Goal: Task Accomplishment & Management: Complete application form

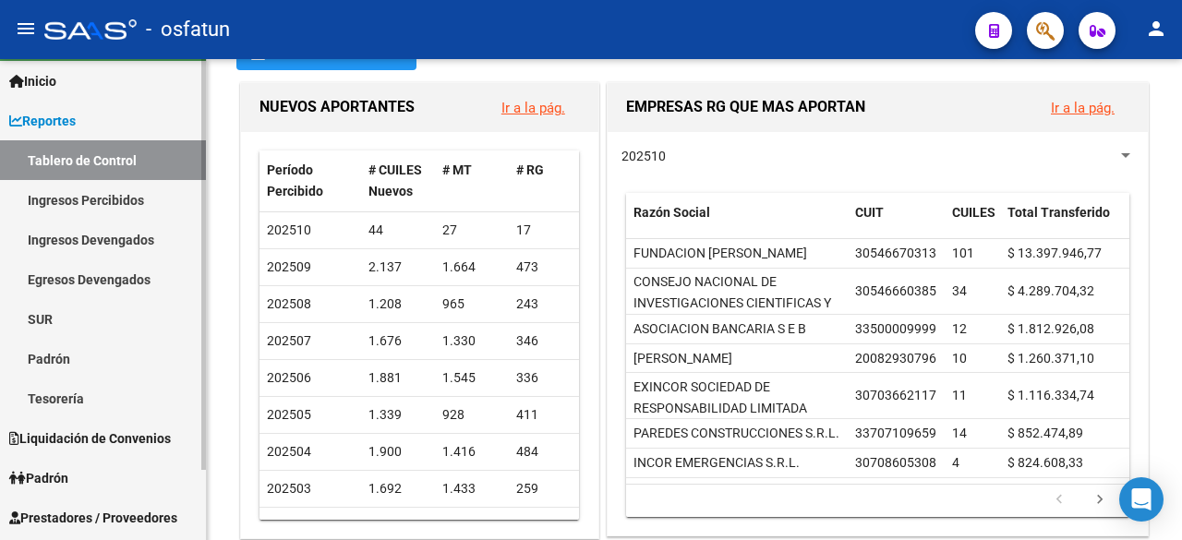
scroll to position [81, 0]
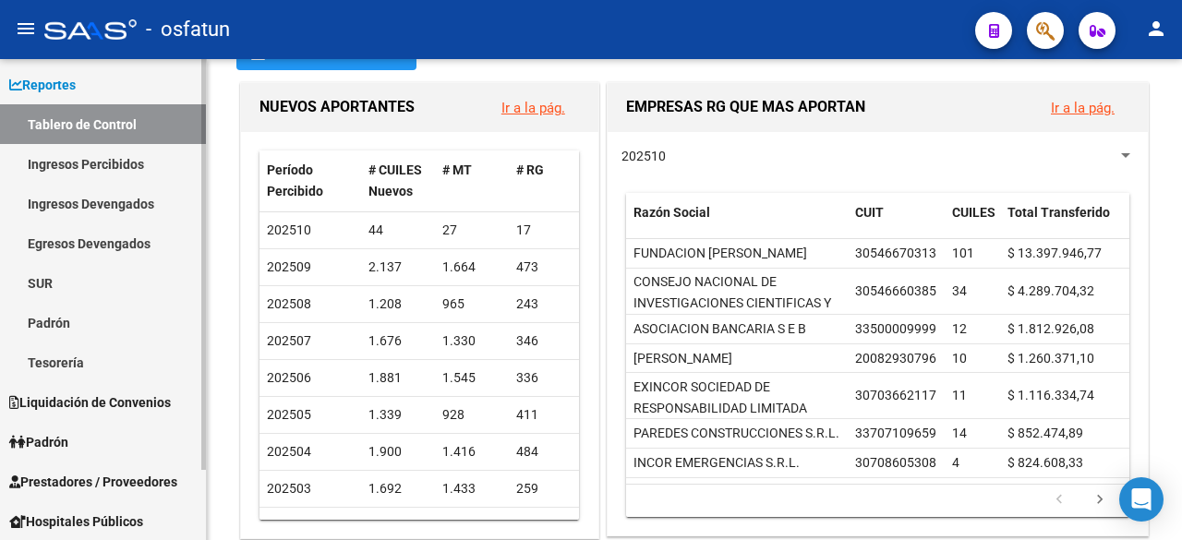
click at [91, 480] on span "Prestadores / Proveedores" at bounding box center [93, 482] width 168 height 20
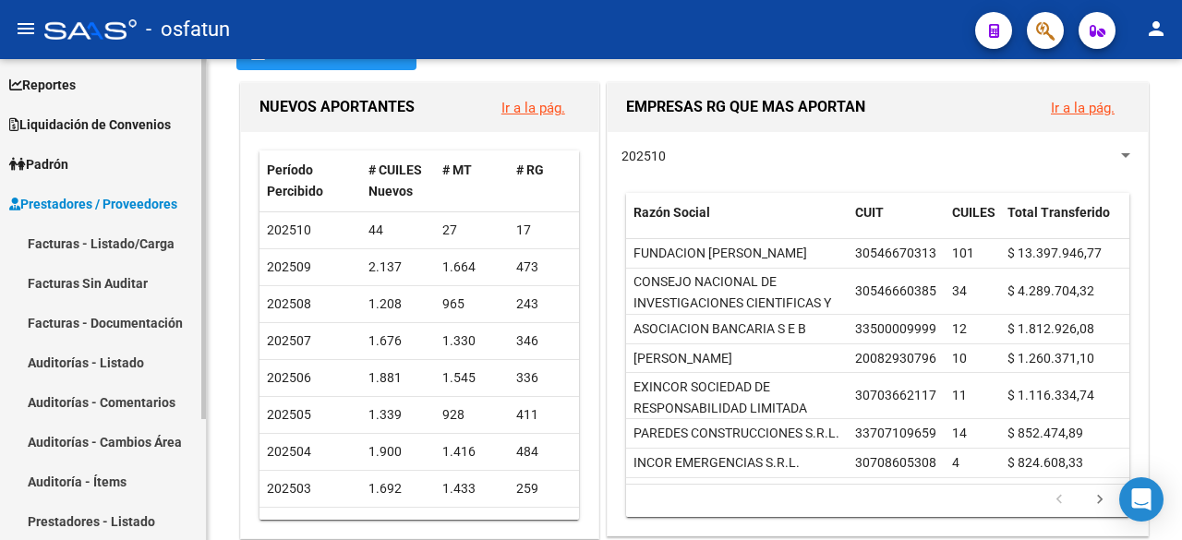
click at [109, 364] on link "Auditorías - Listado" at bounding box center [103, 362] width 206 height 40
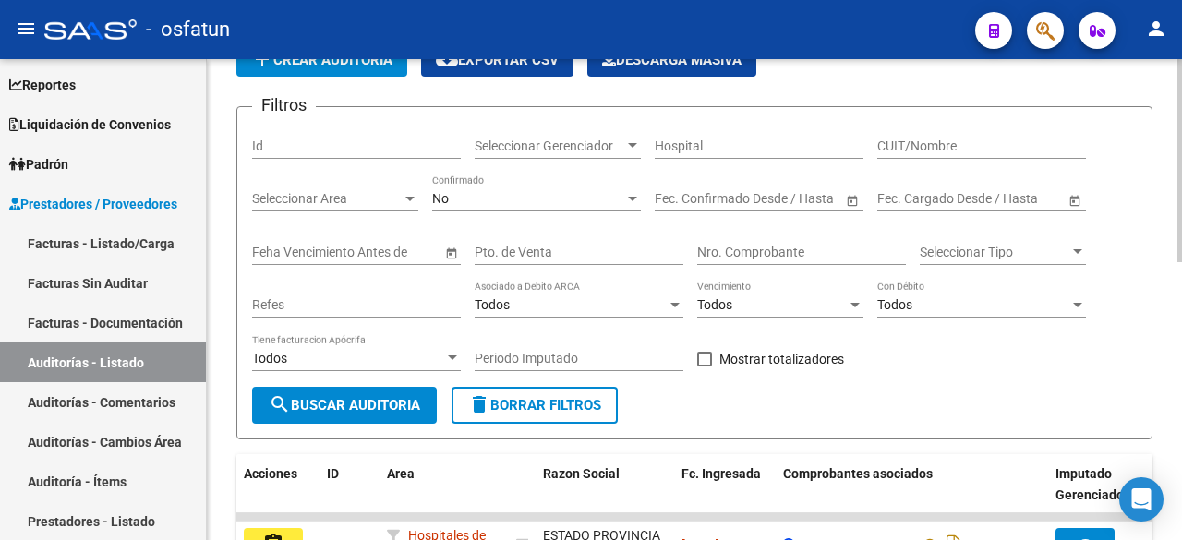
click at [593, 202] on div "No" at bounding box center [528, 199] width 192 height 16
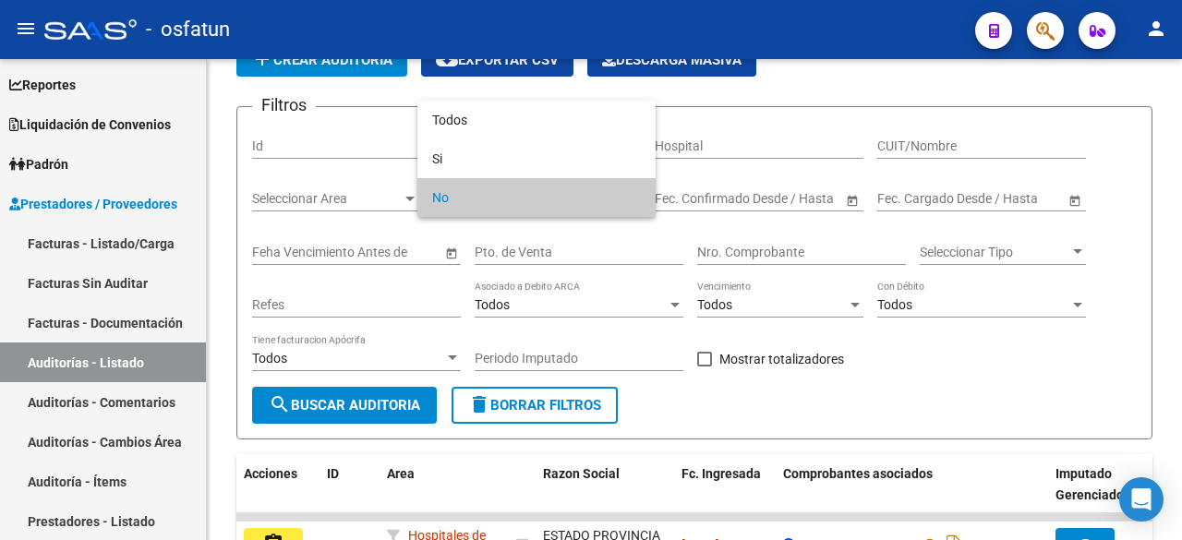
click at [864, 76] on div at bounding box center [591, 270] width 1182 height 540
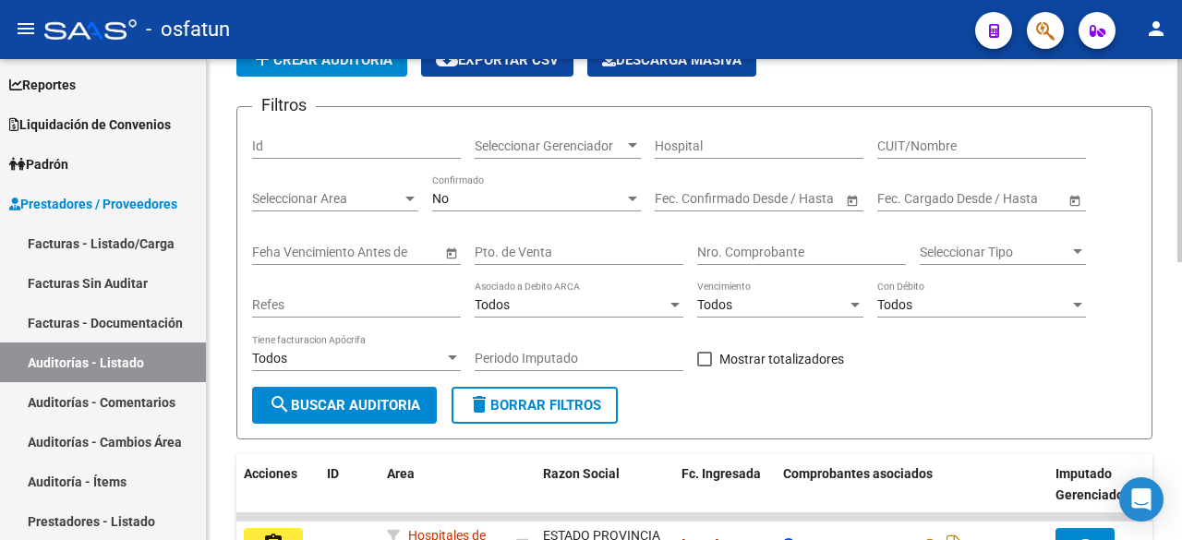
click at [803, 252] on input "Nro. Comprobante" at bounding box center [801, 253] width 209 height 16
type input "813"
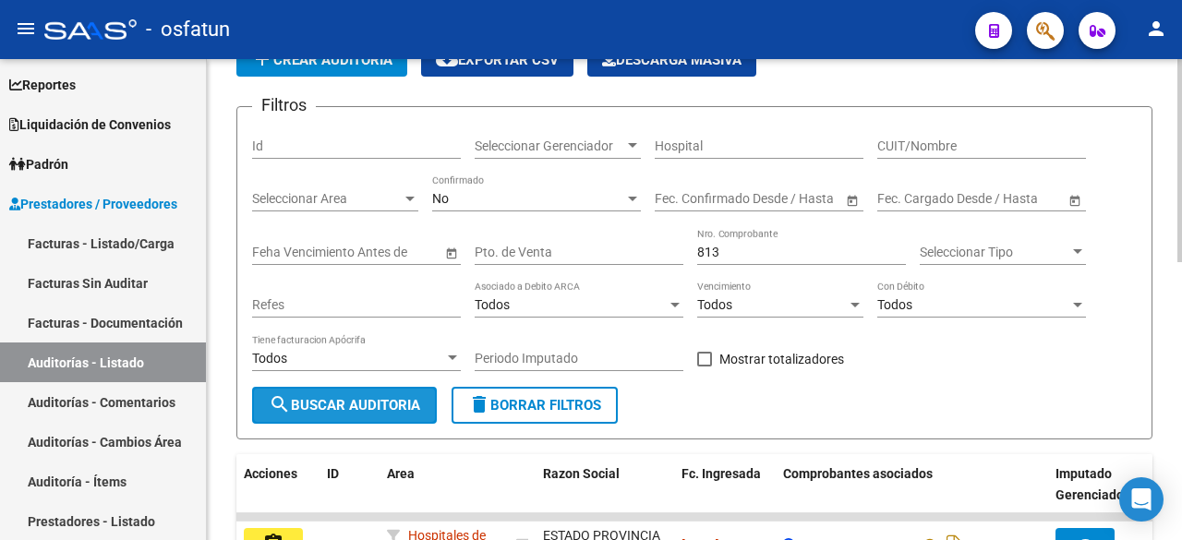
click at [391, 399] on span "search Buscar Auditoria" at bounding box center [344, 405] width 151 height 17
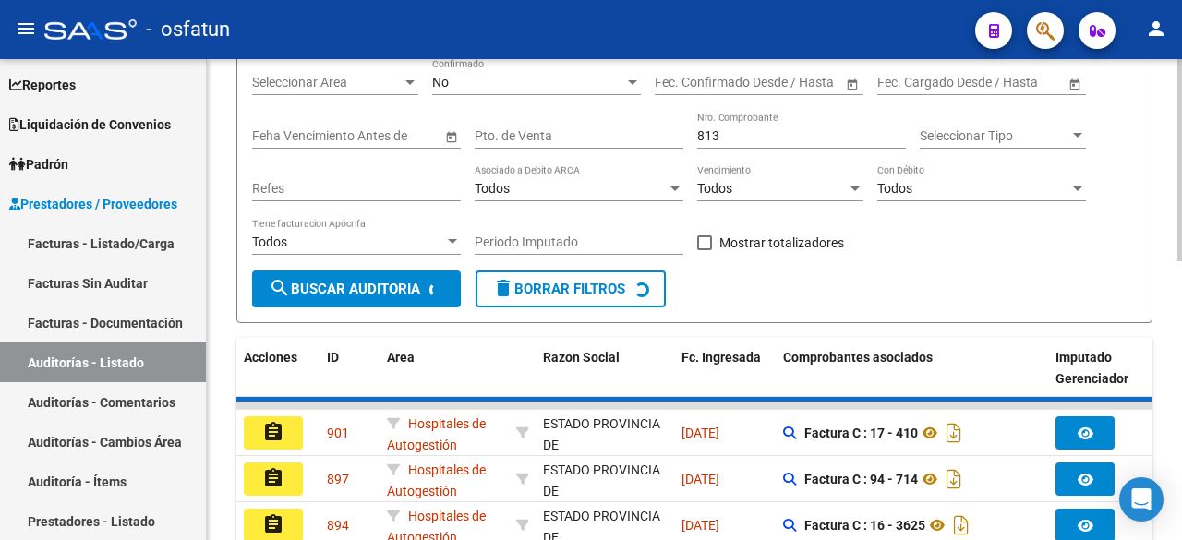
scroll to position [185, 0]
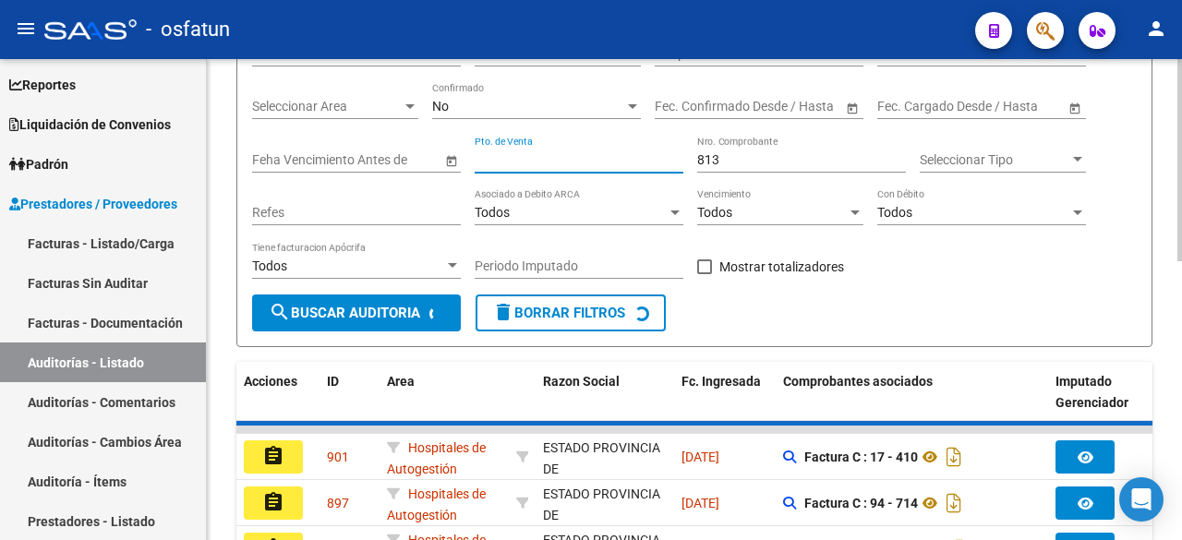
click at [576, 163] on input "Pto. de Venta" at bounding box center [578, 160] width 209 height 16
type input "3"
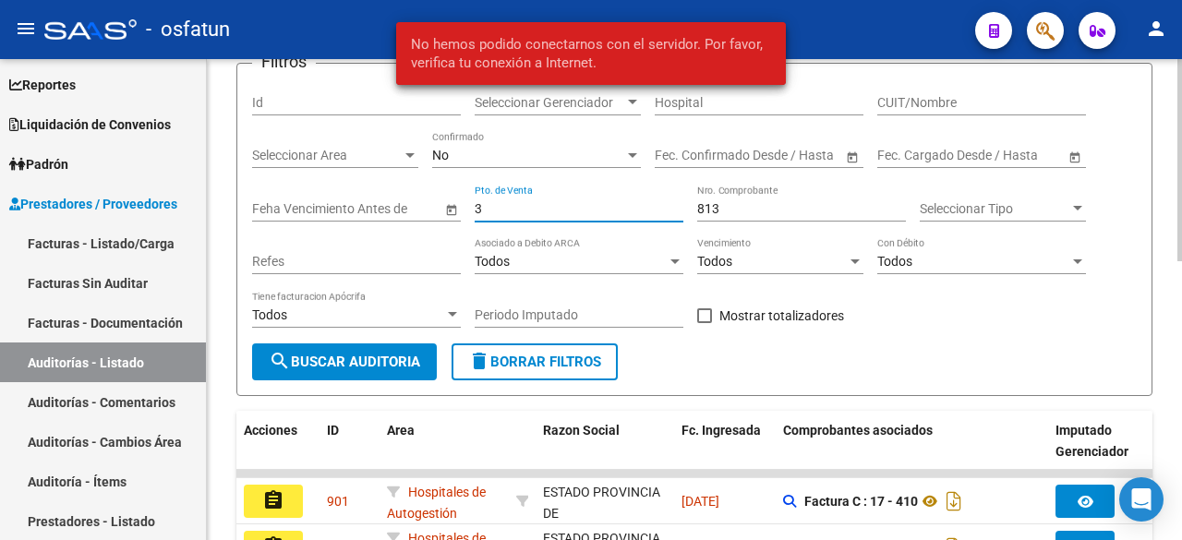
scroll to position [92, 0]
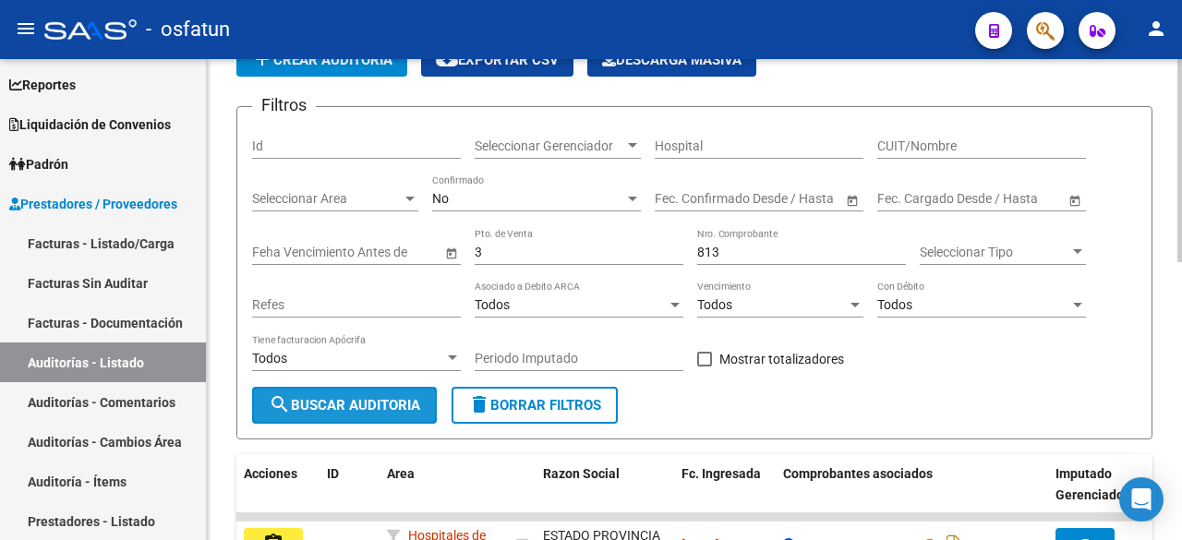
click at [372, 412] on span "search Buscar Auditoria" at bounding box center [344, 405] width 151 height 17
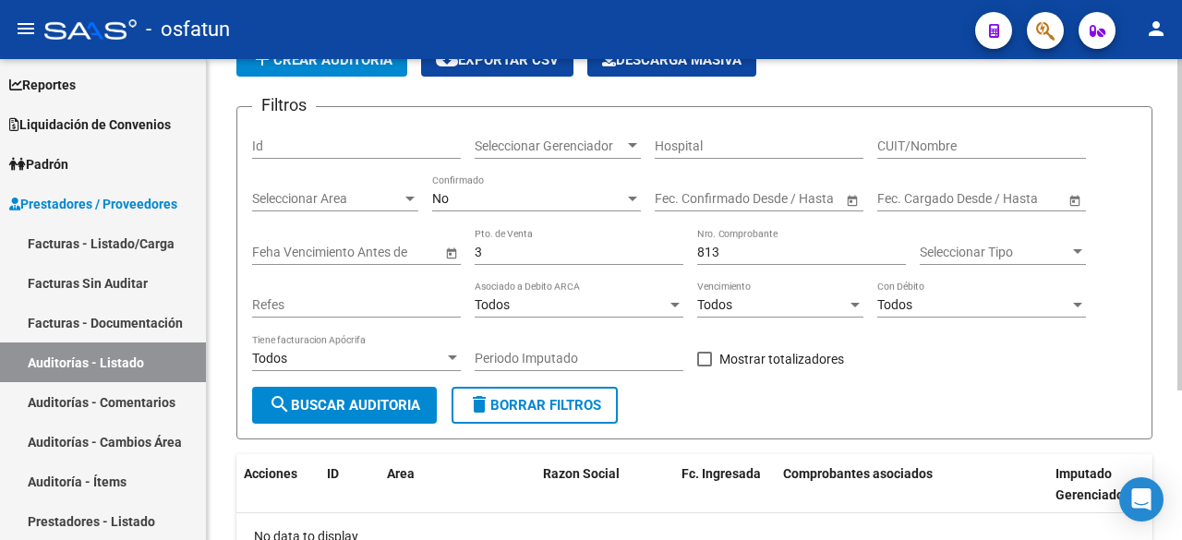
click at [370, 400] on span "search Buscar Auditoria" at bounding box center [344, 405] width 151 height 17
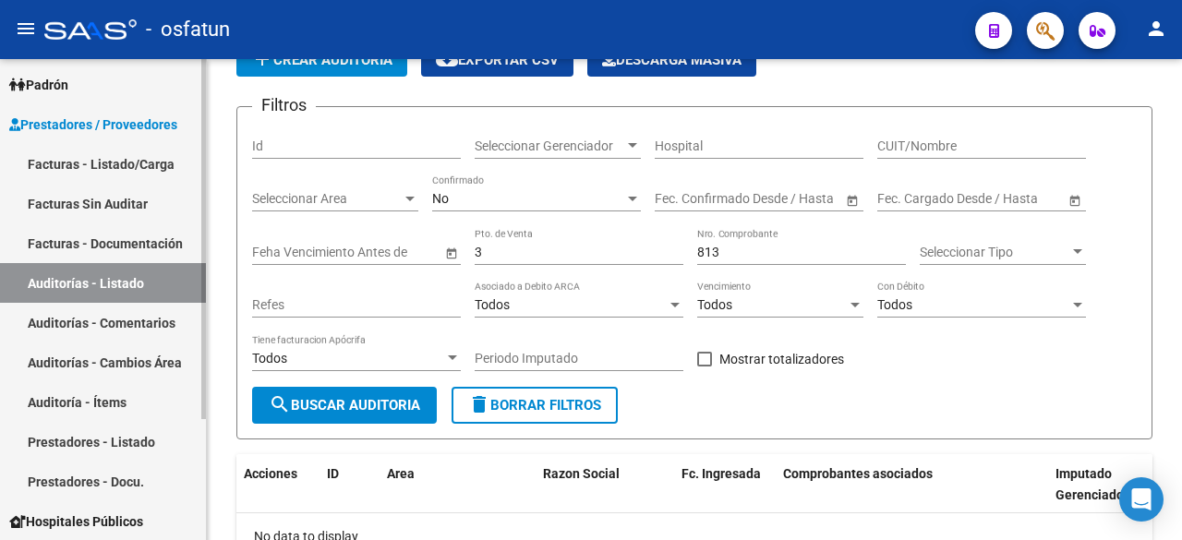
click at [129, 239] on link "Facturas - Documentación" at bounding box center [103, 243] width 206 height 40
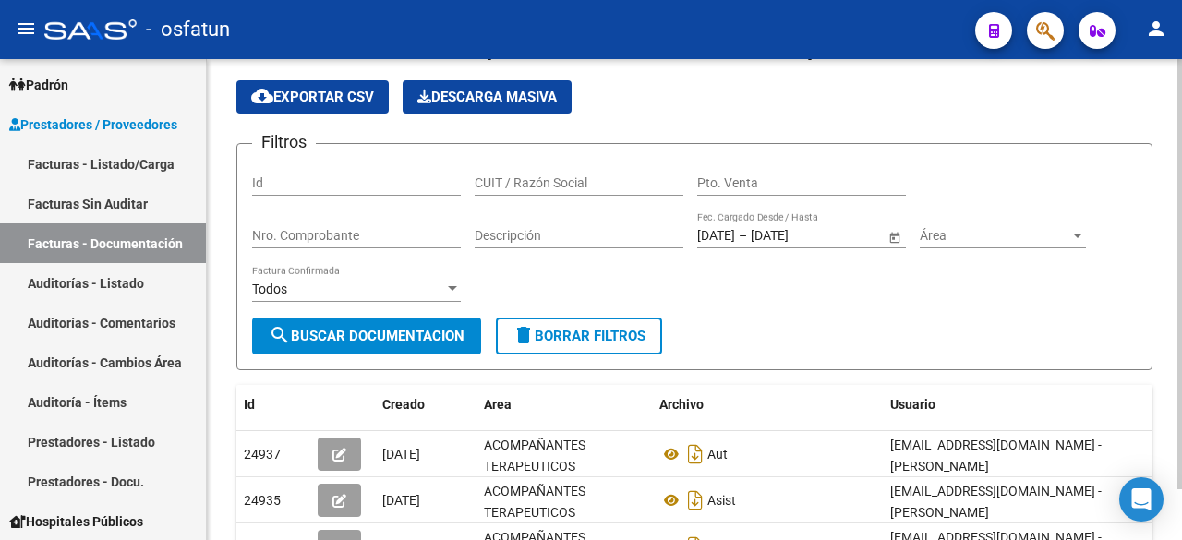
scroll to position [92, 0]
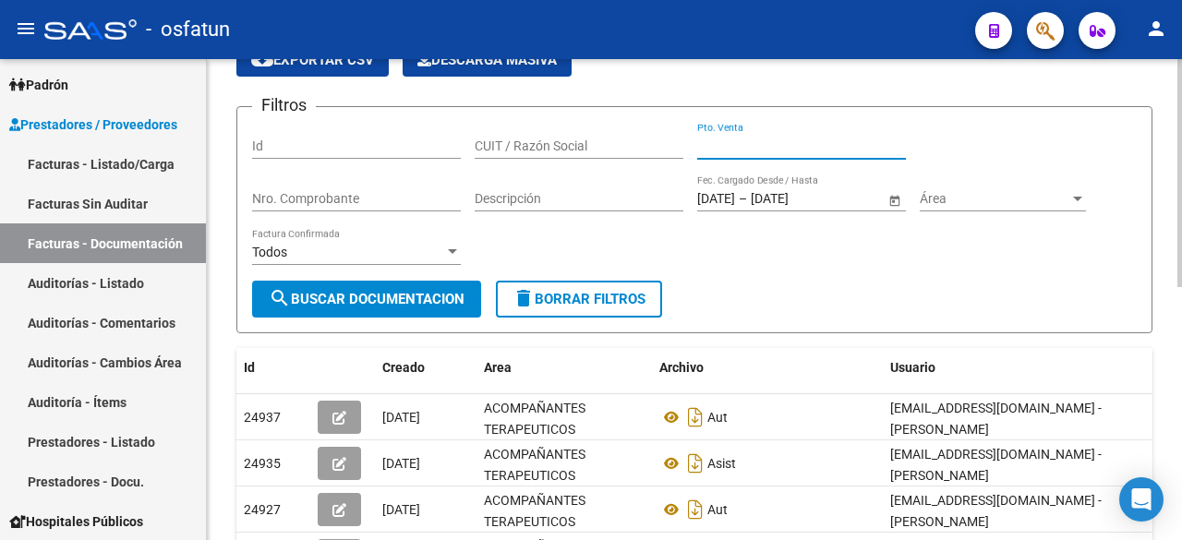
click at [765, 139] on input "Pto. Venta" at bounding box center [801, 146] width 209 height 16
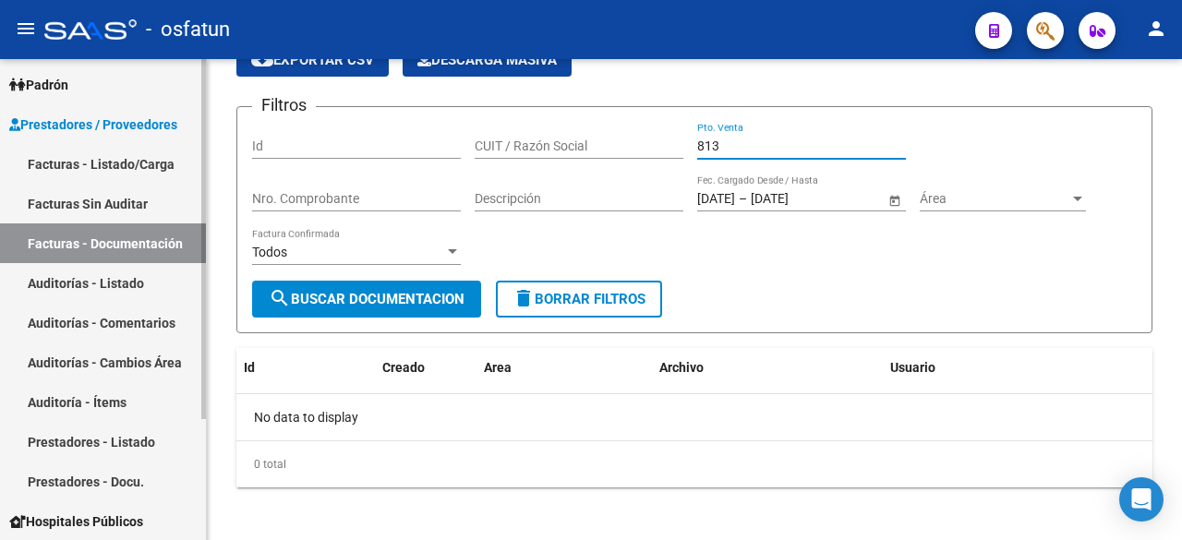
type input "813"
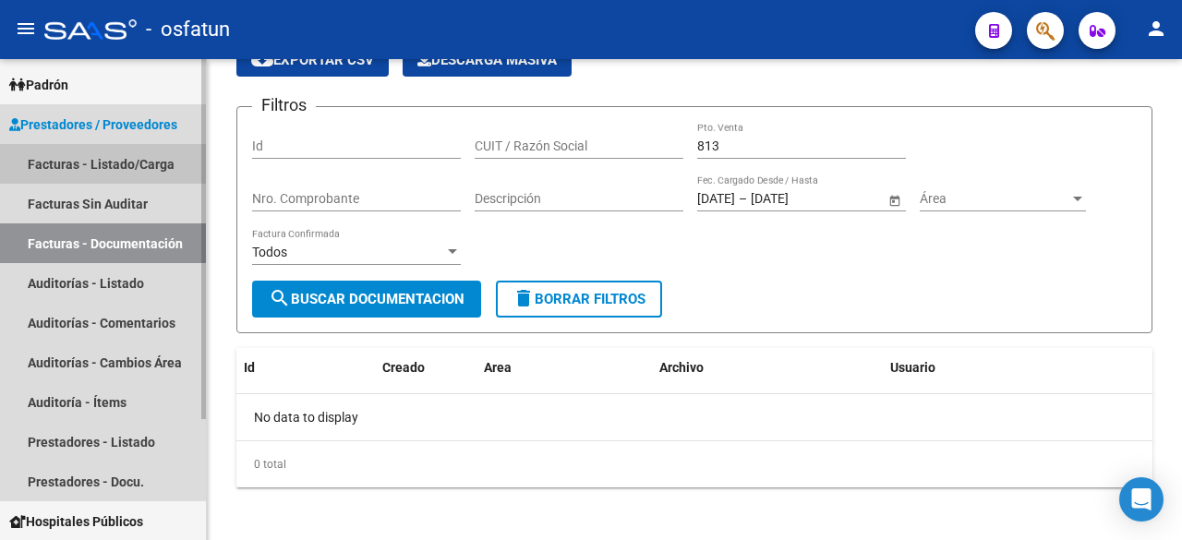
click at [98, 172] on link "Facturas - Listado/Carga" at bounding box center [103, 164] width 206 height 40
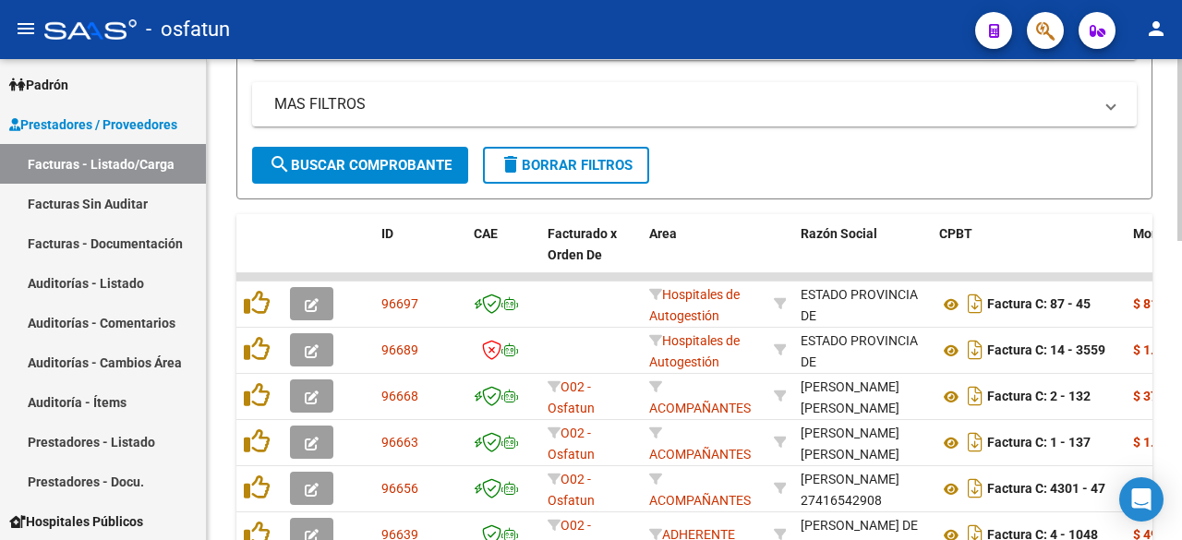
scroll to position [462, 0]
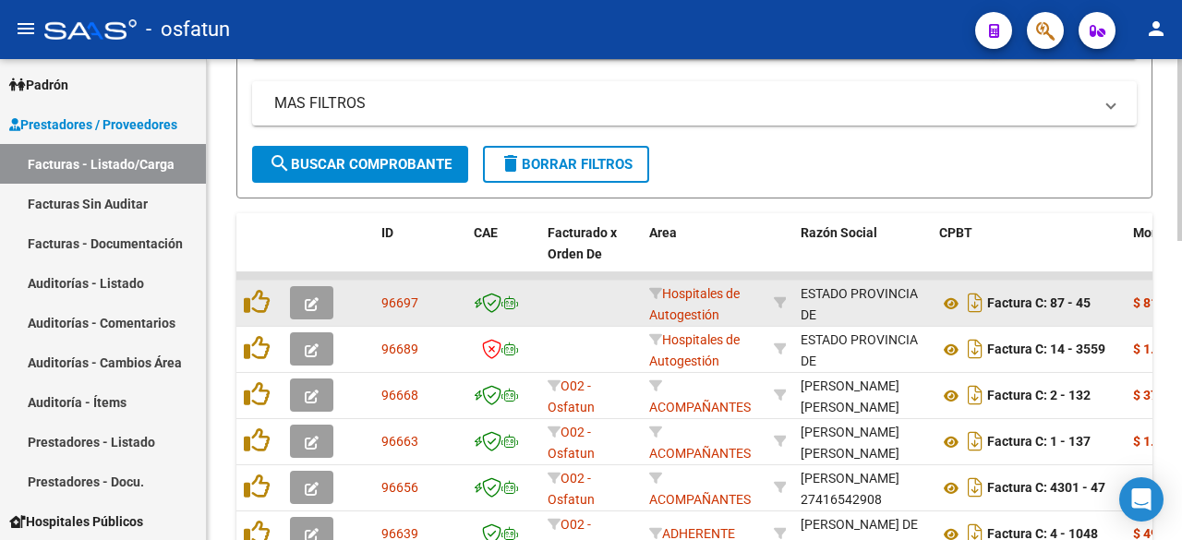
click at [846, 304] on div "ESTADO PROVINCIA DE [GEOGRAPHIC_DATA][PERSON_NAME]" at bounding box center [862, 325] width 125 height 84
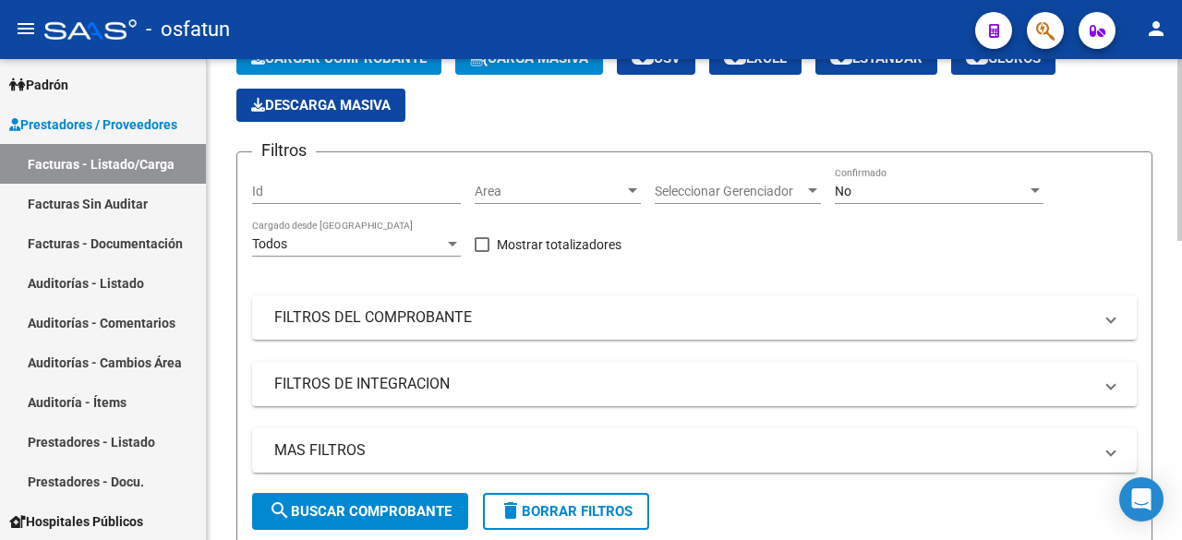
scroll to position [0, 0]
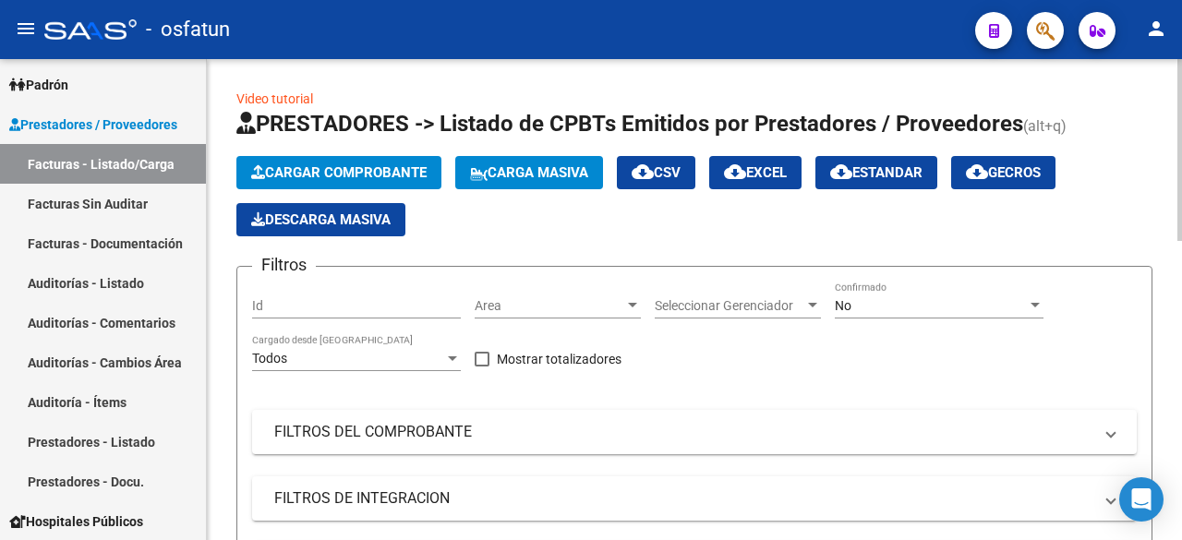
click at [570, 310] on span "Area" at bounding box center [549, 306] width 150 height 16
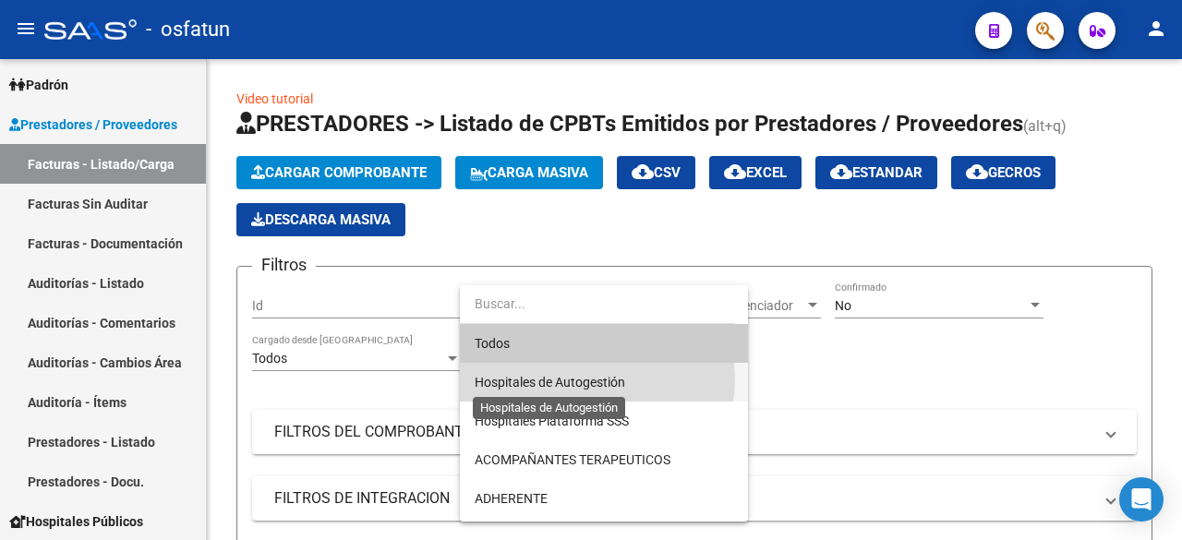
click at [593, 379] on span "Hospitales de Autogestión" at bounding box center [549, 382] width 150 height 15
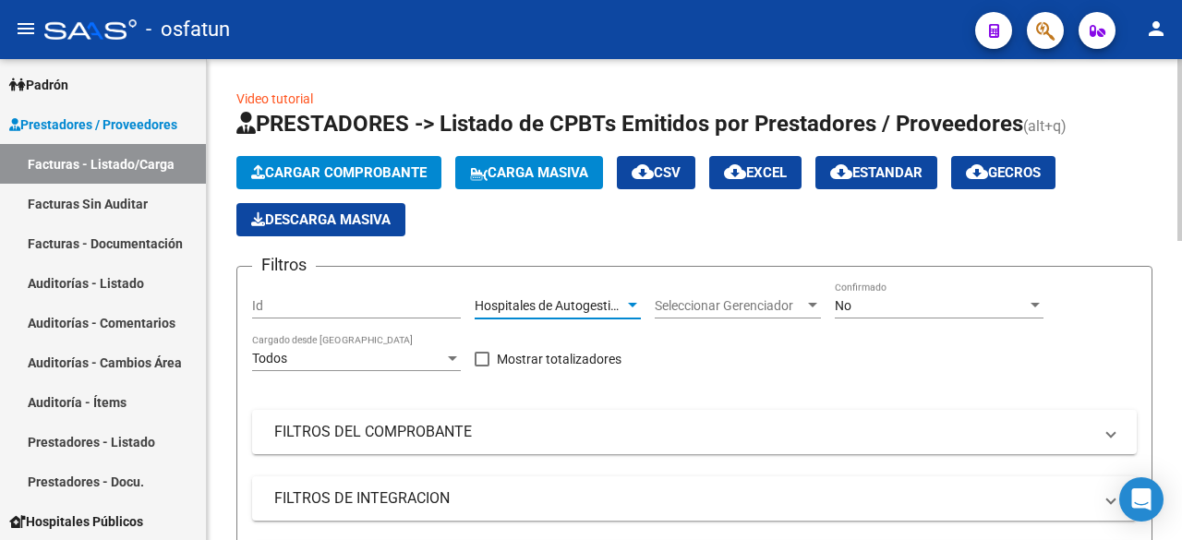
click at [774, 303] on span "Seleccionar Gerenciador" at bounding box center [729, 306] width 150 height 16
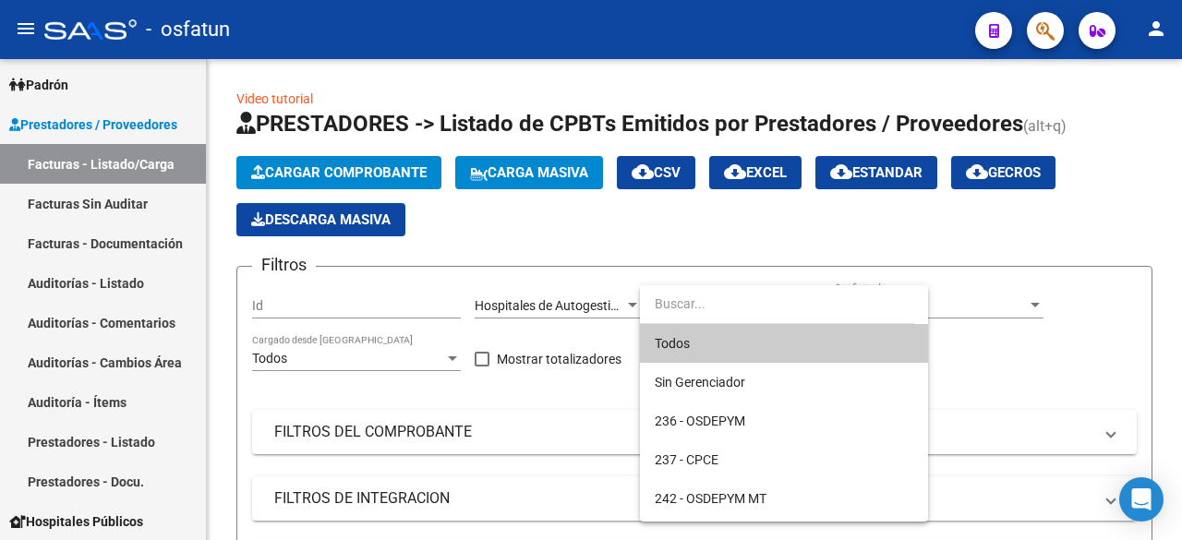
click at [999, 374] on div at bounding box center [591, 270] width 1182 height 540
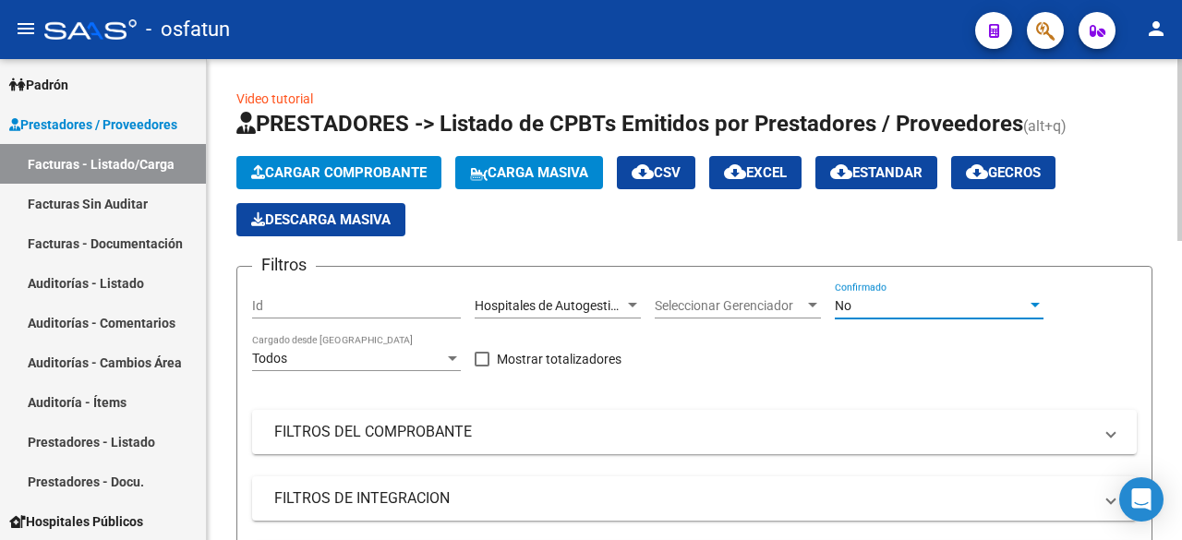
click at [875, 303] on div "No" at bounding box center [930, 306] width 192 height 16
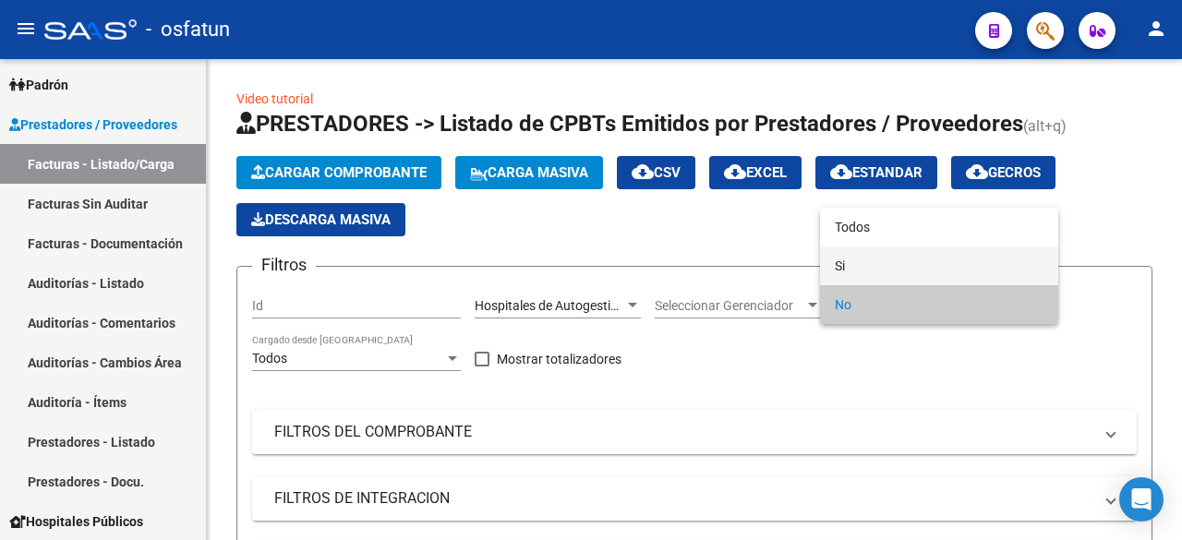
click at [849, 267] on span "Si" at bounding box center [938, 265] width 209 height 39
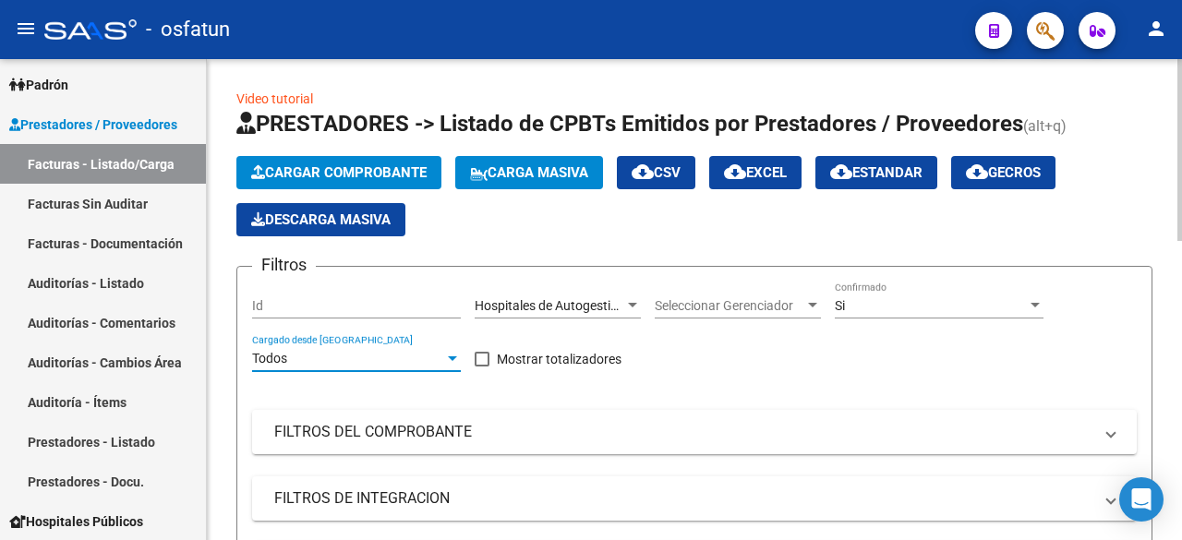
click at [320, 357] on div "Todos" at bounding box center [348, 359] width 192 height 16
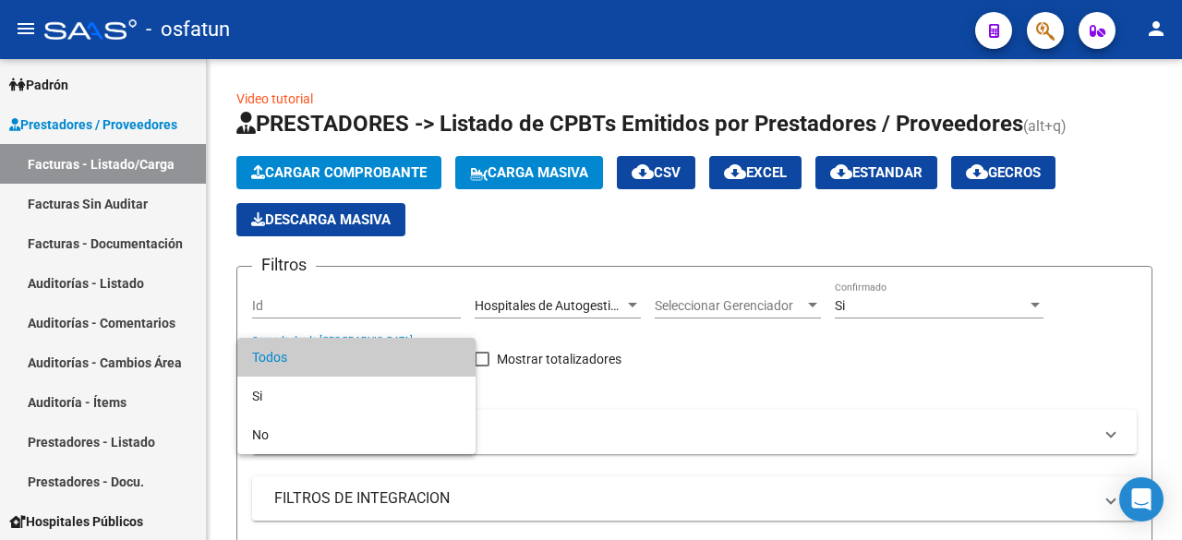
click at [721, 402] on div at bounding box center [591, 270] width 1182 height 540
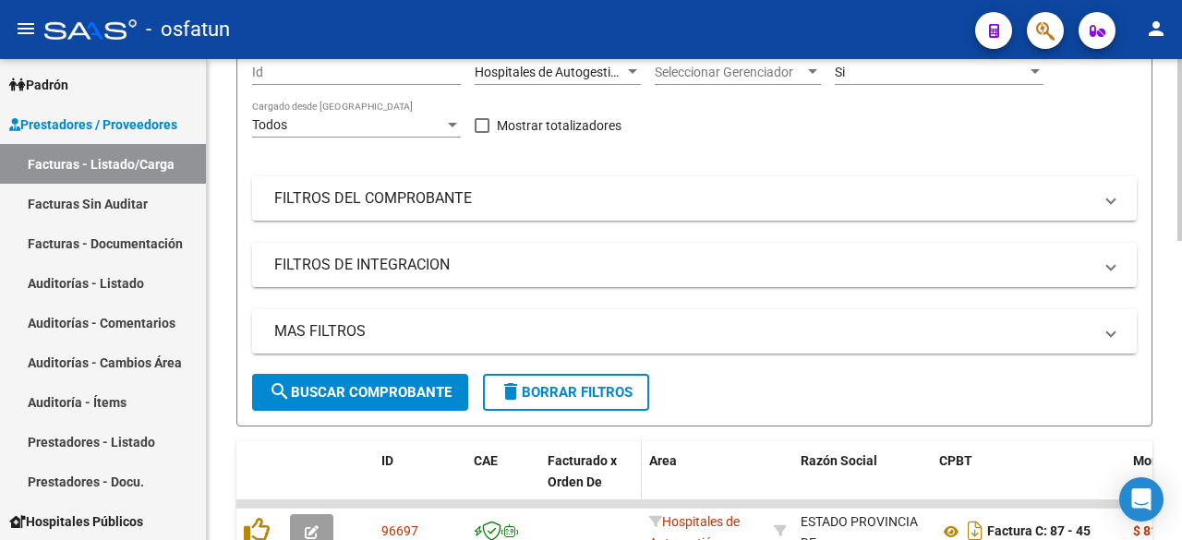
scroll to position [277, 0]
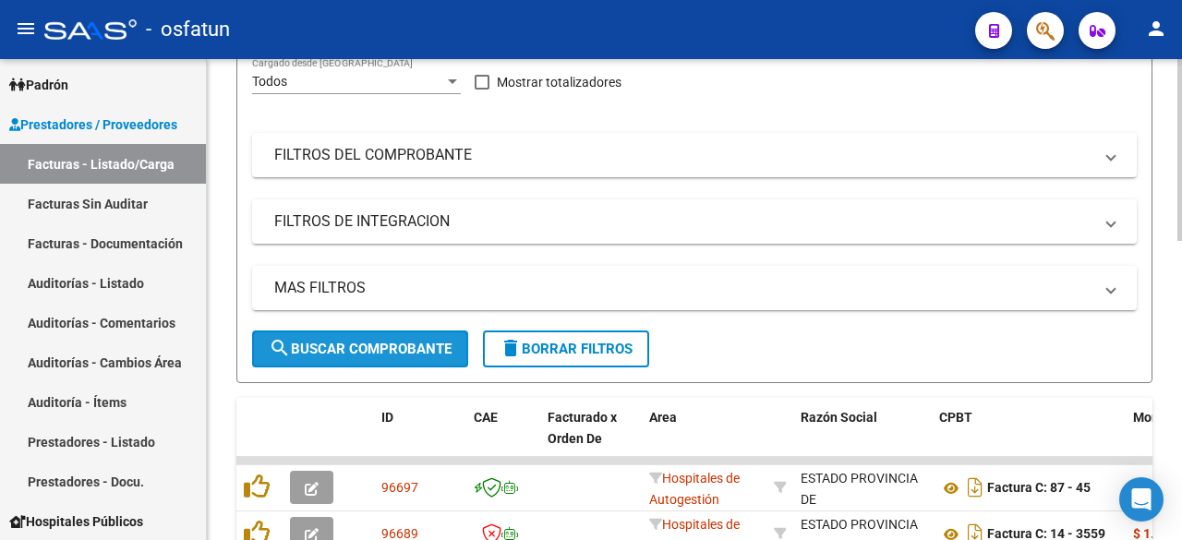
click at [391, 351] on span "search Buscar Comprobante" at bounding box center [360, 349] width 183 height 17
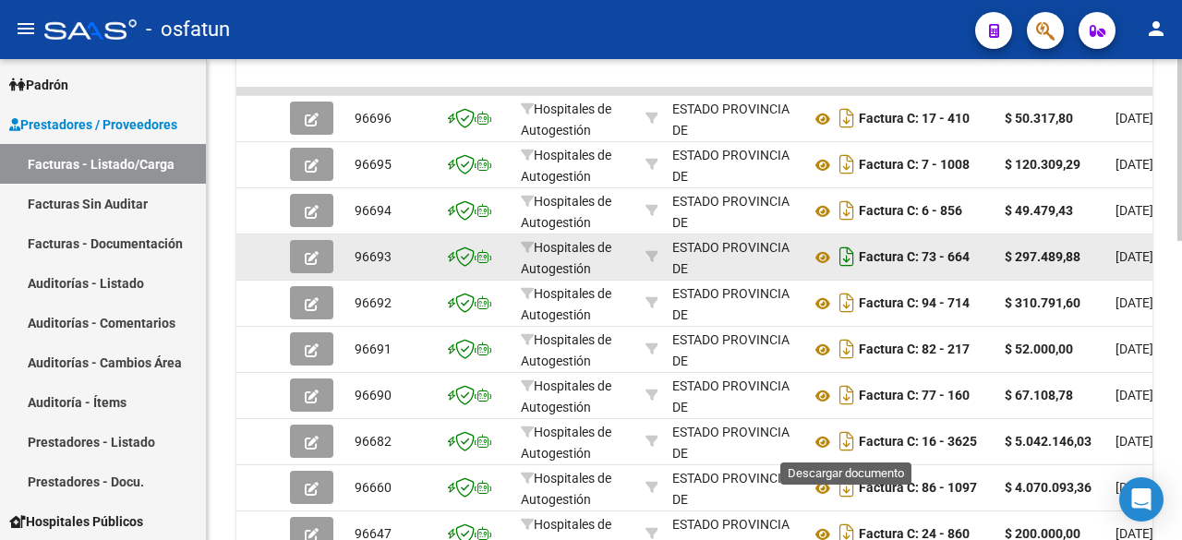
scroll to position [738, 0]
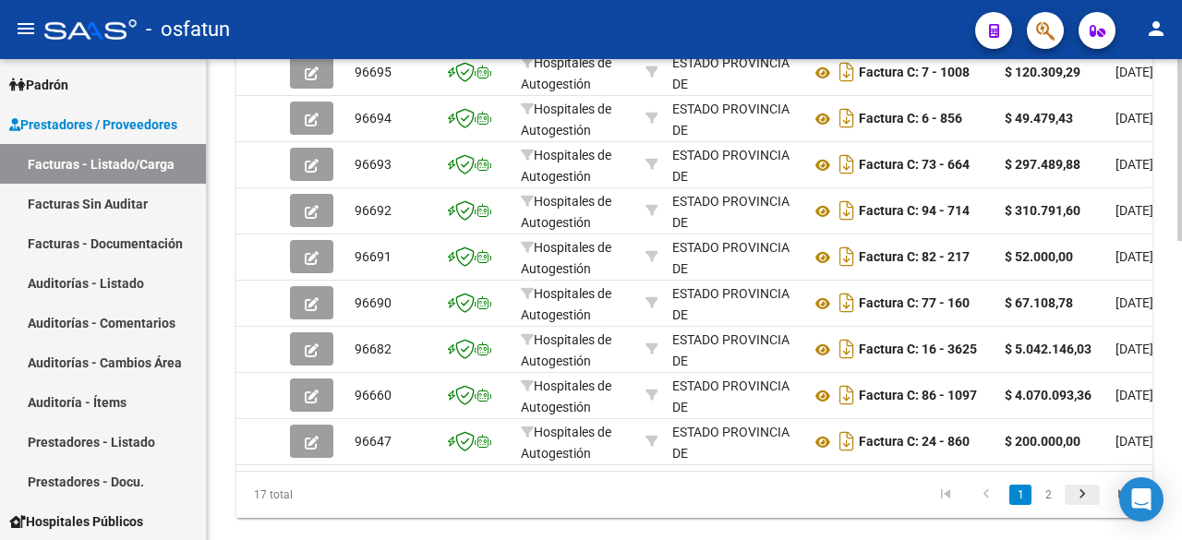
click at [1075, 508] on icon "go to next page" at bounding box center [1082, 497] width 24 height 22
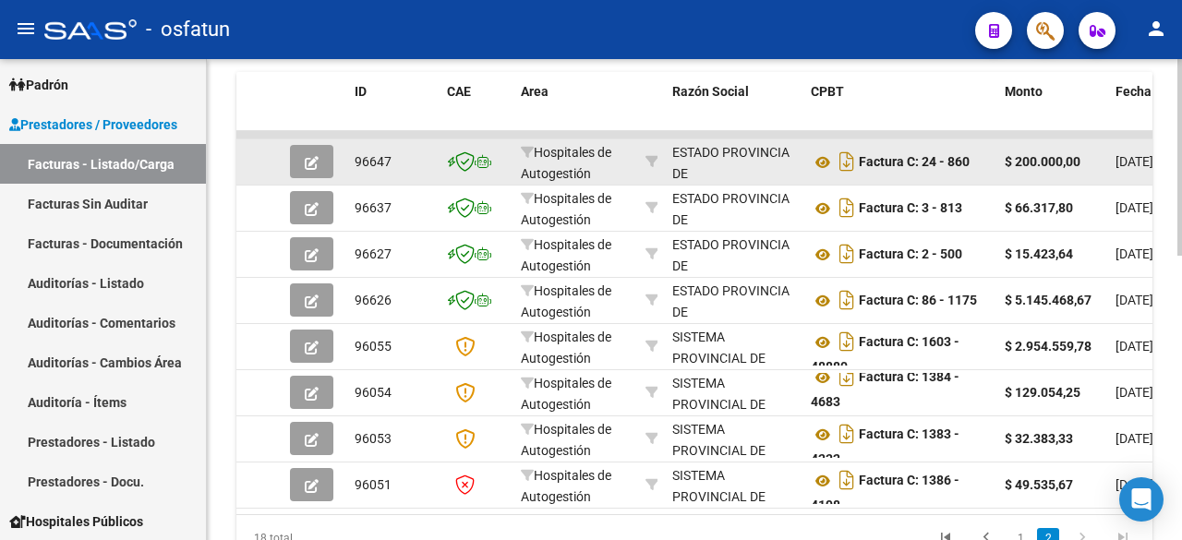
scroll to position [695, 0]
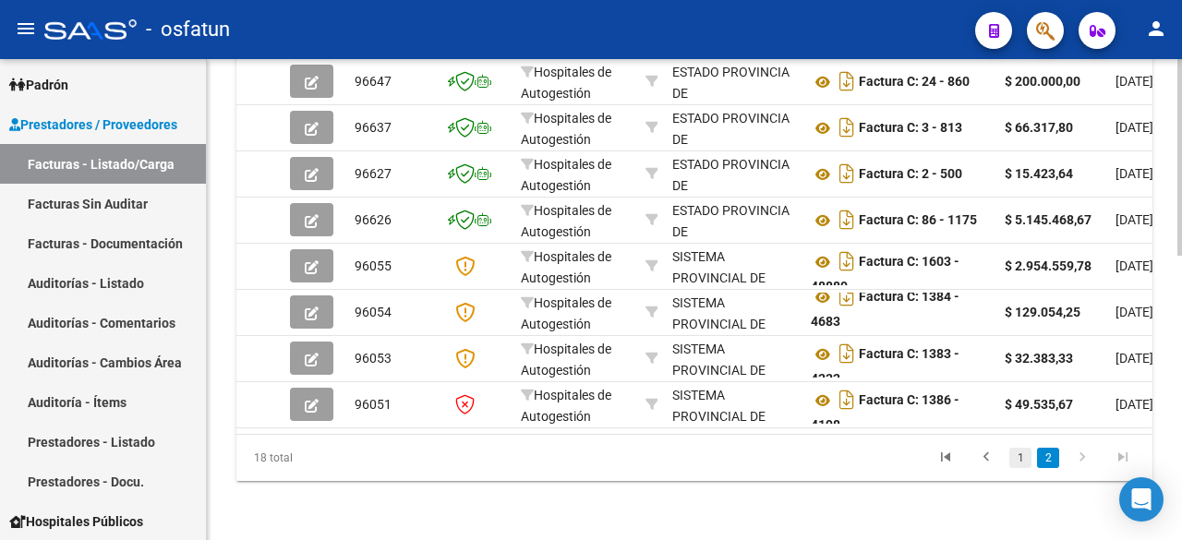
click at [1014, 457] on link "1" at bounding box center [1020, 458] width 22 height 20
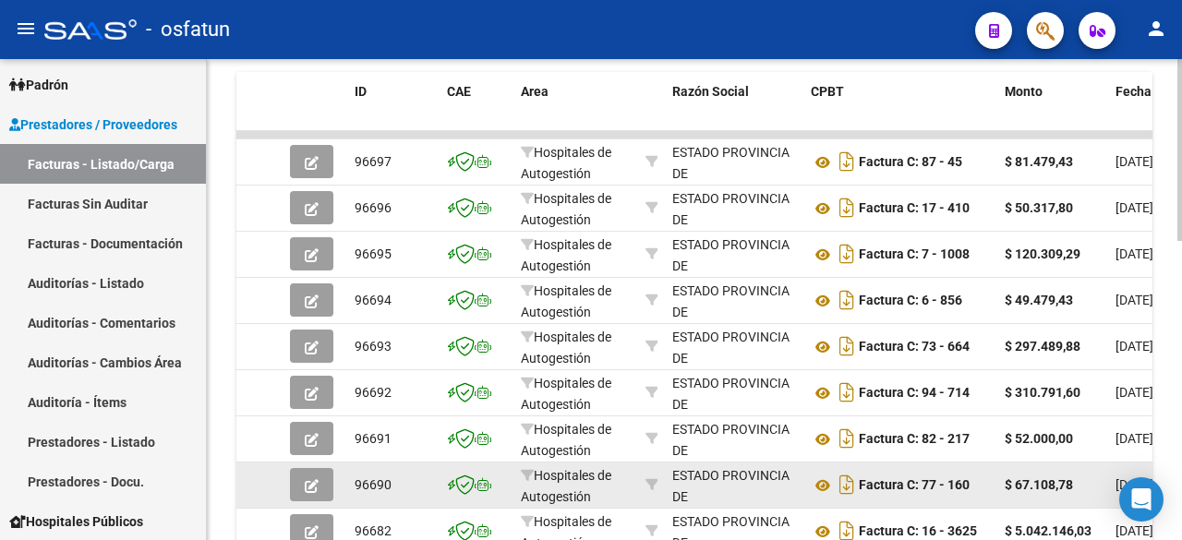
scroll to position [787, 0]
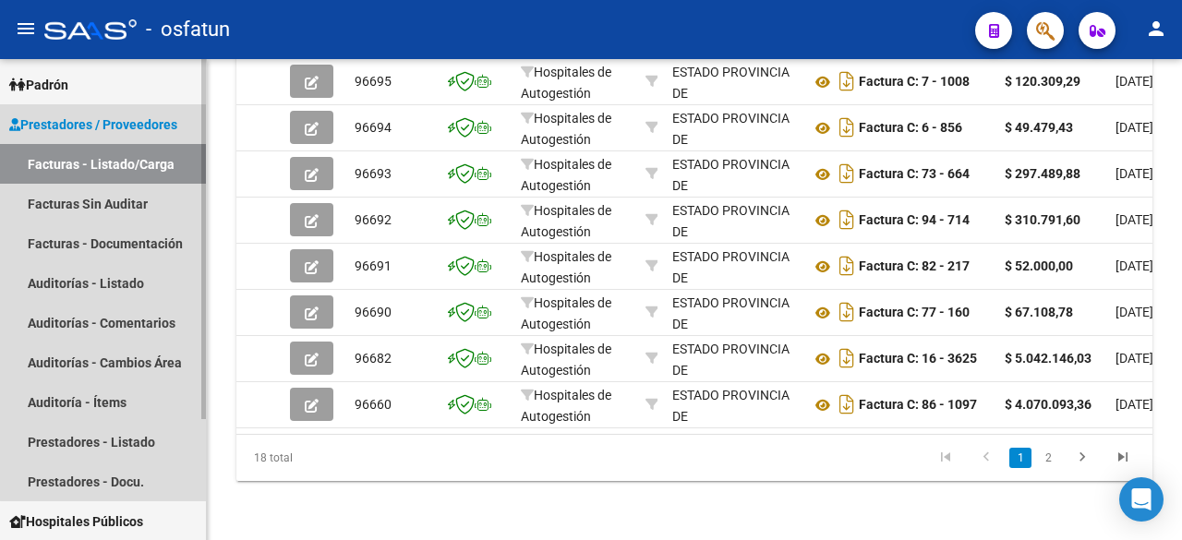
click at [110, 168] on link "Facturas - Listado/Carga" at bounding box center [103, 164] width 206 height 40
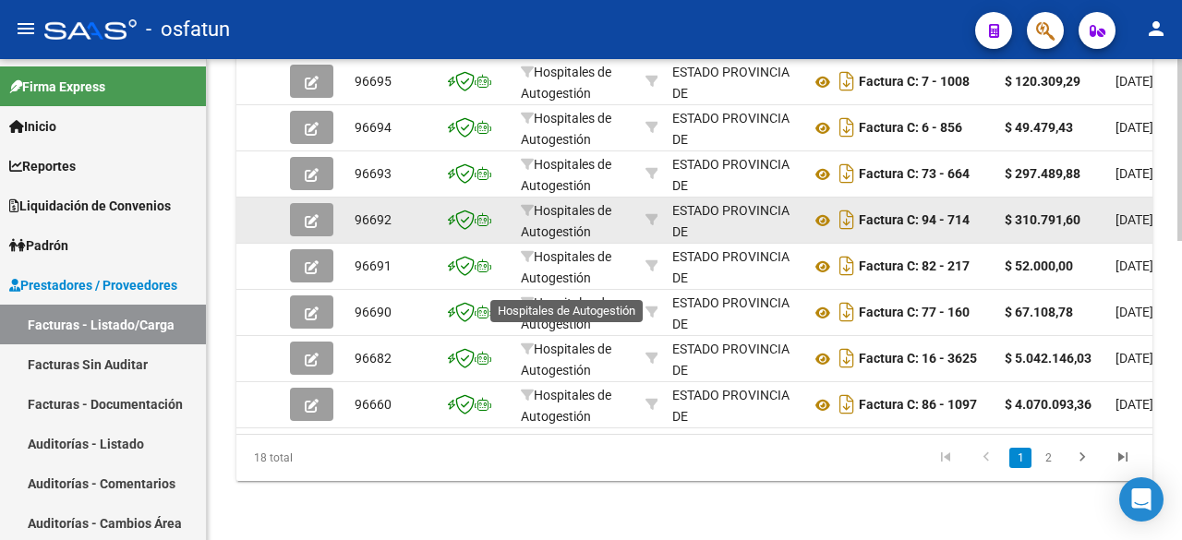
scroll to position [49, 0]
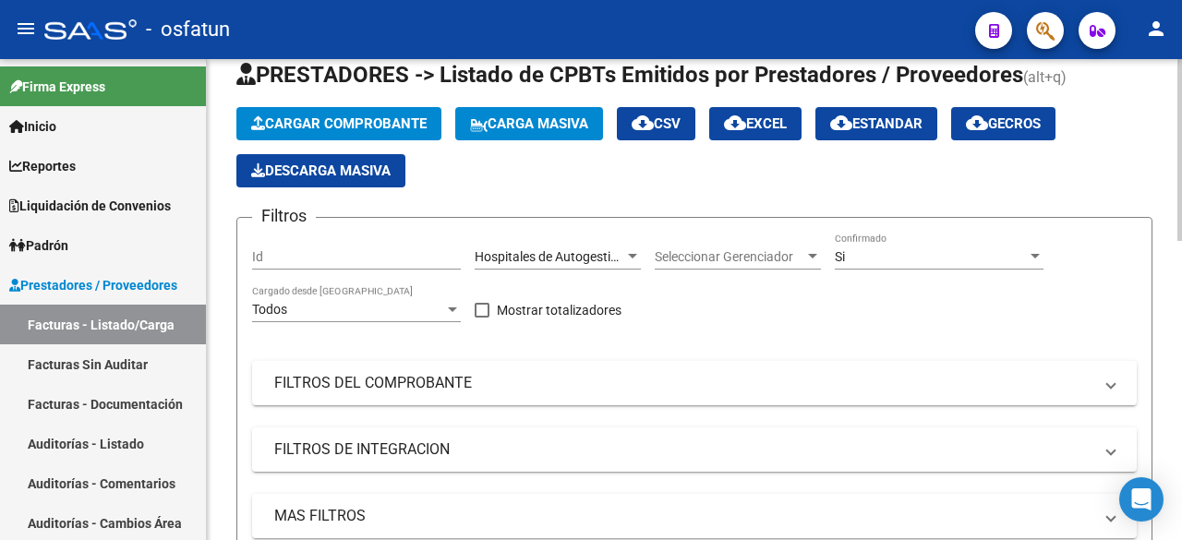
click at [414, 115] on span "Cargar Comprobante" at bounding box center [338, 123] width 175 height 17
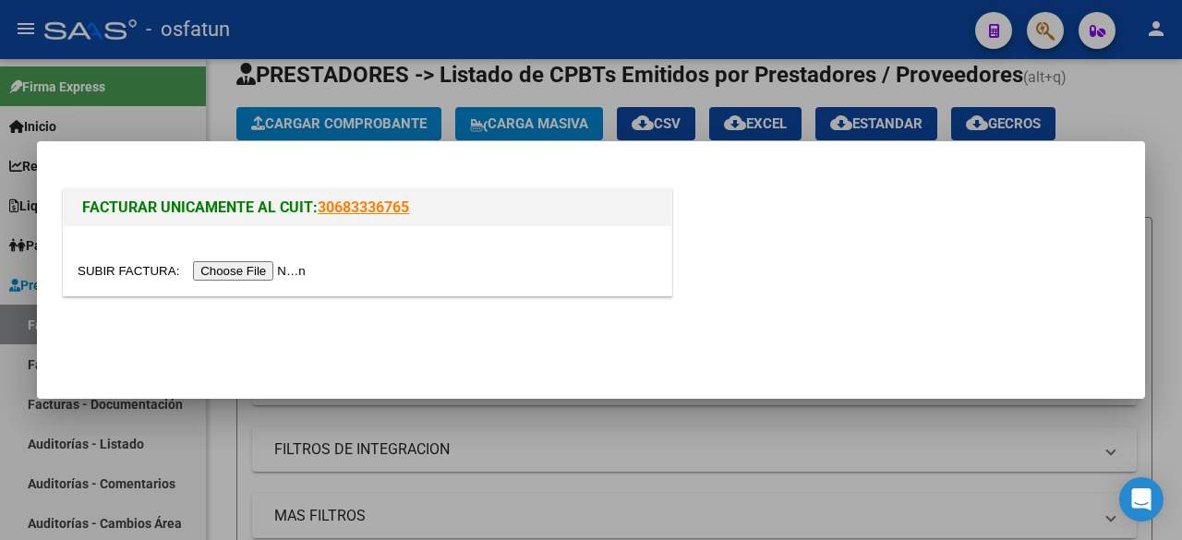
click at [239, 267] on input "file" at bounding box center [195, 270] width 234 height 19
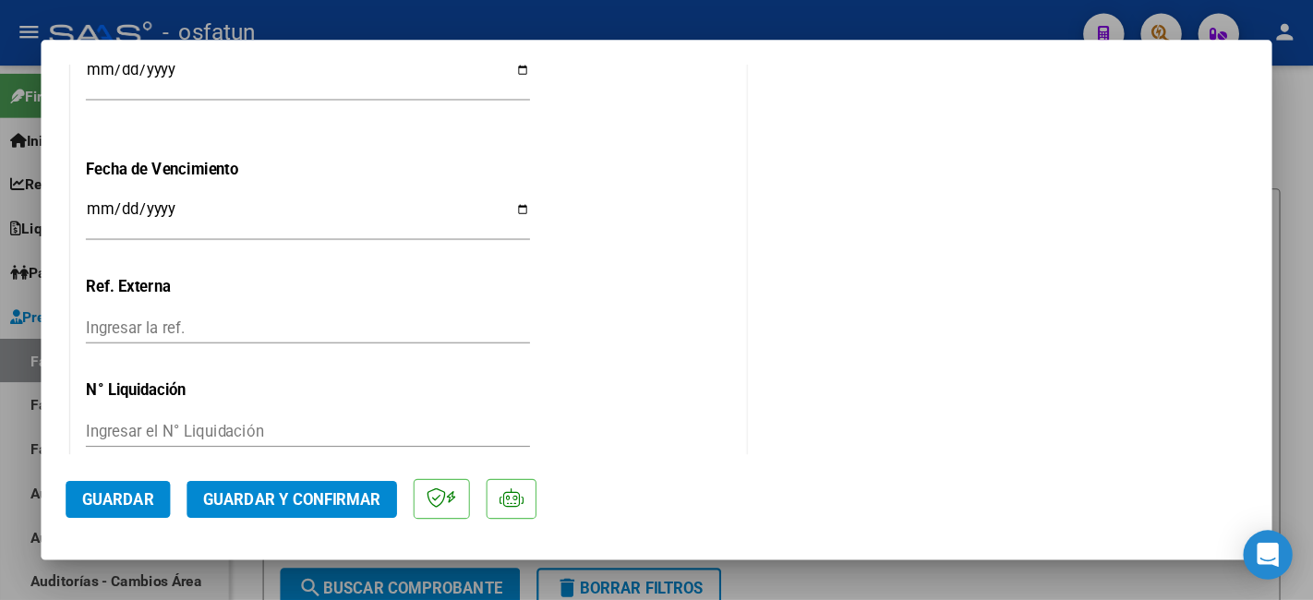
scroll to position [1247, 0]
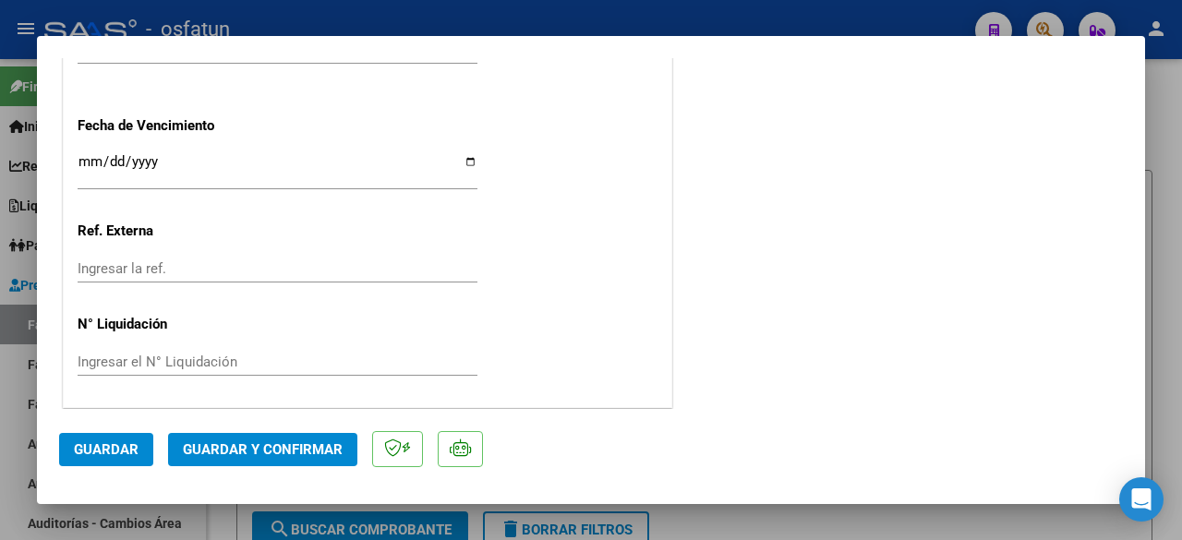
click at [318, 448] on span "Guardar y Confirmar" at bounding box center [263, 449] width 160 height 17
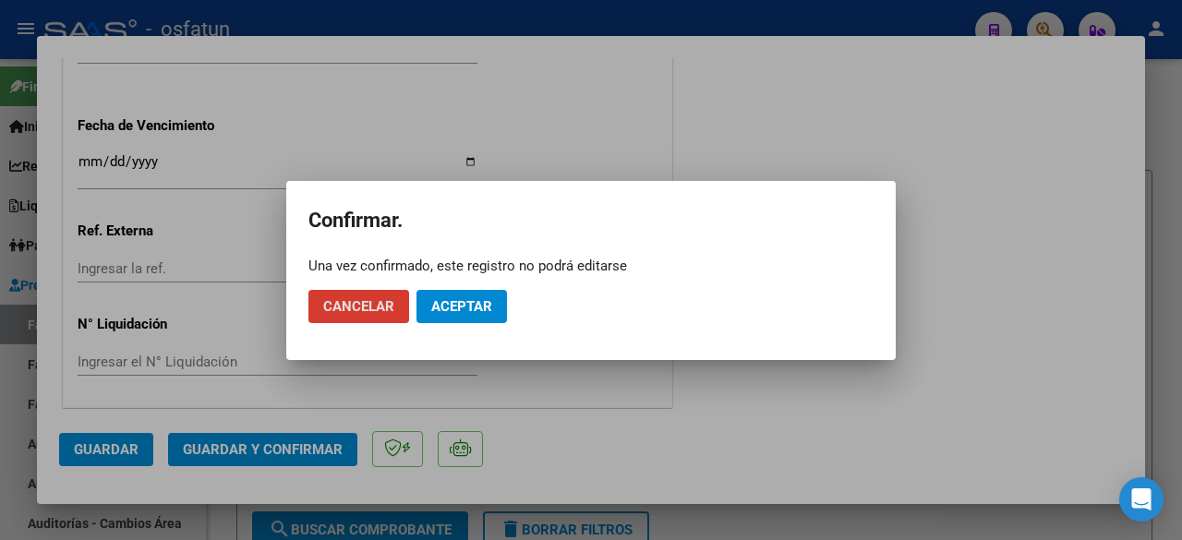
click at [439, 310] on span "Aceptar" at bounding box center [461, 306] width 61 height 17
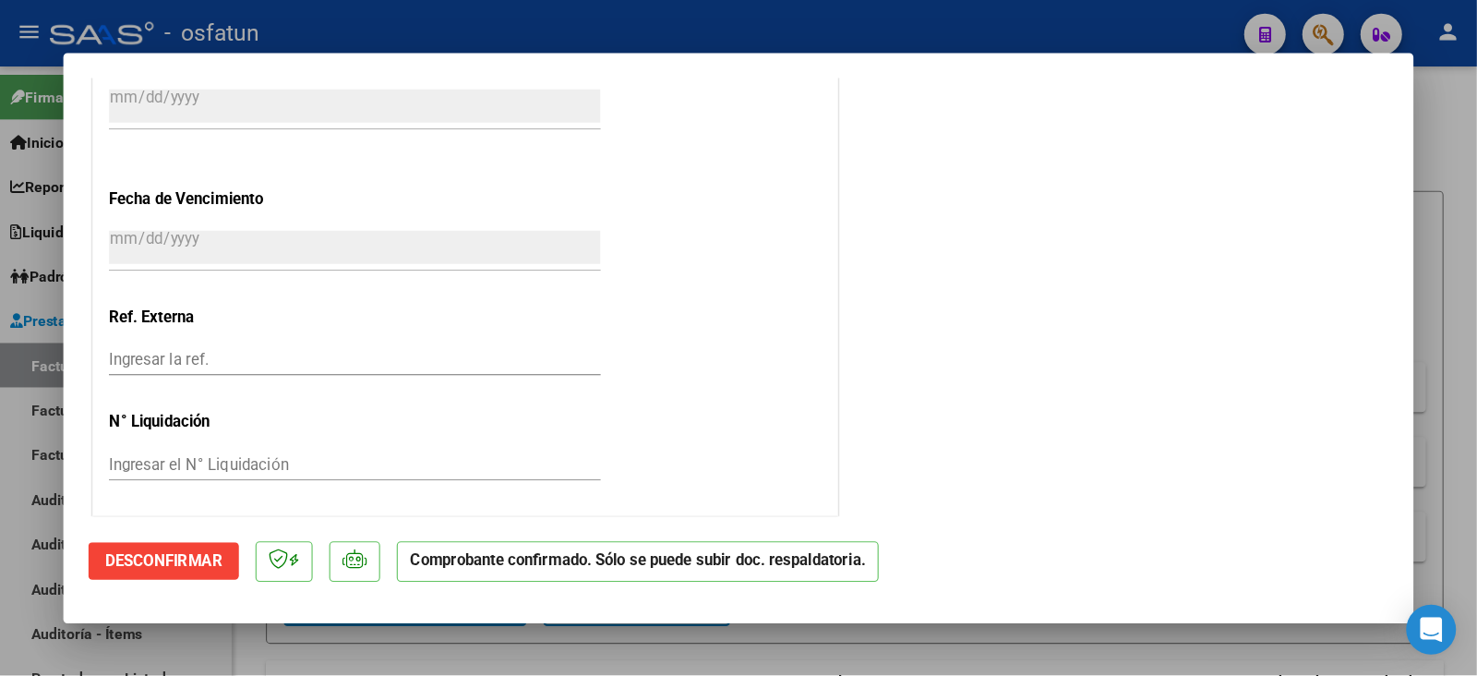
scroll to position [1139, 0]
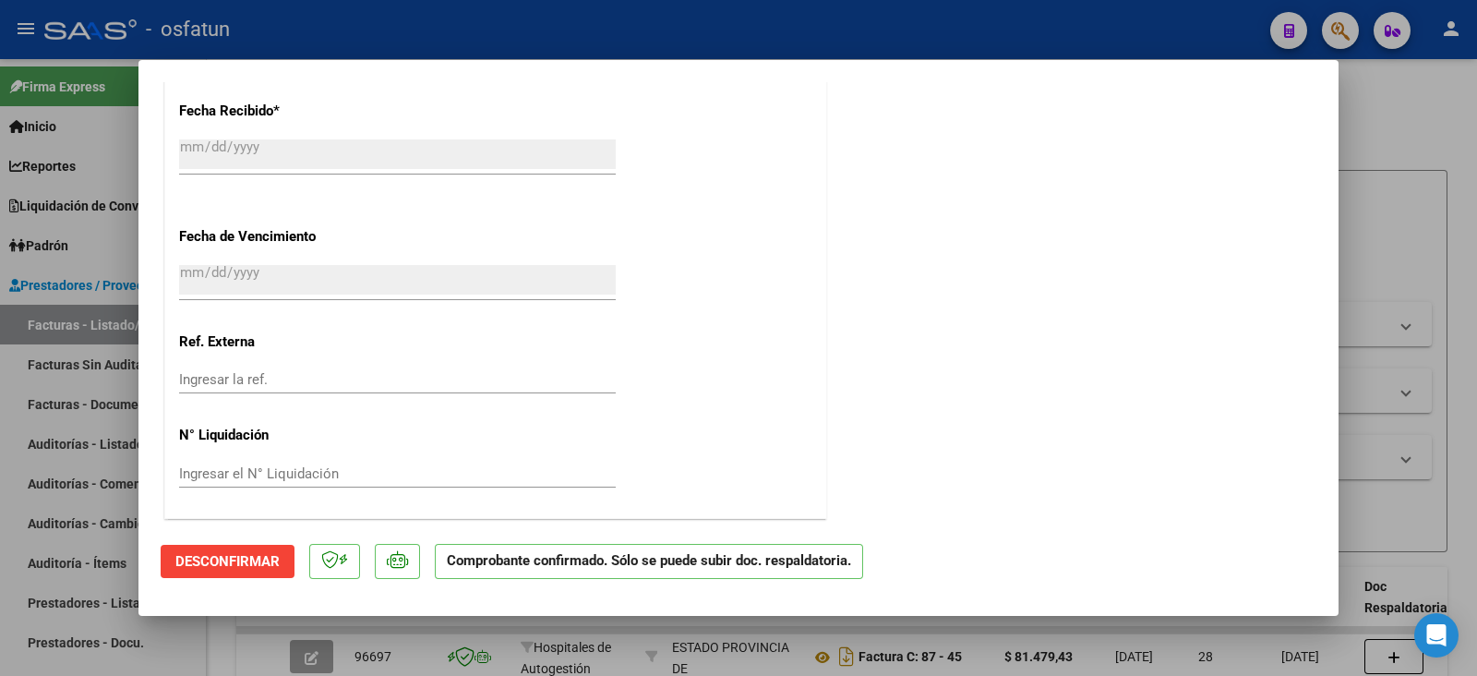
click at [1167, 236] on div at bounding box center [738, 338] width 1477 height 676
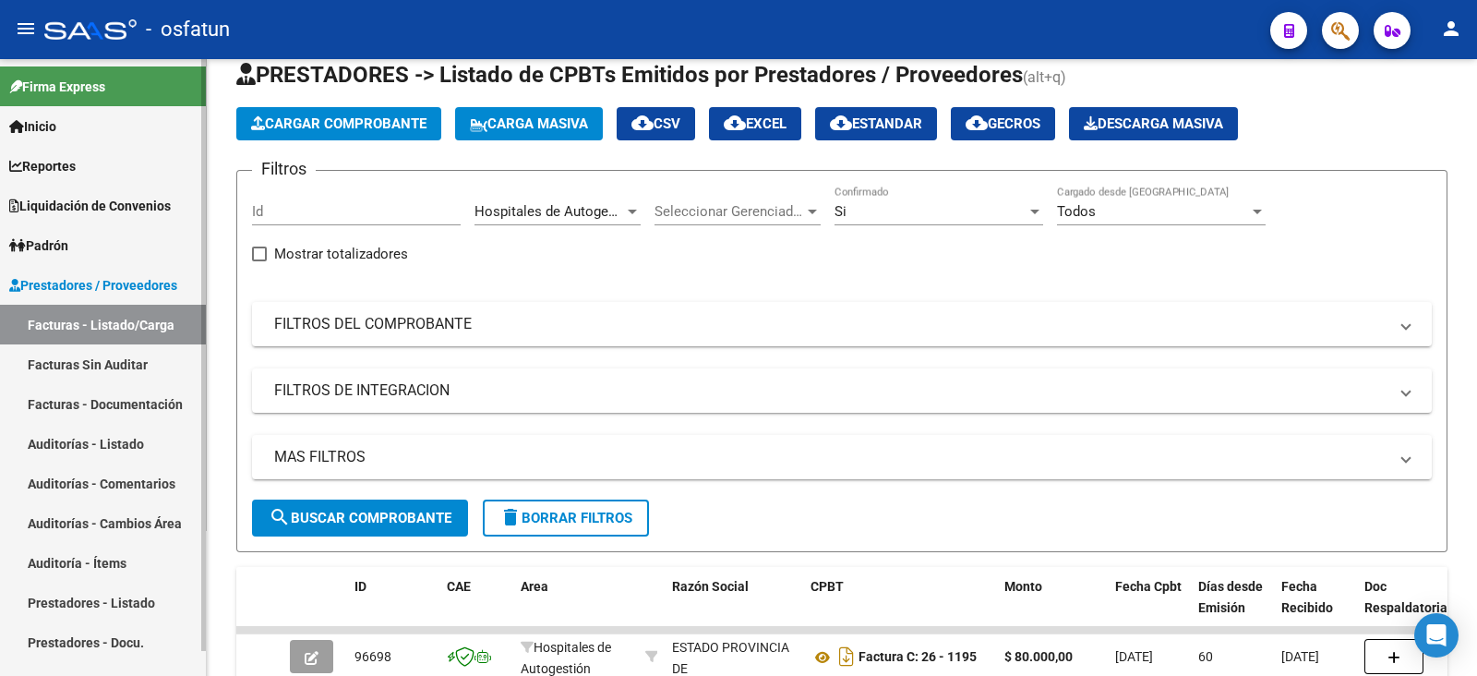
scroll to position [26, 0]
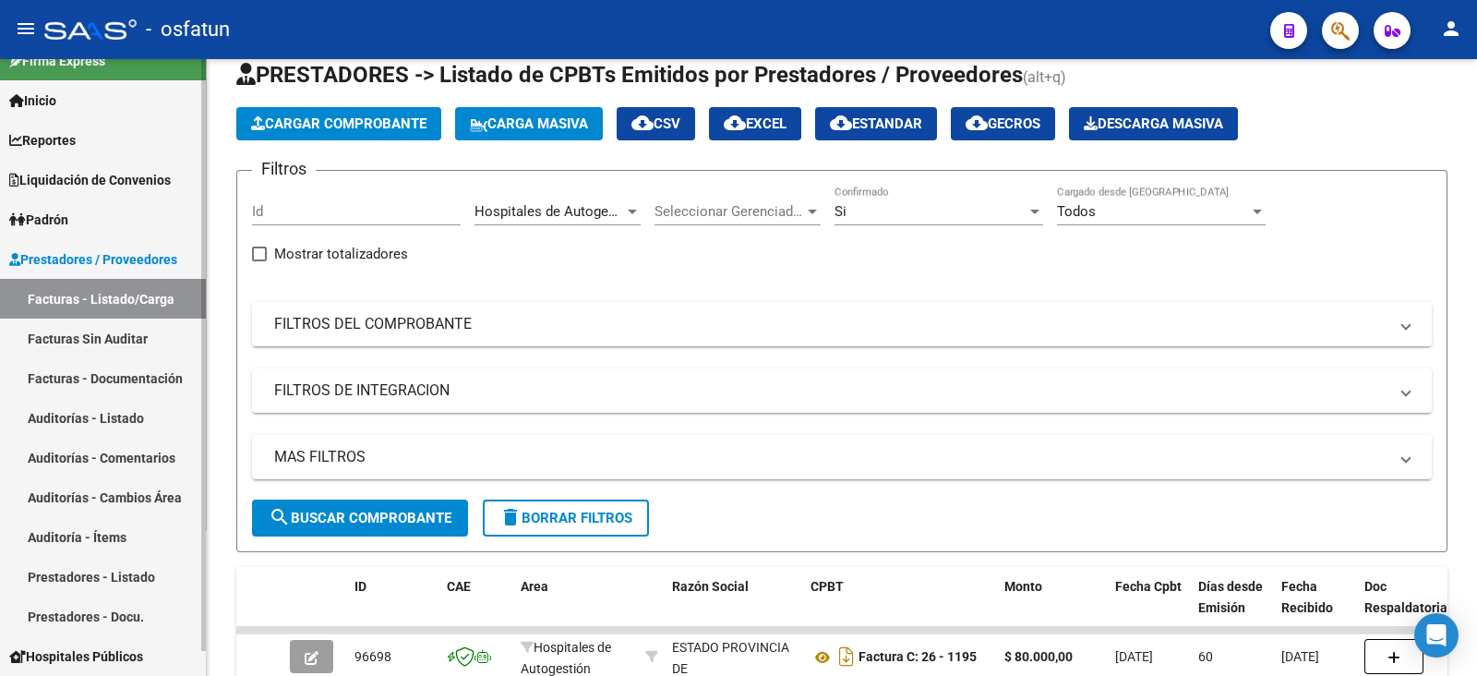
click at [121, 413] on link "Auditorías - Listado" at bounding box center [103, 418] width 206 height 40
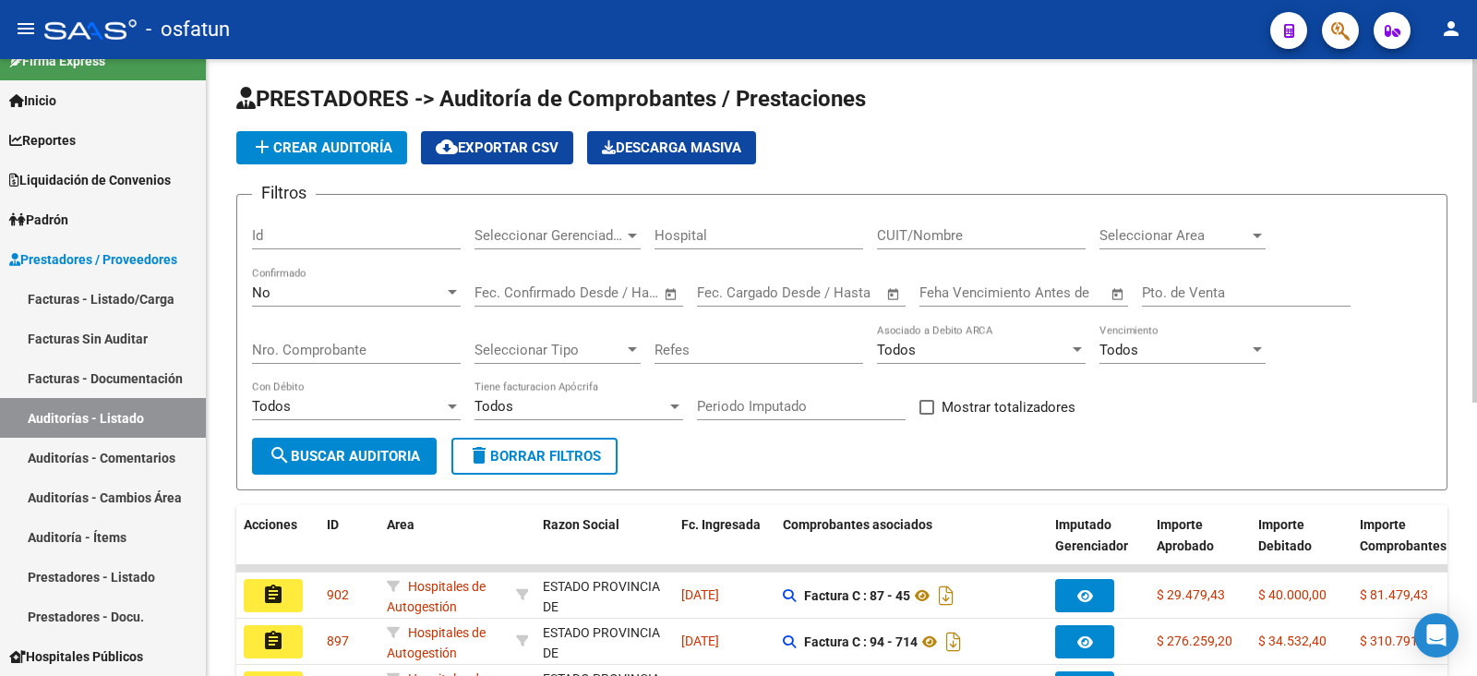
scroll to position [49, 0]
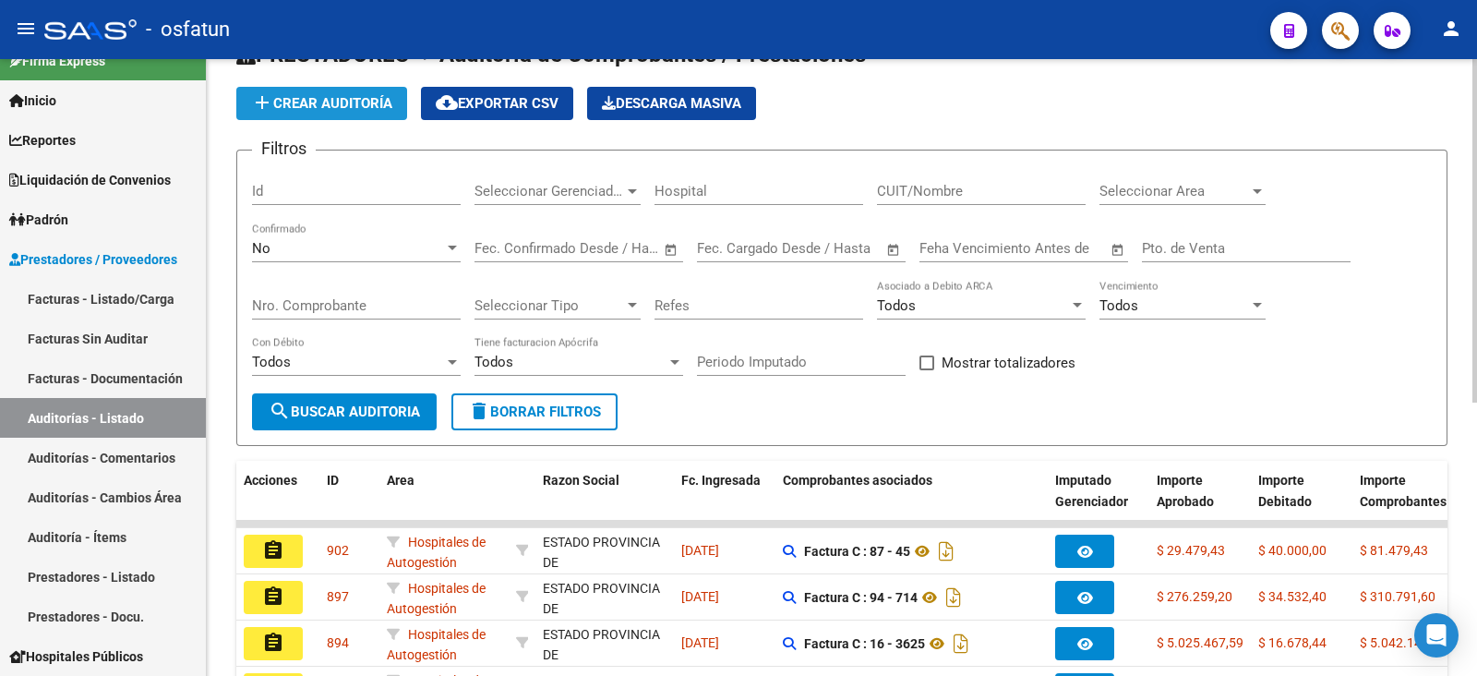
click at [352, 101] on span "add Crear Auditoría" at bounding box center [321, 103] width 141 height 17
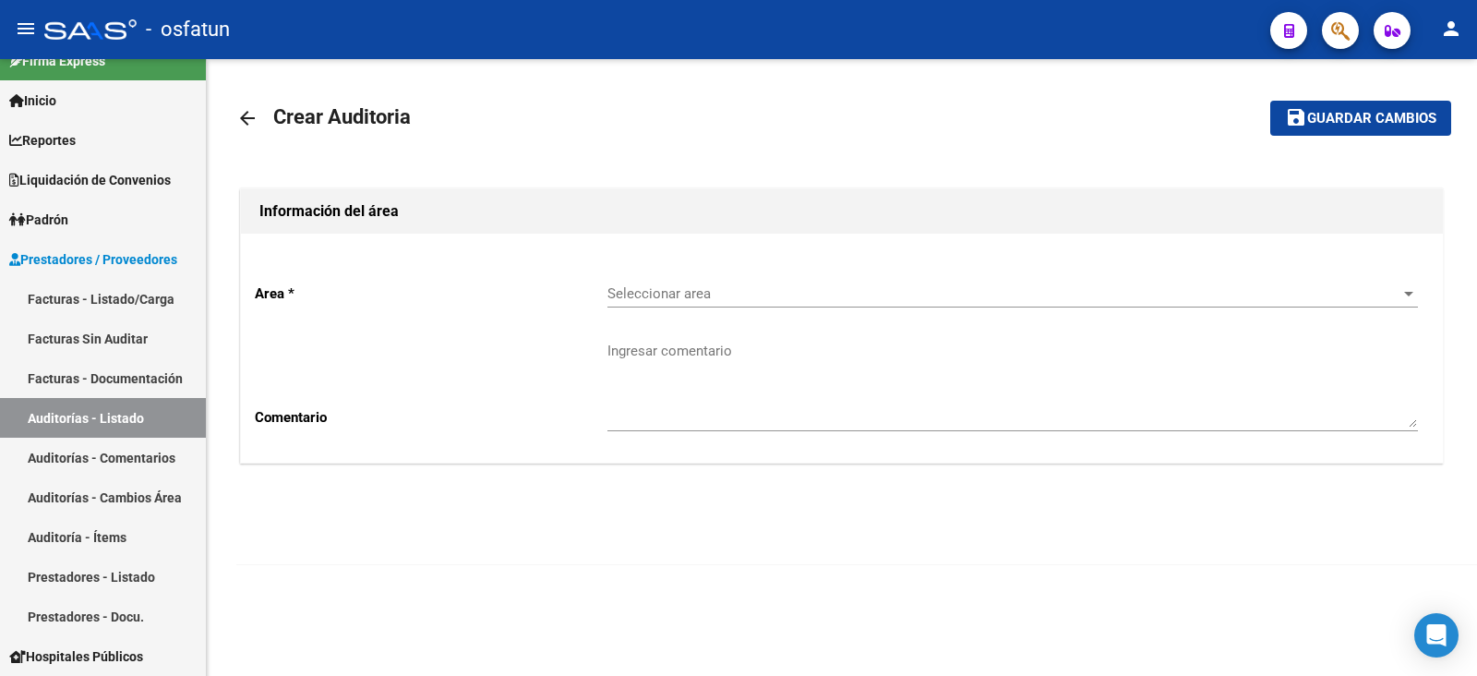
click at [711, 290] on span "Seleccionar area" at bounding box center [1004, 293] width 794 height 17
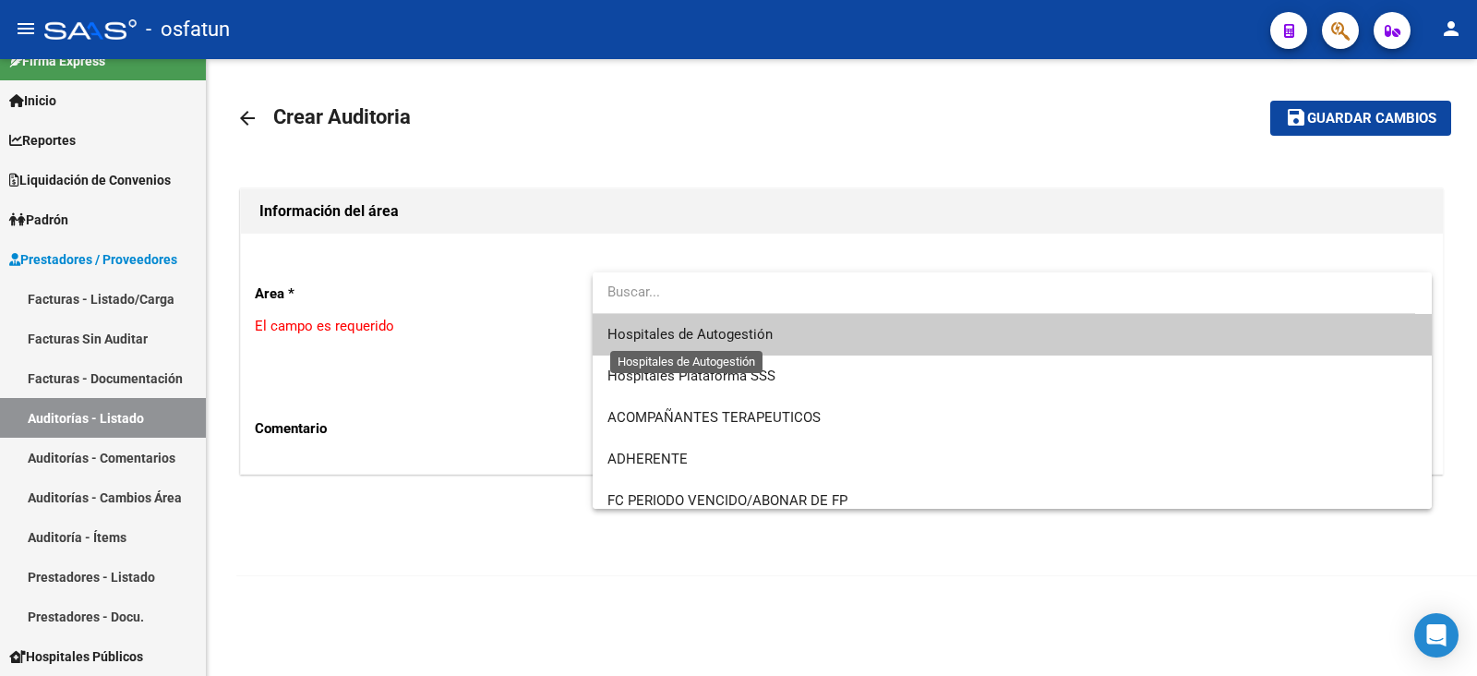
click at [713, 337] on span "Hospitales de Autogestión" at bounding box center [689, 334] width 165 height 17
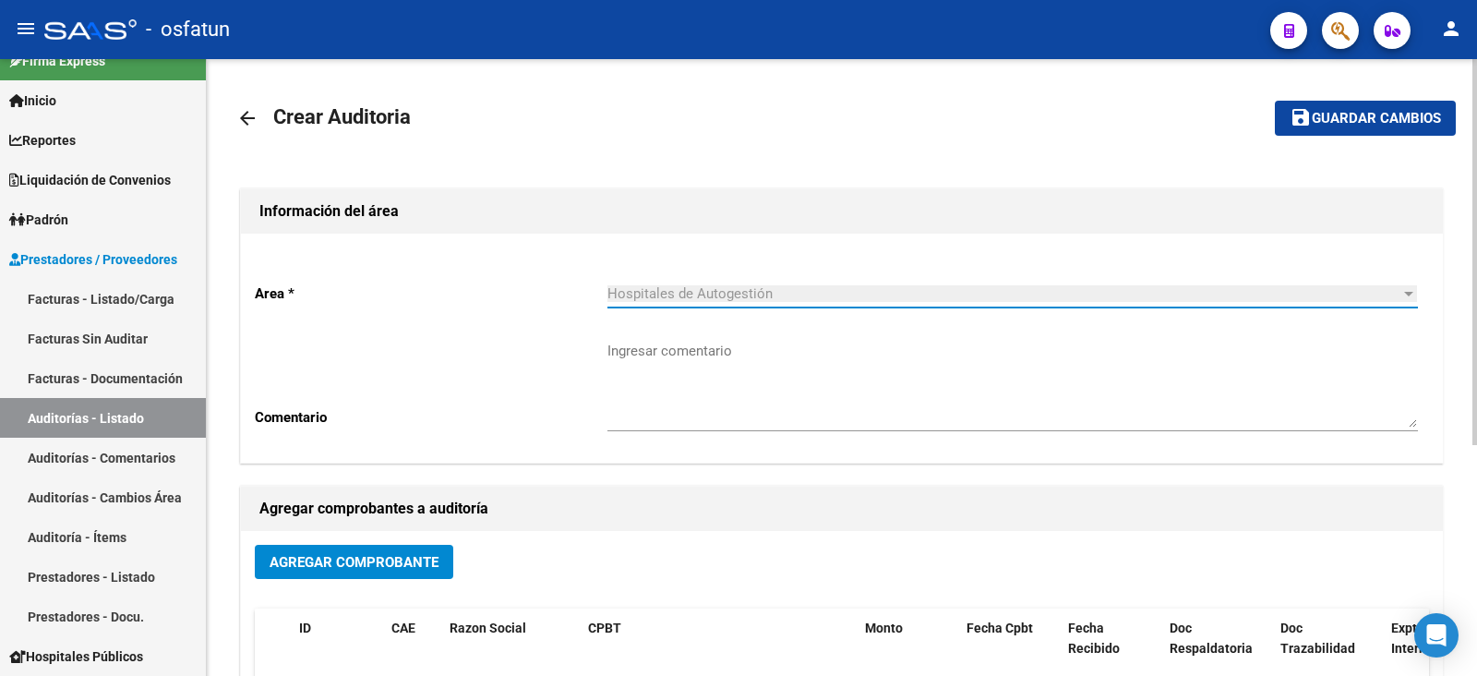
click at [1167, 124] on span "Guardar cambios" at bounding box center [1376, 119] width 129 height 17
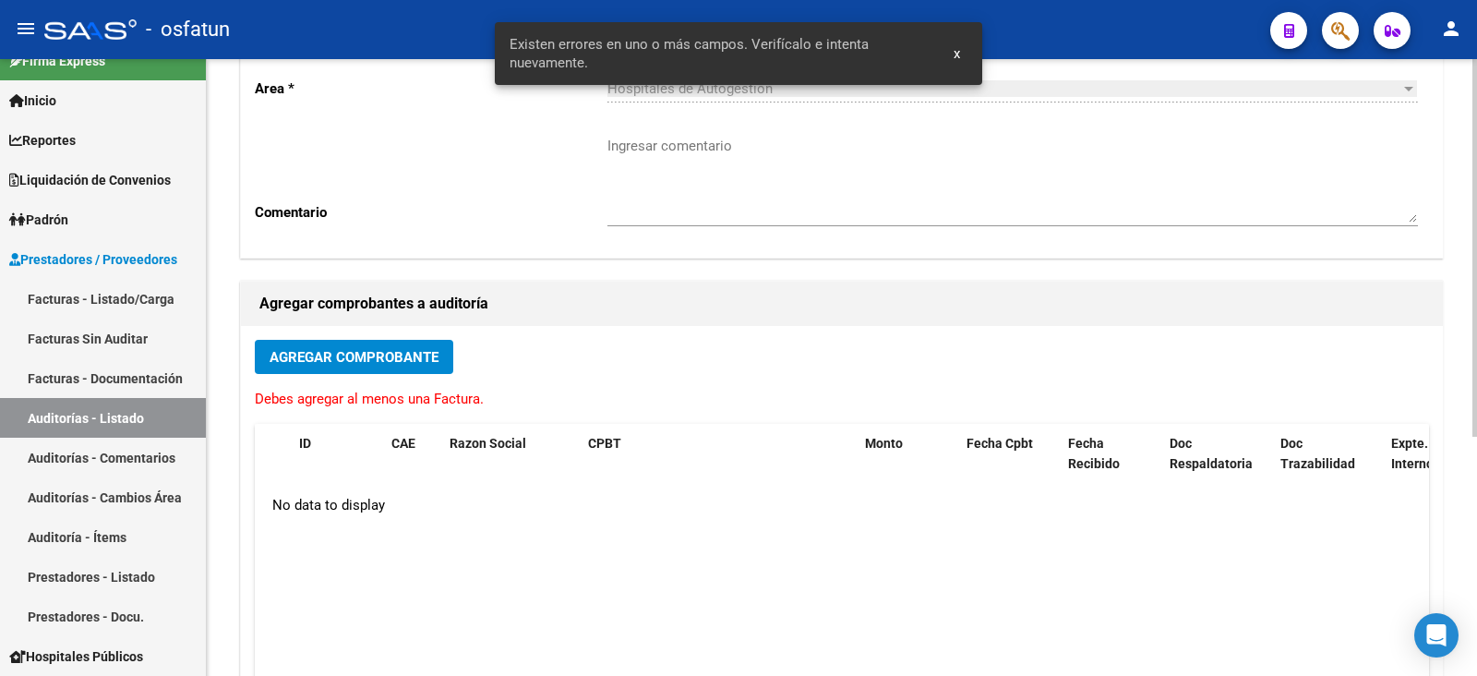
scroll to position [346, 0]
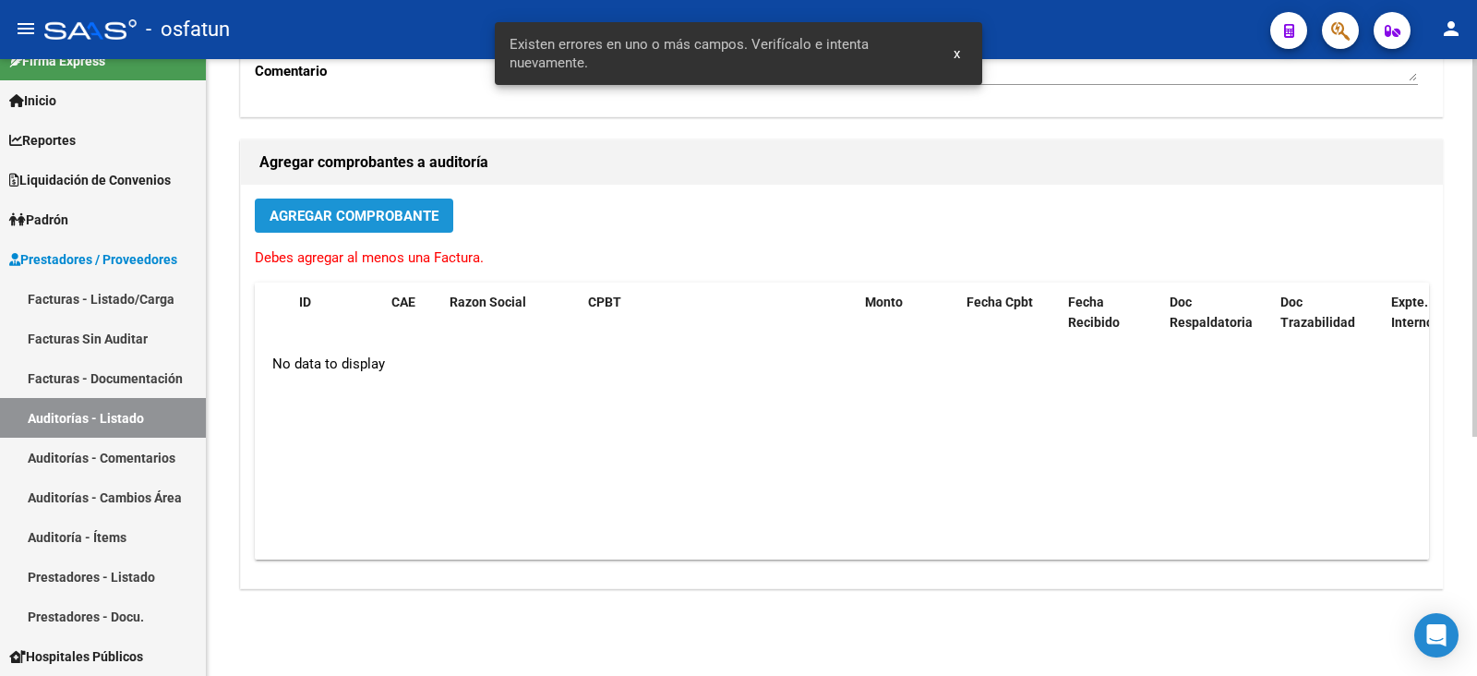
click at [371, 222] on span "Agregar Comprobante" at bounding box center [354, 216] width 169 height 17
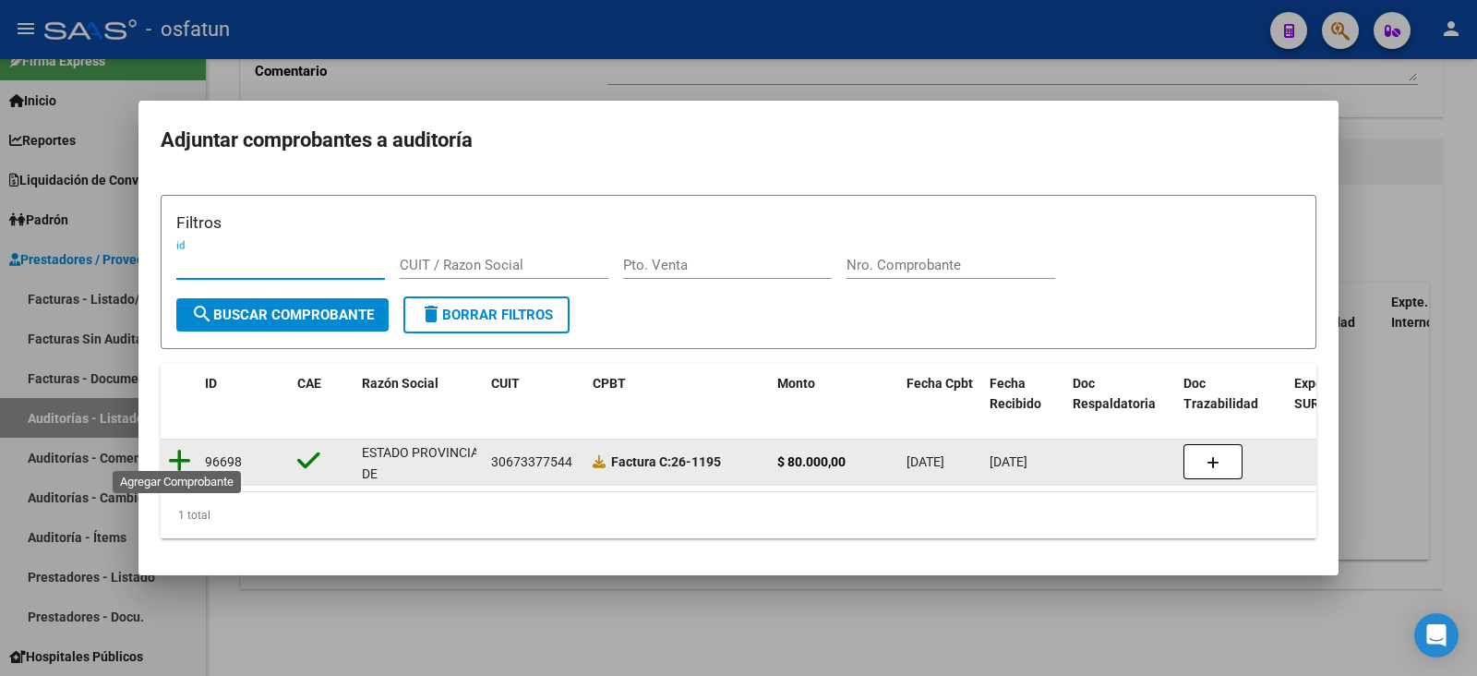
click at [176, 448] on icon at bounding box center [179, 461] width 23 height 26
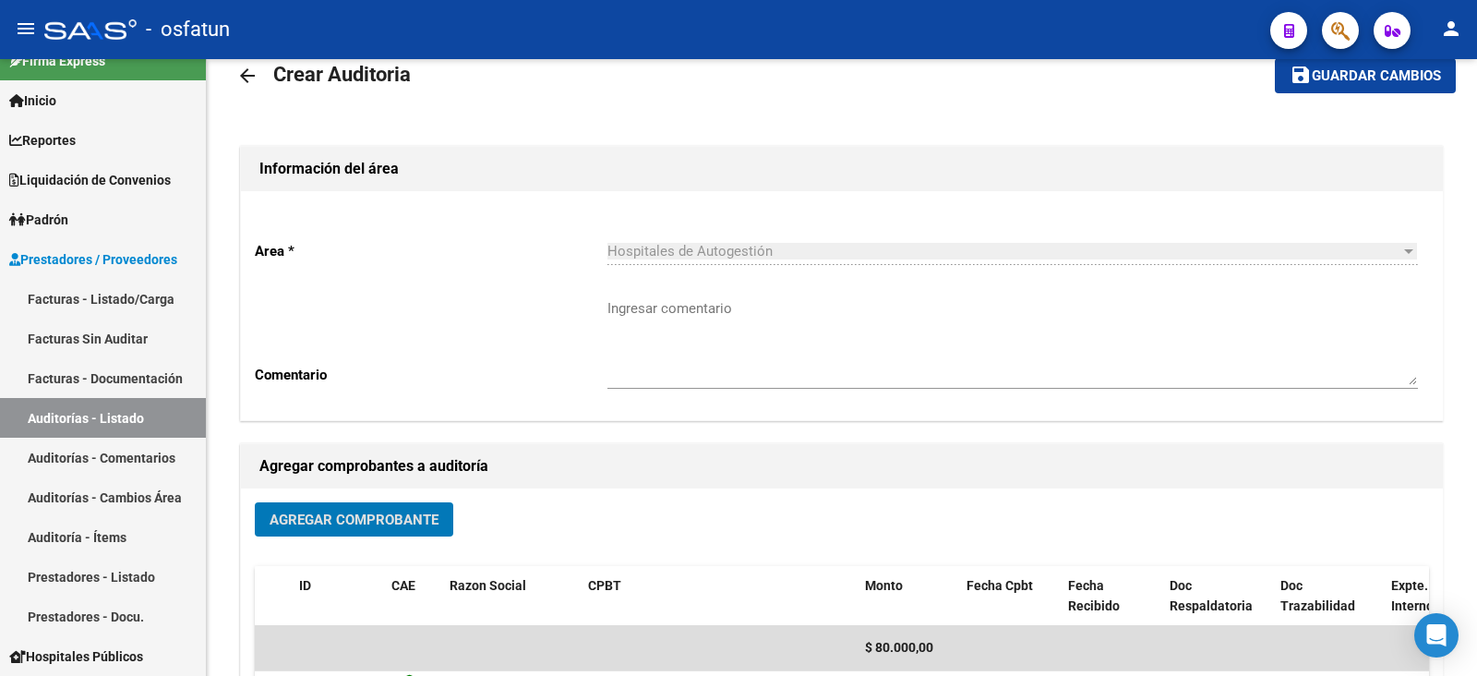
scroll to position [0, 0]
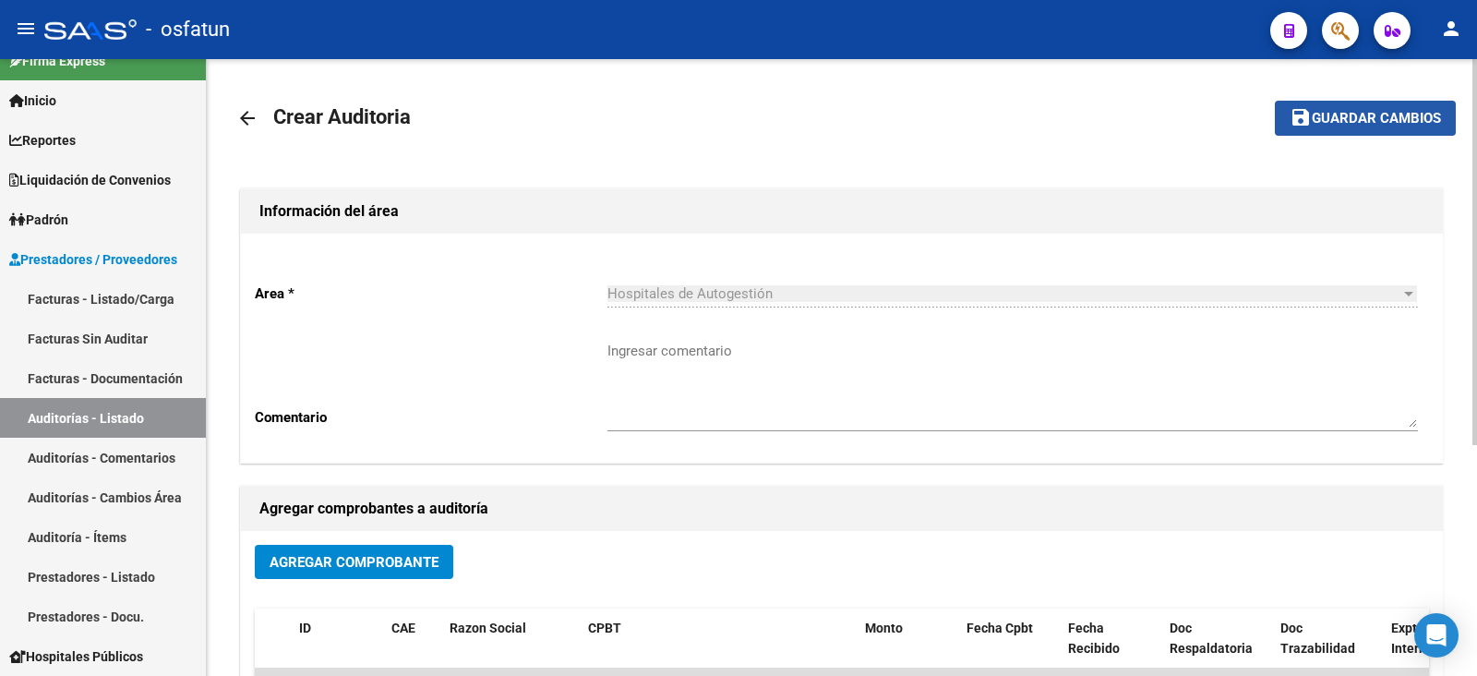
click at [1167, 109] on span "save Guardar cambios" at bounding box center [1365, 117] width 151 height 17
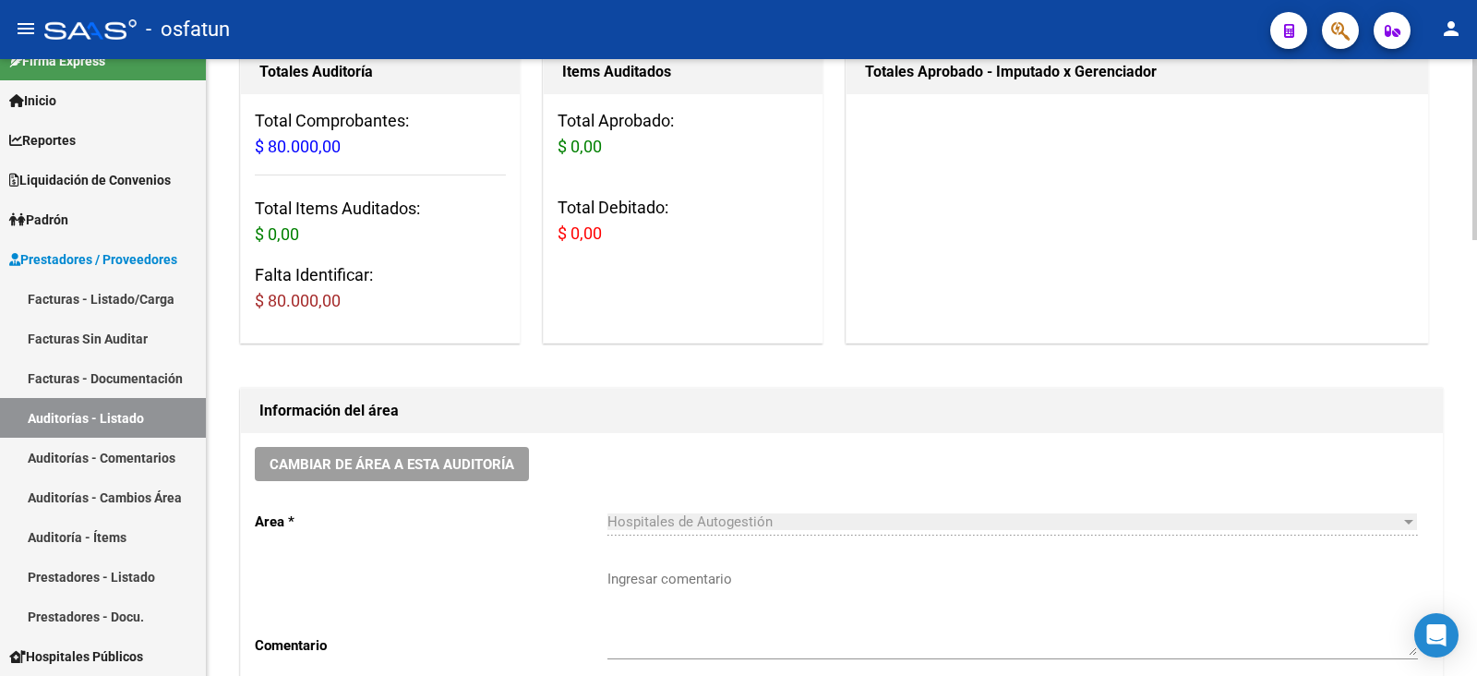
scroll to position [461, 0]
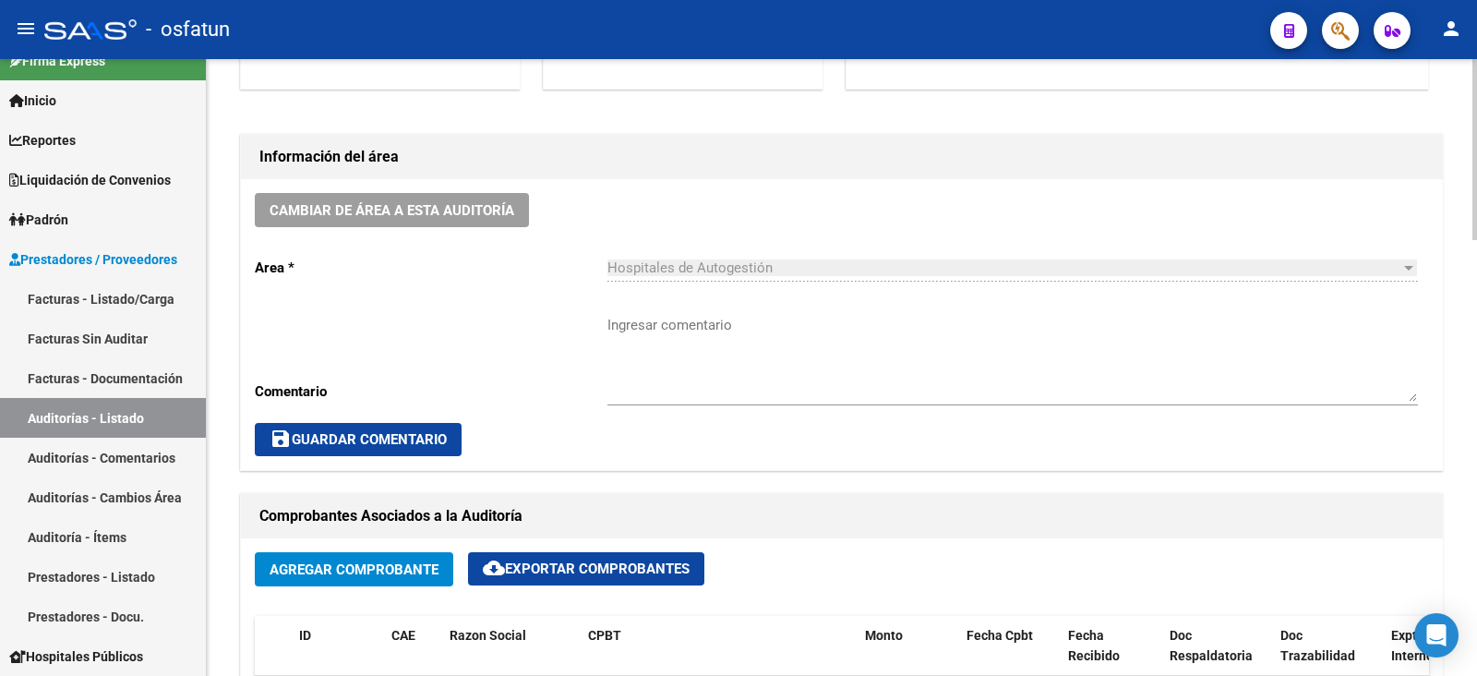
click at [616, 267] on span "Hospitales de Autogestión" at bounding box center [689, 267] width 165 height 17
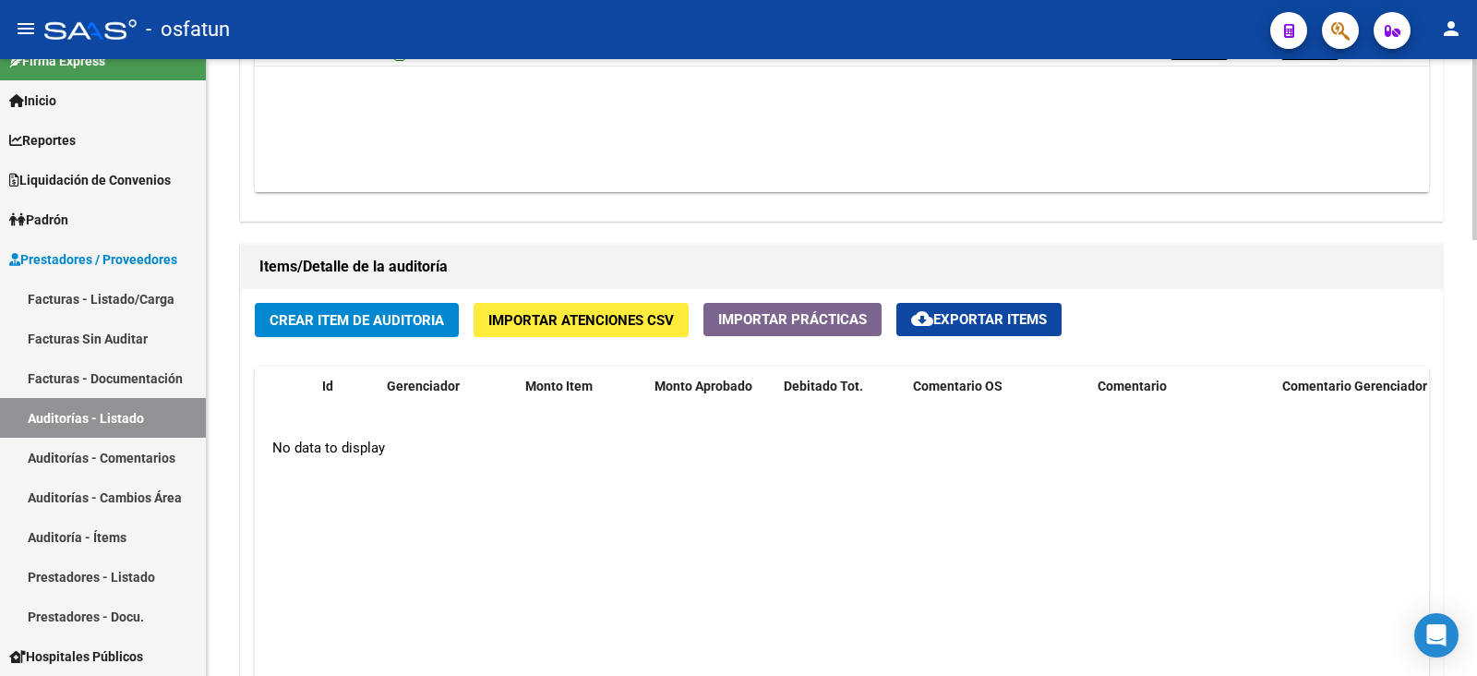
scroll to position [1269, 0]
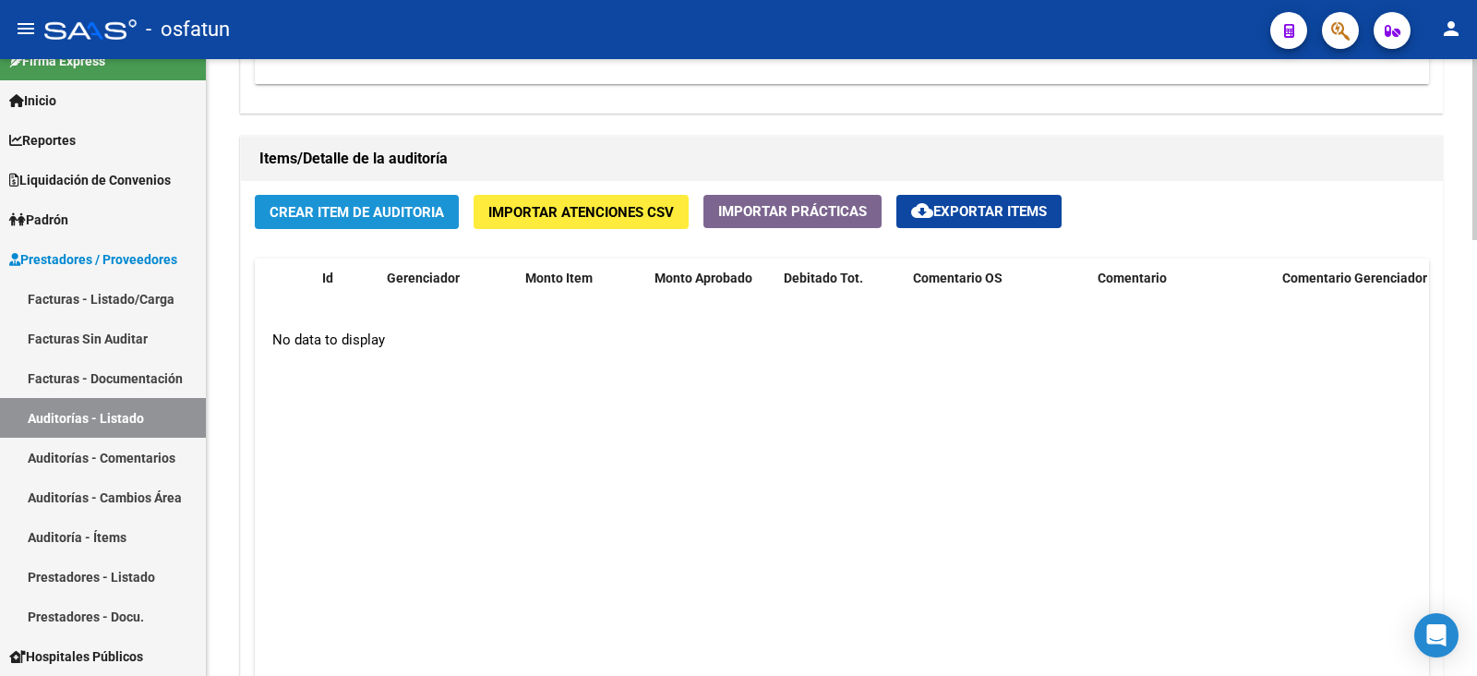
click at [346, 215] on span "Crear Item de Auditoria" at bounding box center [357, 212] width 174 height 17
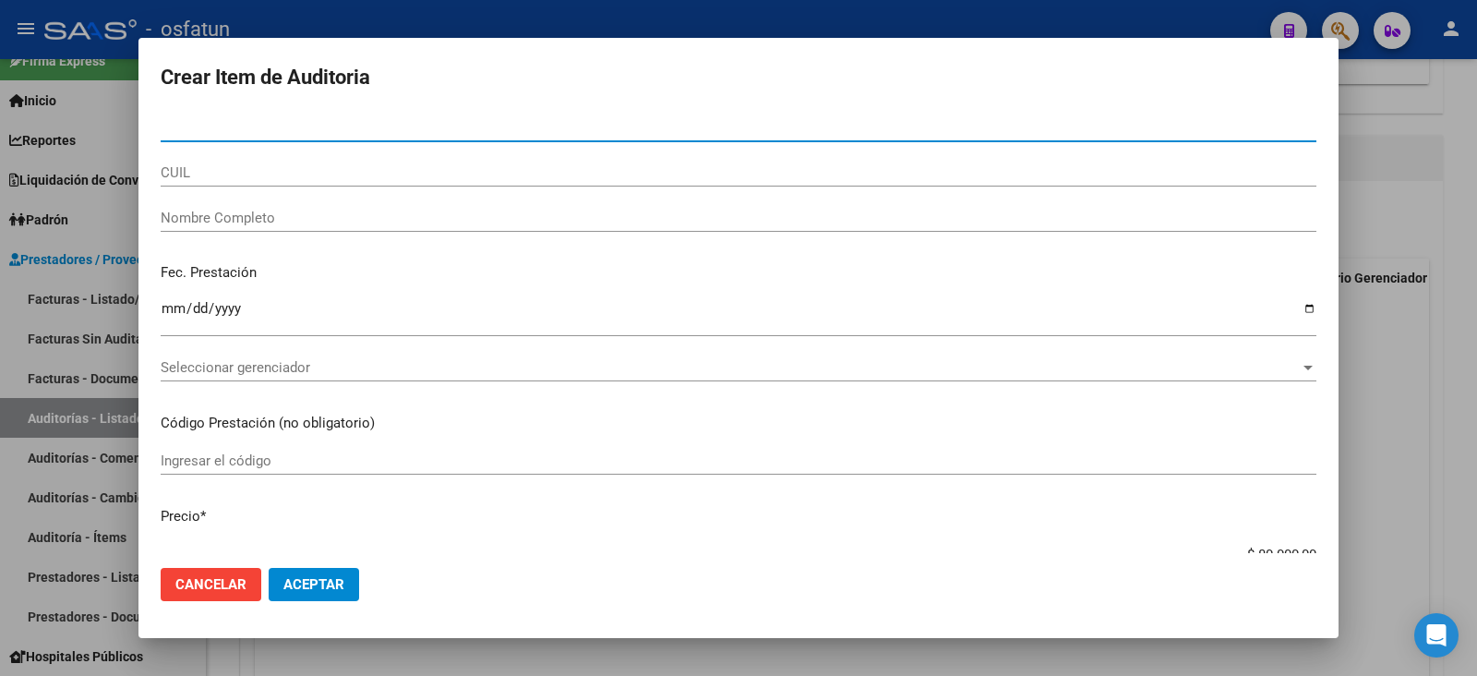
paste input "35841063"
type input "35841063"
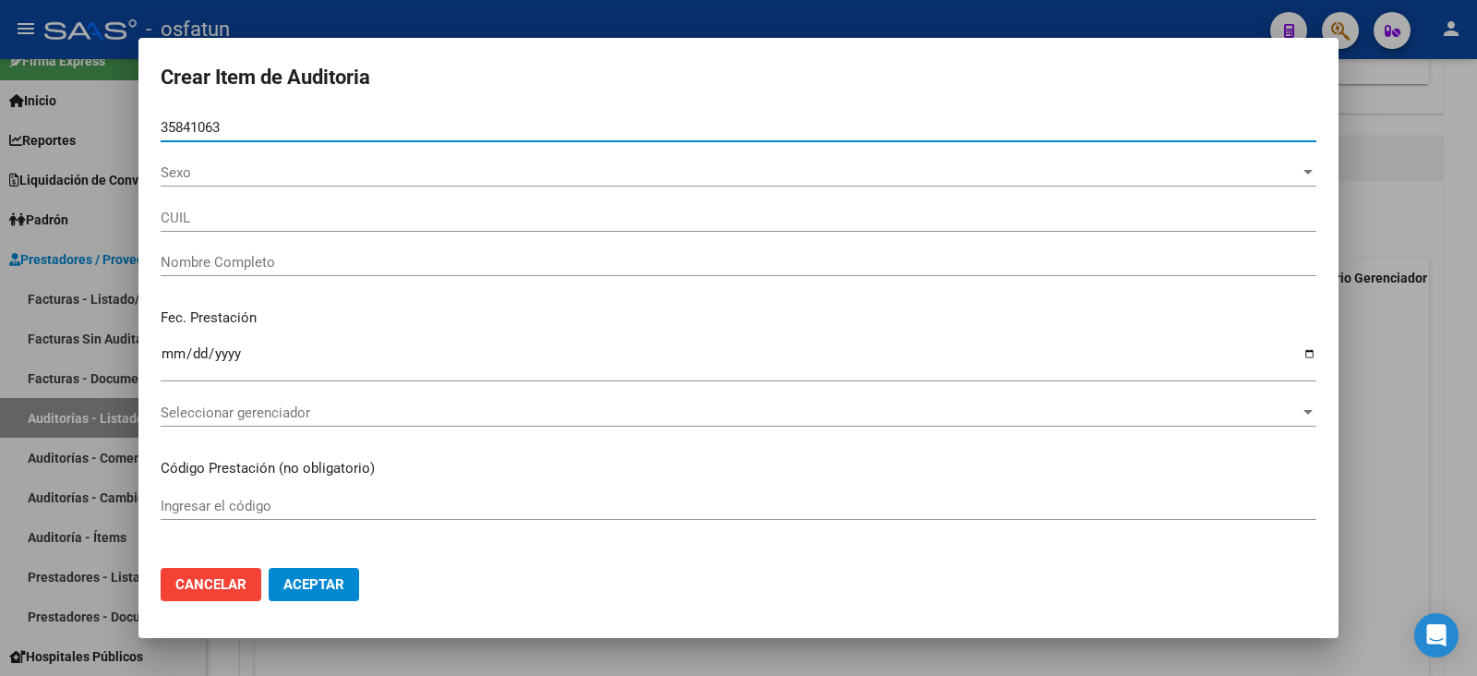
type input "20358410635"
type input "GALERA NABI ISRAEL"
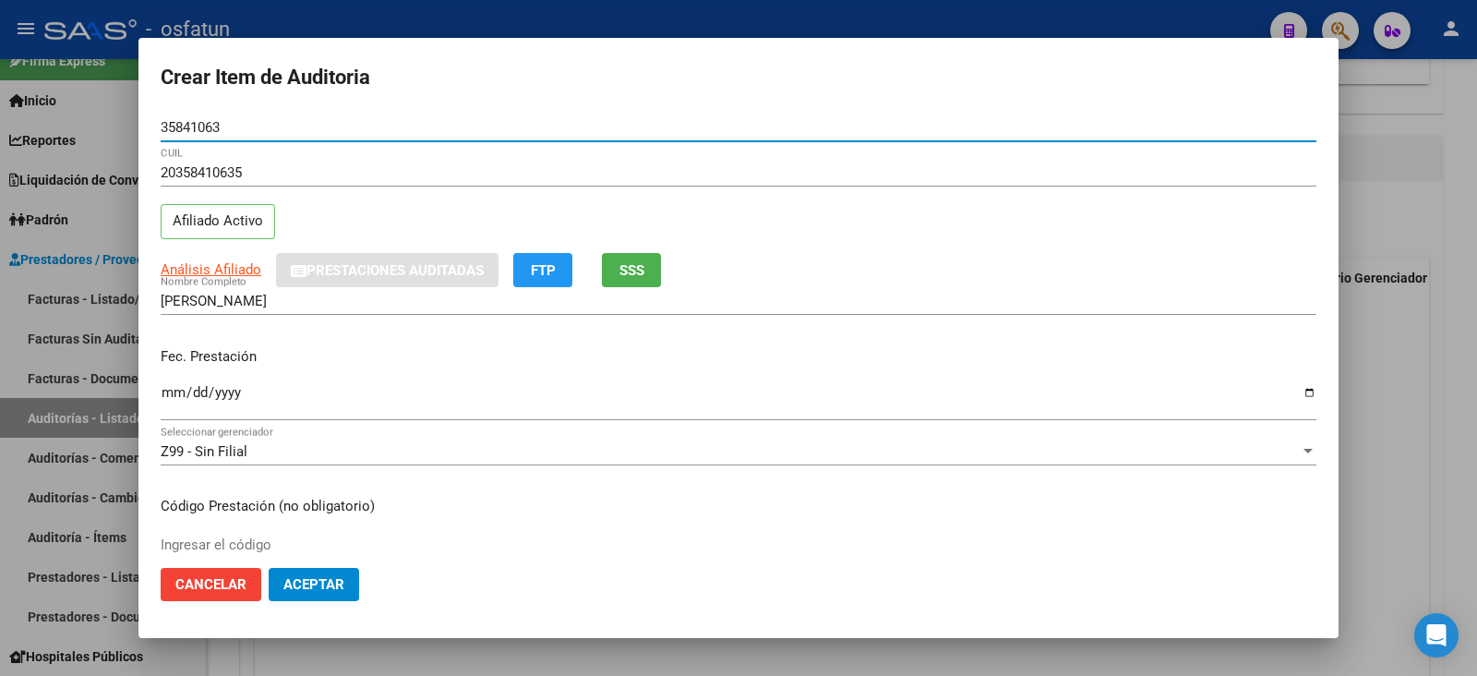
type input "35841063"
click at [164, 398] on input "Ingresar la fecha" at bounding box center [739, 400] width 1156 height 30
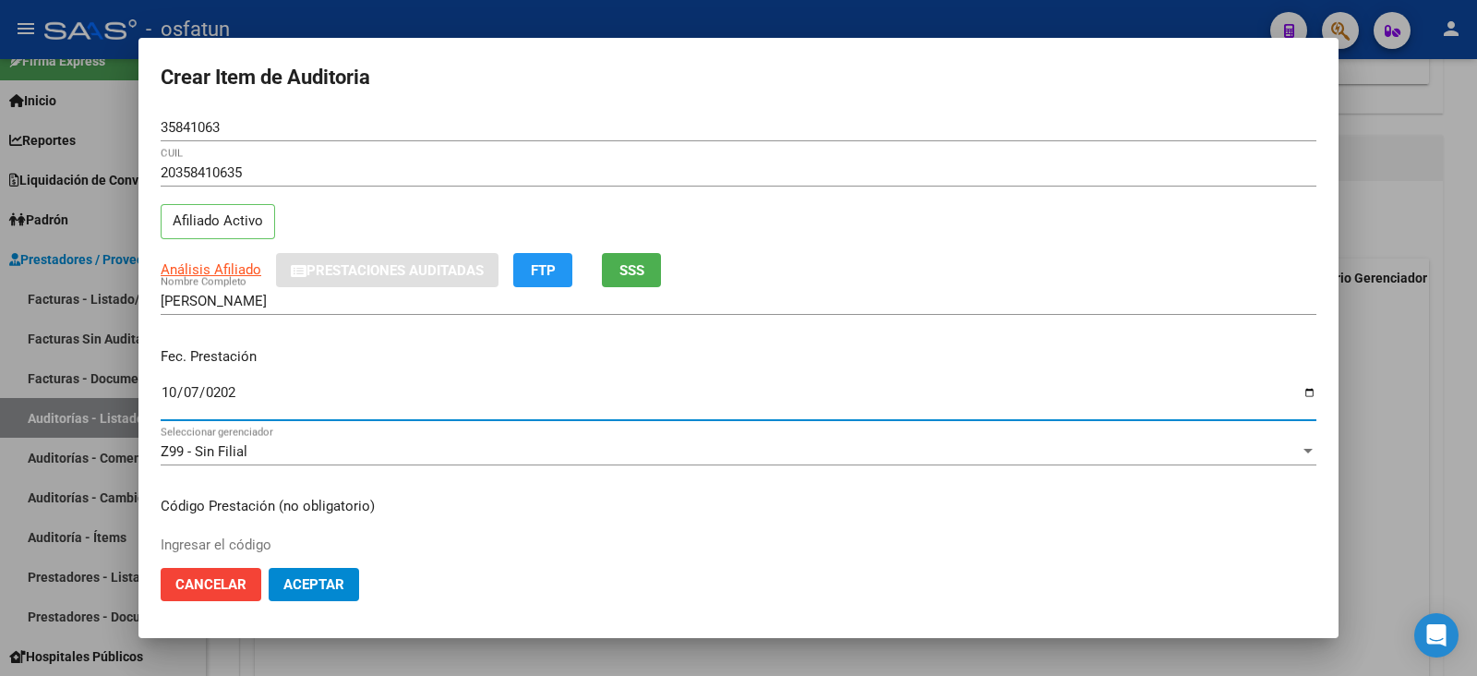
type input "2025-10-07"
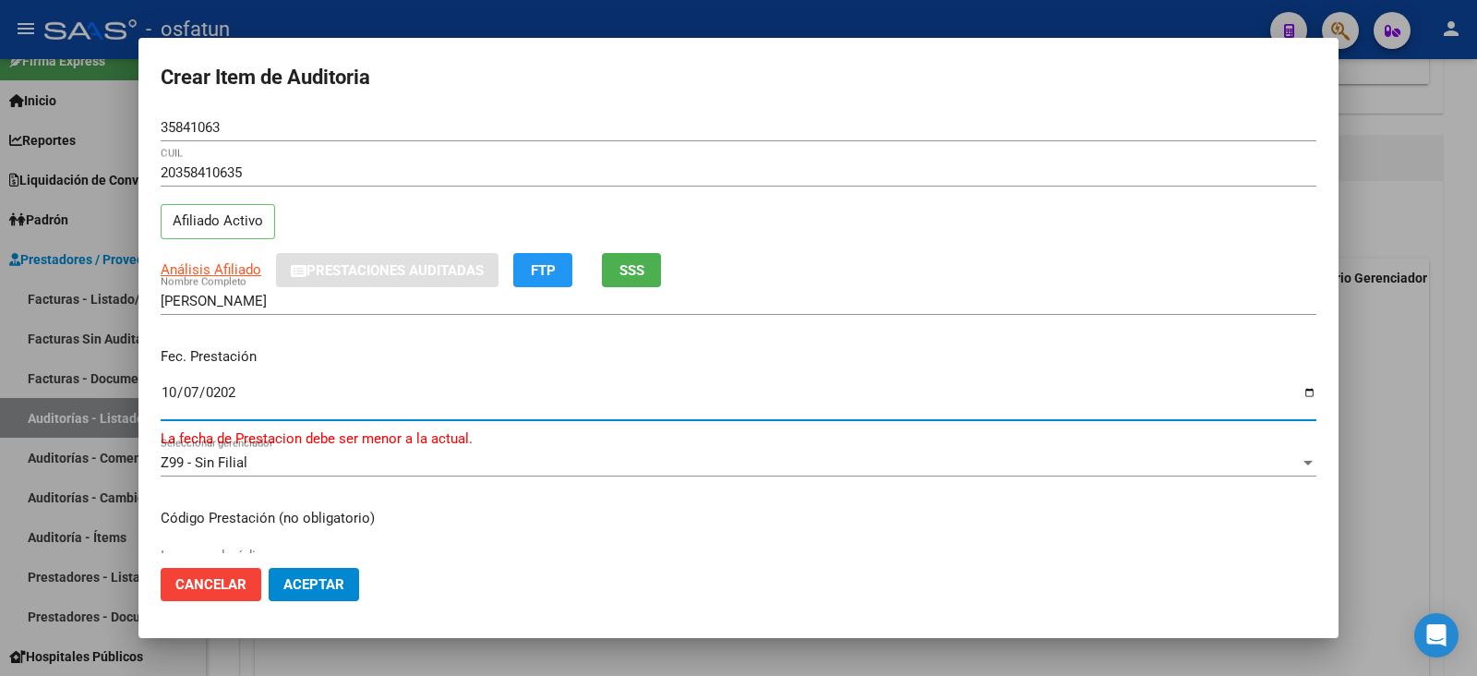
scroll to position [114, 0]
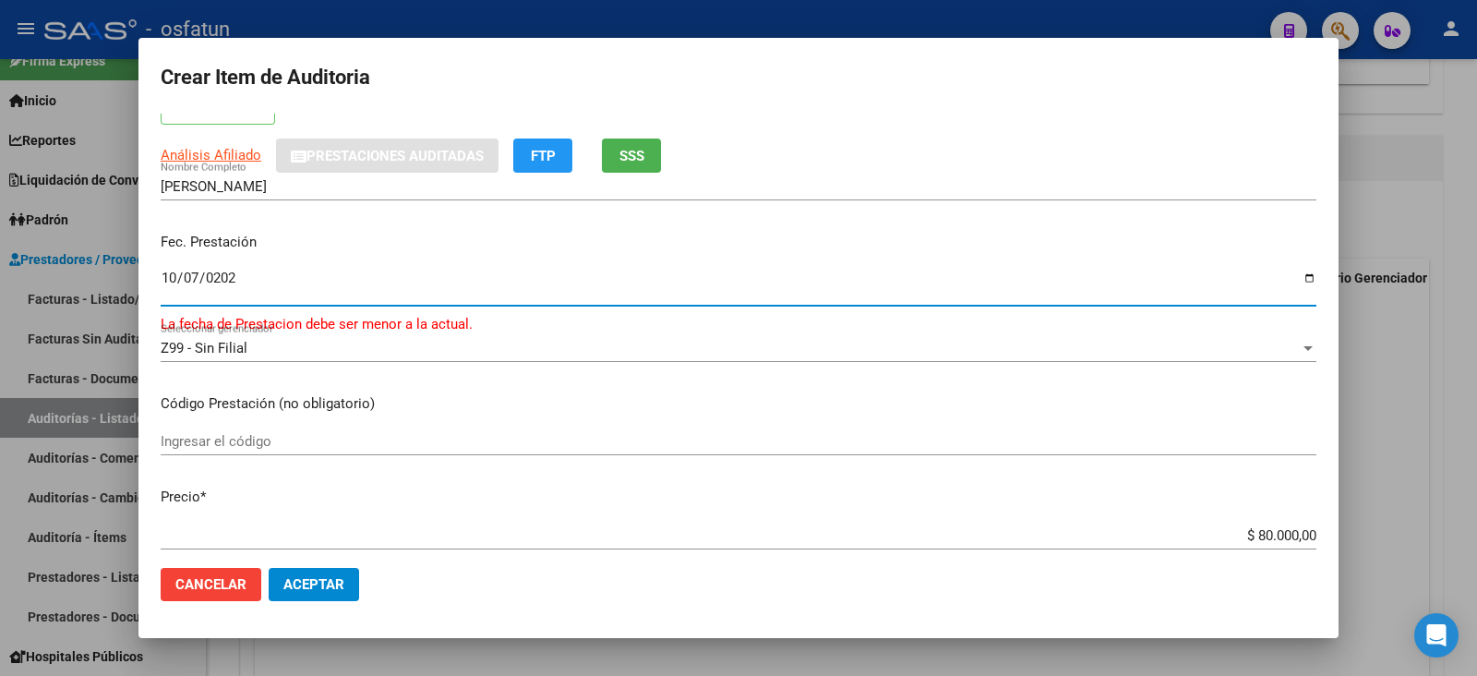
click at [286, 428] on div "Ingresar el código" at bounding box center [739, 441] width 1156 height 28
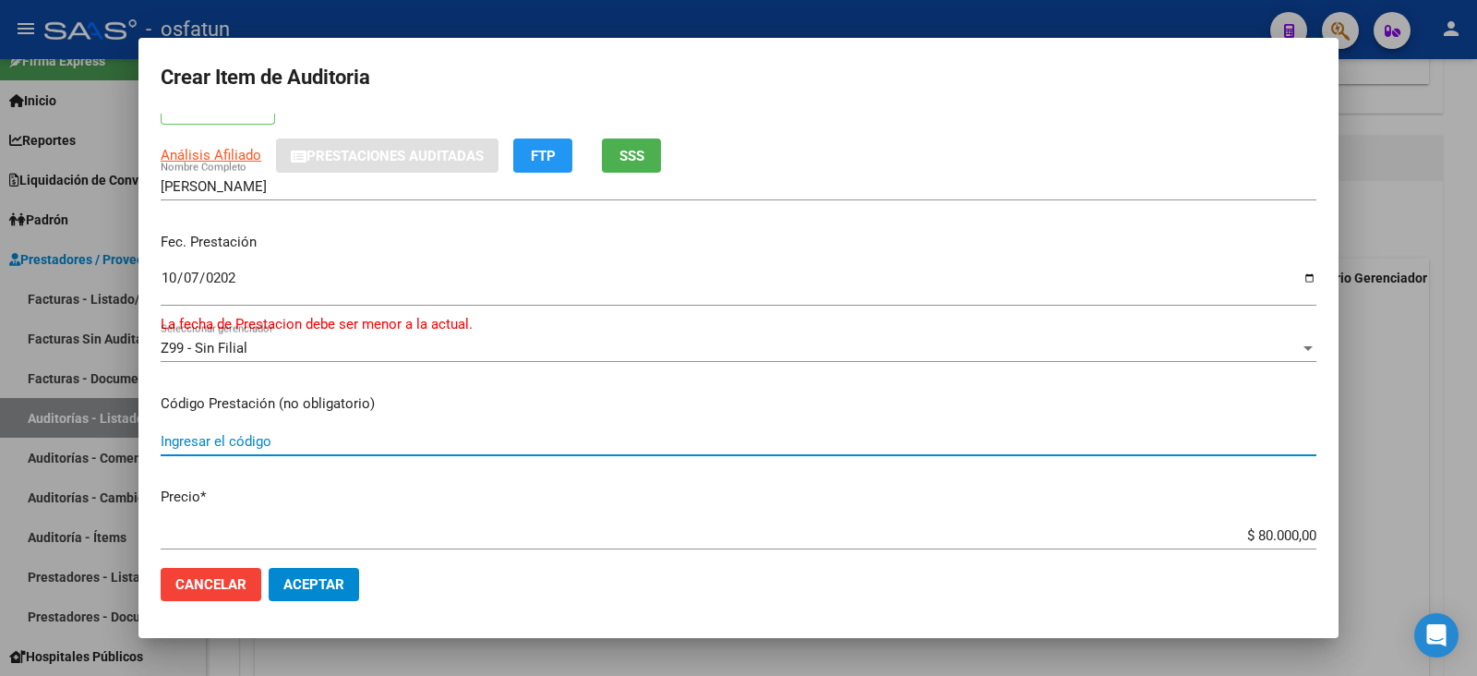
click at [289, 437] on input "Ingresar el código" at bounding box center [739, 441] width 1156 height 17
type input "420101"
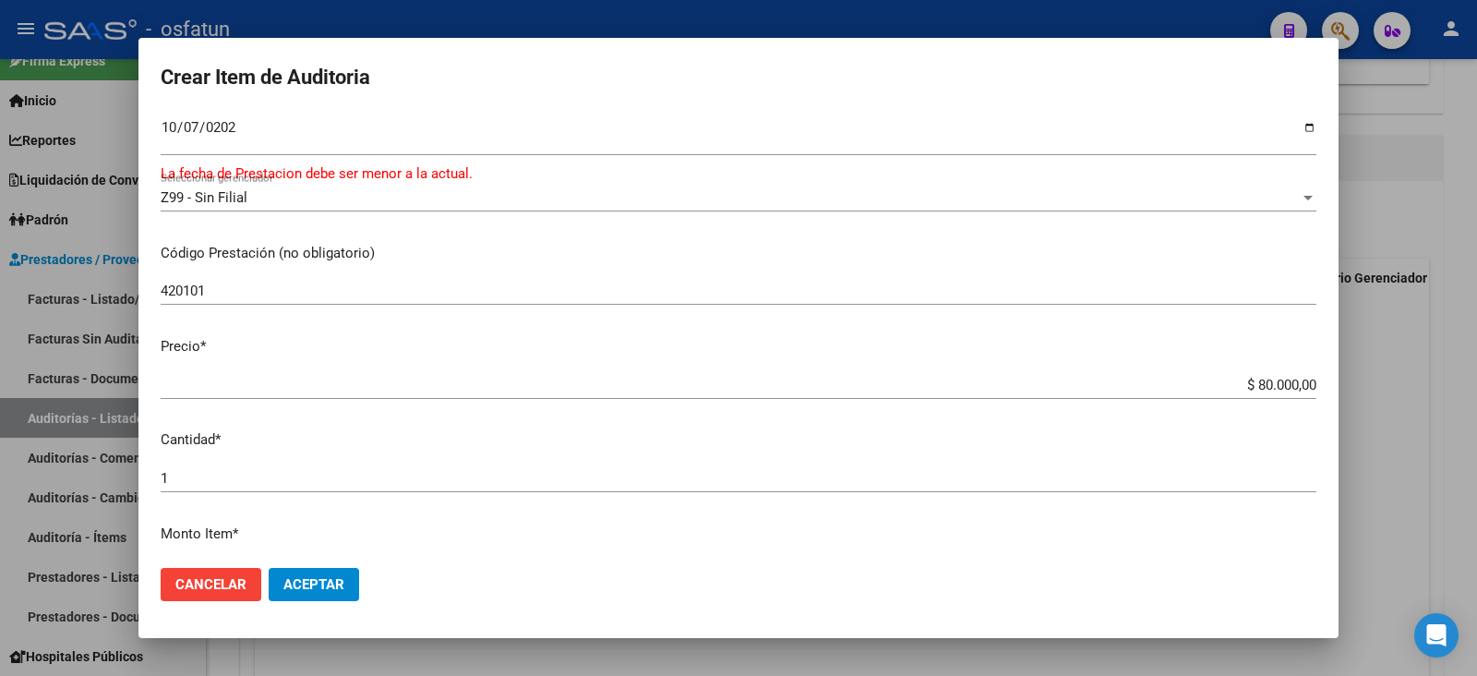
scroll to position [346, 0]
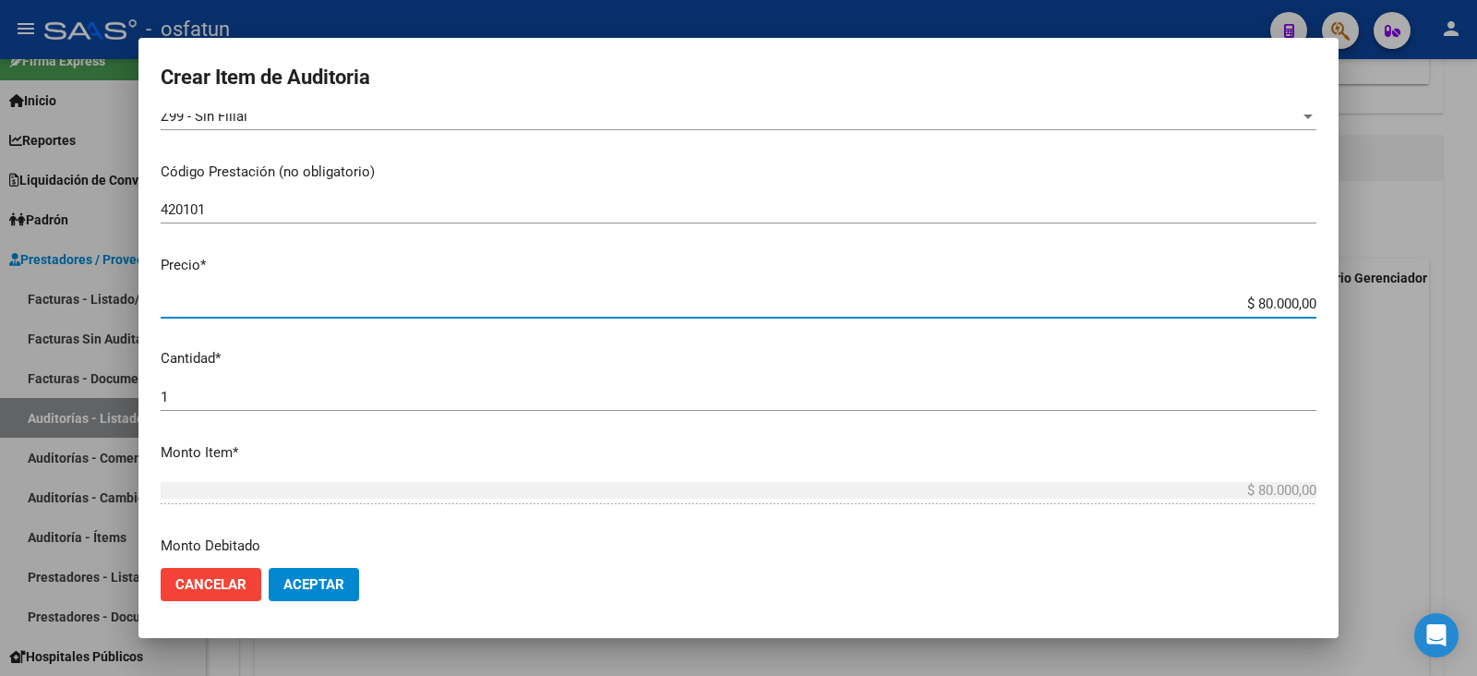
drag, startPoint x: 1241, startPoint y: 302, endPoint x: 1399, endPoint y: 280, distance: 159.4
click at [1167, 280] on div "Crear Item de Auditoria 35841063 Nro Documento 20358410635 CUIL Afiliado Activo…" at bounding box center [738, 338] width 1477 height 676
type input "$ 0,02"
type input "$ 0,20"
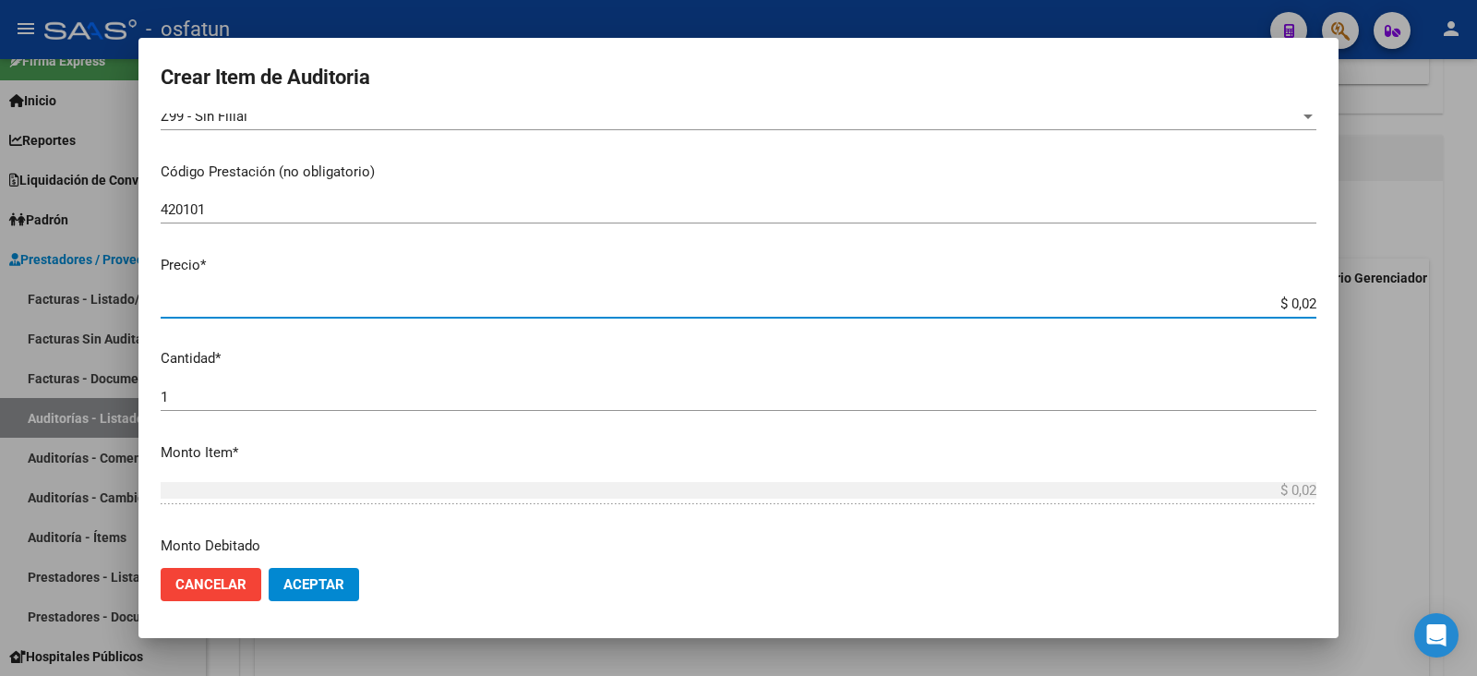
type input "$ 0,20"
type input "$ 2,00"
type input "$ 20,00"
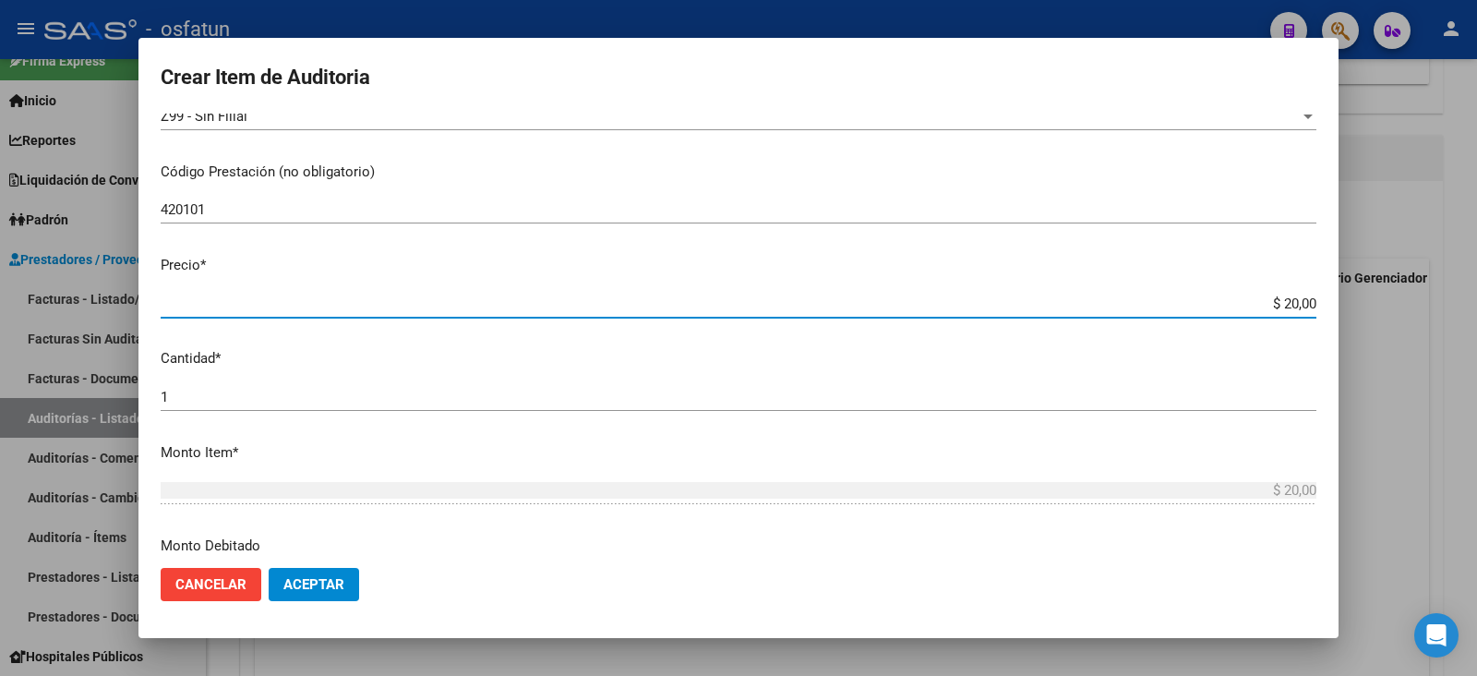
type input "$ 200,00"
type input "$ 2.000,00"
type input "$ 20.000,00"
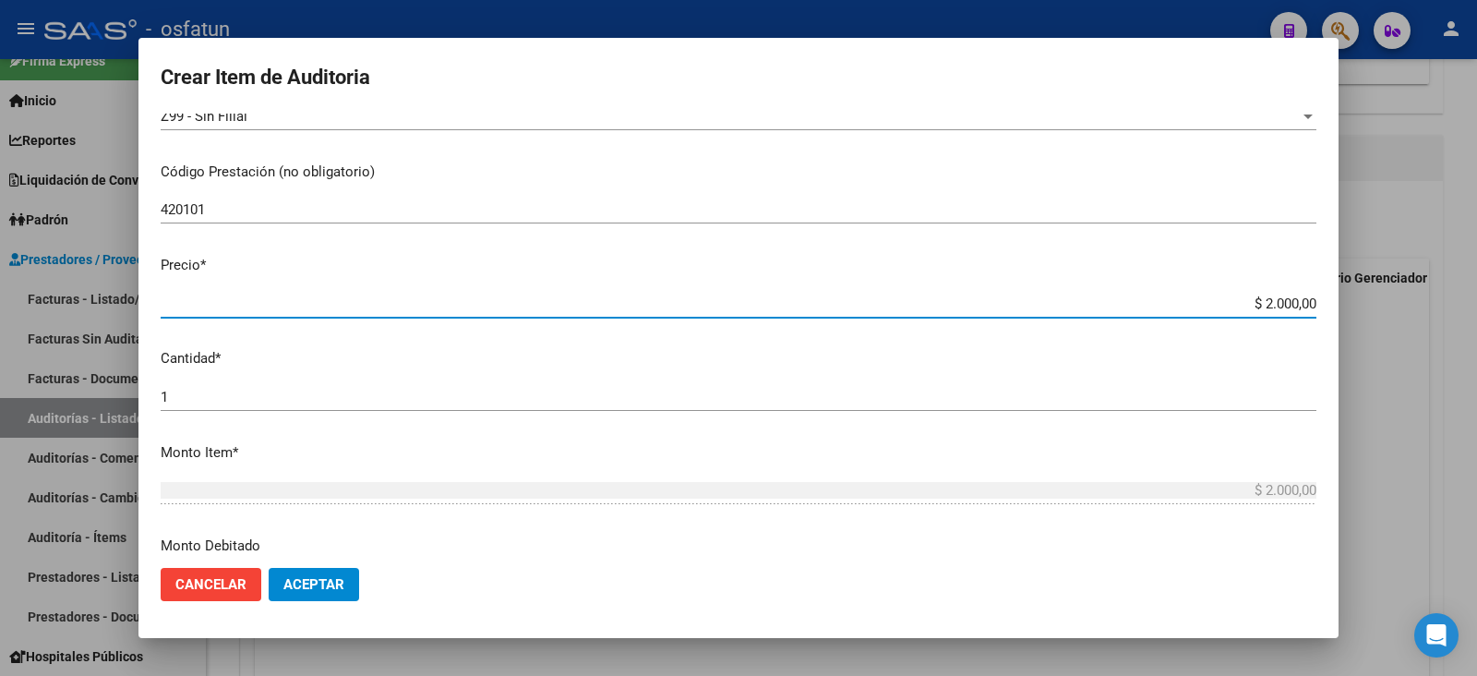
type input "$ 20.000,00"
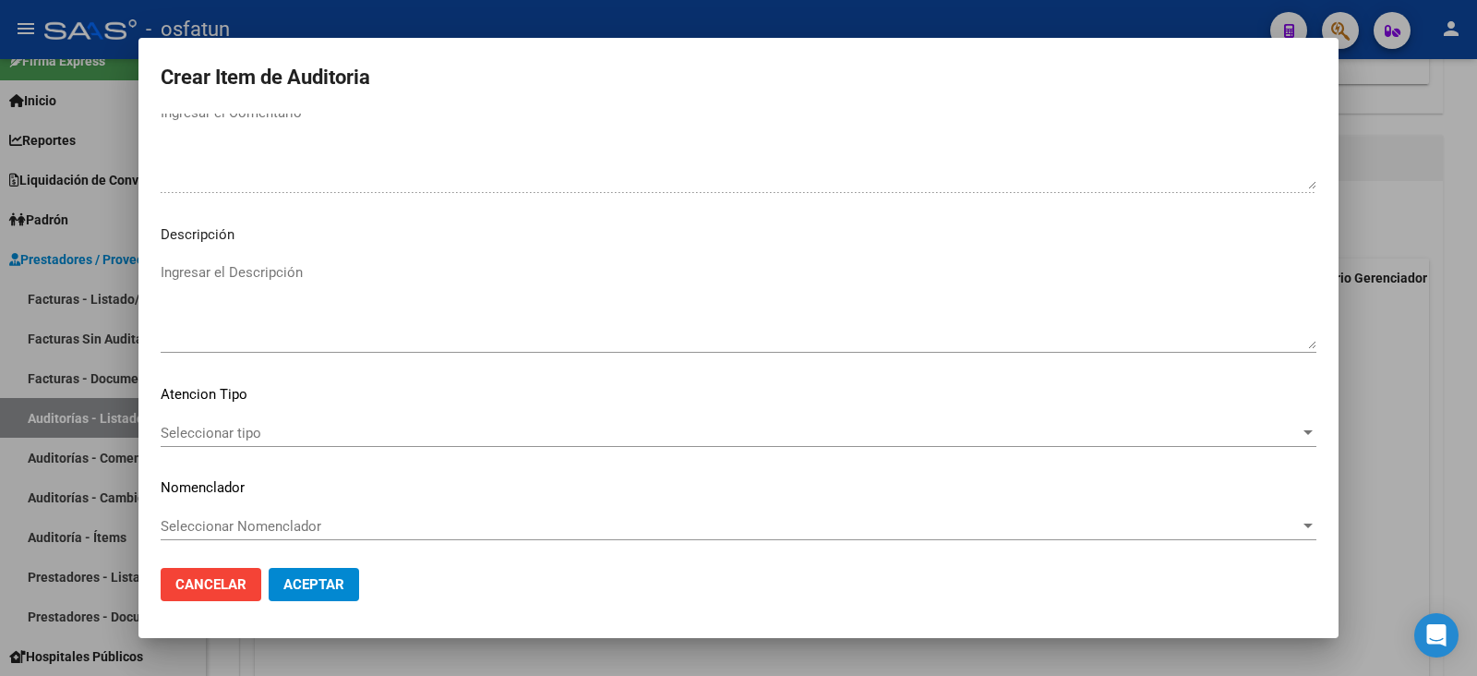
scroll to position [1233, 0]
click at [198, 416] on div "Seleccionar tipo Seleccionar tipo" at bounding box center [739, 430] width 1156 height 28
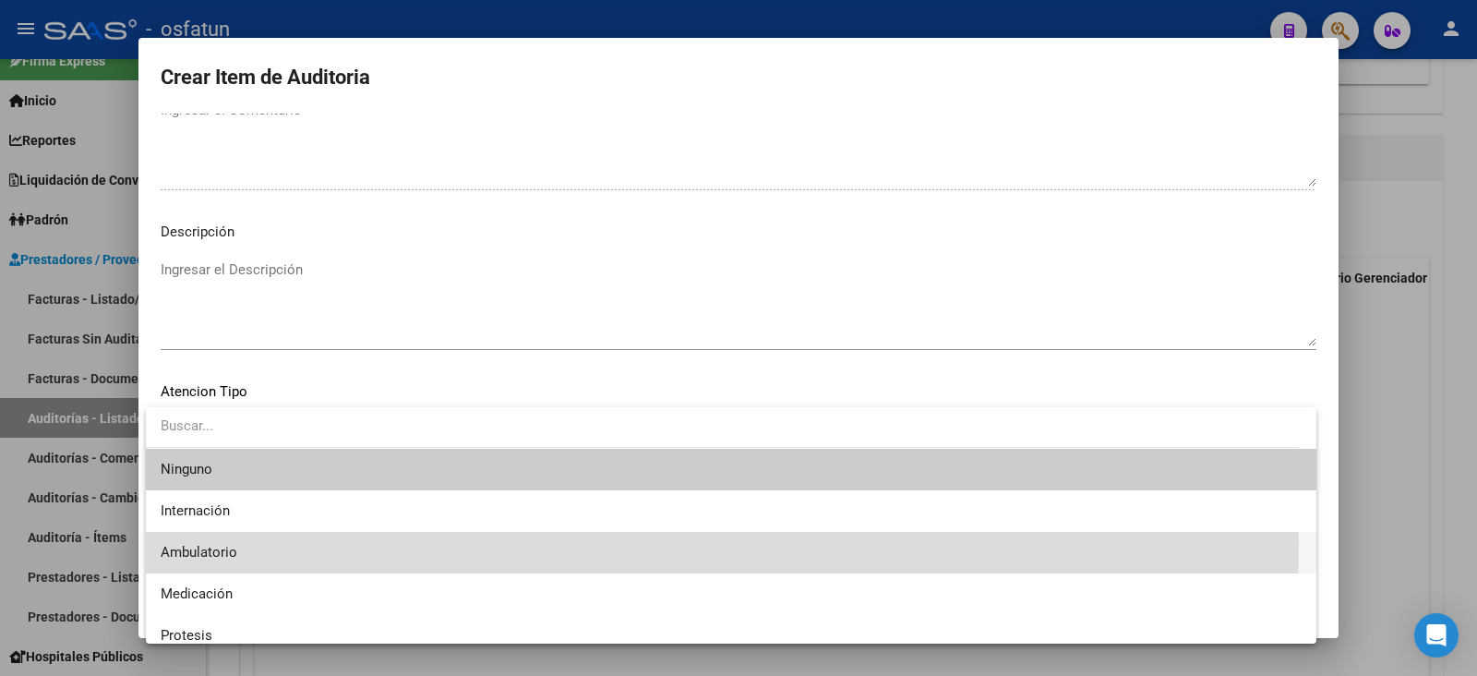
click at [230, 539] on span "Ambulatorio" at bounding box center [731, 553] width 1141 height 42
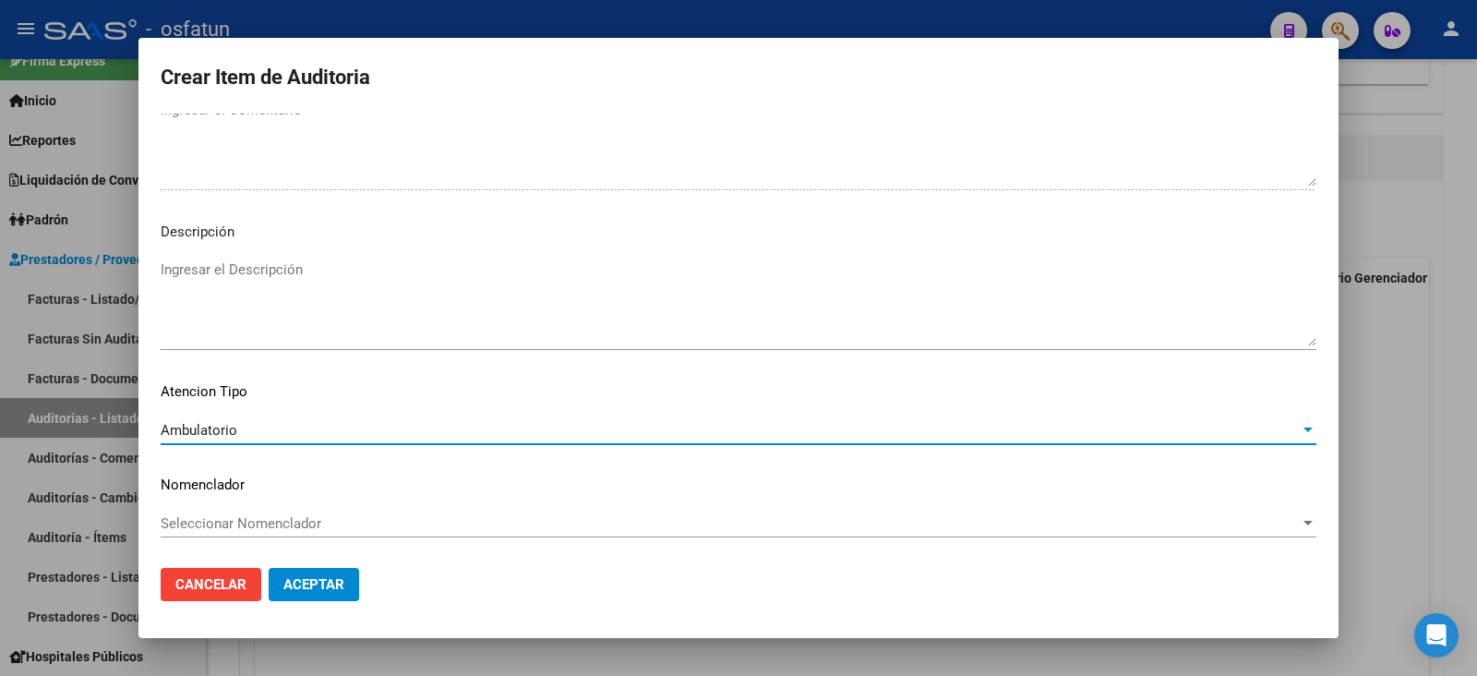
click at [238, 506] on mat-dialog-content "35841063 Nro Documento 20358410635 CUIL Afiliado Activo Análisis Afiliado Prest…" at bounding box center [738, 333] width 1200 height 439
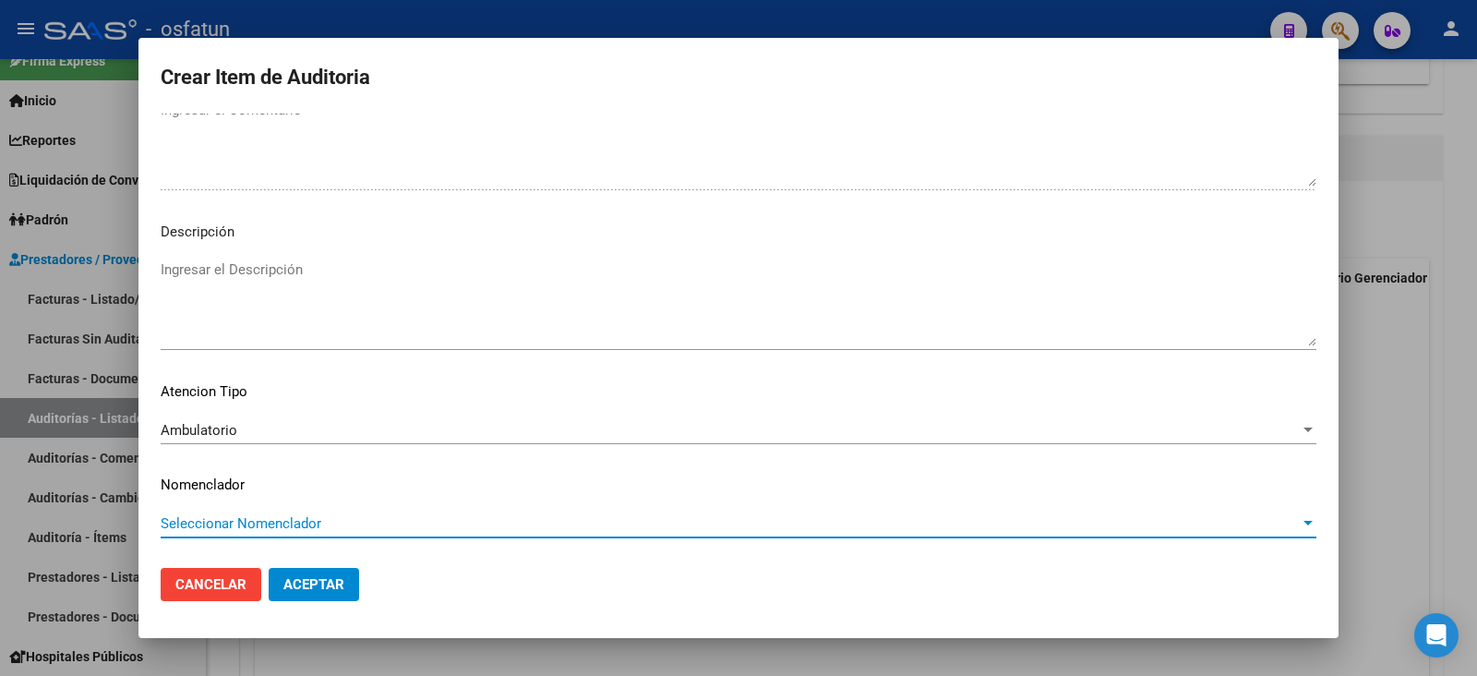
click at [237, 515] on span "Seleccionar Nomenclador" at bounding box center [730, 523] width 1139 height 17
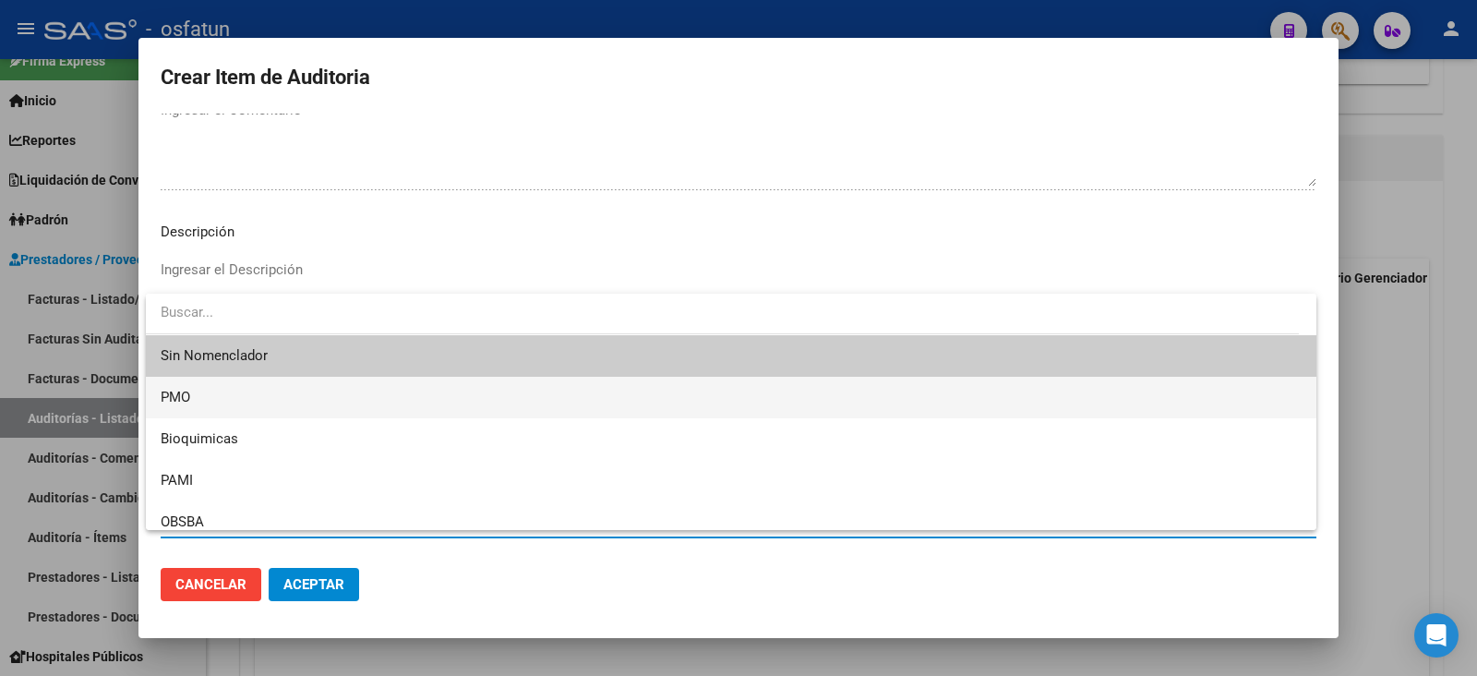
click at [203, 397] on span "PMO" at bounding box center [731, 398] width 1141 height 42
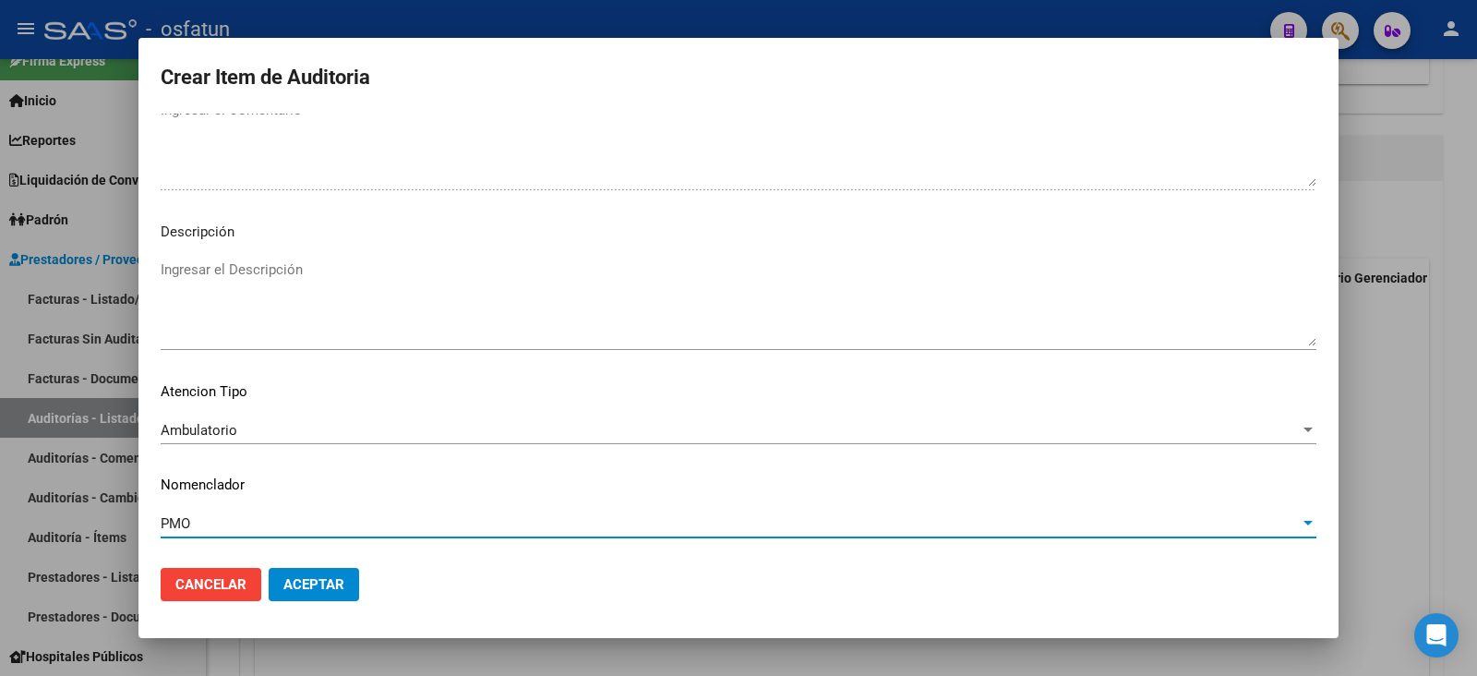
click at [321, 539] on button "Aceptar" at bounding box center [314, 584] width 90 height 33
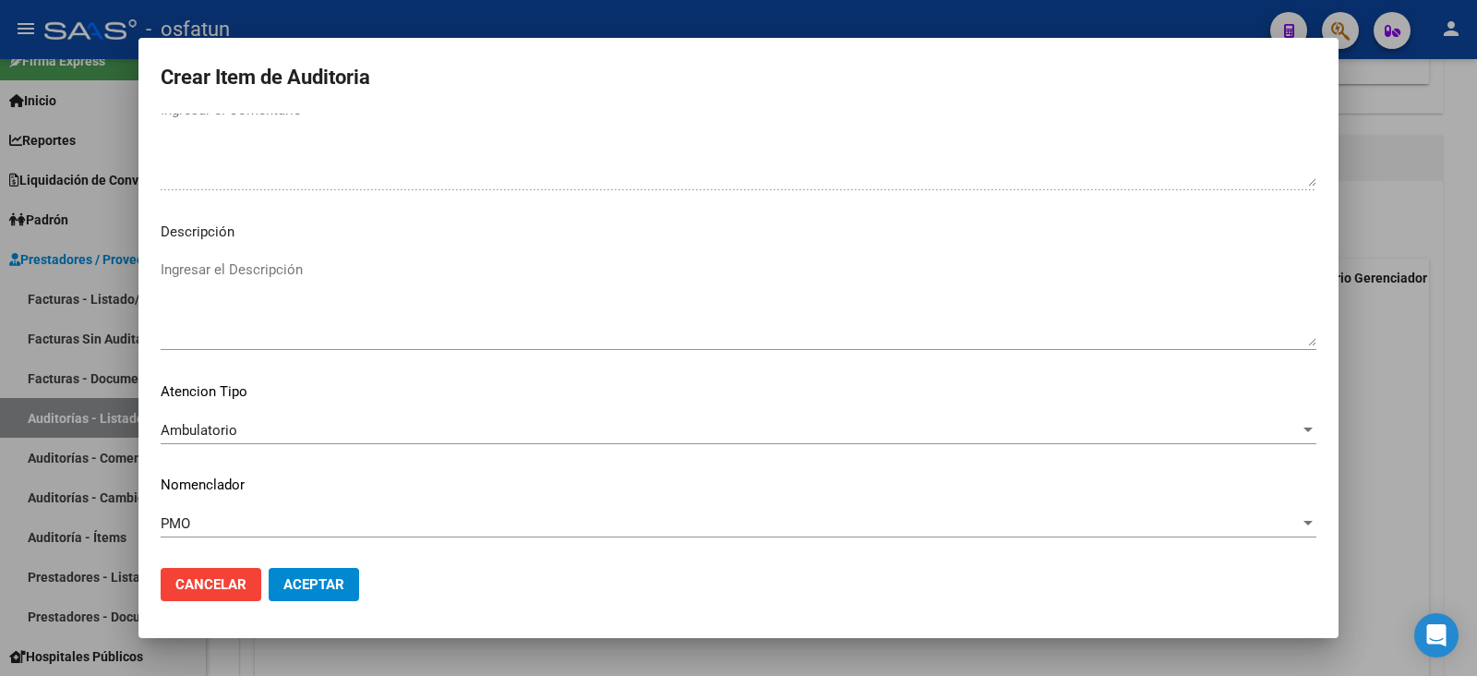
click at [321, 539] on span "Aceptar" at bounding box center [313, 584] width 61 height 17
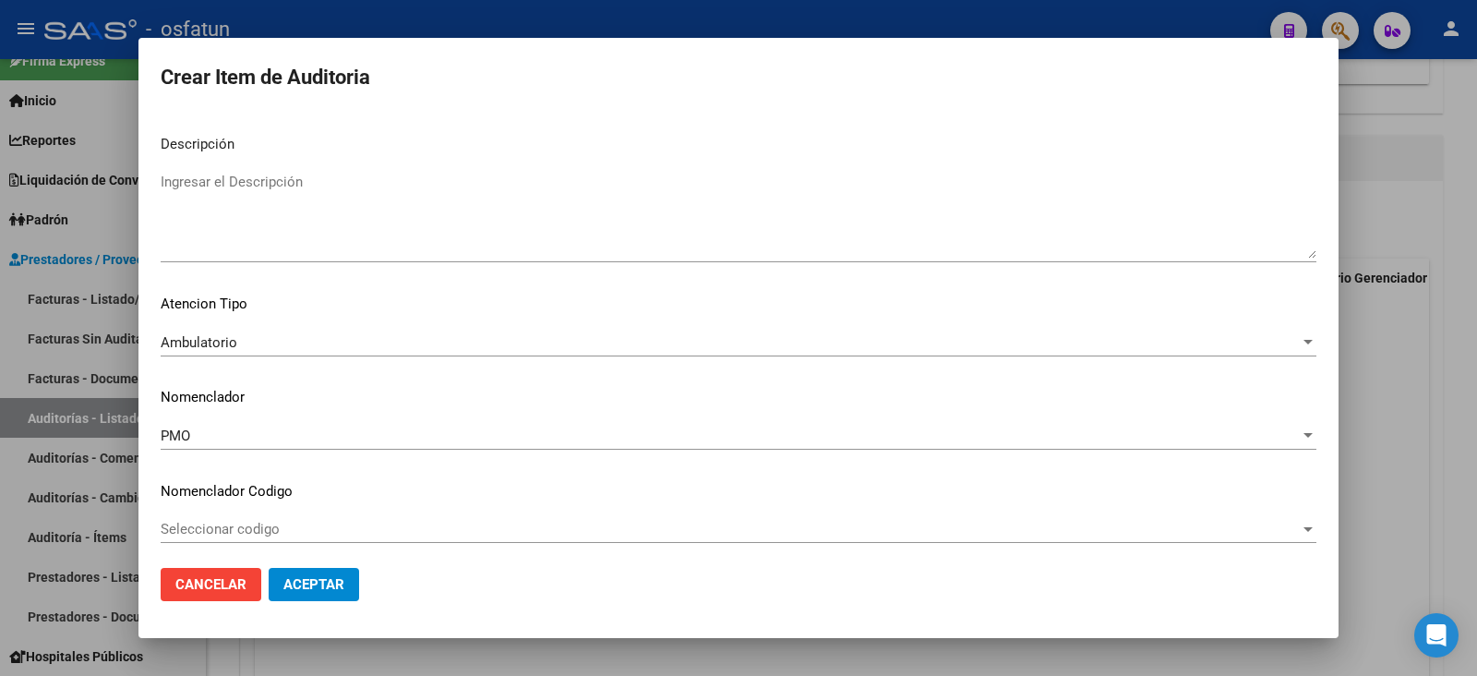
scroll to position [1327, 0]
click at [316, 539] on span "Aceptar" at bounding box center [313, 584] width 61 height 17
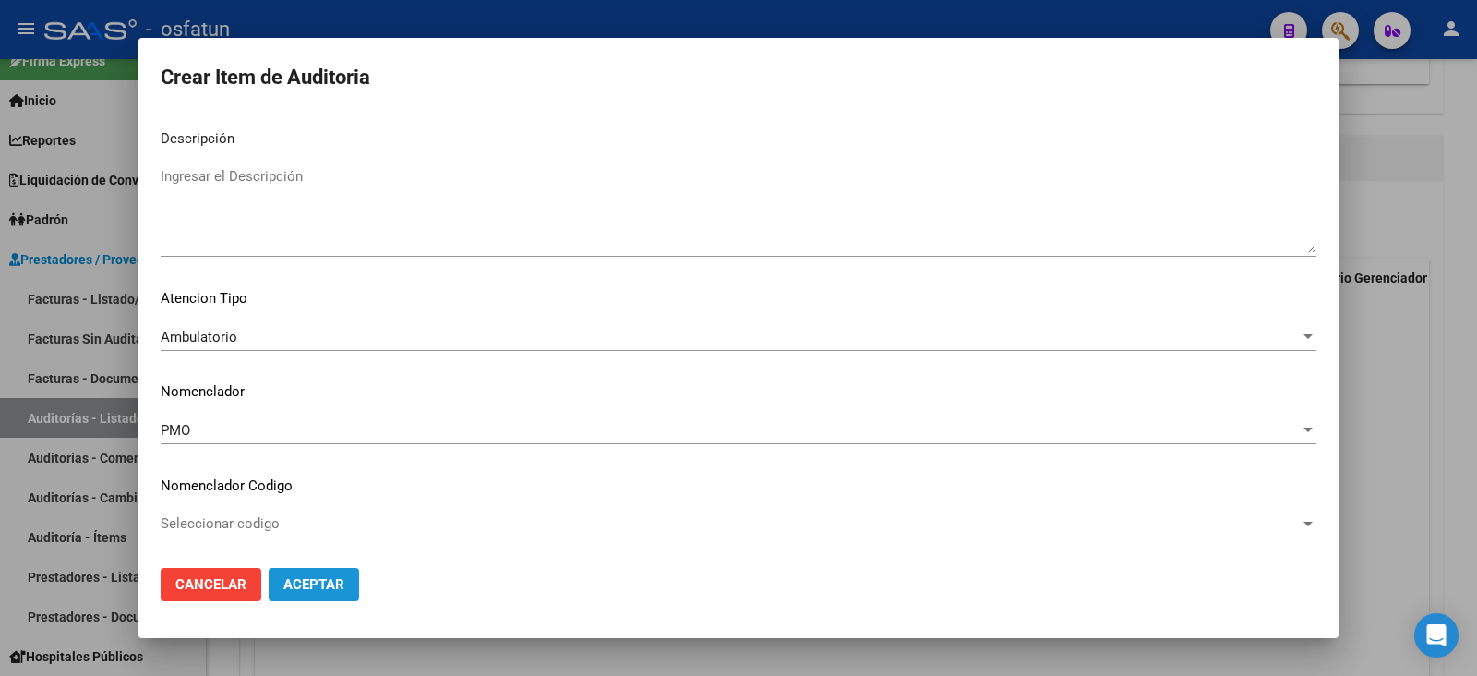
click at [316, 539] on span "Aceptar" at bounding box center [313, 584] width 61 height 17
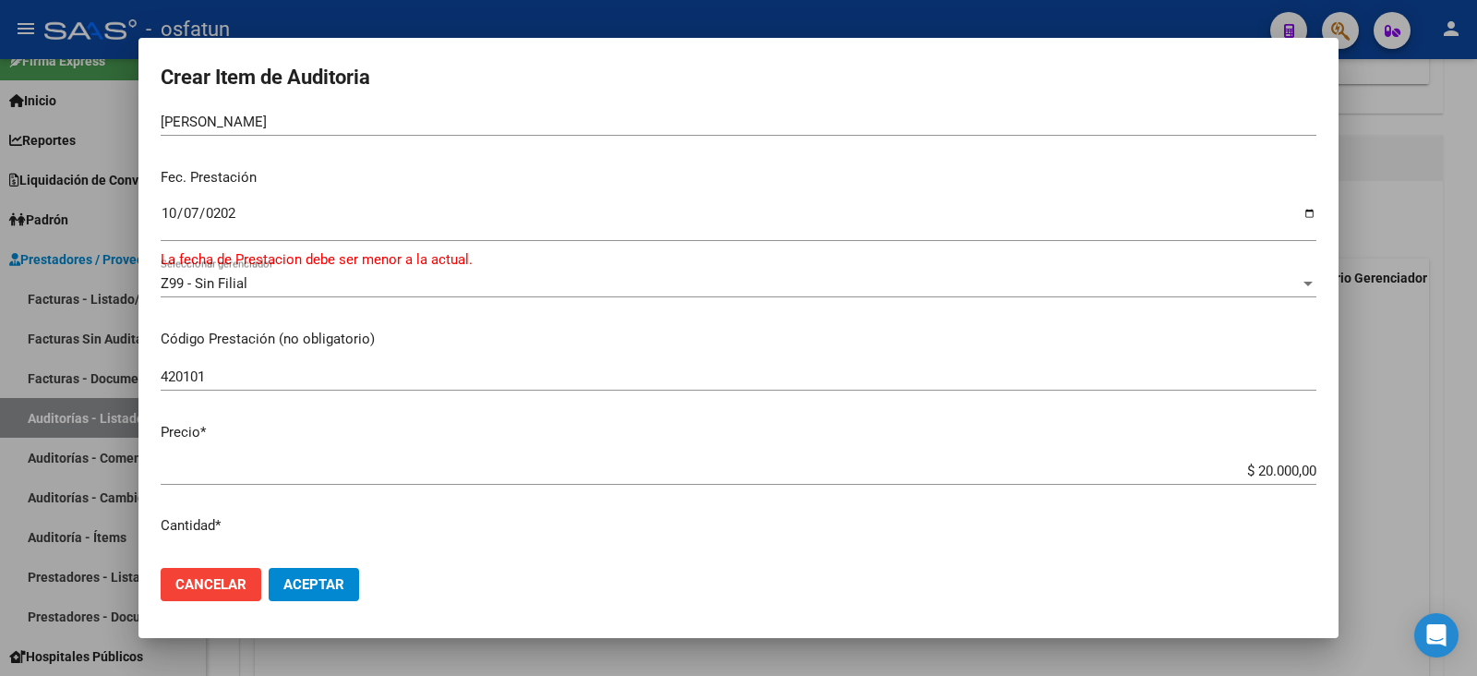
scroll to position [57, 0]
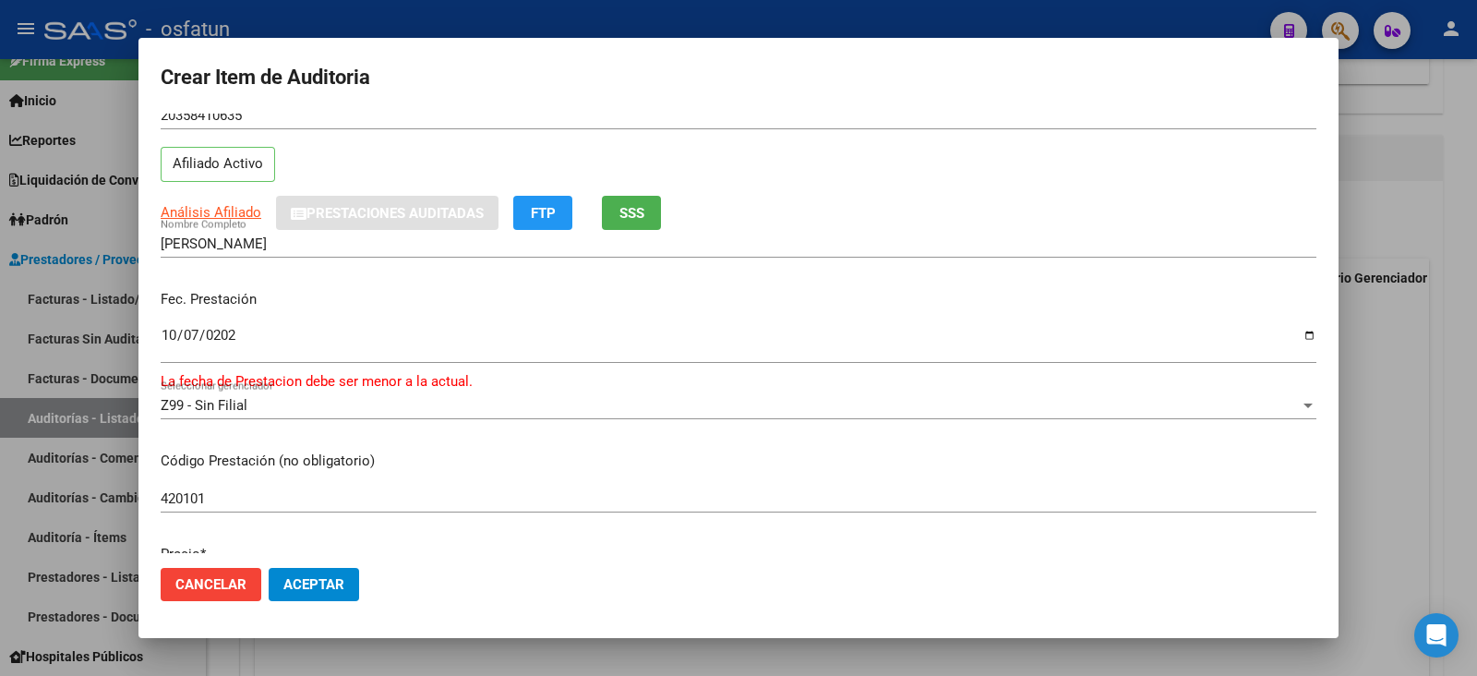
click at [412, 411] on div "Z99 - Sin Filial" at bounding box center [730, 405] width 1139 height 17
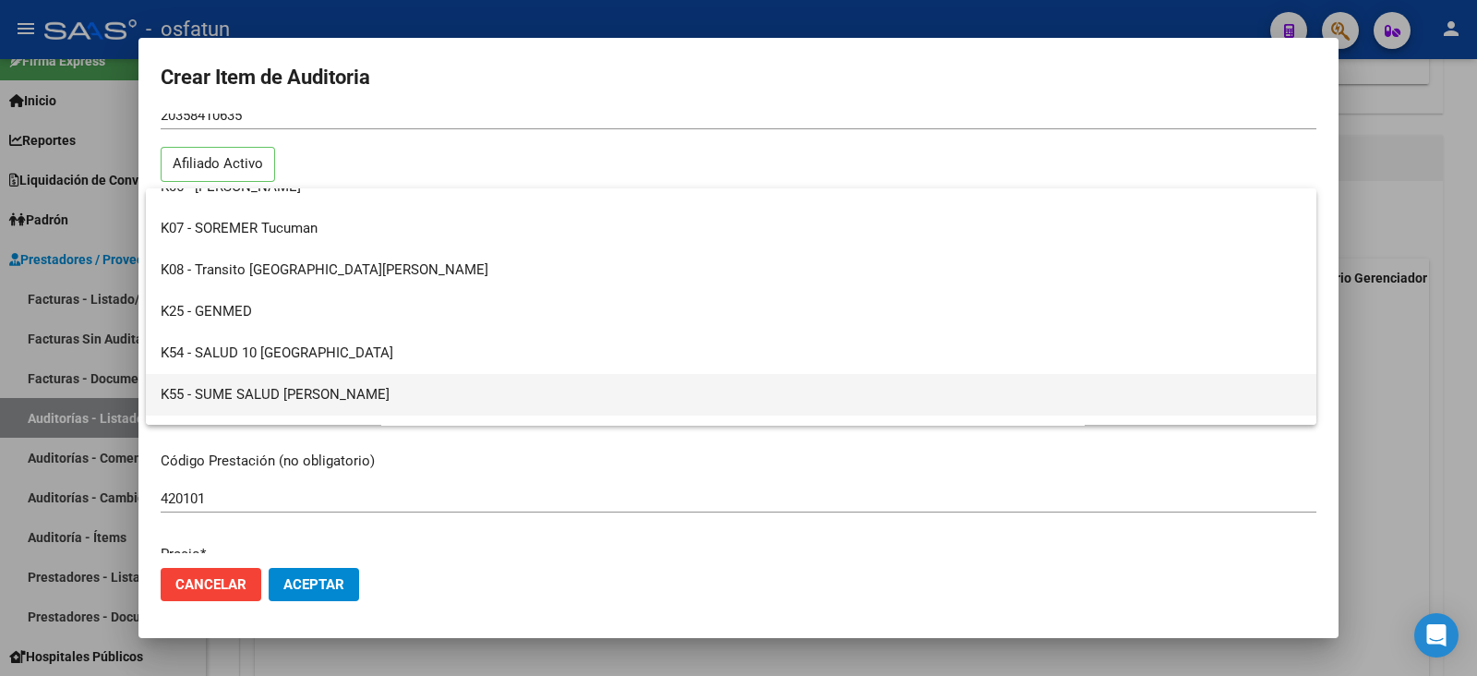
scroll to position [926, 0]
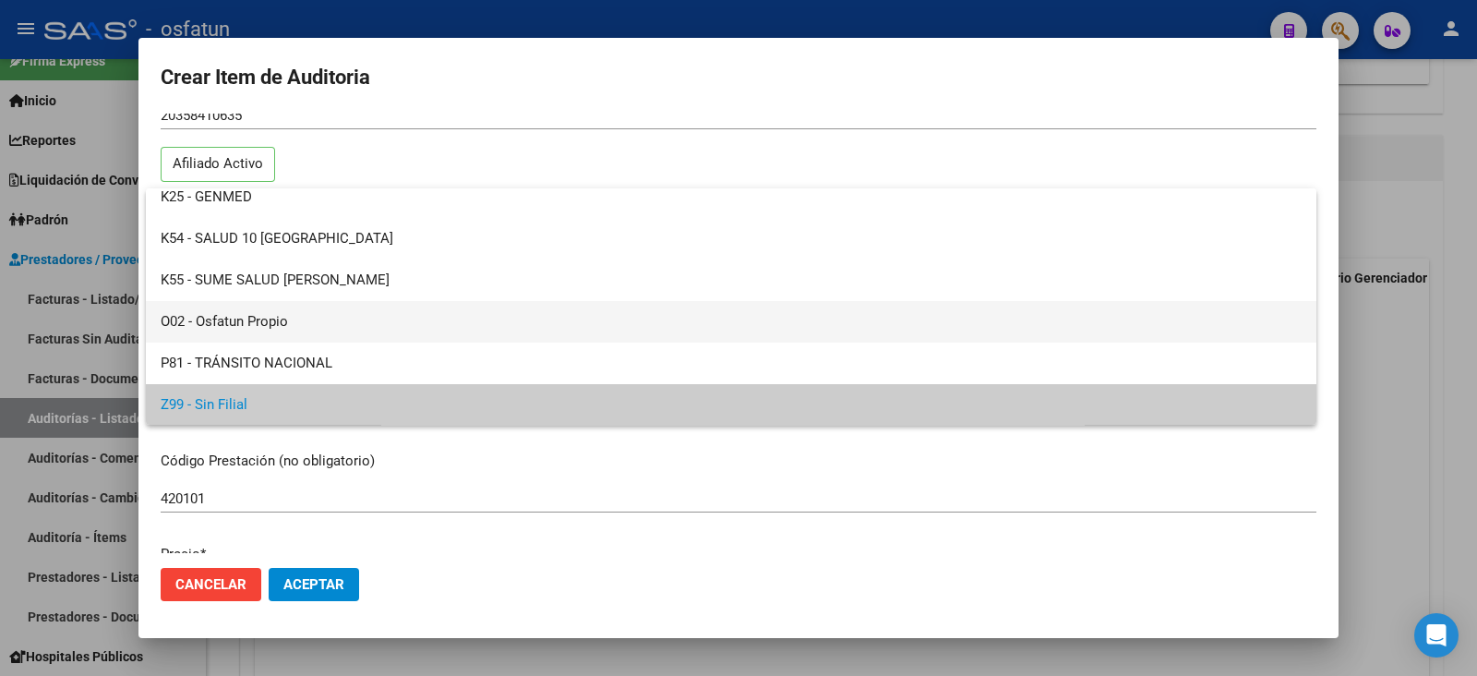
click at [415, 331] on span "O02 - Osfatun Propio" at bounding box center [731, 322] width 1141 height 42
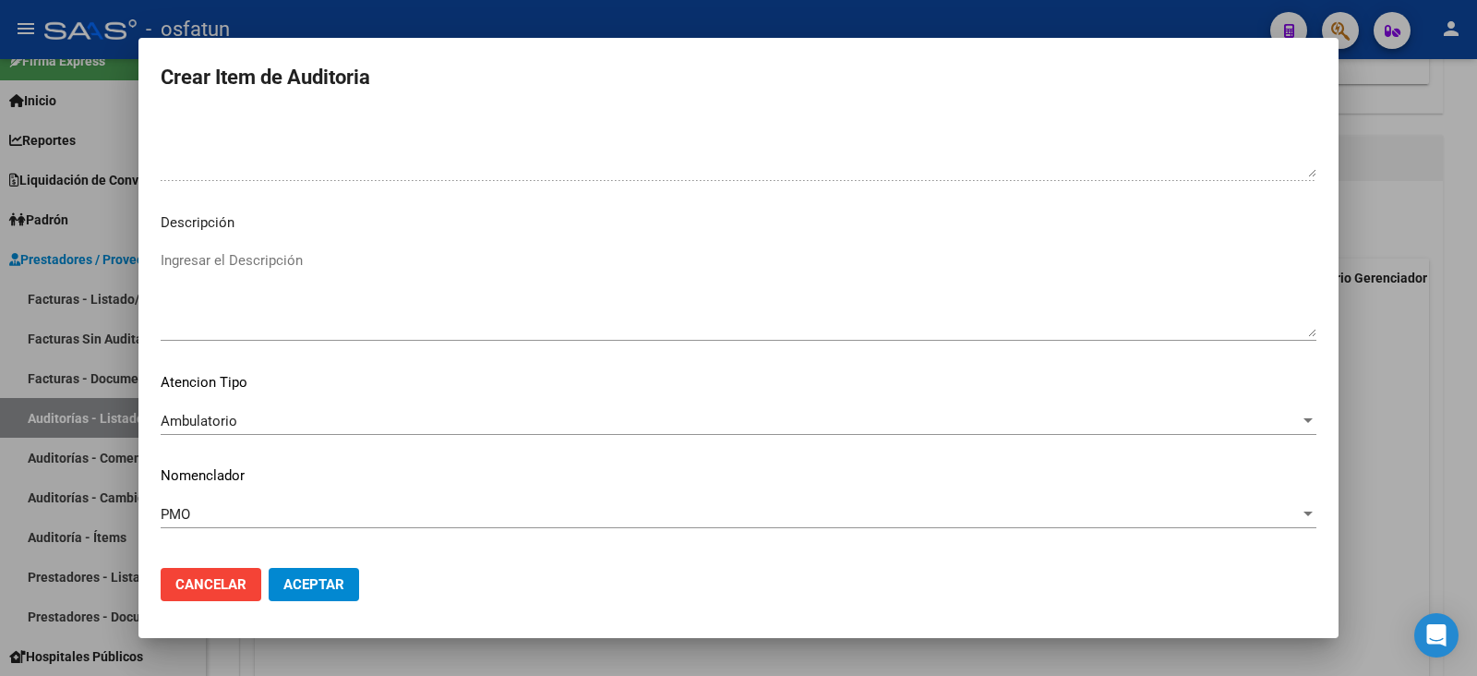
scroll to position [1327, 0]
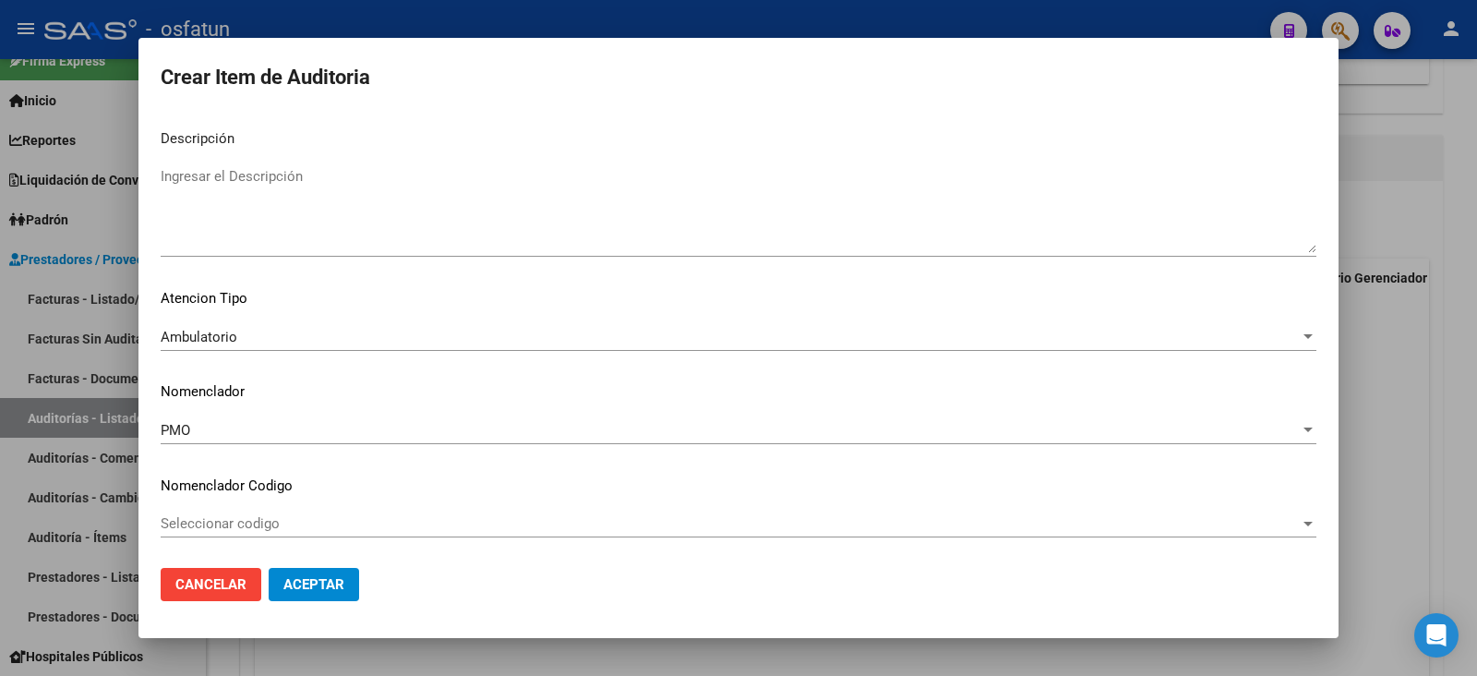
click at [304, 539] on button "Aceptar" at bounding box center [314, 584] width 90 height 33
click at [308, 539] on span "Aceptar" at bounding box center [313, 584] width 61 height 17
click at [1167, 389] on div at bounding box center [738, 338] width 1477 height 676
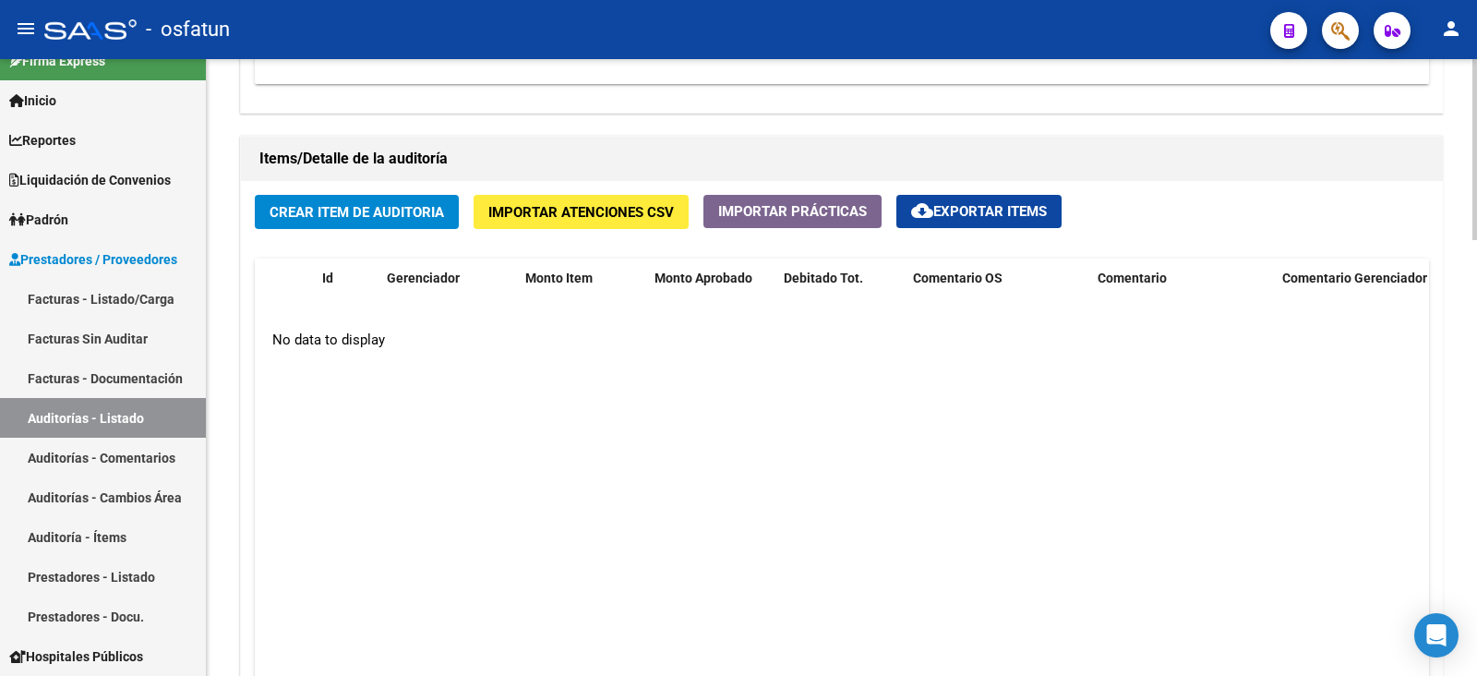
click at [439, 198] on button "Crear Item de Auditoria" at bounding box center [357, 212] width 204 height 34
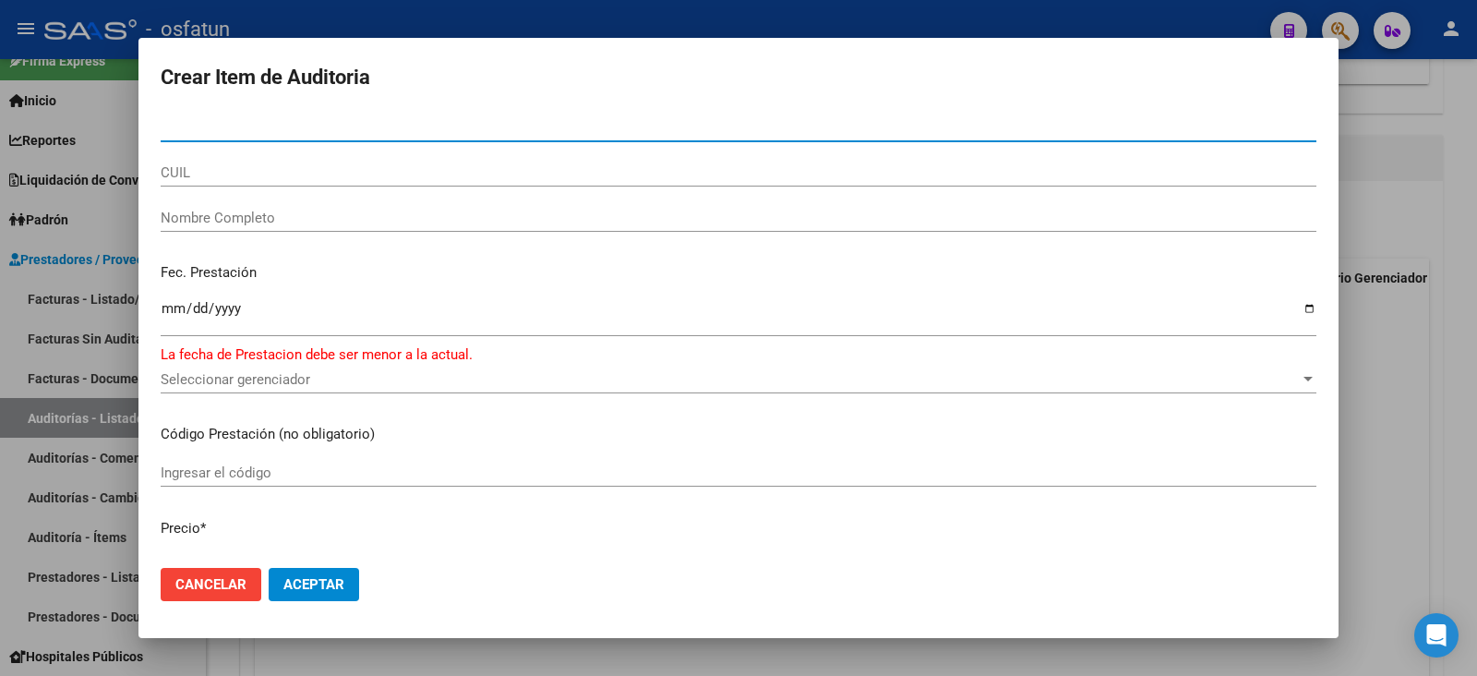
paste input "35841063"
type input "35841063"
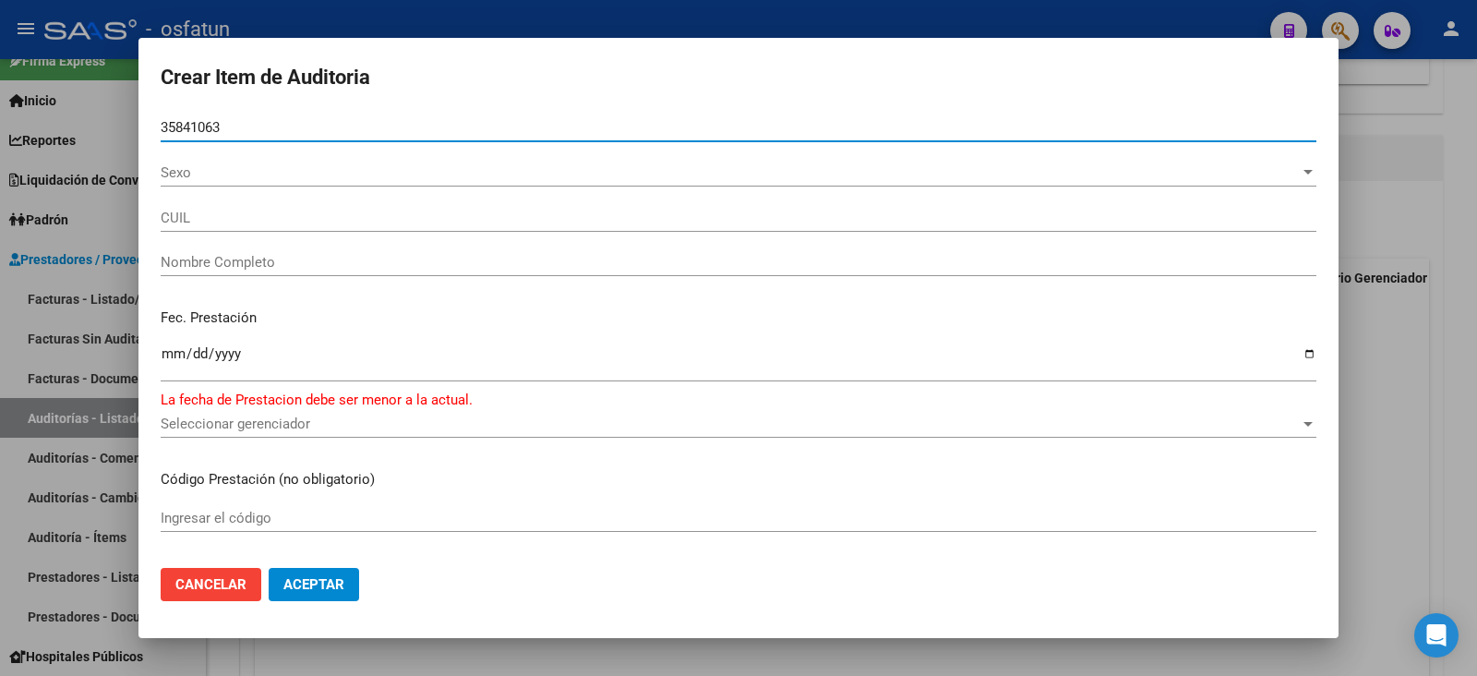
type input "20358410635"
type input "GALERA NABI ISRAEL"
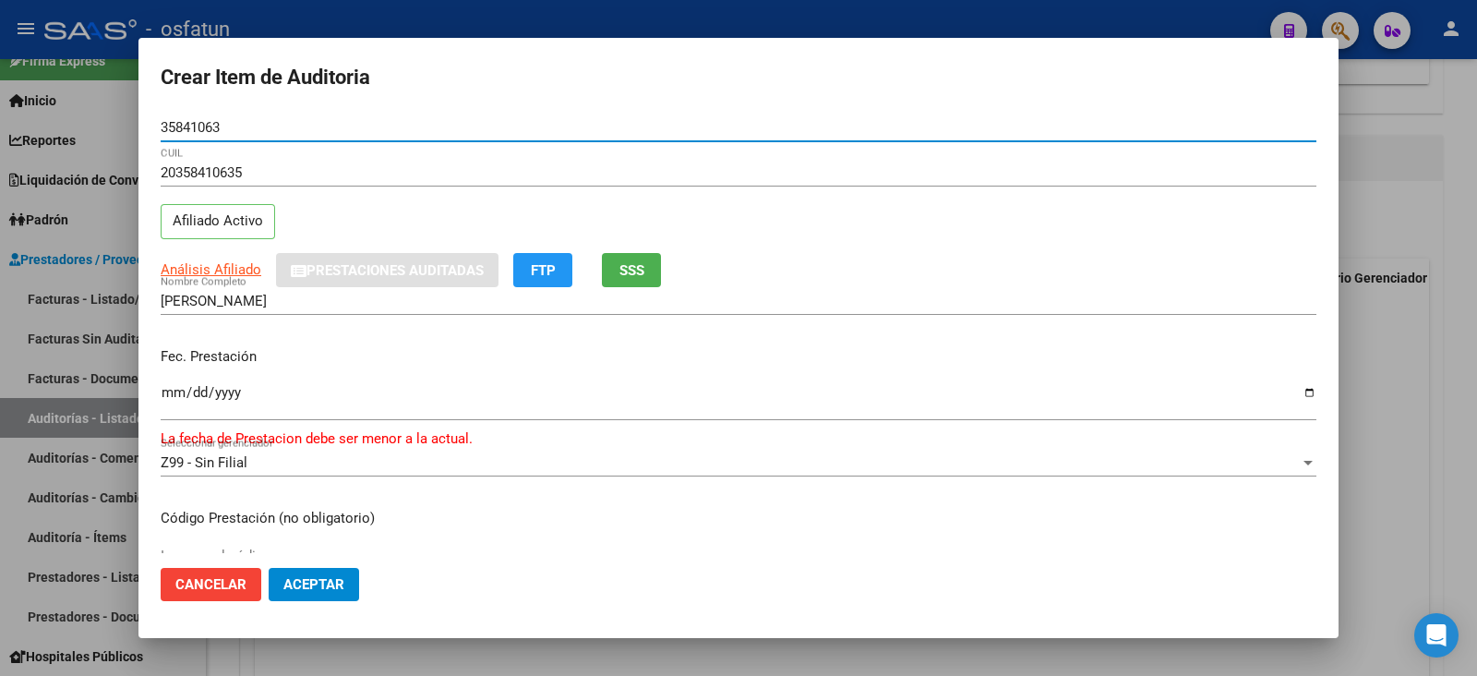
type input "35841063"
click at [171, 401] on input "Ingresar la fecha" at bounding box center [739, 400] width 1156 height 30
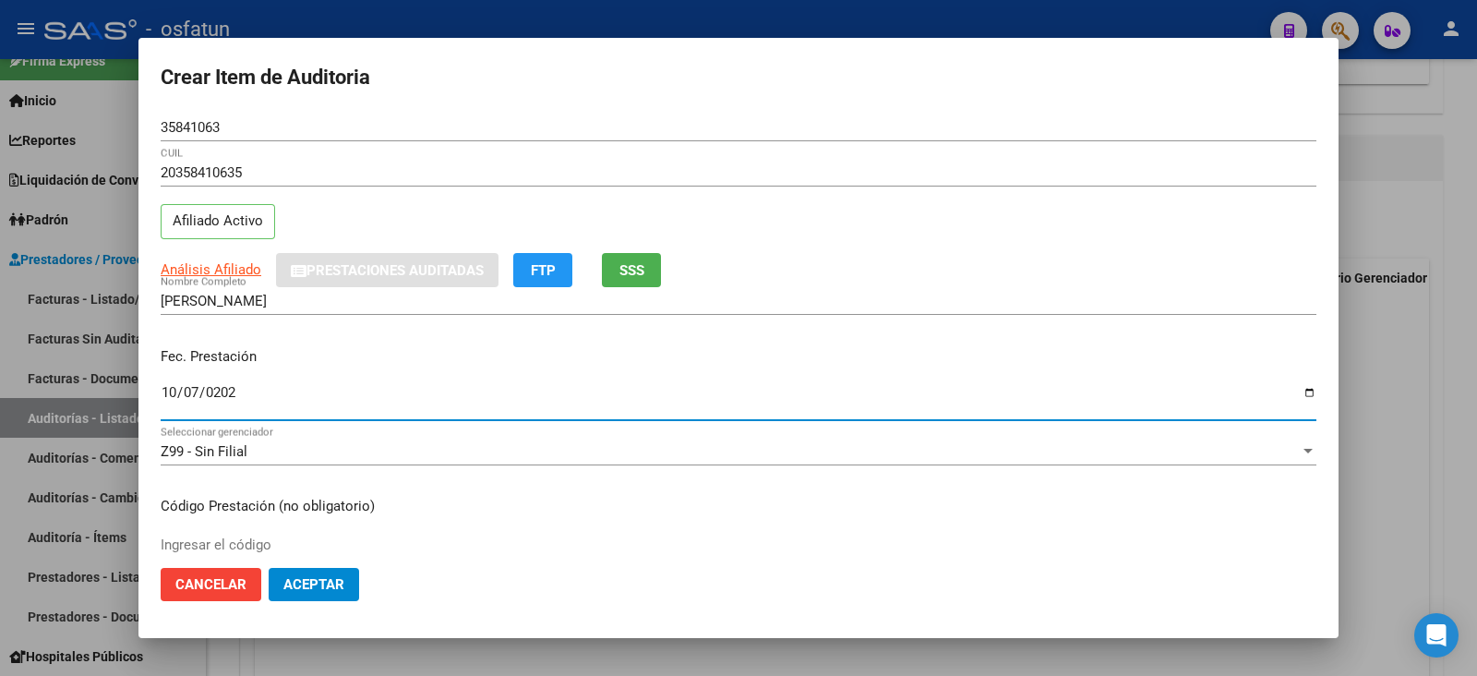
type input "2025-10-07"
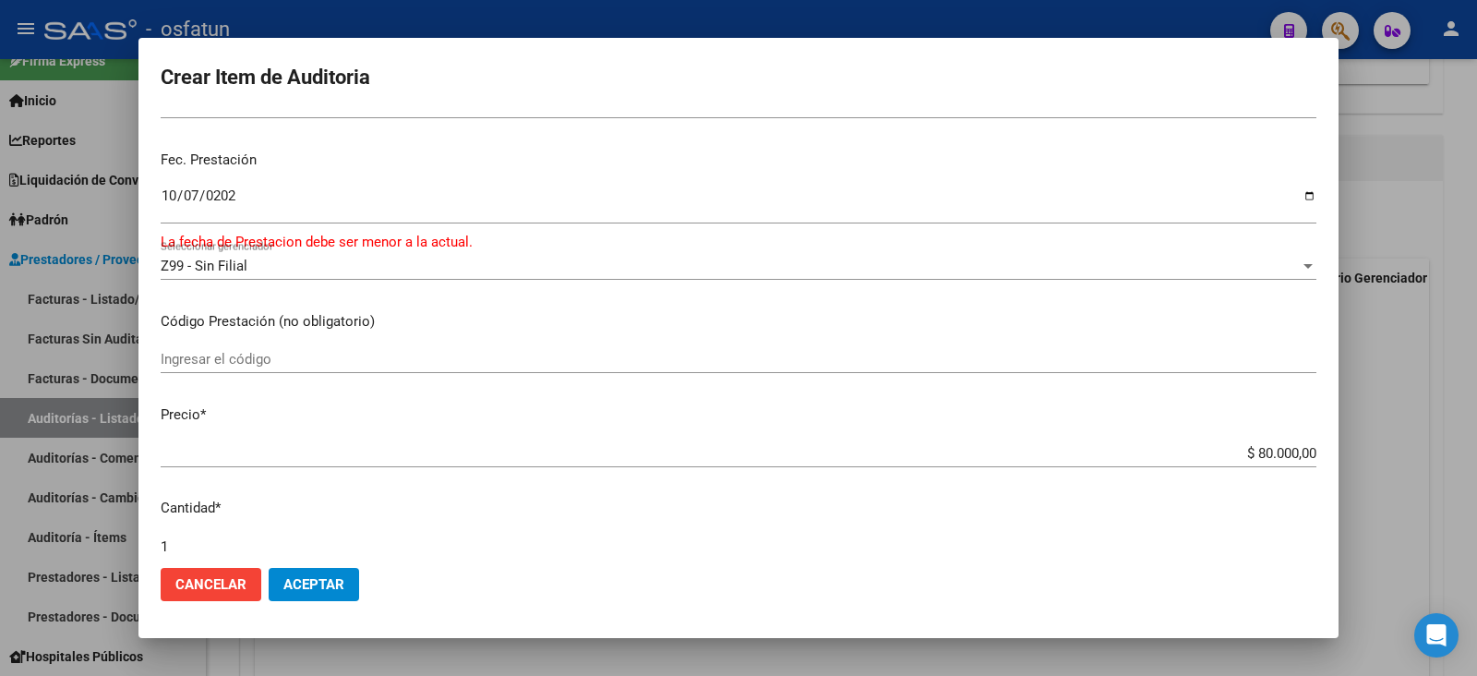
scroll to position [230, 0]
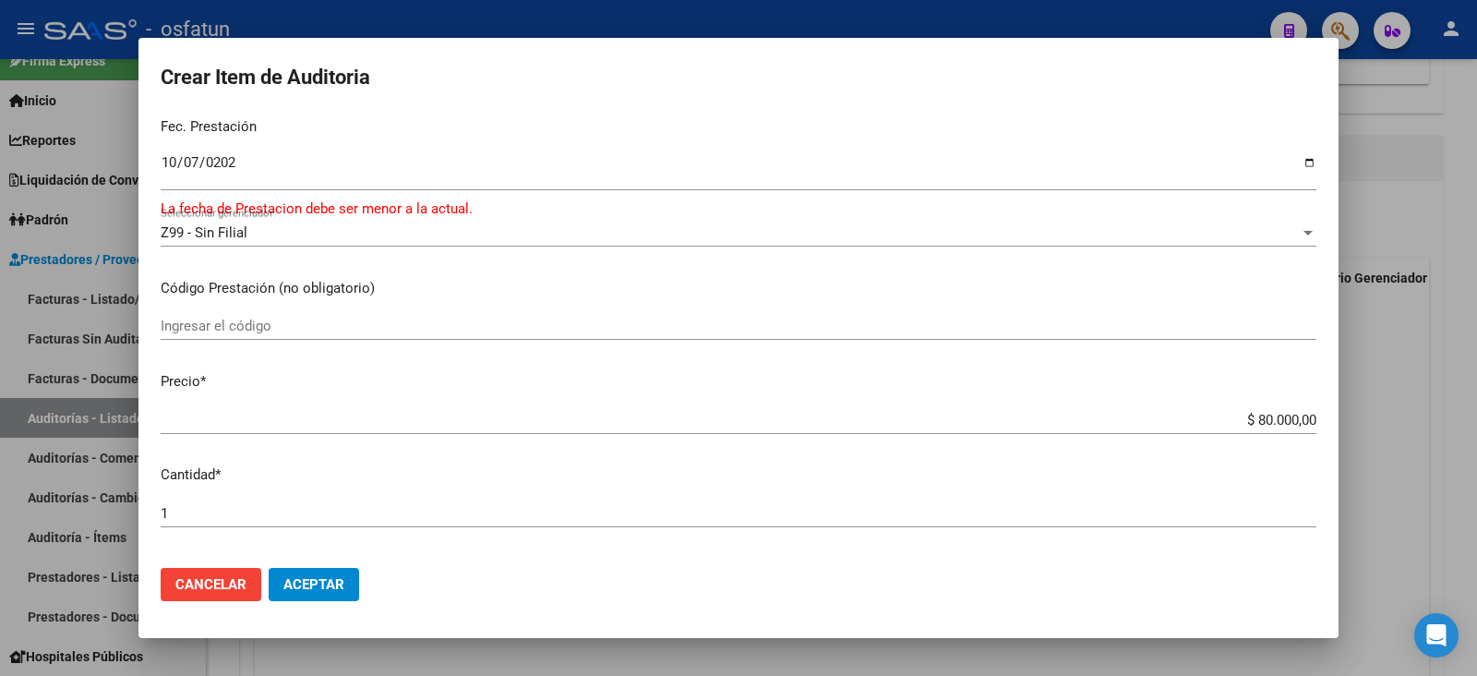
click at [243, 328] on input "Ingresar el código" at bounding box center [739, 326] width 1156 height 17
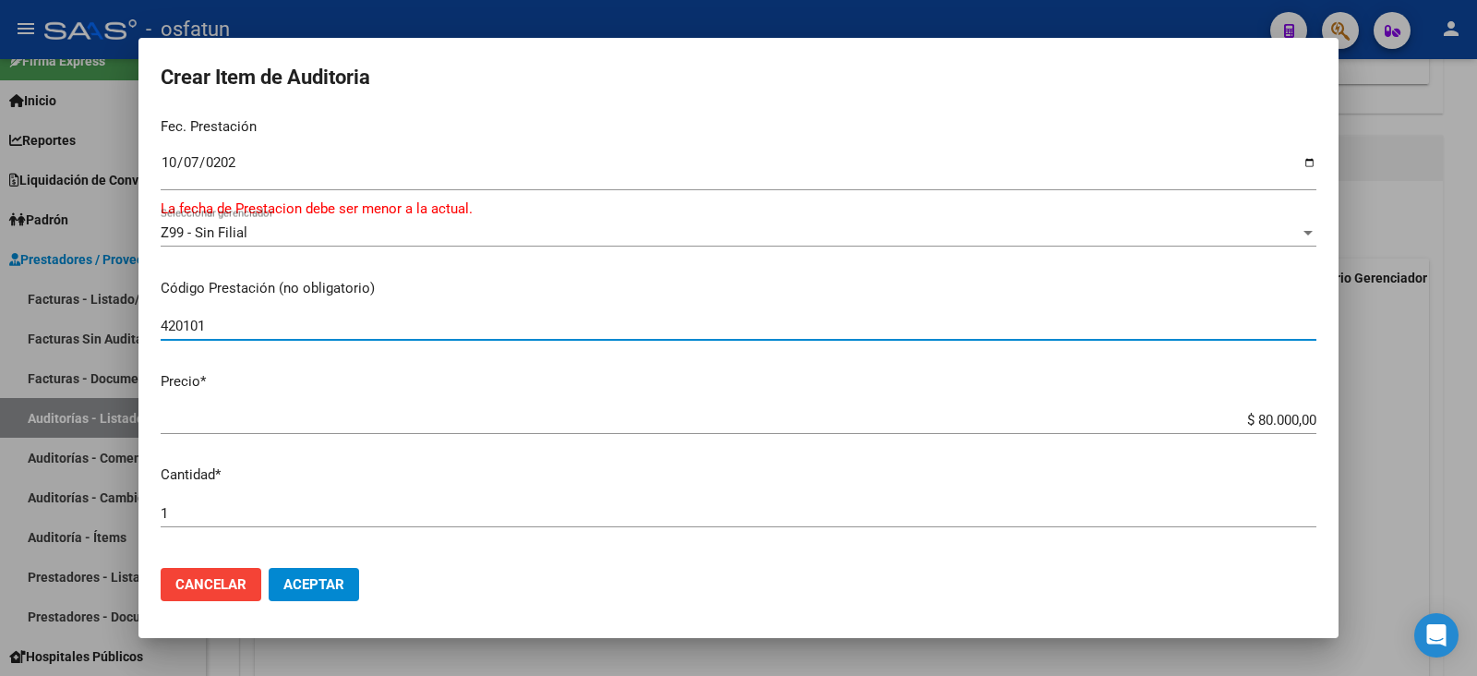
type input "420101"
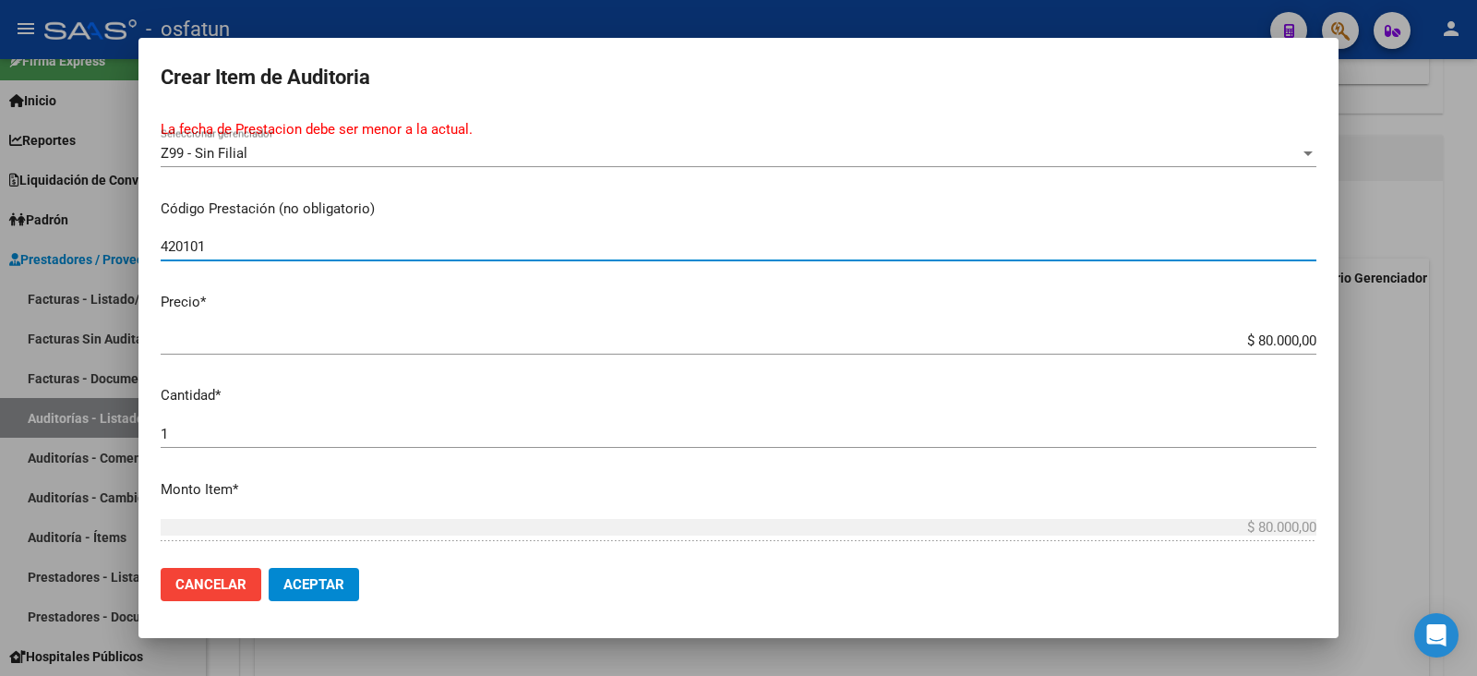
scroll to position [346, 0]
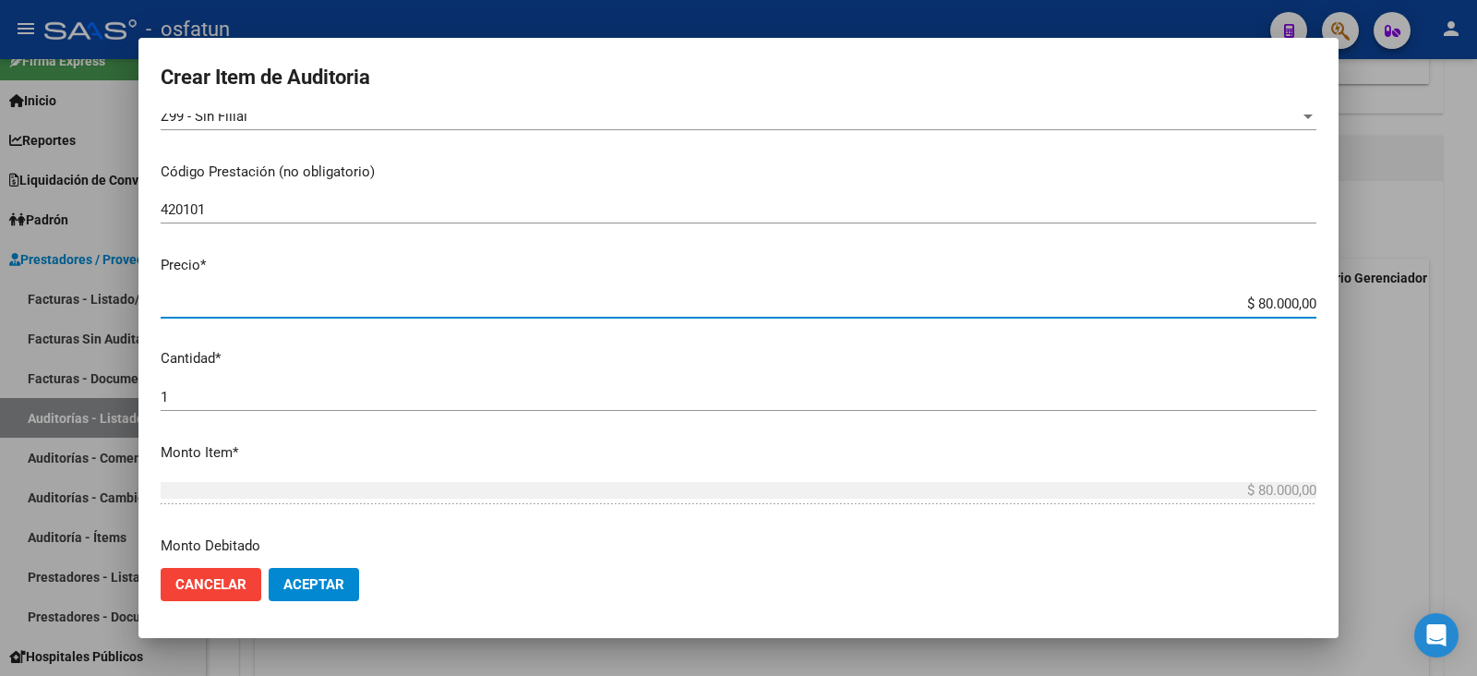
drag, startPoint x: 1245, startPoint y: 297, endPoint x: 1341, endPoint y: 300, distance: 96.0
click at [1167, 300] on div "Crear Item de Auditoria 35841063 Nro Documento 20358410635 CUIL Afiliado Activo…" at bounding box center [738, 338] width 1477 height 676
type input "$ 0,08"
type input "$ 0,02"
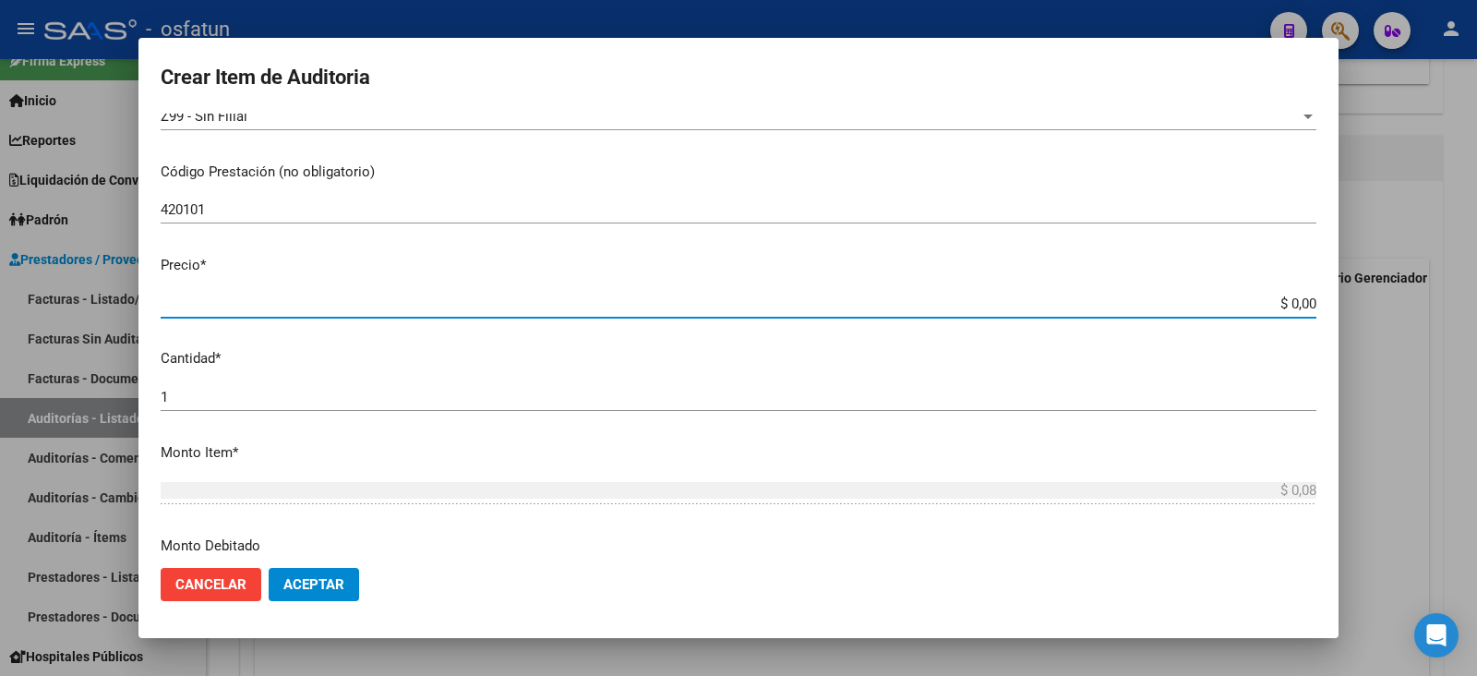
type input "$ 0,02"
type input "$ 0,20"
type input "$ 2,00"
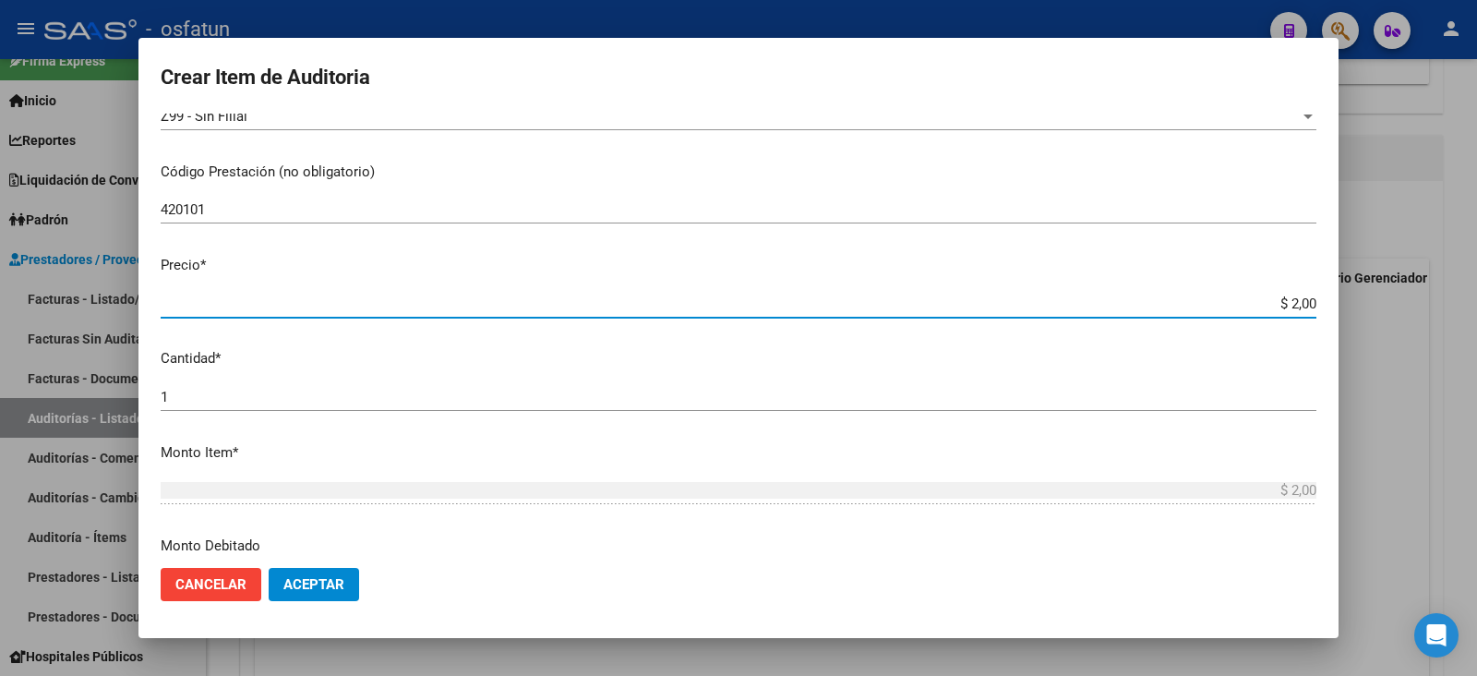
type input "$ 20,00"
type input "$ 200,00"
type input "$ 2.000,00"
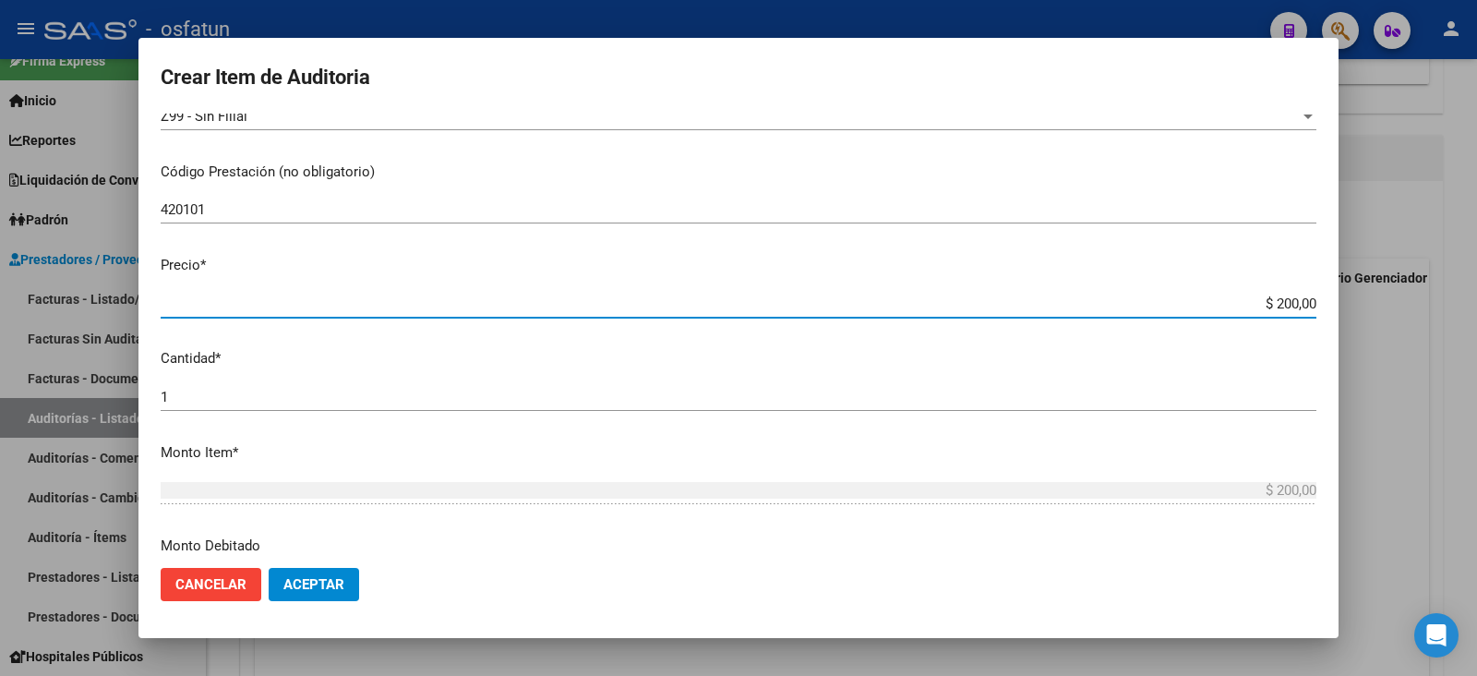
type input "$ 2.000,00"
type input "$ 20.000,00"
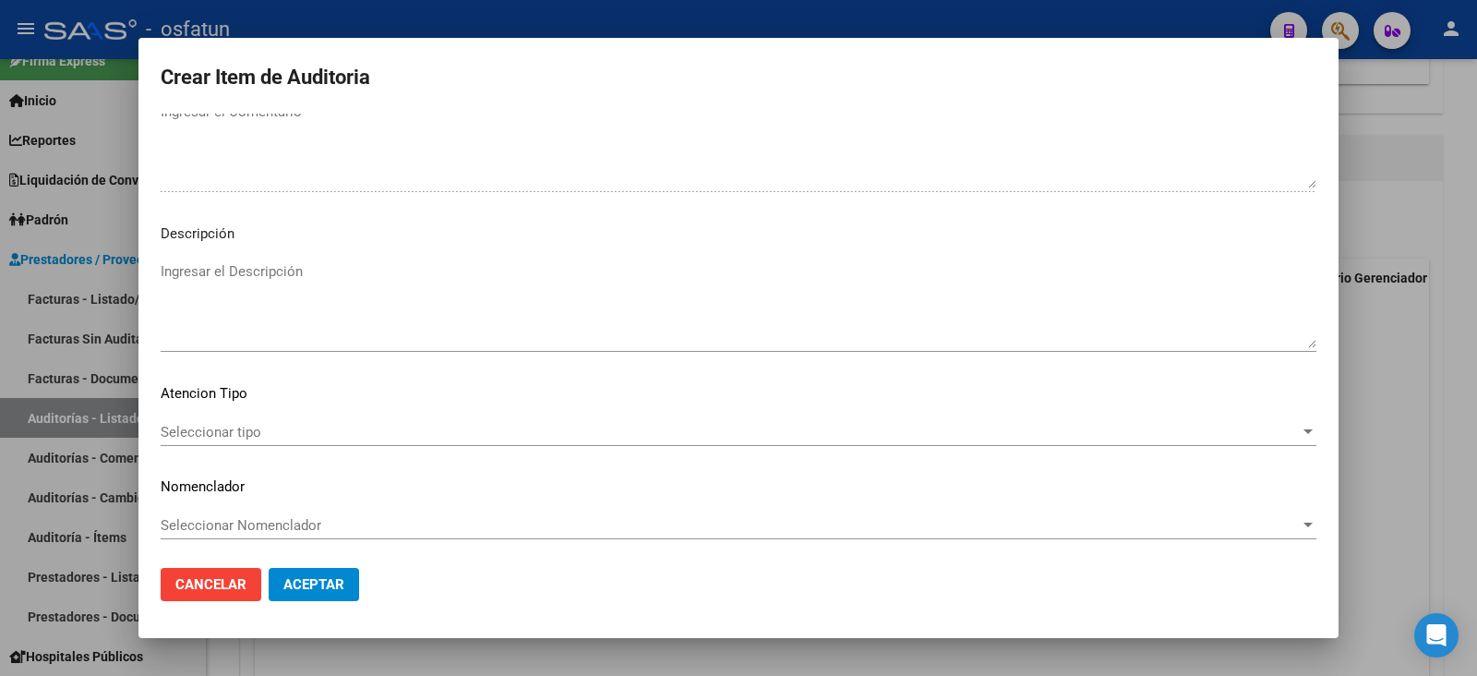
scroll to position [1233, 0]
click at [294, 400] on mat-dialog-content "35841063 Nro Documento 20358410635 CUIL Afiliado Activo Análisis Afiliado Prest…" at bounding box center [738, 333] width 1200 height 439
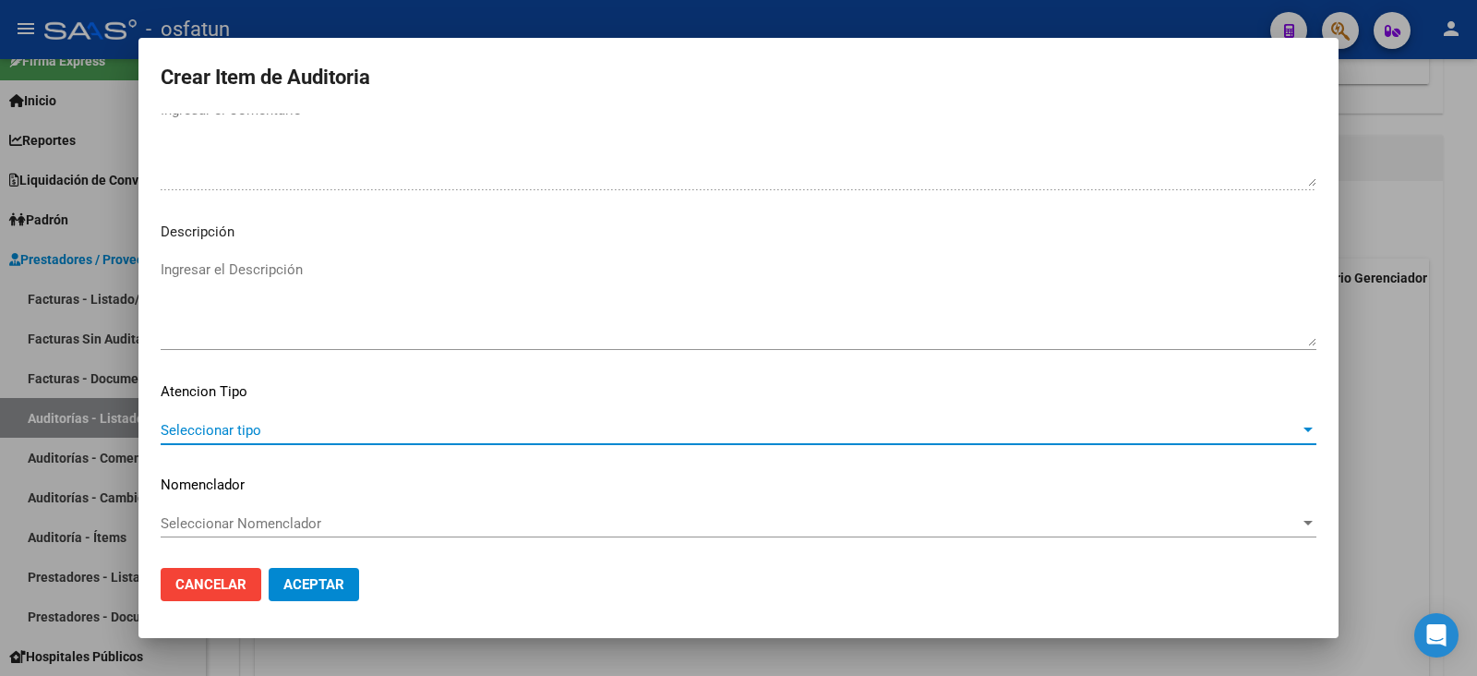
click at [259, 430] on span "Seleccionar tipo" at bounding box center [730, 430] width 1139 height 17
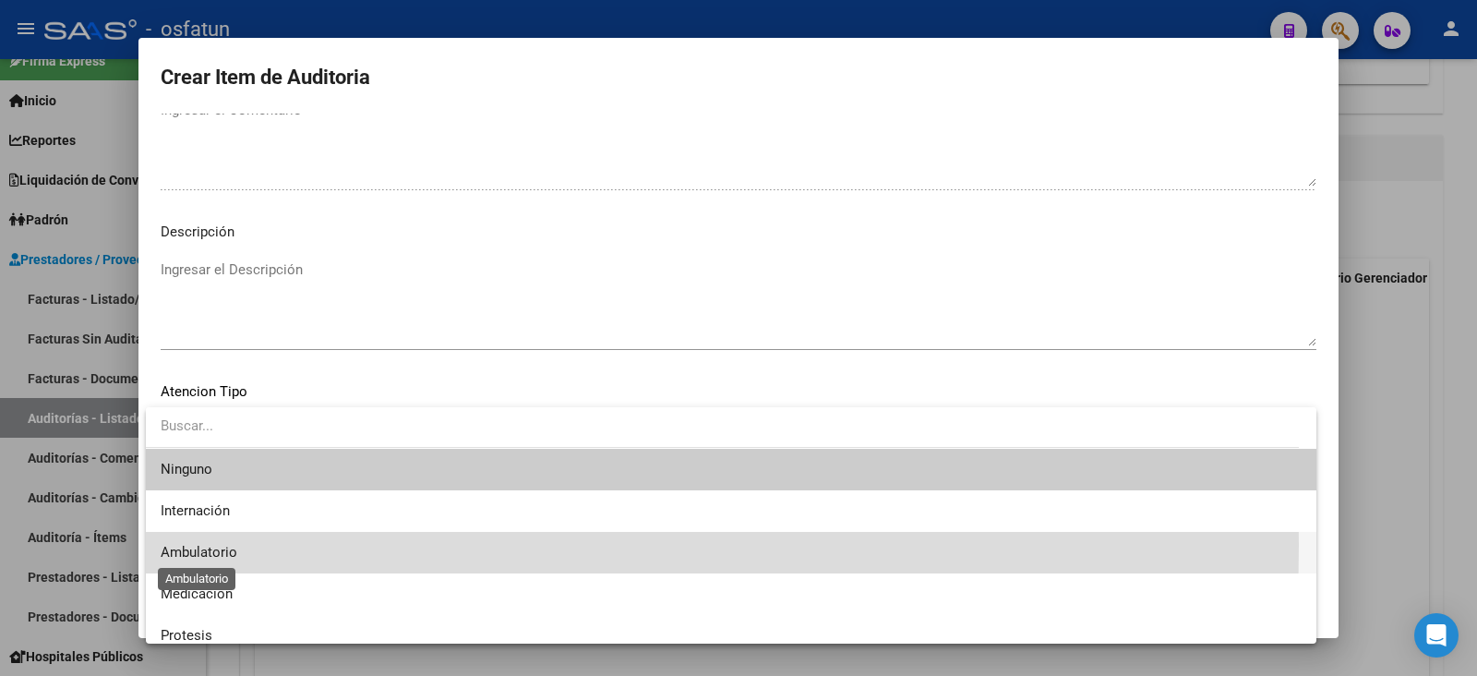
click at [205, 539] on span "Ambulatorio" at bounding box center [199, 552] width 77 height 17
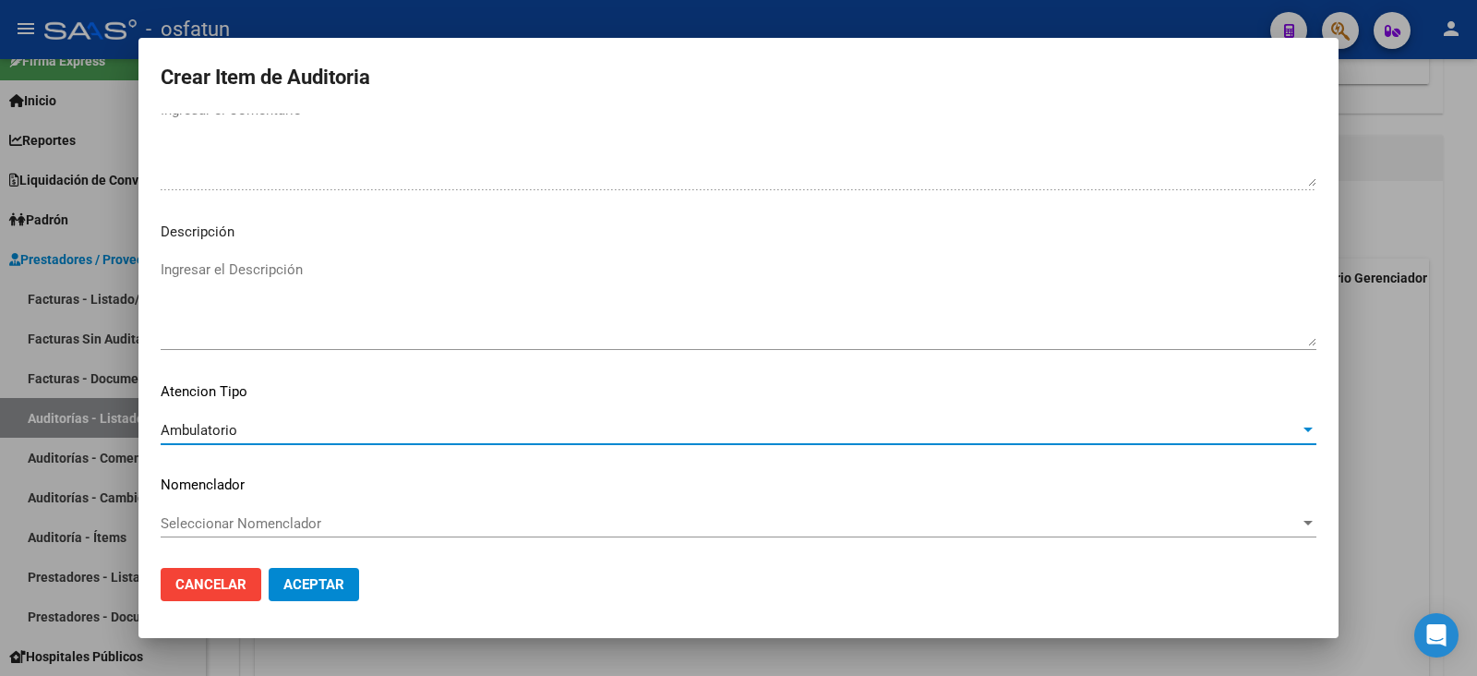
click at [215, 510] on div "Seleccionar Nomenclador Seleccionar Nomenclador" at bounding box center [739, 524] width 1156 height 28
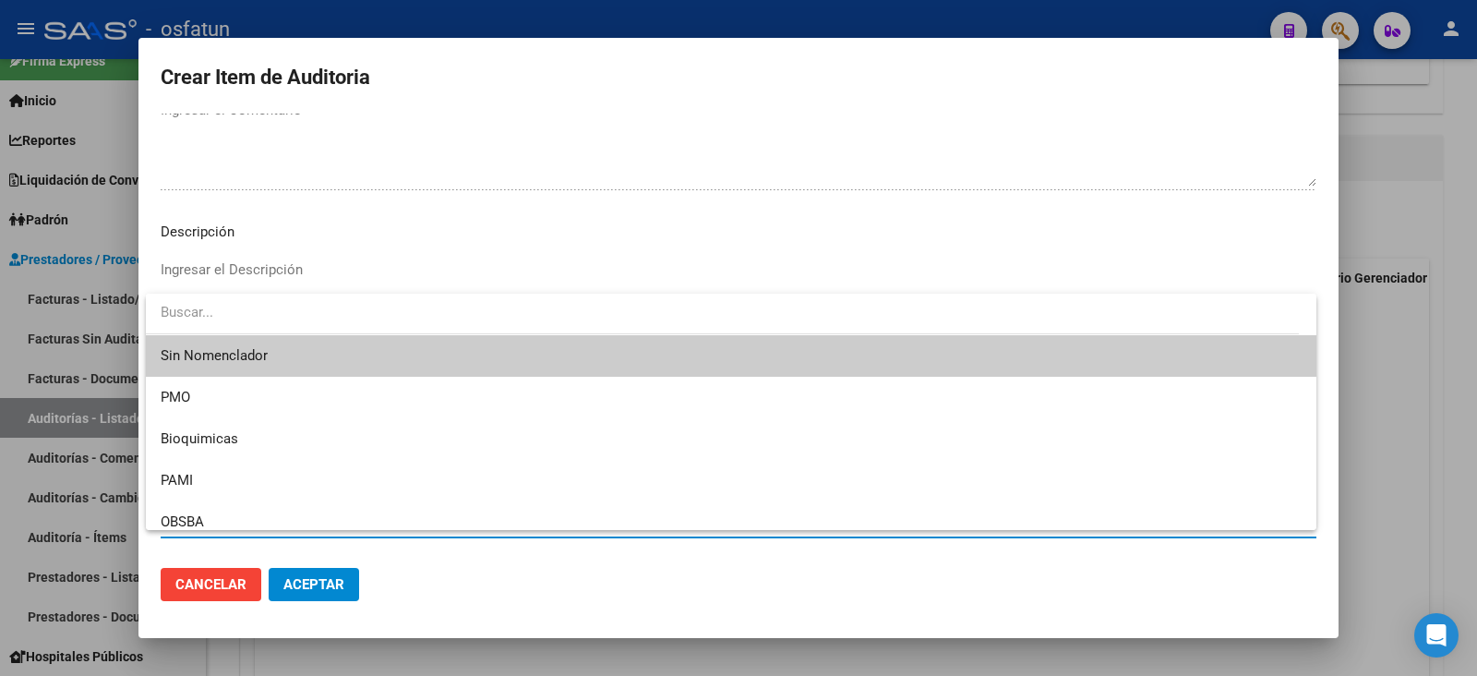
click at [423, 286] on div at bounding box center [738, 338] width 1477 height 676
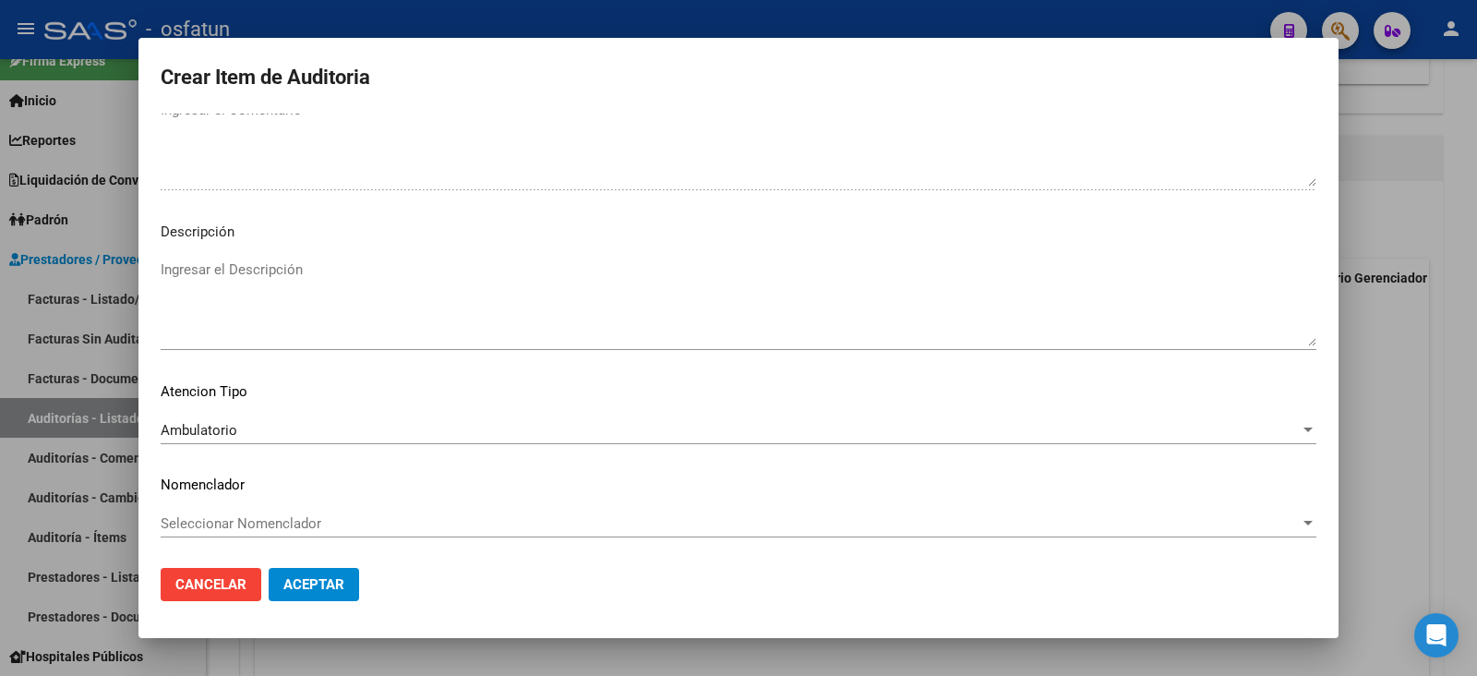
click at [206, 517] on span "Seleccionar Nomenclador" at bounding box center [730, 523] width 1139 height 17
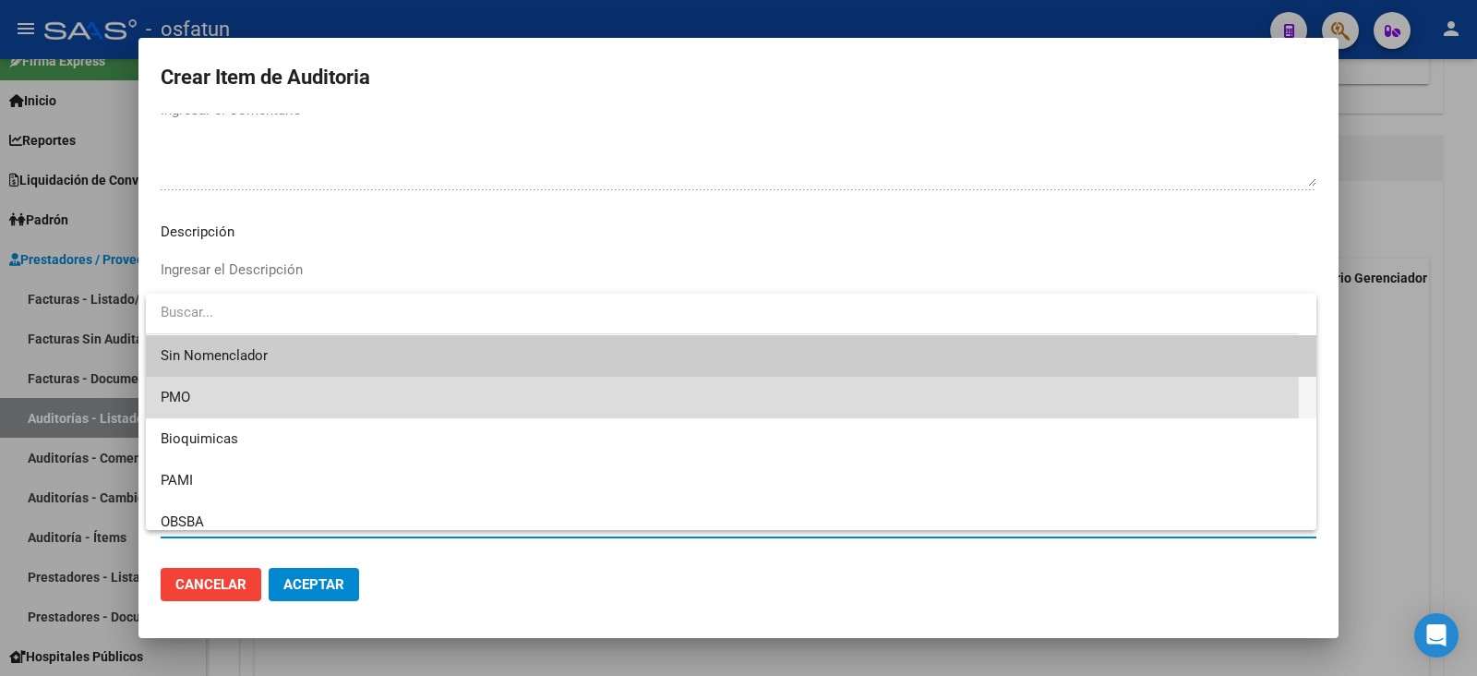
click at [195, 402] on span "PMO" at bounding box center [731, 398] width 1141 height 42
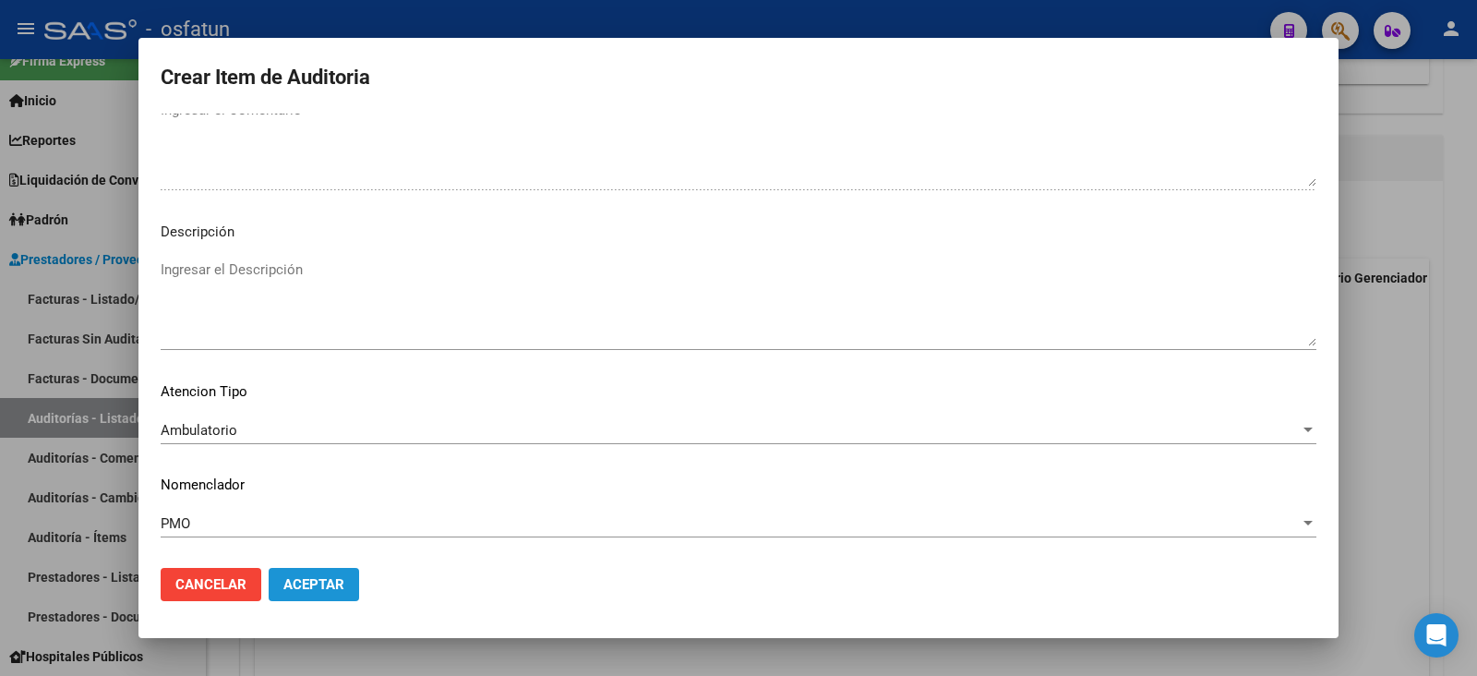
click at [306, 539] on span "Aceptar" at bounding box center [313, 584] width 61 height 17
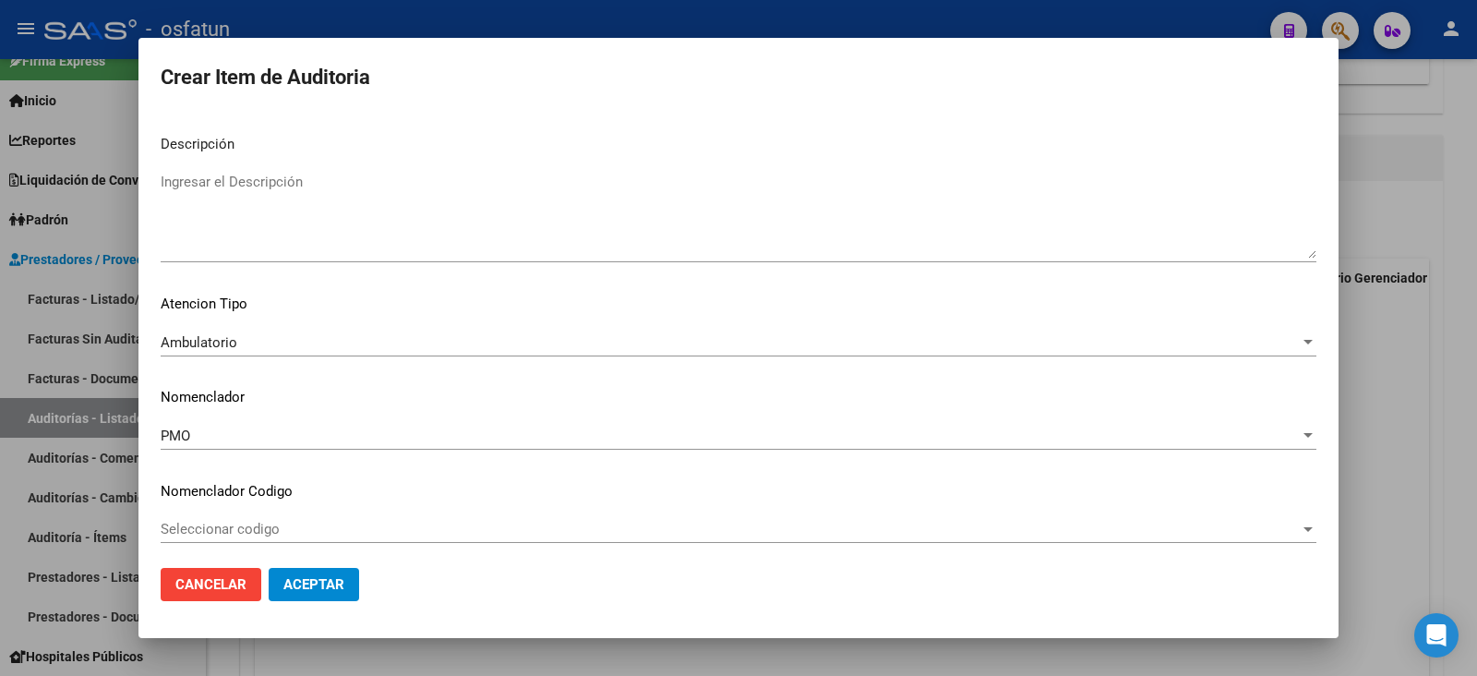
click at [306, 539] on span "Aceptar" at bounding box center [313, 584] width 61 height 17
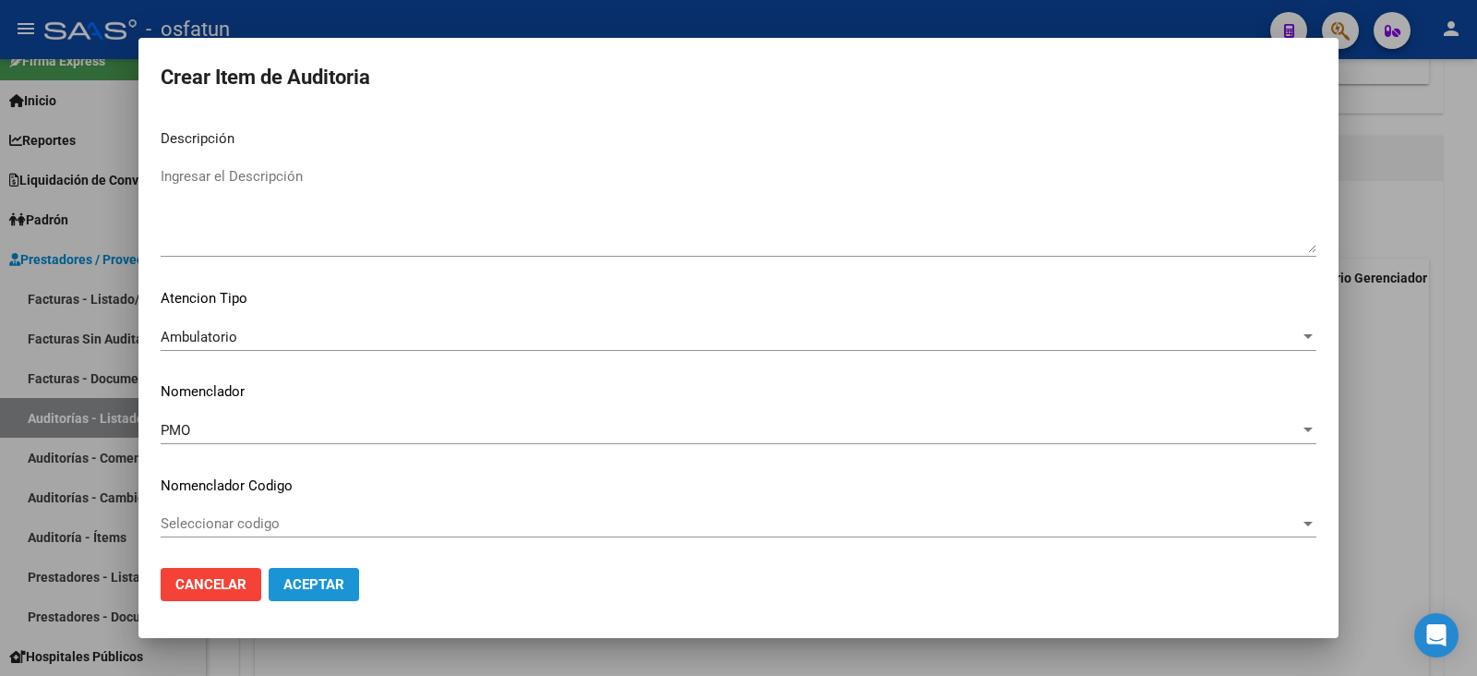
click at [306, 539] on span "Aceptar" at bounding box center [313, 584] width 61 height 17
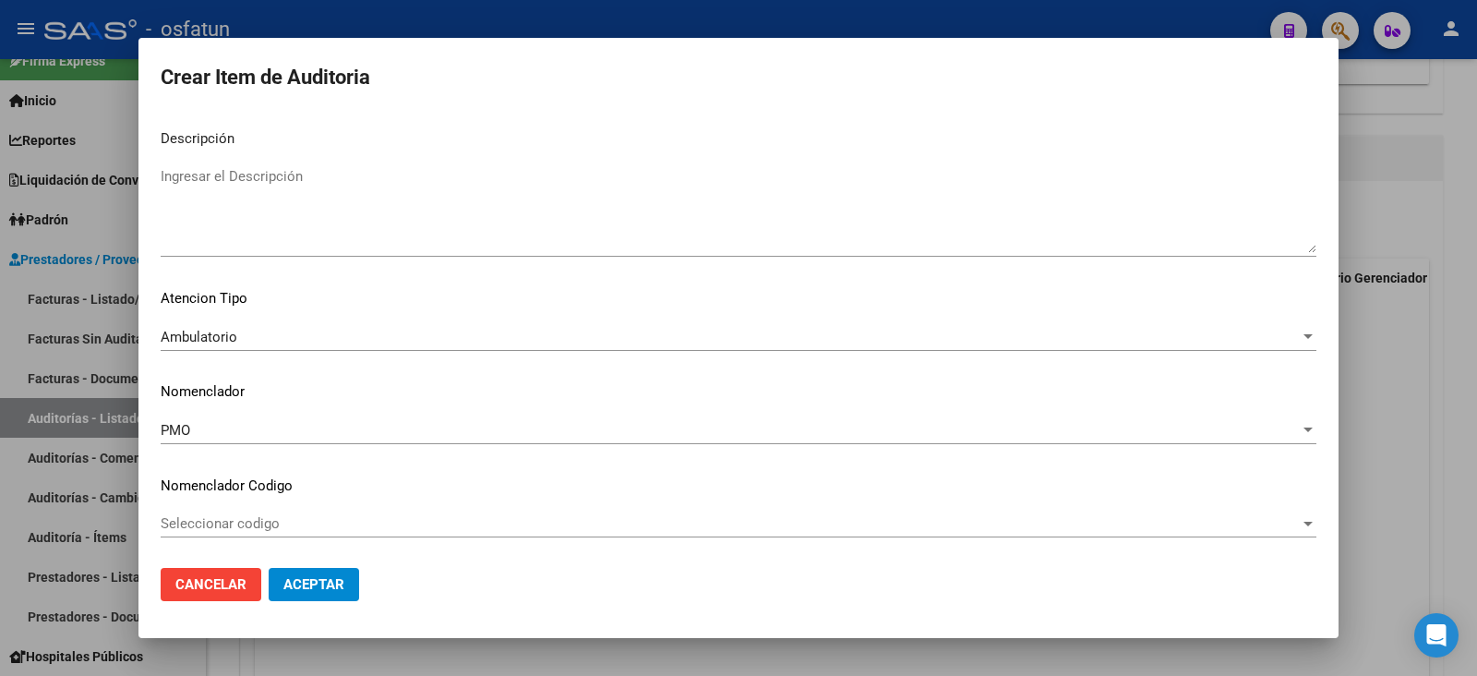
click at [290, 531] on div "Seleccionar codigo Seleccionar codigo" at bounding box center [739, 524] width 1156 height 28
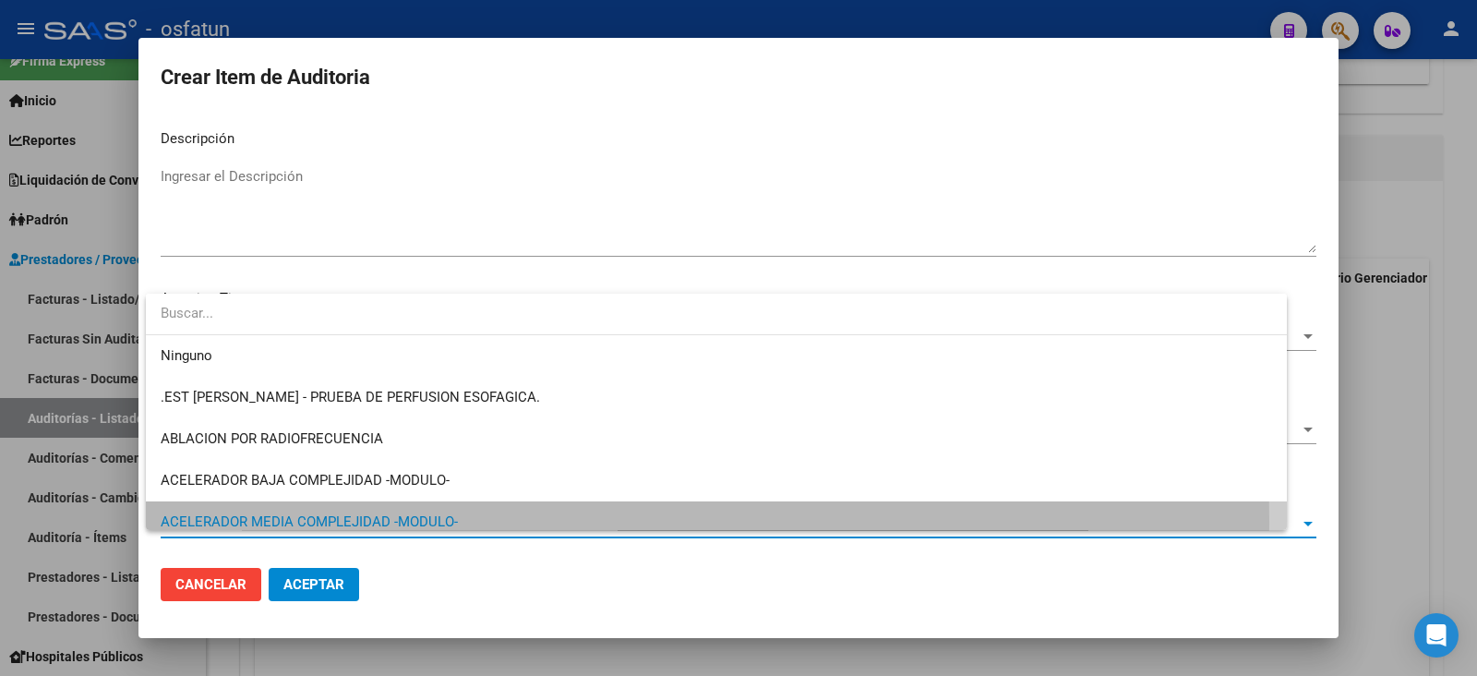
scroll to position [0, 0]
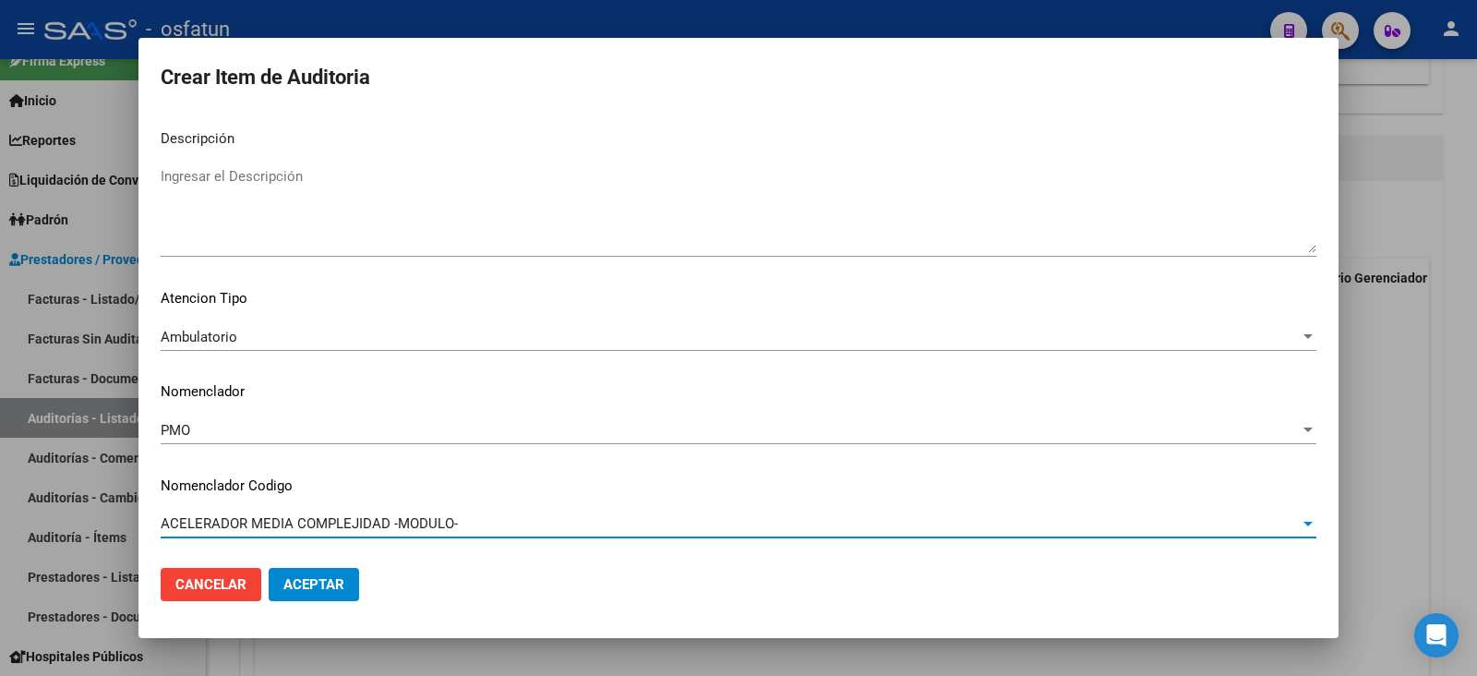
click at [467, 521] on div "ACELERADOR MEDIA COMPLEJIDAD -MODULO-" at bounding box center [730, 523] width 1139 height 17
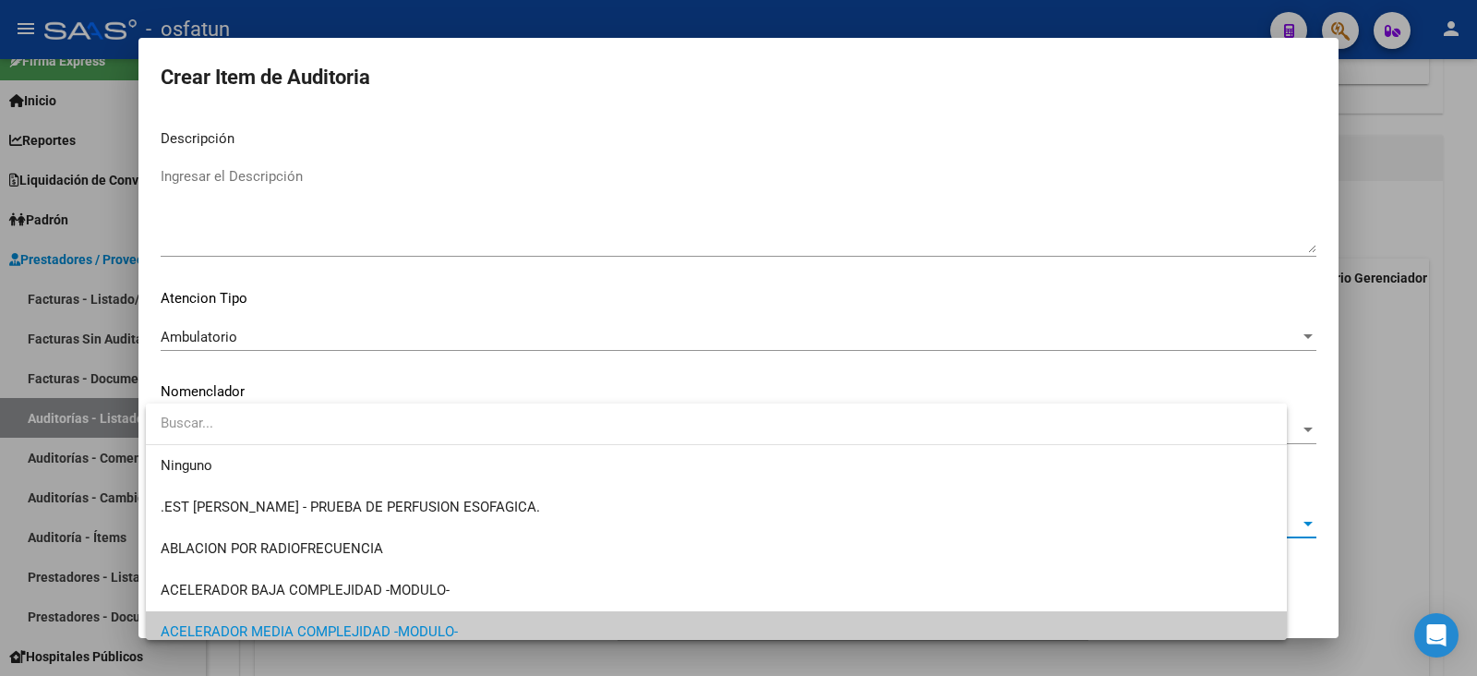
click at [468, 539] on span "ACELERADOR MEDIA COMPLEJIDAD -MODULO-" at bounding box center [716, 632] width 1111 height 42
click at [468, 521] on div "ACELERADOR MEDIA COMPLEJIDAD -MODULO-" at bounding box center [730, 523] width 1139 height 17
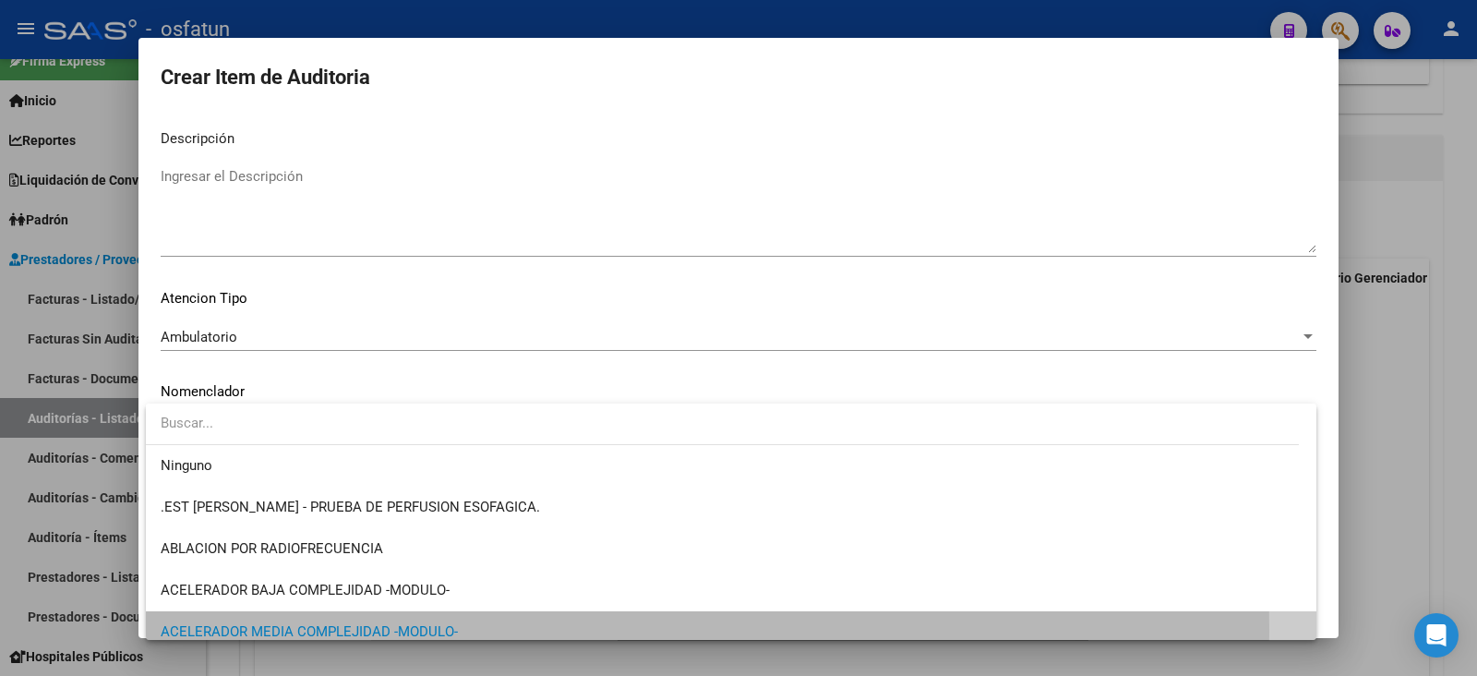
click at [468, 539] on span "ACELERADOR MEDIA COMPLEJIDAD -MODULO-" at bounding box center [731, 632] width 1141 height 42
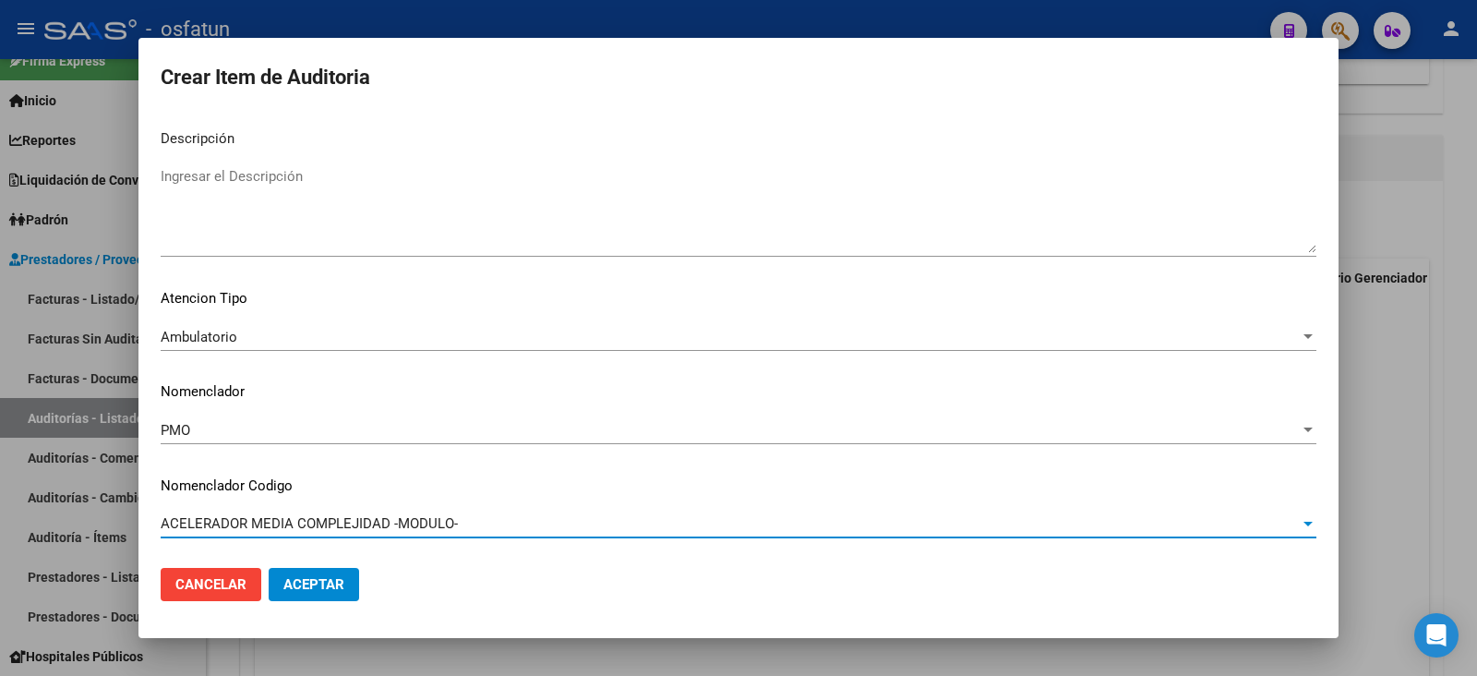
click at [467, 517] on div "ACELERADOR MEDIA COMPLEJIDAD -MODULO-" at bounding box center [730, 523] width 1139 height 17
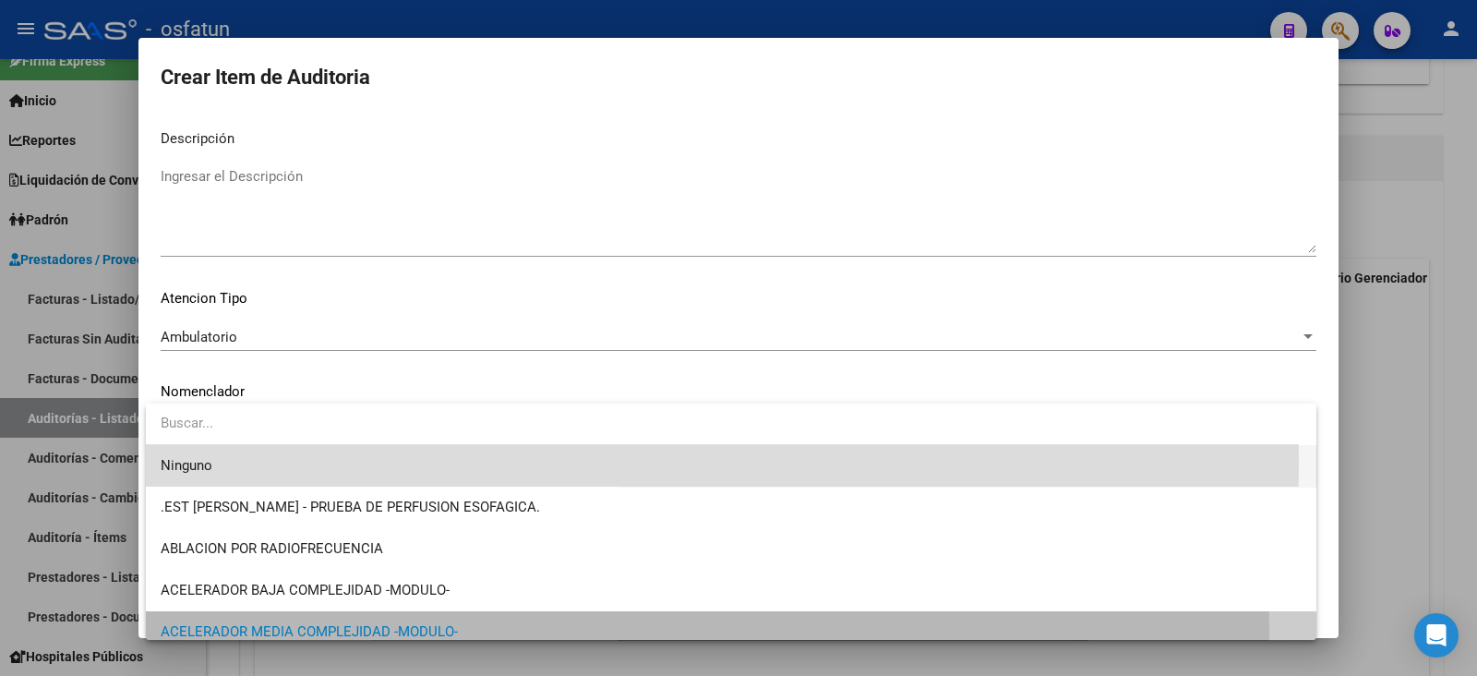
click at [215, 463] on span "Ninguno" at bounding box center [731, 466] width 1141 height 42
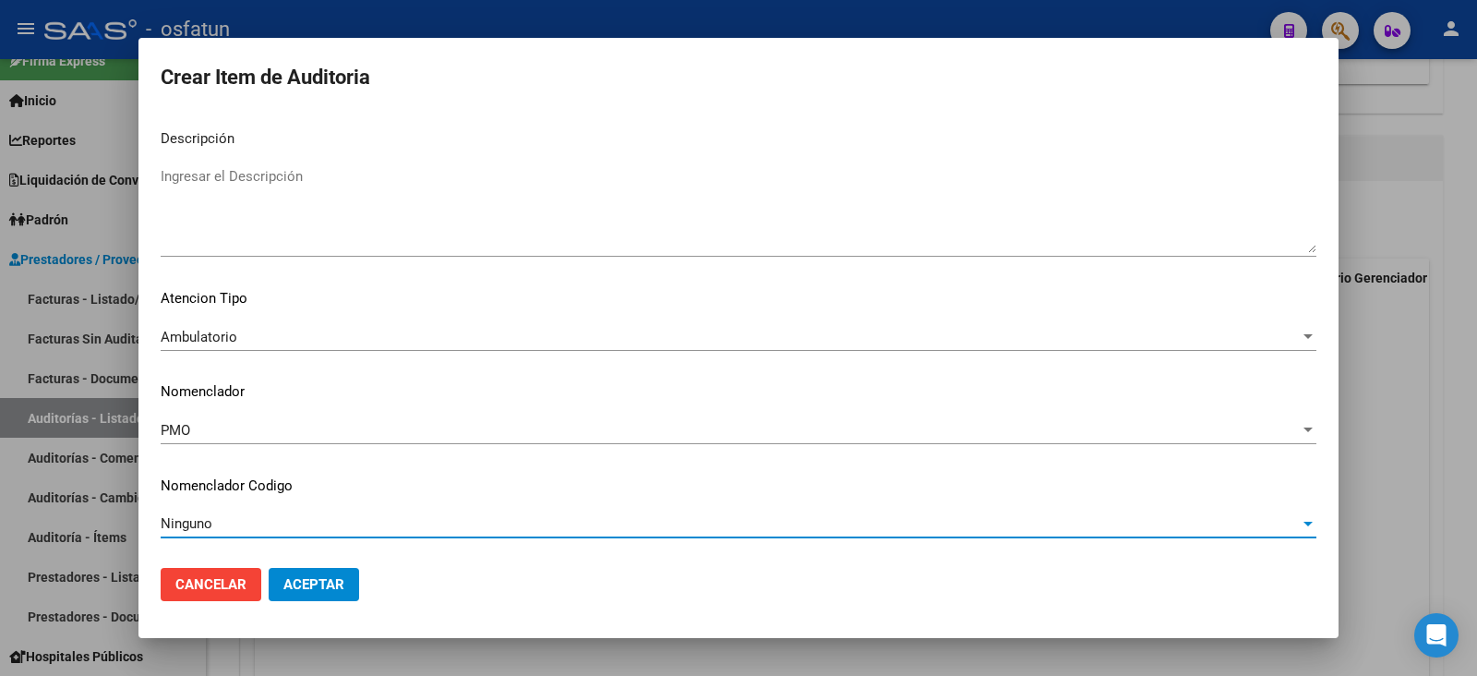
click at [304, 539] on button "Aceptar" at bounding box center [314, 584] width 90 height 33
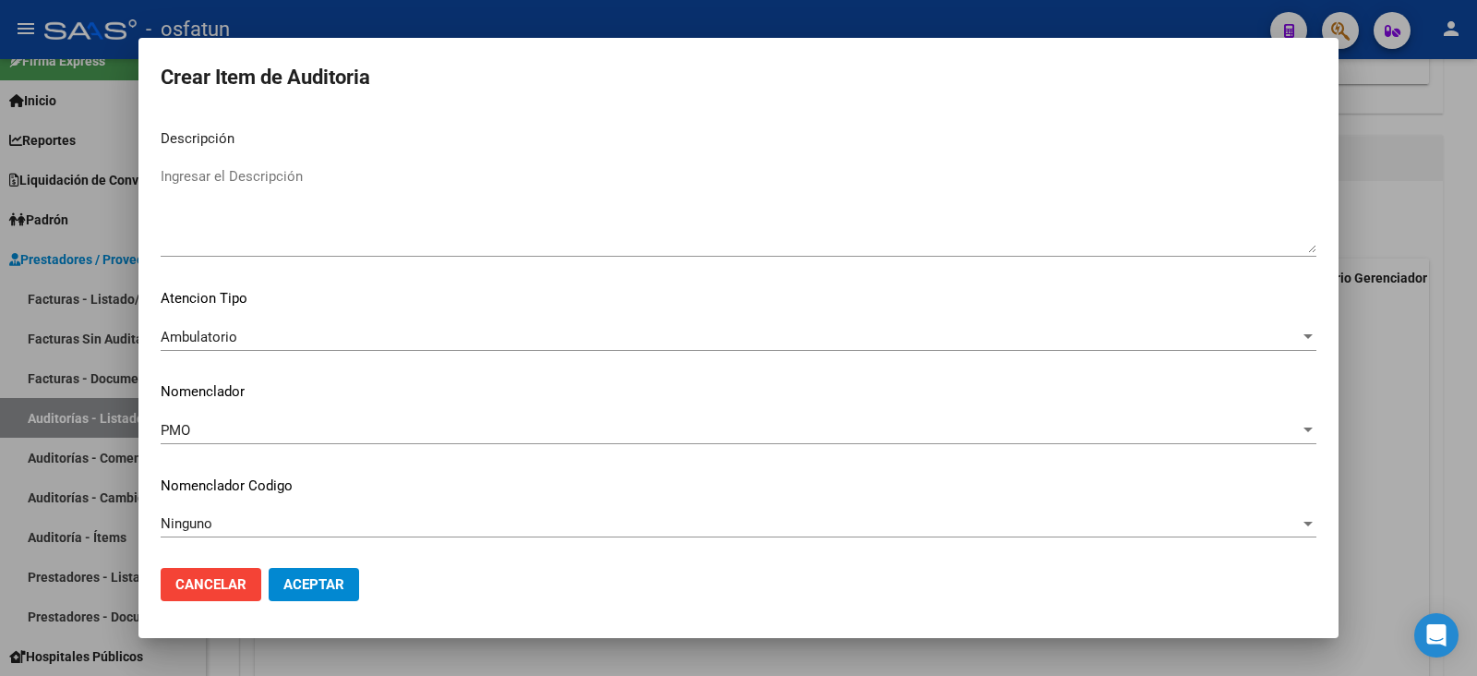
click at [304, 539] on button "Aceptar" at bounding box center [314, 584] width 90 height 33
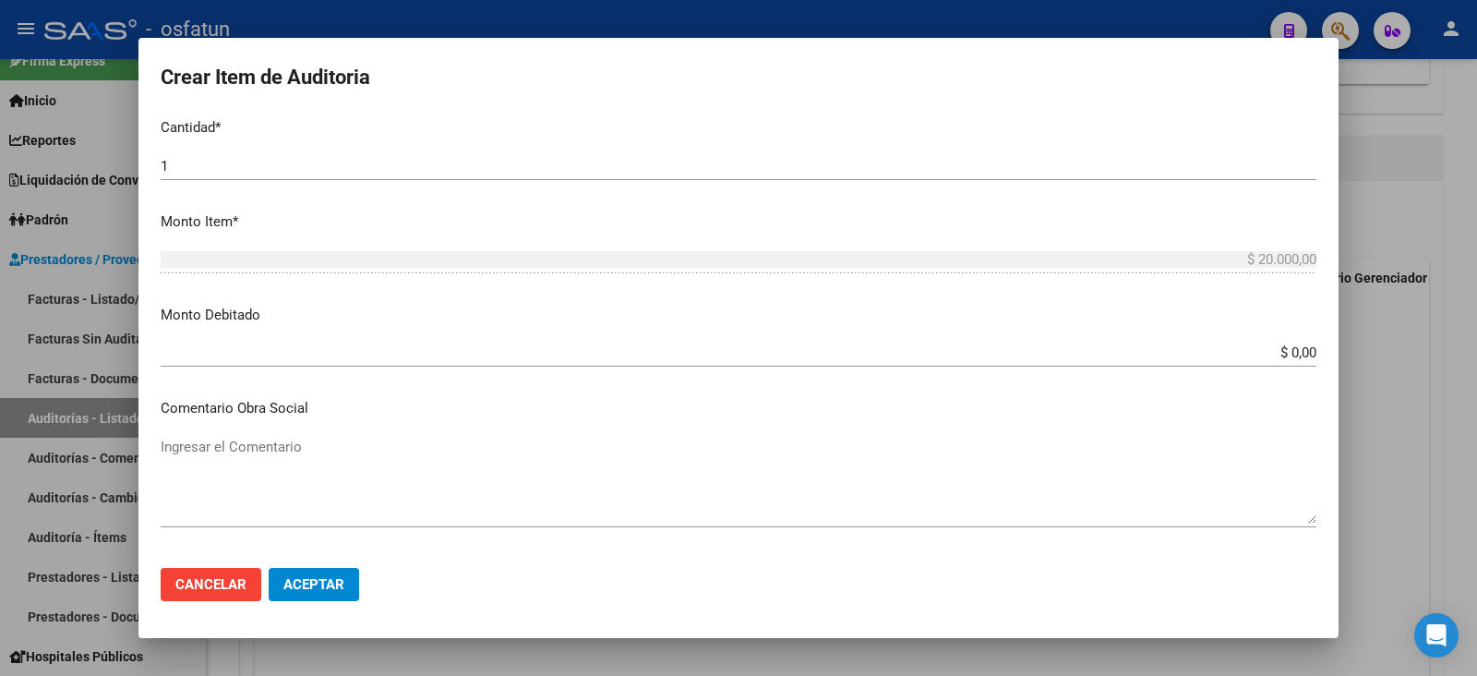
scroll to position [1269, 0]
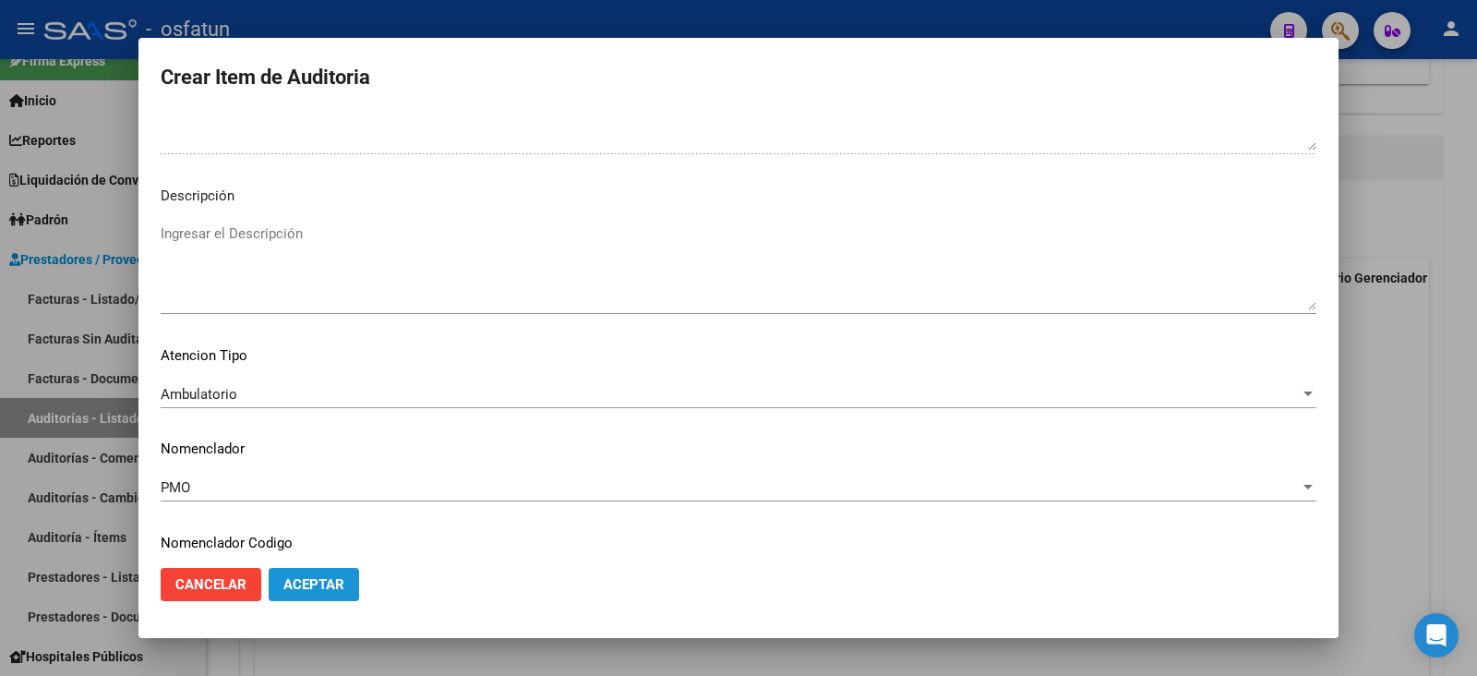
click at [334, 539] on span "Aceptar" at bounding box center [313, 584] width 61 height 17
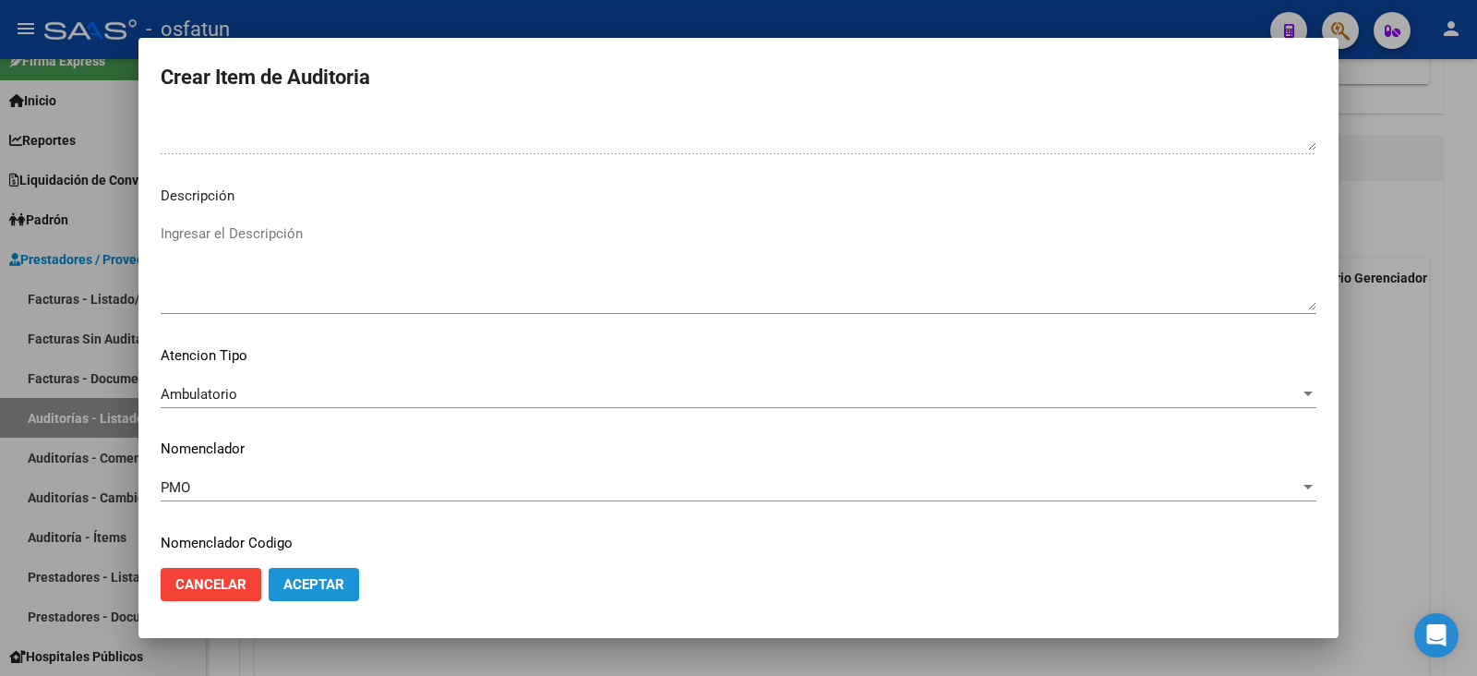
click at [334, 539] on span "Aceptar" at bounding box center [313, 584] width 61 height 17
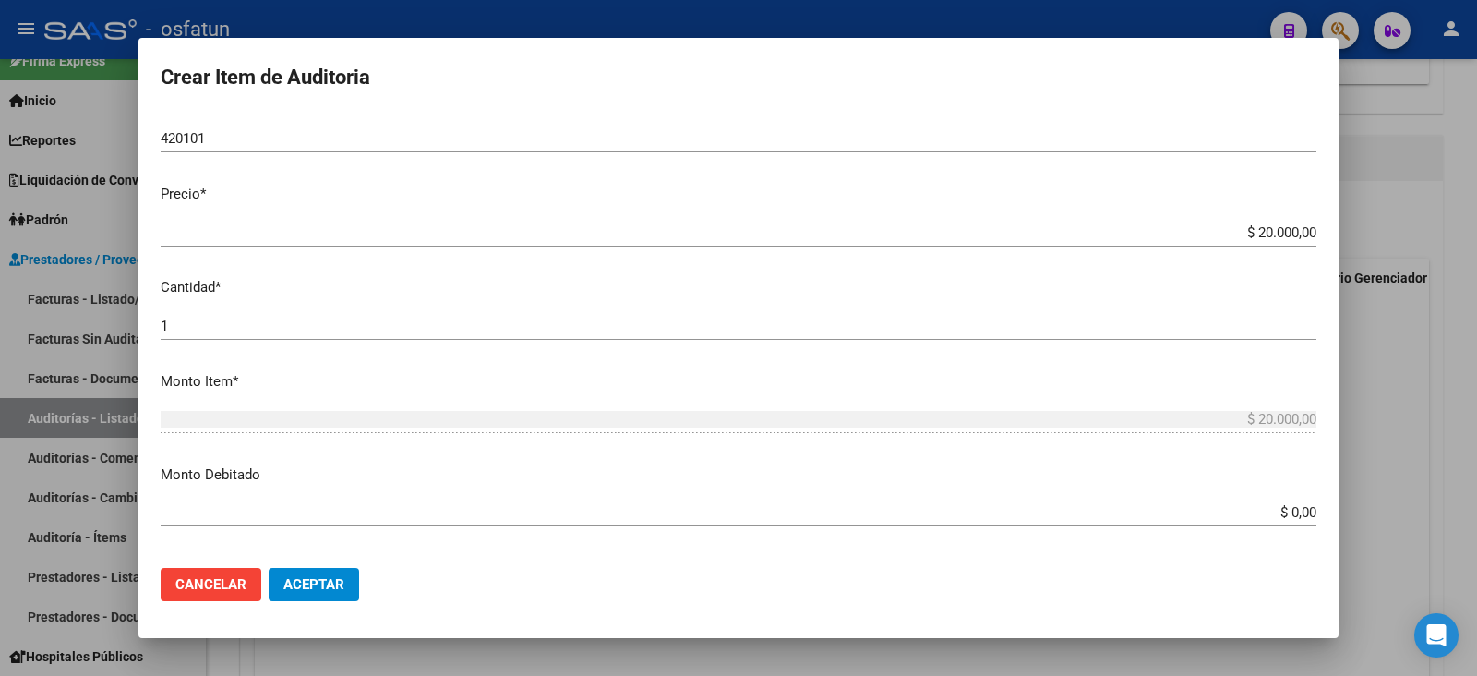
scroll to position [461, 0]
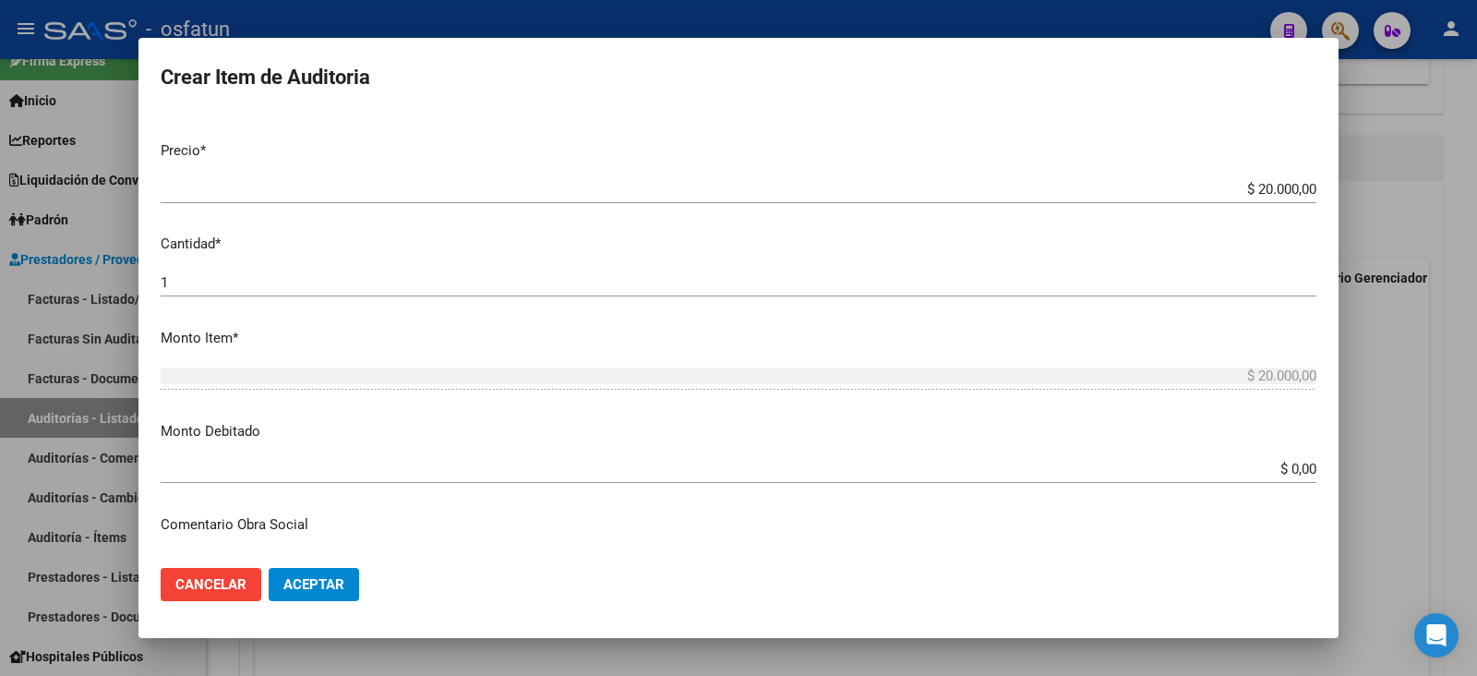
click at [1167, 463] on div at bounding box center [738, 338] width 1477 height 676
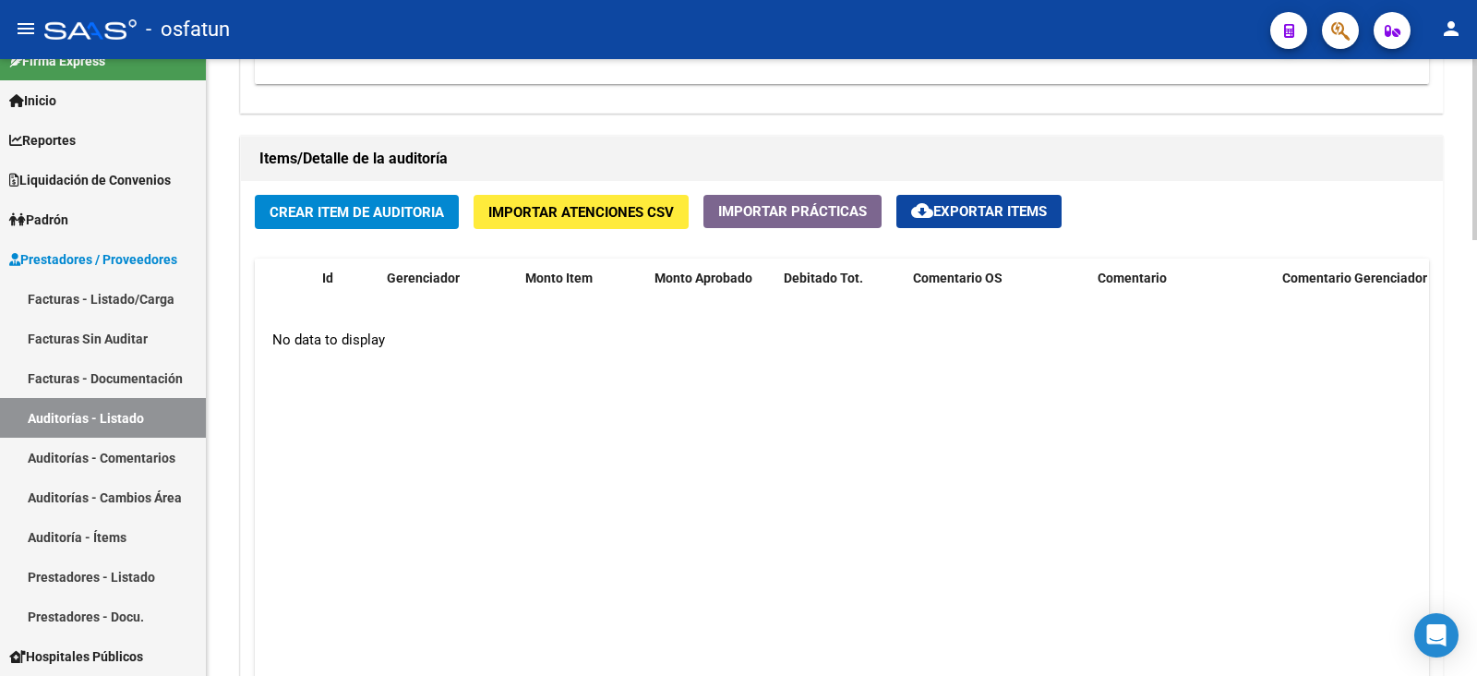
click at [379, 204] on span "Crear Item de Auditoria" at bounding box center [357, 212] width 174 height 17
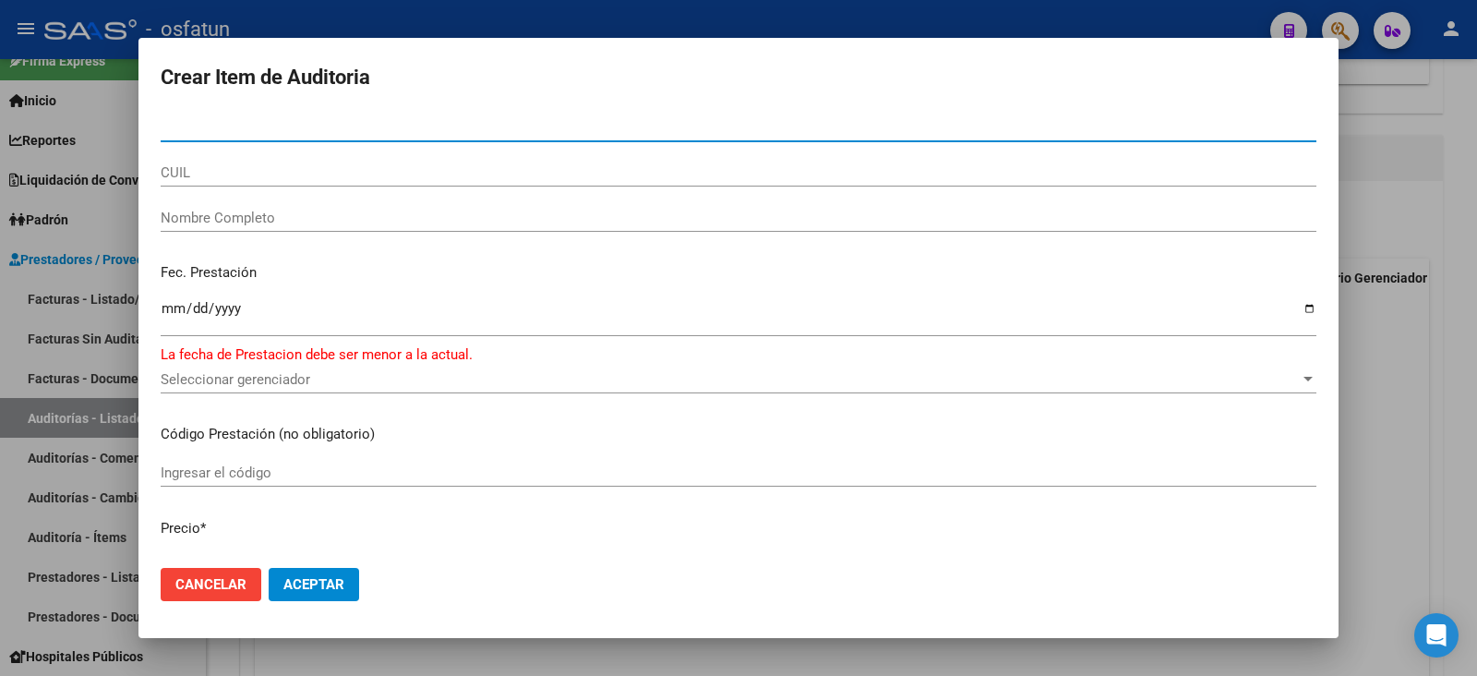
paste input "18449067"
type input "18449067"
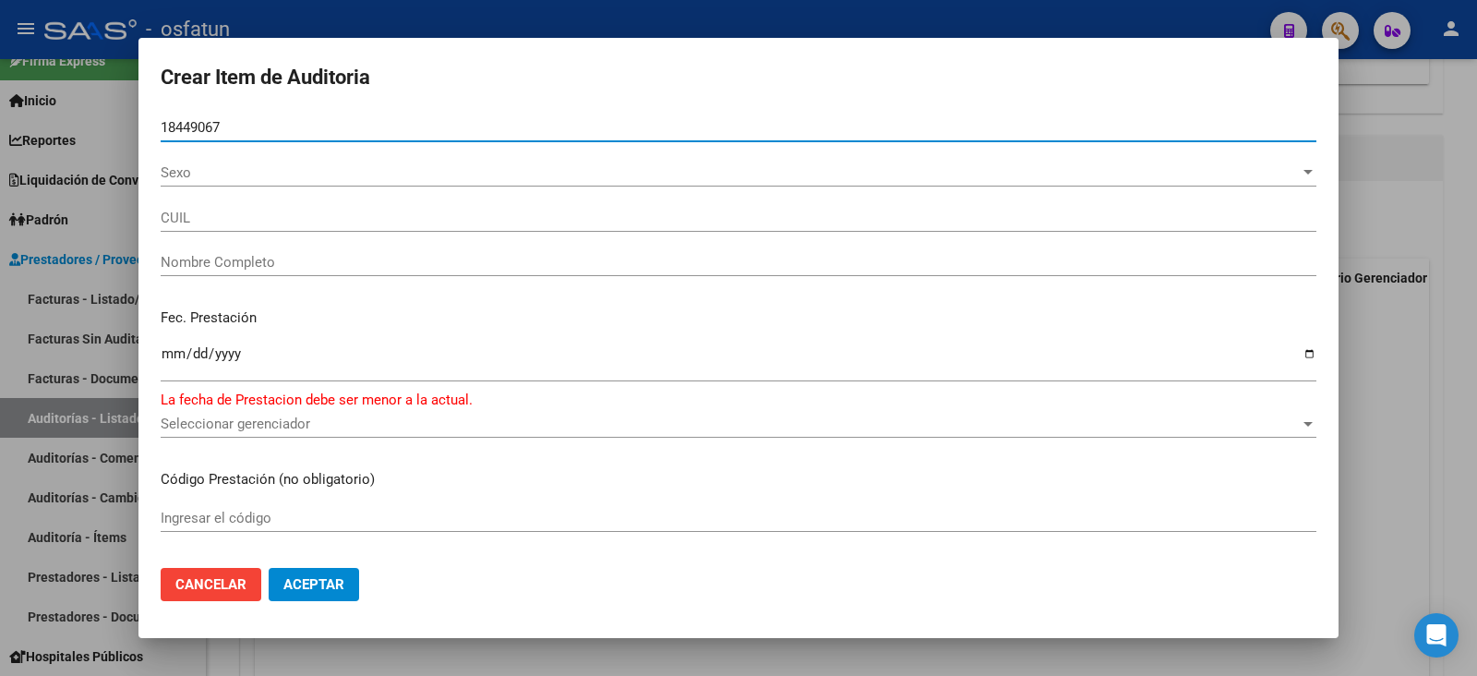
type input "20184490677"
type input "GIL LUIS ALBERTO"
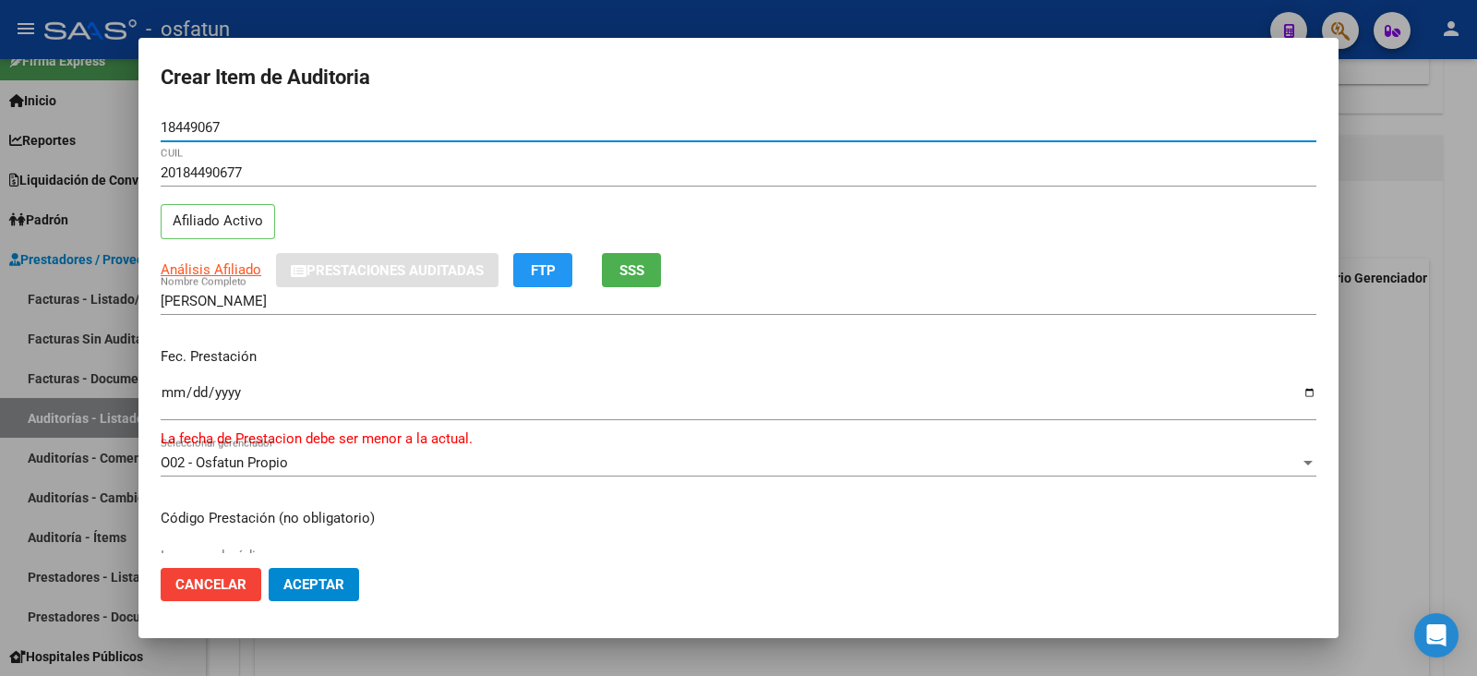
type input "18449067"
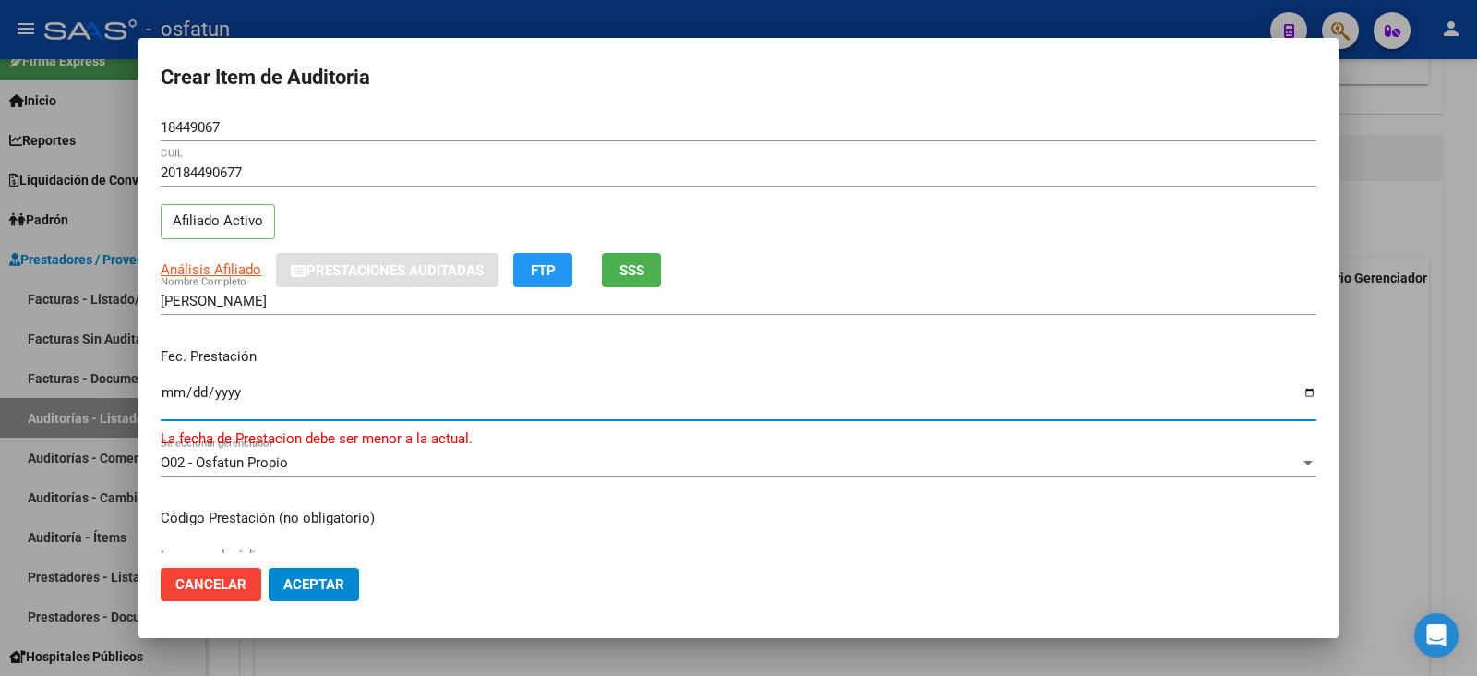
click at [177, 407] on input "Ingresar la fecha" at bounding box center [739, 400] width 1156 height 30
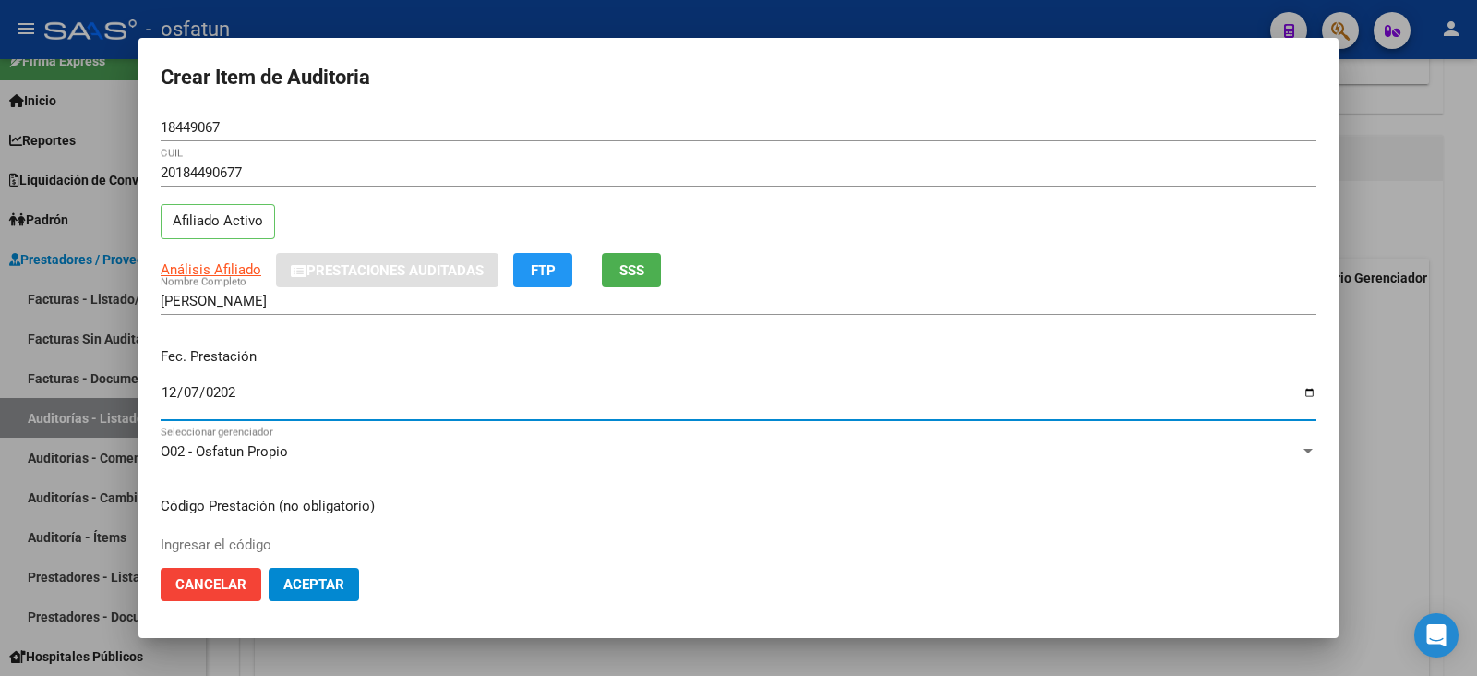
type input "2025-12-07"
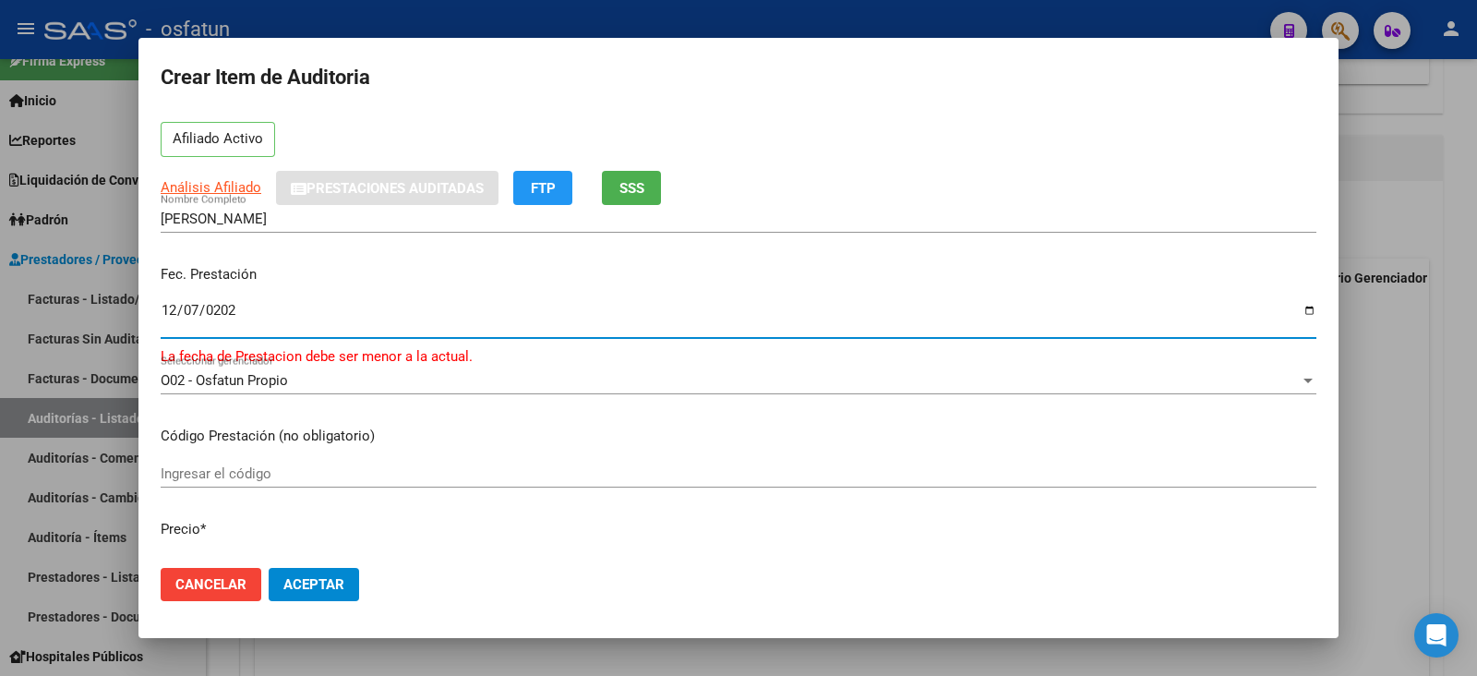
scroll to position [114, 0]
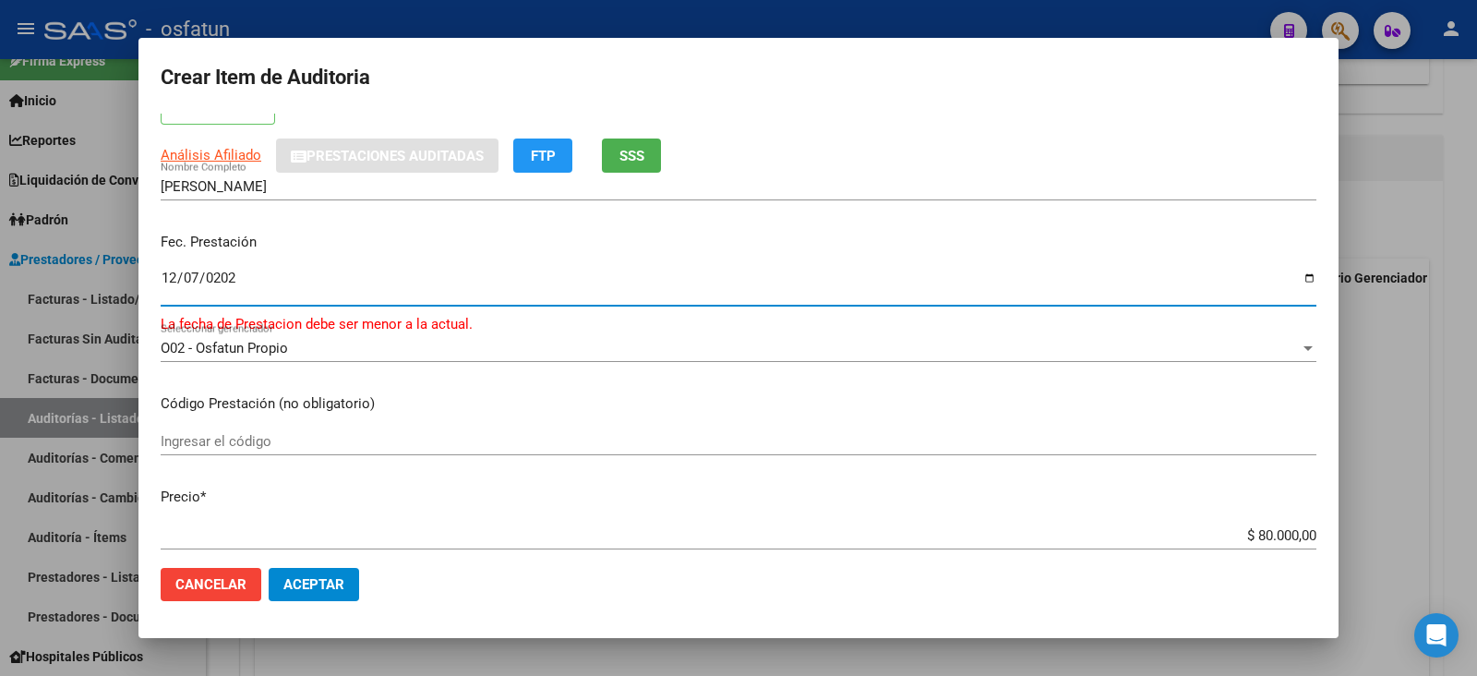
click at [272, 425] on mat-dialog-content "18449067 Nro Documento 20184490677 CUIL Afiliado Activo Análisis Afiliado Prest…" at bounding box center [738, 333] width 1200 height 439
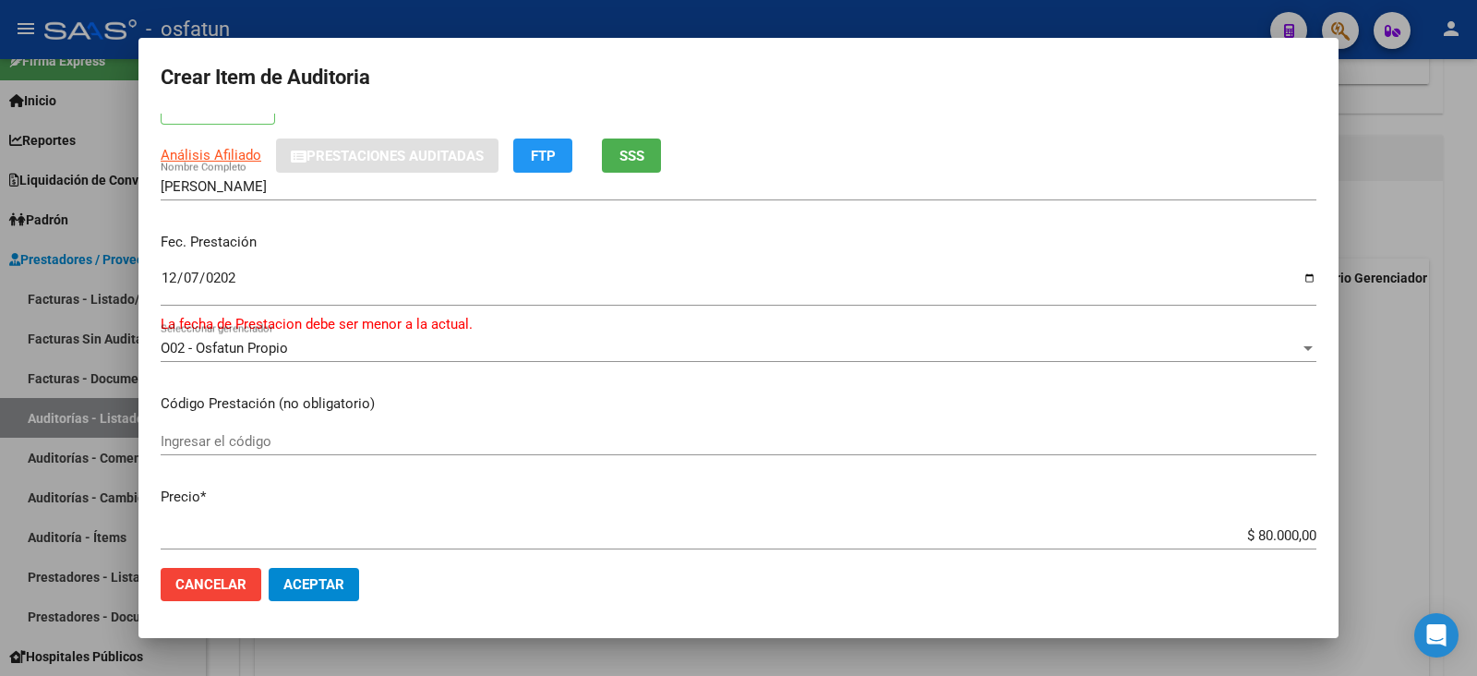
click at [275, 430] on div "Ingresar el código" at bounding box center [739, 441] width 1156 height 28
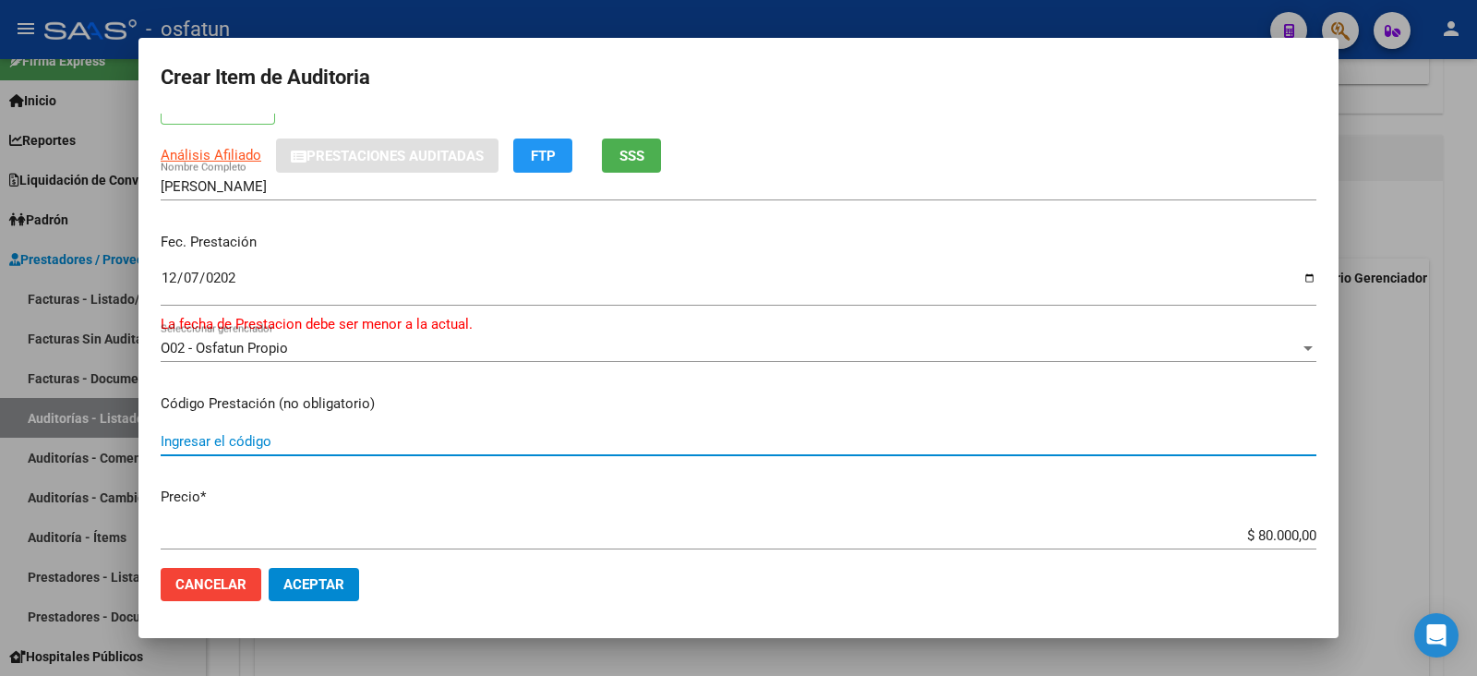
click at [279, 436] on input "Ingresar el código" at bounding box center [739, 441] width 1156 height 17
type input "420101"
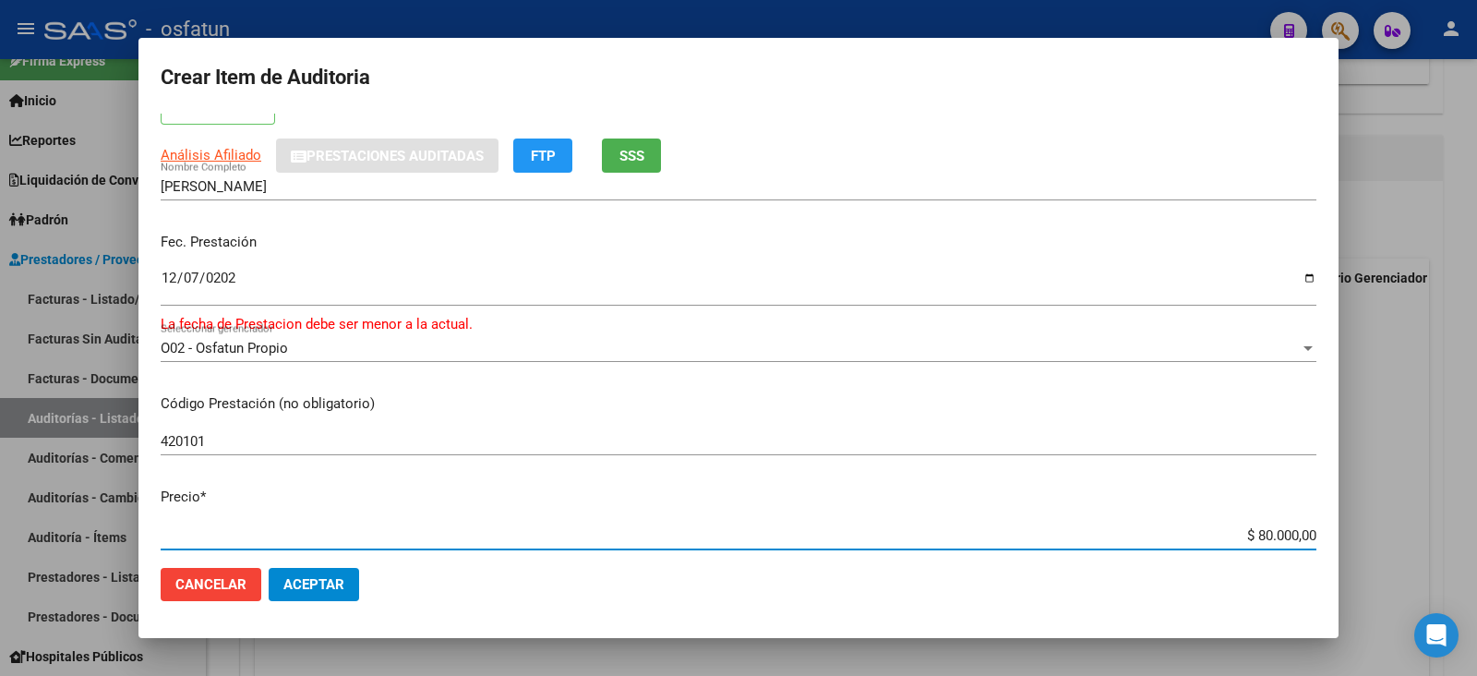
drag, startPoint x: 1264, startPoint y: 526, endPoint x: 1406, endPoint y: 524, distance: 142.2
click at [1167, 524] on div "Crear Item de Auditoria 18449067 Nro Documento 20184490677 CUIL Afiliado Activo…" at bounding box center [738, 338] width 1477 height 676
type input "$ 0,02"
type input "$ 0,20"
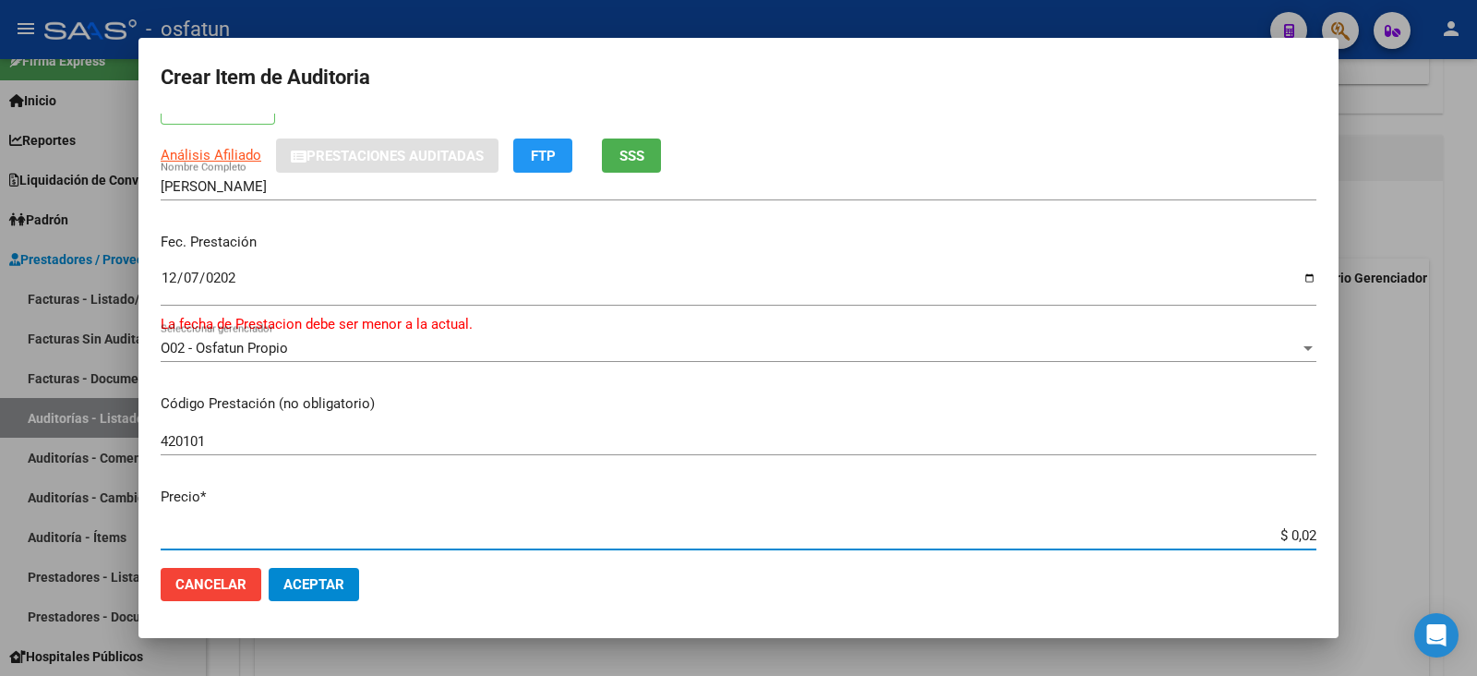
type input "$ 0,20"
type input "$ 2,00"
type input "$ 20,00"
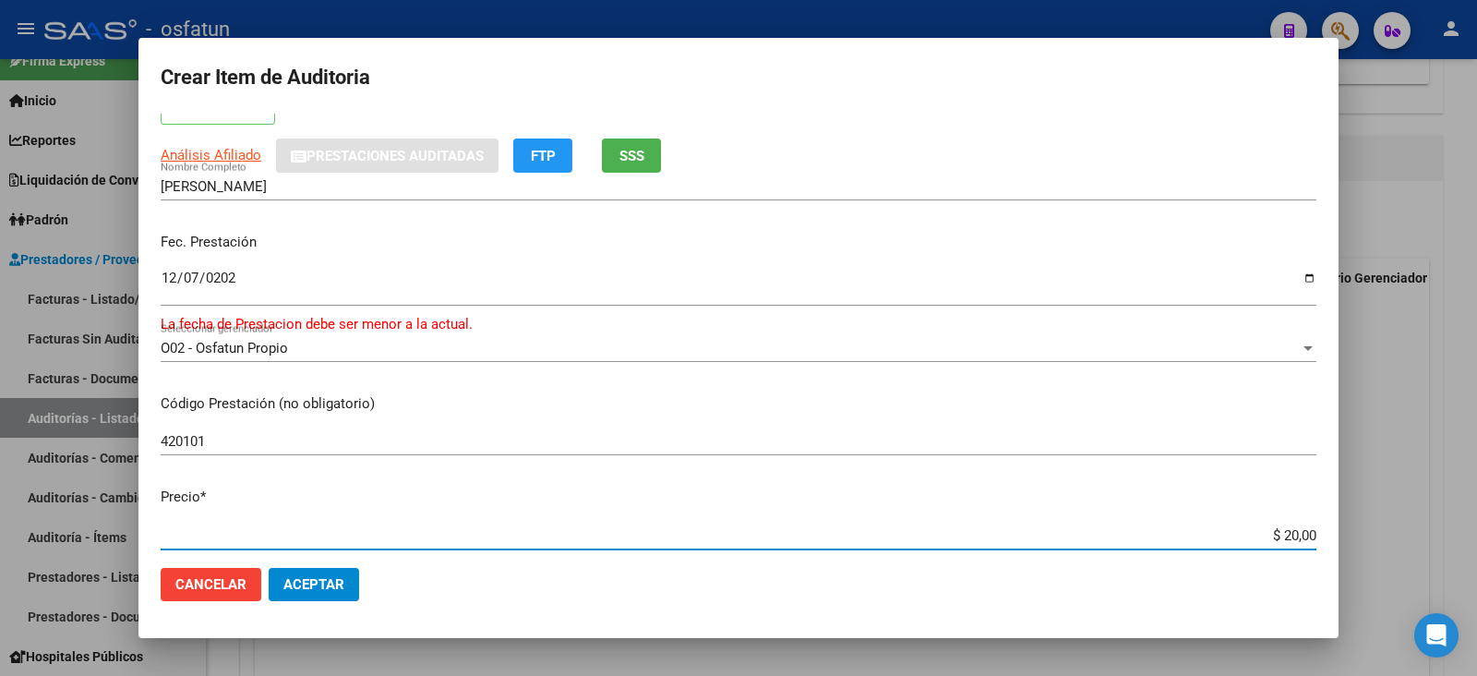
type input "$ 200,00"
type input "$ 2.000,00"
type input "$ 20.000,00"
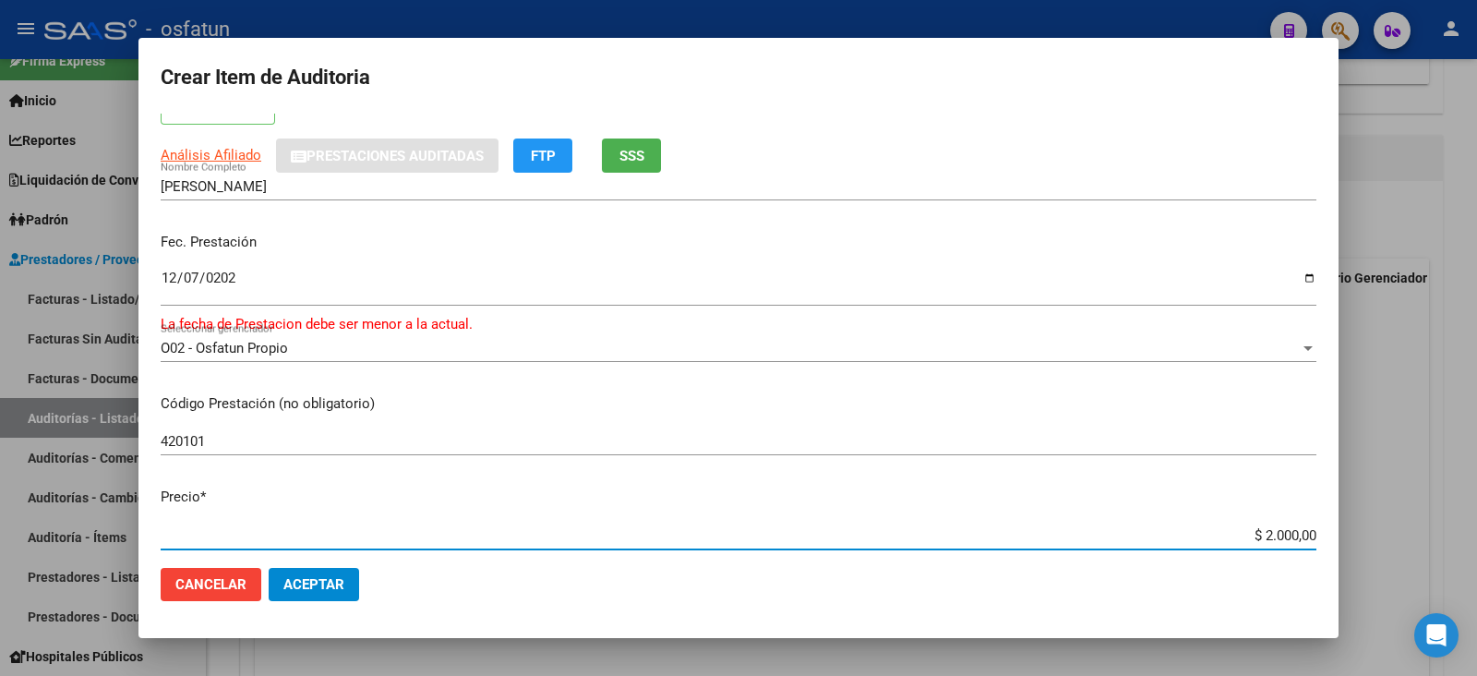
type input "$ 20.000,00"
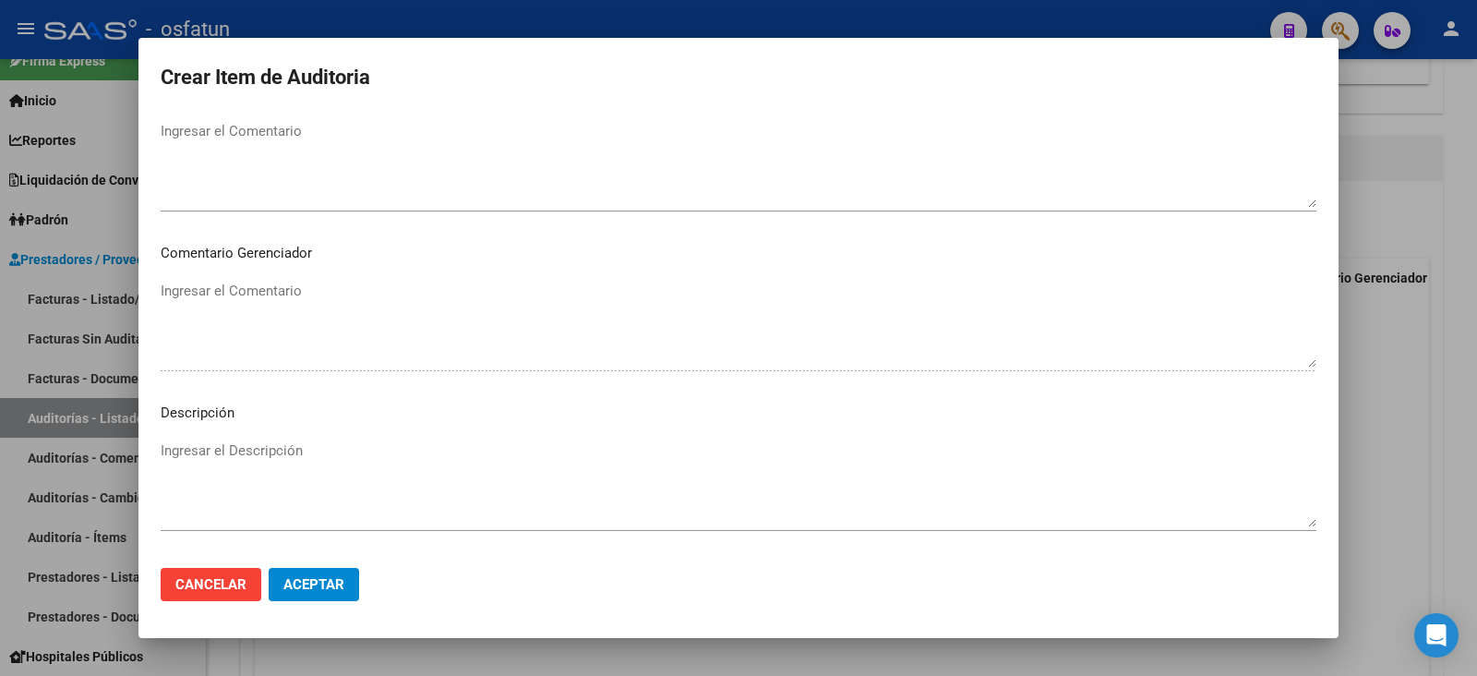
scroll to position [1233, 0]
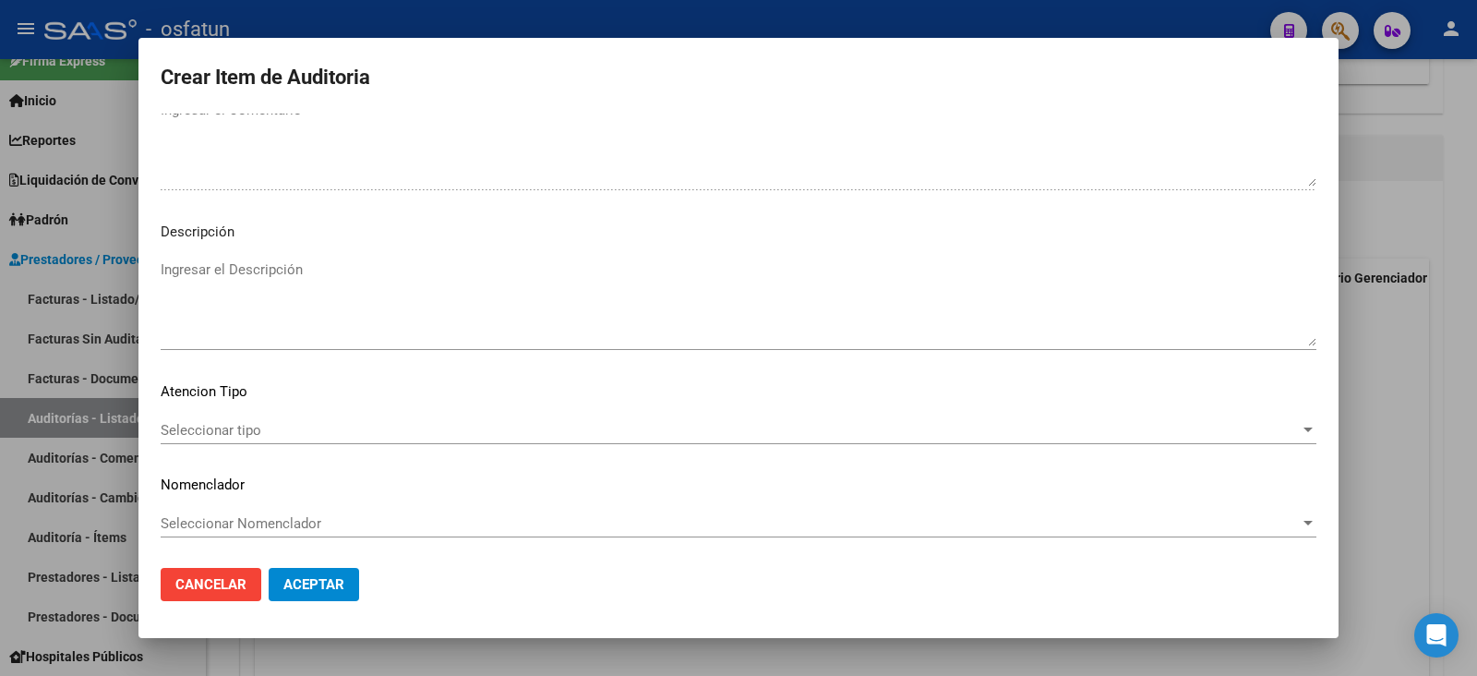
click at [284, 424] on span "Seleccionar tipo" at bounding box center [730, 430] width 1139 height 17
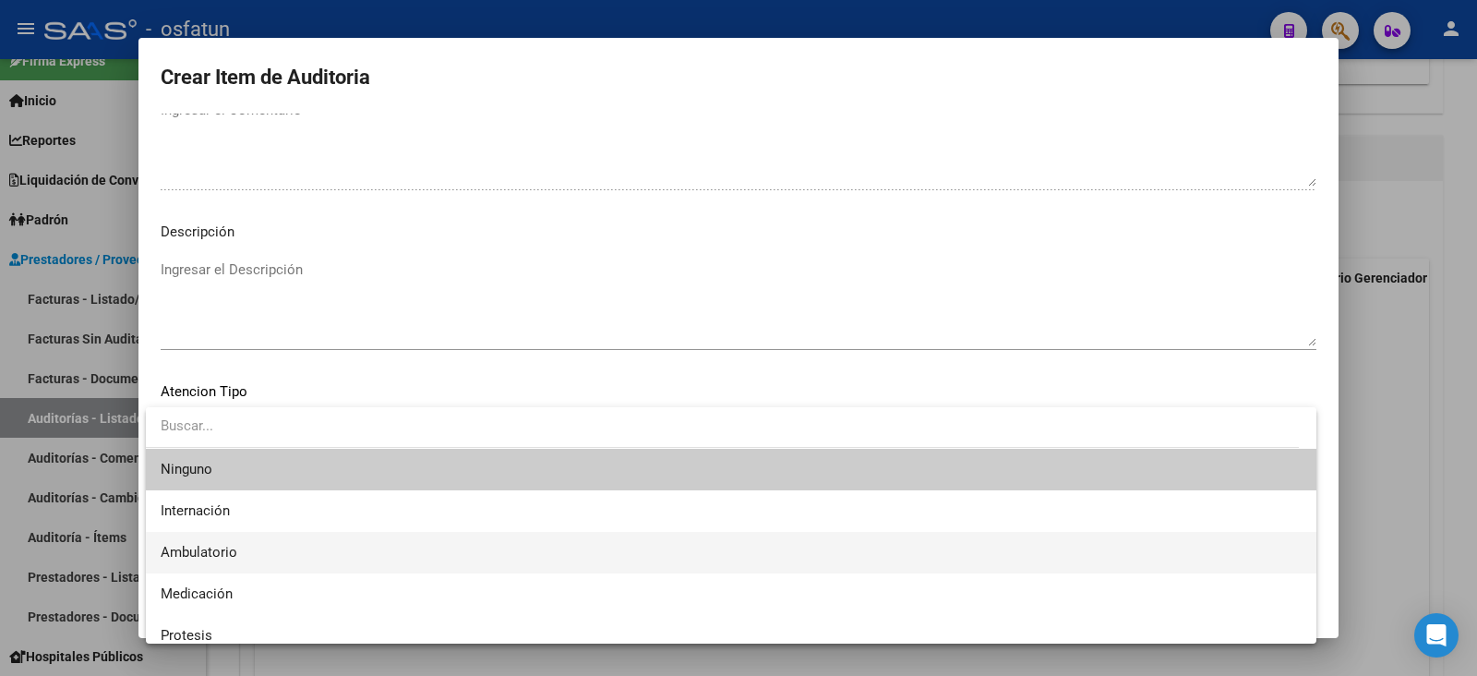
click at [249, 539] on span "Ambulatorio" at bounding box center [731, 553] width 1141 height 42
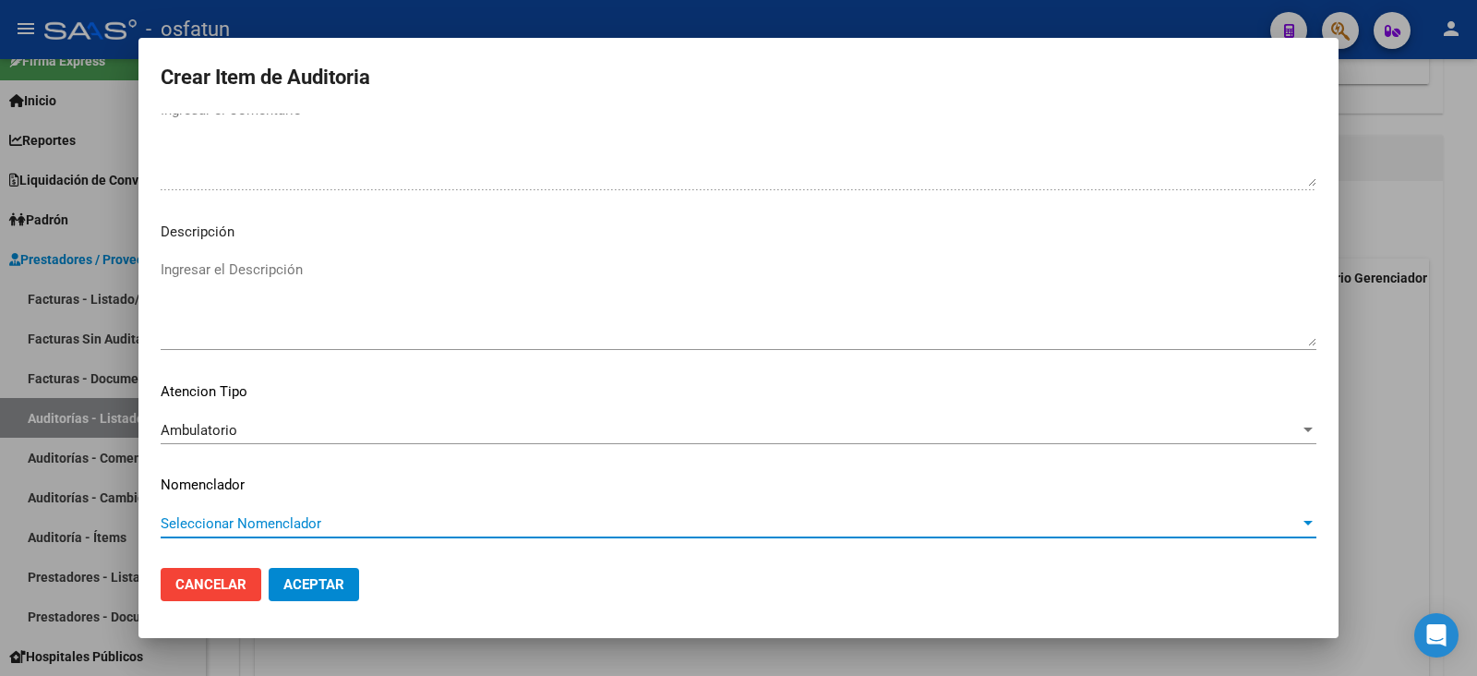
click at [248, 520] on span "Seleccionar Nomenclador" at bounding box center [730, 523] width 1139 height 17
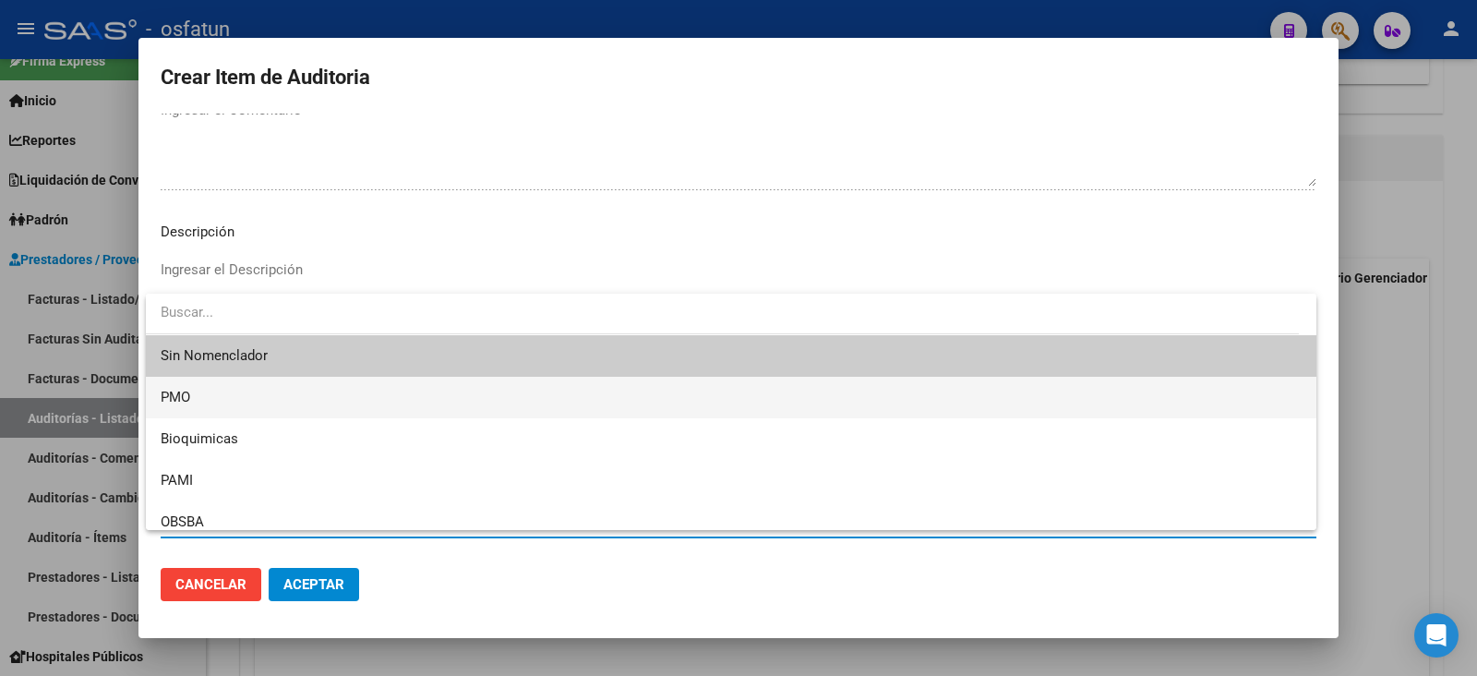
click at [229, 390] on span "PMO" at bounding box center [731, 398] width 1141 height 42
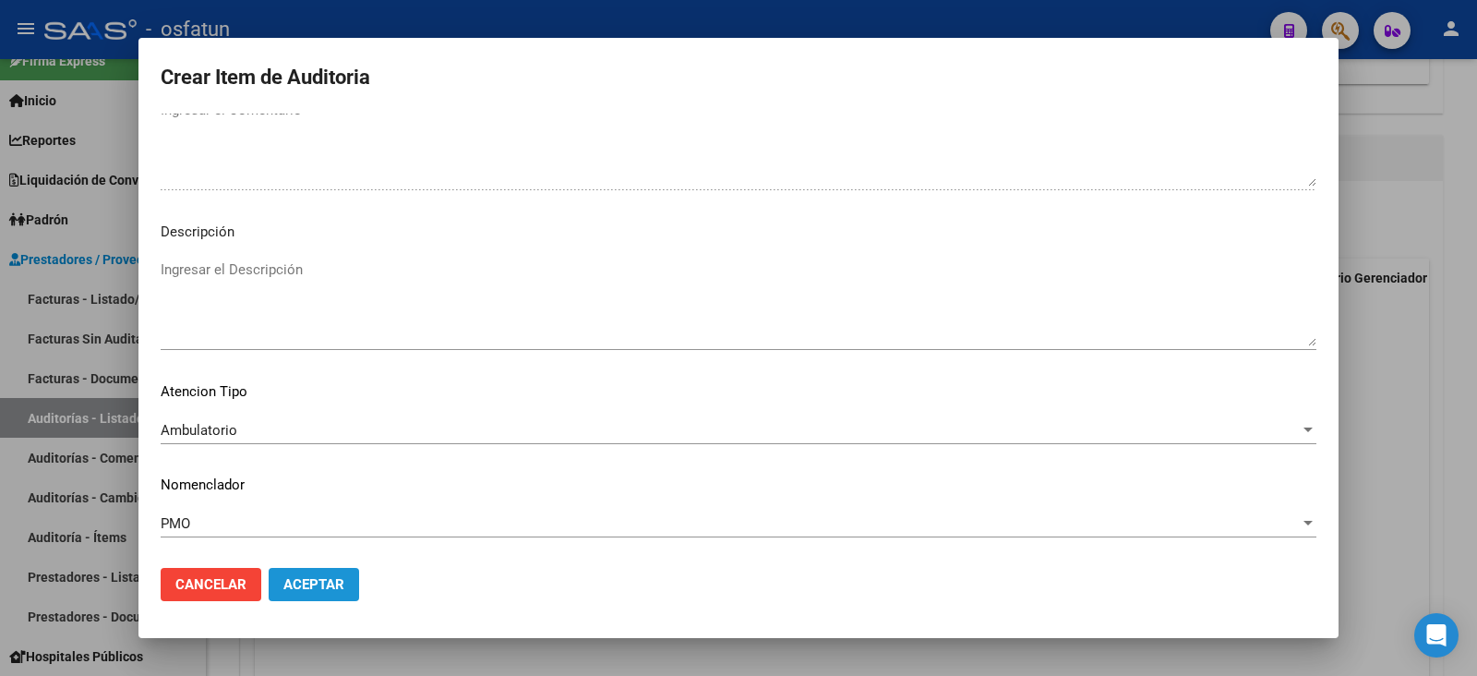
click at [307, 539] on span "Aceptar" at bounding box center [313, 584] width 61 height 17
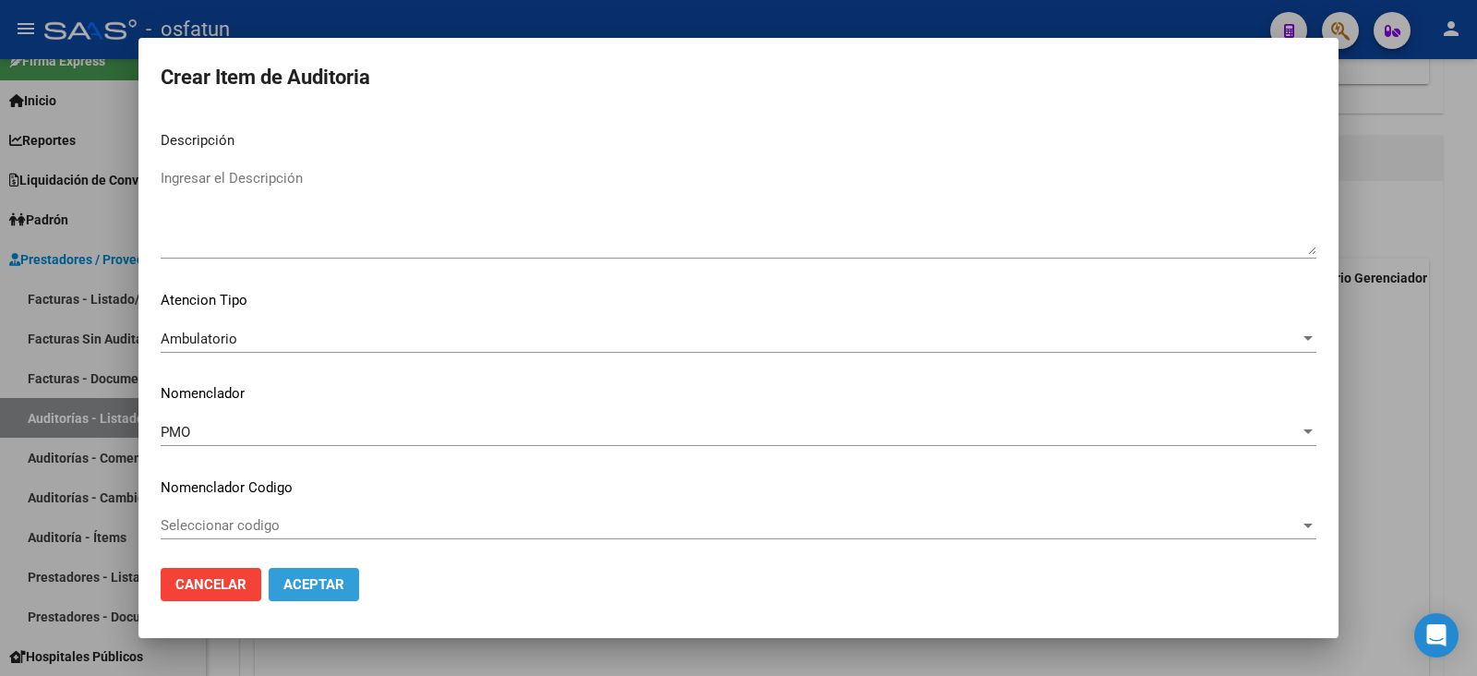
scroll to position [1327, 0]
click at [307, 539] on span "Aceptar" at bounding box center [313, 584] width 61 height 17
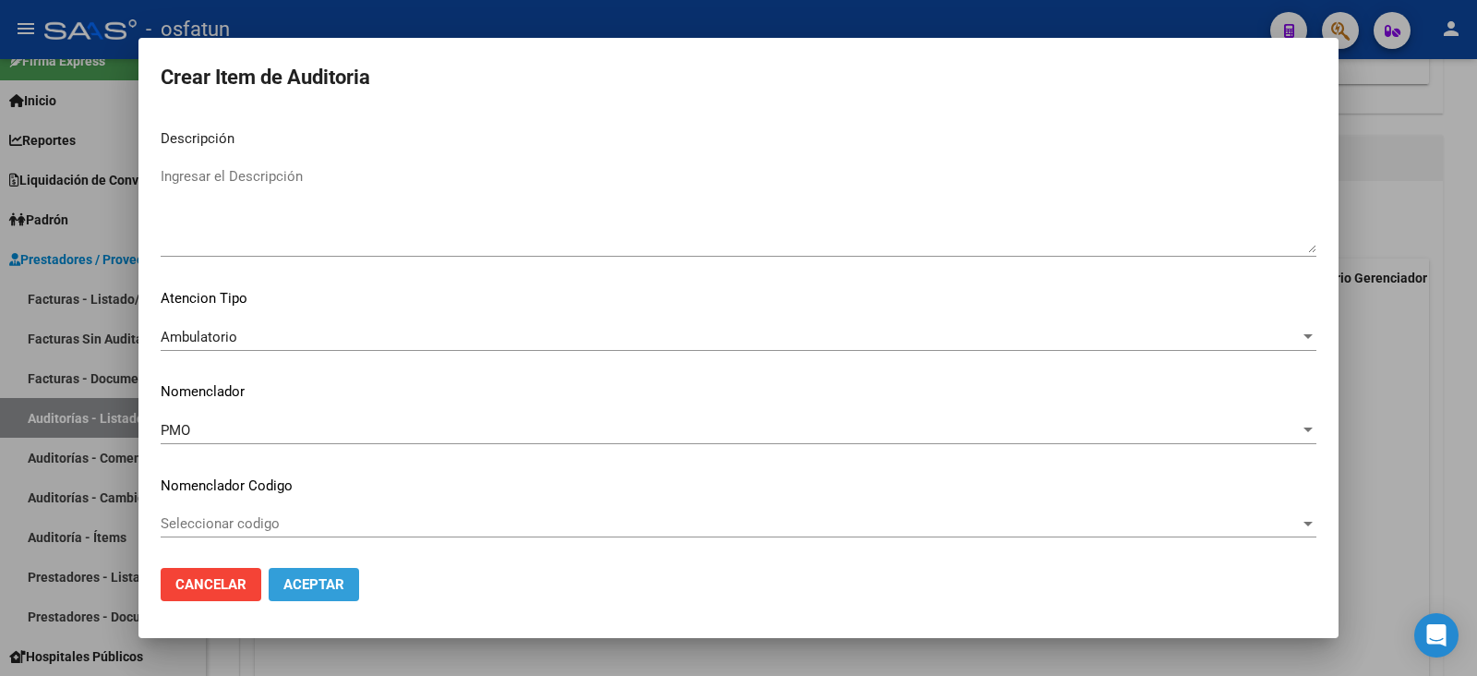
click at [307, 539] on span "Aceptar" at bounding box center [313, 584] width 61 height 17
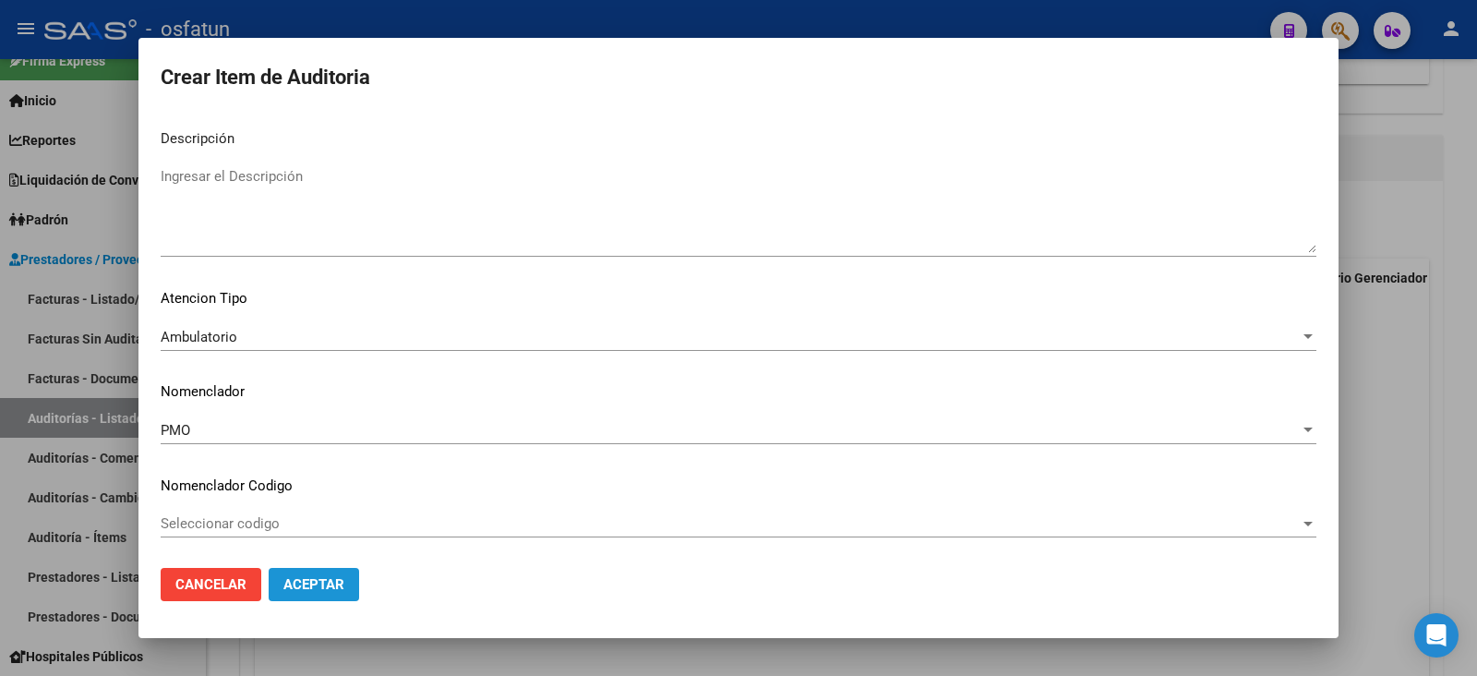
click at [307, 539] on span "Aceptar" at bounding box center [313, 584] width 61 height 17
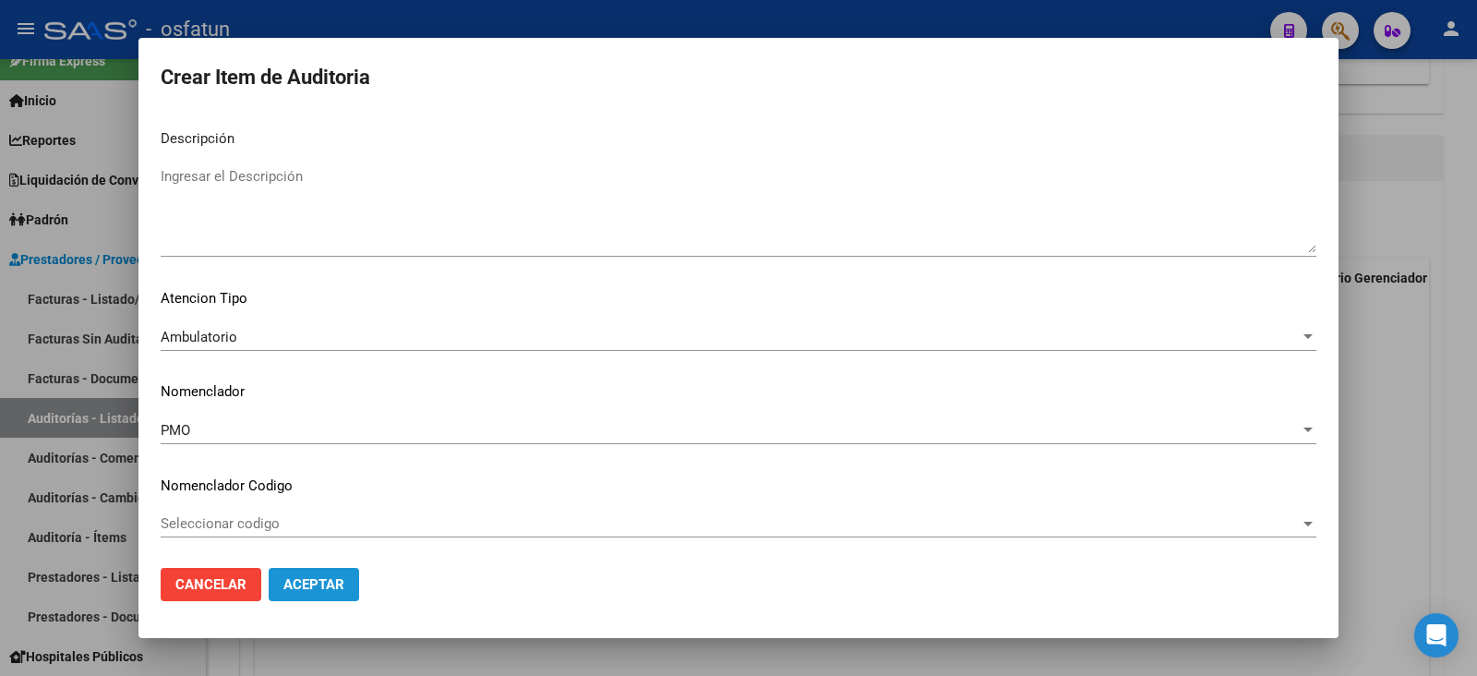
click at [307, 539] on span "Aceptar" at bounding box center [313, 584] width 61 height 17
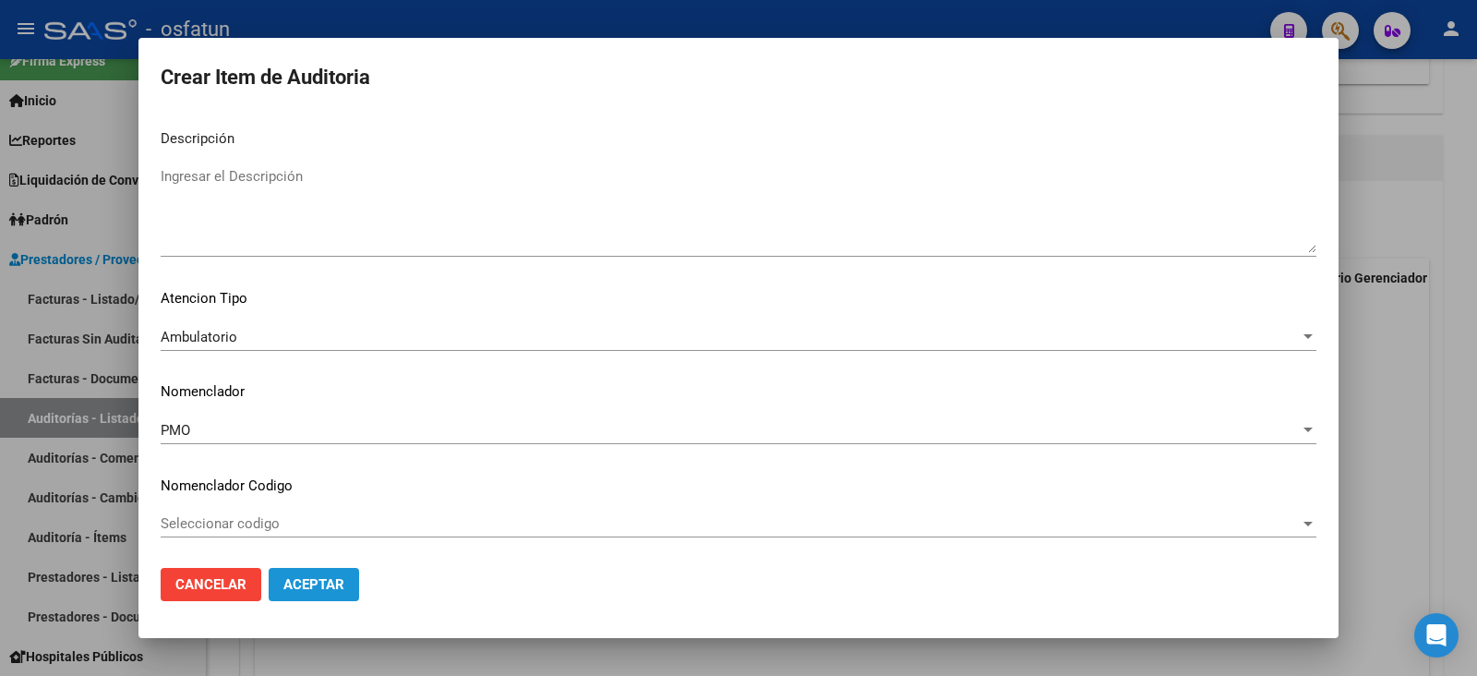
click at [307, 539] on span "Aceptar" at bounding box center [313, 584] width 61 height 17
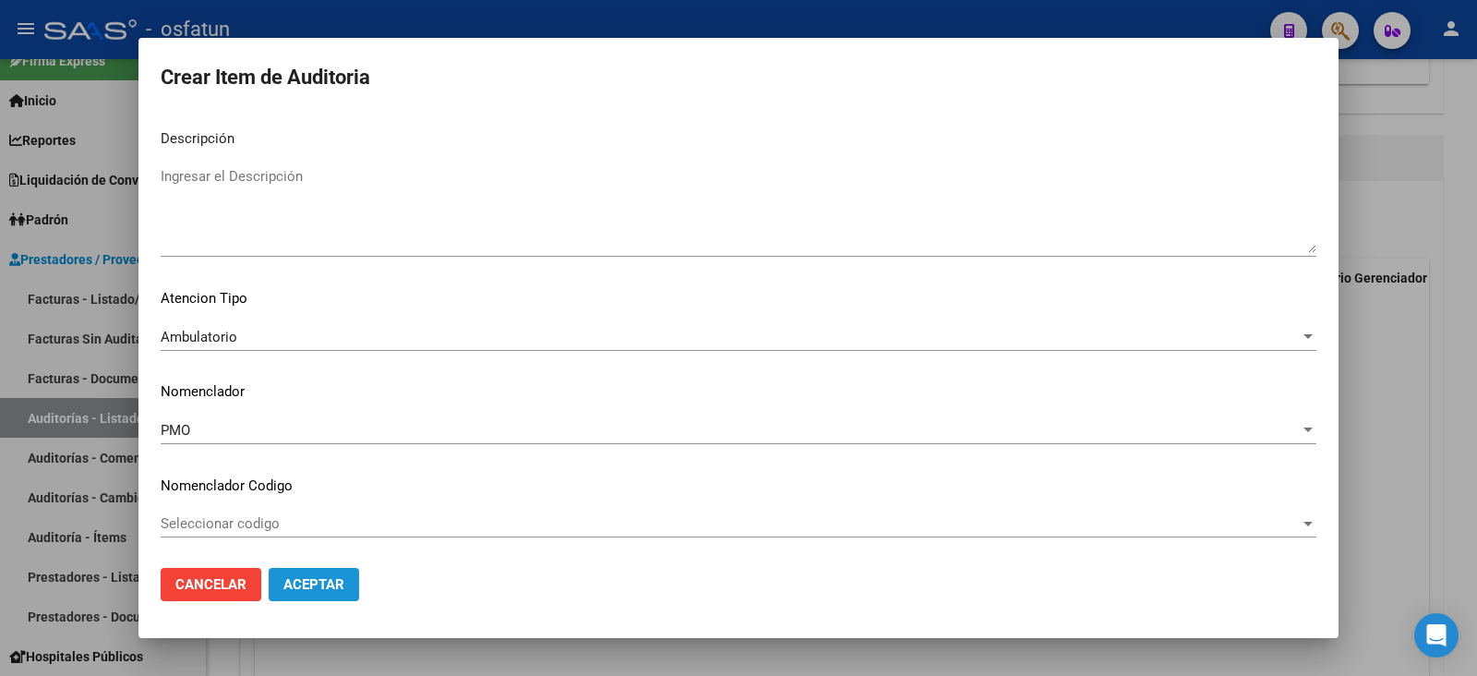
click at [307, 539] on span "Aceptar" at bounding box center [313, 584] width 61 height 17
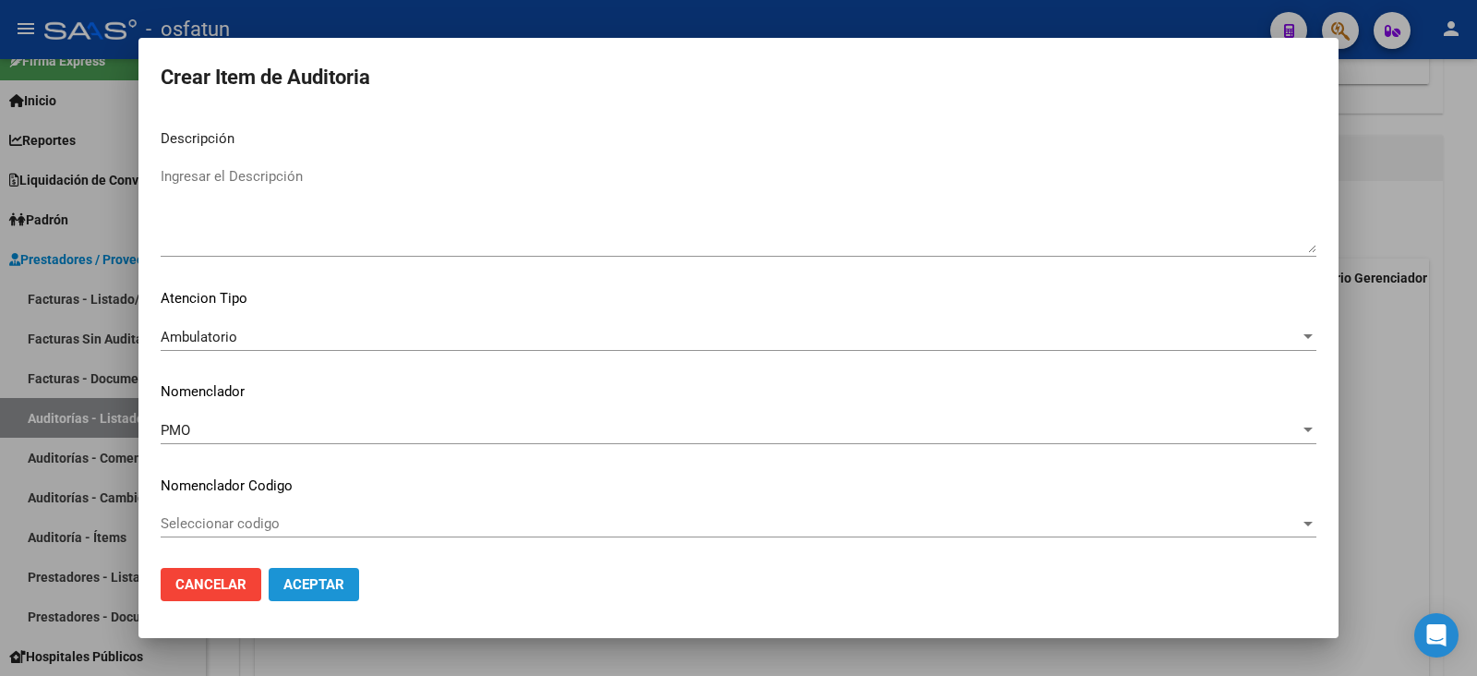
click at [307, 539] on span "Aceptar" at bounding box center [313, 584] width 61 height 17
click at [1167, 440] on div at bounding box center [738, 338] width 1477 height 676
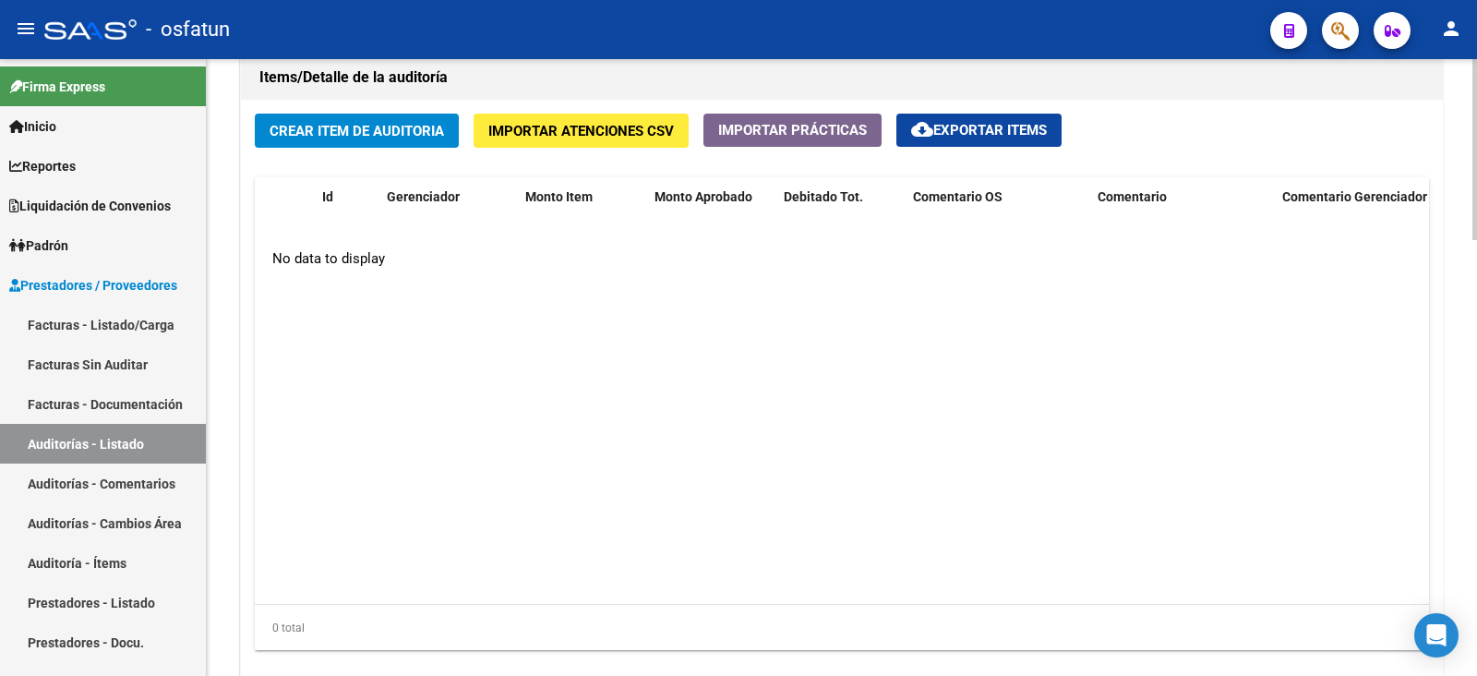
scroll to position [1385, 0]
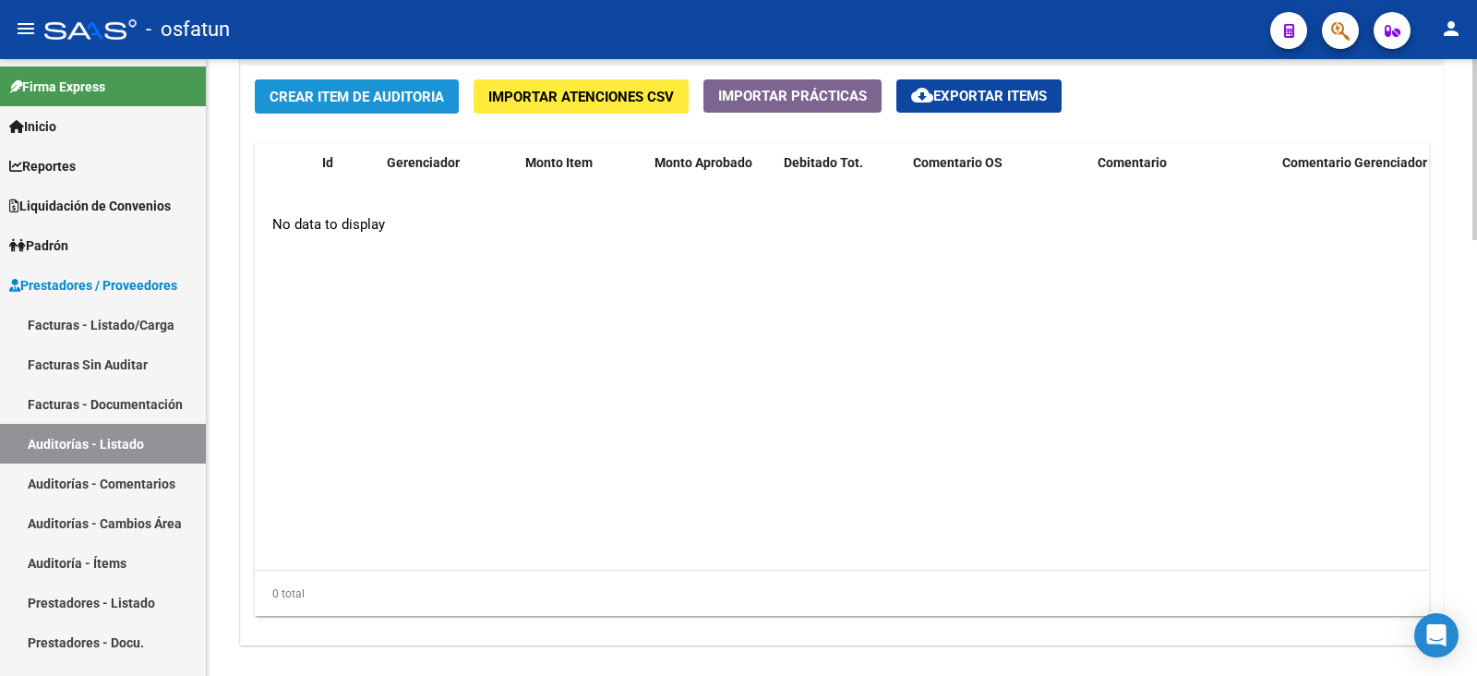
click at [391, 89] on span "Crear Item de Auditoria" at bounding box center [357, 97] width 174 height 17
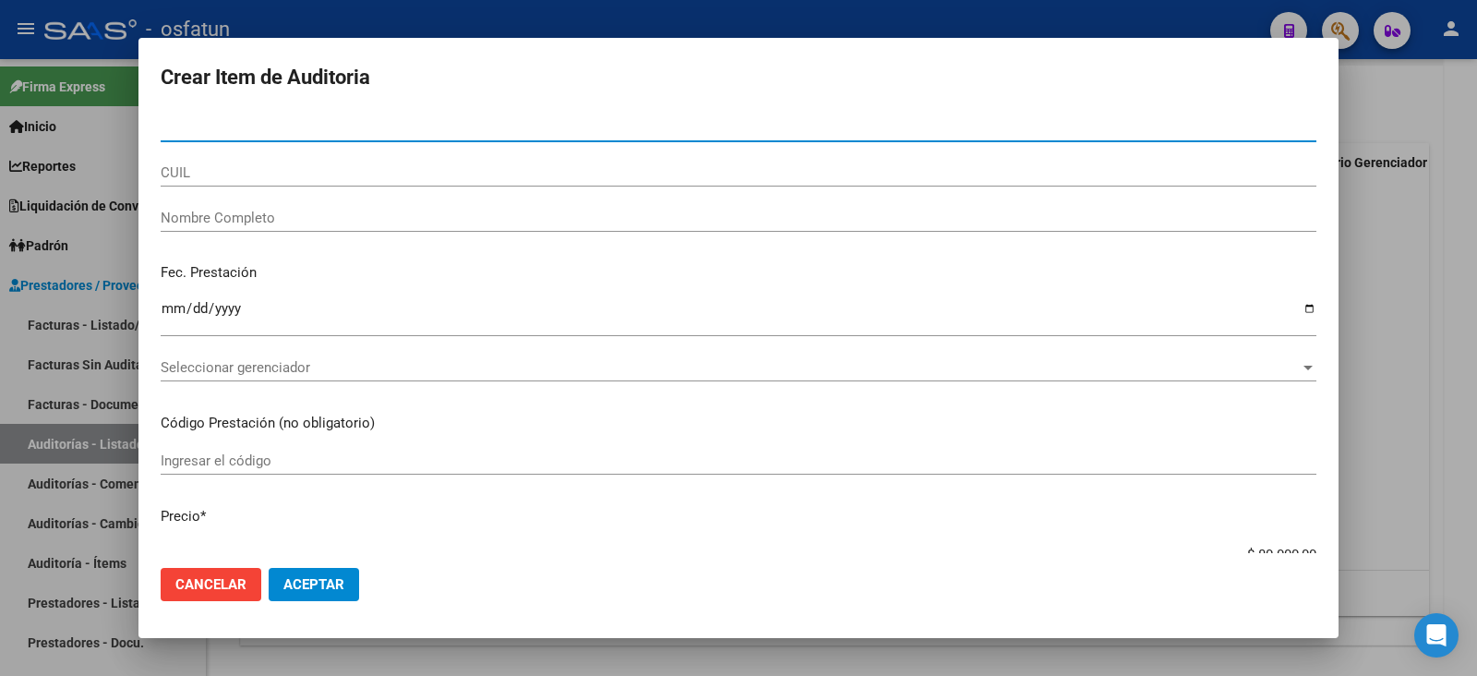
paste input "18449067"
type input "18449067"
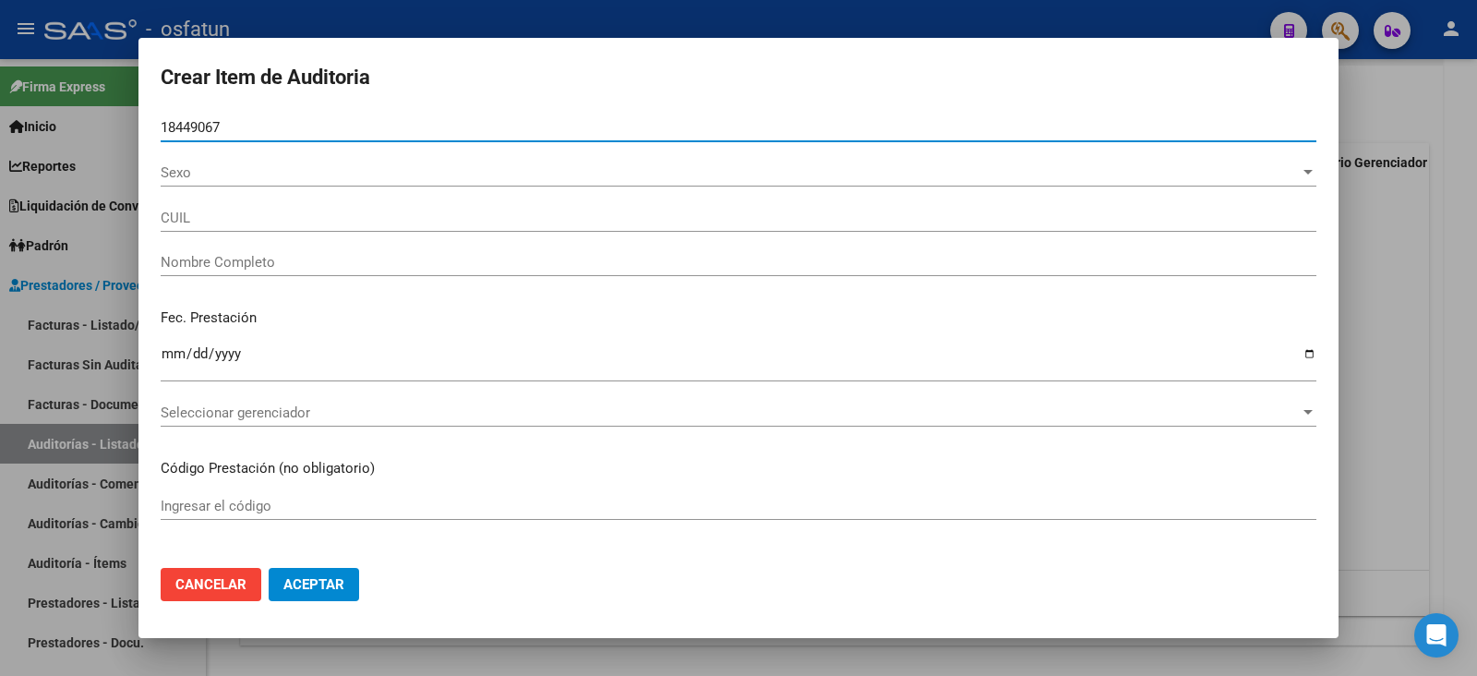
type input "20184490677"
type input "GIL LUIS ALBERTO"
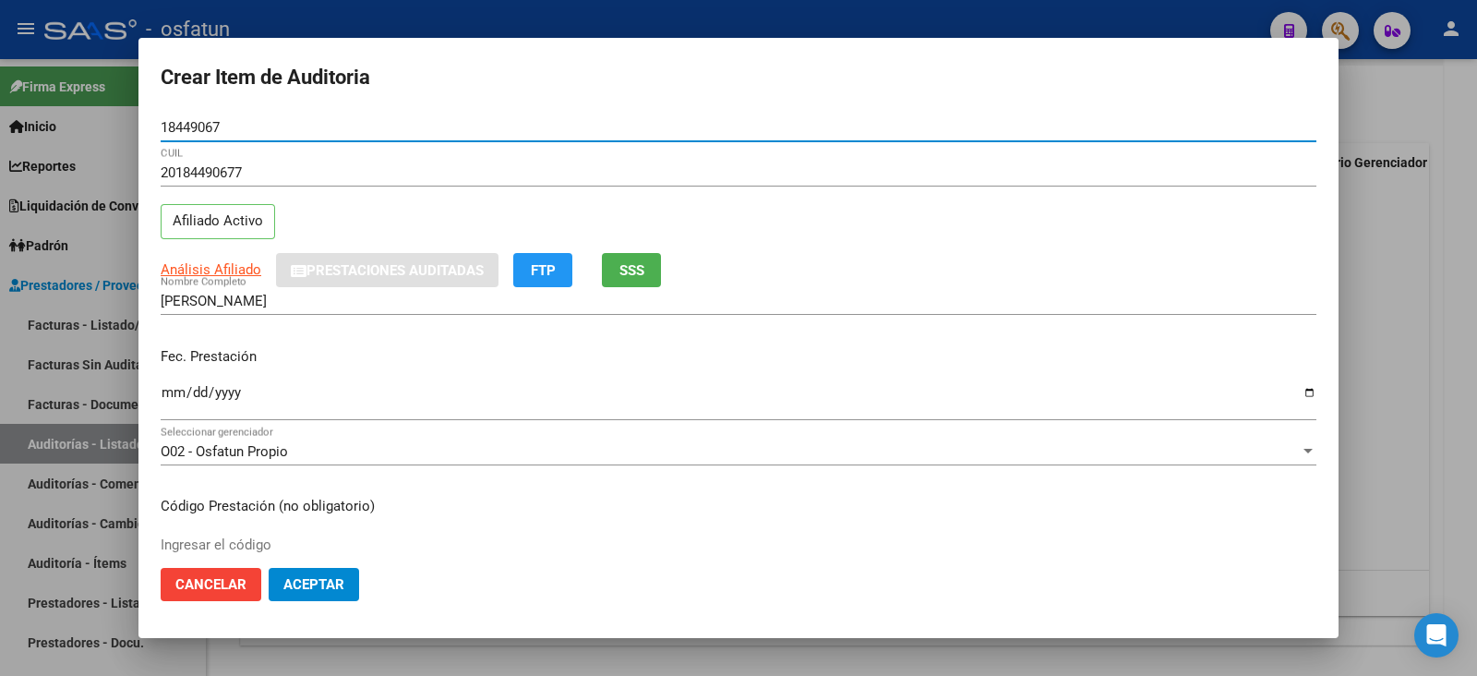
type input "18449067"
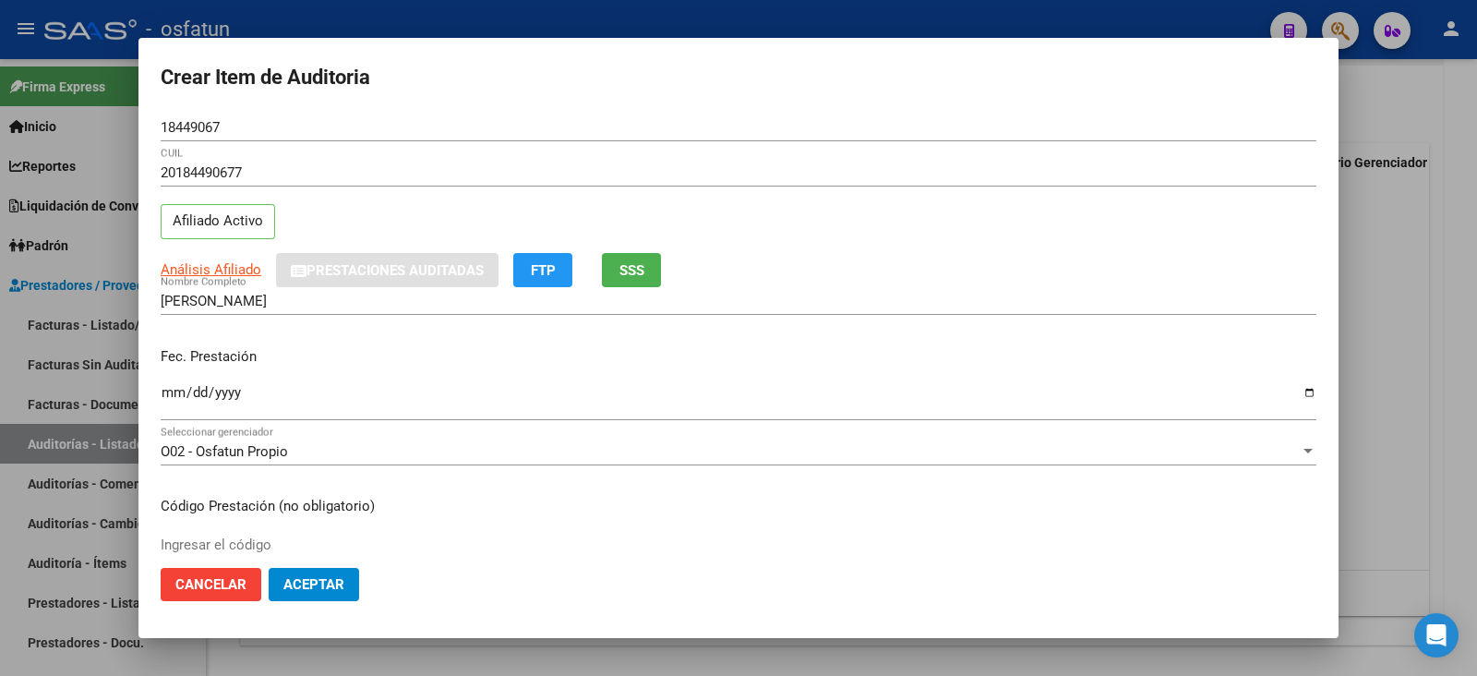
click at [167, 380] on div "Ingresar la fecha" at bounding box center [739, 400] width 1156 height 40
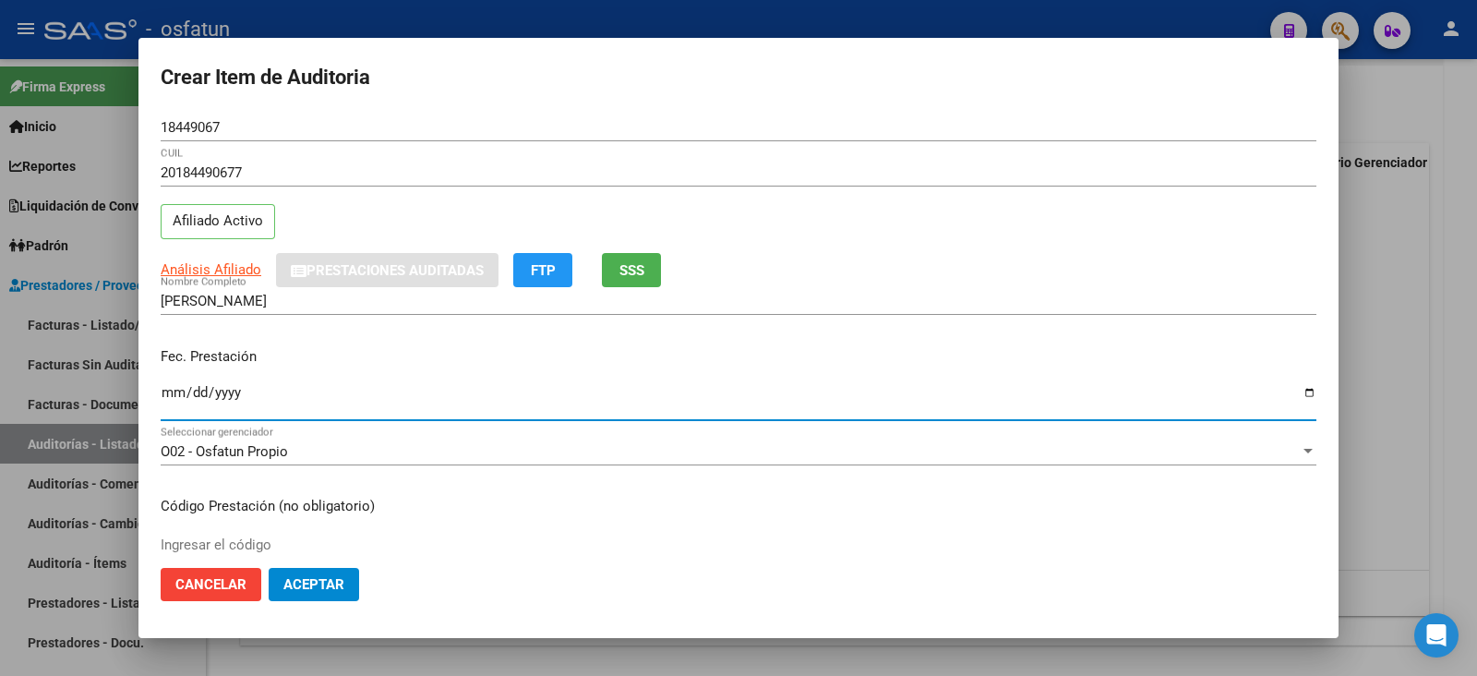
click at [167, 388] on input "Ingresar la fecha" at bounding box center [739, 400] width 1156 height 30
type input "2025-12-07"
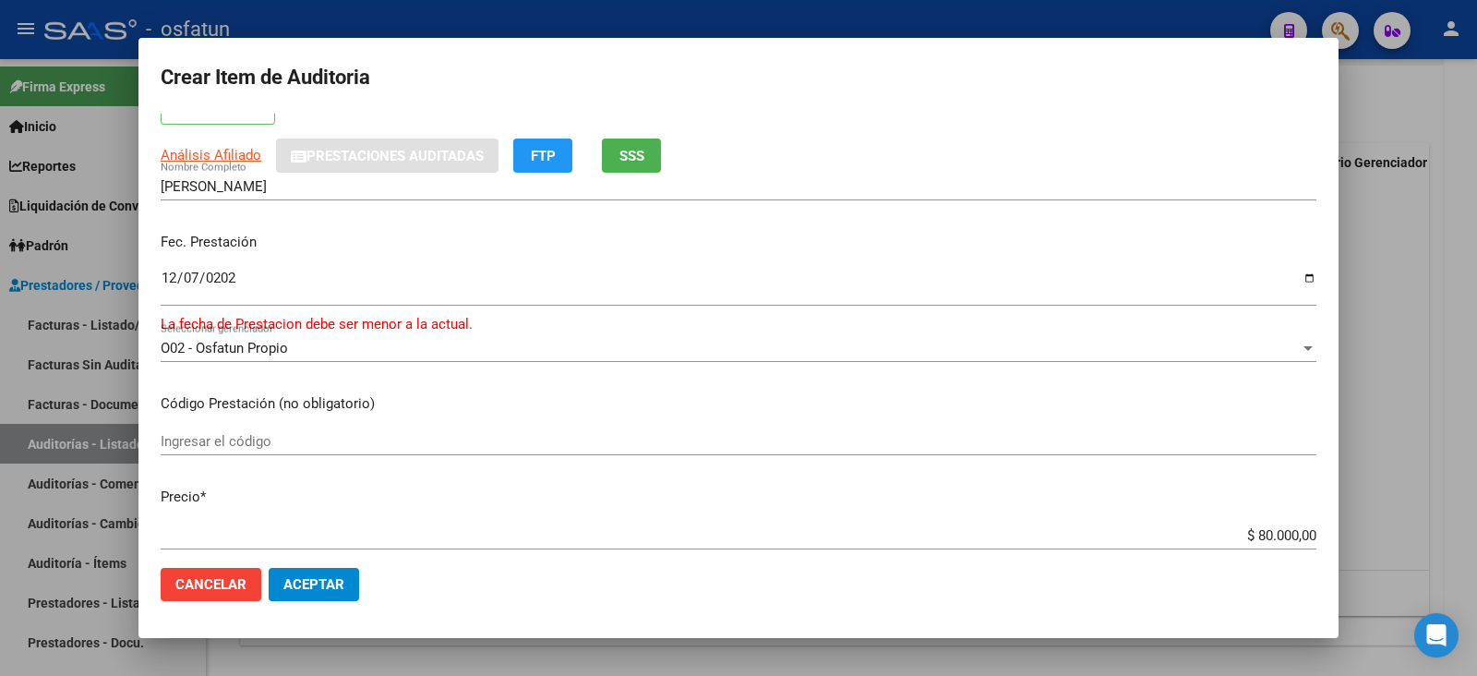
scroll to position [230, 0]
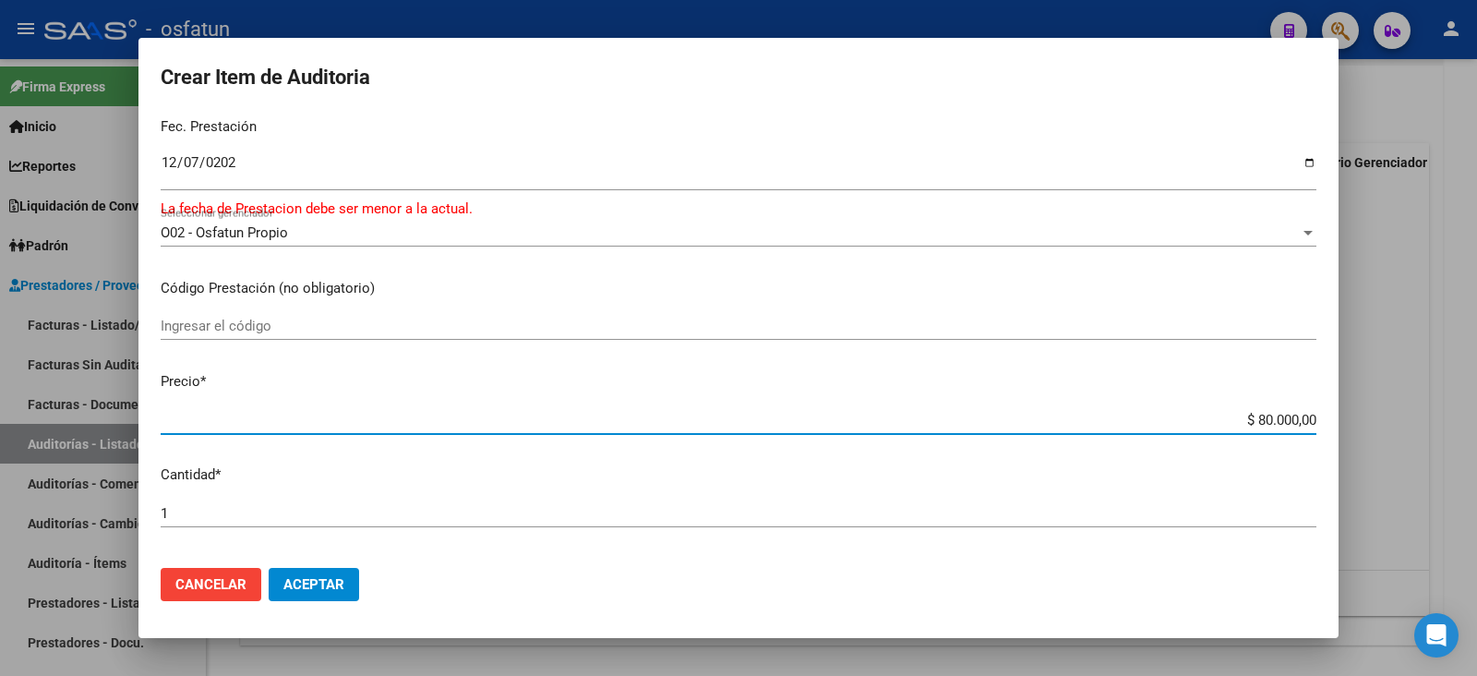
drag, startPoint x: 1242, startPoint y: 412, endPoint x: 1335, endPoint y: 411, distance: 93.2
click at [1335, 411] on mat-dialog-content "18449067 Nro Documento 20184490677 CUIL Afiliado Activo Análisis Afiliado Prest…" at bounding box center [738, 333] width 1200 height 439
type input "$ 0,02"
type input "$ 0,20"
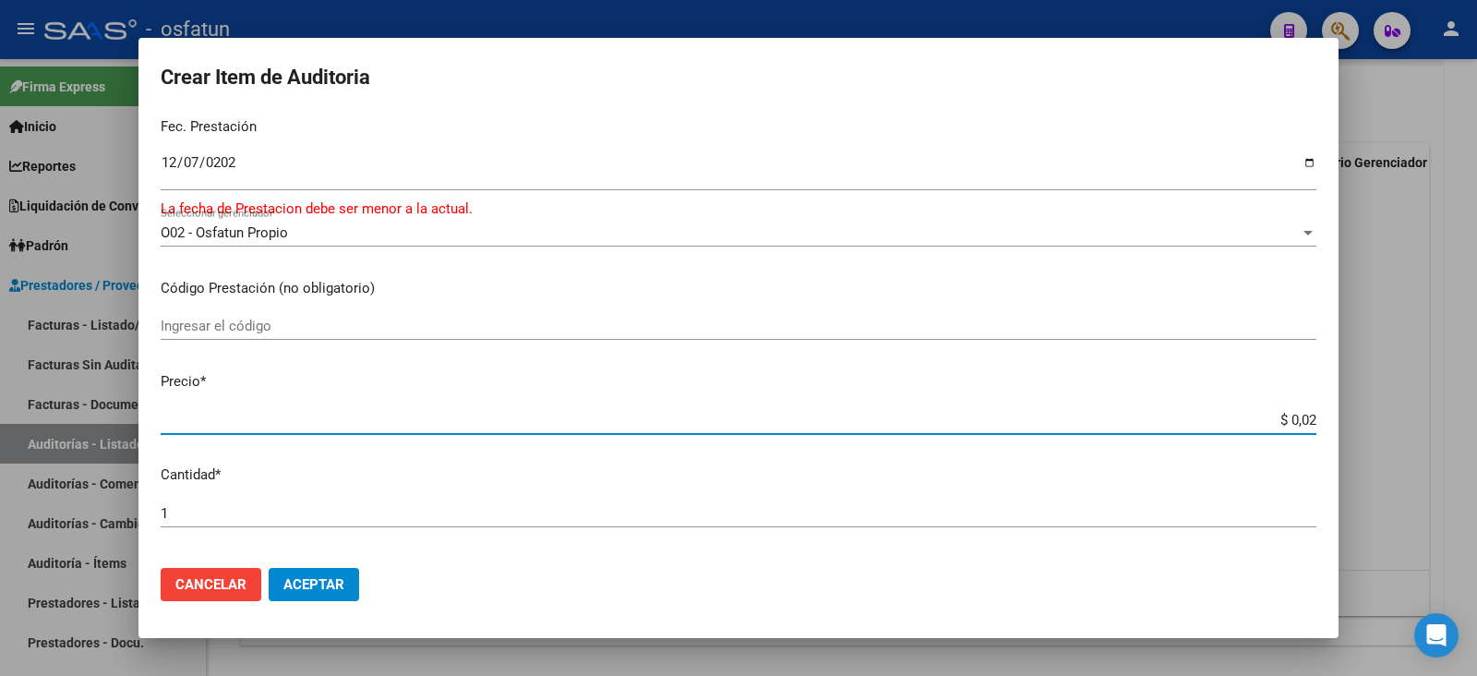
type input "$ 0,20"
type input "$ 2,00"
type input "$ 20,00"
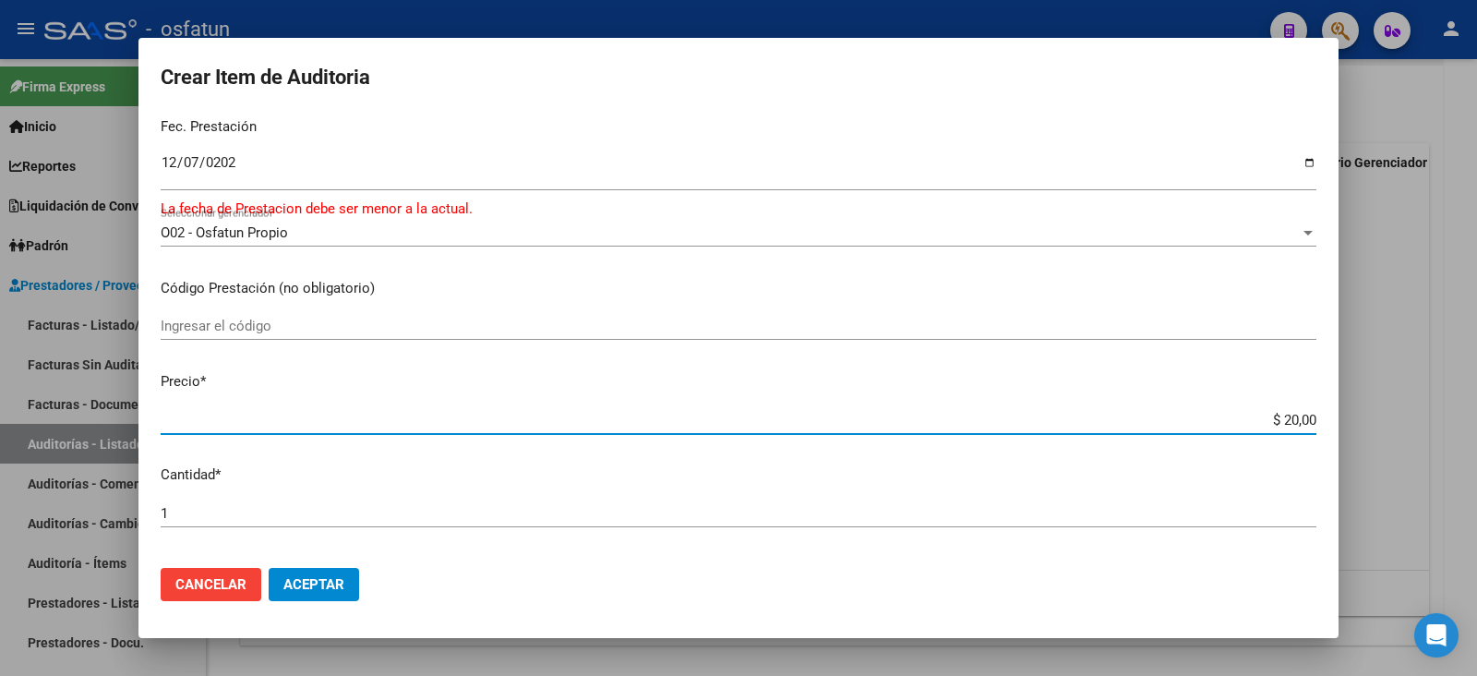
type input "$ 200,00"
type input "$ 2.000,00"
type input "$ 20.000,00"
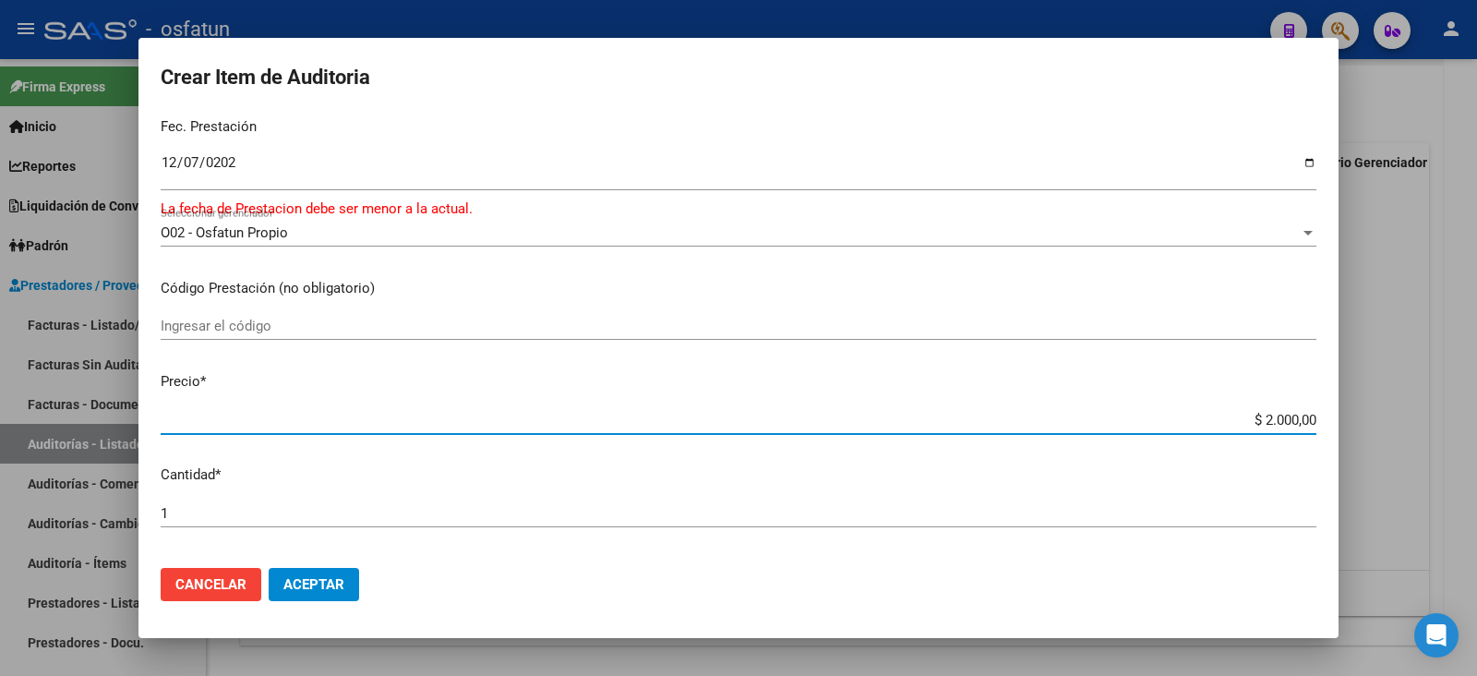
type input "$ 20.000,00"
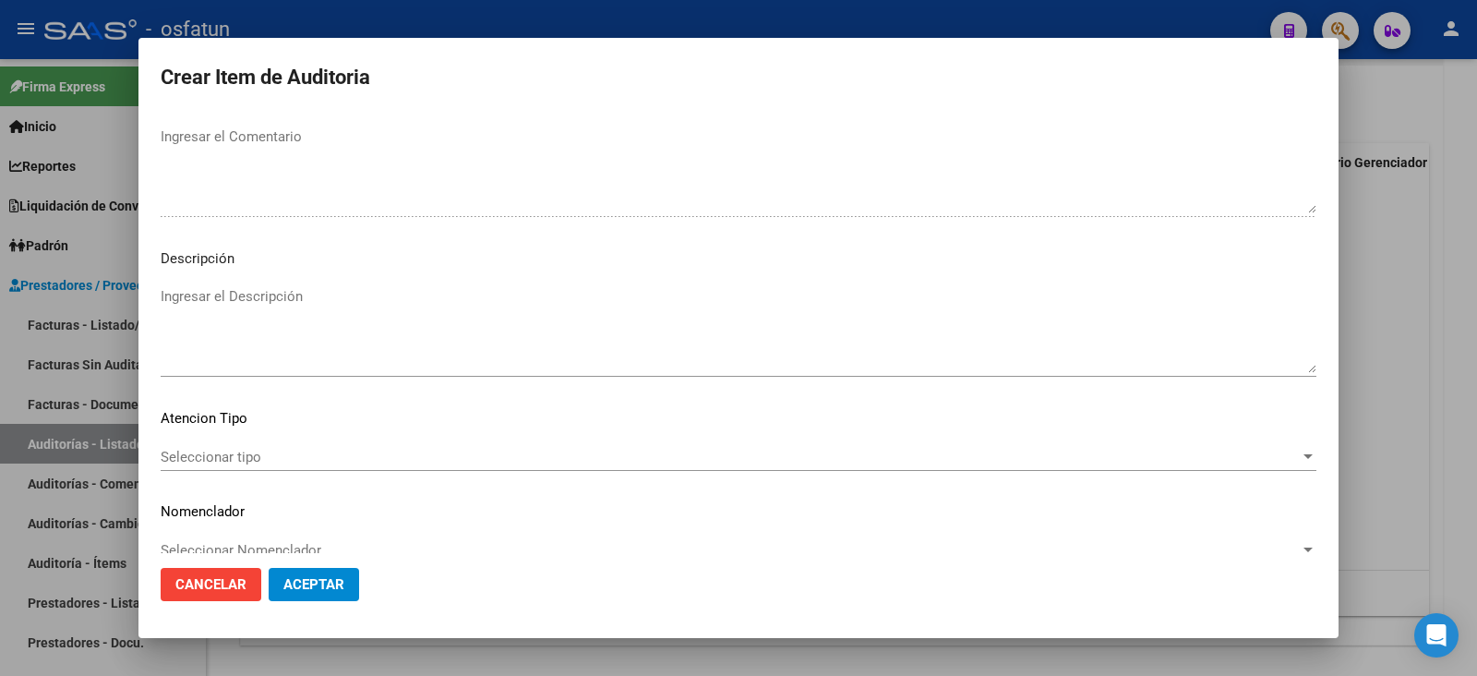
scroll to position [1233, 0]
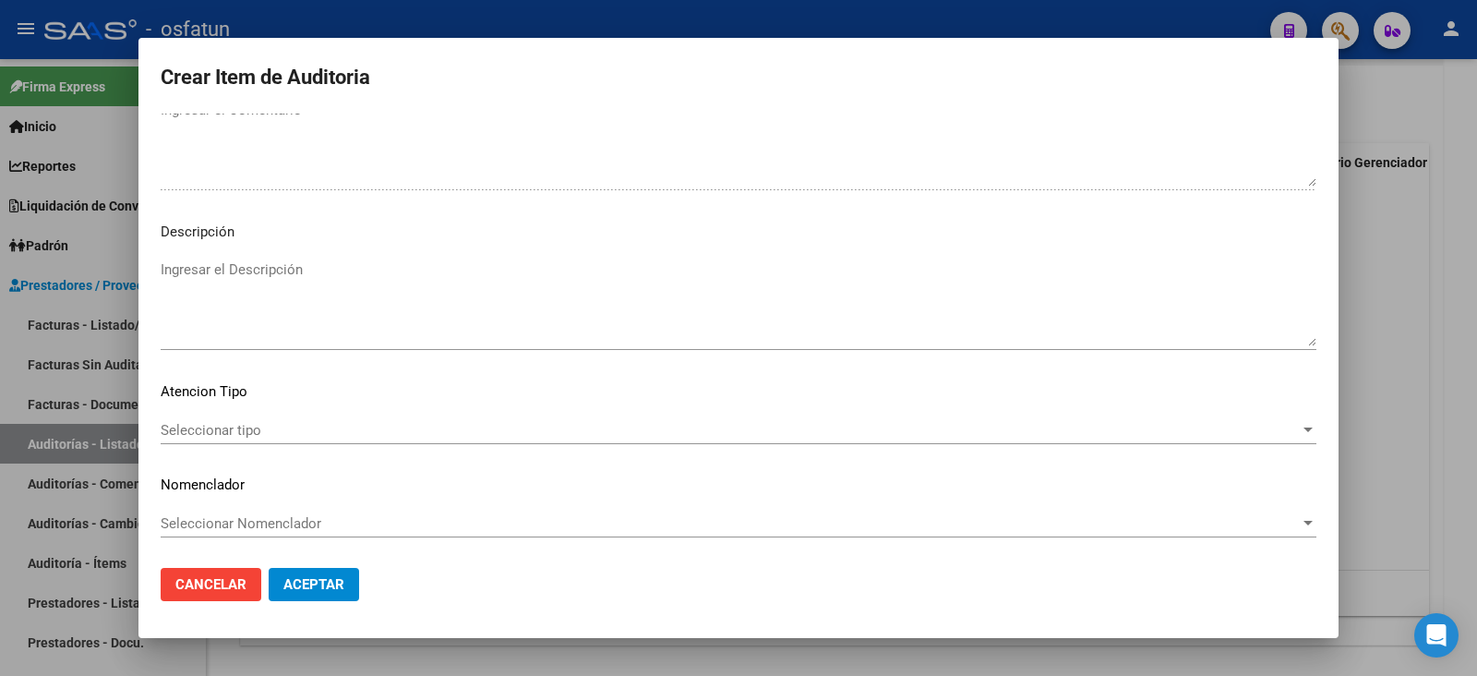
click at [210, 422] on span "Seleccionar tipo" at bounding box center [730, 430] width 1139 height 17
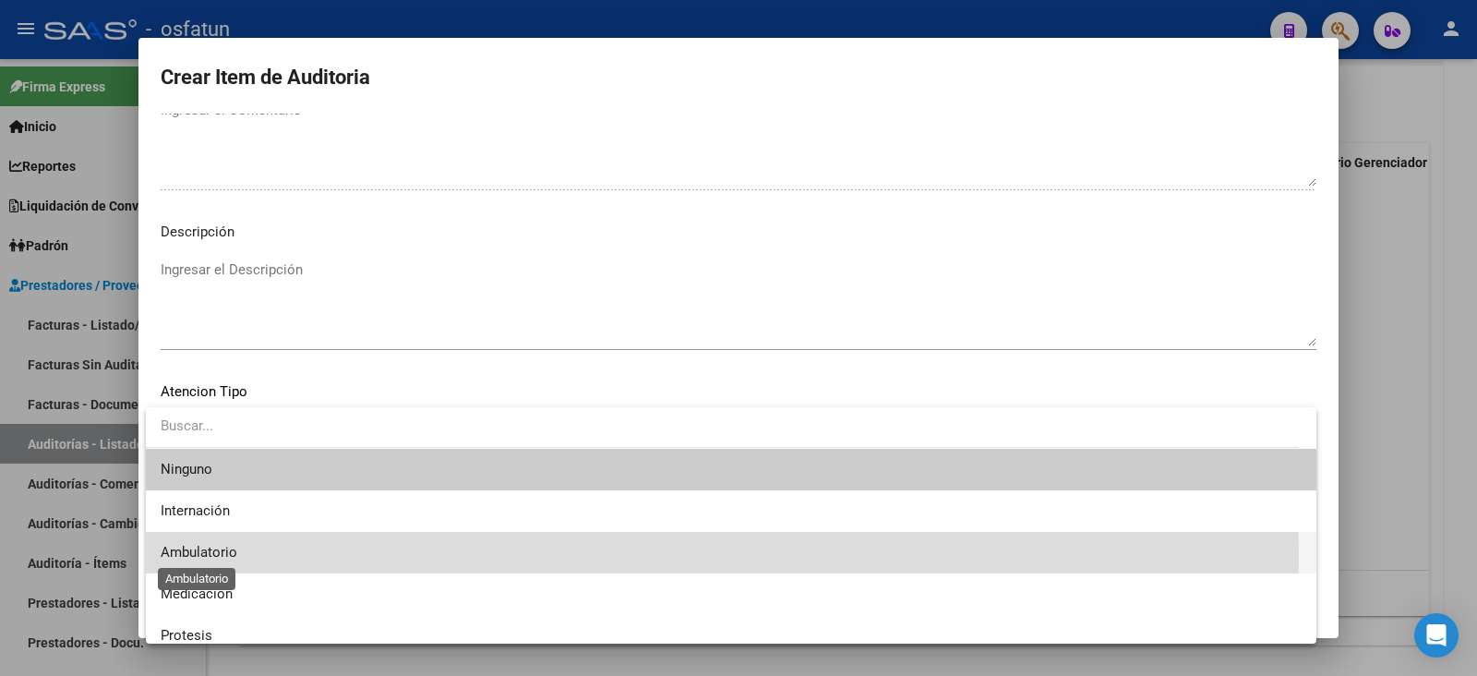
click at [221, 557] on span "Ambulatorio" at bounding box center [199, 552] width 77 height 17
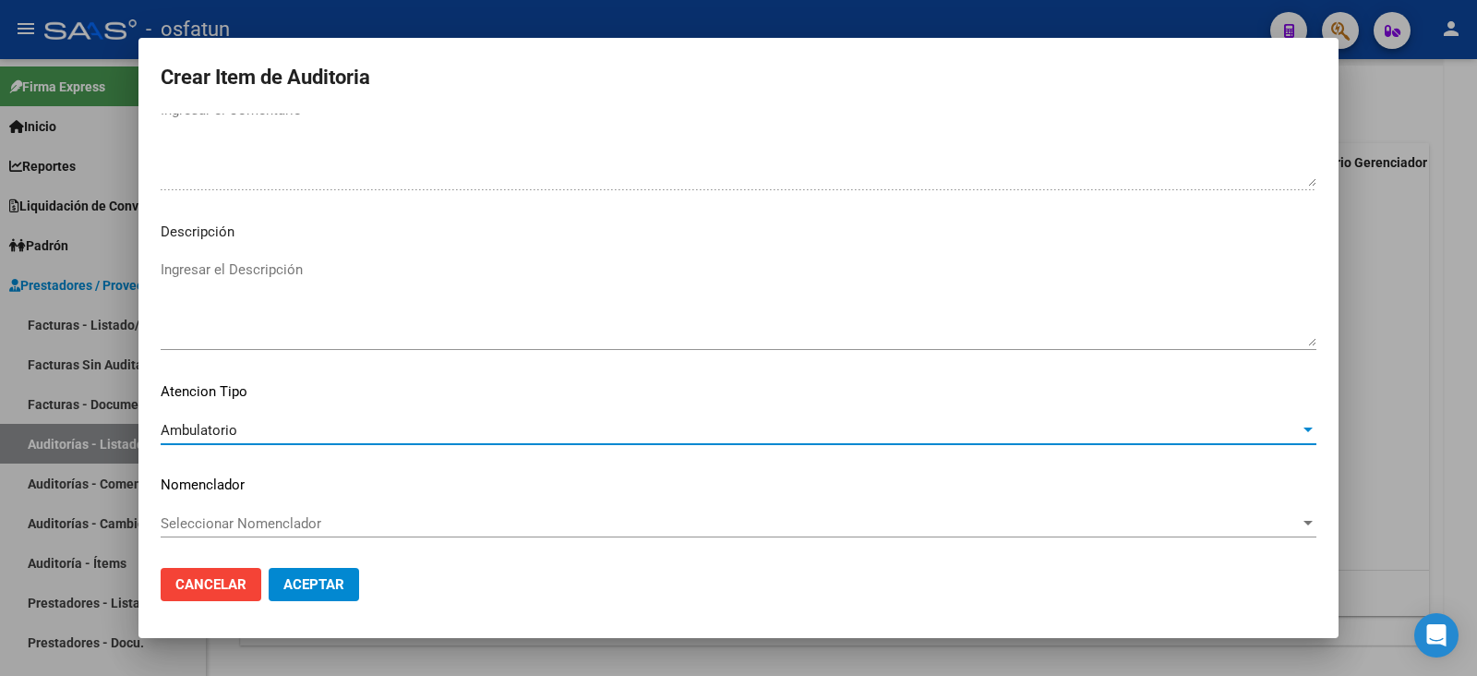
click at [243, 505] on mat-dialog-content "18449067 Nro Documento 20184490677 CUIL Afiliado Activo Análisis Afiliado Prest…" at bounding box center [738, 333] width 1200 height 439
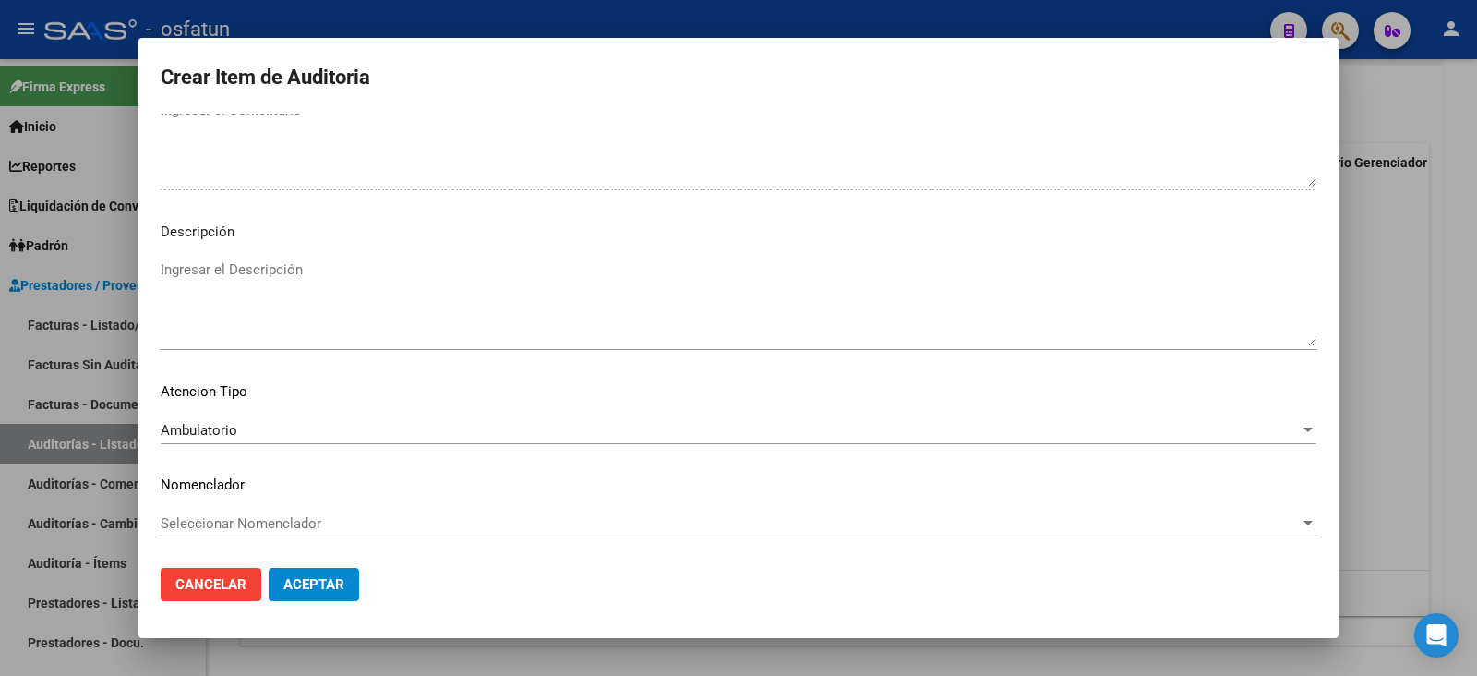
click at [235, 526] on span "Seleccionar Nomenclador" at bounding box center [730, 523] width 1139 height 17
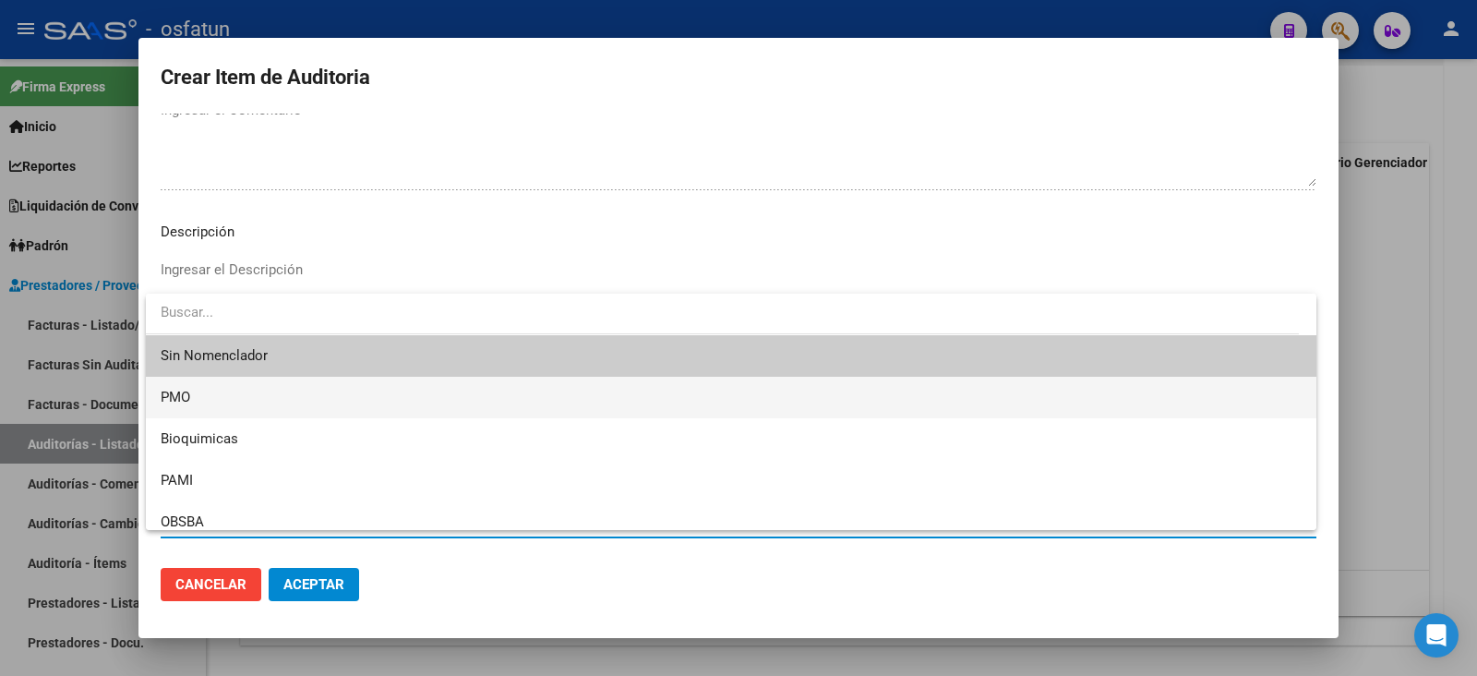
click at [195, 393] on span "PMO" at bounding box center [731, 398] width 1141 height 42
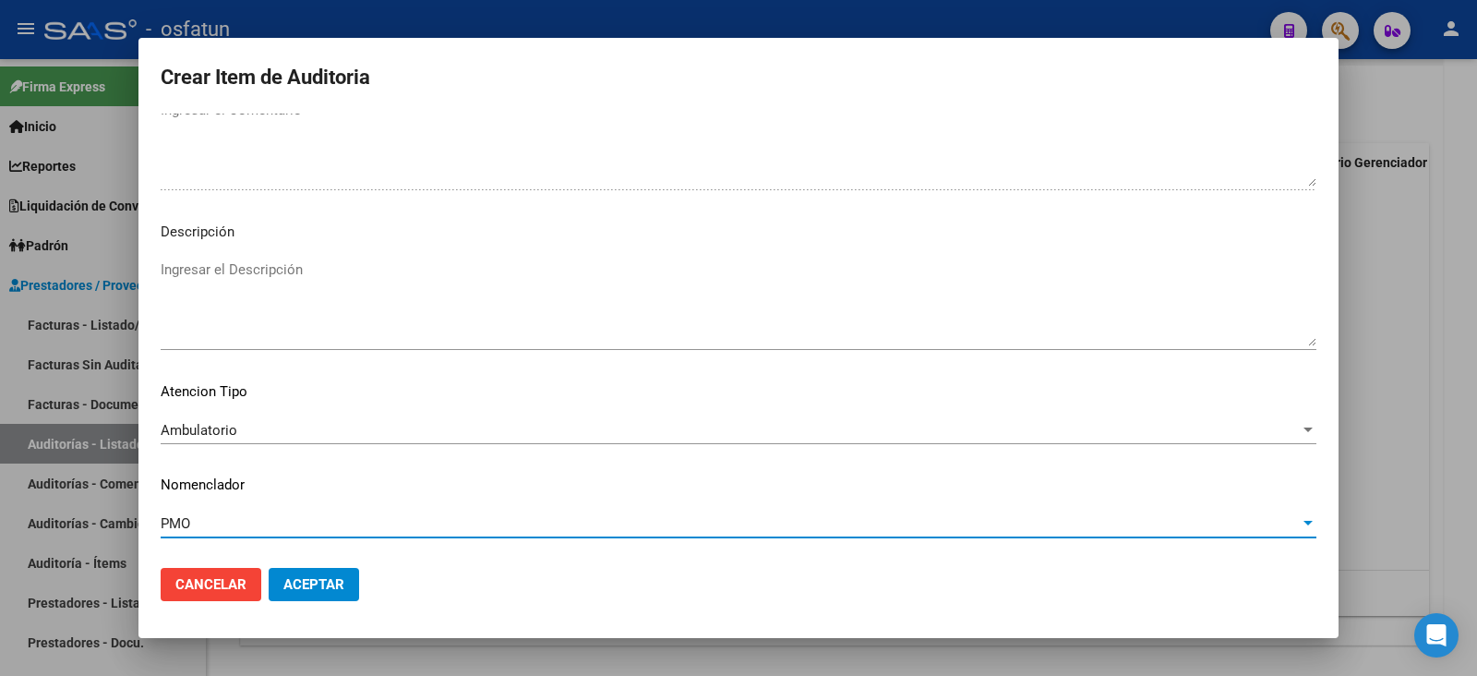
click at [338, 585] on span "Aceptar" at bounding box center [313, 584] width 61 height 17
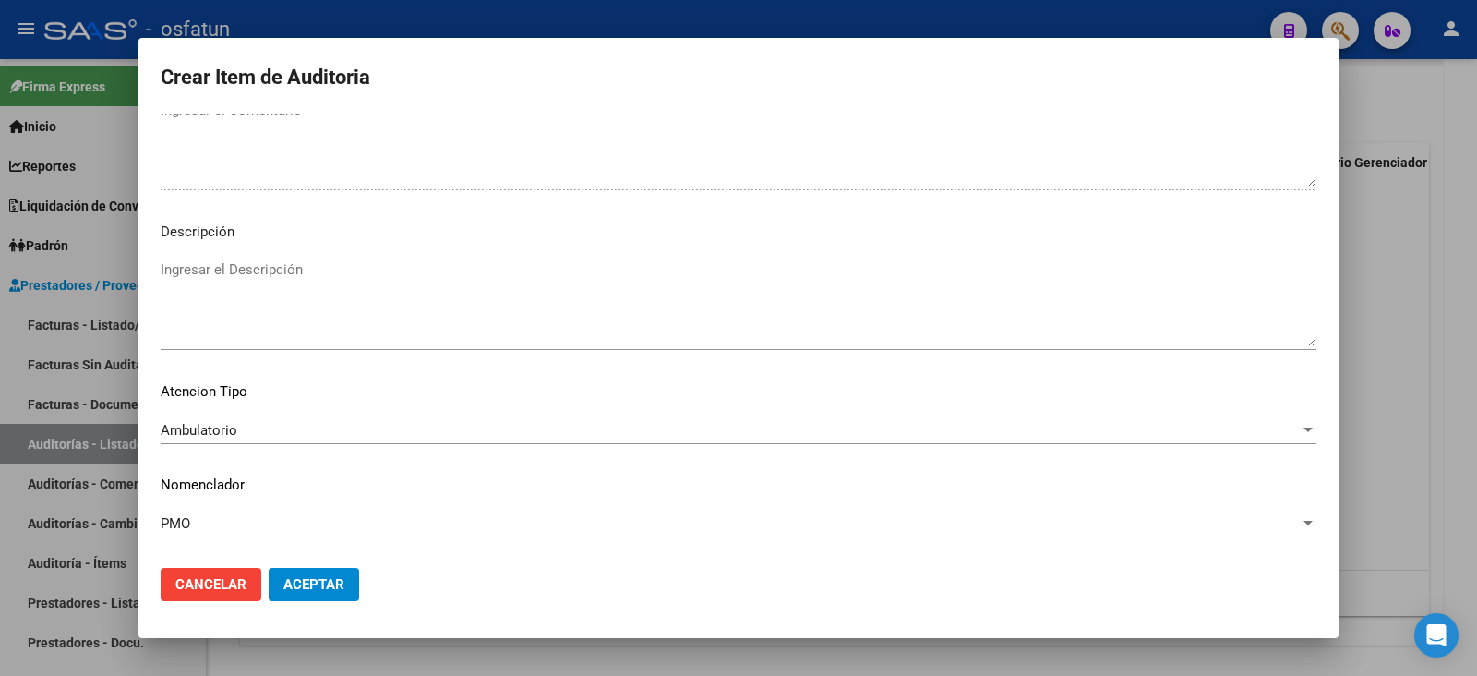
scroll to position [1327, 0]
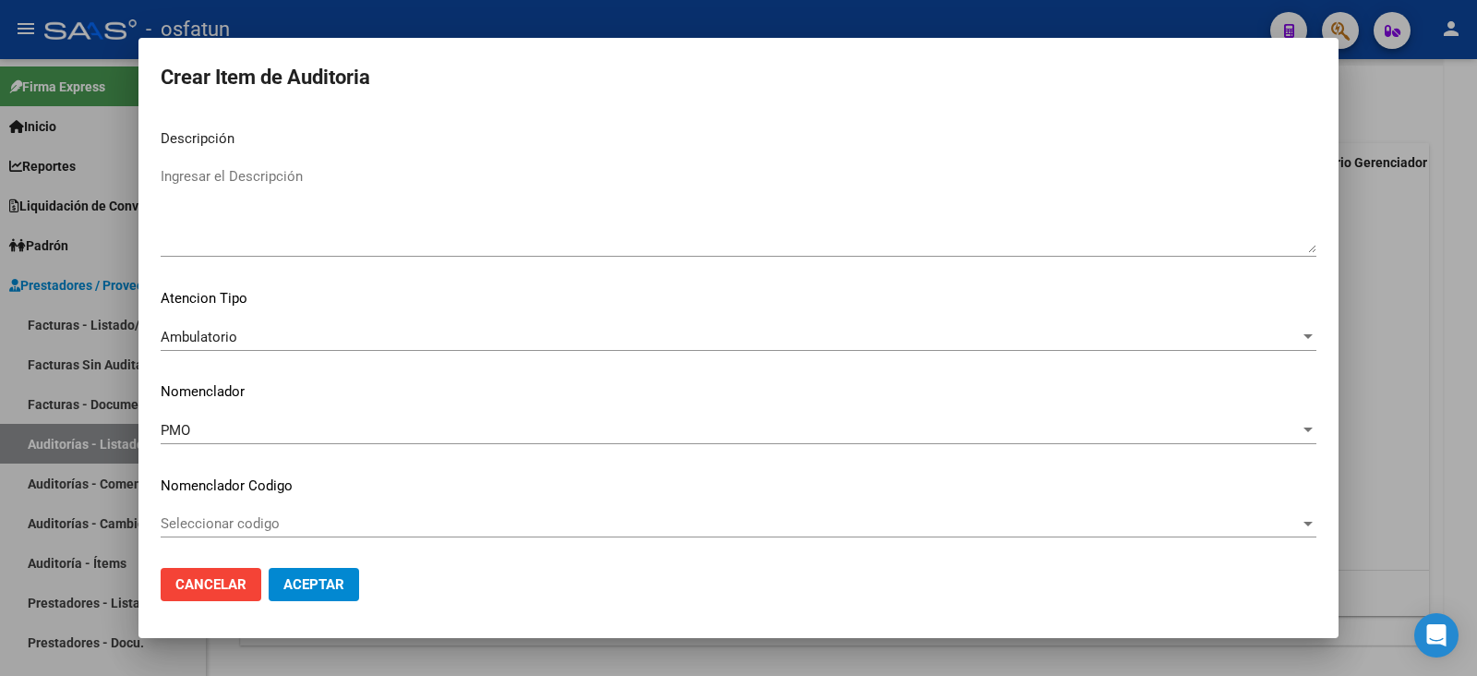
click at [338, 585] on span "Aceptar" at bounding box center [313, 584] width 61 height 17
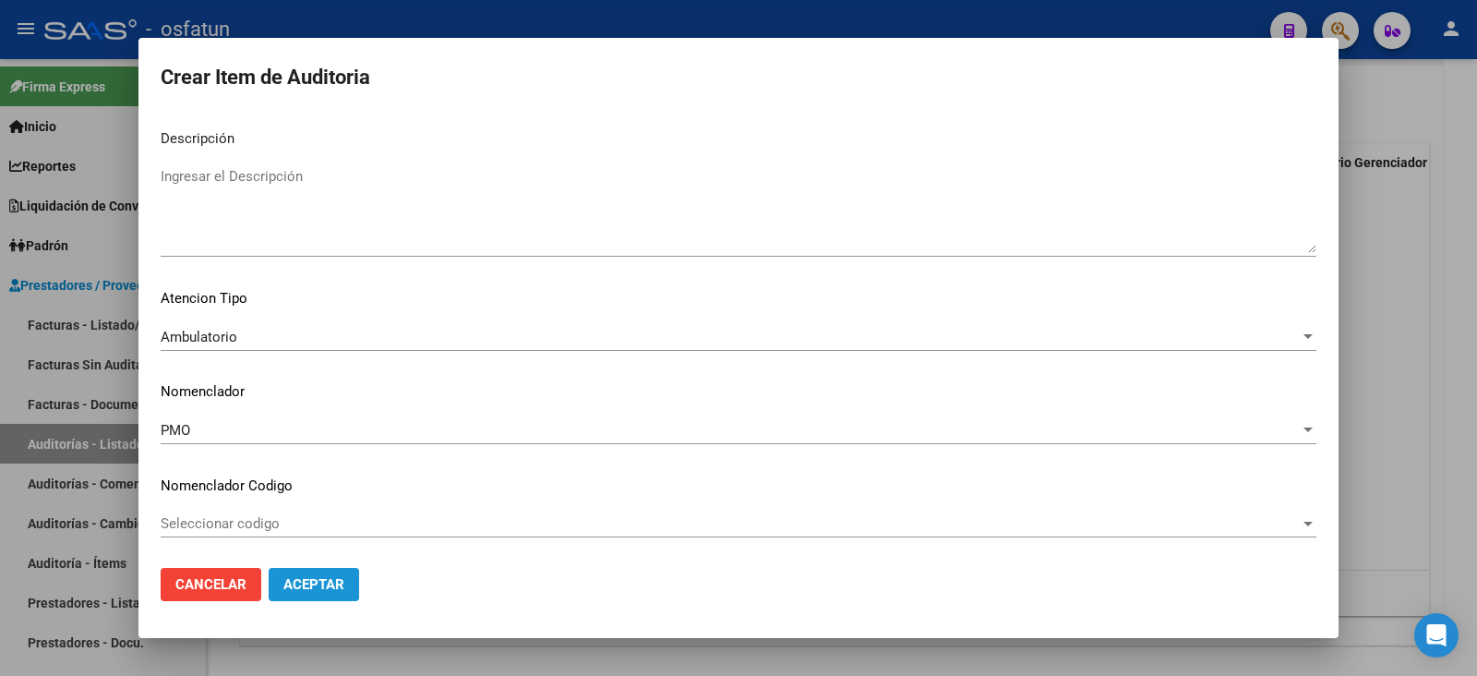
click at [338, 585] on span "Aceptar" at bounding box center [313, 584] width 61 height 17
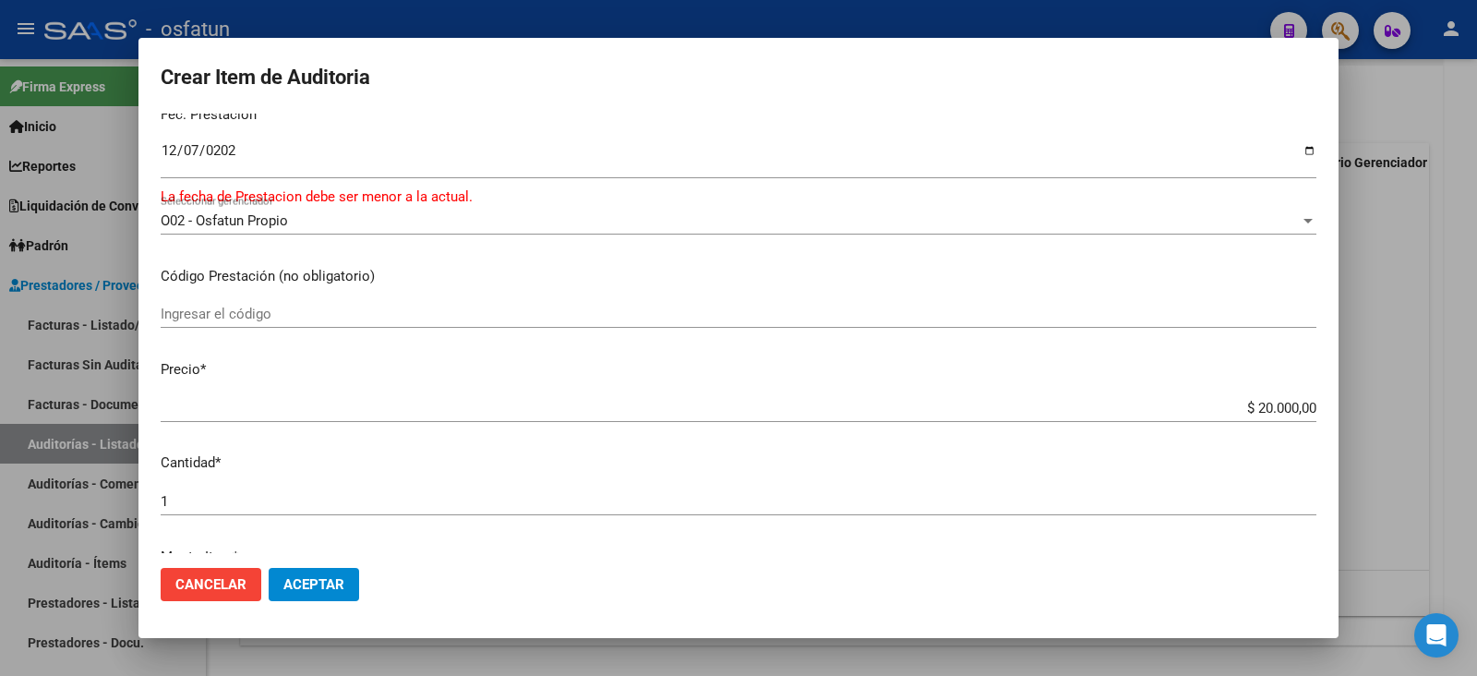
scroll to position [0, 0]
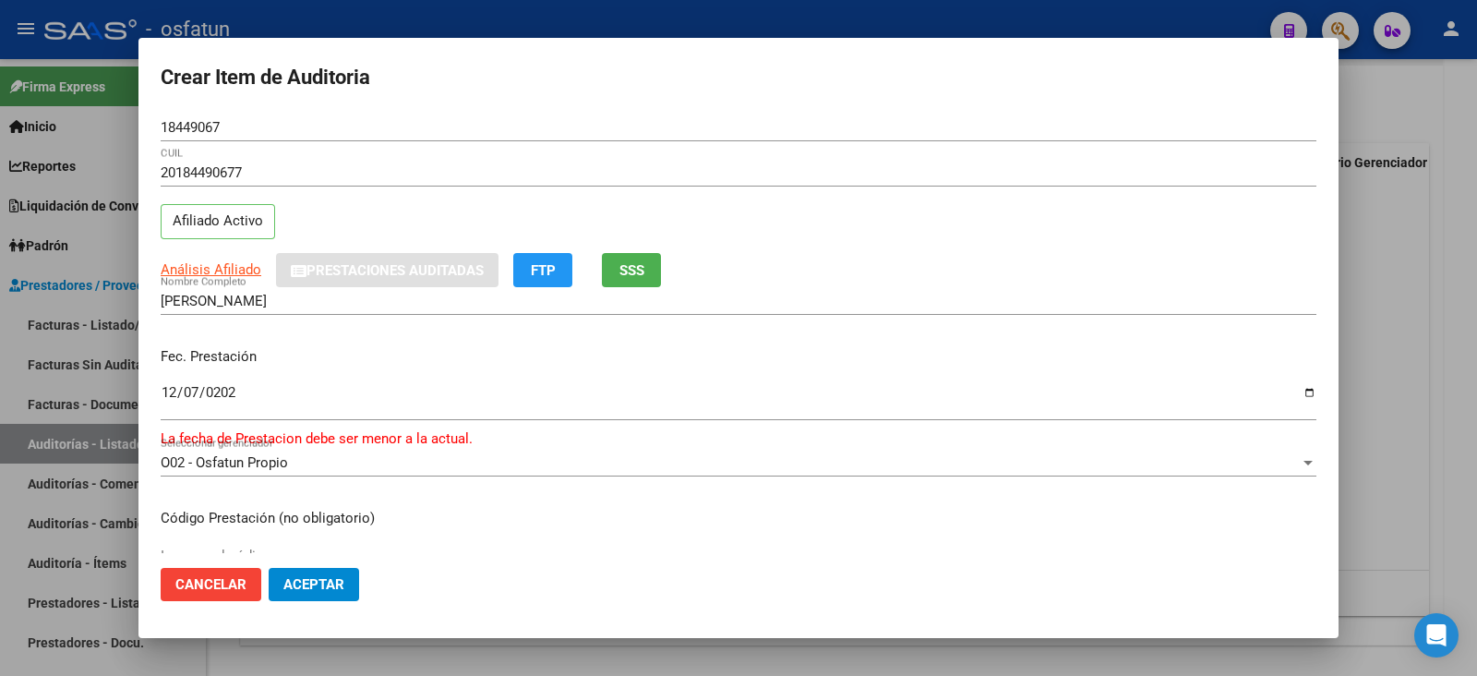
click at [326, 569] on button "Aceptar" at bounding box center [314, 584] width 90 height 33
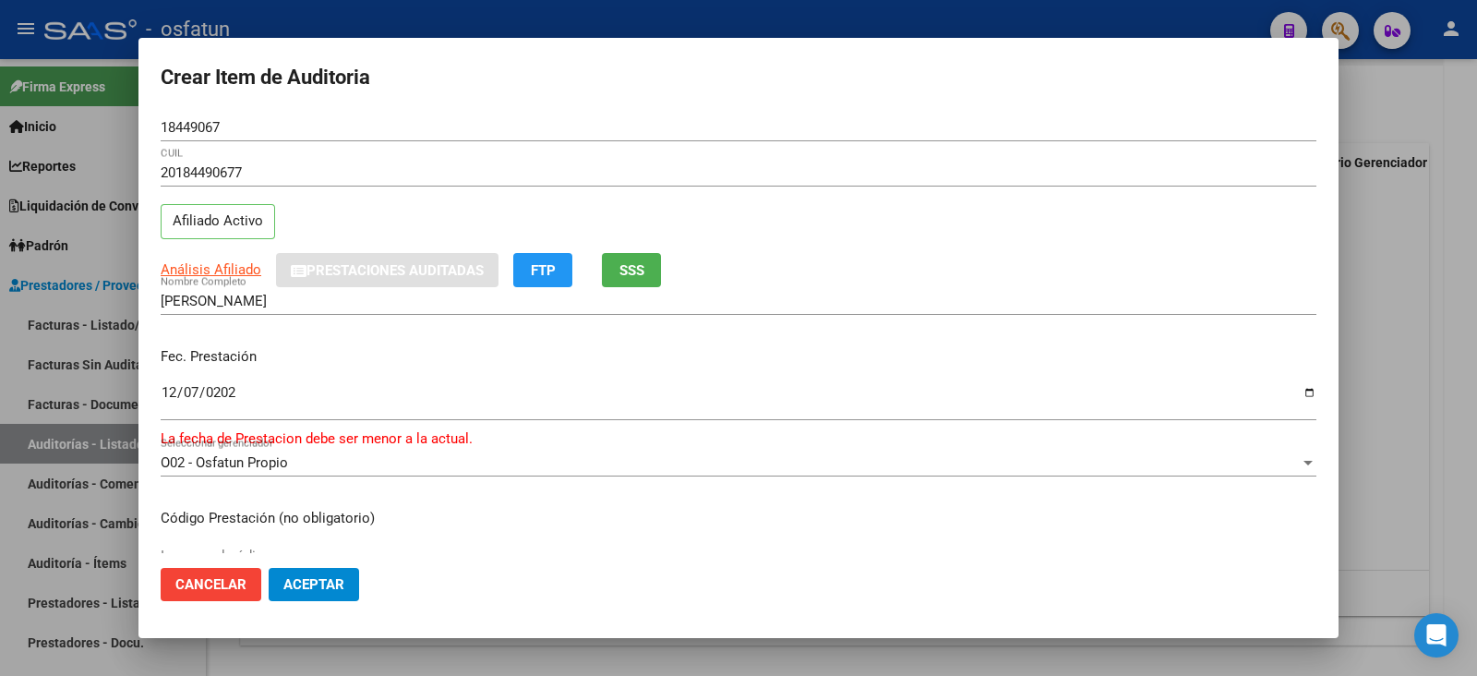
click at [226, 402] on input "2025-12-07" at bounding box center [739, 400] width 1156 height 30
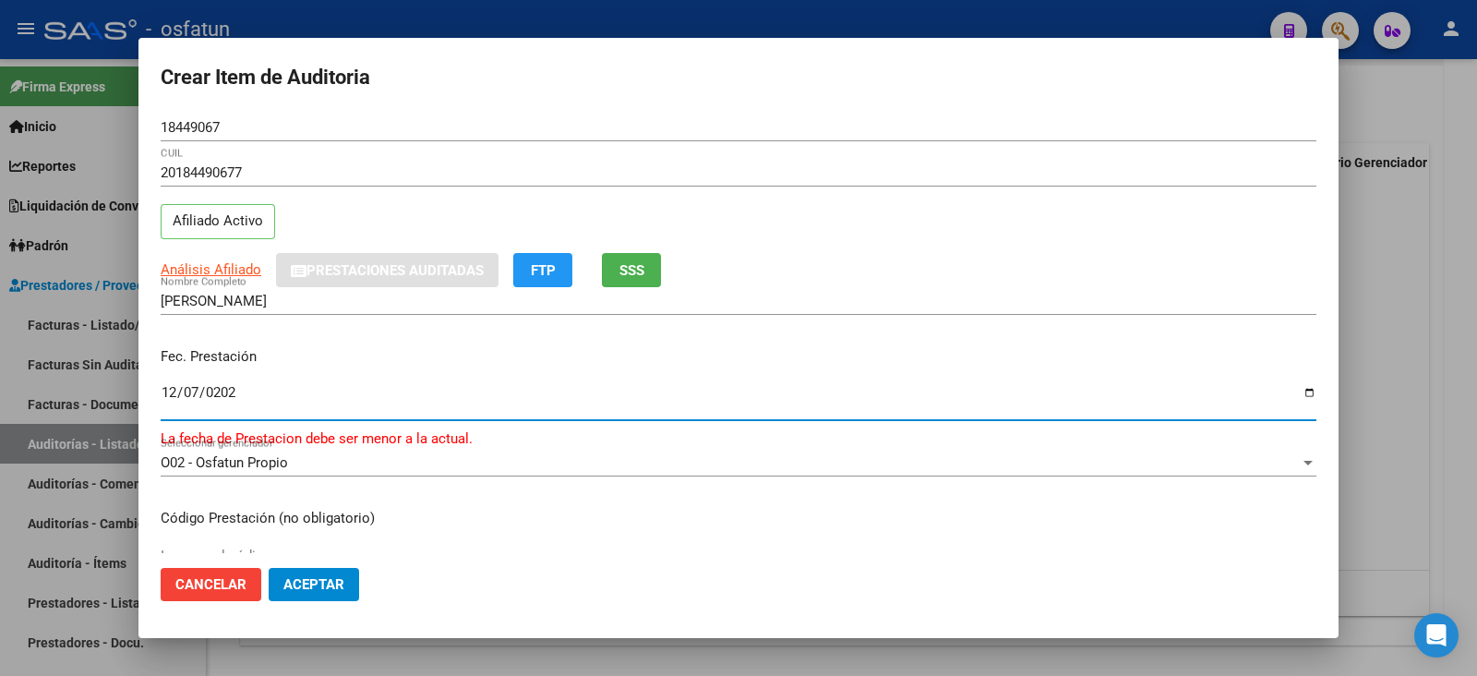
click at [226, 402] on input "2025-12-07" at bounding box center [739, 400] width 1156 height 30
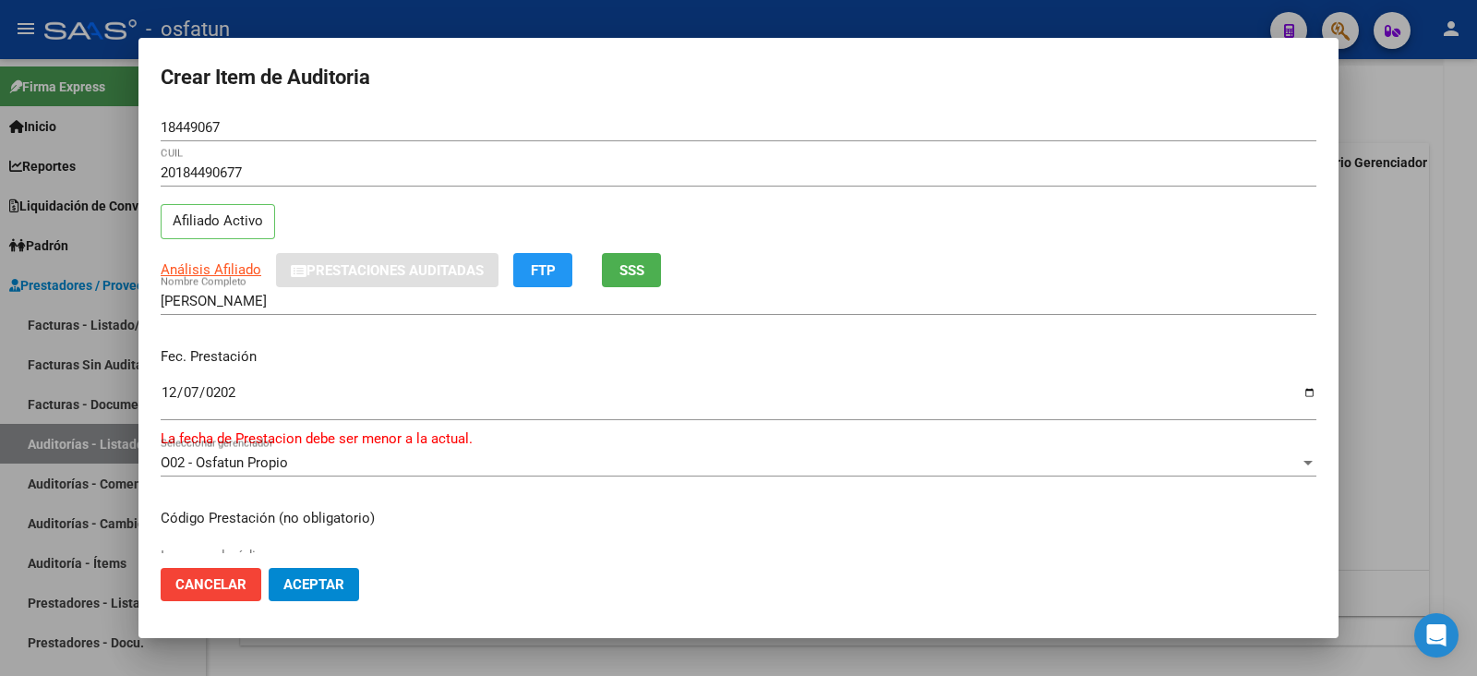
click at [230, 369] on div "Fec. Prestación 2025-12-07 Ingresar la fecha La fecha de Prestacion debe ser me…" at bounding box center [739, 390] width 1156 height 116
click at [230, 385] on input "2025-12-07" at bounding box center [739, 400] width 1156 height 30
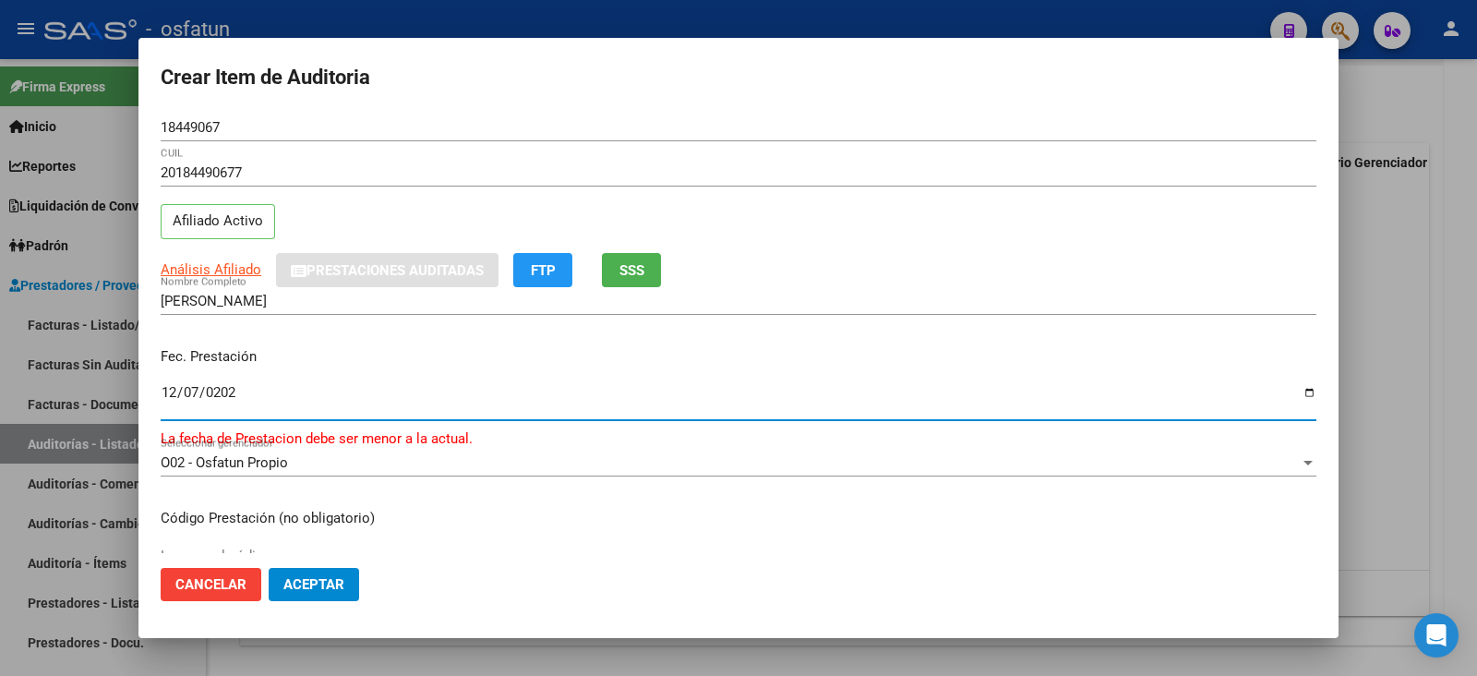
click at [199, 385] on input "2025-12-07" at bounding box center [739, 400] width 1156 height 30
click at [173, 386] on input "2025-12-07" at bounding box center [739, 400] width 1156 height 30
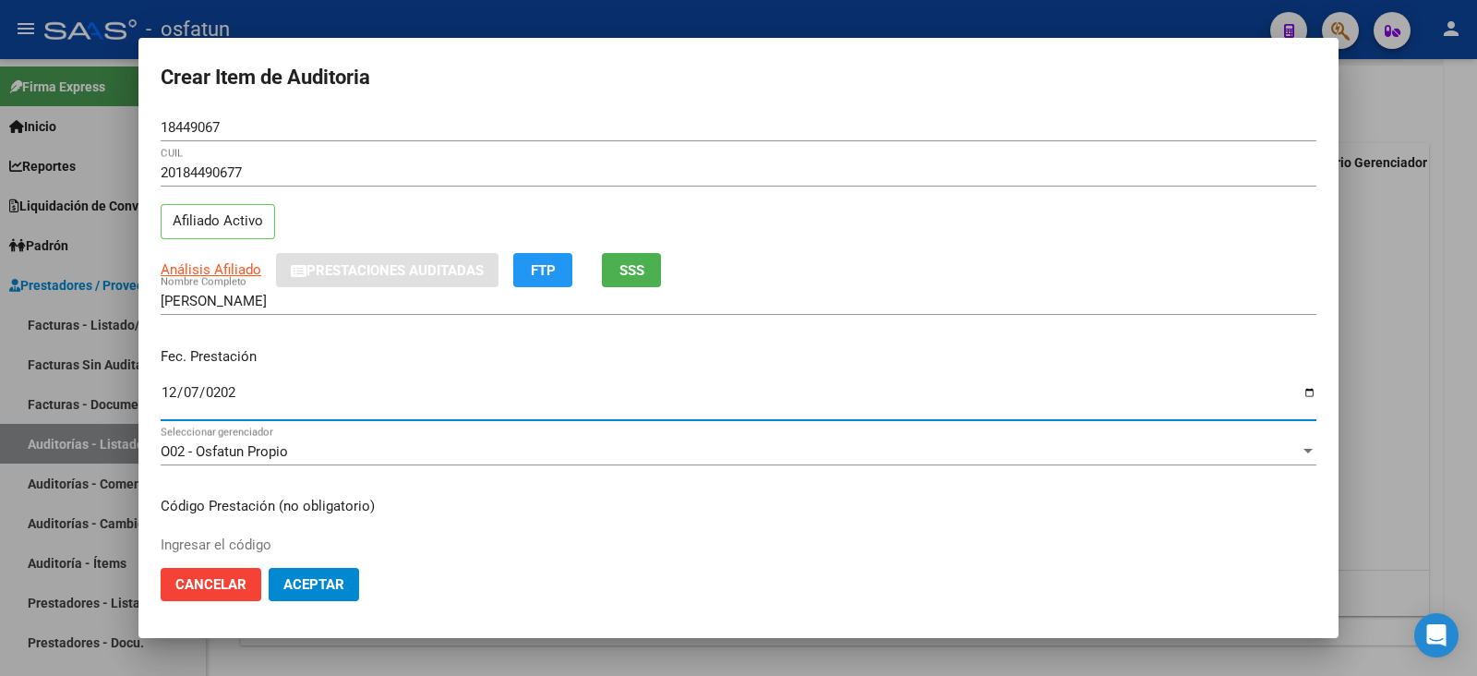
type input "2025-12-07"
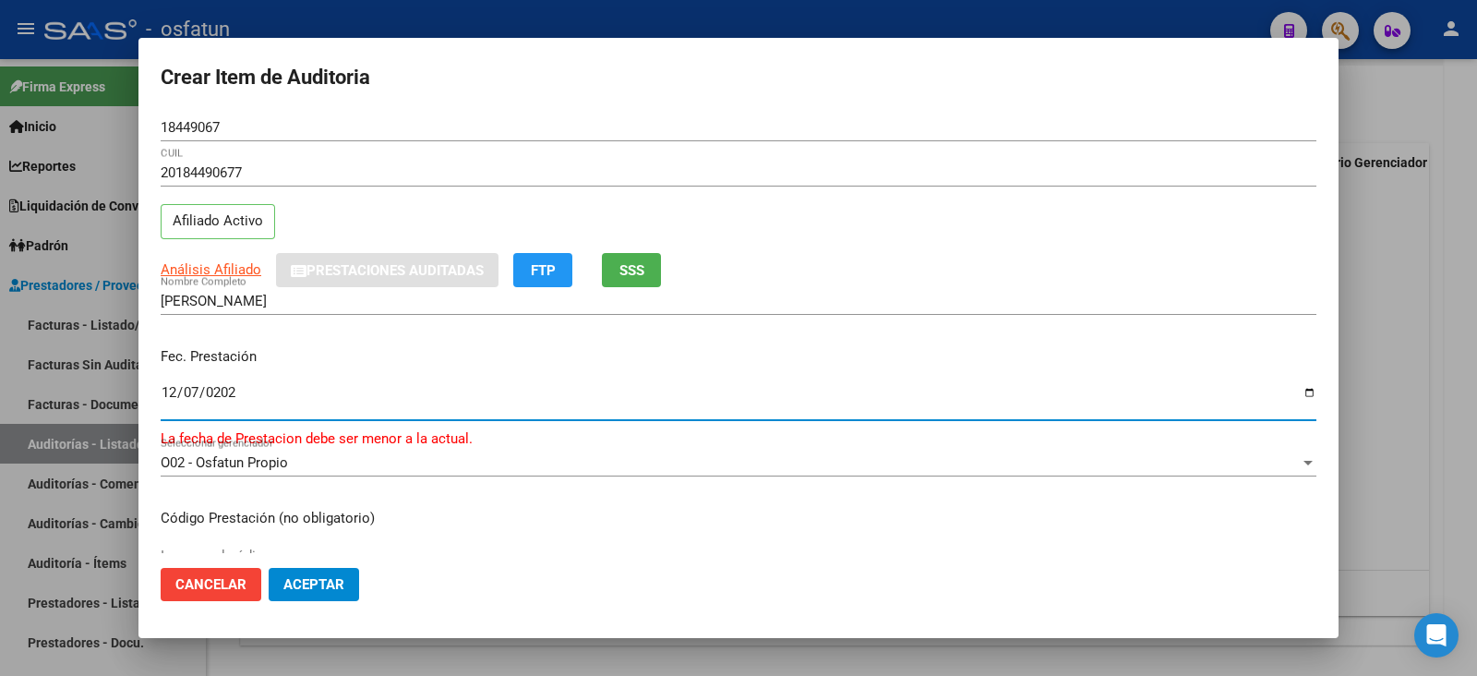
click at [300, 401] on input "2025-12-07" at bounding box center [739, 400] width 1156 height 30
type input "2025-12-02"
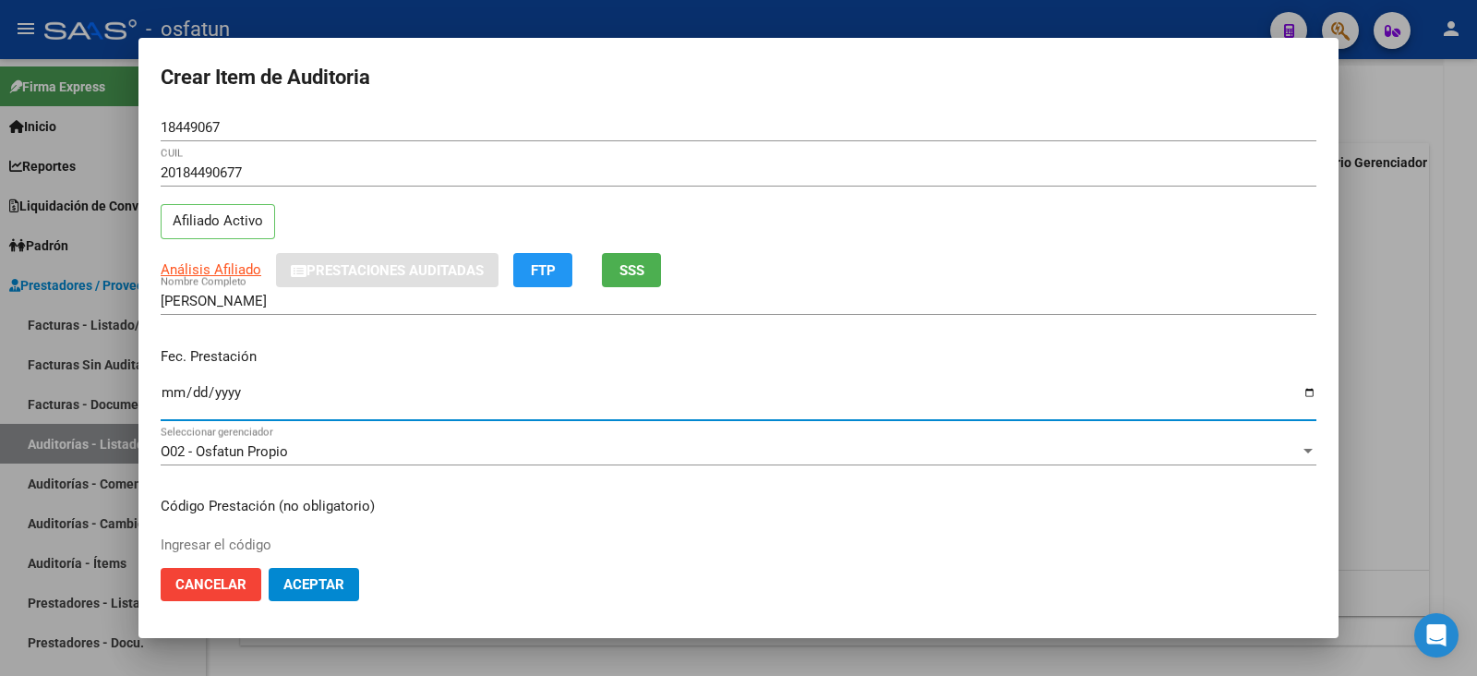
click at [195, 387] on input "2024-12-01" at bounding box center [739, 400] width 1156 height 30
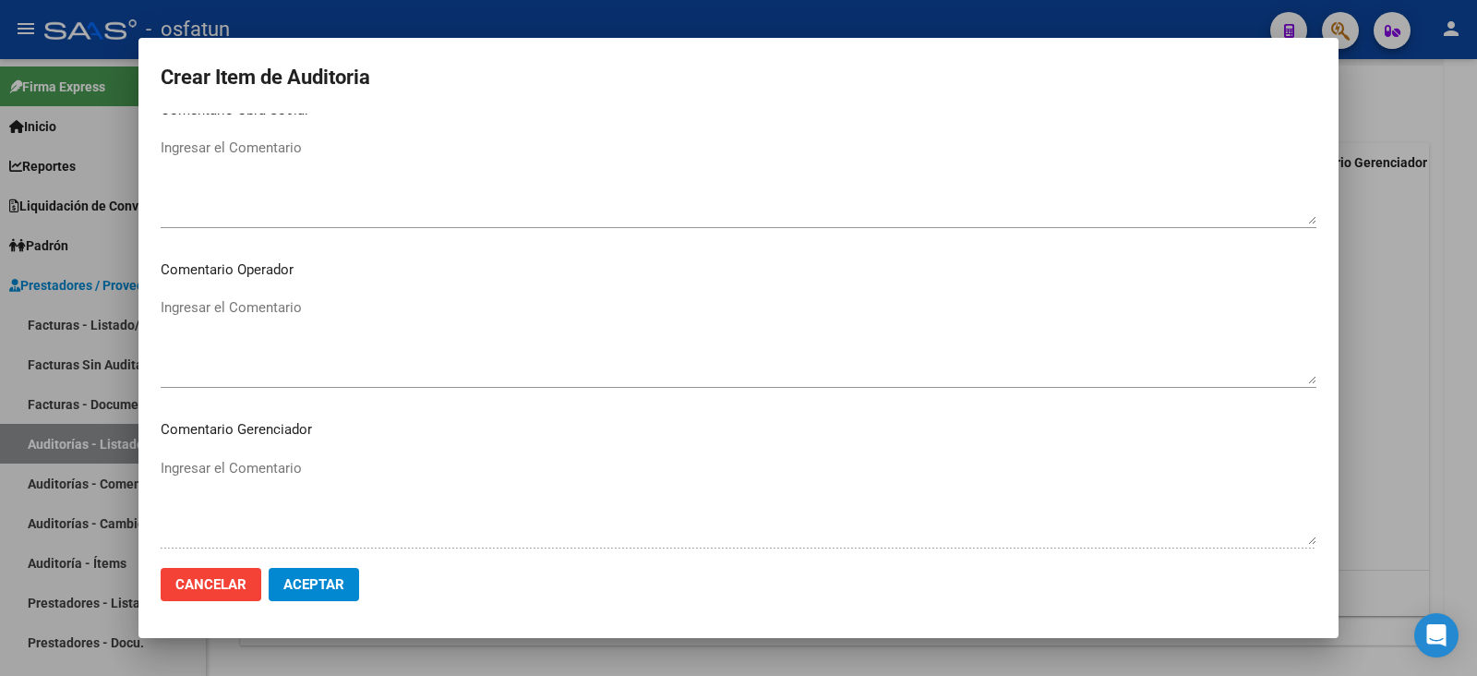
scroll to position [854, 0]
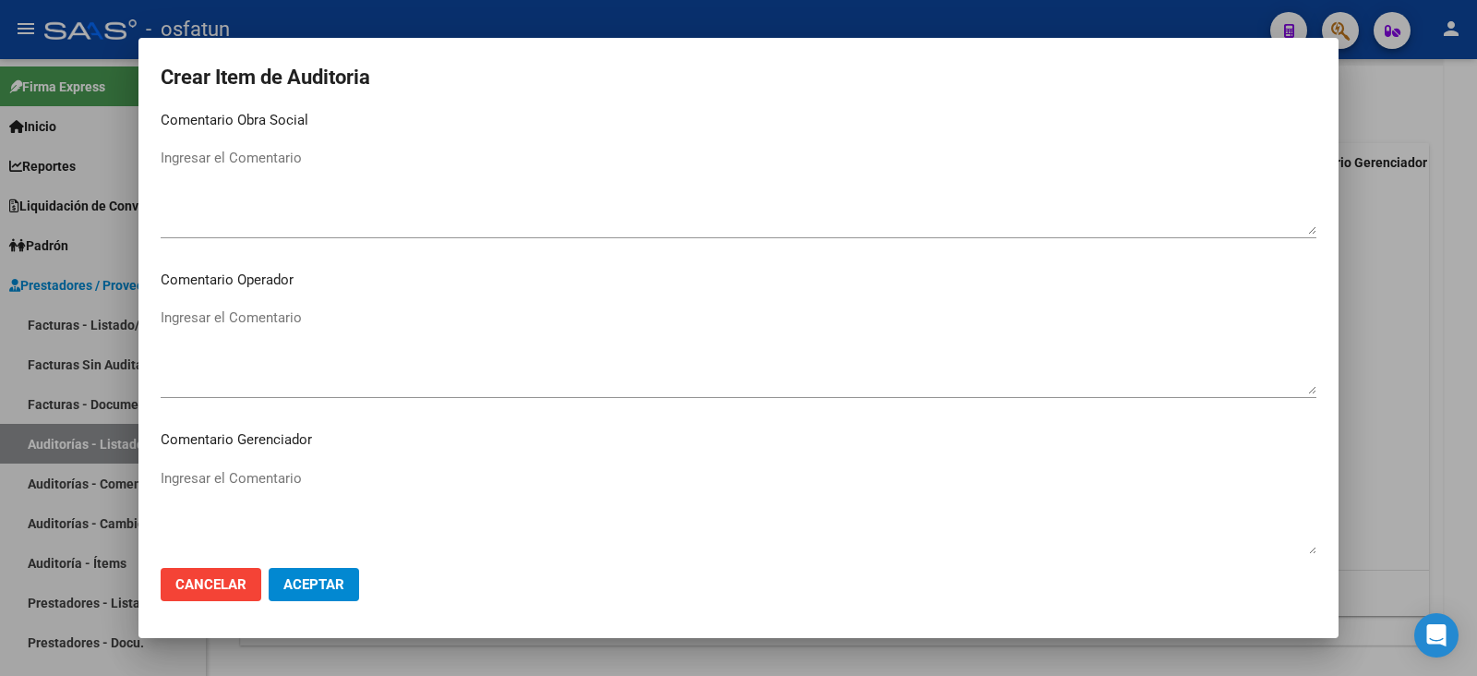
click at [697, 108] on form "Crear Item de Auditoria 18449067 Nro Documento 20184490677 CUIL Afiliado Activo…" at bounding box center [739, 338] width 1156 height 556
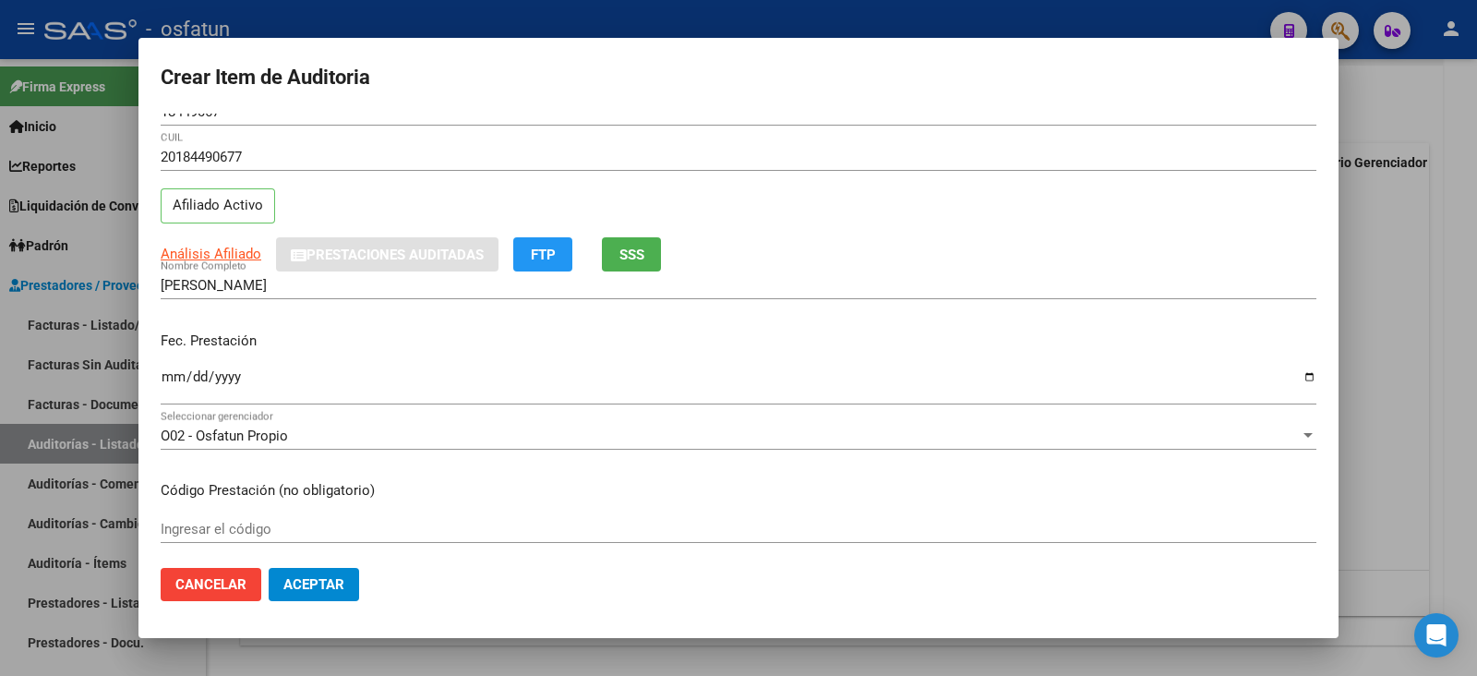
scroll to position [0, 0]
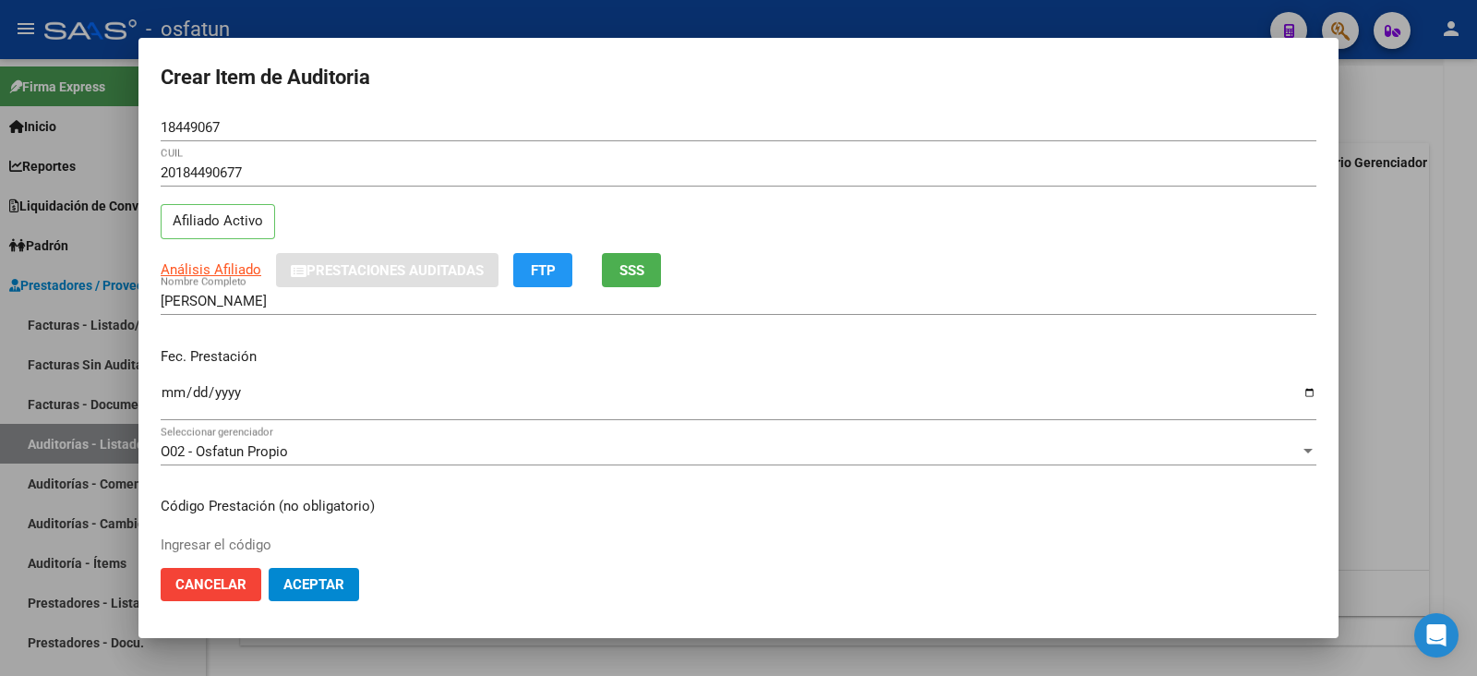
click at [252, 385] on input "2024-12-07" at bounding box center [739, 400] width 1156 height 30
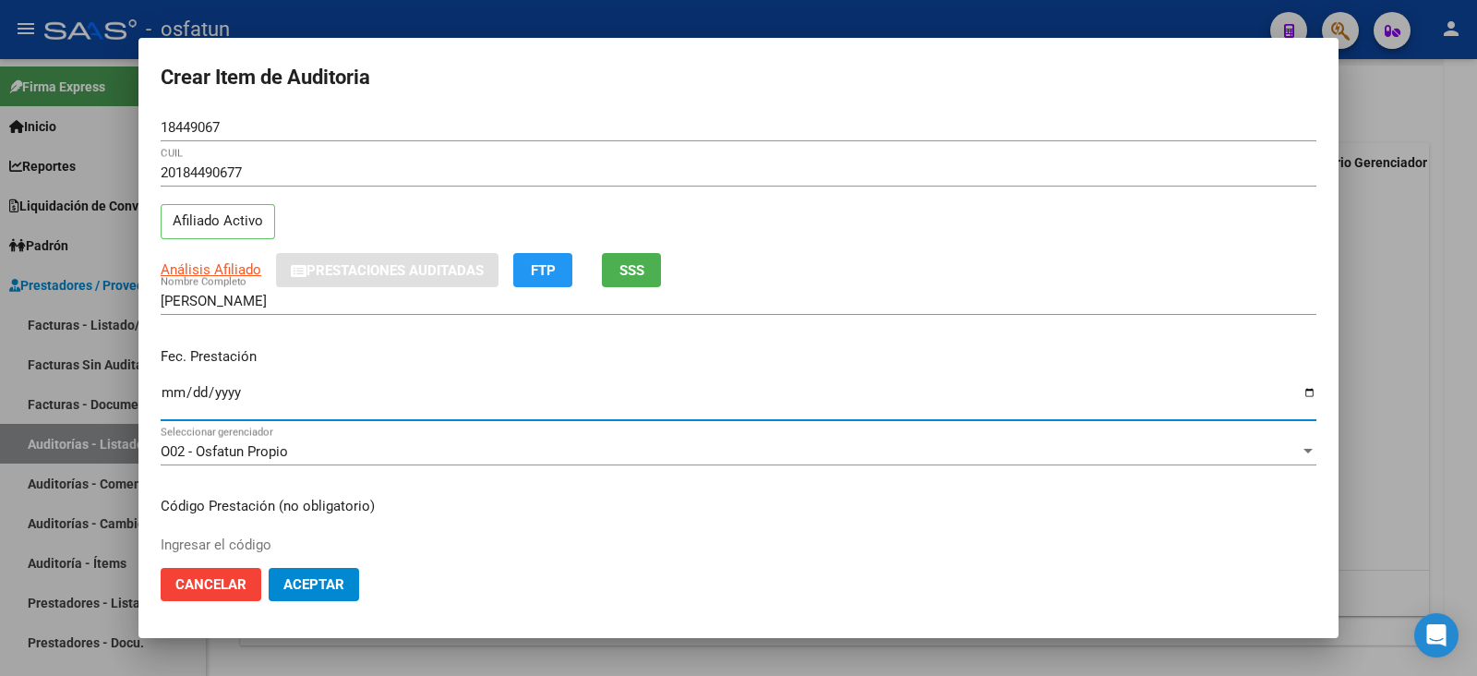
click at [240, 385] on input "2024-12-07" at bounding box center [739, 400] width 1156 height 30
click at [232, 393] on input "2024-12-07" at bounding box center [739, 400] width 1156 height 30
type input "2025-12-07"
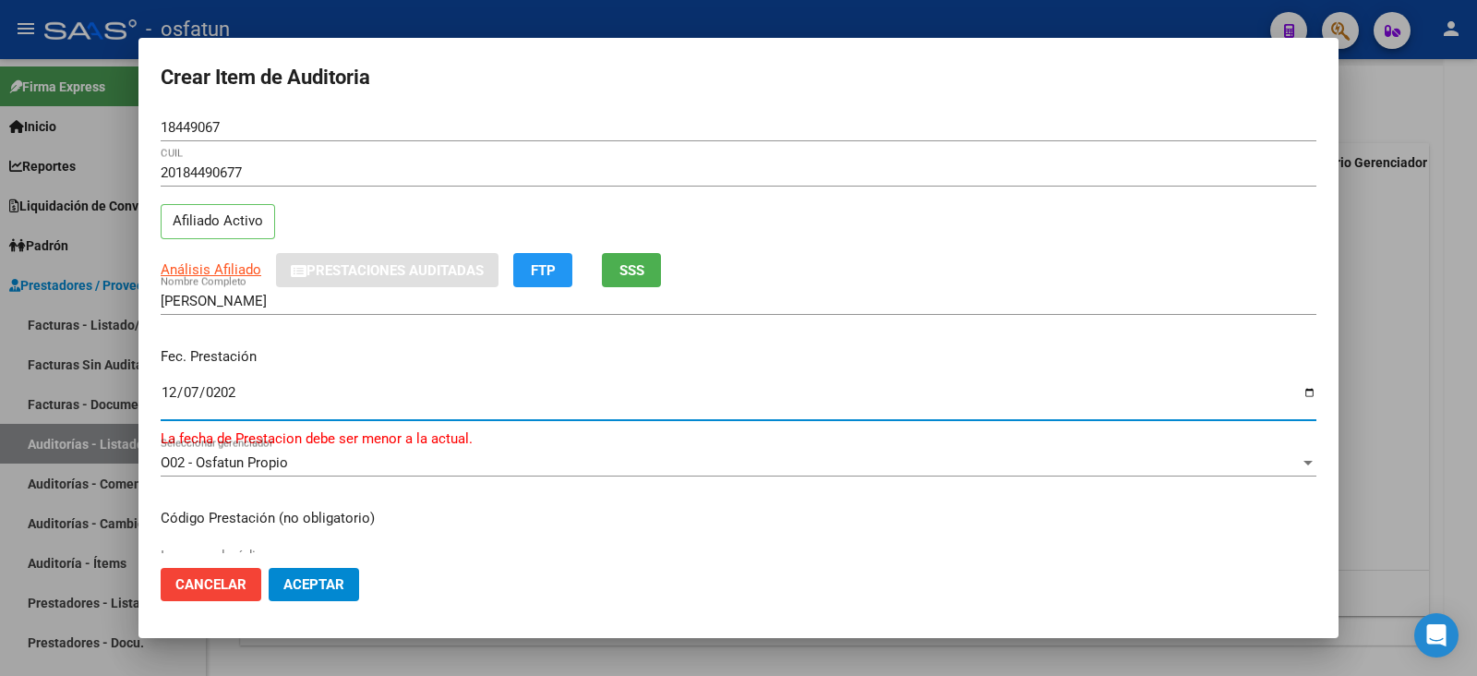
click at [272, 399] on input "2025-12-07" at bounding box center [739, 400] width 1156 height 30
click at [306, 583] on span "Aceptar" at bounding box center [313, 584] width 61 height 17
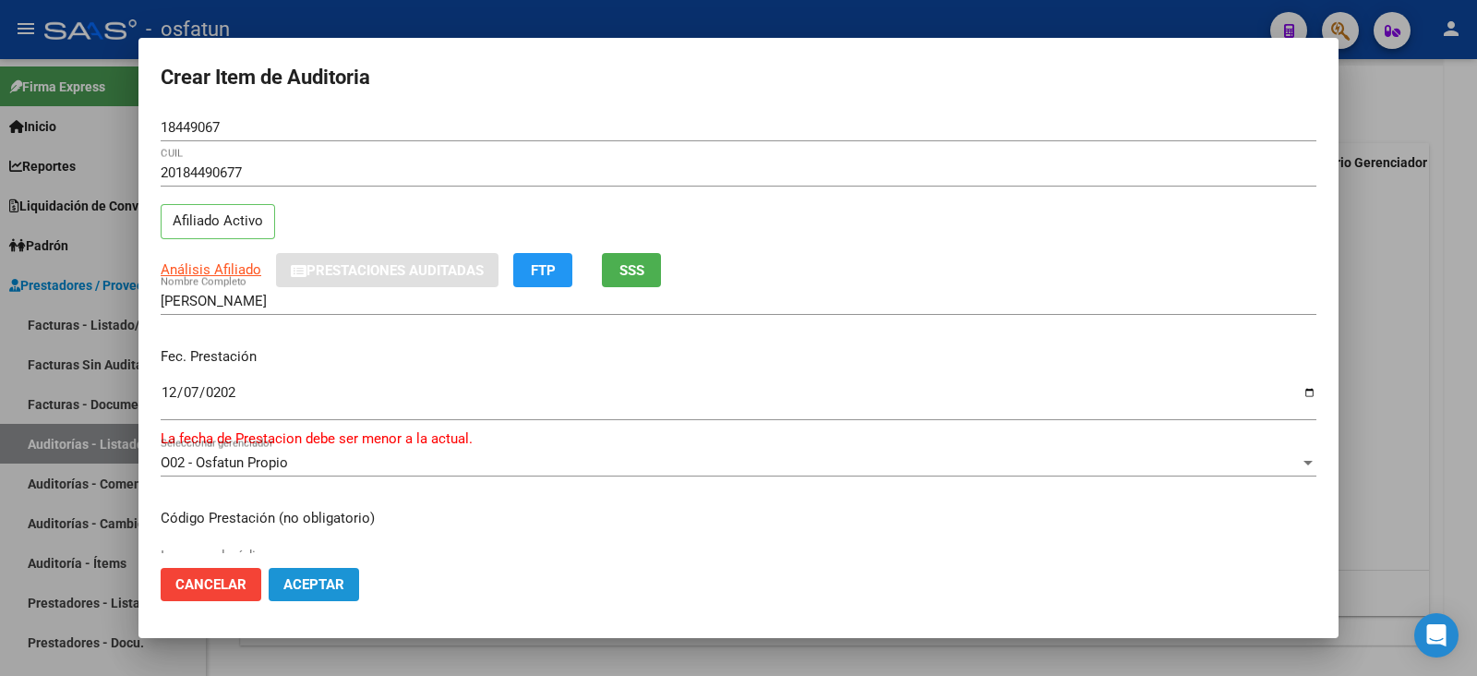
click at [306, 583] on span "Aceptar" at bounding box center [313, 584] width 61 height 17
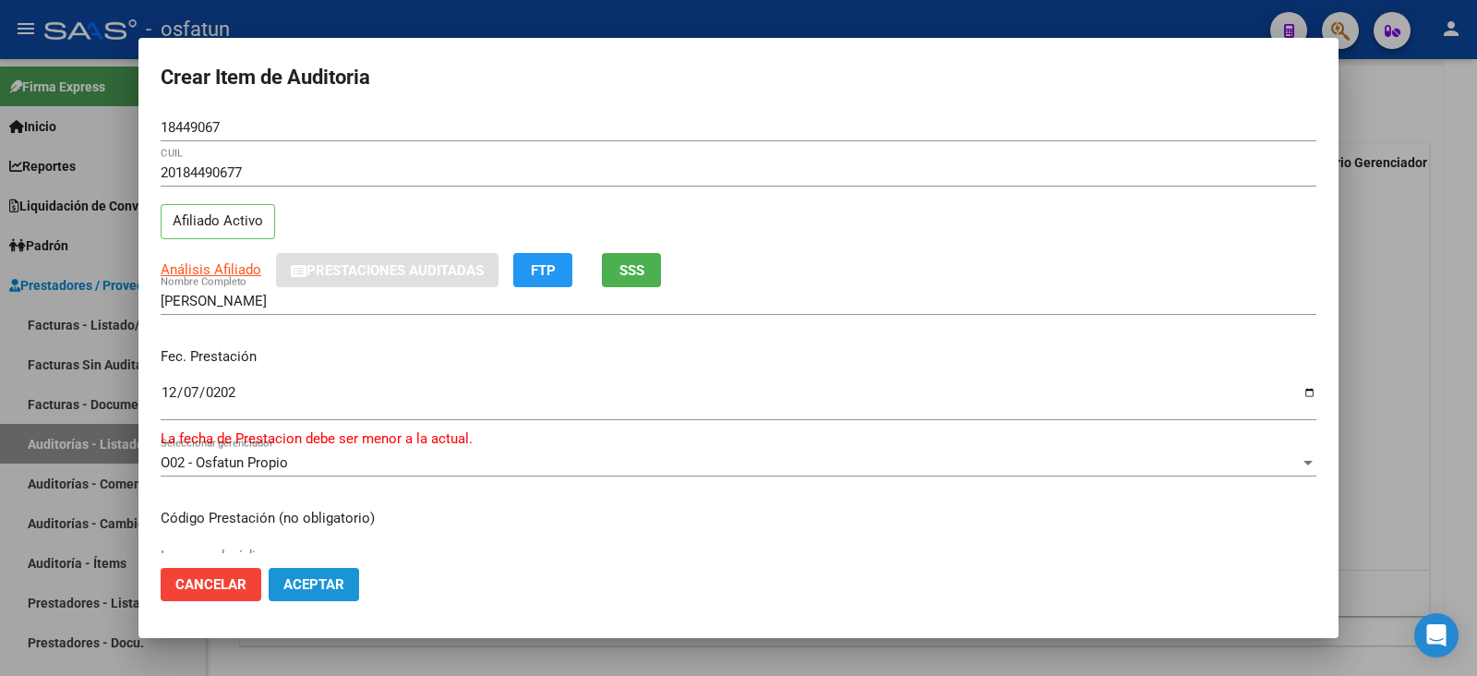
click at [306, 583] on span "Aceptar" at bounding box center [313, 584] width 61 height 17
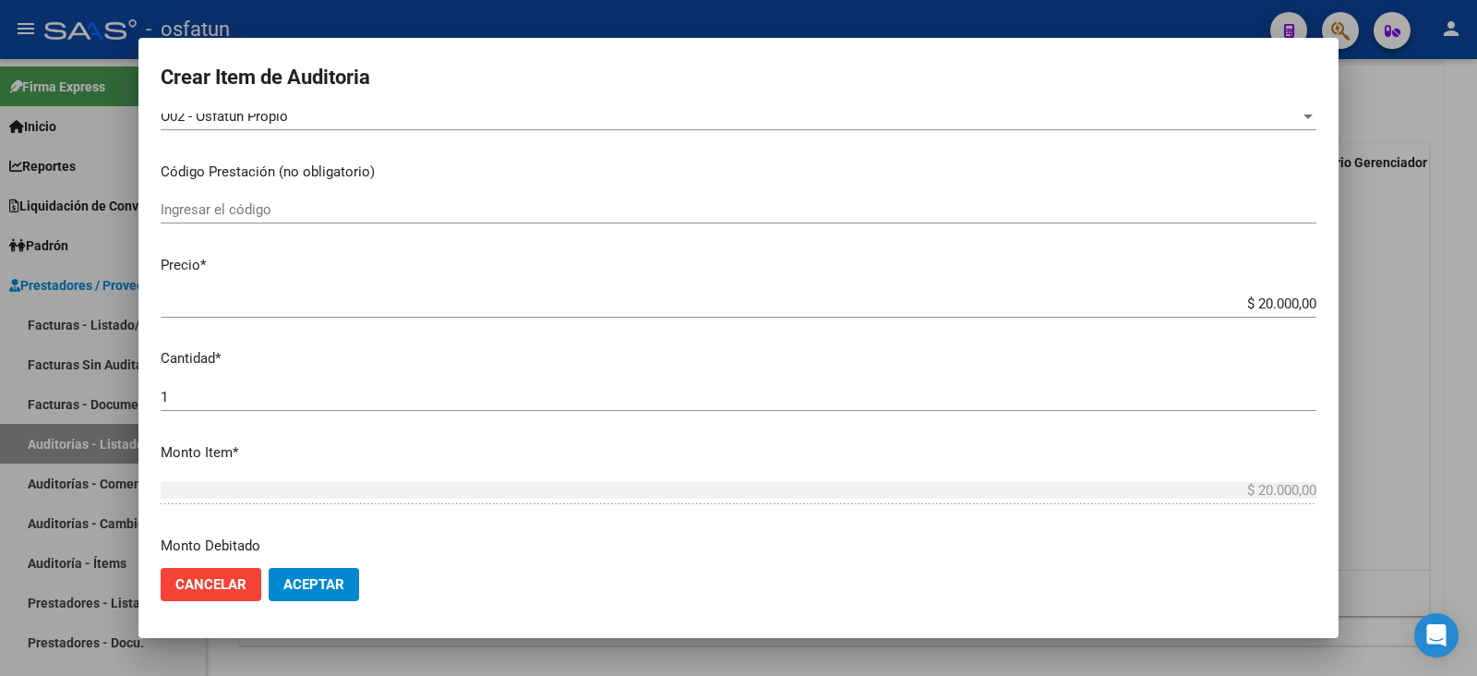
click at [1476, 181] on div at bounding box center [738, 338] width 1477 height 676
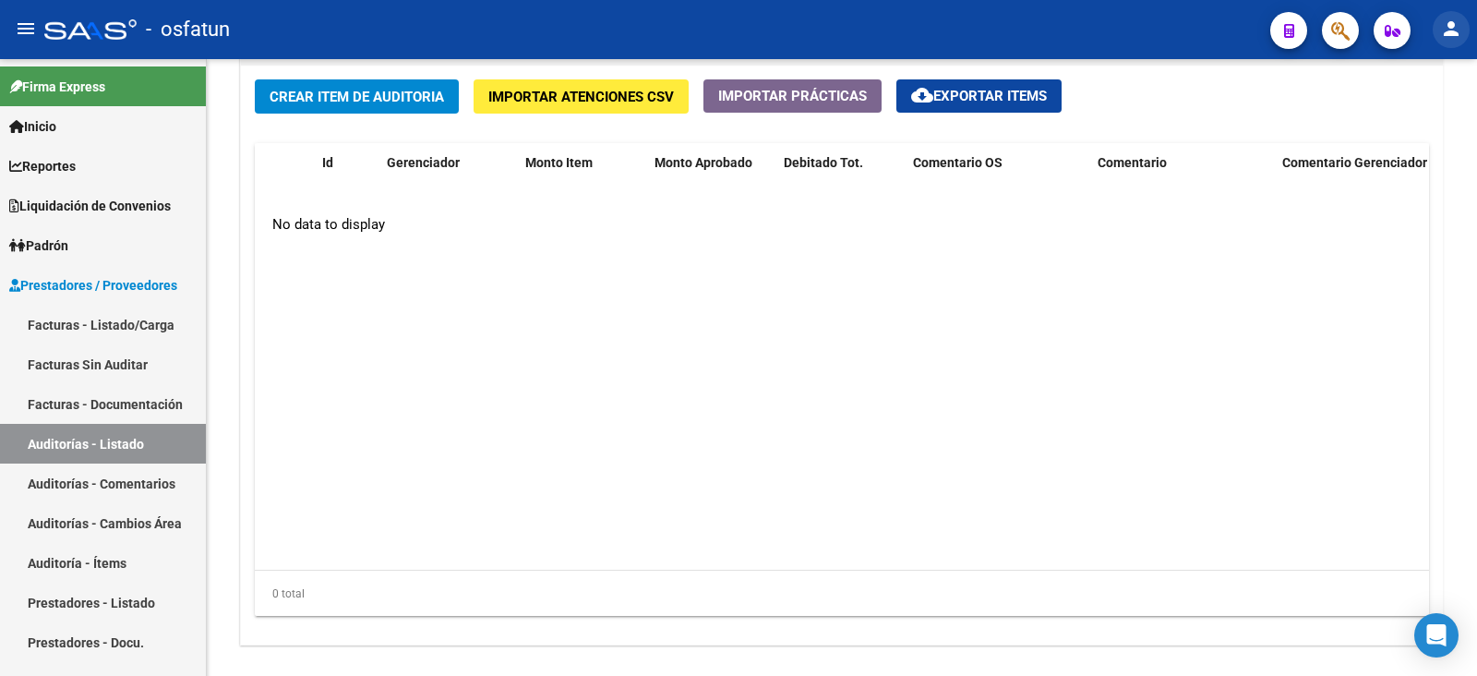
click at [1442, 19] on mat-icon "person" at bounding box center [1451, 29] width 22 height 22
click at [1233, 118] on div at bounding box center [738, 338] width 1477 height 676
click at [18, 27] on mat-icon "menu" at bounding box center [26, 29] width 22 height 22
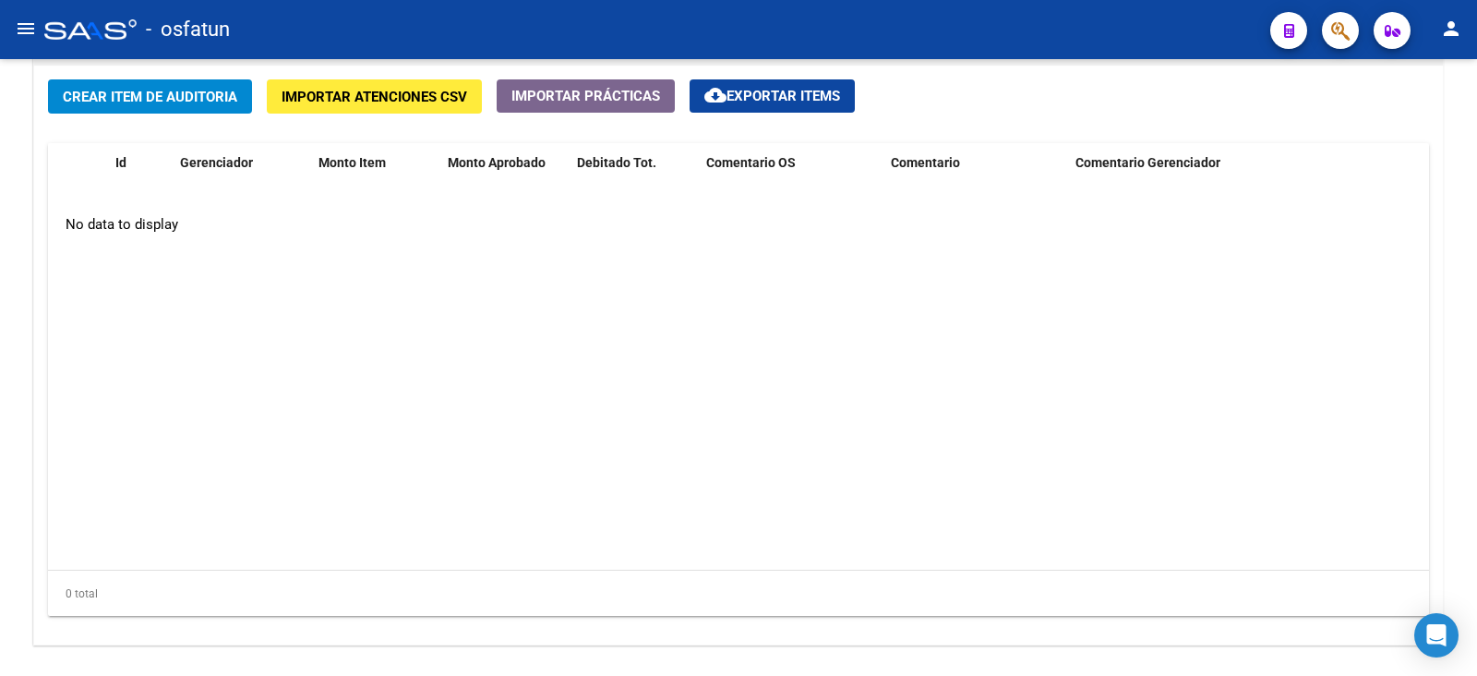
click at [18, 27] on mat-icon "menu" at bounding box center [26, 29] width 22 height 22
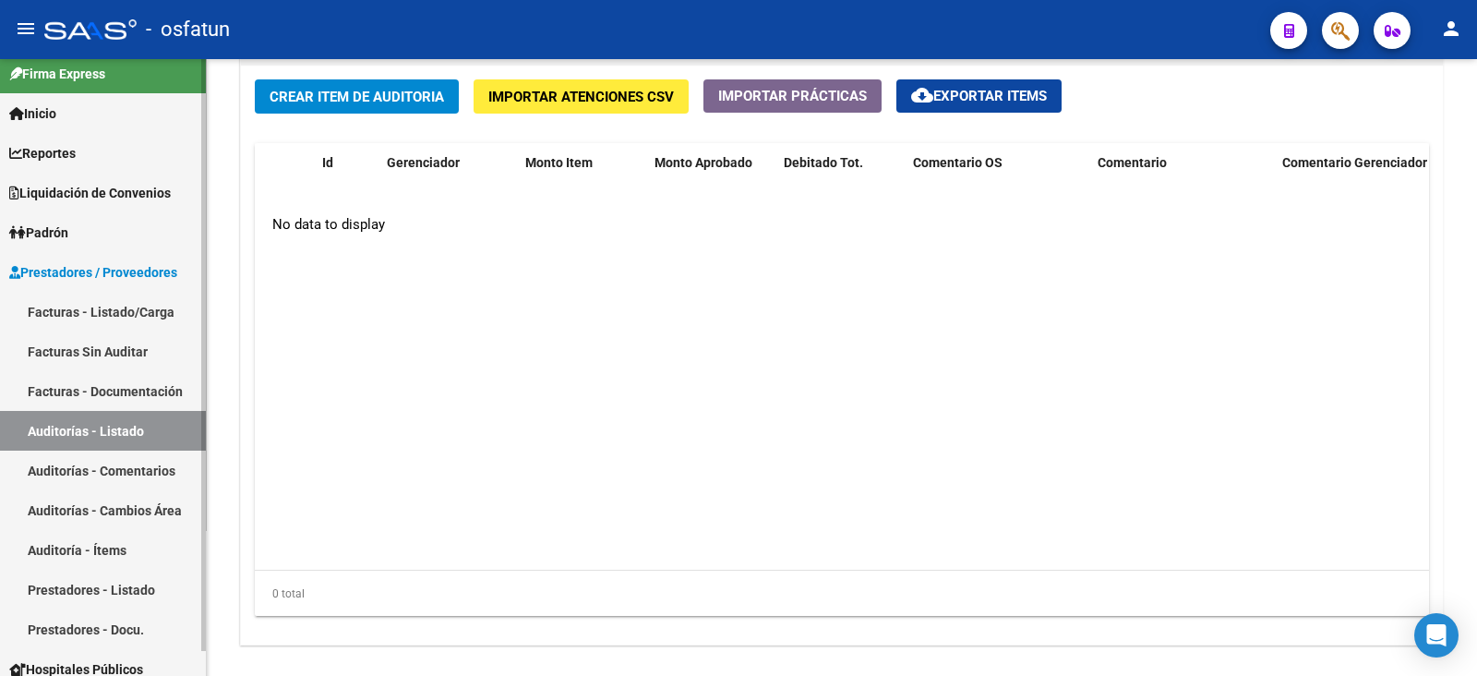
scroll to position [26, 0]
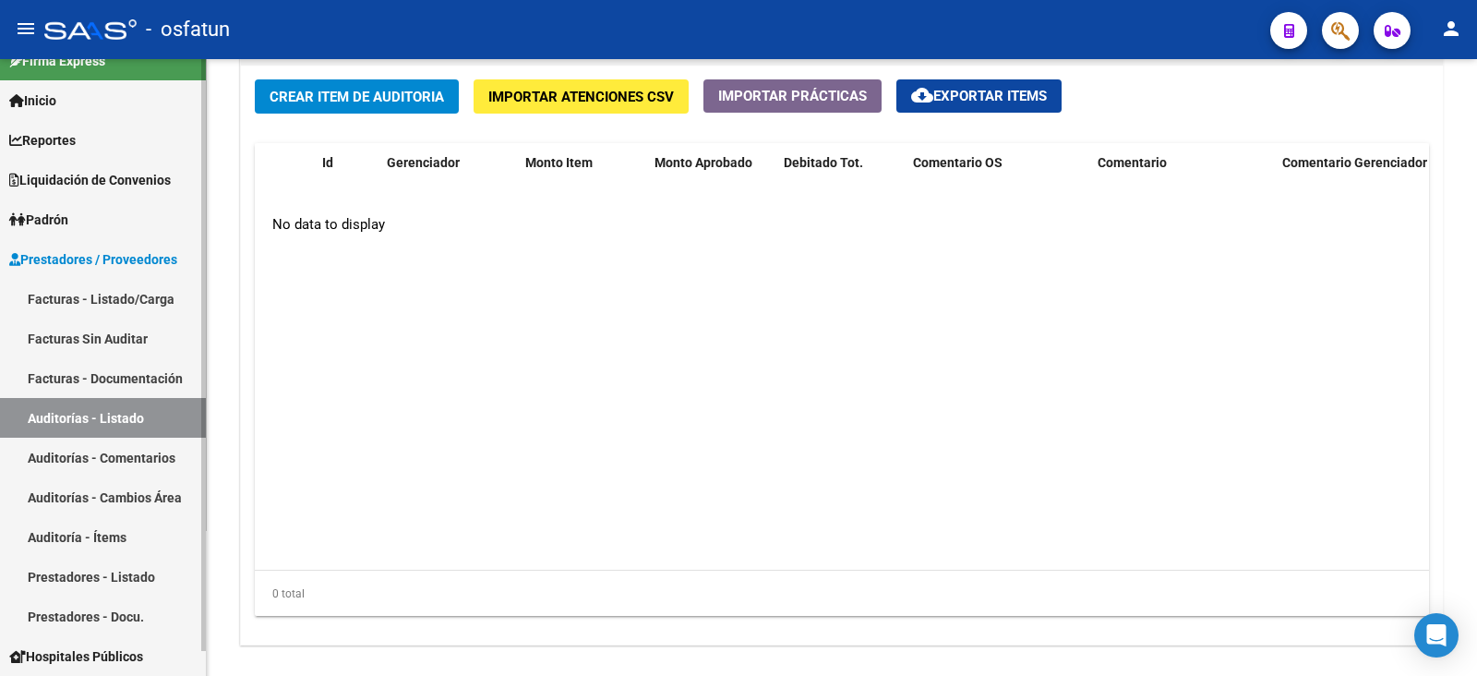
click at [91, 425] on link "Auditorías - Listado" at bounding box center [103, 418] width 206 height 40
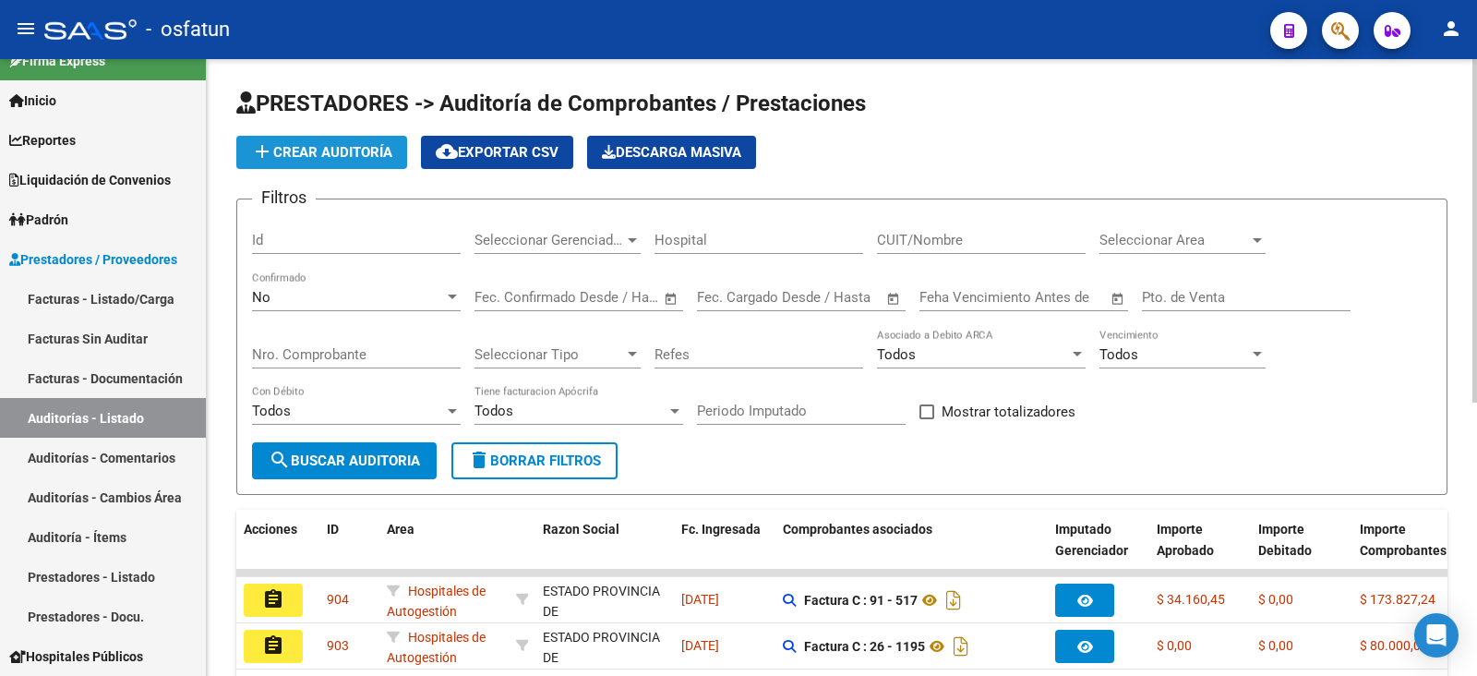
click at [322, 154] on span "add Crear Auditoría" at bounding box center [321, 152] width 141 height 17
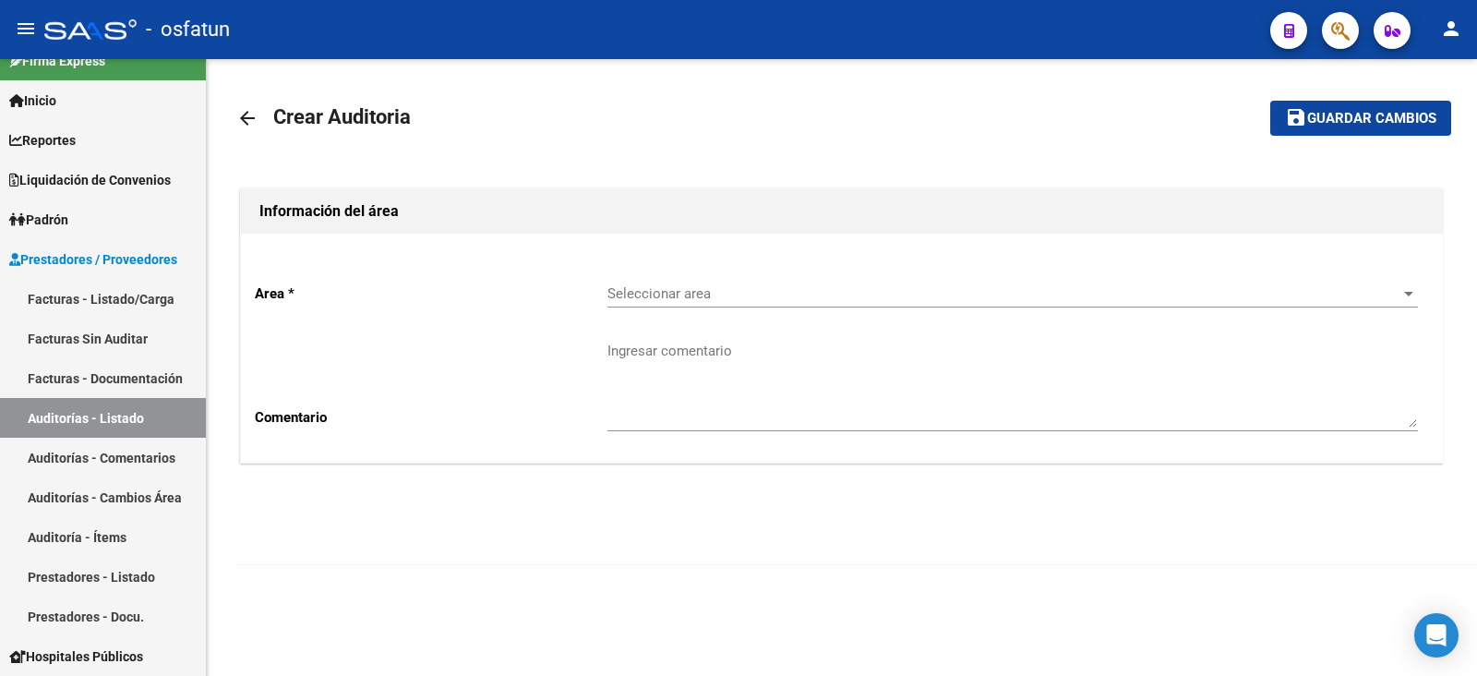
click at [721, 289] on span "Seleccionar area" at bounding box center [1004, 293] width 794 height 17
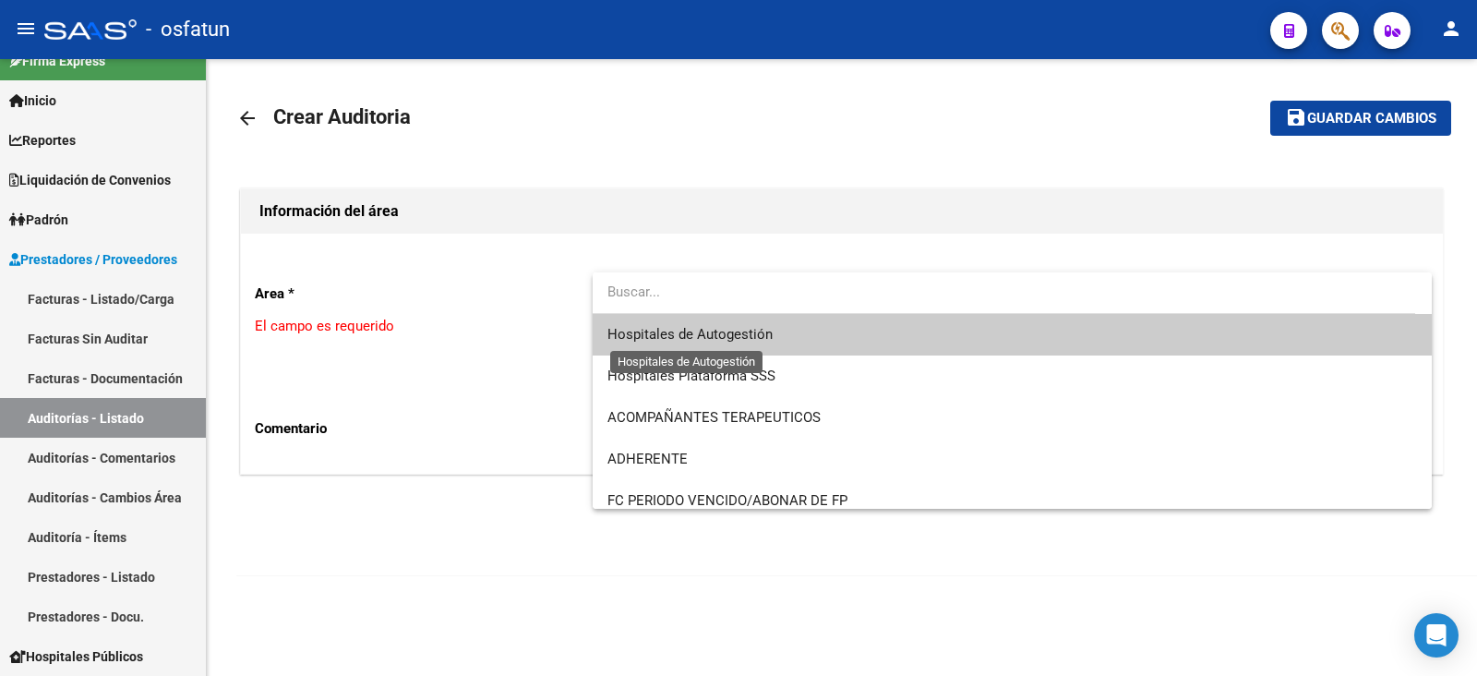
click at [688, 334] on span "Hospitales de Autogestión" at bounding box center [689, 334] width 165 height 17
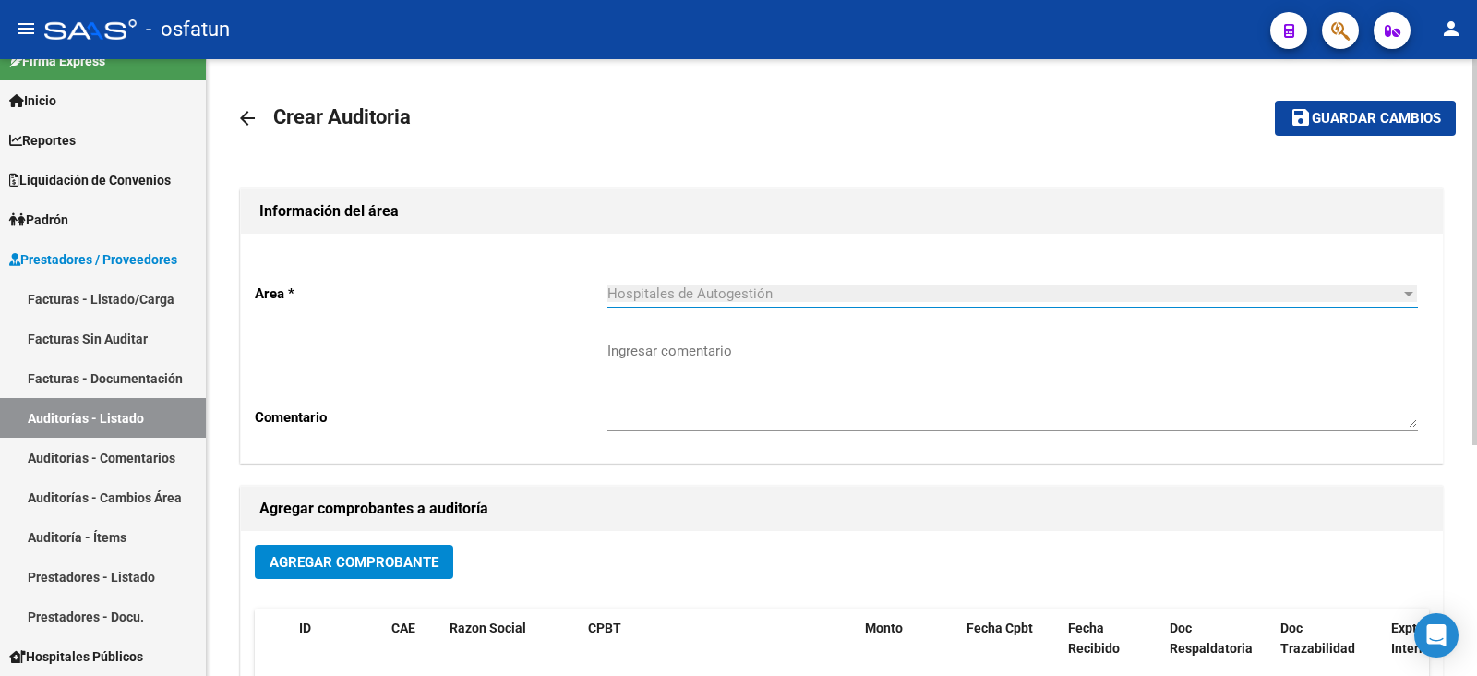
click at [1346, 111] on span "Guardar cambios" at bounding box center [1376, 119] width 129 height 17
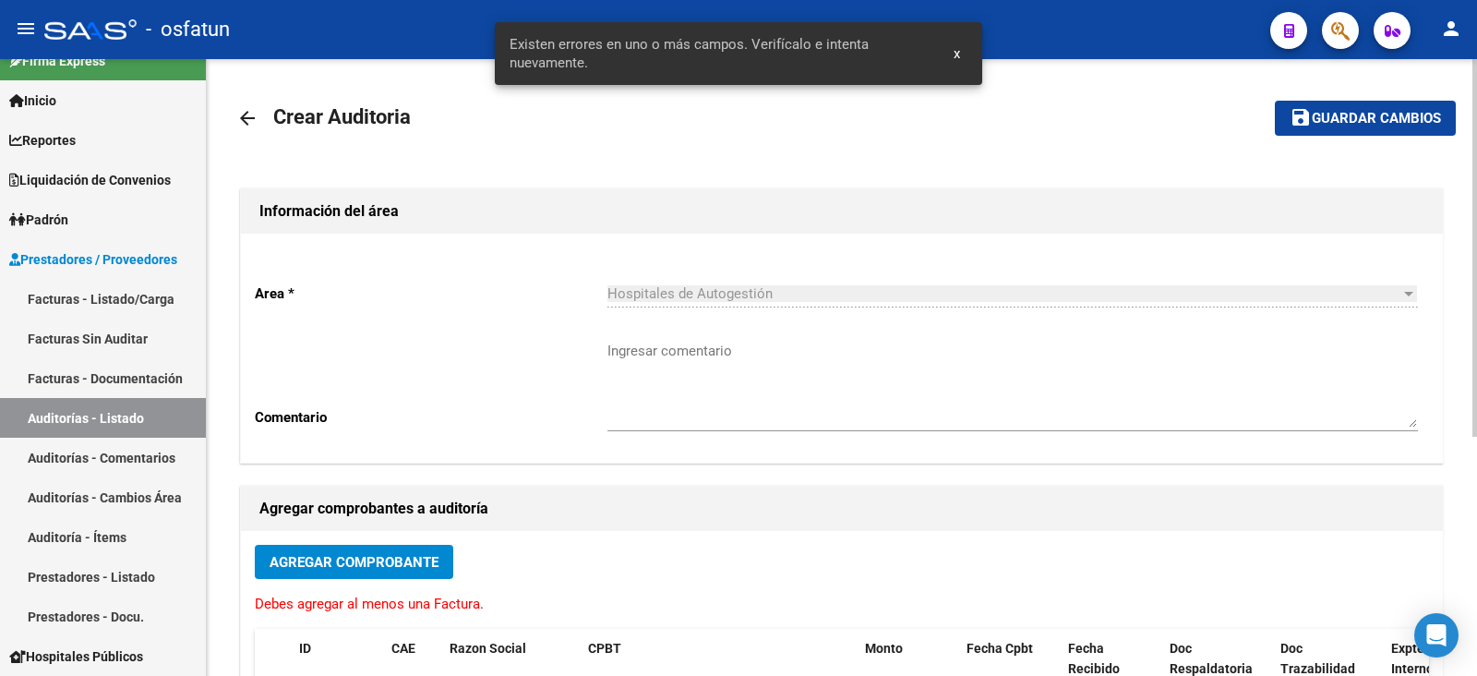
click at [276, 567] on span "Agregar Comprobante" at bounding box center [354, 562] width 169 height 17
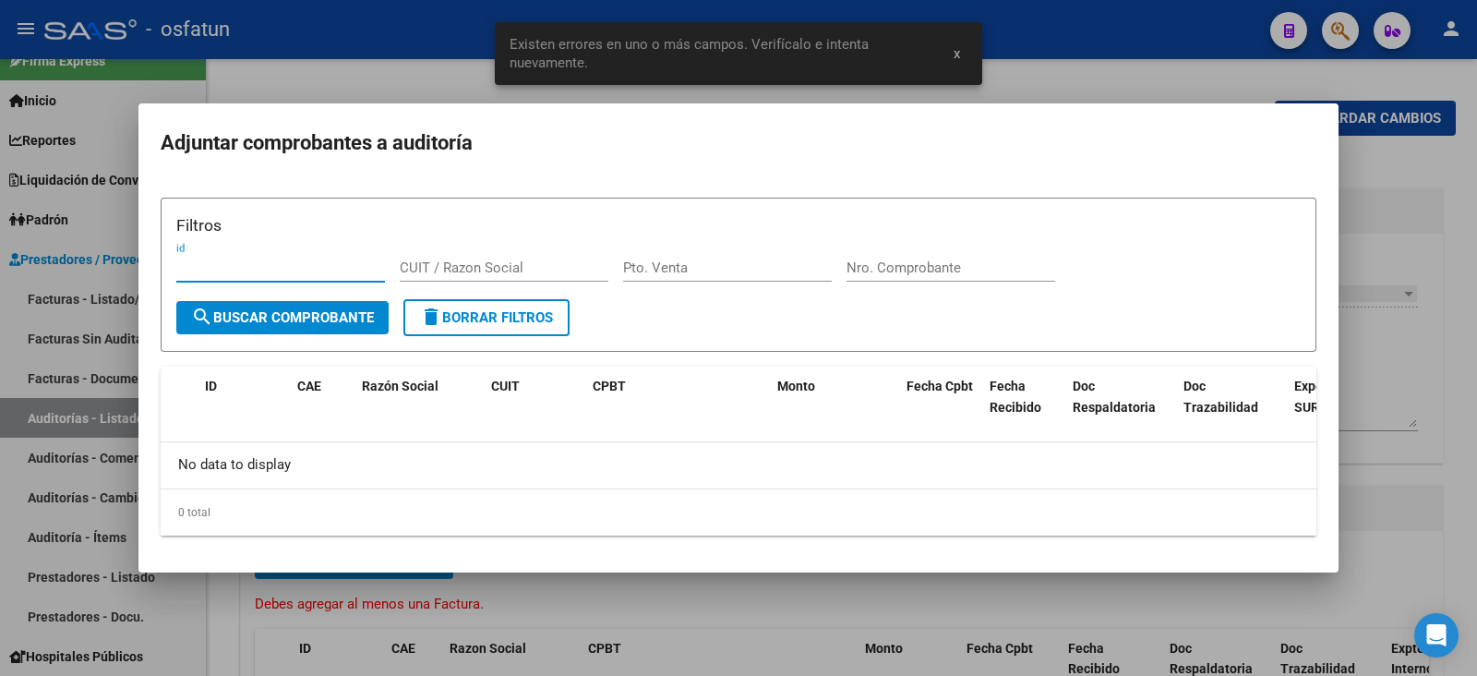
click at [1438, 197] on div at bounding box center [738, 338] width 1477 height 676
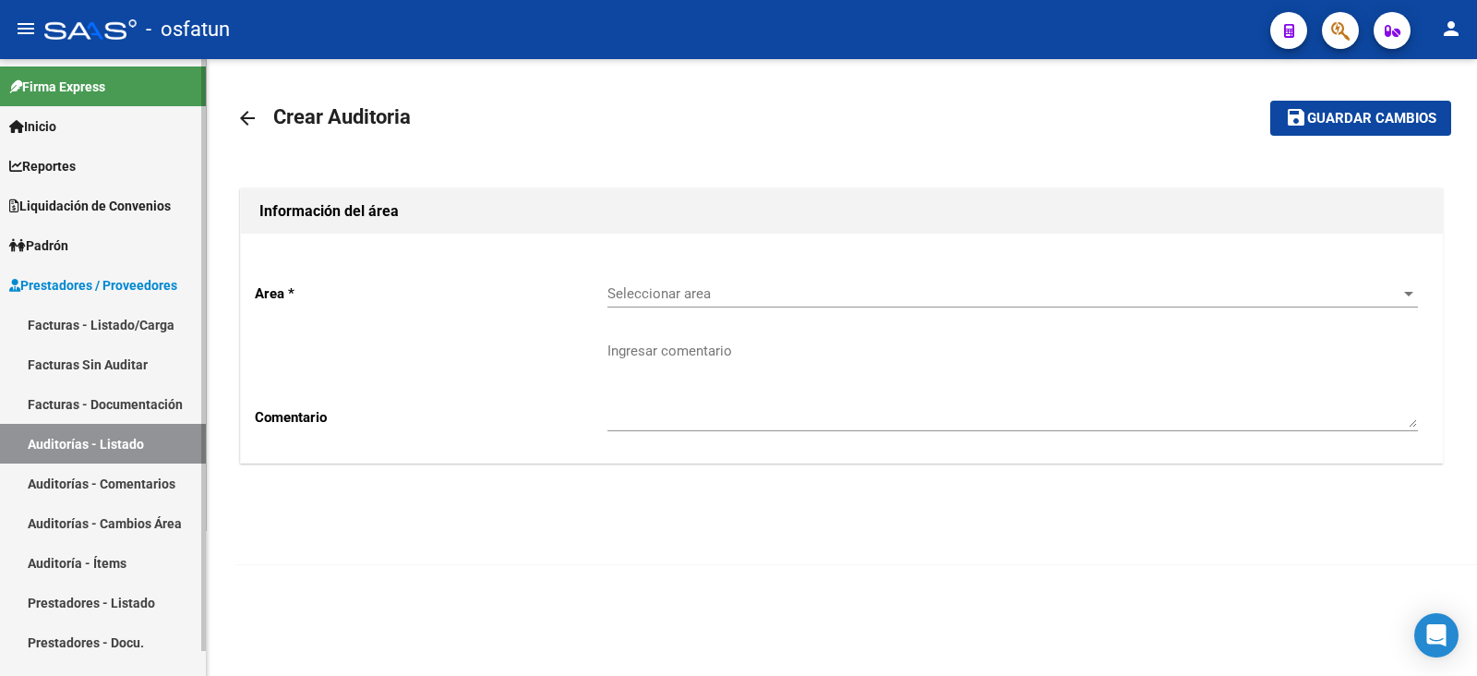
click at [98, 332] on link "Facturas - Listado/Carga" at bounding box center [103, 325] width 206 height 40
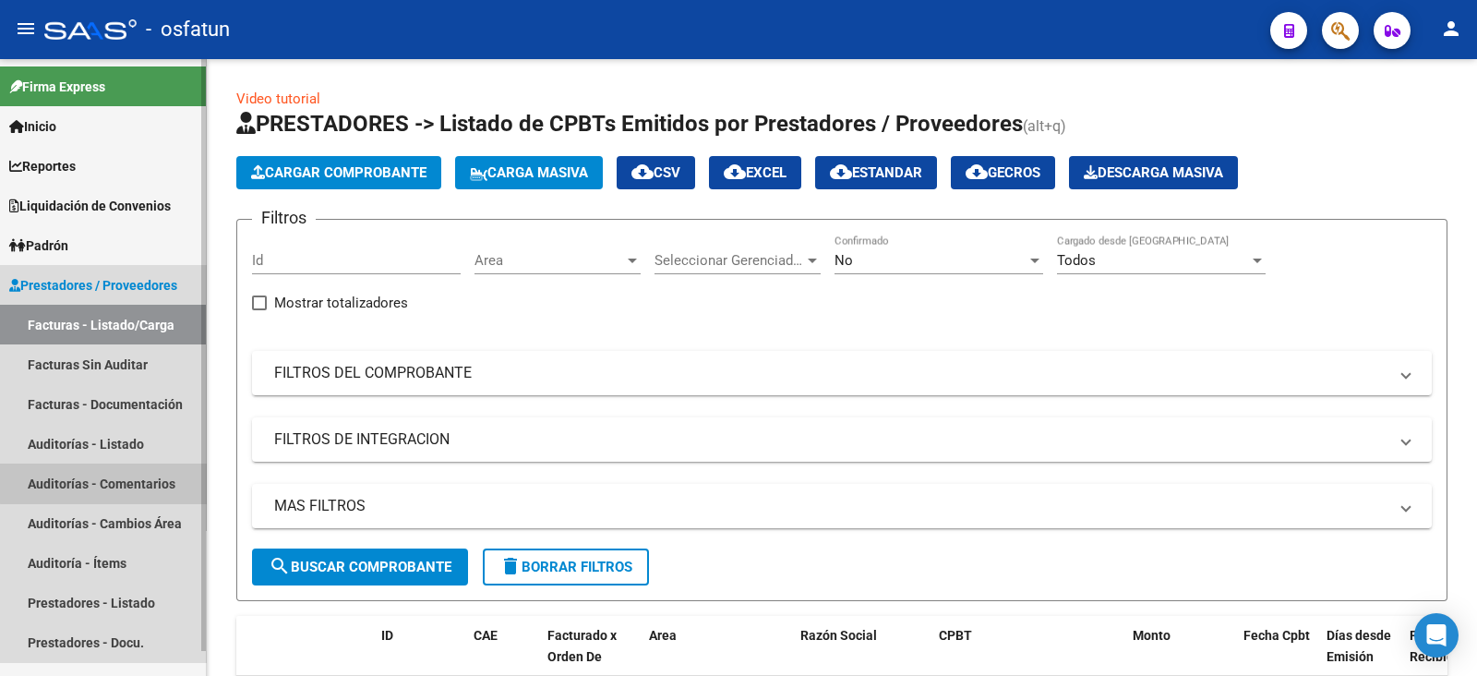
click at [129, 482] on link "Auditorías - Comentarios" at bounding box center [103, 483] width 206 height 40
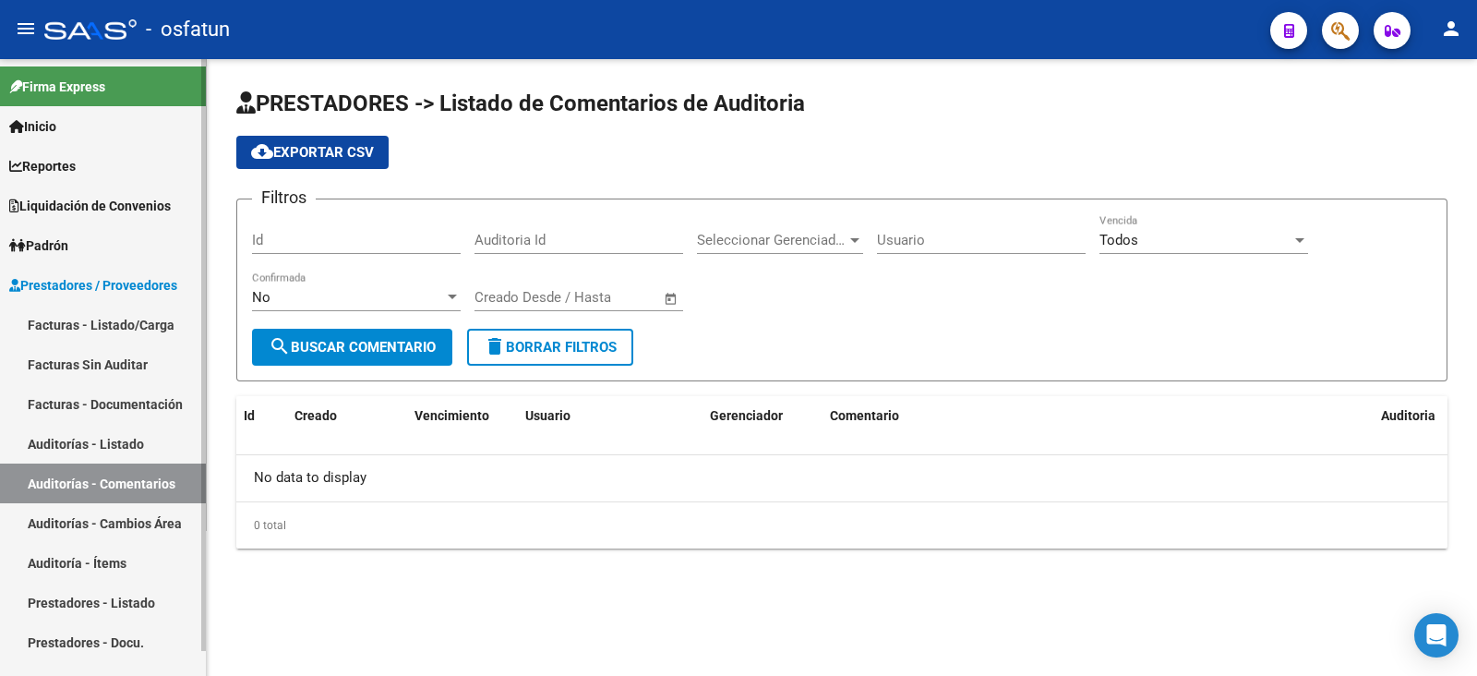
click at [124, 522] on link "Auditorías - Cambios Área" at bounding box center [103, 523] width 206 height 40
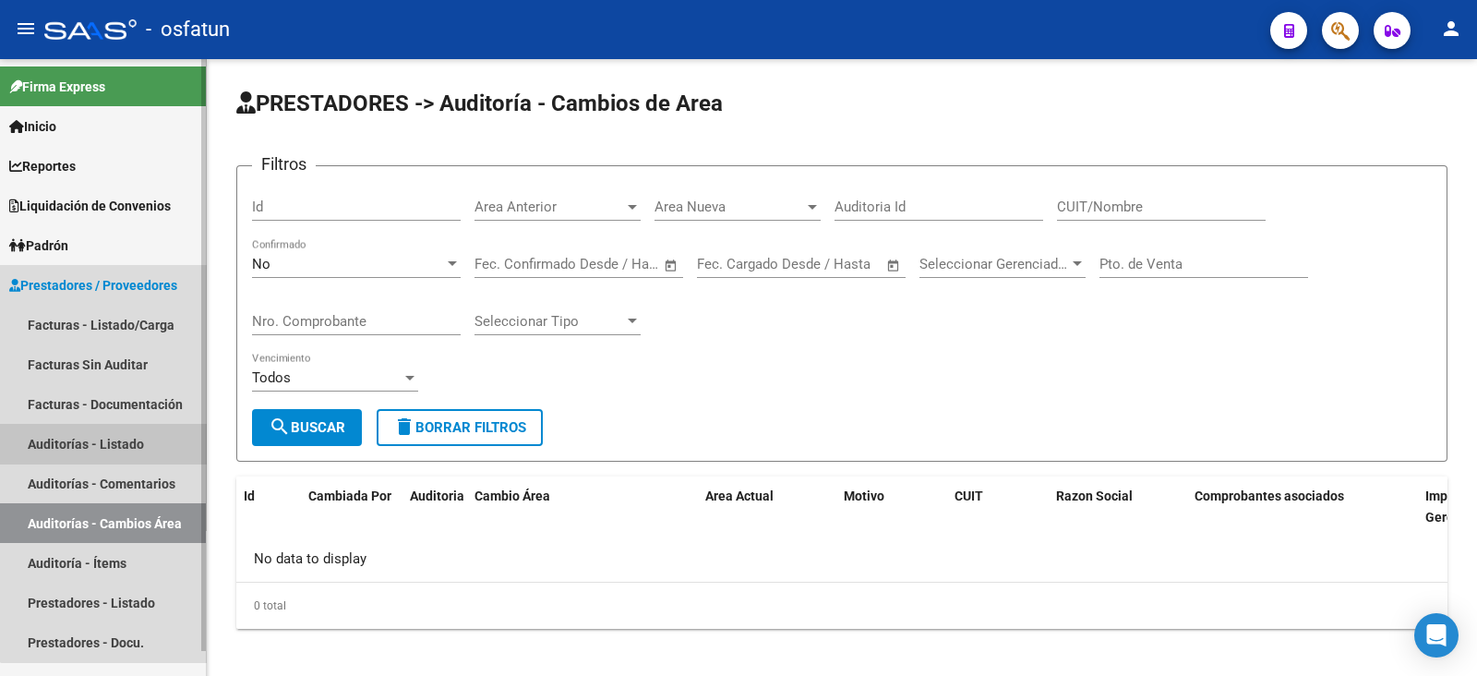
click at [125, 449] on link "Auditorías - Listado" at bounding box center [103, 444] width 206 height 40
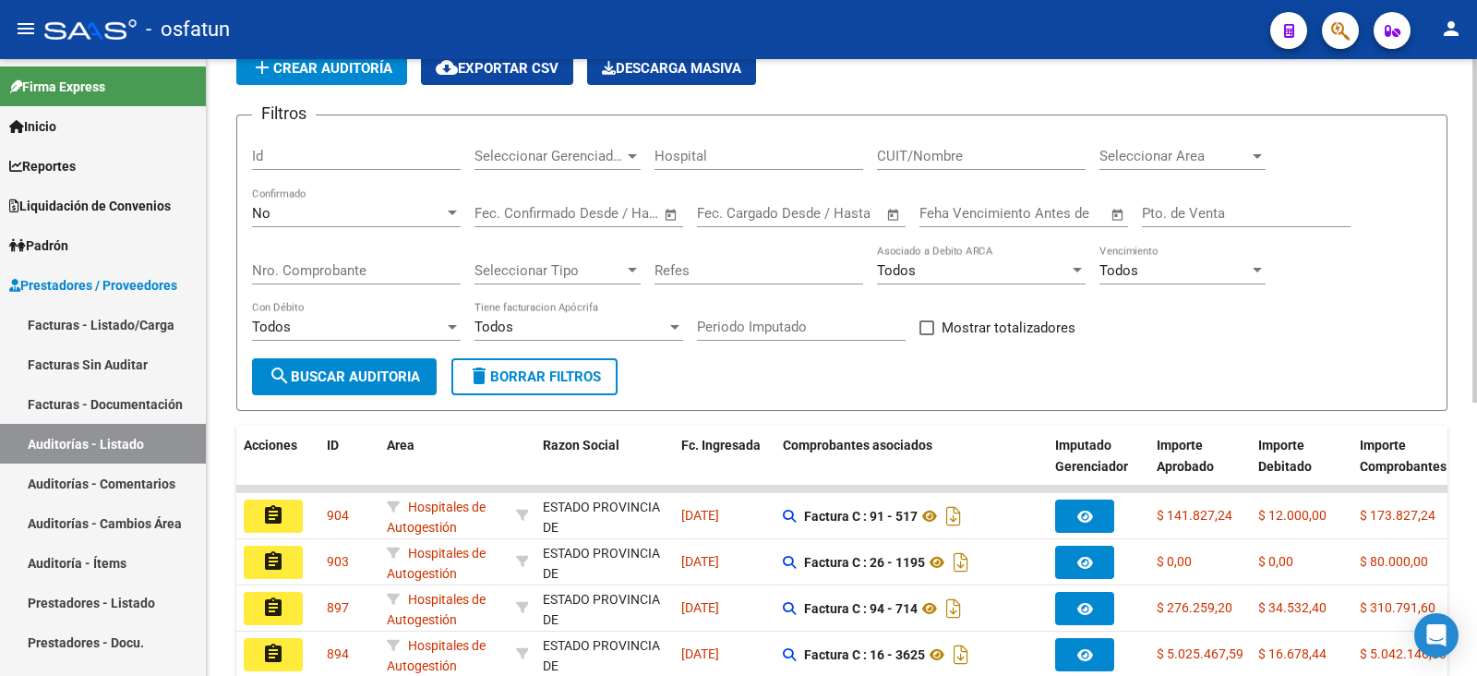
scroll to position [114, 0]
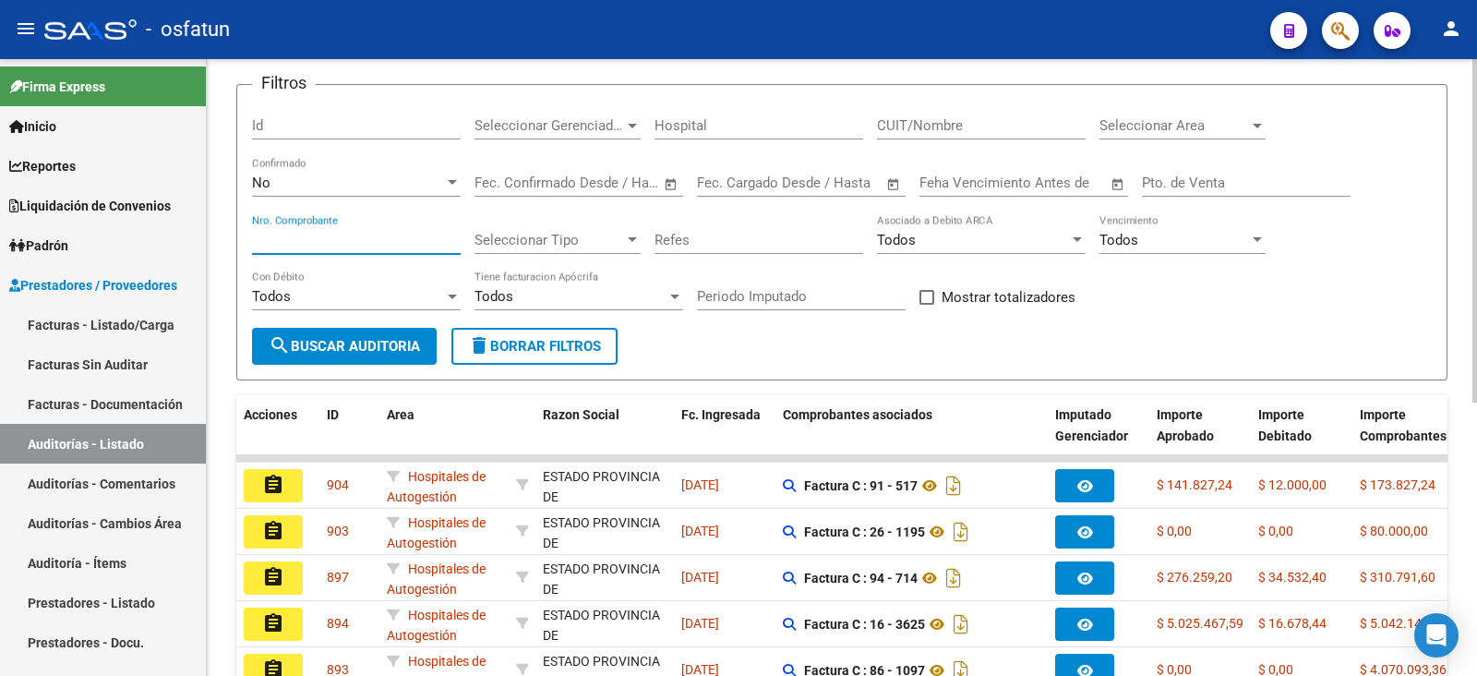
click at [400, 244] on input "Nro. Comprobante" at bounding box center [356, 240] width 209 height 17
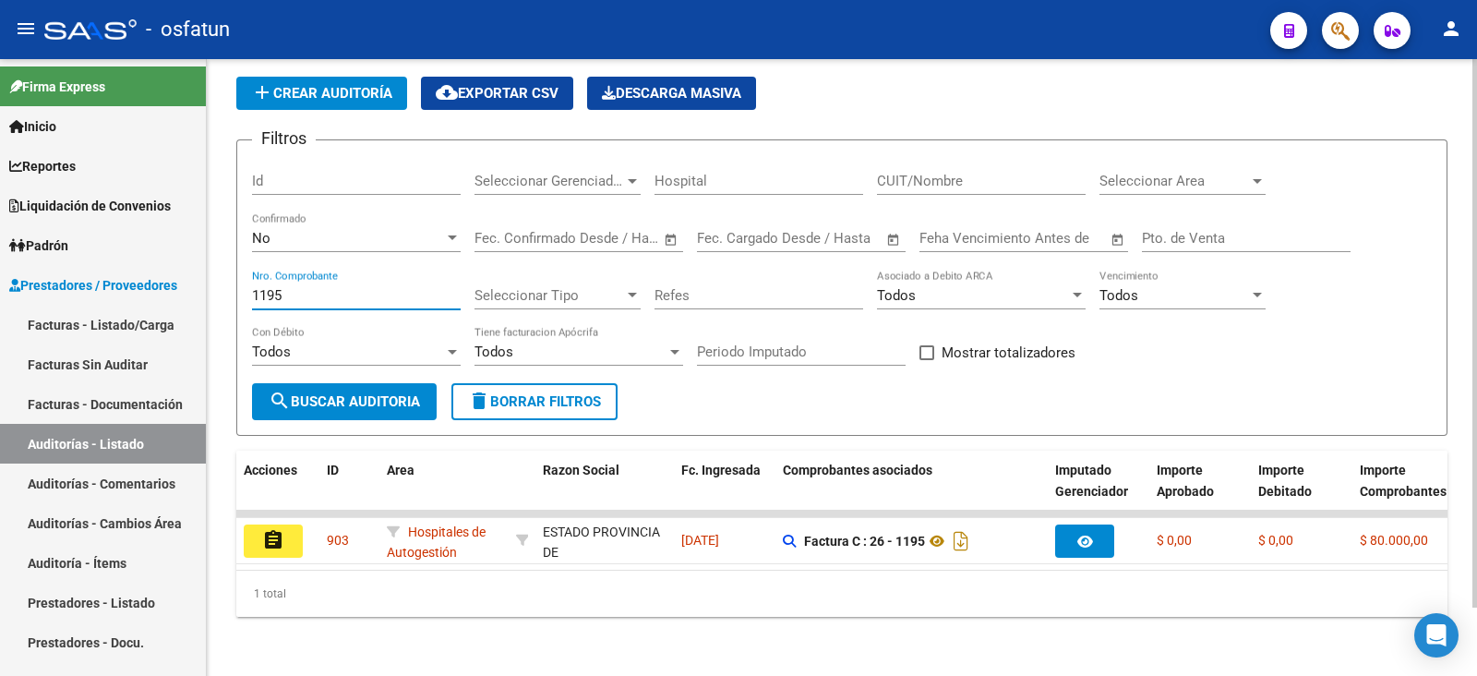
scroll to position [78, 0]
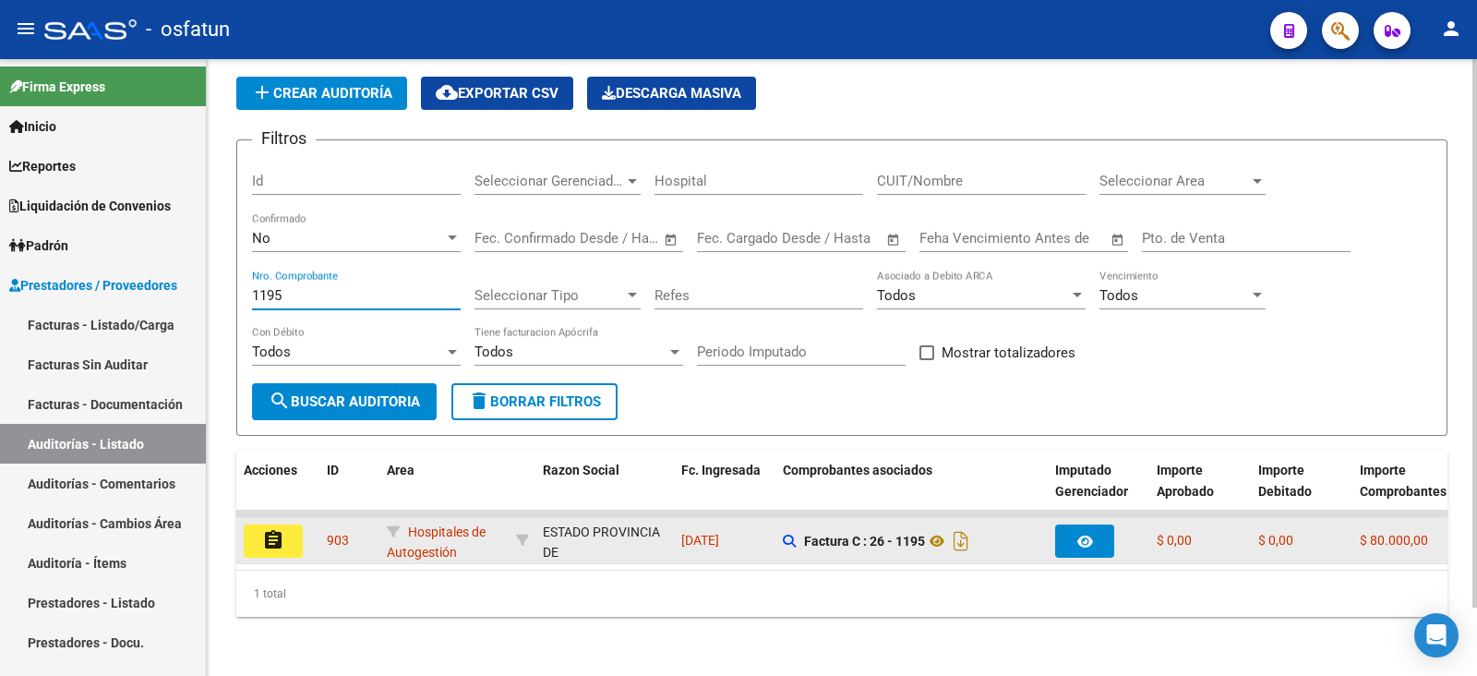
type input "1195"
click at [285, 524] on button "assignment" at bounding box center [273, 540] width 59 height 33
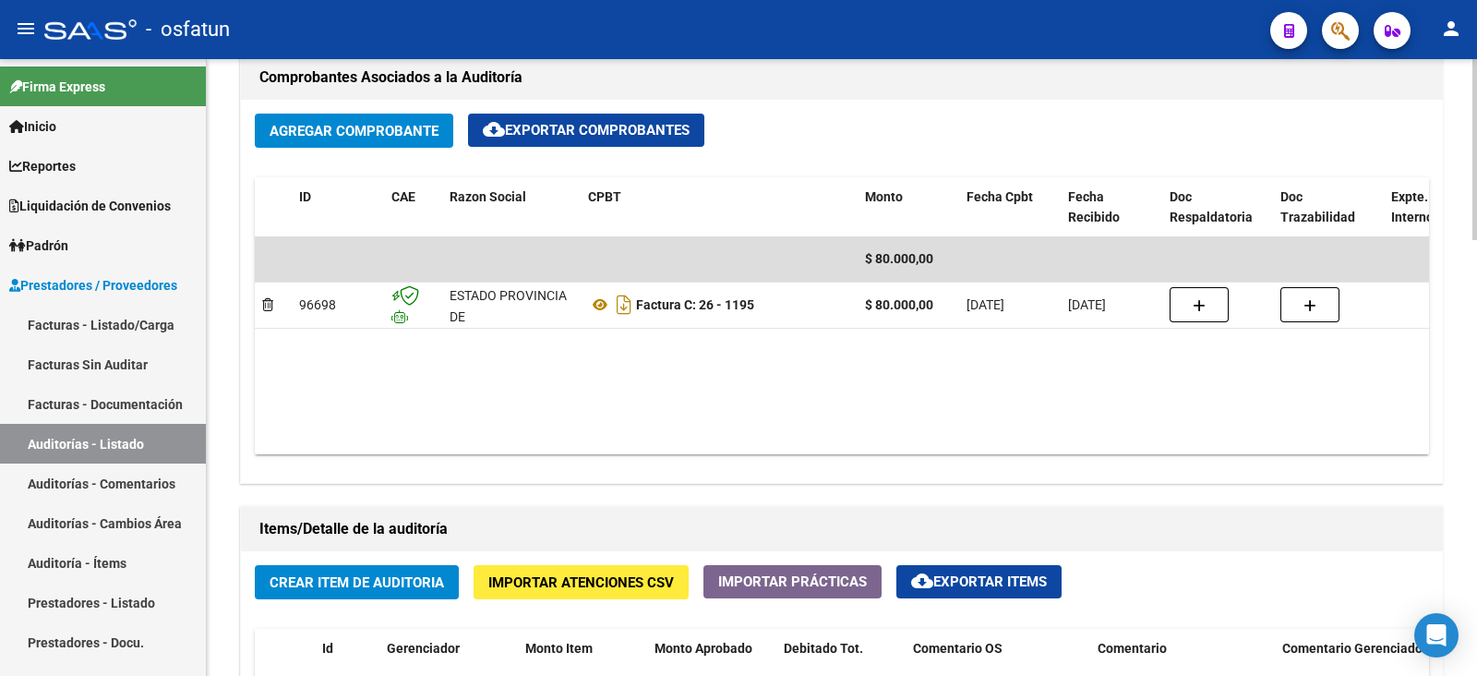
scroll to position [1039, 0]
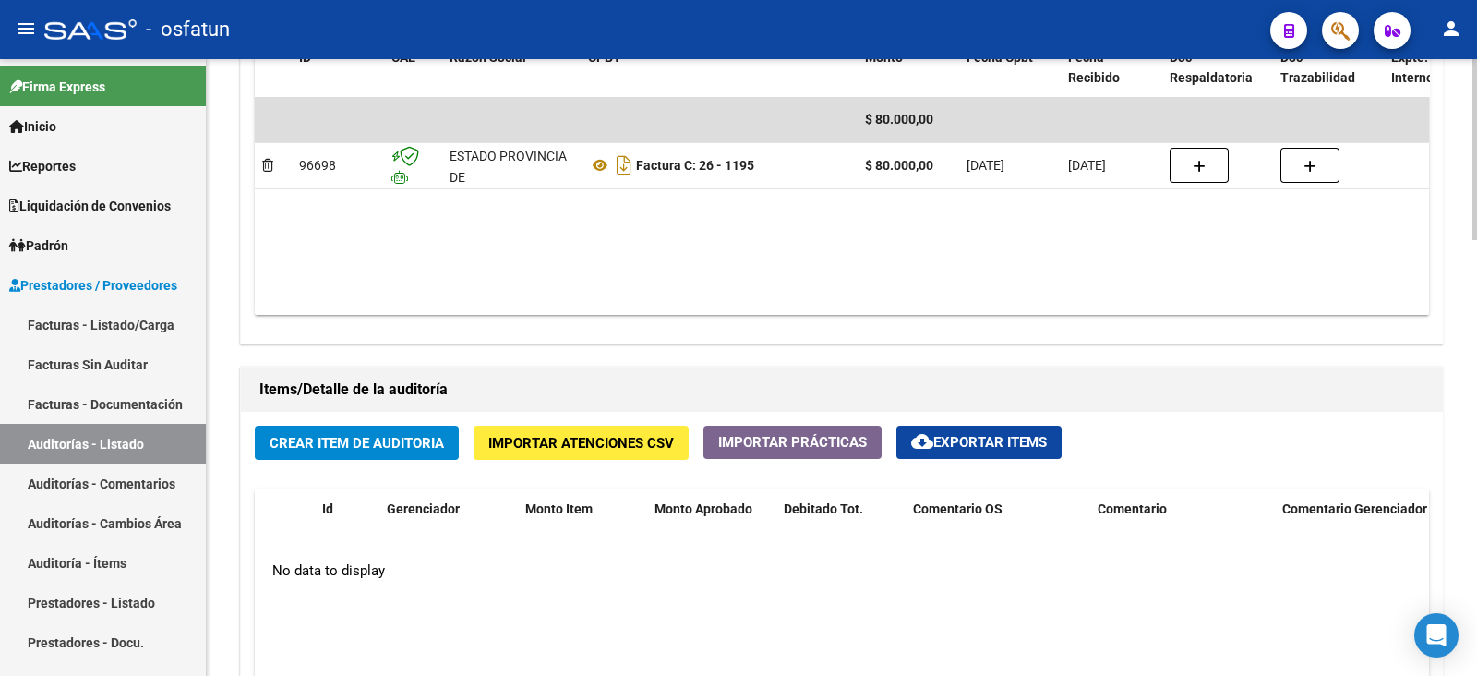
click at [430, 445] on span "Crear Item de Auditoria" at bounding box center [357, 443] width 174 height 17
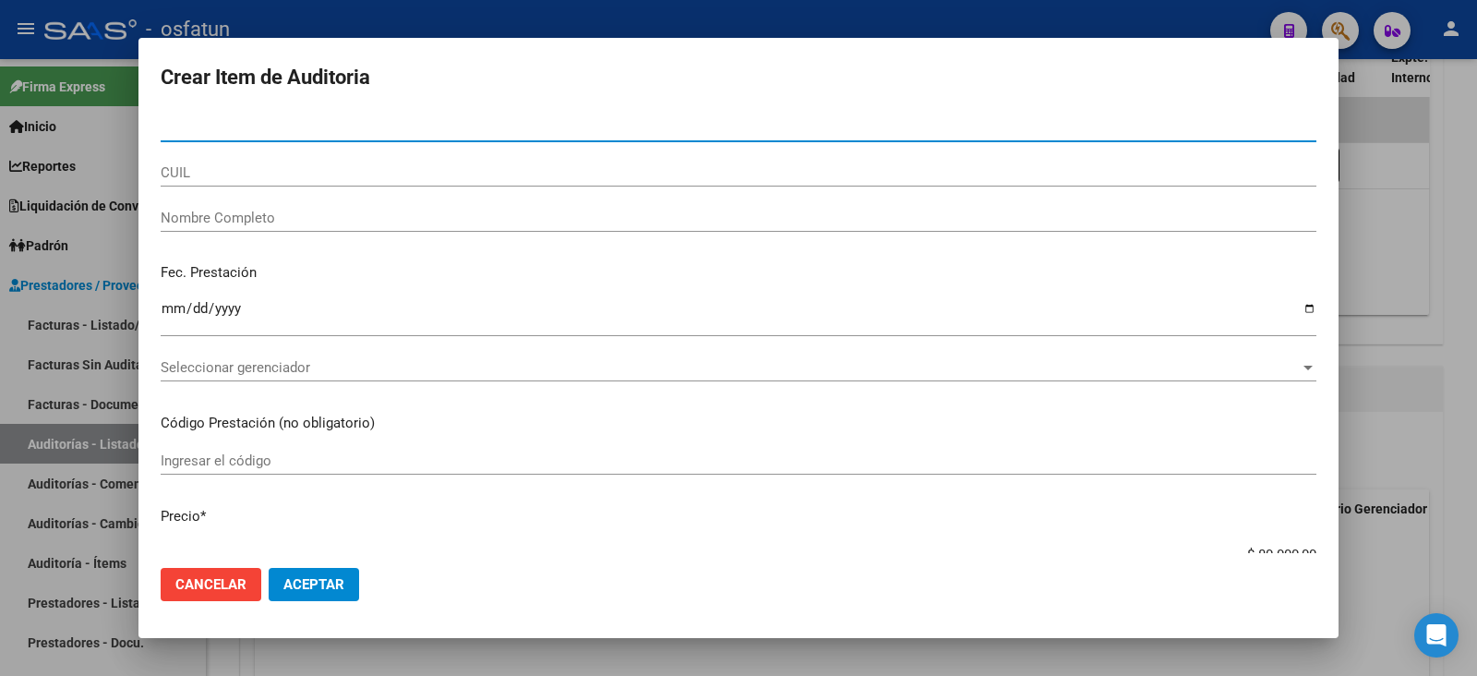
paste input "35841063"
type input "35841063"
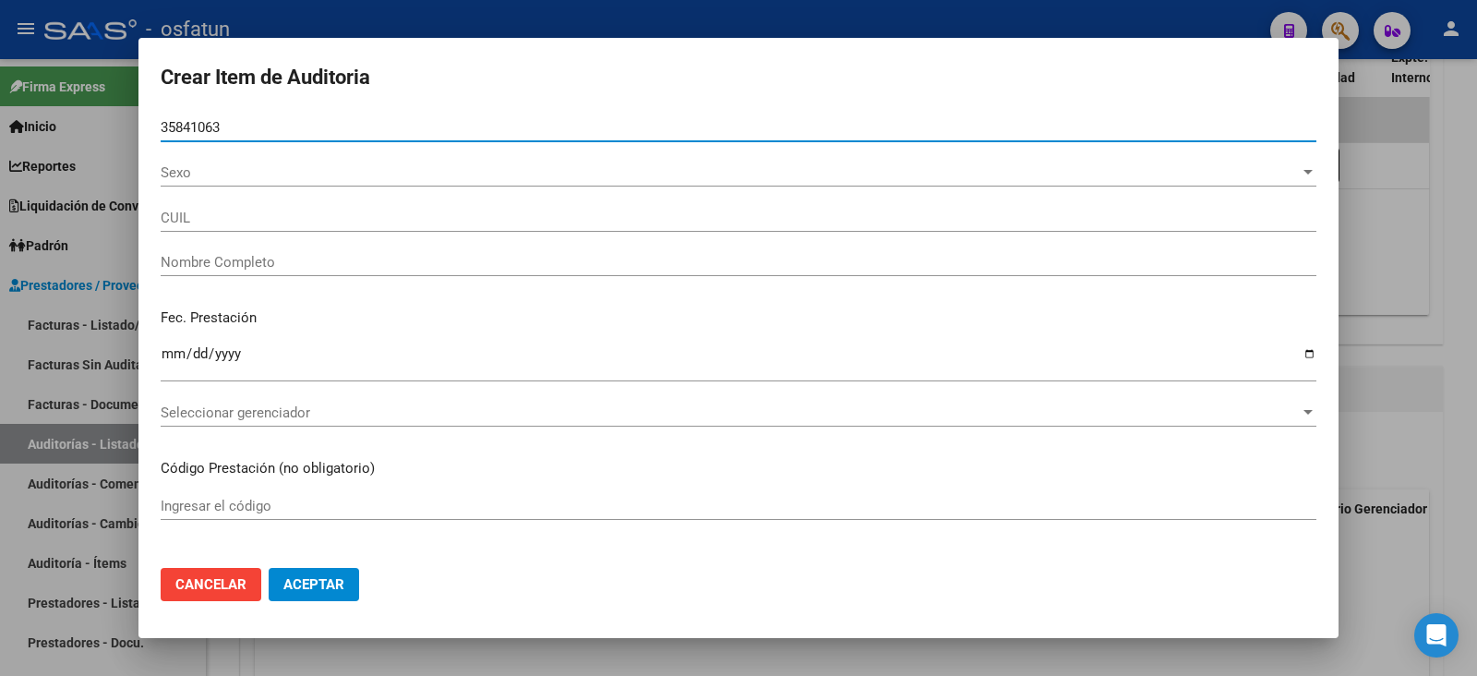
type input "20358410635"
type input "GALERA NABI ISRAEL"
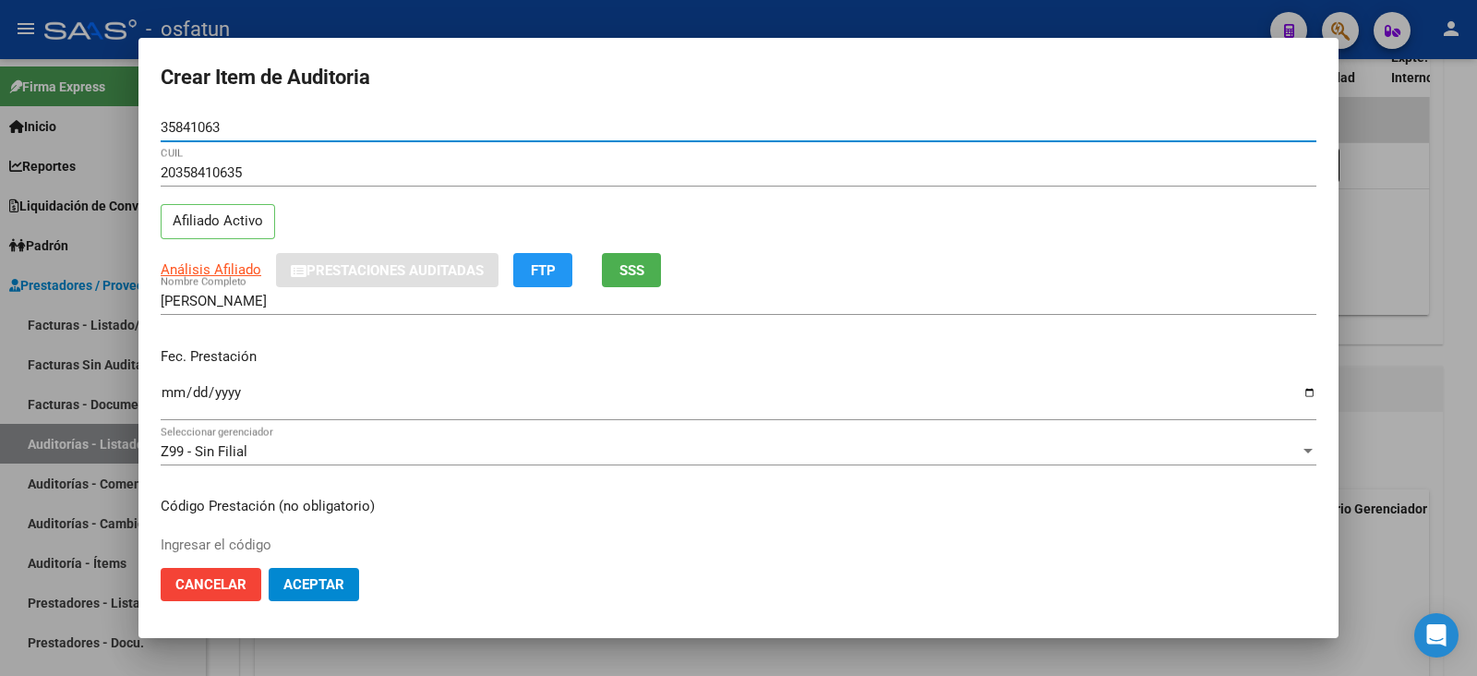
type input "35841063"
click at [156, 389] on mat-dialog-content "35841063 Nro Documento 20358410635 CUIL Afiliado Activo Análisis Afiliado Prest…" at bounding box center [738, 333] width 1200 height 439
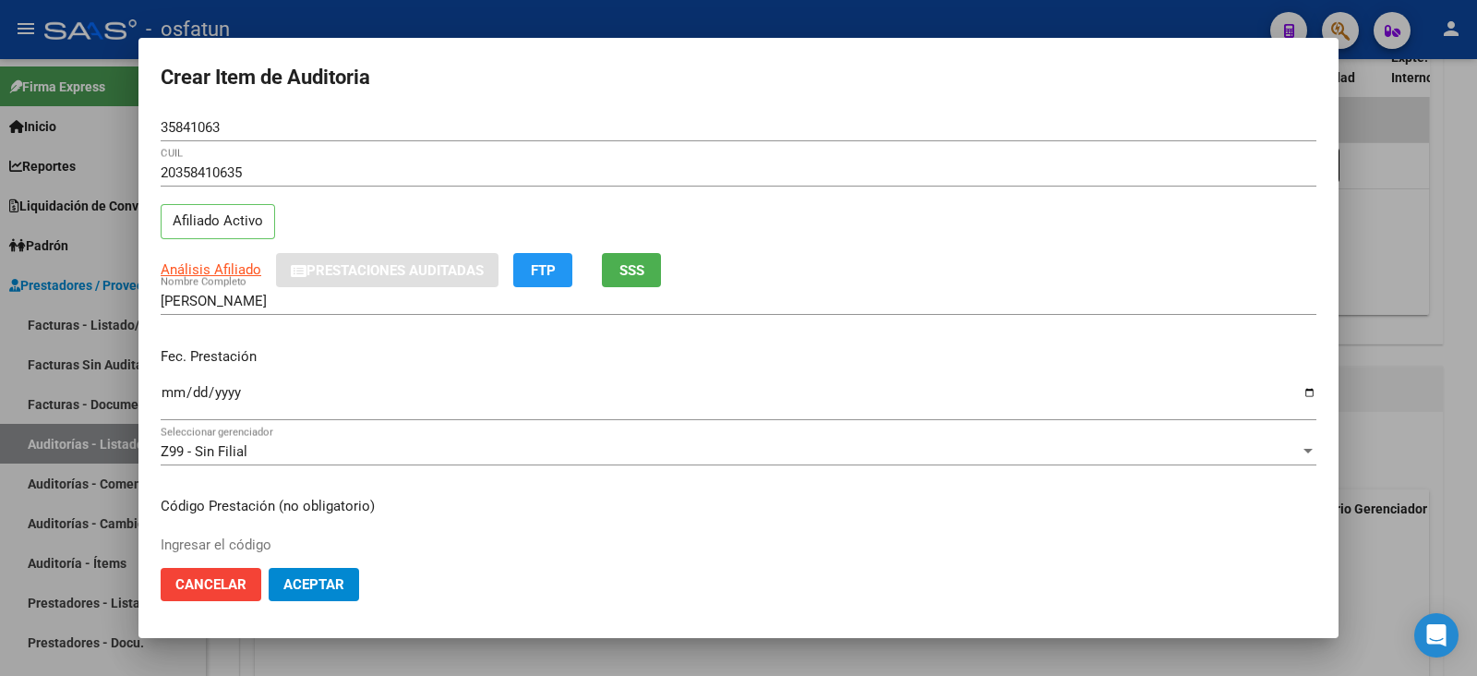
click at [173, 382] on div "Ingresar la fecha" at bounding box center [739, 400] width 1156 height 40
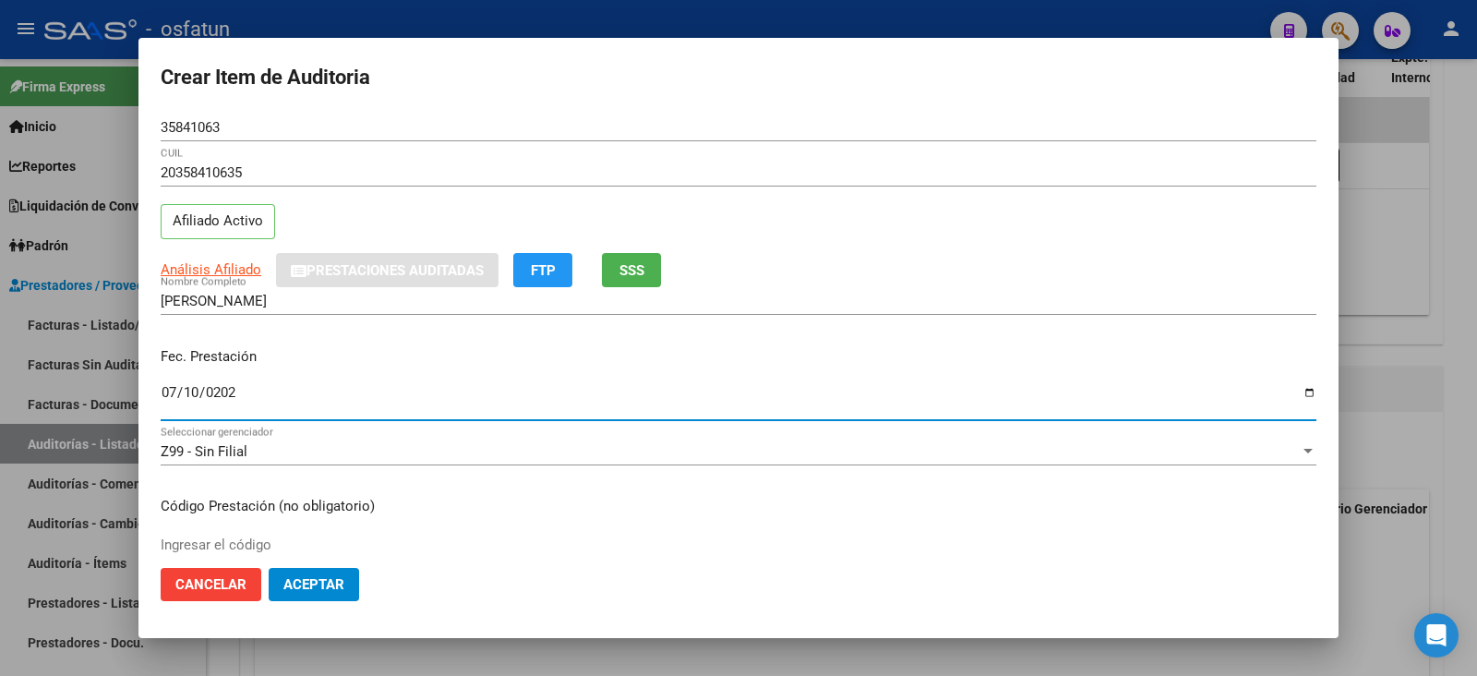
type input "[DATE]"
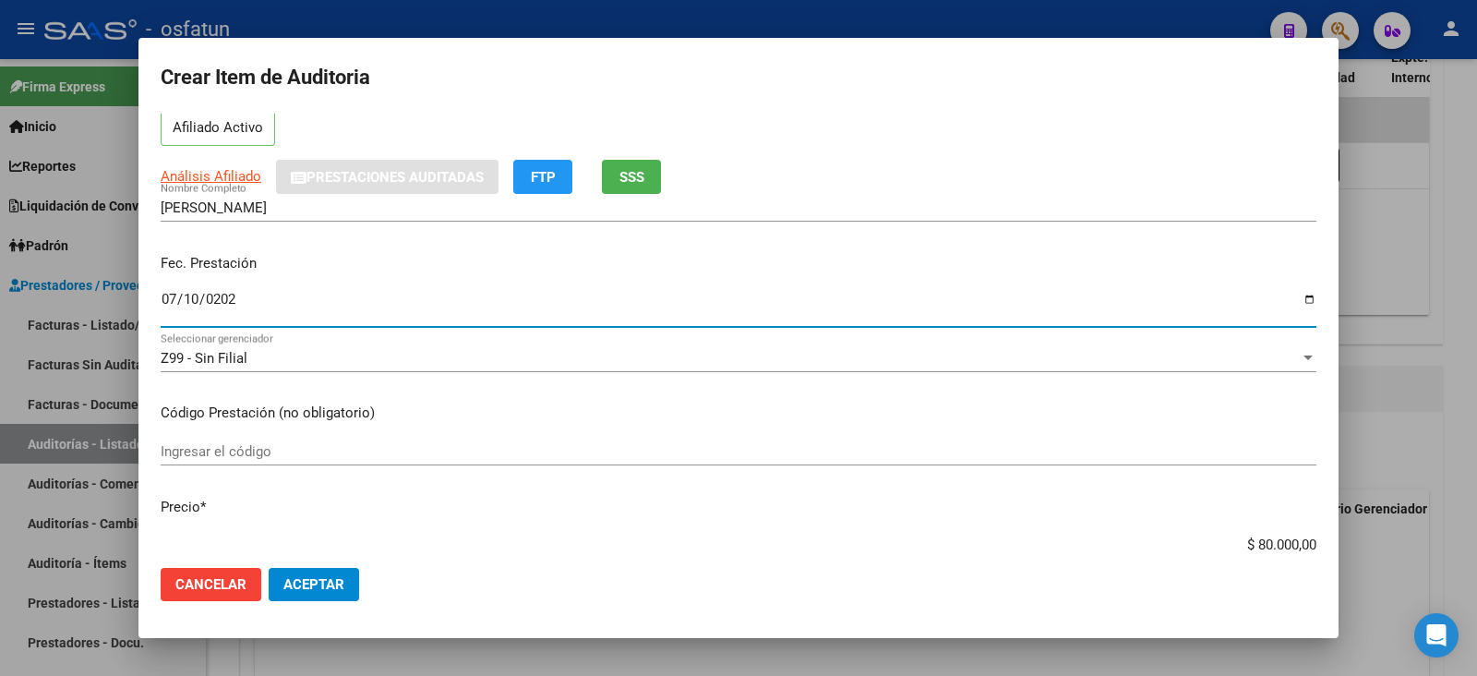
scroll to position [114, 0]
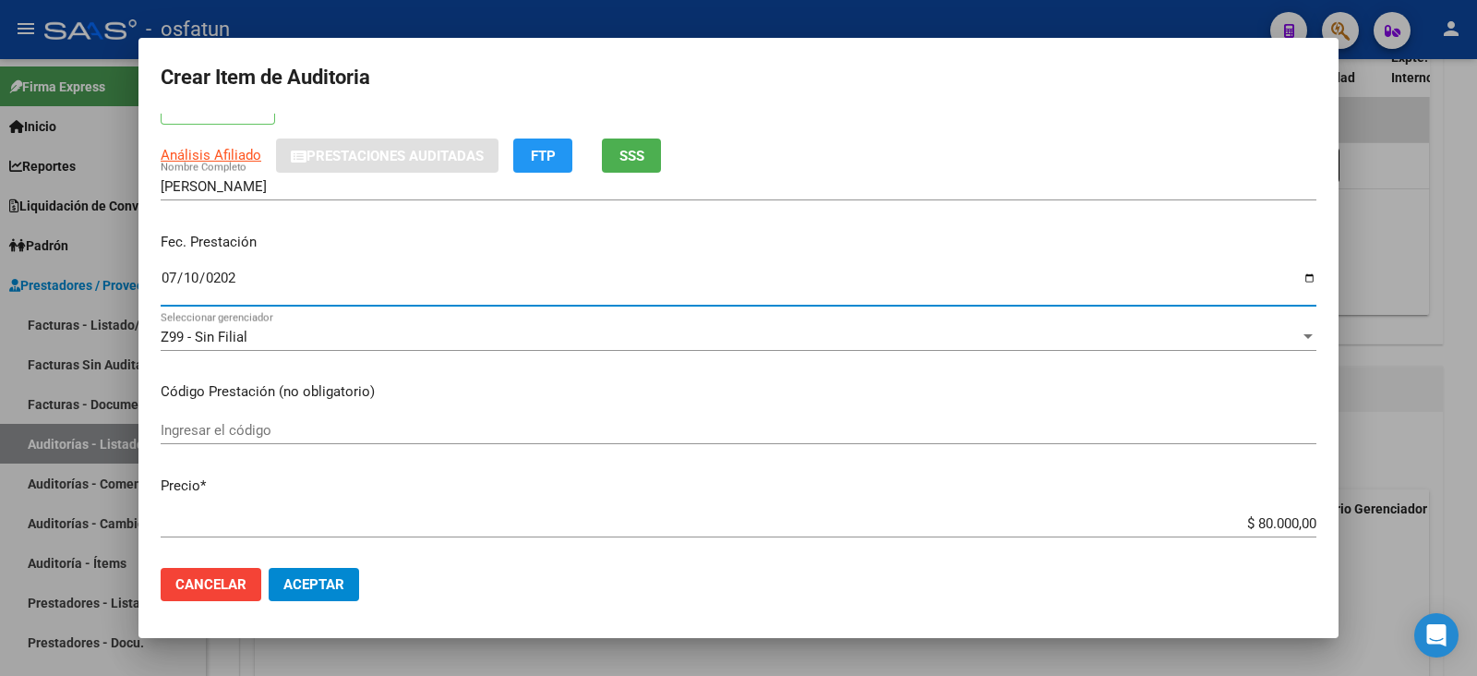
click at [441, 416] on div "Ingresar el código" at bounding box center [739, 430] width 1156 height 28
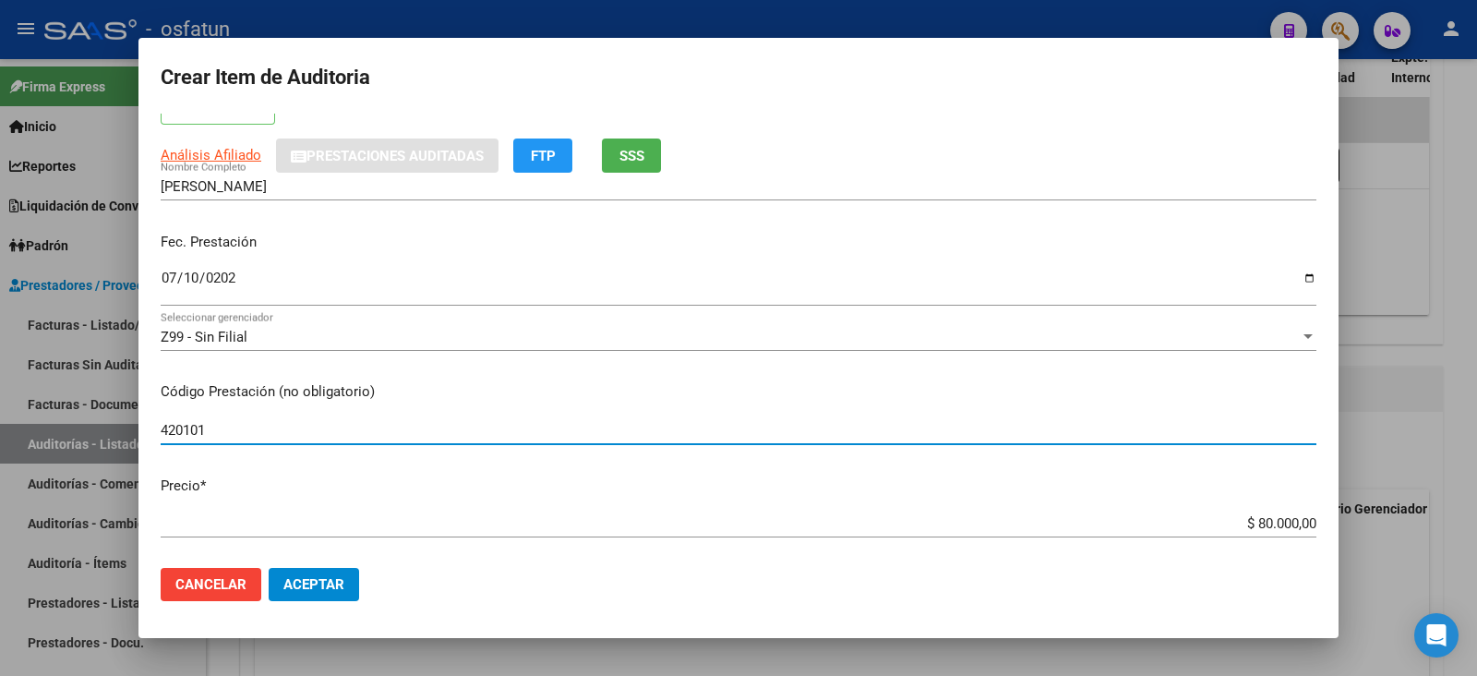
type input "420101"
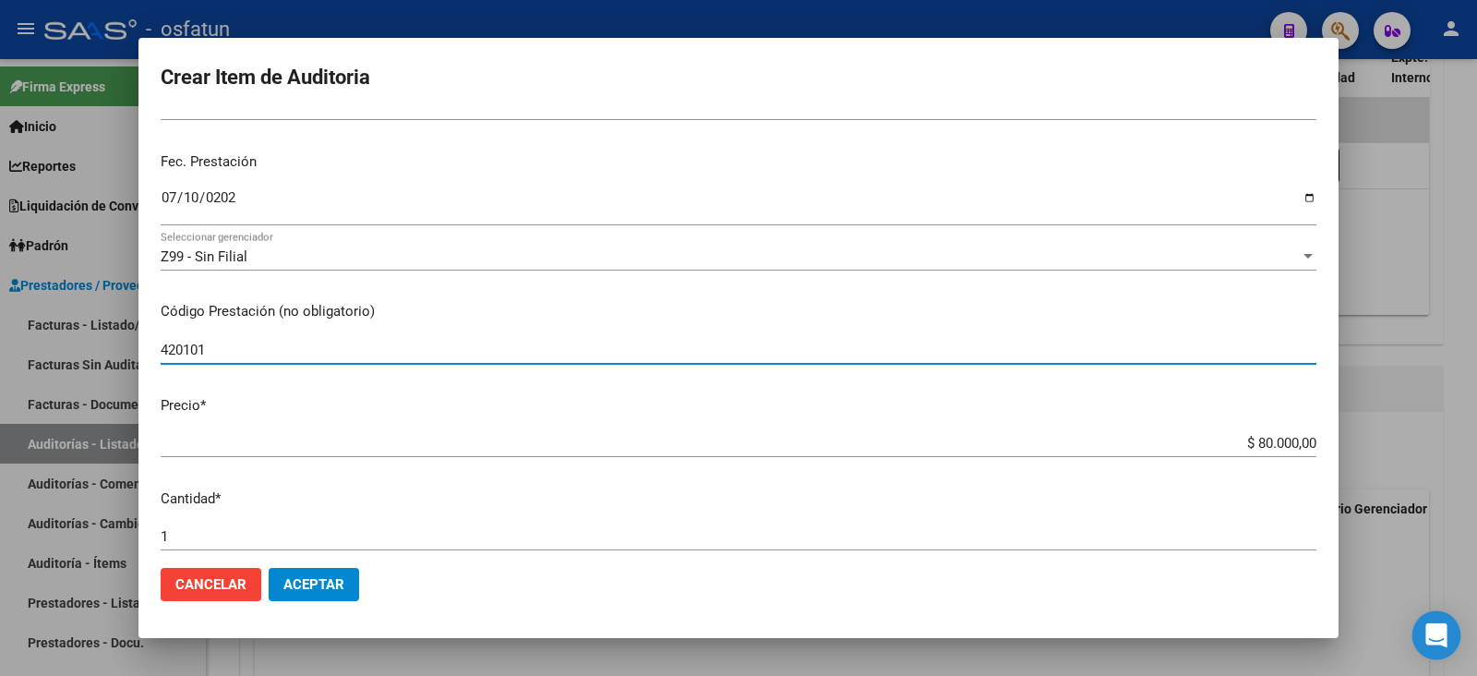
scroll to position [230, 0]
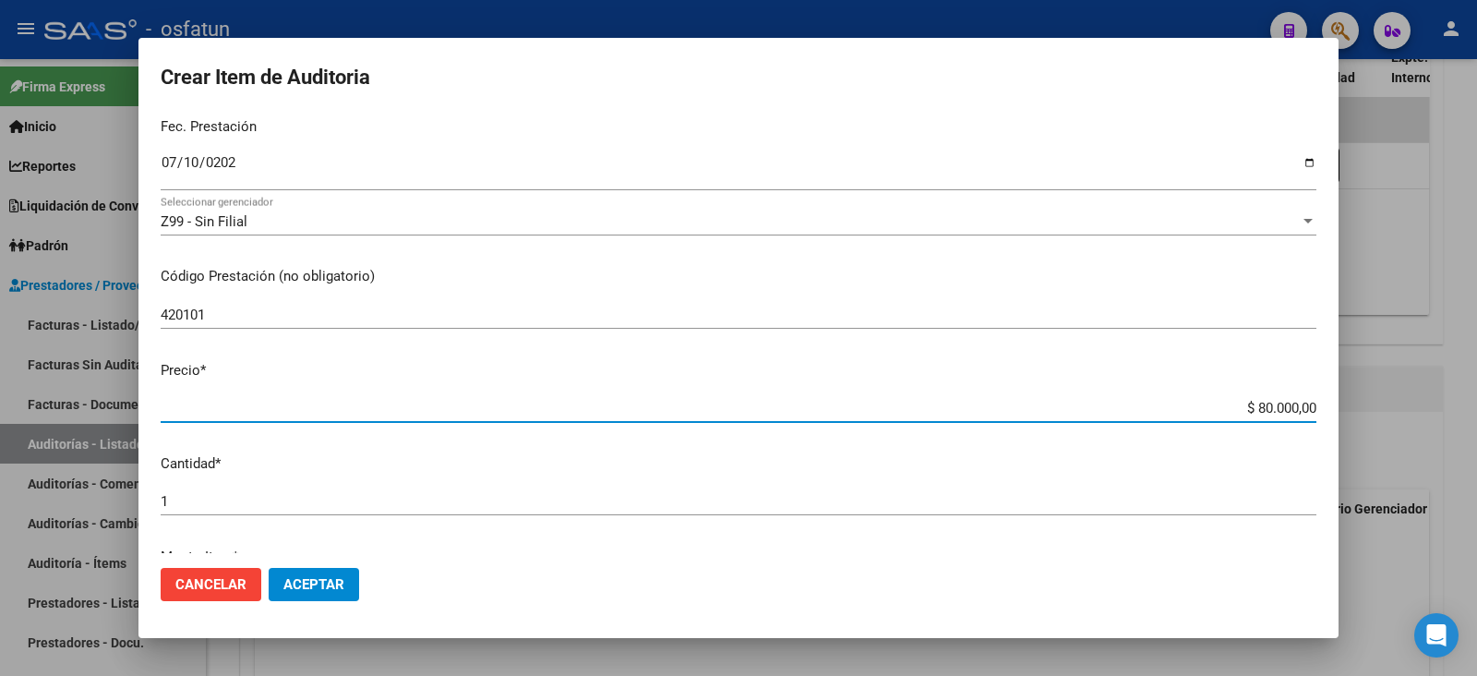
drag, startPoint x: 1241, startPoint y: 397, endPoint x: 1349, endPoint y: 401, distance: 108.1
click at [1349, 401] on div "Crear Item de Auditoria 35841063 Nro Documento 20358410635 CUIL Afiliado Activo…" at bounding box center [738, 338] width 1477 height 676
type input "$ 0,02"
type input "$ 0,20"
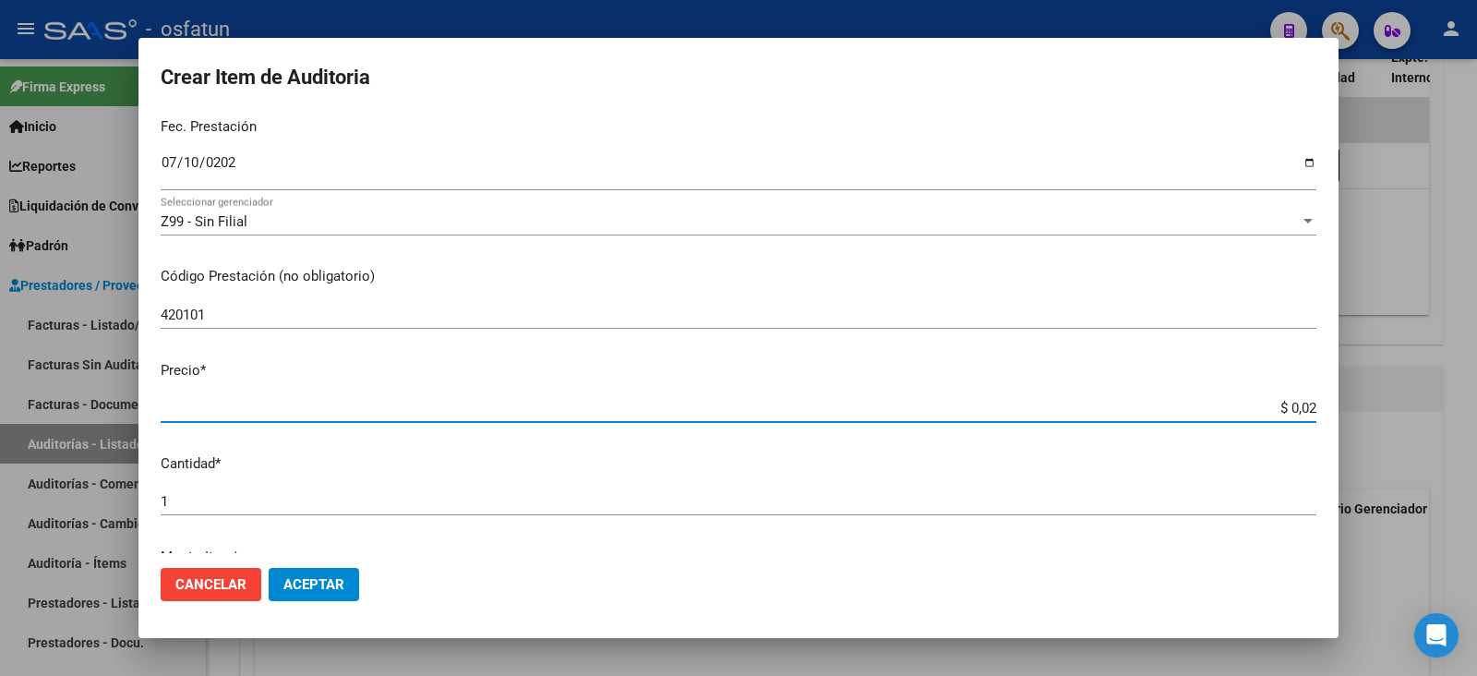
type input "$ 0,20"
type input "$ 2,00"
type input "$ 20,00"
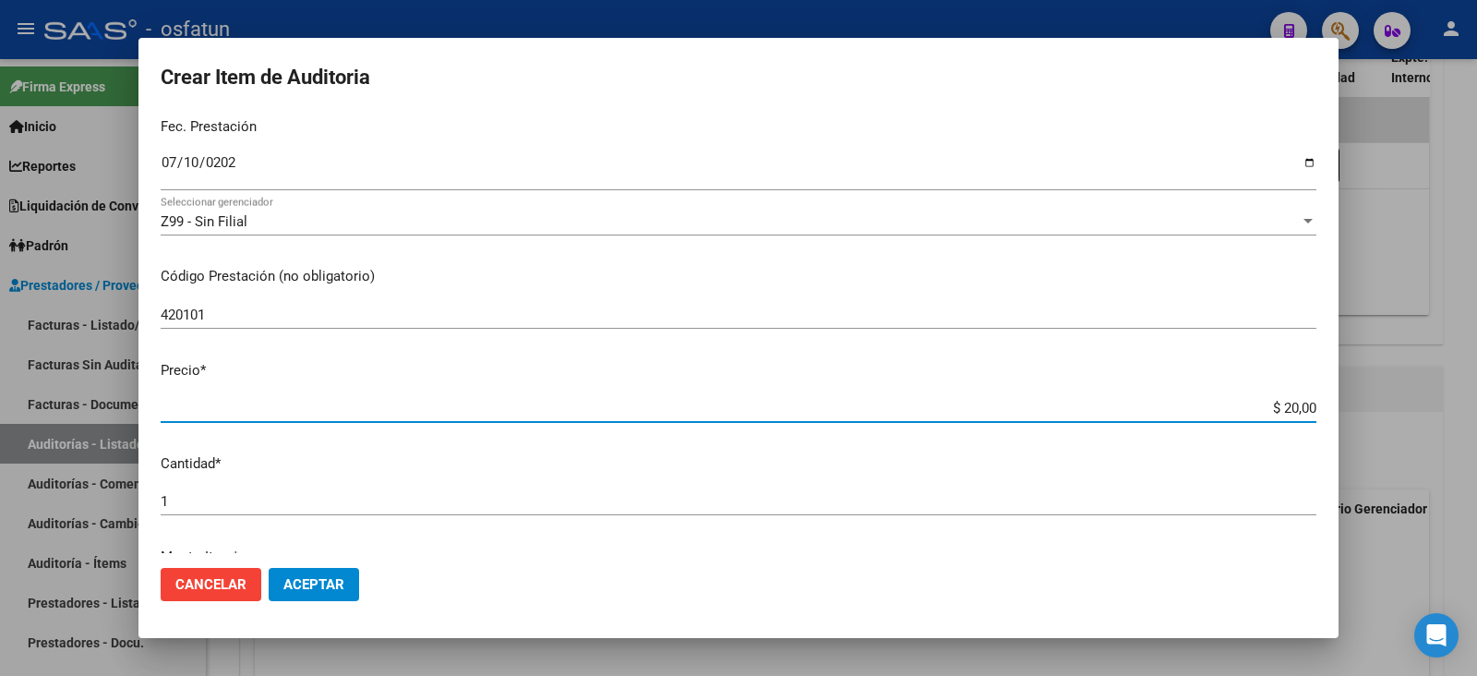
type input "$ 200,00"
type input "$ 2.000,00"
type input "$ 20.000,00"
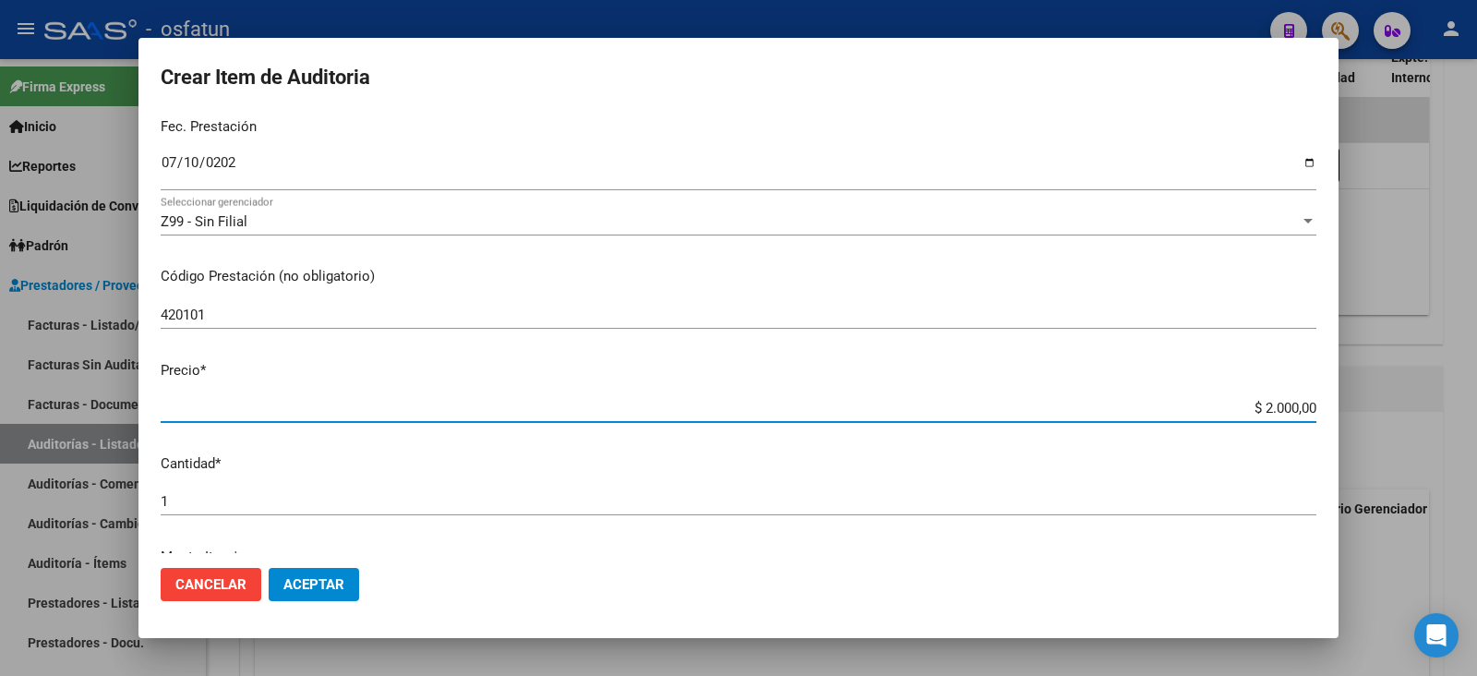
type input "$ 20.000,00"
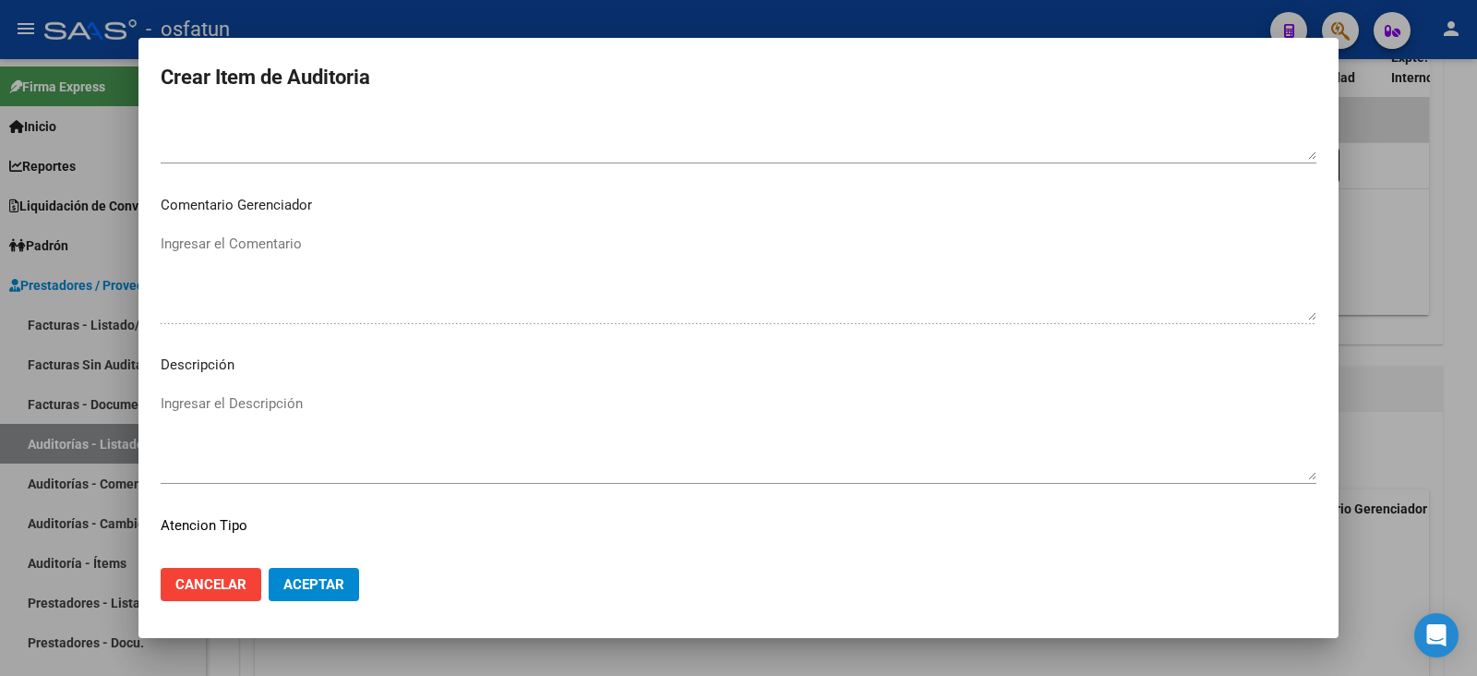
scroll to position [1222, 0]
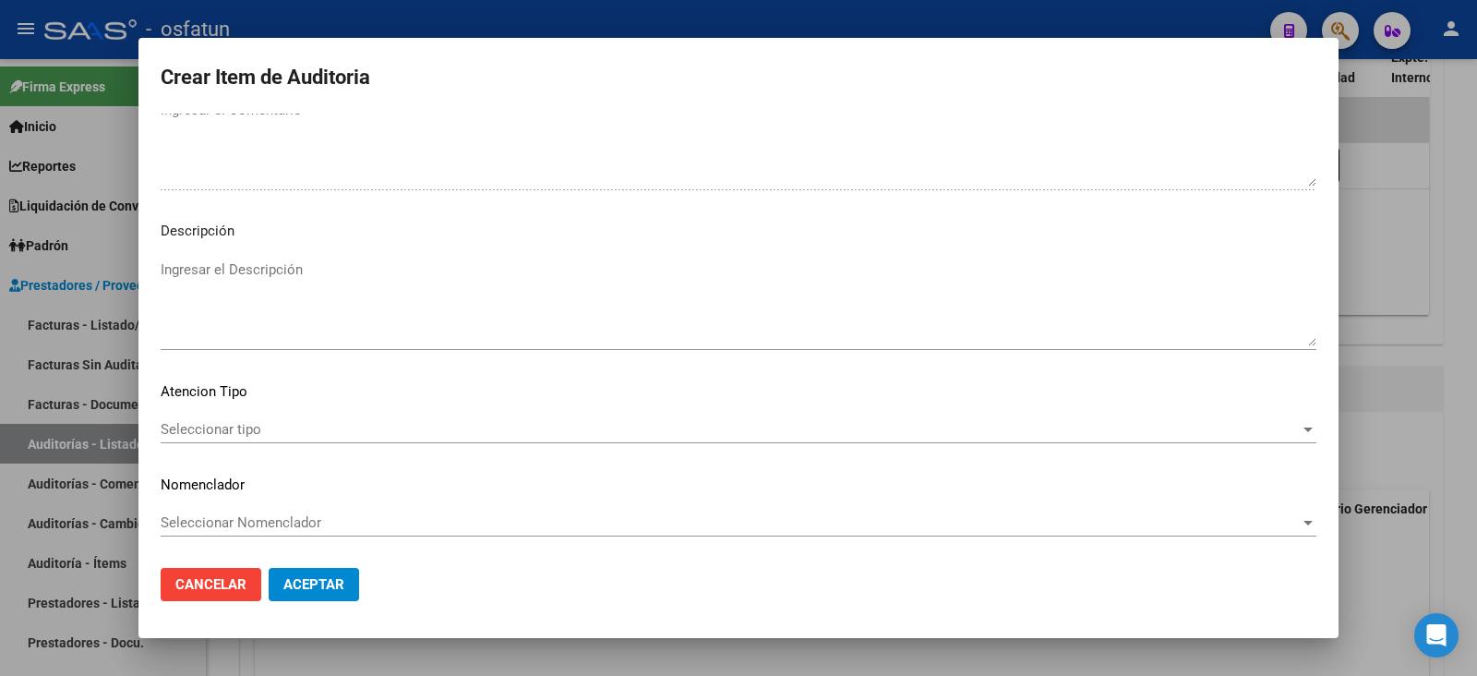
click at [199, 437] on div "Seleccionar tipo Seleccionar tipo" at bounding box center [739, 429] width 1156 height 28
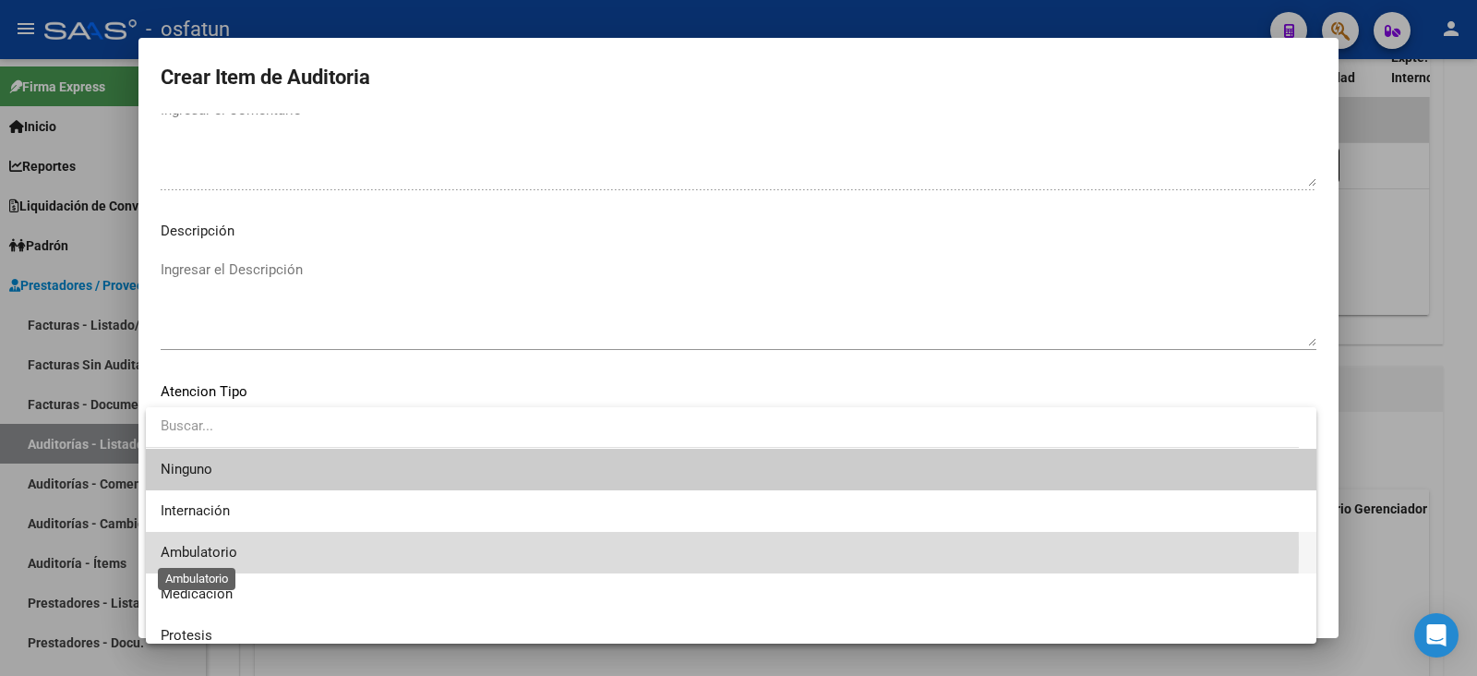
click at [212, 547] on span "Ambulatorio" at bounding box center [199, 552] width 77 height 17
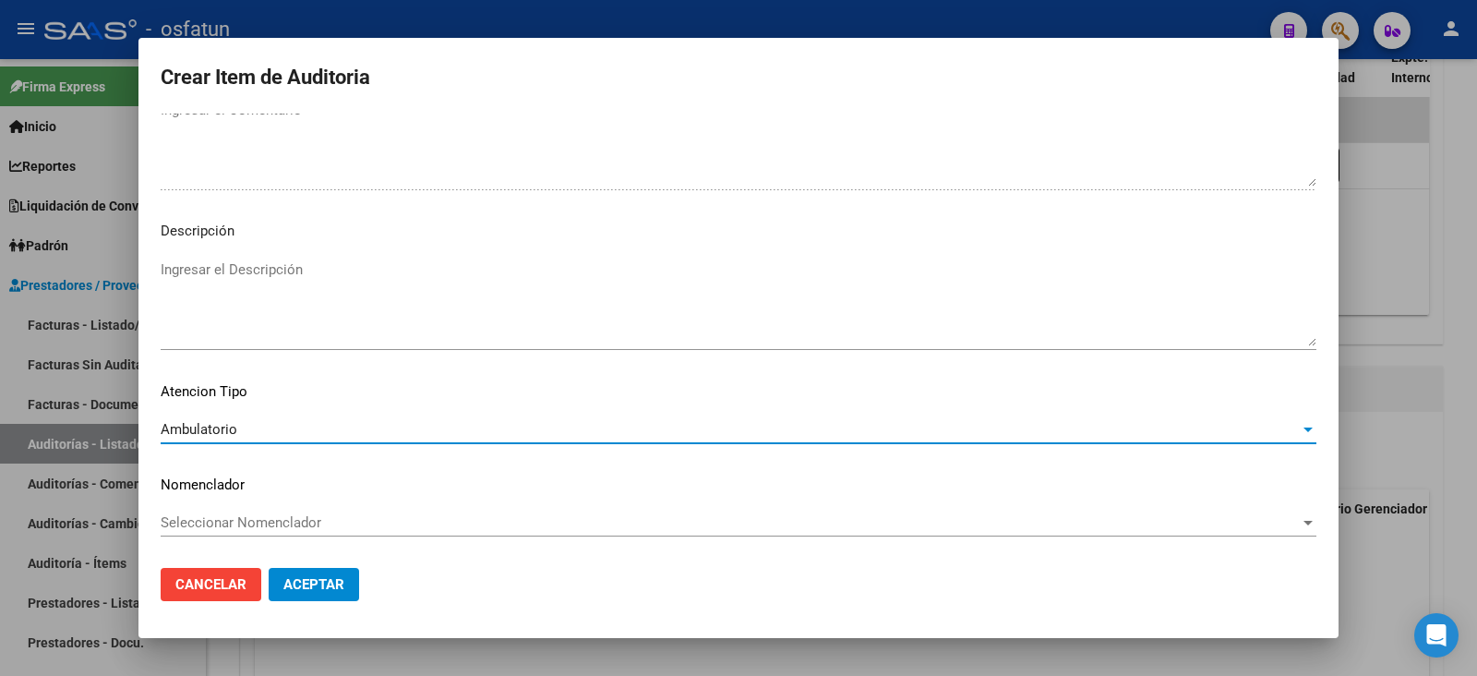
click at [217, 527] on span "Seleccionar Nomenclador" at bounding box center [730, 522] width 1139 height 17
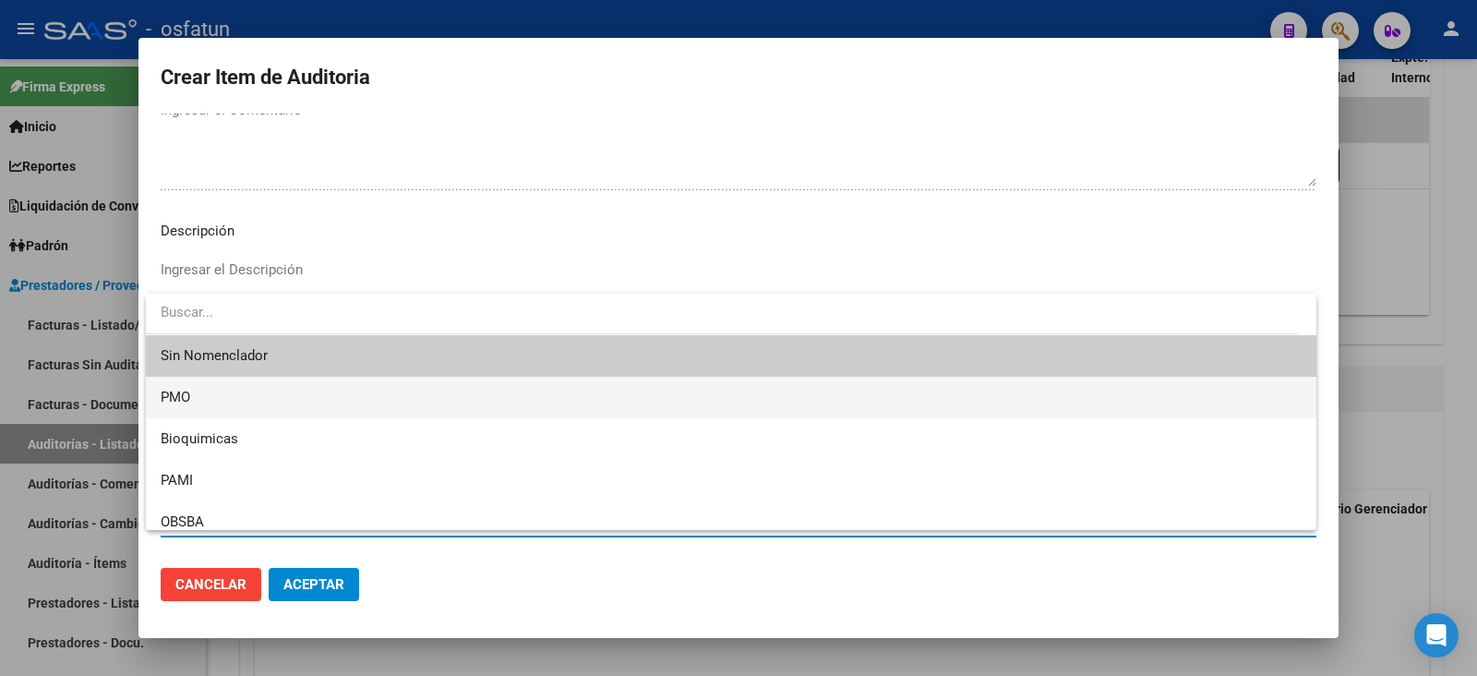
click at [220, 393] on span "PMO" at bounding box center [731, 398] width 1141 height 42
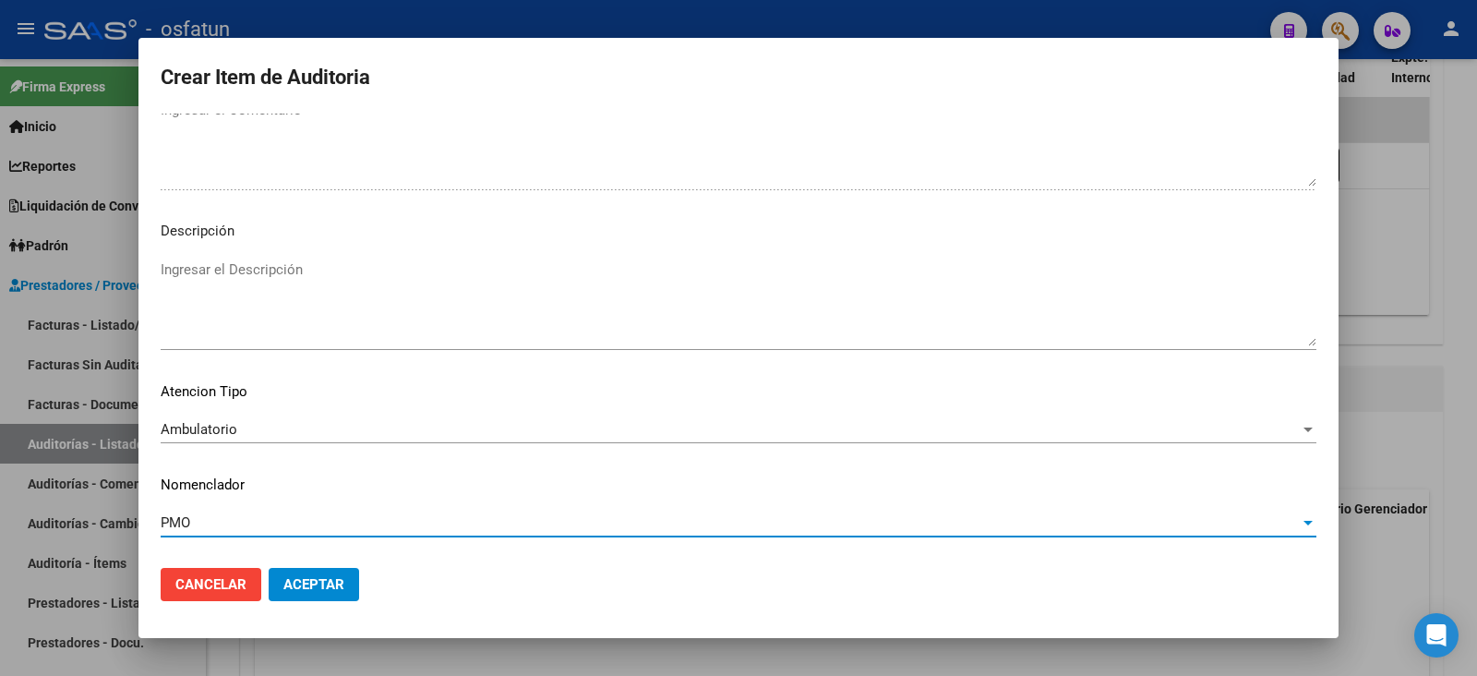
click at [302, 583] on span "Aceptar" at bounding box center [313, 584] width 61 height 17
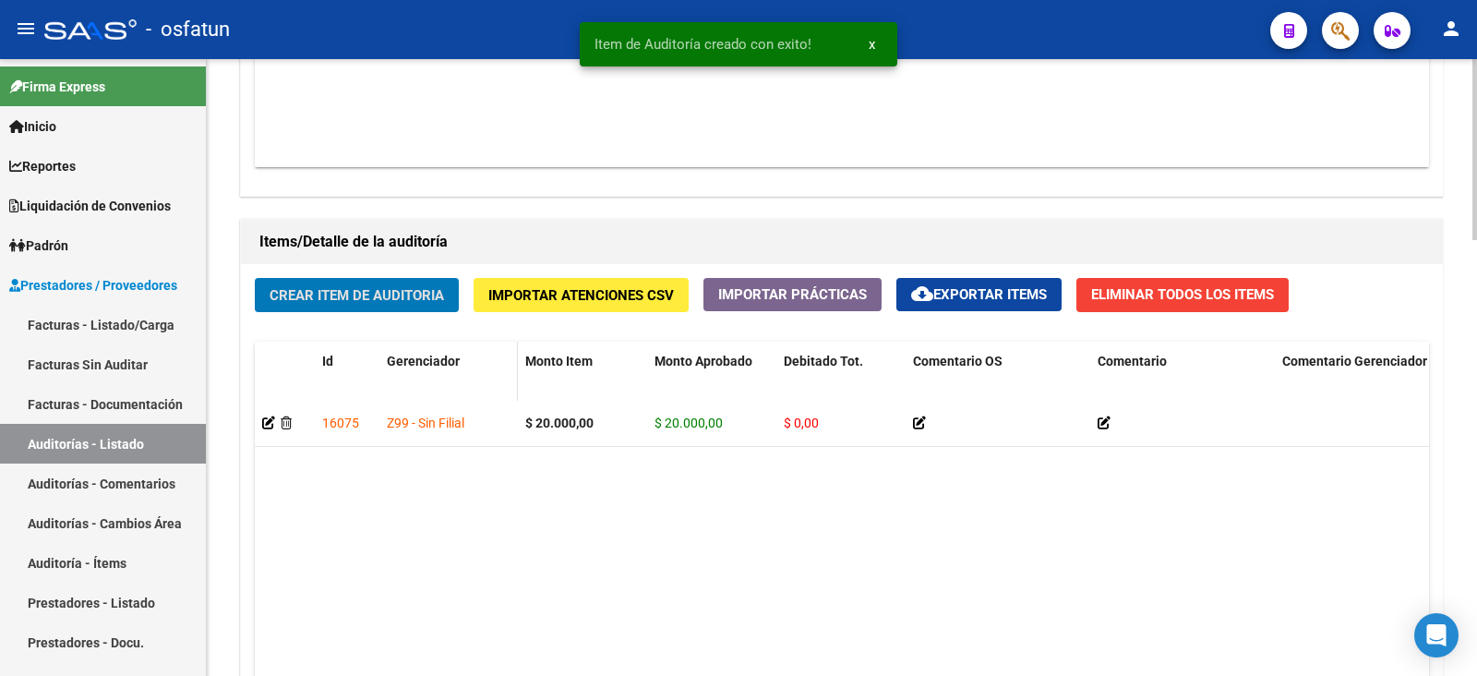
scroll to position [1385, 0]
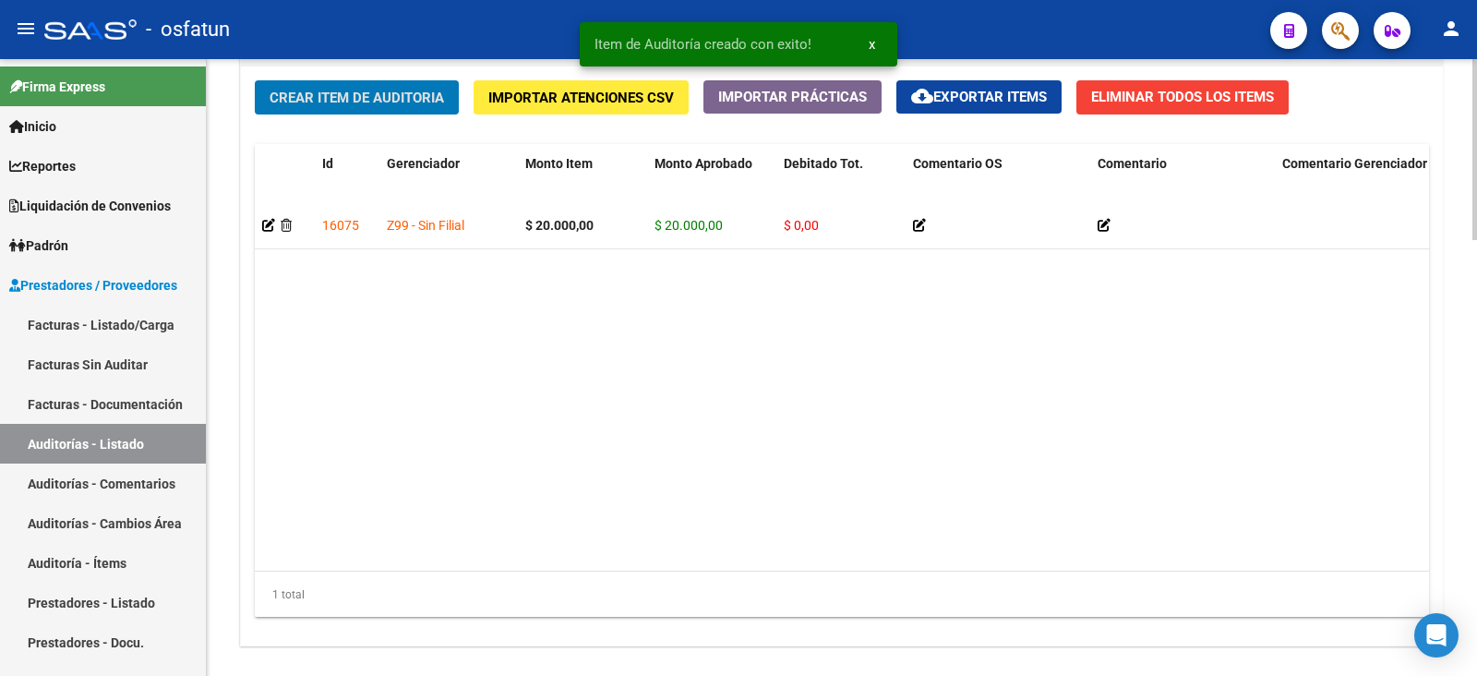
click at [397, 96] on span "Crear Item de Auditoria" at bounding box center [357, 98] width 174 height 17
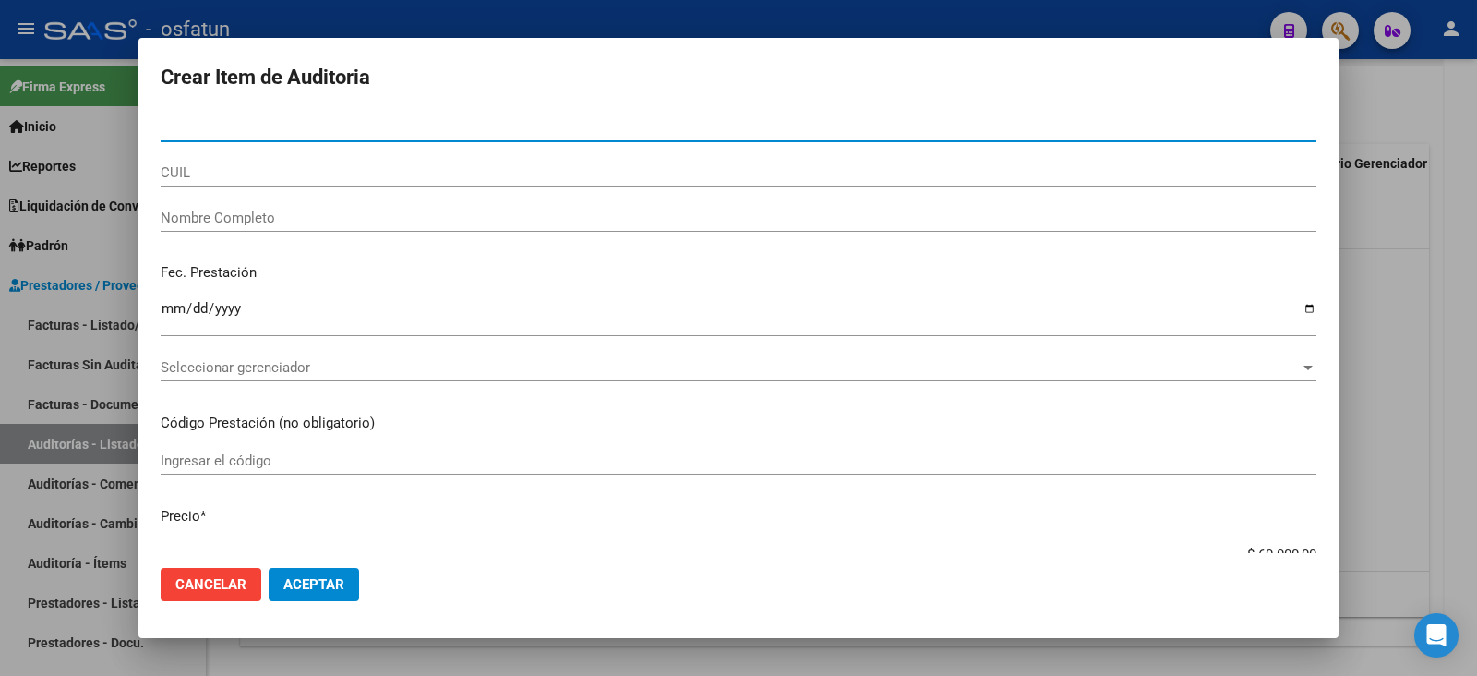
paste input "18449067"
type input "18449067"
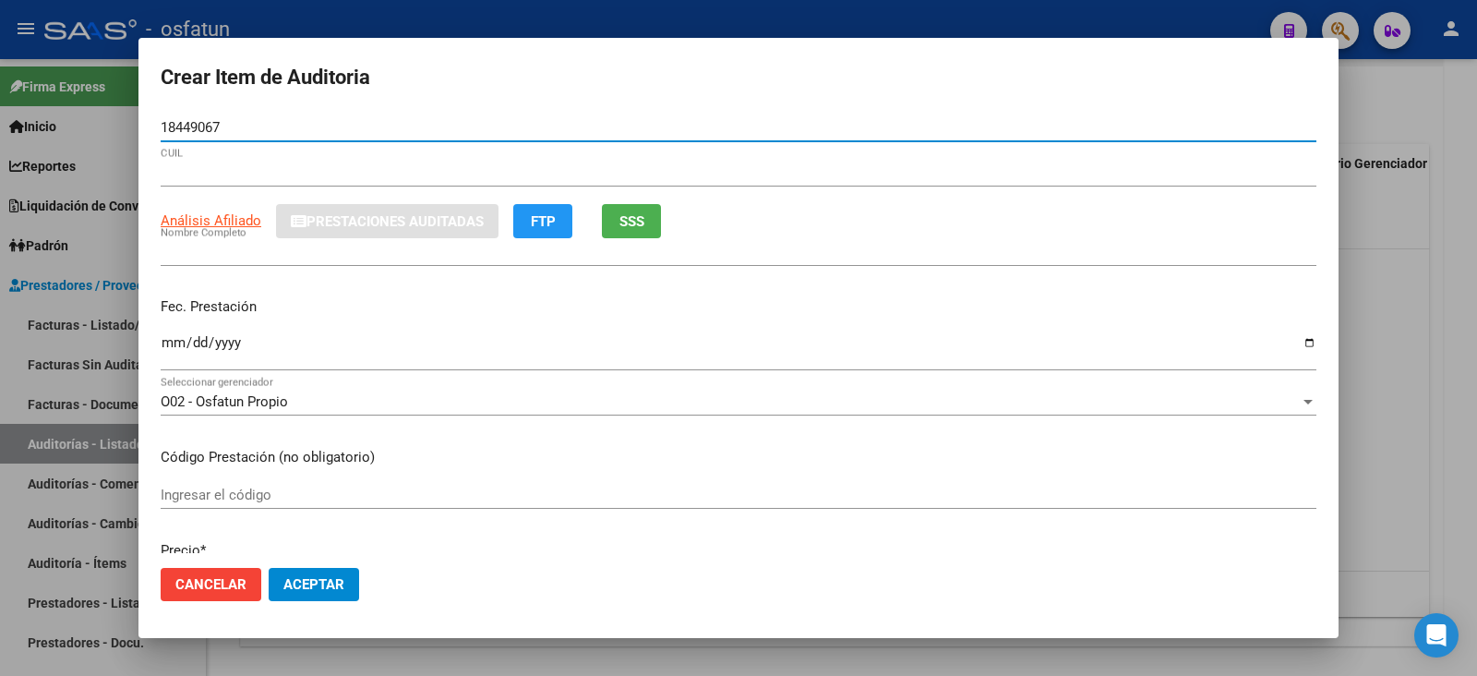
type input "20184490677"
type input "GIL LUIS ALBERTO"
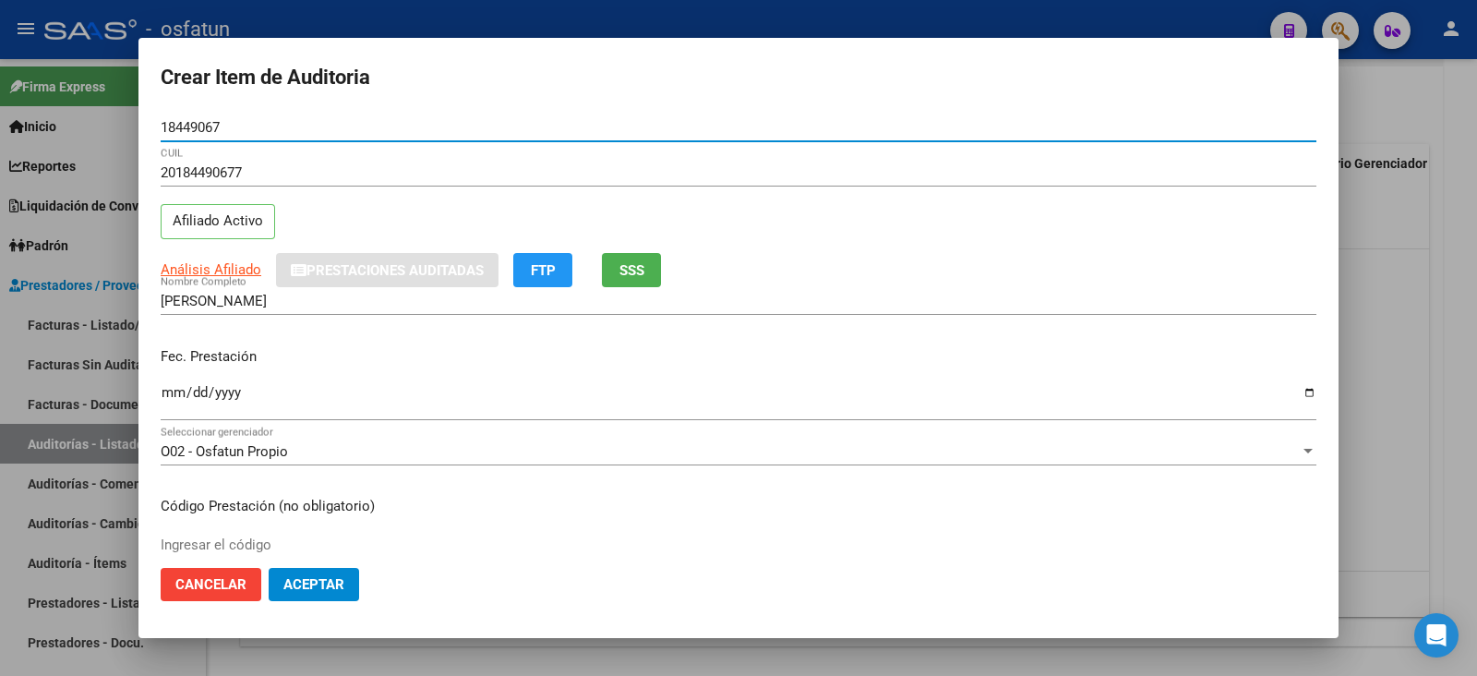
type input "18449067"
click at [162, 396] on input "Ingresar la fecha" at bounding box center [739, 400] width 1156 height 30
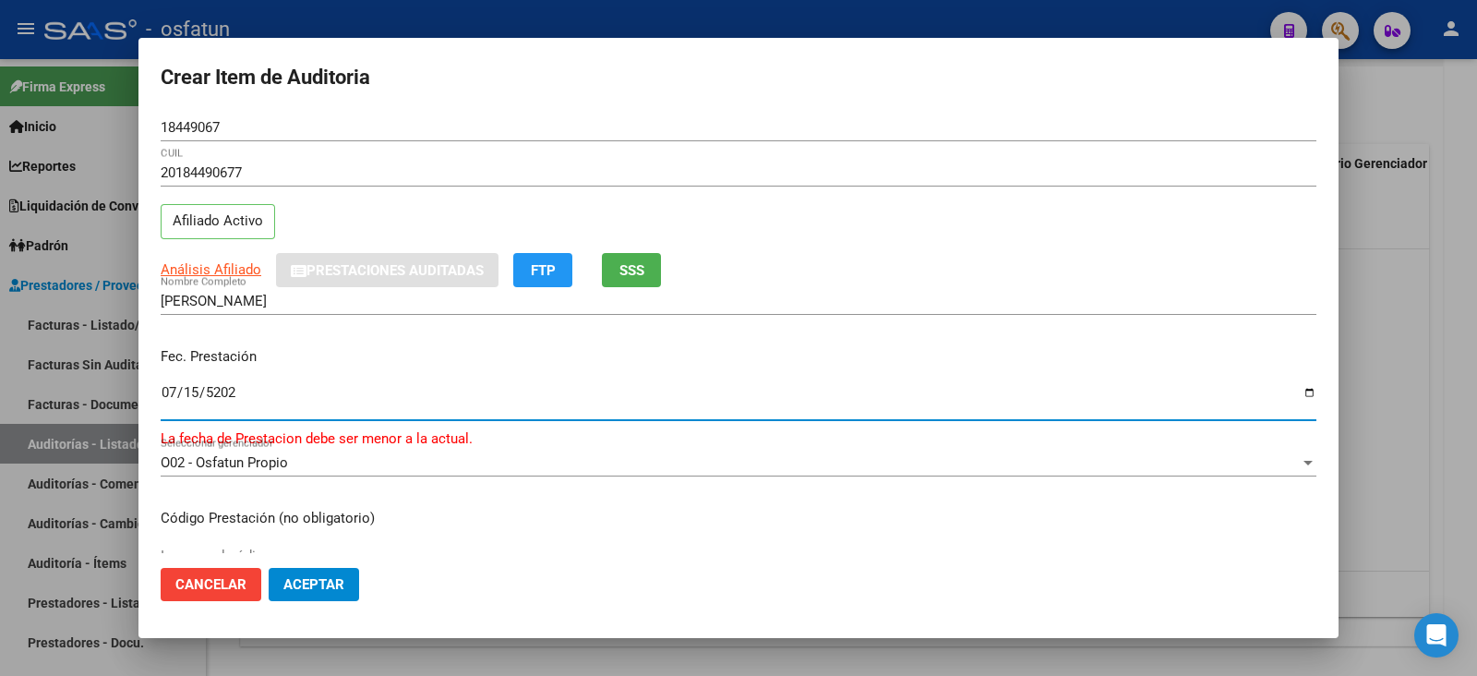
type input "[DATE]"
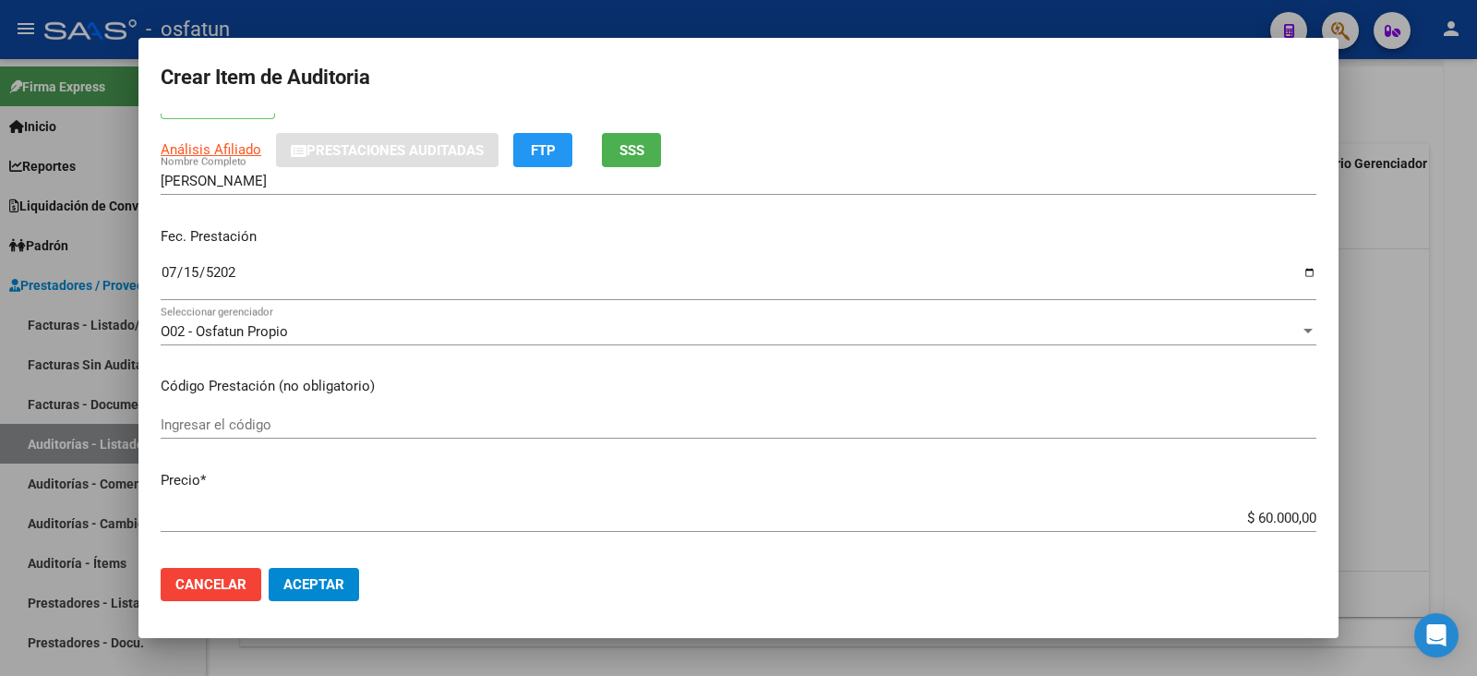
scroll to position [230, 0]
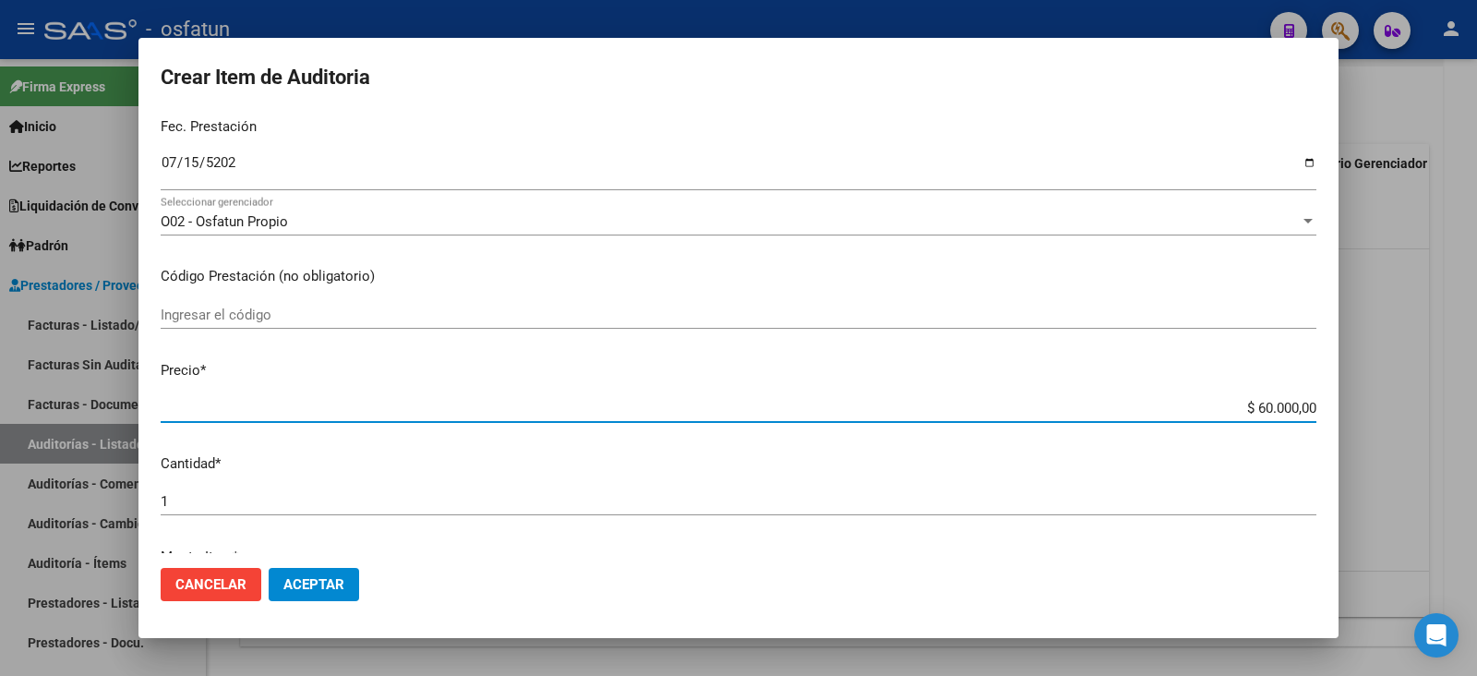
drag, startPoint x: 1244, startPoint y: 404, endPoint x: 1403, endPoint y: 396, distance: 159.0
click at [1403, 396] on div "Crear Item de Auditoria 18449067 Nro Documento 20184490677 CUIL Afiliado Activo…" at bounding box center [738, 338] width 1477 height 676
type input "$ 0,02"
type input "$ 0,20"
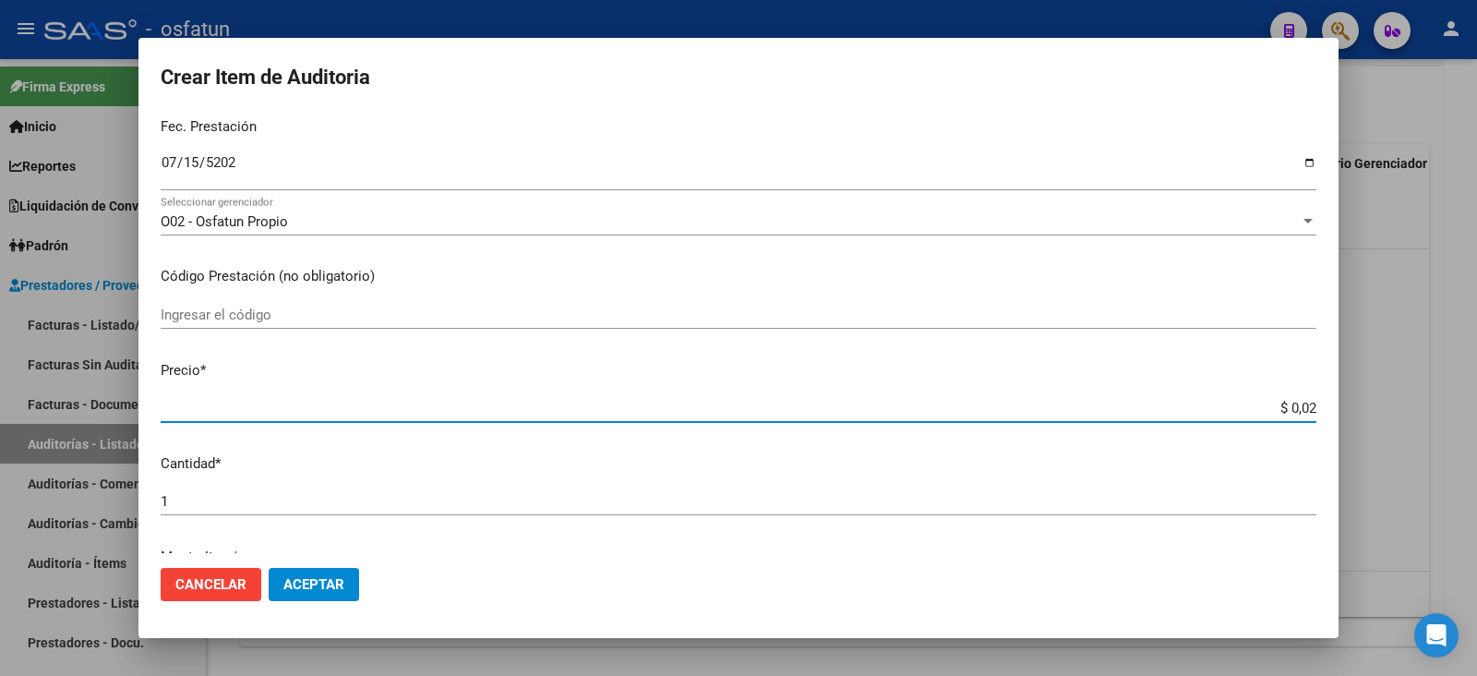
type input "$ 0,20"
type input "$ 2,00"
type input "$ 20,00"
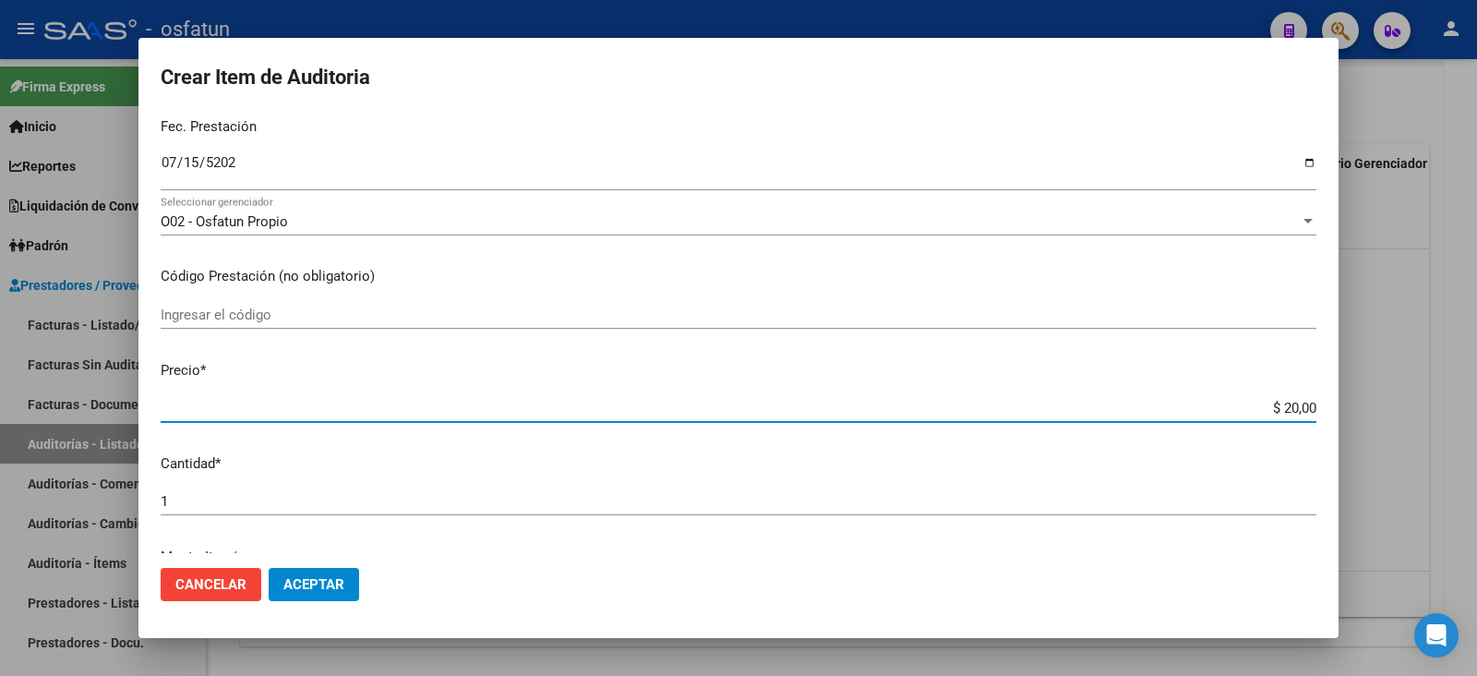
type input "$ 200,00"
type input "$ 2.000,00"
type input "$ 20.000,00"
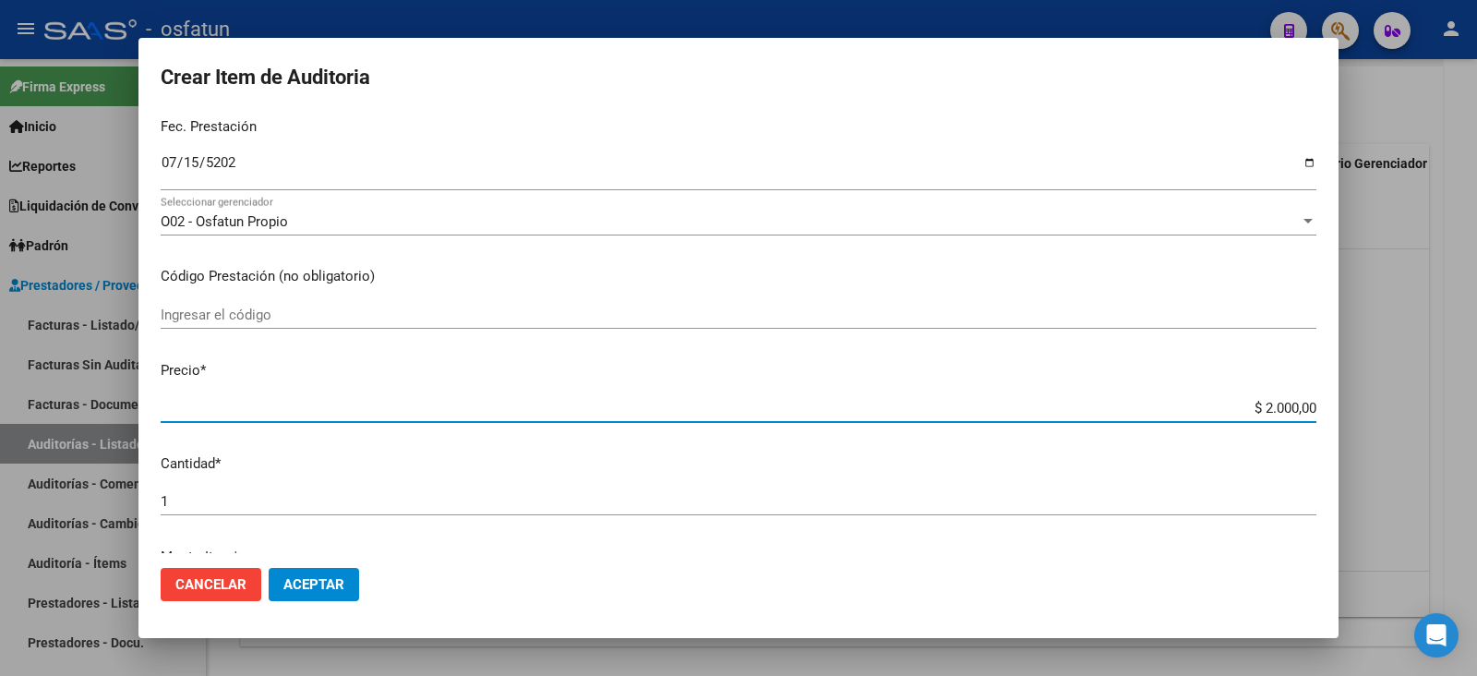
type input "$ 20.000,00"
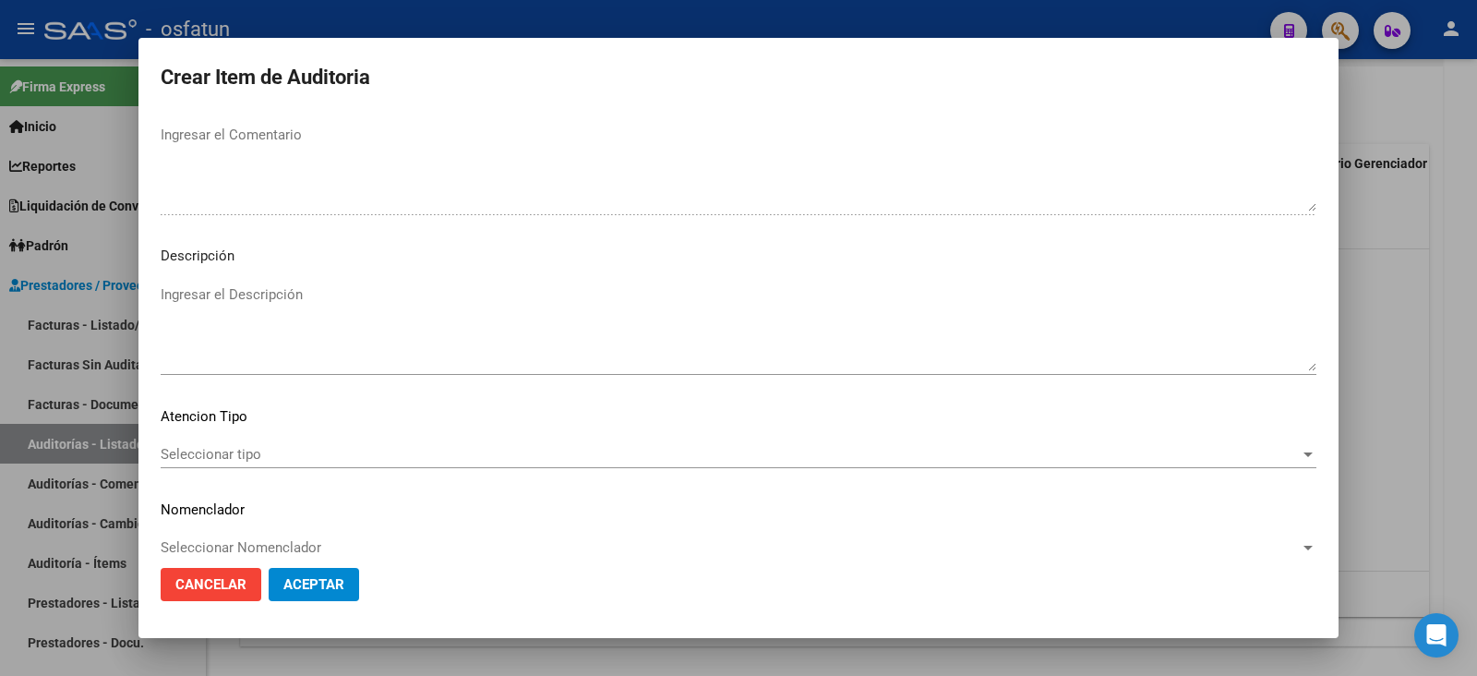
scroll to position [1222, 0]
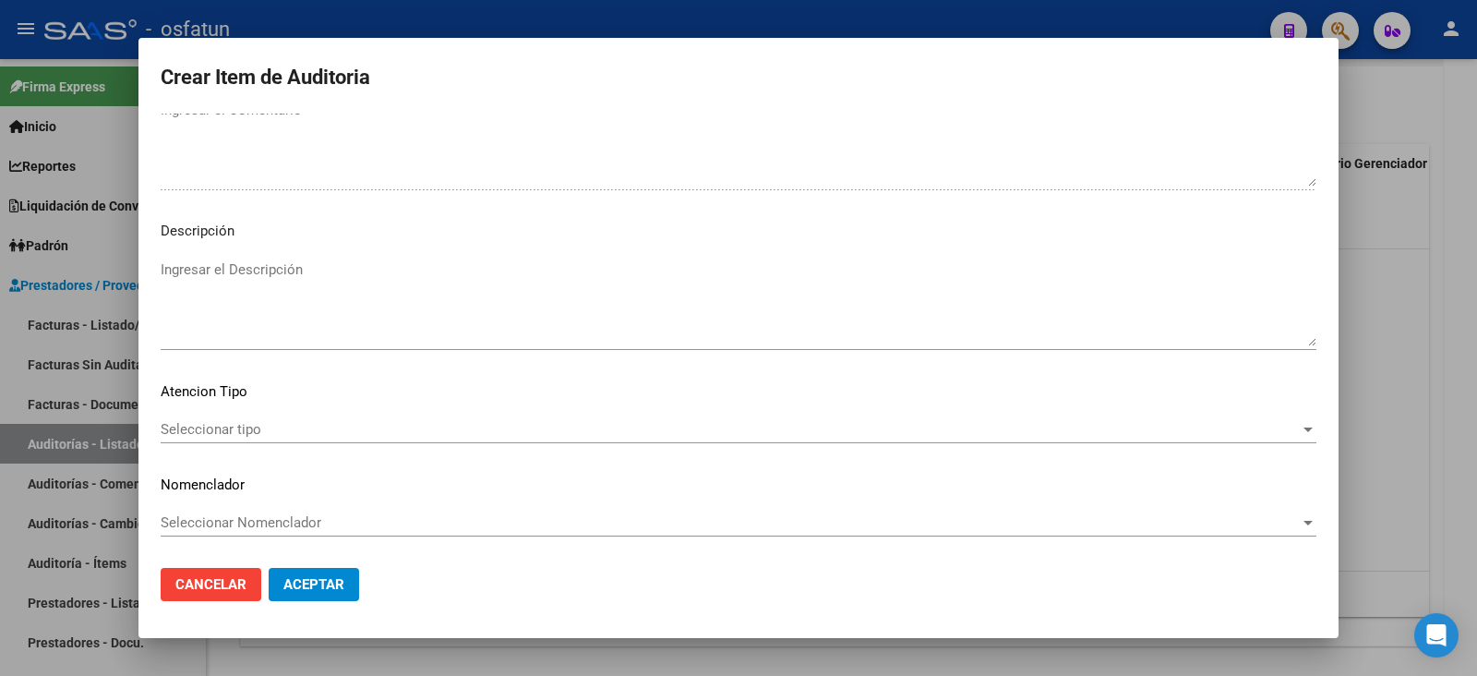
click at [249, 422] on span "Seleccionar tipo" at bounding box center [730, 429] width 1139 height 17
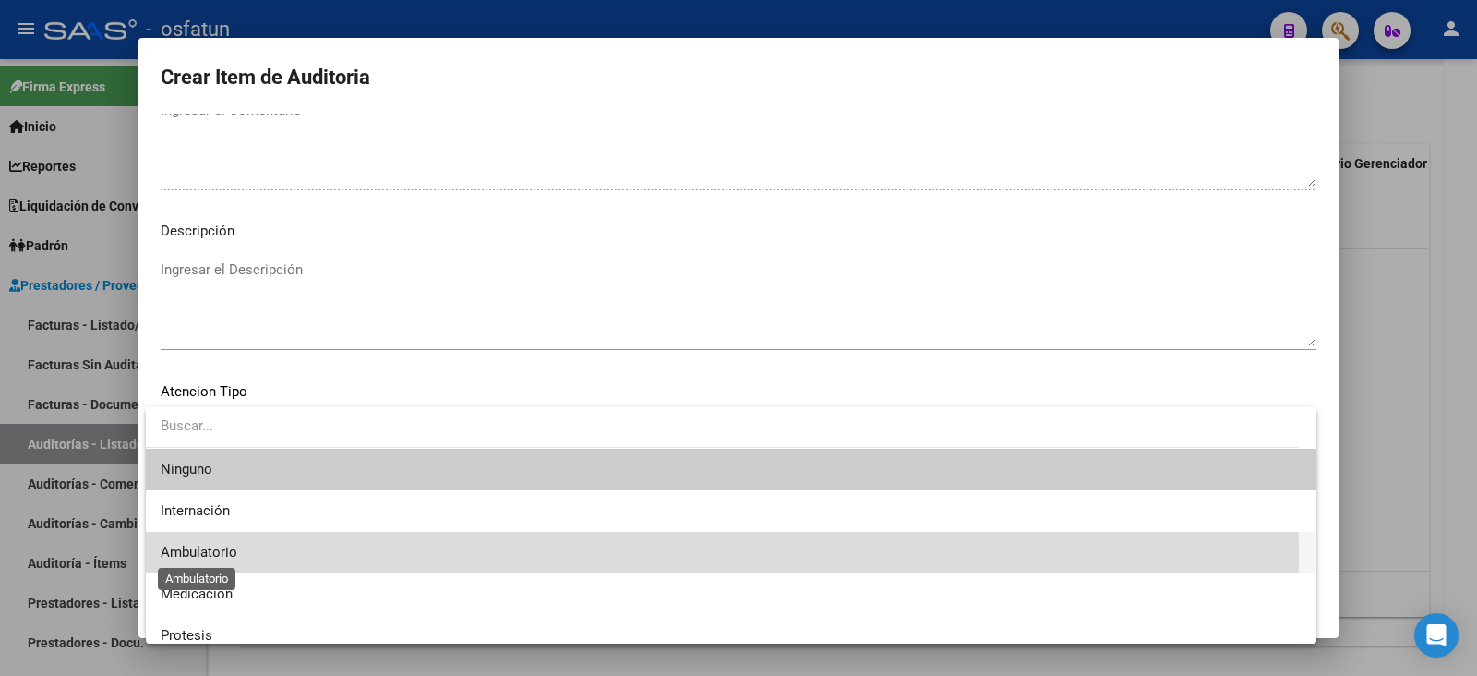
click at [222, 555] on span "Ambulatorio" at bounding box center [199, 552] width 77 height 17
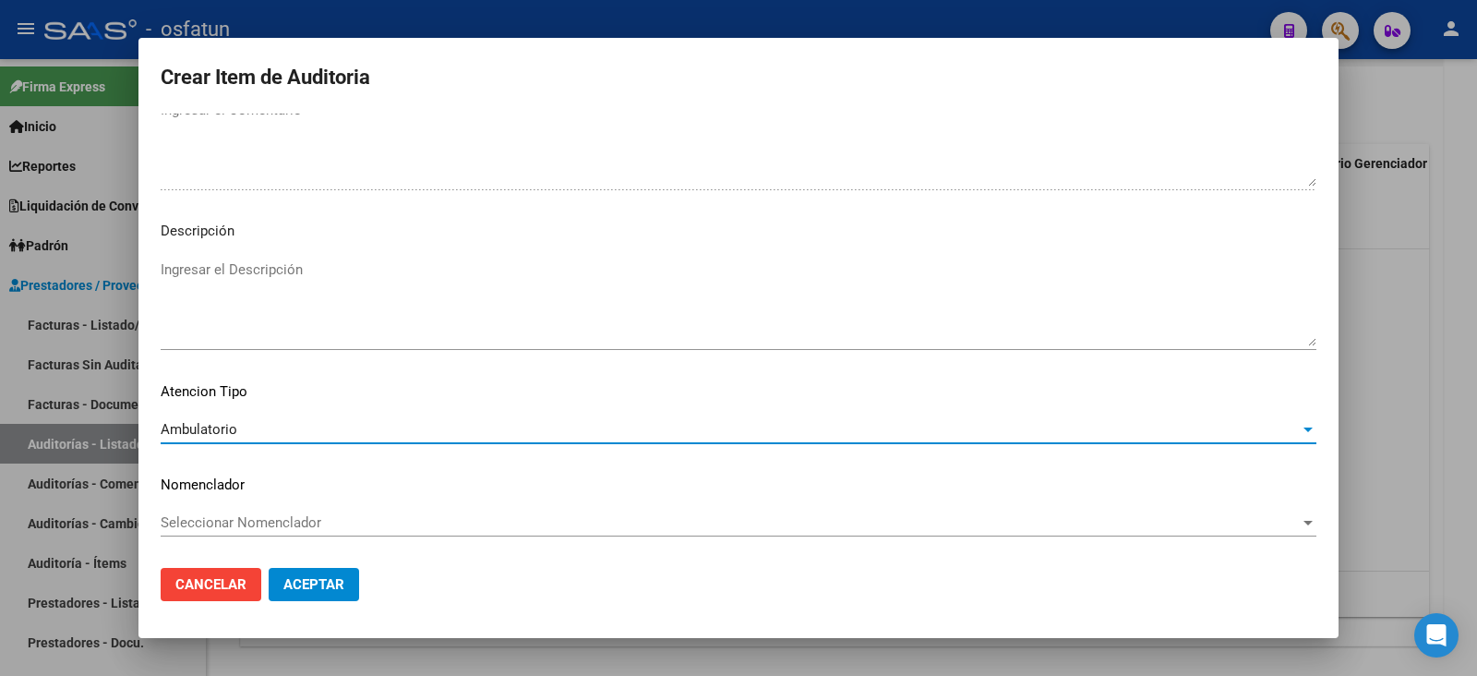
click at [231, 530] on div "Seleccionar Nomenclador Seleccionar Nomenclador" at bounding box center [739, 523] width 1156 height 28
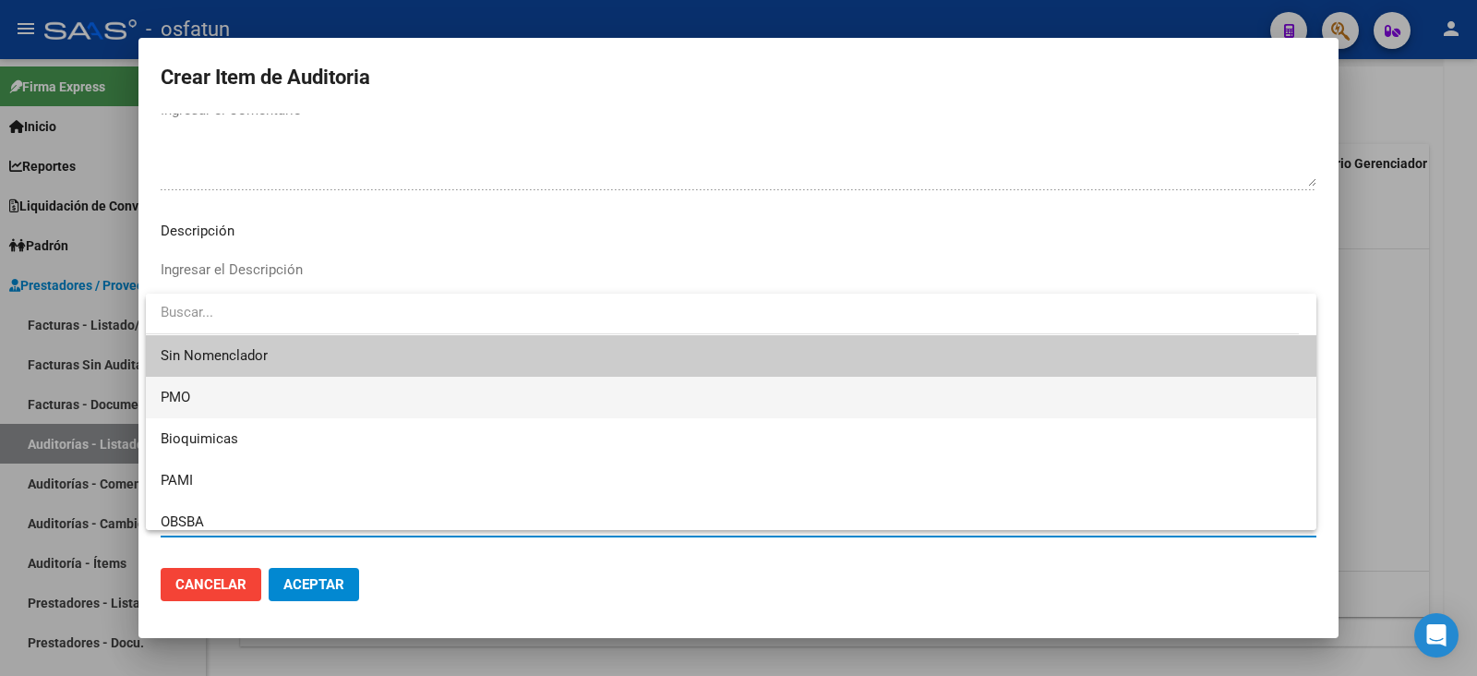
click at [231, 403] on span "PMO" at bounding box center [731, 398] width 1141 height 42
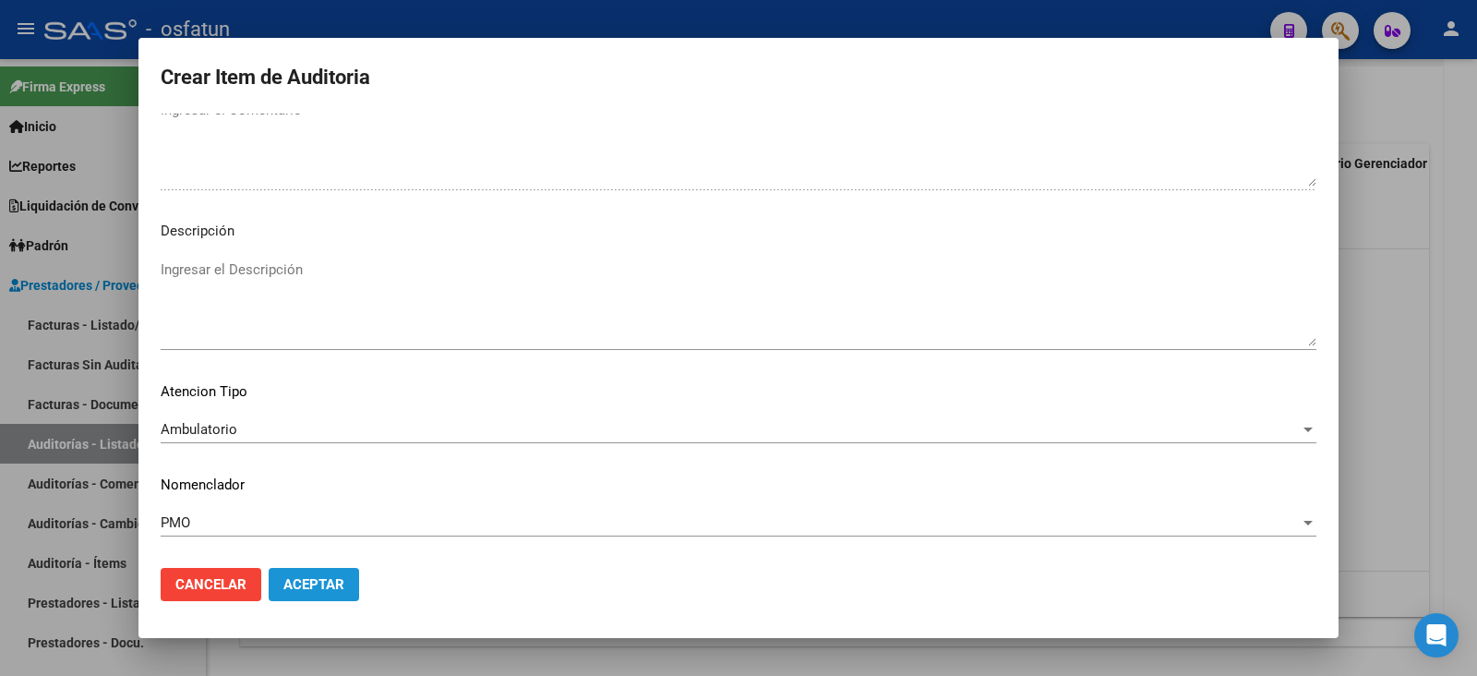
click at [304, 589] on span "Aceptar" at bounding box center [313, 584] width 61 height 17
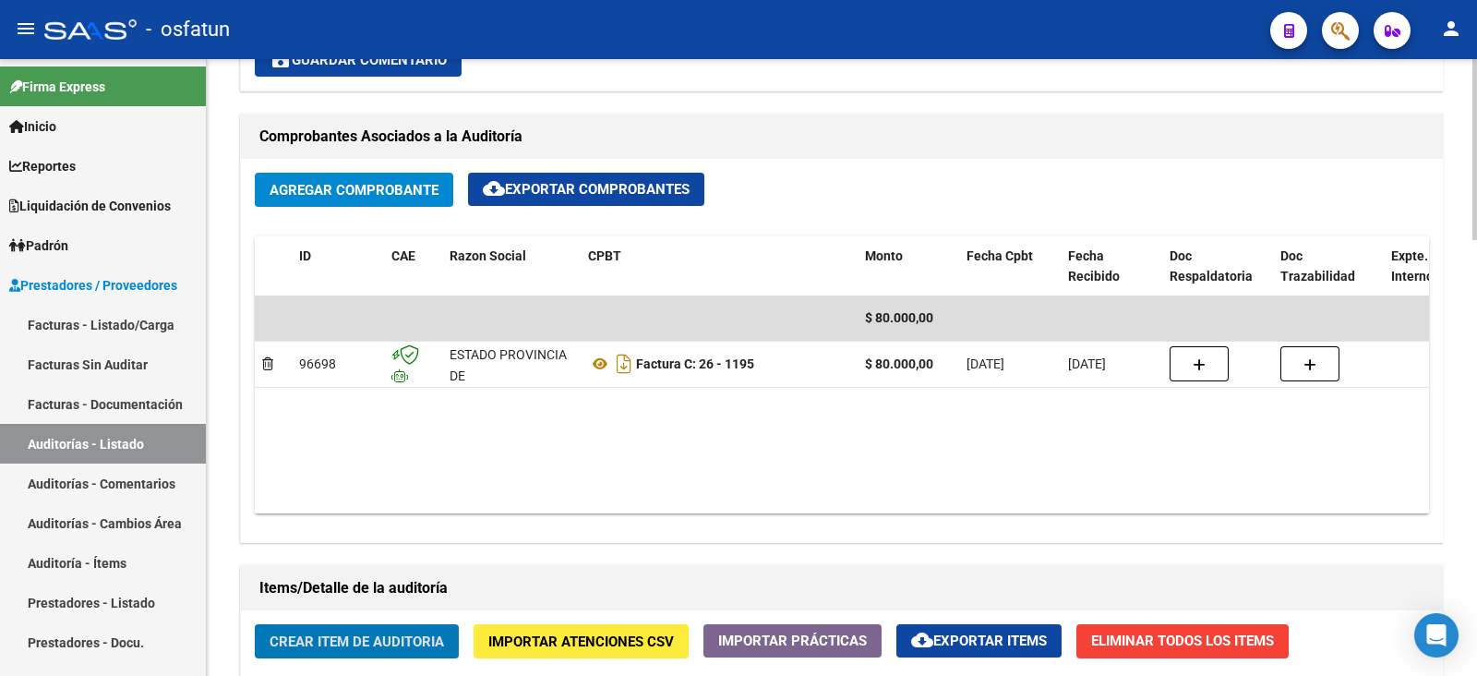
scroll to position [790, 0]
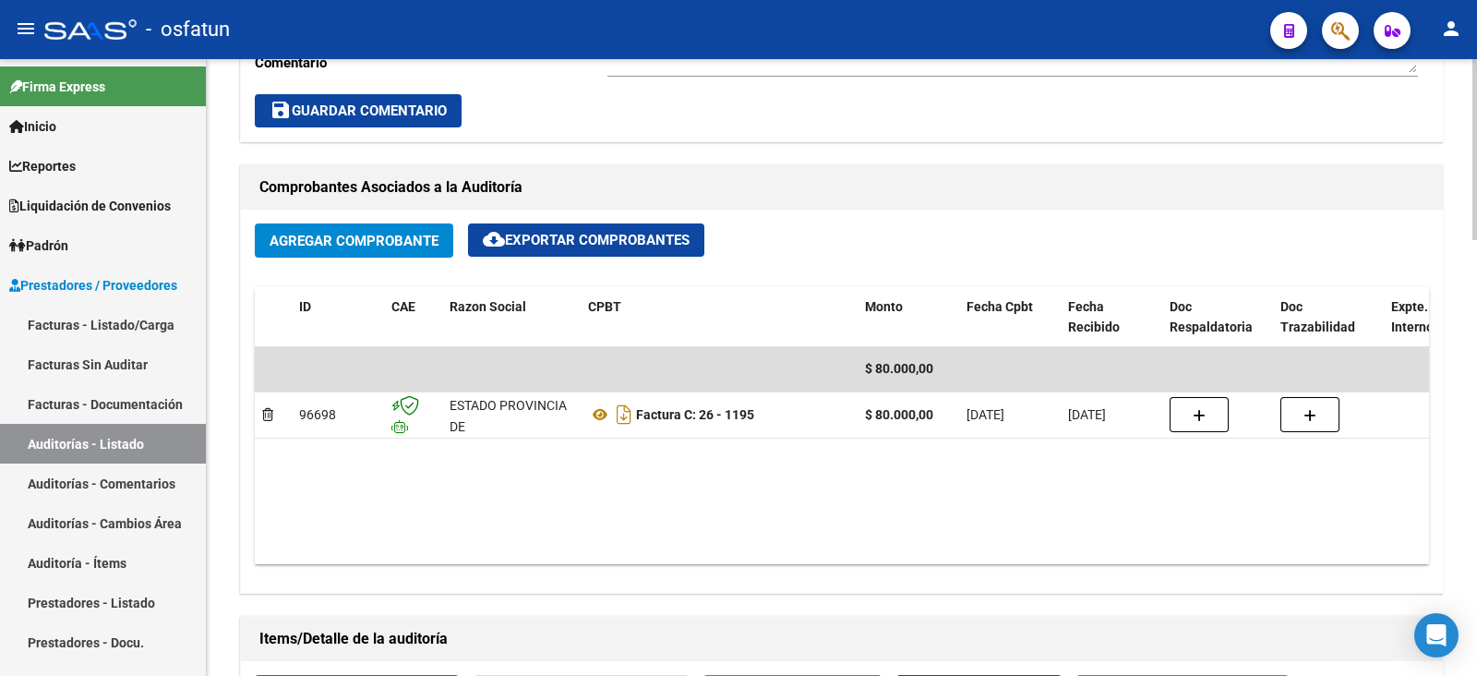
click at [410, 241] on span "Agregar Comprobante" at bounding box center [354, 241] width 169 height 17
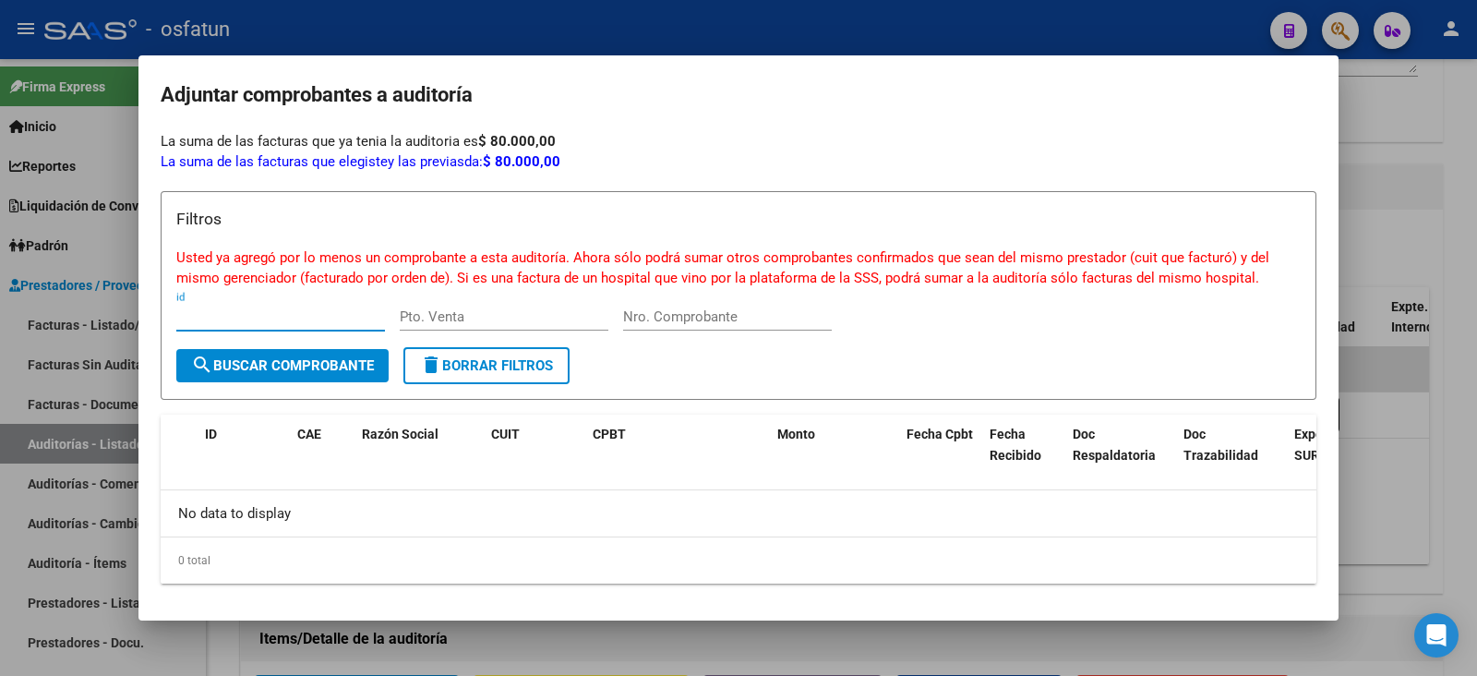
click at [352, 357] on span "search Buscar Comprobante" at bounding box center [282, 365] width 183 height 17
click at [309, 500] on div "No data to display" at bounding box center [739, 513] width 1156 height 46
click at [326, 230] on h3 "Filtros" at bounding box center [738, 219] width 1124 height 24
click at [475, 370] on span "delete Borrar Filtros" at bounding box center [486, 365] width 133 height 17
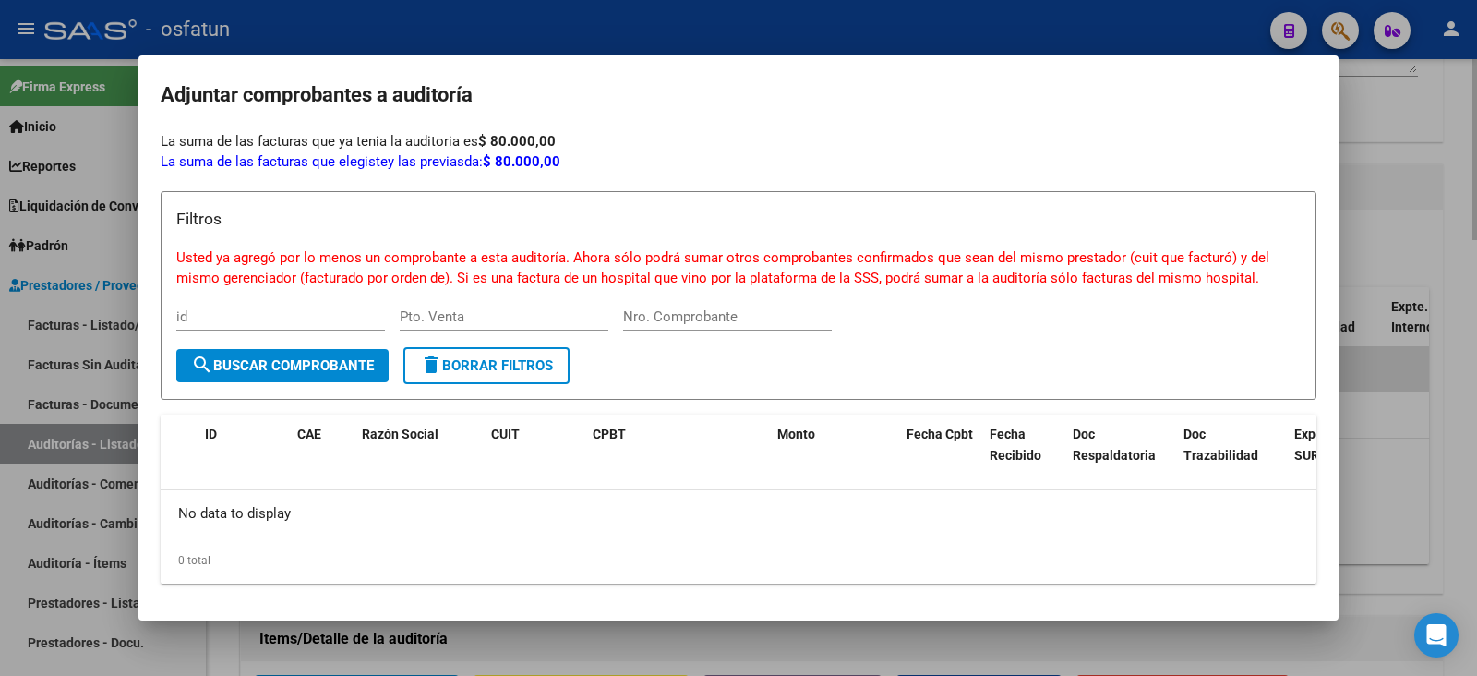
click at [1416, 78] on div at bounding box center [738, 338] width 1477 height 676
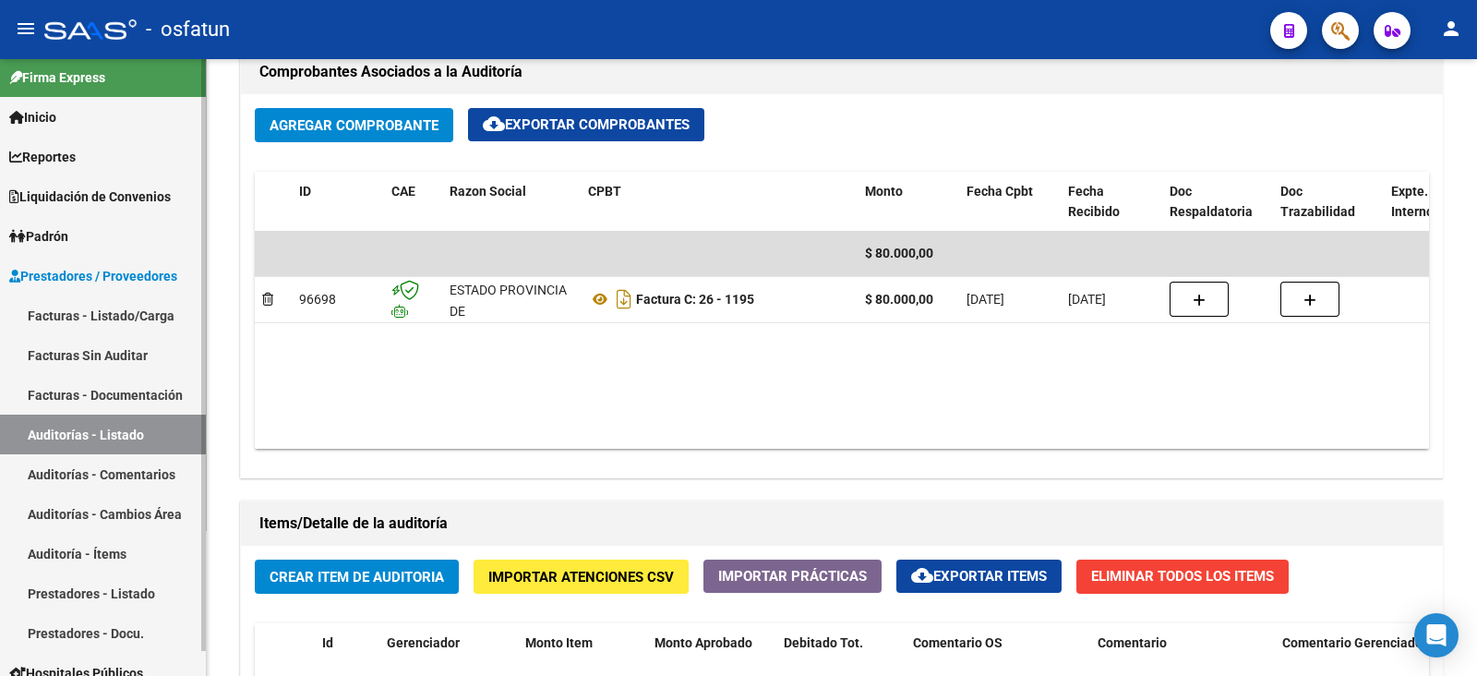
scroll to position [0, 0]
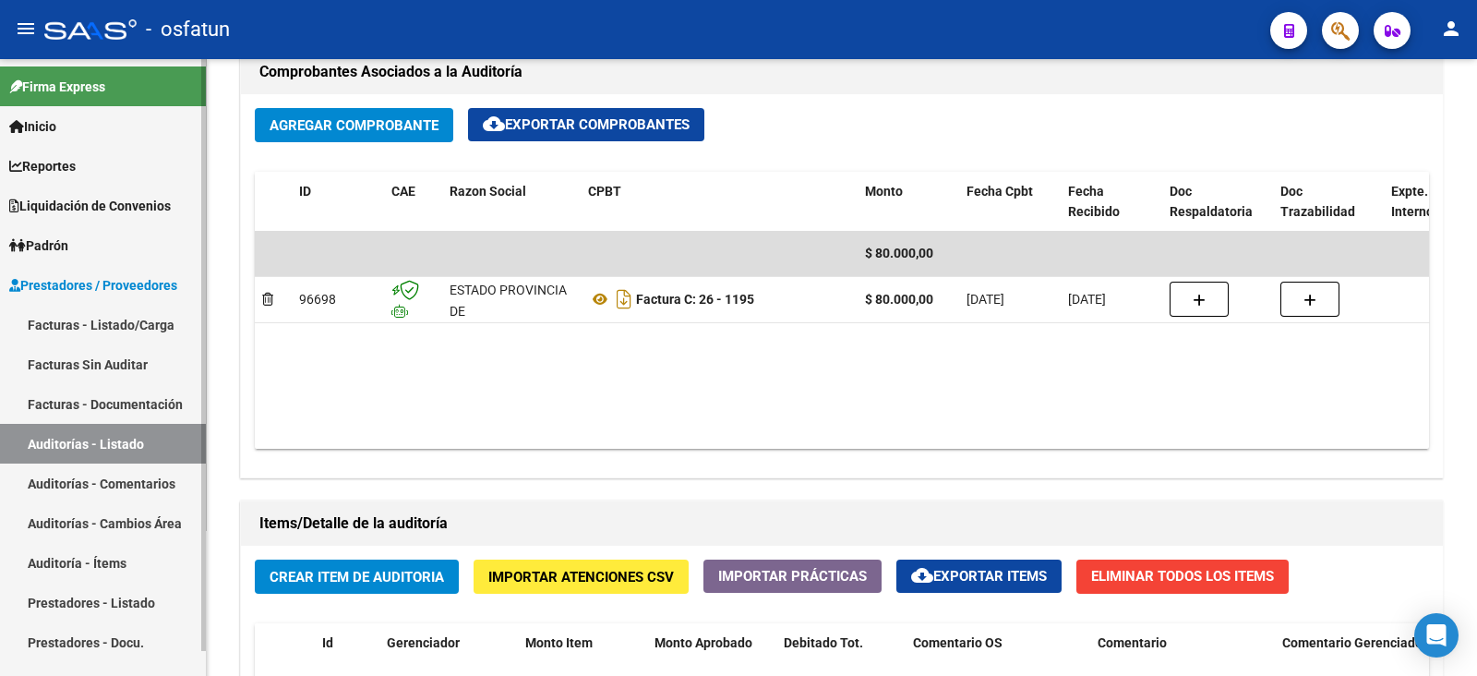
click at [102, 330] on link "Facturas - Listado/Carga" at bounding box center [103, 325] width 206 height 40
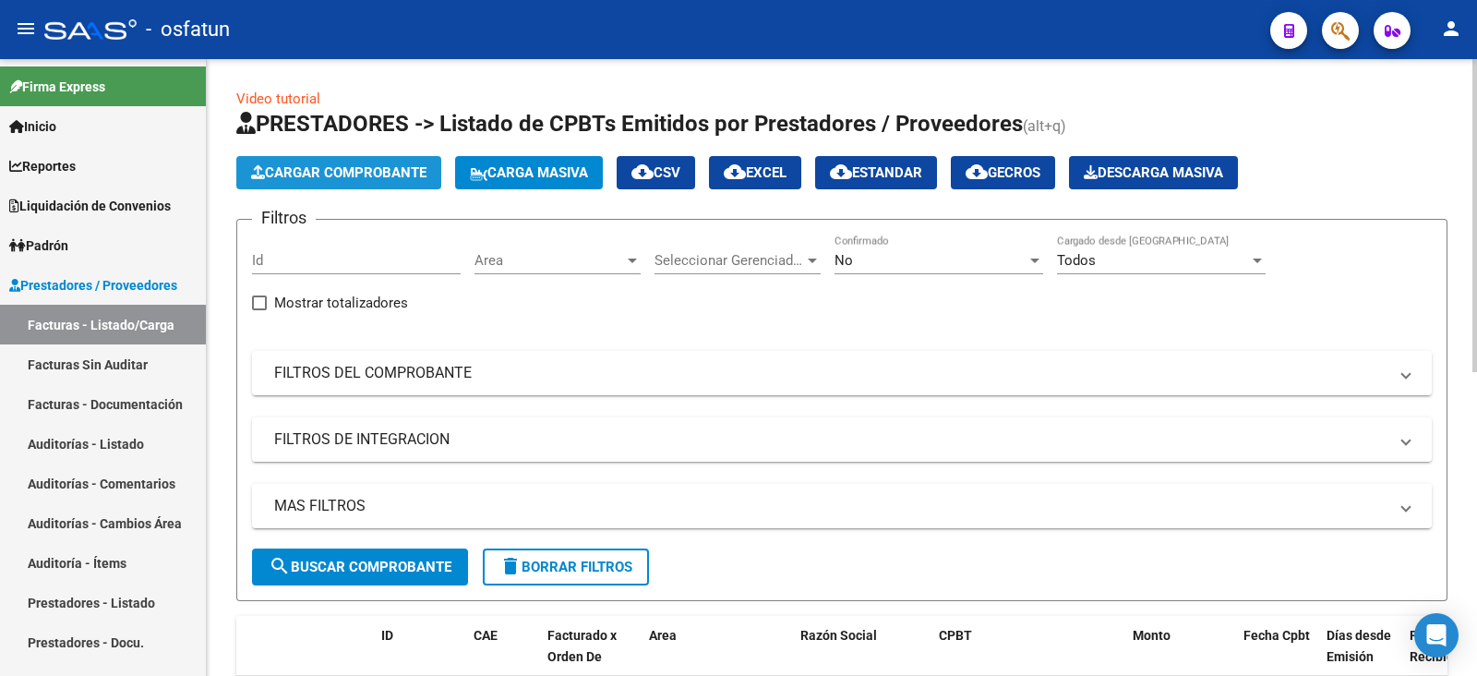
click at [388, 171] on span "Cargar Comprobante" at bounding box center [338, 172] width 175 height 17
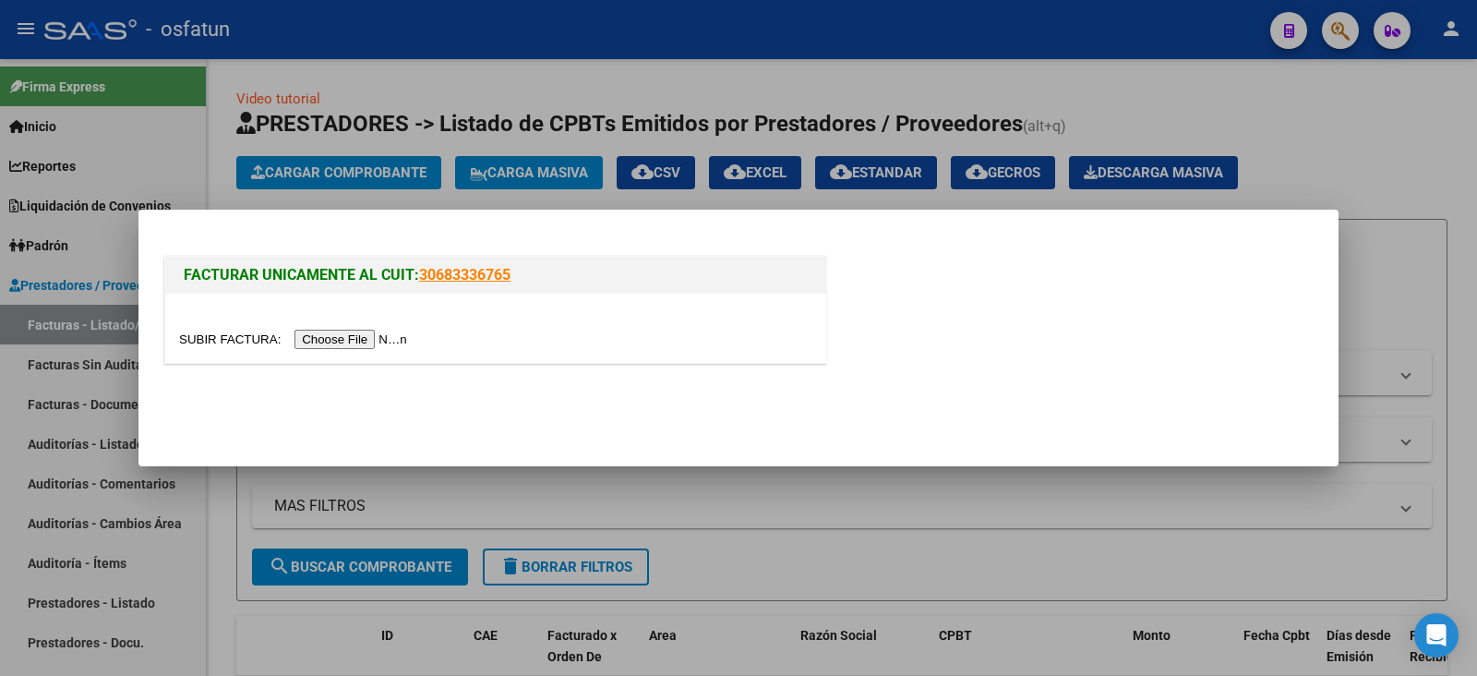
click at [356, 343] on input "file" at bounding box center [296, 339] width 234 height 19
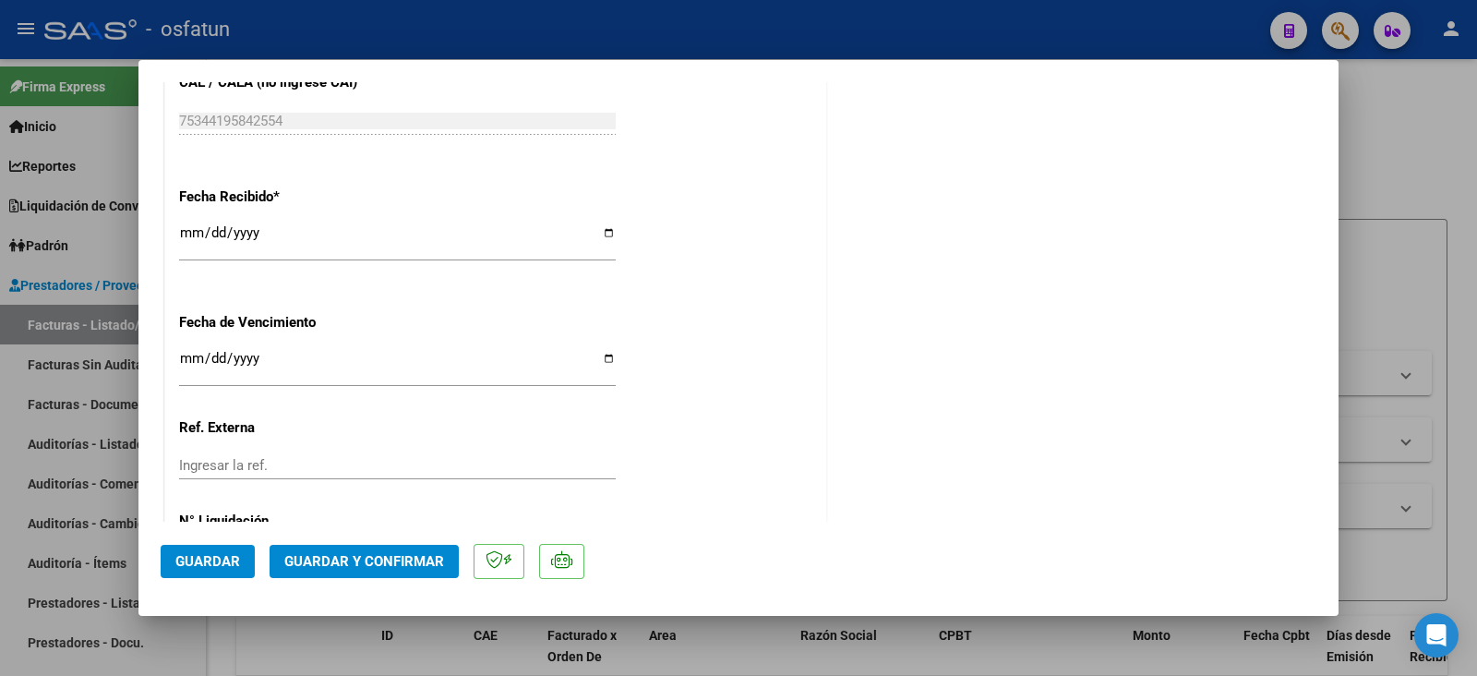
scroll to position [1139, 0]
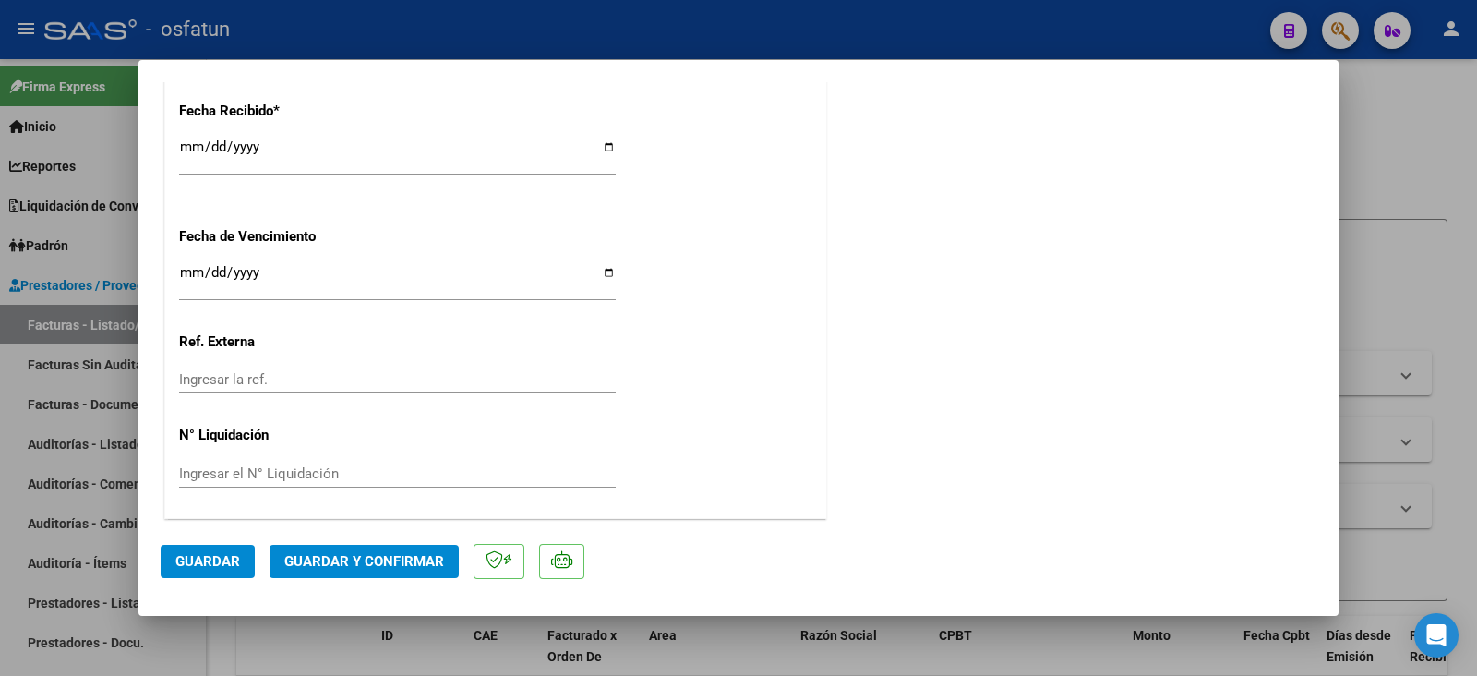
click at [381, 560] on span "Guardar y Confirmar" at bounding box center [364, 561] width 160 height 17
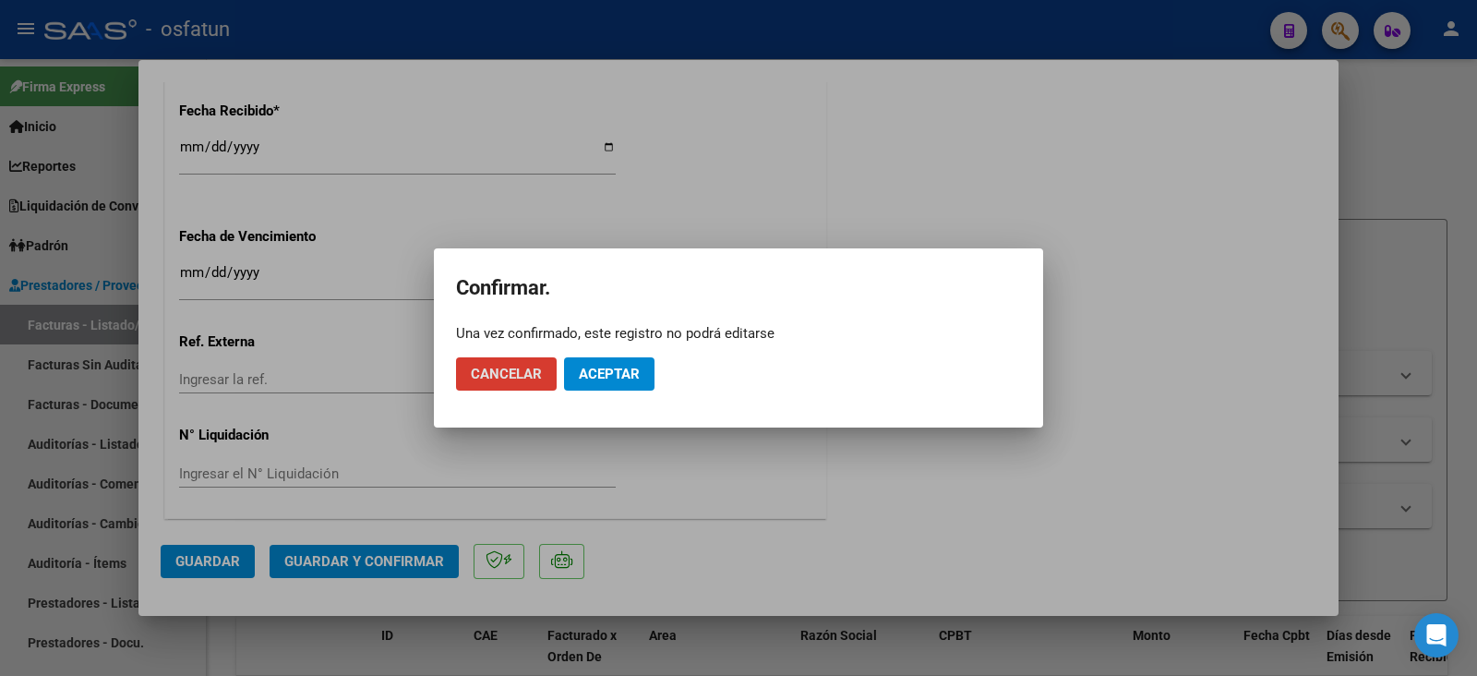
click at [636, 366] on span "Aceptar" at bounding box center [609, 374] width 61 height 17
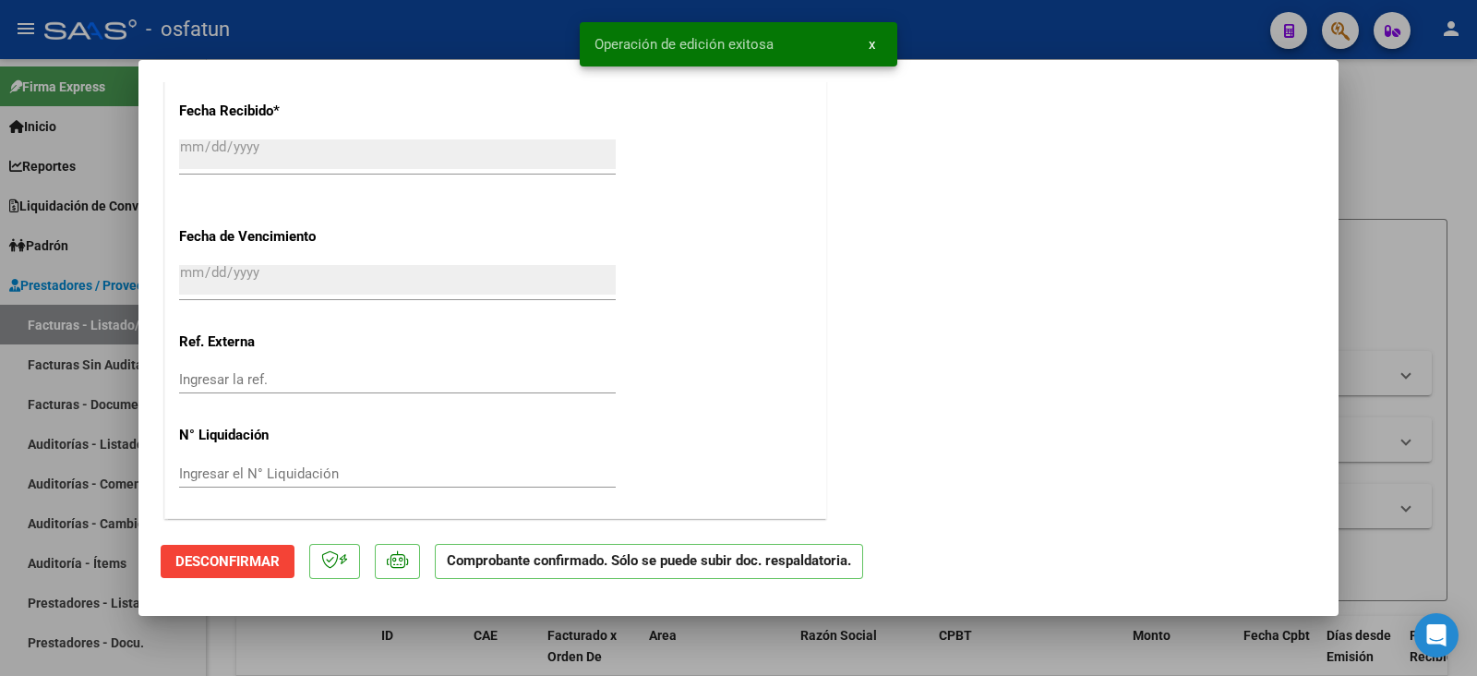
click at [2, 502] on div at bounding box center [738, 338] width 1477 height 676
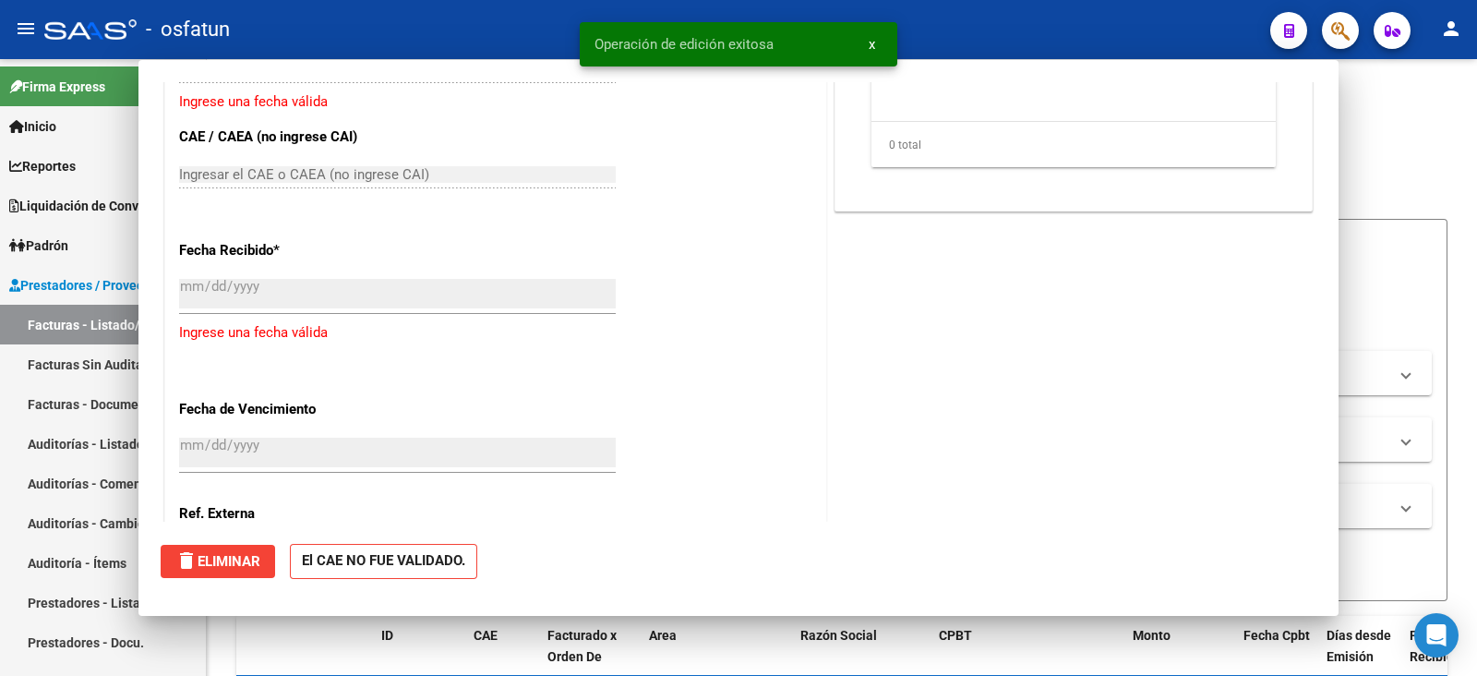
scroll to position [0, 0]
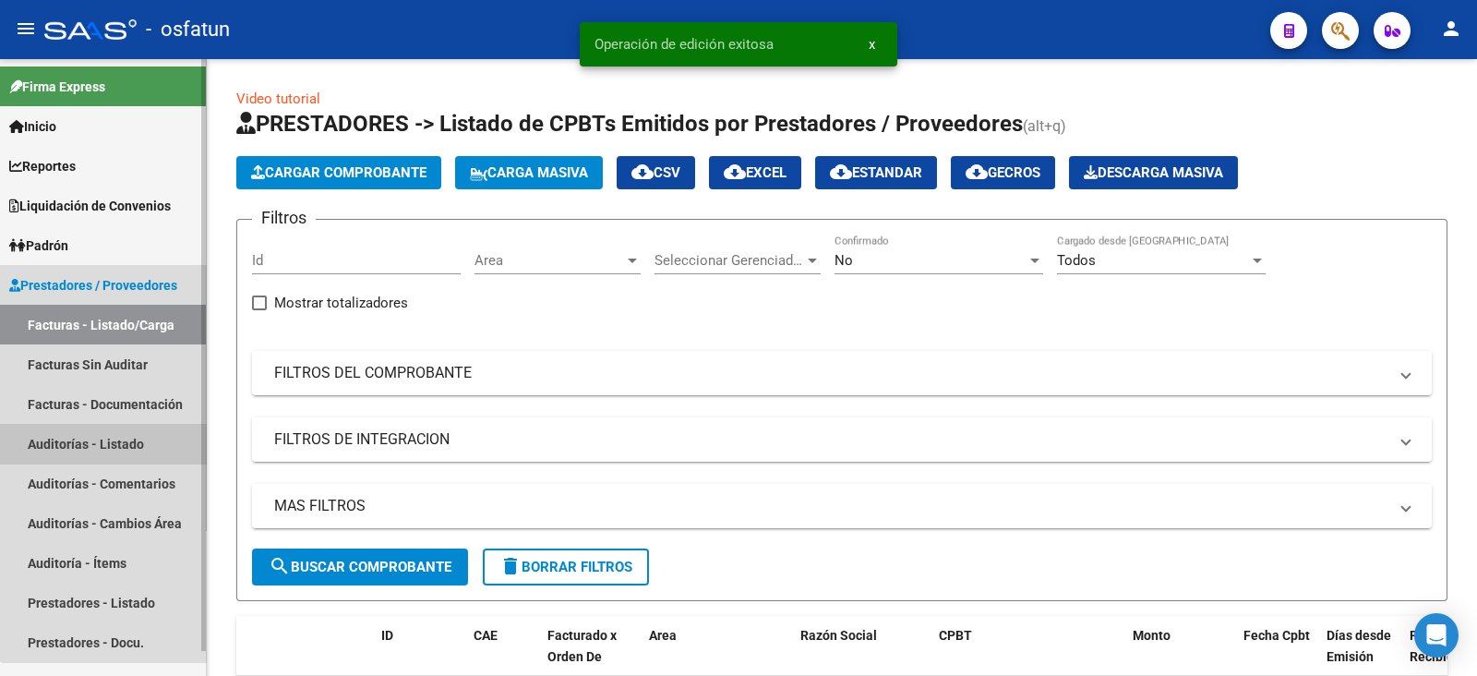
click at [157, 441] on link "Auditorías - Listado" at bounding box center [103, 444] width 206 height 40
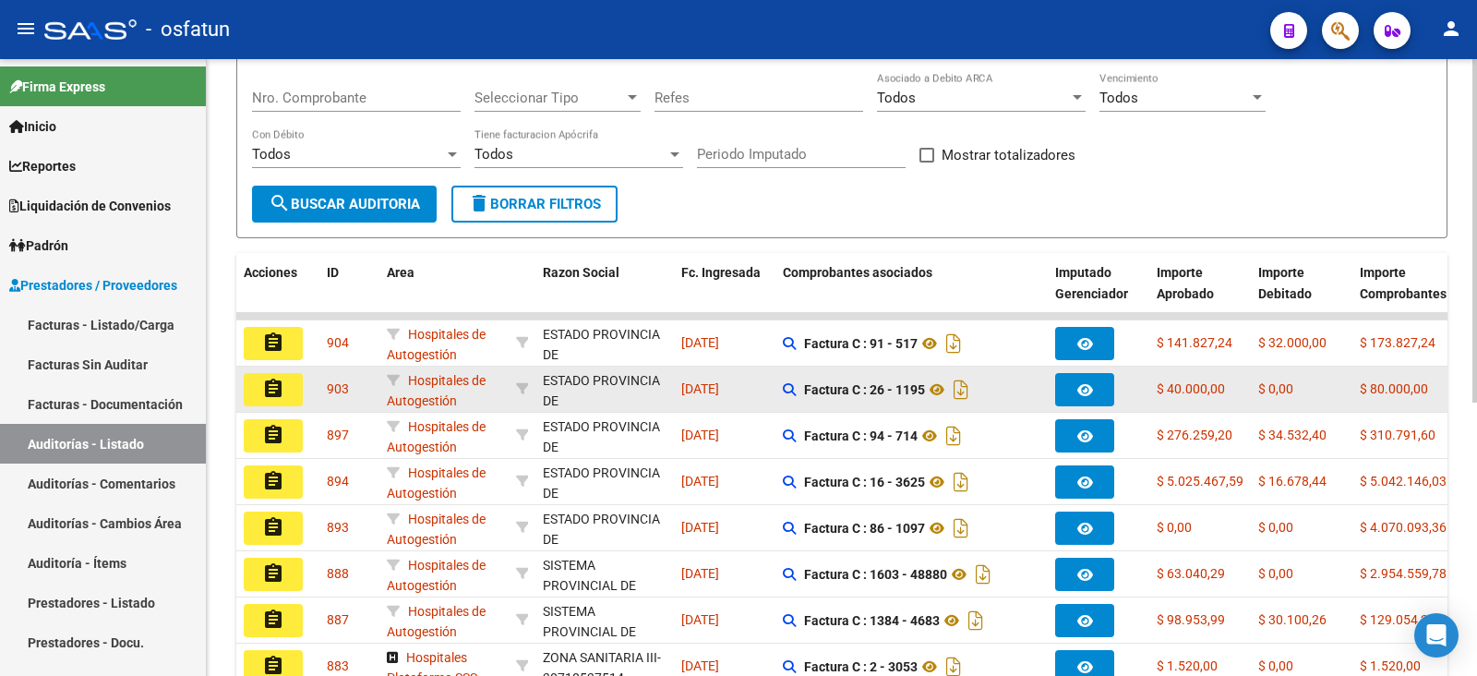
scroll to position [114, 0]
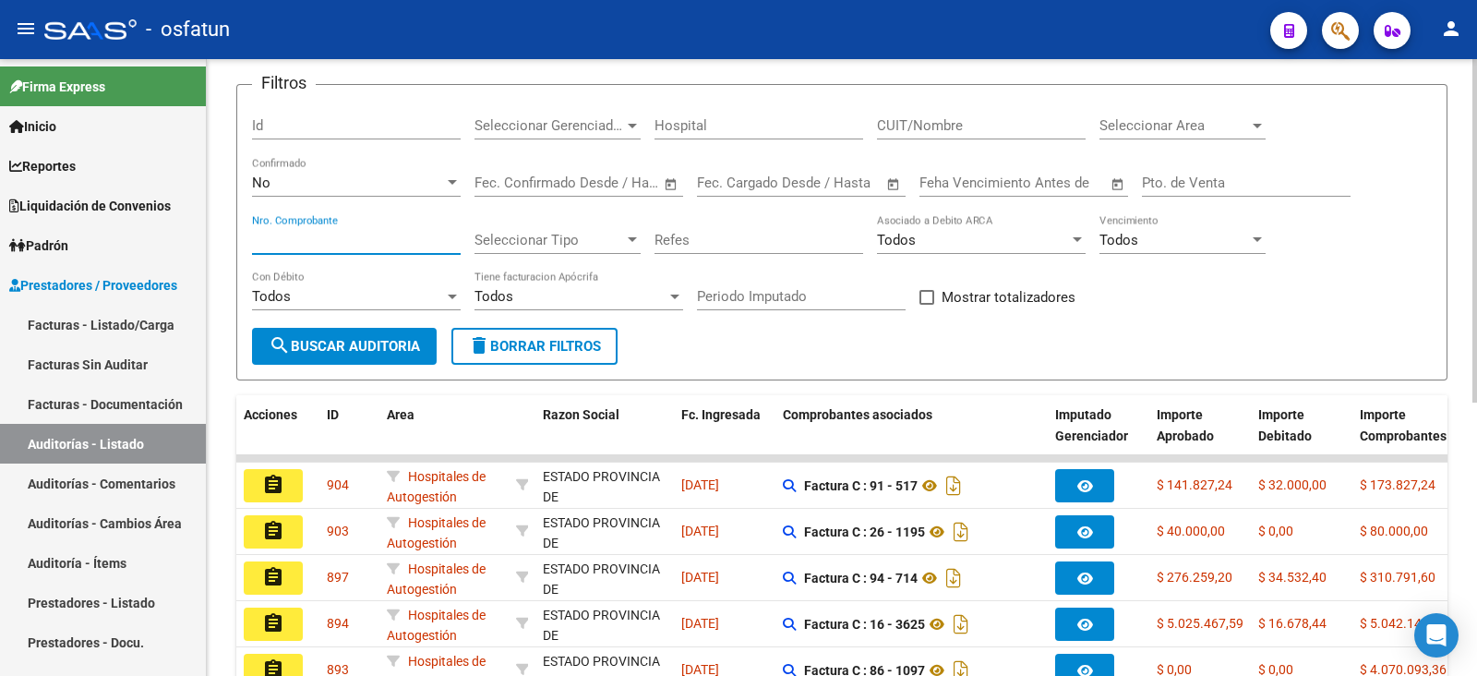
click at [296, 235] on input "Nro. Comprobante" at bounding box center [356, 240] width 209 height 17
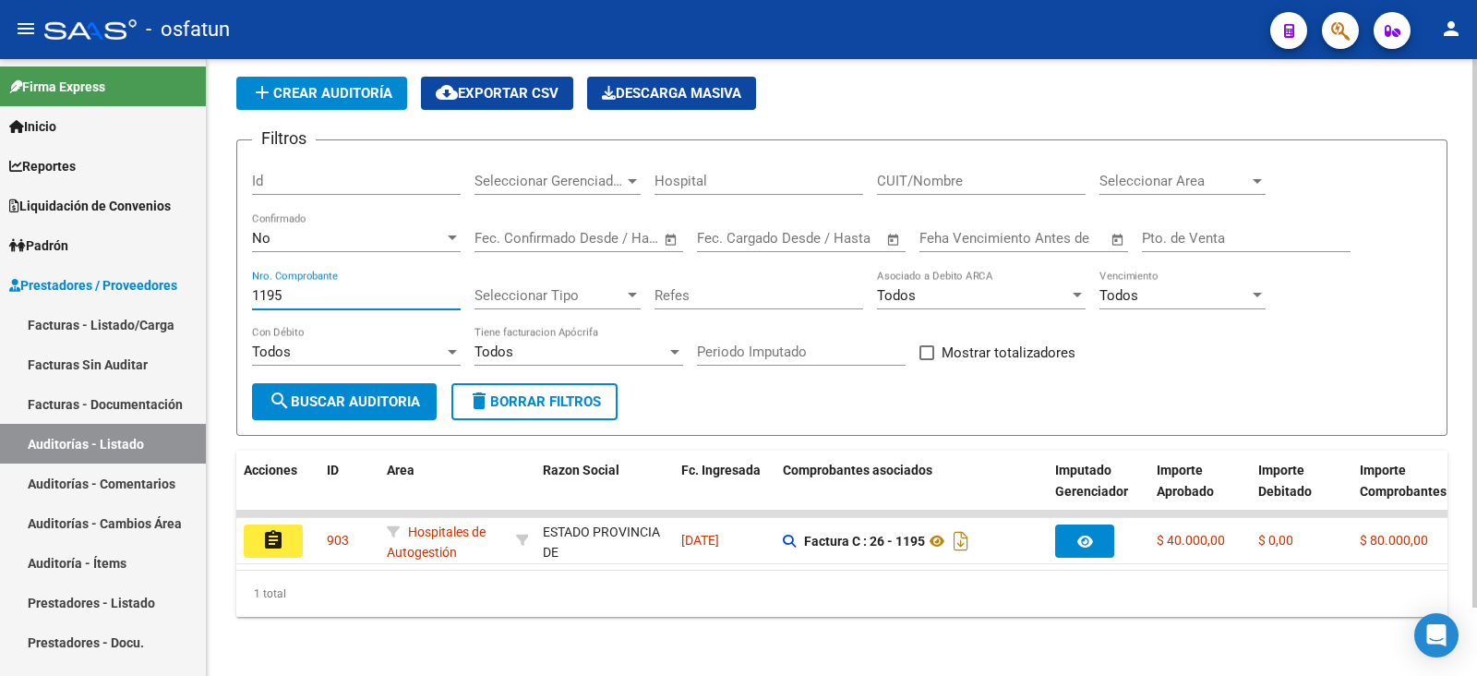
scroll to position [78, 0]
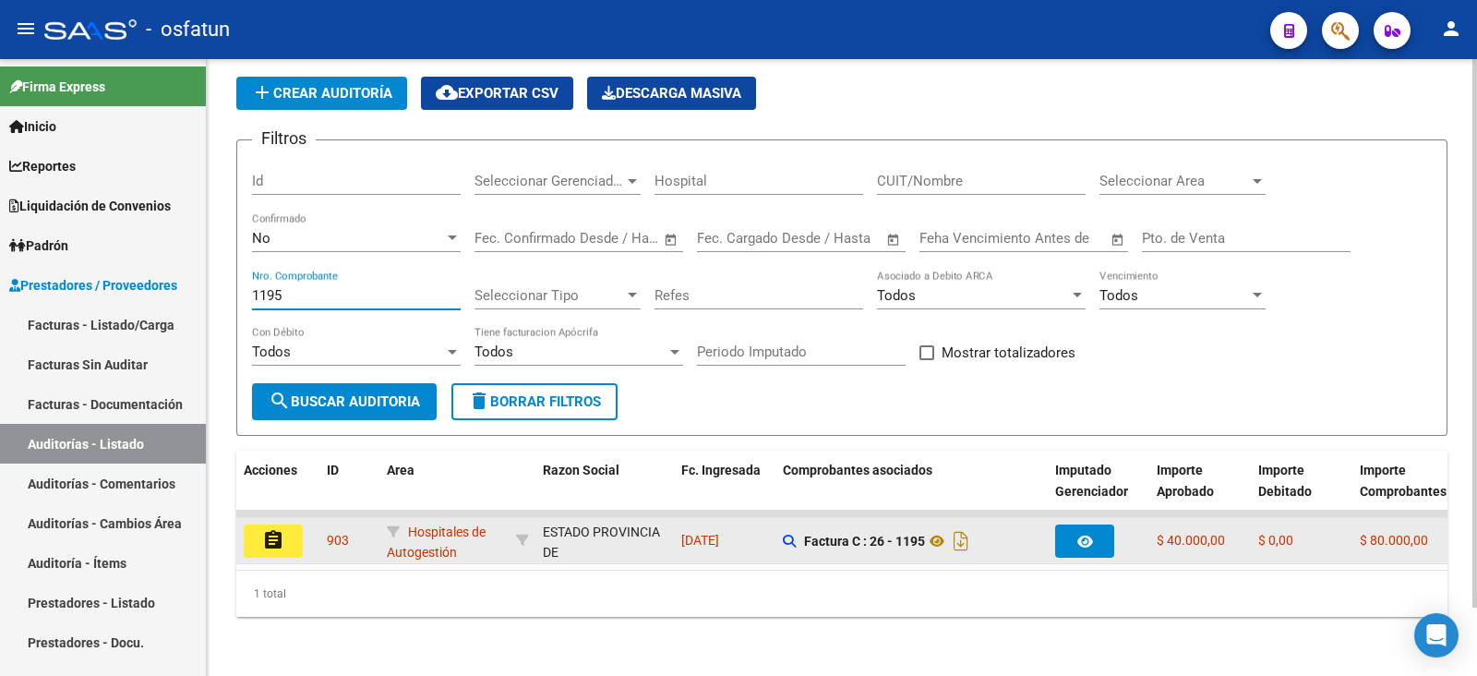
type input "1195"
click at [256, 524] on button "assignment" at bounding box center [273, 540] width 59 height 33
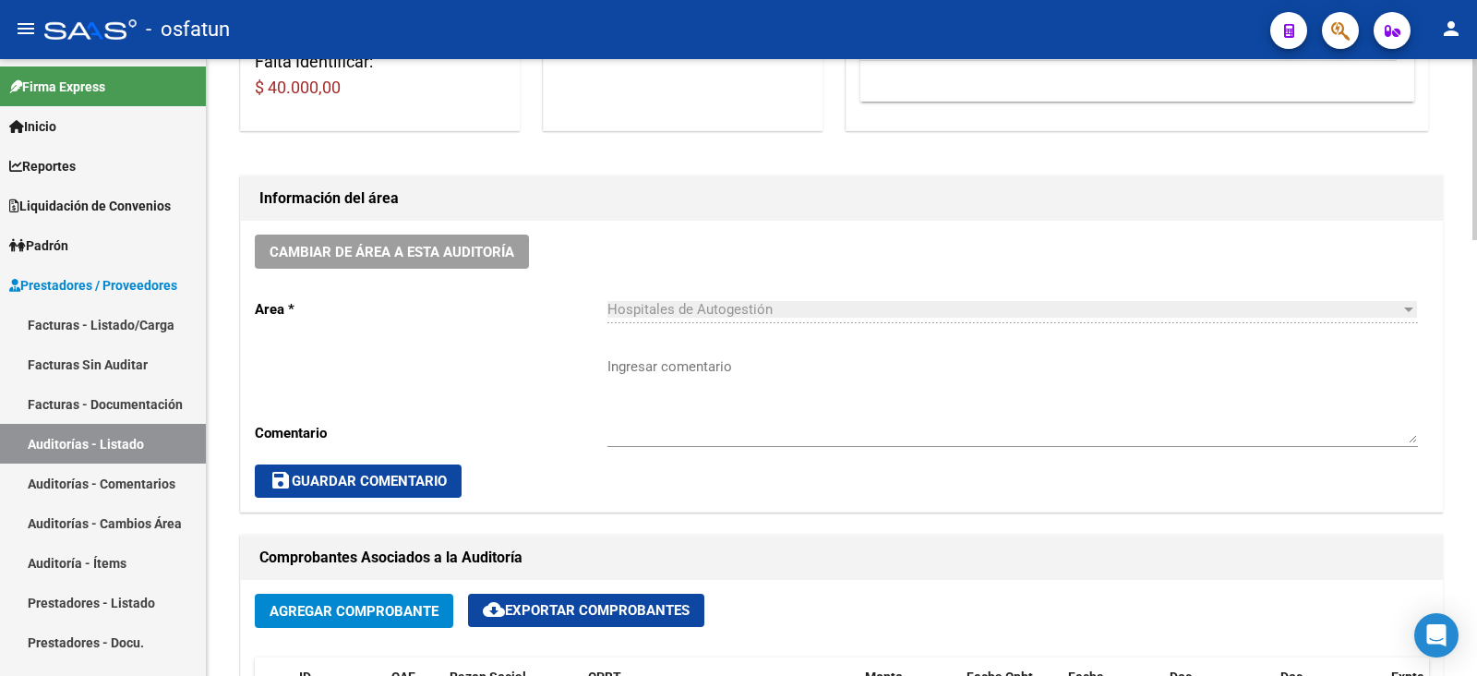
scroll to position [692, 0]
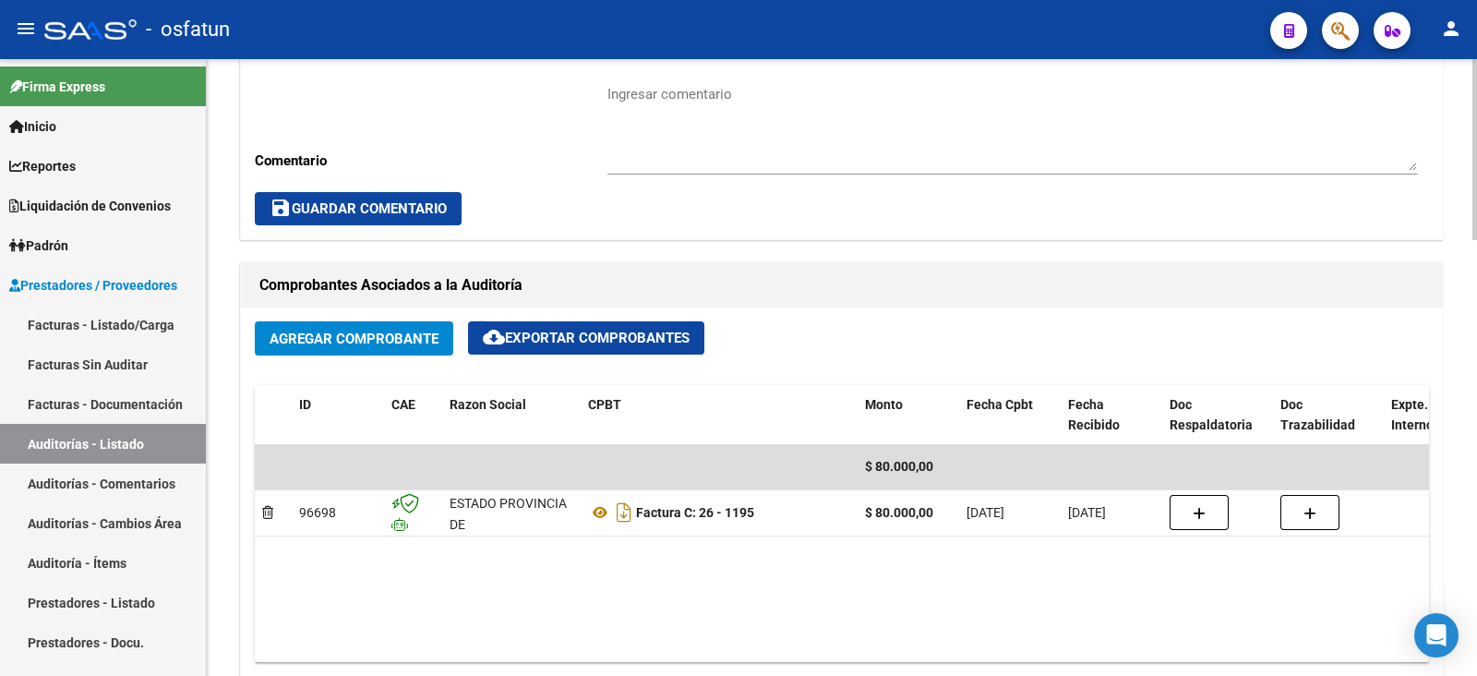
click at [395, 348] on button "Agregar Comprobante" at bounding box center [354, 338] width 198 height 34
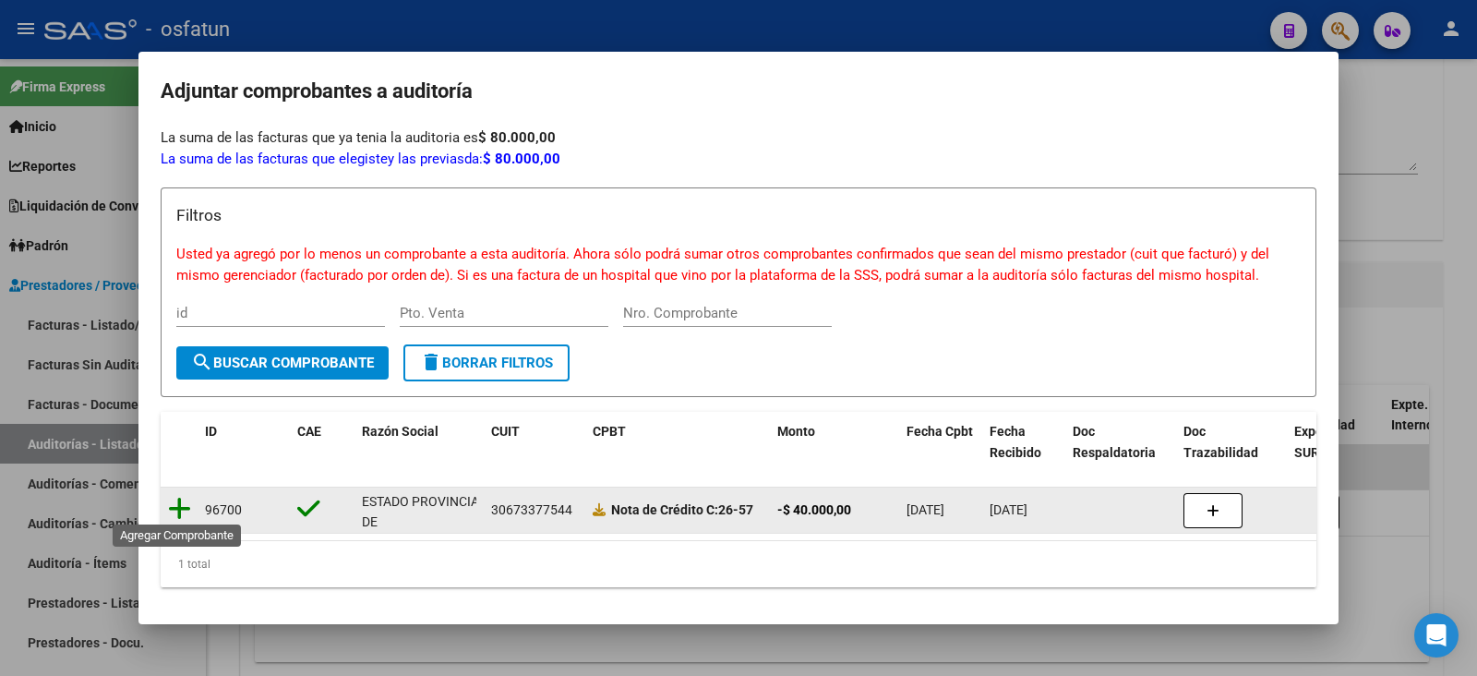
click at [184, 506] on icon at bounding box center [179, 509] width 23 height 26
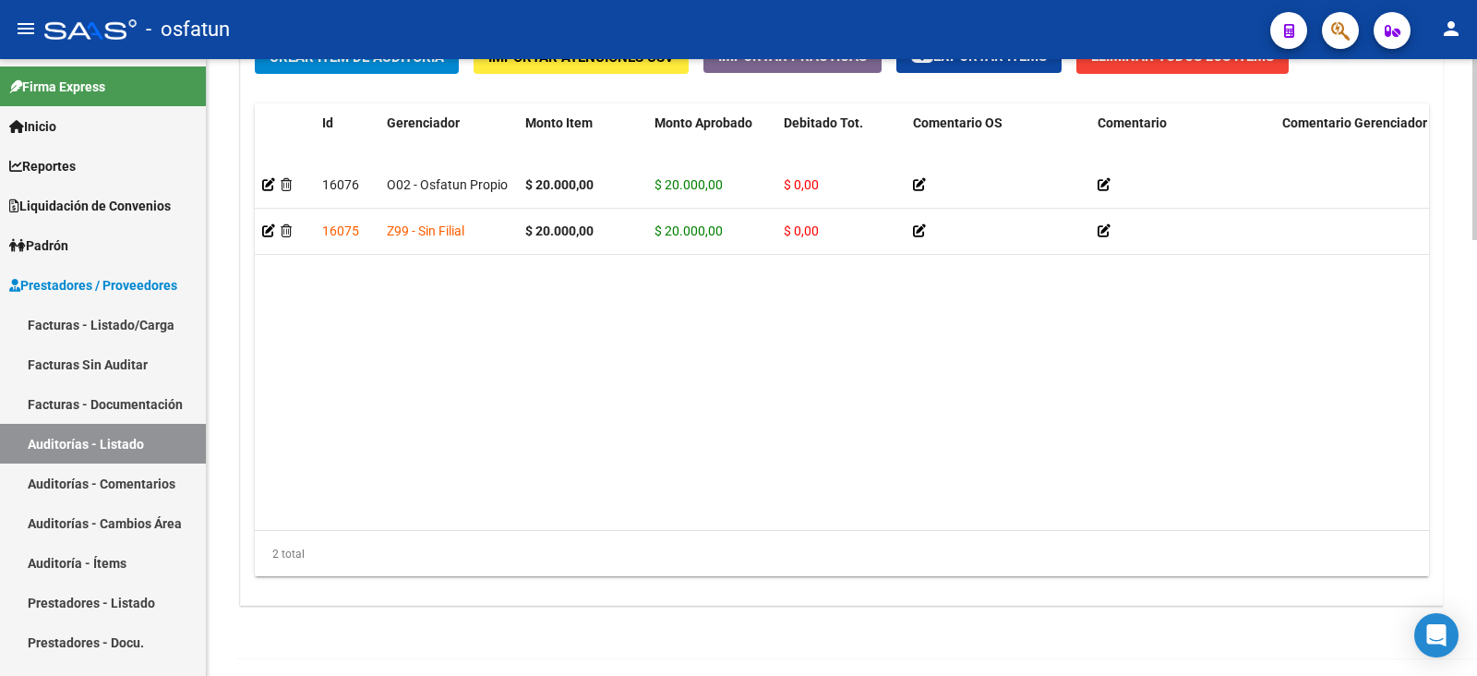
scroll to position [1483, 0]
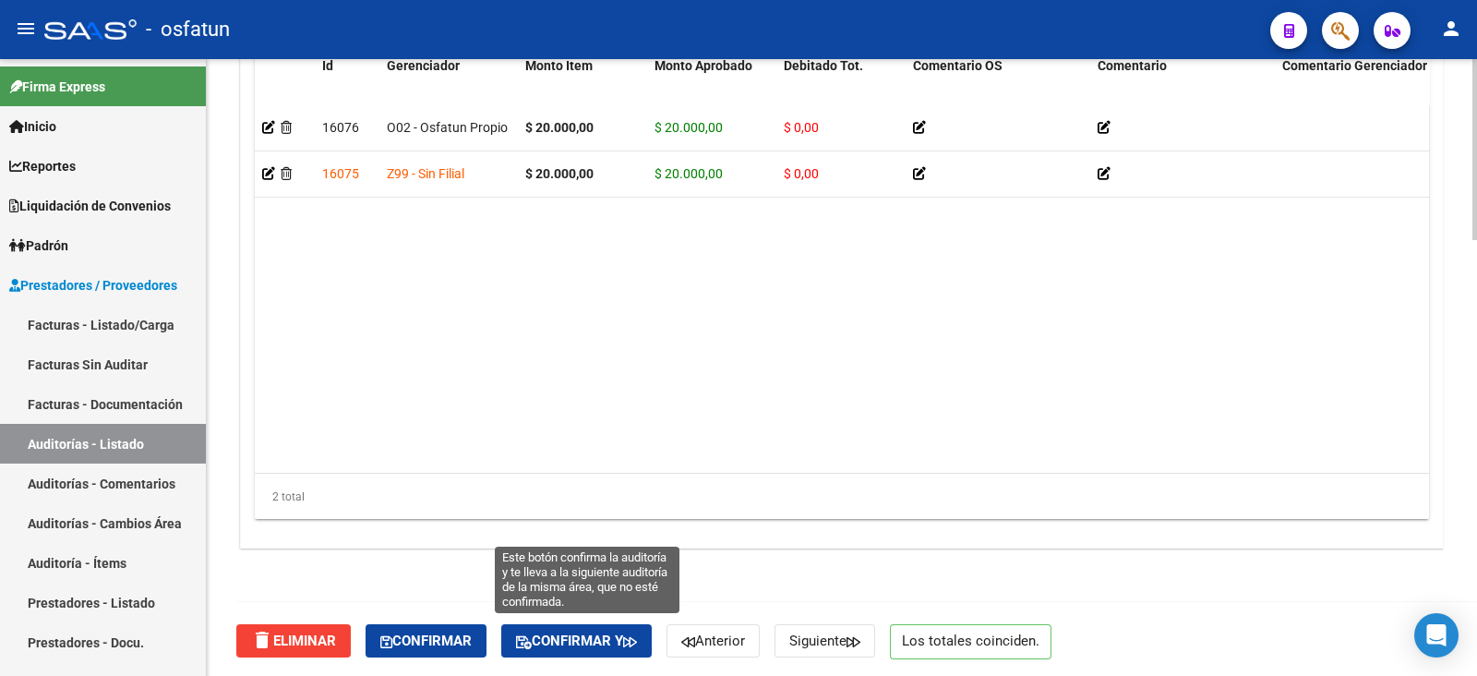
click at [597, 636] on span "Confirmar y" at bounding box center [576, 640] width 121 height 17
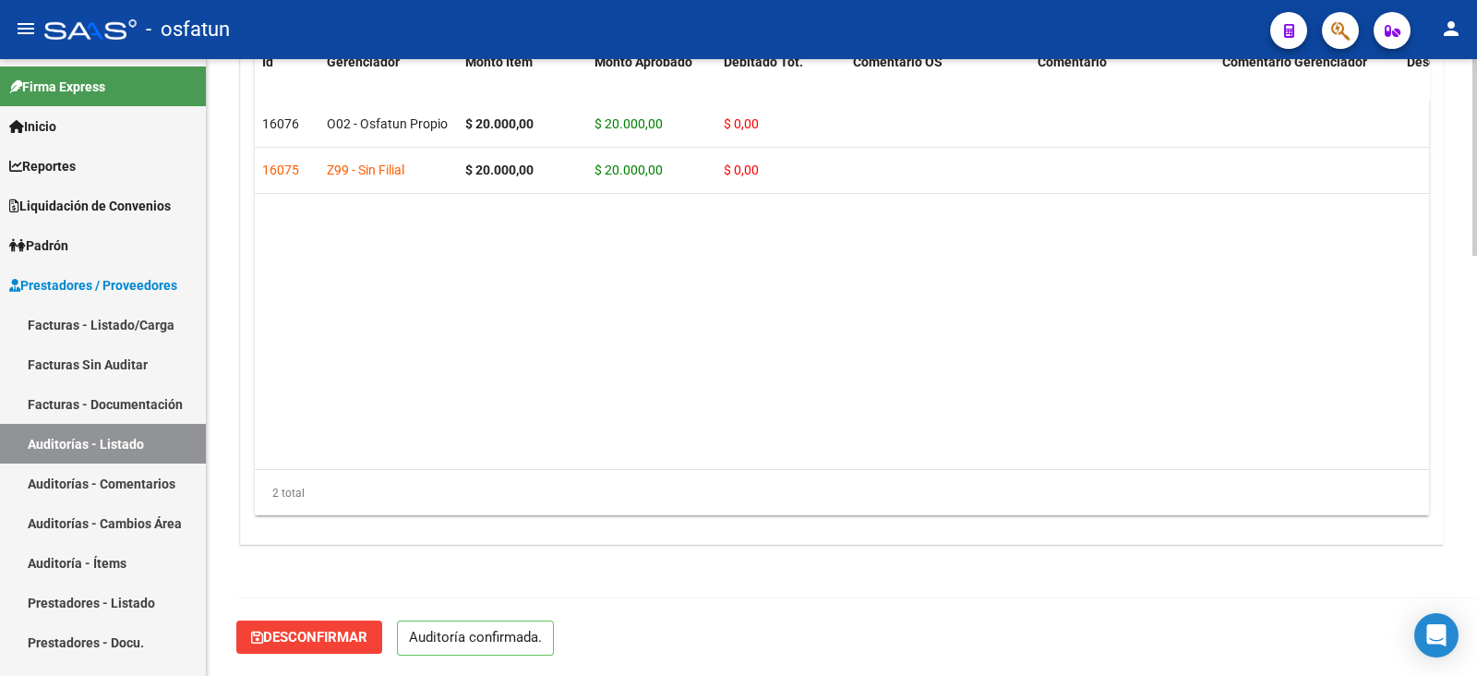
scroll to position [1320, 0]
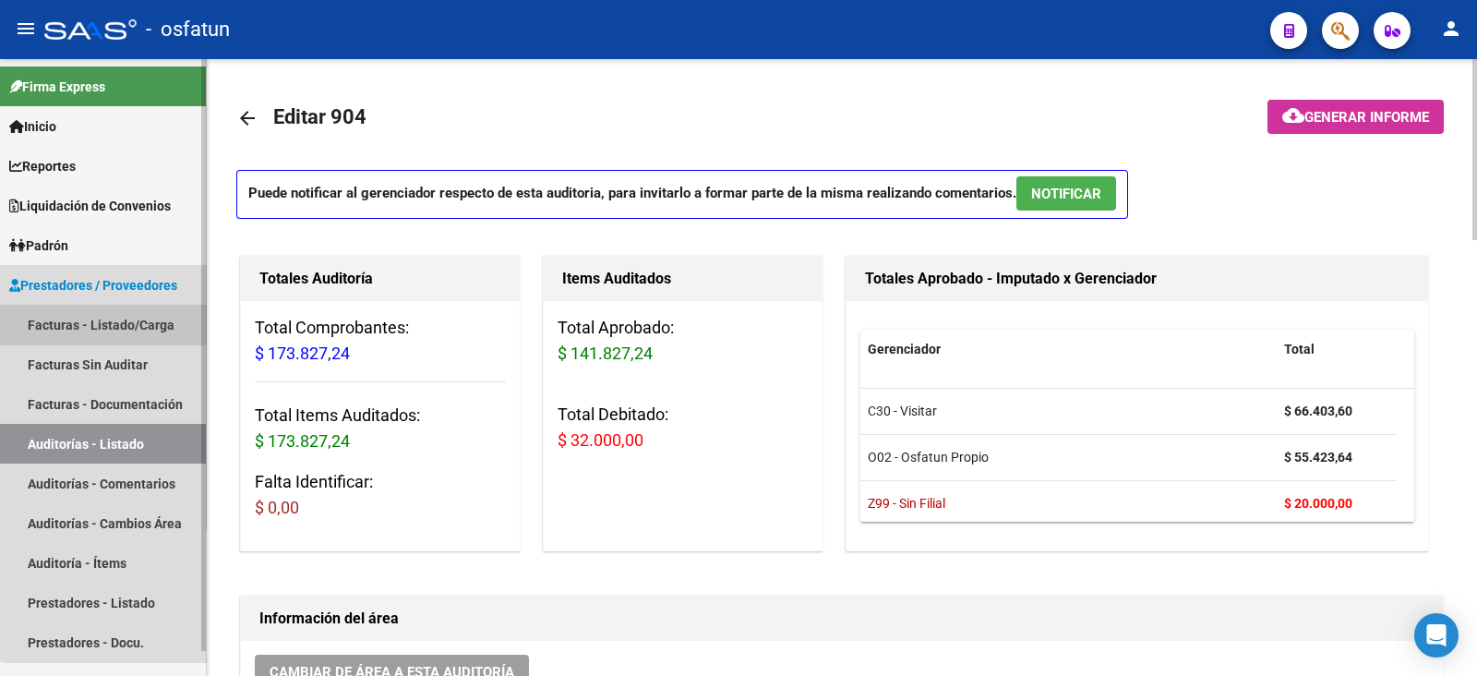
click at [120, 326] on link "Facturas - Listado/Carga" at bounding box center [103, 325] width 206 height 40
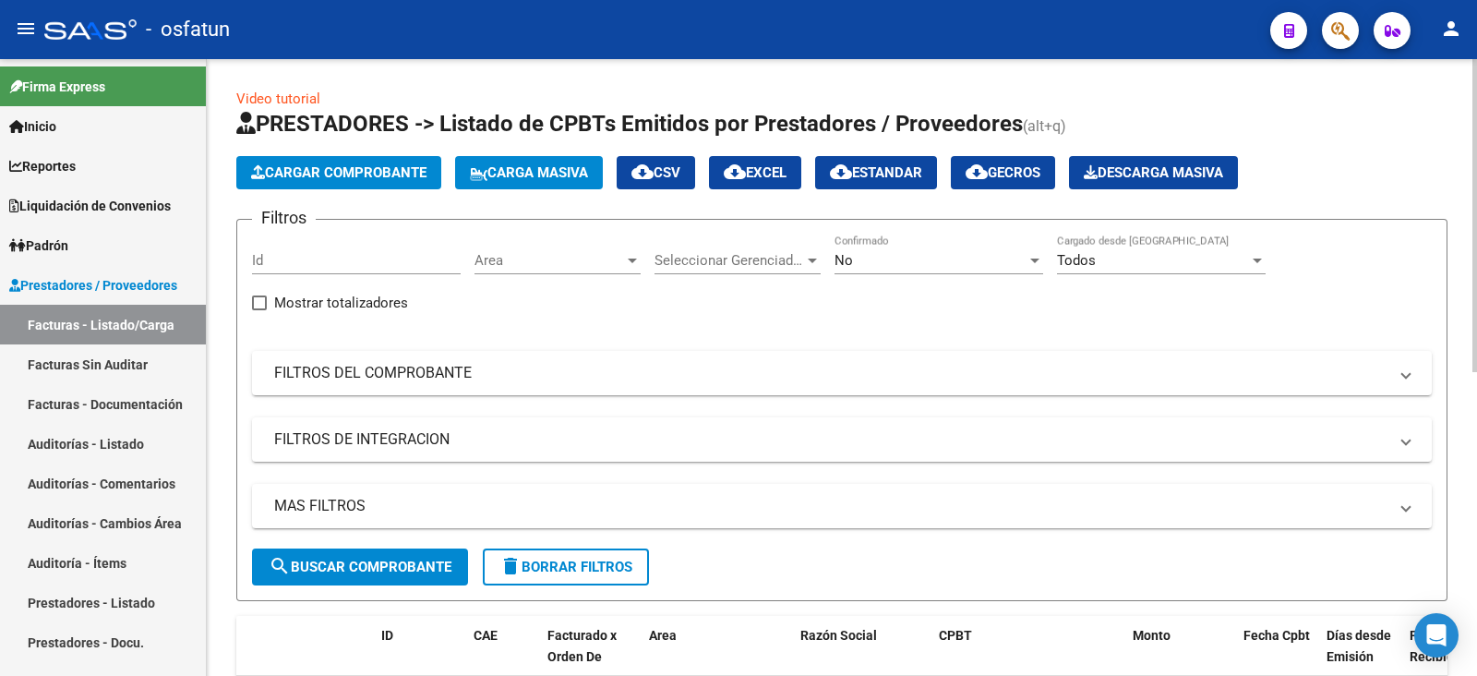
click at [337, 177] on span "Cargar Comprobante" at bounding box center [338, 172] width 175 height 17
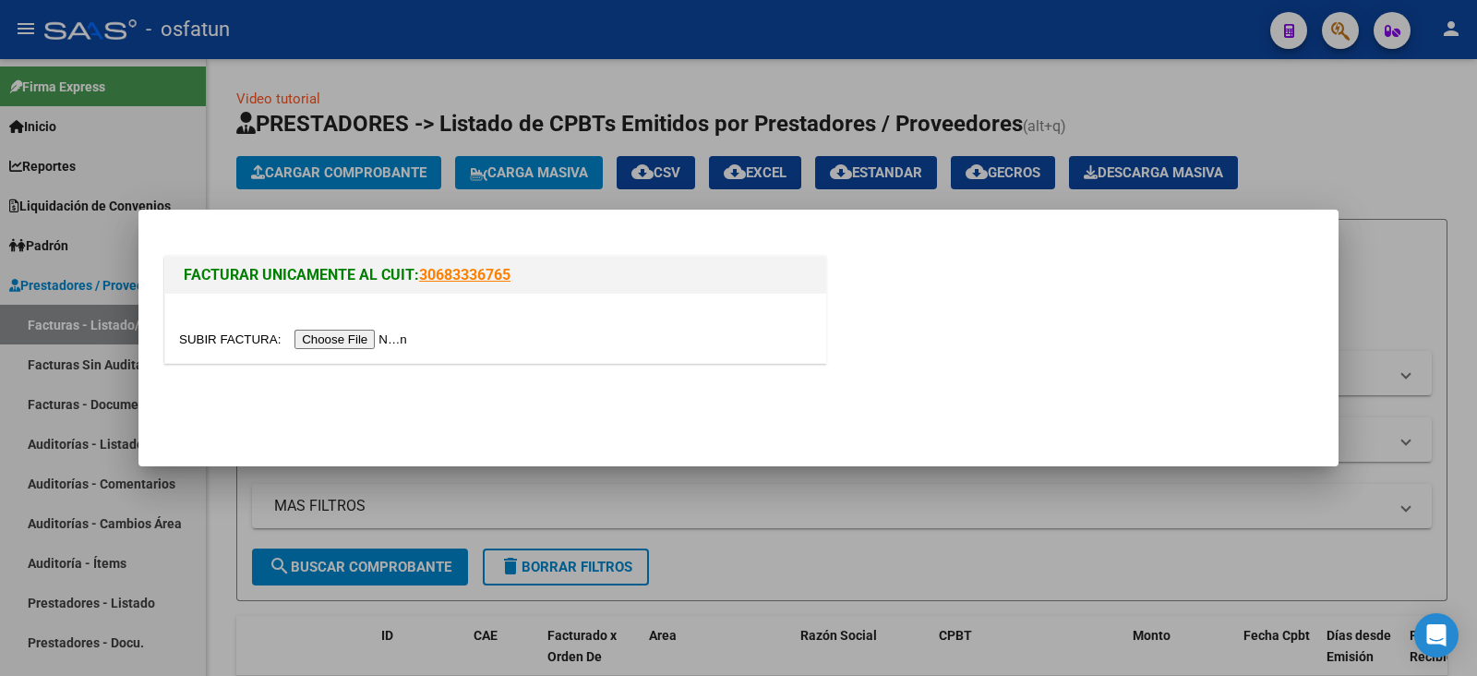
click at [365, 334] on input "file" at bounding box center [296, 339] width 234 height 19
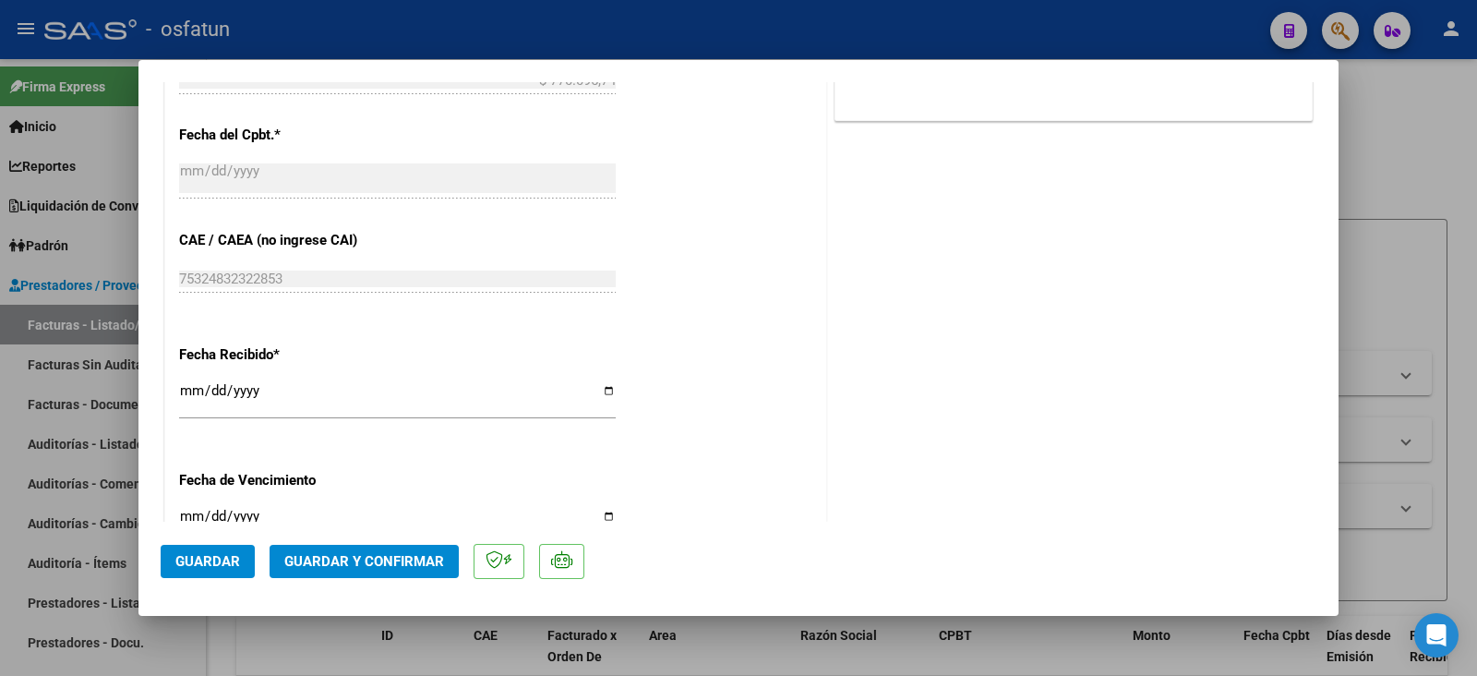
scroll to position [1139, 0]
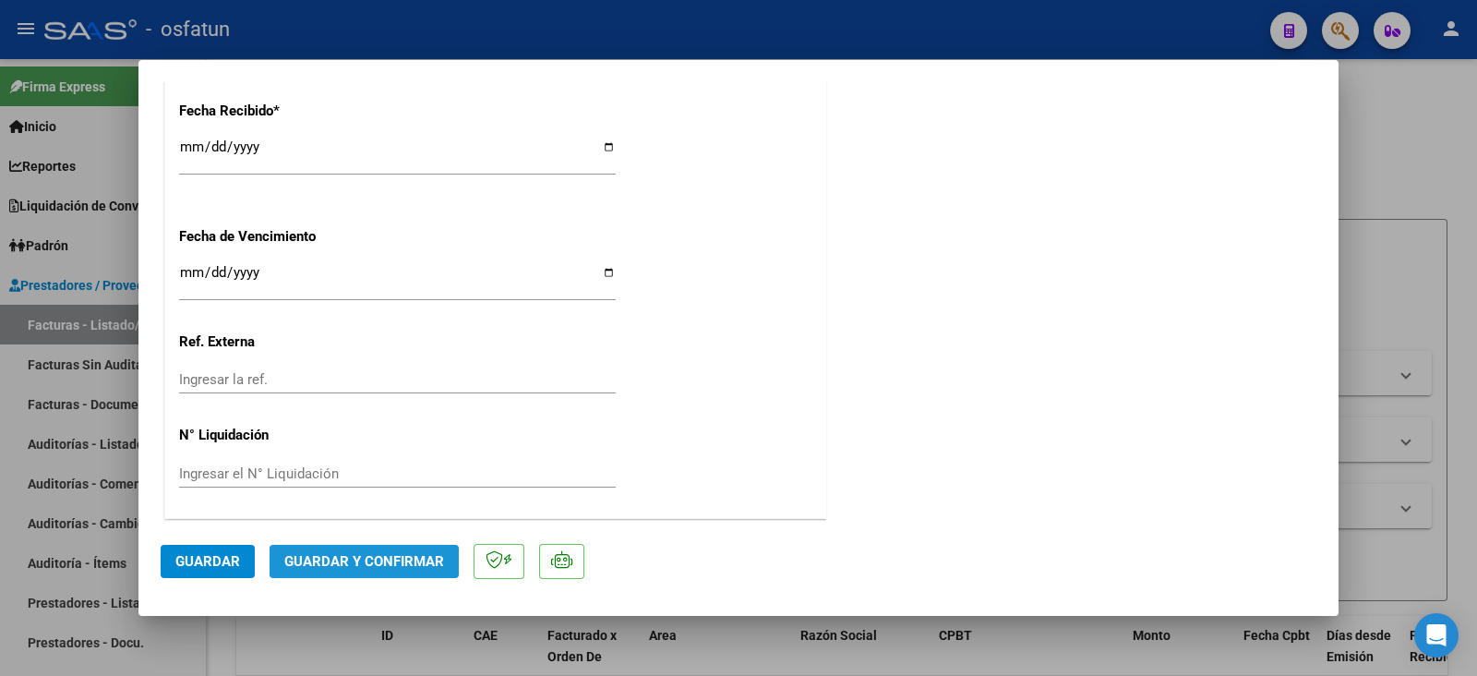
click at [402, 560] on span "Guardar y Confirmar" at bounding box center [364, 561] width 160 height 17
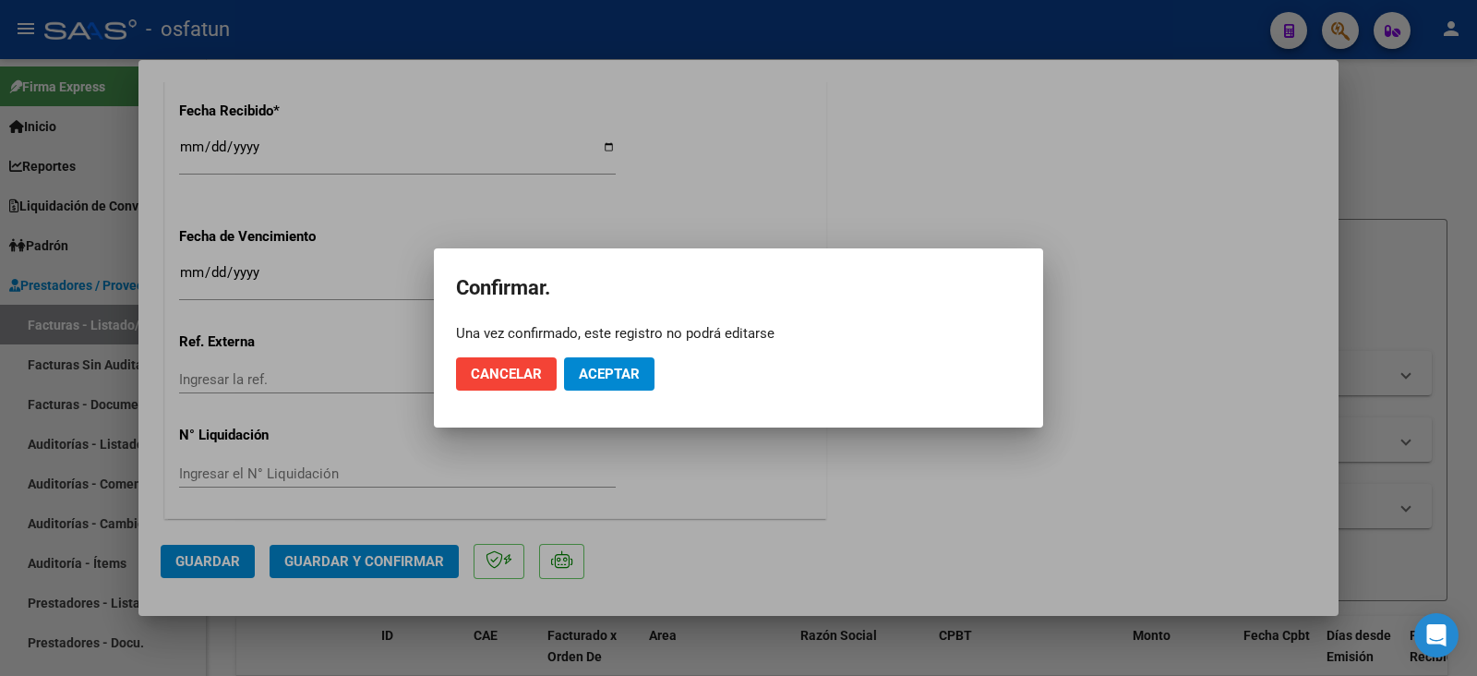
click at [608, 390] on mat-dialog-actions "Cancelar Aceptar" at bounding box center [738, 373] width 565 height 63
click at [610, 380] on span "Aceptar" at bounding box center [609, 374] width 61 height 17
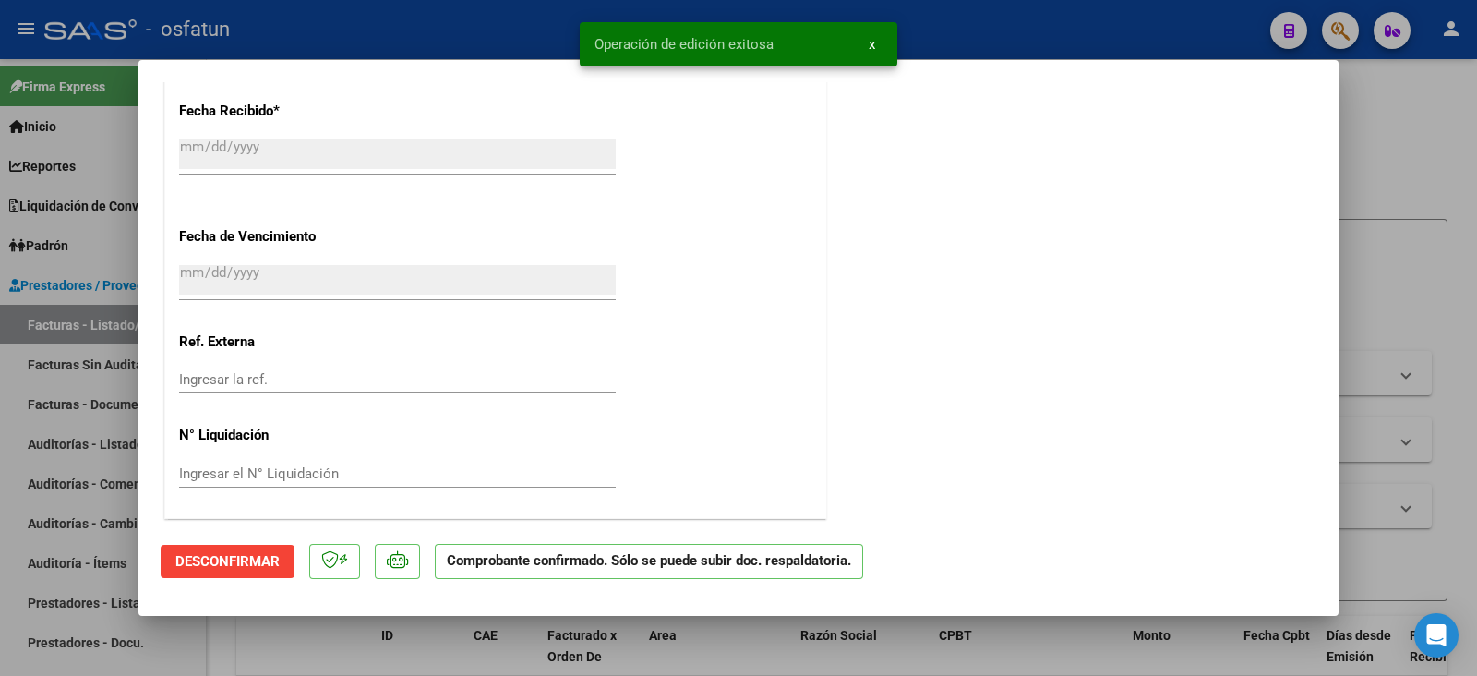
click at [1476, 275] on div at bounding box center [738, 338] width 1477 height 676
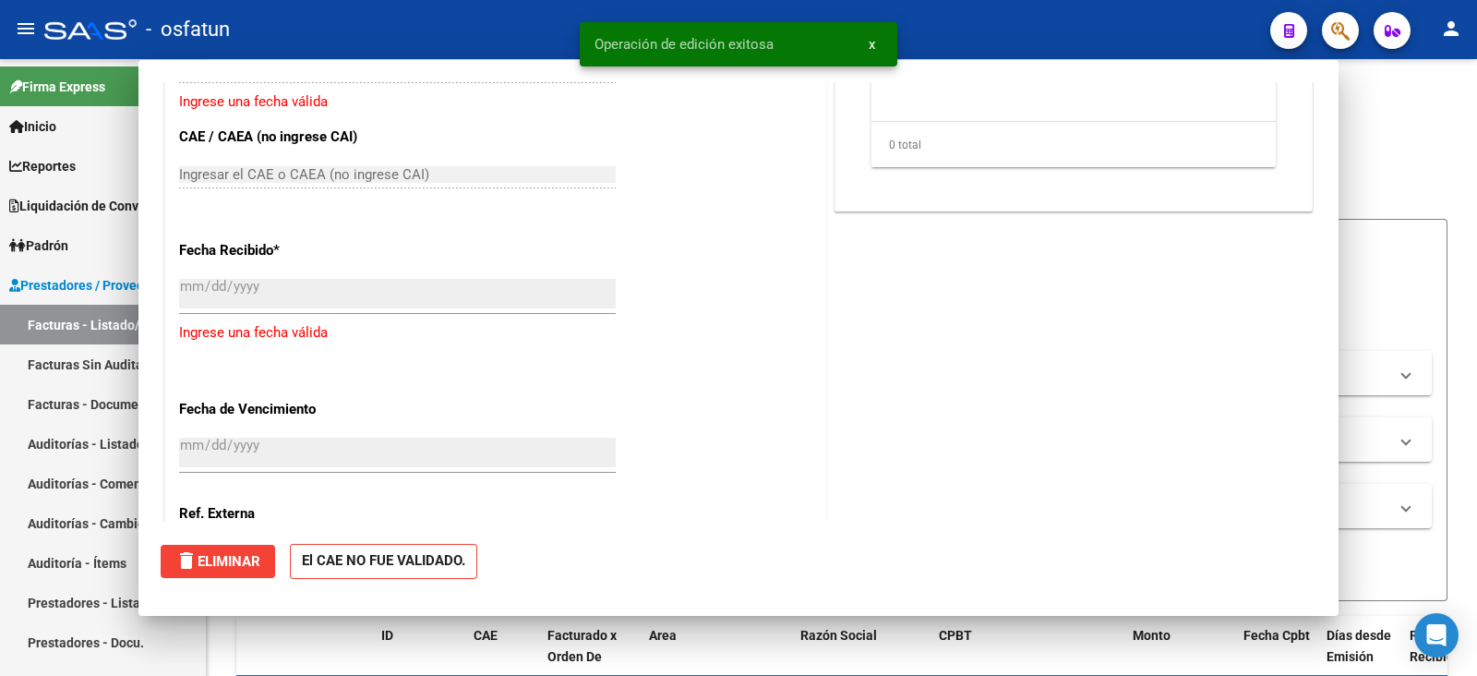
scroll to position [0, 0]
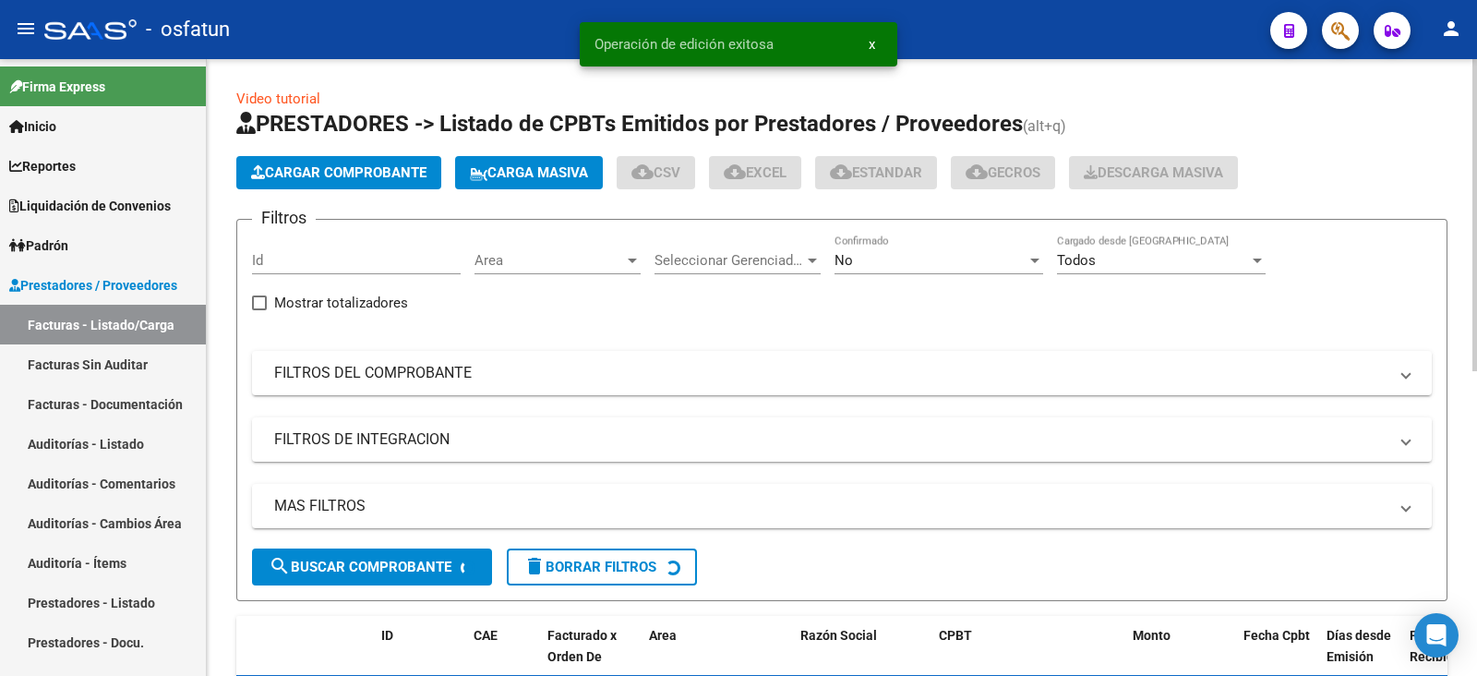
click at [324, 165] on span "Cargar Comprobante" at bounding box center [338, 172] width 175 height 17
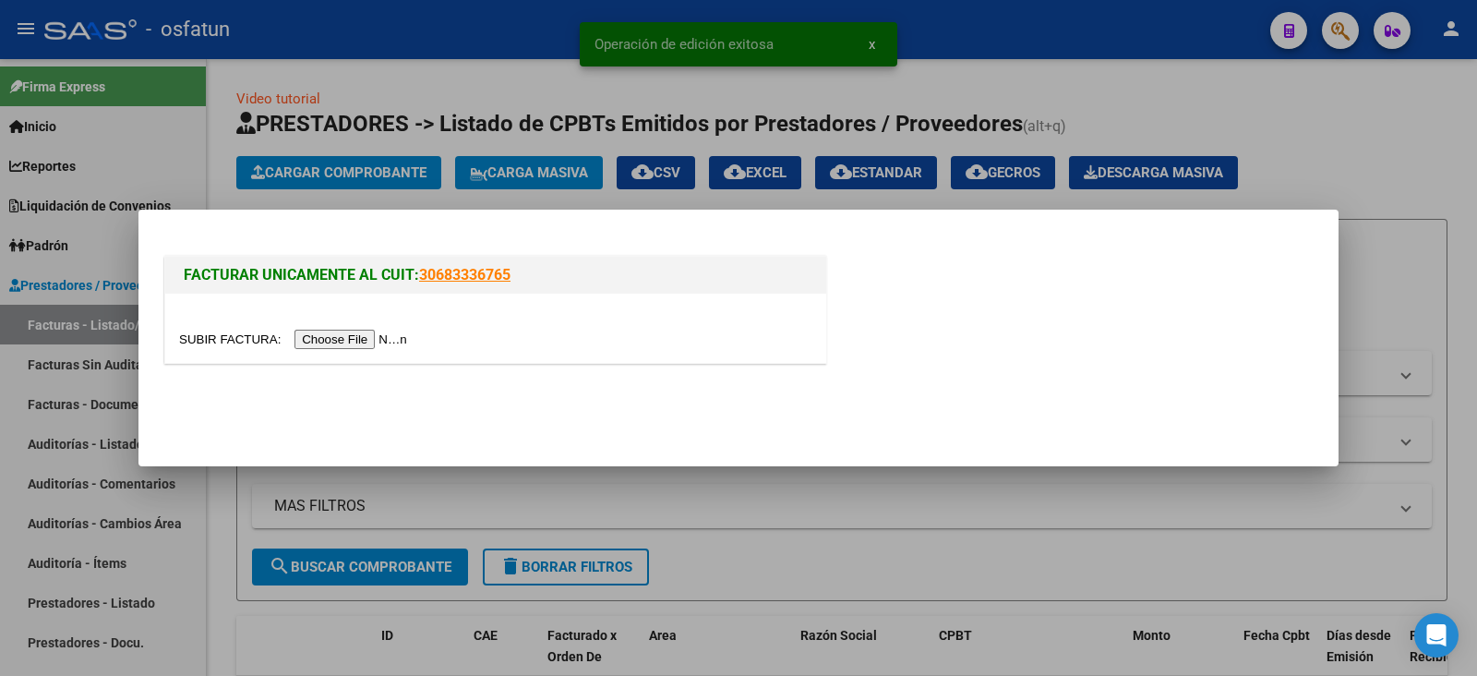
click at [341, 327] on div at bounding box center [495, 328] width 661 height 69
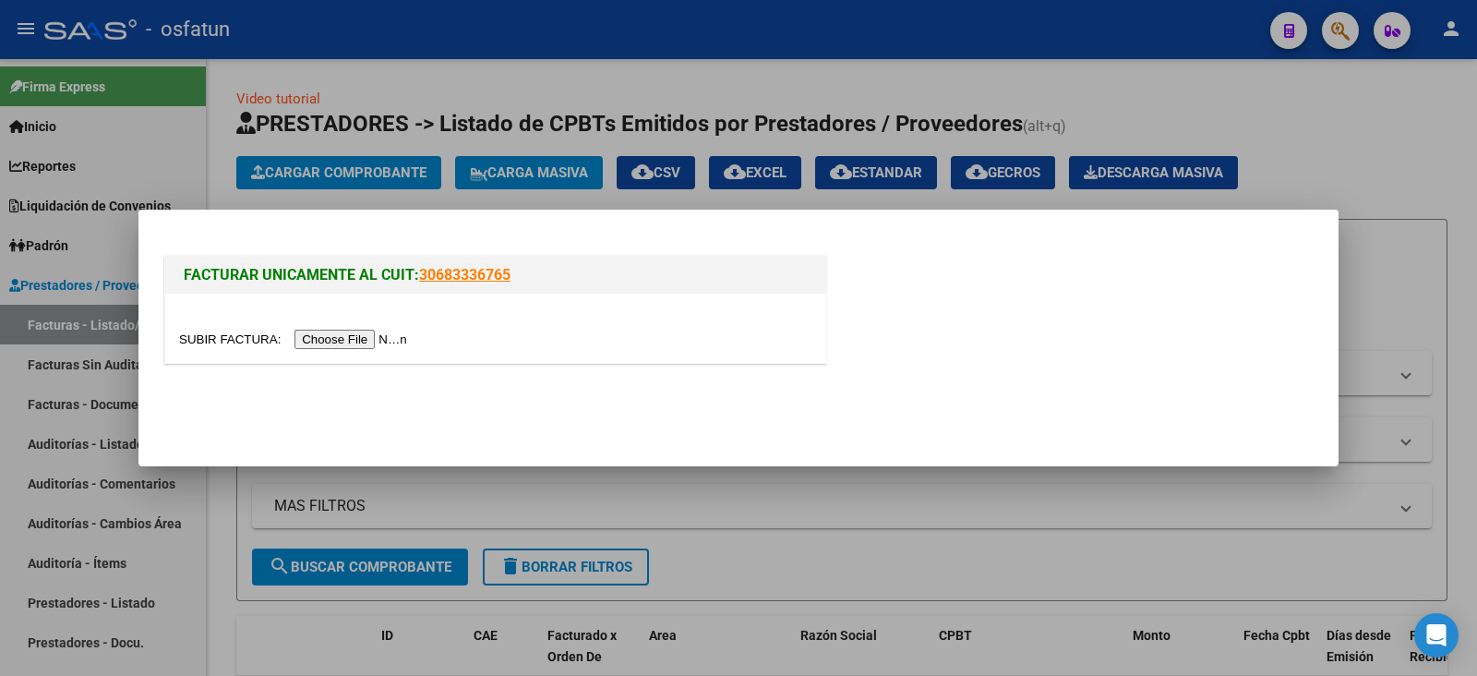
click at [341, 334] on input "file" at bounding box center [296, 339] width 234 height 19
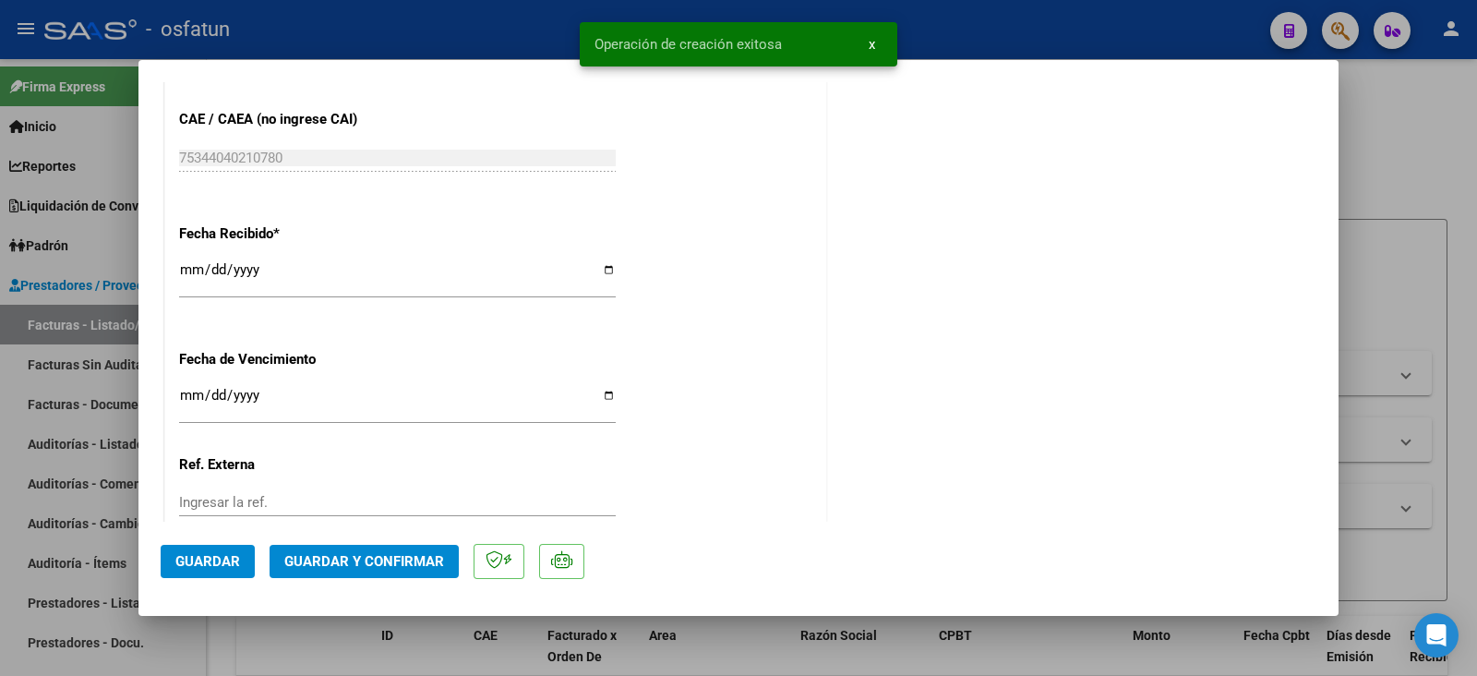
scroll to position [1139, 0]
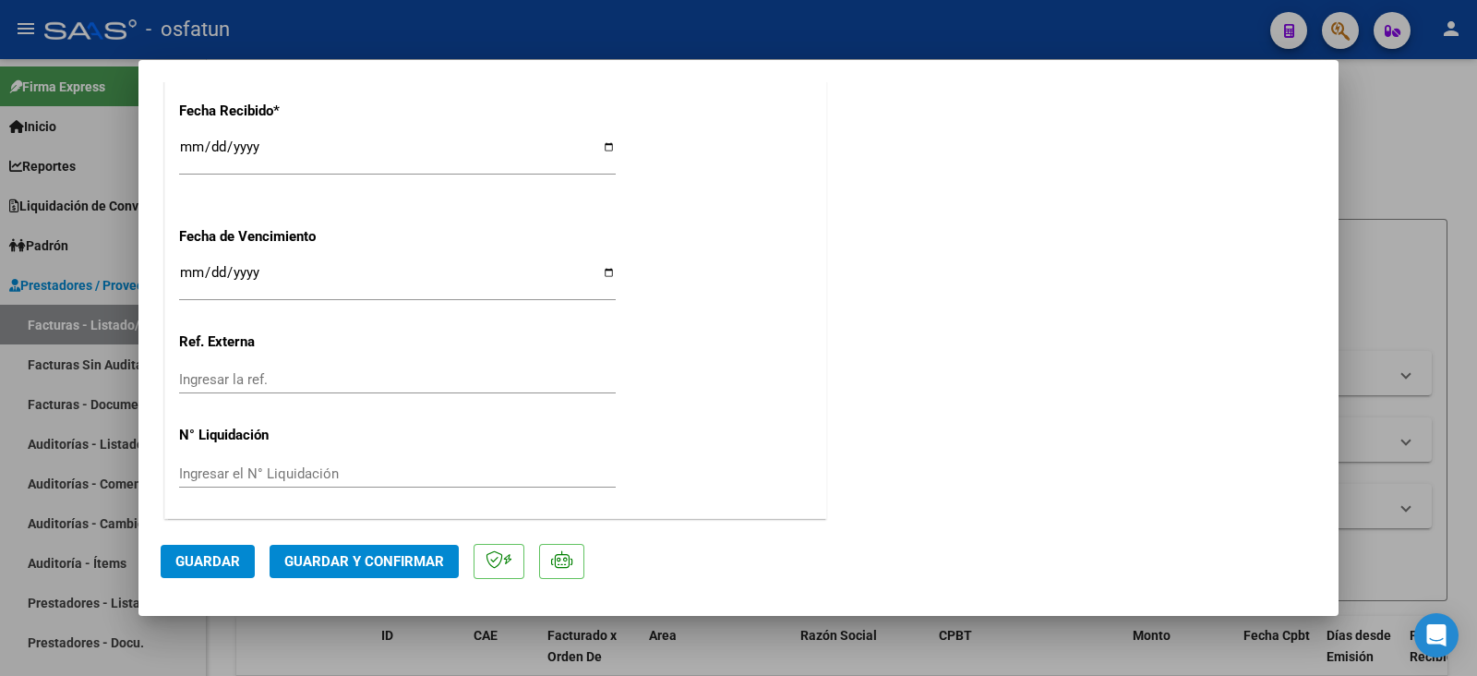
click at [414, 557] on span "Guardar y Confirmar" at bounding box center [364, 561] width 160 height 17
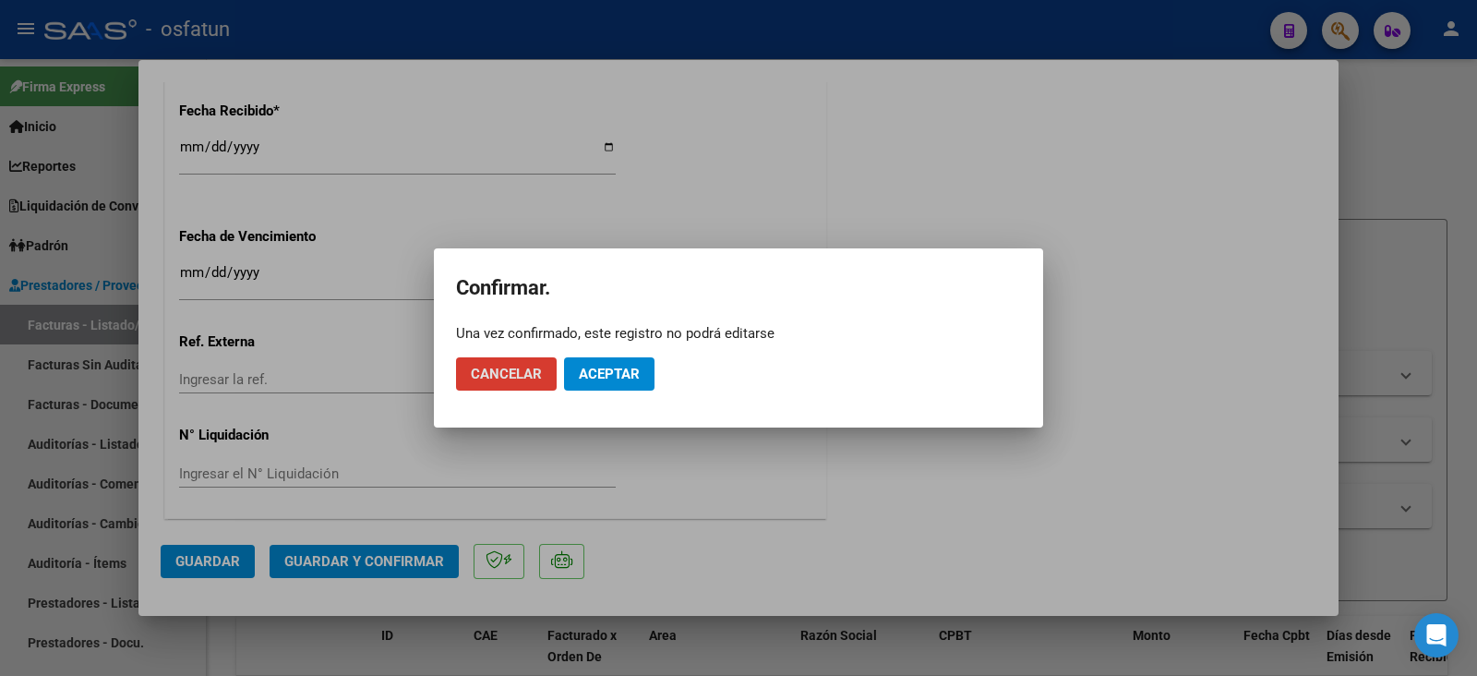
click at [568, 386] on button "Aceptar" at bounding box center [609, 373] width 90 height 33
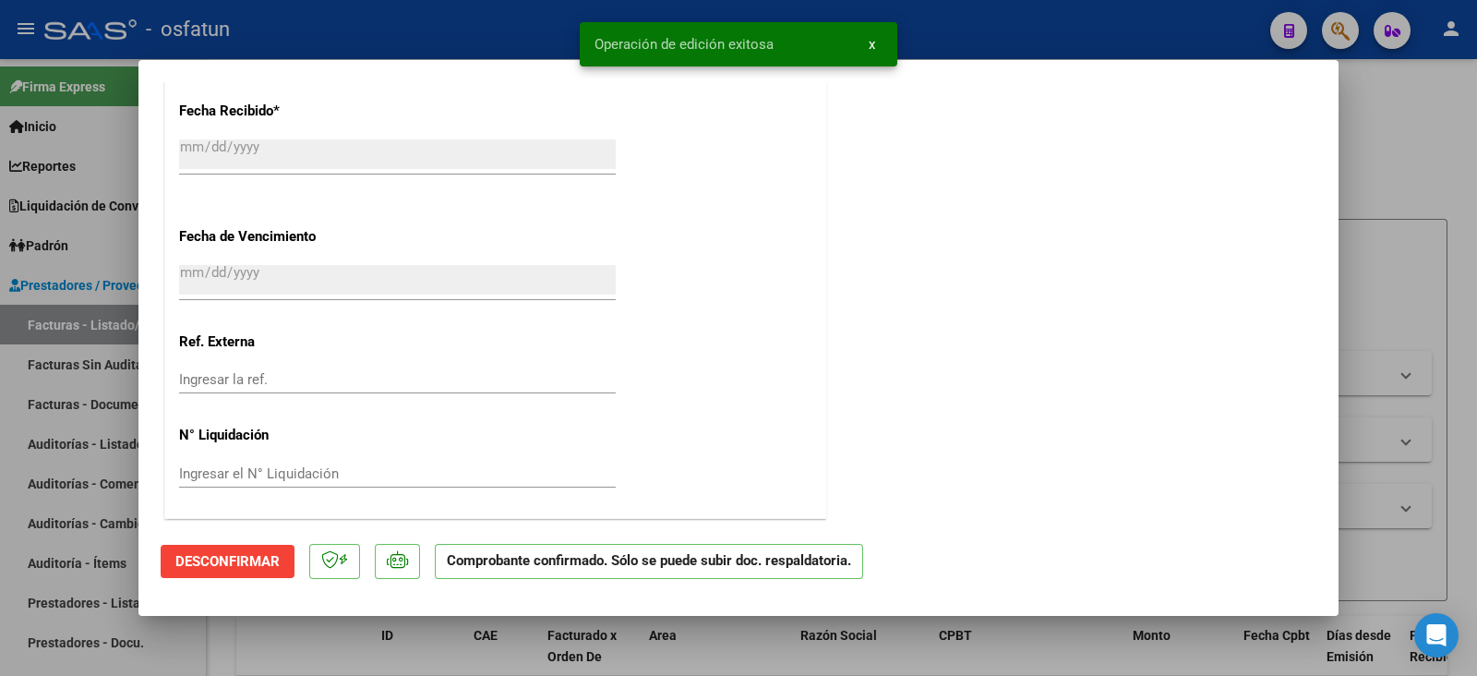
click at [1458, 198] on div at bounding box center [738, 338] width 1477 height 676
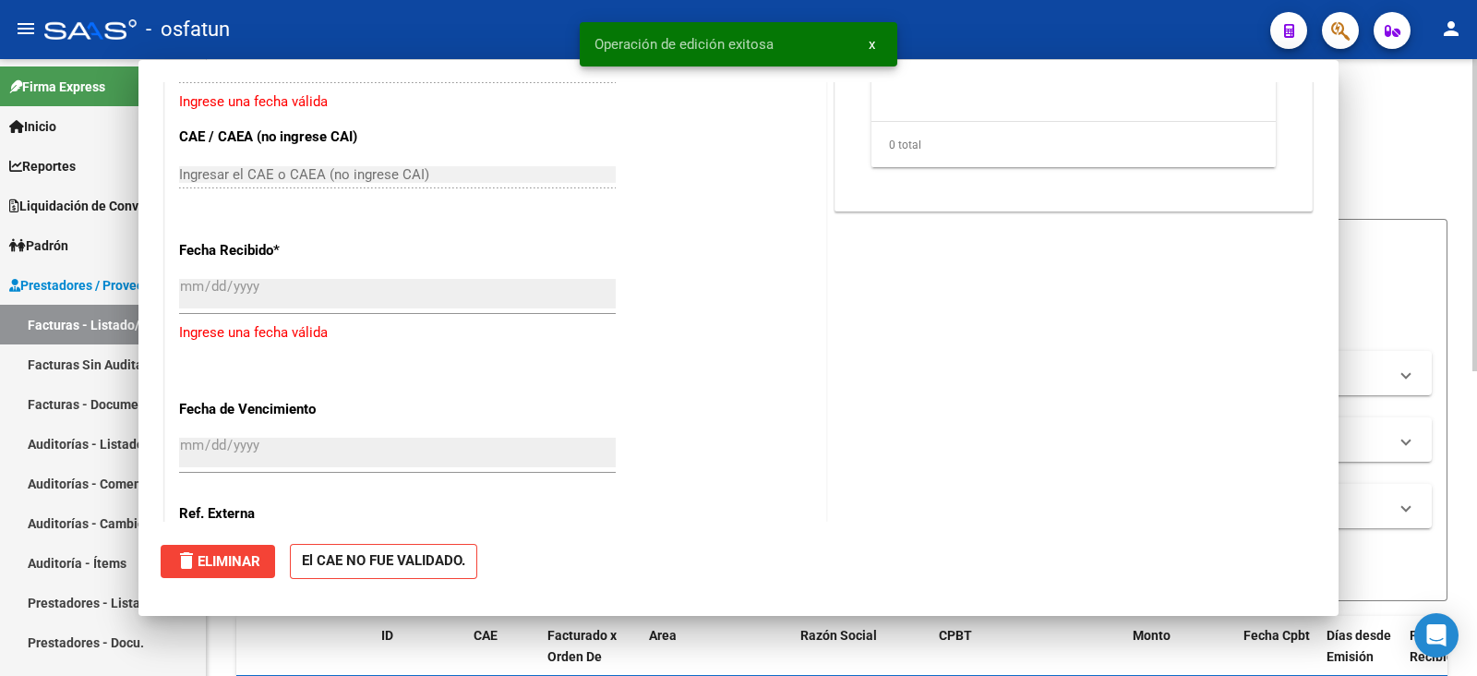
scroll to position [0, 0]
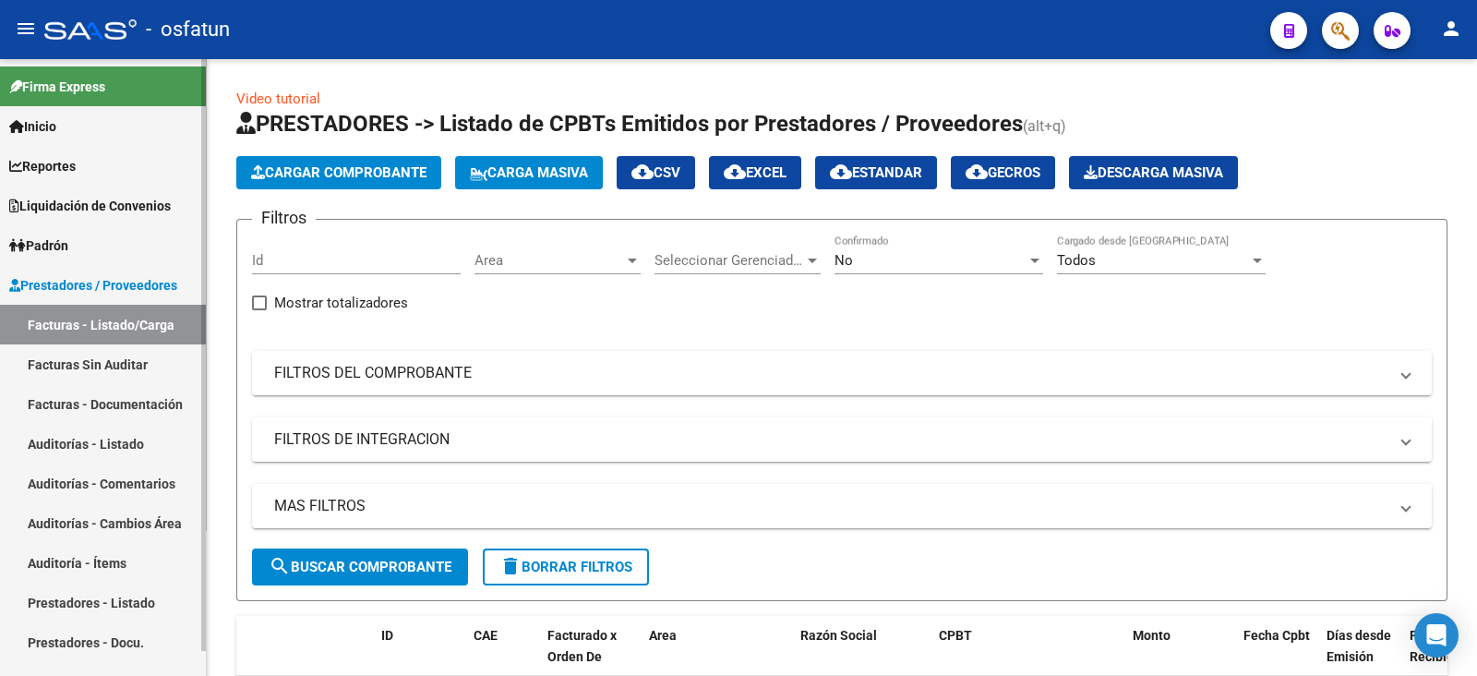
click at [124, 447] on link "Auditorías - Listado" at bounding box center [103, 444] width 206 height 40
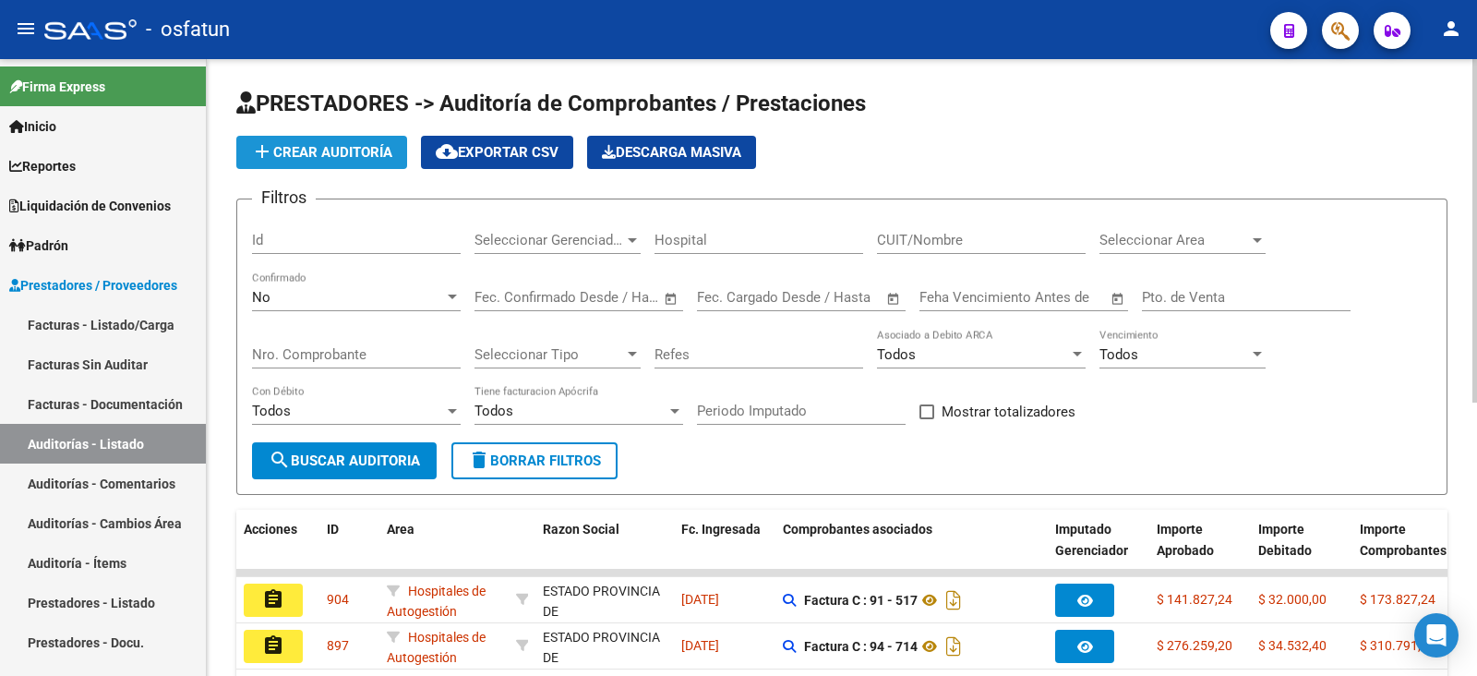
click at [344, 162] on button "add Crear Auditoría" at bounding box center [321, 152] width 171 height 33
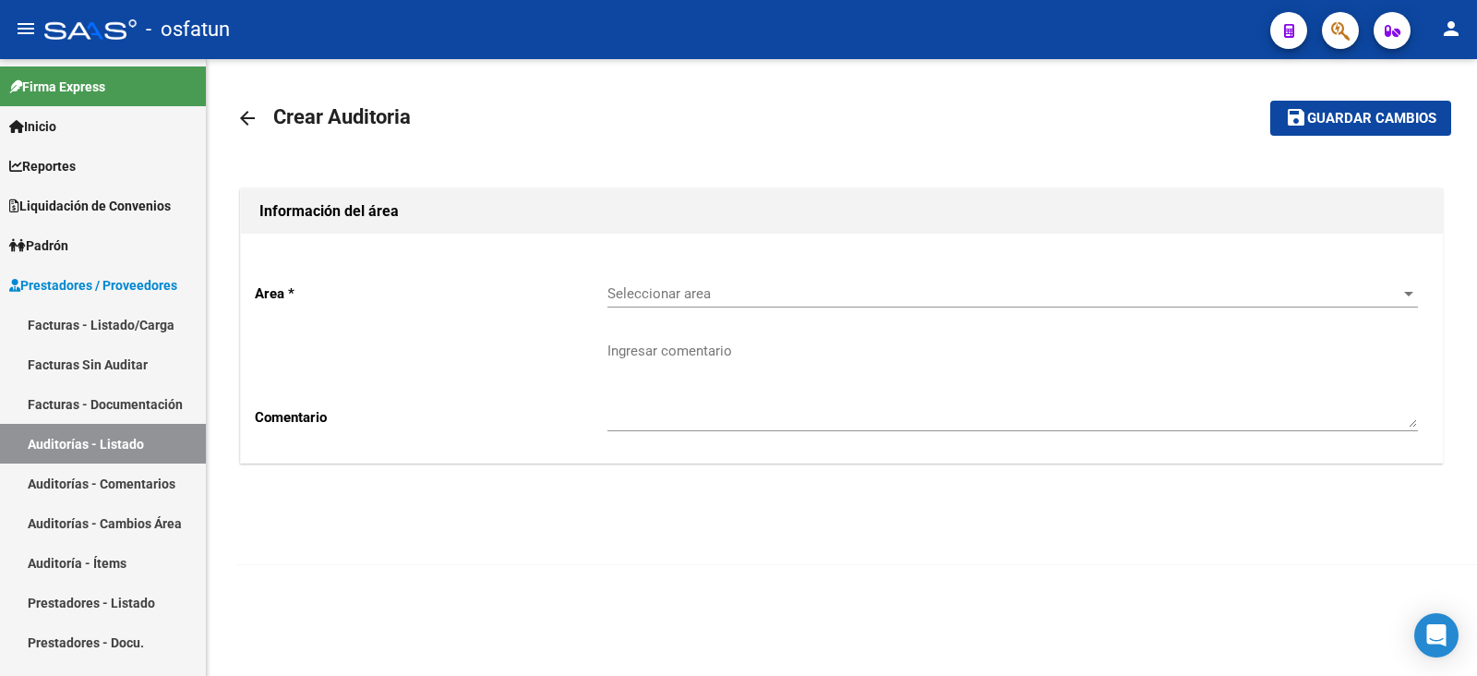
click at [728, 321] on div "Seleccionar area Seleccionar area" at bounding box center [1012, 296] width 810 height 57
click at [727, 294] on span "Seleccionar area" at bounding box center [1004, 293] width 794 height 17
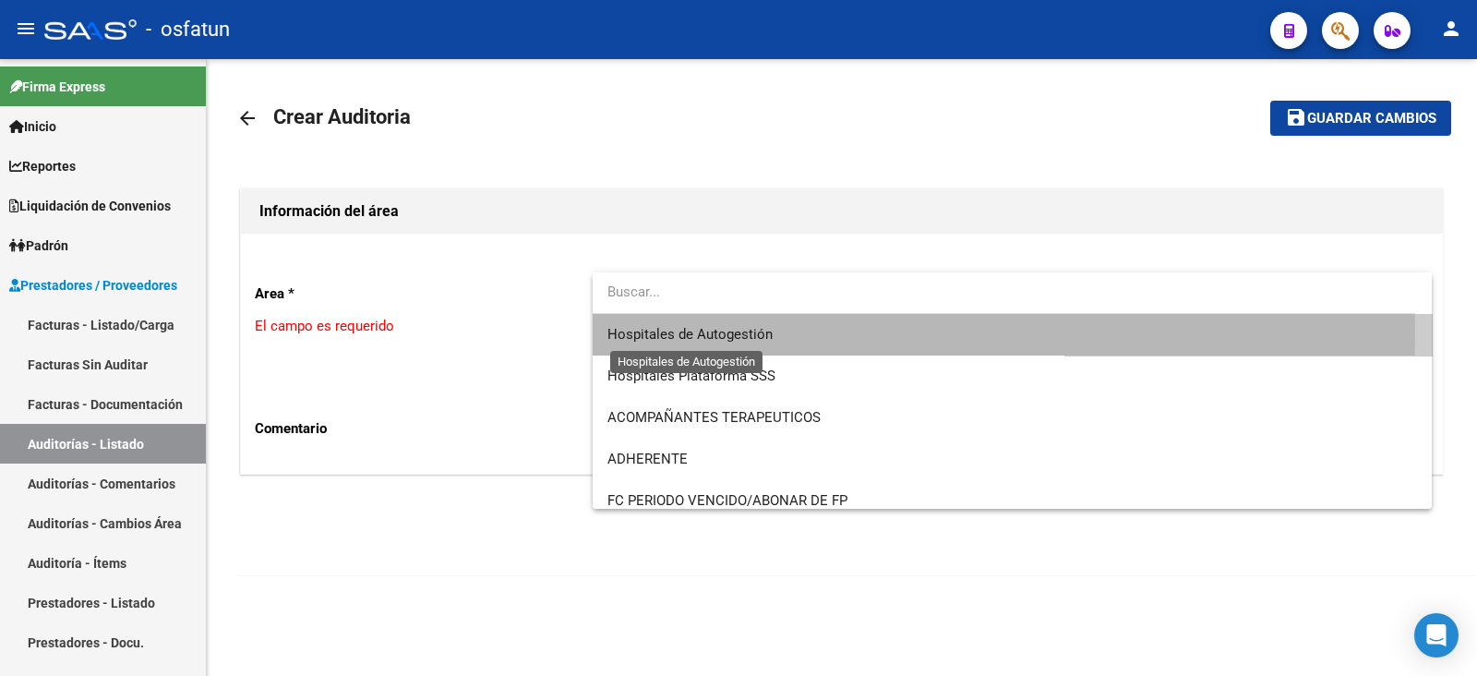
click at [710, 332] on span "Hospitales de Autogestión" at bounding box center [689, 334] width 165 height 17
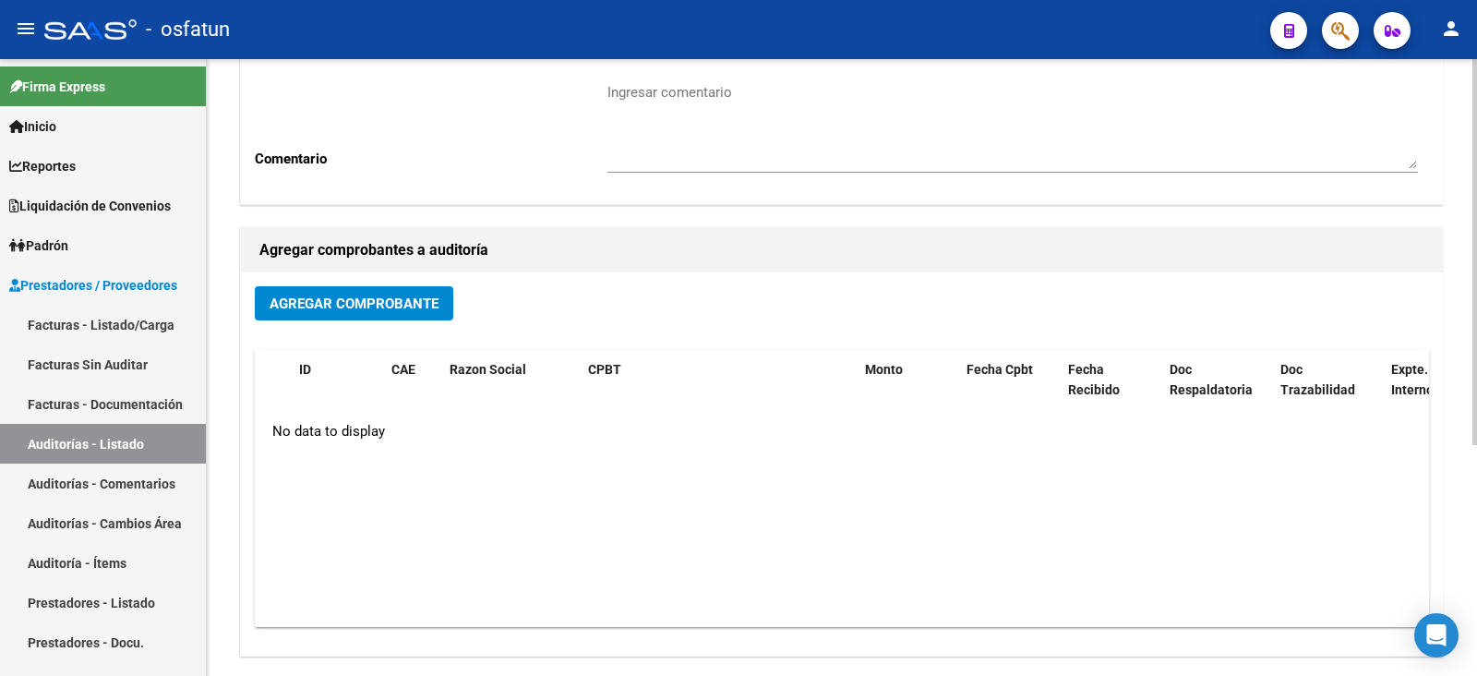
scroll to position [346, 0]
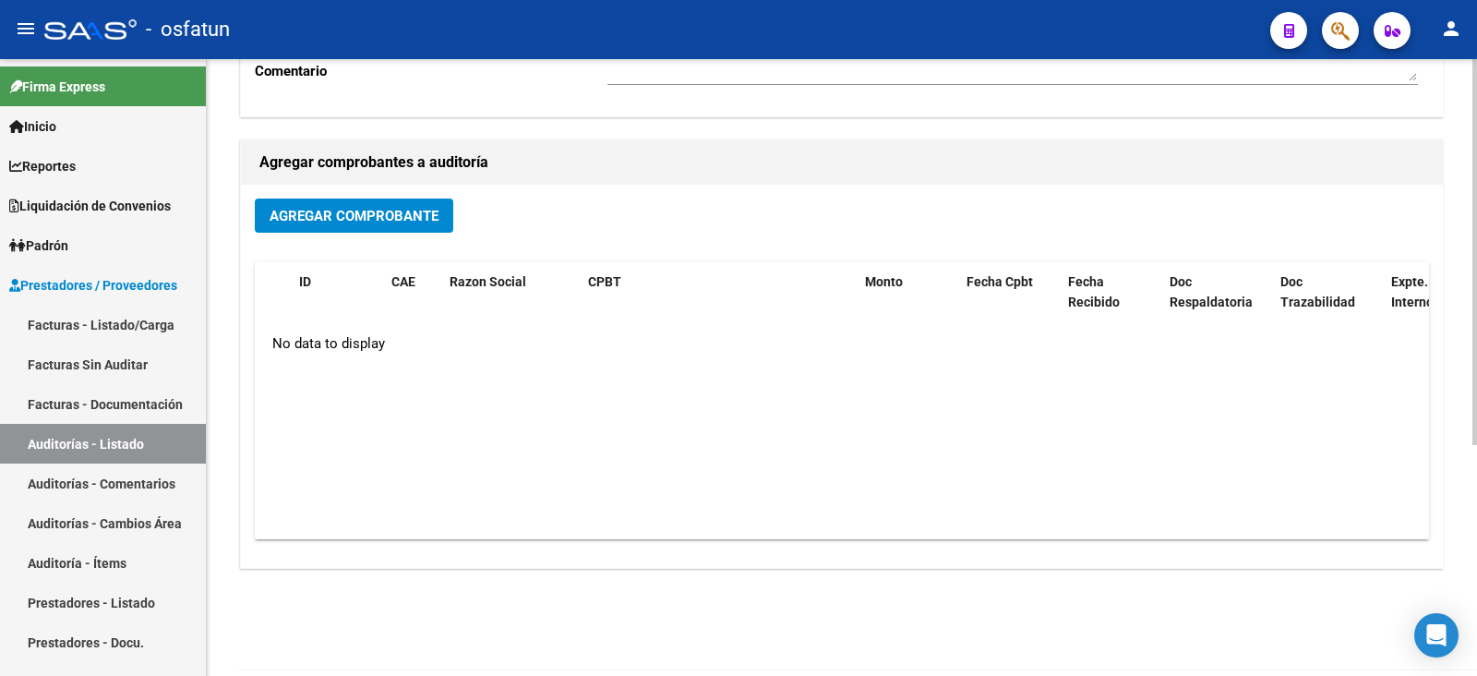
click at [374, 217] on span "Agregar Comprobante" at bounding box center [354, 216] width 169 height 17
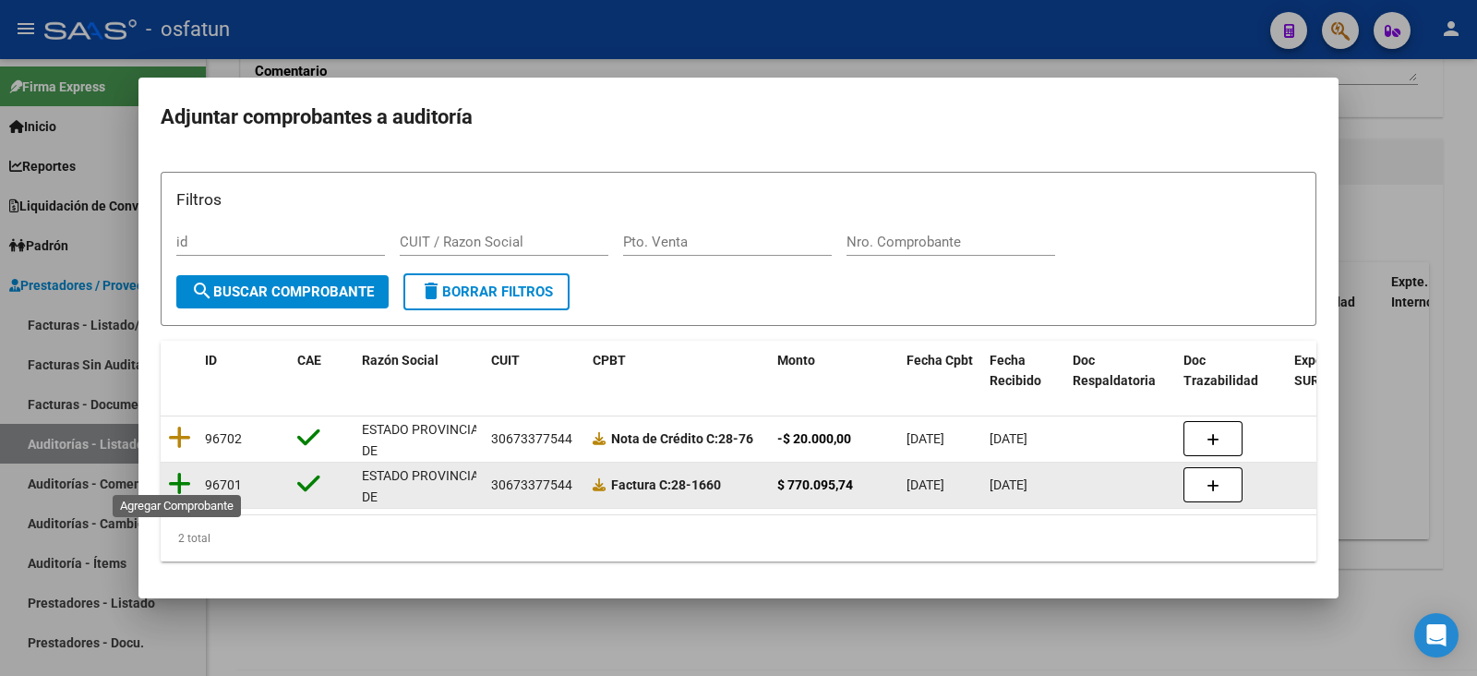
click at [183, 477] on icon at bounding box center [179, 484] width 23 height 26
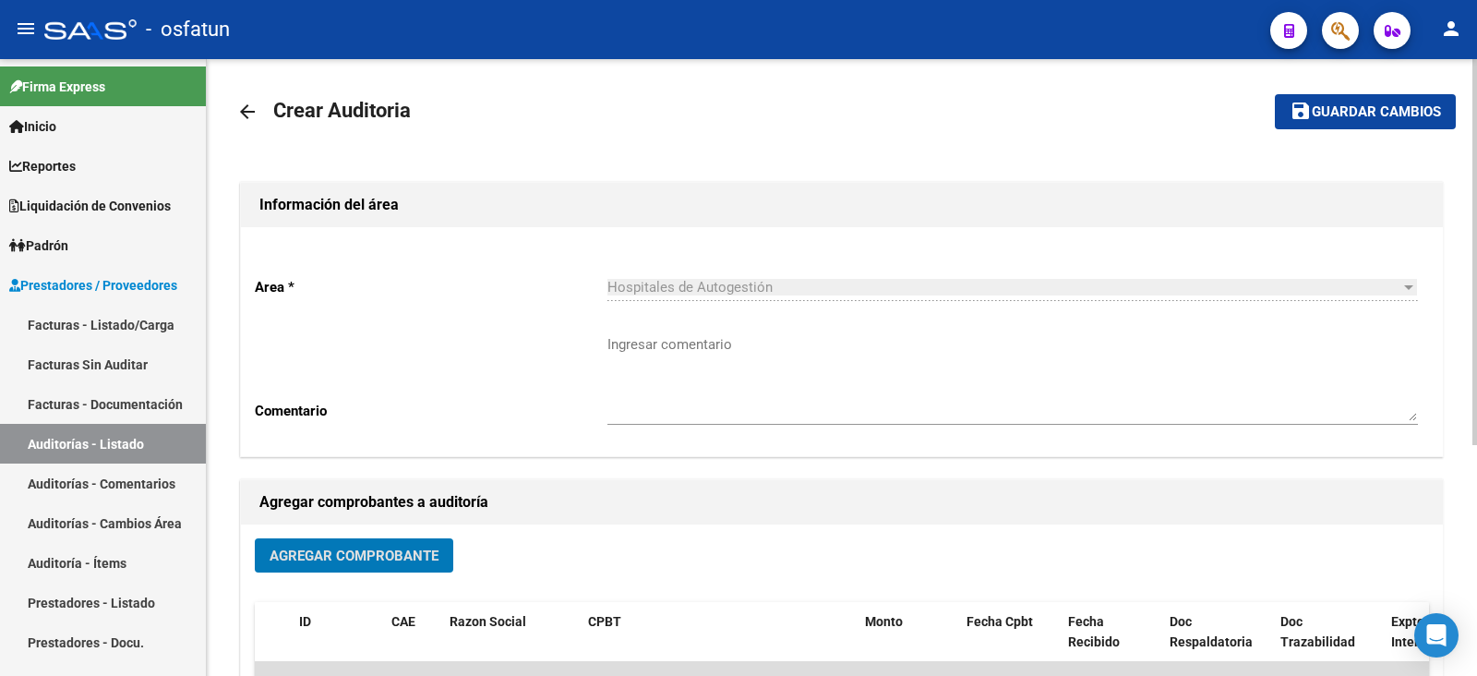
scroll to position [0, 0]
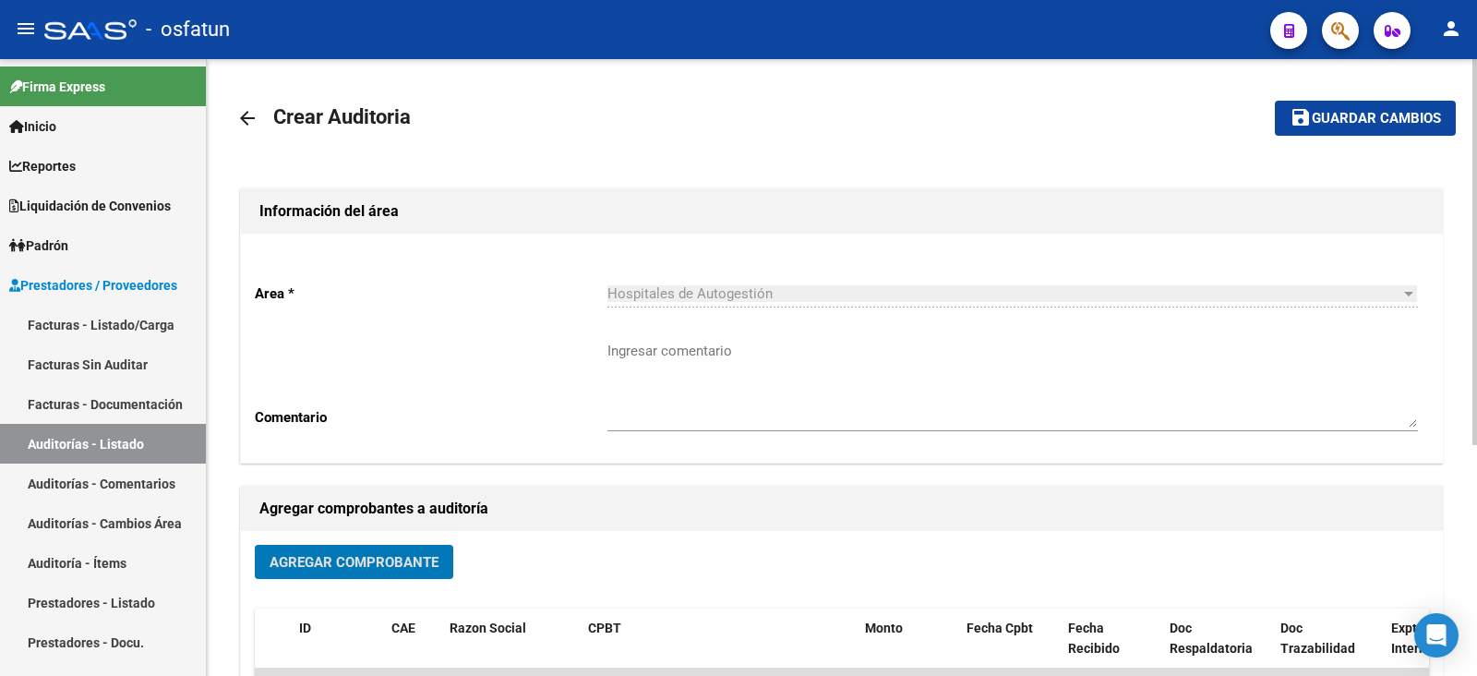
click at [1344, 107] on button "save Guardar cambios" at bounding box center [1365, 118] width 181 height 34
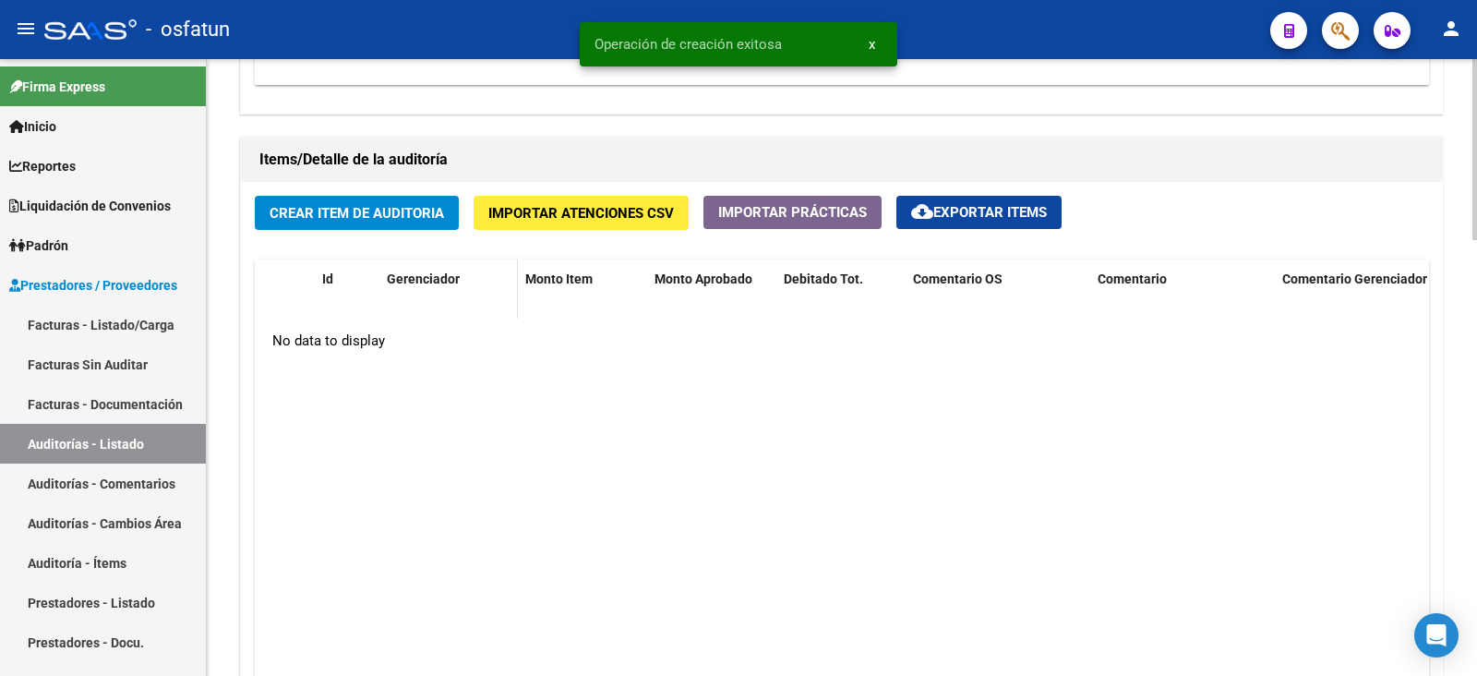
scroll to position [1269, 0]
click at [420, 206] on span "Crear Item de Auditoria" at bounding box center [357, 212] width 174 height 17
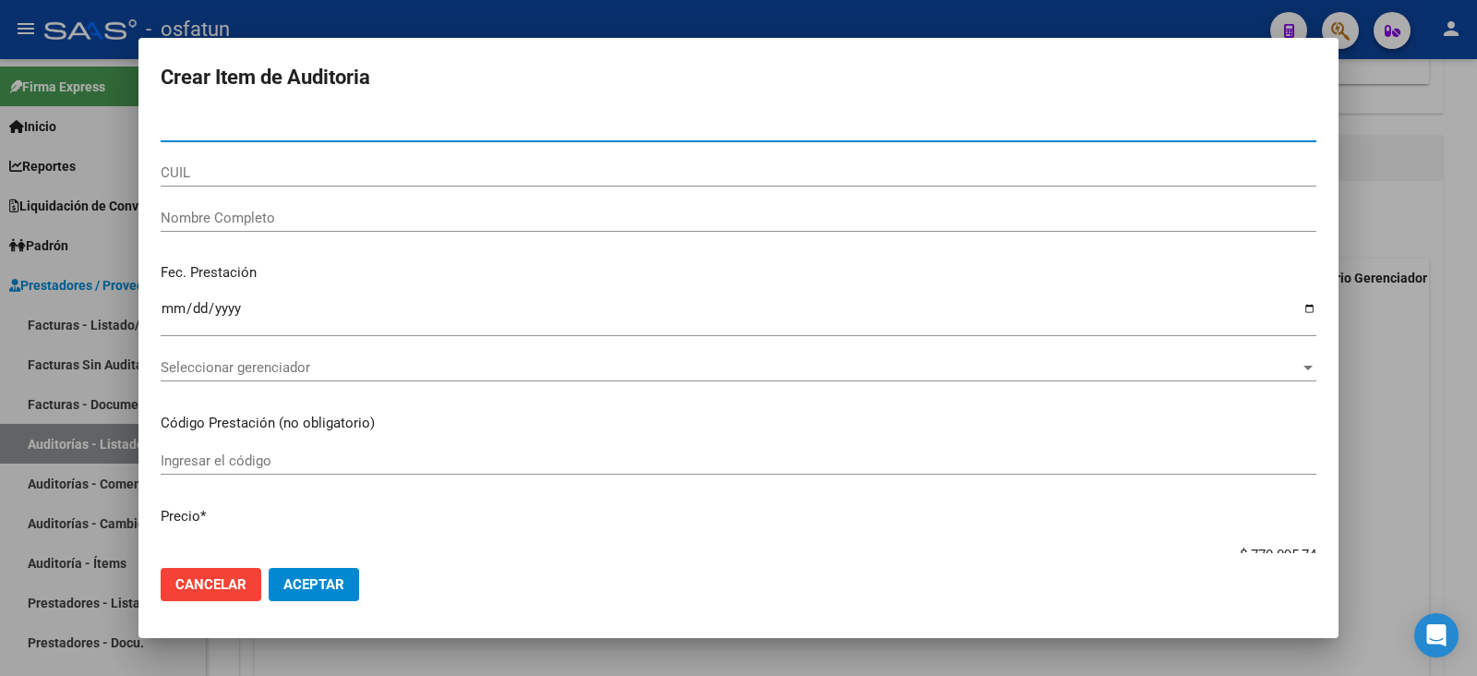
paste input "23066131"
type input "23066131"
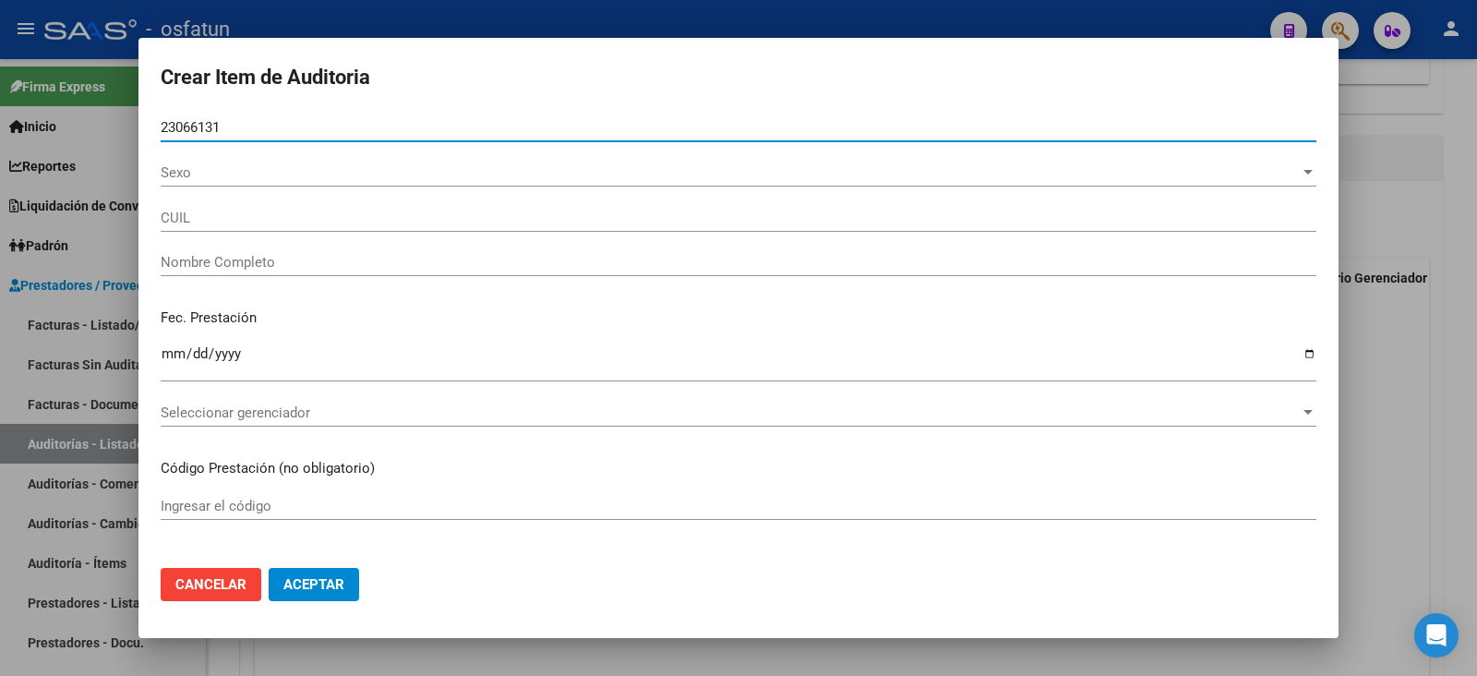
type input "27230661311"
type input "AMABILE [PERSON_NAME]"
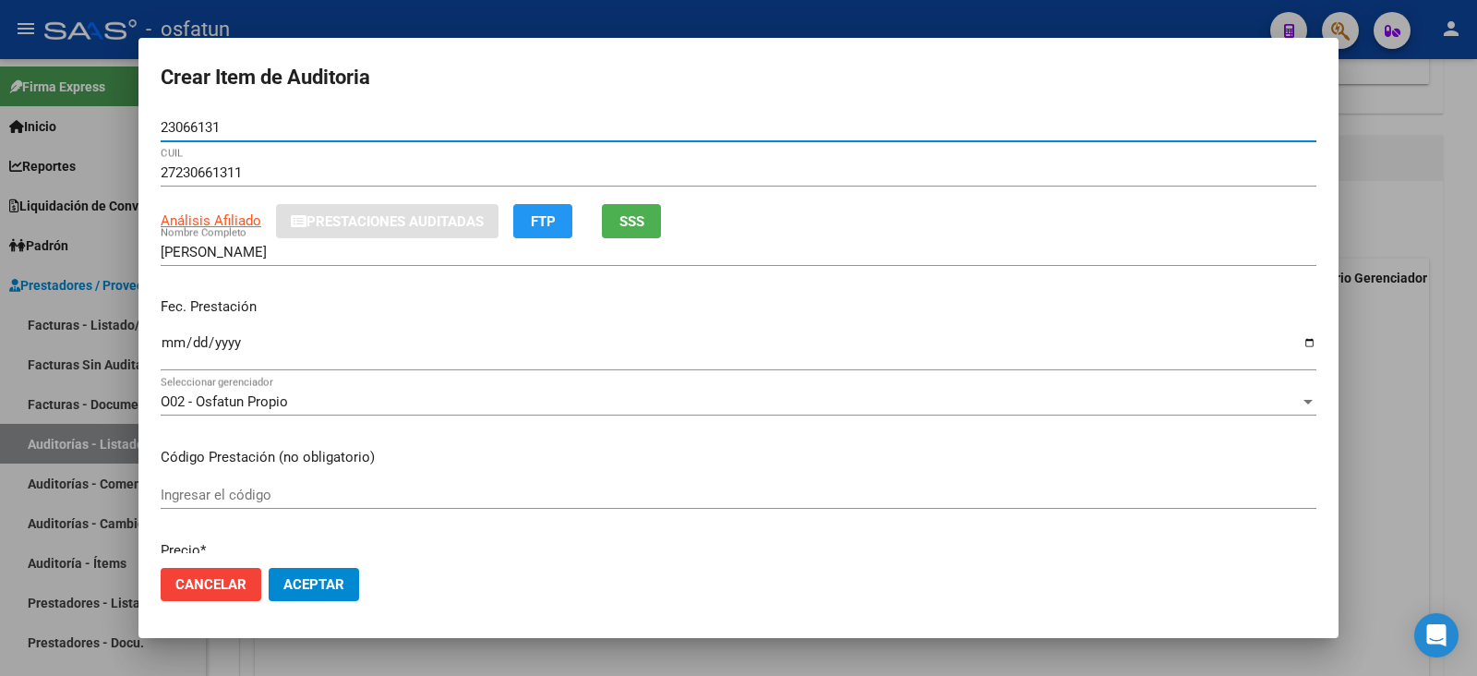
type input "23066131"
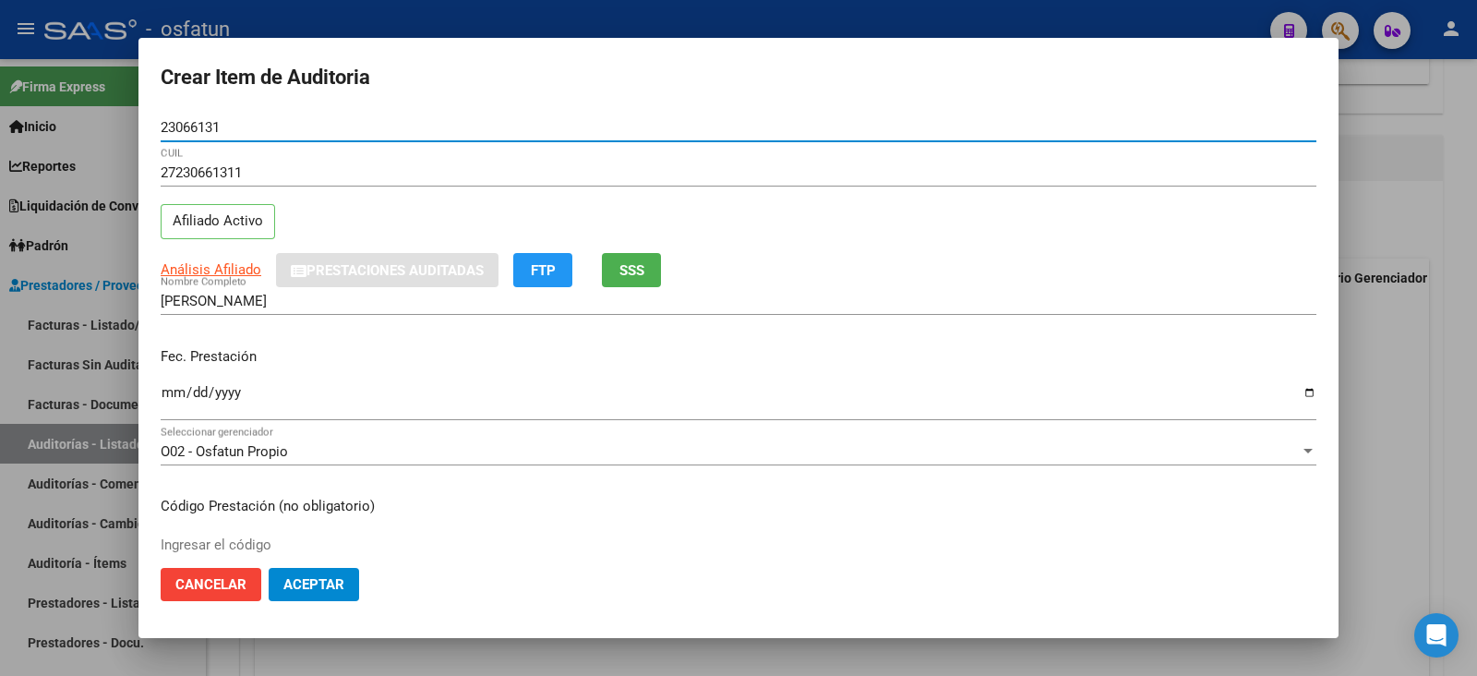
click at [170, 390] on input "Ingresar la fecha" at bounding box center [739, 400] width 1156 height 30
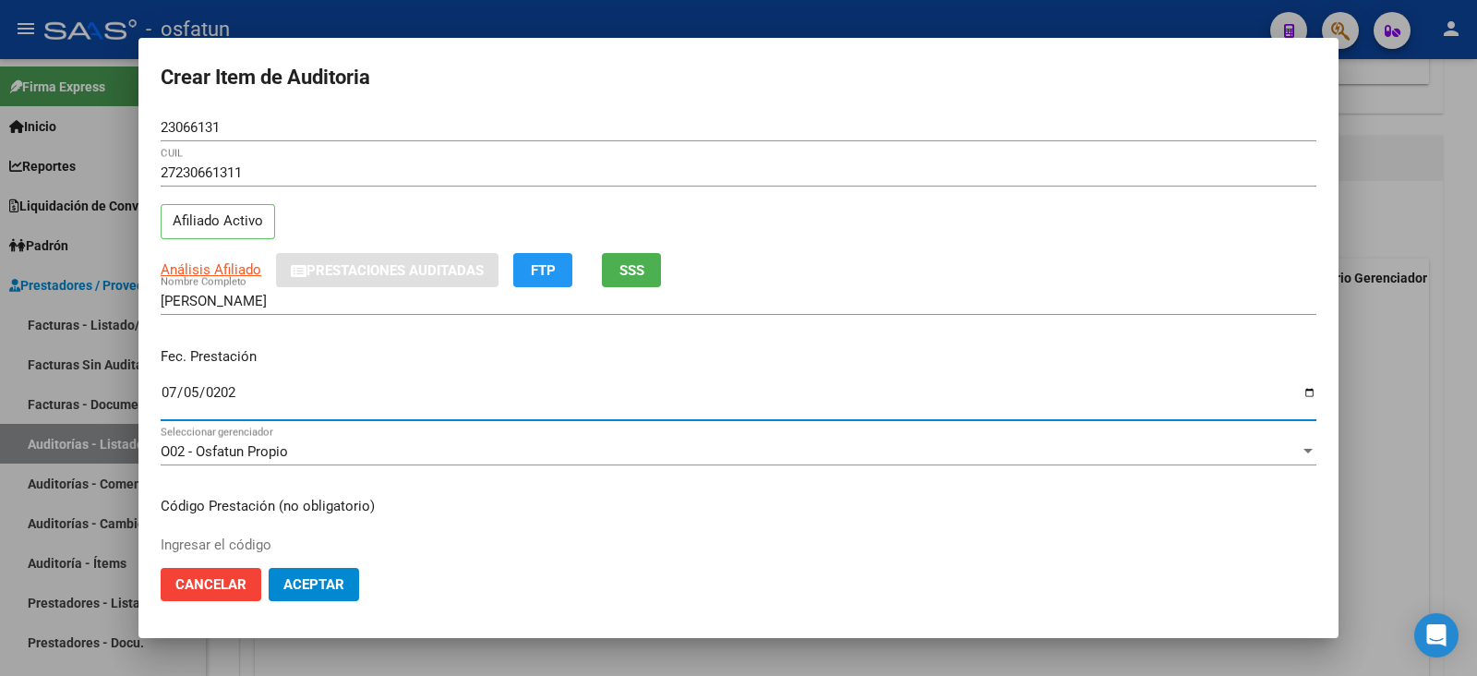
type input "2025-07-05"
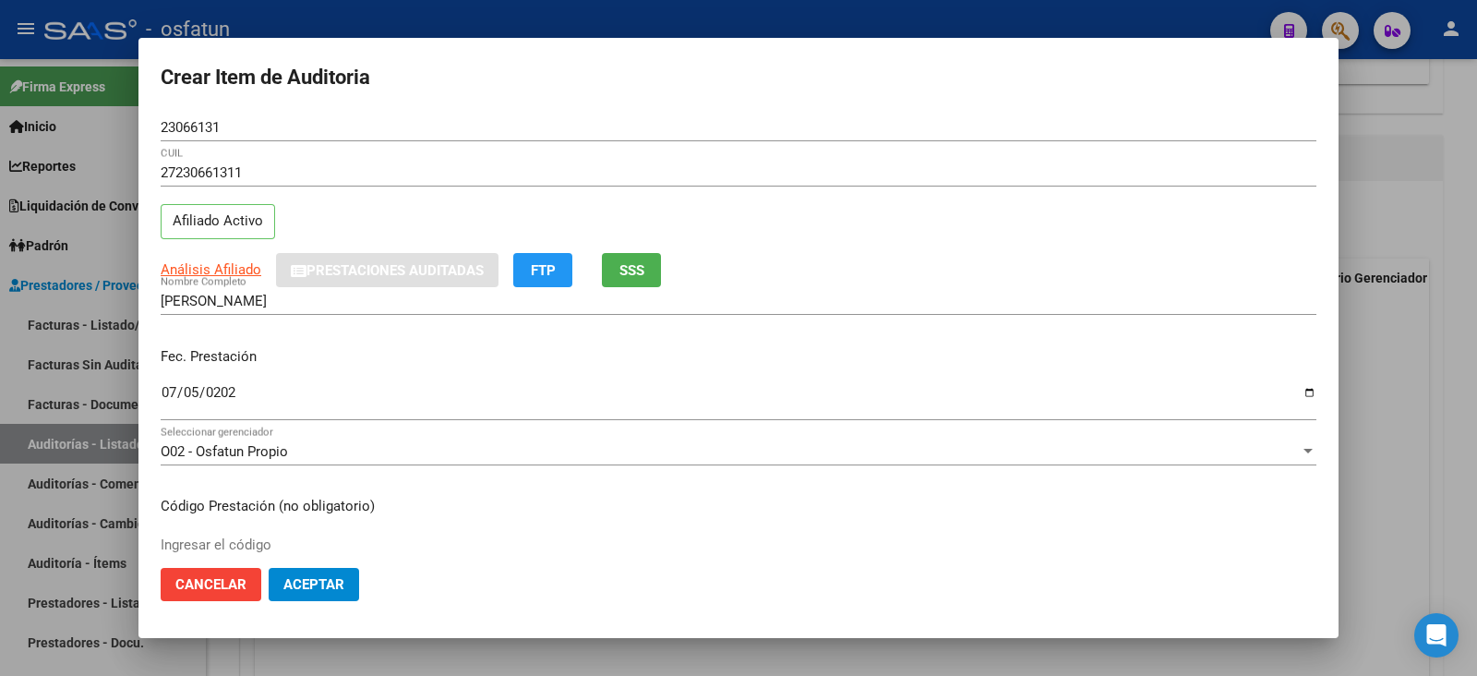
scroll to position [114, 0]
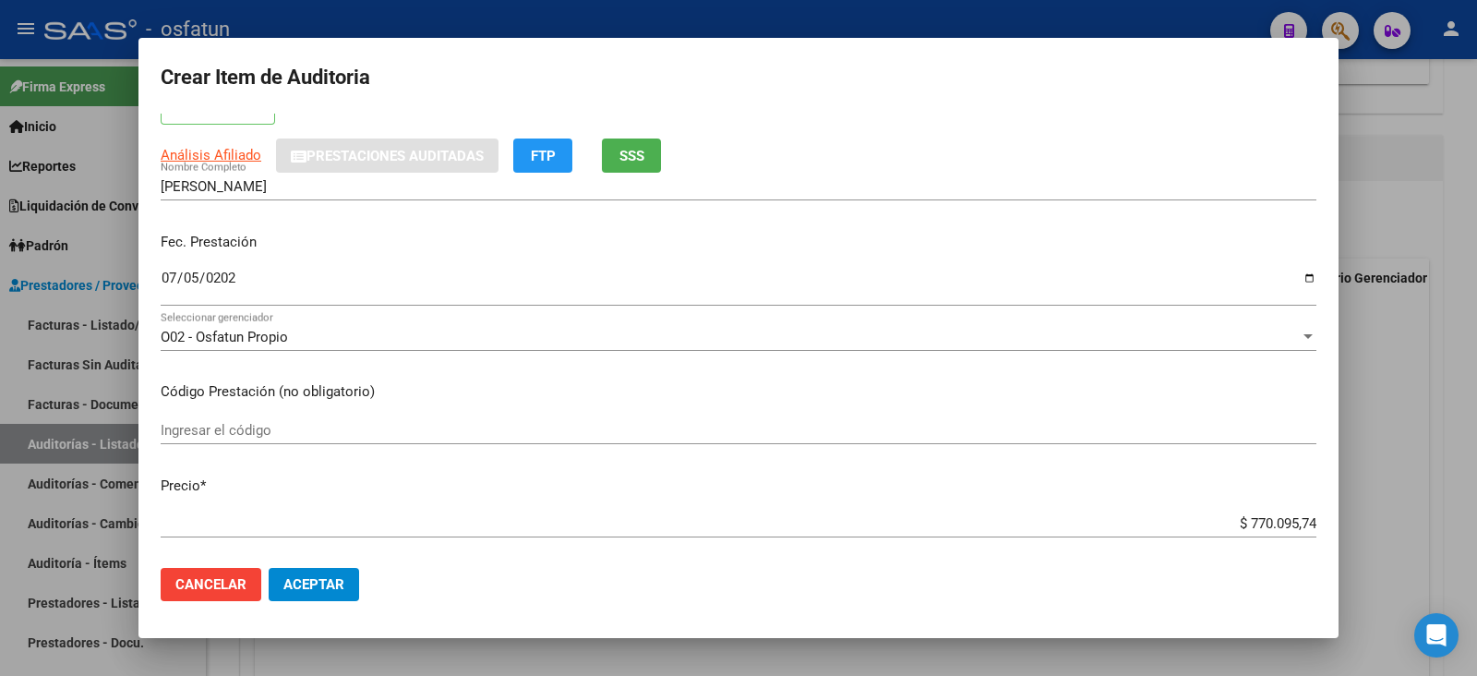
click at [269, 422] on input "Ingresar el código" at bounding box center [739, 430] width 1156 height 17
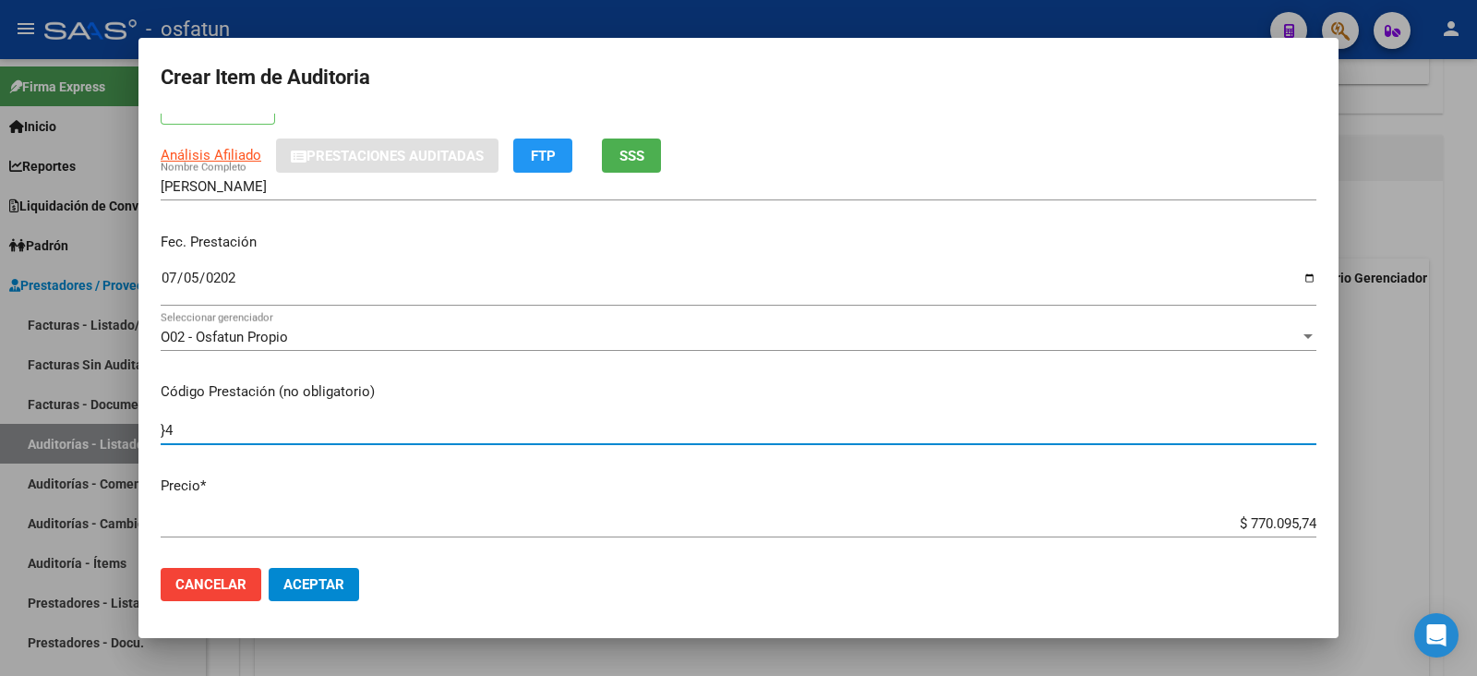
type input "}"
type input "420101"
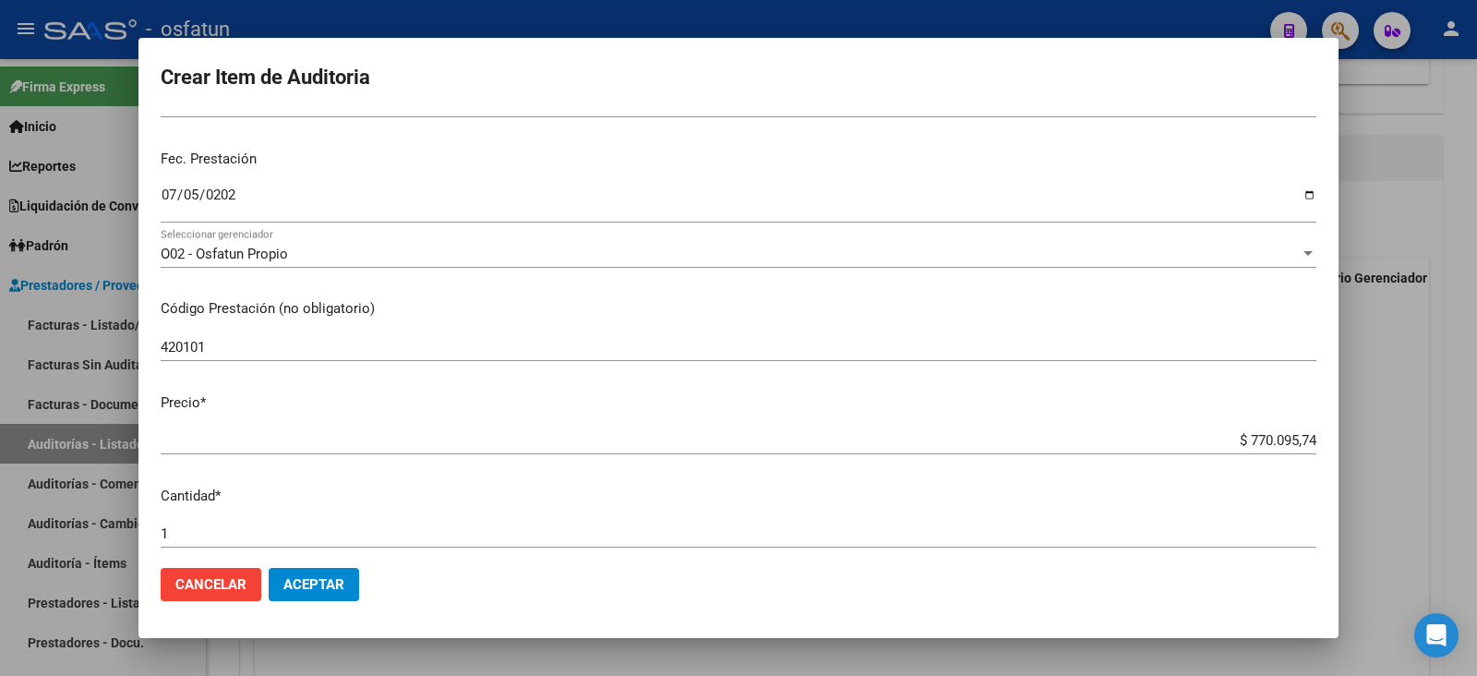
scroll to position [230, 0]
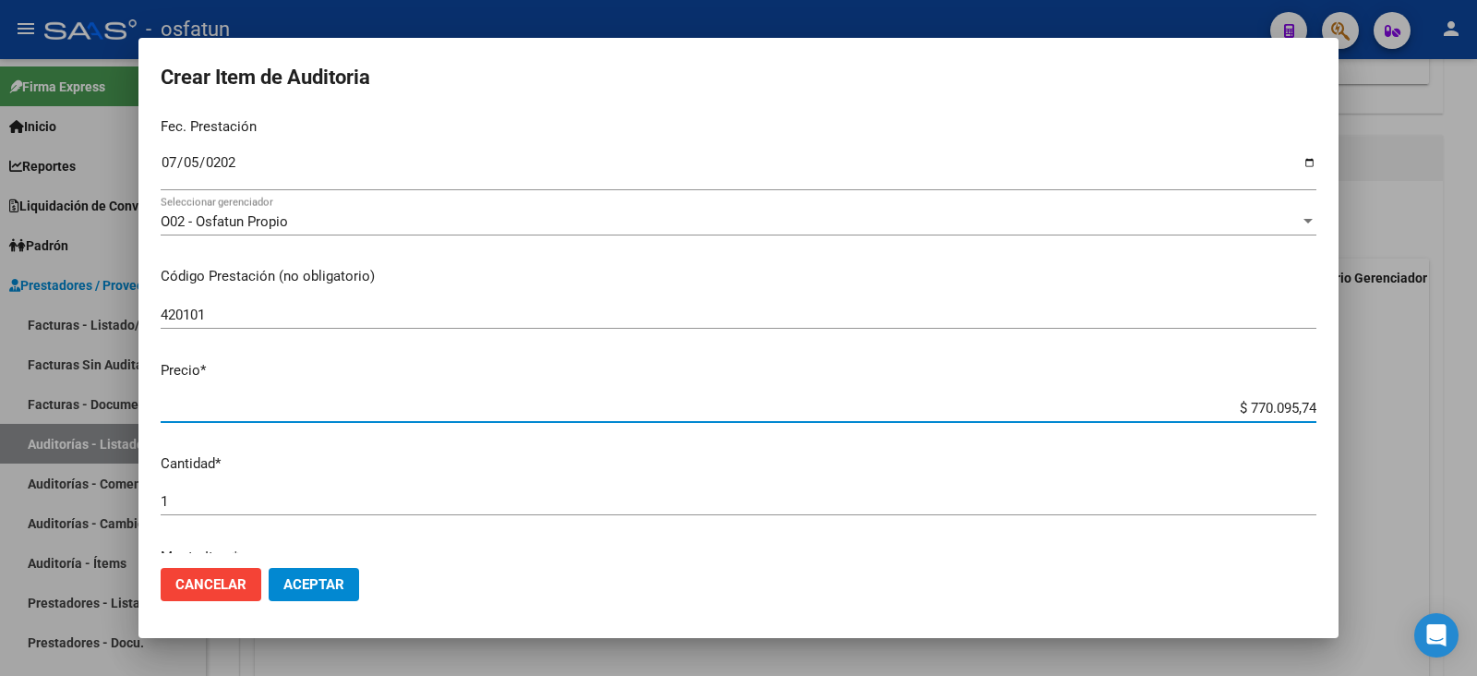
drag, startPoint x: 1235, startPoint y: 402, endPoint x: 1346, endPoint y: 399, distance: 110.8
click at [1346, 399] on div "Crear Item de Auditoria 23066131 Nro Documento 27230661311 CUIL Afiliado Activo…" at bounding box center [738, 338] width 1477 height 676
type input "$ 0,02"
type input "$ 0,20"
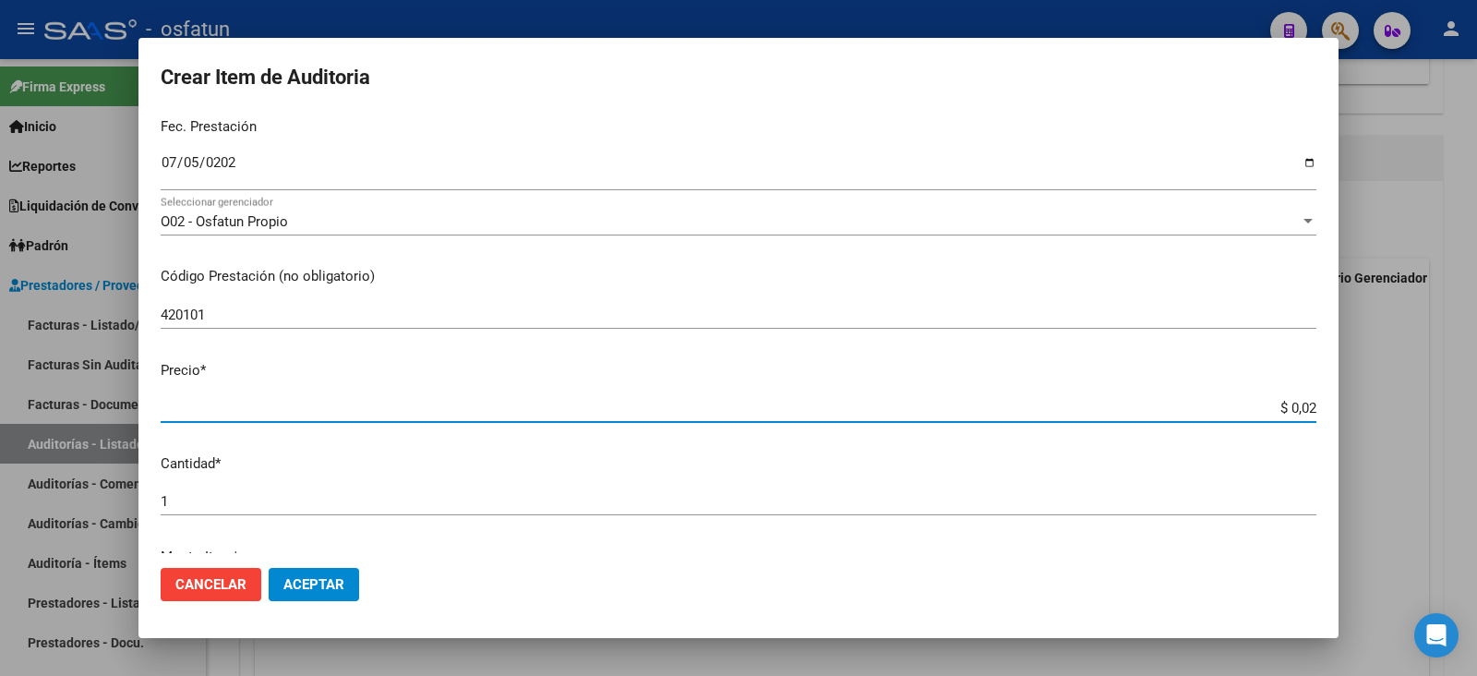
type input "$ 0,20"
type input "$ 2,00"
type input "$ 20,00"
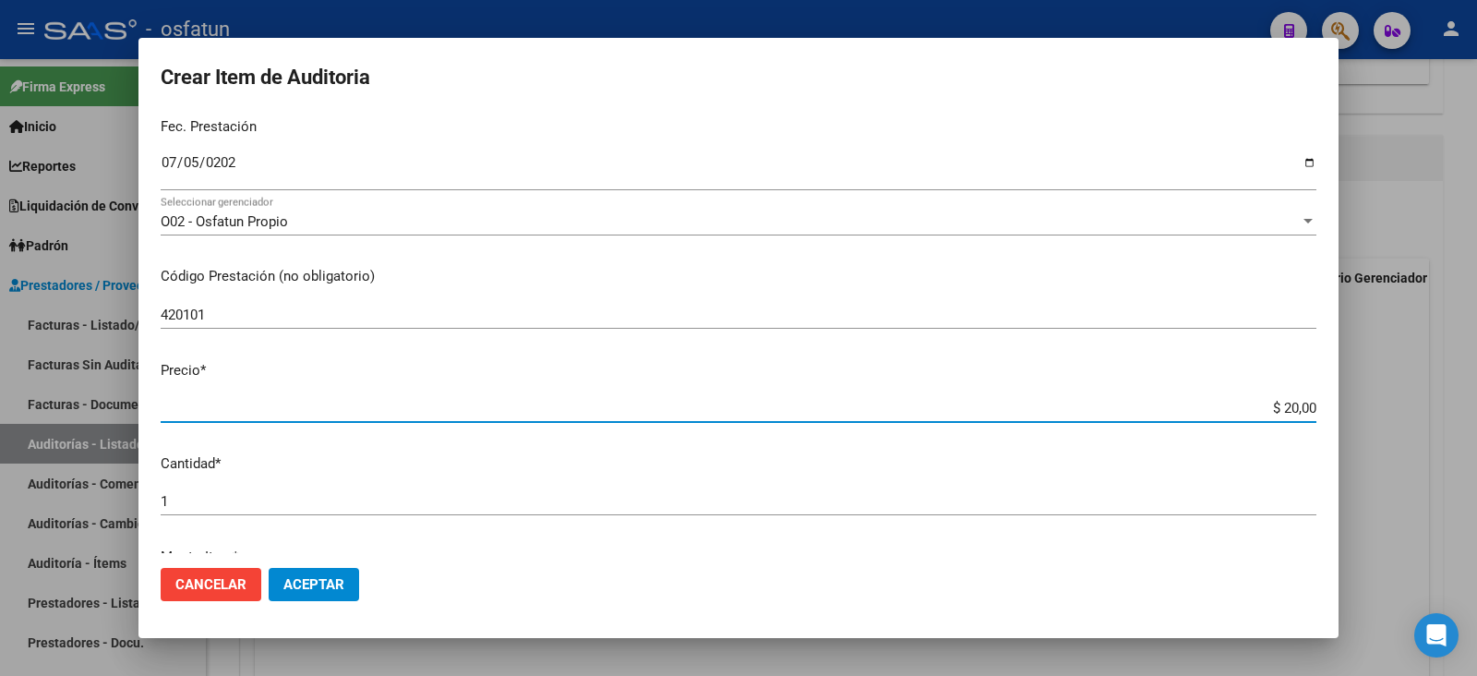
type input "$ 200,00"
type input "$ 2.000,00"
type input "$ 20.000,00"
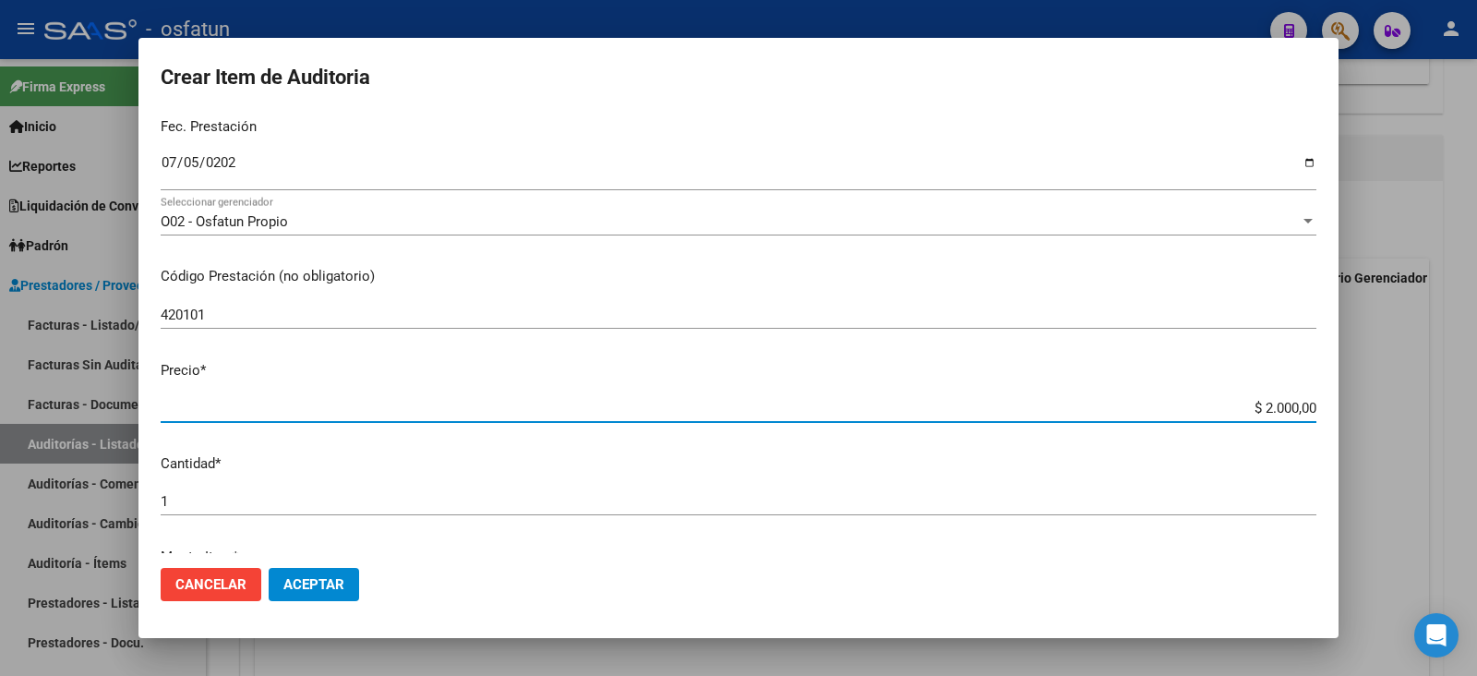
type input "$ 20.000,00"
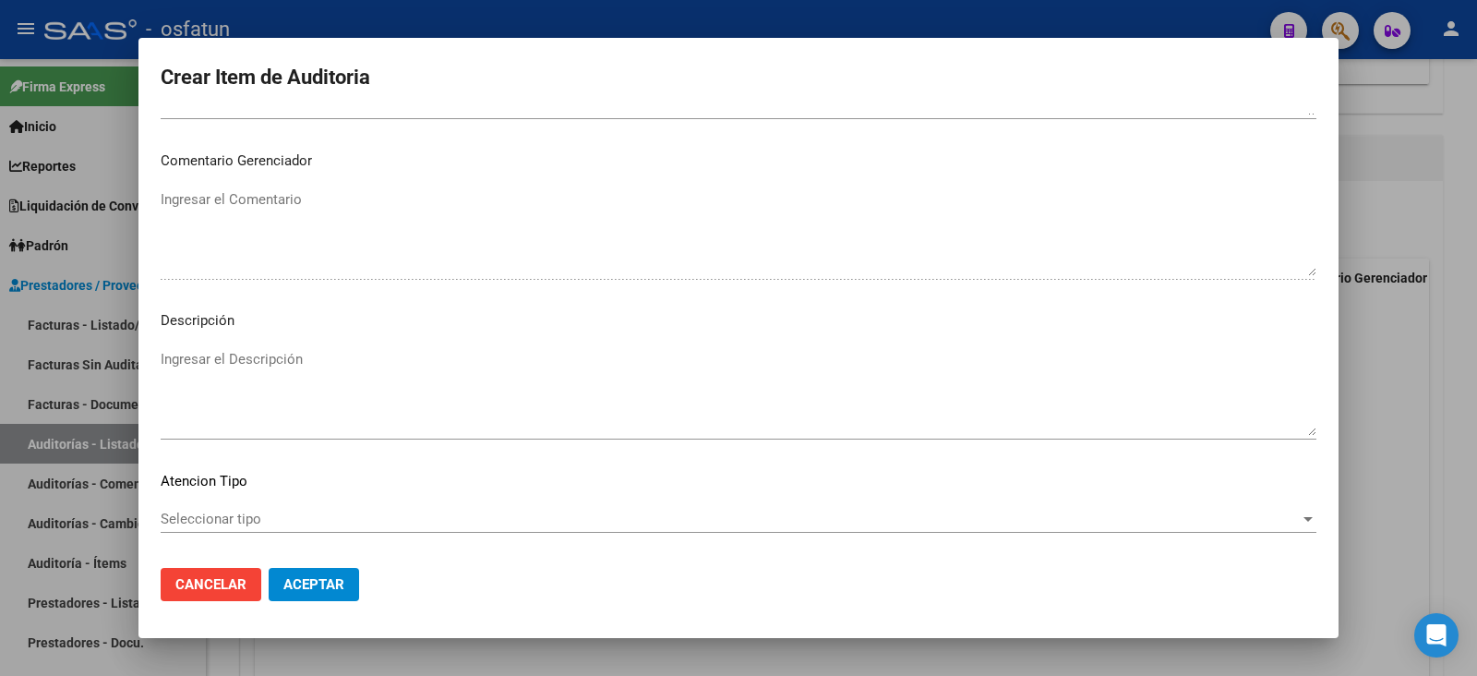
scroll to position [1222, 0]
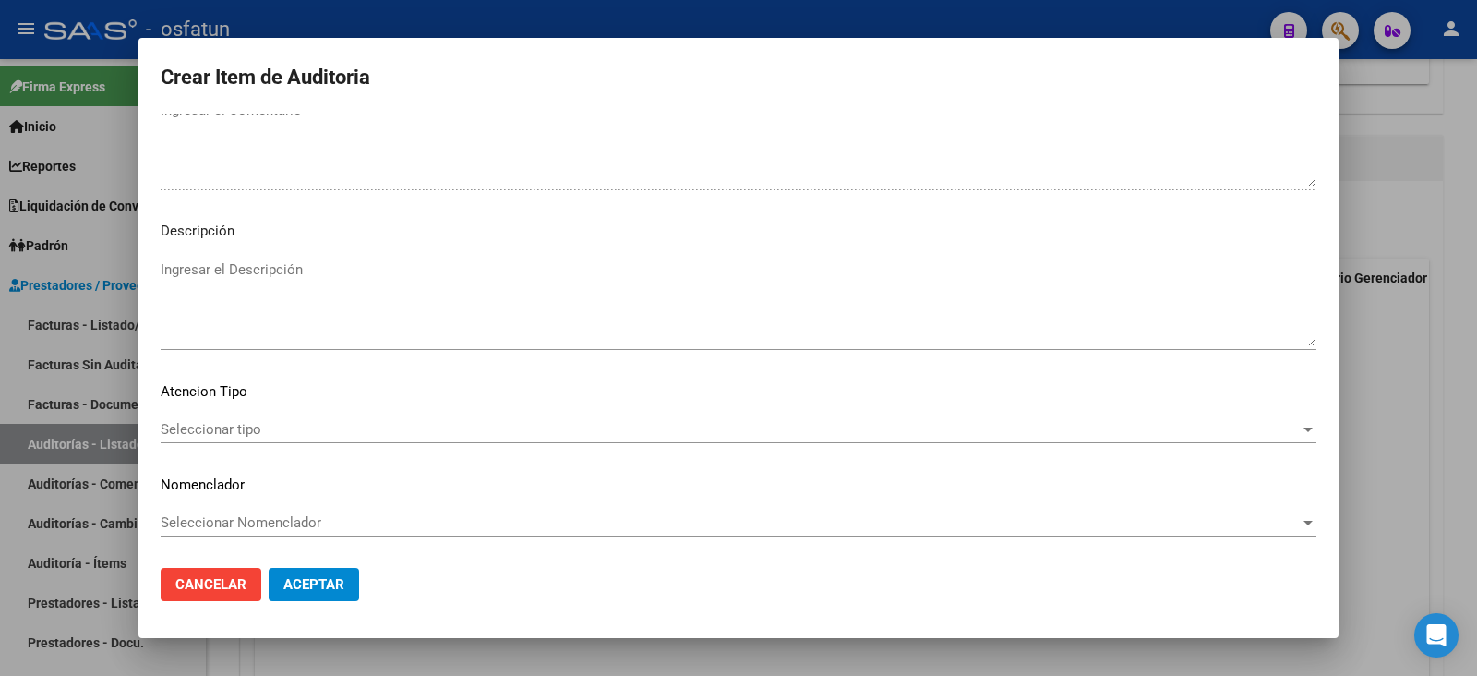
click at [234, 410] on mat-dialog-content "23066131 Nro Documento 27230661311 CUIL Afiliado Activo Análisis Afiliado Prest…" at bounding box center [738, 333] width 1200 height 439
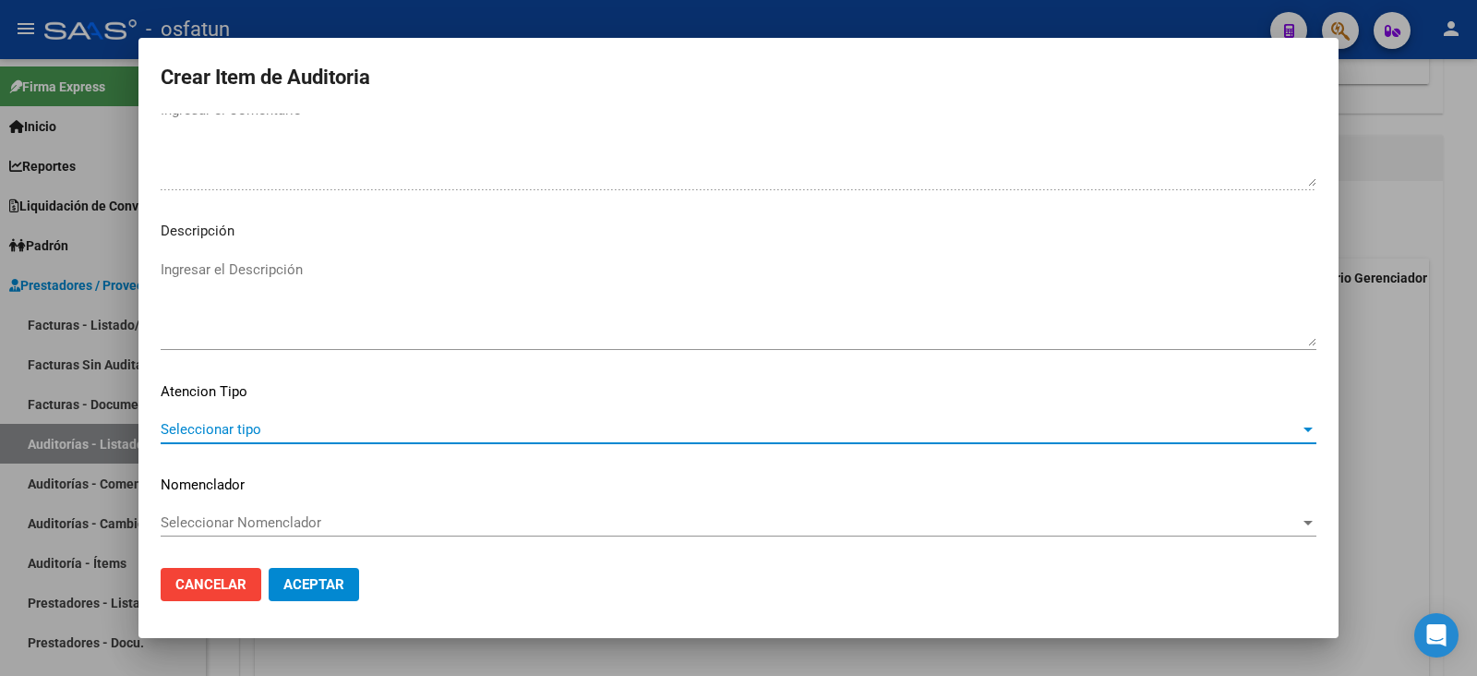
click at [234, 425] on span "Seleccionar tipo" at bounding box center [730, 429] width 1139 height 17
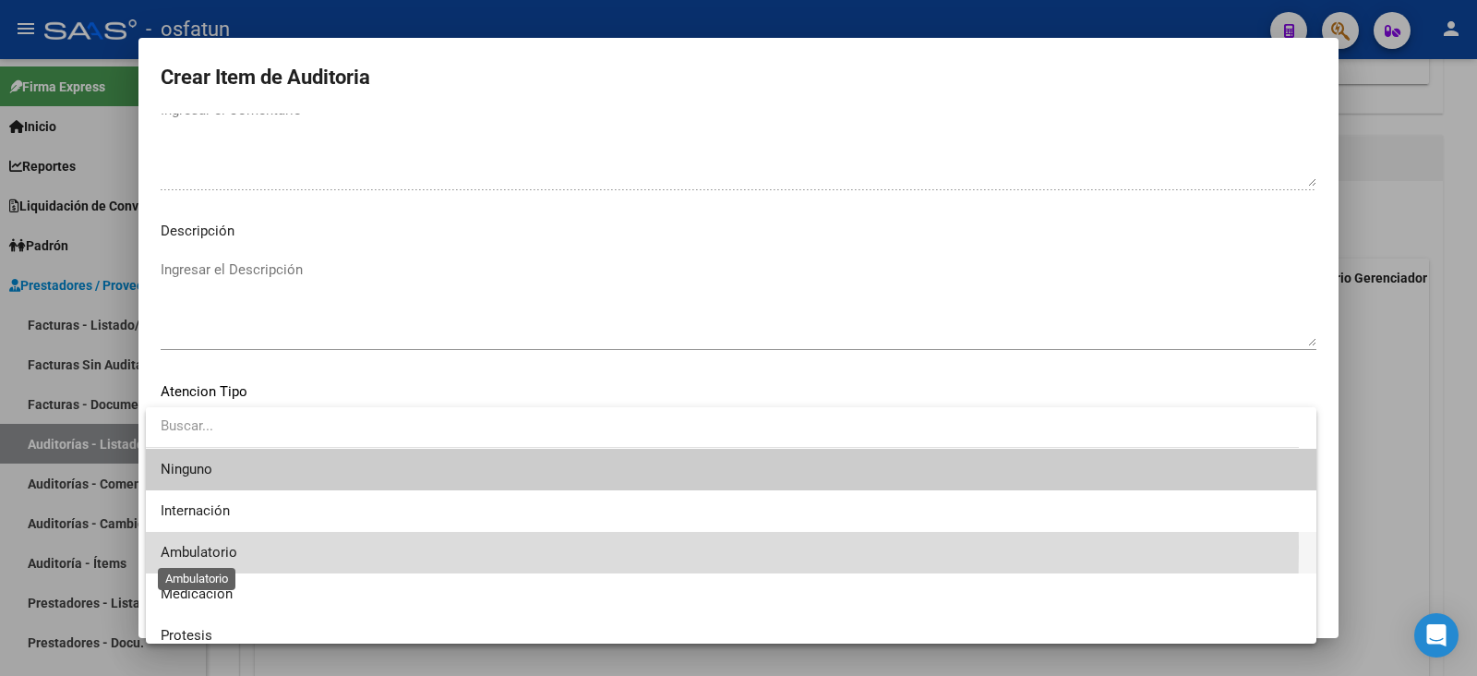
click at [234, 546] on span "Ambulatorio" at bounding box center [199, 552] width 77 height 17
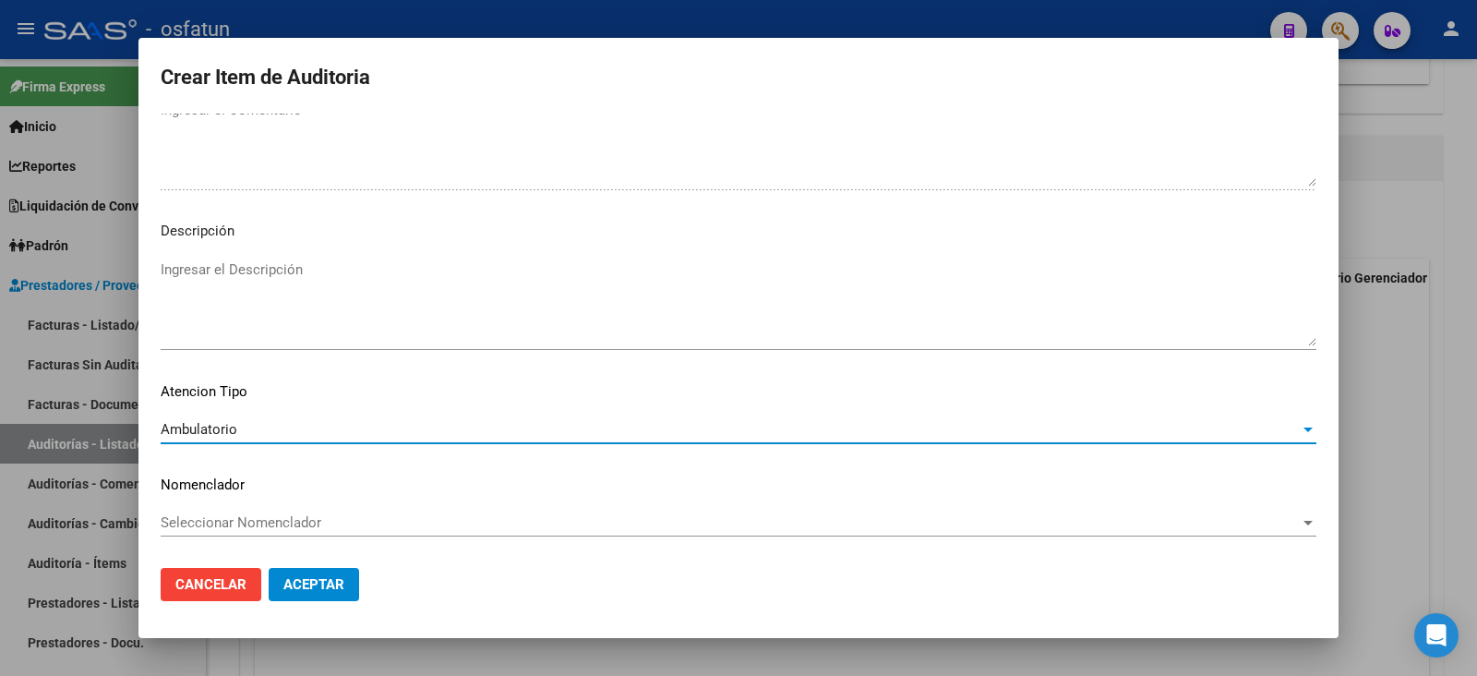
click at [227, 509] on div "Seleccionar Nomenclador Seleccionar Nomenclador" at bounding box center [739, 523] width 1156 height 28
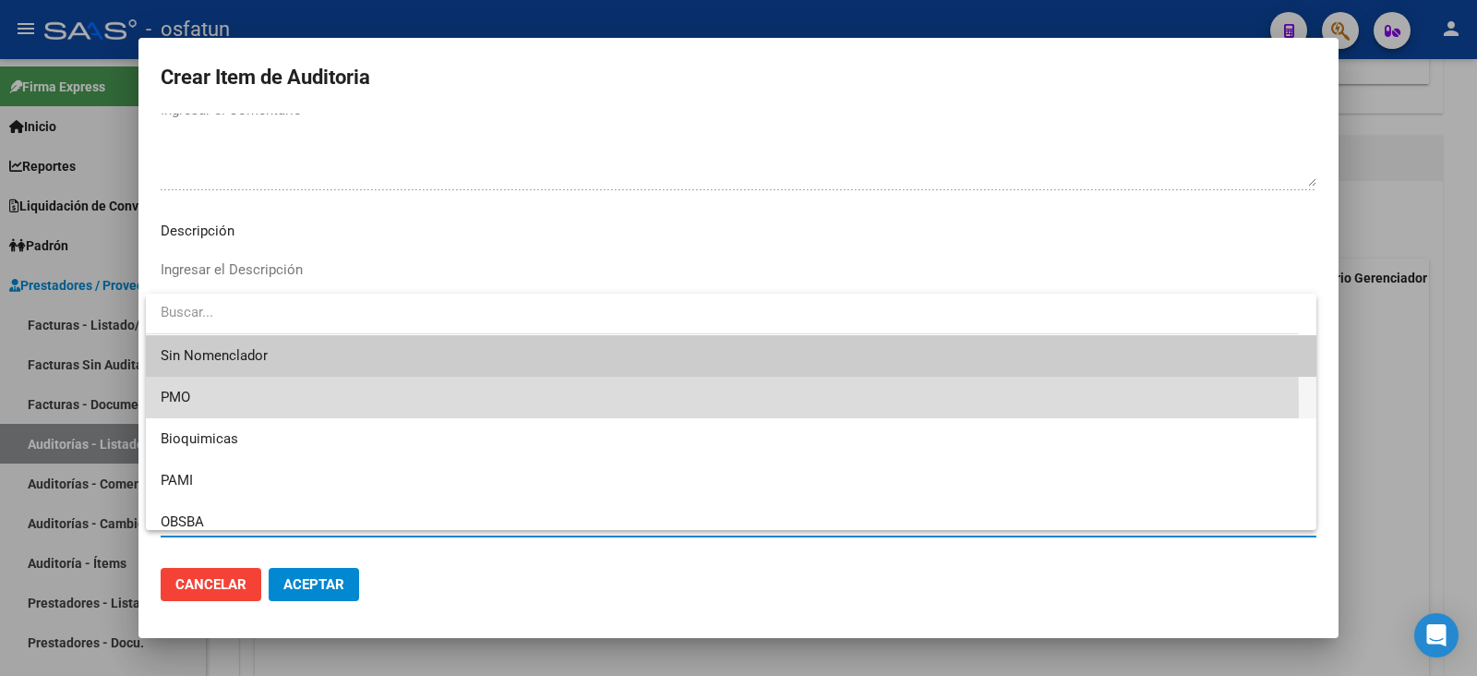
click at [229, 405] on span "PMO" at bounding box center [731, 398] width 1141 height 42
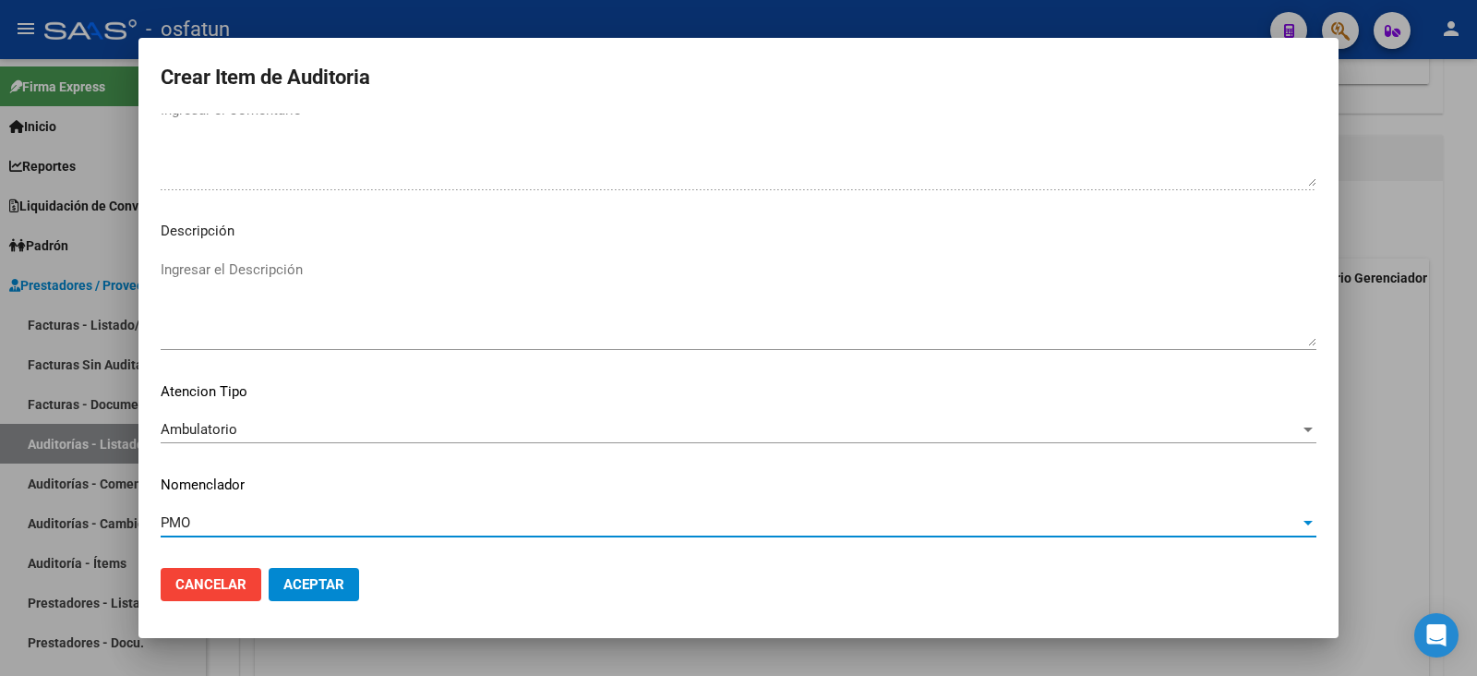
click at [326, 583] on span "Aceptar" at bounding box center [313, 584] width 61 height 17
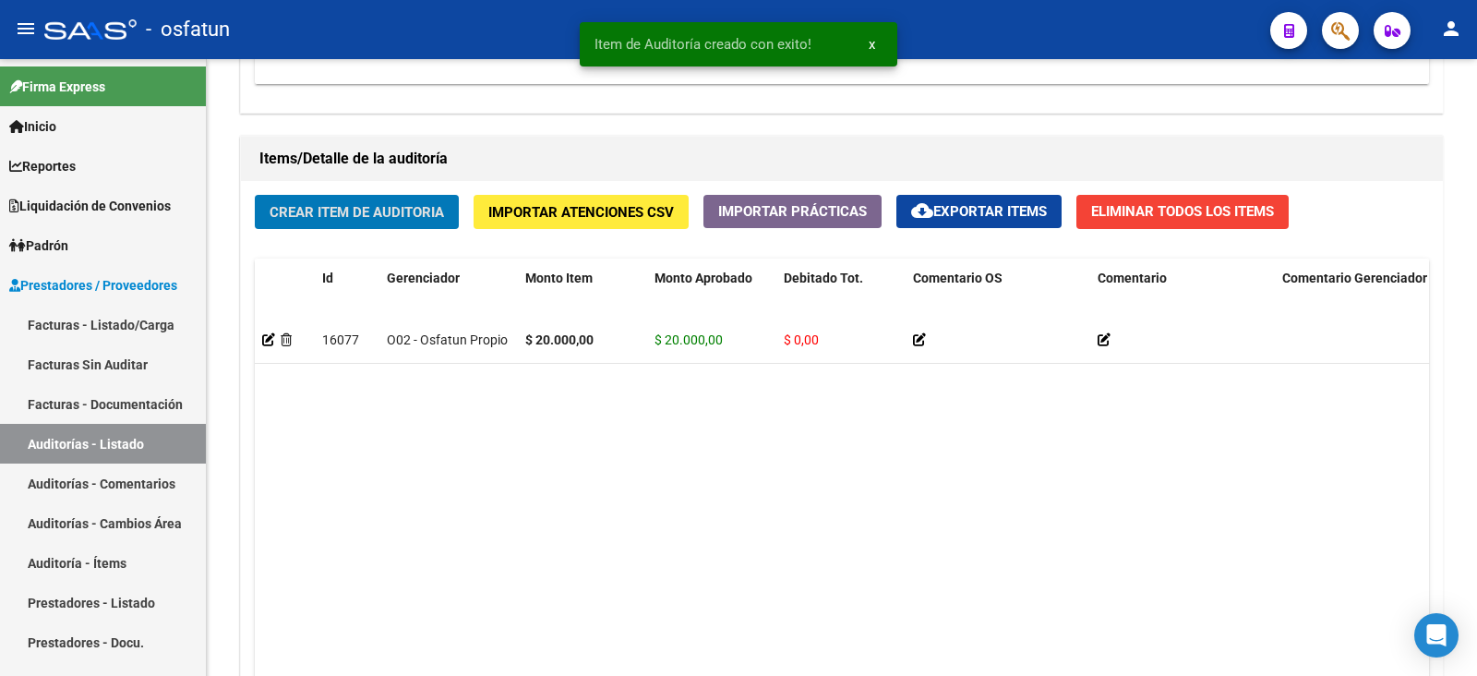
scroll to position [1269, 0]
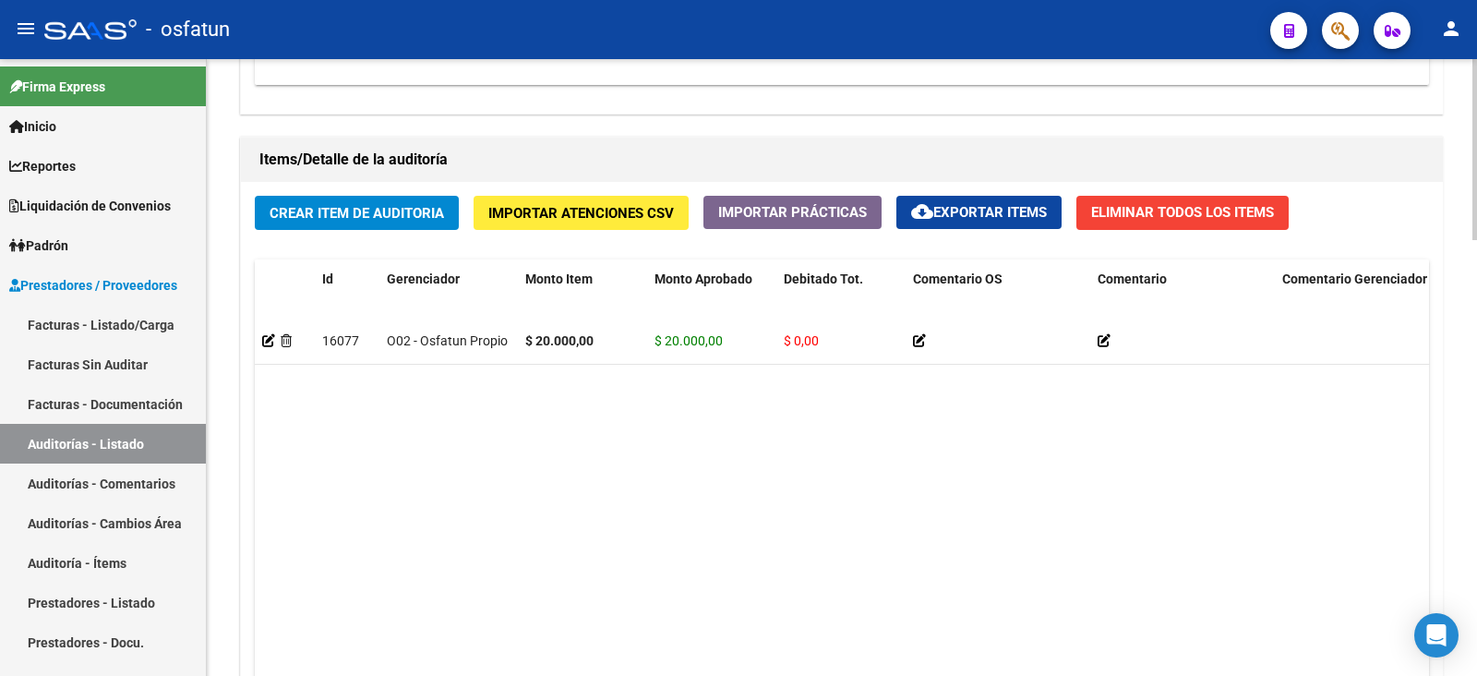
click at [397, 190] on div "Crear Item de Auditoria Importar Atenciones CSV Importar Prácticas cloud_downlo…" at bounding box center [842, 471] width 1202 height 579
click at [398, 196] on button "Crear Item de Auditoria" at bounding box center [357, 213] width 204 height 34
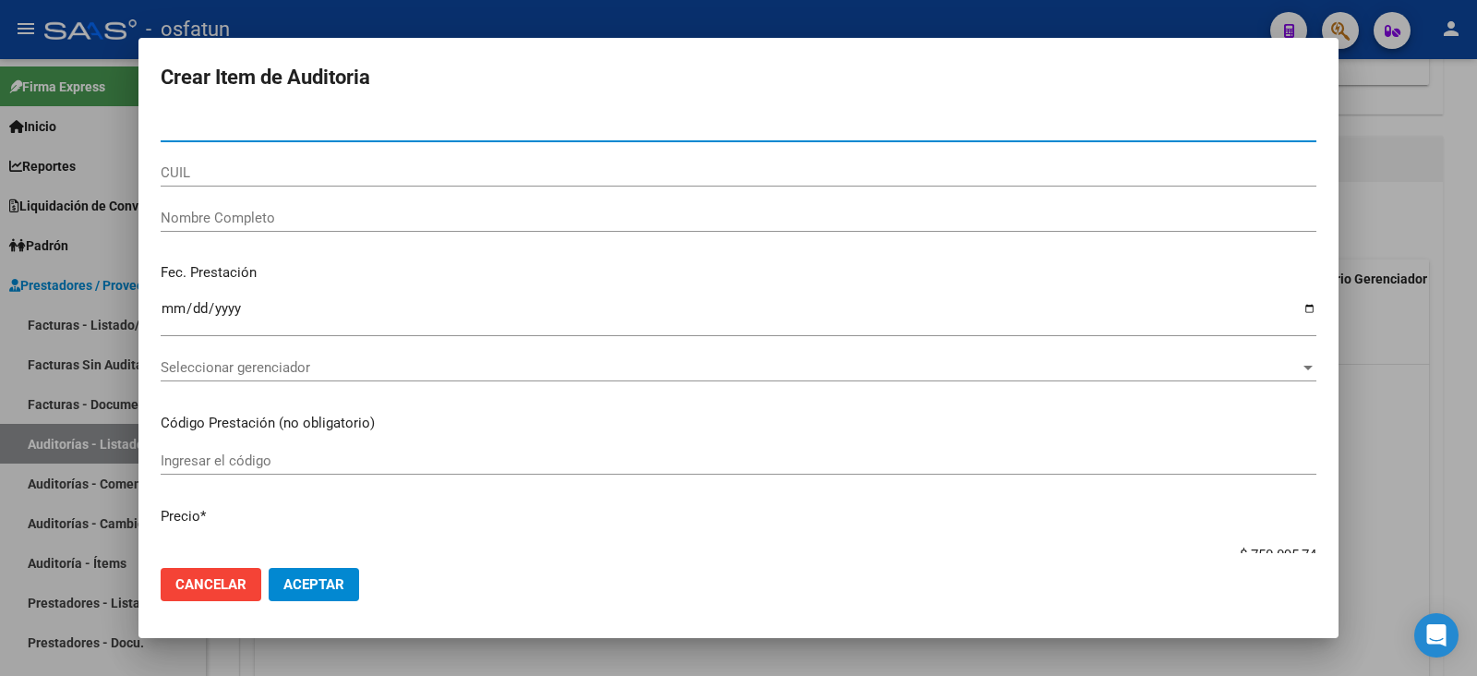
paste input "27360037"
type input "27360037"
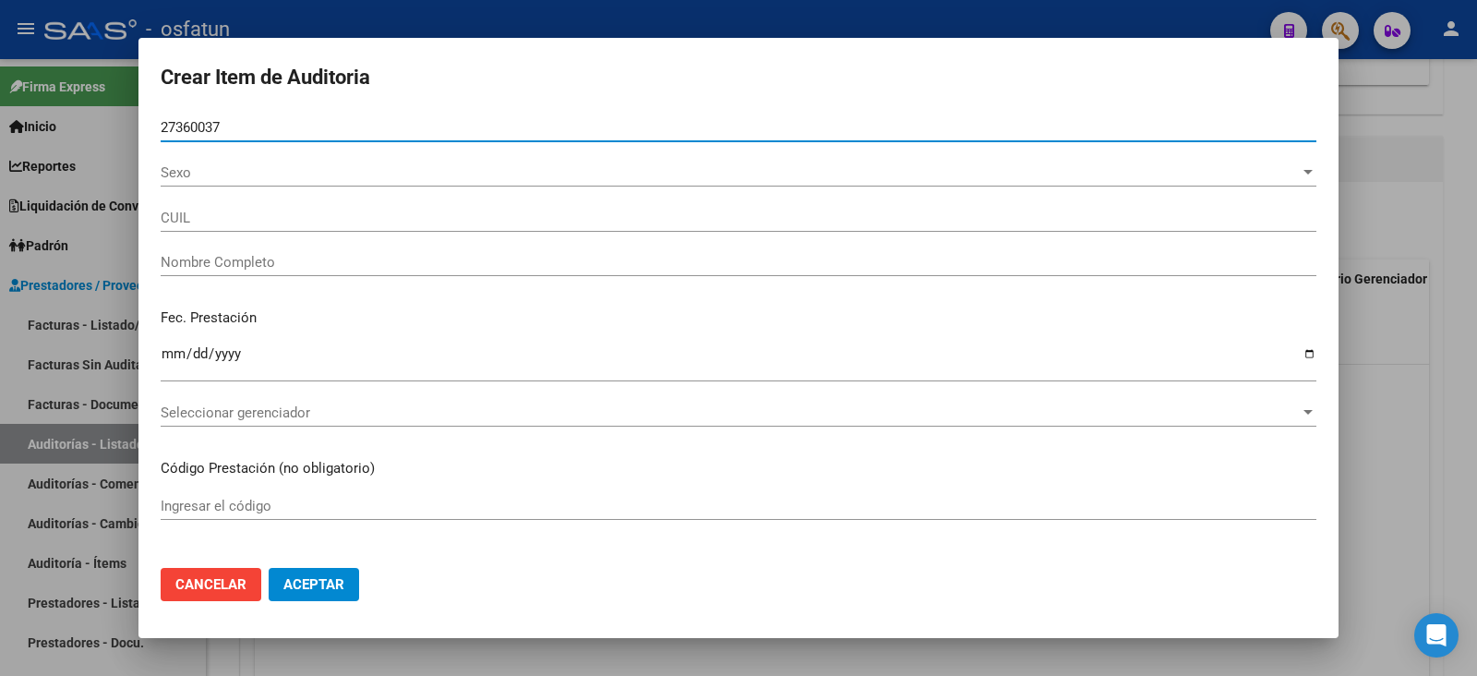
type input "27273600375"
type input "[PERSON_NAME] [PERSON_NAME]"
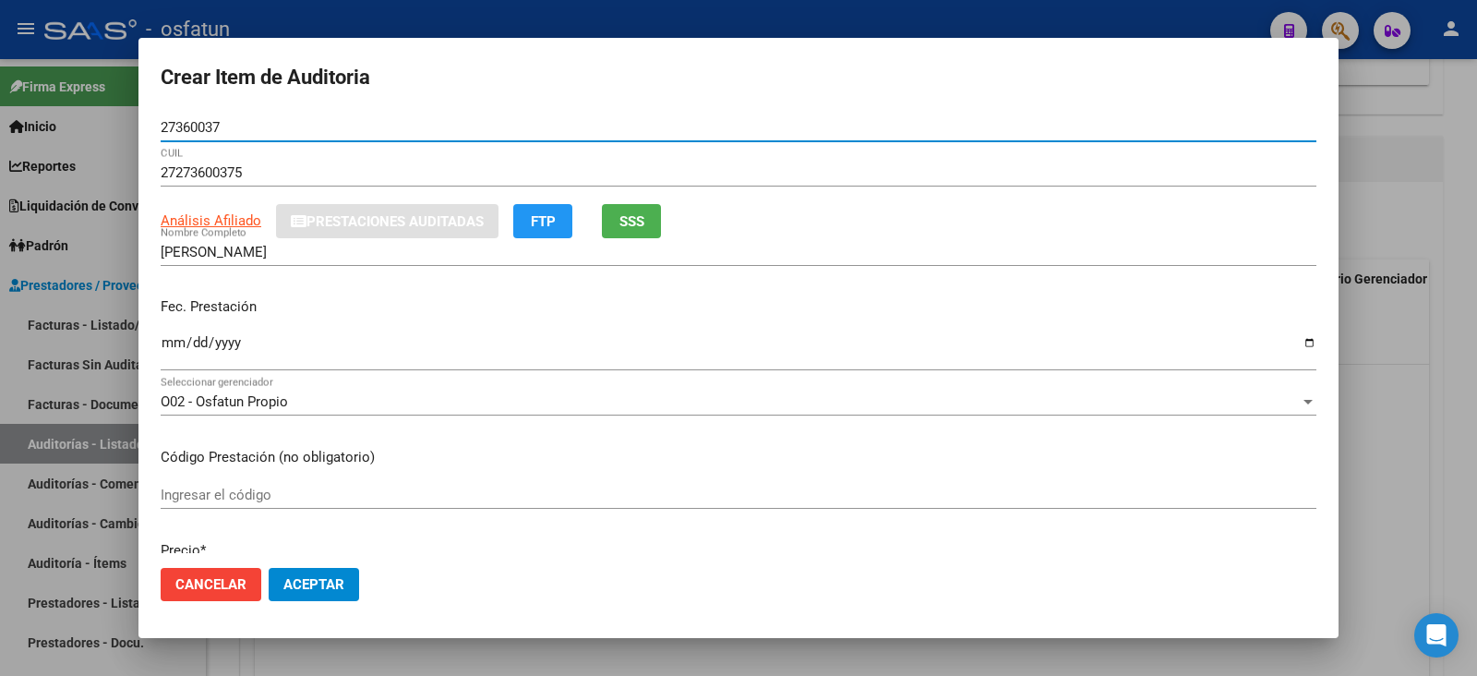
type input "27360037"
click at [166, 331] on div "Ingresar la fecha" at bounding box center [739, 351] width 1156 height 40
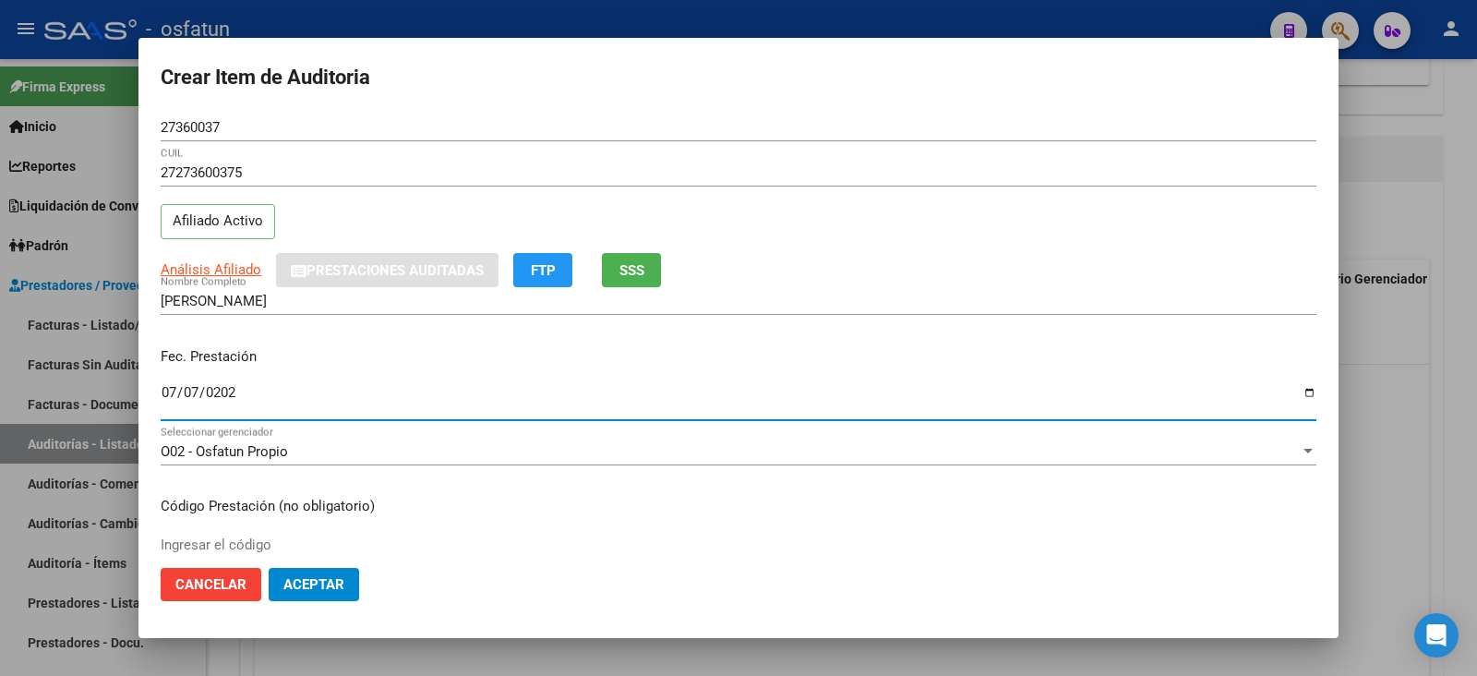
type input "2025-07-07"
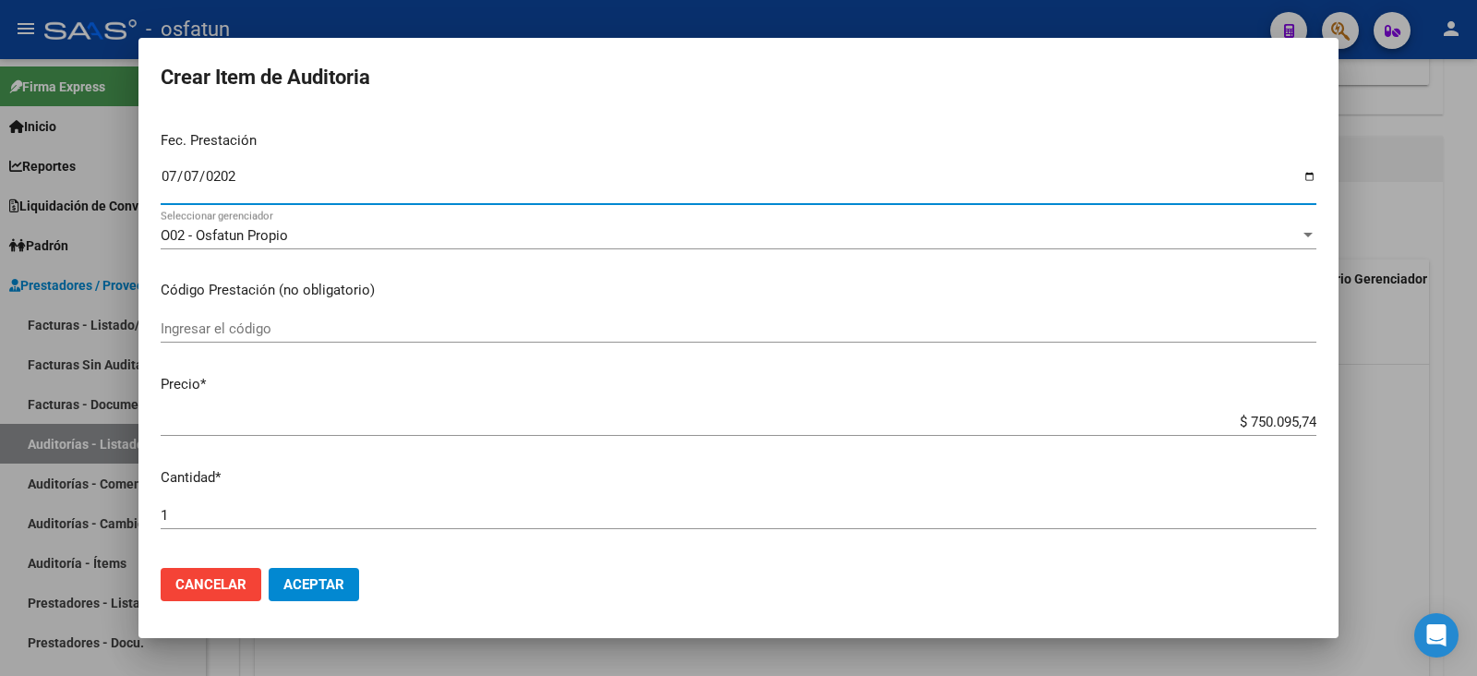
scroll to position [230, 0]
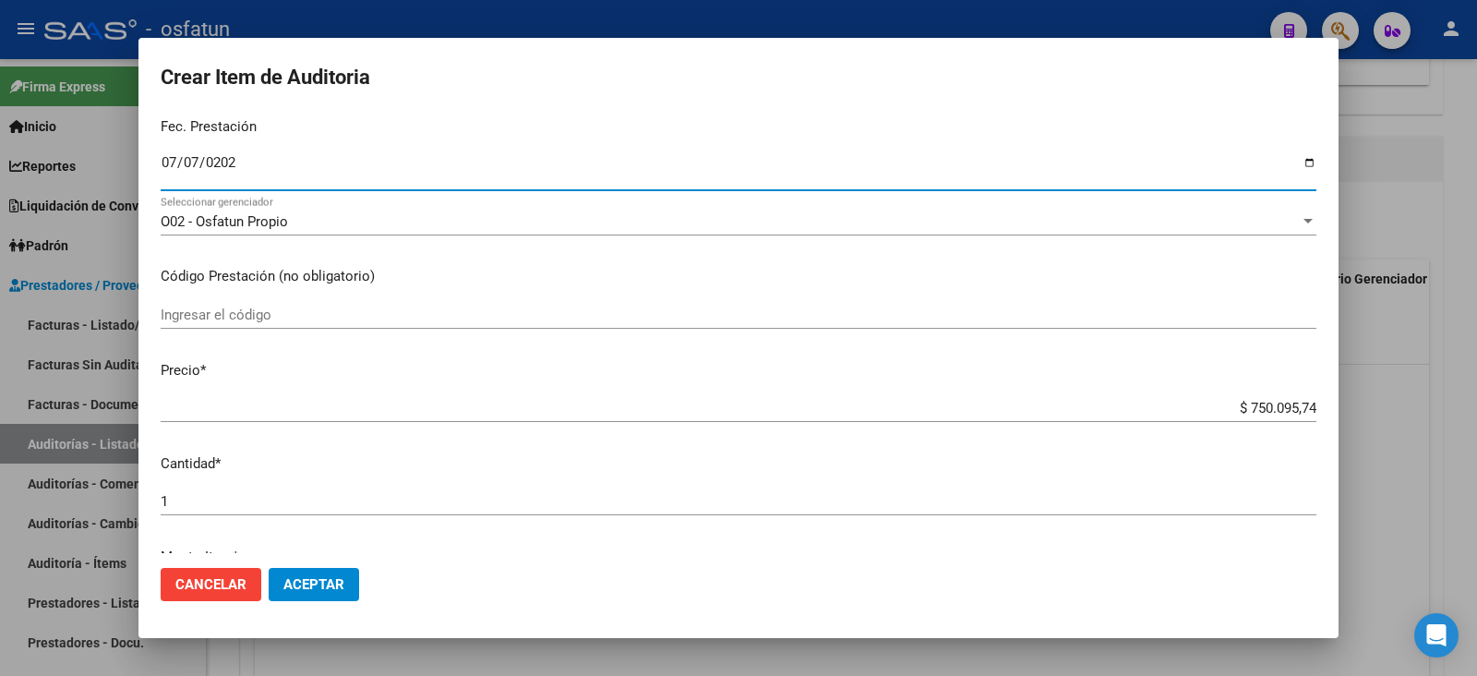
click at [258, 308] on input "Ingresar el código" at bounding box center [739, 314] width 1156 height 17
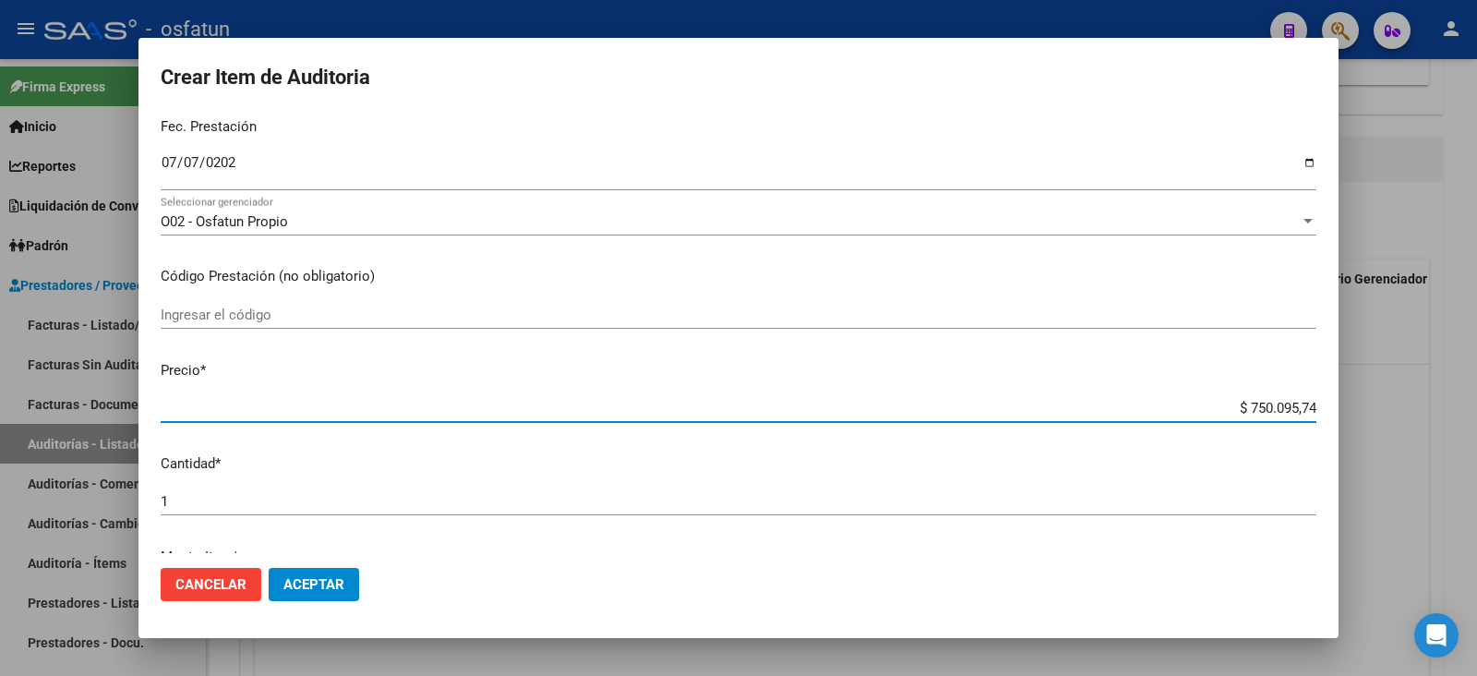
drag, startPoint x: 1232, startPoint y: 399, endPoint x: 1364, endPoint y: 390, distance: 132.3
click at [1364, 390] on div "Crear Item de Auditoria 27360037 Nro Documento 27273600375 CUIL Afiliado Activo…" at bounding box center [738, 338] width 1477 height 676
type input "$ 0,02"
type input "$ 0,20"
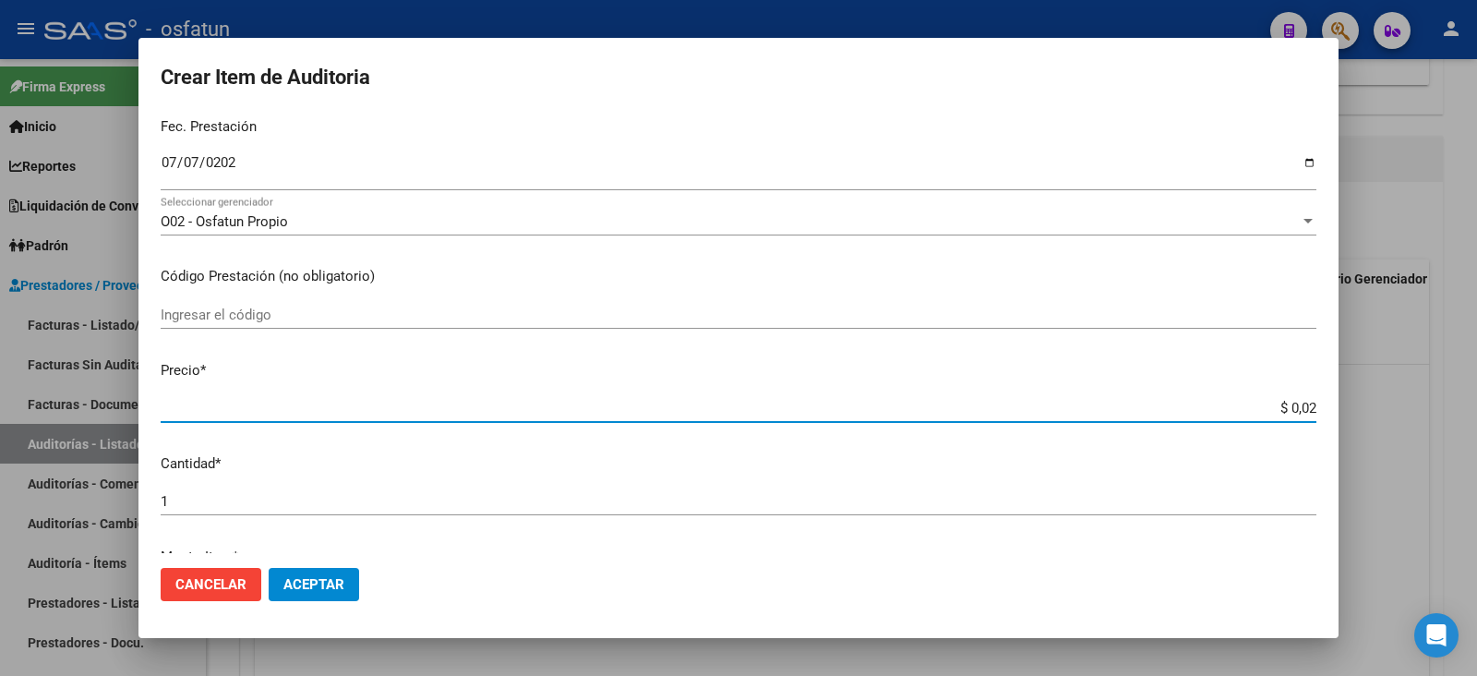
type input "$ 0,20"
type input "$ 2,00"
type input "$ 20,00"
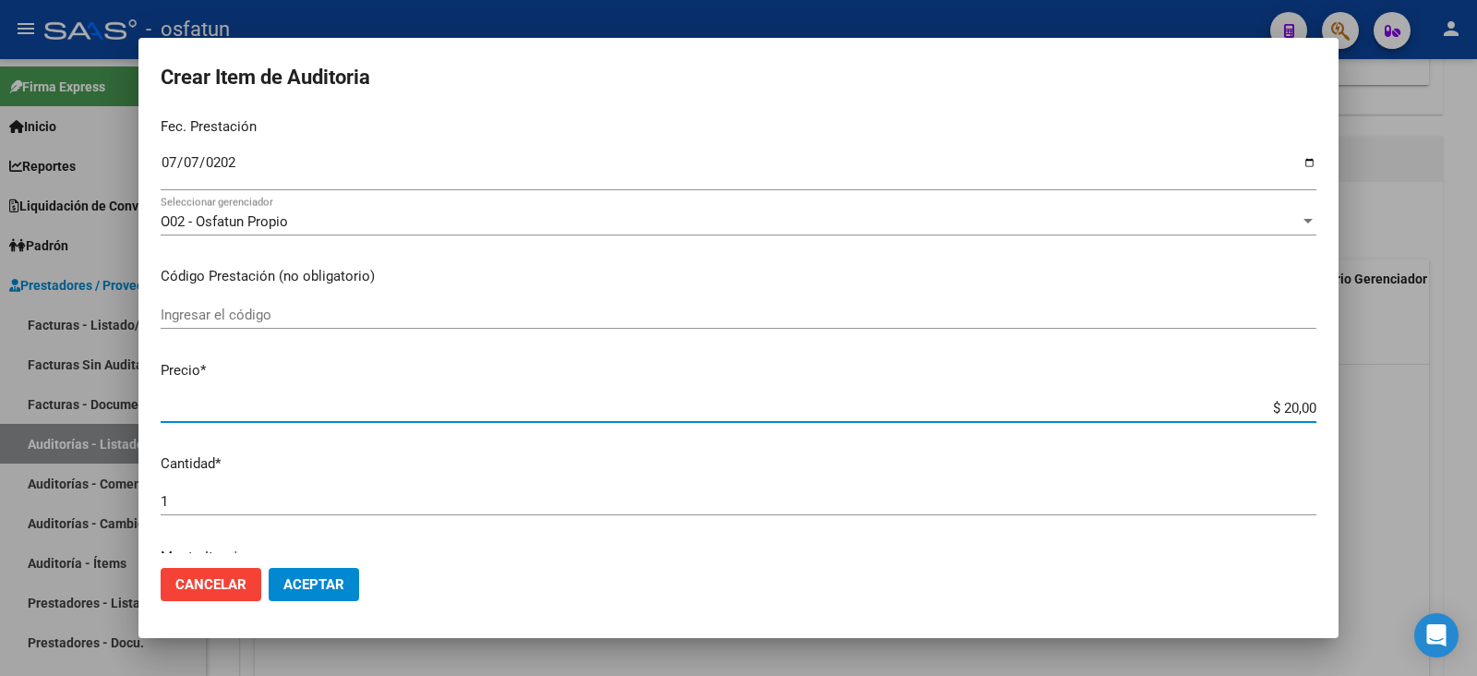
type input "$ 200,00"
type input "$ 2.000,00"
type input "$ 20.000,00"
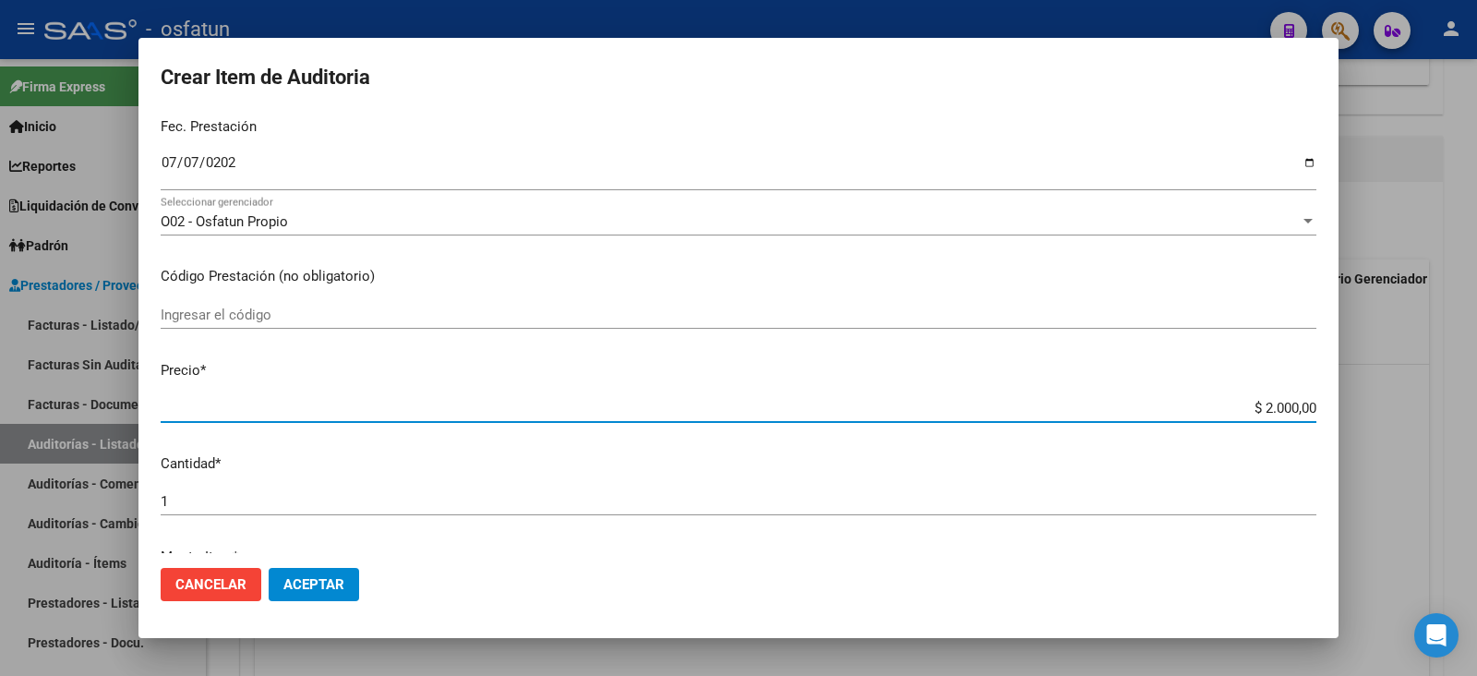
type input "$ 20.000,00"
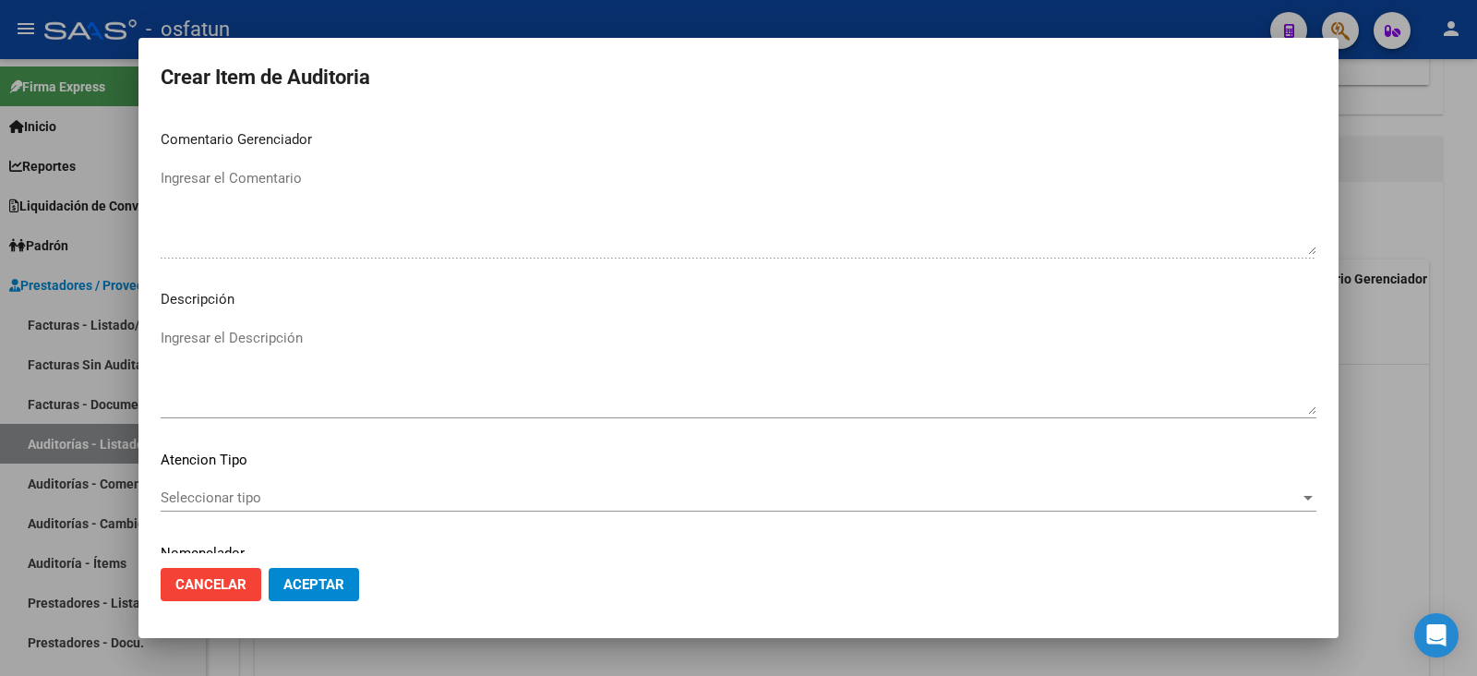
scroll to position [1222, 0]
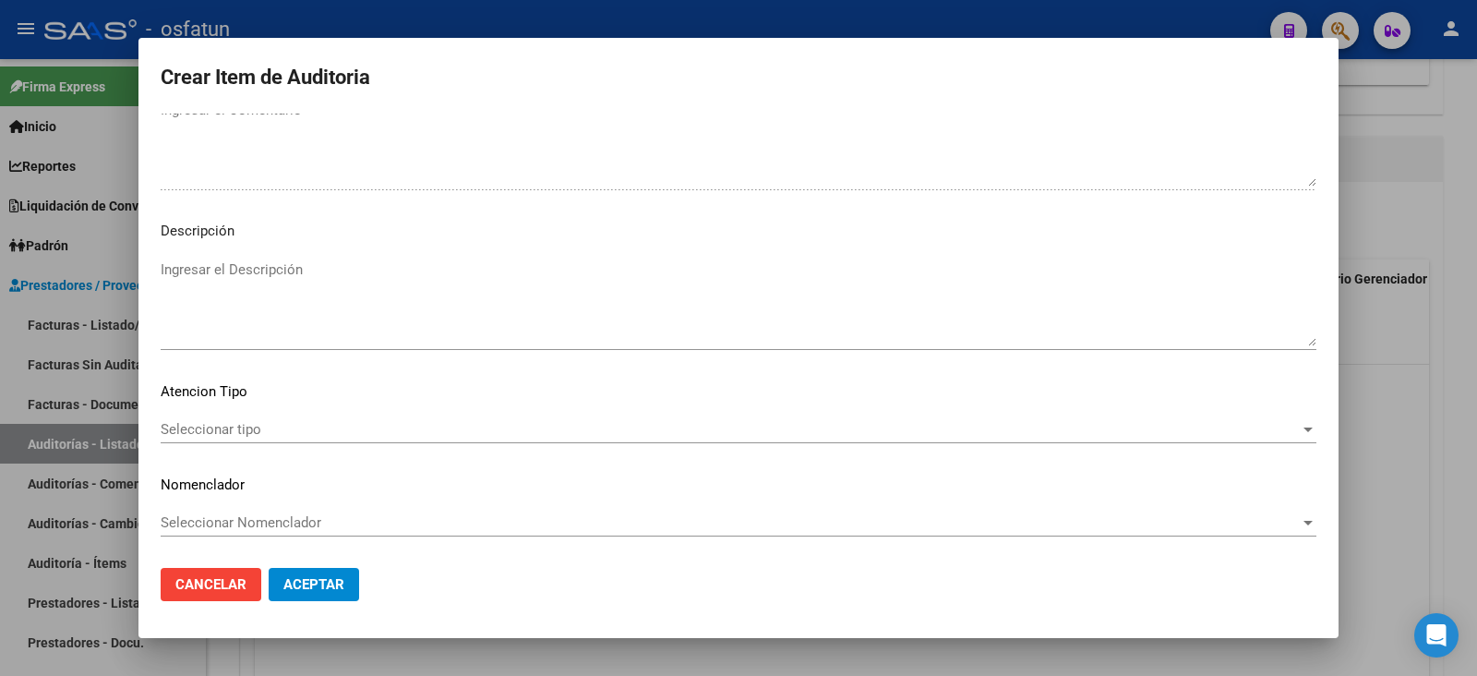
click at [240, 427] on span "Seleccionar tipo" at bounding box center [730, 429] width 1139 height 17
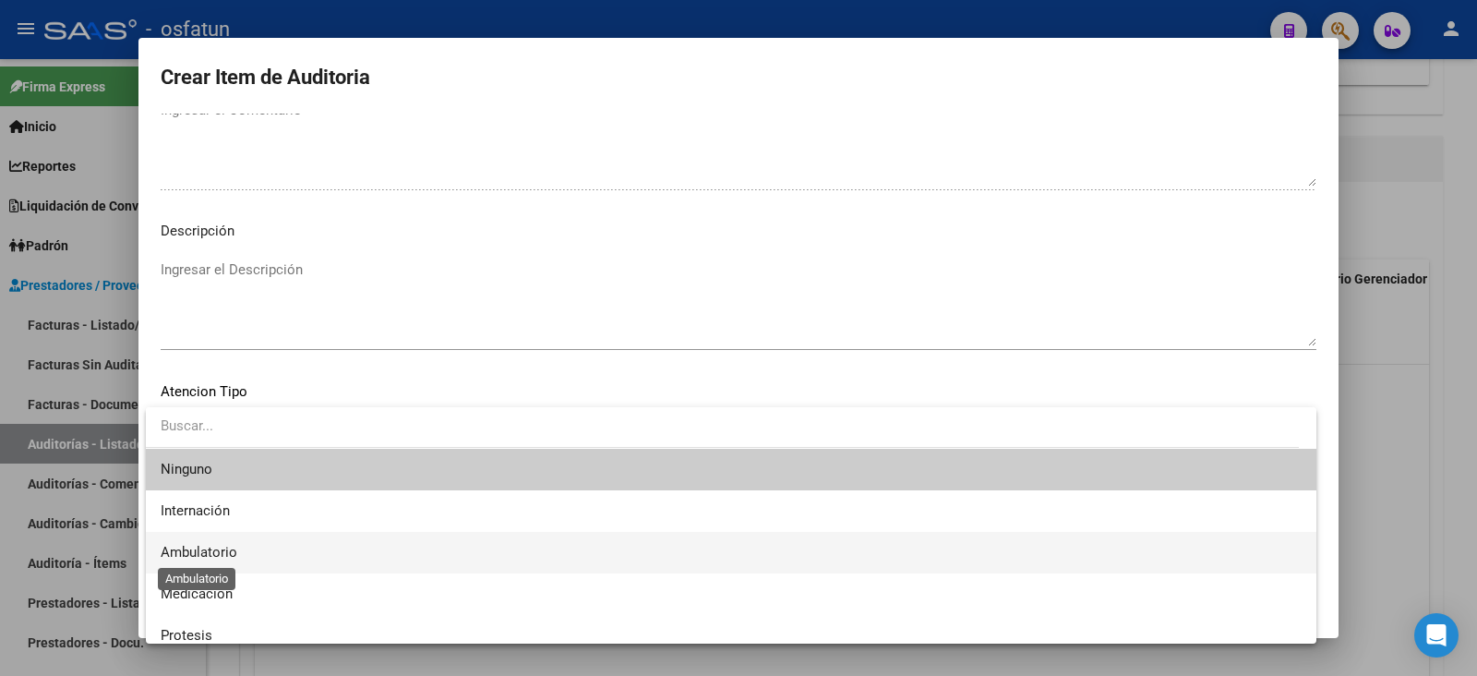
click at [226, 552] on span "Ambulatorio" at bounding box center [199, 552] width 77 height 17
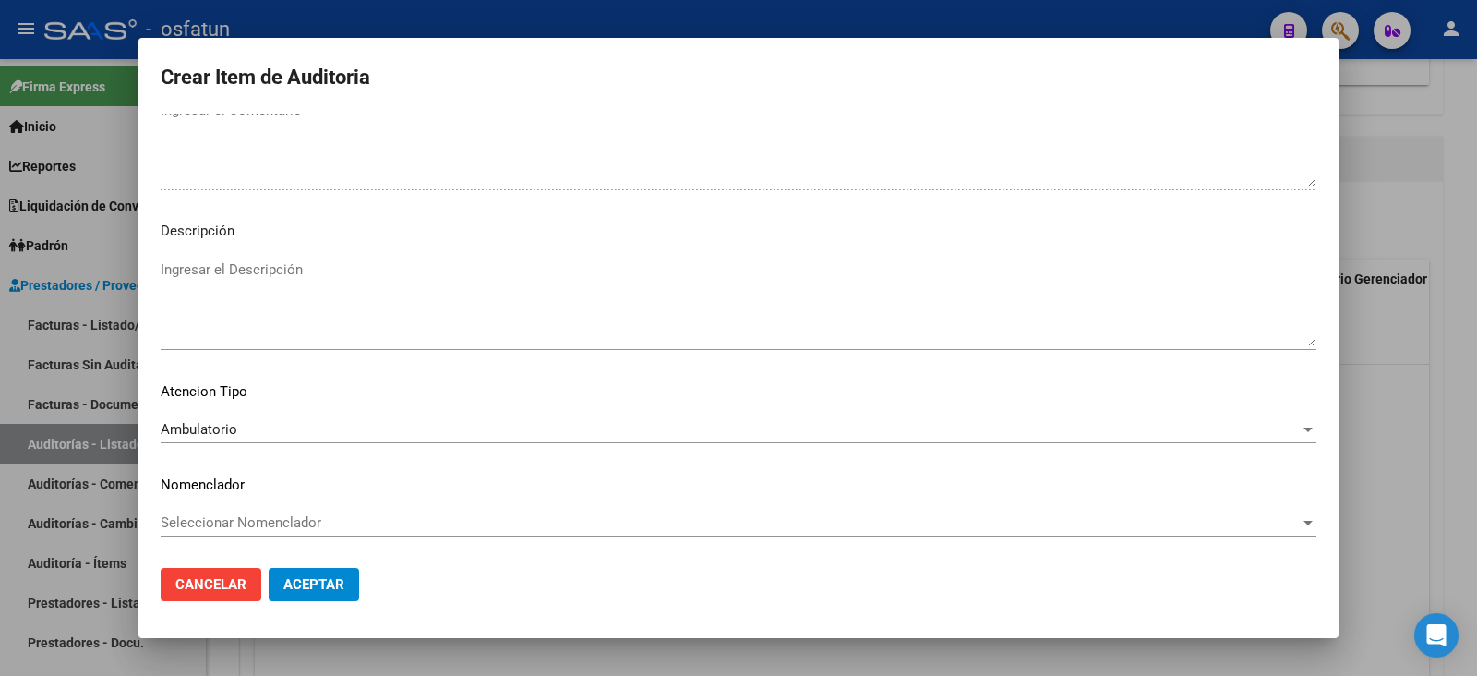
click at [228, 539] on div "Seleccionar Nomenclador Seleccionar Nomenclador" at bounding box center [739, 531] width 1156 height 45
click at [242, 528] on span "Seleccionar Nomenclador" at bounding box center [730, 522] width 1139 height 17
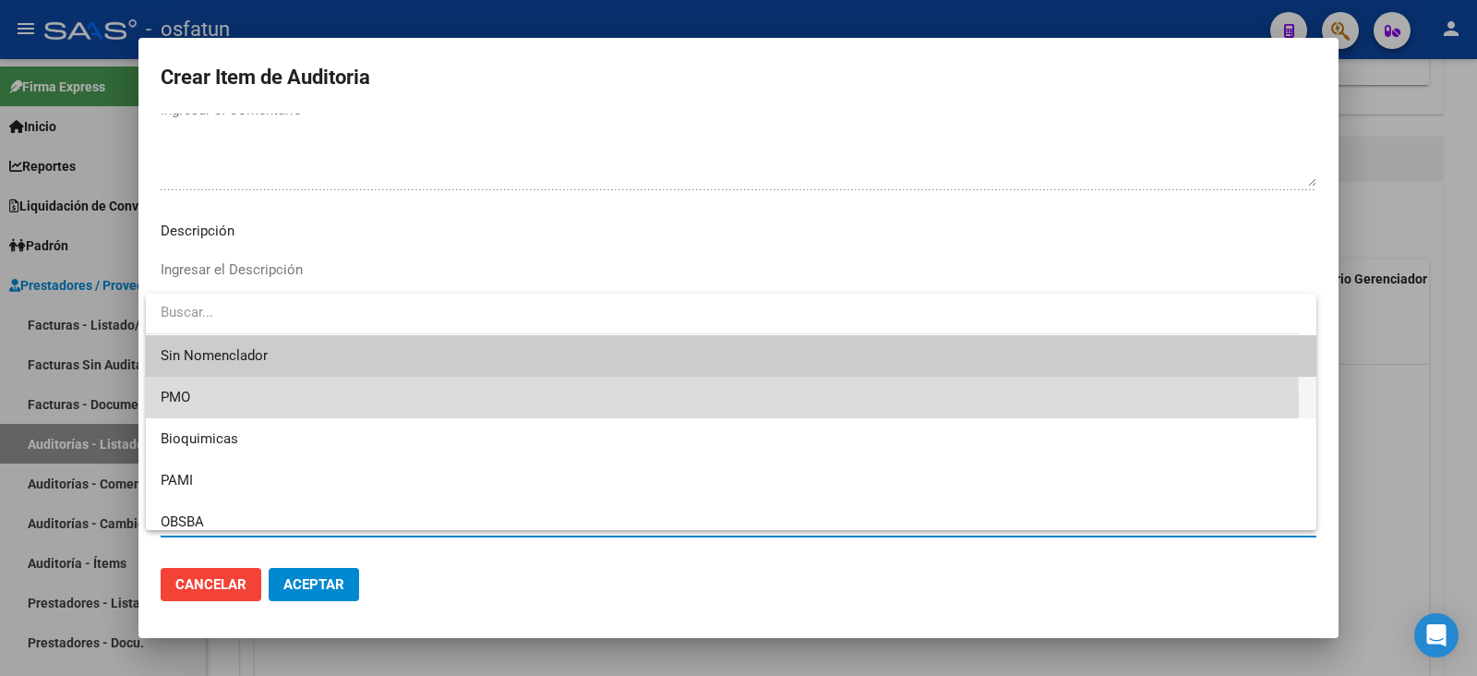
click at [256, 409] on span "PMO" at bounding box center [731, 398] width 1141 height 42
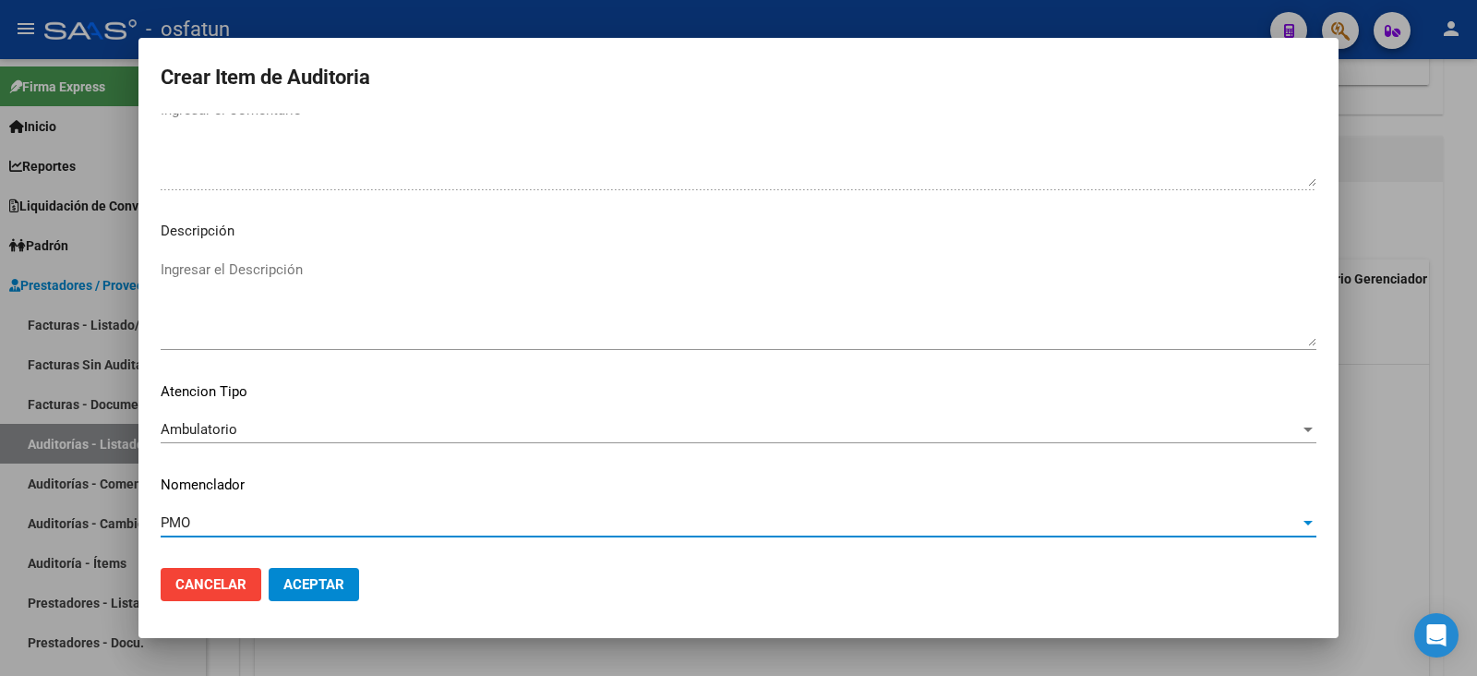
click at [301, 588] on span "Aceptar" at bounding box center [313, 584] width 61 height 17
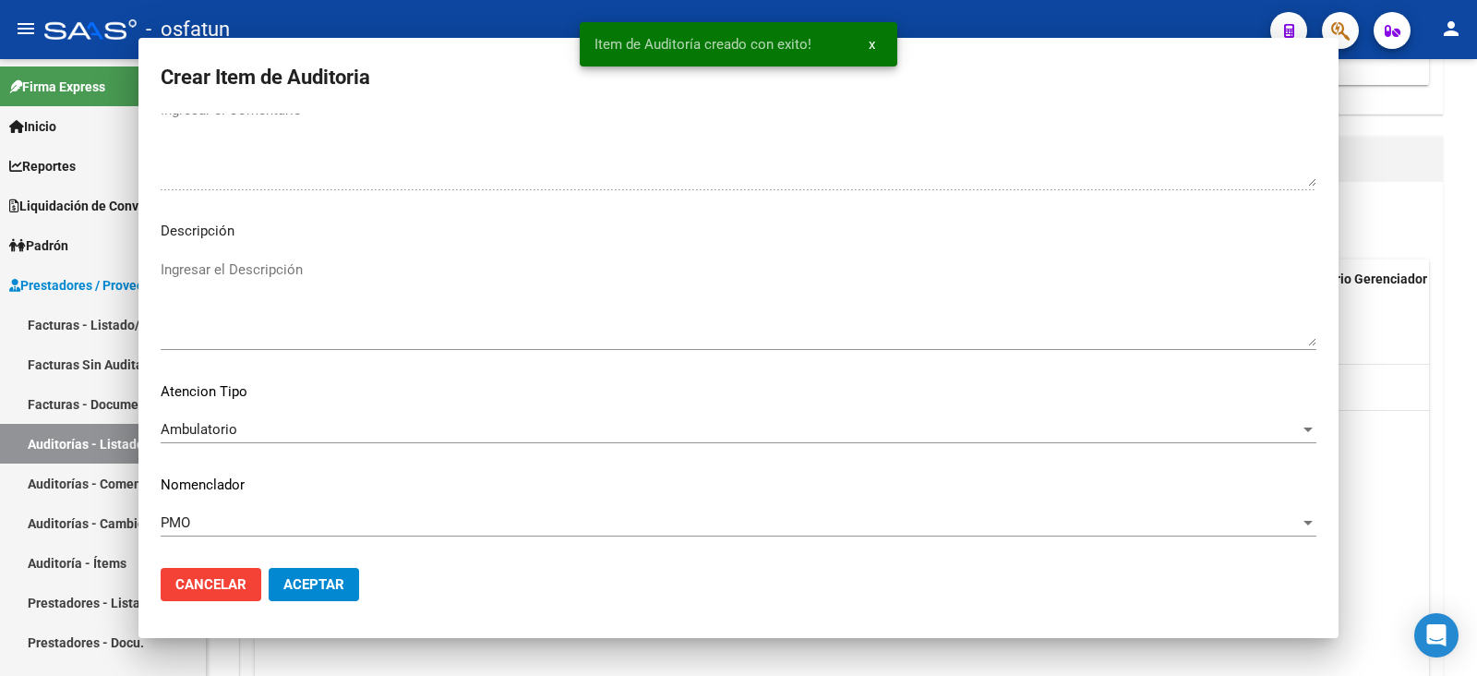
scroll to position [0, 0]
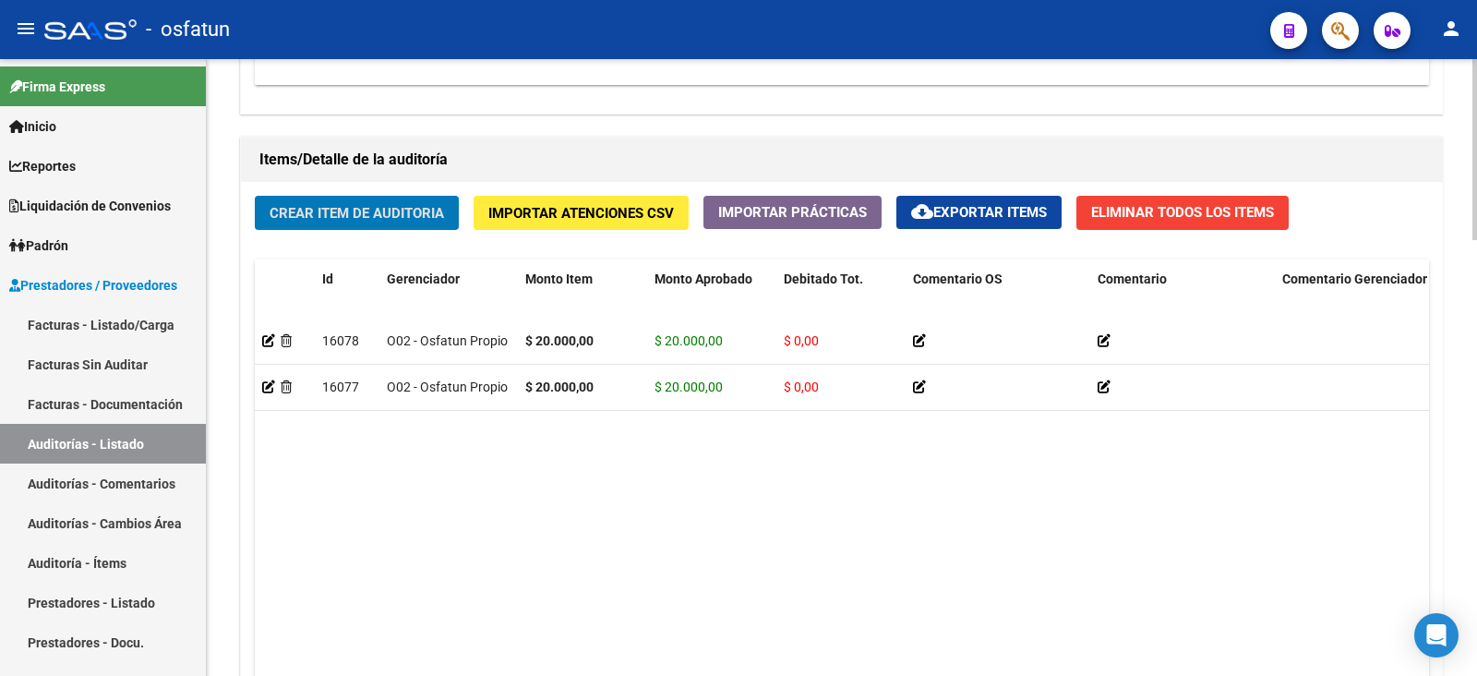
click at [391, 205] on span "Crear Item de Auditoria" at bounding box center [357, 213] width 174 height 17
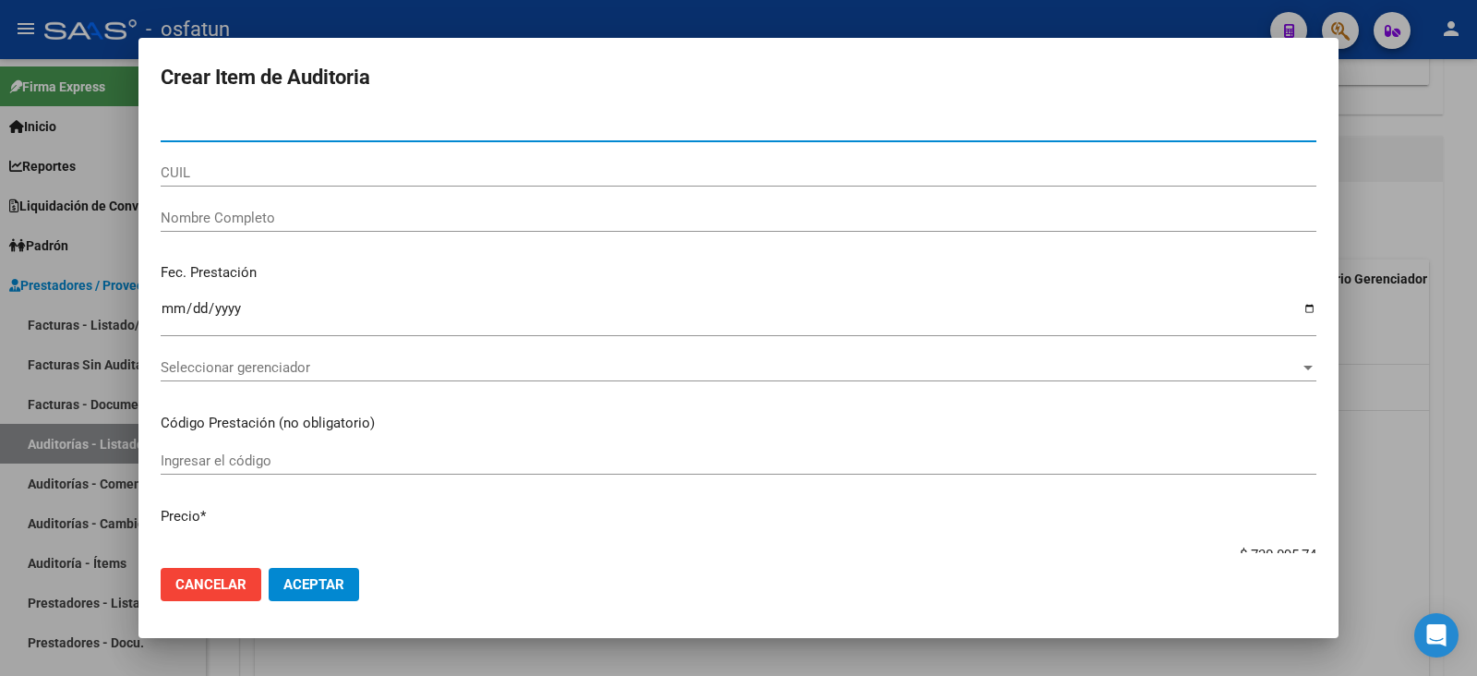
paste input "38220826"
type input "38220826"
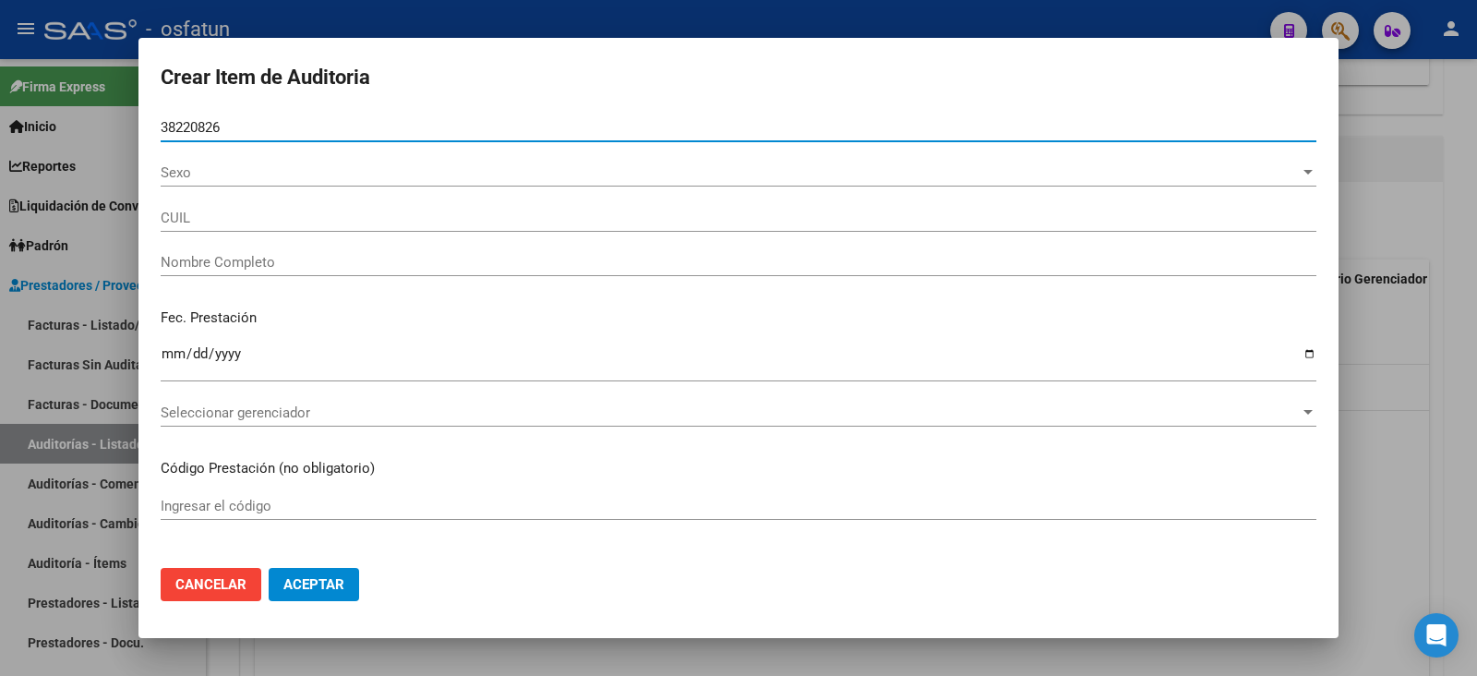
type input "27382208264"
type input "[PERSON_NAME]"
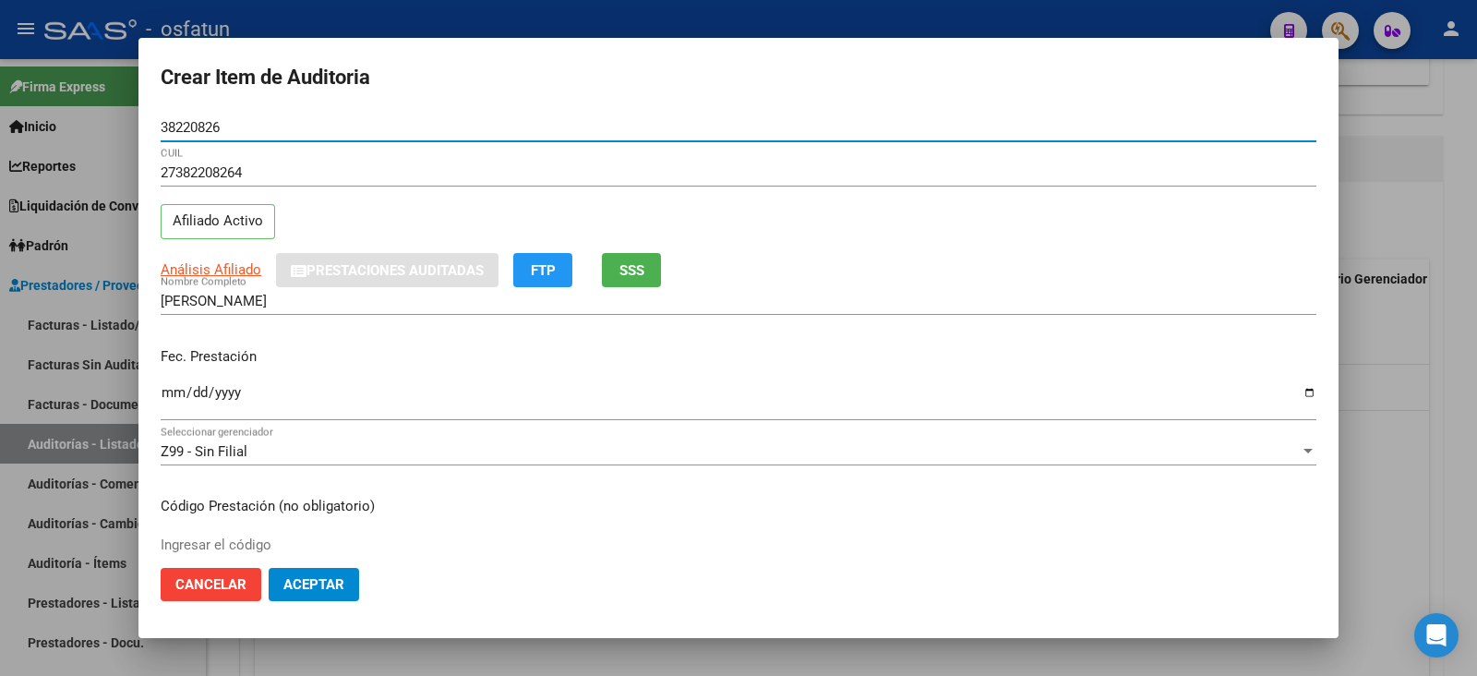
type input "38220826"
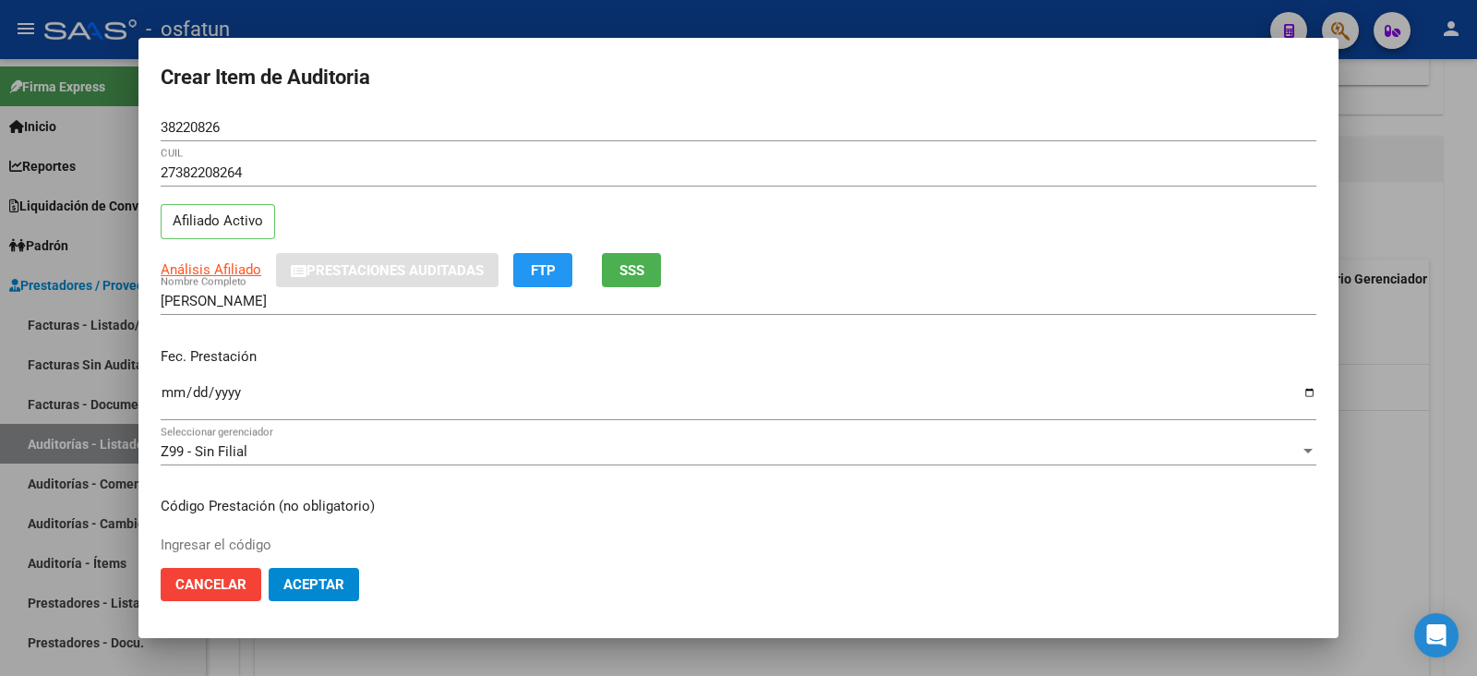
click at [590, 260] on div "Análisis Afiliado Prestaciones Auditadas FTP SSS" at bounding box center [739, 270] width 1156 height 34
click at [617, 266] on button "SSS" at bounding box center [631, 270] width 59 height 34
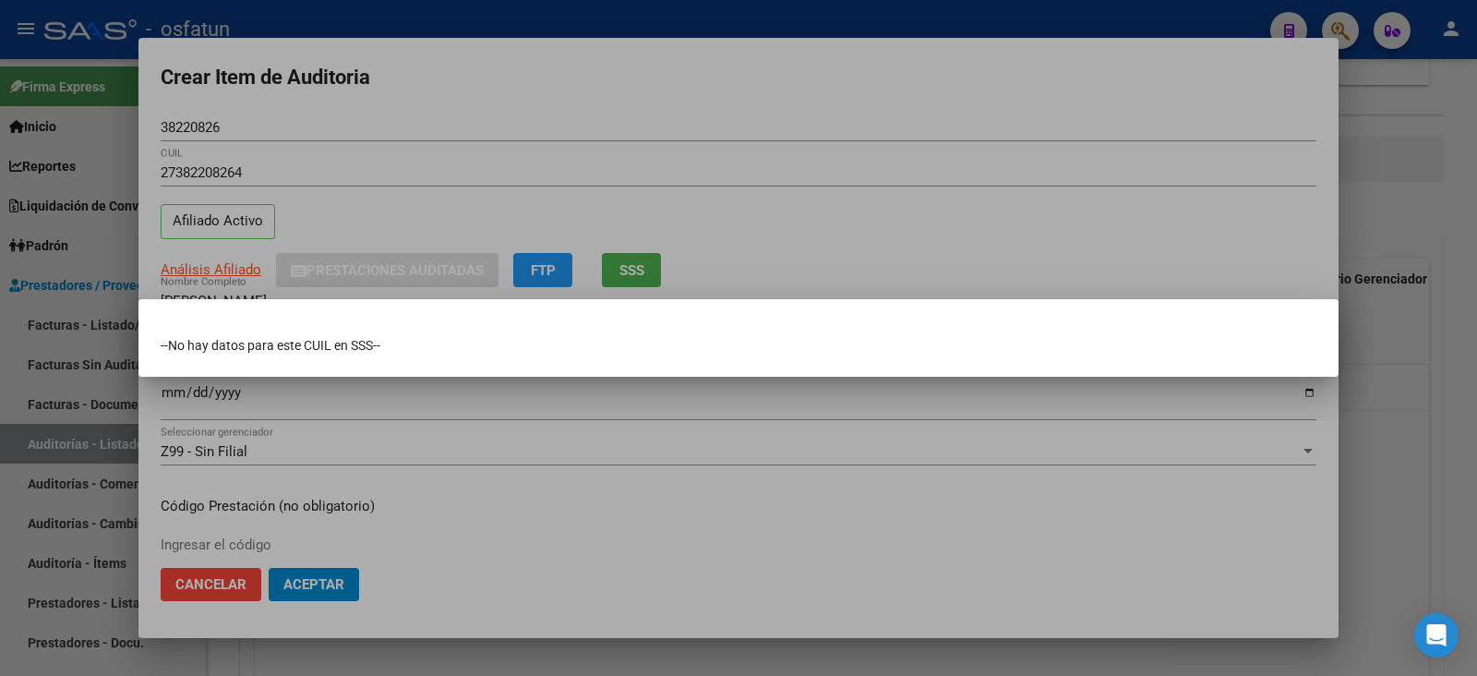
click at [617, 267] on div at bounding box center [738, 338] width 1477 height 676
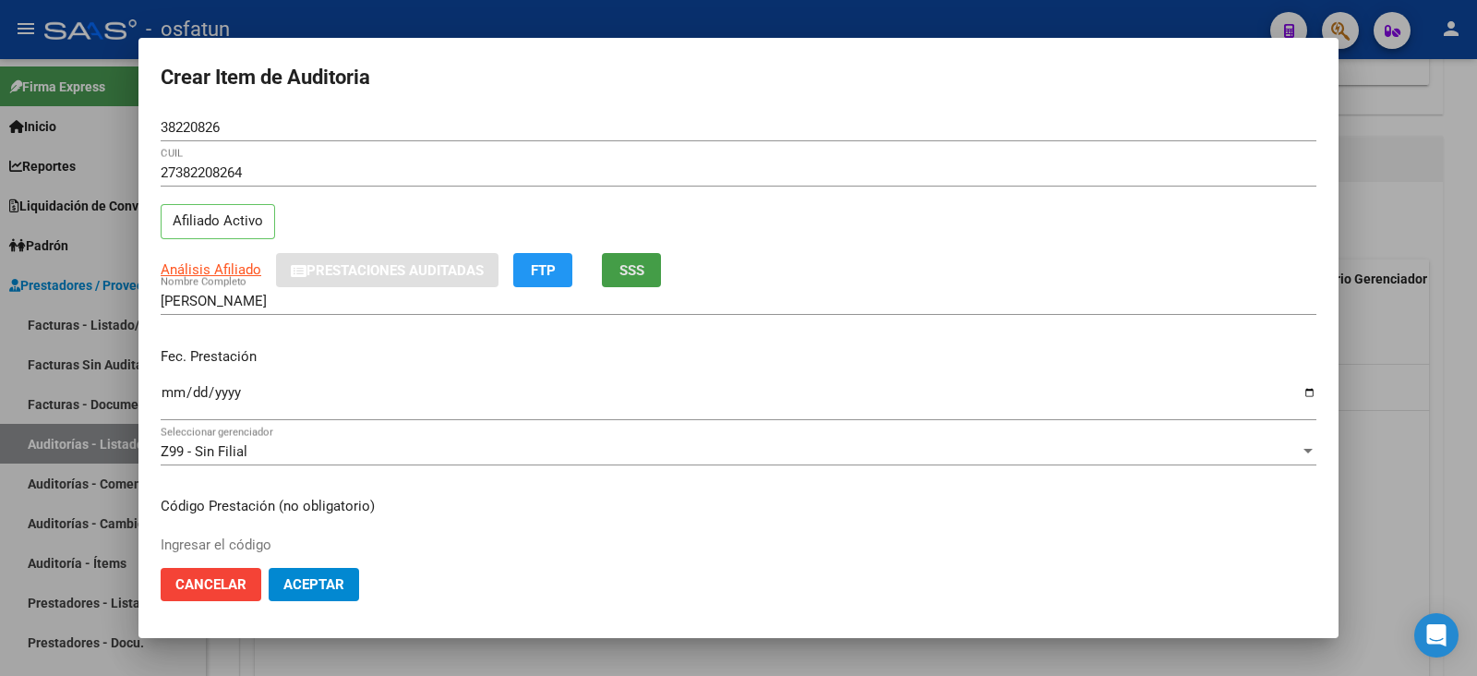
click at [627, 275] on span "SSS" at bounding box center [631, 270] width 25 height 17
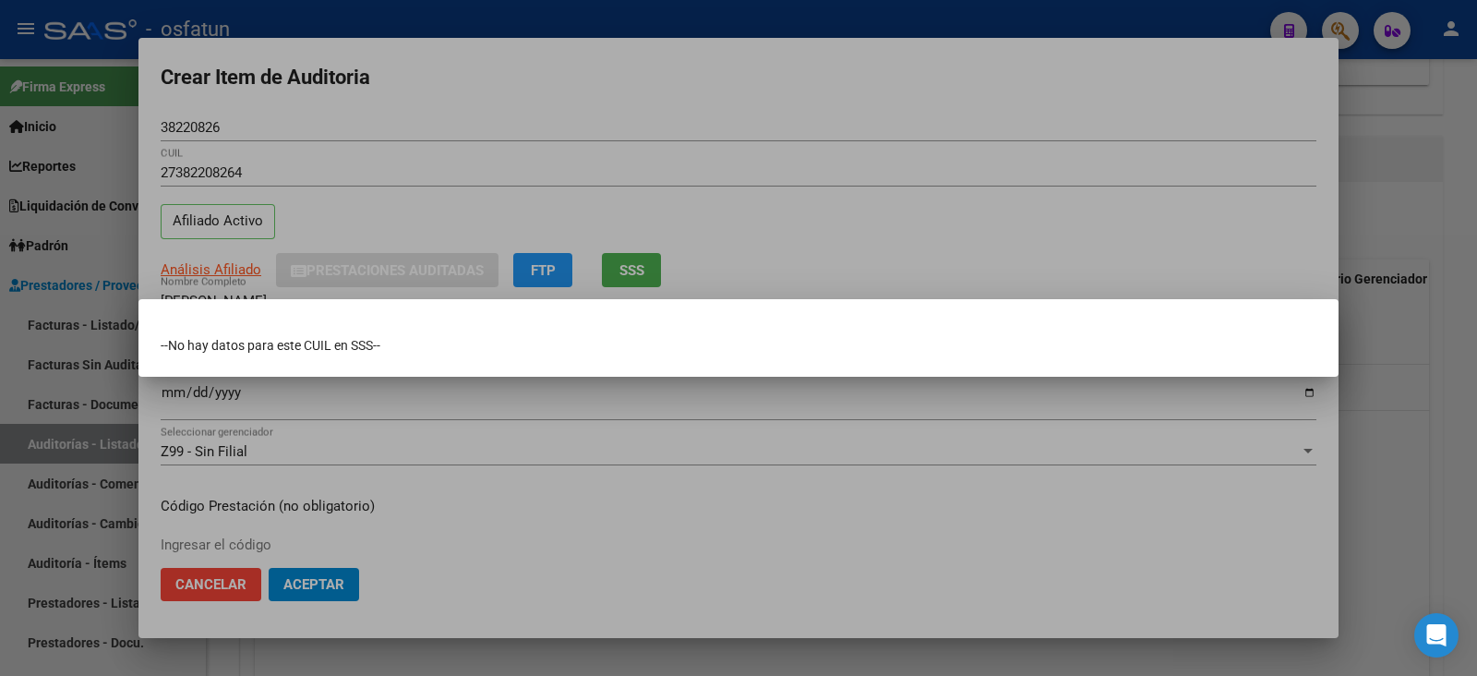
click at [626, 275] on div at bounding box center [738, 338] width 1477 height 676
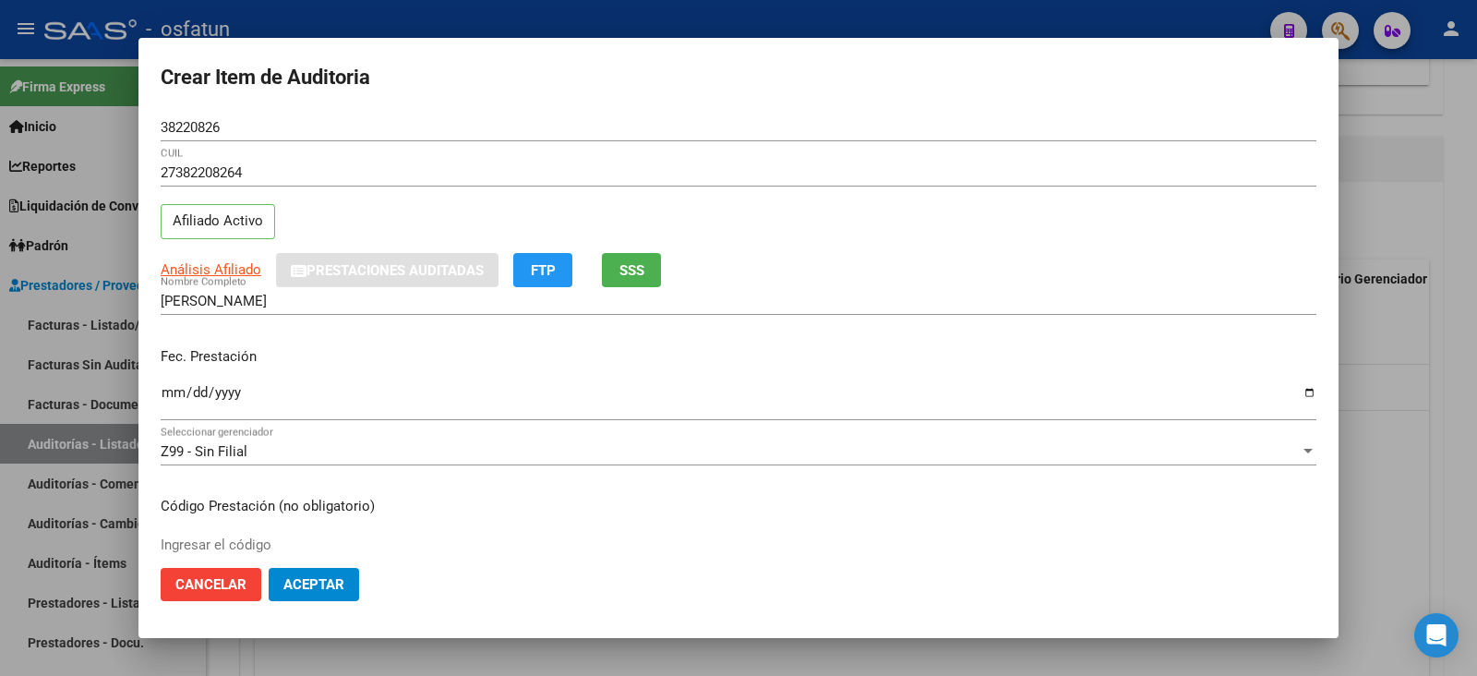
click at [526, 274] on button "FTP" at bounding box center [542, 270] width 59 height 34
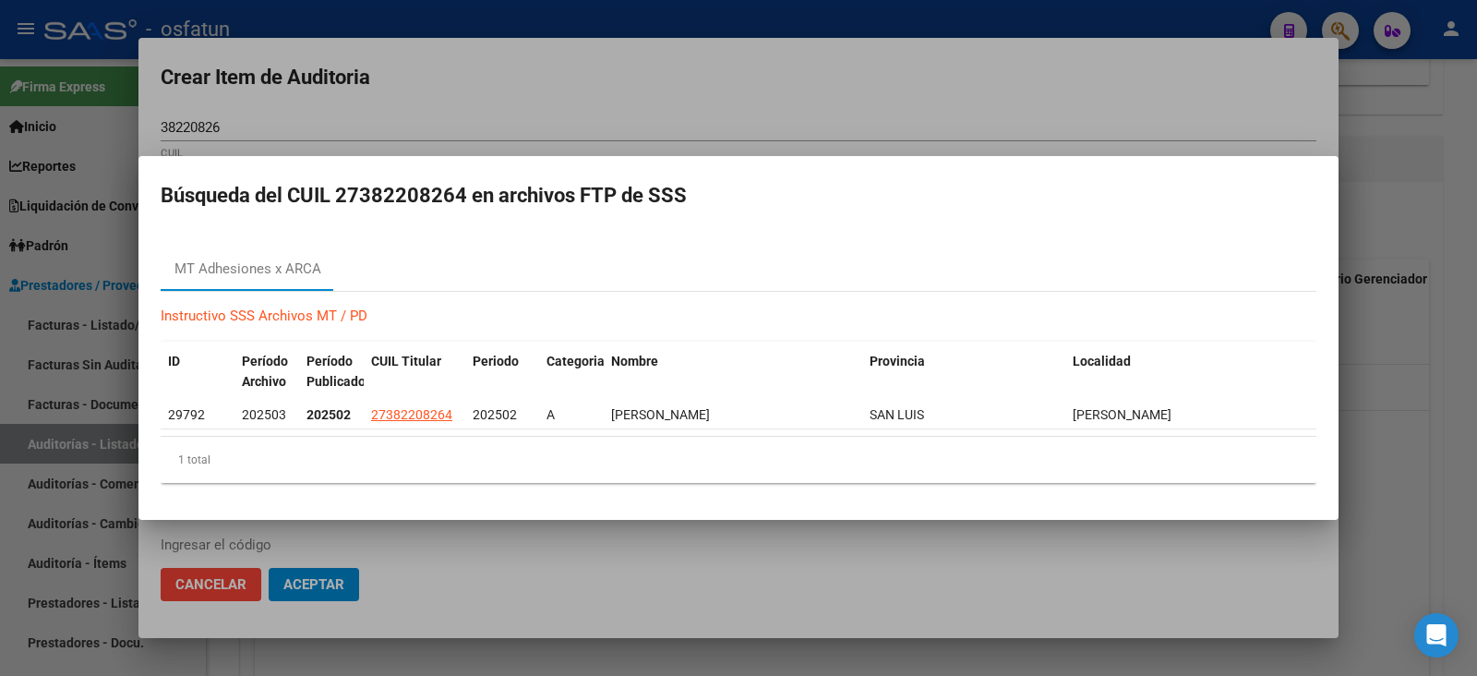
click at [962, 126] on div at bounding box center [738, 338] width 1477 height 676
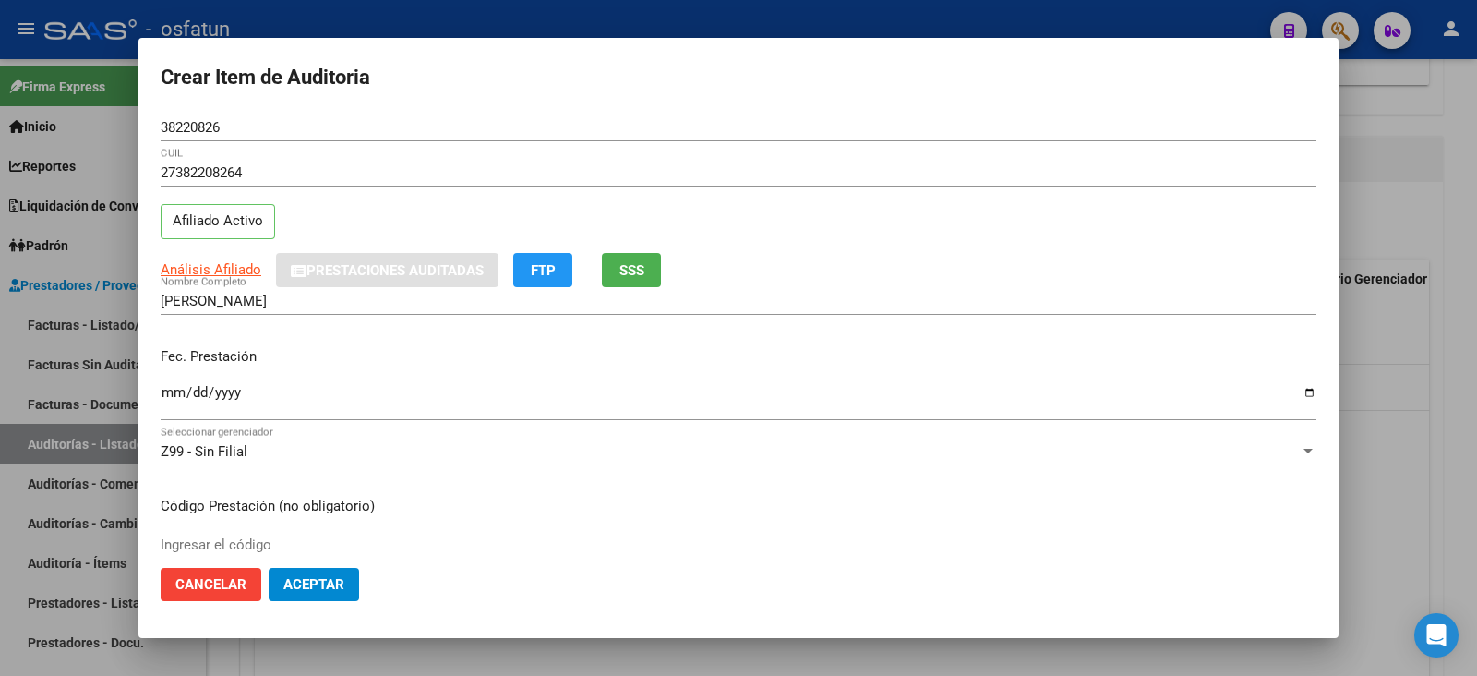
click at [645, 254] on button "SSS" at bounding box center [631, 270] width 59 height 34
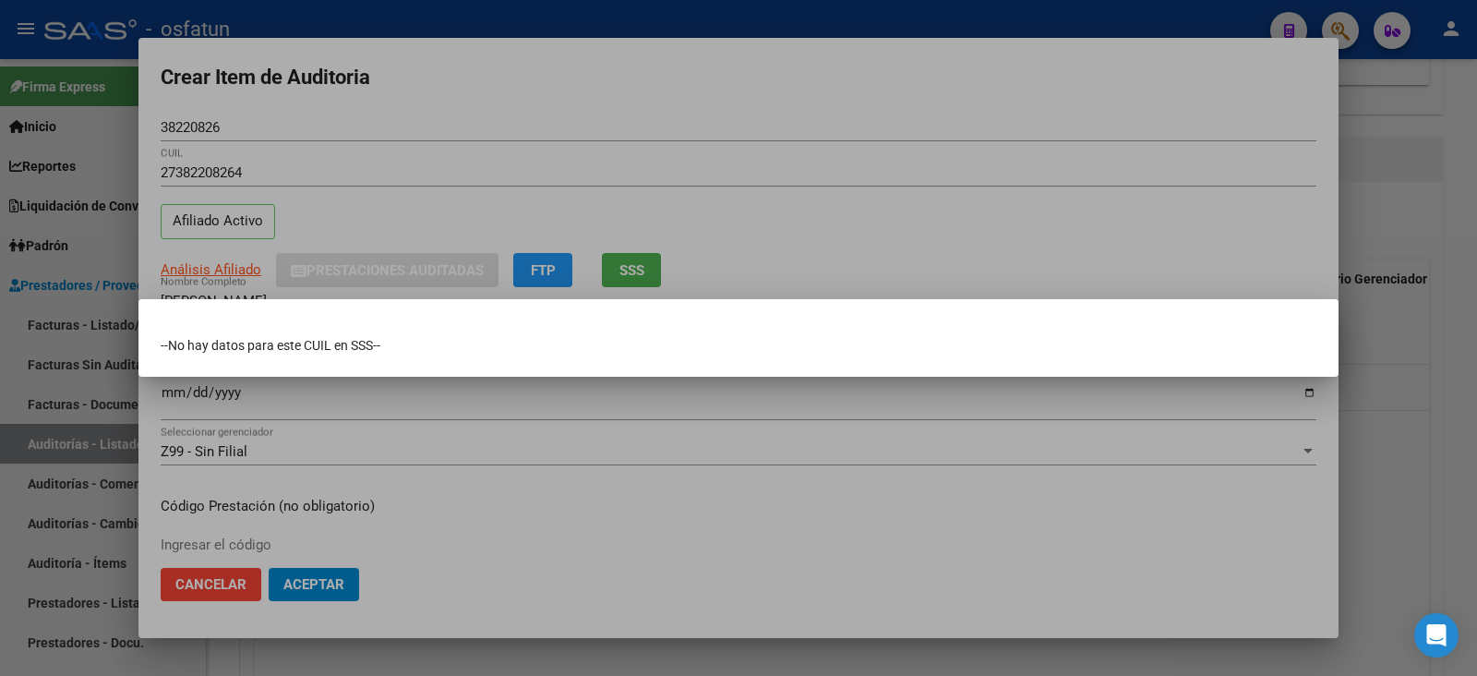
click at [645, 254] on div at bounding box center [738, 338] width 1477 height 676
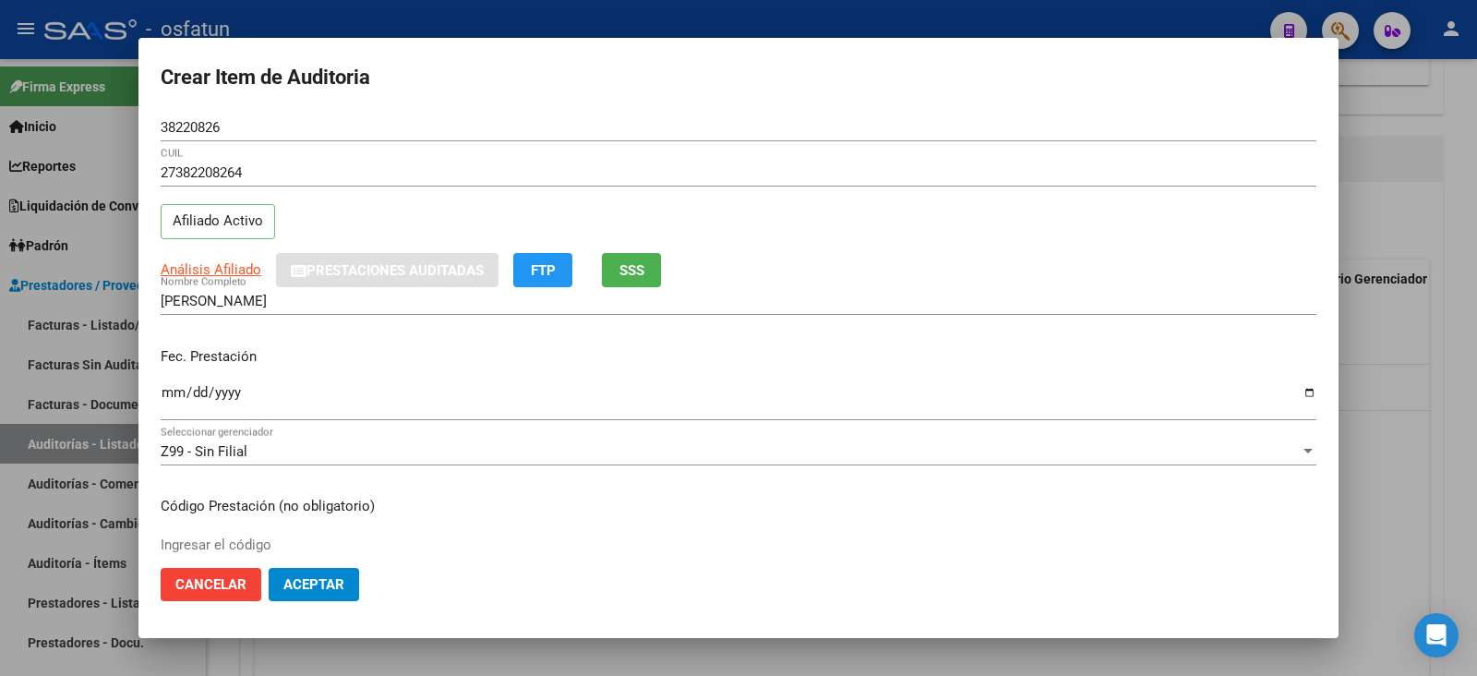
click at [171, 400] on input "Ingresar la fecha" at bounding box center [739, 400] width 1156 height 30
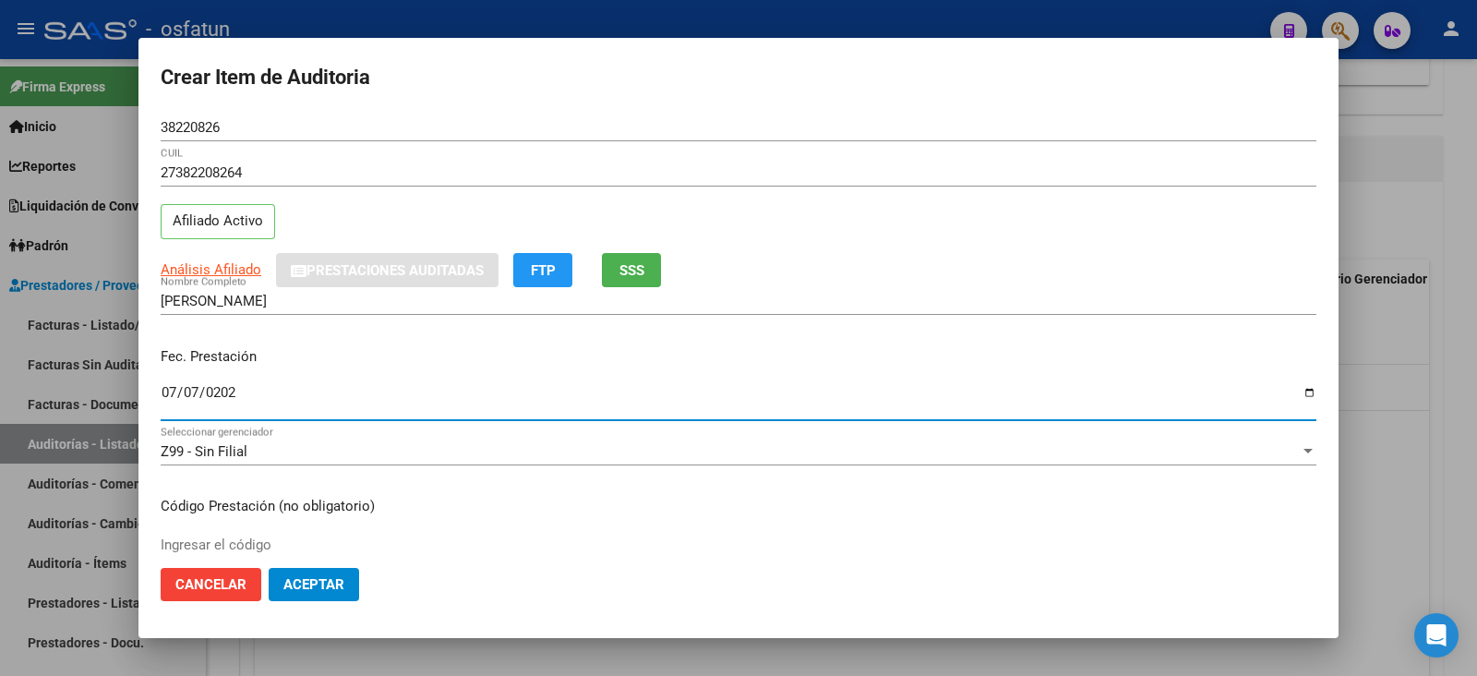
type input "2025-07-07"
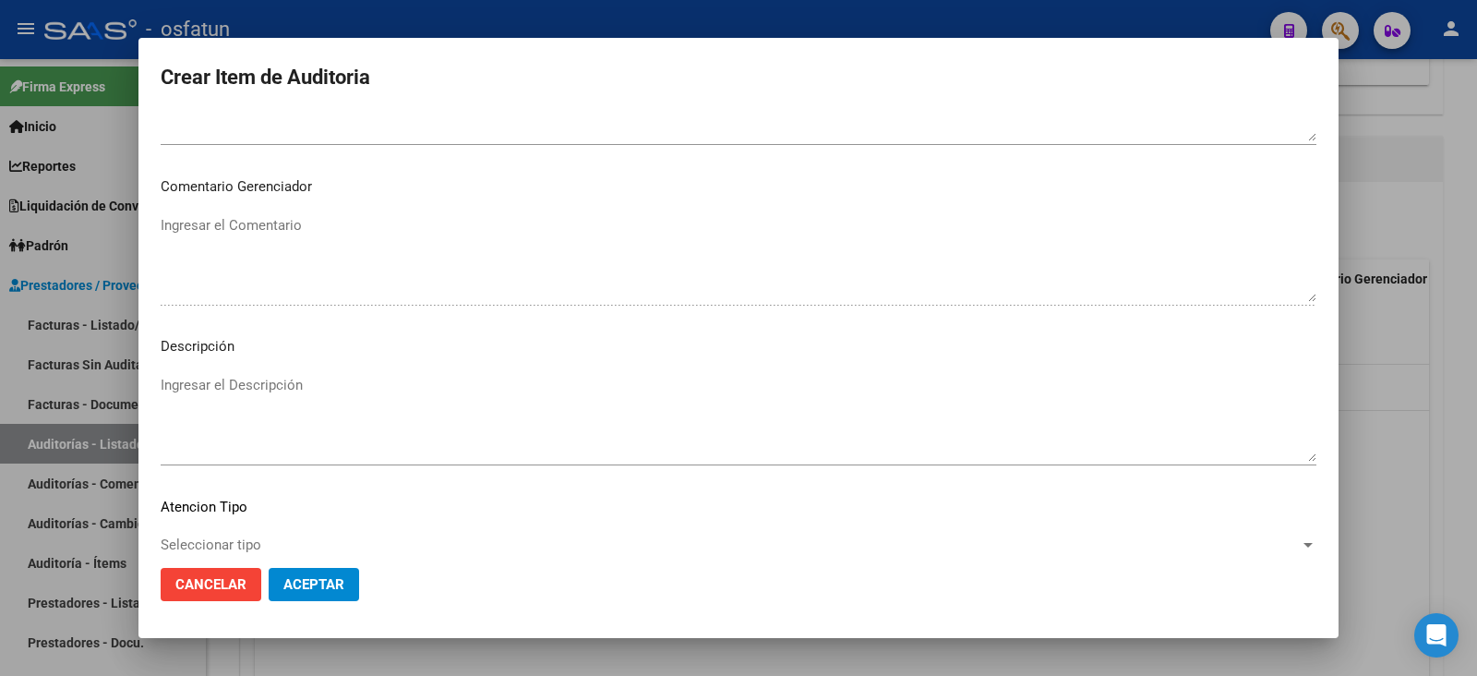
scroll to position [1222, 0]
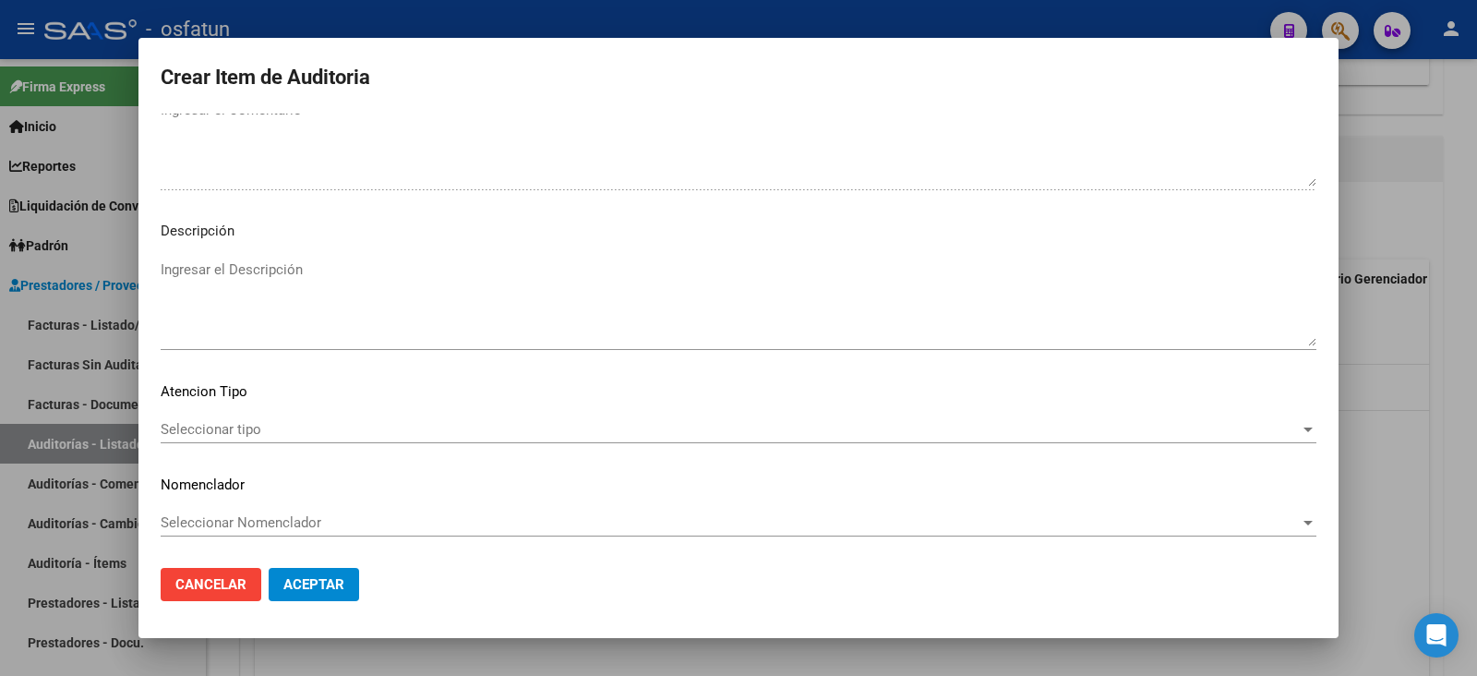
click at [246, 417] on div "Seleccionar tipo Seleccionar tipo" at bounding box center [739, 429] width 1156 height 28
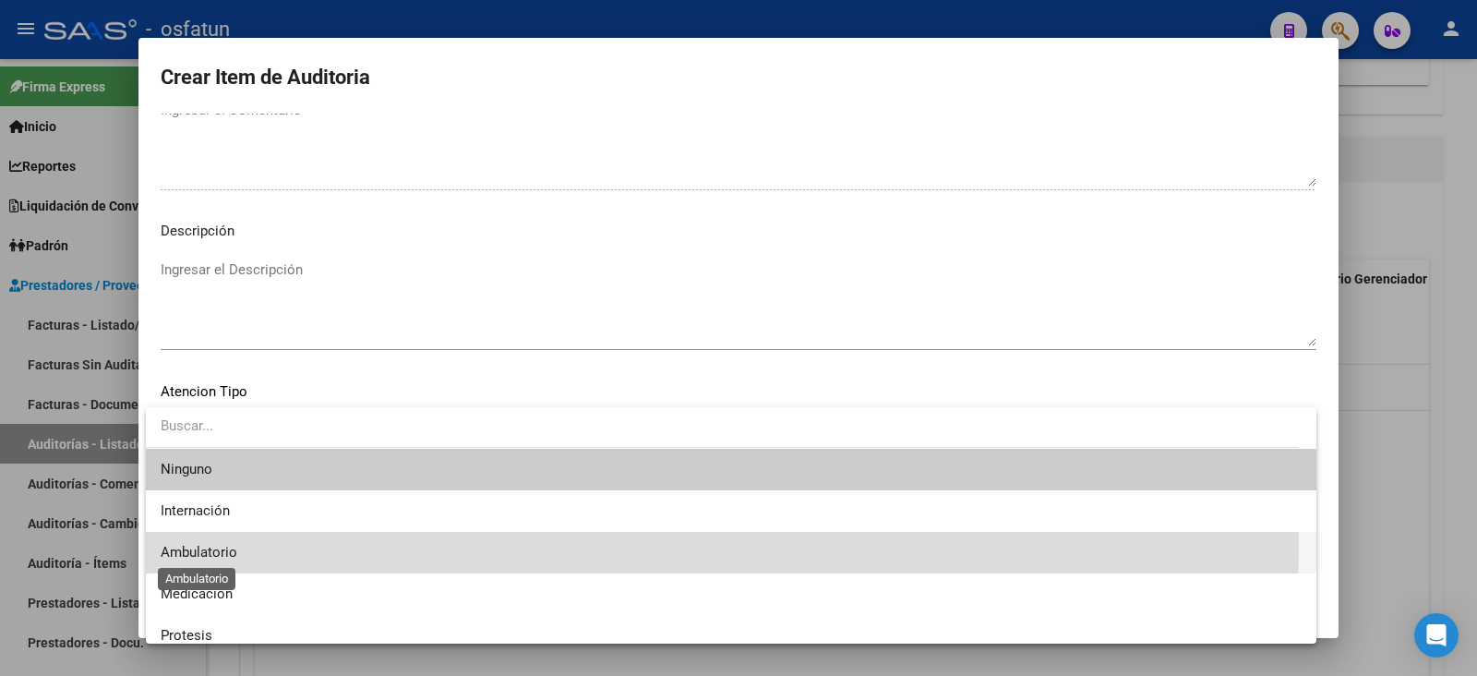
click at [233, 545] on span "Ambulatorio" at bounding box center [199, 552] width 77 height 17
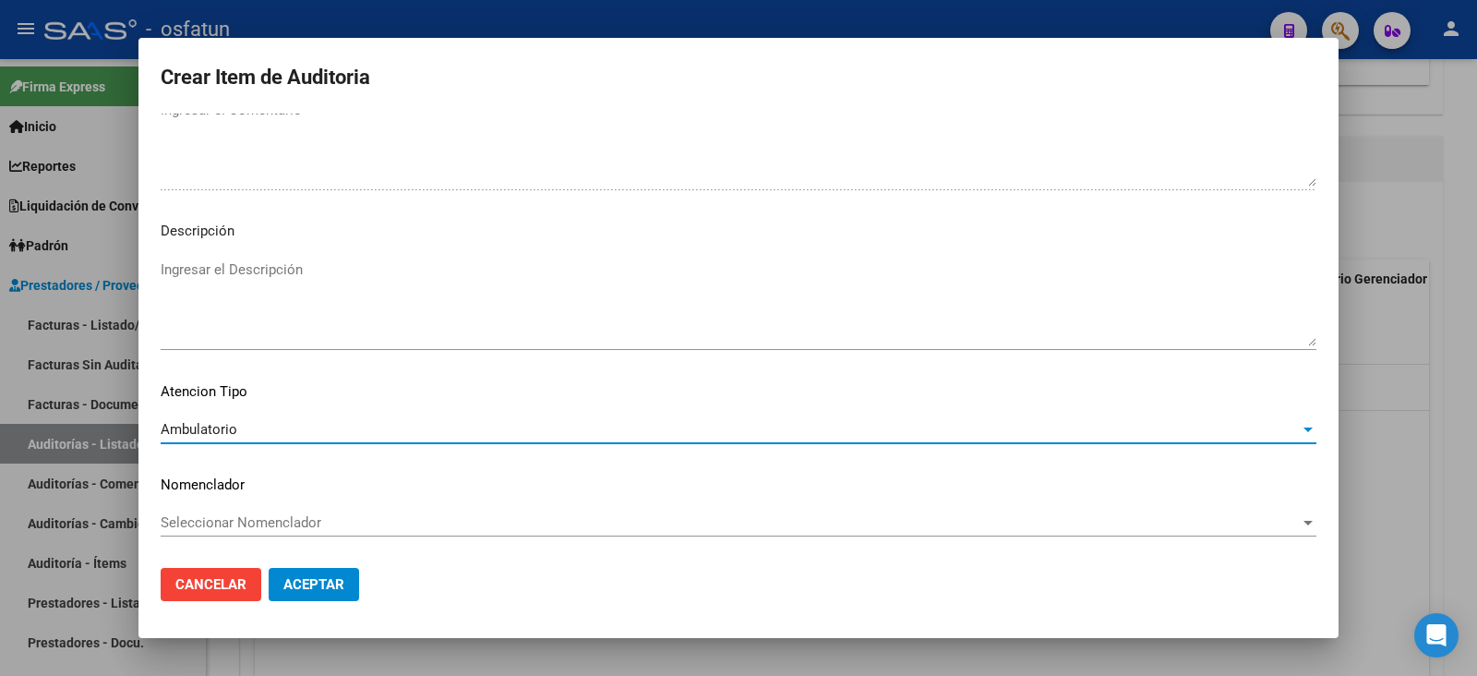
click at [231, 519] on span "Seleccionar Nomenclador" at bounding box center [730, 522] width 1139 height 17
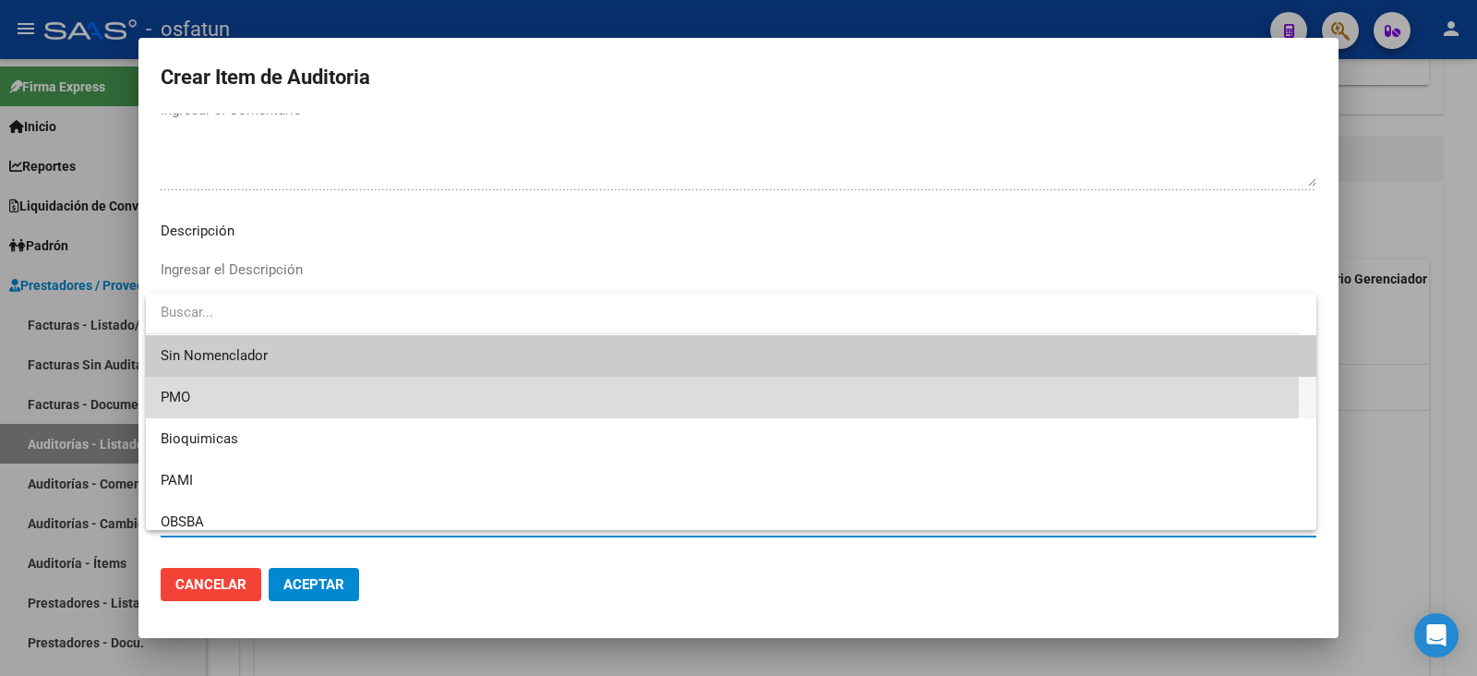
click at [226, 402] on span "PMO" at bounding box center [731, 398] width 1141 height 42
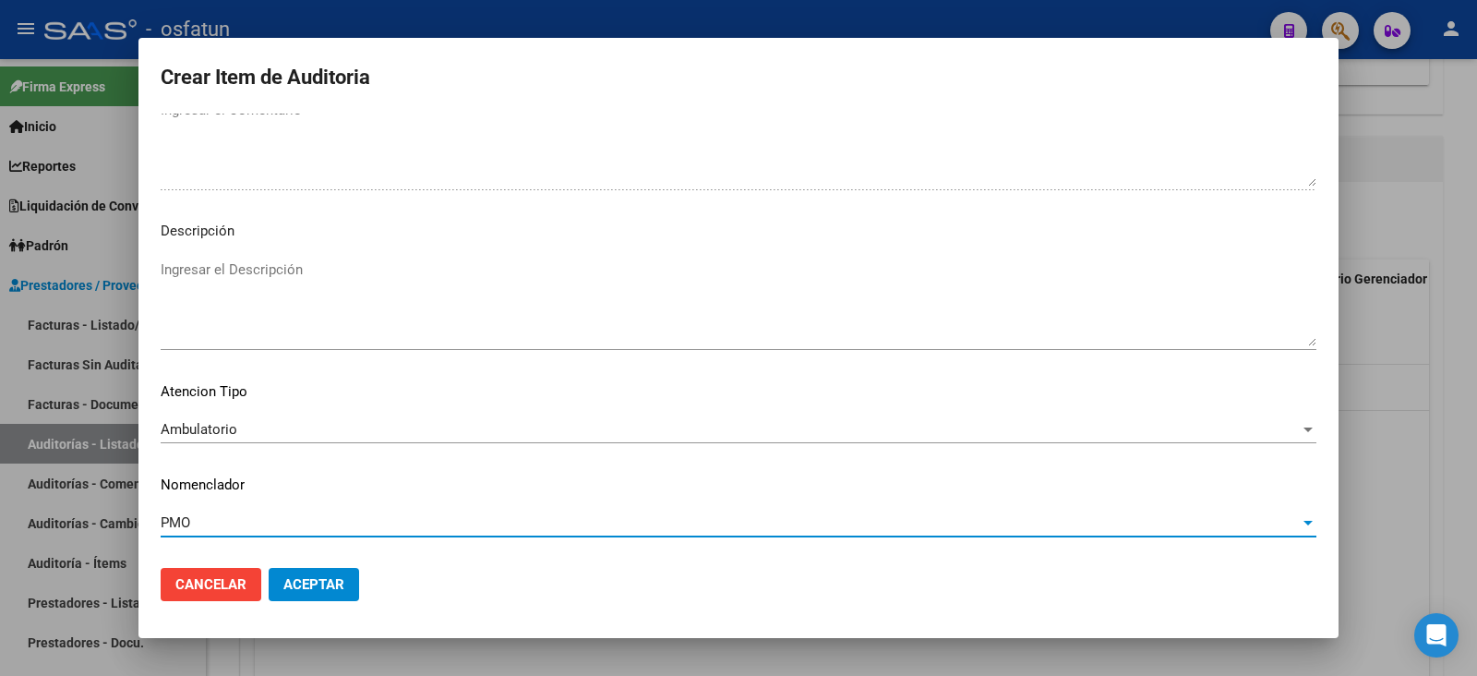
click at [322, 574] on button "Aceptar" at bounding box center [314, 584] width 90 height 33
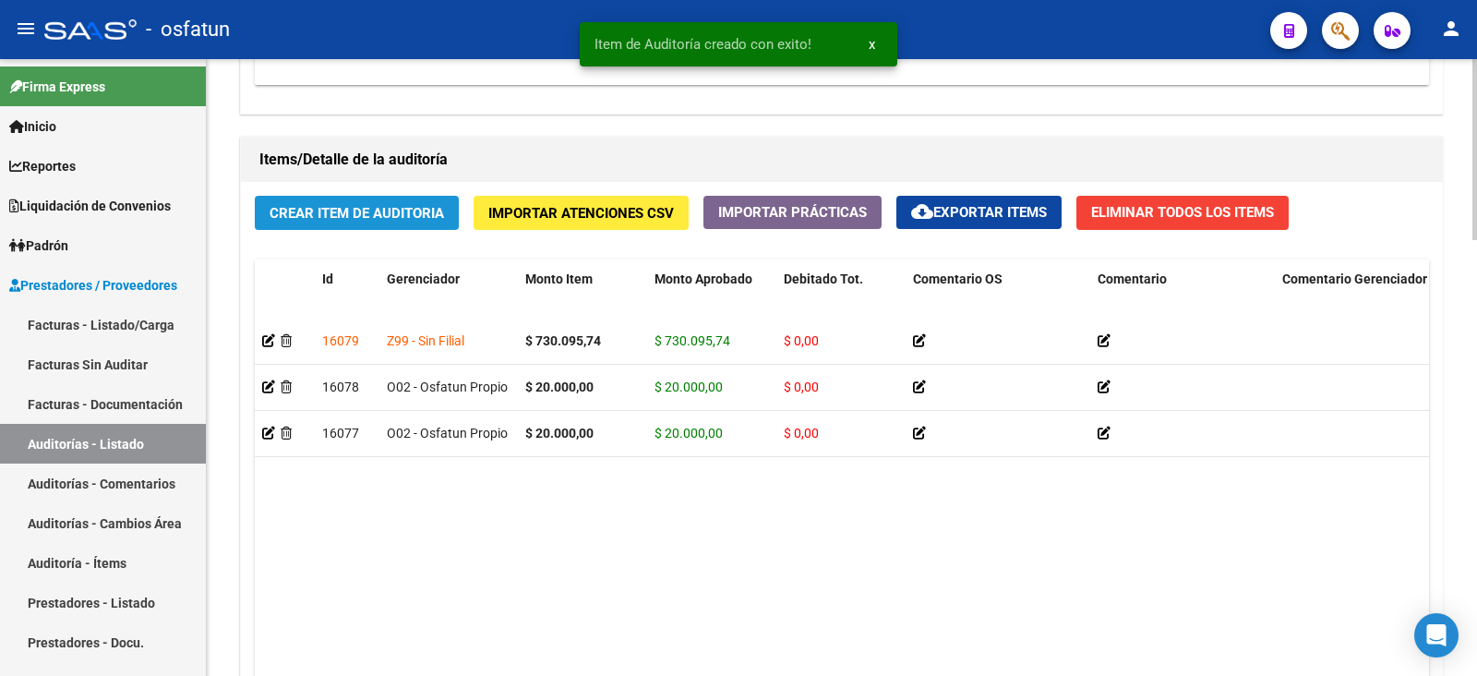
click at [402, 209] on span "Crear Item de Auditoria" at bounding box center [357, 213] width 174 height 17
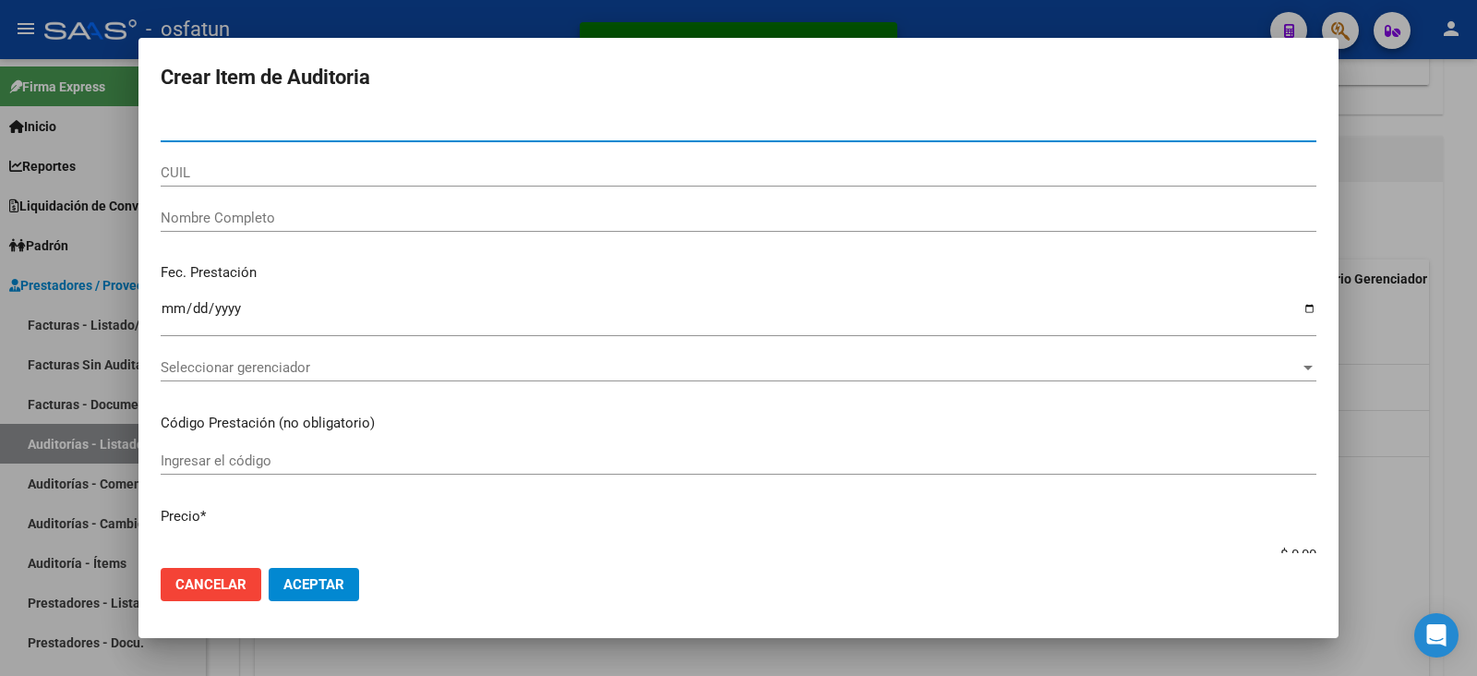
type input "33668087"
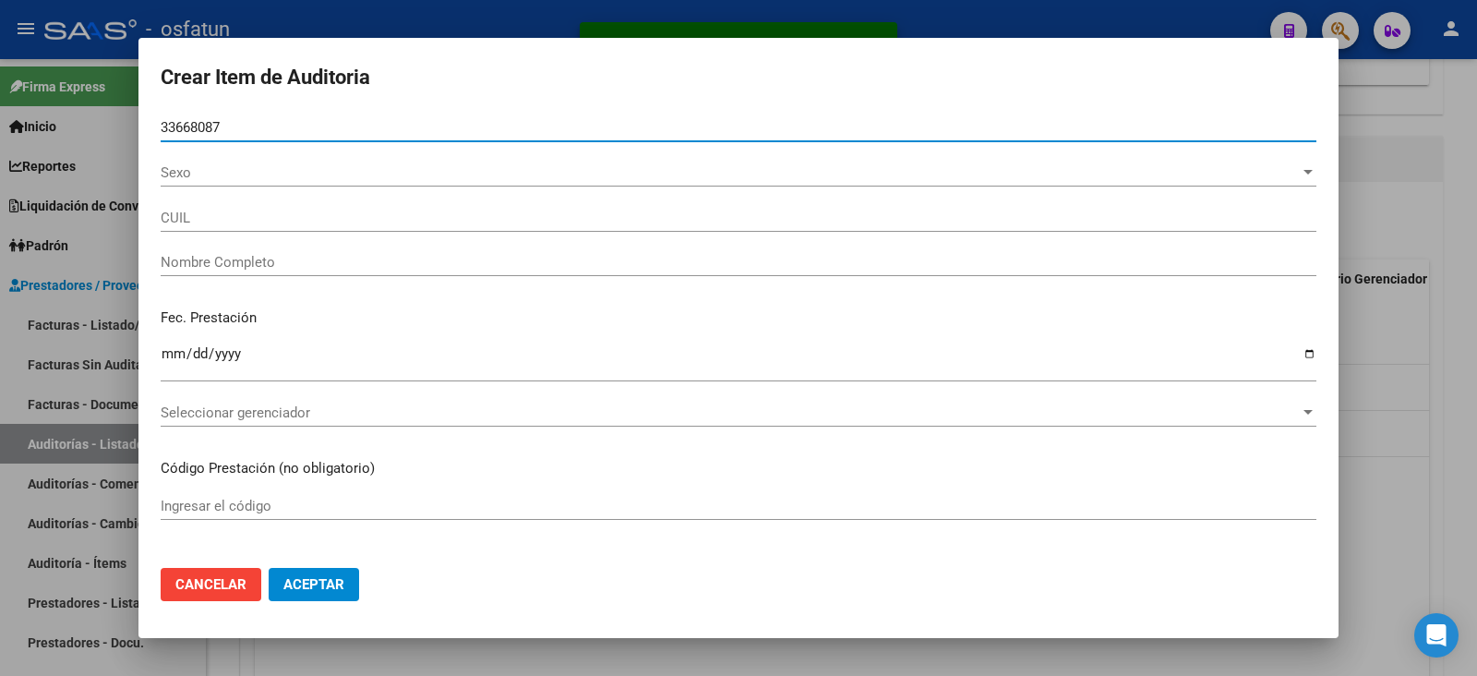
type input "27336680870"
type input "[PERSON_NAME]"
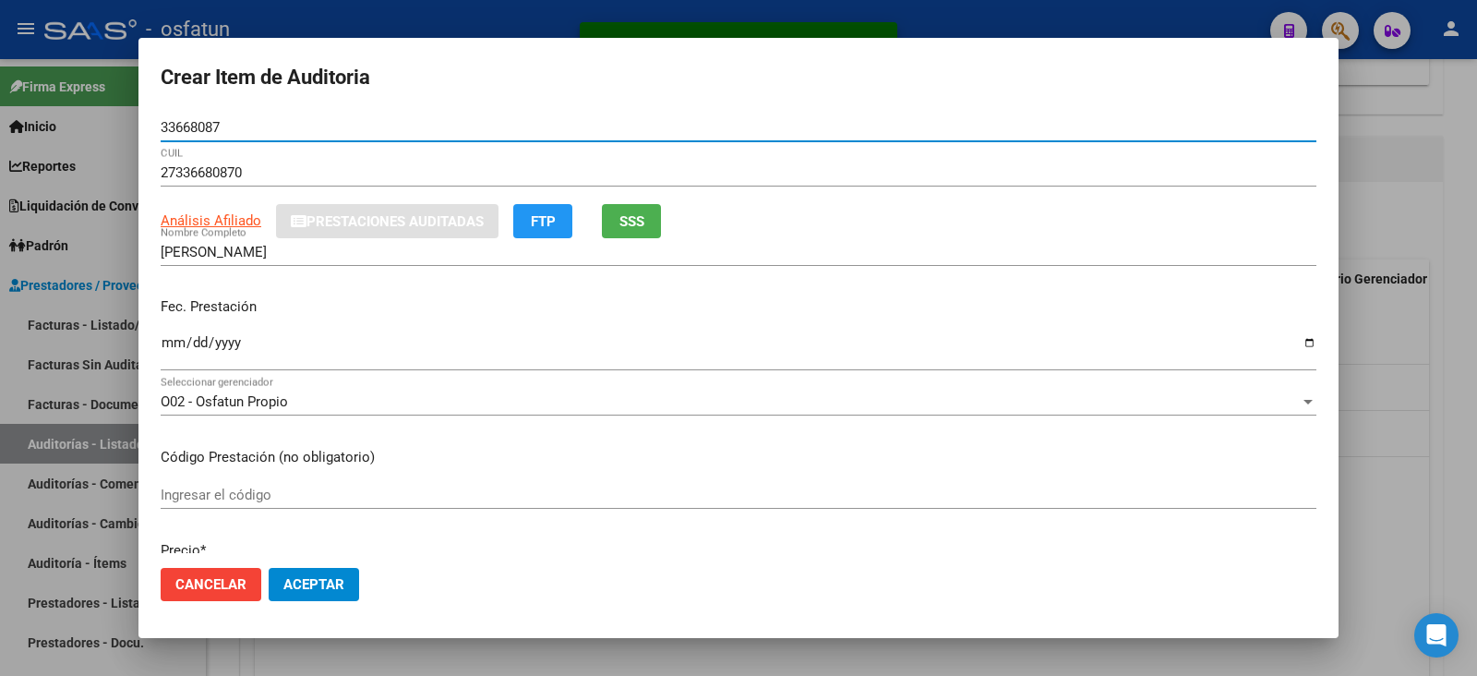
type input "33668087"
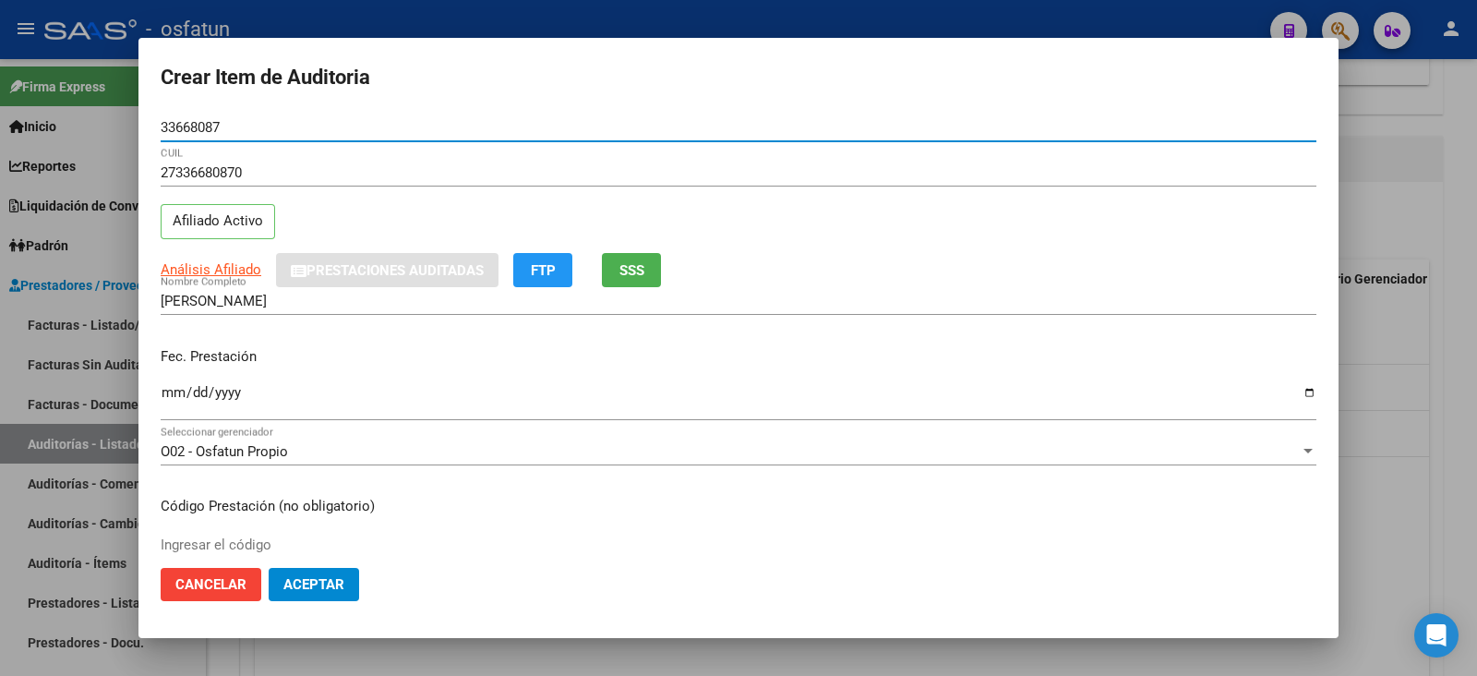
click at [172, 401] on input "Ingresar la fecha" at bounding box center [739, 400] width 1156 height 30
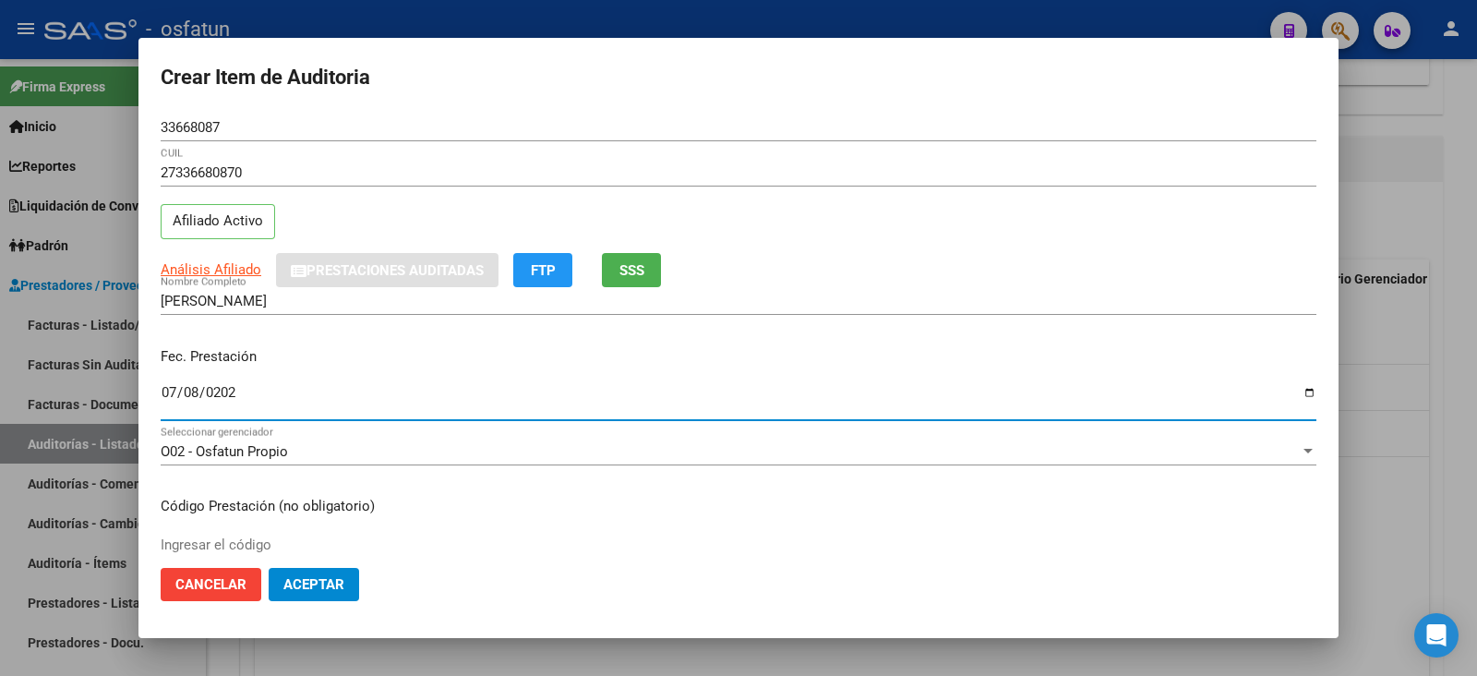
type input "2025-07-08"
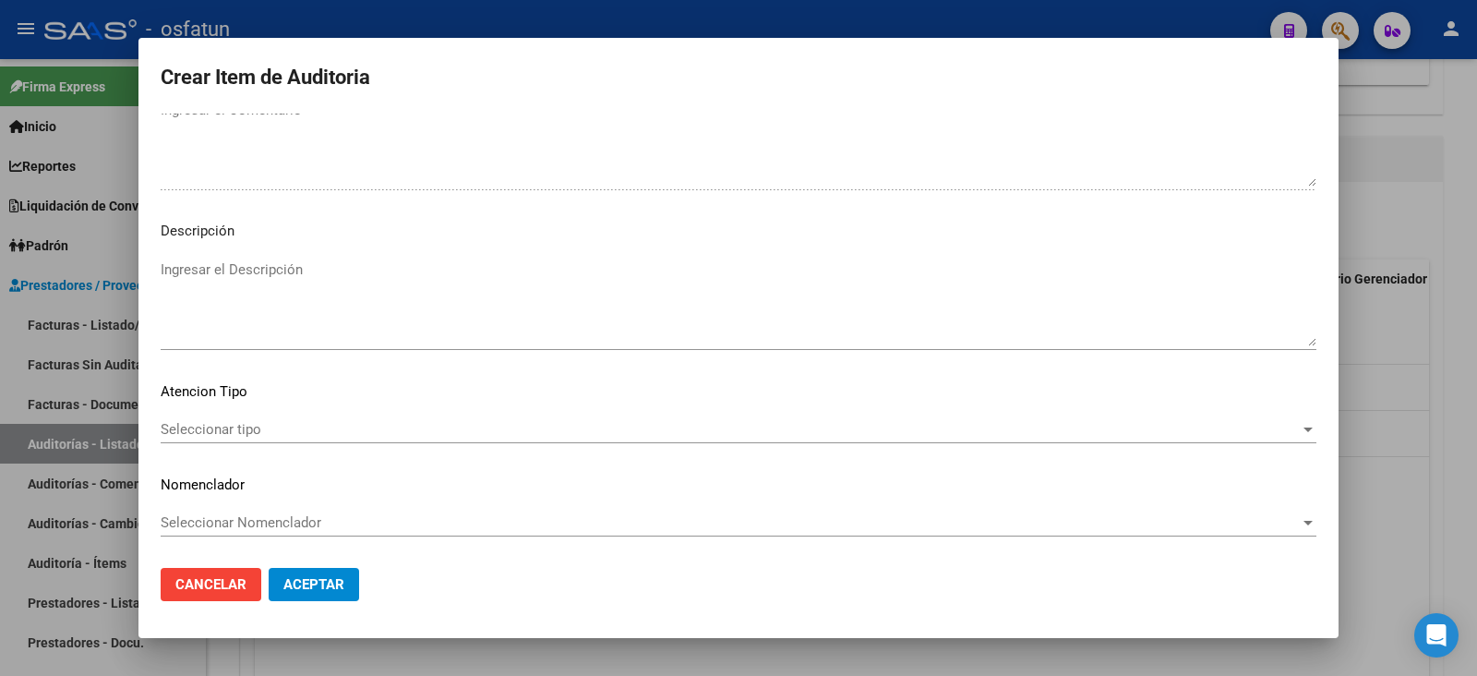
click at [260, 438] on div "Seleccionar tipo Seleccionar tipo" at bounding box center [739, 429] width 1156 height 28
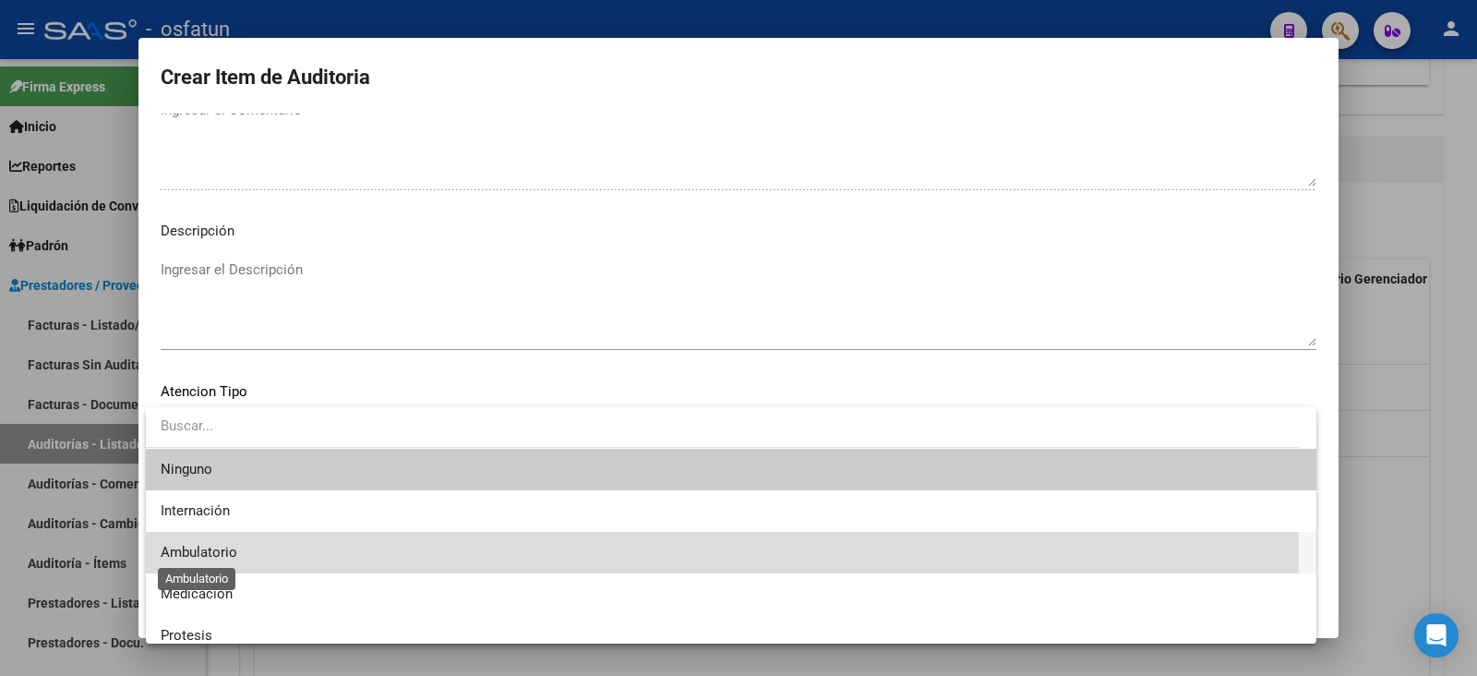
click at [219, 554] on span "Ambulatorio" at bounding box center [199, 552] width 77 height 17
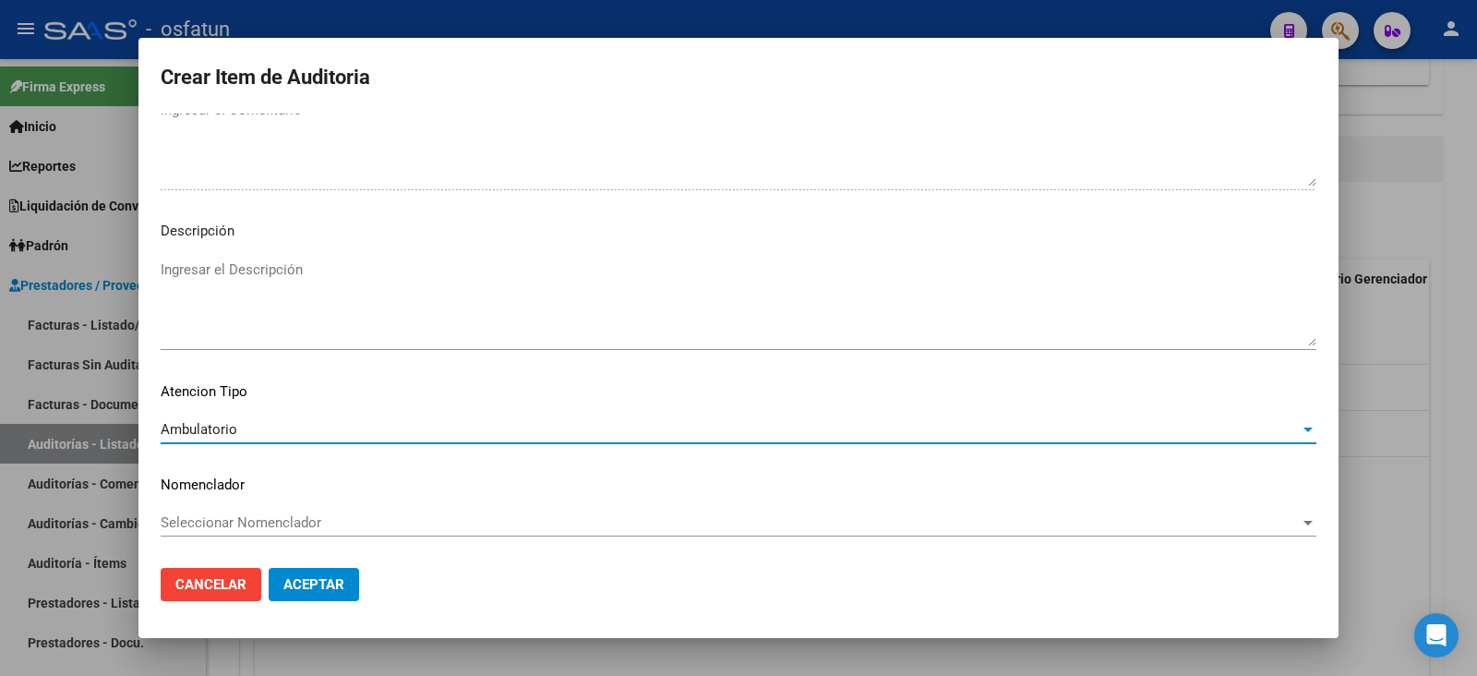
click at [231, 514] on span "Seleccionar Nomenclador" at bounding box center [730, 522] width 1139 height 17
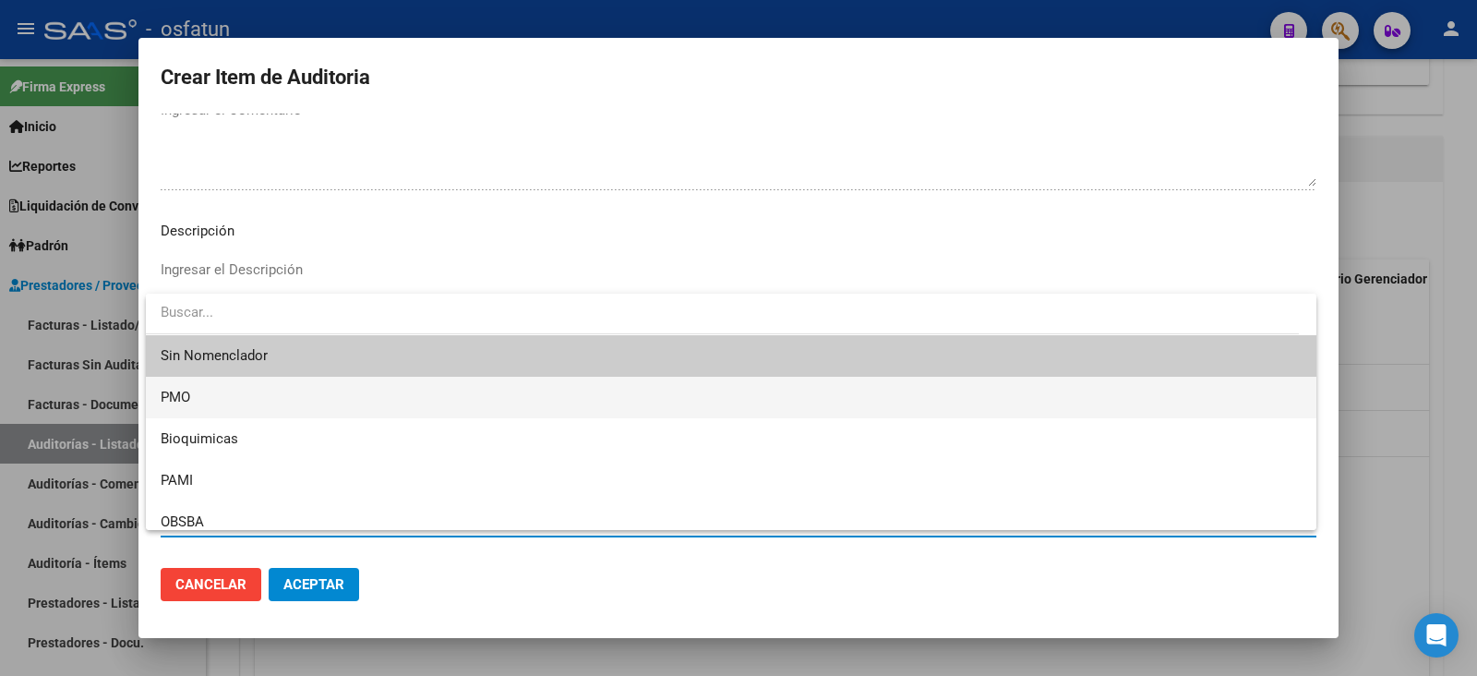
click at [226, 403] on span "PMO" at bounding box center [731, 398] width 1141 height 42
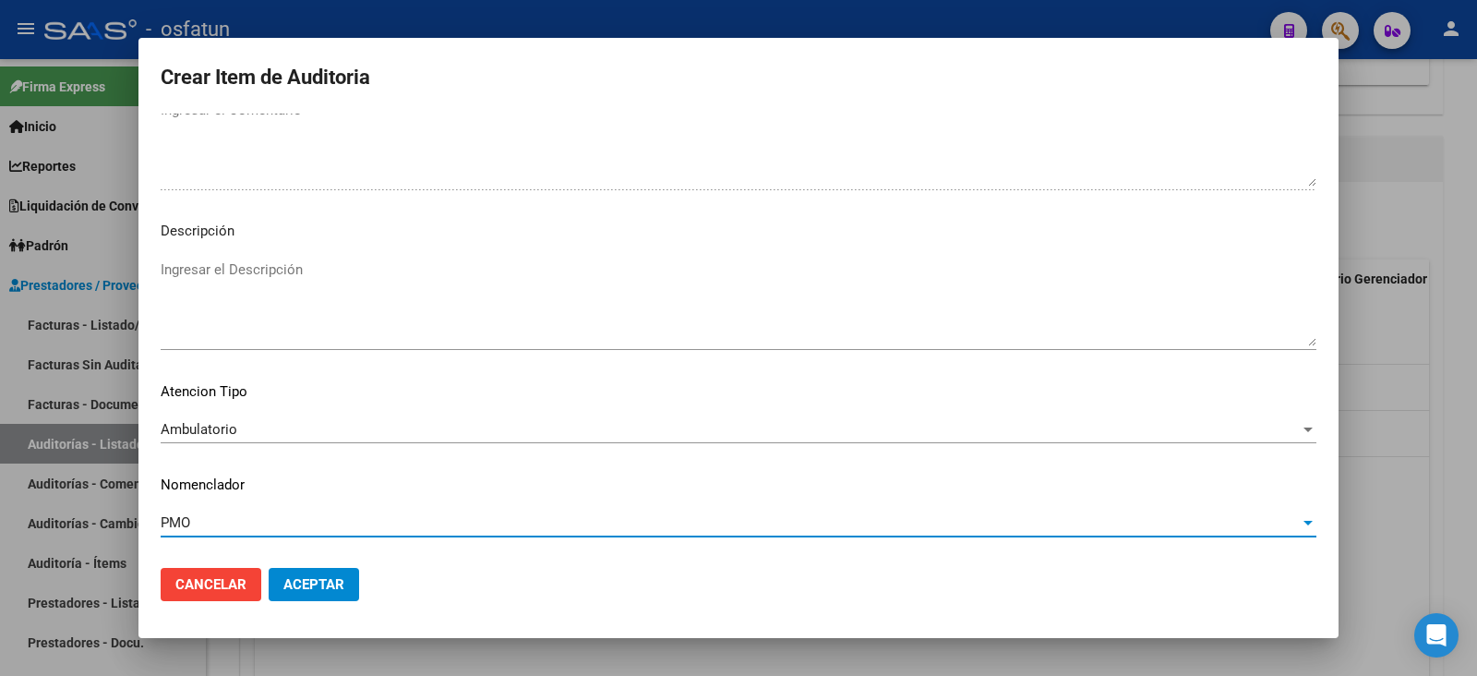
click at [317, 576] on span "Aceptar" at bounding box center [313, 584] width 61 height 17
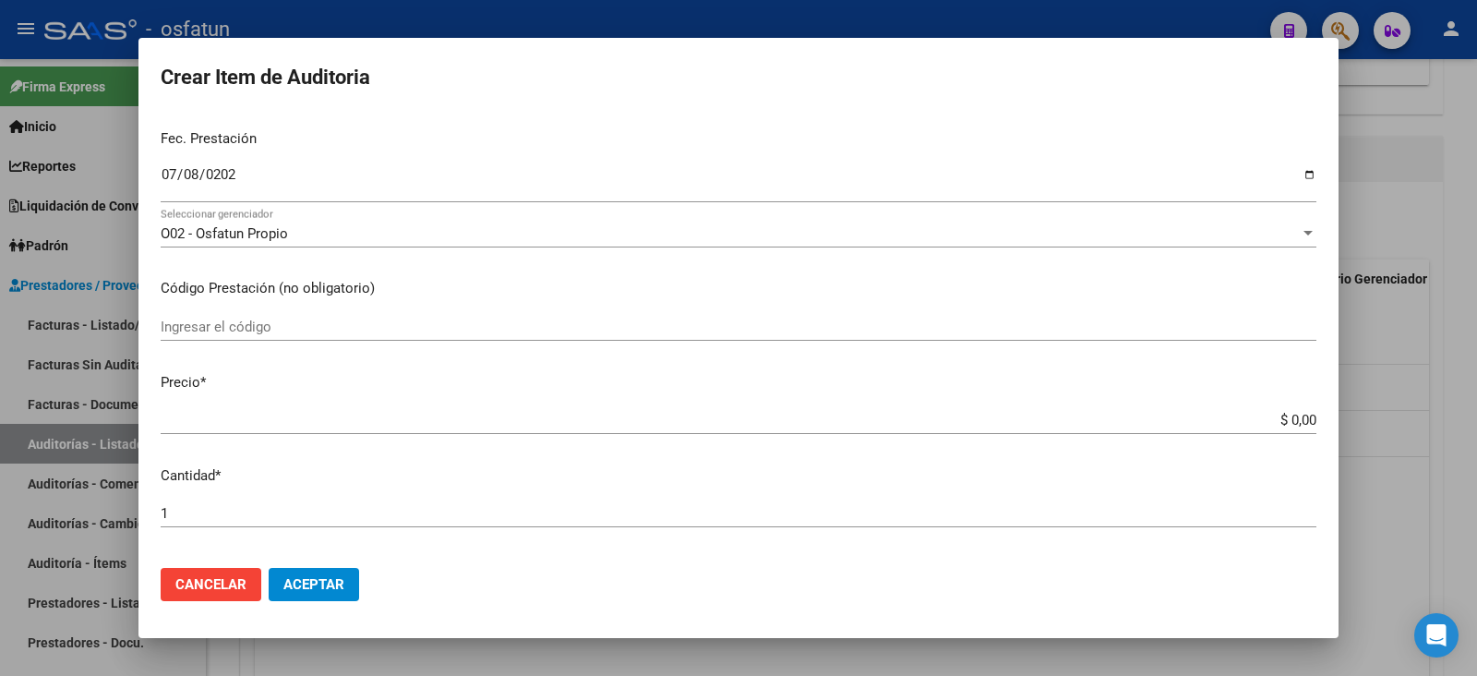
scroll to position [230, 0]
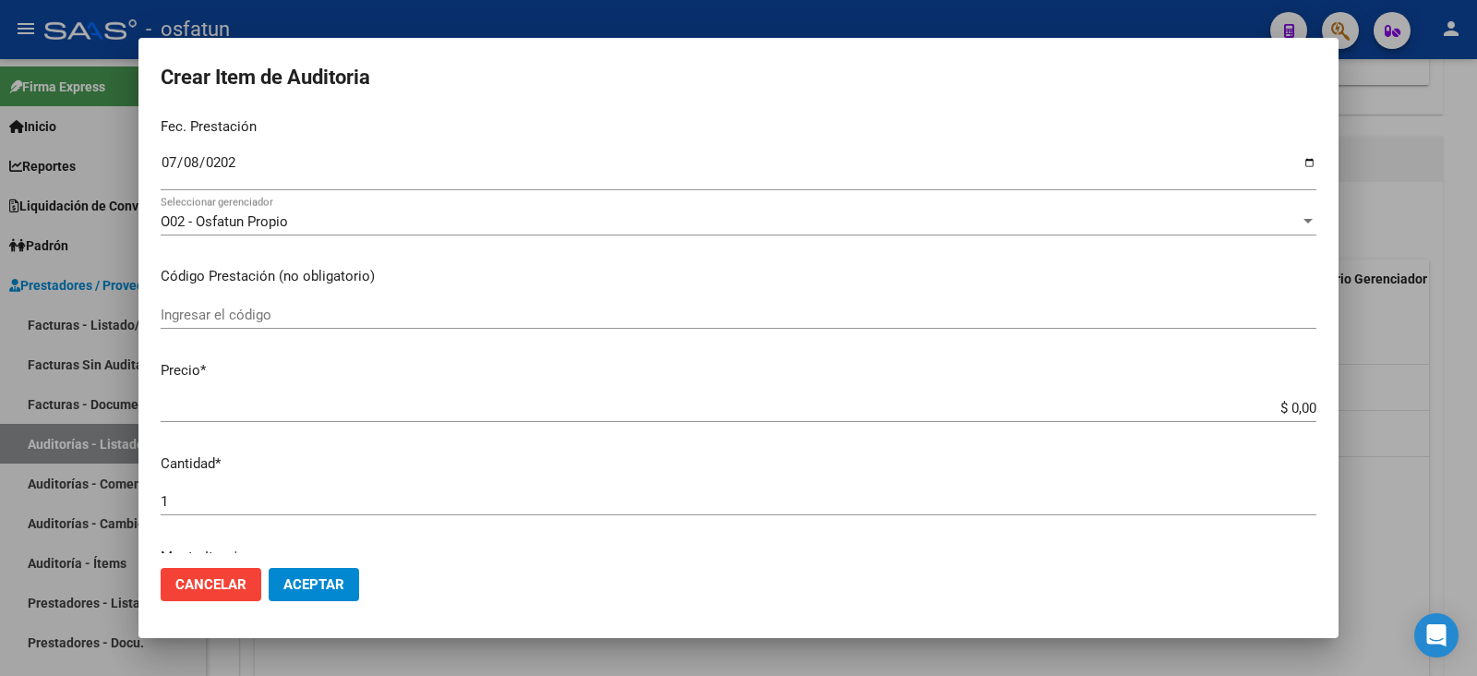
click at [282, 311] on input "Ingresar el código" at bounding box center [739, 314] width 1156 height 17
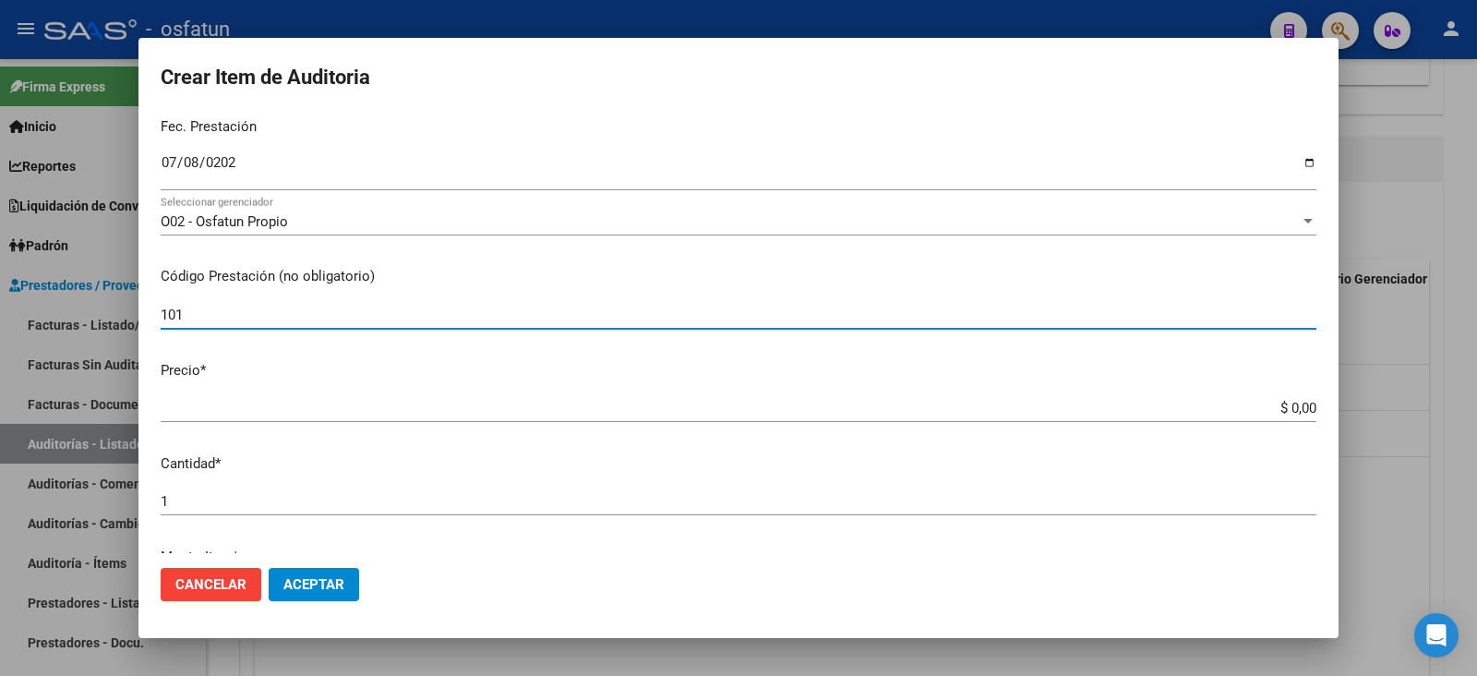
type input "101"
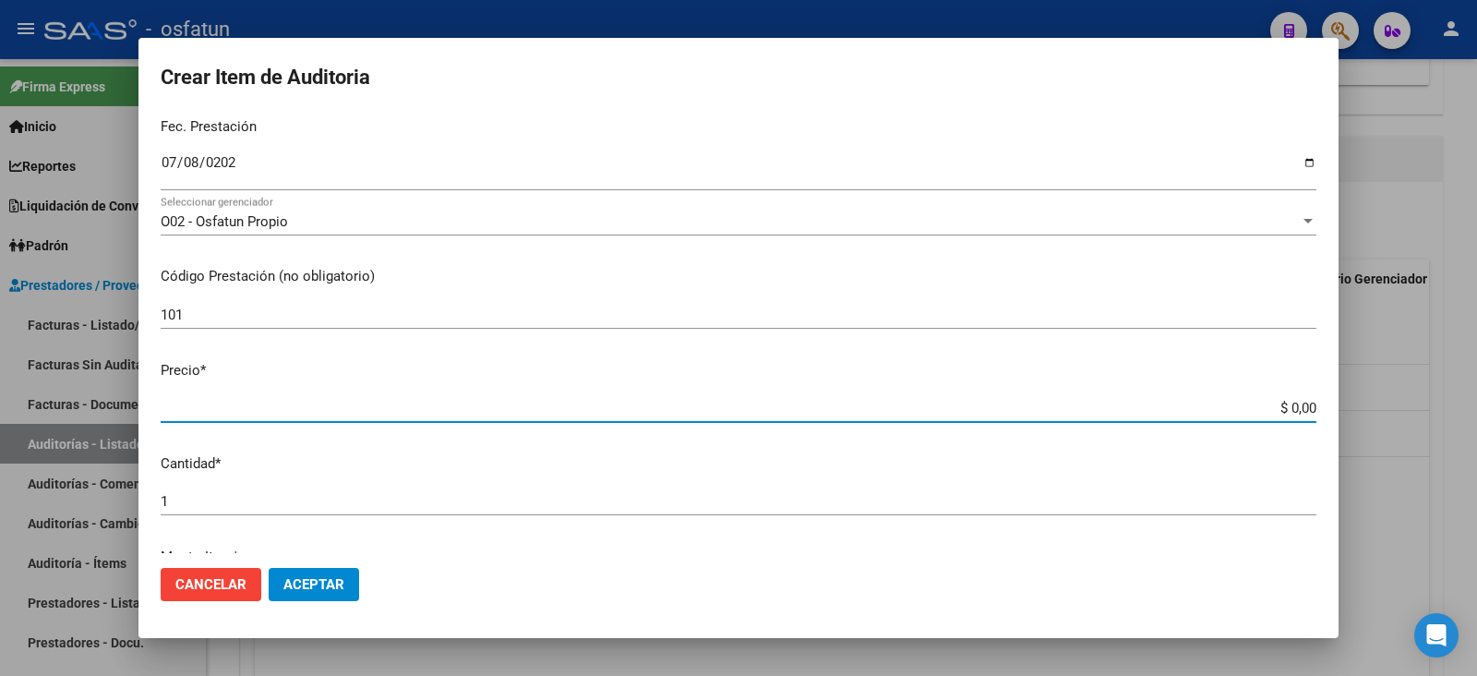
click at [1288, 408] on input "$ 0,00" at bounding box center [739, 408] width 1156 height 17
type input "$ 1,00"
type input "$ 10,00"
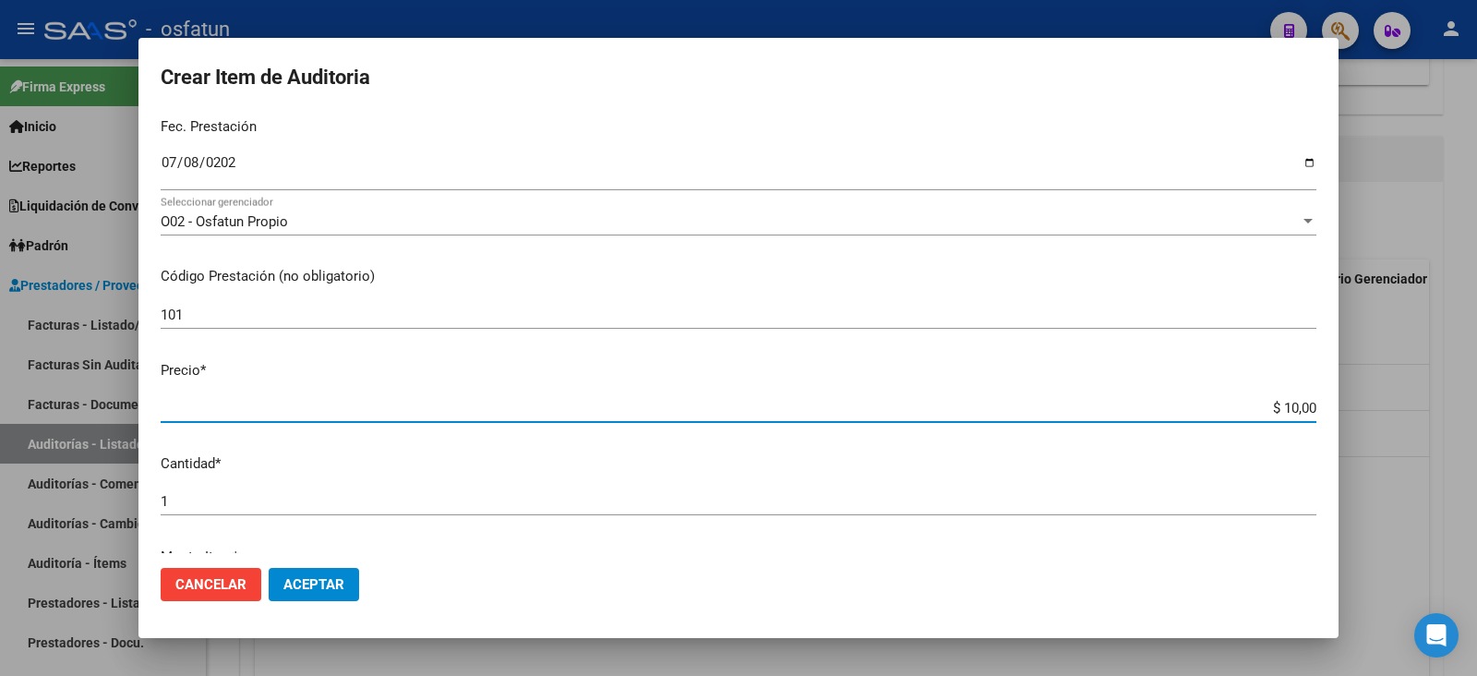
type input "$ 103,00"
type input "$ 1.031,00"
type input "$ 10.317,00"
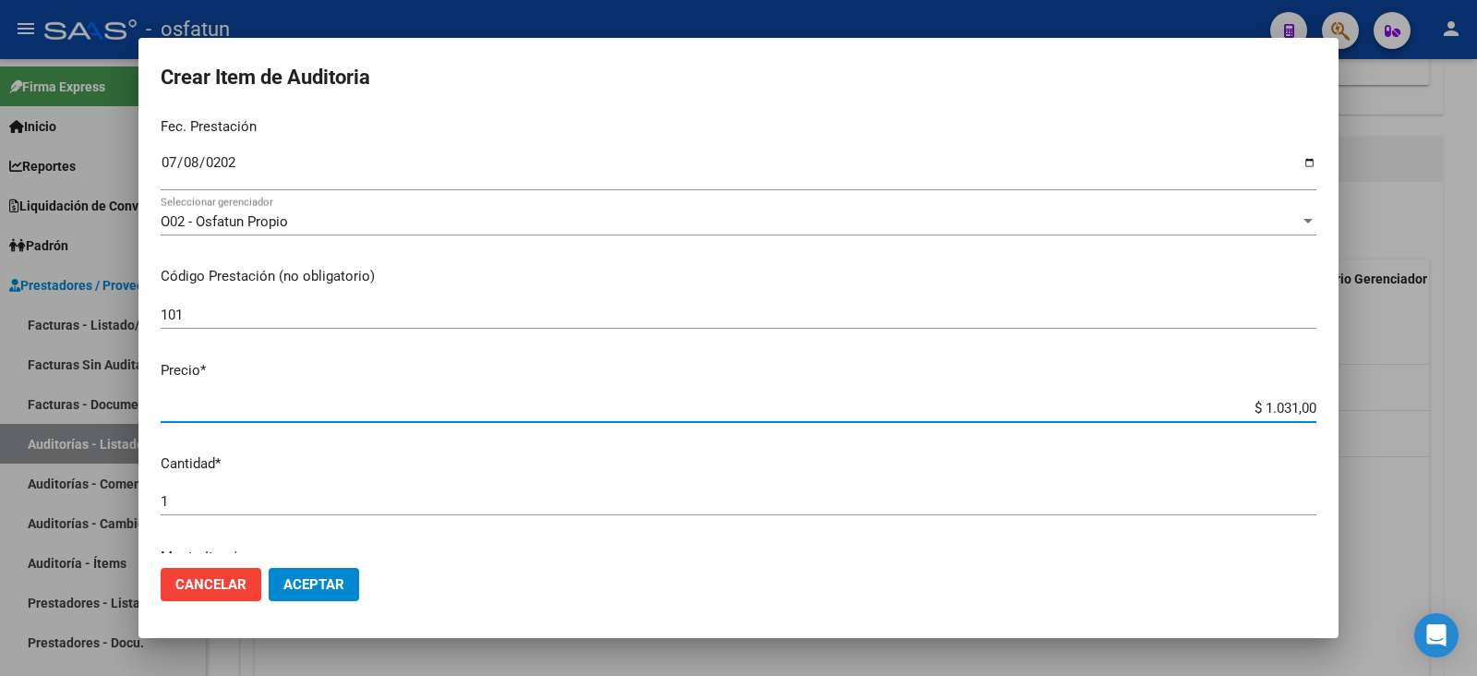
type input "$ 10.317,00"
type input "$ 103.178,00"
type input "$ 1.031.780,00"
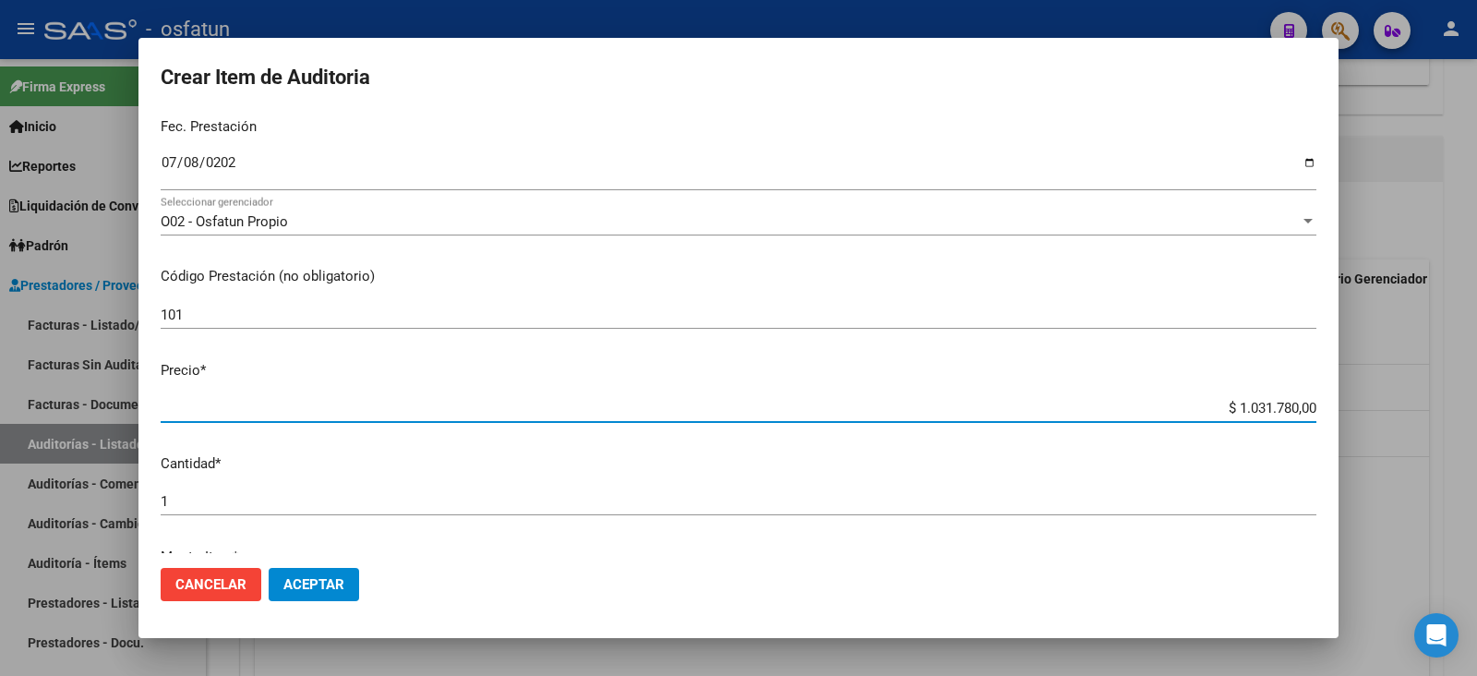
click at [1302, 404] on app-form-text-field "Precio * $ 1.031.780,00 Ingresar el precio" at bounding box center [746, 388] width 1171 height 57
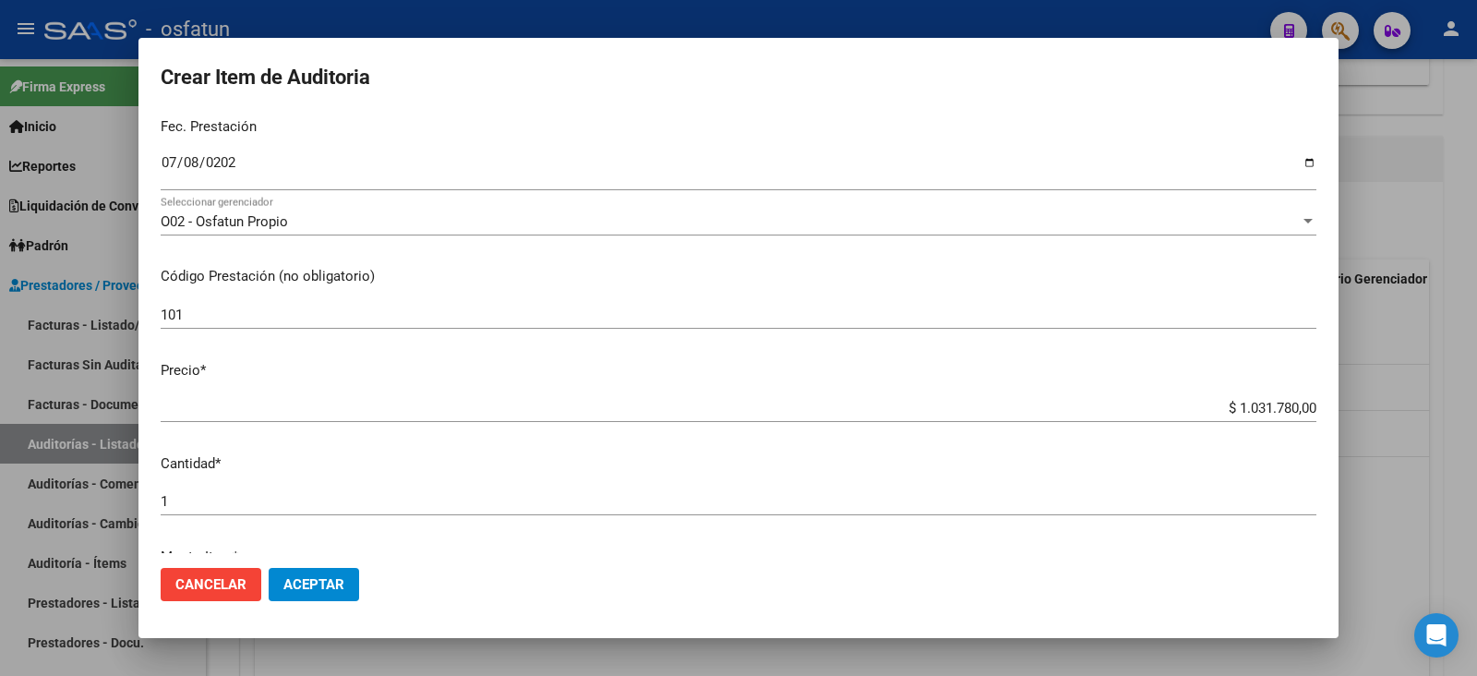
click at [1290, 407] on input "$ 1.031.780,00" at bounding box center [739, 408] width 1156 height 17
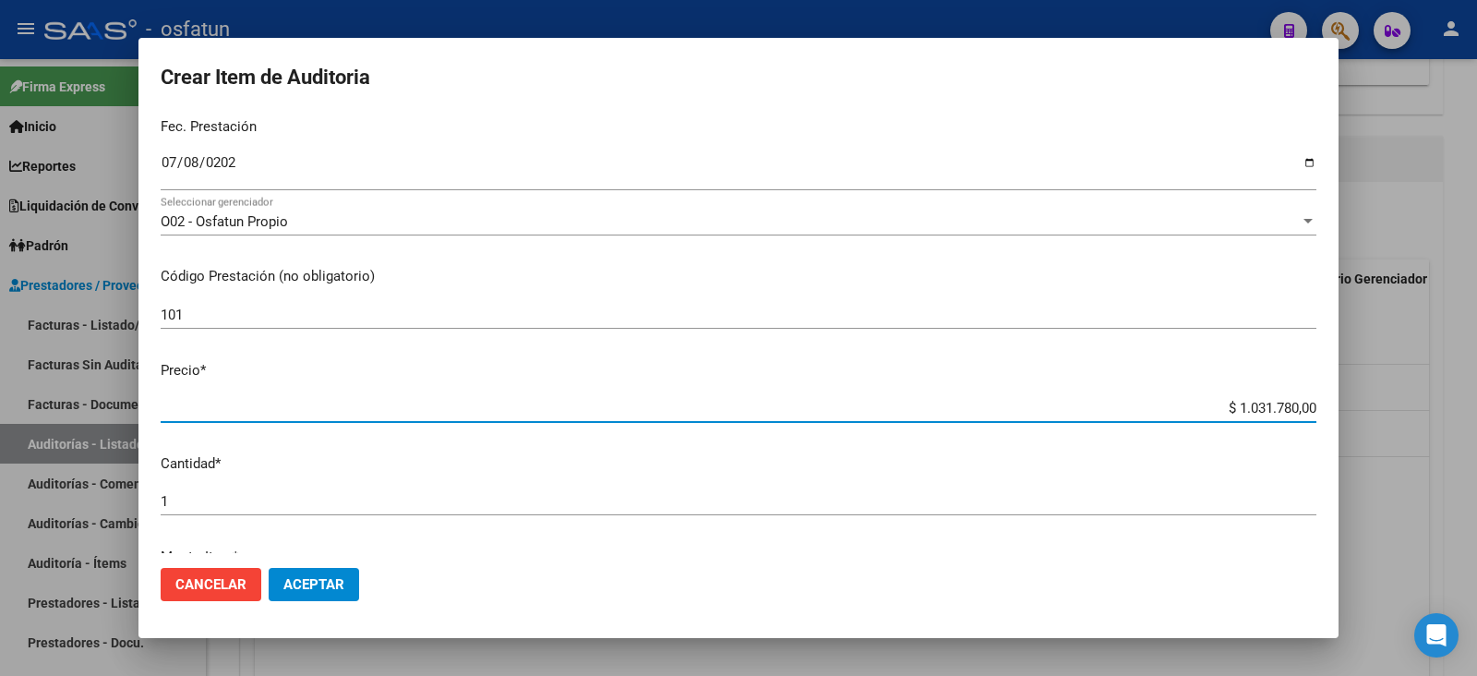
click at [1298, 404] on input "$ 1.031.780,00" at bounding box center [739, 408] width 1156 height 17
type input "$ 103.178,00"
type input "$ 10.317,80"
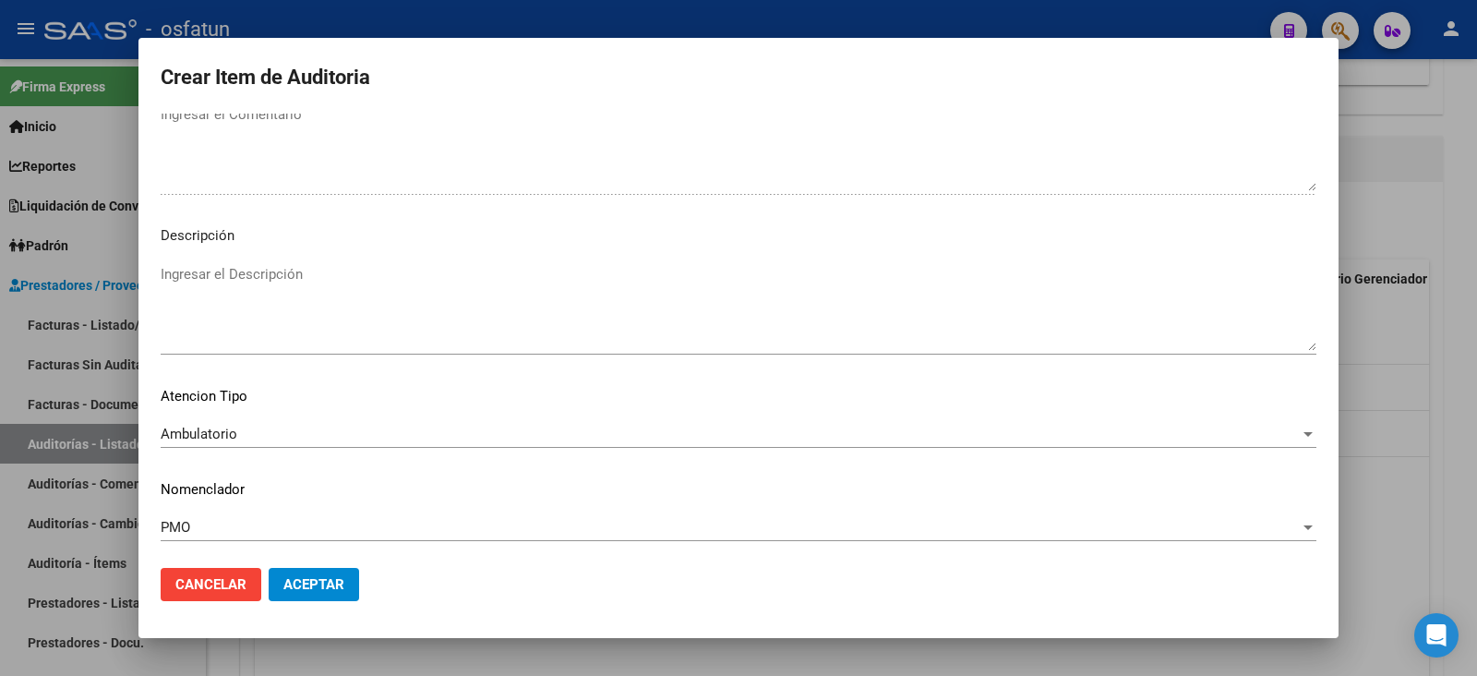
scroll to position [1315, 0]
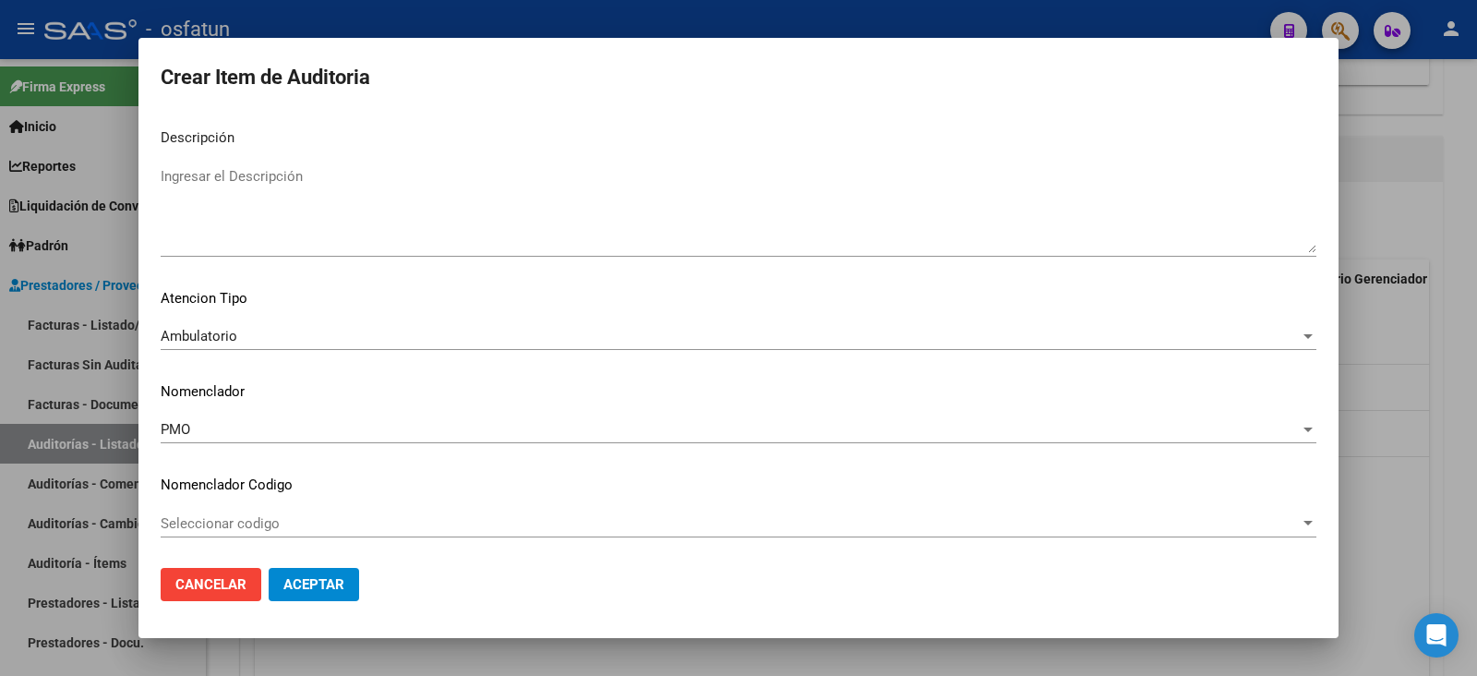
click at [323, 606] on mat-dialog-actions "Cancelar Aceptar" at bounding box center [739, 584] width 1156 height 63
click at [323, 580] on span "Aceptar" at bounding box center [313, 584] width 61 height 17
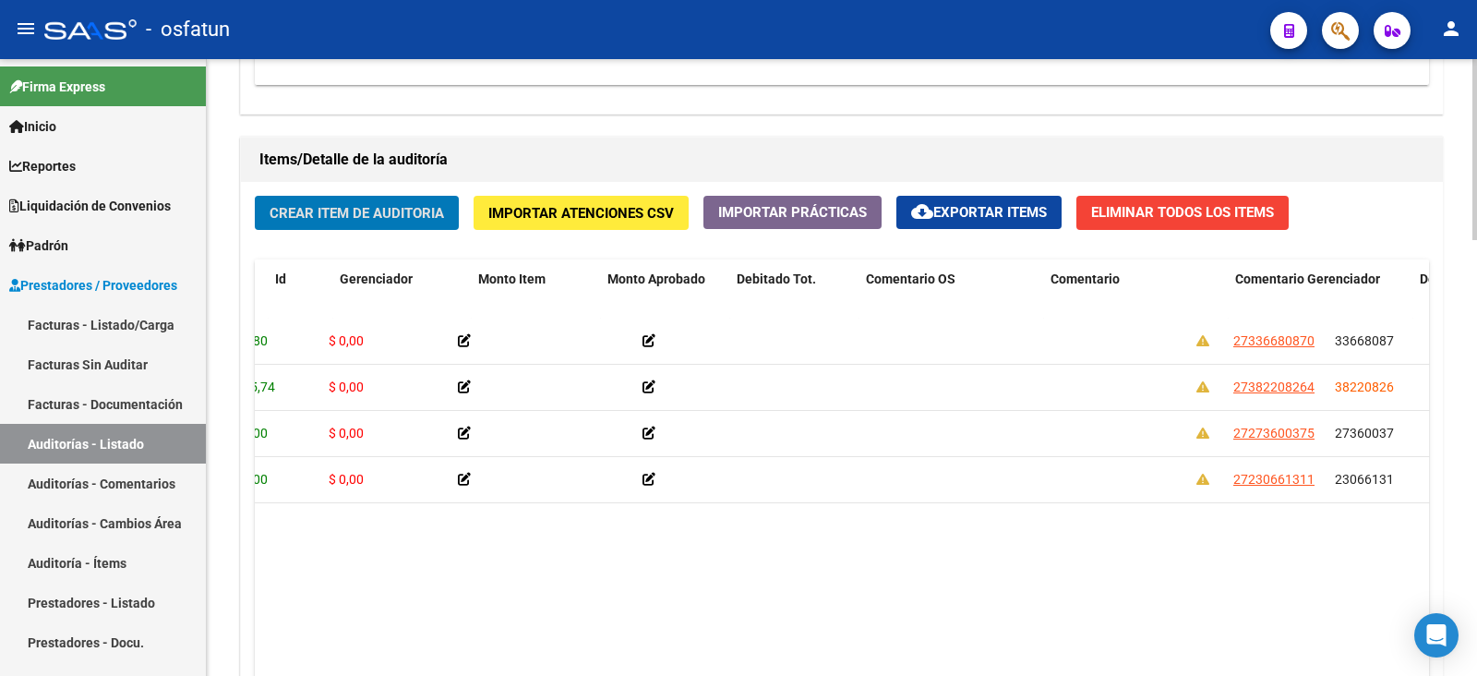
scroll to position [0, 0]
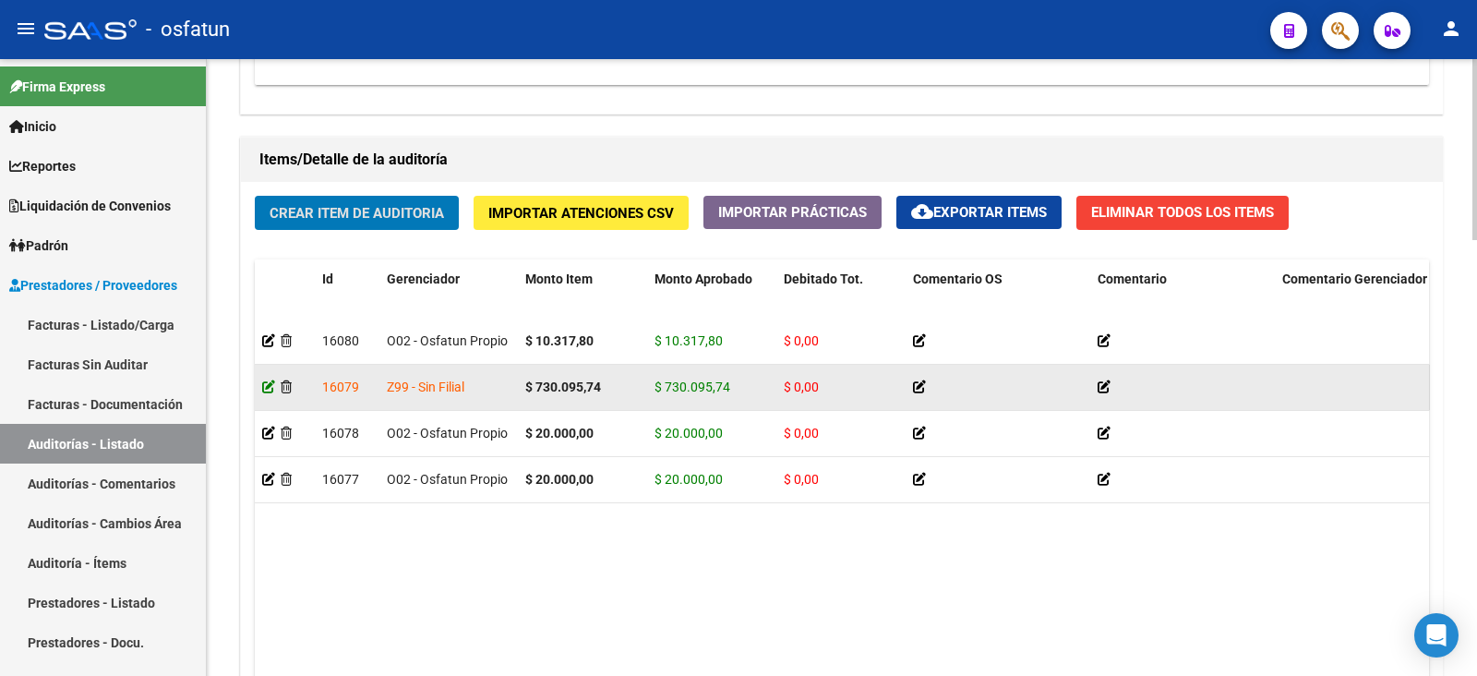
click at [270, 388] on icon at bounding box center [268, 386] width 13 height 13
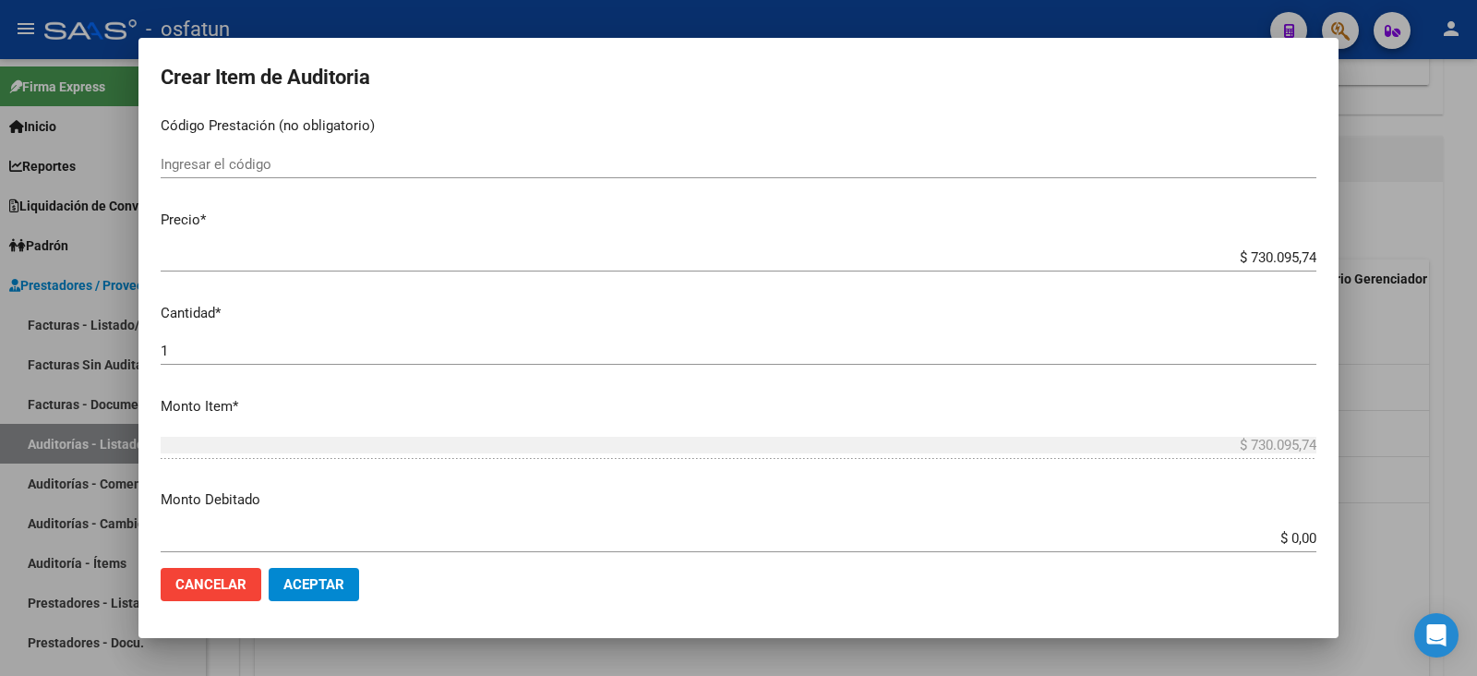
scroll to position [230, 0]
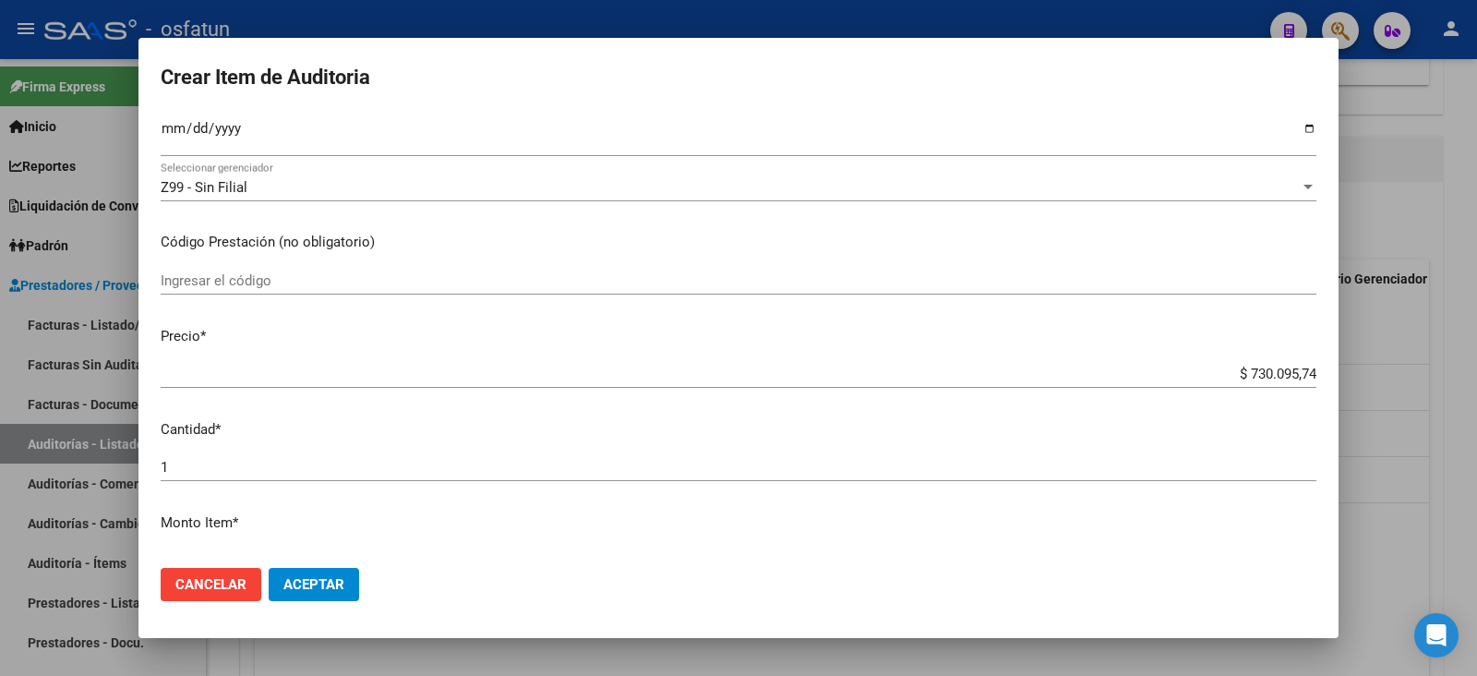
click at [1476, 351] on div at bounding box center [738, 338] width 1477 height 676
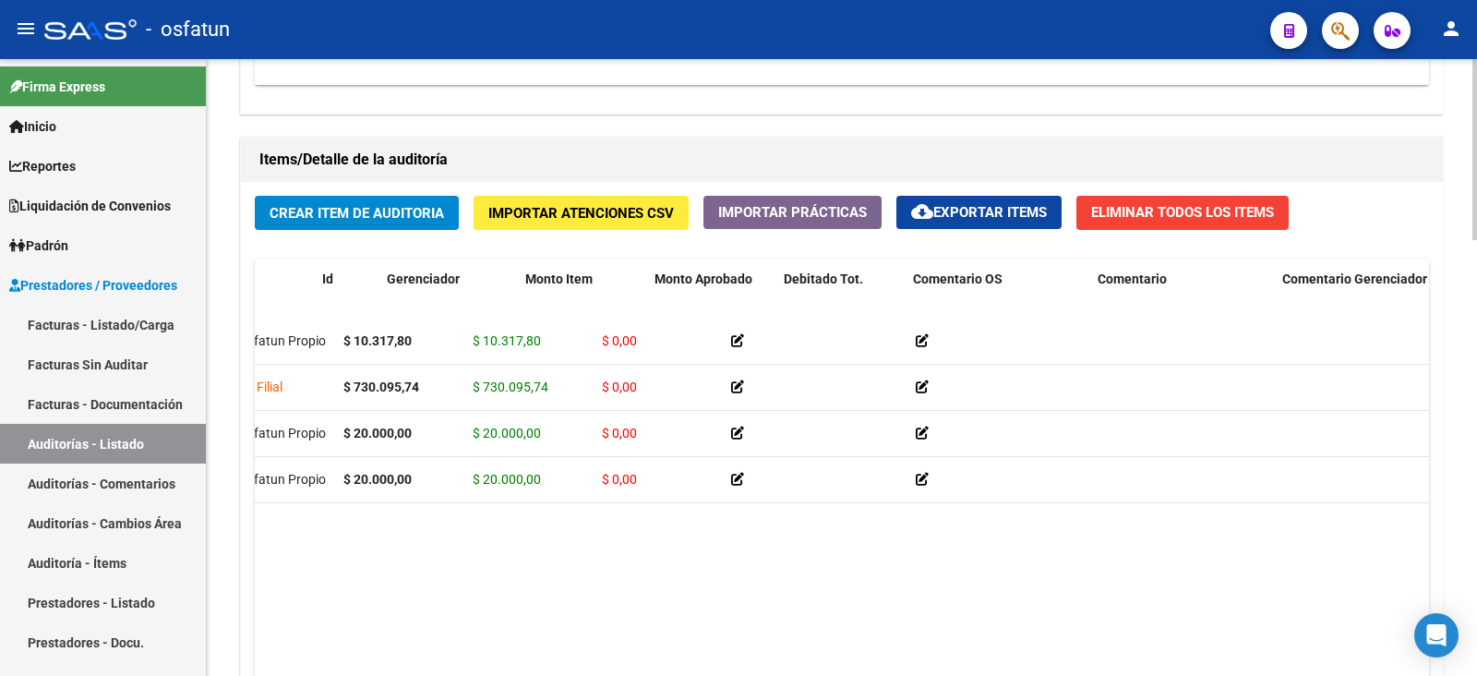
scroll to position [0, 0]
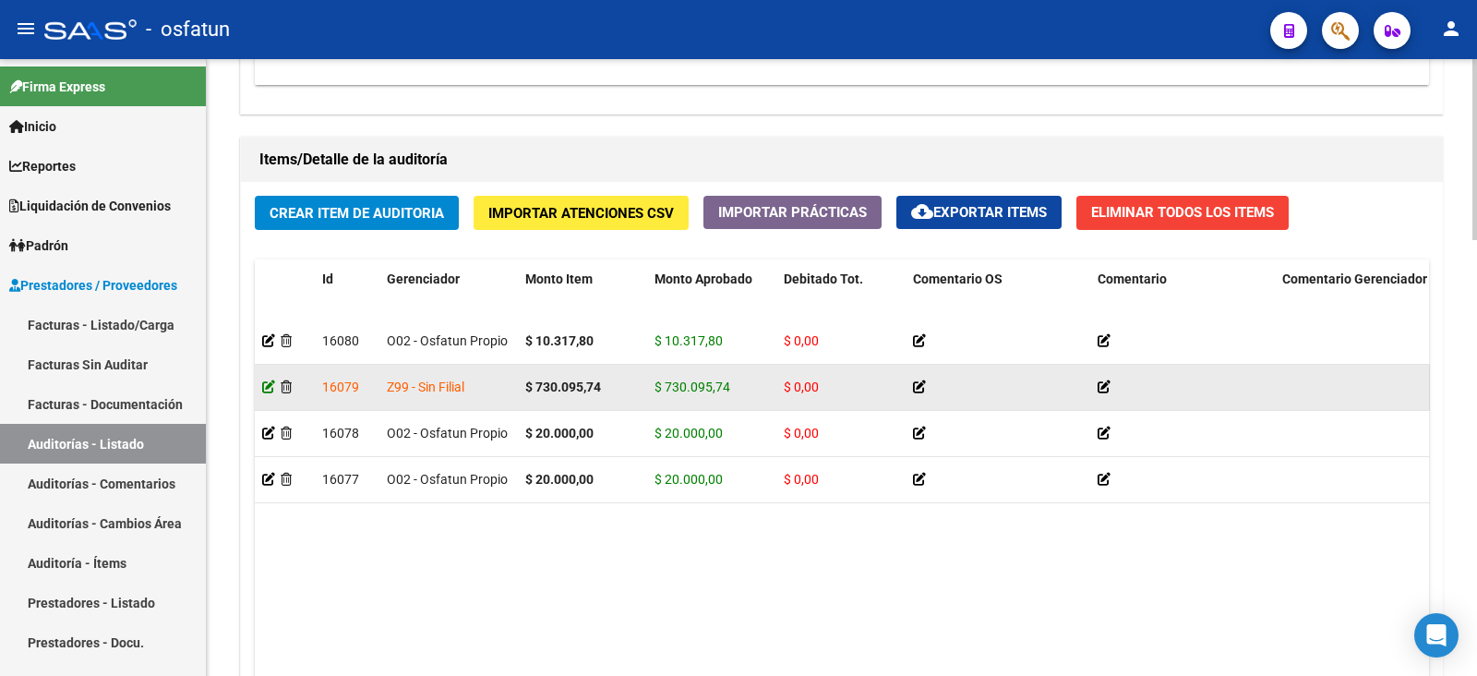
click at [263, 380] on icon at bounding box center [268, 386] width 13 height 13
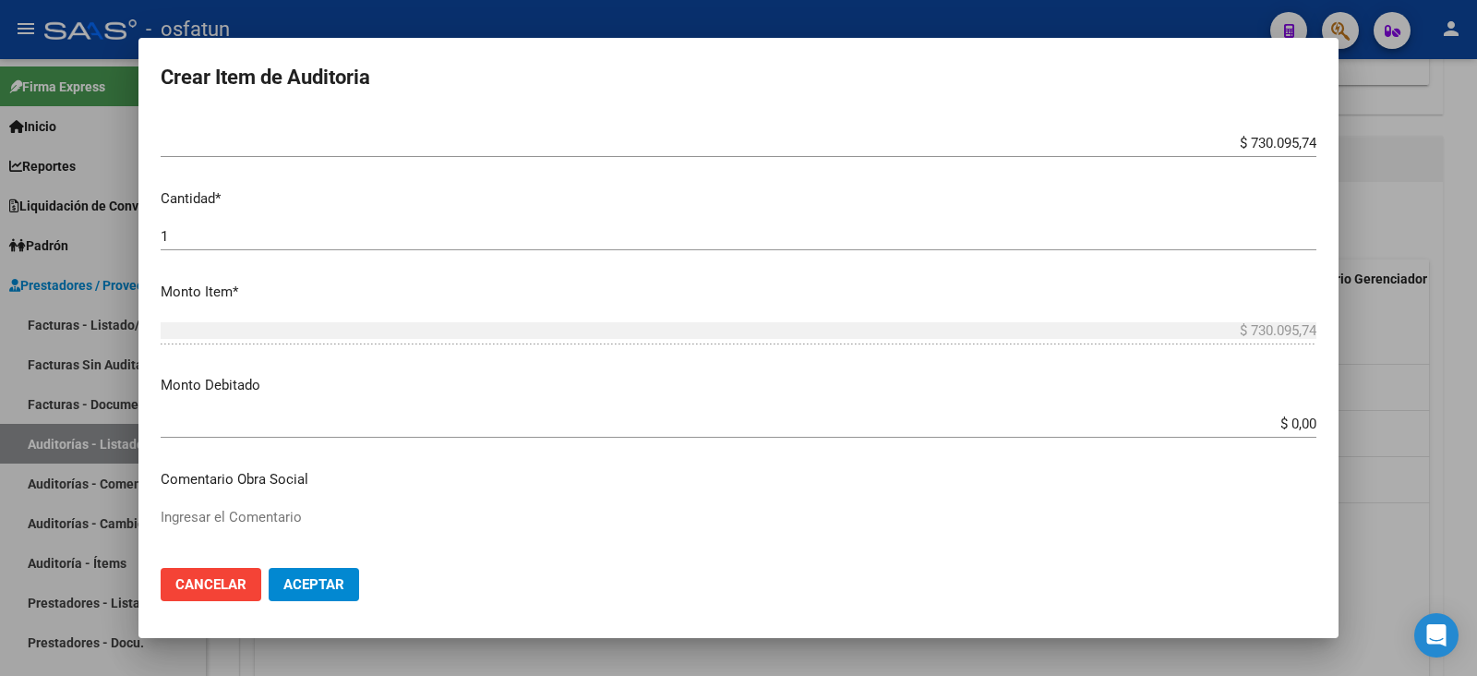
scroll to position [346, 0]
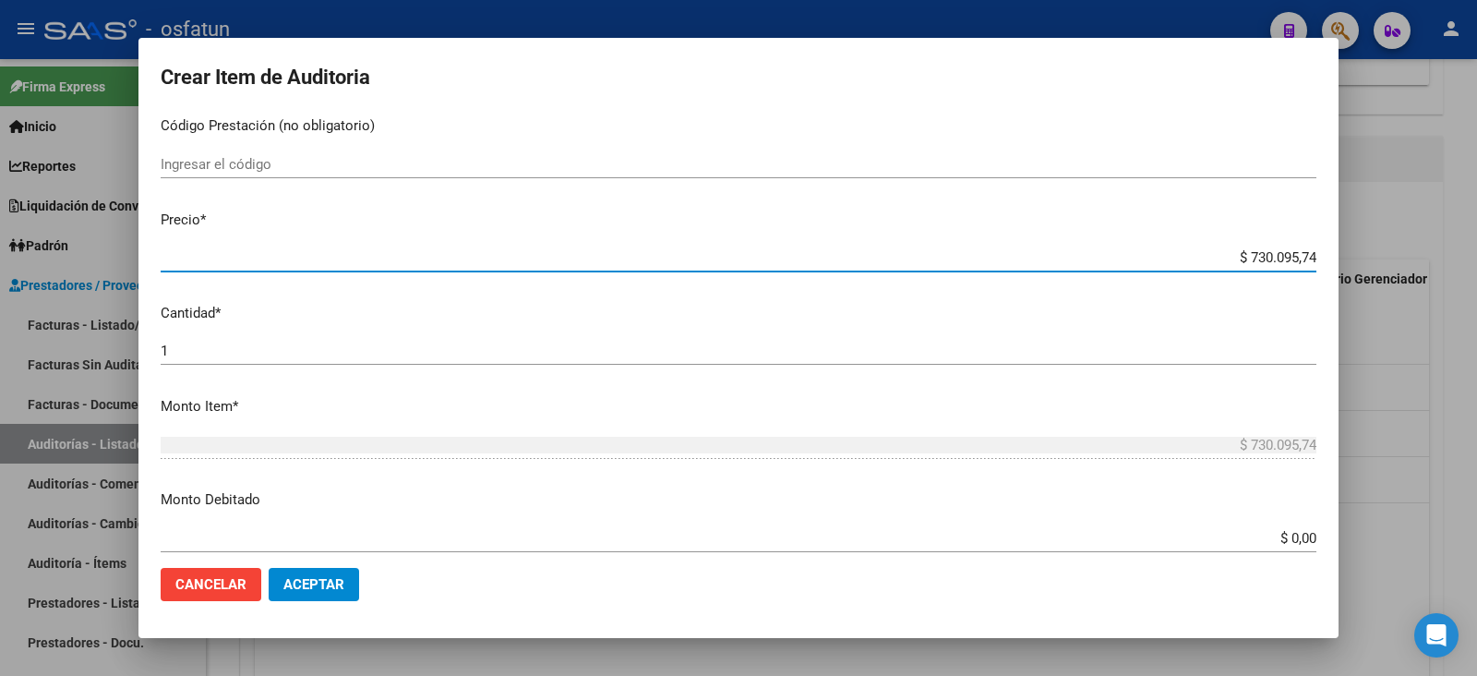
click at [1232, 249] on input "$ 730.095,74" at bounding box center [739, 257] width 1156 height 17
drag, startPoint x: 1234, startPoint y: 251, endPoint x: 1348, endPoint y: 244, distance: 113.8
click at [1348, 244] on div "Crear Item de Auditoria 38220826 Nro Documento 27382208264 CUIL Afiliado Activo…" at bounding box center [738, 338] width 1477 height 676
type input "$ 0,02"
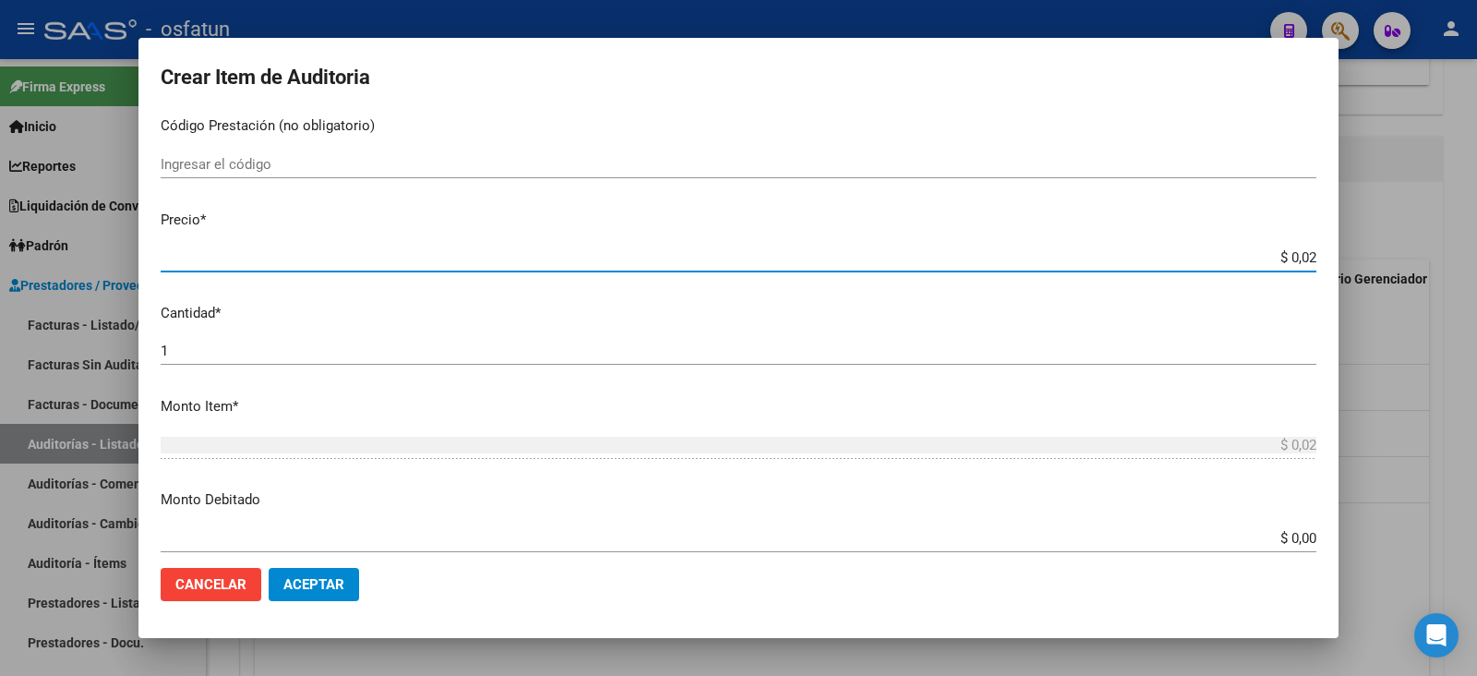
type input "$ 0,20"
type input "$ 2,00"
type input "$ 20,00"
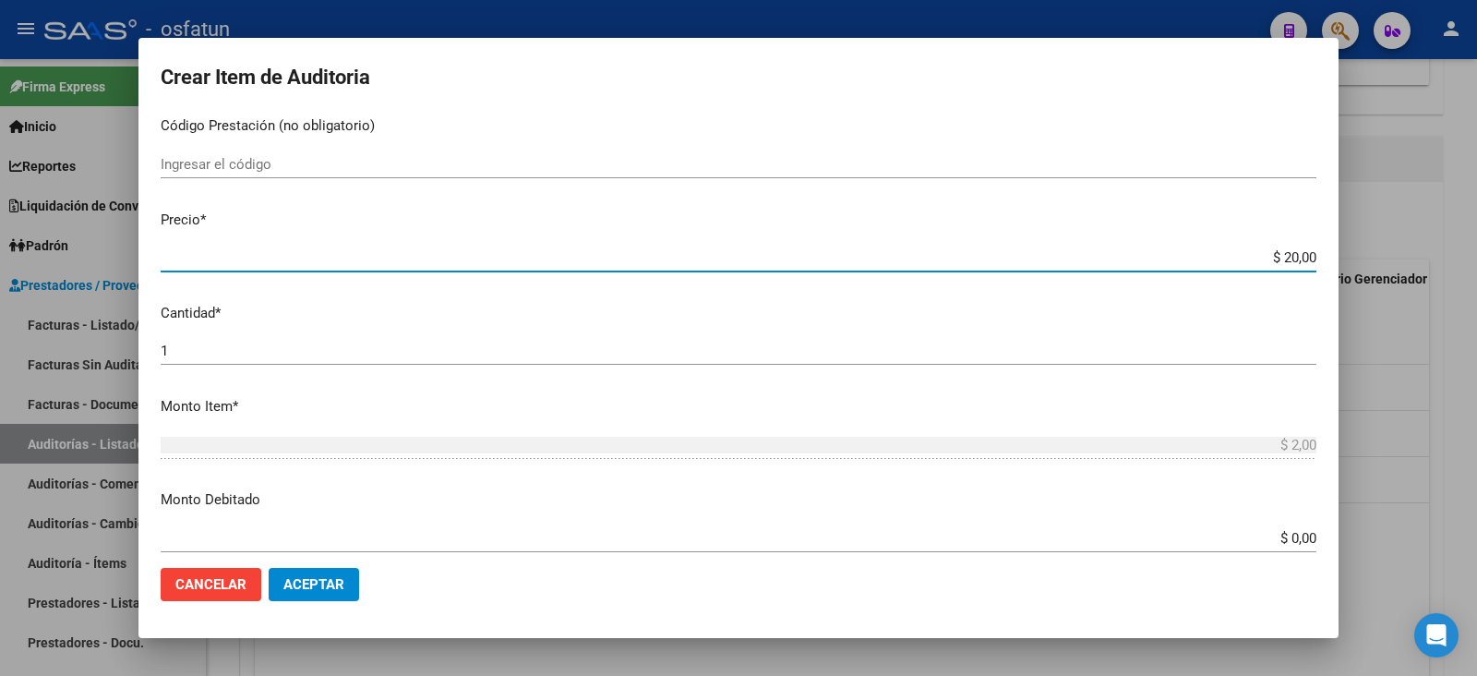
type input "$ 20,00"
type input "$ 200,00"
type input "$ 2.000,00"
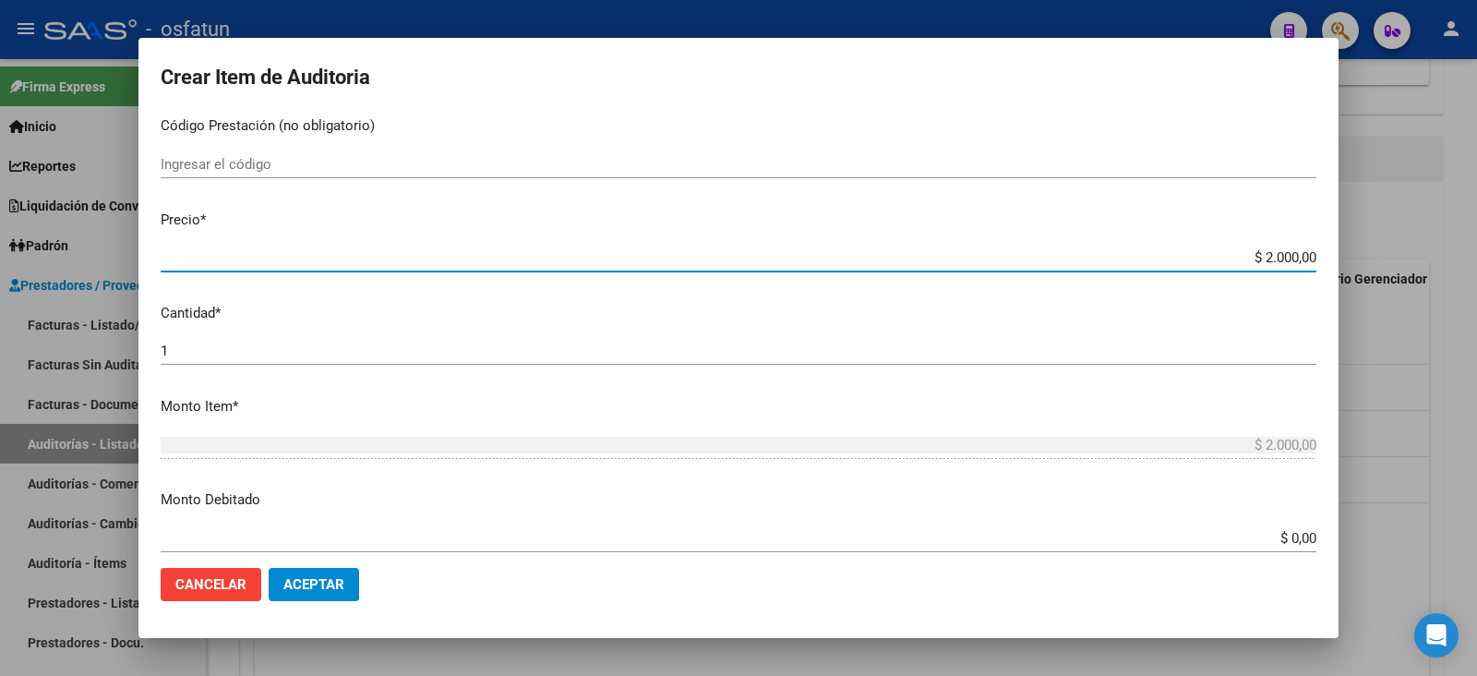
type input "$ 20.000,00"
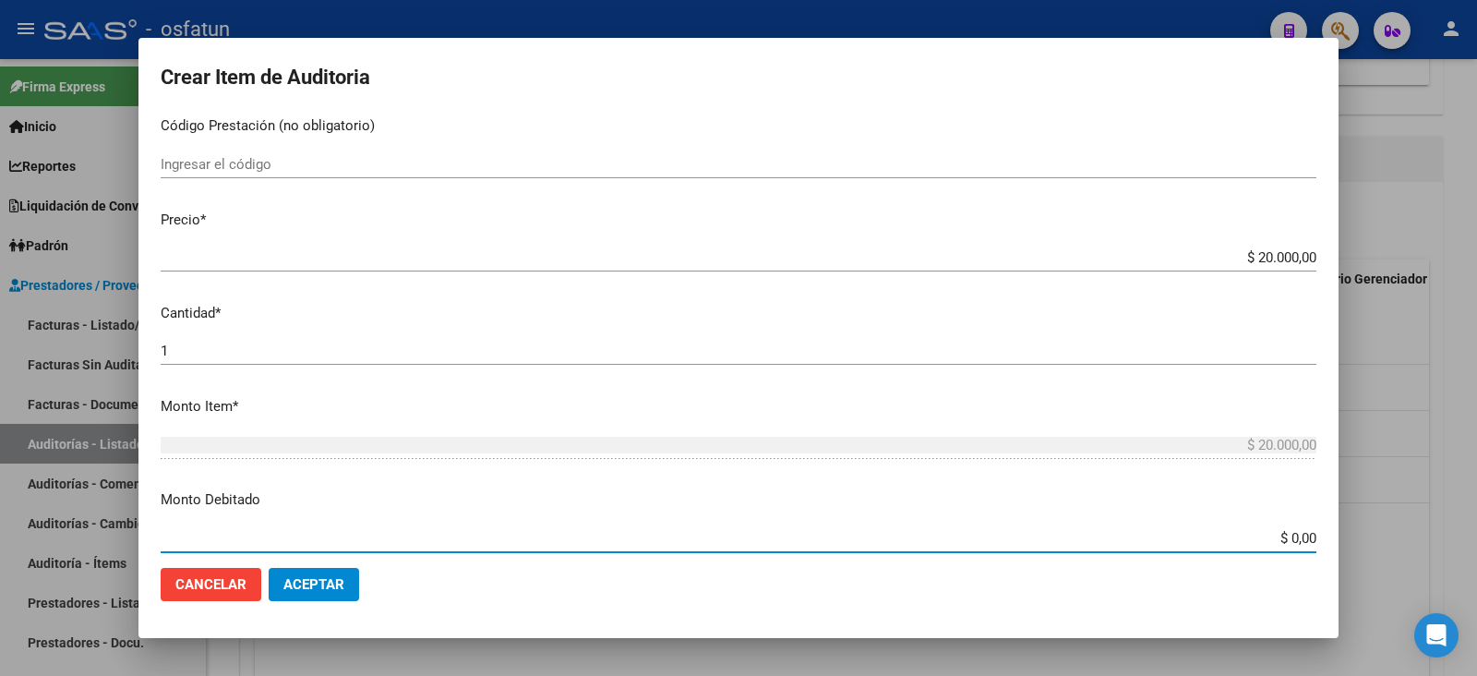
drag, startPoint x: 1273, startPoint y: 533, endPoint x: 1348, endPoint y: 522, distance: 75.6
click at [1348, 522] on div "Crear Item de Auditoria 38220826 Nro Documento 27382208264 CUIL Afiliado Activo…" at bounding box center [738, 338] width 1477 height 676
type input "$ 20.000,00"
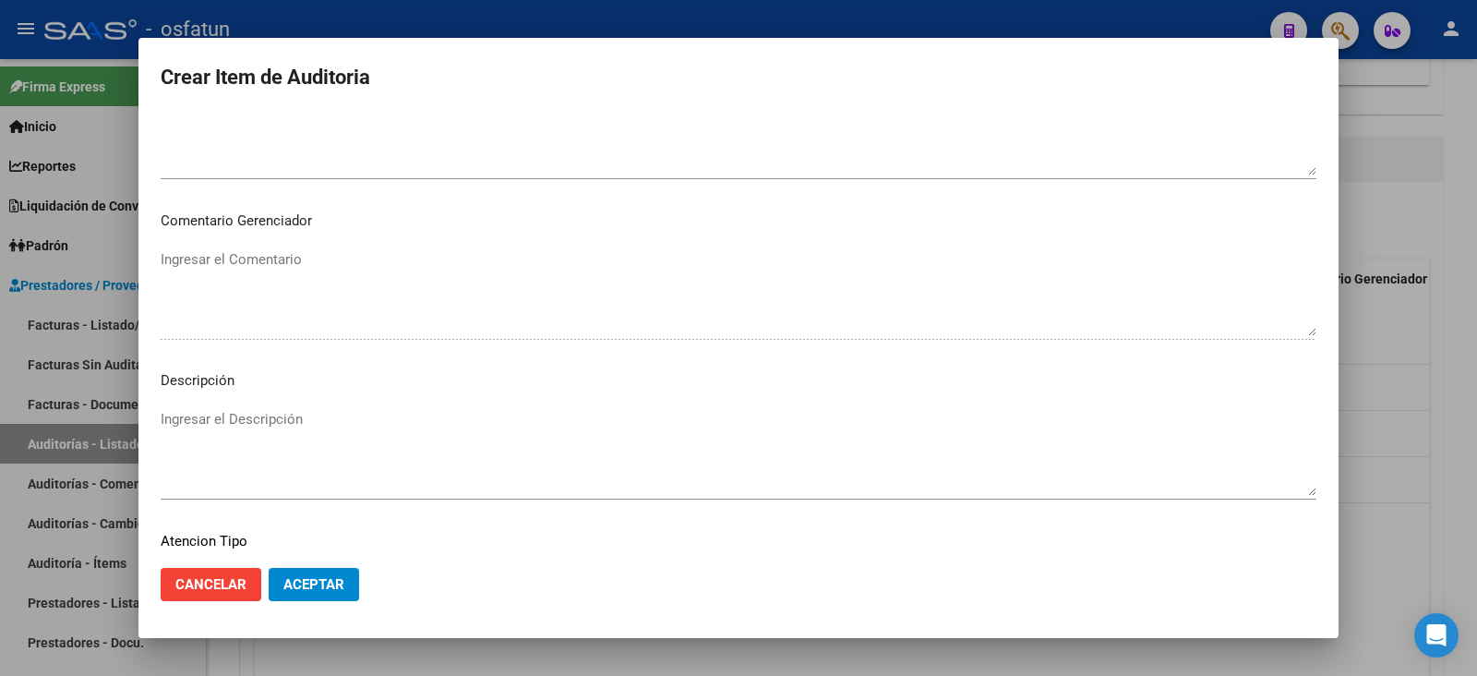
scroll to position [692, 0]
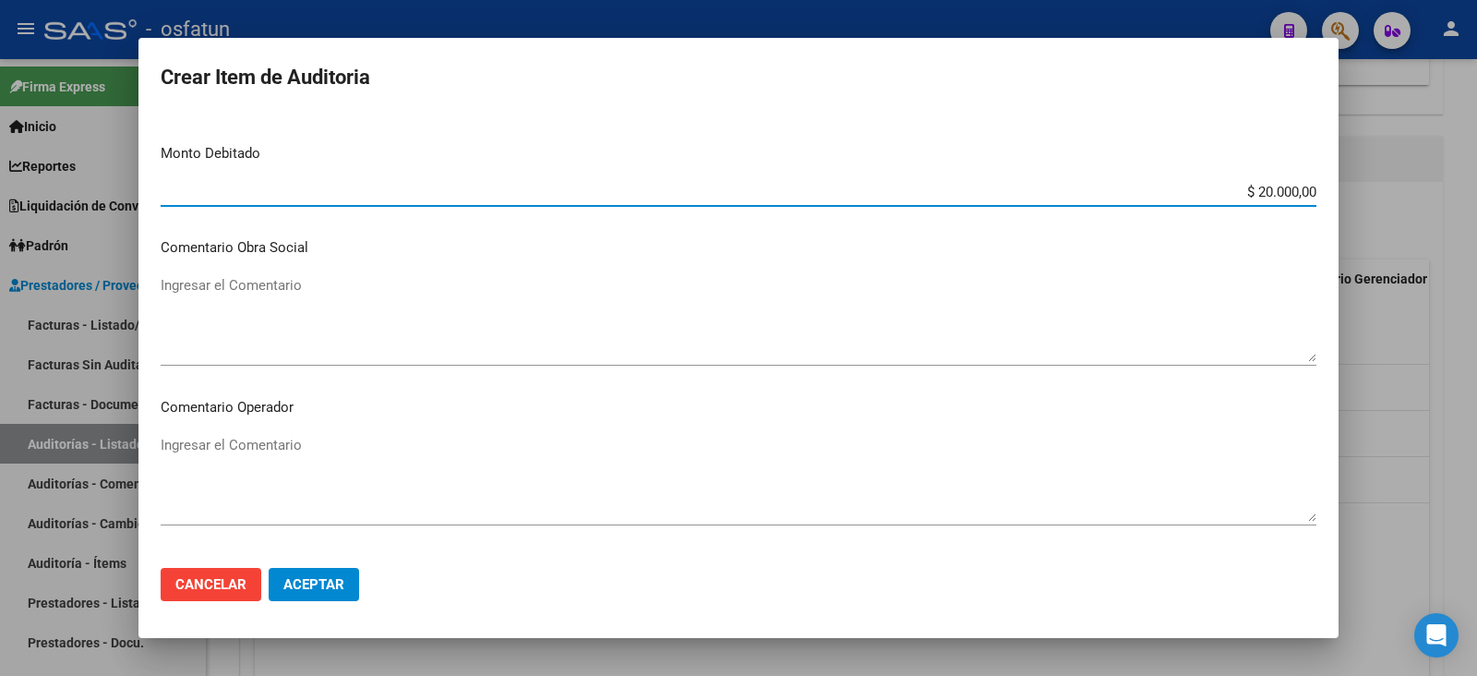
click at [364, 358] on textarea "Ingresar el Comentario" at bounding box center [739, 318] width 1156 height 87
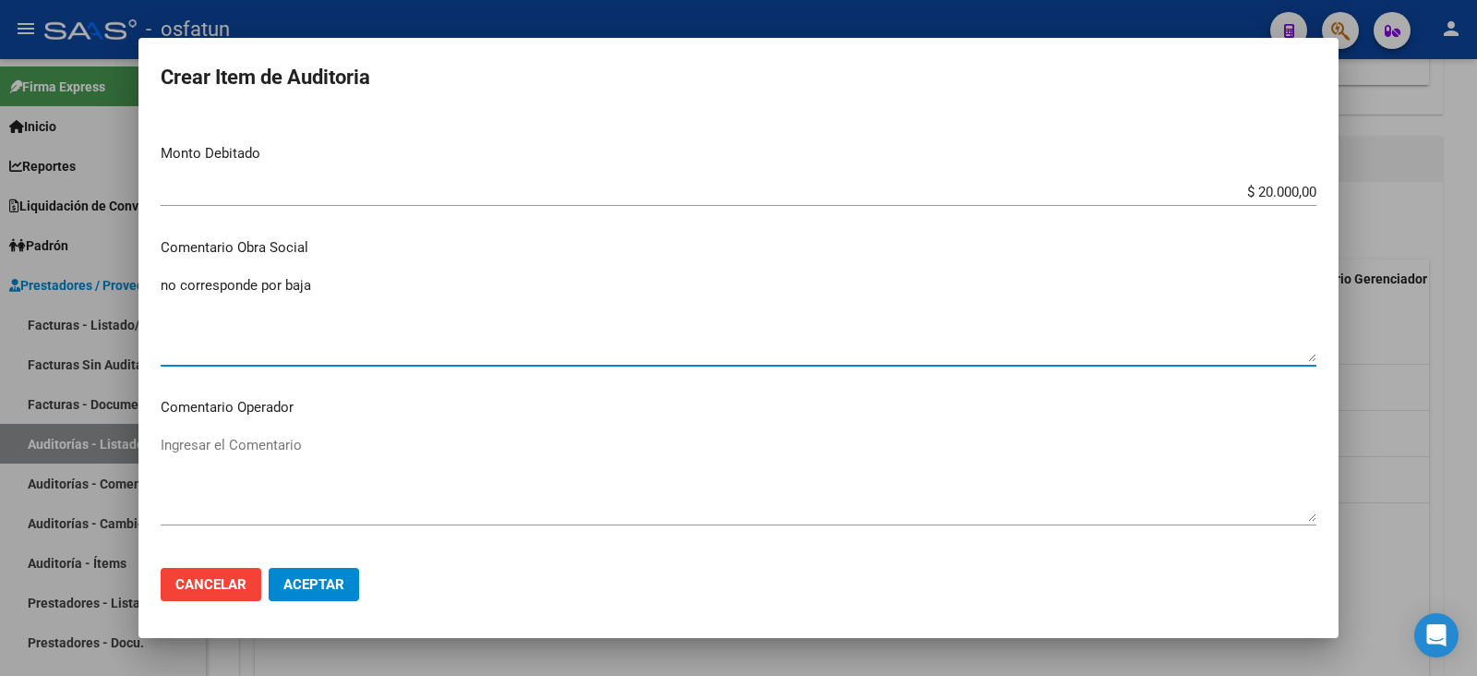
drag, startPoint x: 203, startPoint y: 282, endPoint x: 176, endPoint y: 303, distance: 34.2
click at [176, 303] on textarea "no corresponde por baja" at bounding box center [739, 318] width 1156 height 87
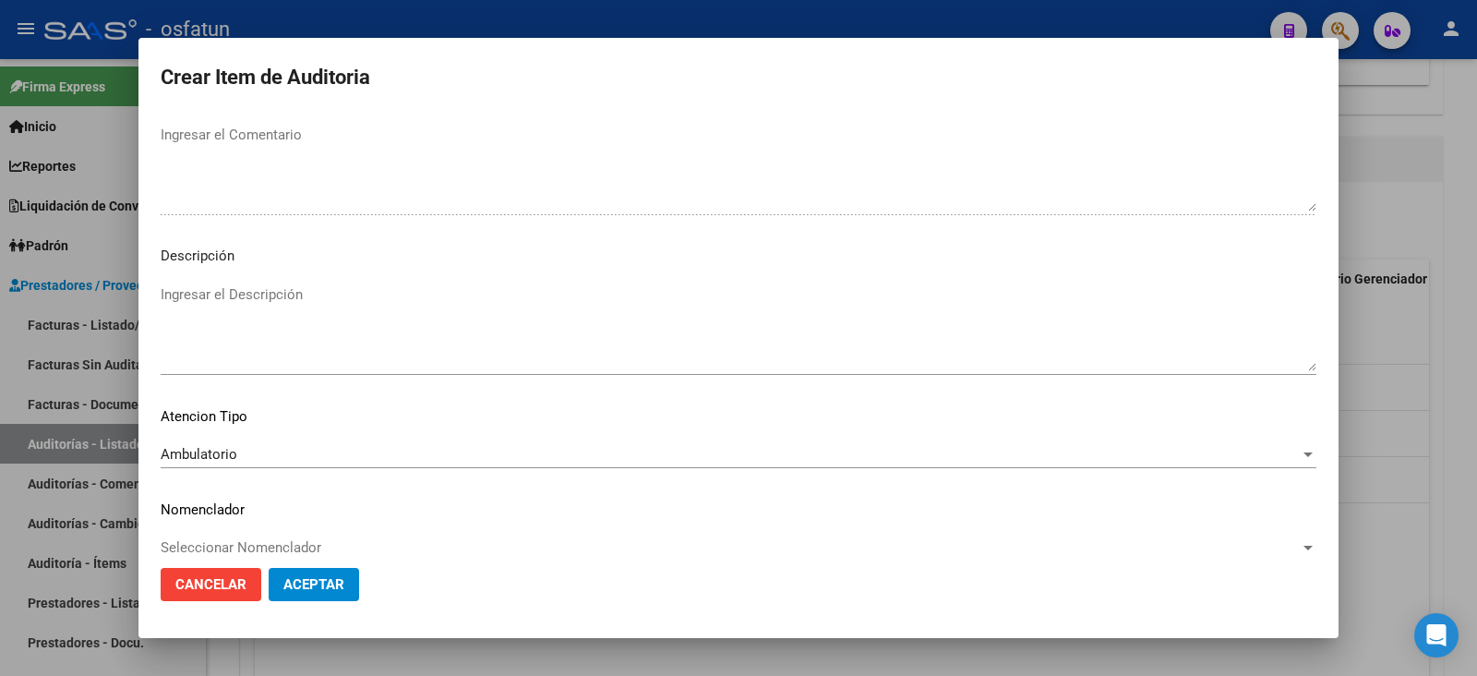
scroll to position [1188, 0]
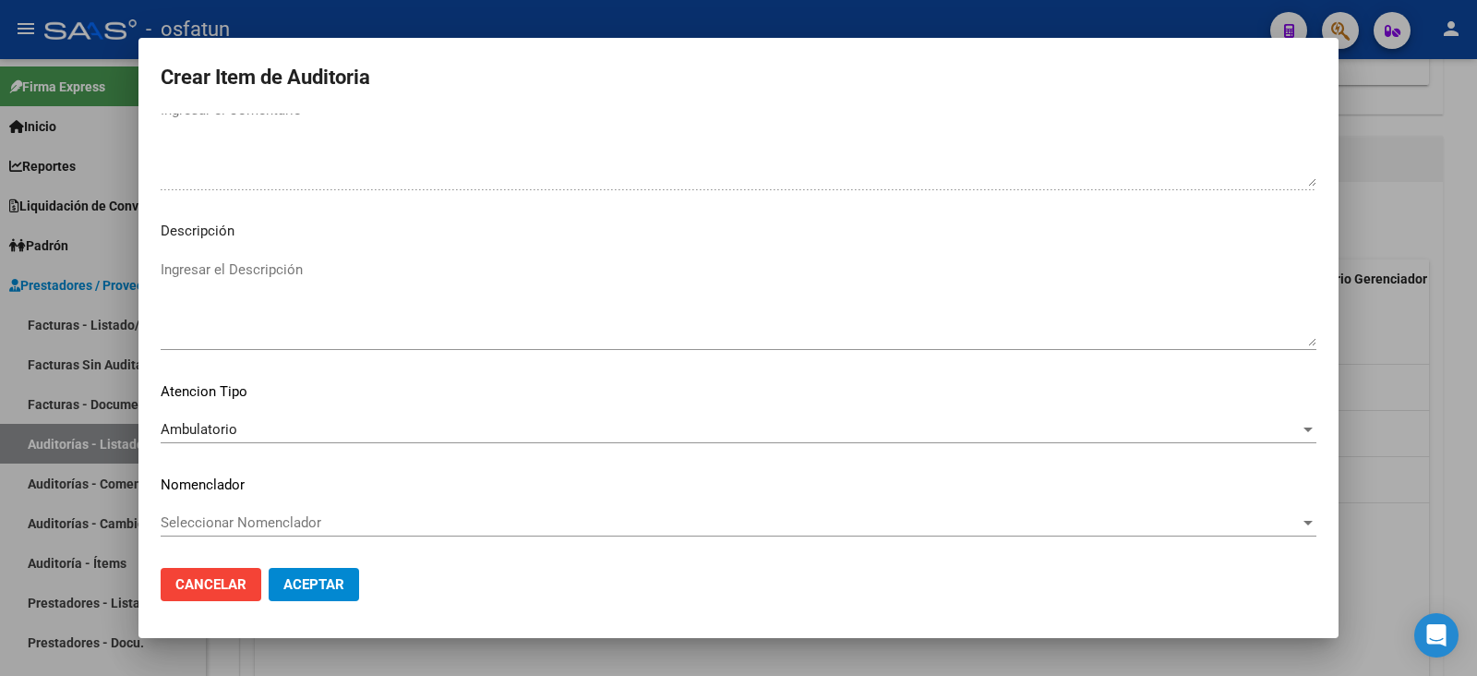
type textarea "no corresponde por baja"
click at [189, 534] on div "Seleccionar Nomenclador Seleccionar Nomenclador" at bounding box center [739, 523] width 1156 height 28
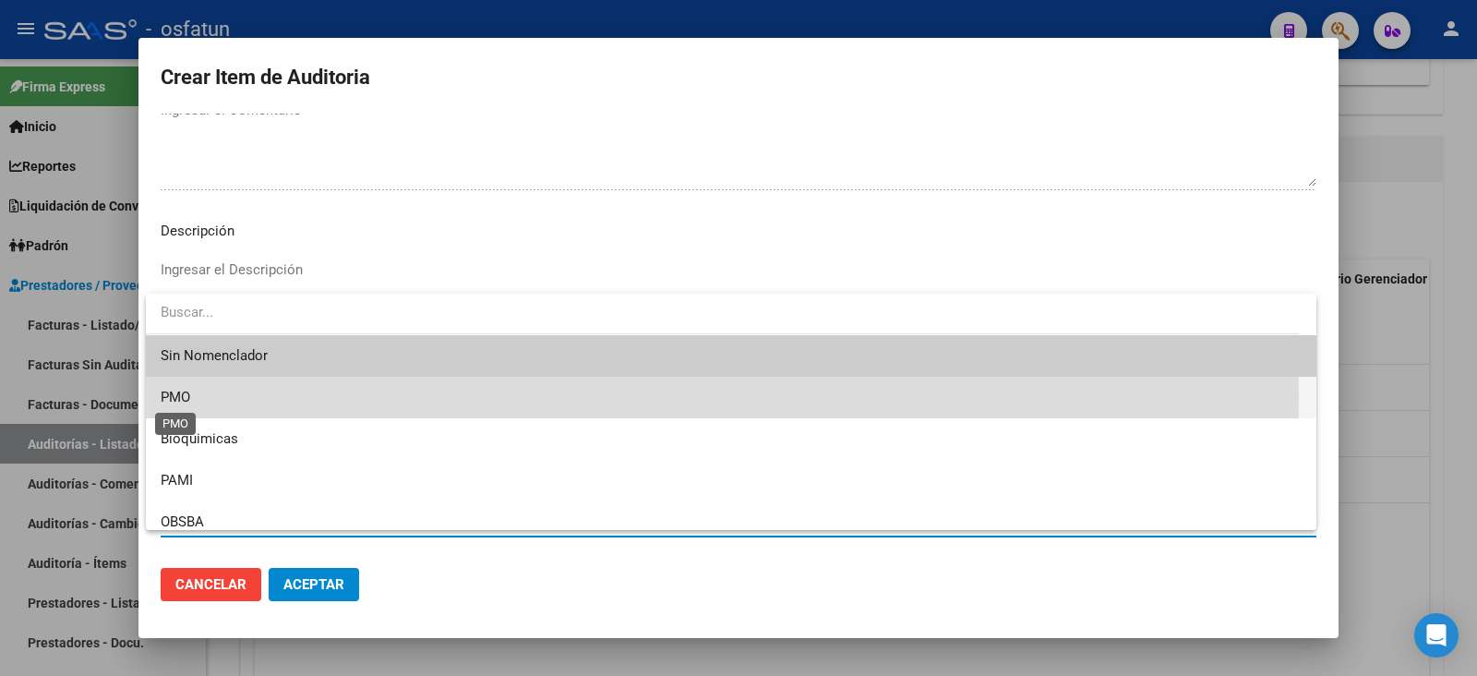
click at [189, 396] on span "PMO" at bounding box center [176, 397] width 30 height 17
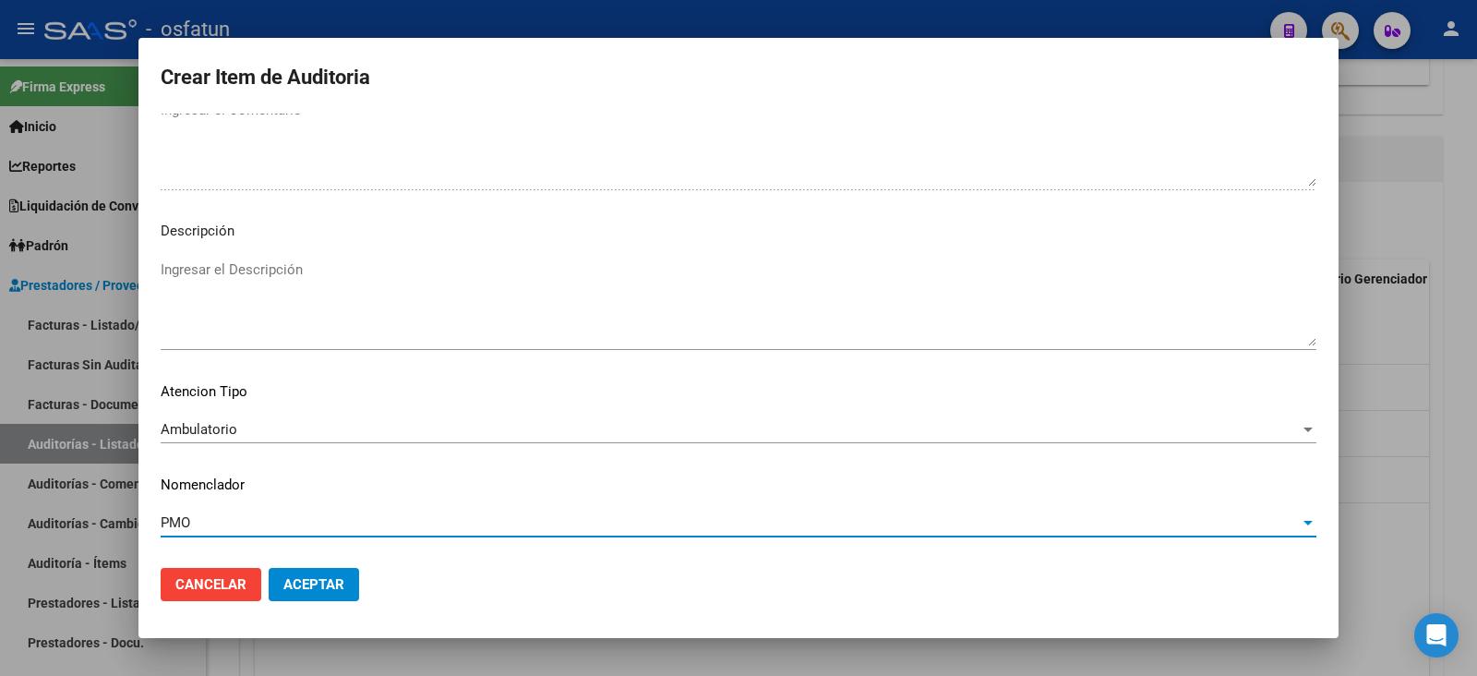
click at [283, 577] on span "Aceptar" at bounding box center [313, 584] width 61 height 17
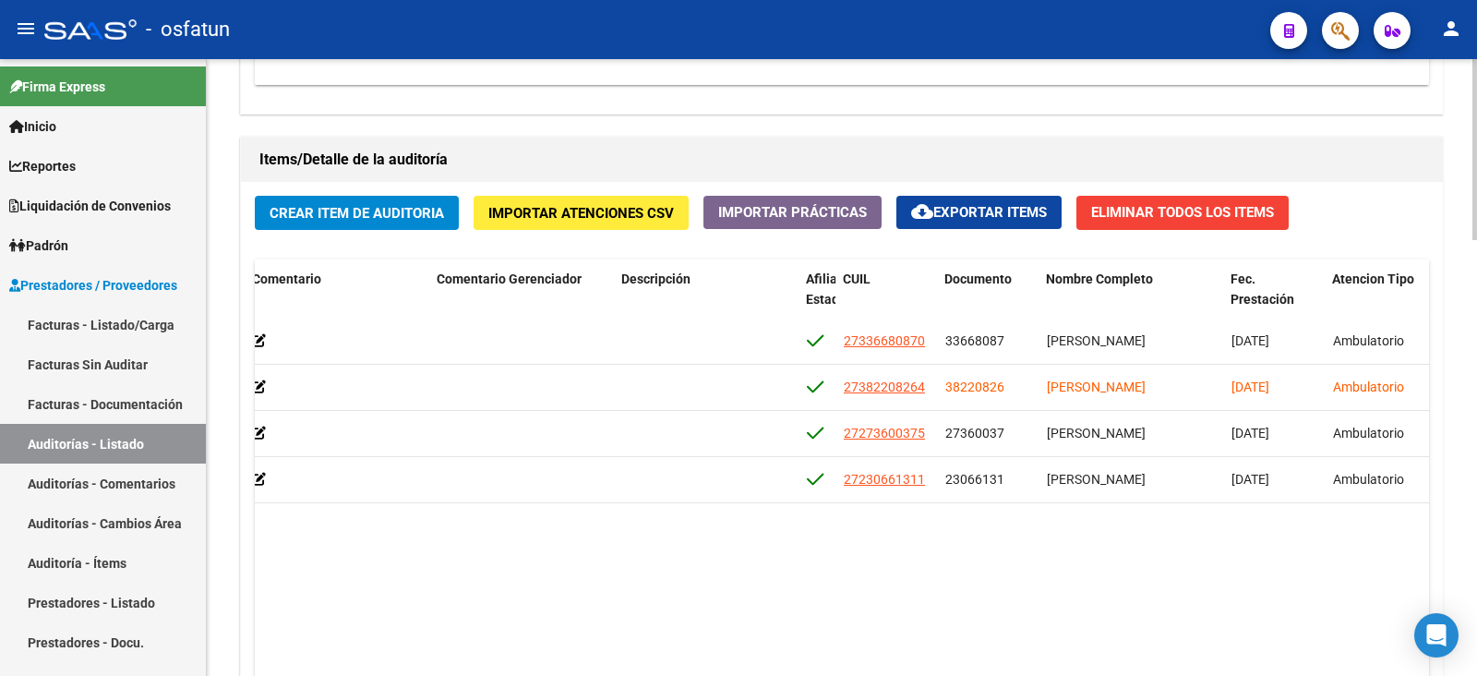
scroll to position [0, 847]
click at [314, 223] on button "Crear Item de Auditoria" at bounding box center [357, 213] width 204 height 34
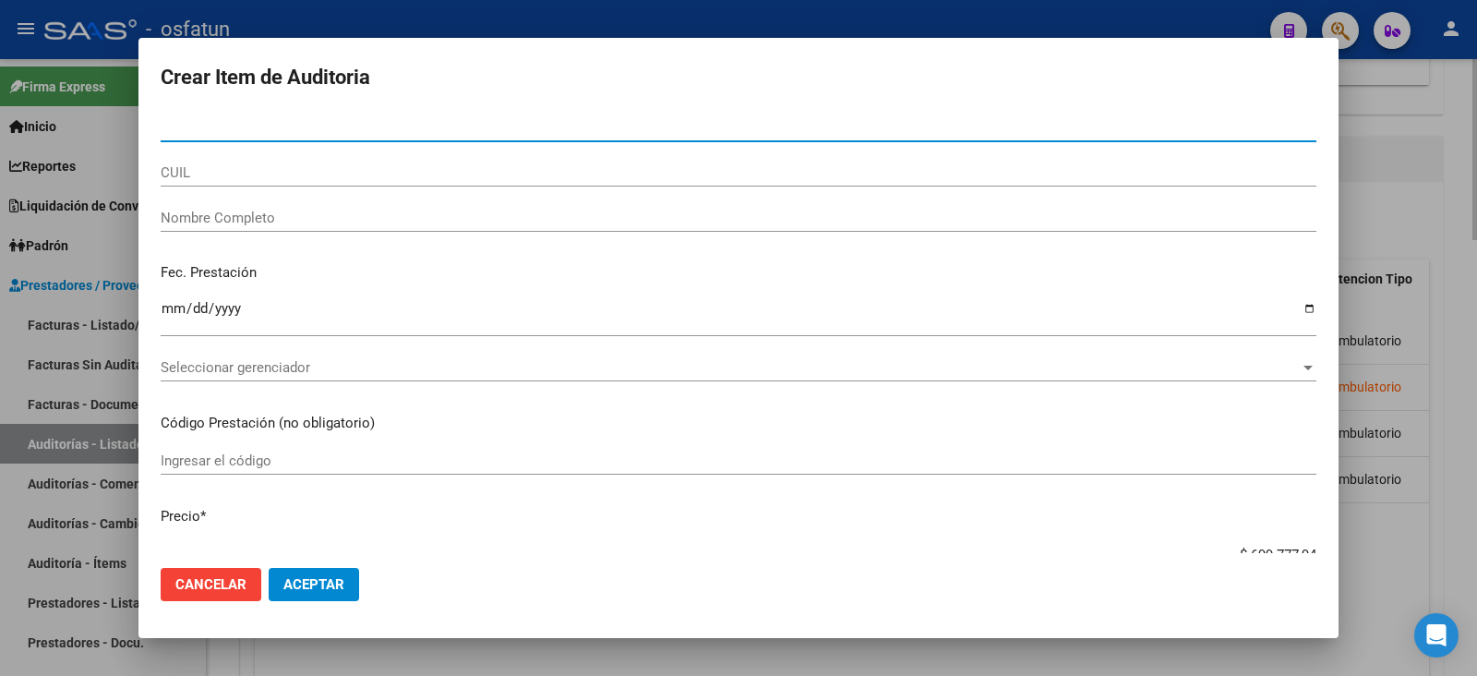
paste input "2306613"
type input "2306613"
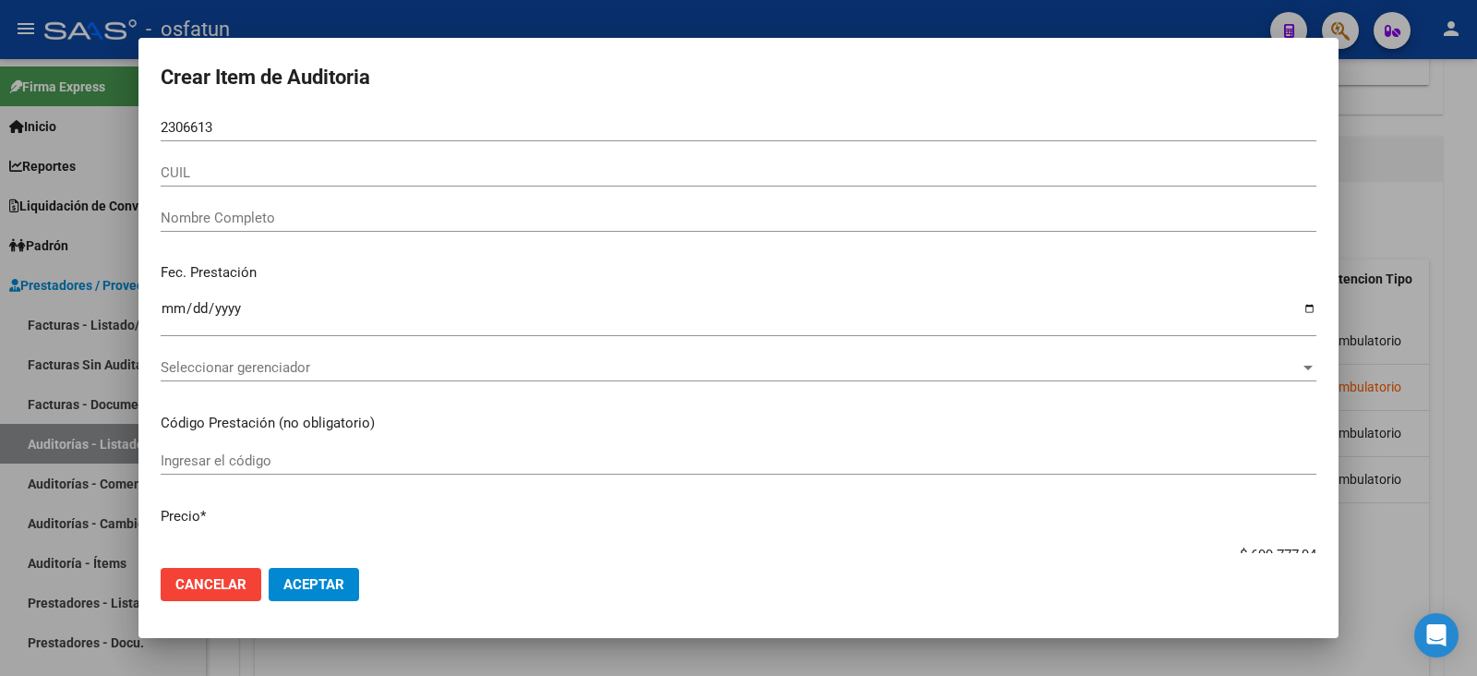
click at [474, 268] on p "Fec. Prestación" at bounding box center [739, 272] width 1156 height 21
click at [338, 161] on div "CUIL" at bounding box center [739, 173] width 1156 height 28
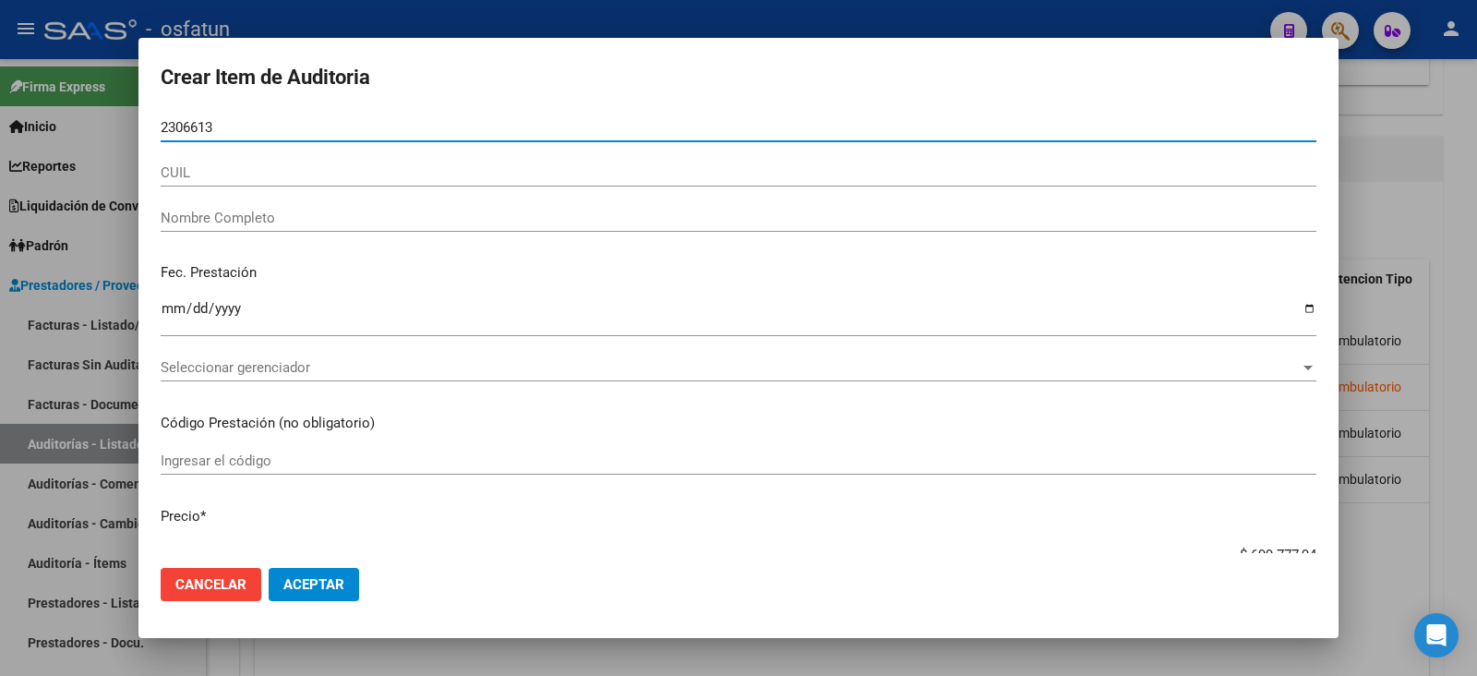
drag, startPoint x: 317, startPoint y: 131, endPoint x: 60, endPoint y: 122, distance: 256.8
click at [12, 111] on div "Crear Item de Auditoria 2306613 Nro Documento CUIL Nombre Completo Fec. Prestac…" at bounding box center [738, 338] width 1477 height 676
click at [210, 576] on span "Cancelar" at bounding box center [210, 584] width 71 height 17
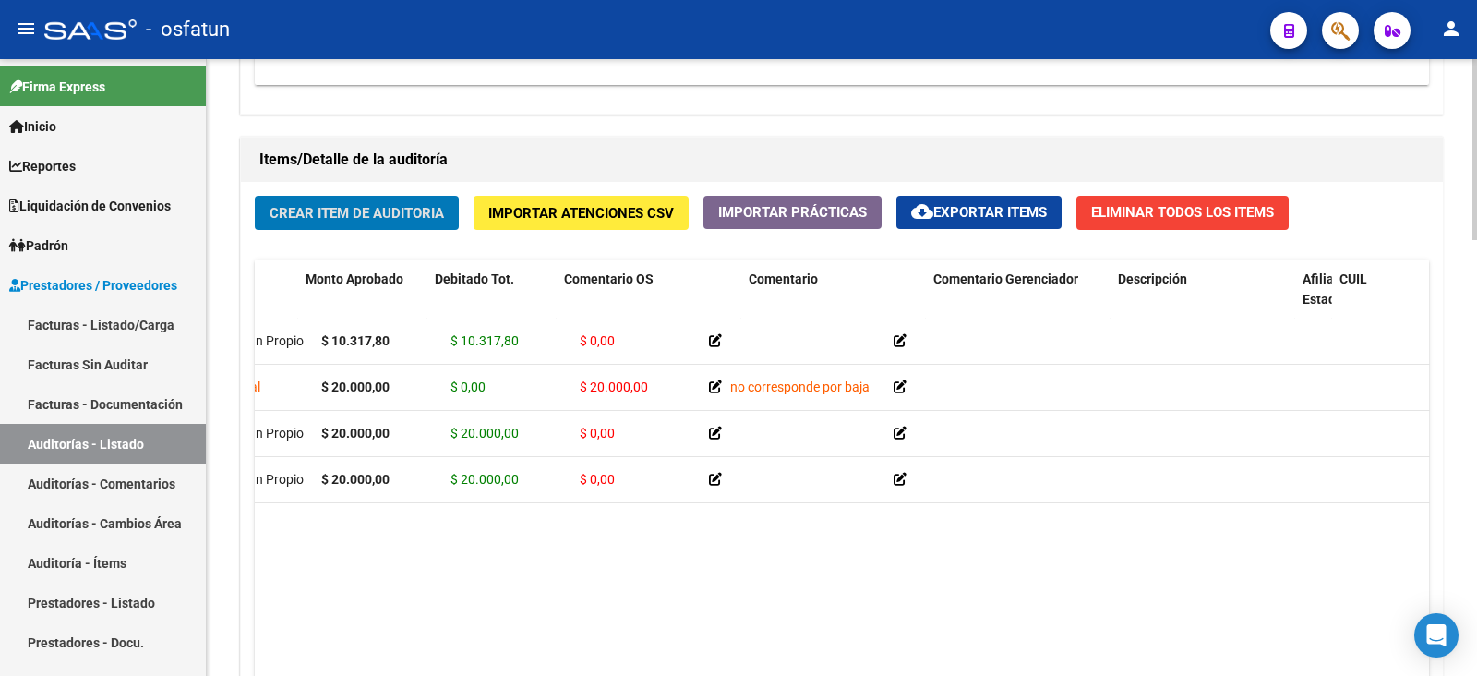
scroll to position [0, 0]
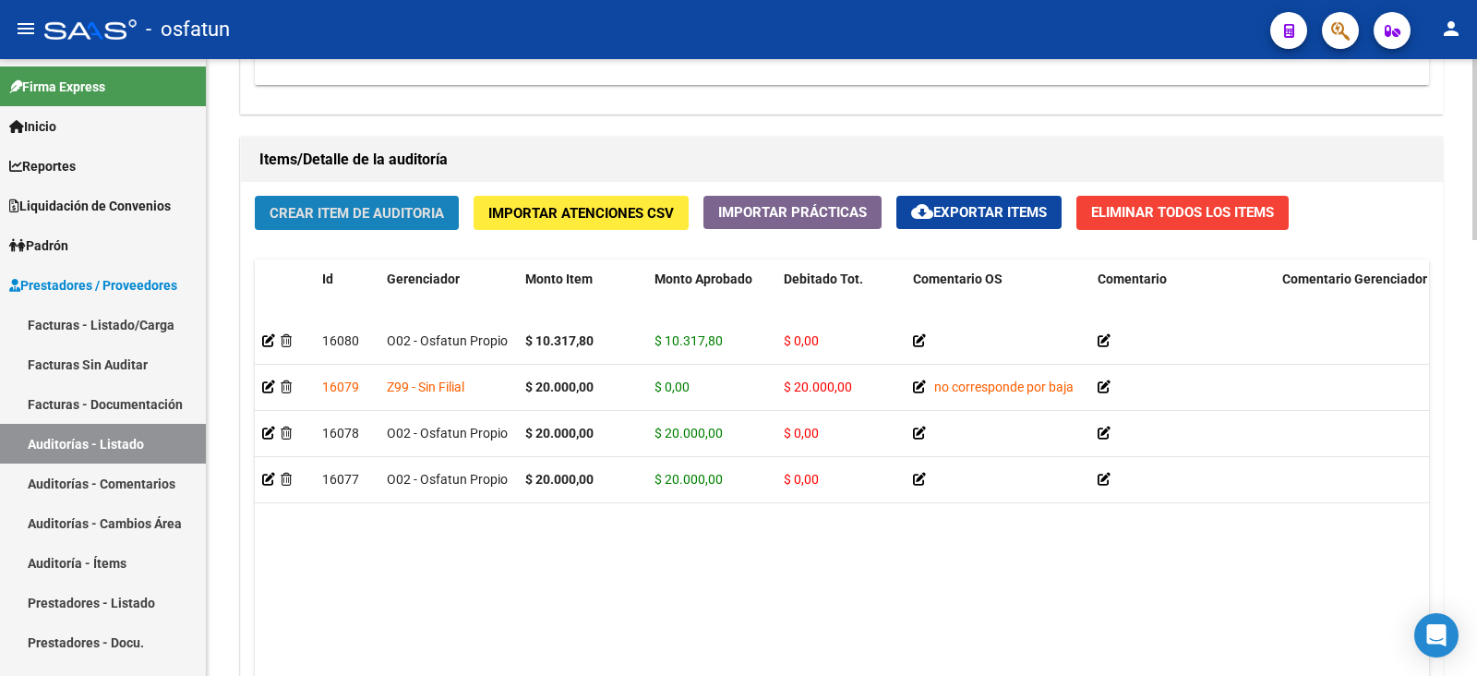
click at [389, 205] on span "Crear Item de Auditoria" at bounding box center [357, 213] width 174 height 17
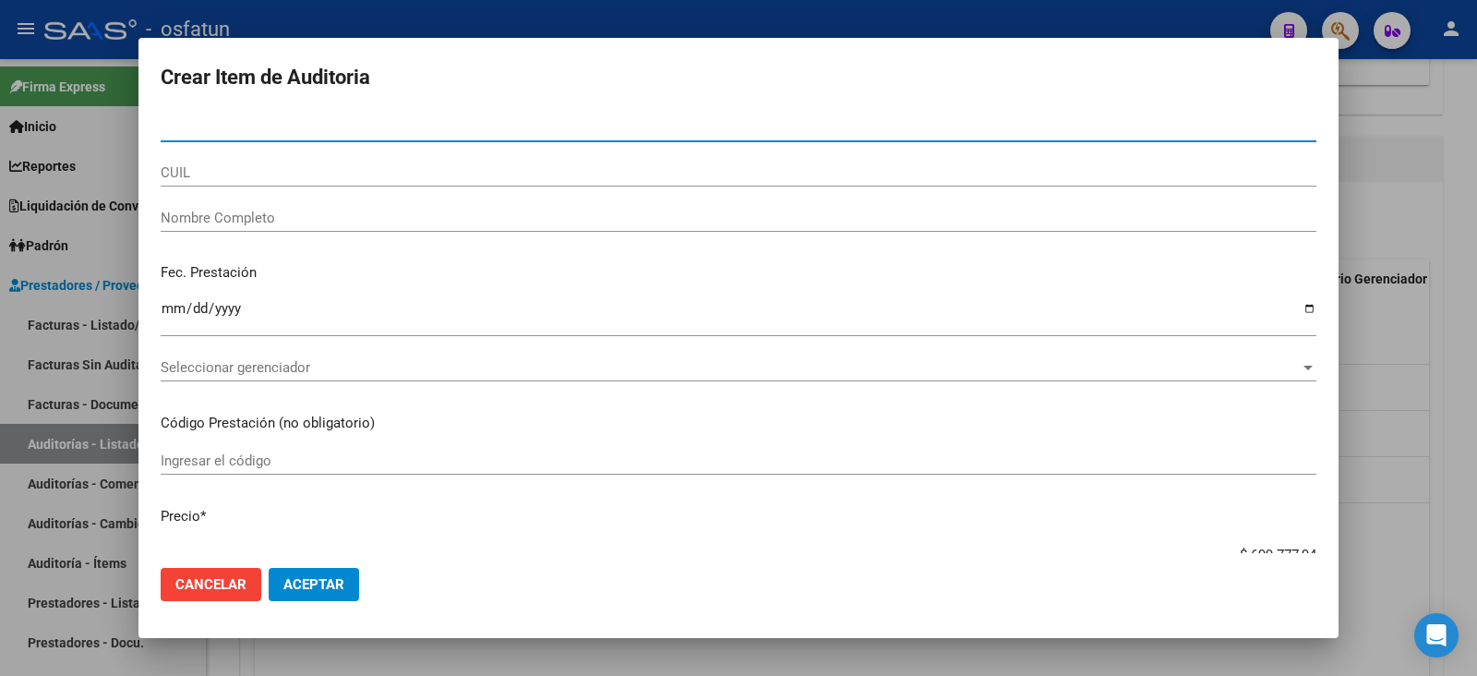
paste input "2306613"
type input "2306613"
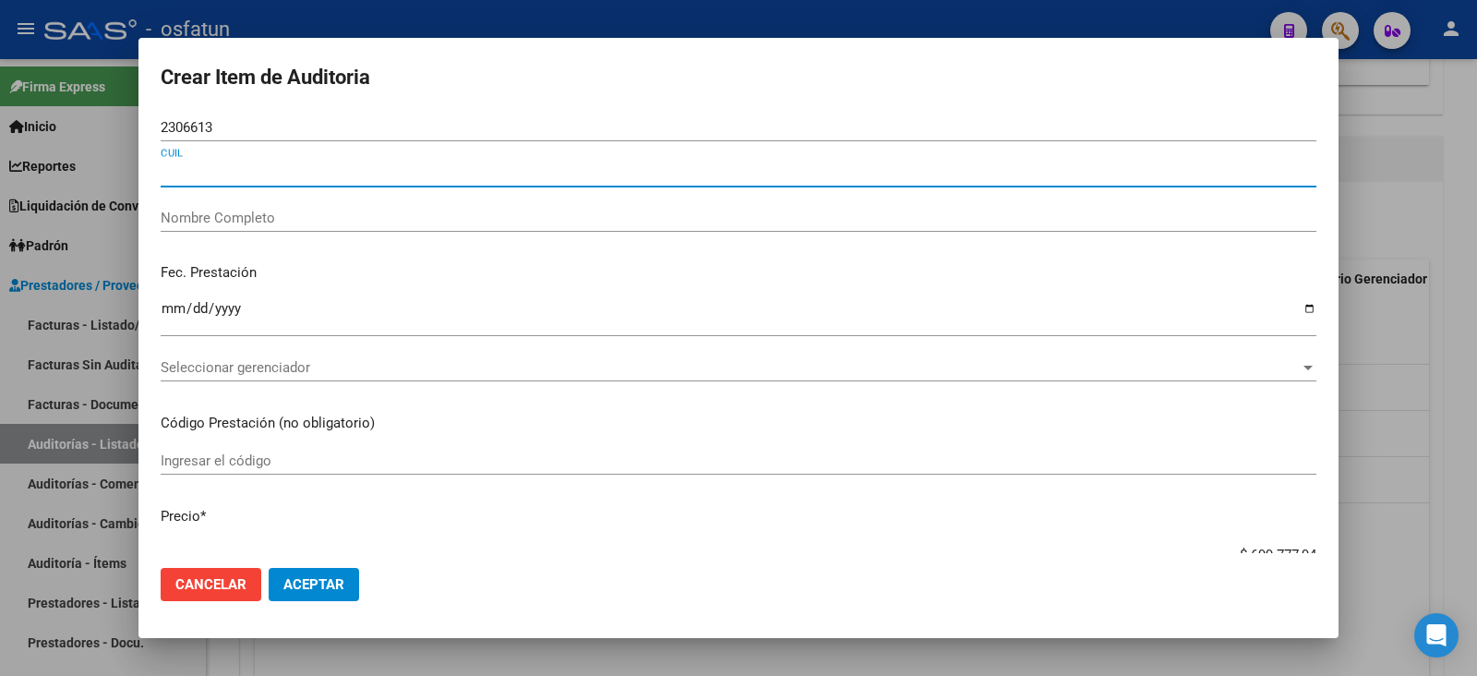
click at [348, 173] on input "CUIL" at bounding box center [739, 172] width 1156 height 17
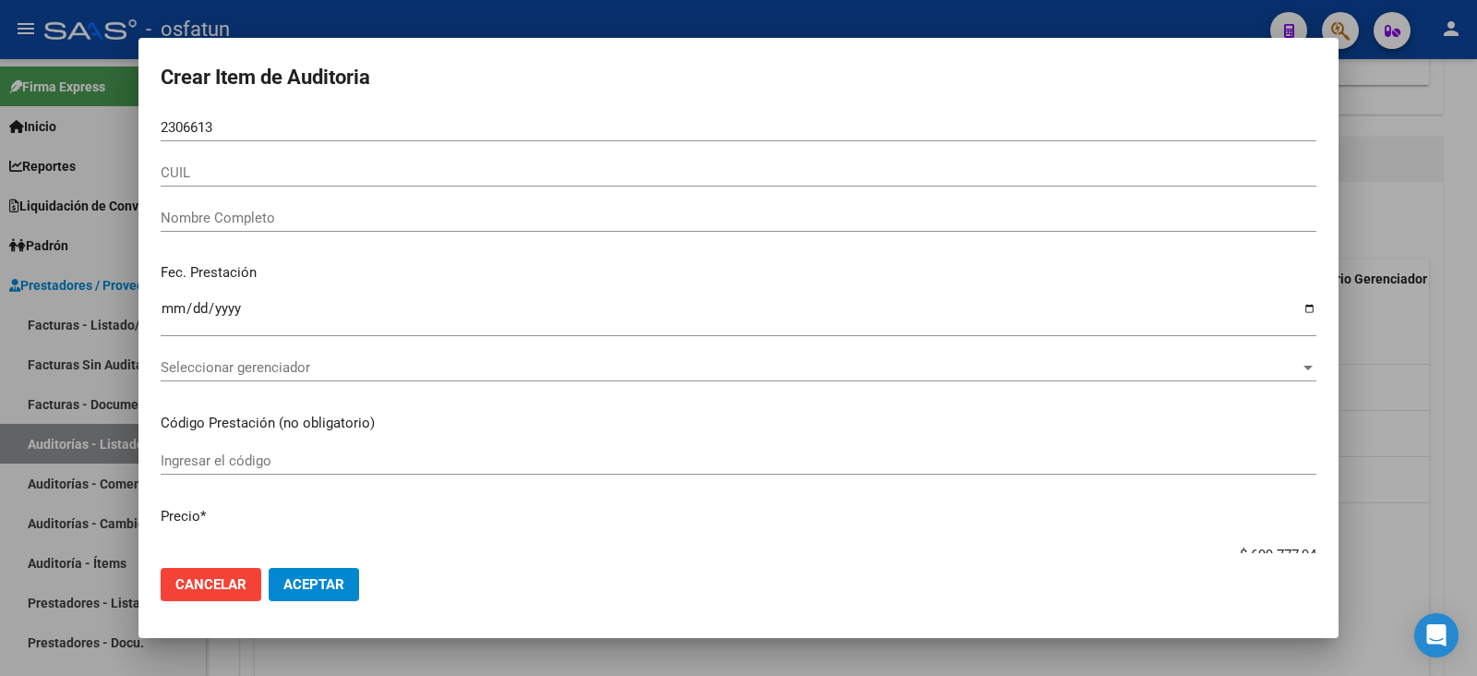
click at [328, 204] on div "Nombre Completo" at bounding box center [739, 218] width 1156 height 28
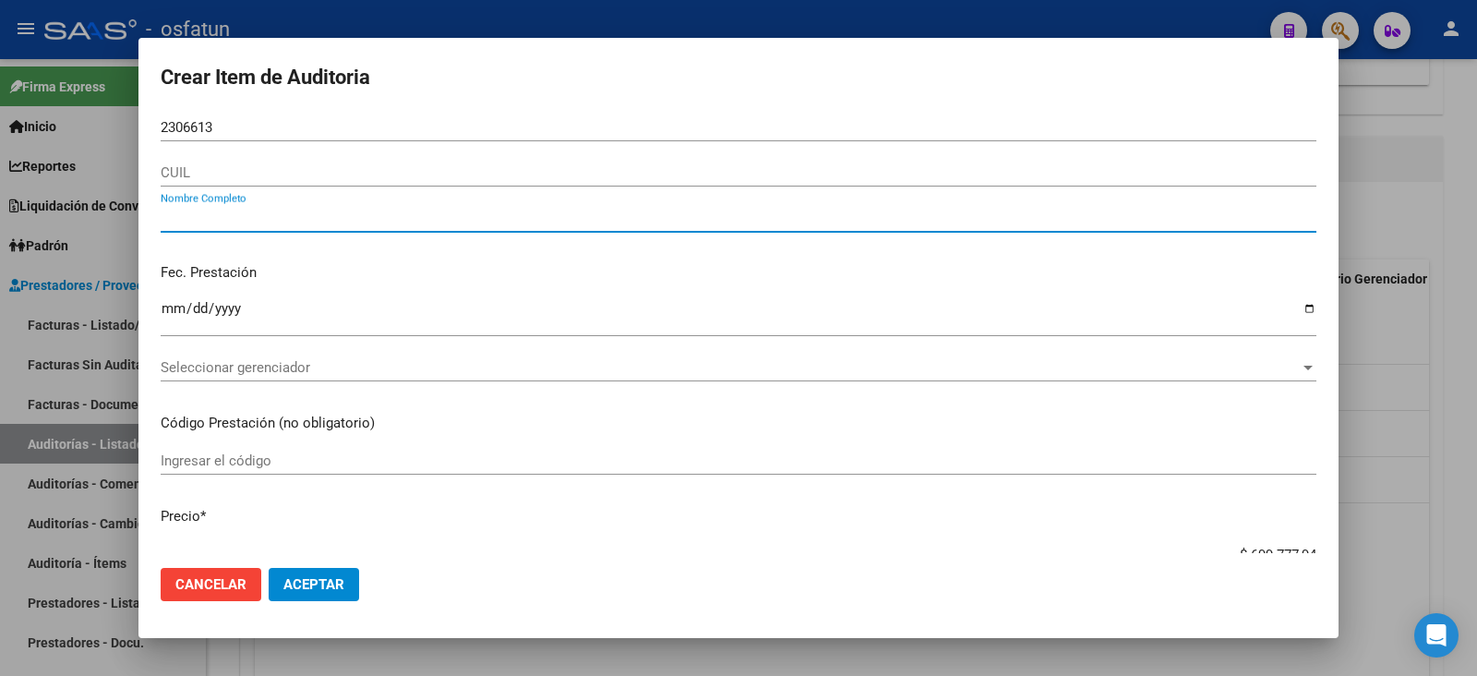
click at [215, 570] on button "Cancelar" at bounding box center [211, 584] width 101 height 33
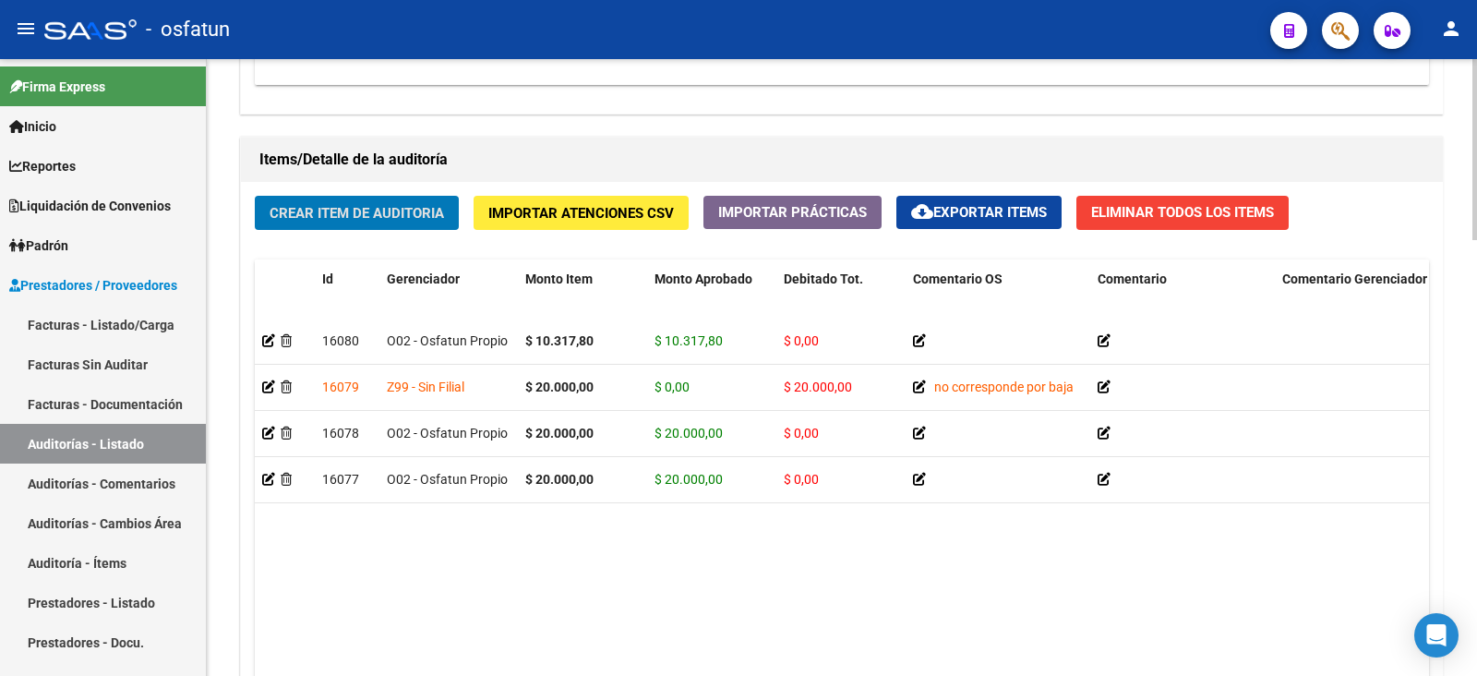
click at [344, 205] on span "Crear Item de Auditoria" at bounding box center [357, 213] width 174 height 17
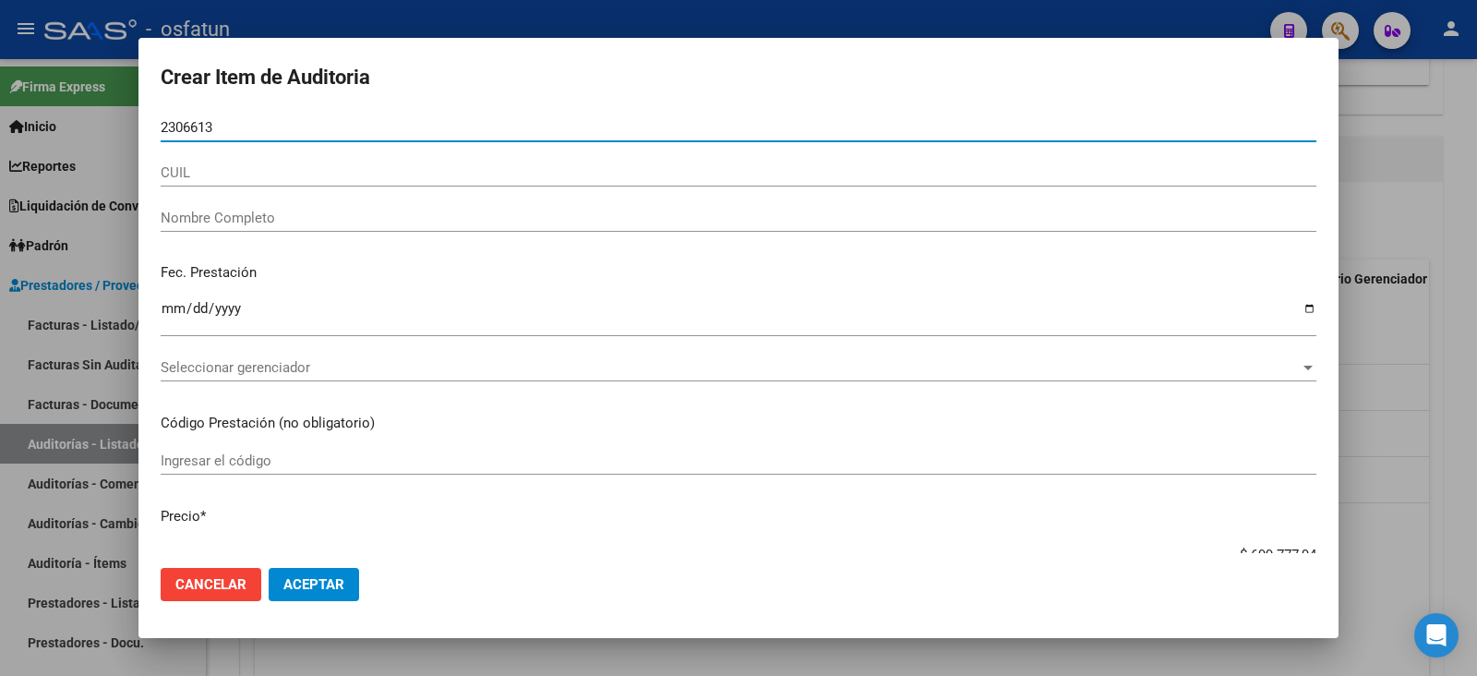
type input "2306613"
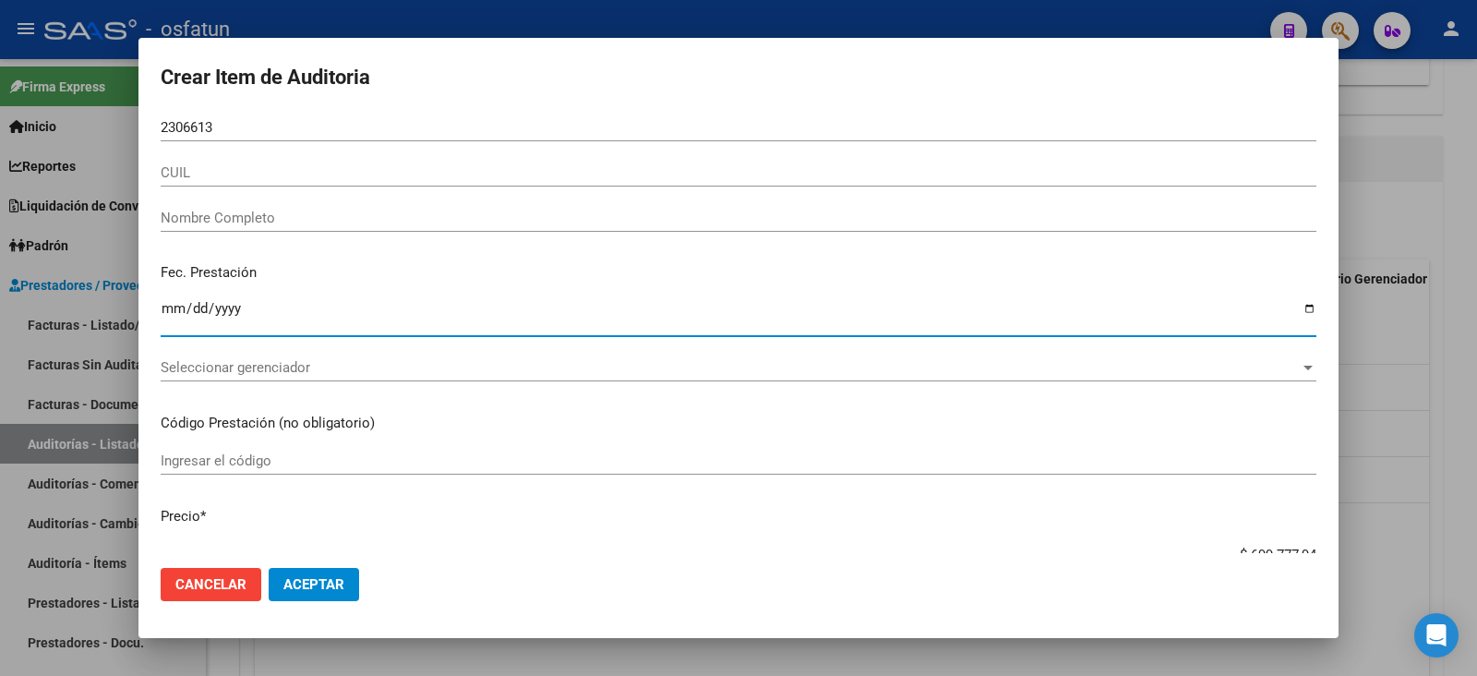
click at [166, 306] on input "Ingresar la fecha" at bounding box center [739, 316] width 1156 height 30
type input "2025-07-08"
click at [275, 371] on span "Seleccionar gerenciador" at bounding box center [730, 367] width 1139 height 17
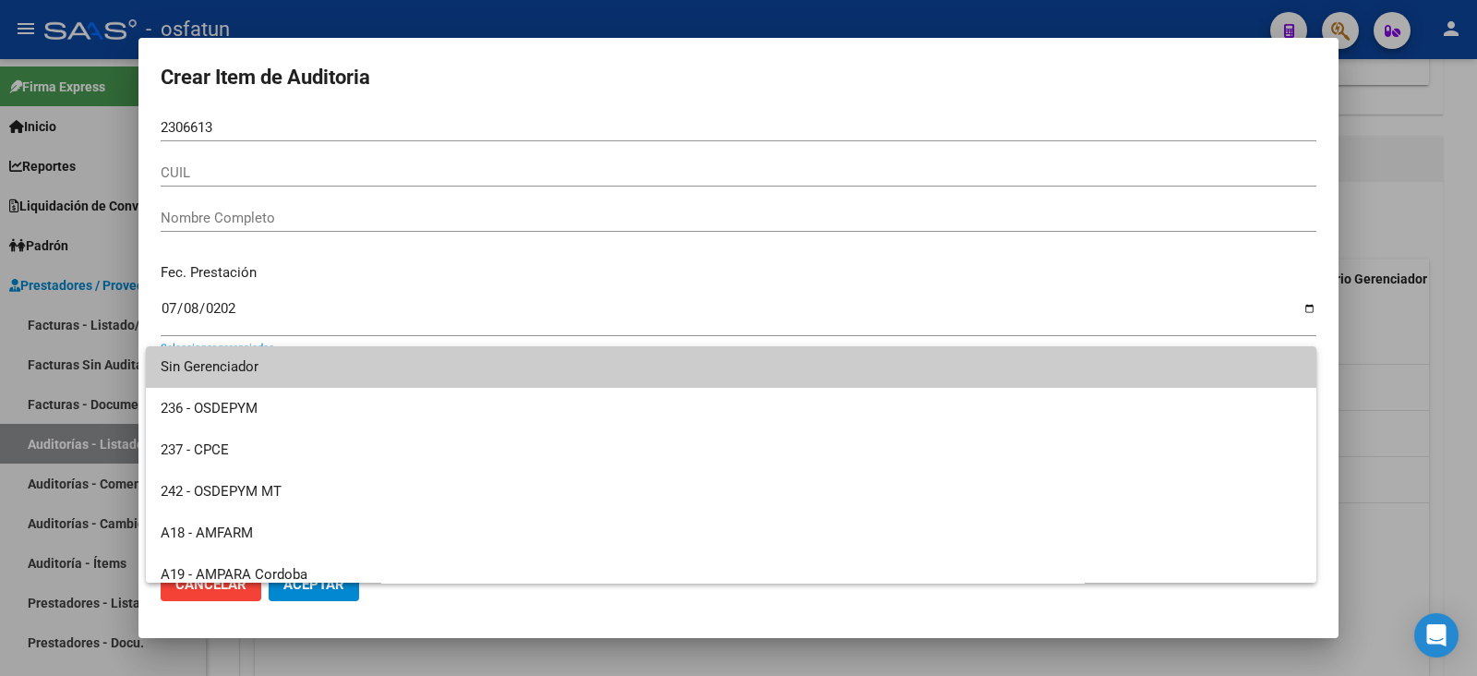
click at [392, 306] on div at bounding box center [738, 338] width 1477 height 676
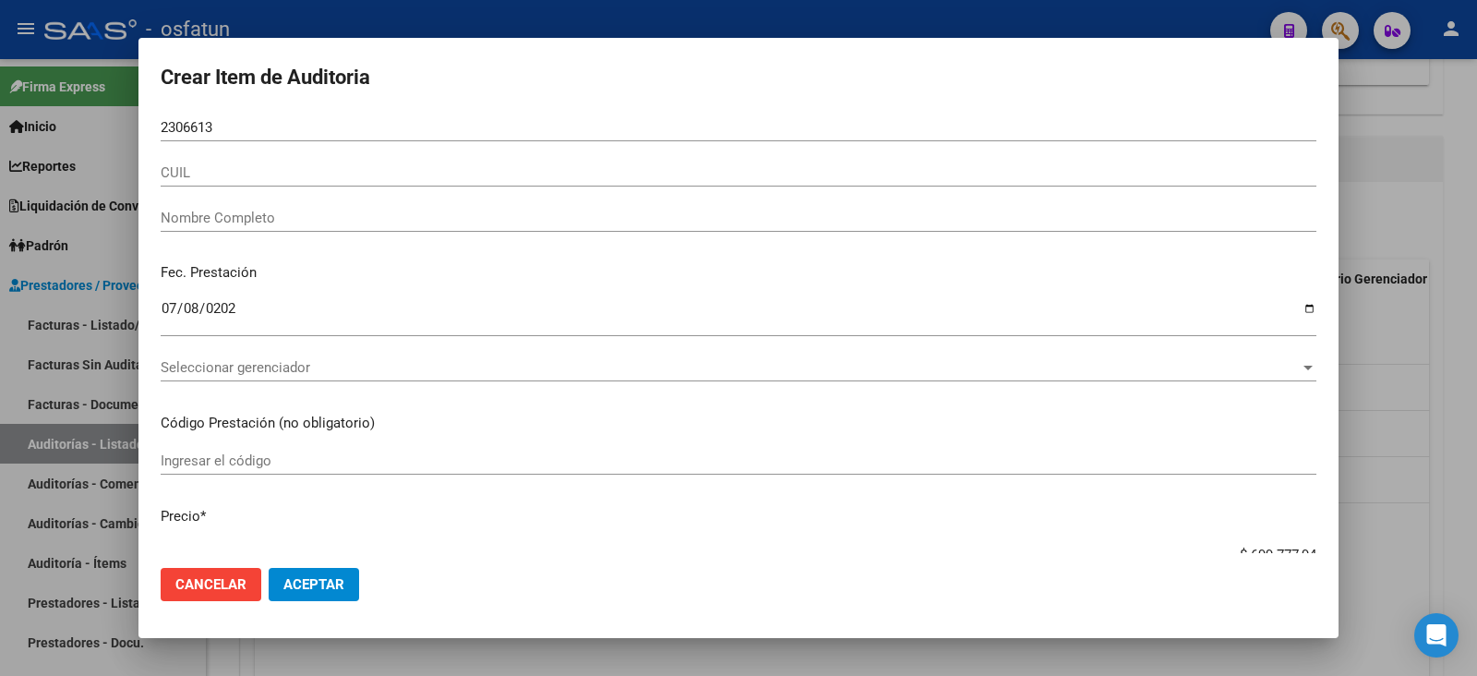
click at [273, 460] on input "Ingresar el código" at bounding box center [739, 460] width 1156 height 17
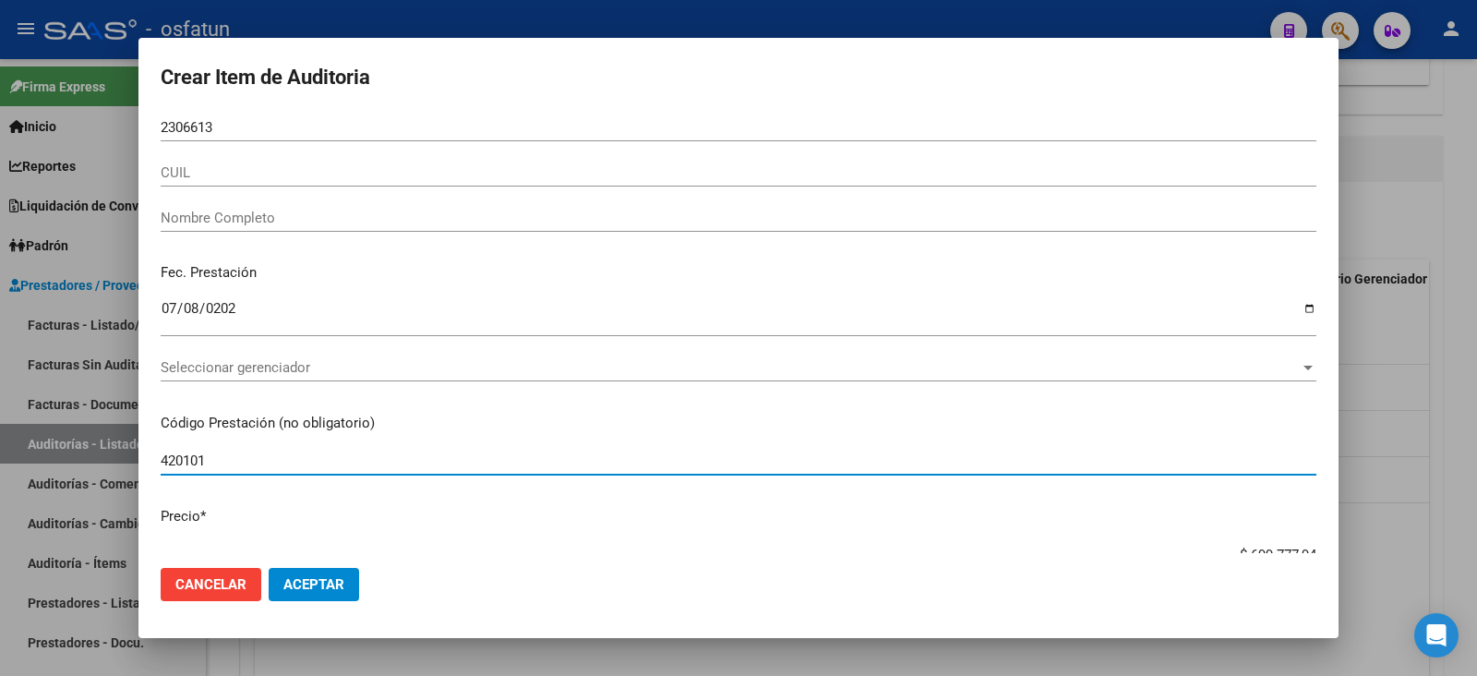
type input "420101"
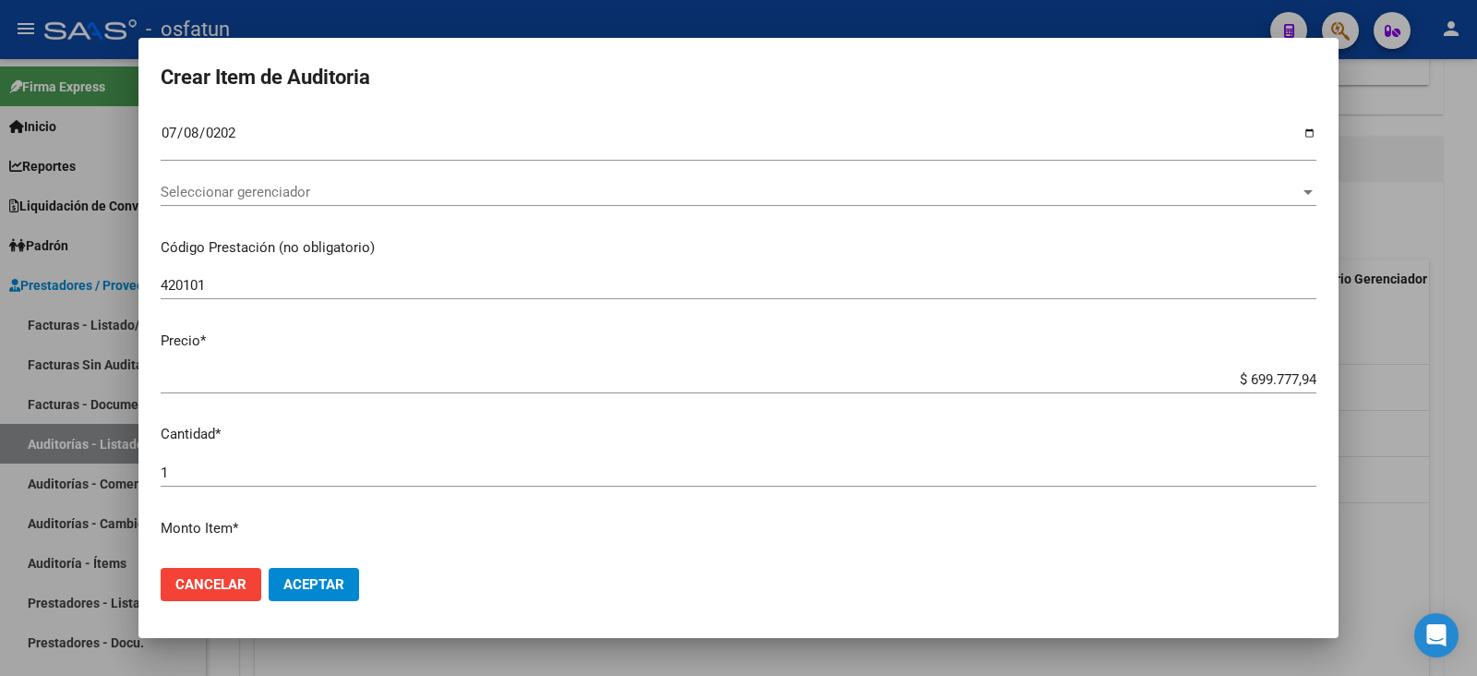
scroll to position [230, 0]
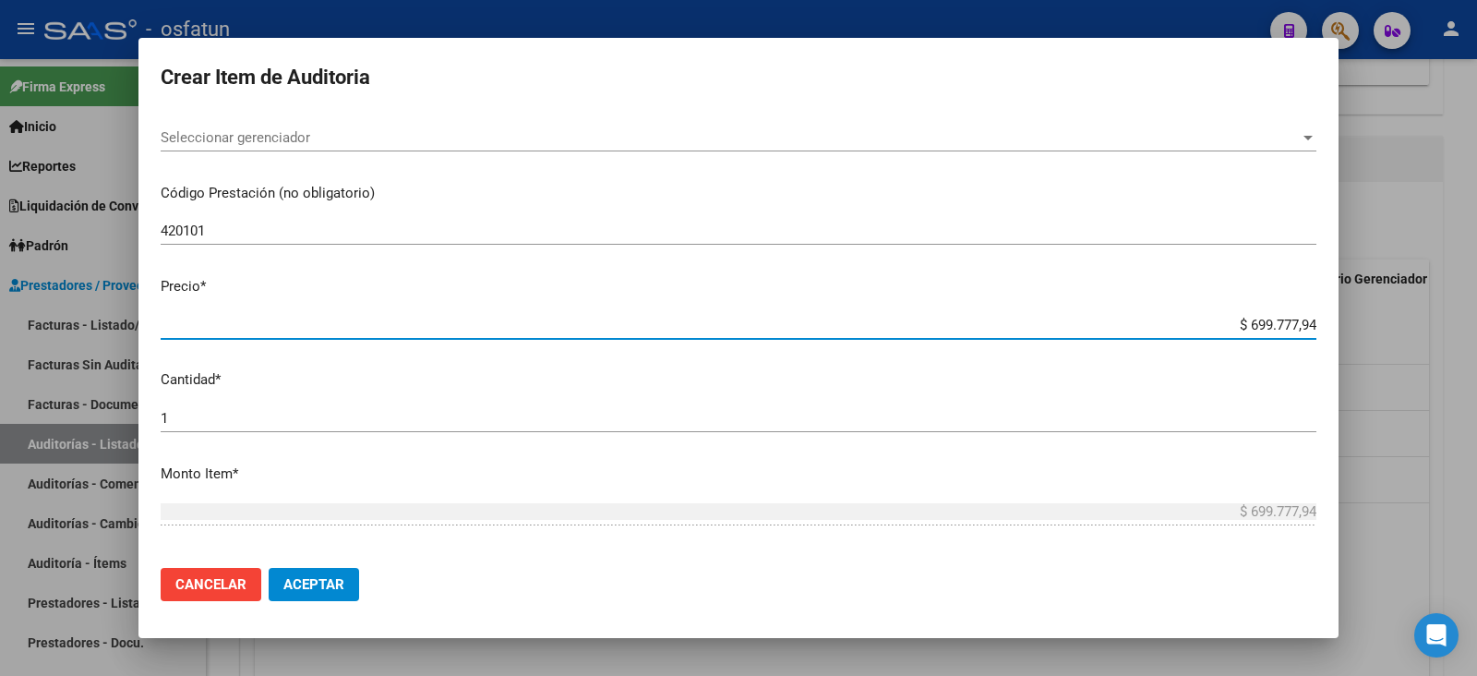
drag, startPoint x: 1232, startPoint y: 316, endPoint x: 1338, endPoint y: 318, distance: 105.3
click at [1338, 318] on mat-dialog-content "2306613 Nro Documento CUIL Nombre Completo Fec. Prestación 2025-07-08 Ingresar …" at bounding box center [738, 333] width 1200 height 439
type input "$ 0,02"
type input "$ 0,20"
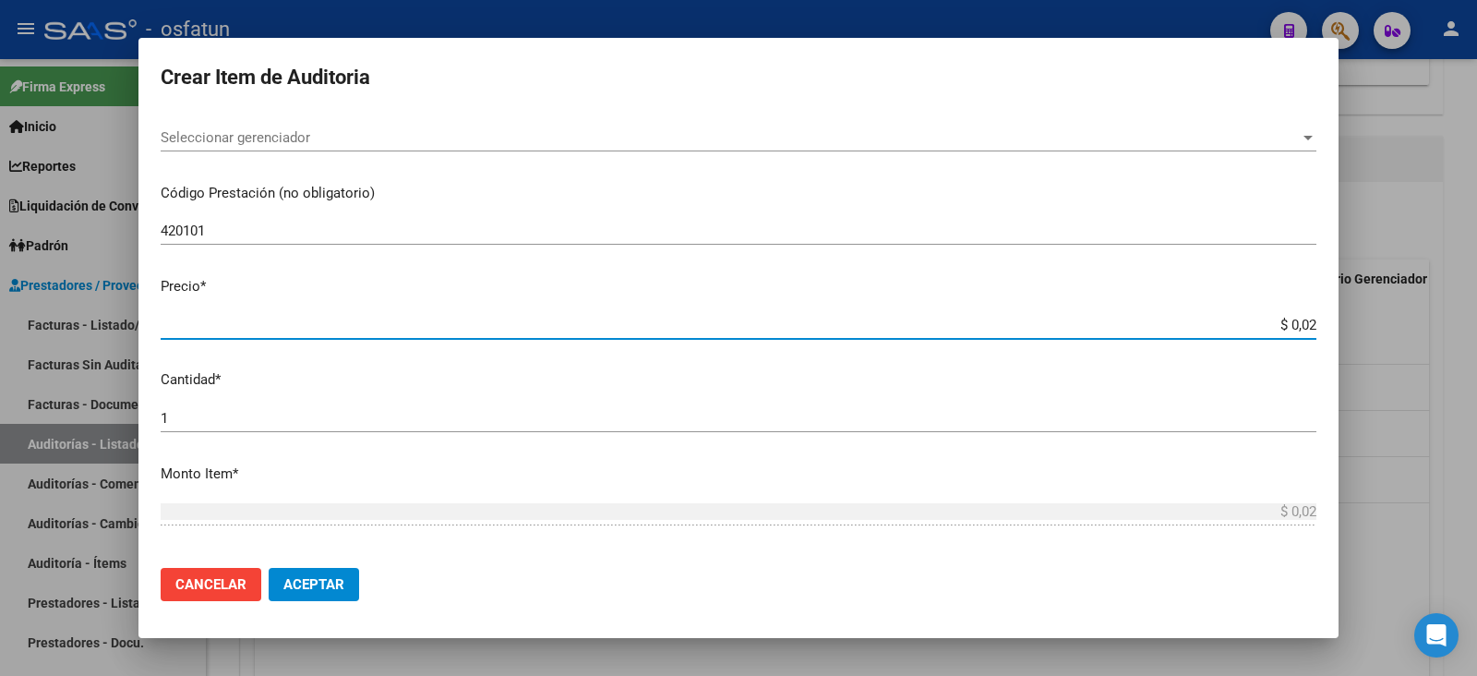
type input "$ 0,20"
type input "$ 2,00"
type input "$ 20,00"
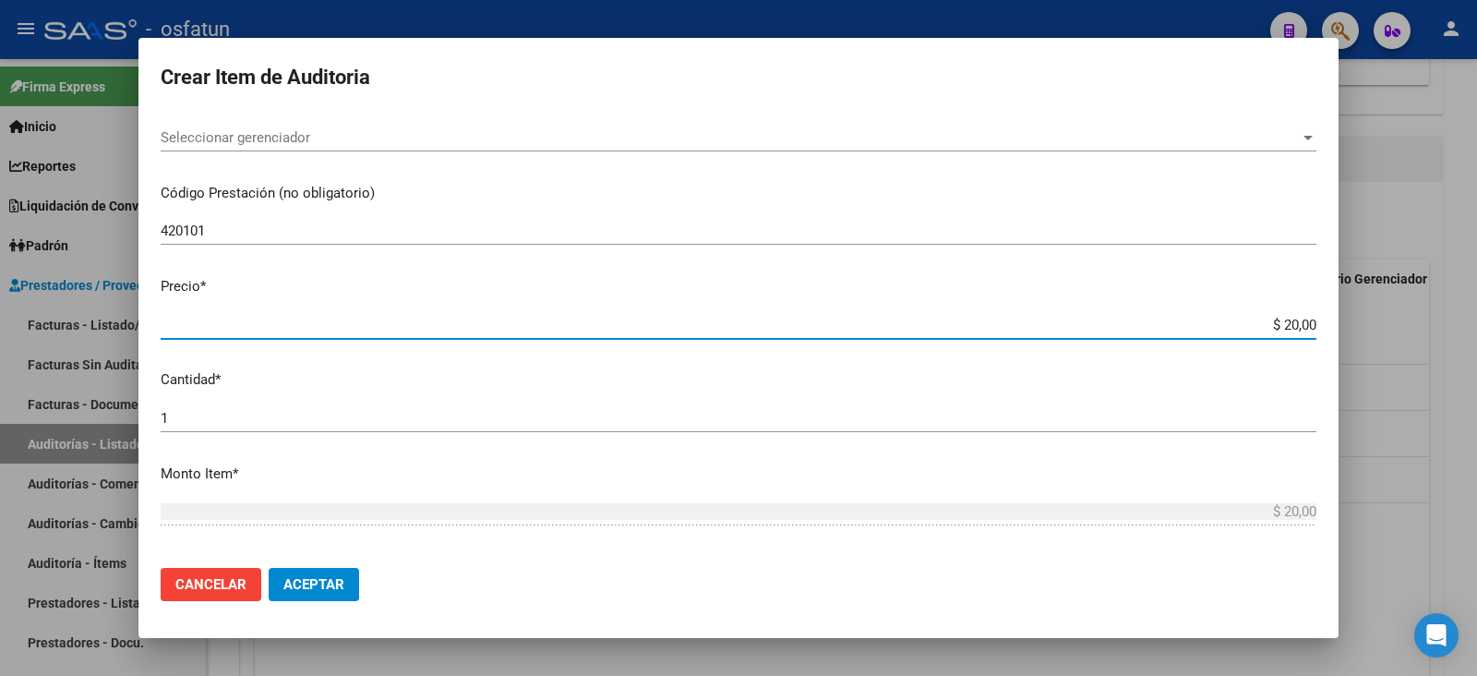
type input "$ 200,00"
type input "$ 2.000,00"
type input "$ 20.000,00"
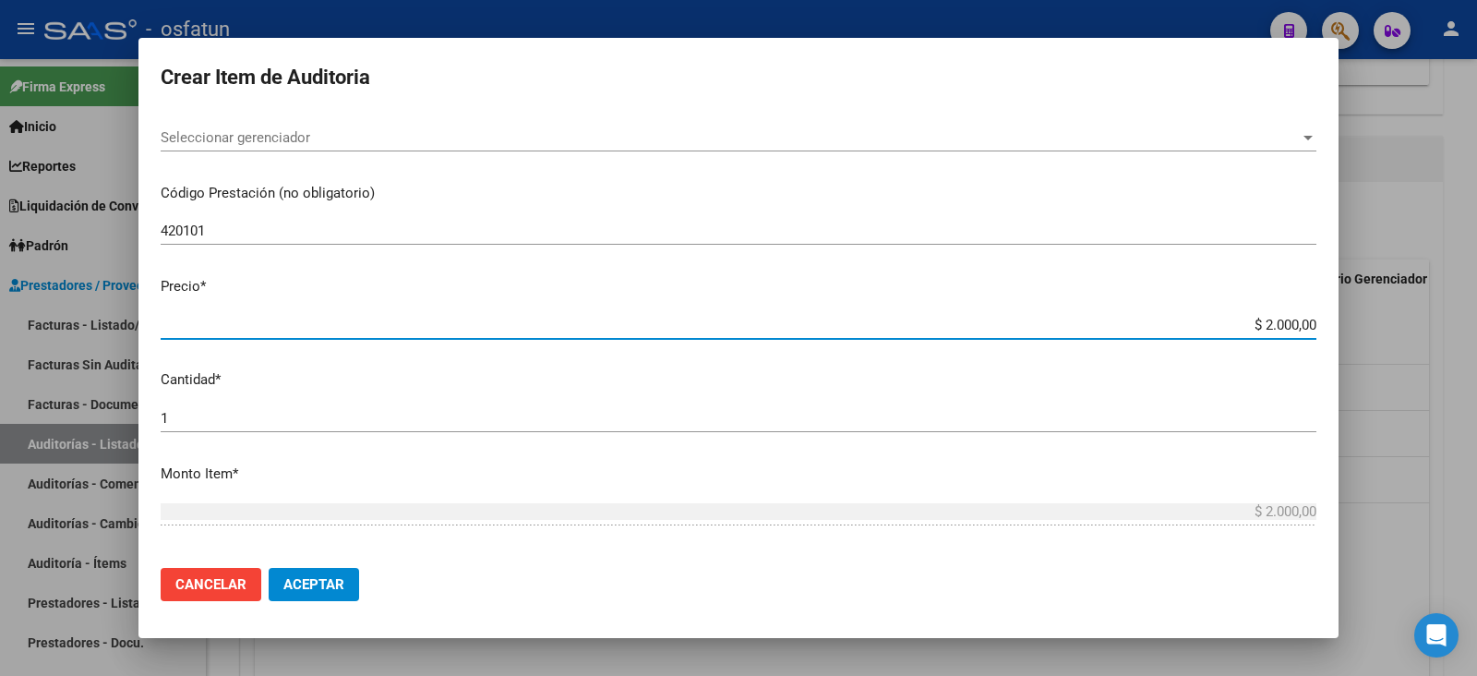
type input "$ 20.000,00"
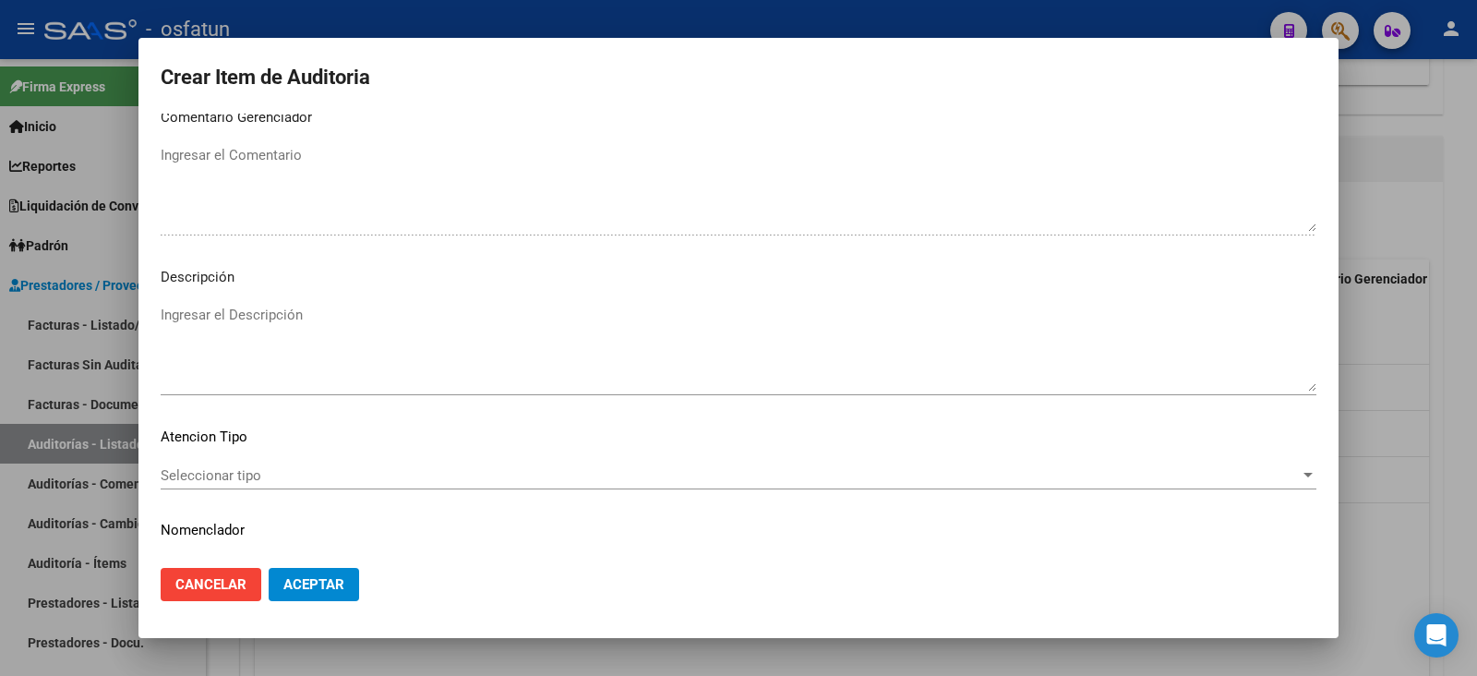
scroll to position [1139, 0]
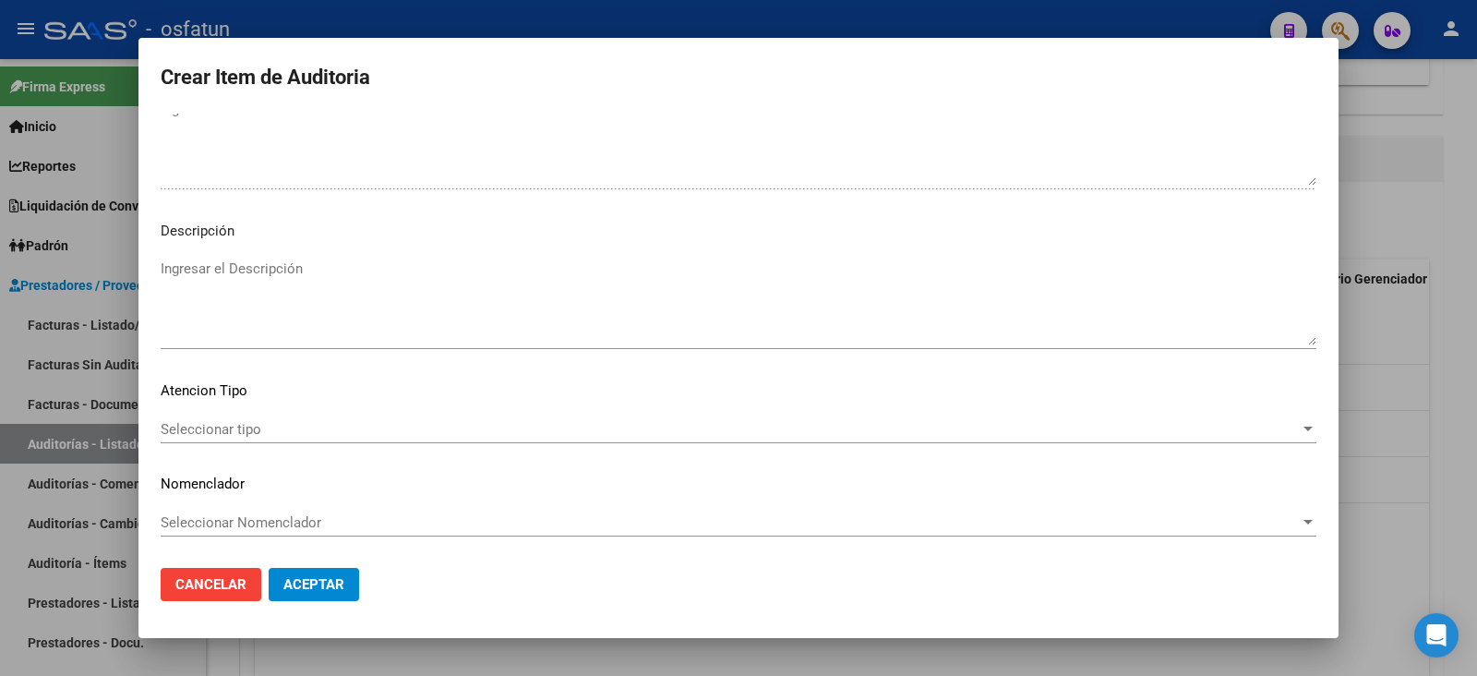
click at [304, 415] on div "Seleccionar tipo Seleccionar tipo" at bounding box center [739, 429] width 1156 height 28
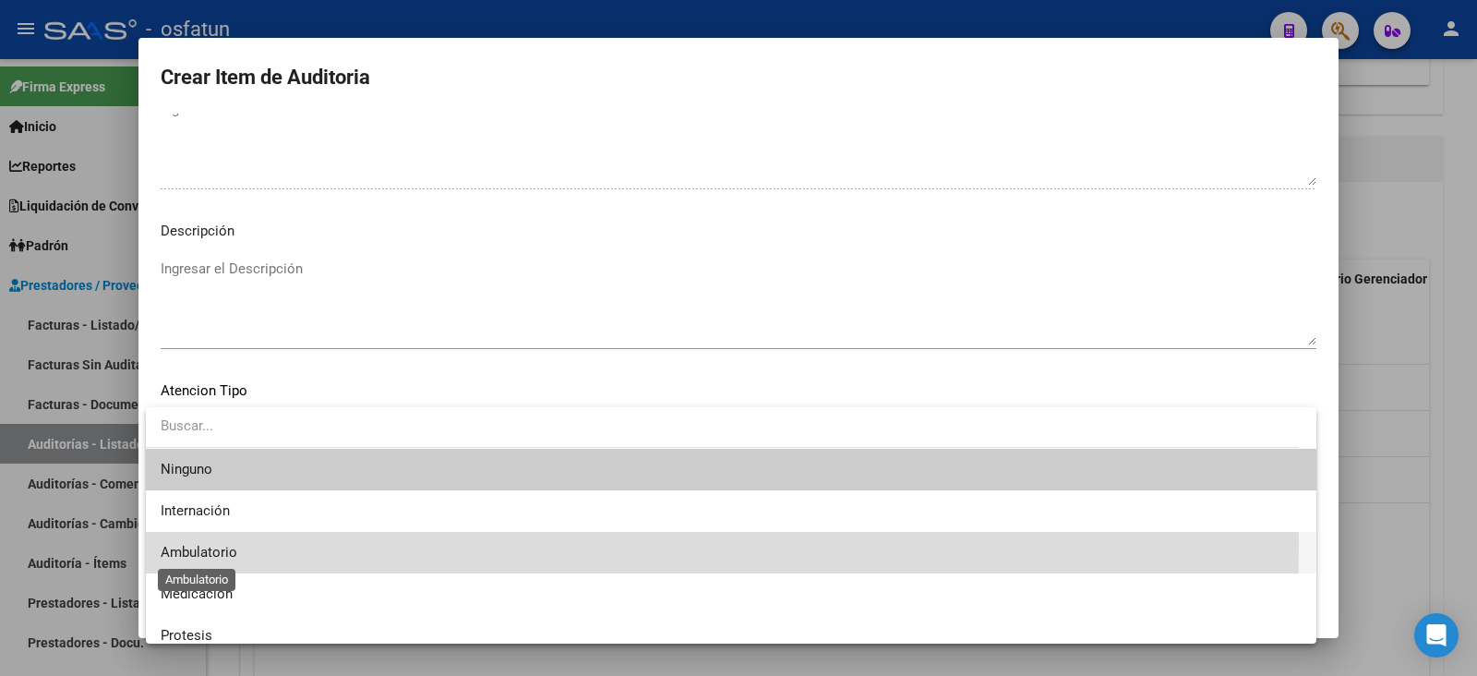
click at [228, 546] on span "Ambulatorio" at bounding box center [199, 552] width 77 height 17
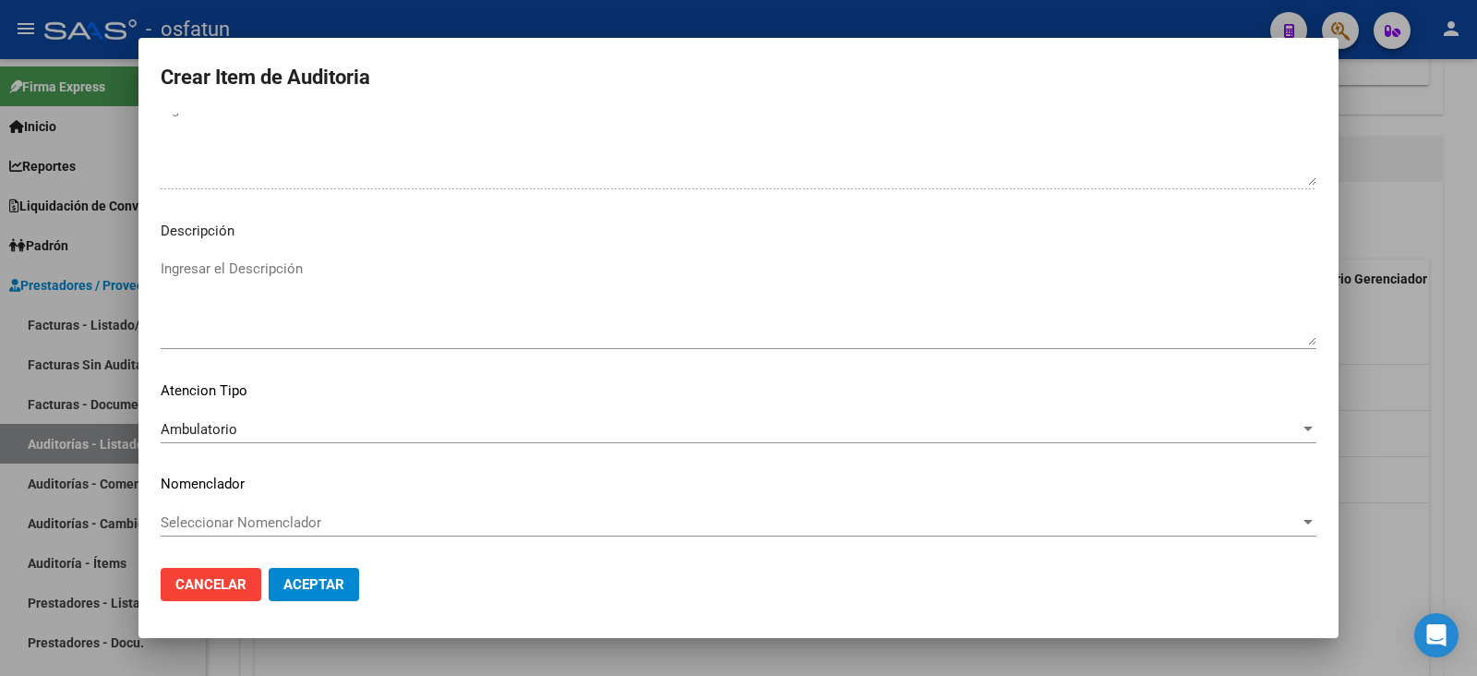
click at [243, 532] on div "Seleccionar Nomenclador Seleccionar Nomenclador" at bounding box center [739, 523] width 1156 height 28
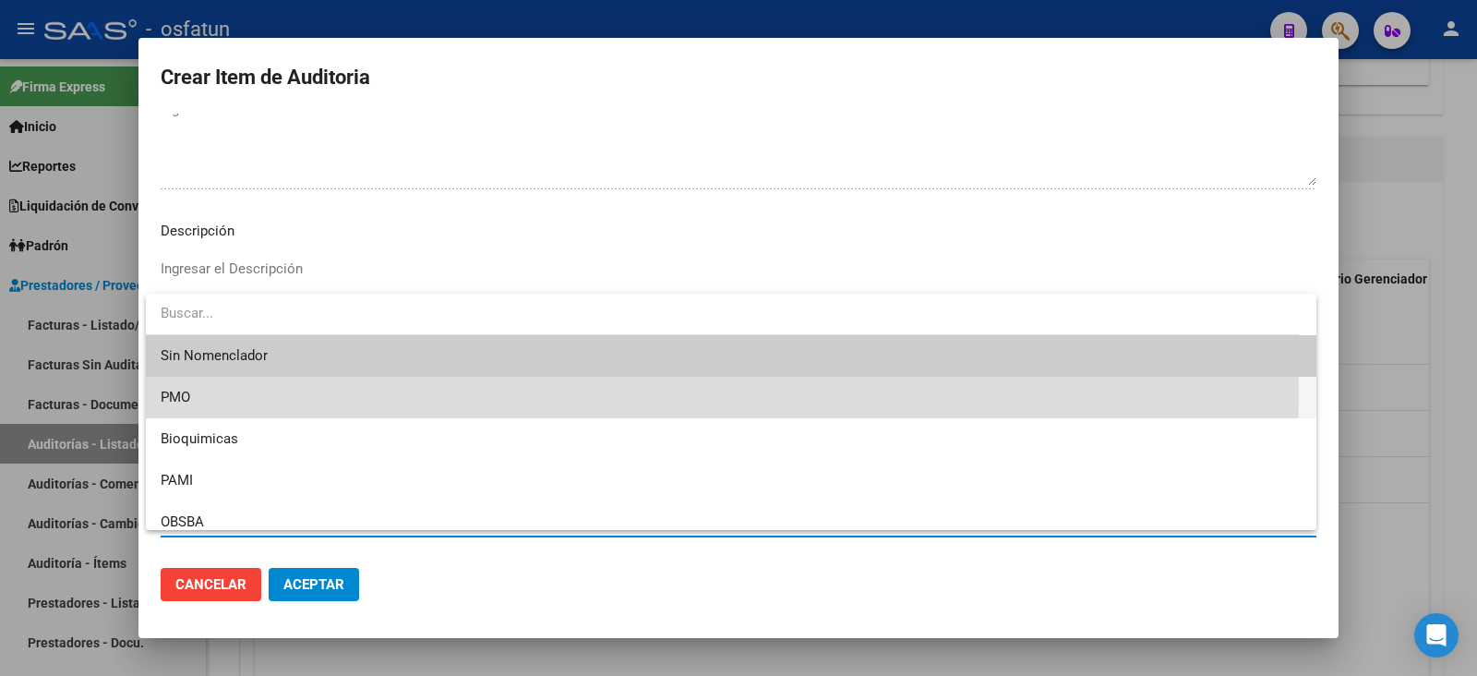
click at [222, 394] on span "PMO" at bounding box center [731, 398] width 1141 height 42
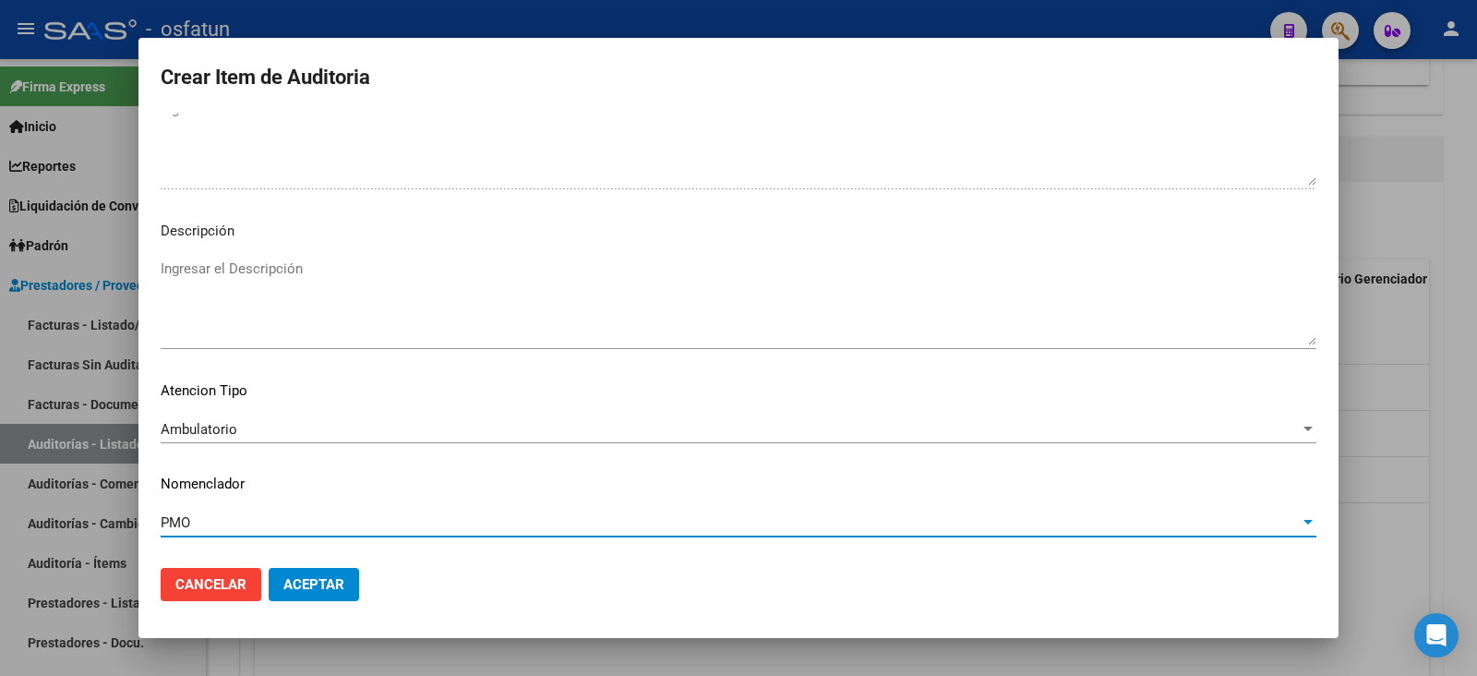
click at [318, 582] on span "Aceptar" at bounding box center [313, 584] width 61 height 17
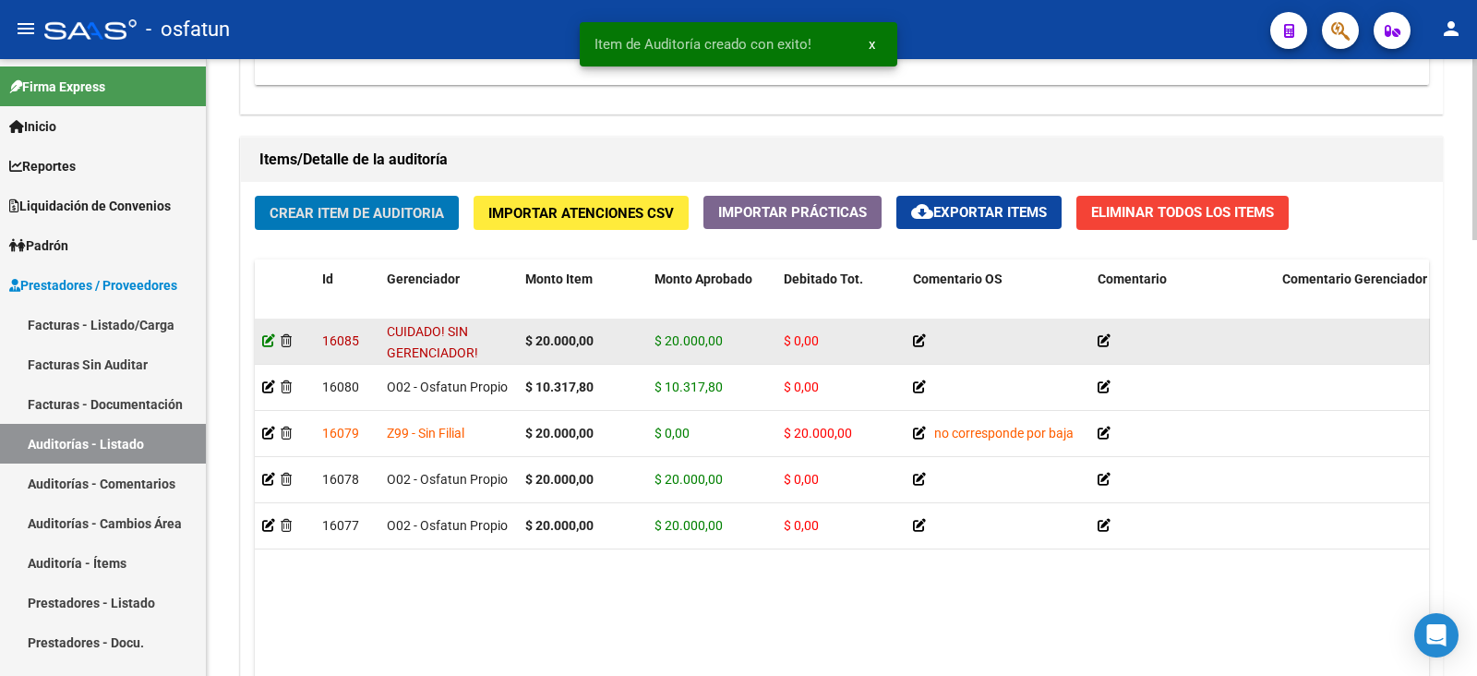
click at [270, 335] on icon at bounding box center [268, 340] width 13 height 13
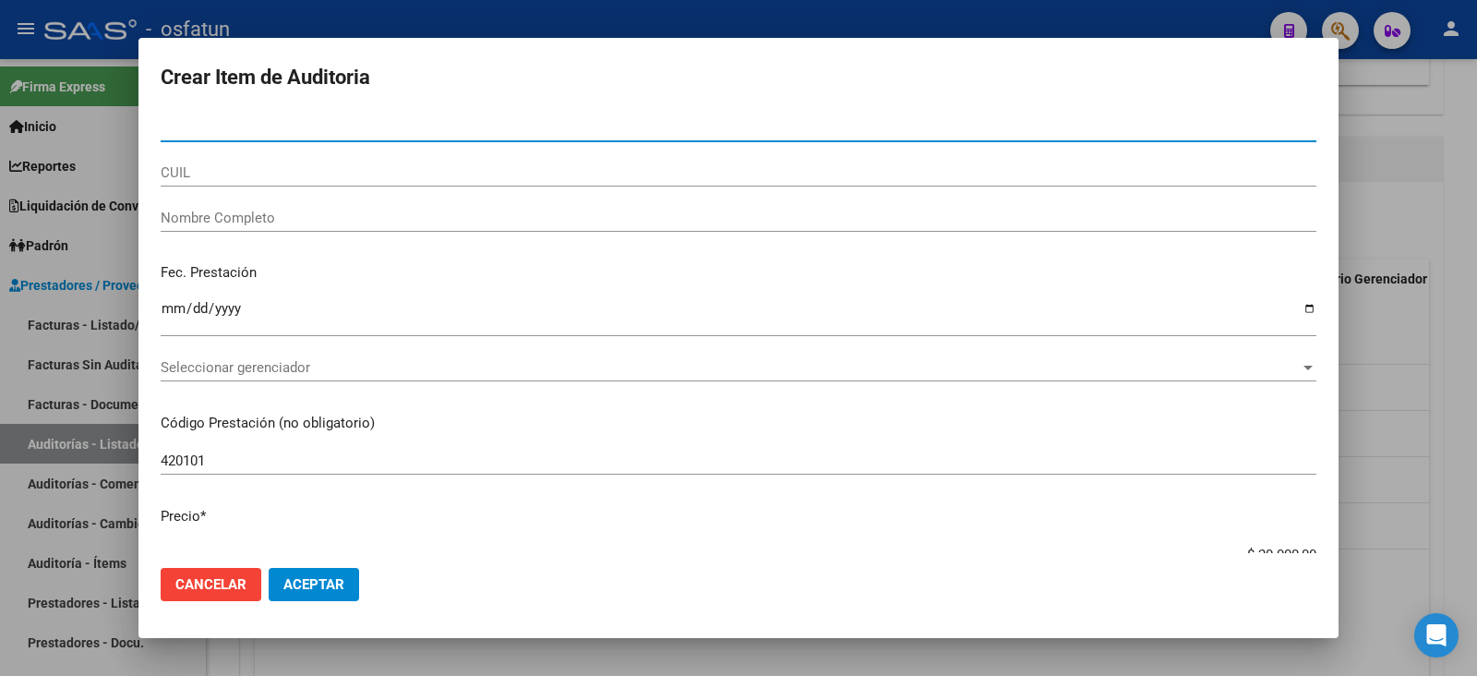
paste input "2306613"
type input "2306613"
click at [1435, 648] on div "Open Intercom Messenger" at bounding box center [1436, 635] width 49 height 49
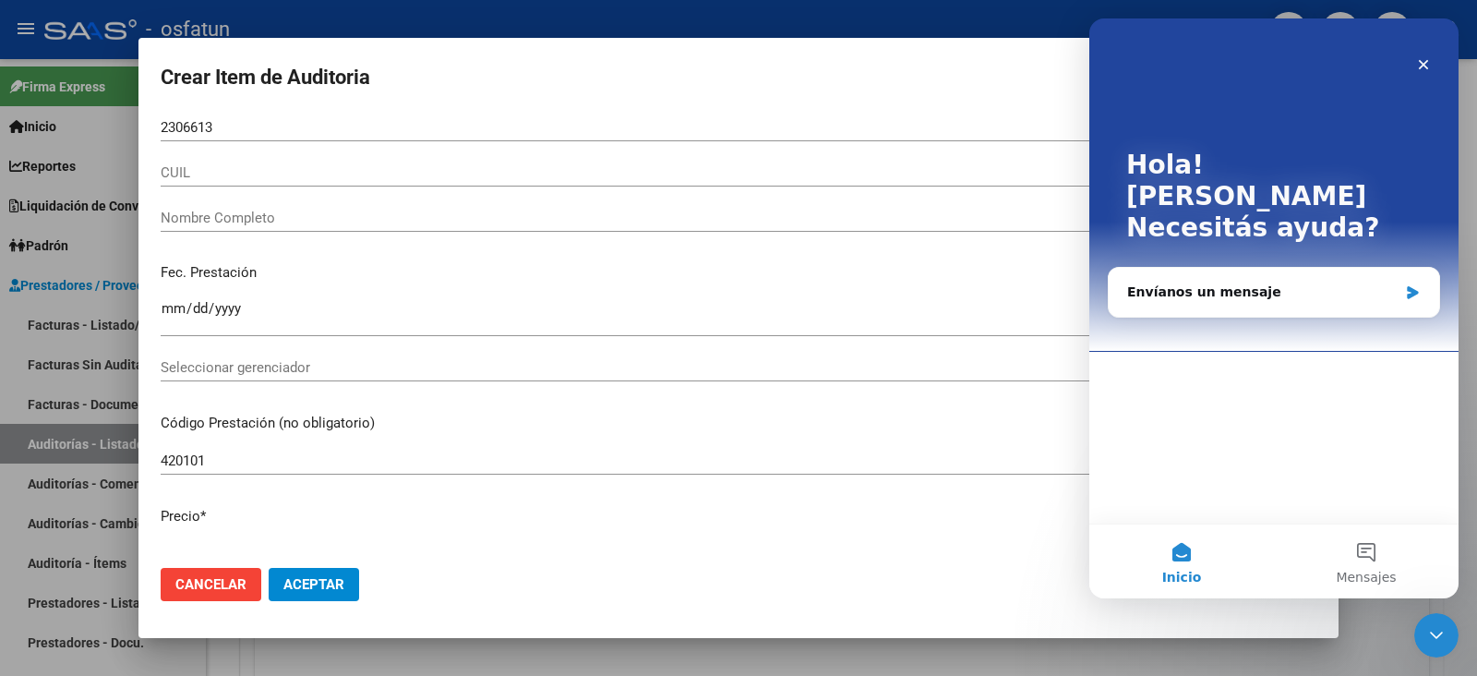
scroll to position [0, 0]
click at [1385, 656] on div at bounding box center [738, 338] width 1477 height 676
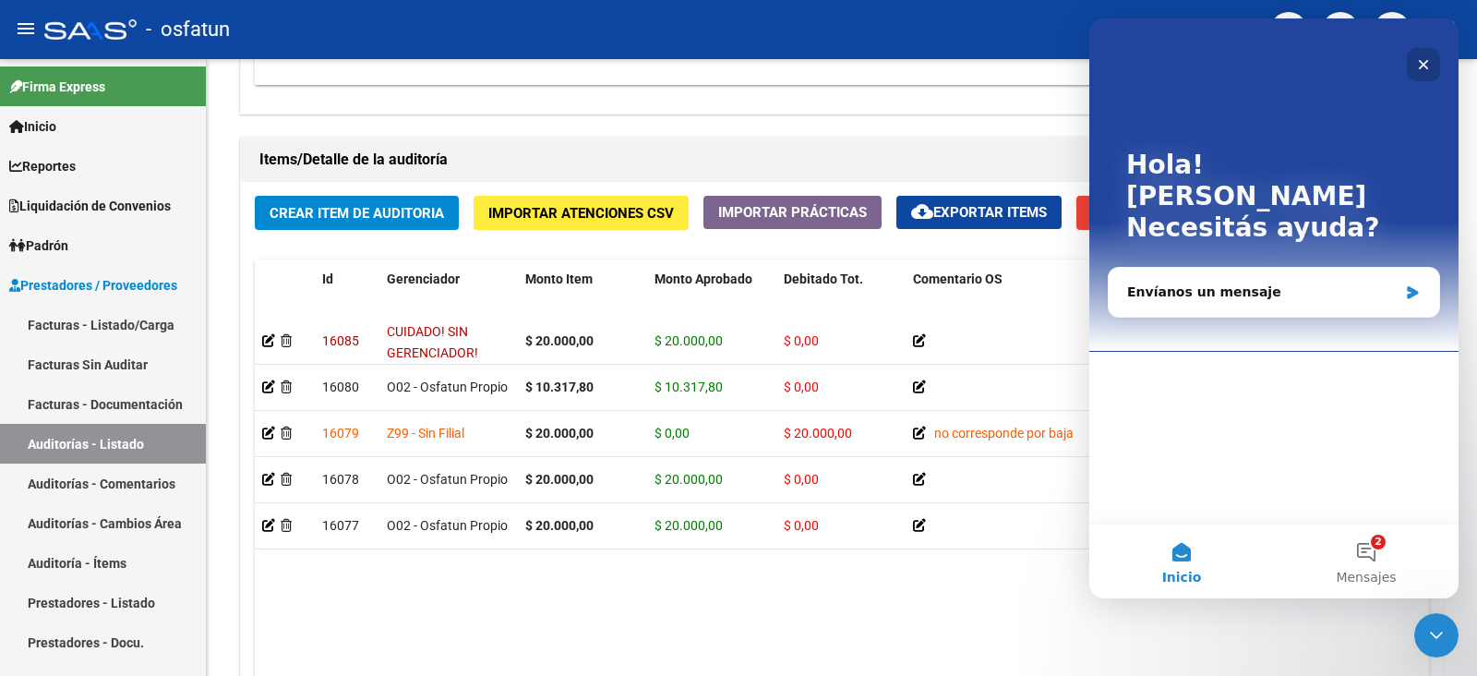
click at [1417, 61] on icon "Cerrar" at bounding box center [1423, 64] width 15 height 15
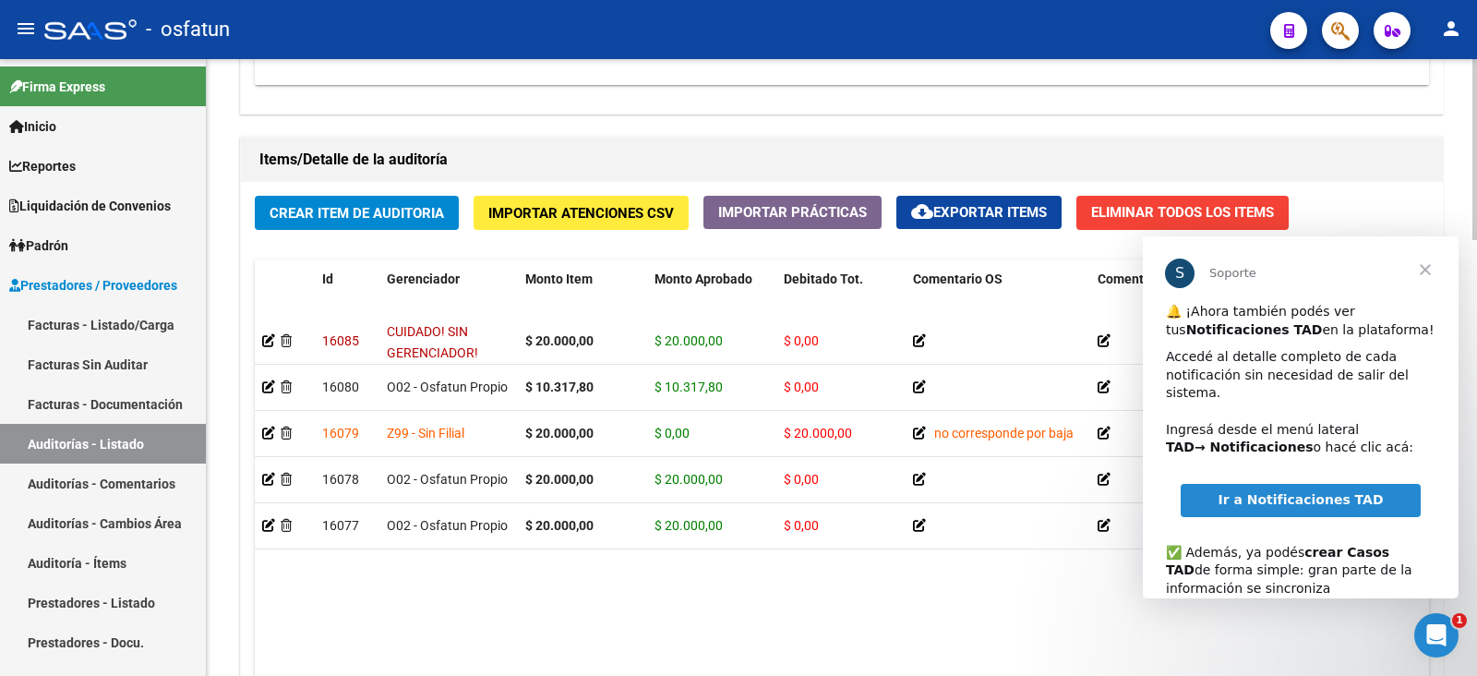
drag, startPoint x: 549, startPoint y: 665, endPoint x: 988, endPoint y: 650, distance: 438.7
click at [968, 671] on datatable-body "16085 CUIDADO! SIN GERENCIADOR! $ 20.000,00 $ 20.000,00 $ 0,00 08/07/2025 Ambul…" at bounding box center [842, 501] width 1174 height 367
click at [1422, 262] on span "Cerrar" at bounding box center [1425, 269] width 66 height 66
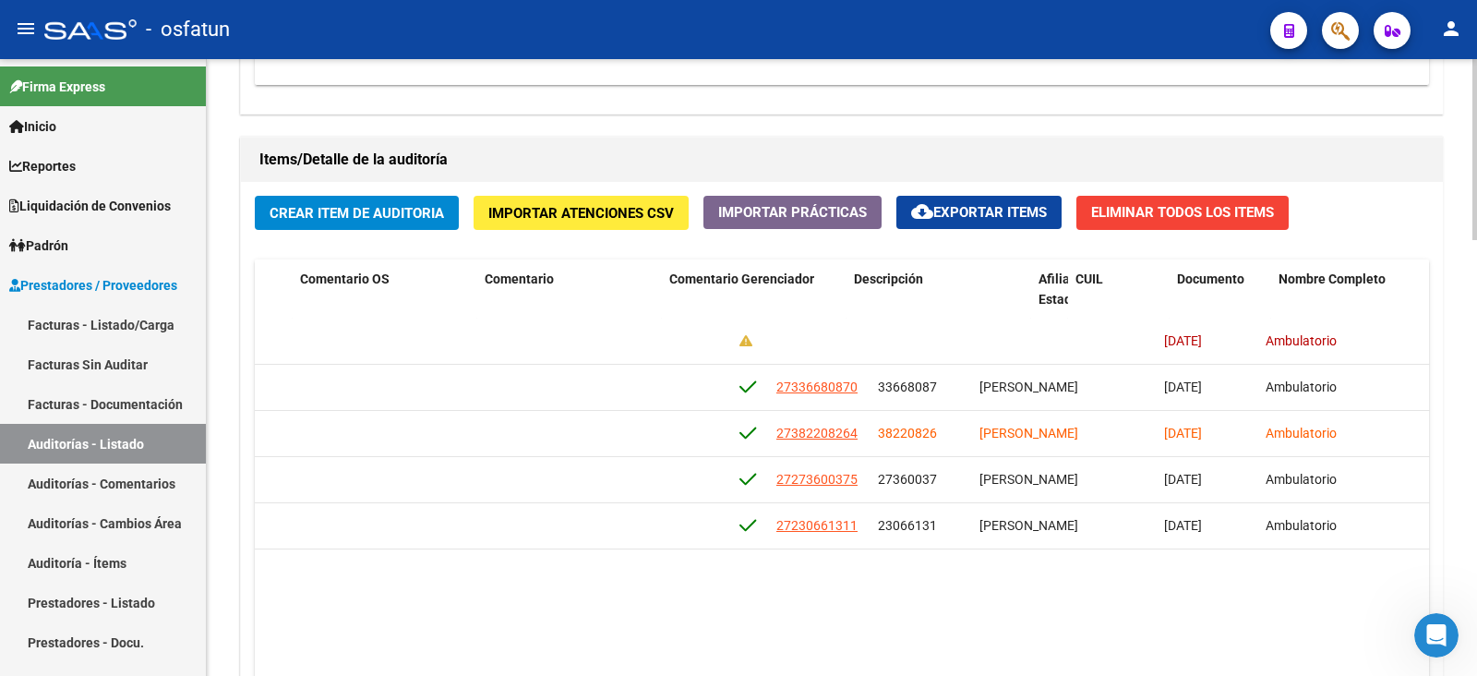
scroll to position [0, 1000]
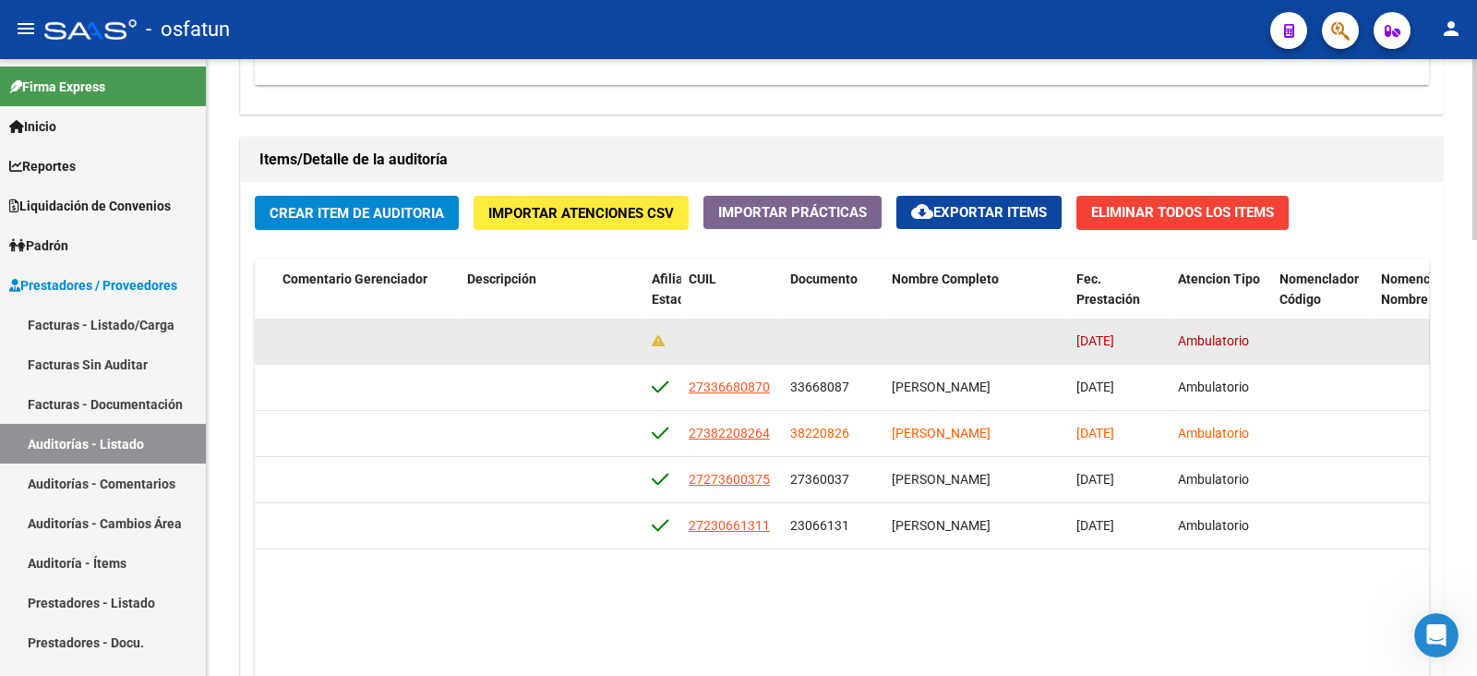
click at [645, 337] on datatable-body-cell at bounding box center [662, 340] width 37 height 45
click at [648, 336] on datatable-body-cell at bounding box center [662, 340] width 37 height 45
click at [654, 337] on icon at bounding box center [658, 340] width 13 height 13
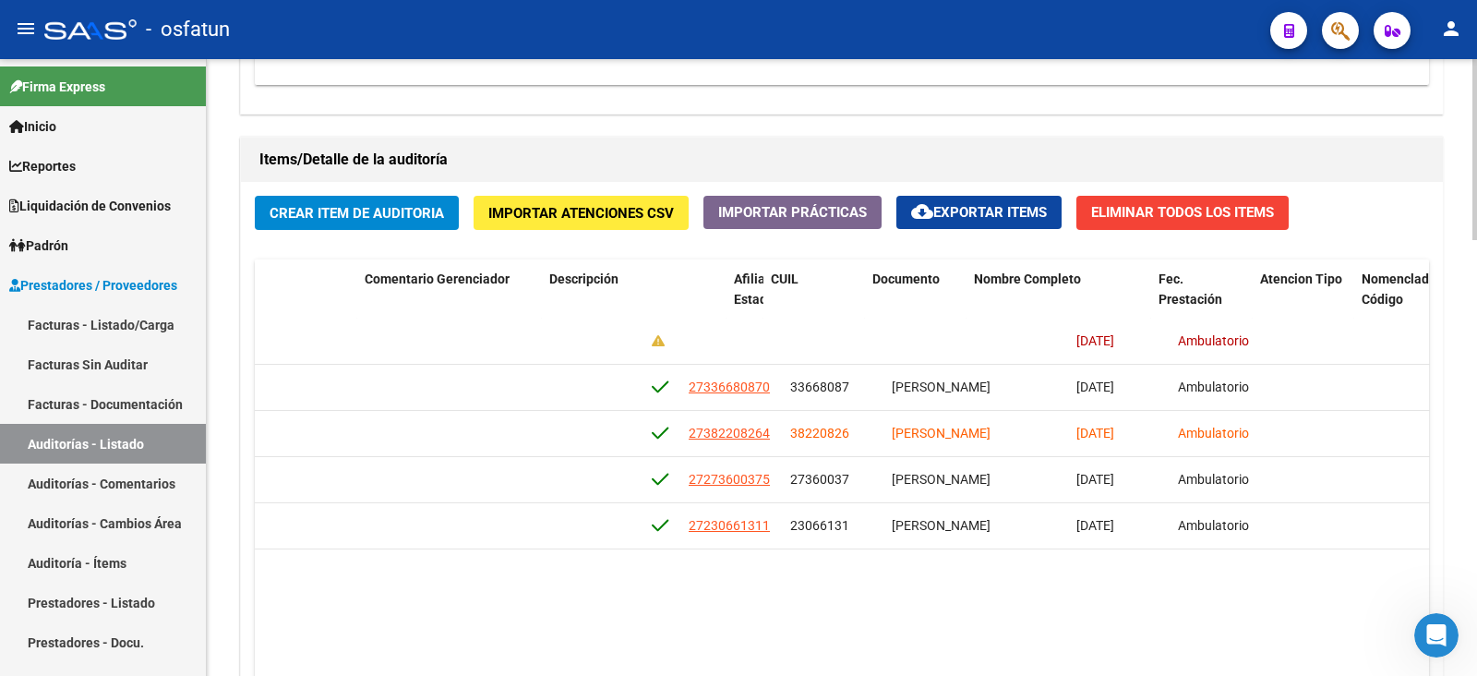
scroll to position [0, 0]
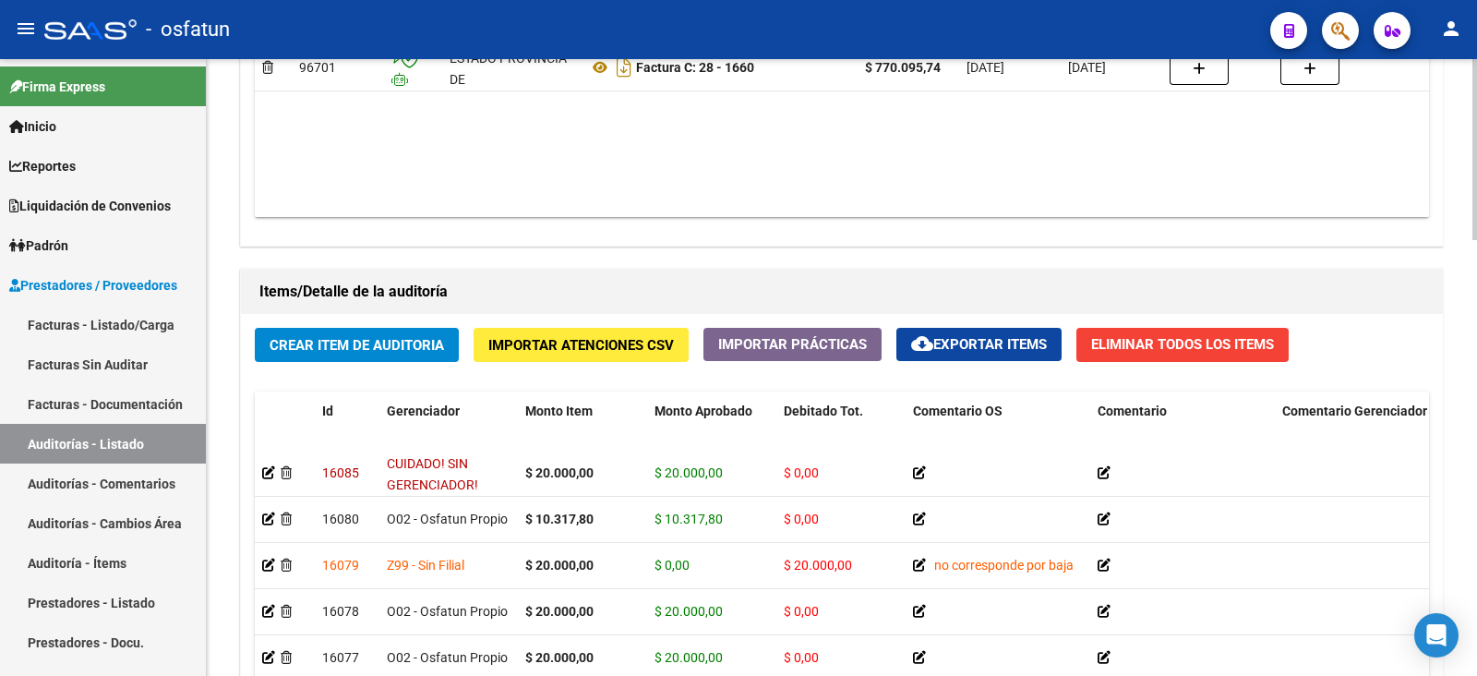
scroll to position [1385, 0]
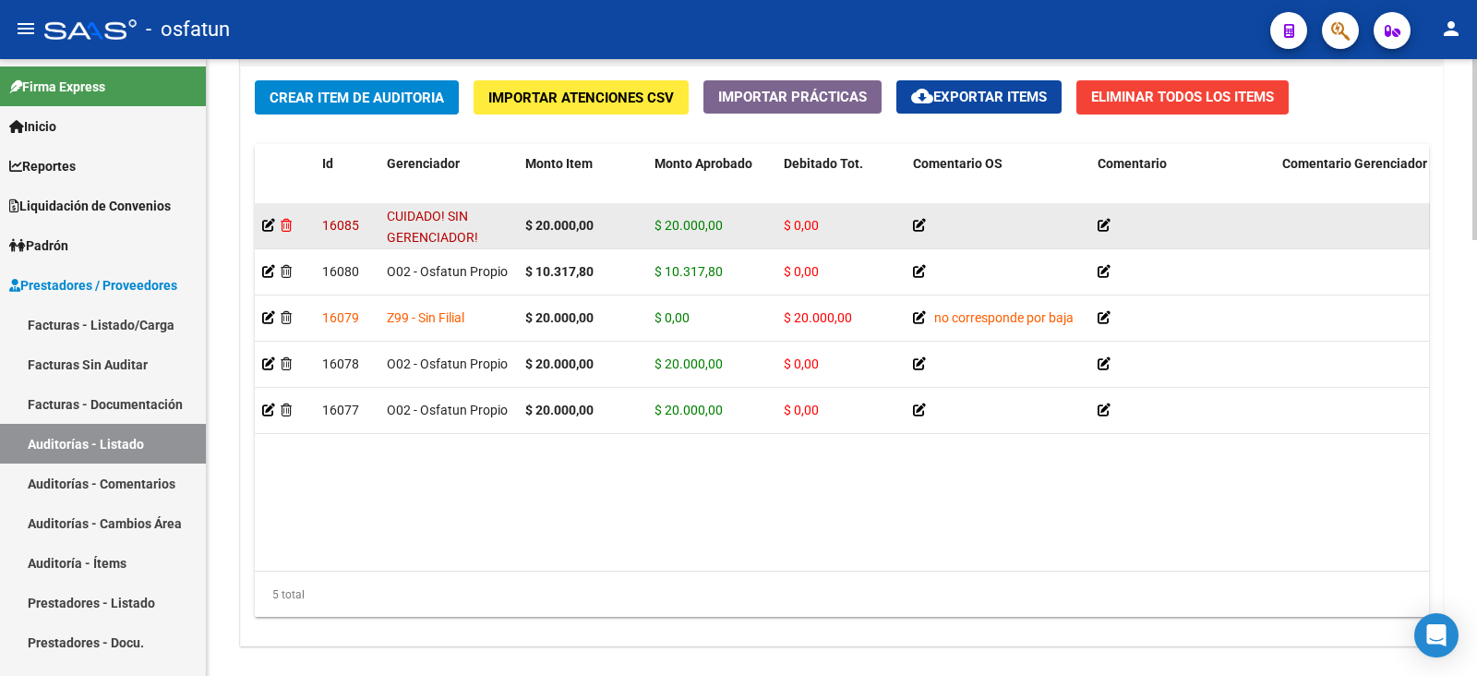
click at [286, 219] on icon at bounding box center [286, 225] width 11 height 13
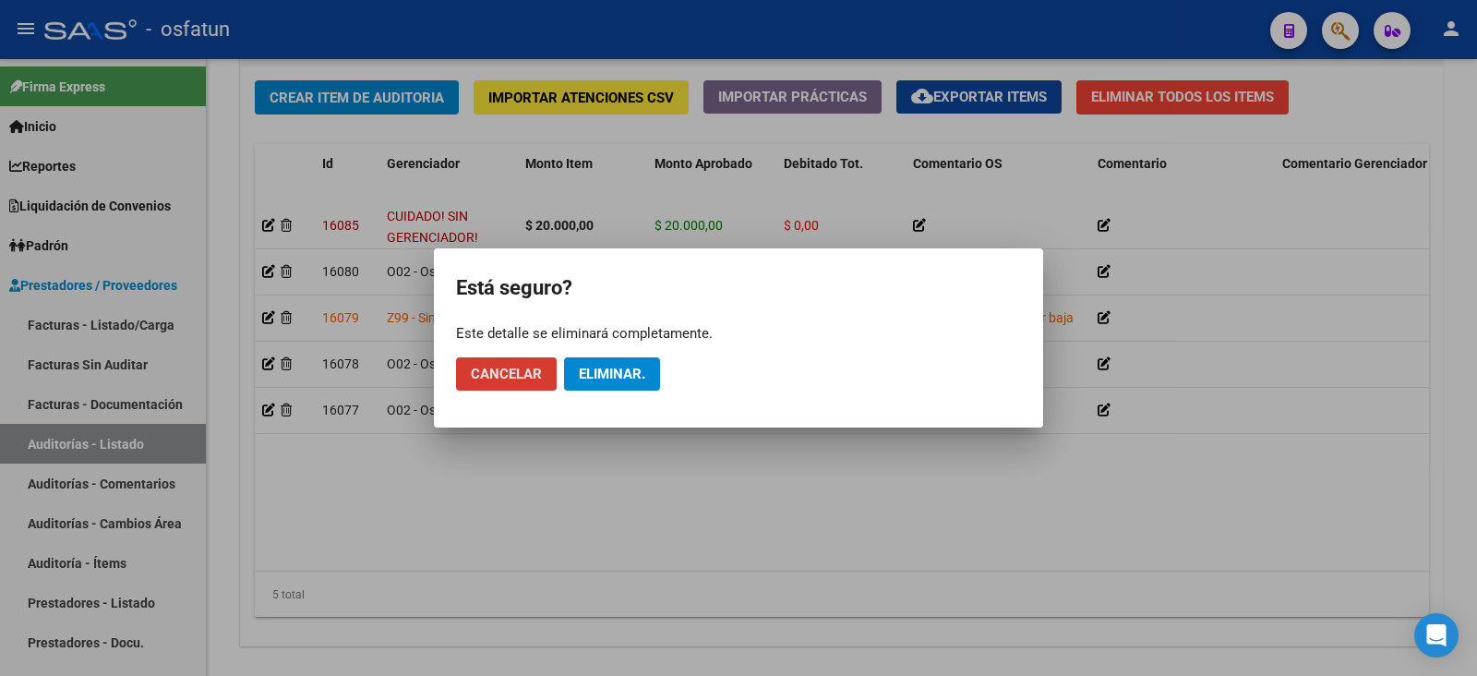
click at [617, 375] on span "Eliminar." at bounding box center [612, 374] width 66 height 17
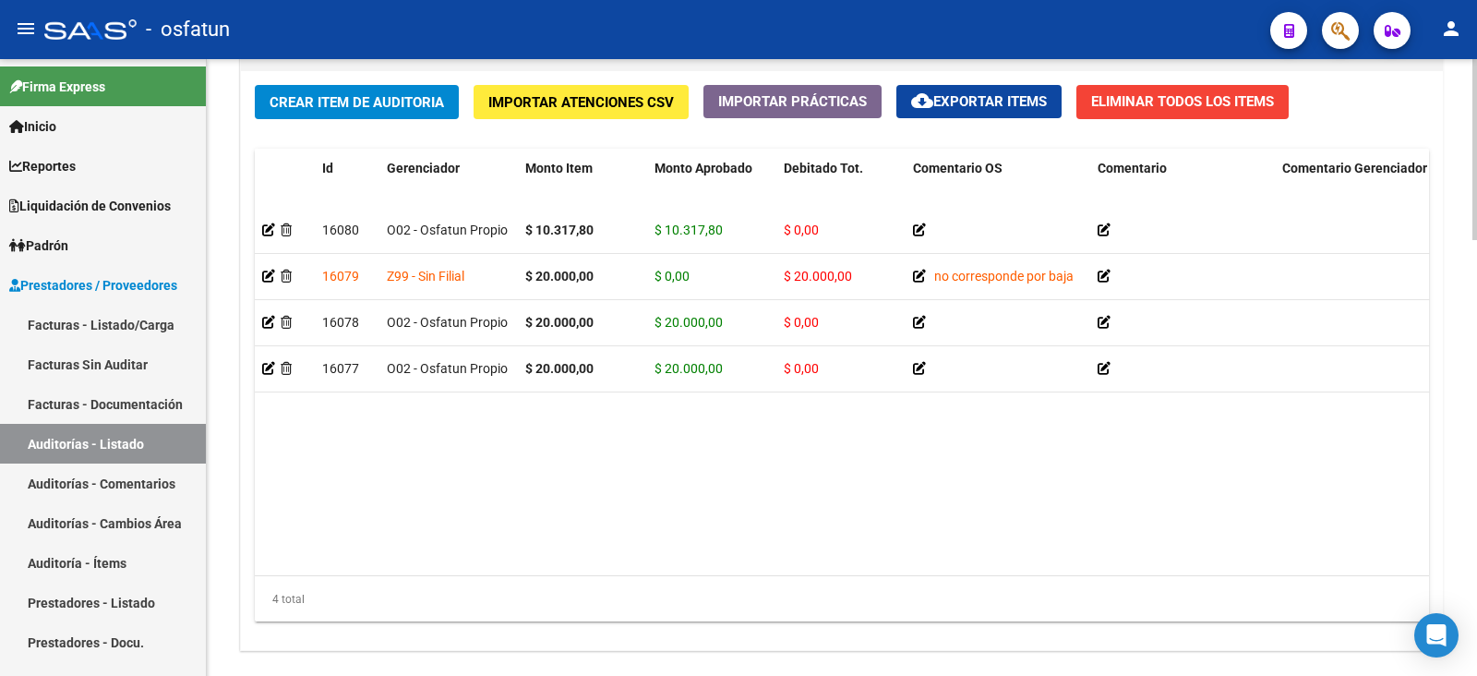
scroll to position [1252, 0]
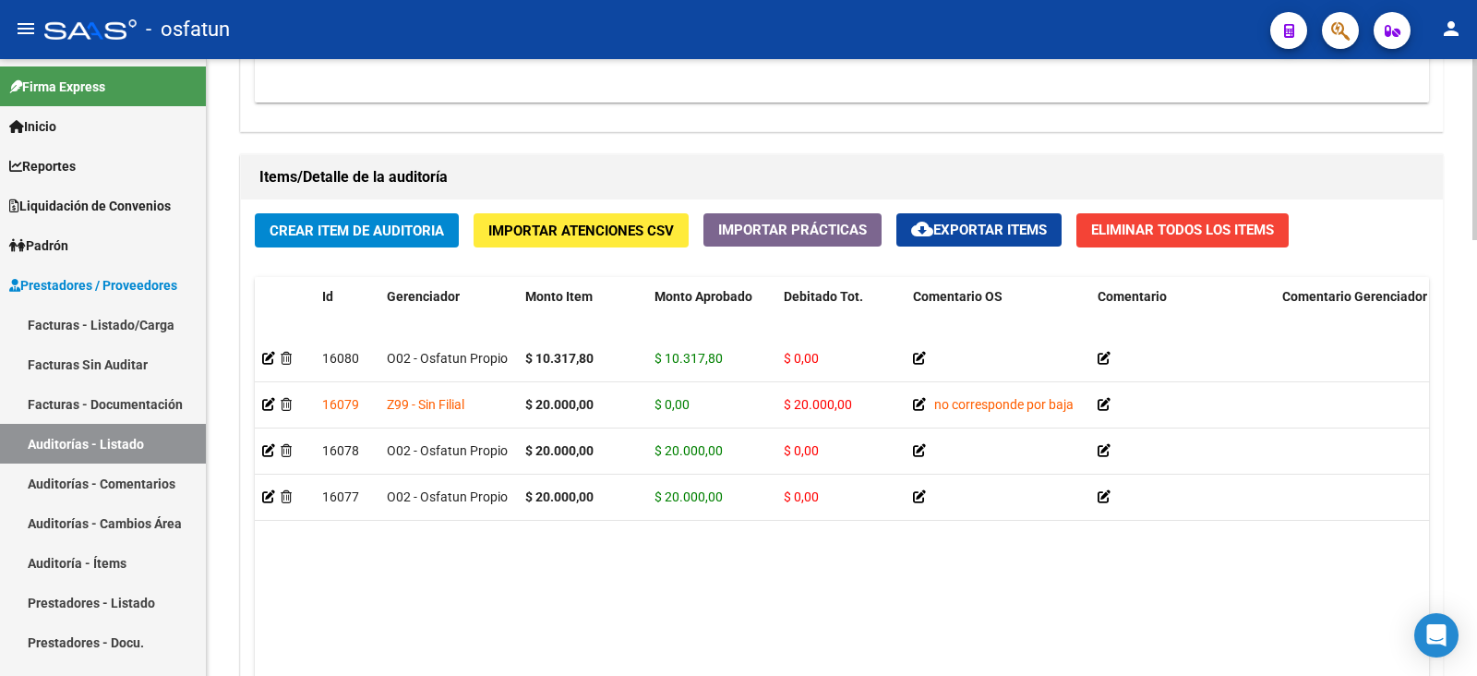
drag, startPoint x: 299, startPoint y: 673, endPoint x: 591, endPoint y: 664, distance: 291.8
click at [591, 664] on datatable-body "16080 O02 - Osfatun Propio $ 10.317,80 $ 10.317,80 $ 0,00 27336680870 33668087 …" at bounding box center [842, 519] width 1174 height 367
click at [600, 630] on datatable-body "16080 O02 - Osfatun Propio $ 10.317,80 $ 10.317,80 $ 0,00 27336680870 33668087 …" at bounding box center [842, 519] width 1174 height 367
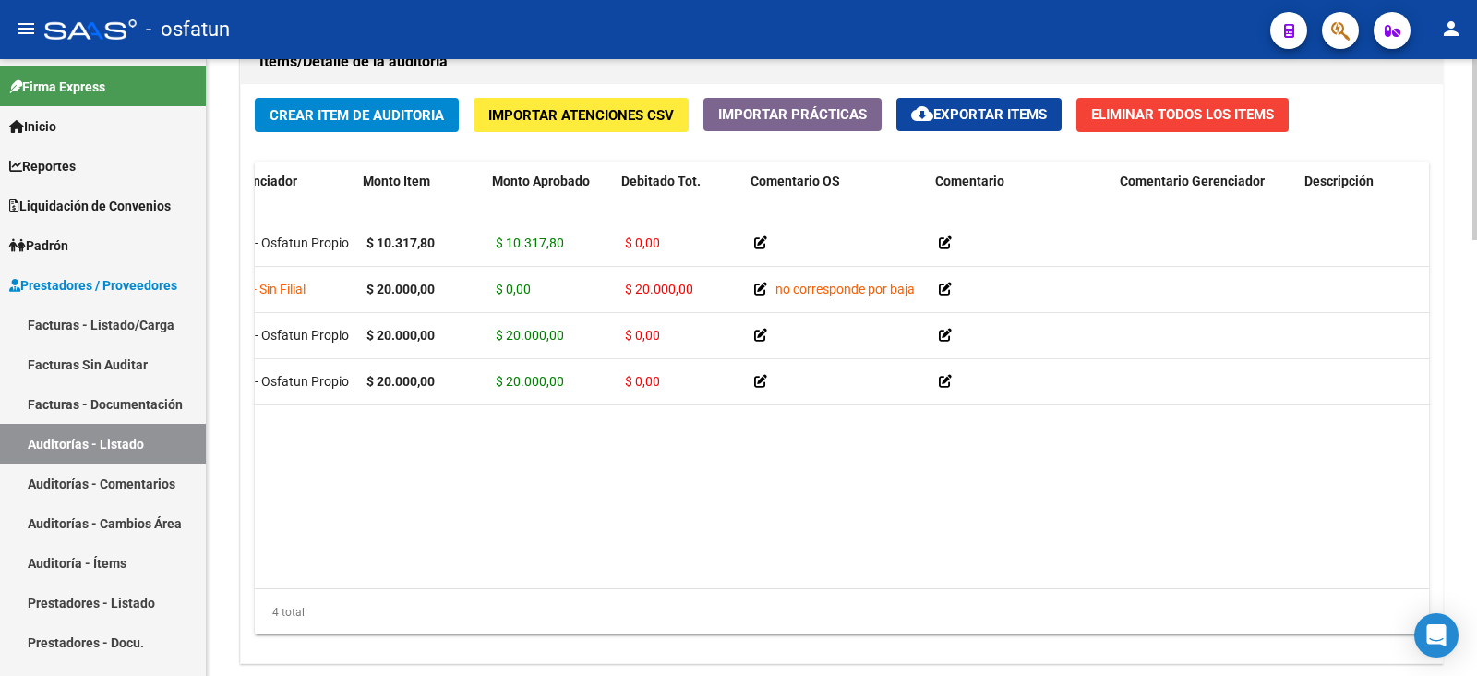
scroll to position [0, 0]
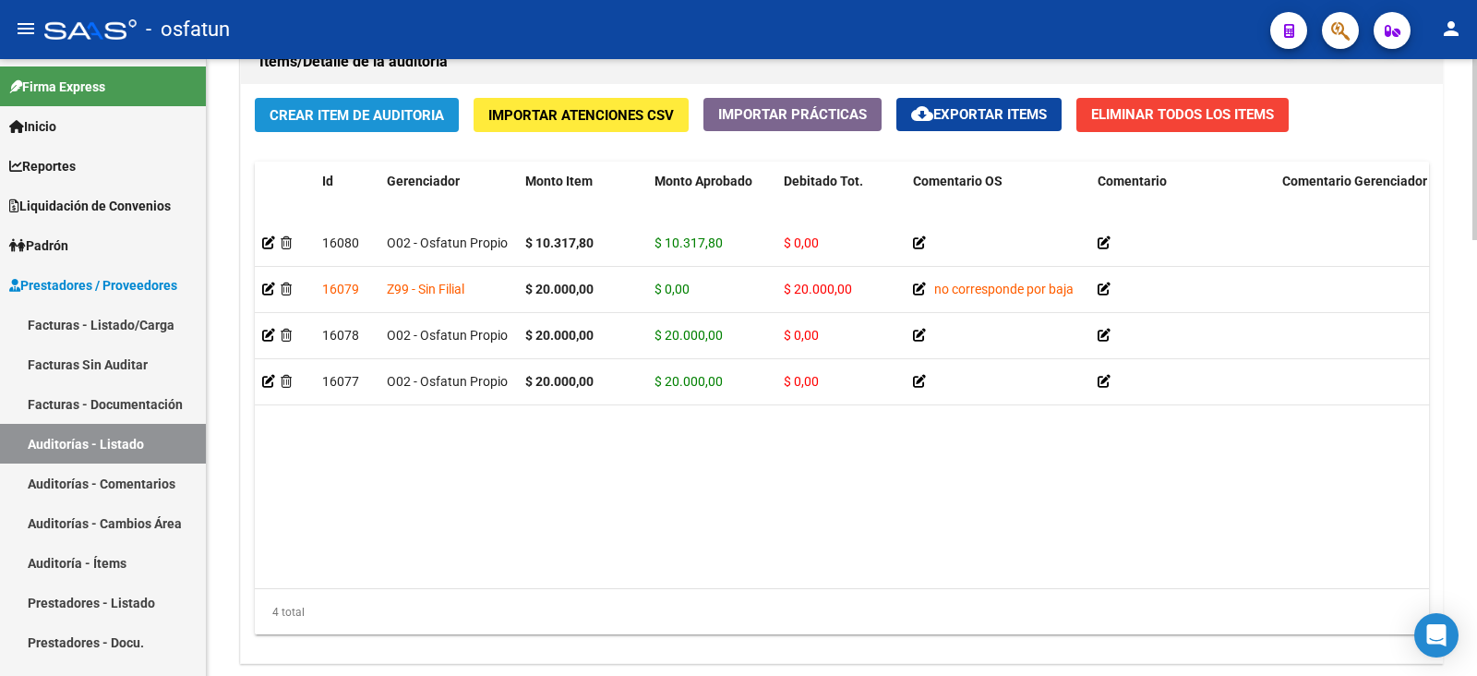
click at [392, 101] on button "Crear Item de Auditoria" at bounding box center [357, 115] width 204 height 34
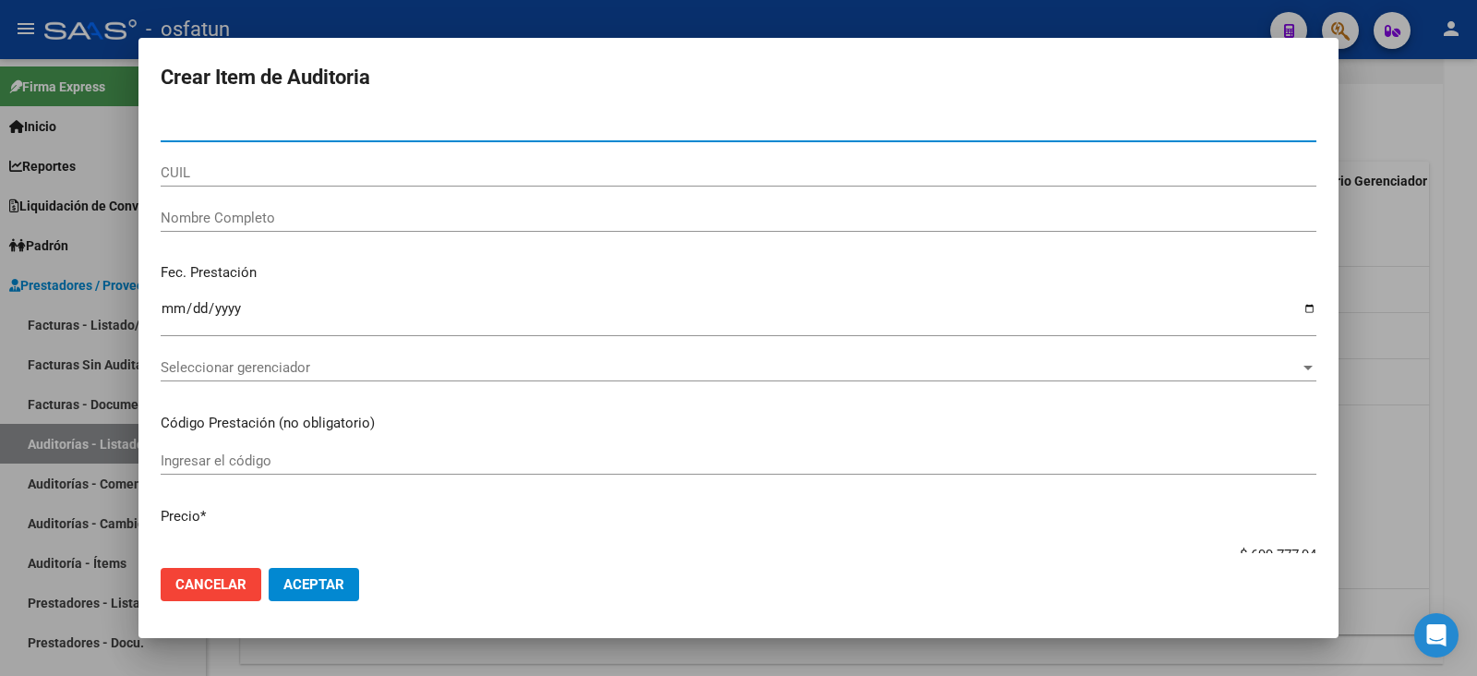
type input "23066131"
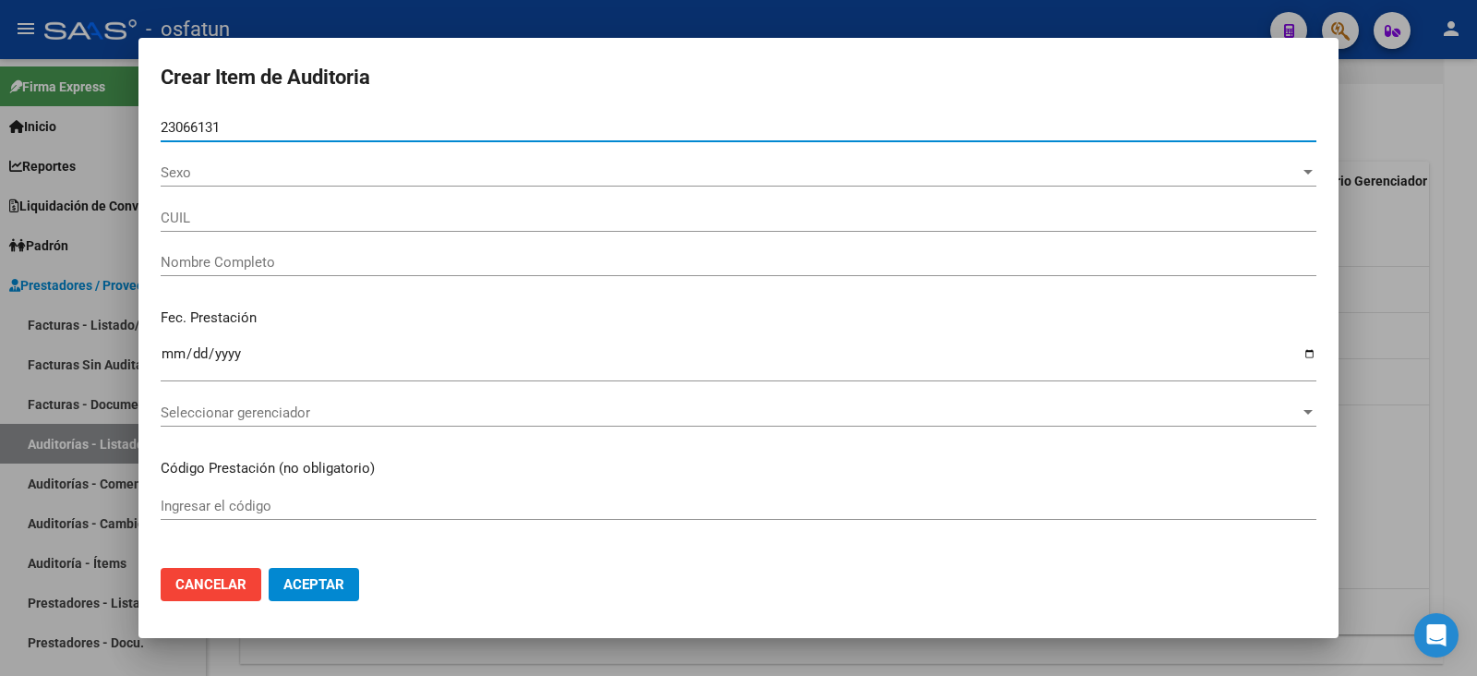
type input "27230661311"
type input "[PERSON_NAME]"
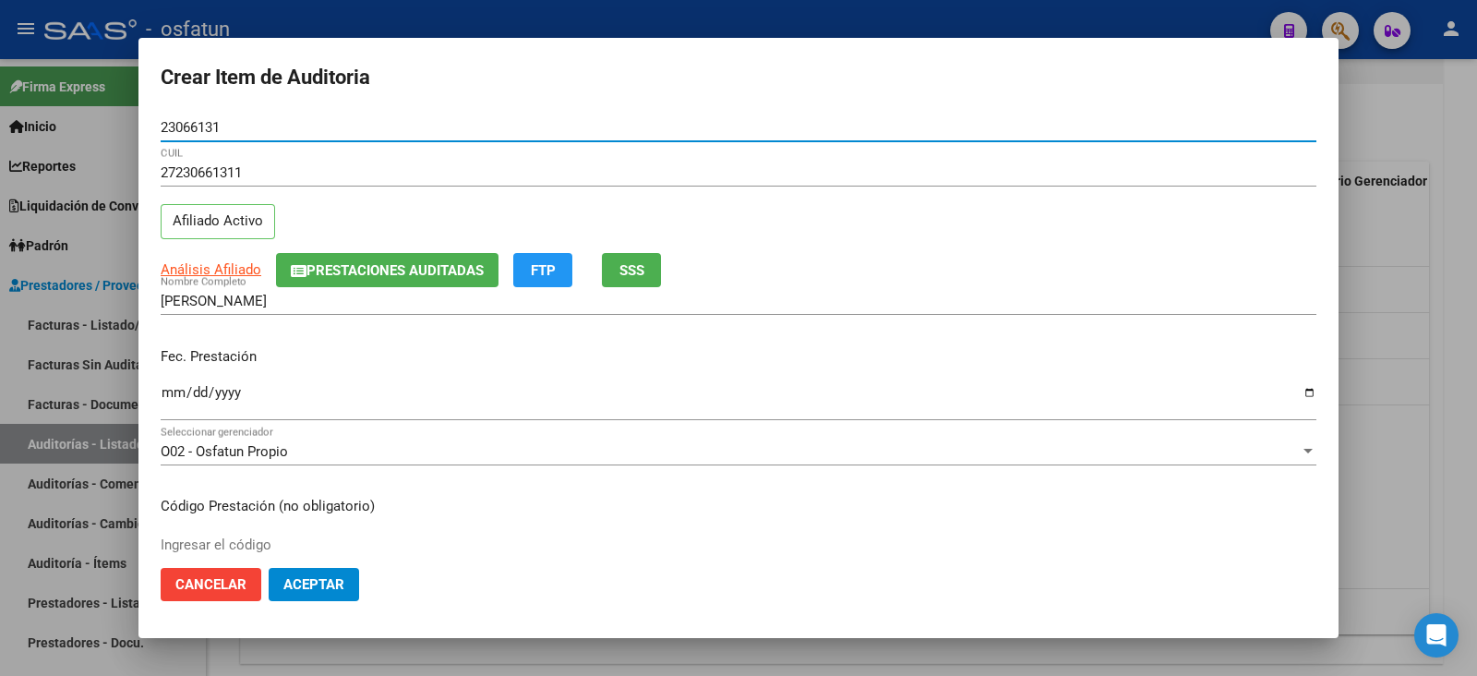
type input "23066131"
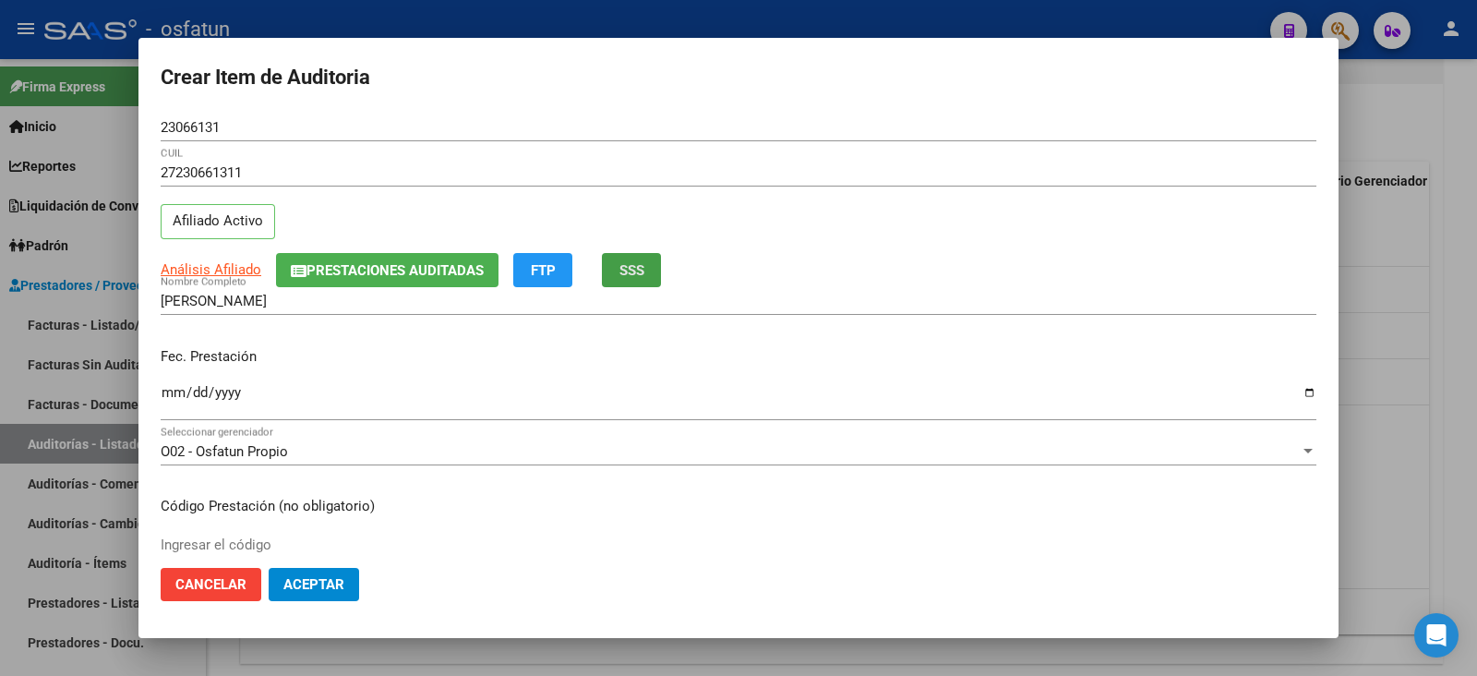
click at [630, 270] on span "SSS" at bounding box center [631, 270] width 25 height 17
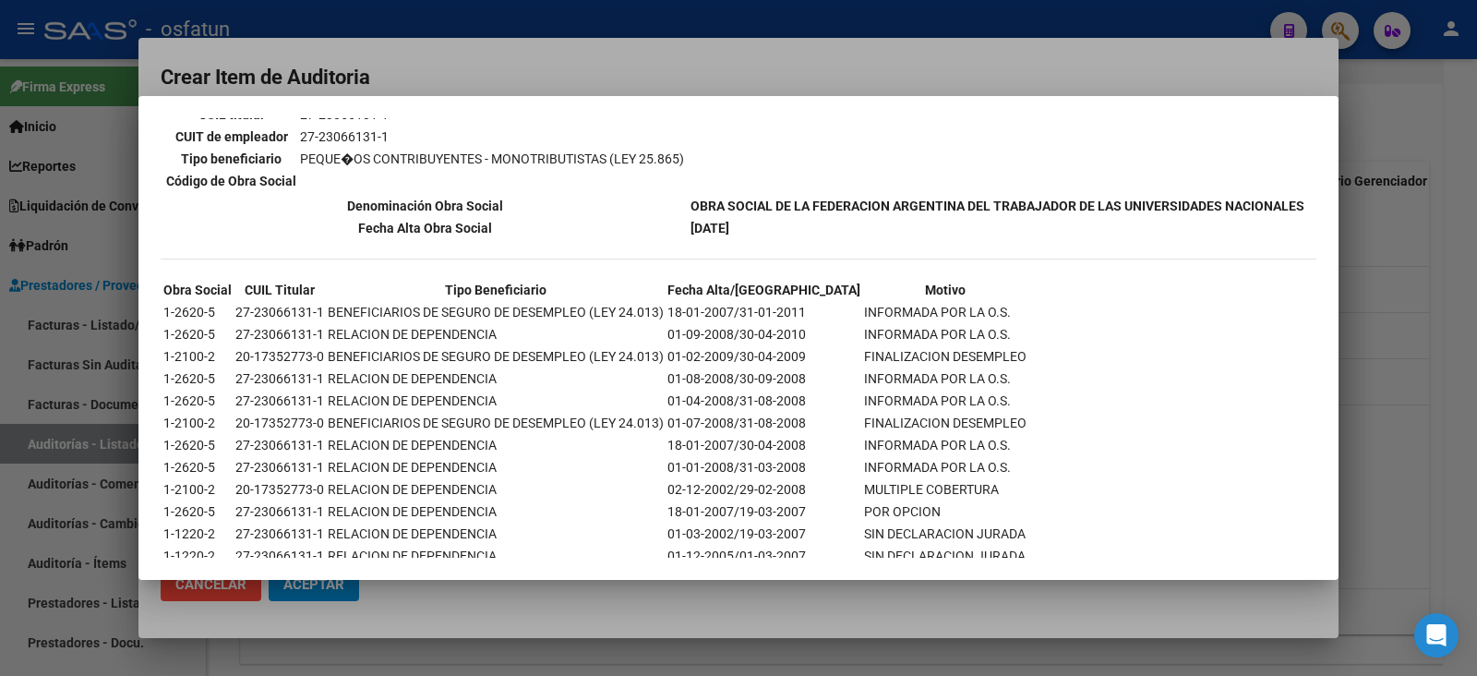
scroll to position [346, 0]
click at [855, 52] on div at bounding box center [738, 338] width 1477 height 676
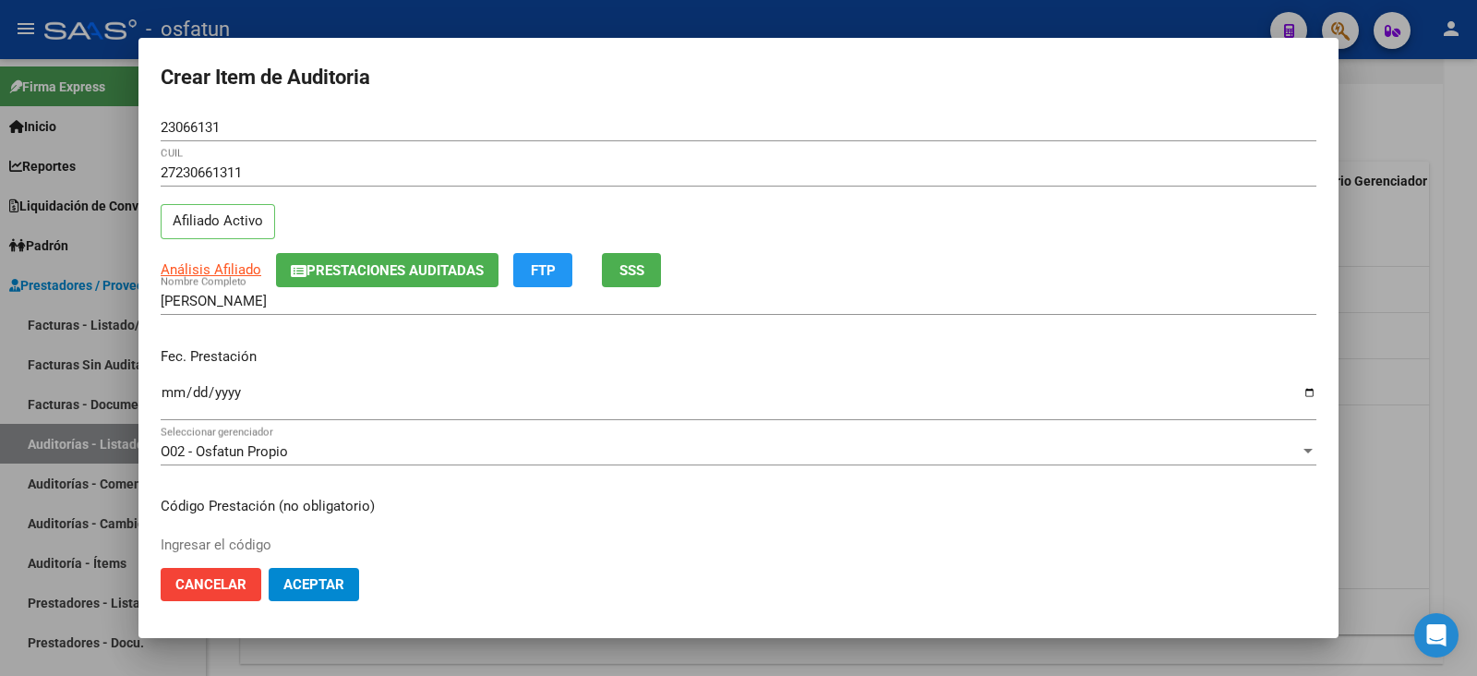
click at [170, 381] on div "Ingresar la fecha" at bounding box center [739, 400] width 1156 height 40
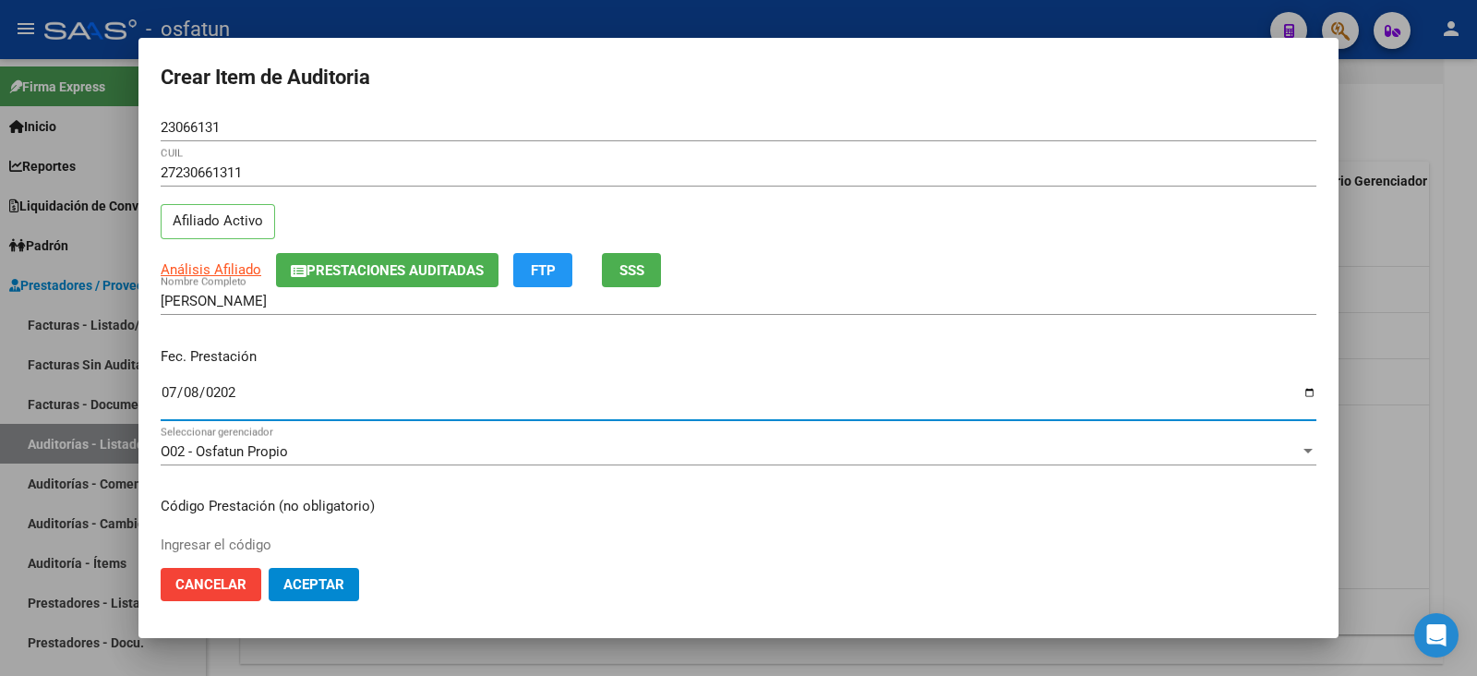
type input "[DATE]"
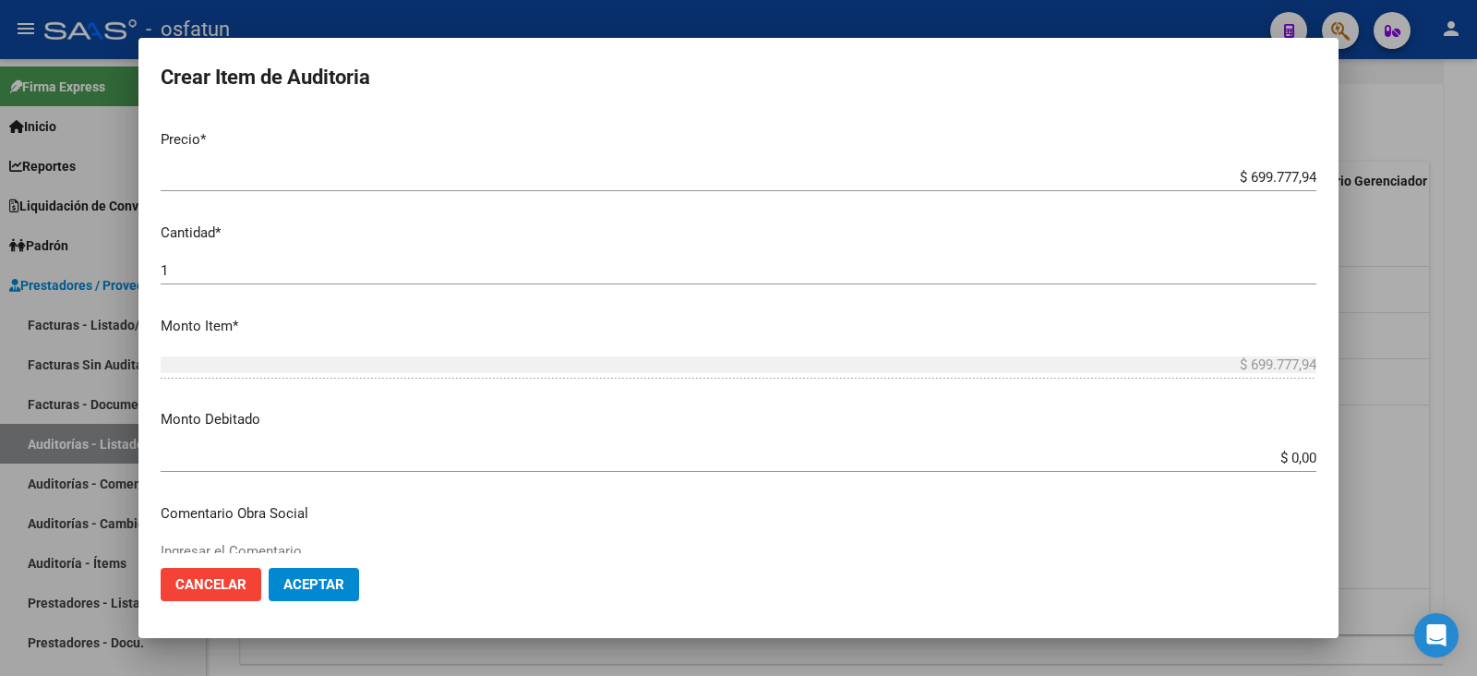
scroll to position [230, 0]
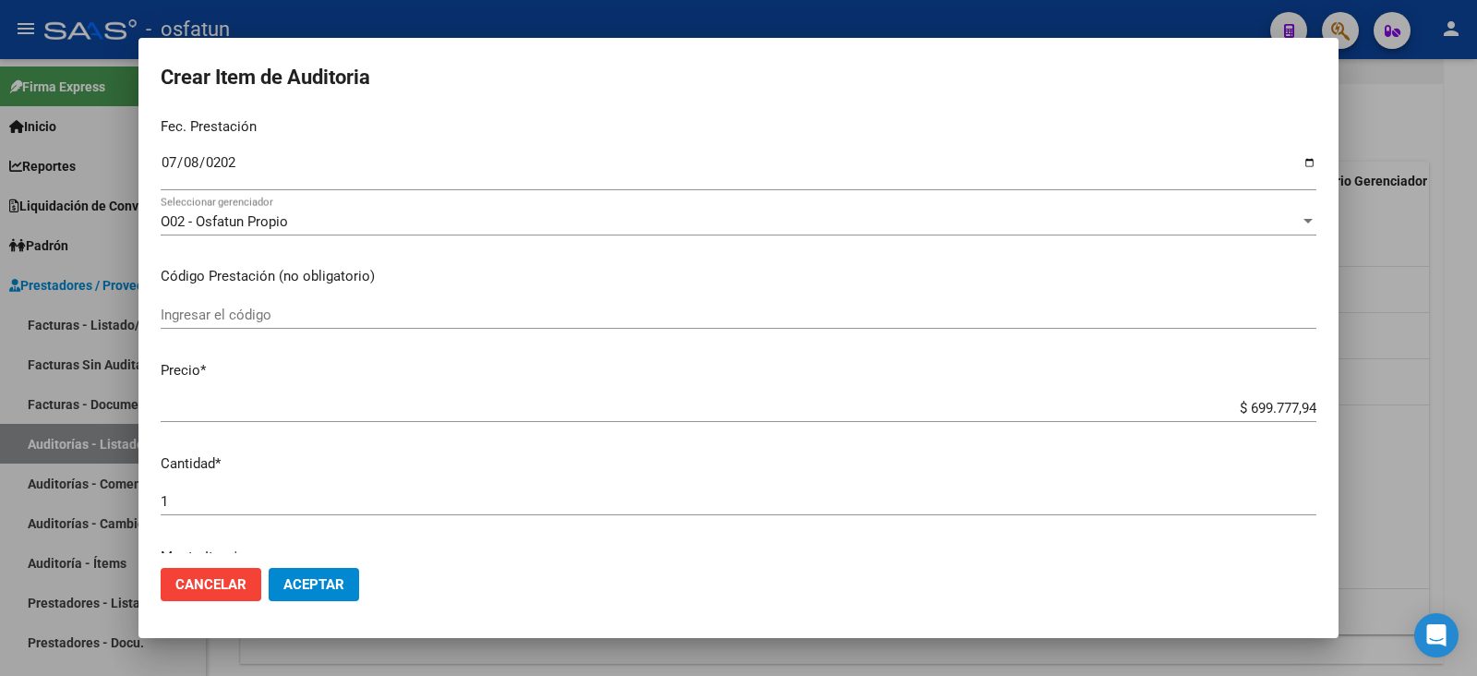
click at [189, 311] on input "Ingresar el código" at bounding box center [739, 314] width 1156 height 17
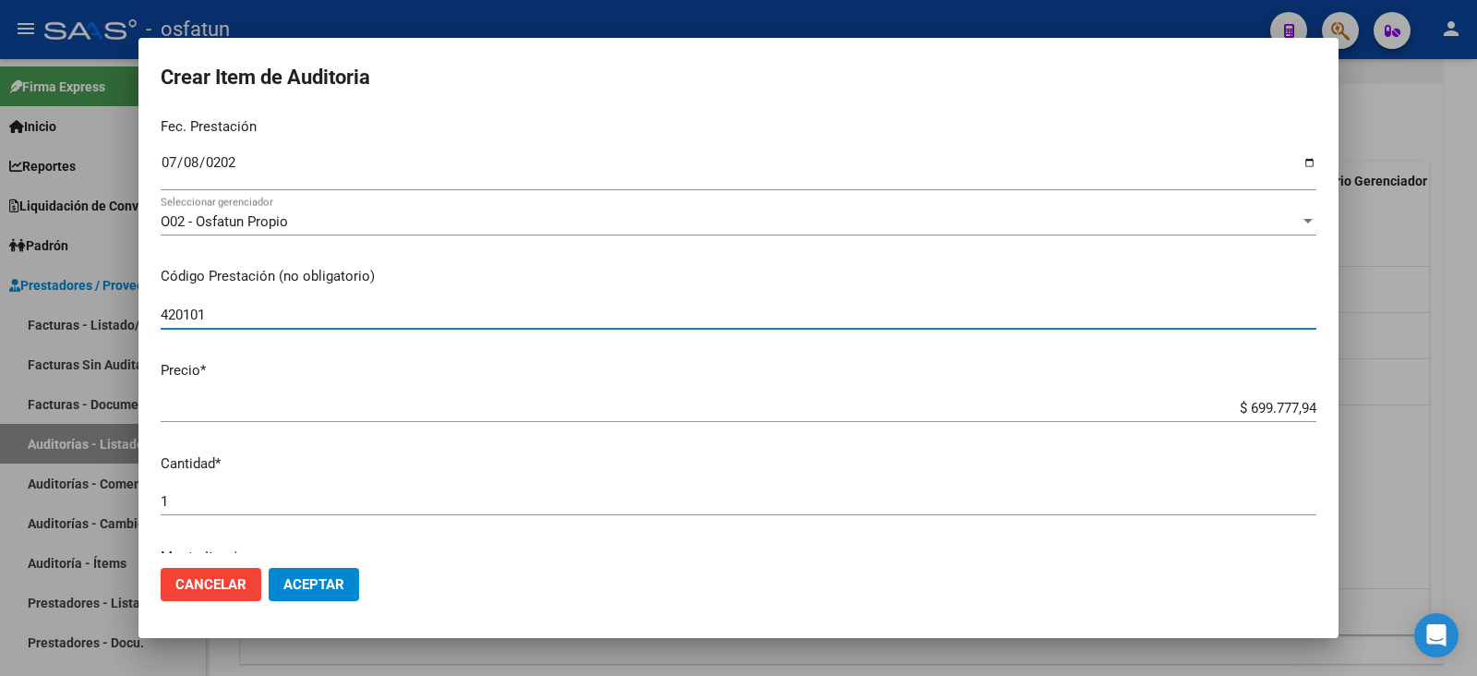
type input "420101"
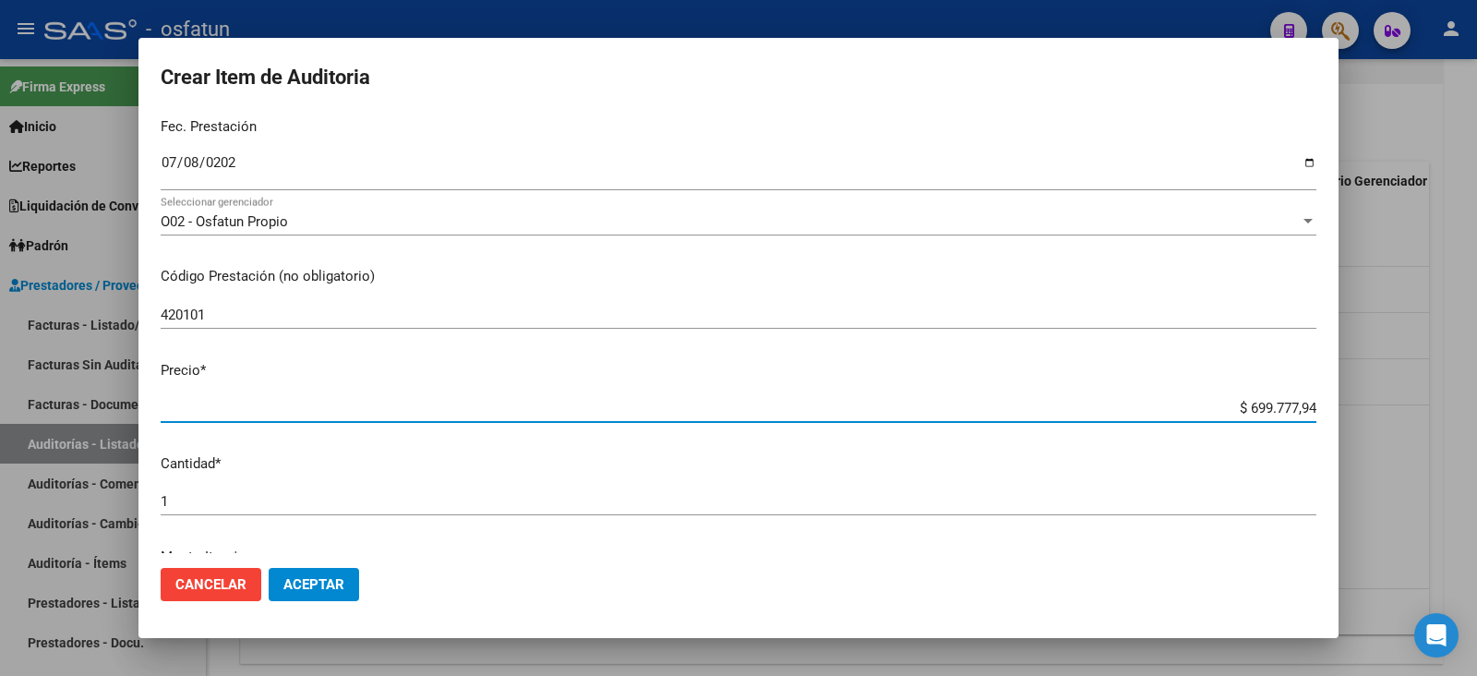
drag, startPoint x: 1235, startPoint y: 399, endPoint x: 1358, endPoint y: 386, distance: 123.5
click at [1358, 386] on div "Crear Item de Auditoria 23066131 Nro Documento 27230661311 CUIL Afiliado Activo…" at bounding box center [738, 338] width 1477 height 676
type input "$ 0,02"
type input "$ 0,20"
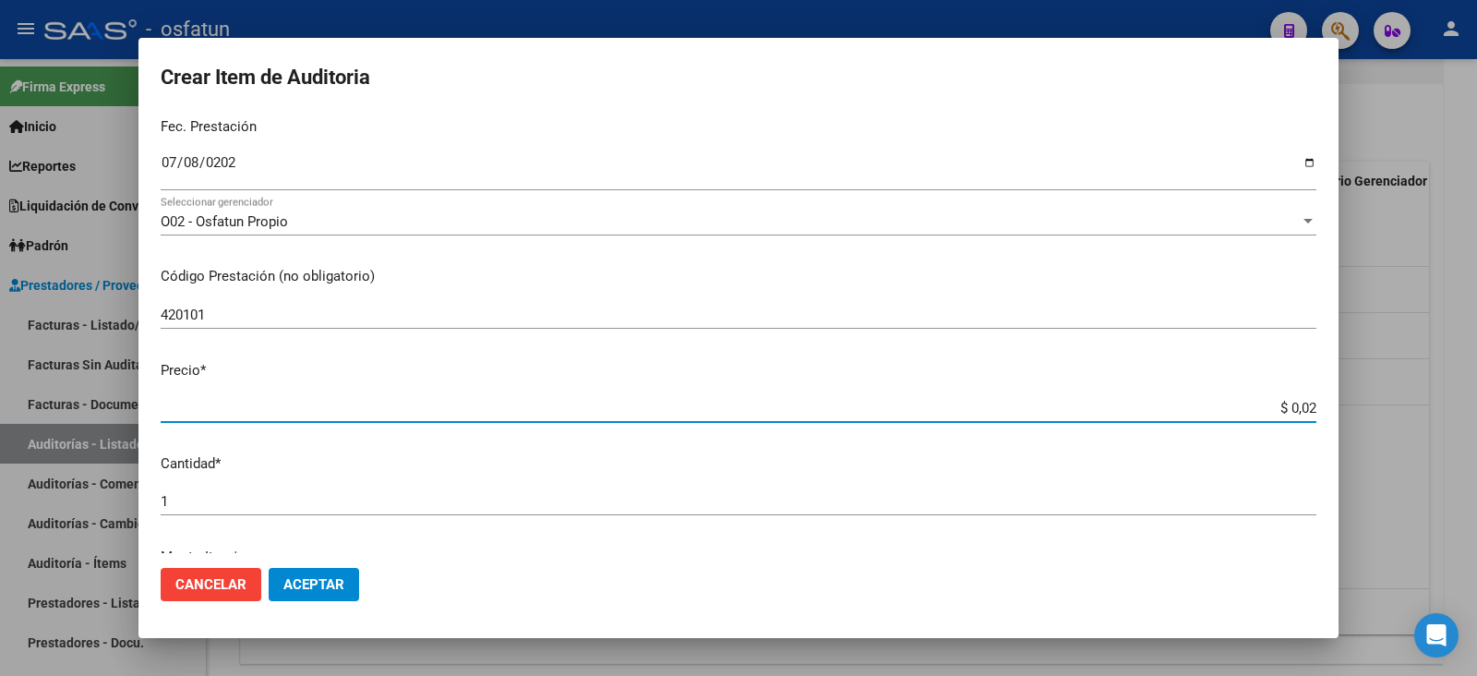
type input "$ 0,20"
type input "$ 2,00"
type input "$ 20,00"
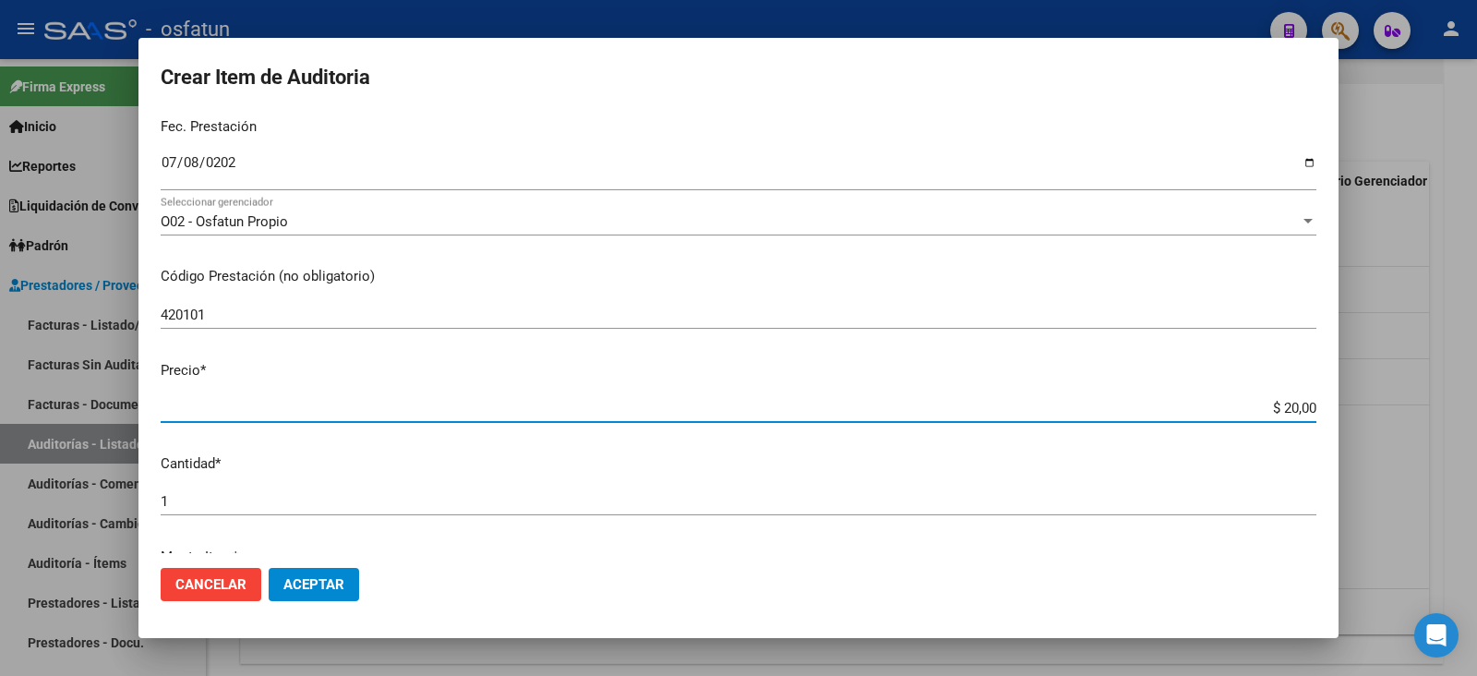
type input "$ 200,00"
type input "$ 2.000,00"
type input "$ 20.000,00"
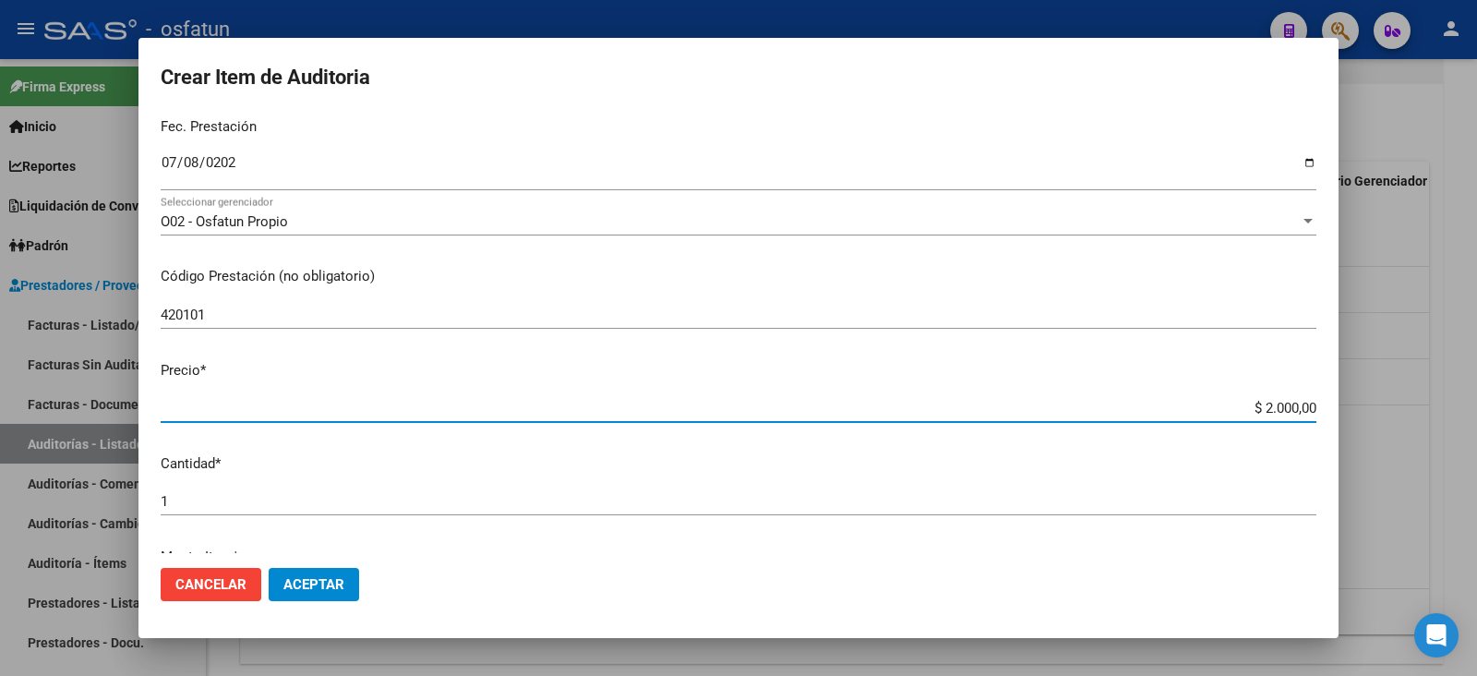
type input "$ 20.000,00"
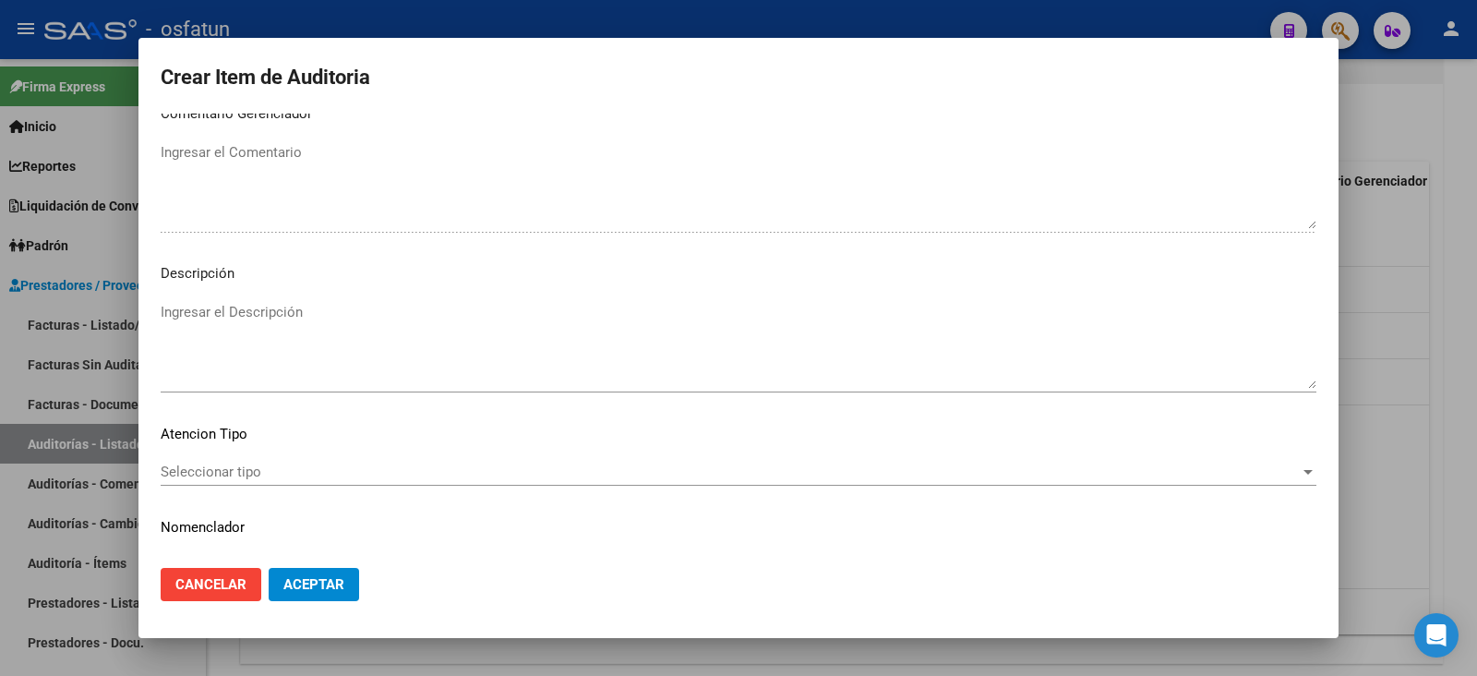
scroll to position [1222, 0]
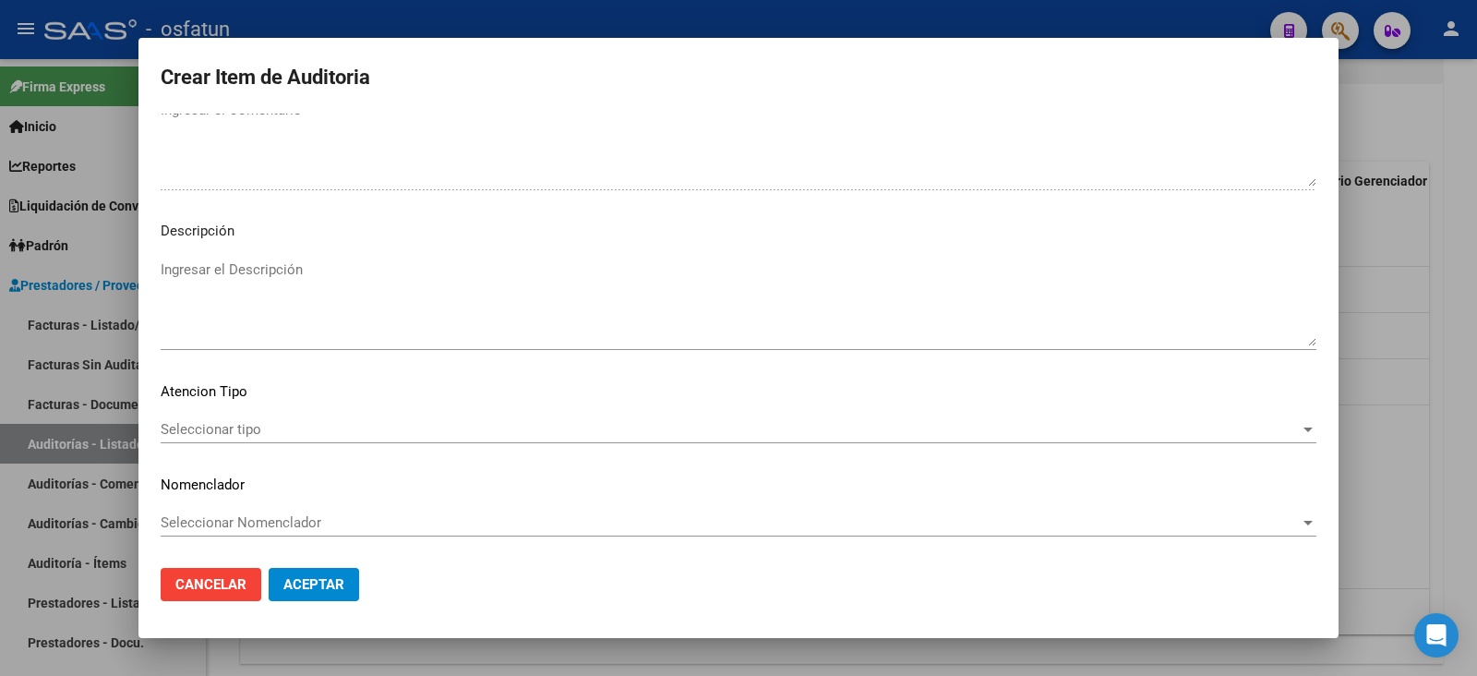
click at [337, 409] on mat-dialog-content "23066131 Nro Documento 27230661311 CUIL Afiliado Activo Análisis Afiliado Prest…" at bounding box center [738, 333] width 1200 height 439
click at [302, 437] on div "Seleccionar tipo Seleccionar tipo" at bounding box center [739, 429] width 1156 height 28
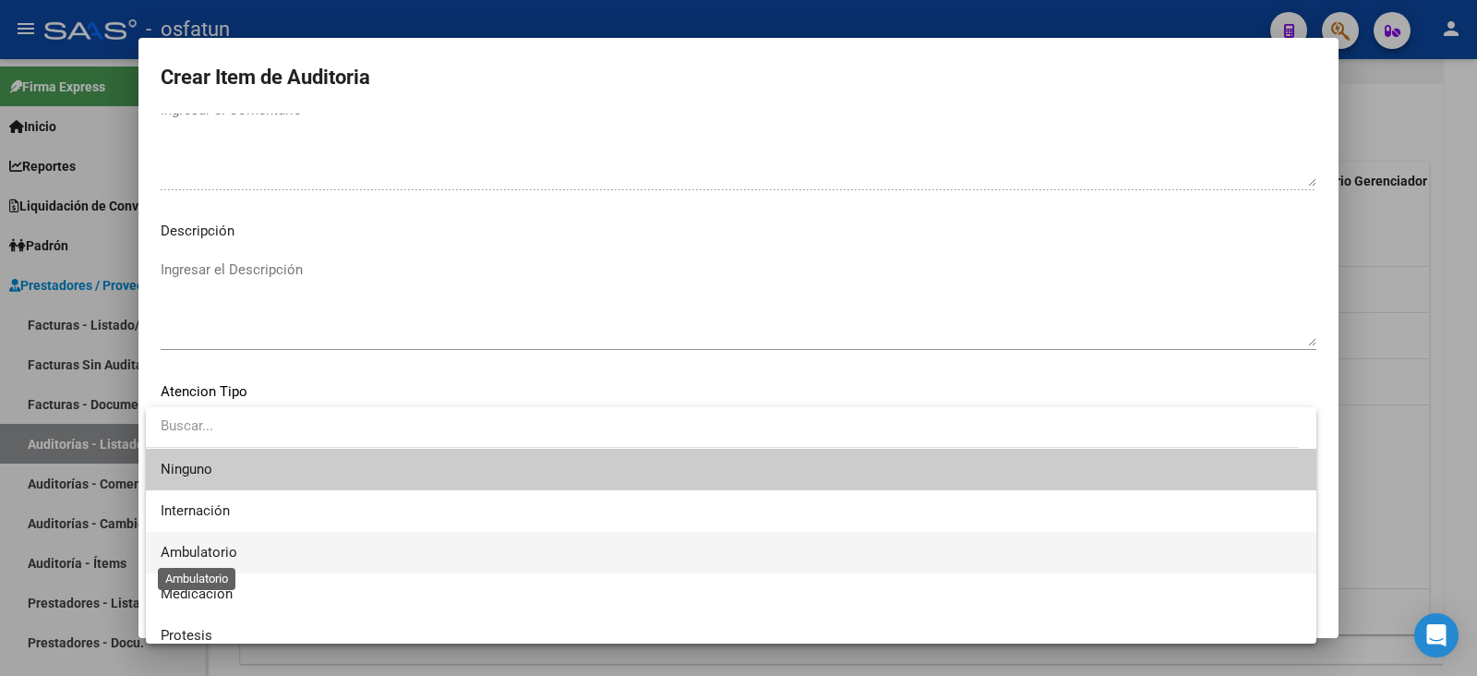
click at [230, 546] on span "Ambulatorio" at bounding box center [199, 552] width 77 height 17
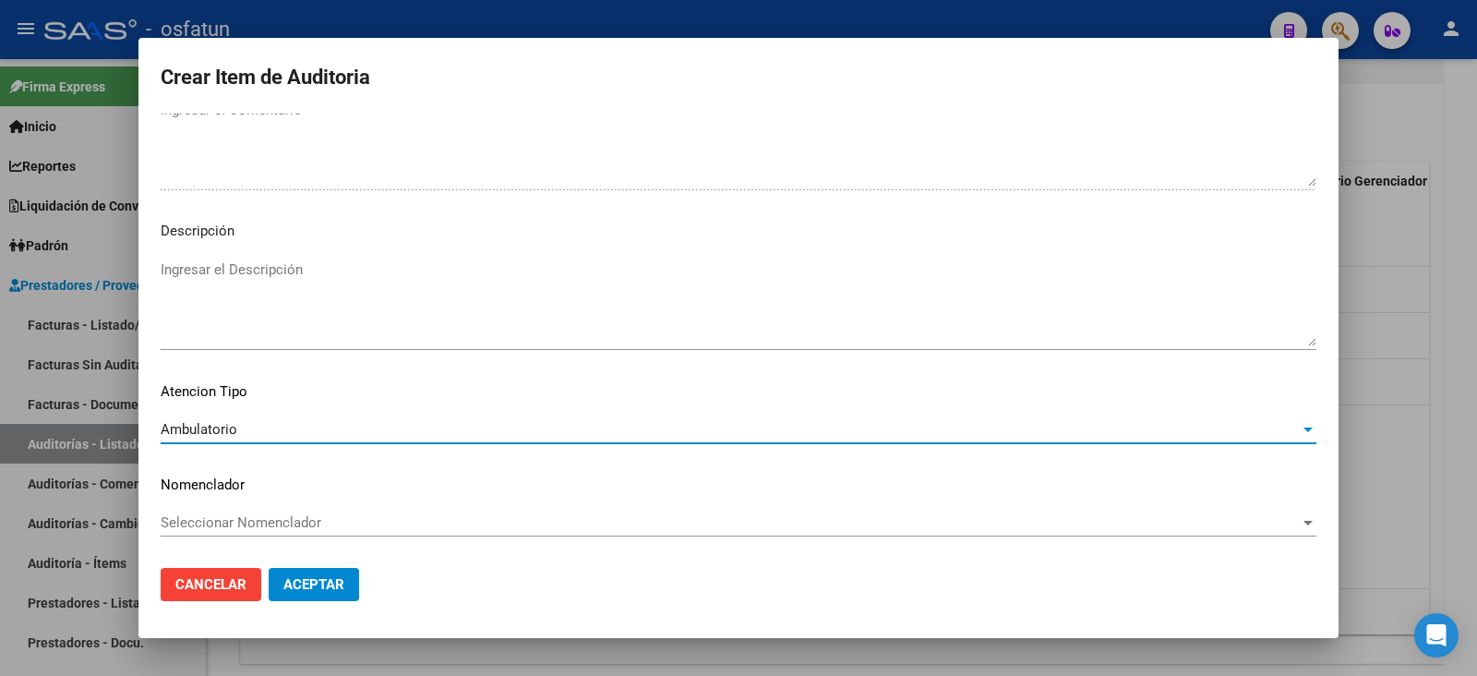
click at [233, 530] on div "Seleccionar Nomenclador Seleccionar Nomenclador" at bounding box center [739, 523] width 1156 height 28
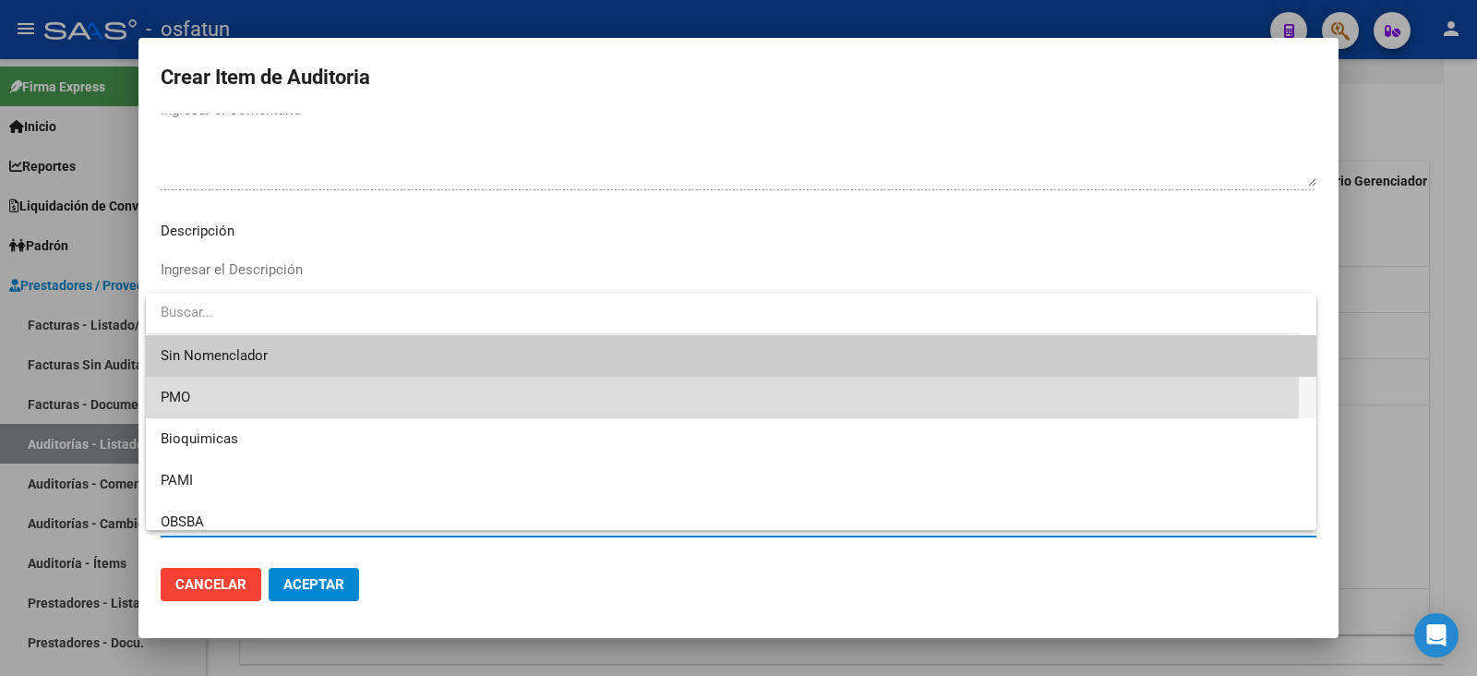
click at [211, 401] on span "PMO" at bounding box center [731, 398] width 1141 height 42
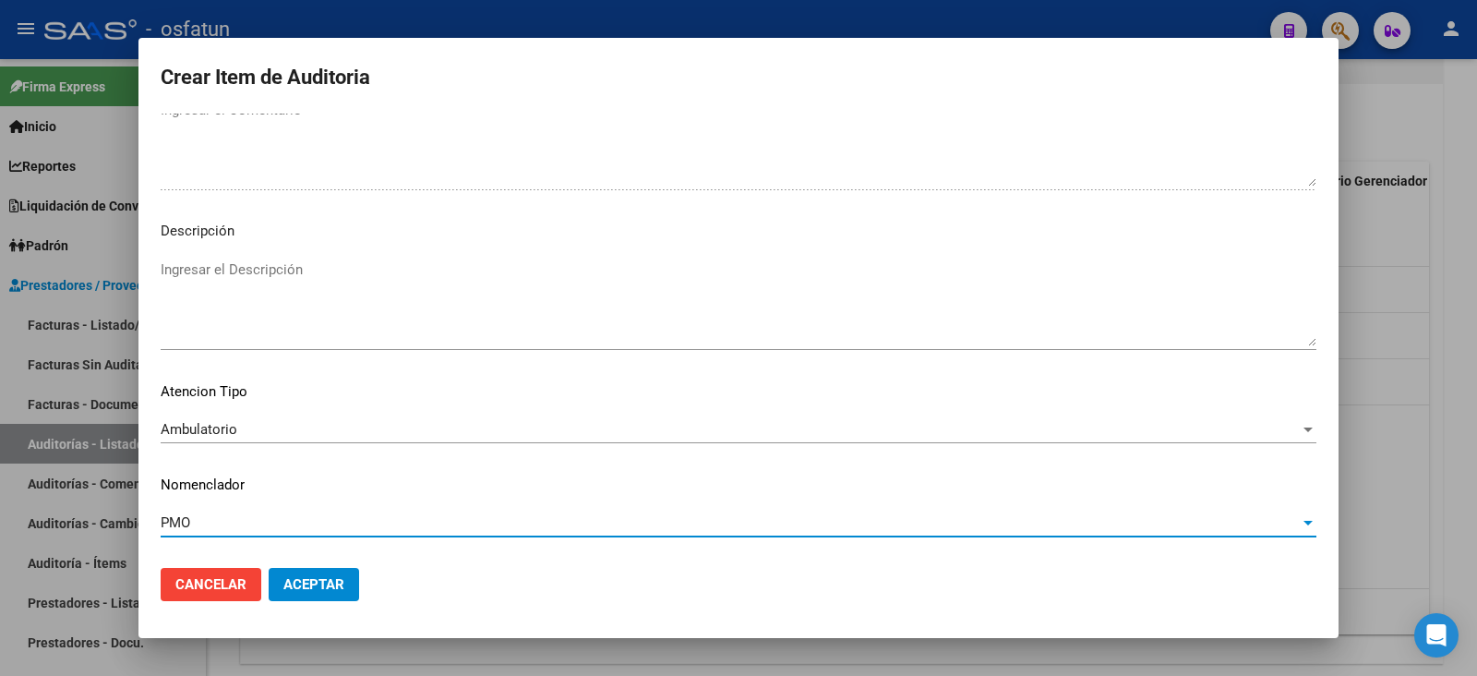
click at [318, 570] on button "Aceptar" at bounding box center [314, 584] width 90 height 33
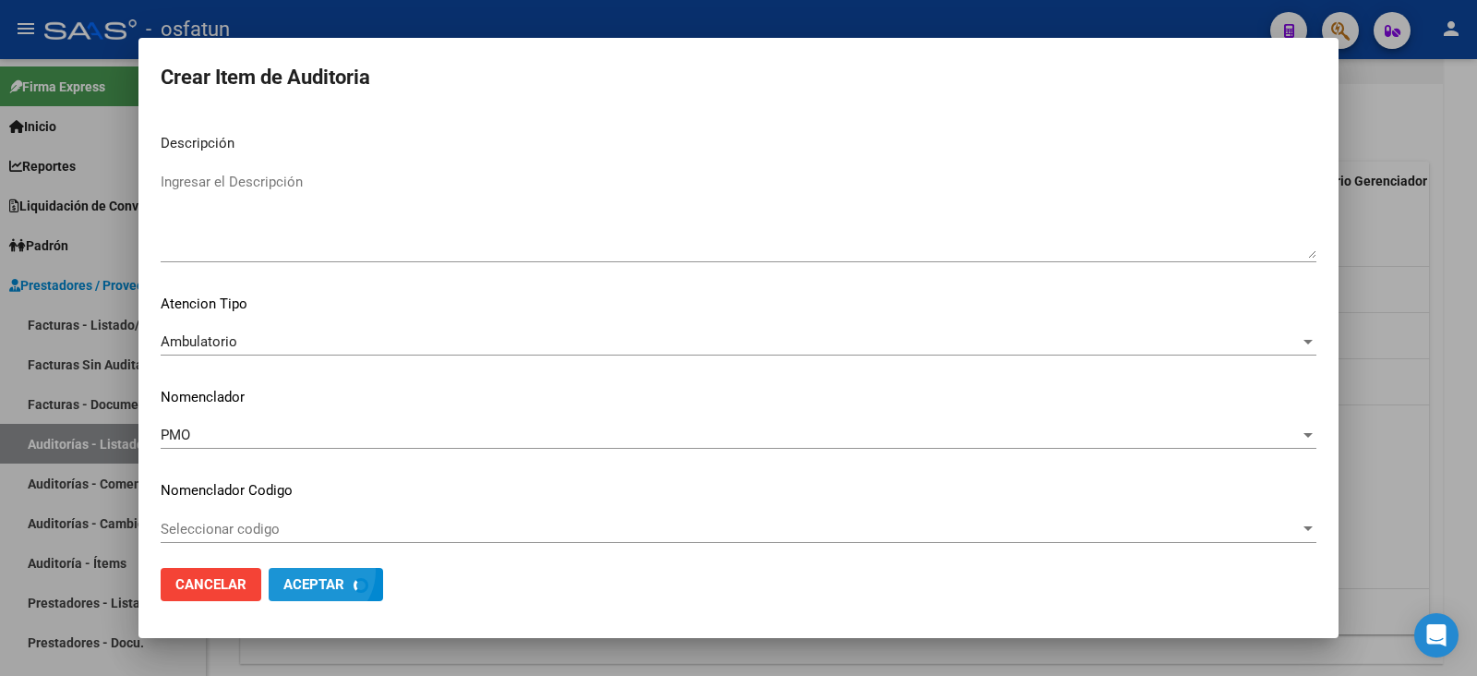
scroll to position [1315, 0]
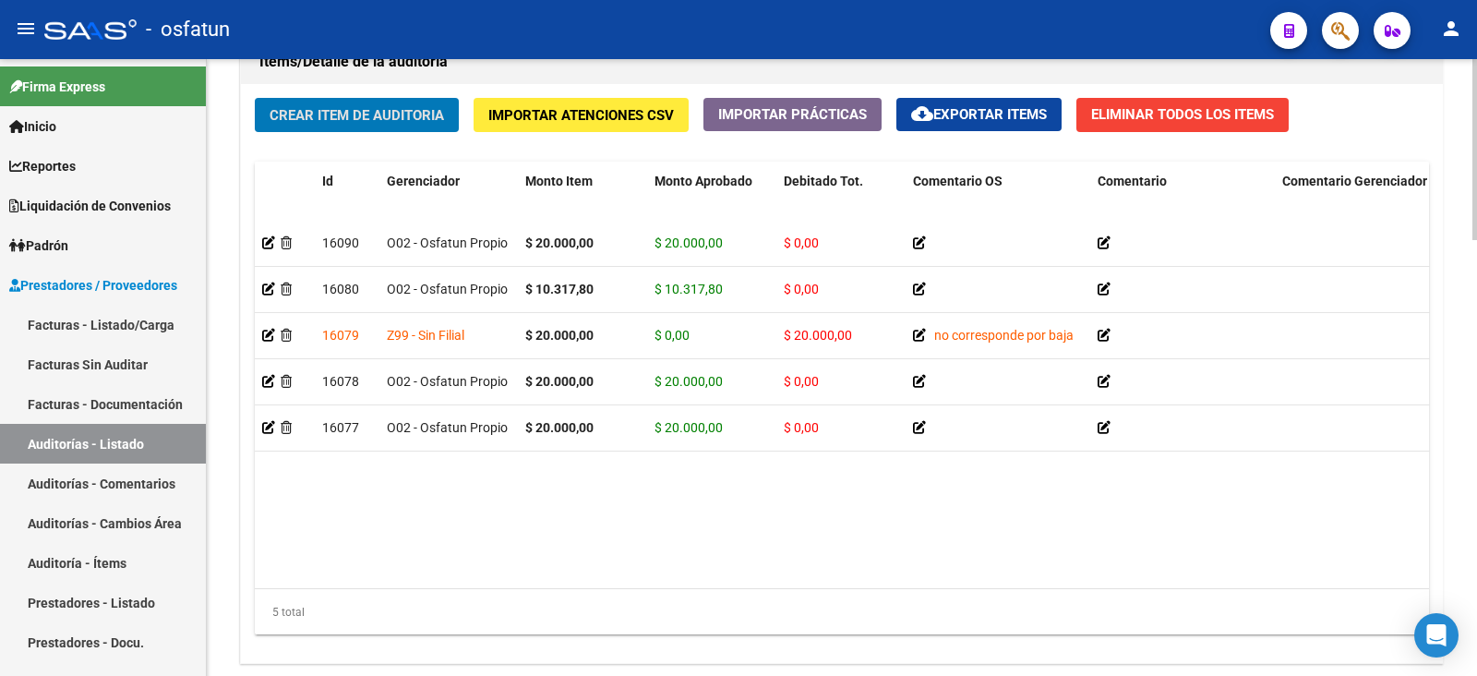
click at [378, 107] on span "Crear Item de Auditoria" at bounding box center [357, 115] width 174 height 17
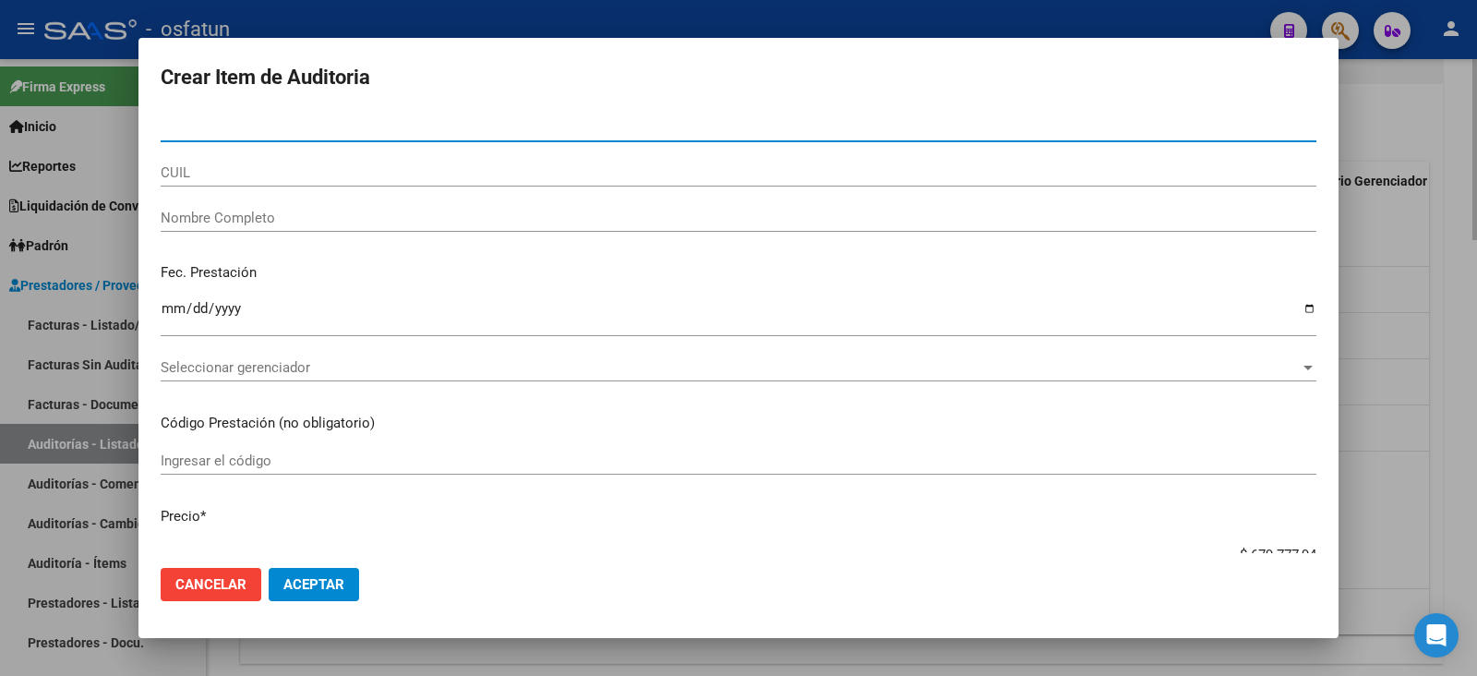
paste input "26919394"
type input "26919394"
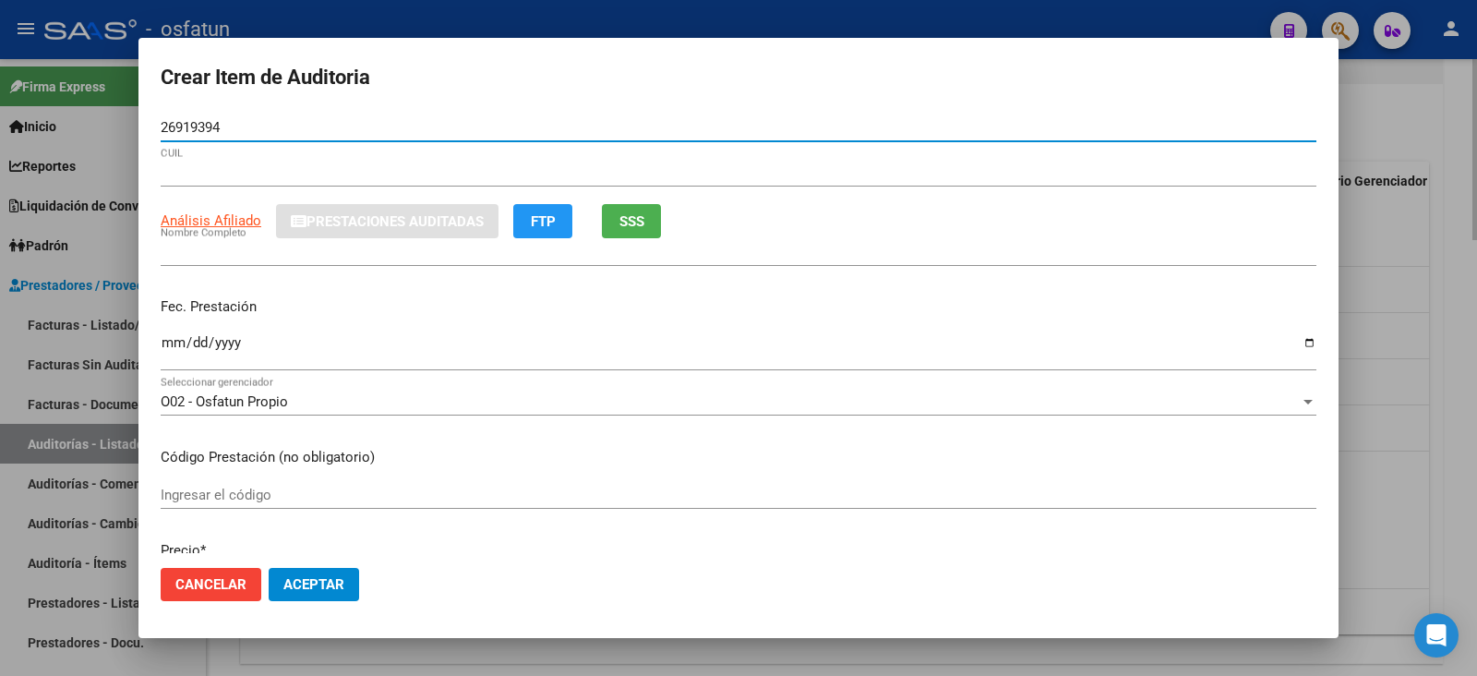
type input "27269193943"
type input "[PERSON_NAME]"
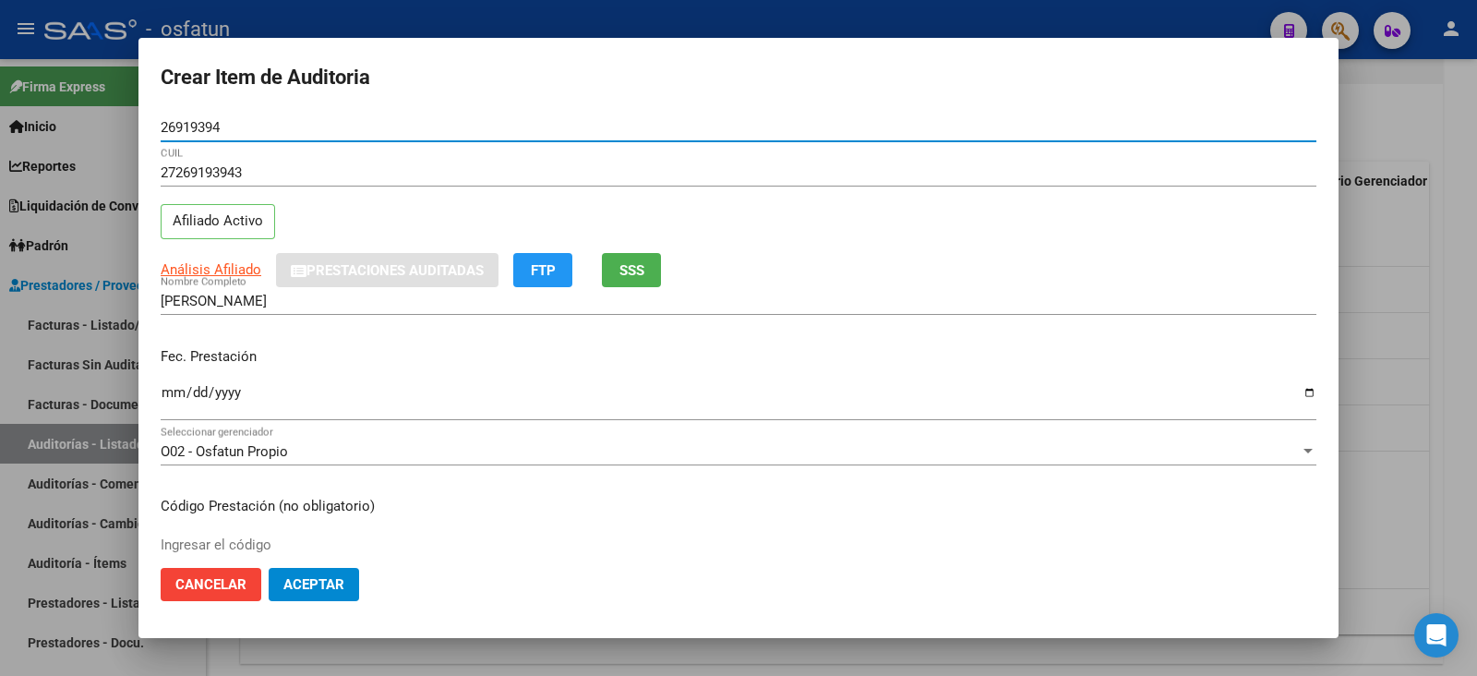
type input "26919394"
click at [646, 279] on button "SSS" at bounding box center [631, 270] width 59 height 34
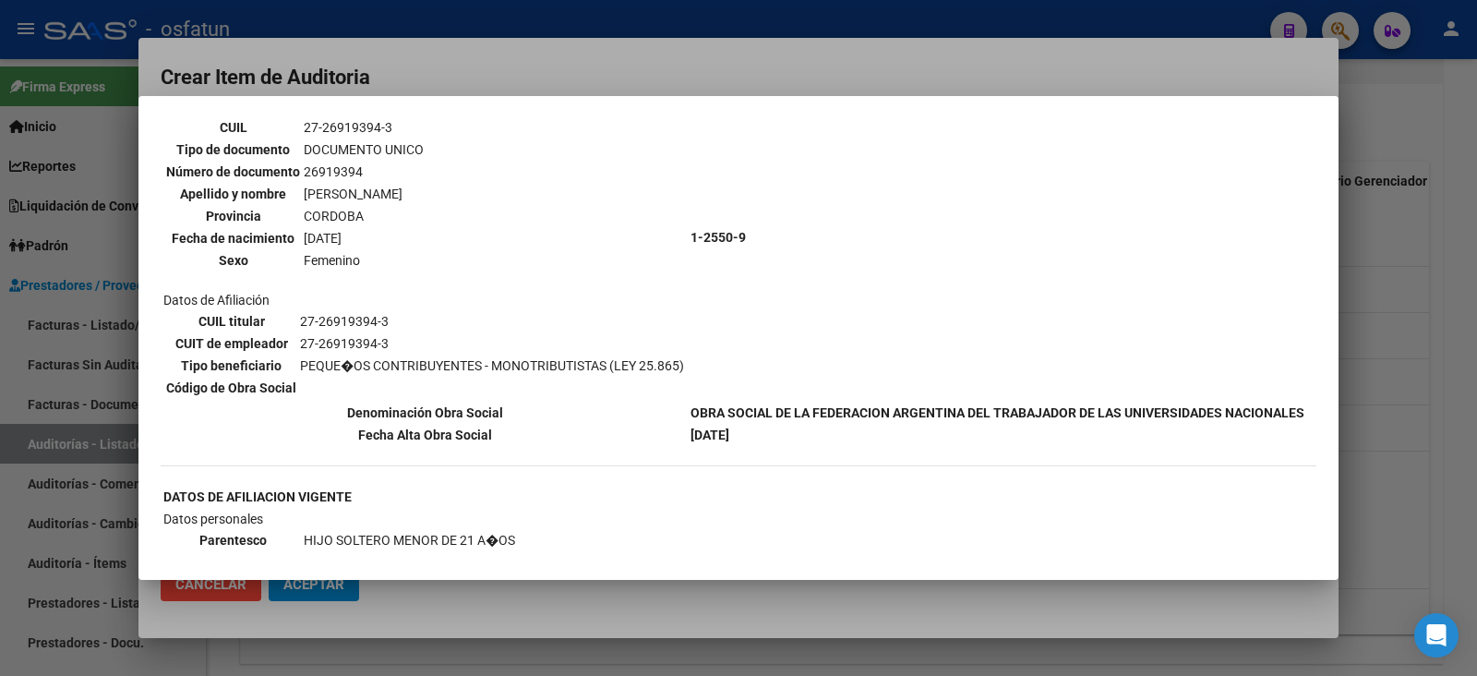
scroll to position [0, 0]
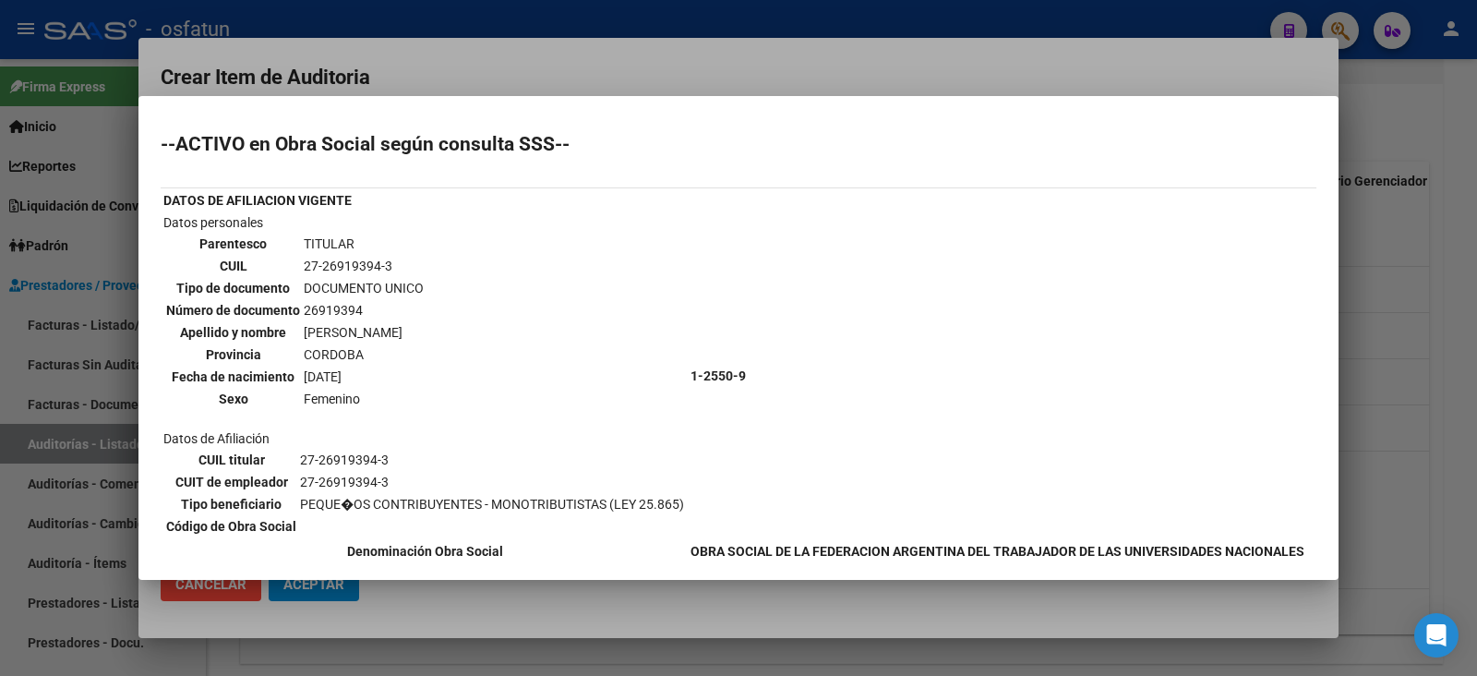
click at [793, 61] on div at bounding box center [738, 338] width 1477 height 676
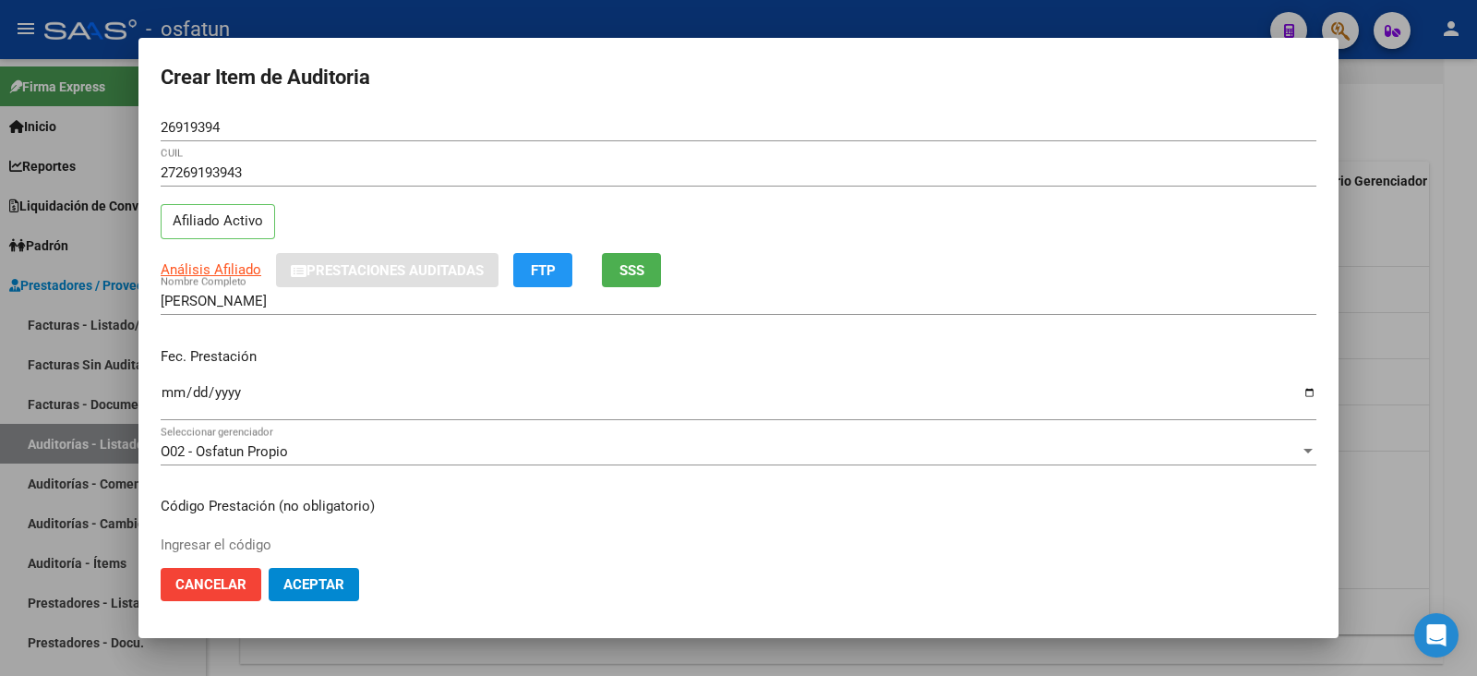
click at [171, 376] on div "Fec. Prestación Ingresar la fecha" at bounding box center [739, 384] width 1156 height 105
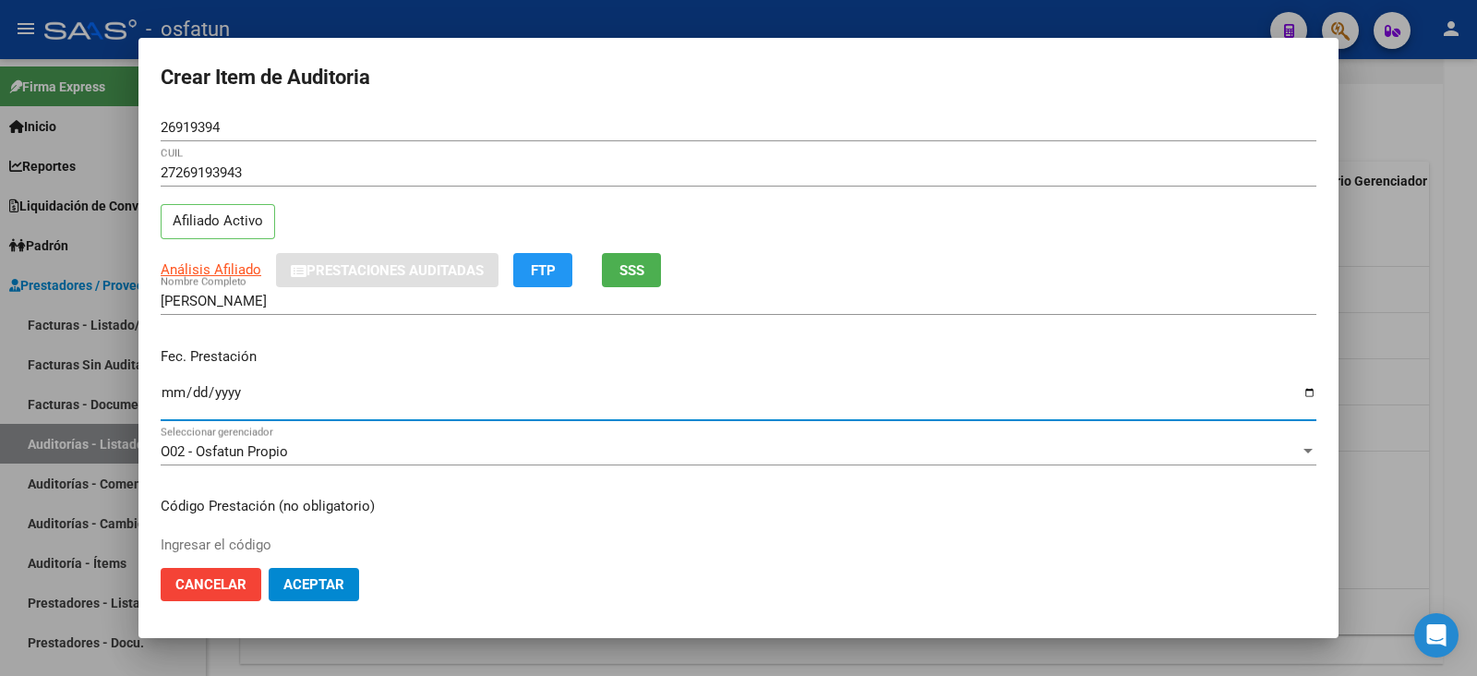
click at [171, 390] on input "Ingresar la fecha" at bounding box center [739, 400] width 1156 height 30
type input "[DATE]"
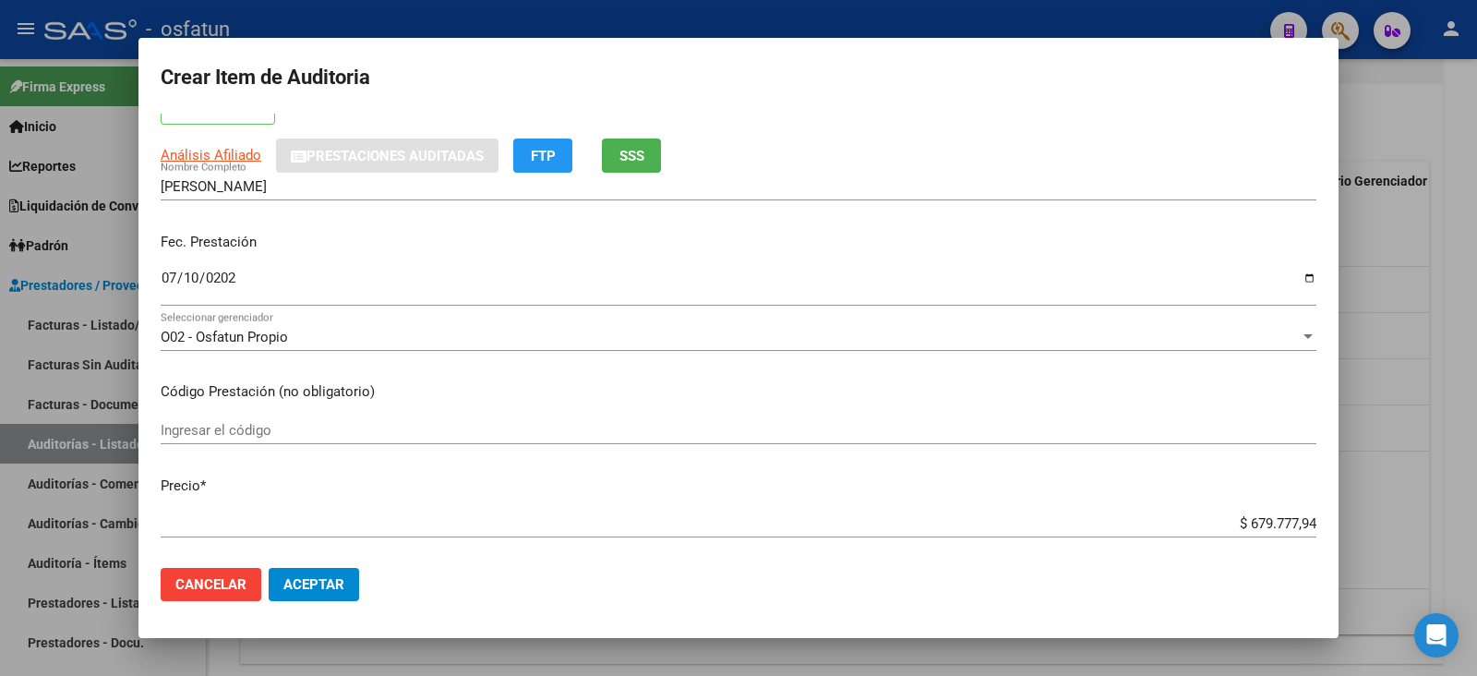
click at [278, 416] on div "Ingresar el código" at bounding box center [739, 430] width 1156 height 28
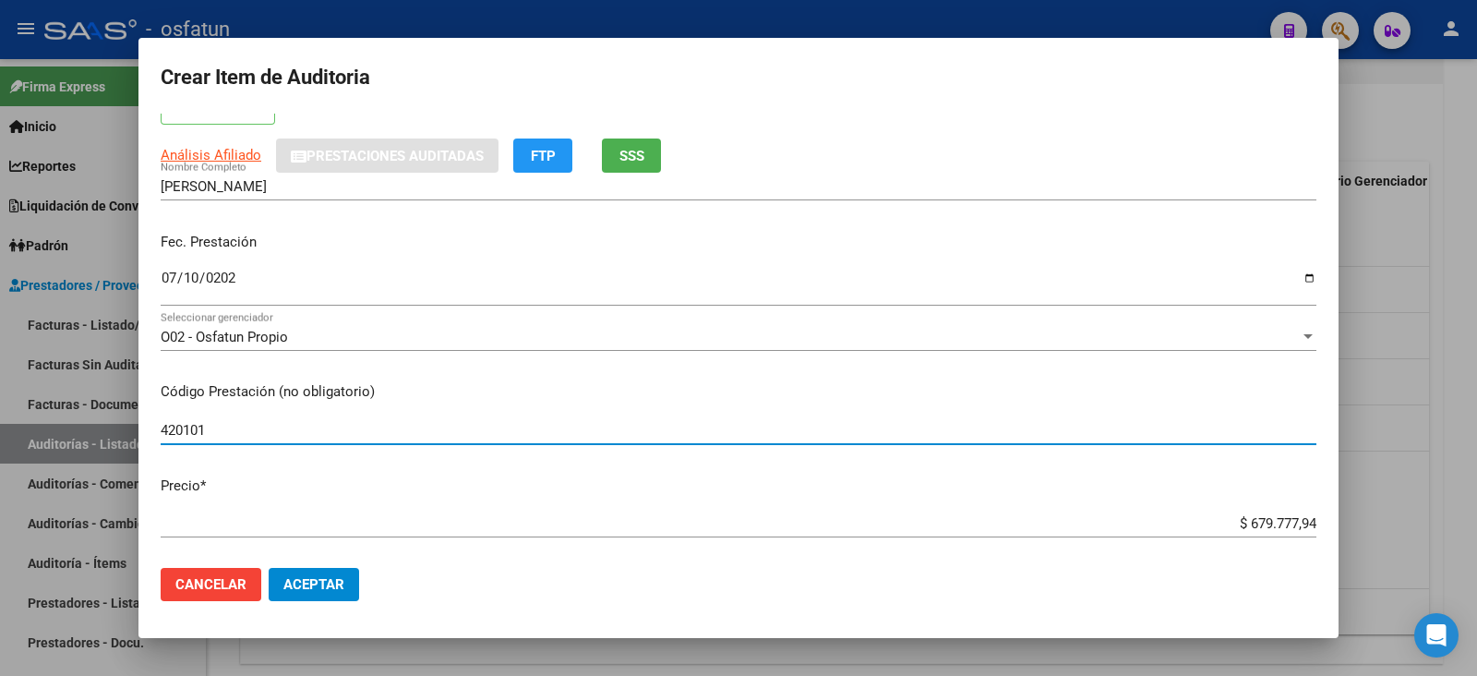
scroll to position [346, 0]
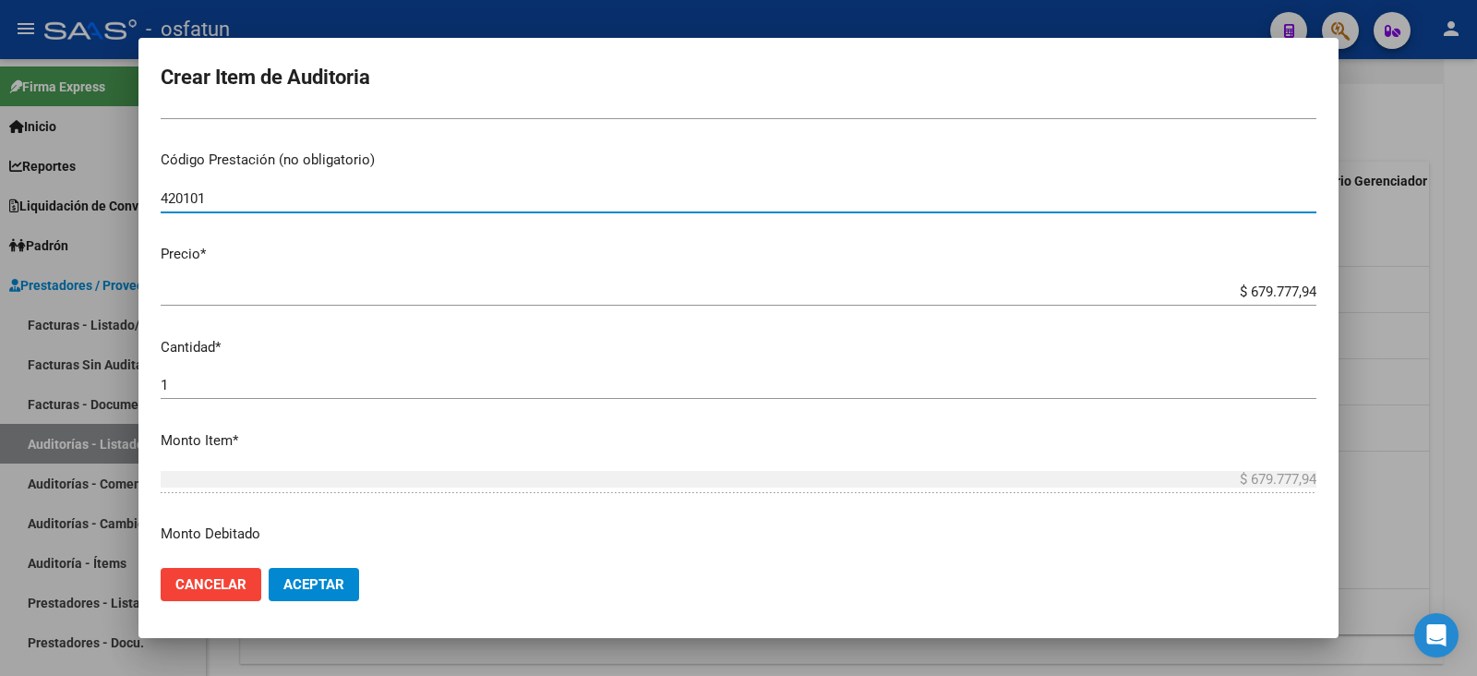
type input "420101"
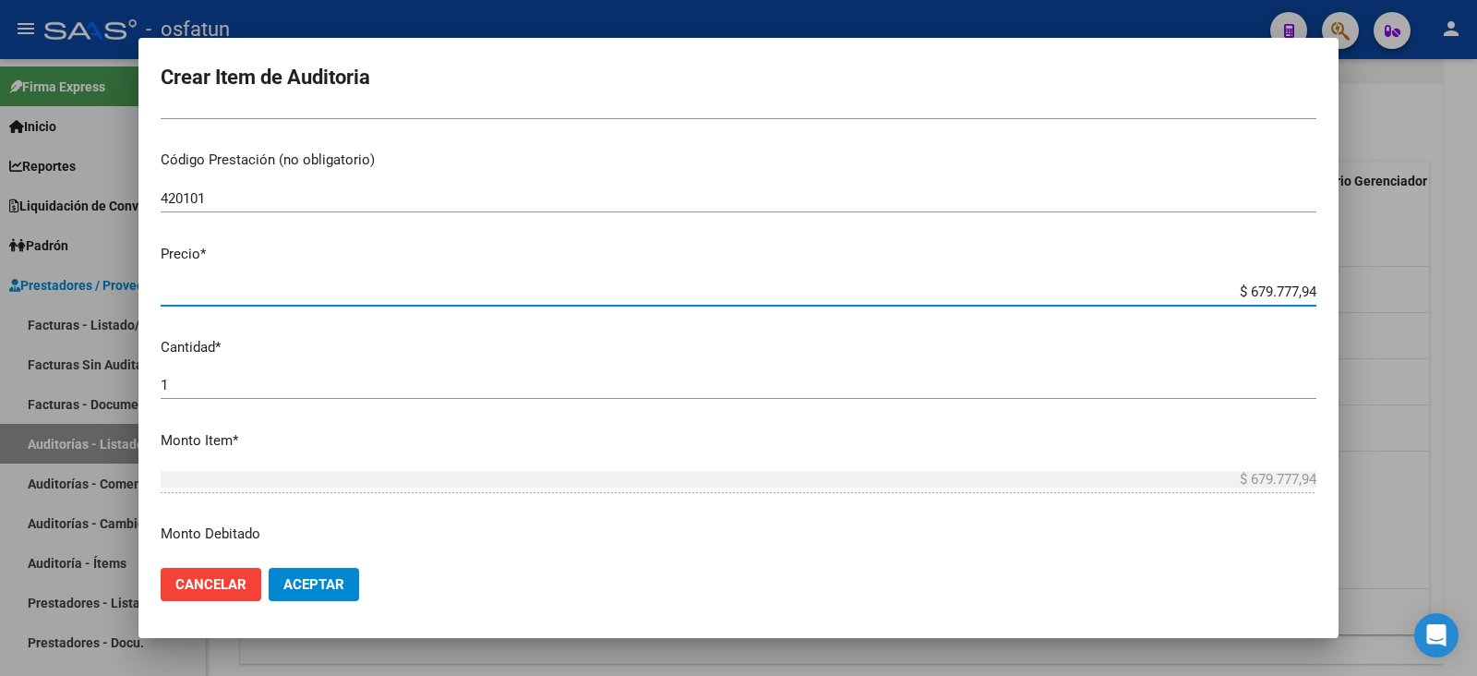
drag, startPoint x: 1237, startPoint y: 290, endPoint x: 1338, endPoint y: 282, distance: 101.0
click at [1338, 282] on mat-dialog-content "26919394 Nro Documento 27269193943 CUIL Afiliado Activo Análisis Afiliado Prest…" at bounding box center [738, 333] width 1200 height 439
type input "$ 0,06"
type input "$ 0,02"
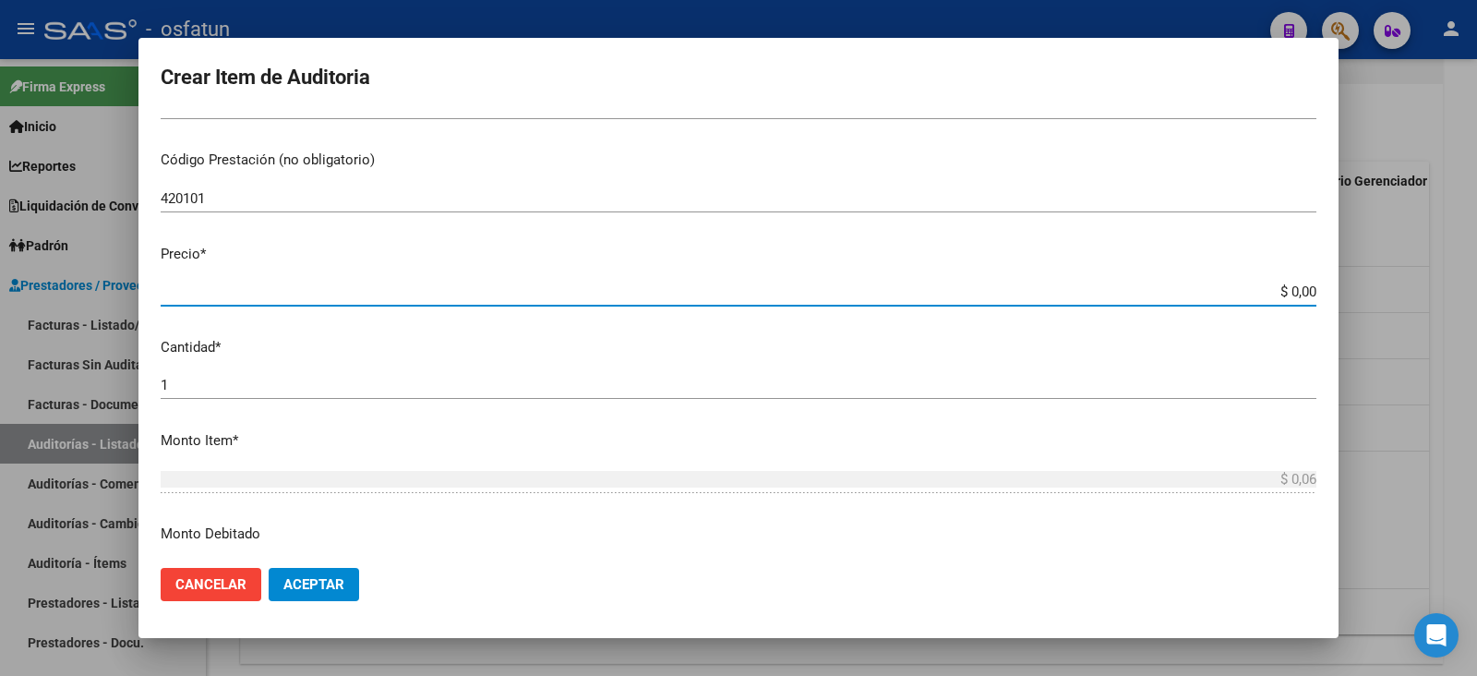
type input "$ 0,02"
type input "$ 0,20"
type input "$ 2,00"
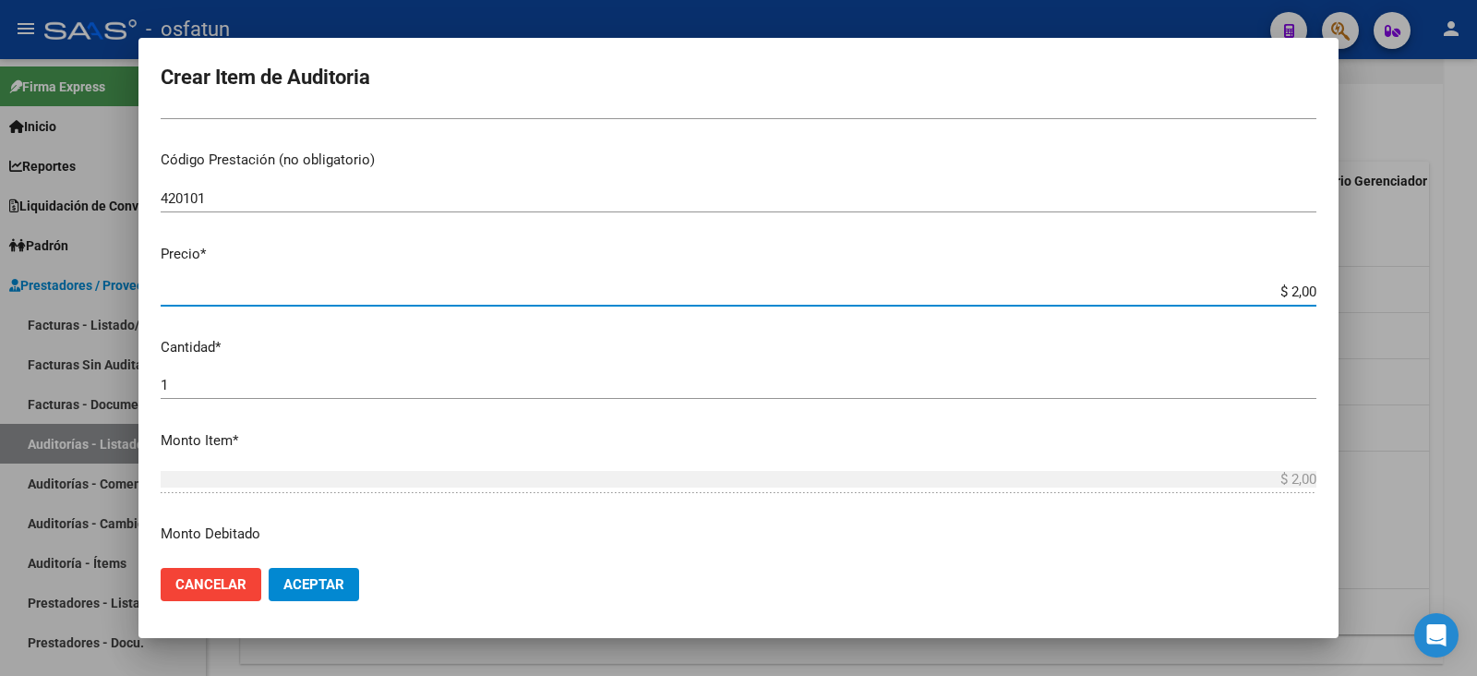
type input "$ 20,00"
type input "$ 200,00"
type input "$ 2.000,00"
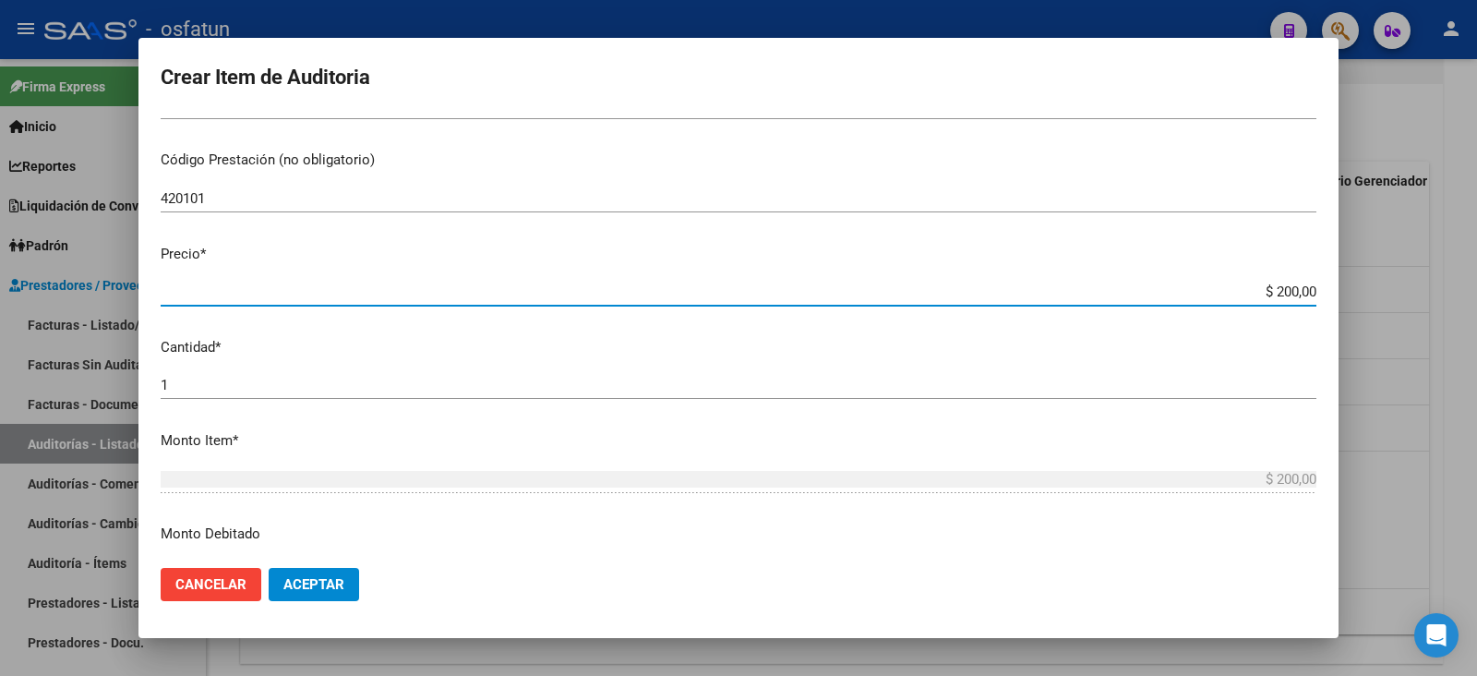
type input "$ 2.000,00"
type input "$ 20.000,00"
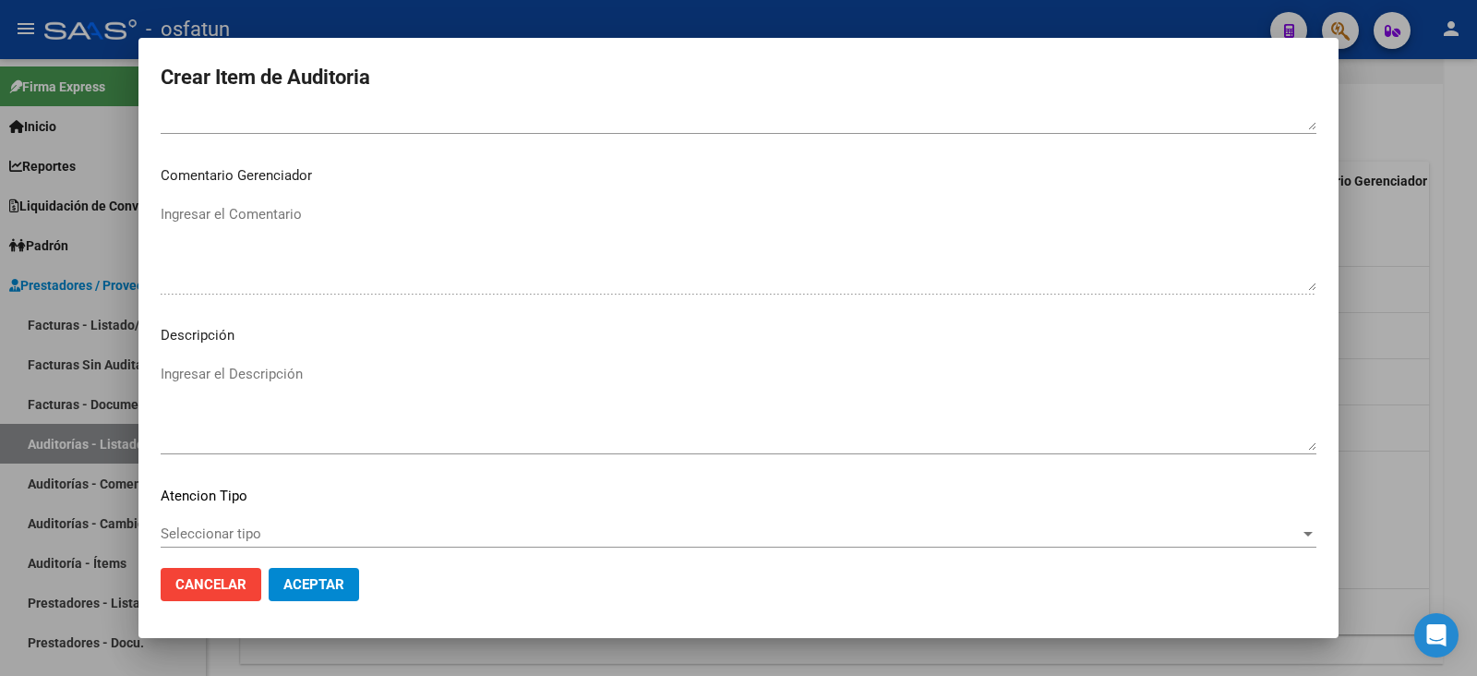
scroll to position [1222, 0]
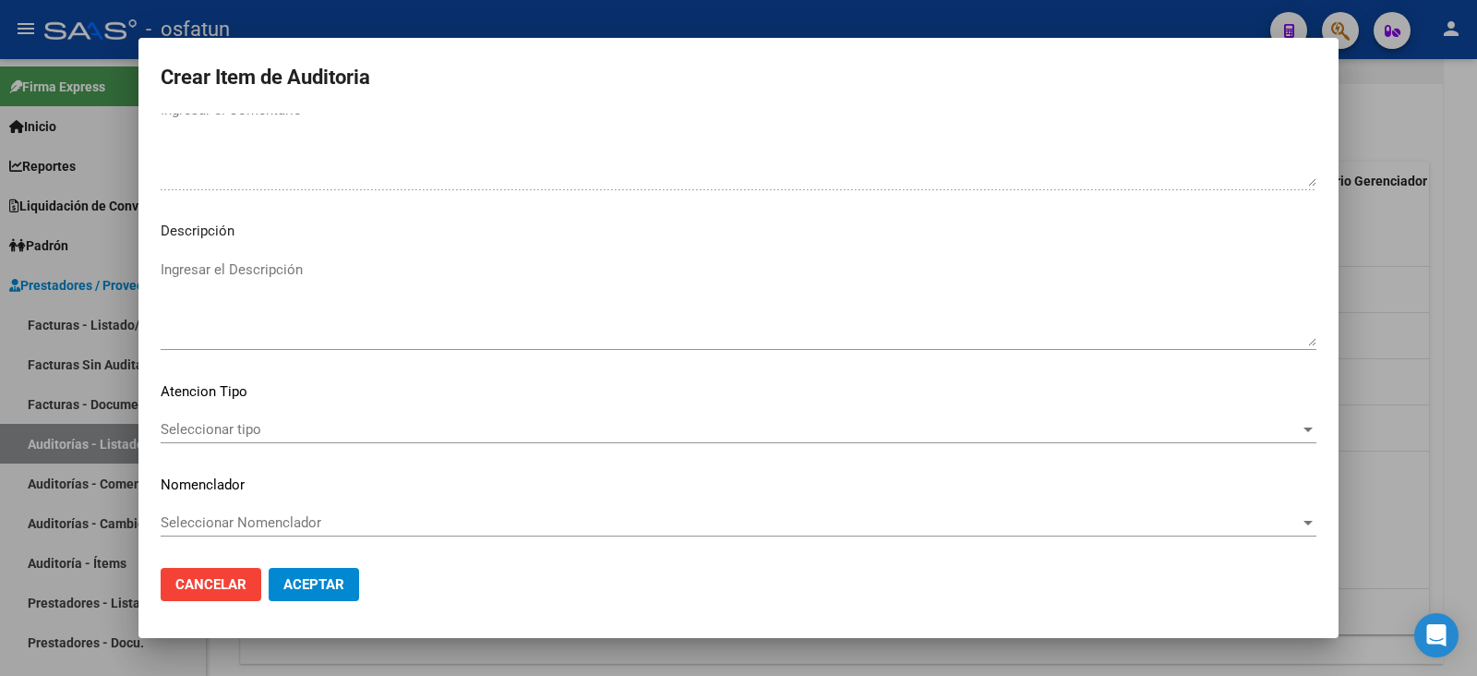
click at [274, 413] on mat-dialog-content "26919394 Nro Documento 27269193943 CUIL Afiliado Activo Análisis Afiliado Prest…" at bounding box center [738, 333] width 1200 height 439
click at [274, 431] on span "Seleccionar tipo" at bounding box center [730, 429] width 1139 height 17
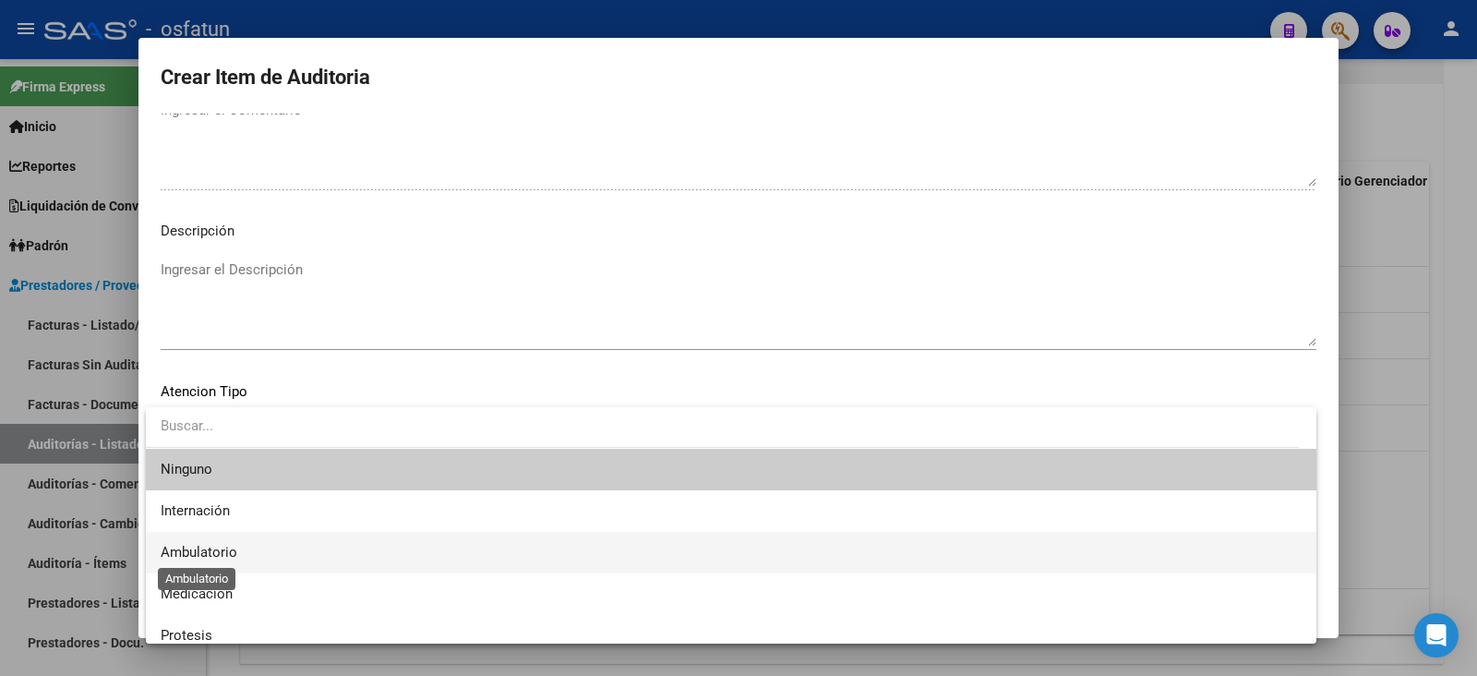
click at [229, 551] on span "Ambulatorio" at bounding box center [199, 552] width 77 height 17
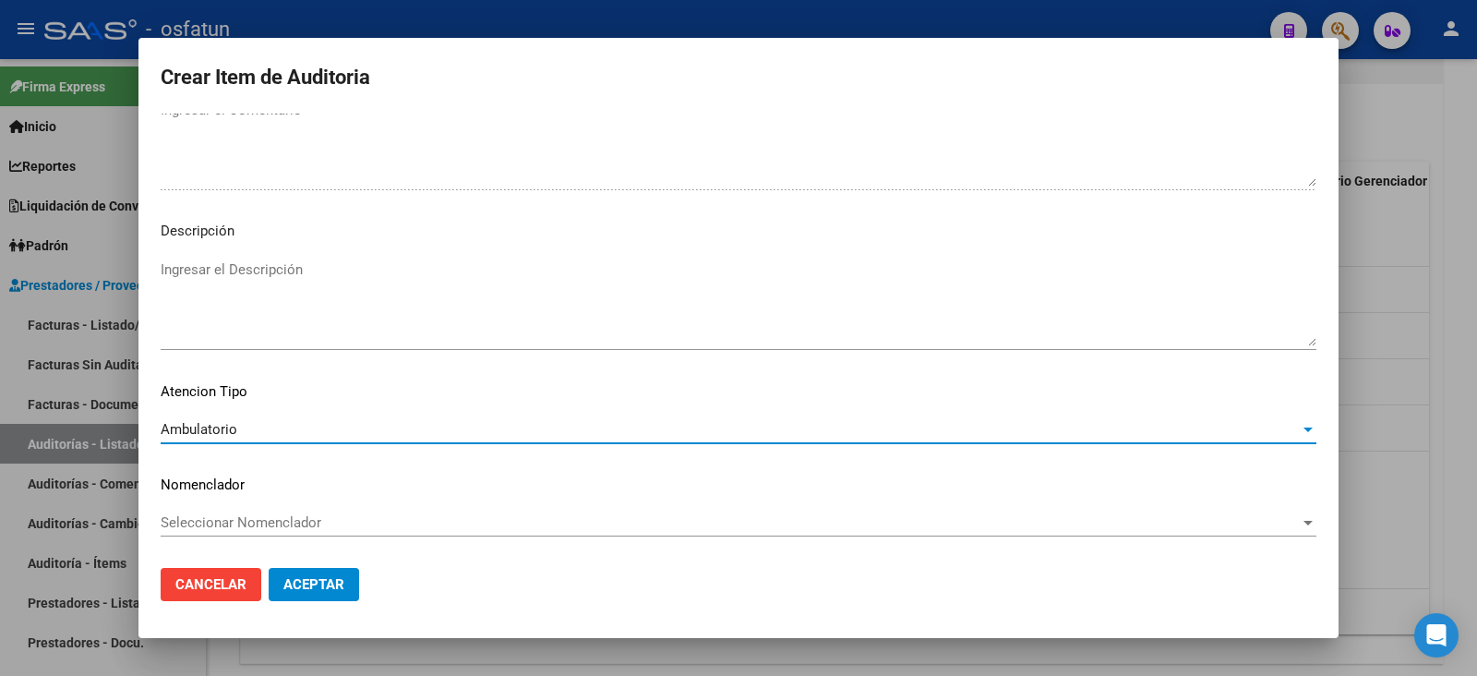
click at [234, 509] on div "Seleccionar Nomenclador Seleccionar Nomenclador" at bounding box center [739, 523] width 1156 height 28
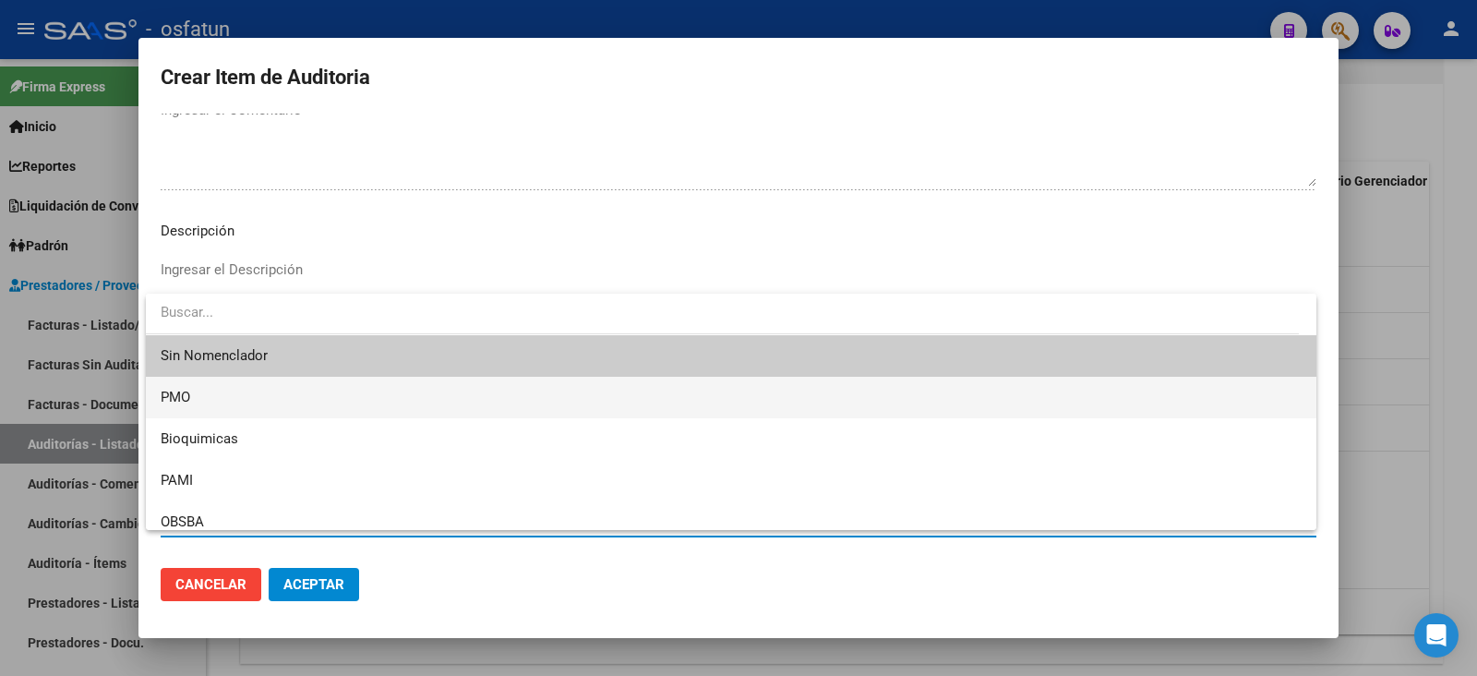
click at [203, 408] on span "PMO" at bounding box center [731, 398] width 1141 height 42
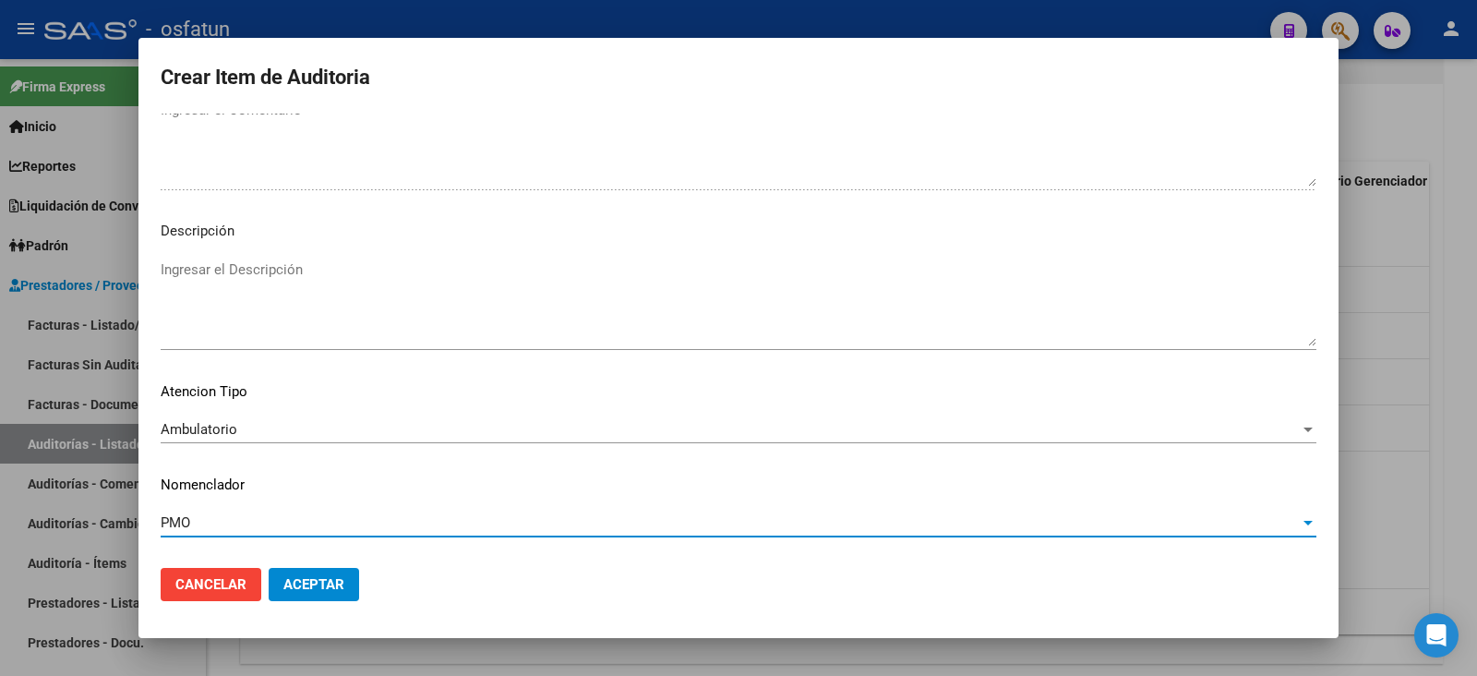
click at [338, 578] on span "Aceptar" at bounding box center [313, 584] width 61 height 17
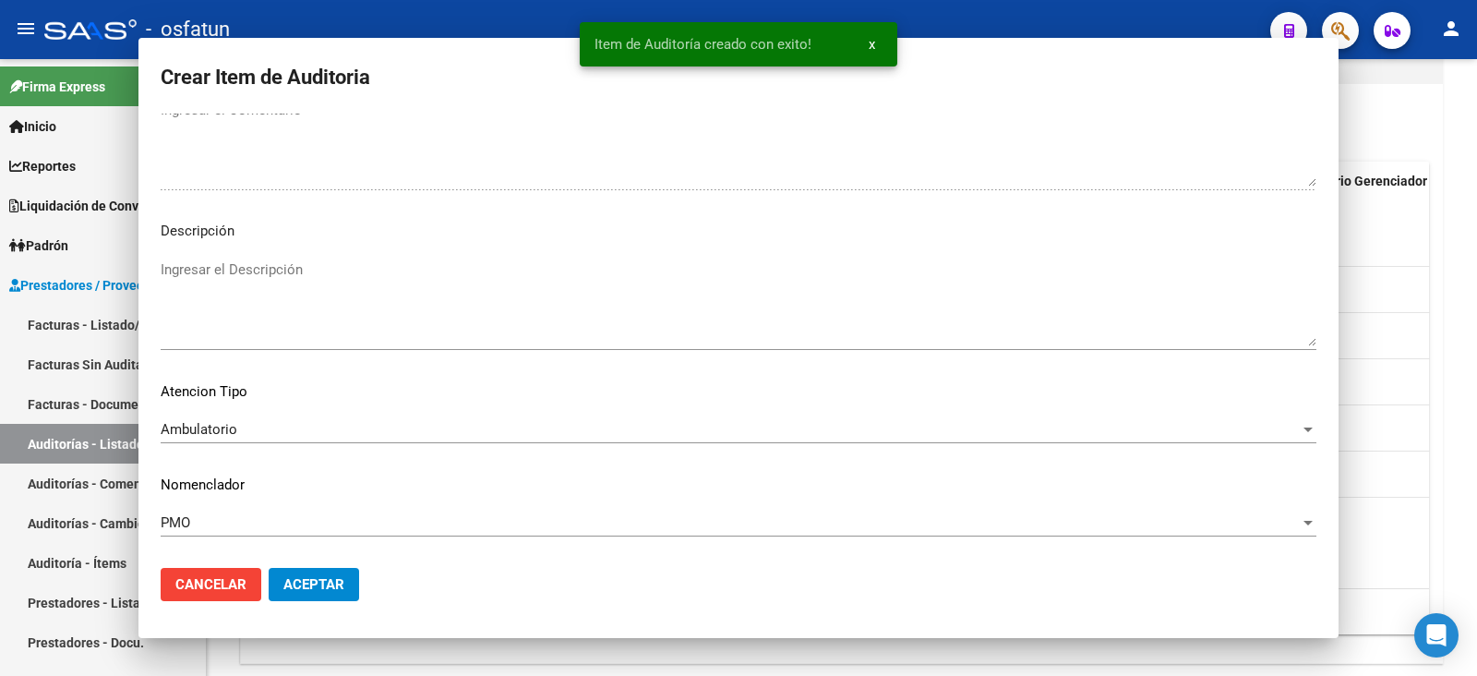
scroll to position [0, 0]
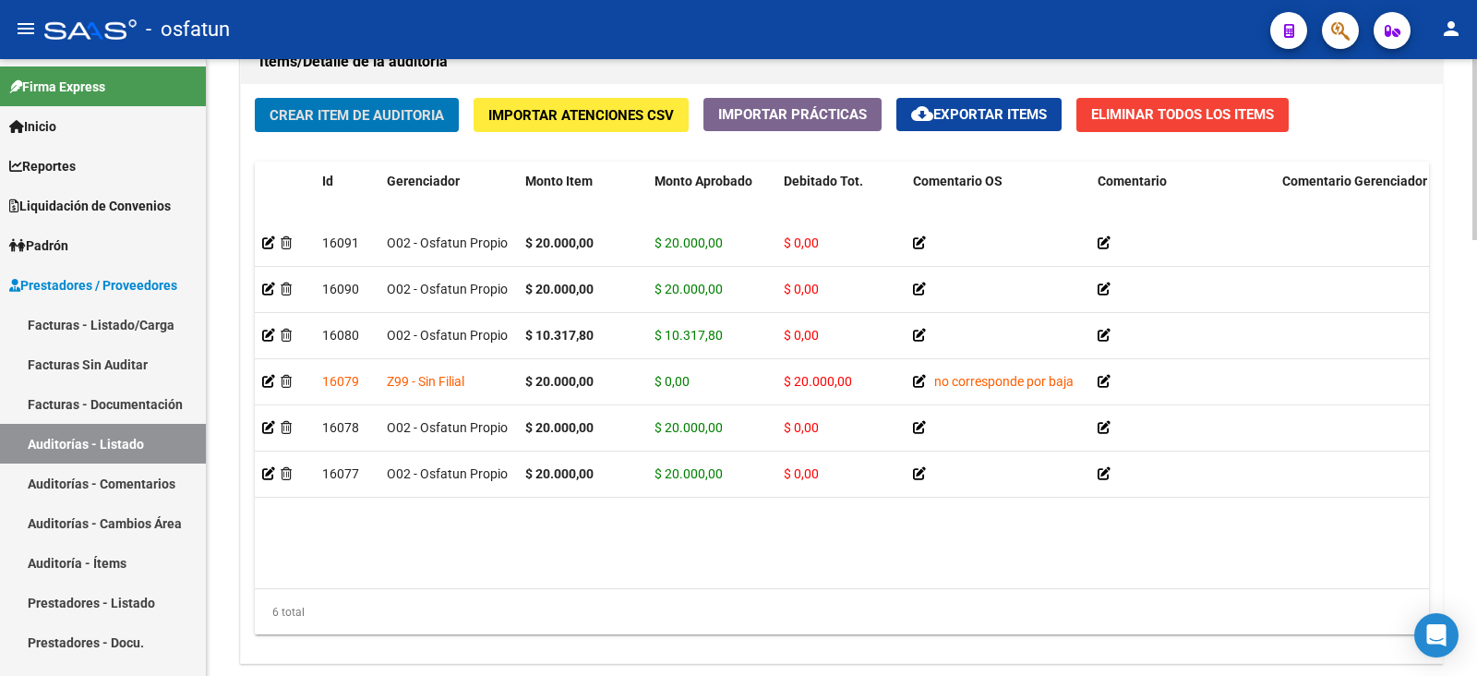
click at [365, 107] on span "Crear Item de Auditoria" at bounding box center [357, 115] width 174 height 17
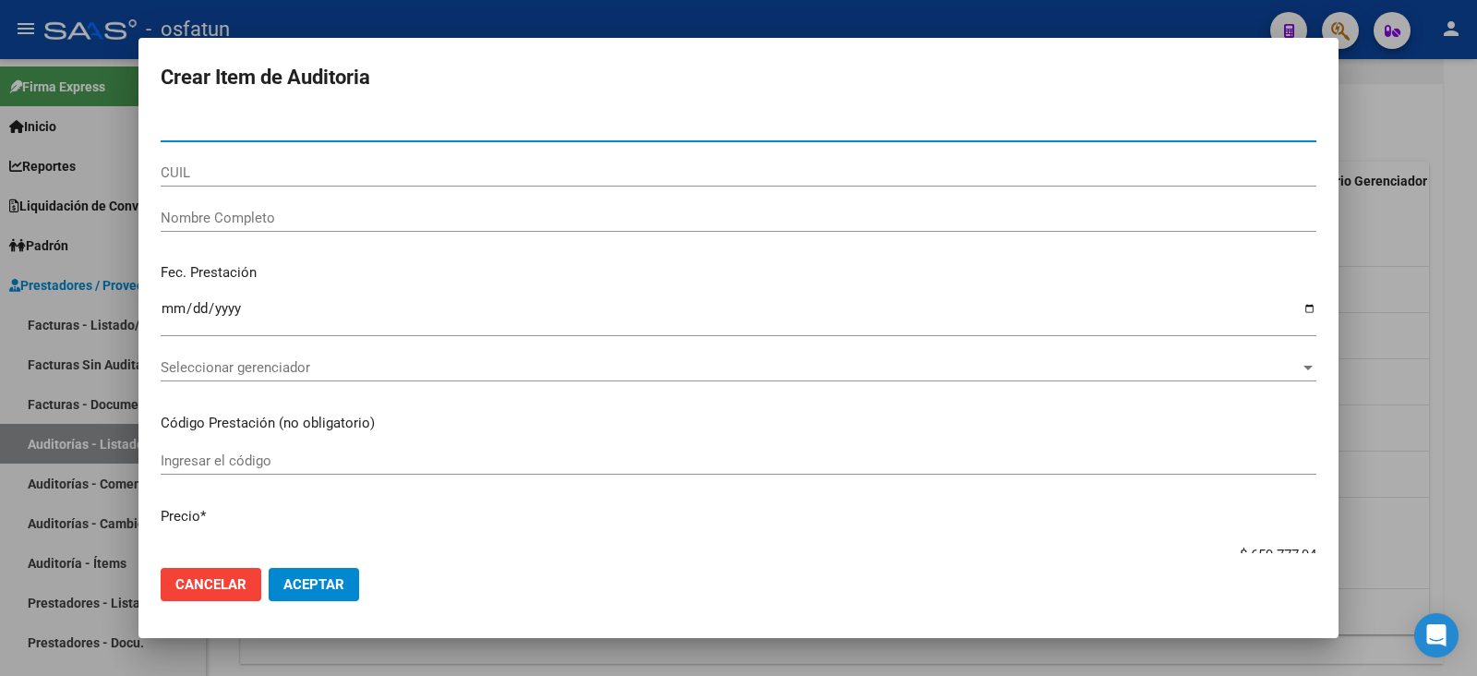
paste input "52553543"
type input "52553543"
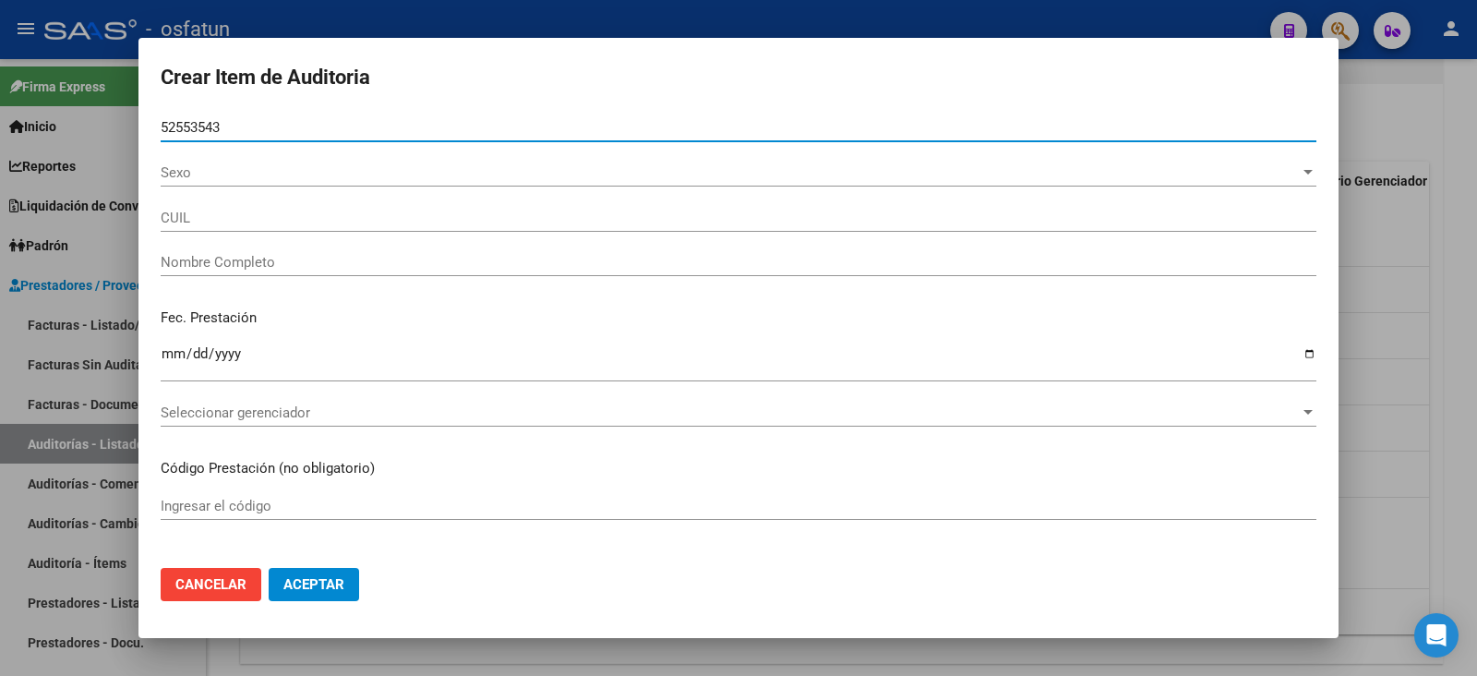
type input "20525535437"
type input "[PERSON_NAME]"
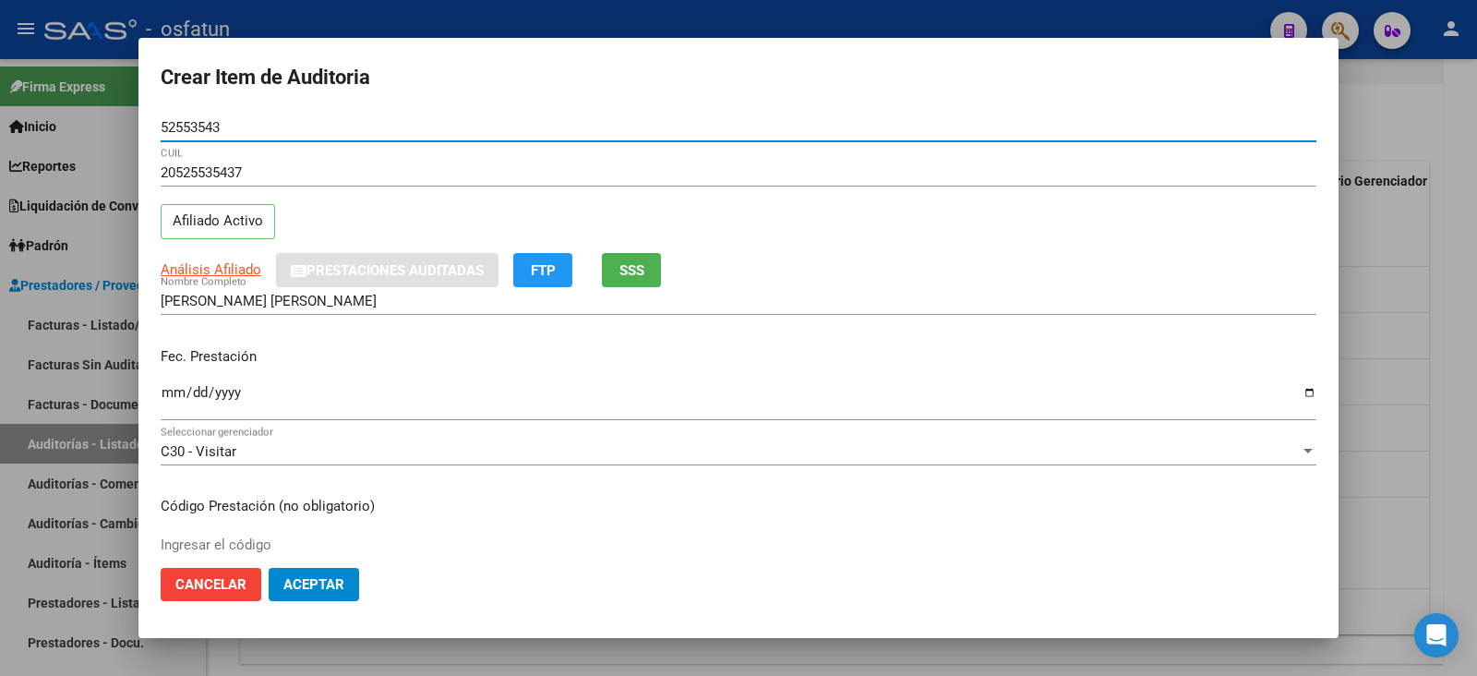
type input "52553543"
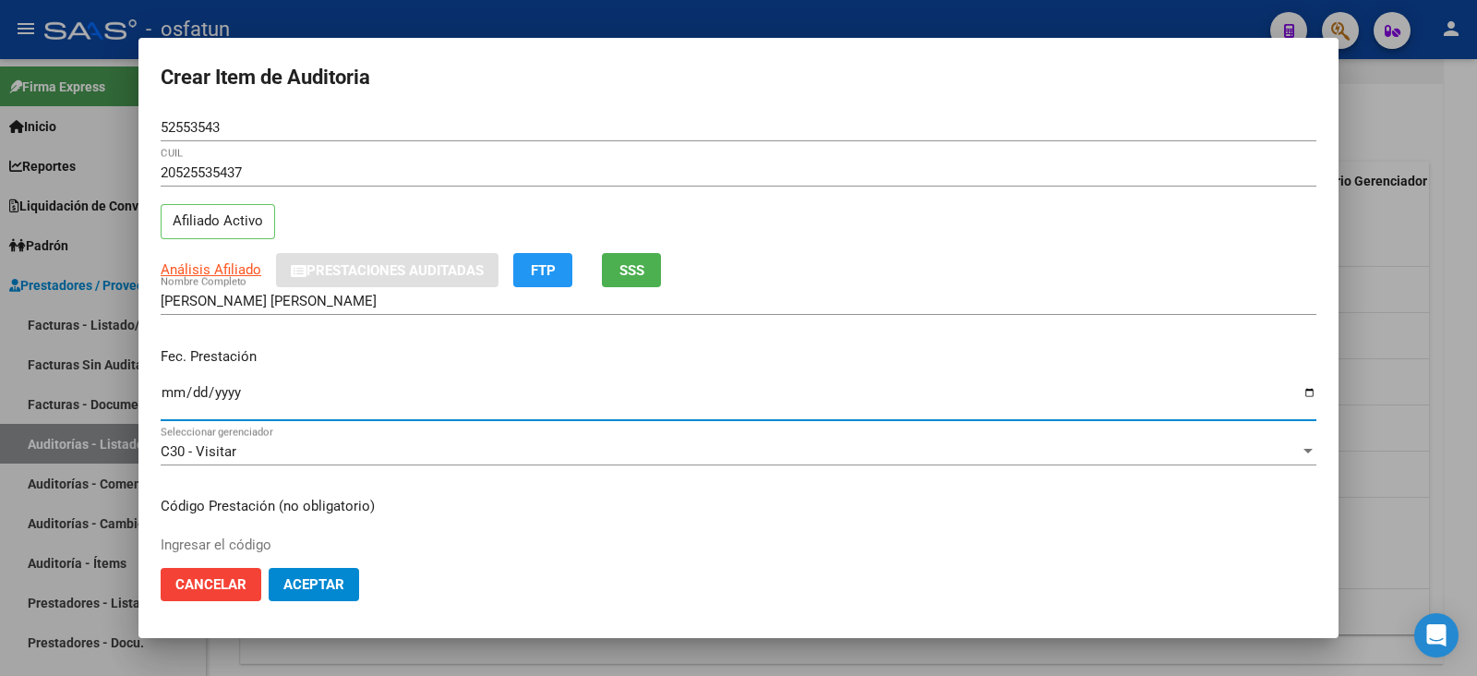
click at [163, 402] on input "Ingresar la fecha" at bounding box center [739, 400] width 1156 height 30
type input "2025-07-14"
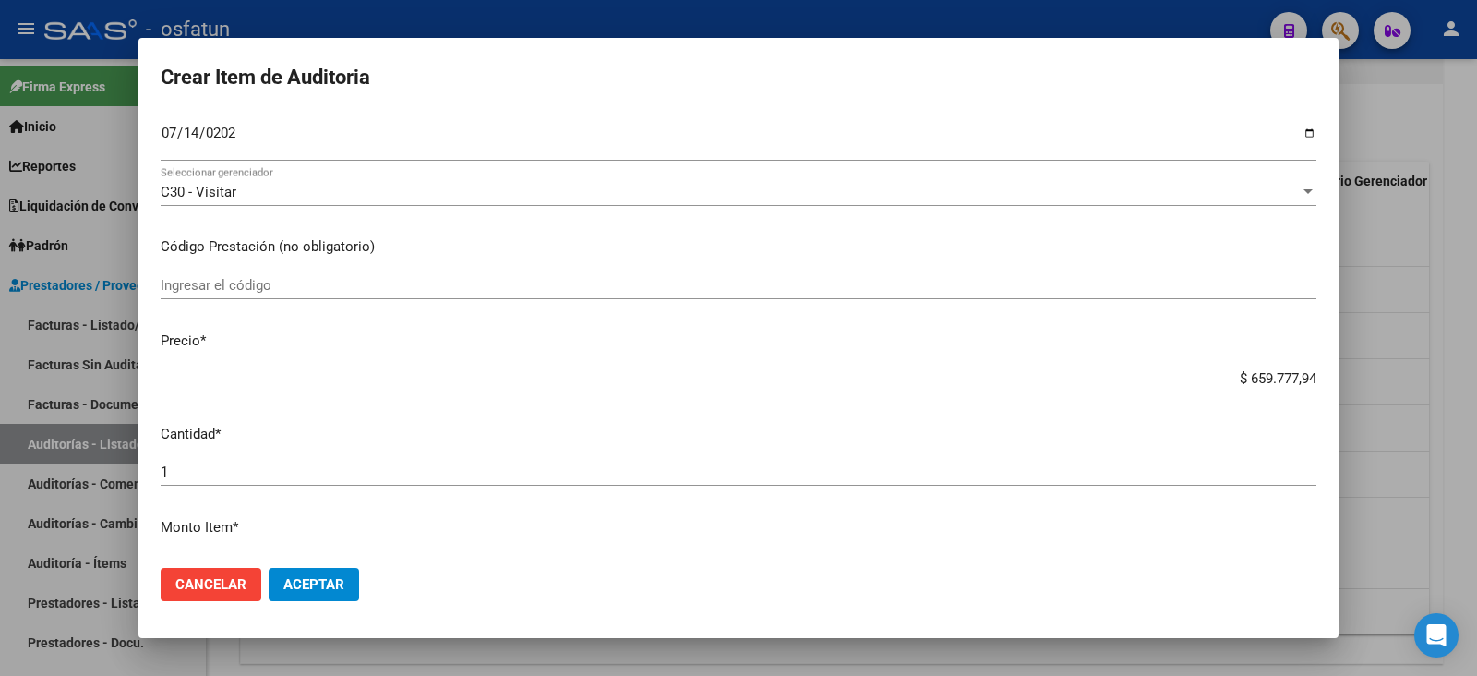
scroll to position [114, 0]
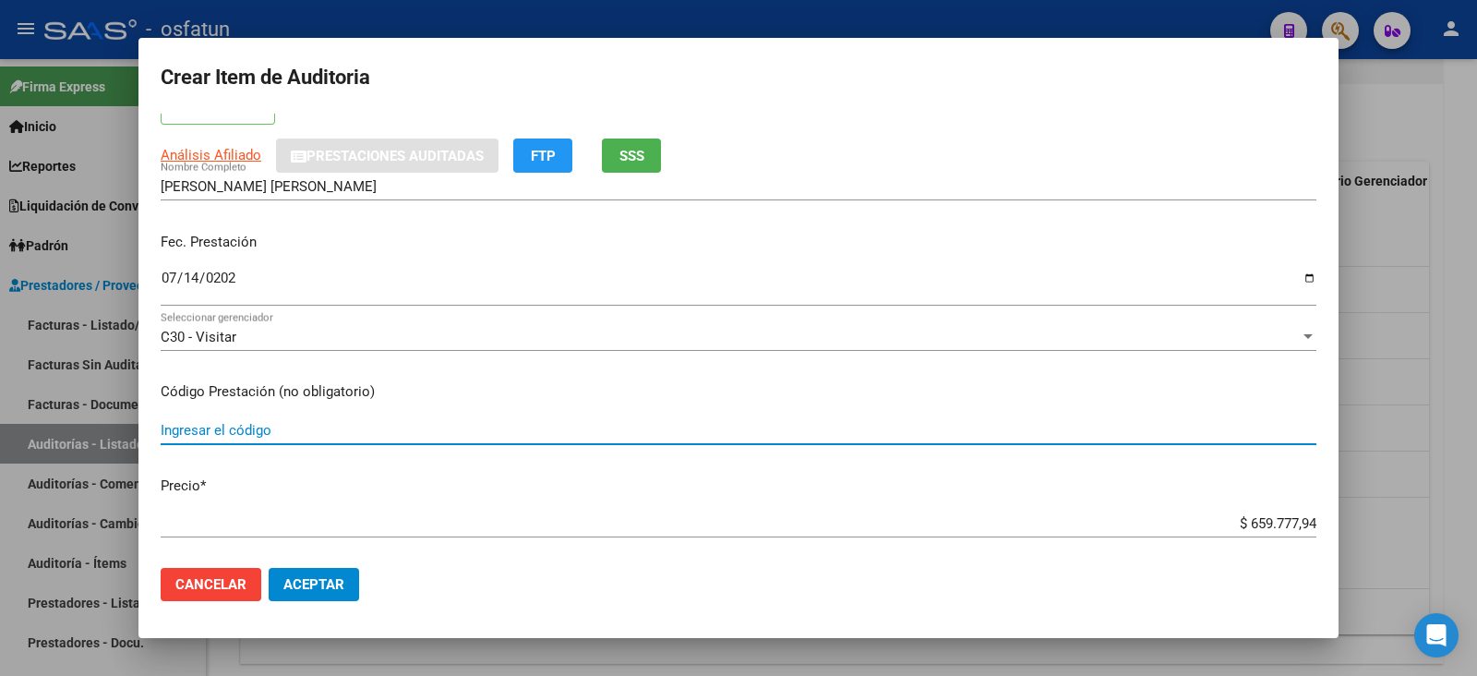
click at [224, 428] on input "Ingresar el código" at bounding box center [739, 430] width 1156 height 17
type input "420101"
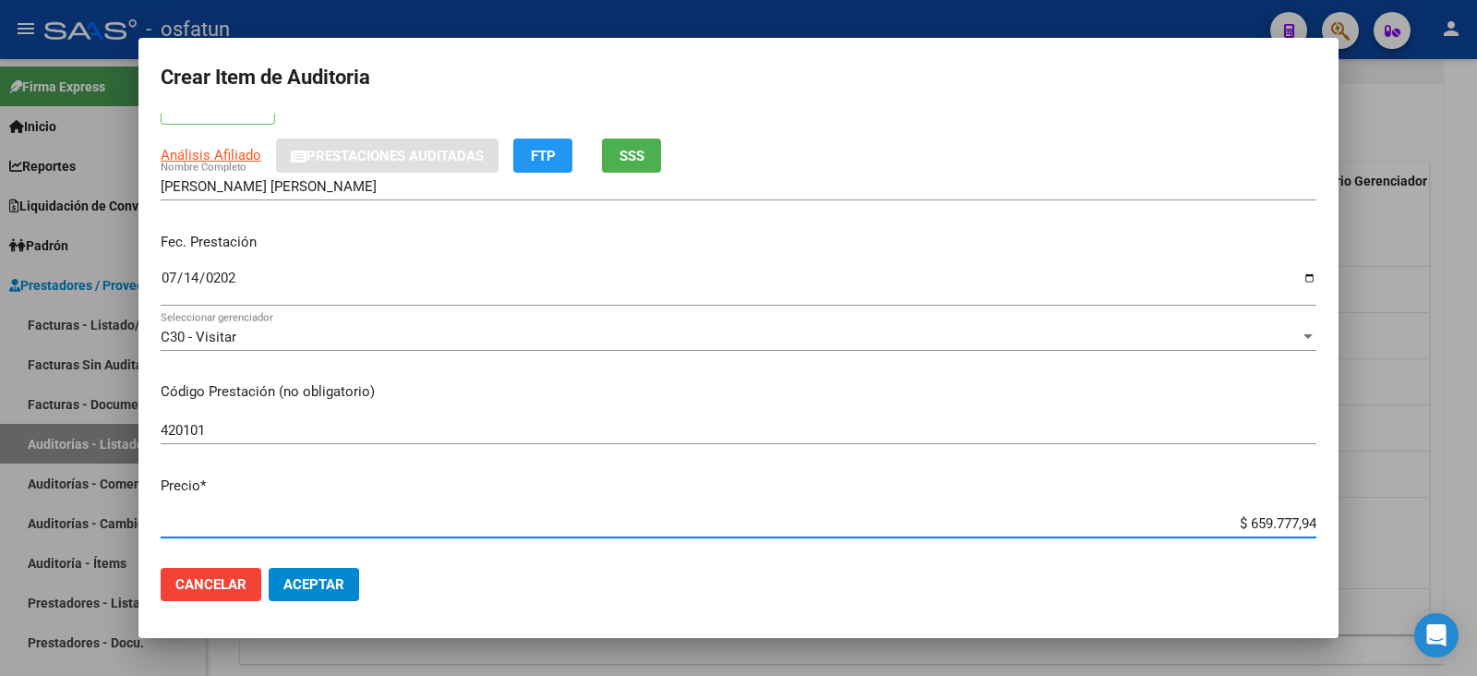
drag, startPoint x: 1322, startPoint y: 509, endPoint x: 1331, endPoint y: 505, distance: 9.9
click at [1331, 505] on mat-dialog-content "52553543 Nro Documento 20525535437 CUIL Afiliado Activo Análisis Afiliado Prest…" at bounding box center [738, 333] width 1200 height 439
type input "$ 0,02"
type input "$ 0,20"
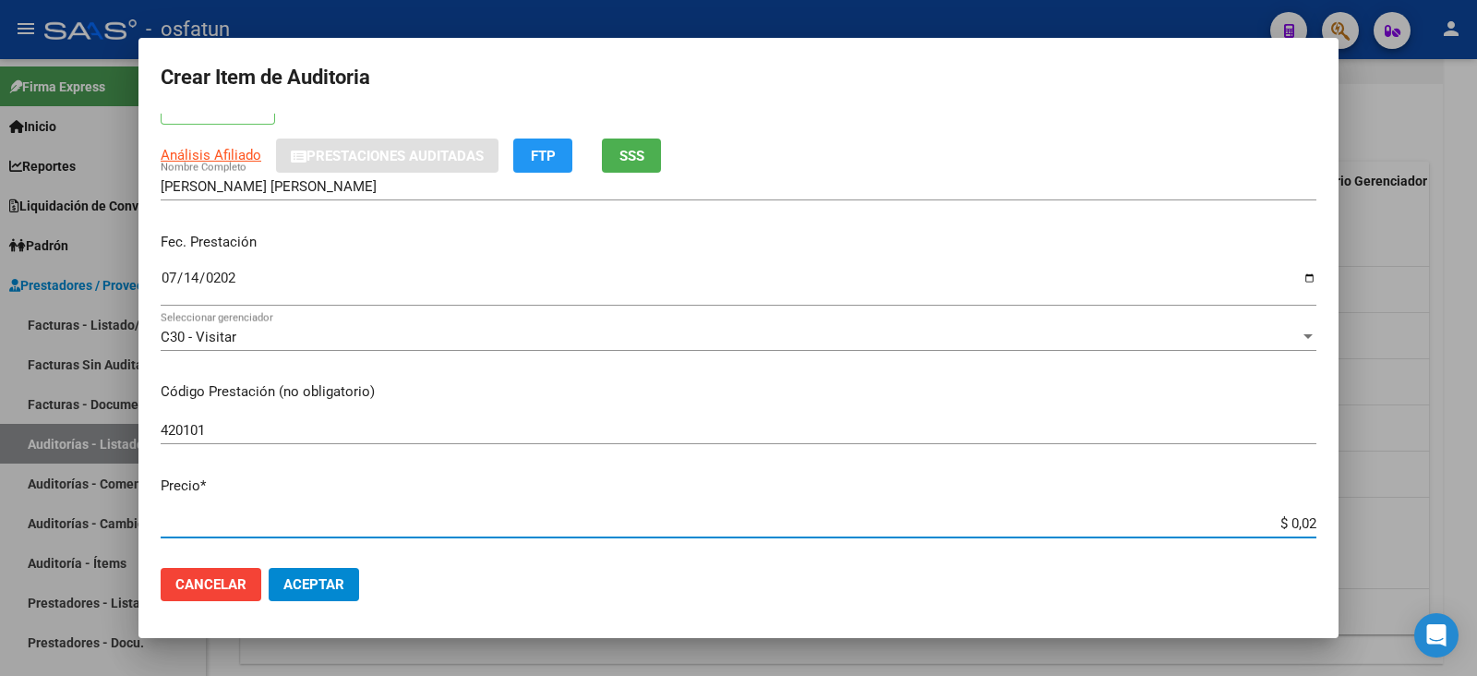
type input "$ 0,20"
type input "$ 2,00"
type input "$ 20,00"
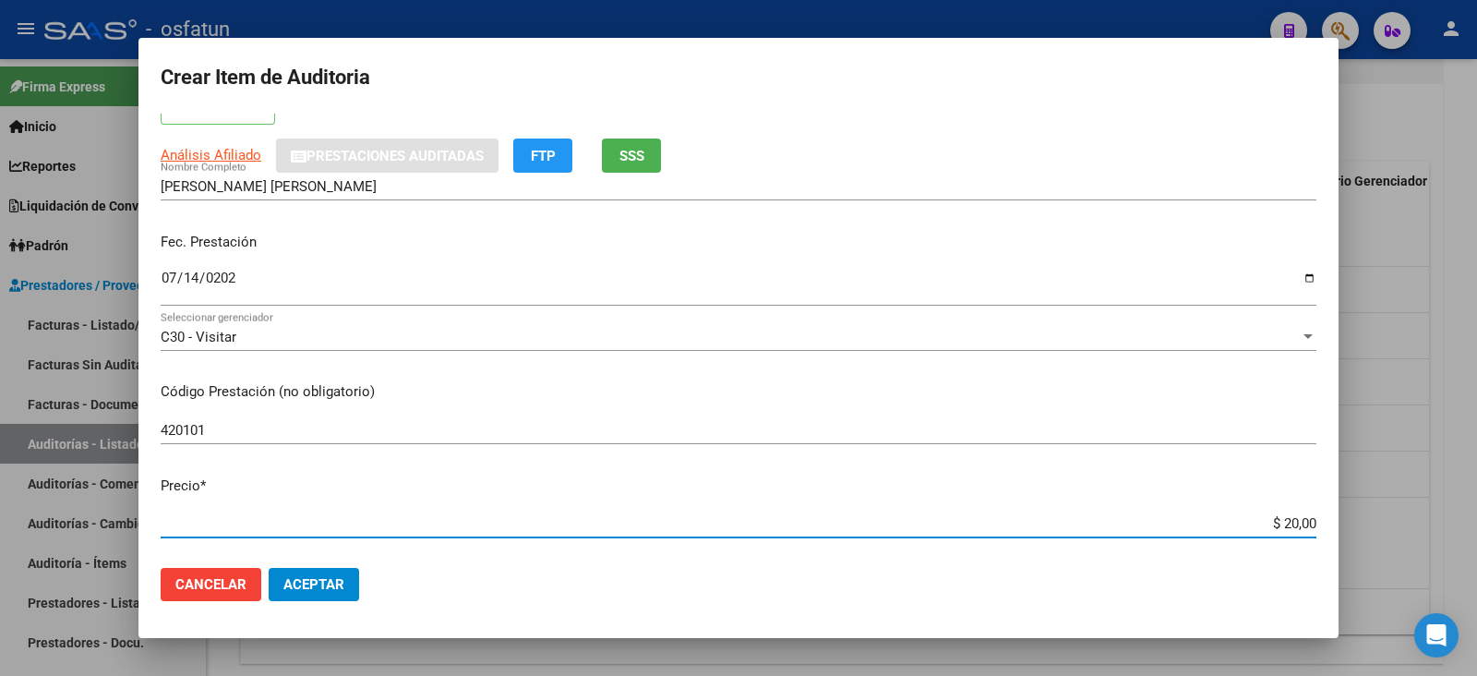
type input "$ 200,00"
type input "$ 2.000,00"
type input "$ 20.000,00"
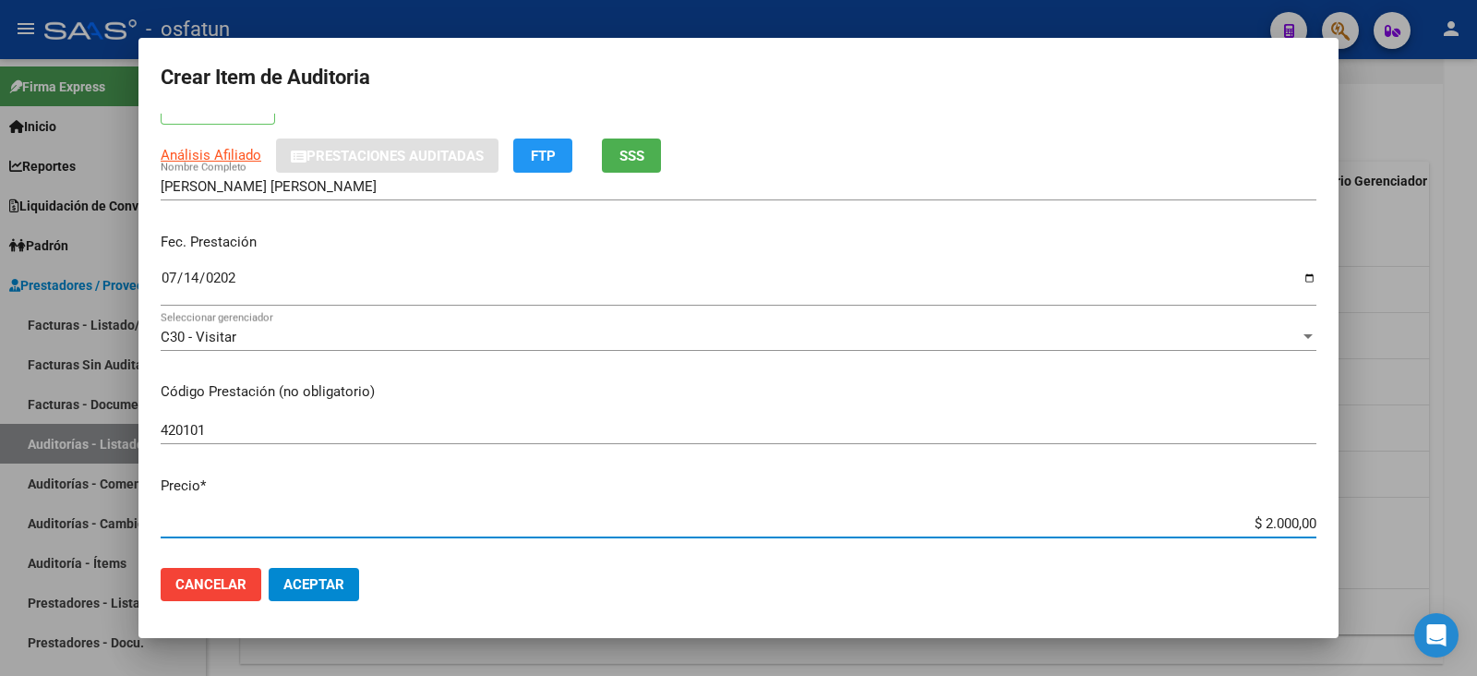
type input "$ 20.000,00"
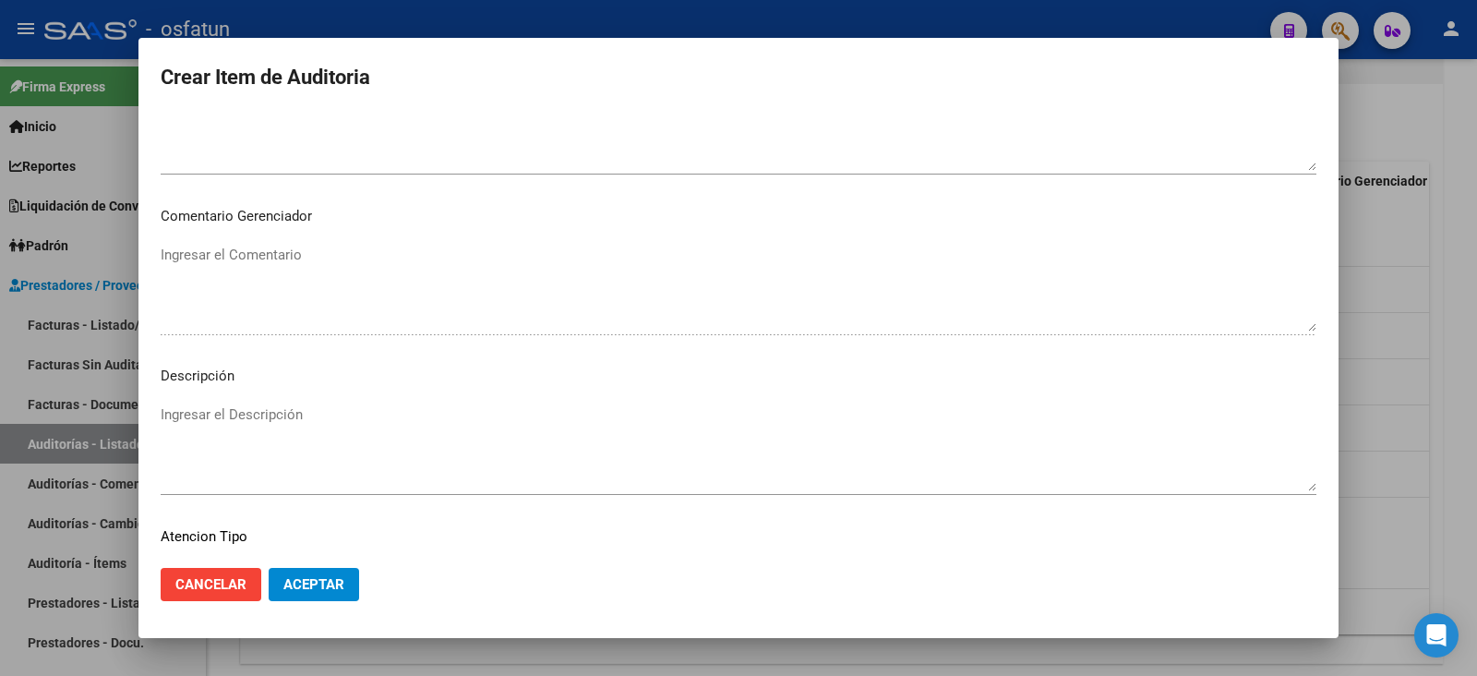
scroll to position [1222, 0]
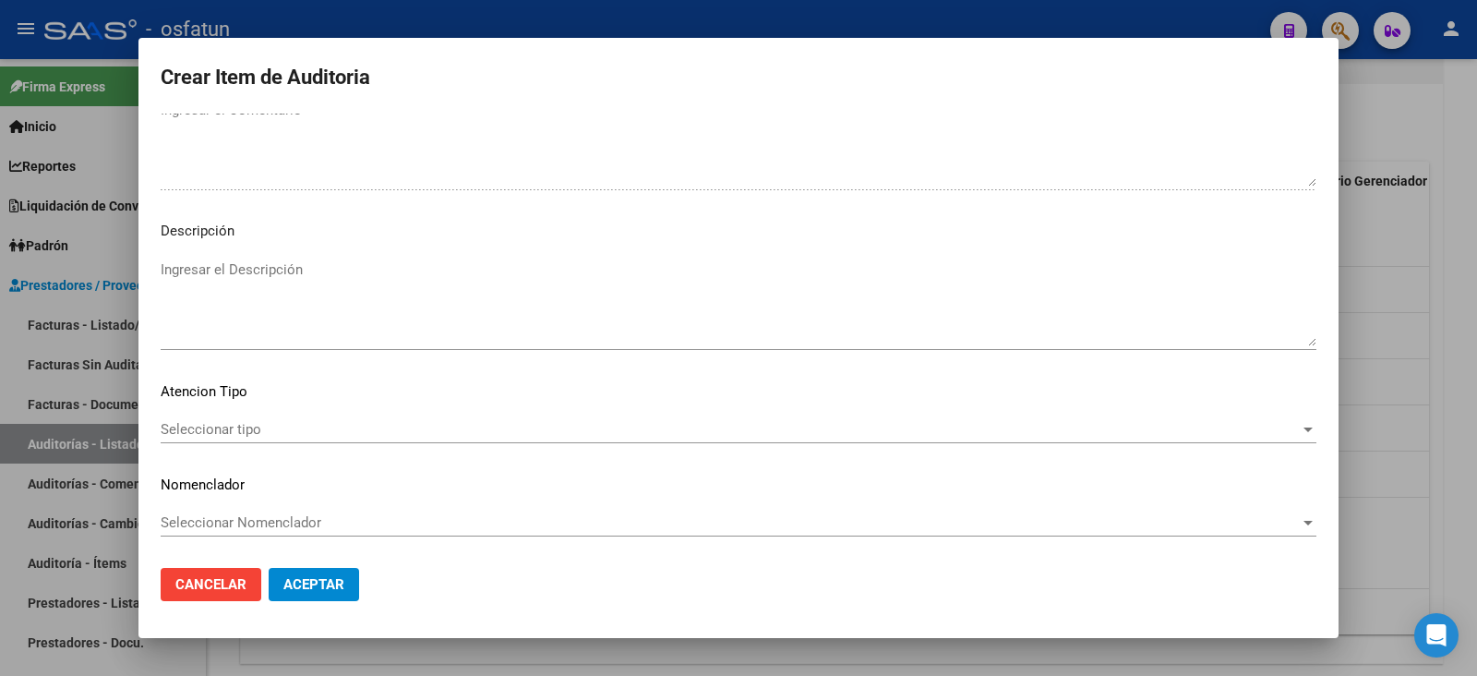
click at [346, 426] on span "Seleccionar tipo" at bounding box center [730, 429] width 1139 height 17
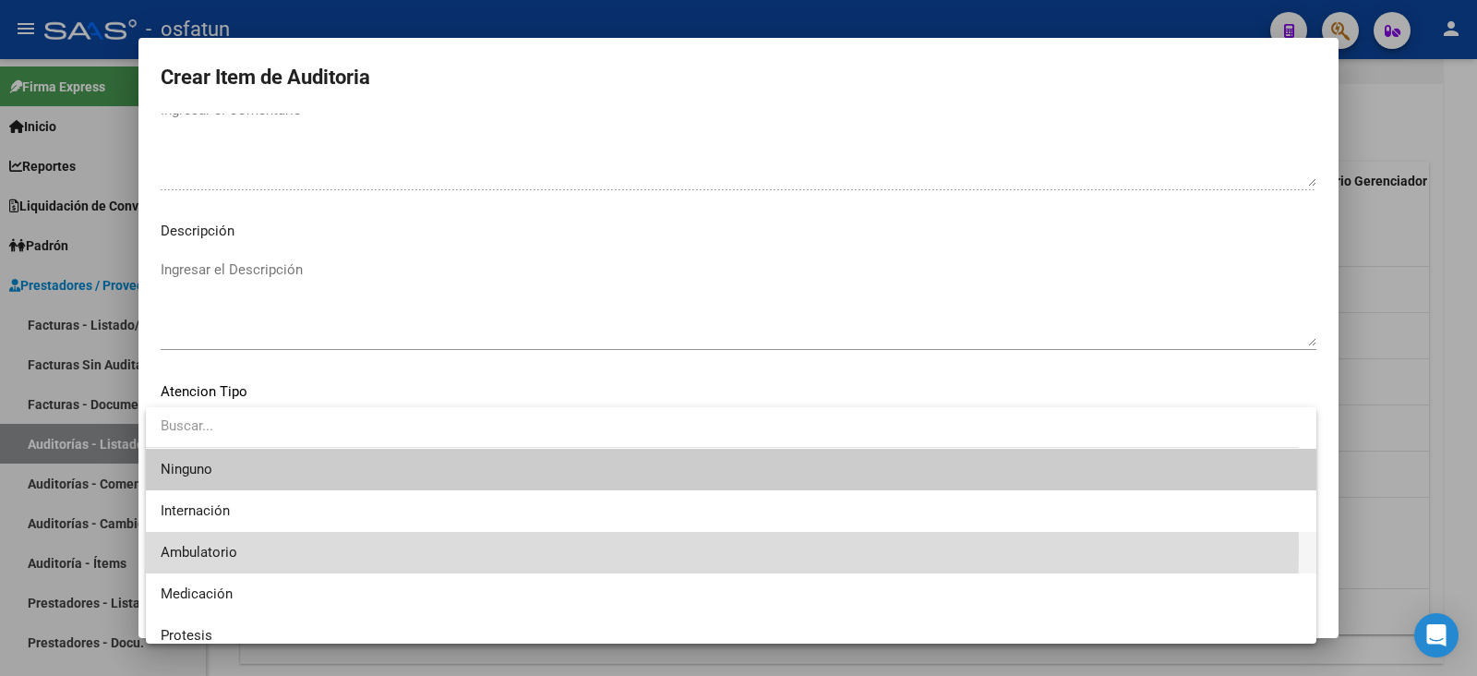
click at [255, 546] on span "Ambulatorio" at bounding box center [731, 553] width 1141 height 42
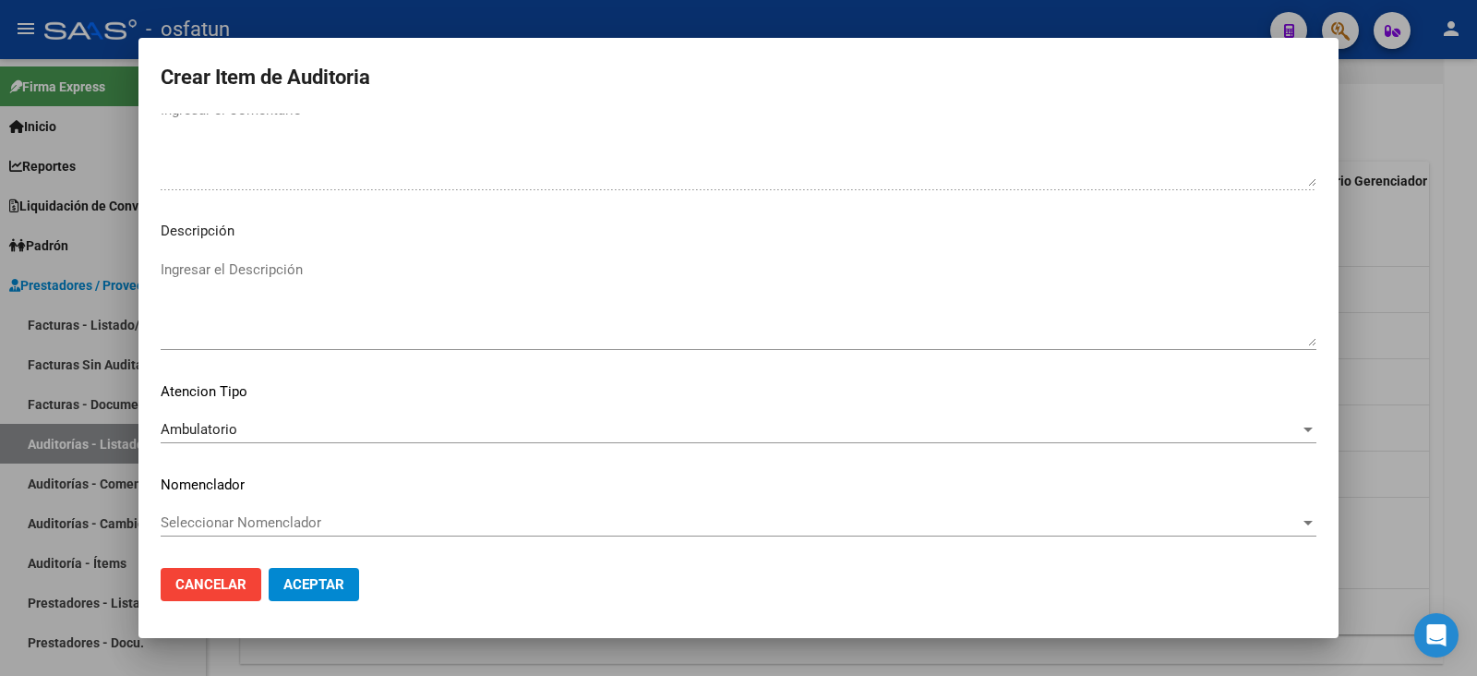
click at [253, 535] on div "Seleccionar Nomenclador Seleccionar Nomenclador" at bounding box center [739, 531] width 1156 height 45
click at [256, 530] on div "Seleccionar Nomenclador Seleccionar Nomenclador" at bounding box center [739, 523] width 1156 height 28
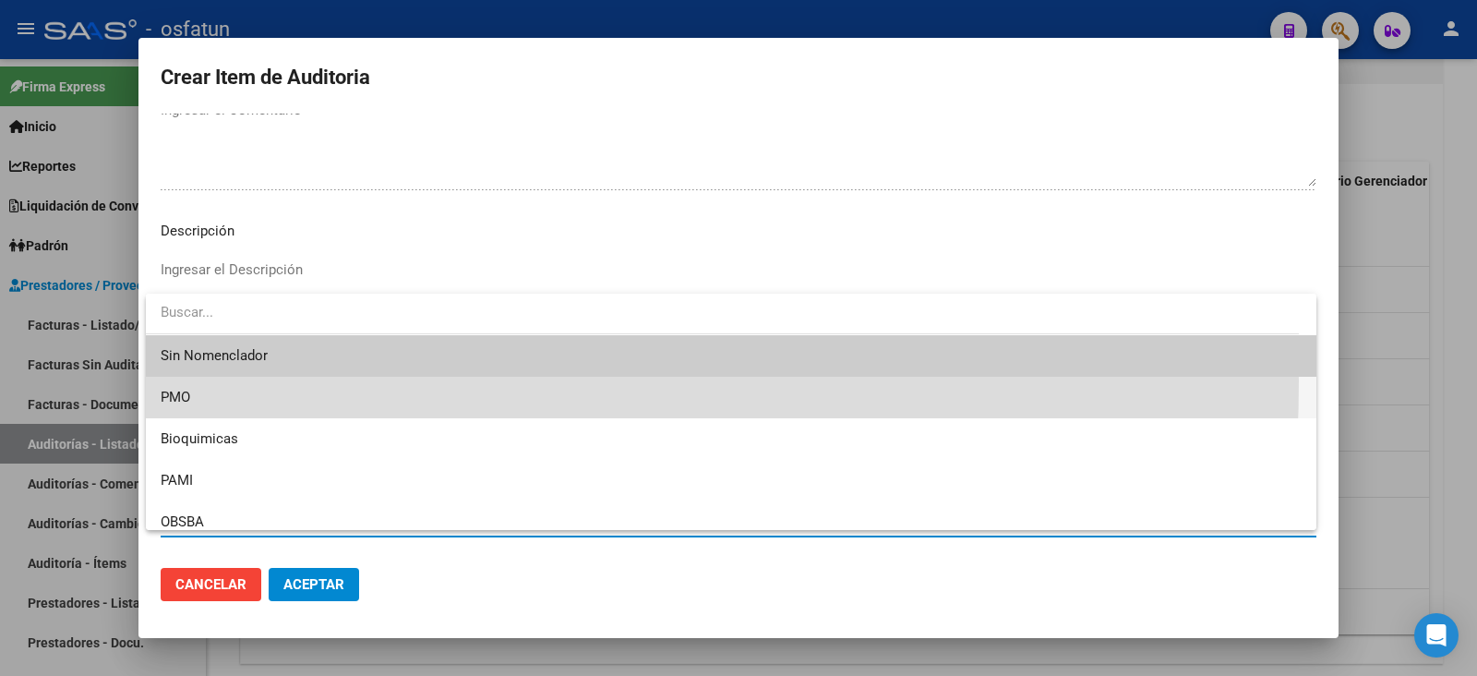
click at [196, 380] on span "PMO" at bounding box center [731, 398] width 1141 height 42
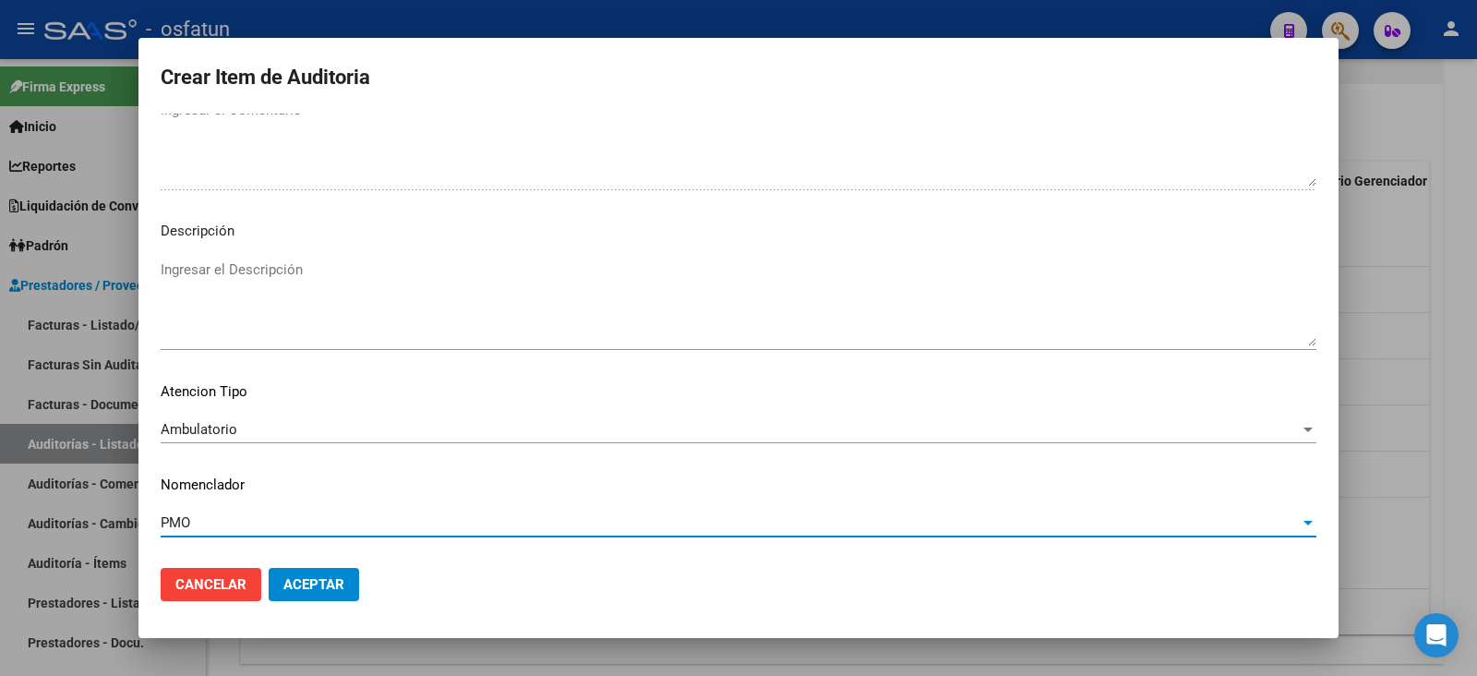
click at [324, 592] on span "Aceptar" at bounding box center [313, 584] width 61 height 17
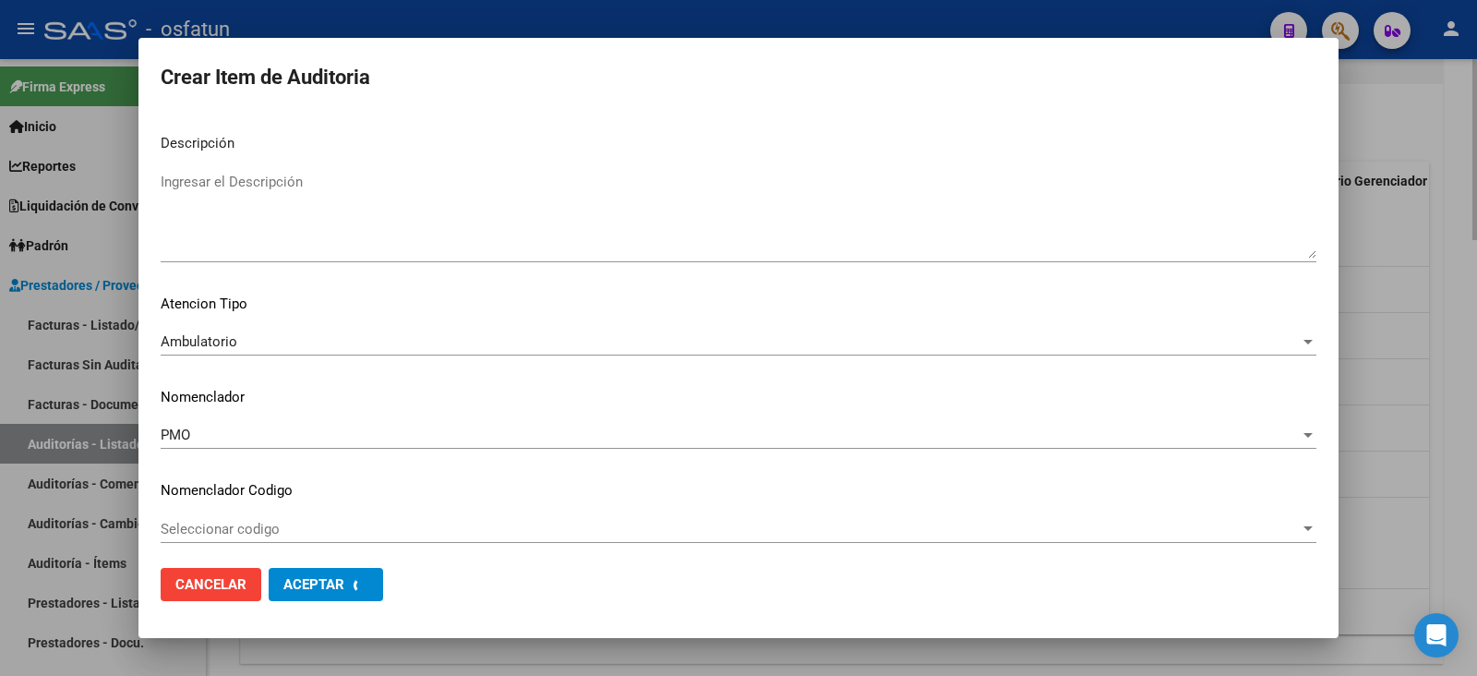
scroll to position [1315, 0]
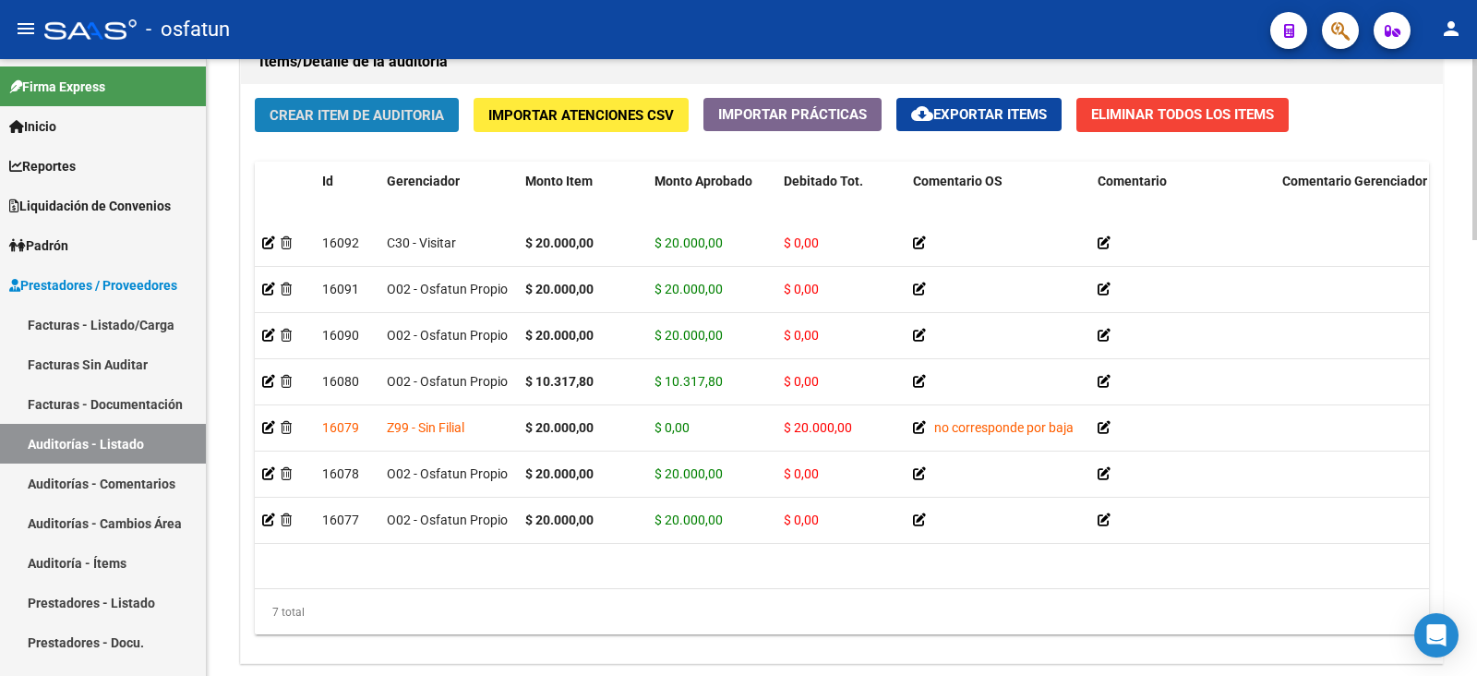
click at [352, 111] on span "Crear Item de Auditoria" at bounding box center [357, 115] width 174 height 17
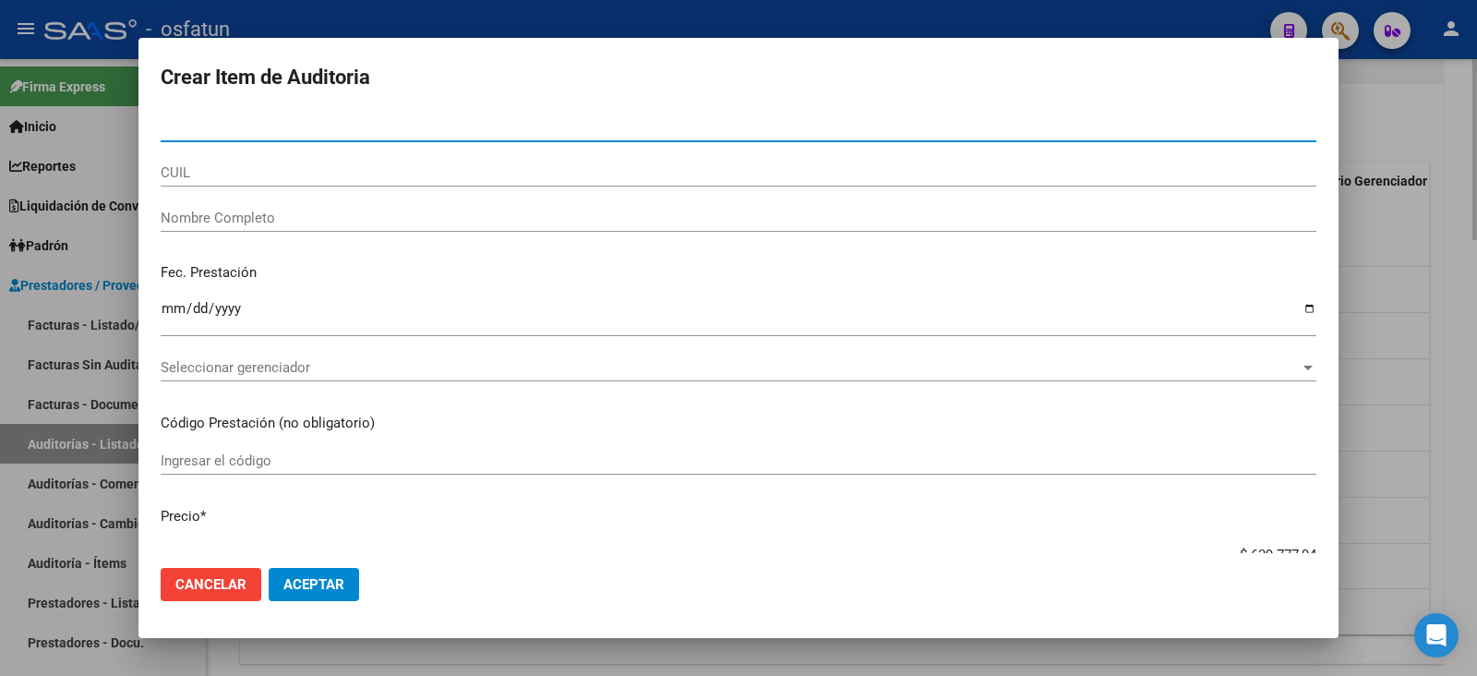
paste input "39092950"
type input "39092950"
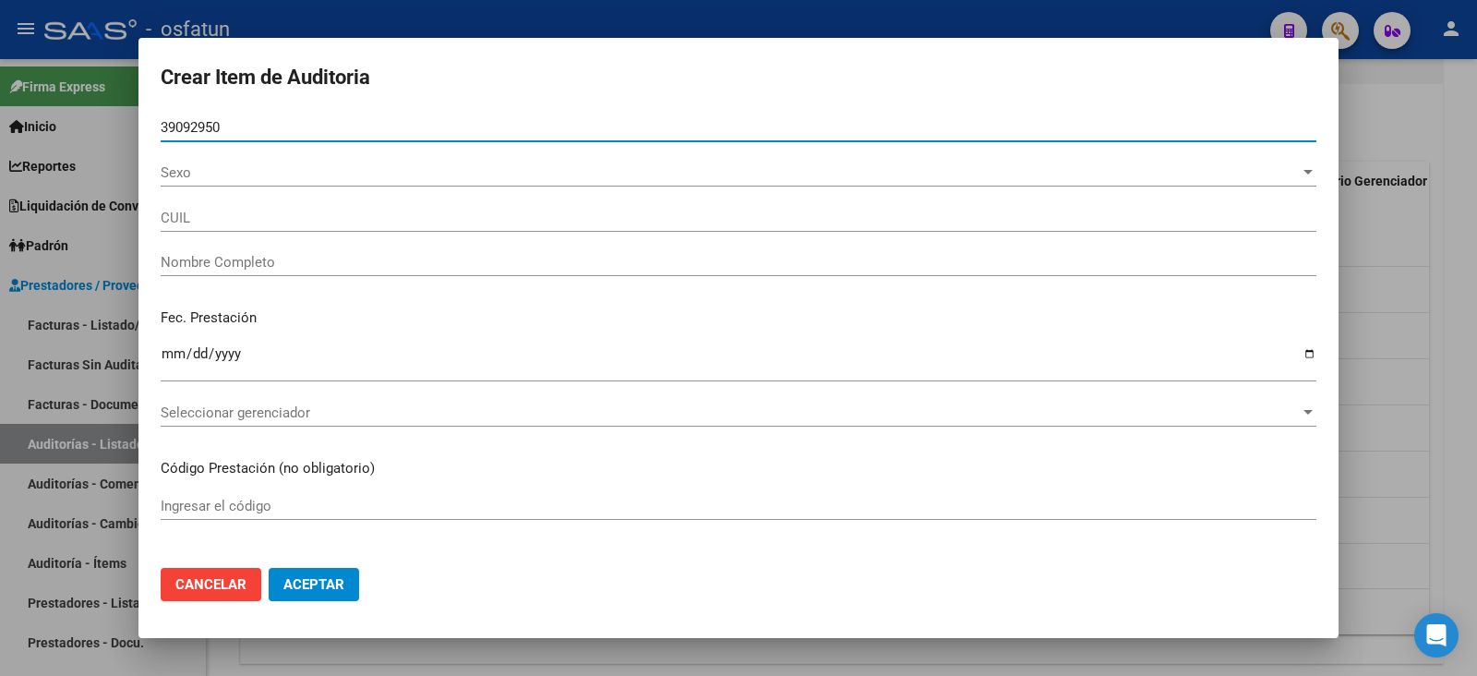
type input "20390929502"
type input "[PERSON_NAME]"
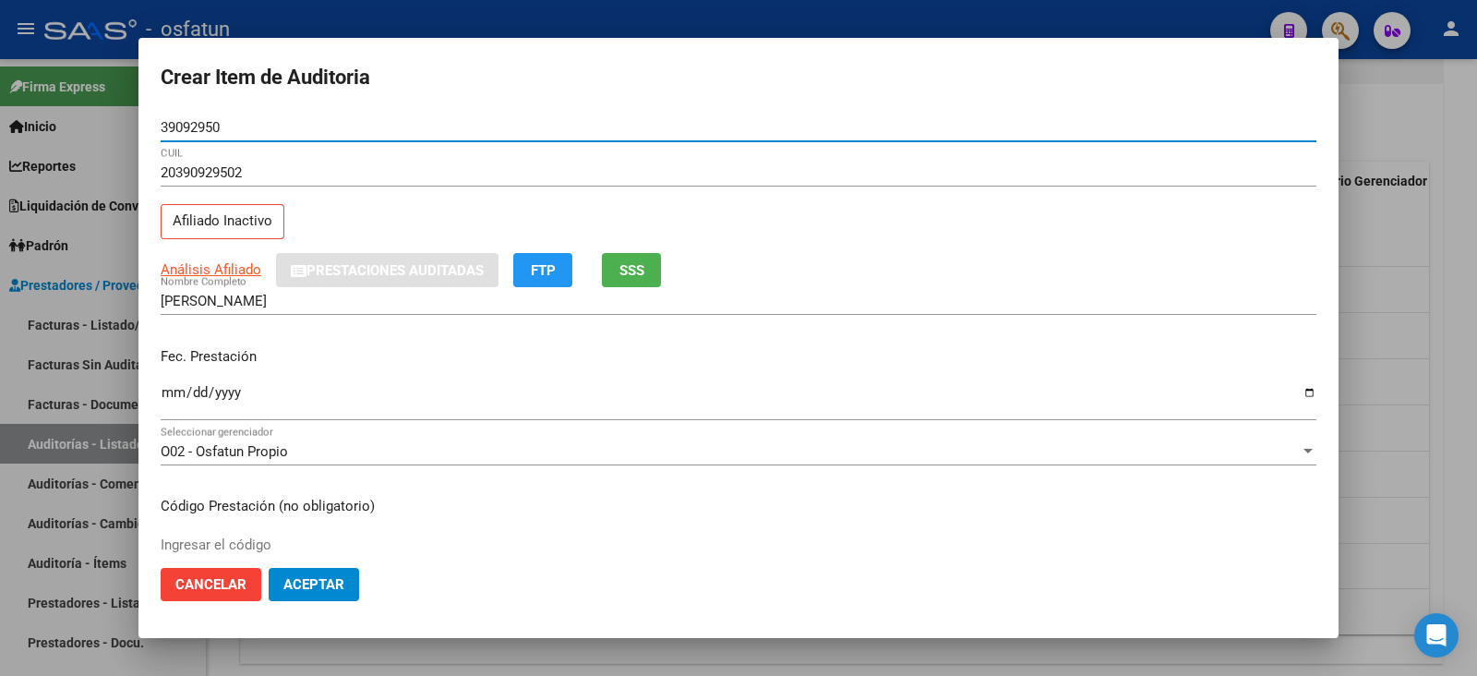
type input "39092950"
click at [630, 272] on span "SSS" at bounding box center [631, 270] width 25 height 17
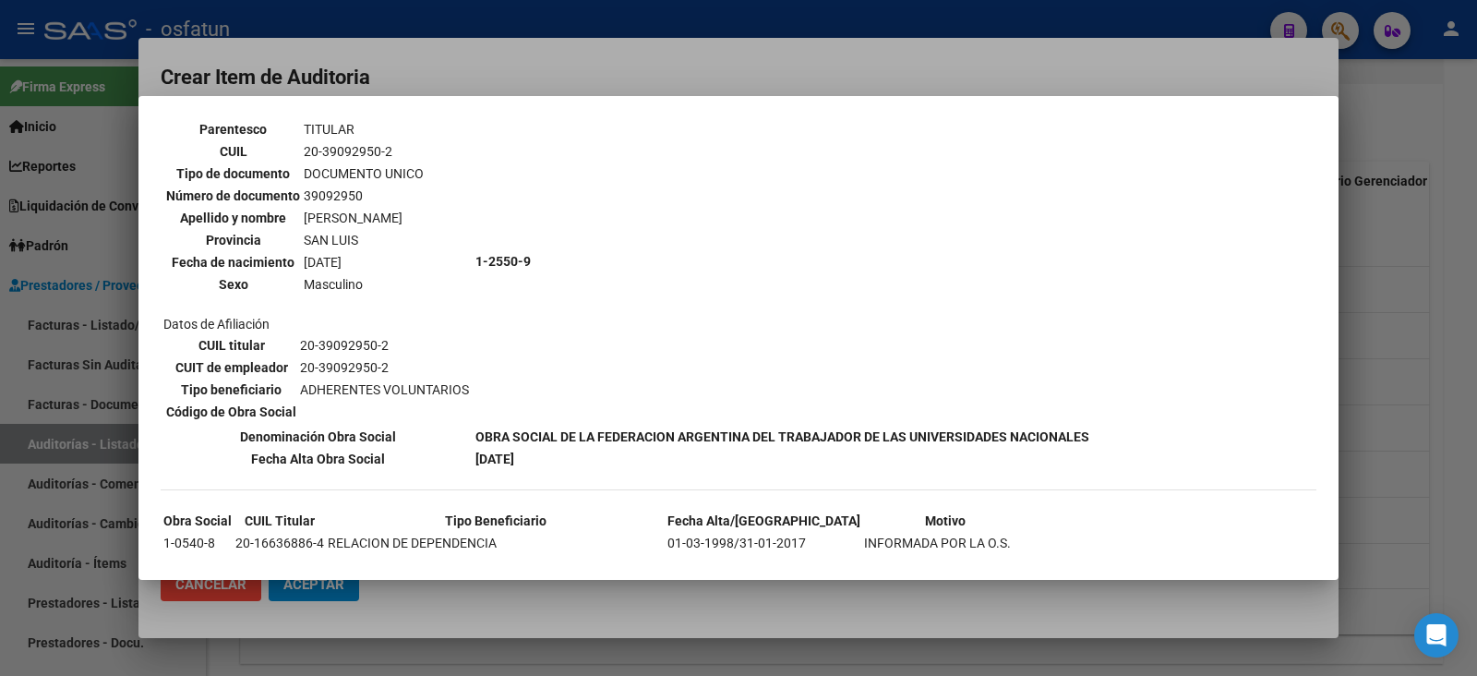
scroll to position [185, 0]
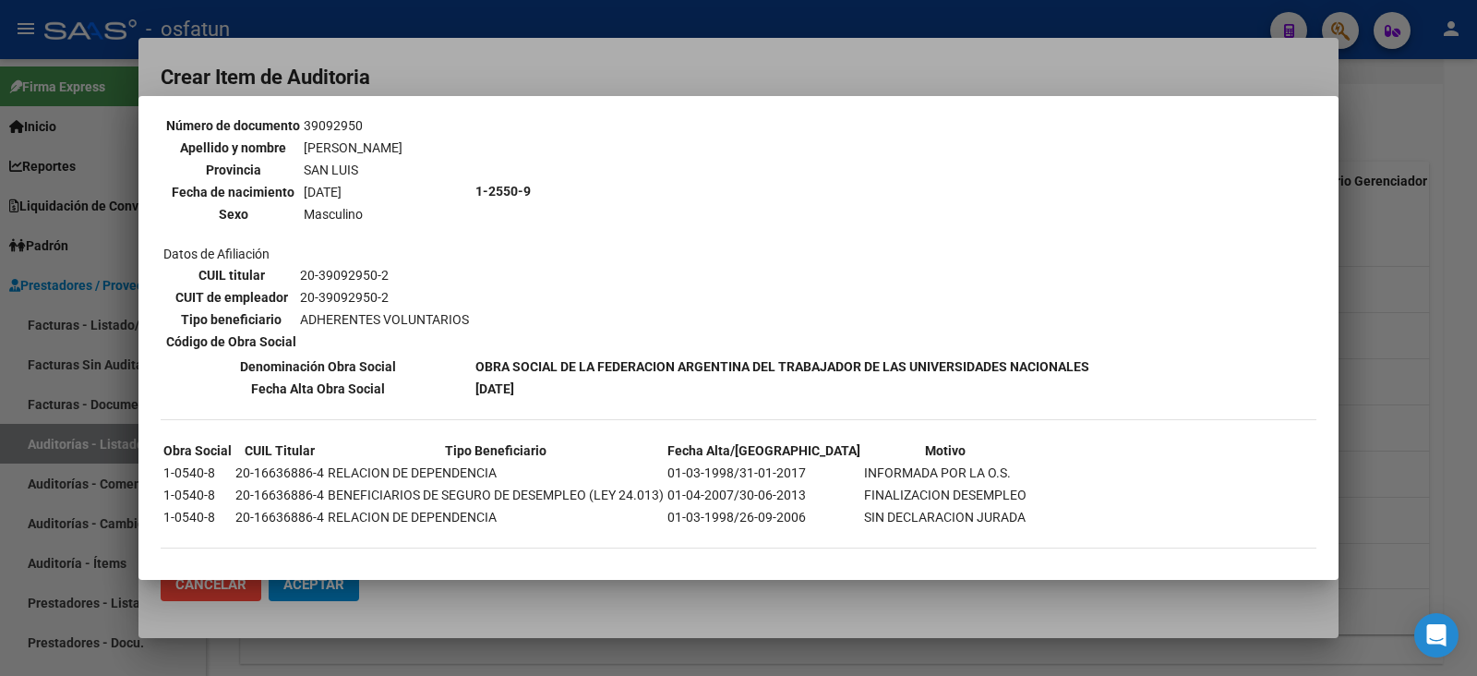
click at [776, 93] on div at bounding box center [738, 338] width 1477 height 676
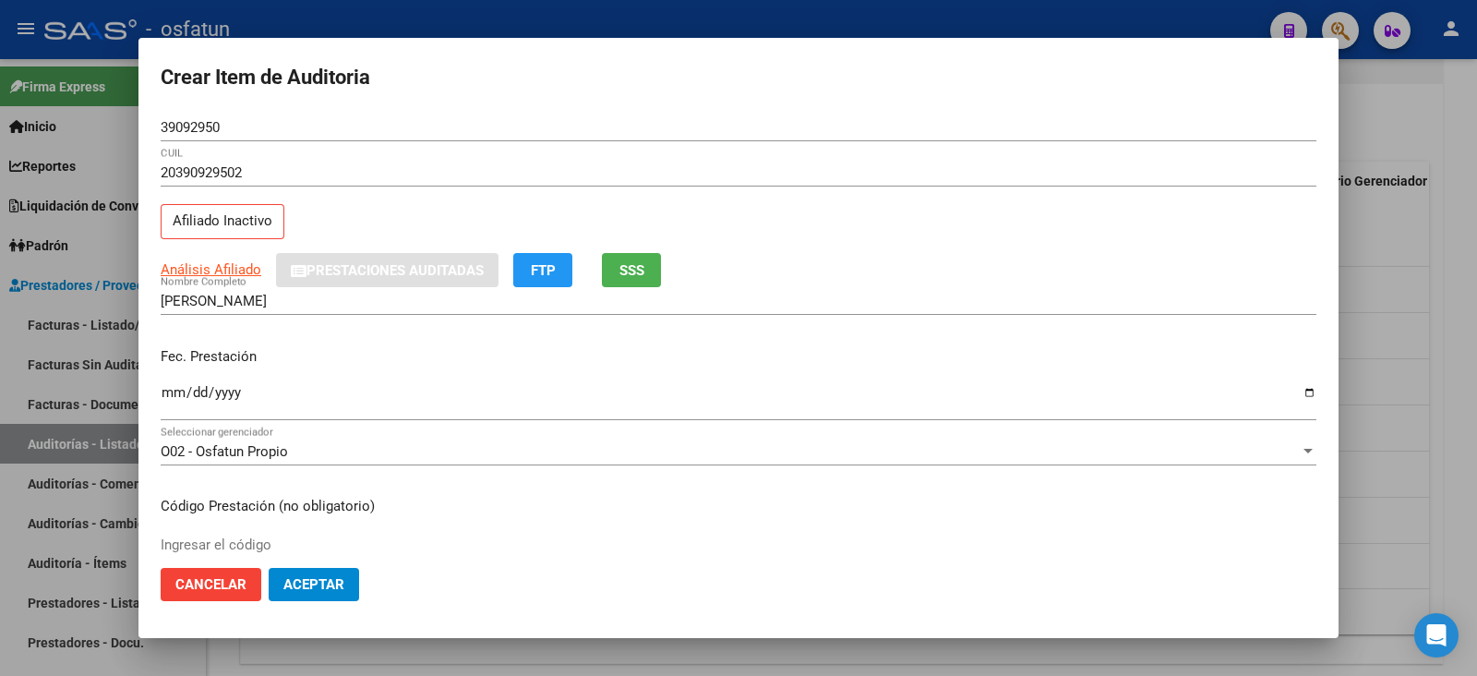
click at [162, 393] on mat-dialog-content "39092950 Nro Documento 20390929502 CUIL Afiliado Inactivo Análisis Afiliado Pre…" at bounding box center [738, 333] width 1200 height 439
click at [173, 391] on input "Ingresar la fecha" at bounding box center [739, 400] width 1156 height 30
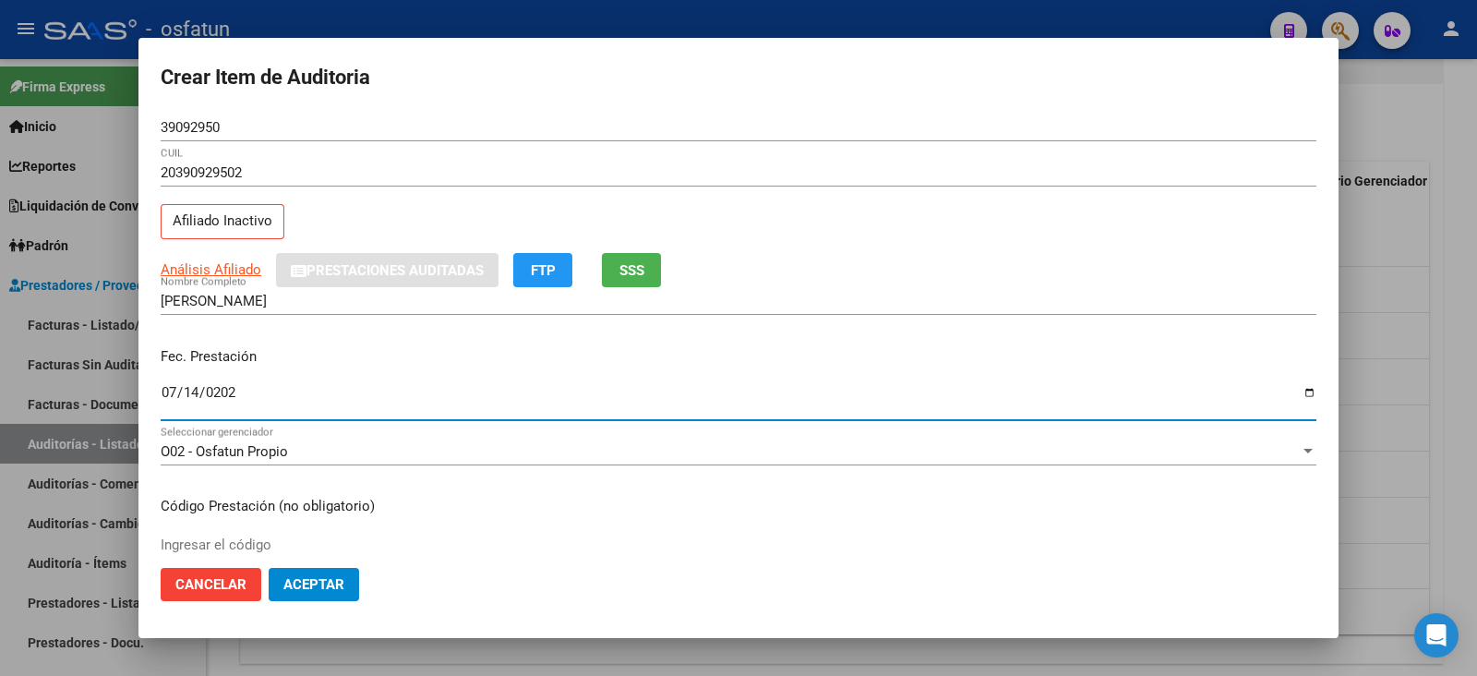
type input "2025-07-14"
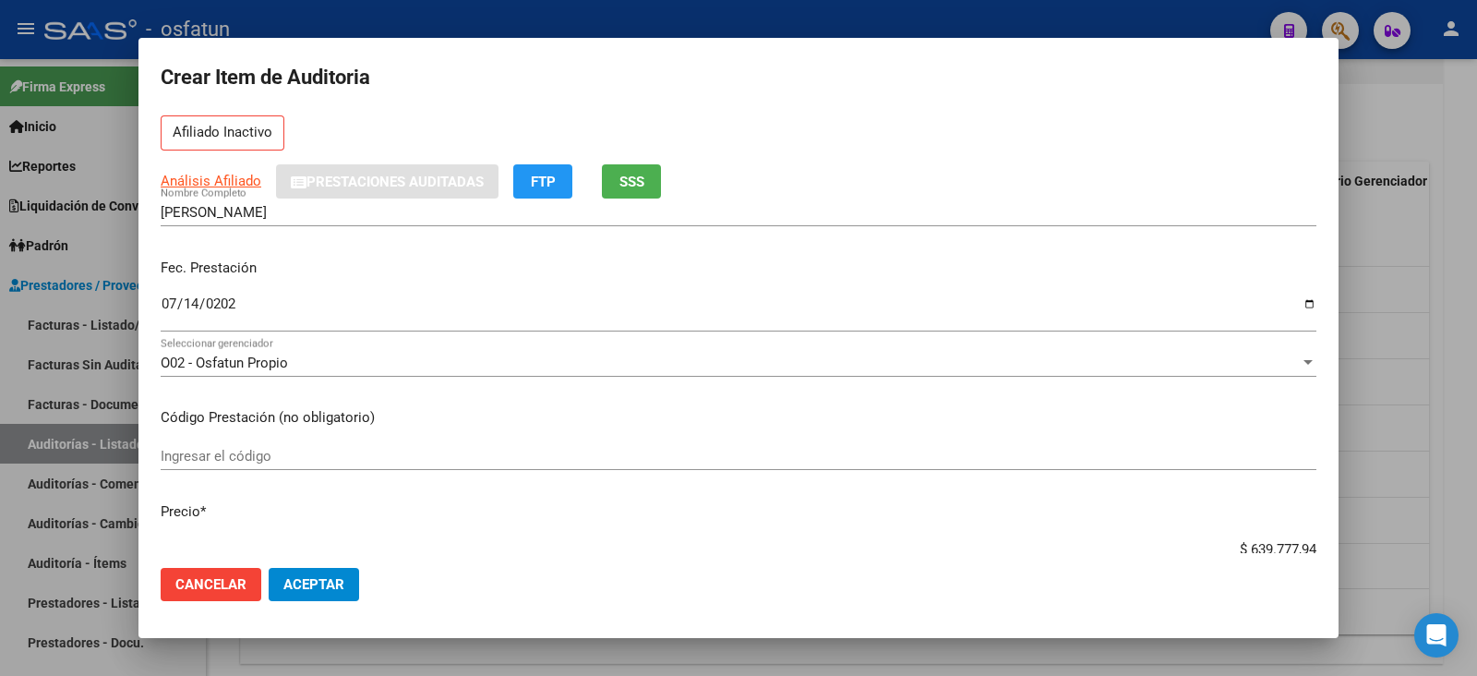
scroll to position [114, 0]
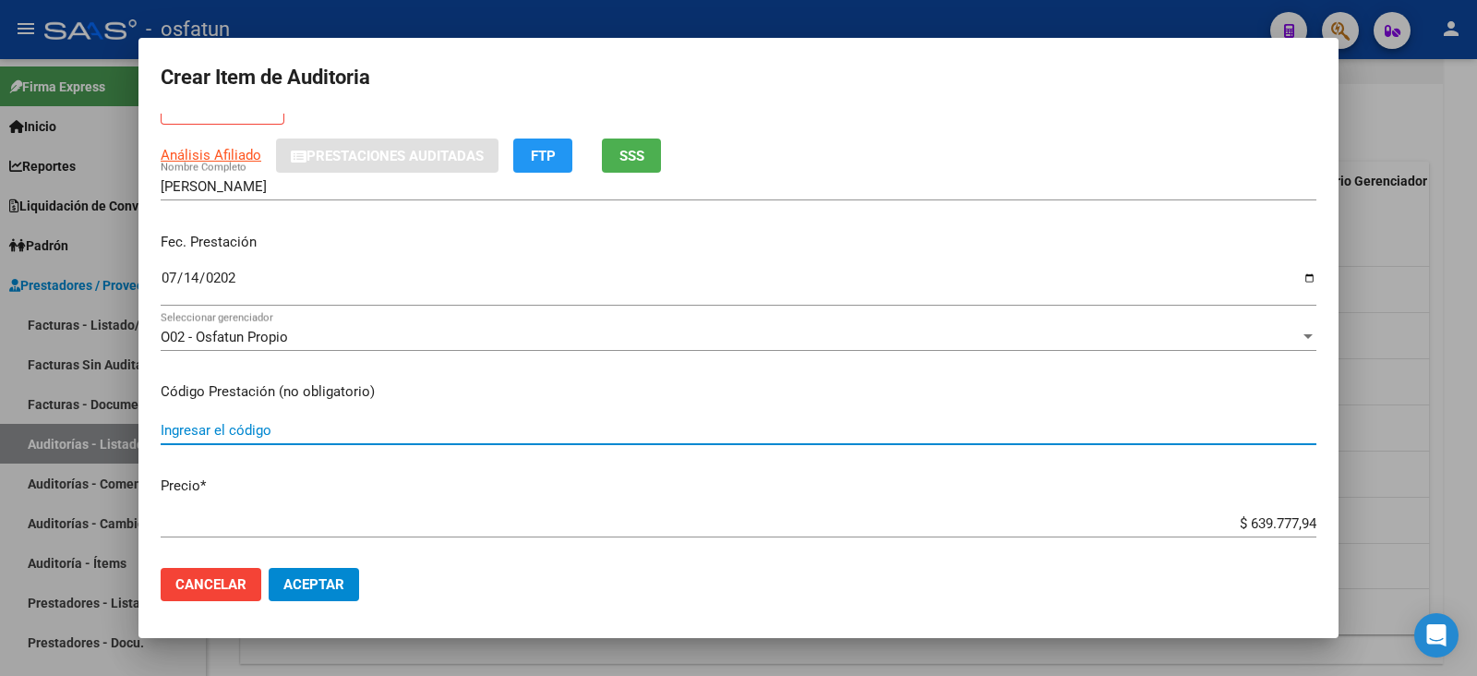
click at [265, 430] on input "Ingresar el código" at bounding box center [739, 430] width 1156 height 17
type input "420101"
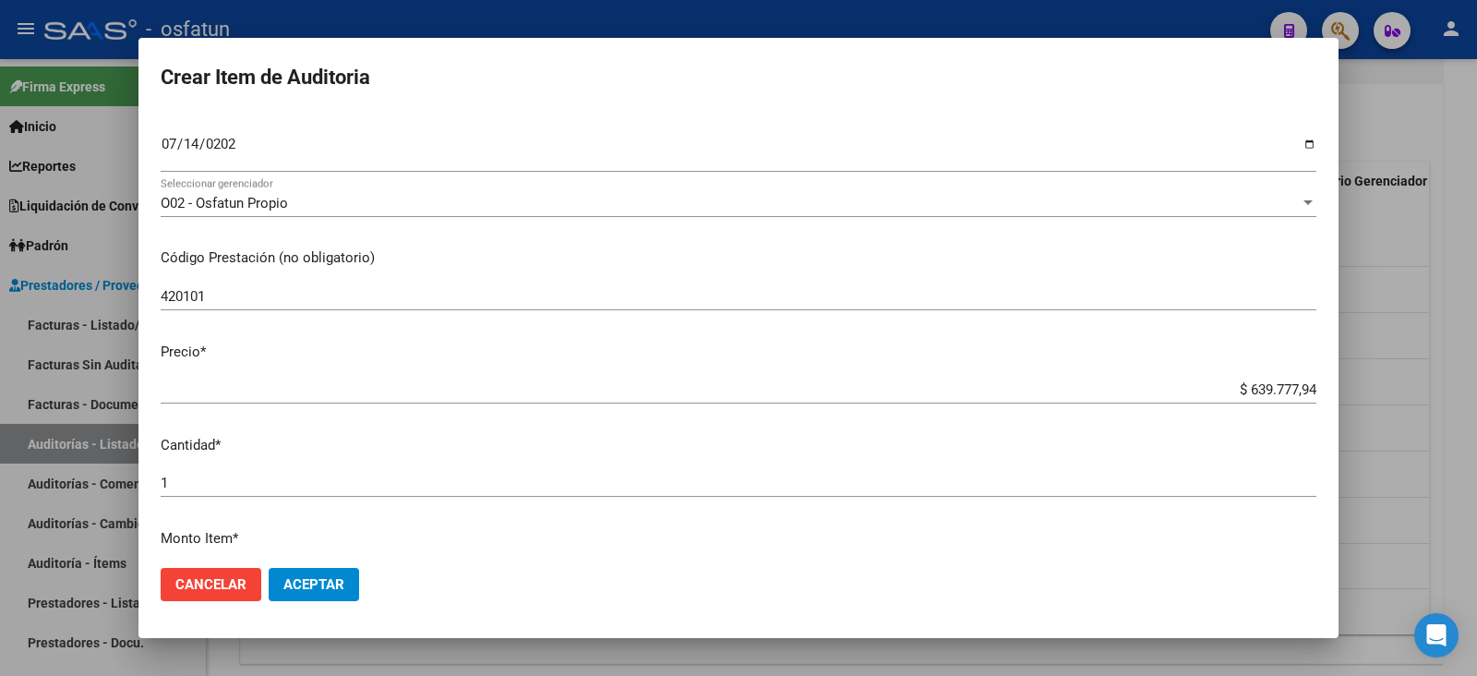
scroll to position [346, 0]
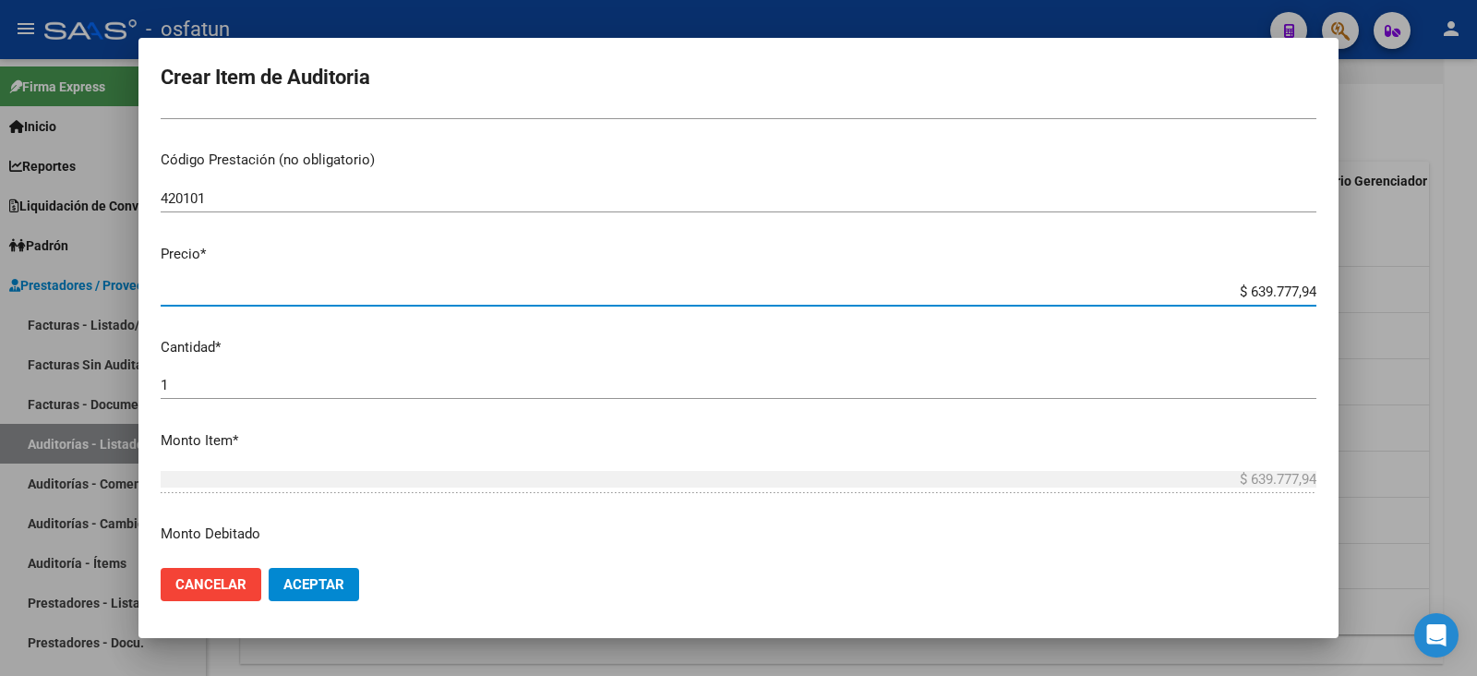
drag, startPoint x: 1232, startPoint y: 285, endPoint x: 1329, endPoint y: 281, distance: 97.0
click at [1329, 281] on mat-dialog-content "39092950 Nro Documento 20390929502 CUIL Afiliado Inactivo Análisis Afiliado Pre…" at bounding box center [738, 333] width 1200 height 439
type input "$ 0,02"
type input "$ 0,20"
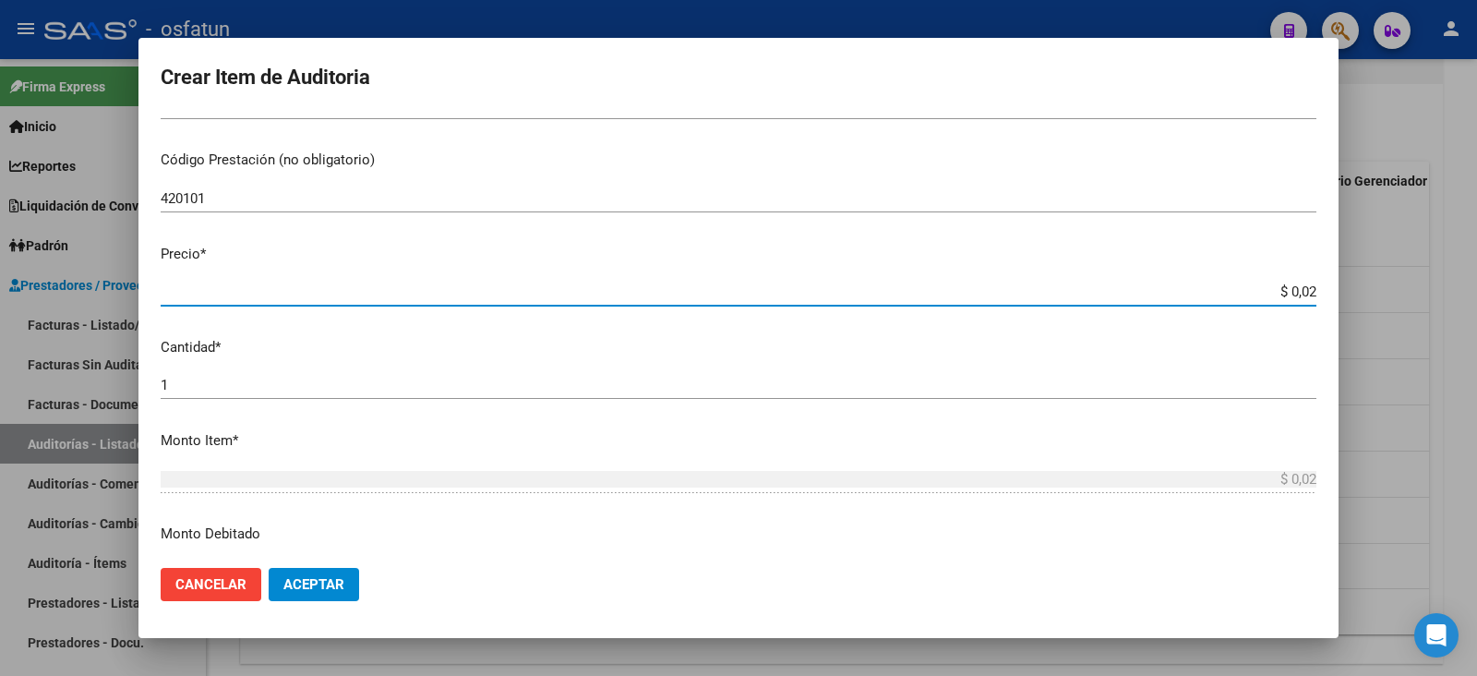
type input "$ 0,20"
type input "$ 2,00"
type input "$ 20,00"
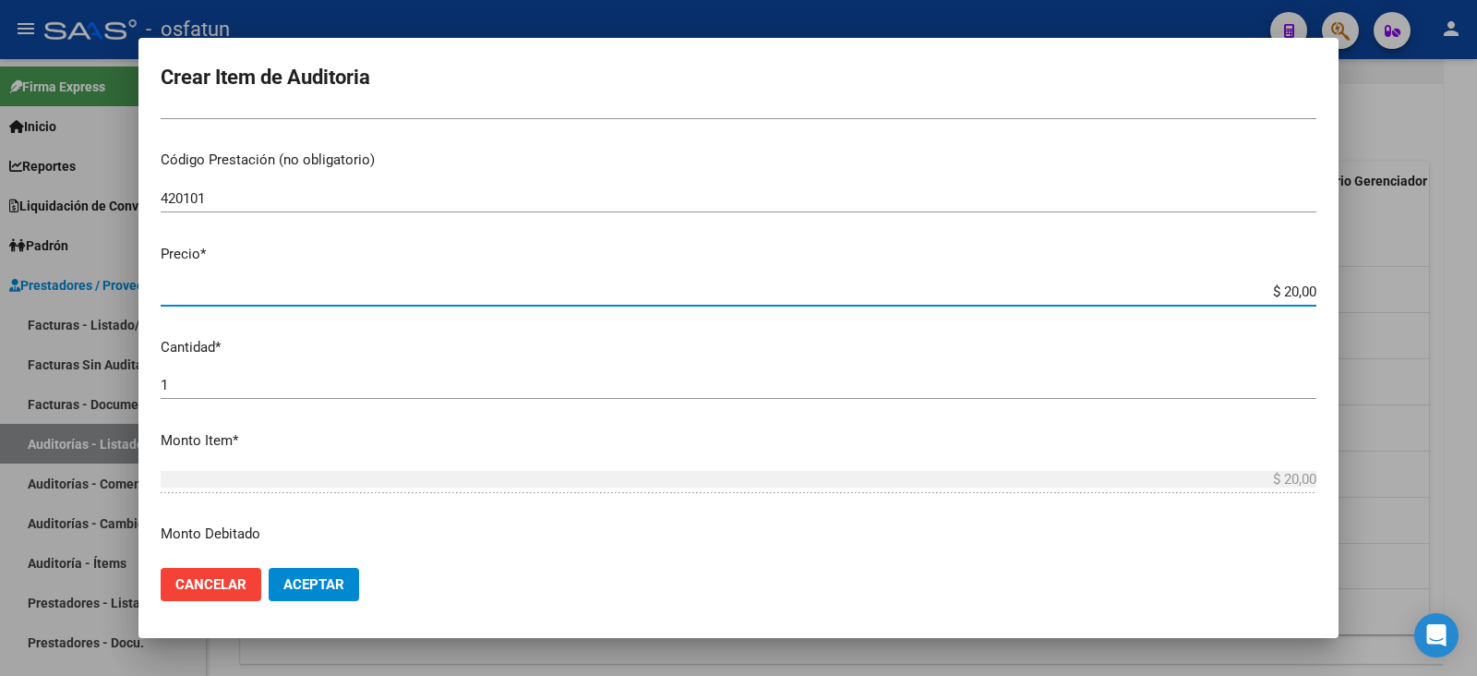
type input "$ 200,00"
type input "$ 2.000,00"
type input "$ 20.000,00"
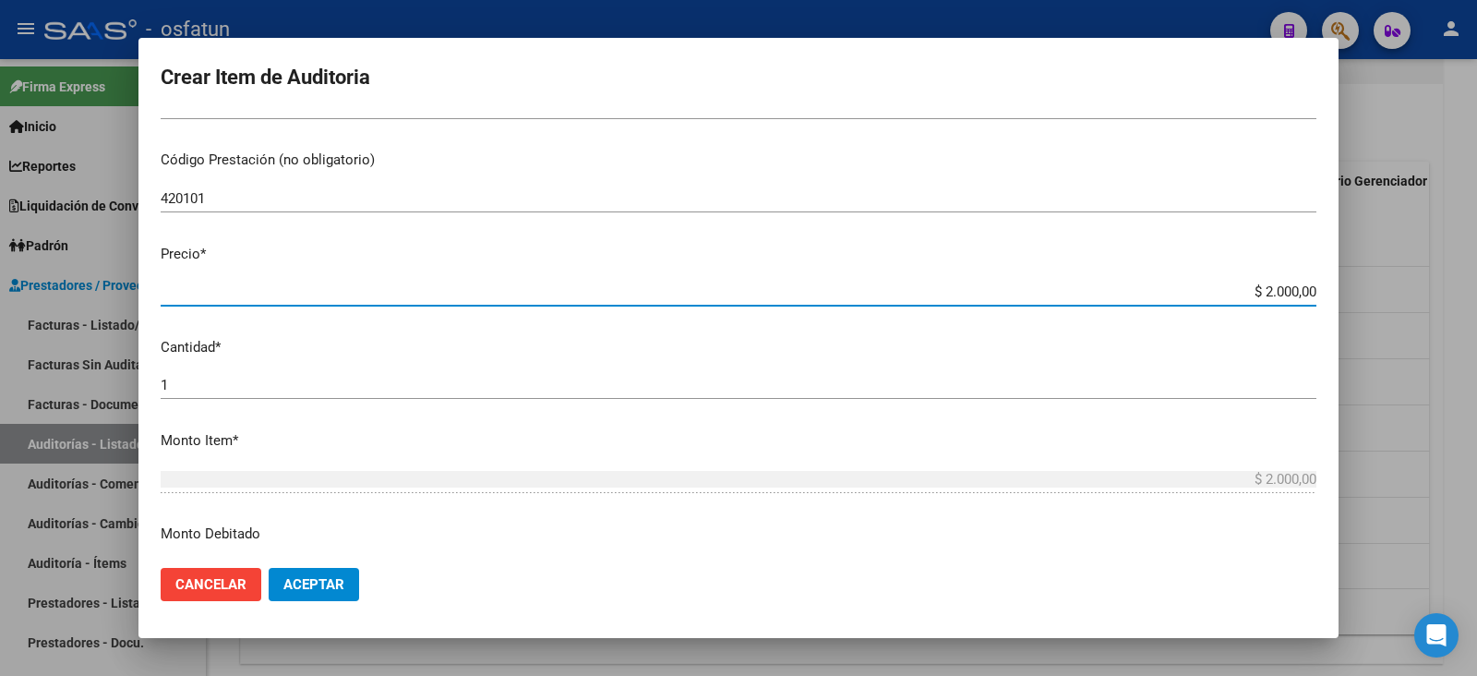
type input "$ 20.000,00"
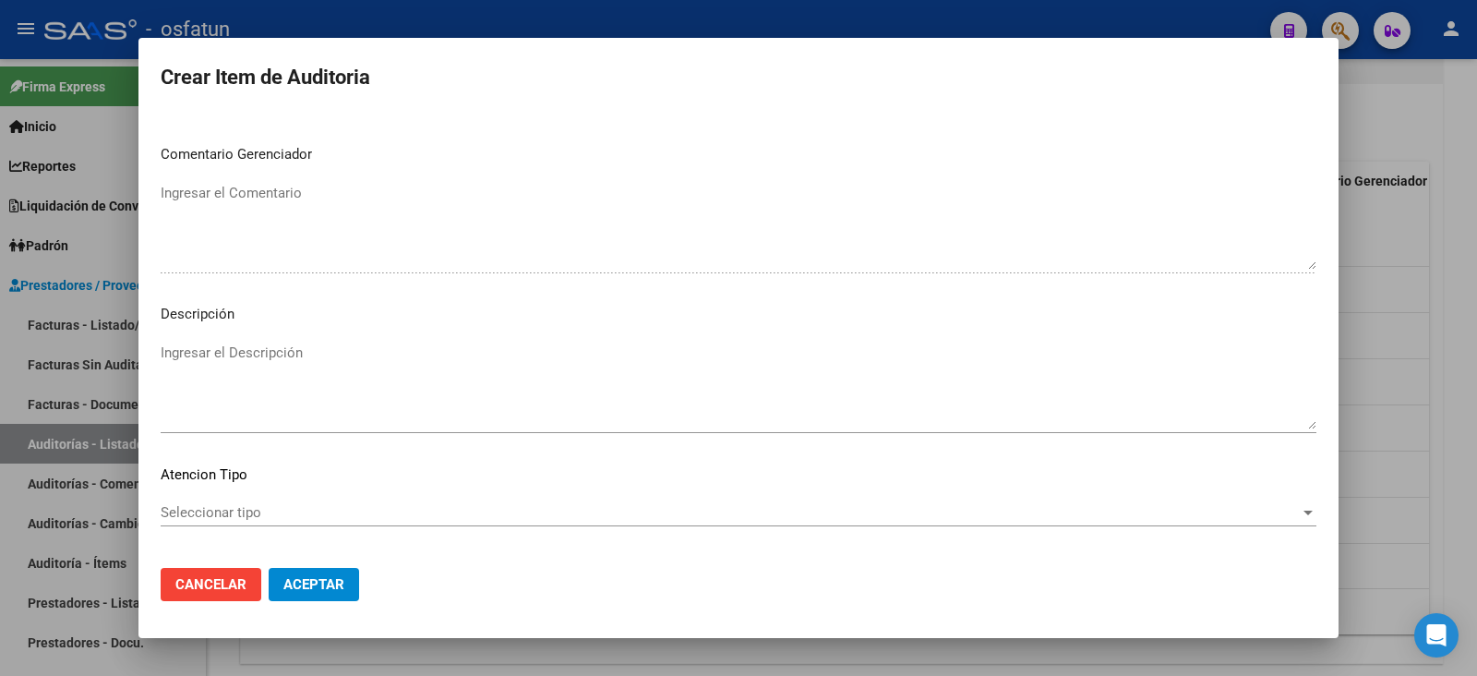
scroll to position [1222, 0]
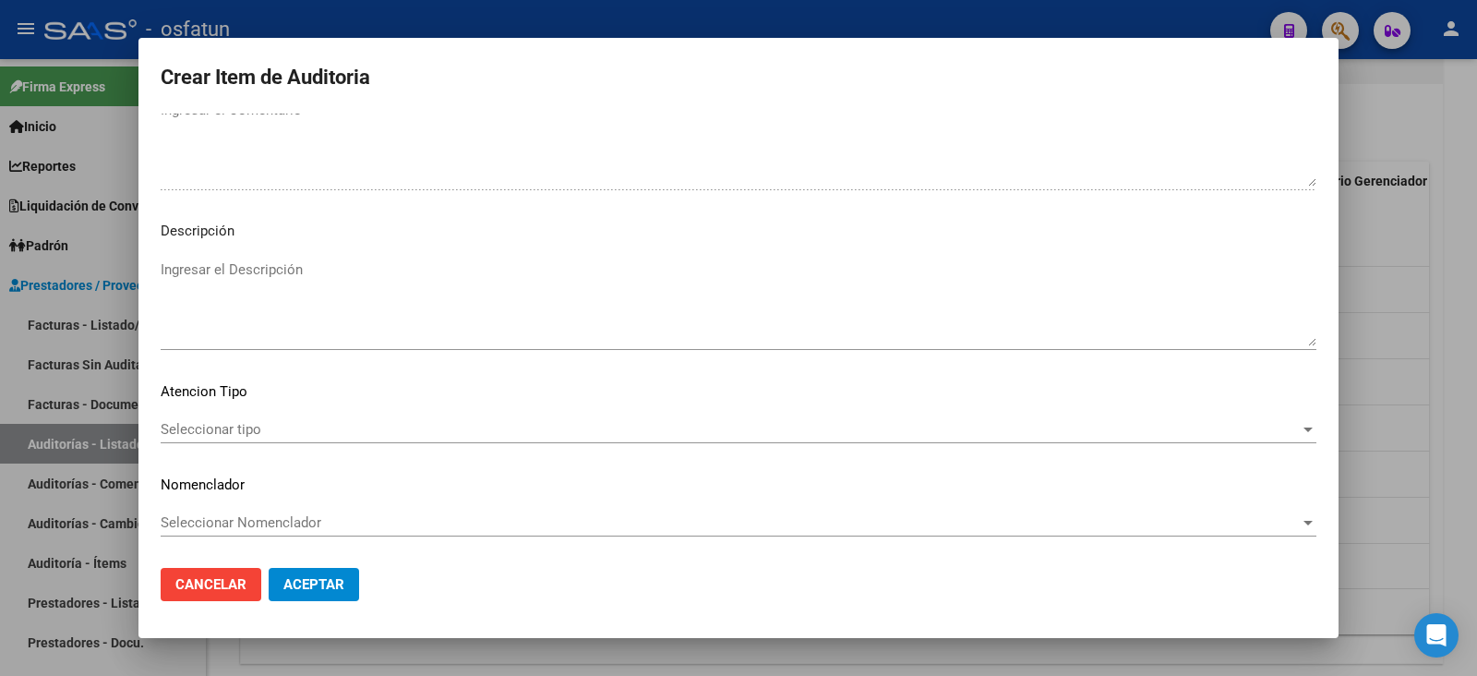
click at [199, 415] on div "Seleccionar tipo Seleccionar tipo" at bounding box center [739, 429] width 1156 height 28
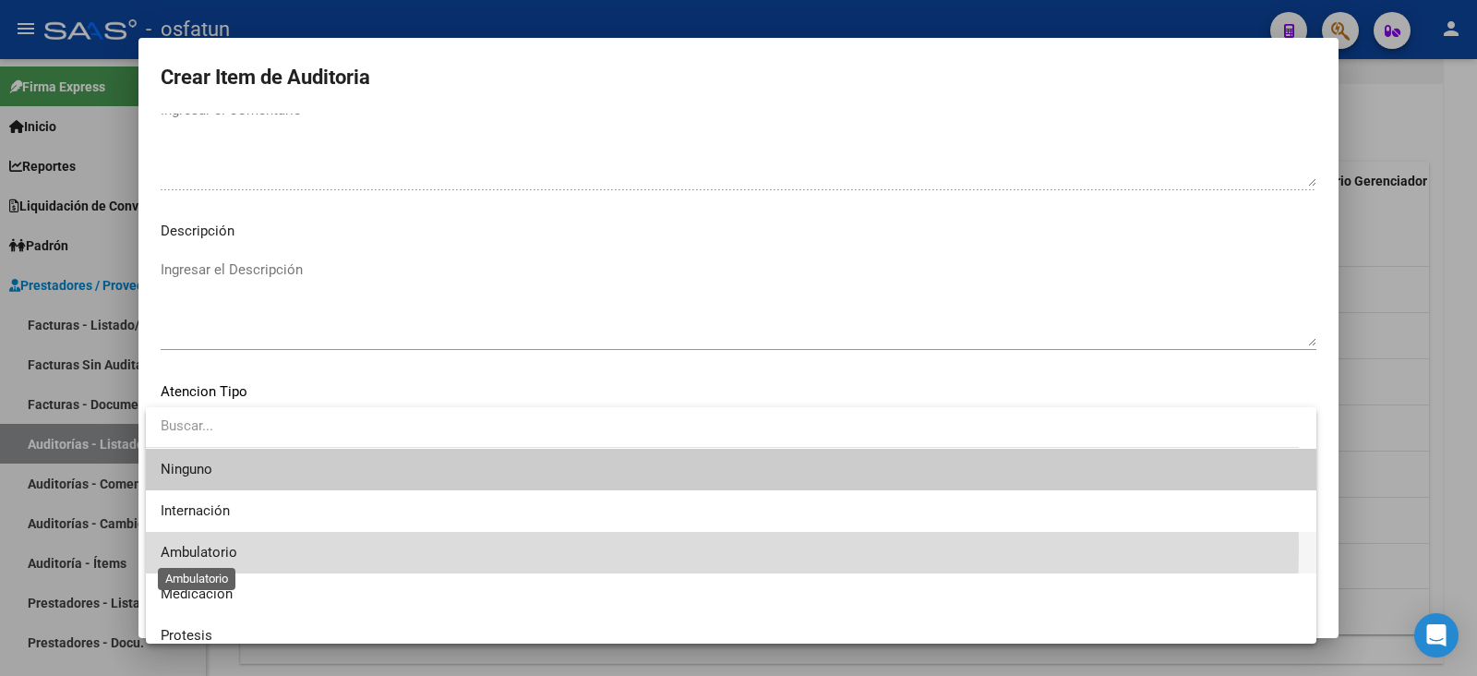
click at [220, 546] on span "Ambulatorio" at bounding box center [199, 552] width 77 height 17
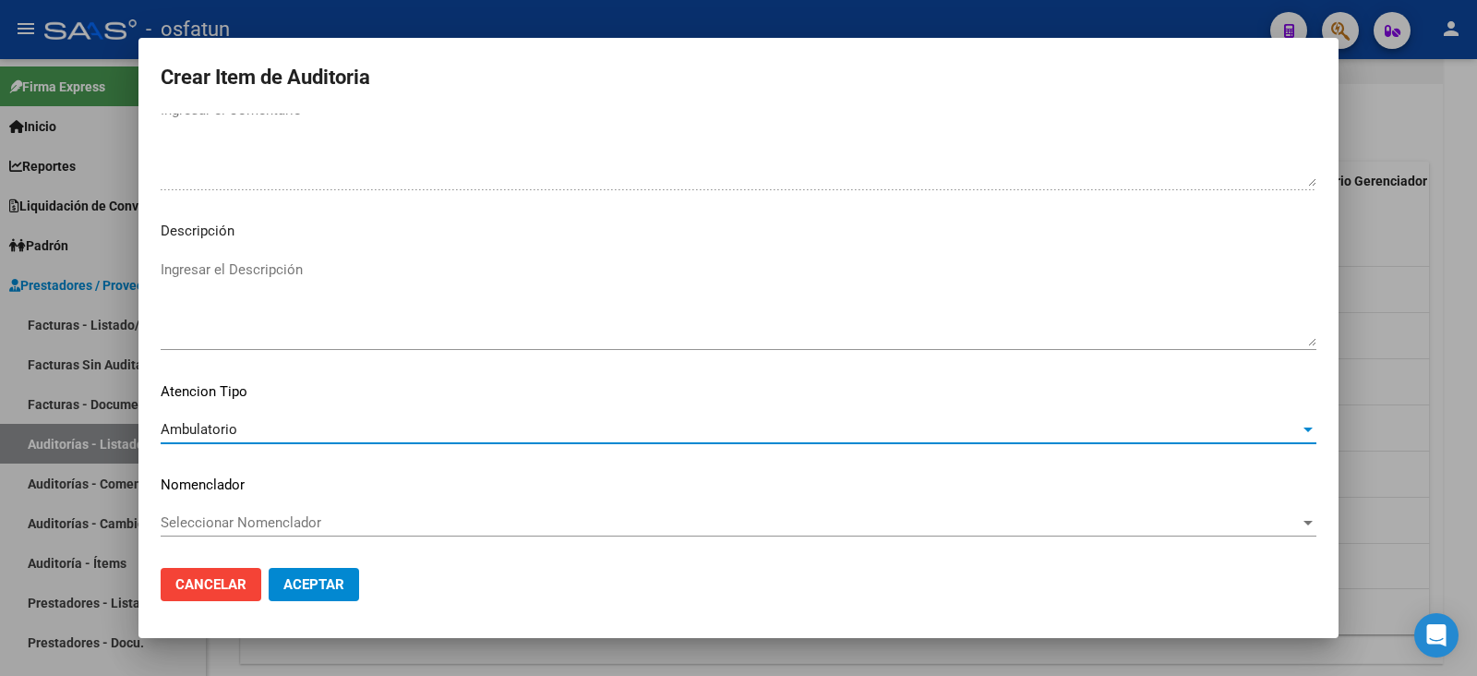
click at [230, 533] on div "Seleccionar Nomenclador Seleccionar Nomenclador" at bounding box center [739, 523] width 1156 height 28
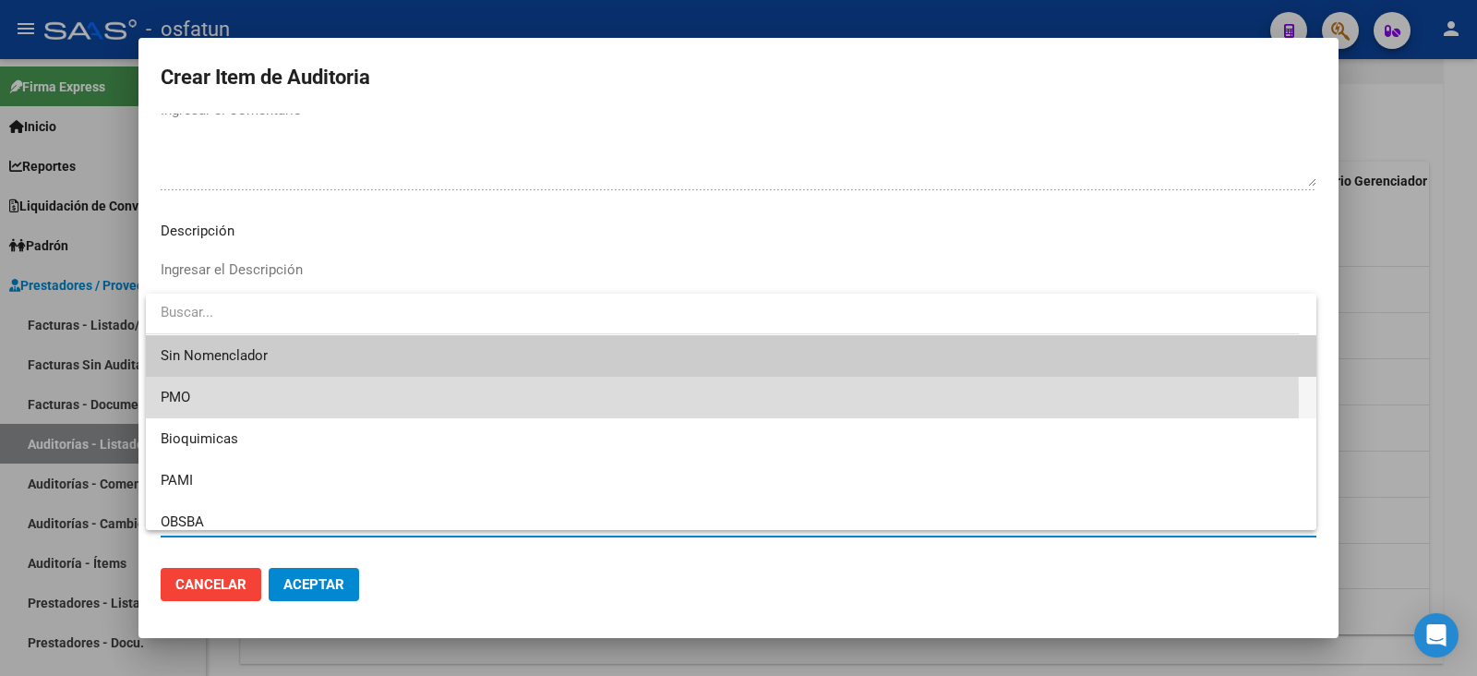
click at [213, 402] on span "PMO" at bounding box center [731, 398] width 1141 height 42
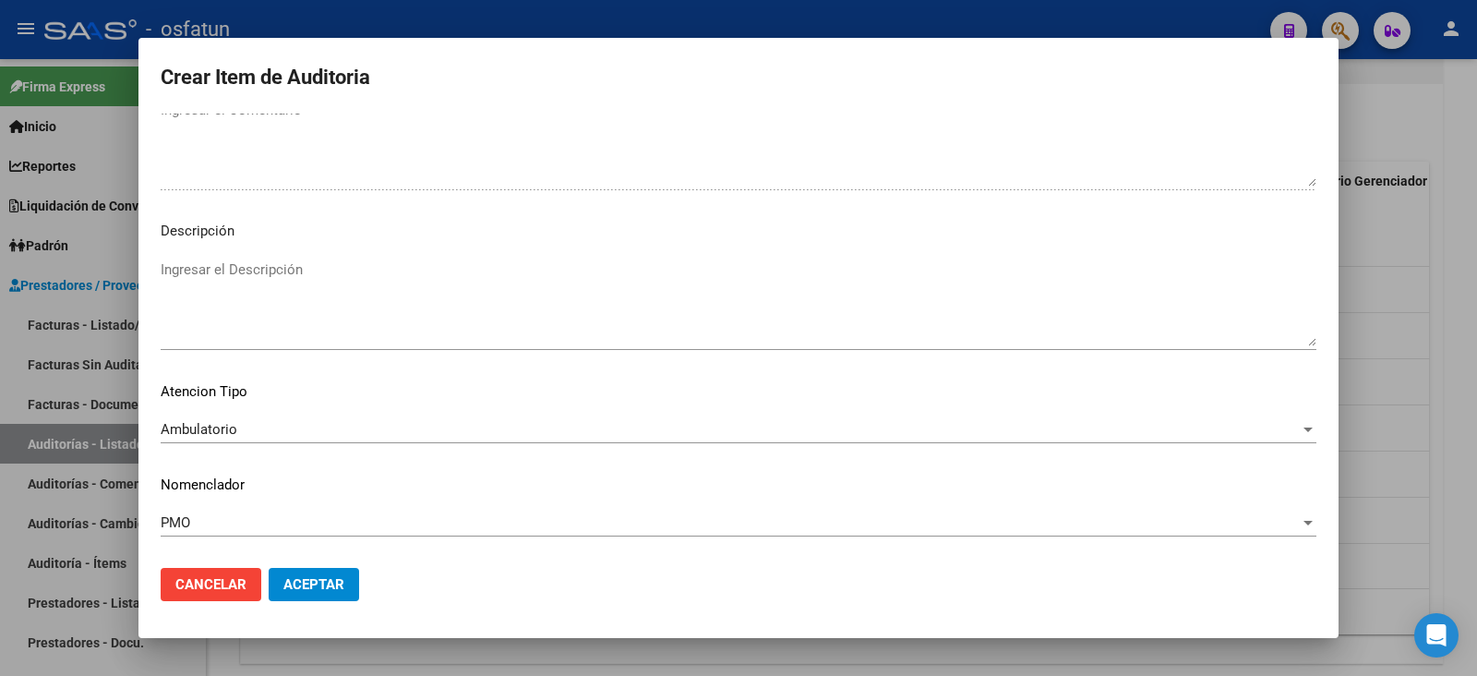
click at [304, 565] on mat-dialog-actions "Cancelar Aceptar" at bounding box center [739, 584] width 1156 height 63
click at [303, 570] on button "Aceptar" at bounding box center [314, 584] width 90 height 33
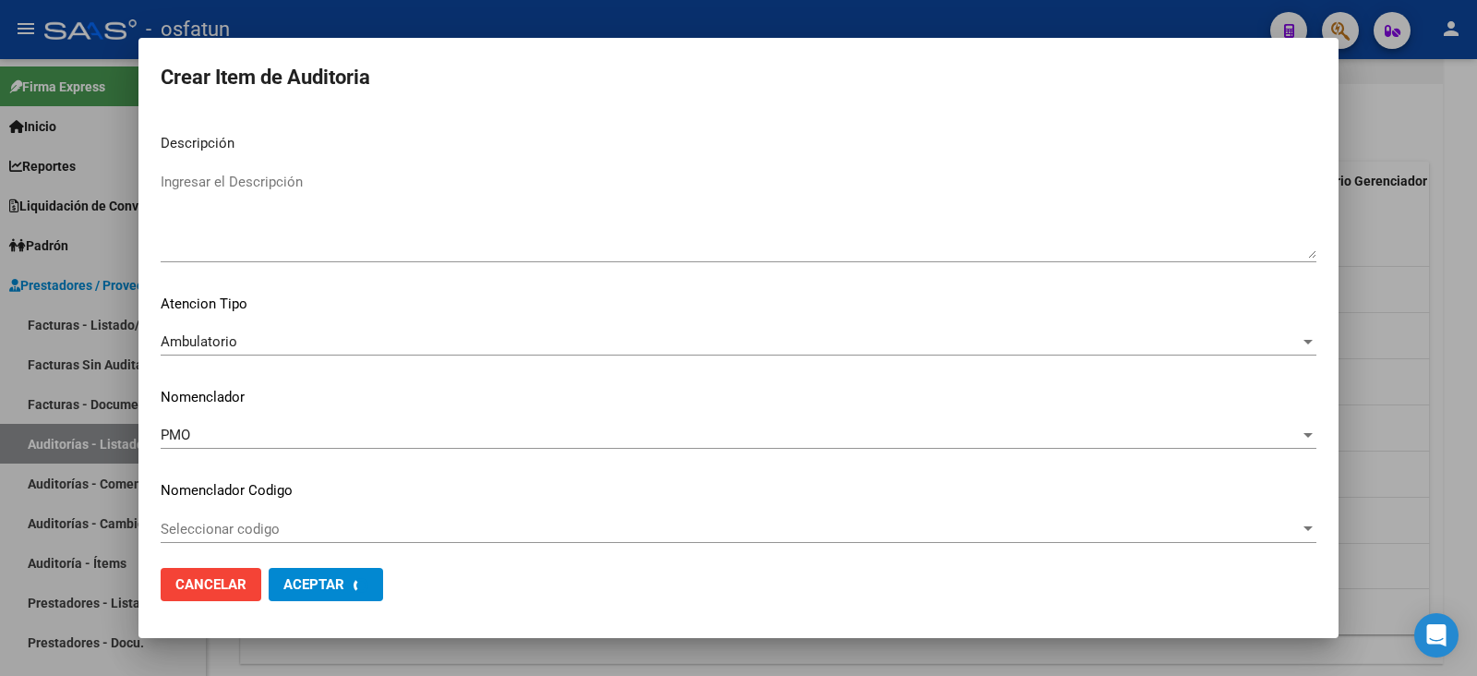
scroll to position [1315, 0]
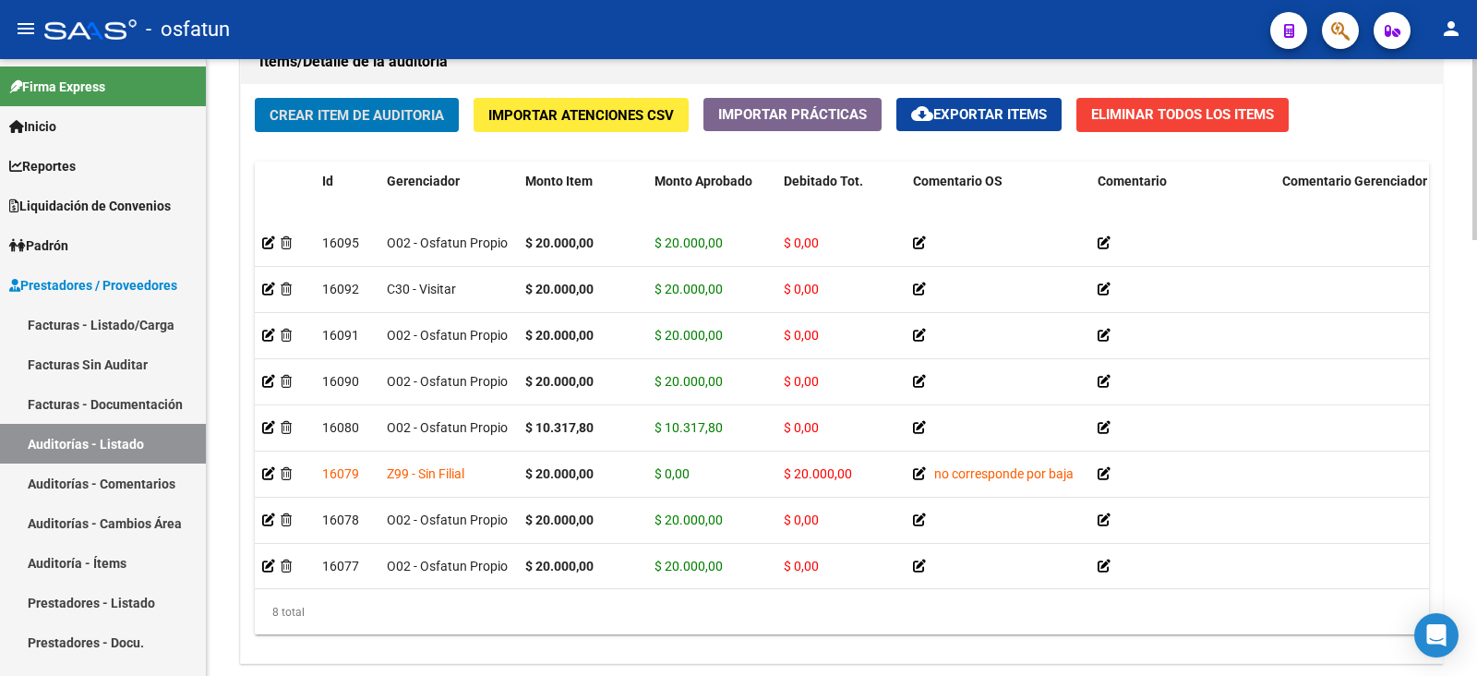
click at [378, 113] on span "Crear Item de Auditoria" at bounding box center [357, 115] width 174 height 17
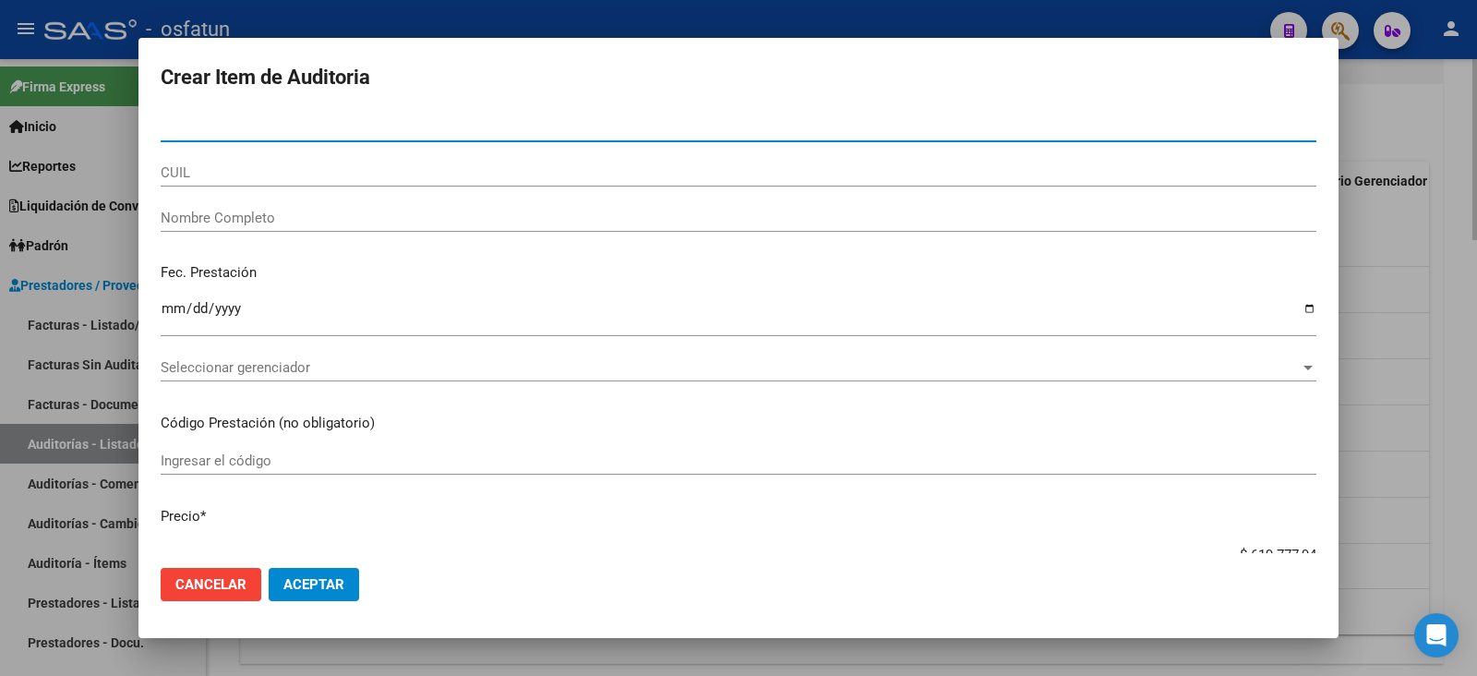
paste input "37639045"
type input "37639045"
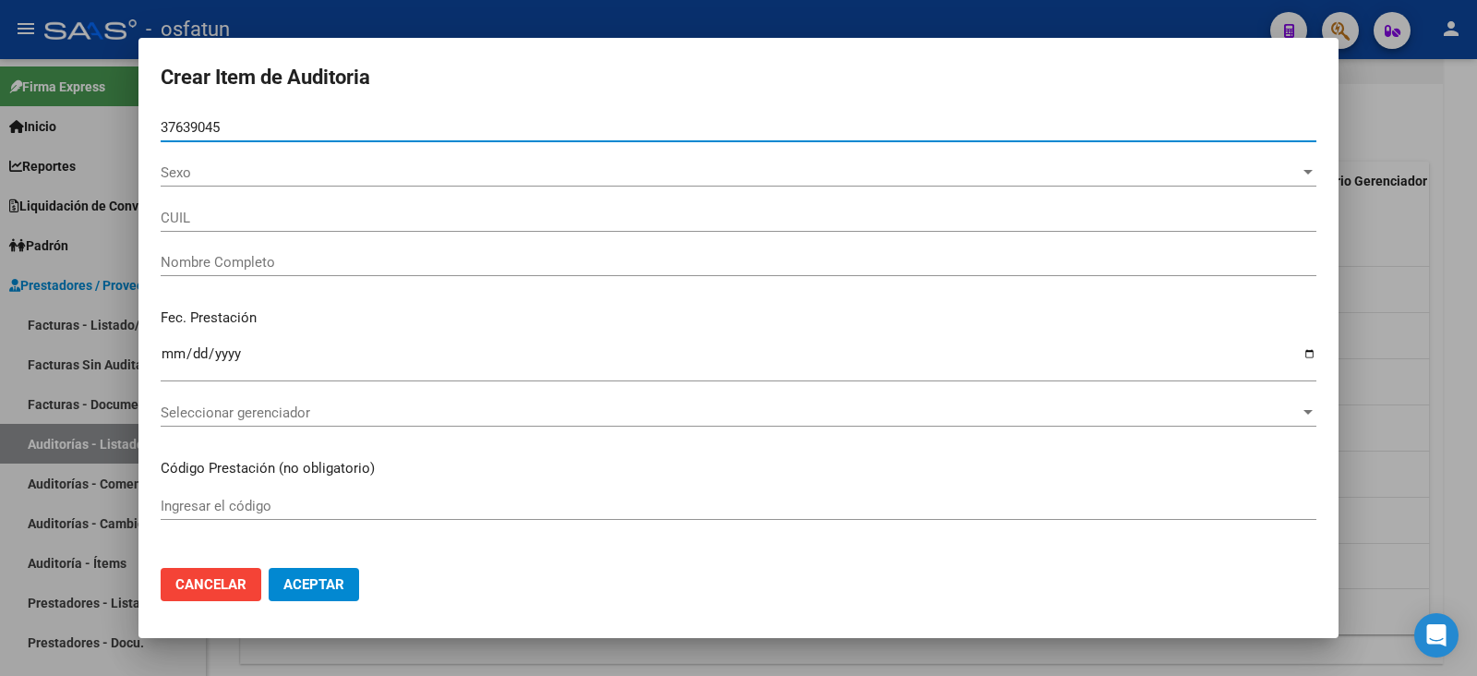
type input "23376390454"
type input "[PERSON_NAME]"
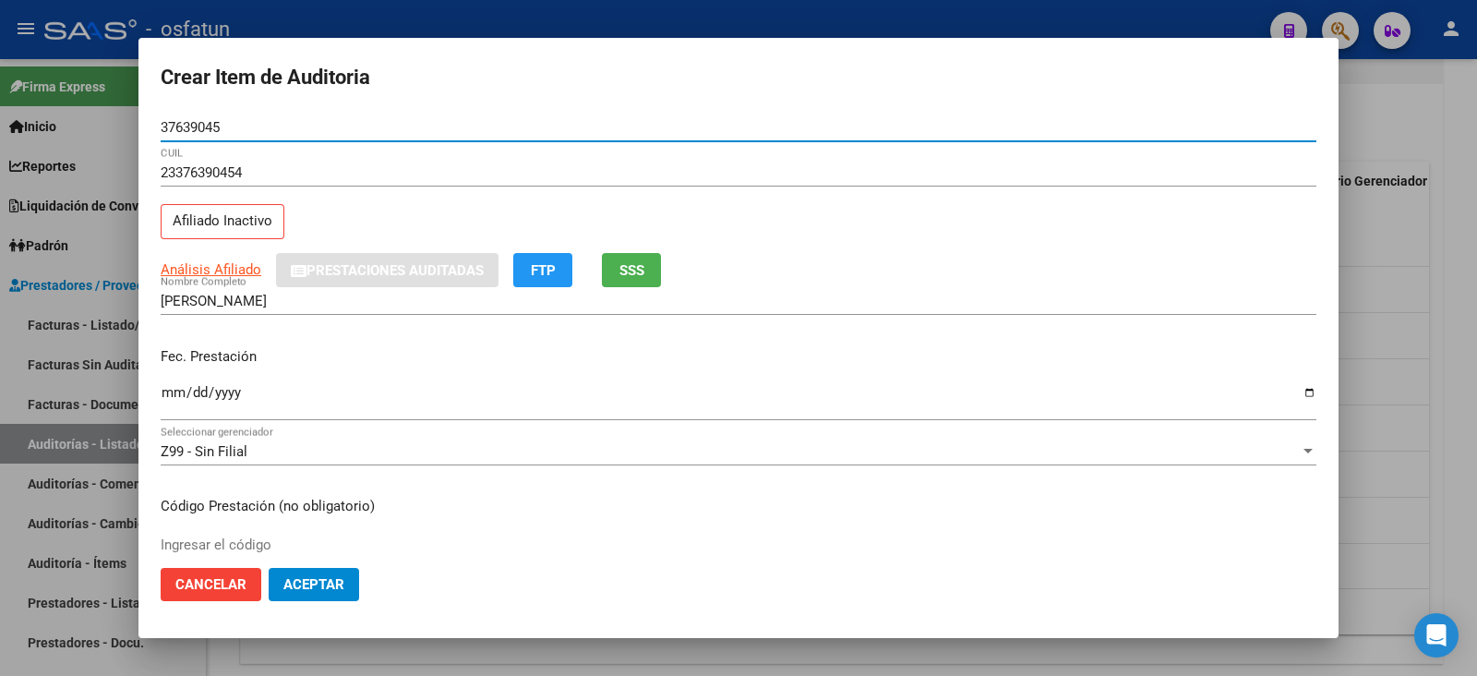
type input "37639045"
click at [633, 278] on button "SSS" at bounding box center [631, 270] width 59 height 34
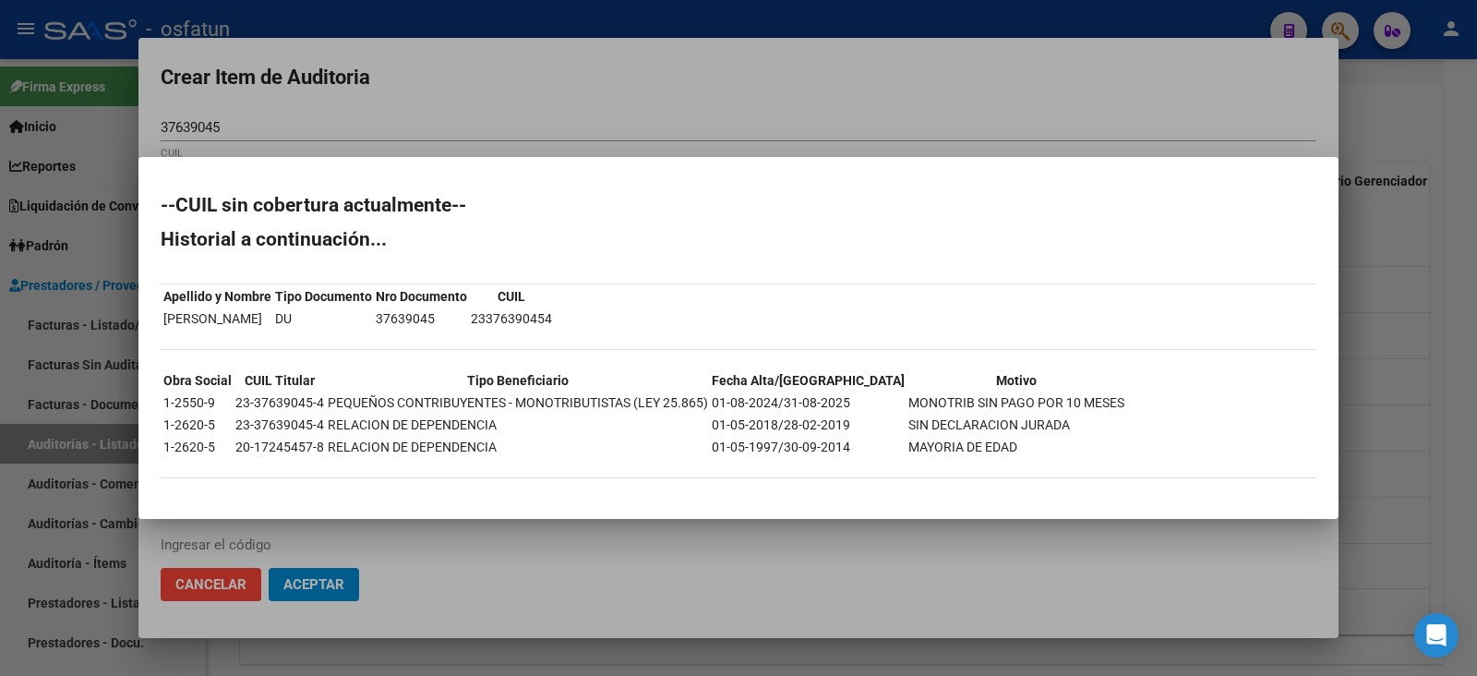
click at [849, 131] on div at bounding box center [738, 338] width 1477 height 676
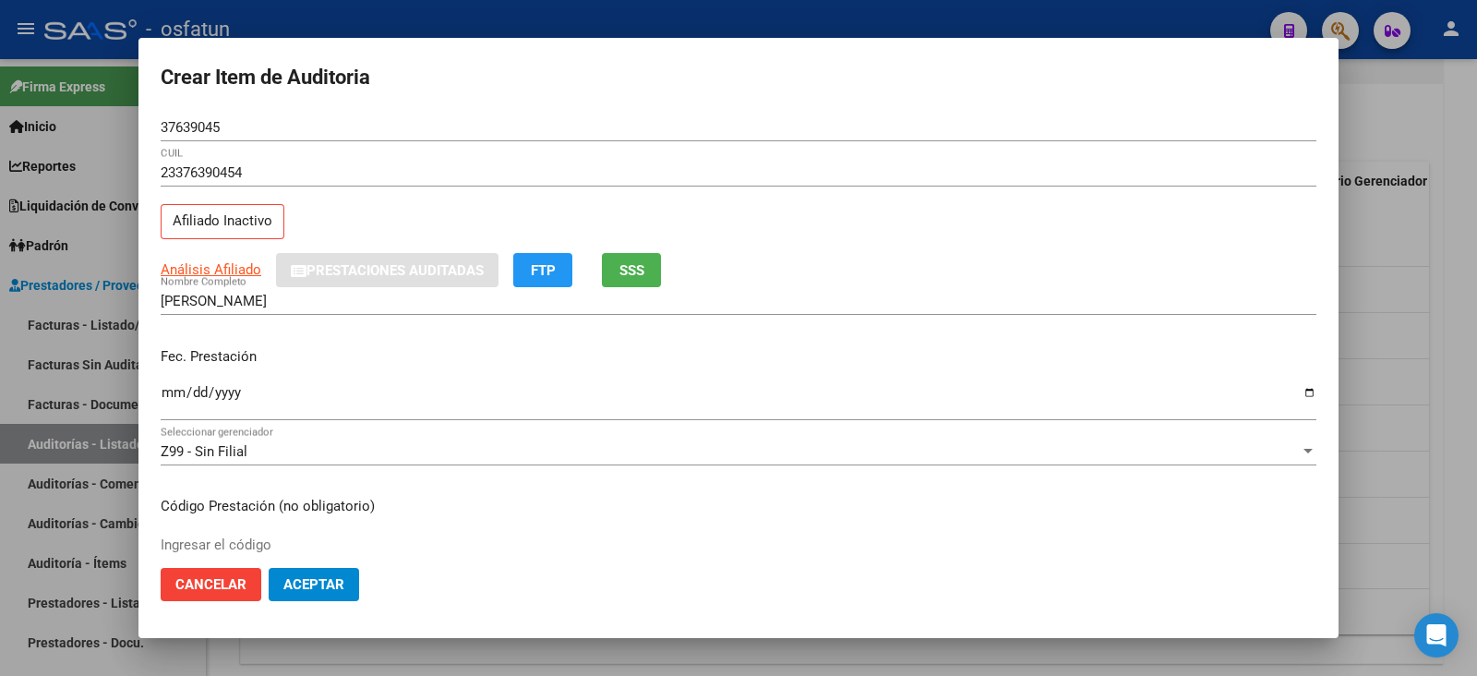
click at [165, 404] on input "Ingresar la fecha" at bounding box center [739, 400] width 1156 height 30
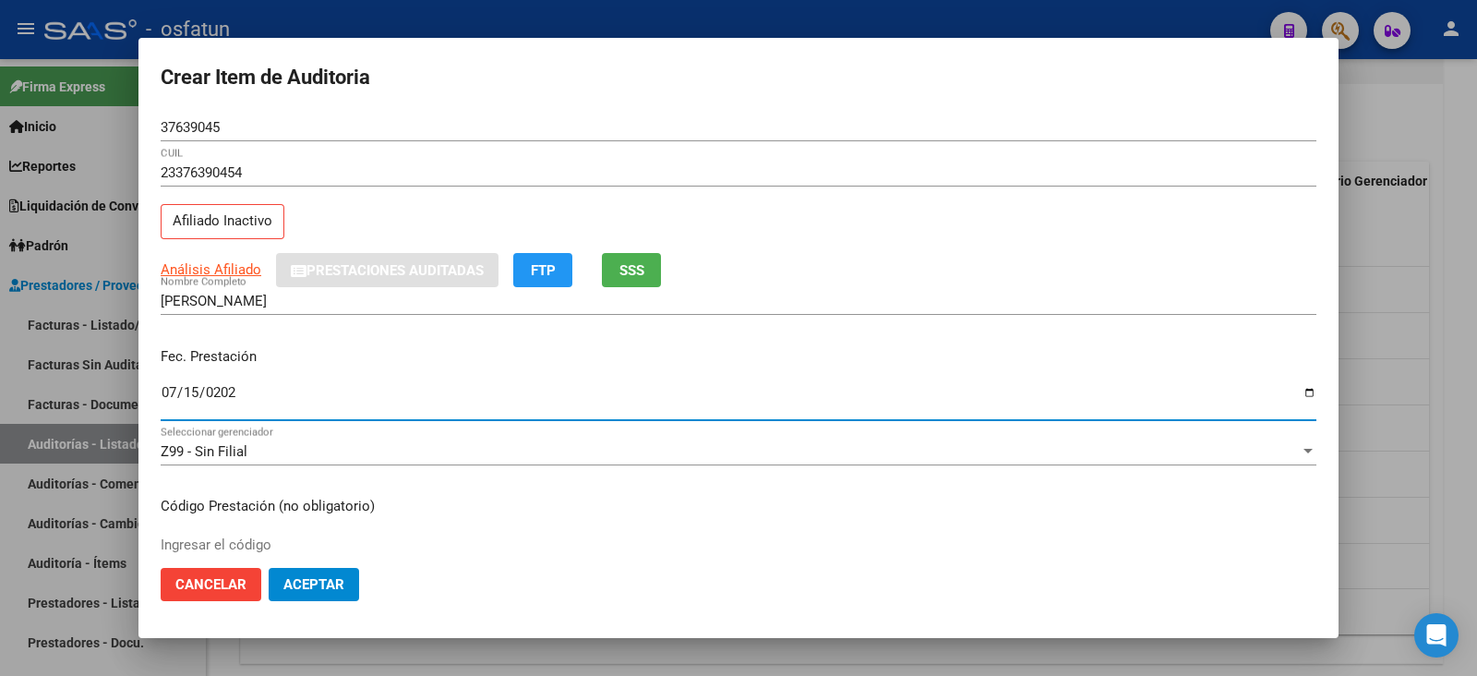
type input "2025-07-15"
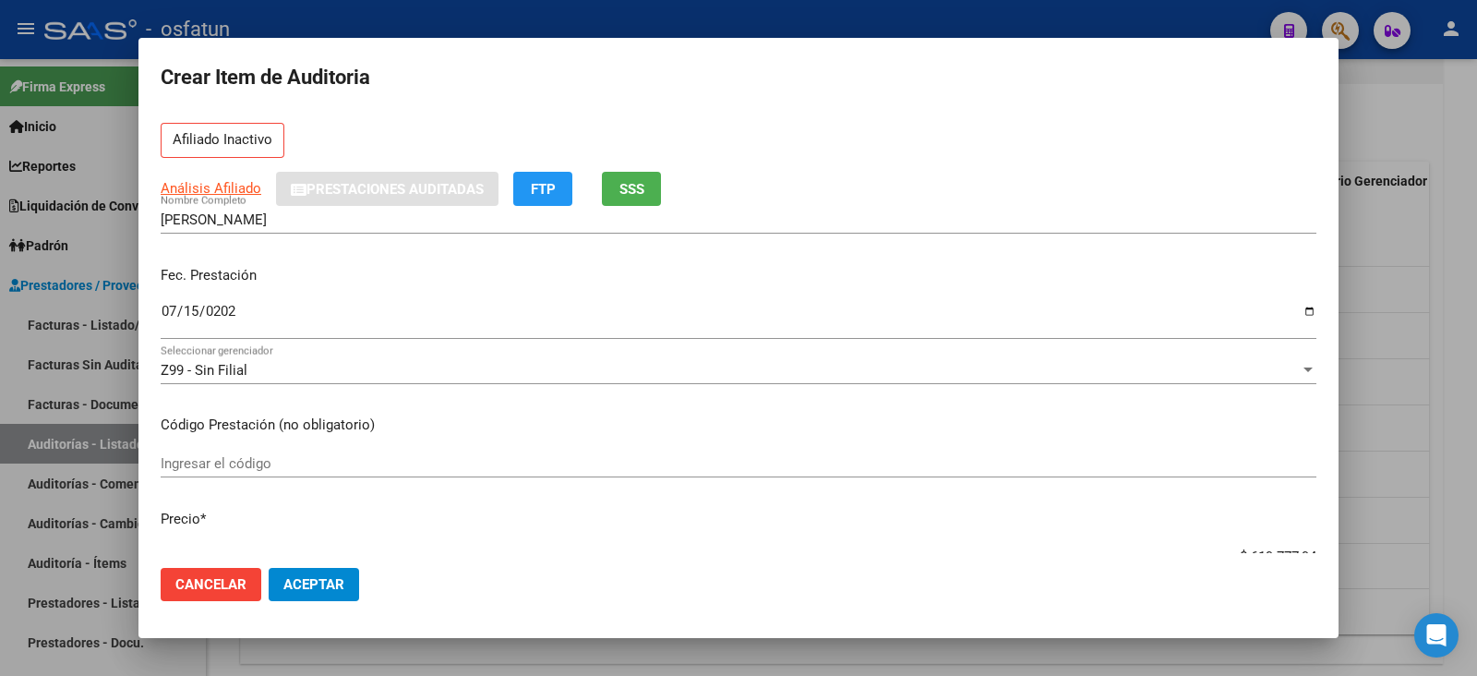
scroll to position [114, 0]
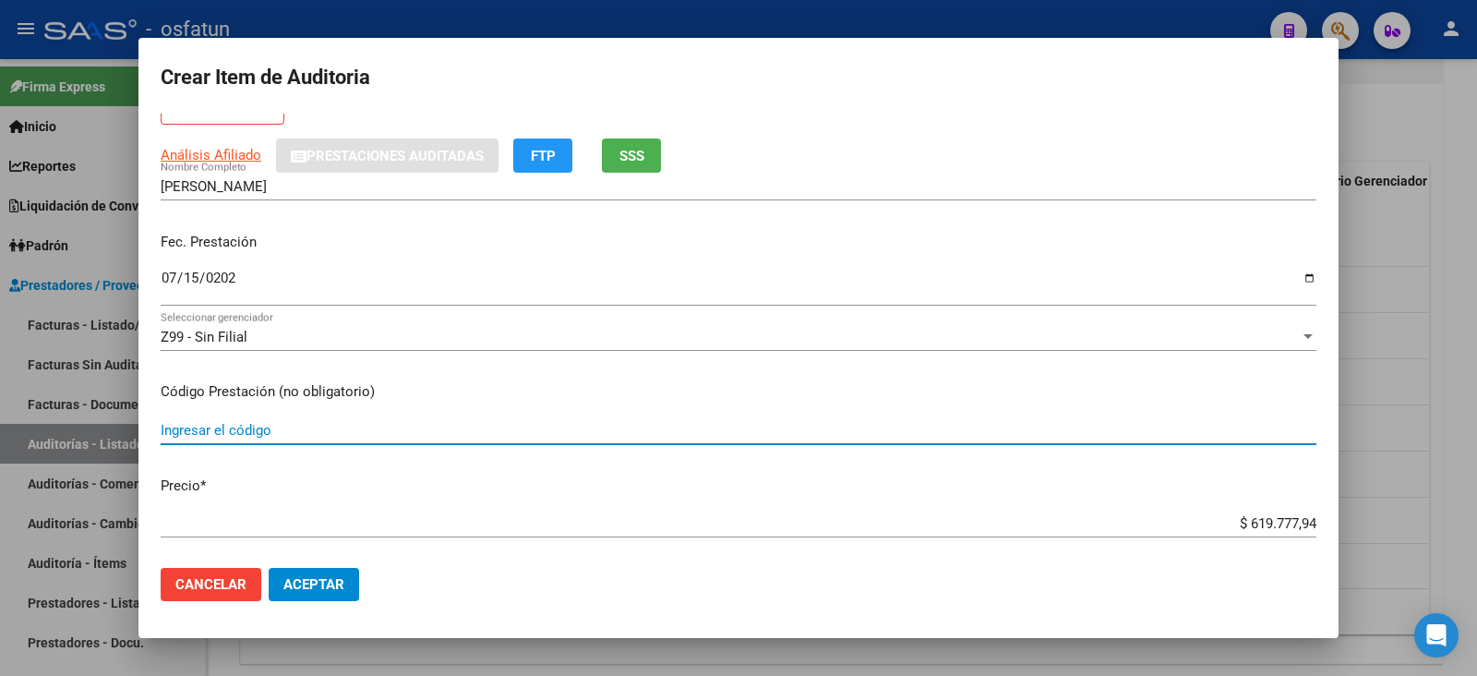
click at [246, 422] on input "Ingresar el código" at bounding box center [739, 430] width 1156 height 17
type input "420101"
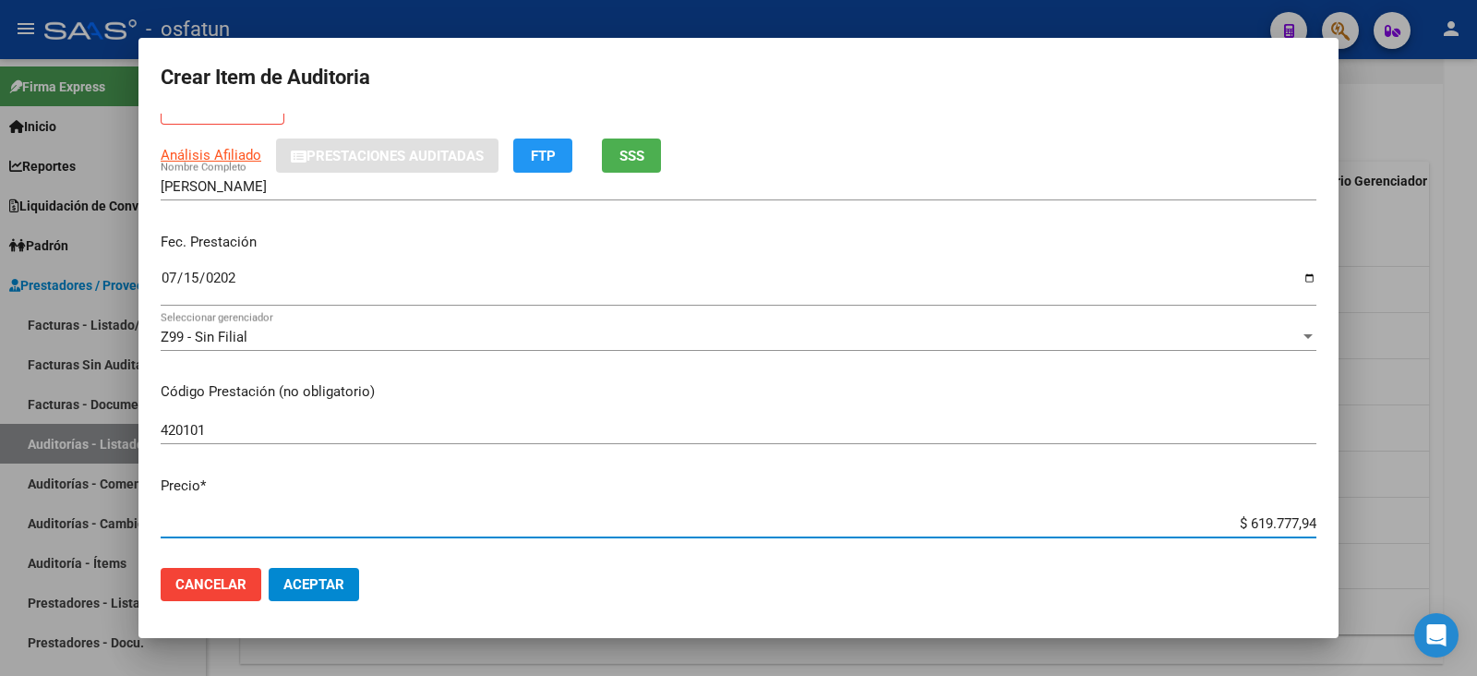
drag, startPoint x: 1297, startPoint y: 513, endPoint x: 1356, endPoint y: 506, distance: 59.5
click at [1356, 506] on div "Crear Item de Auditoria 37639045 Nro Documento 23376390454 CUIL Afiliado Inacti…" at bounding box center [738, 338] width 1477 height 676
type input "$ 0,02"
type input "$ 0,20"
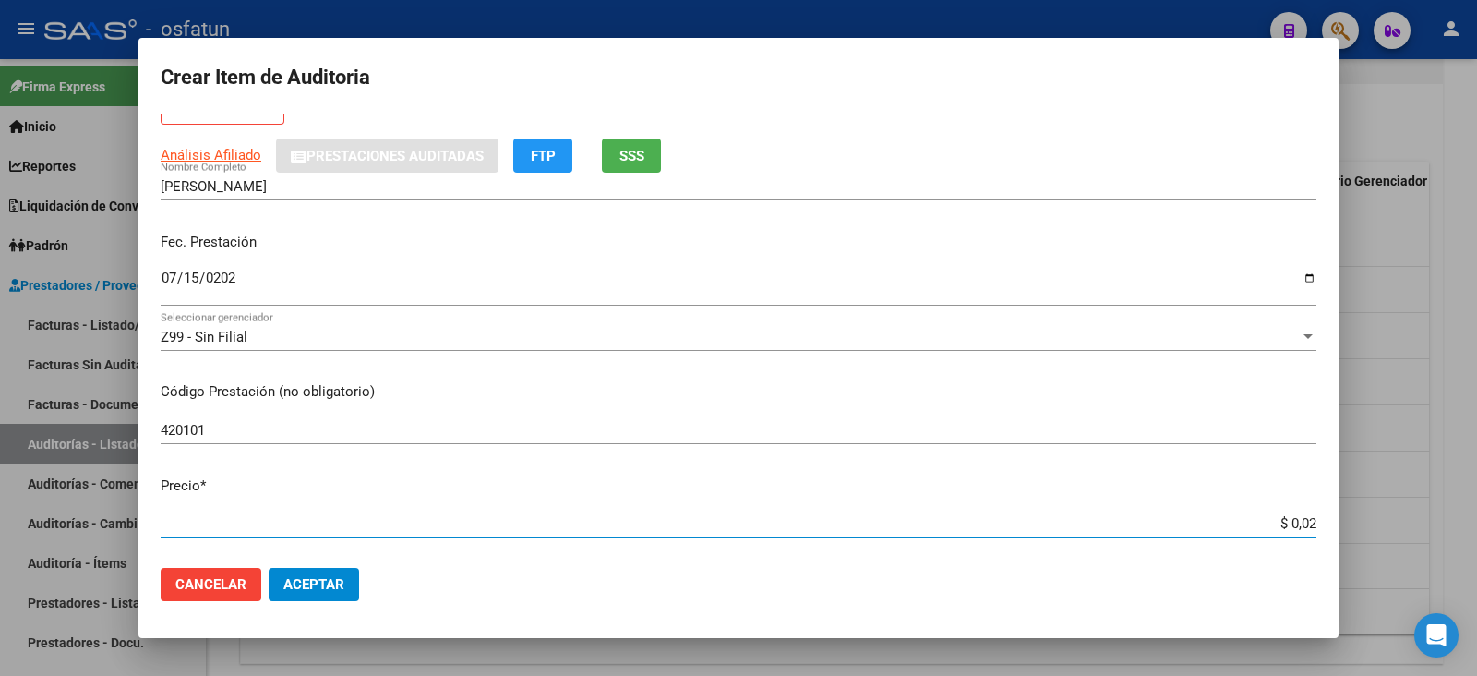
type input "$ 0,20"
type input "$ 2,00"
type input "$ 20,00"
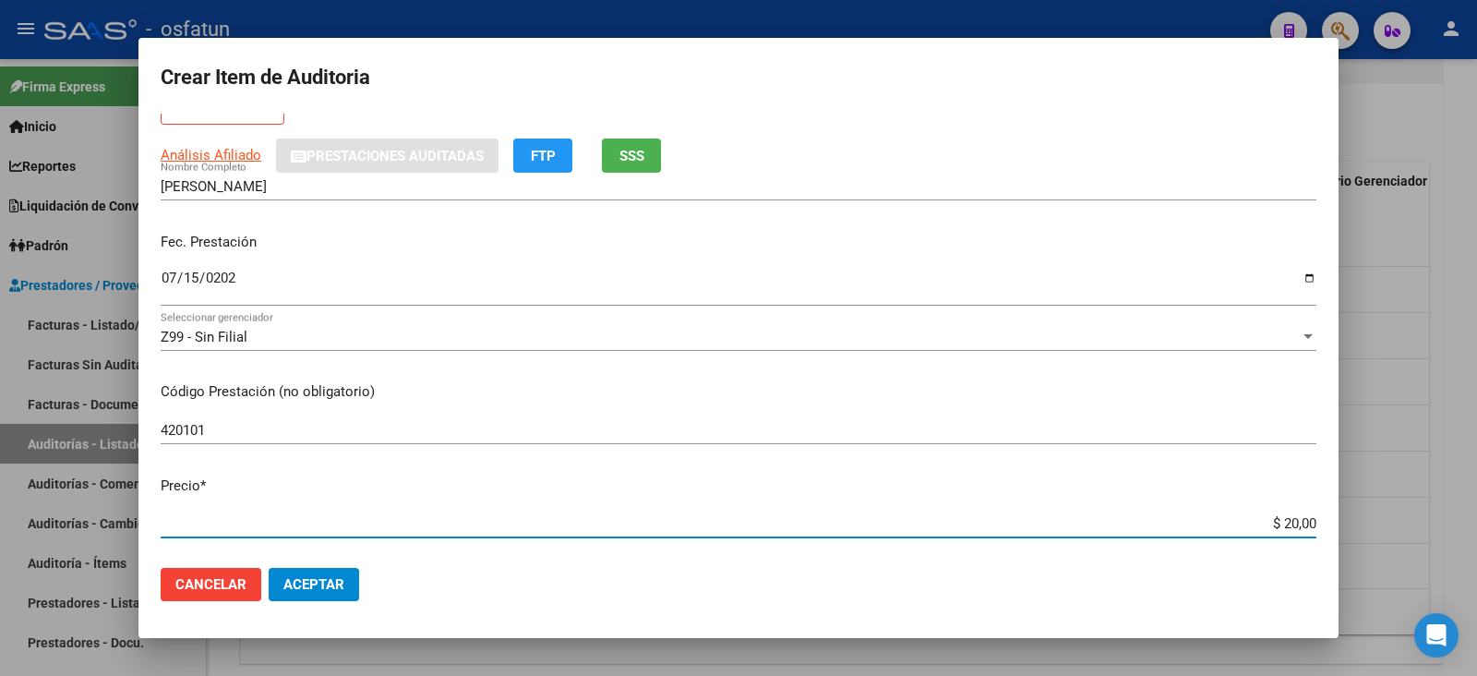
type input "$ 200,00"
type input "$ 2.000,00"
type input "$ 20.000,00"
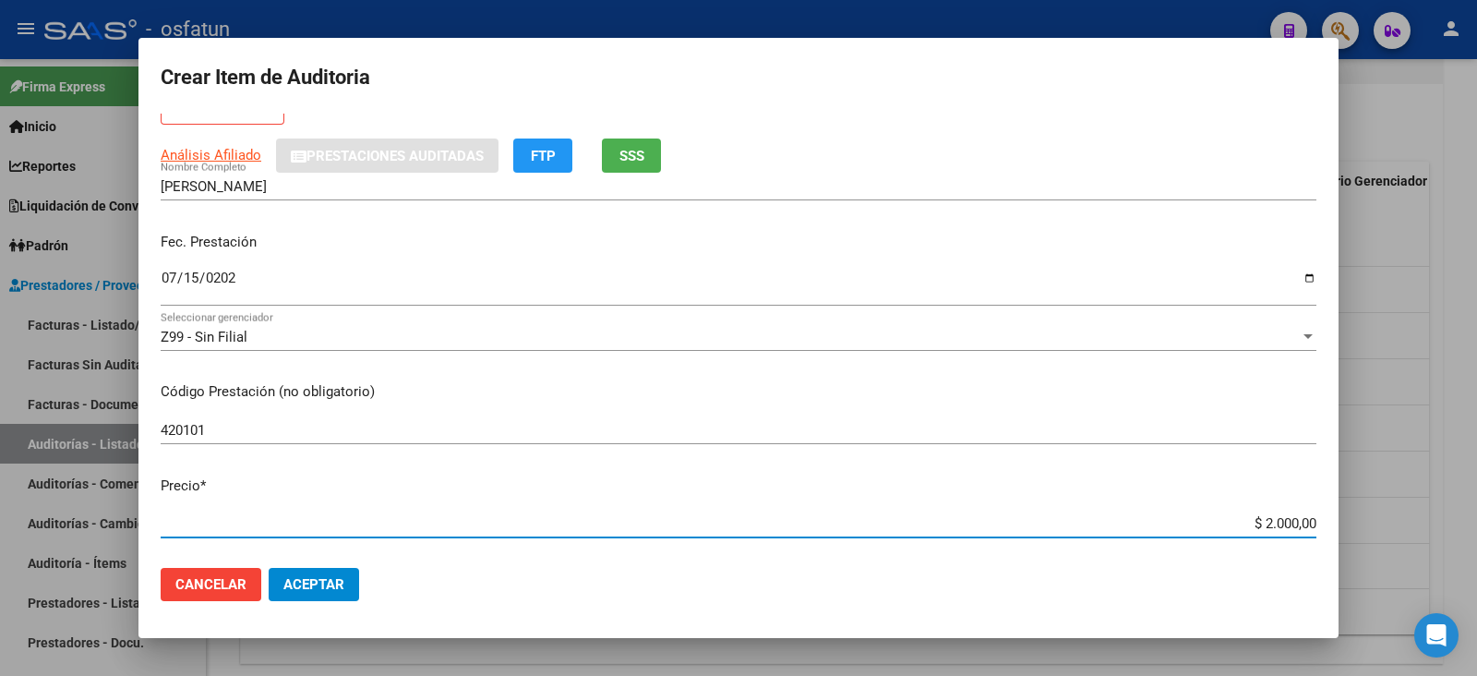
type input "$ 20.000,00"
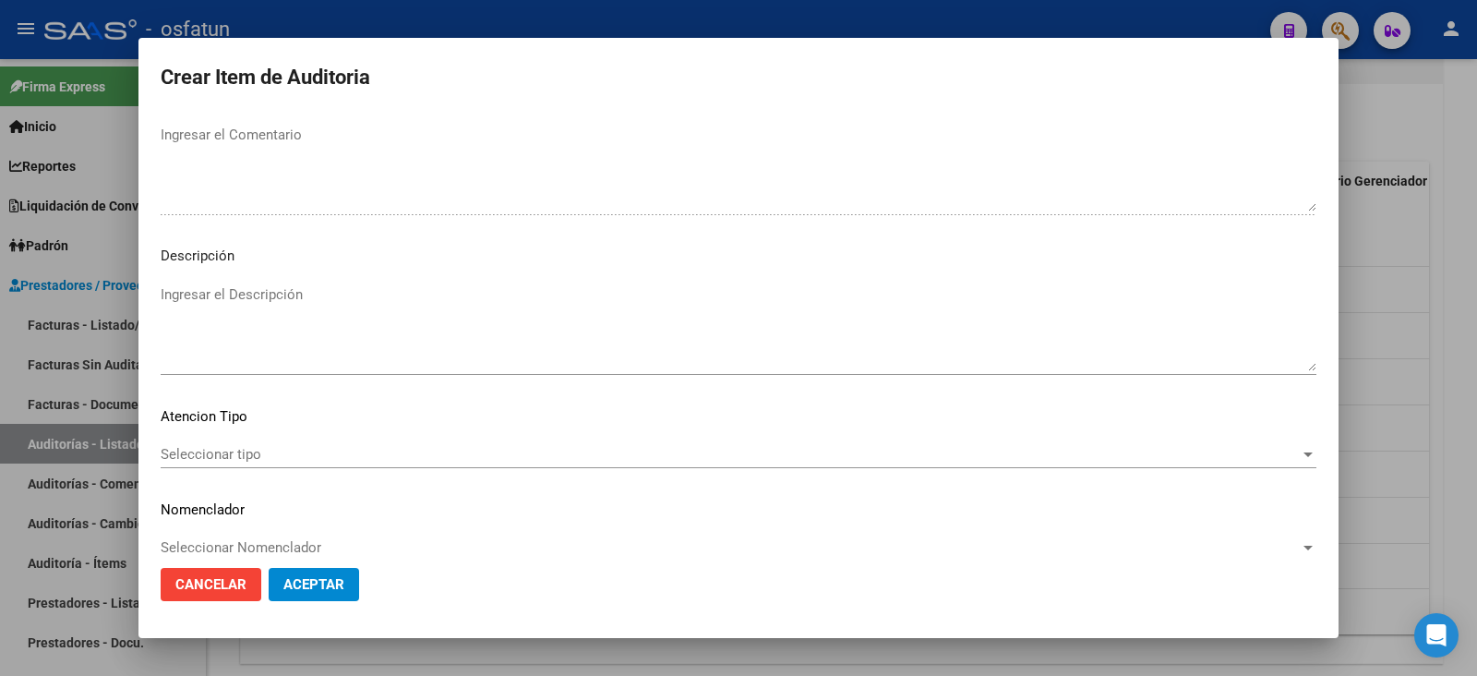
scroll to position [1222, 0]
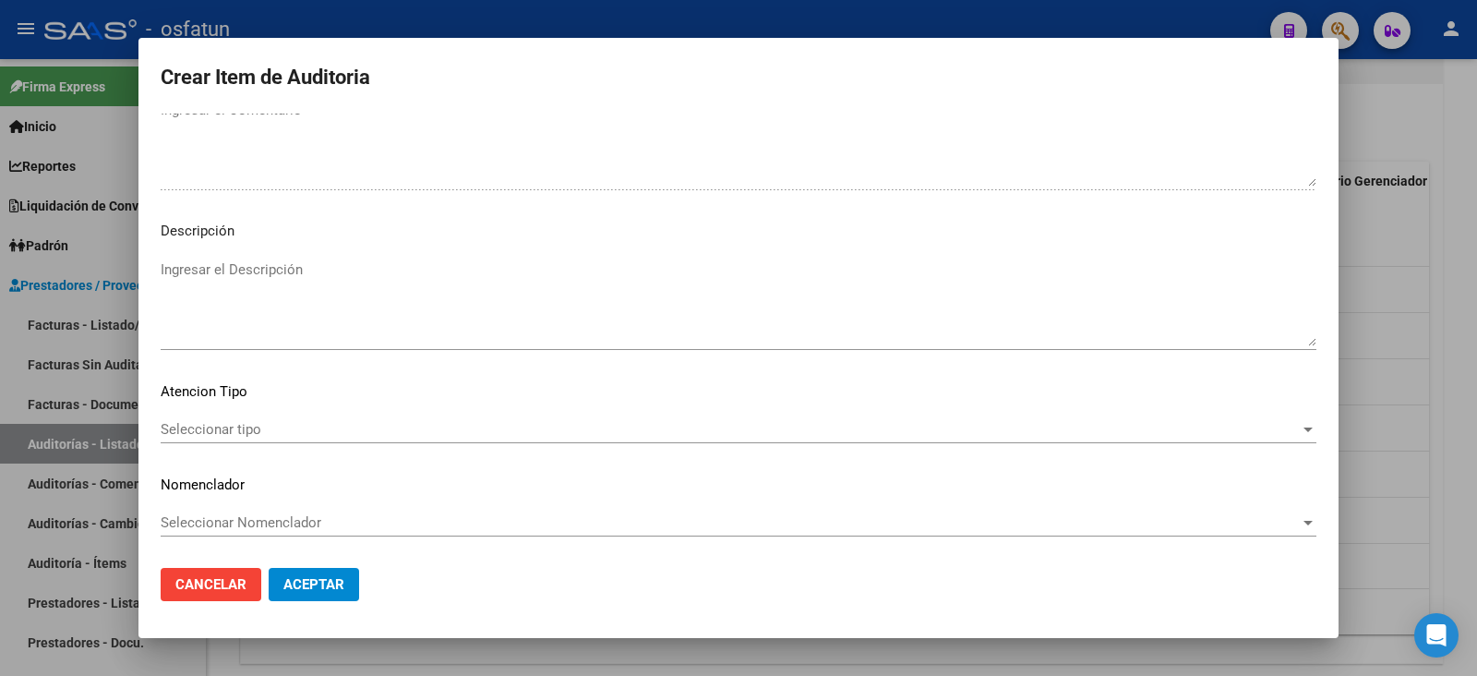
click at [241, 416] on div "Seleccionar tipo Seleccionar tipo" at bounding box center [739, 429] width 1156 height 28
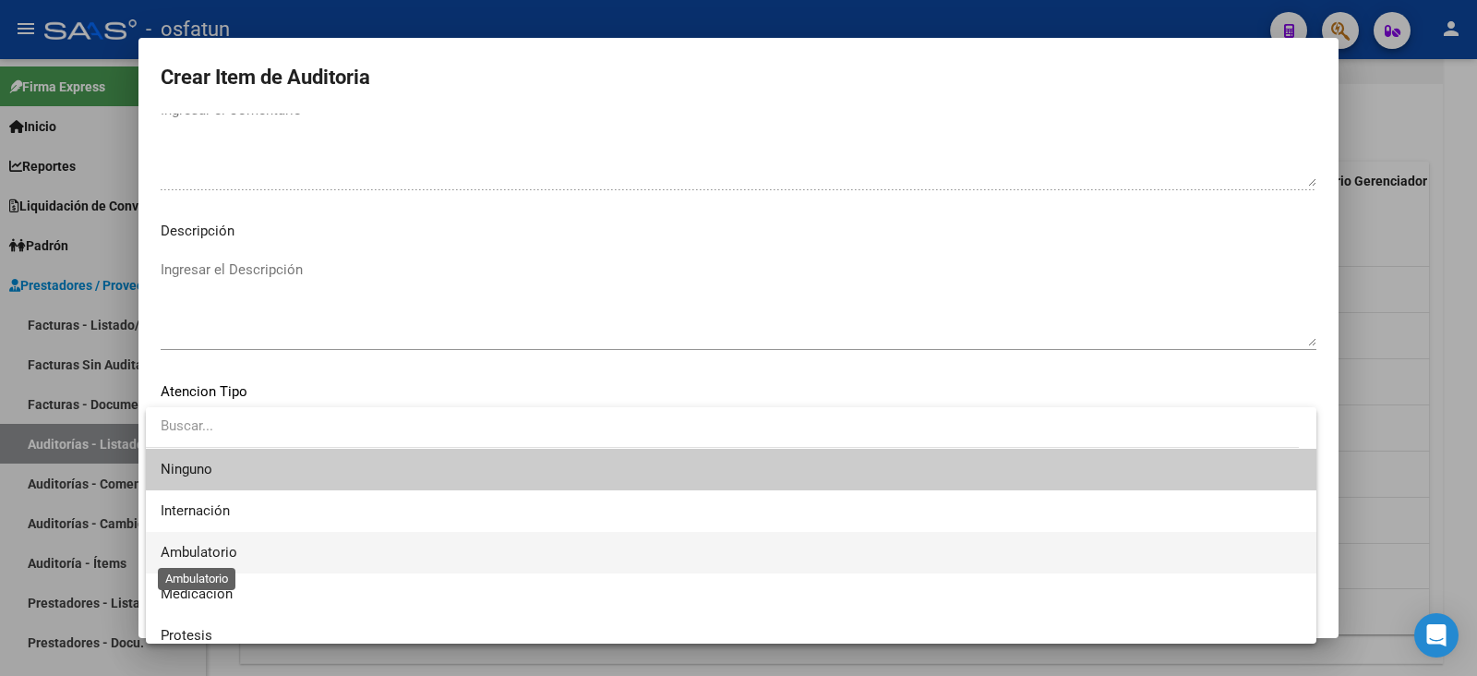
click at [212, 551] on span "Ambulatorio" at bounding box center [199, 552] width 77 height 17
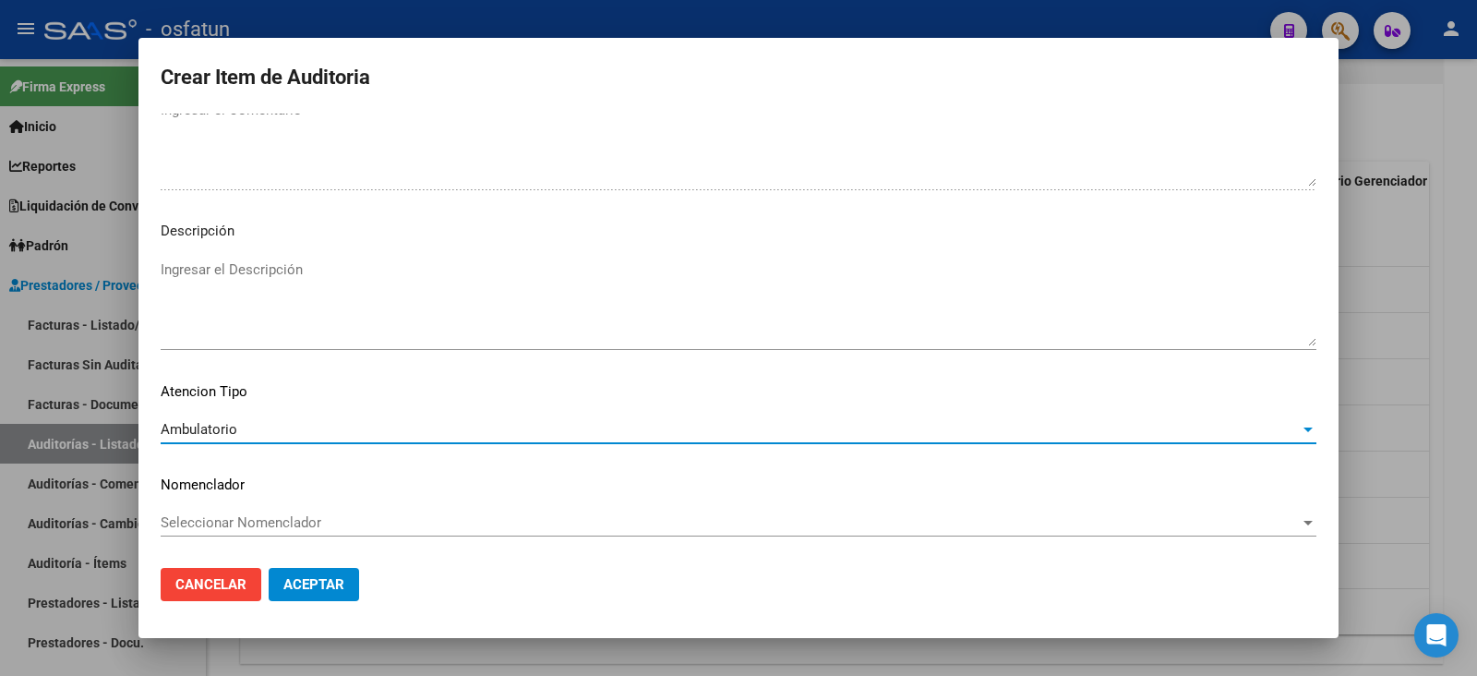
click at [215, 546] on div "Seleccionar Nomenclador Seleccionar Nomenclador" at bounding box center [739, 531] width 1156 height 45
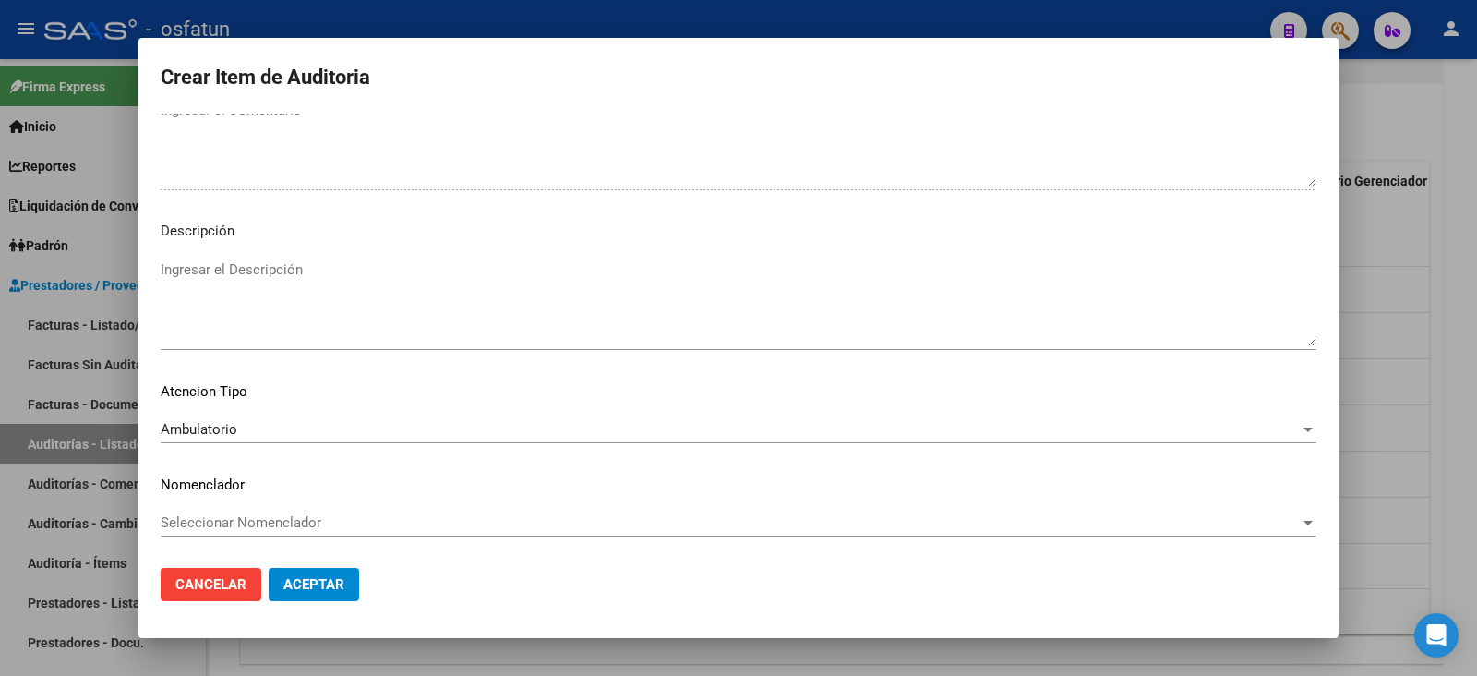
click at [229, 525] on span "Seleccionar Nomenclador" at bounding box center [730, 522] width 1139 height 17
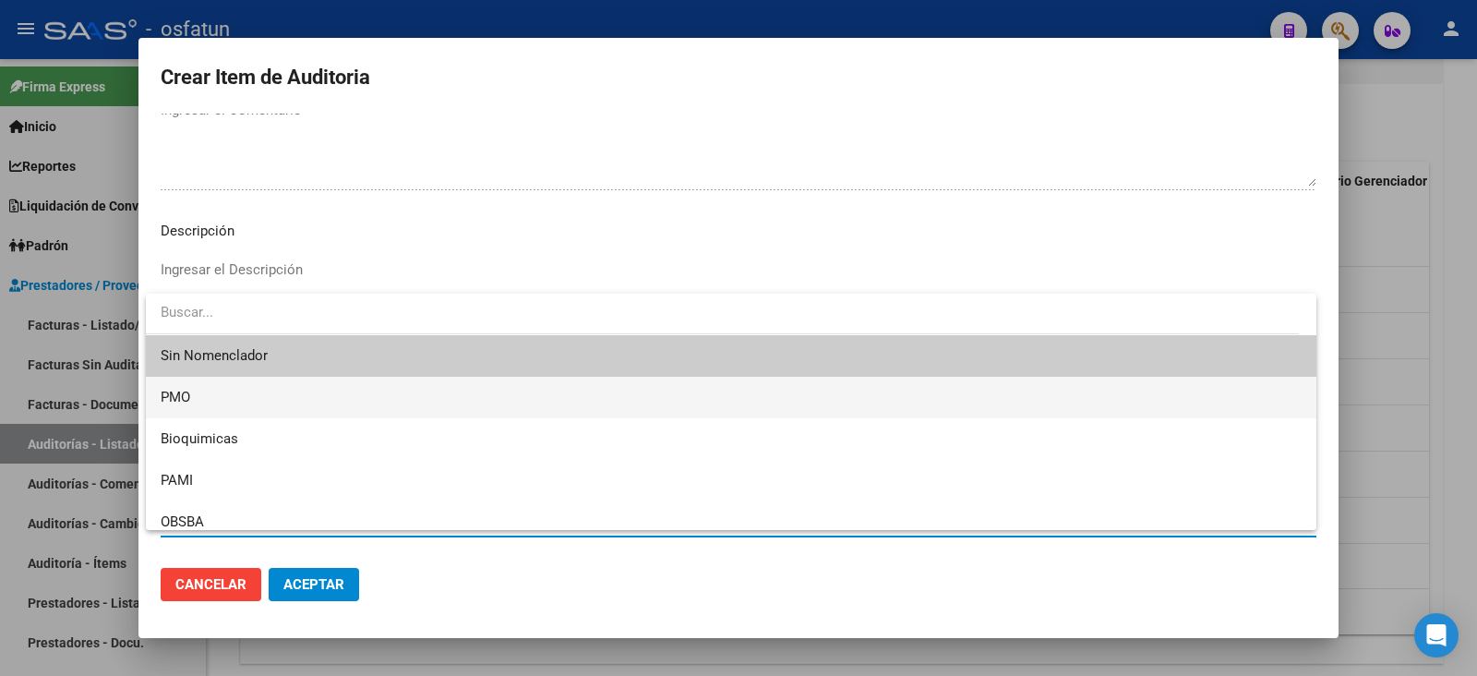
click at [209, 402] on span "PMO" at bounding box center [731, 398] width 1141 height 42
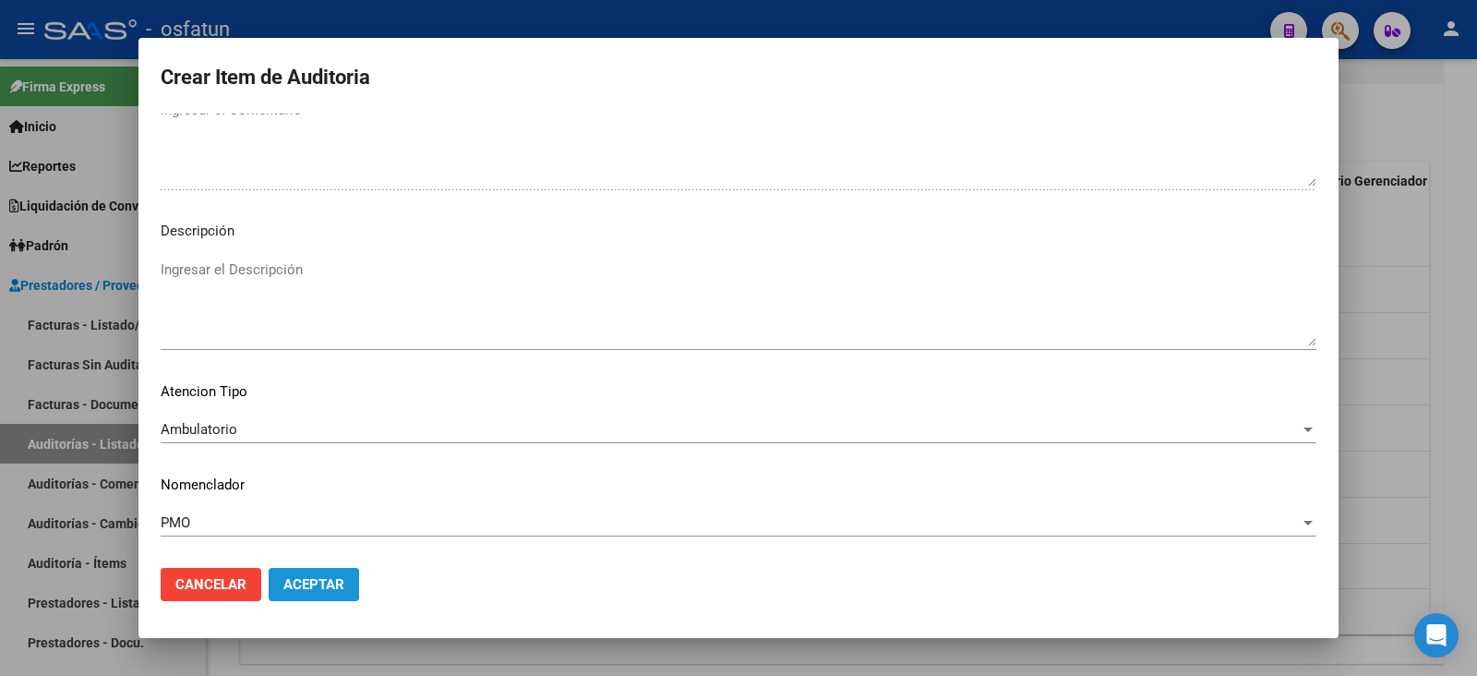
click at [305, 599] on button "Aceptar" at bounding box center [314, 584] width 90 height 33
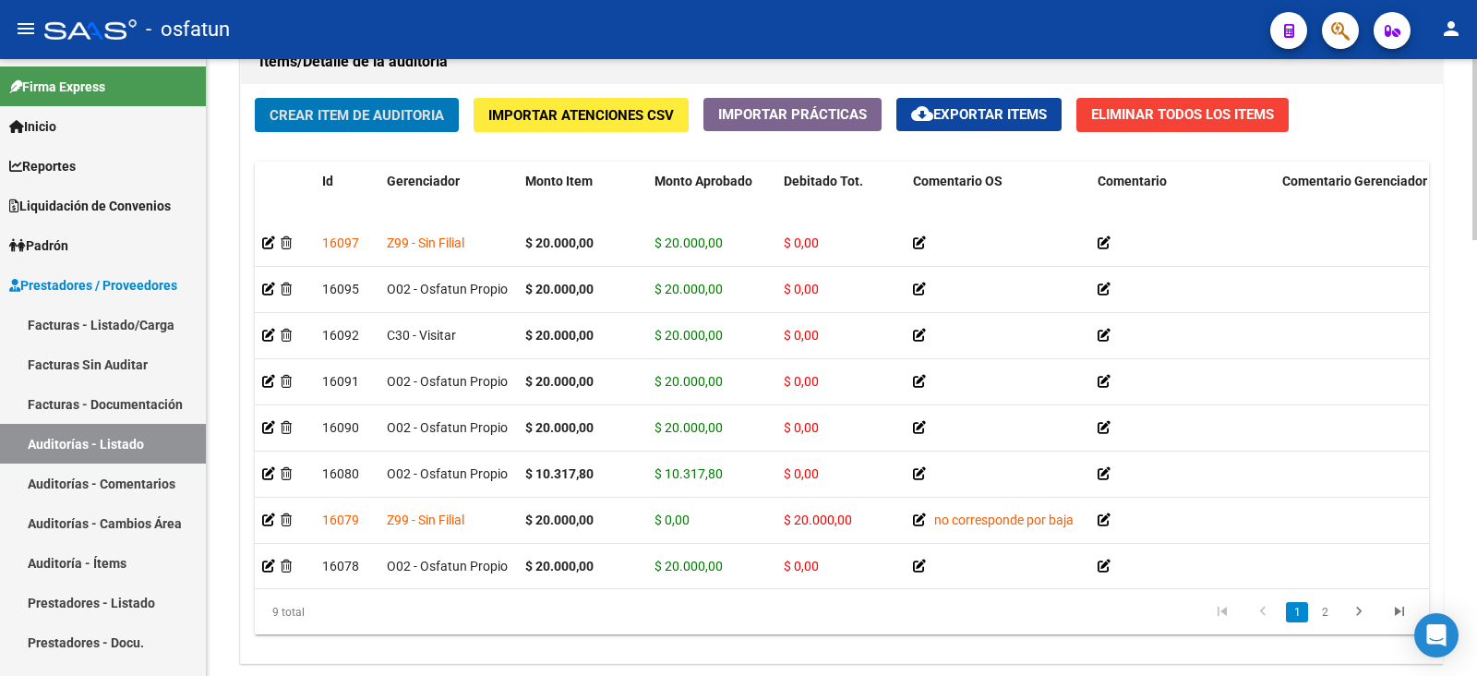
click at [394, 133] on div "Crear Item de Auditoria Importar Atenciones CSV Importar Prácticas cloud_downlo…" at bounding box center [842, 373] width 1202 height 579
click at [390, 126] on button "Crear Item de Auditoria" at bounding box center [357, 115] width 204 height 34
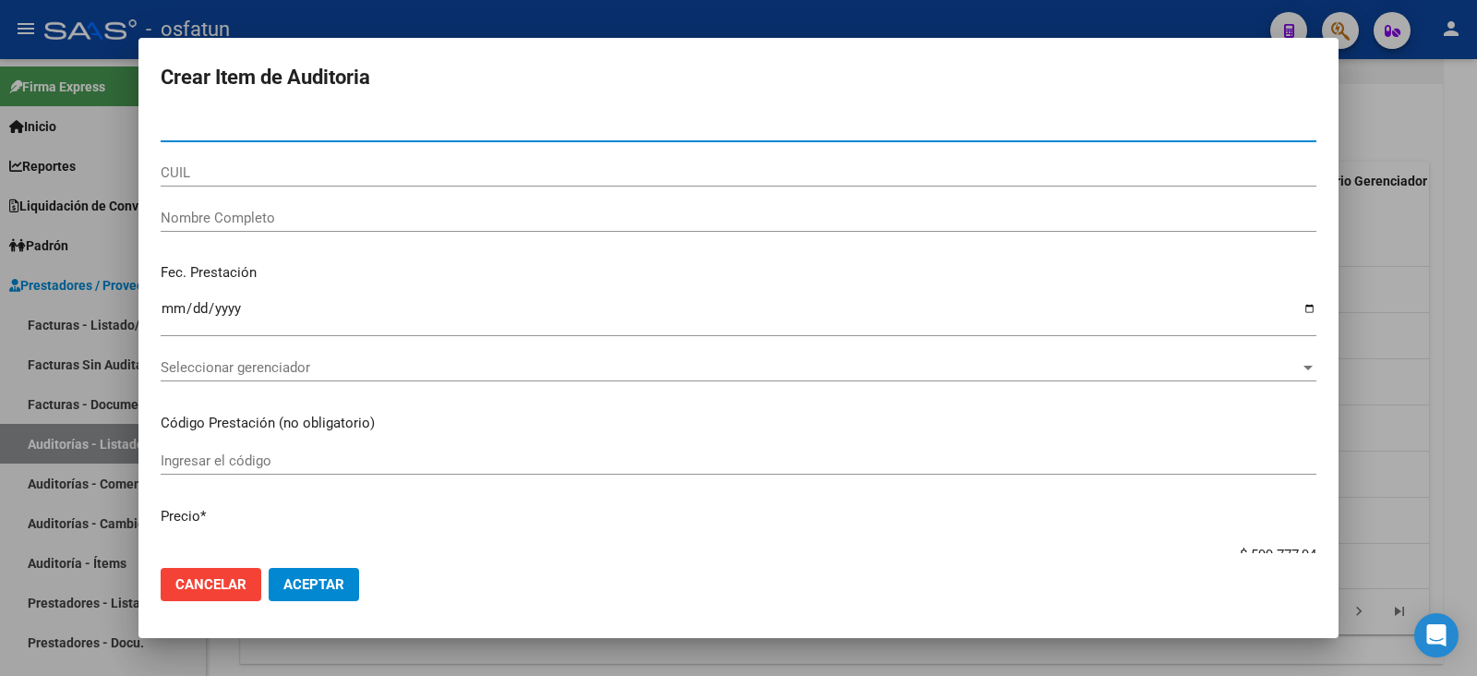
paste input "39797242"
type input "39797242"
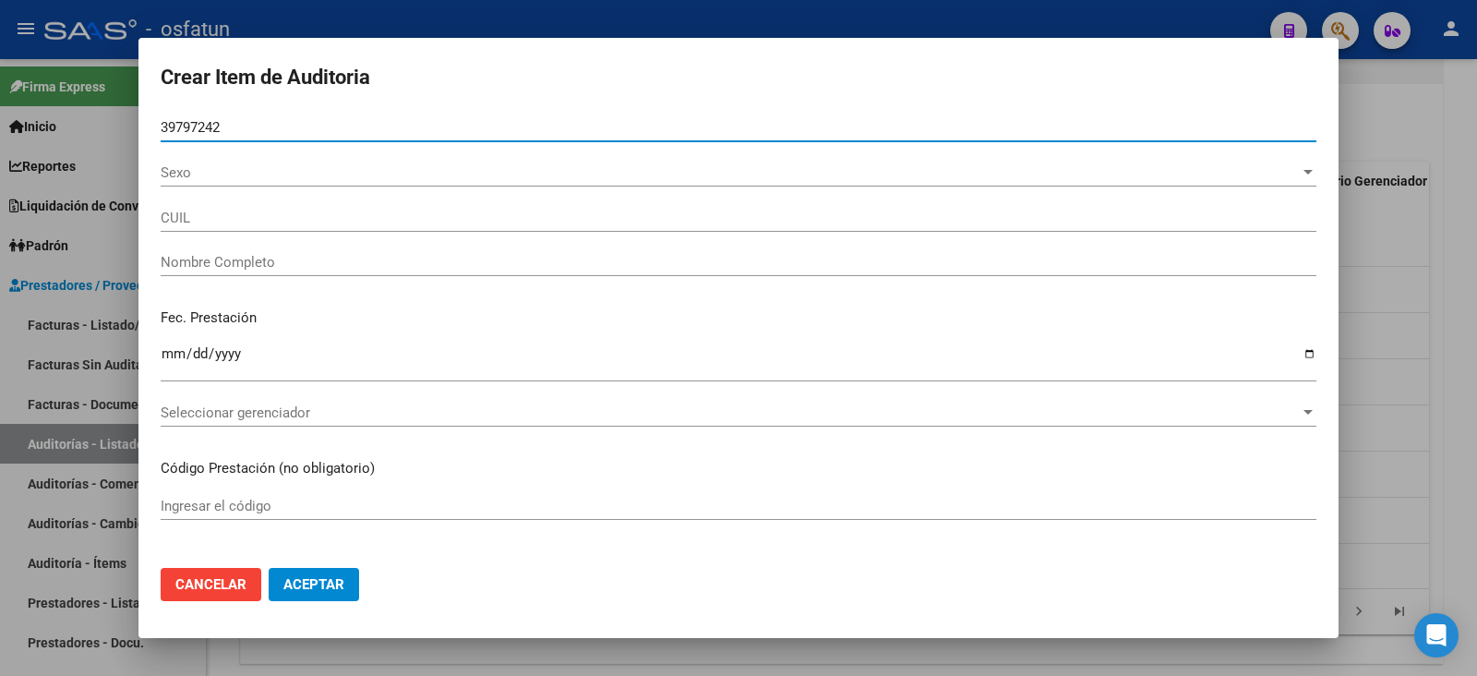
type input "23397972429"
type input "[PERSON_NAME]"
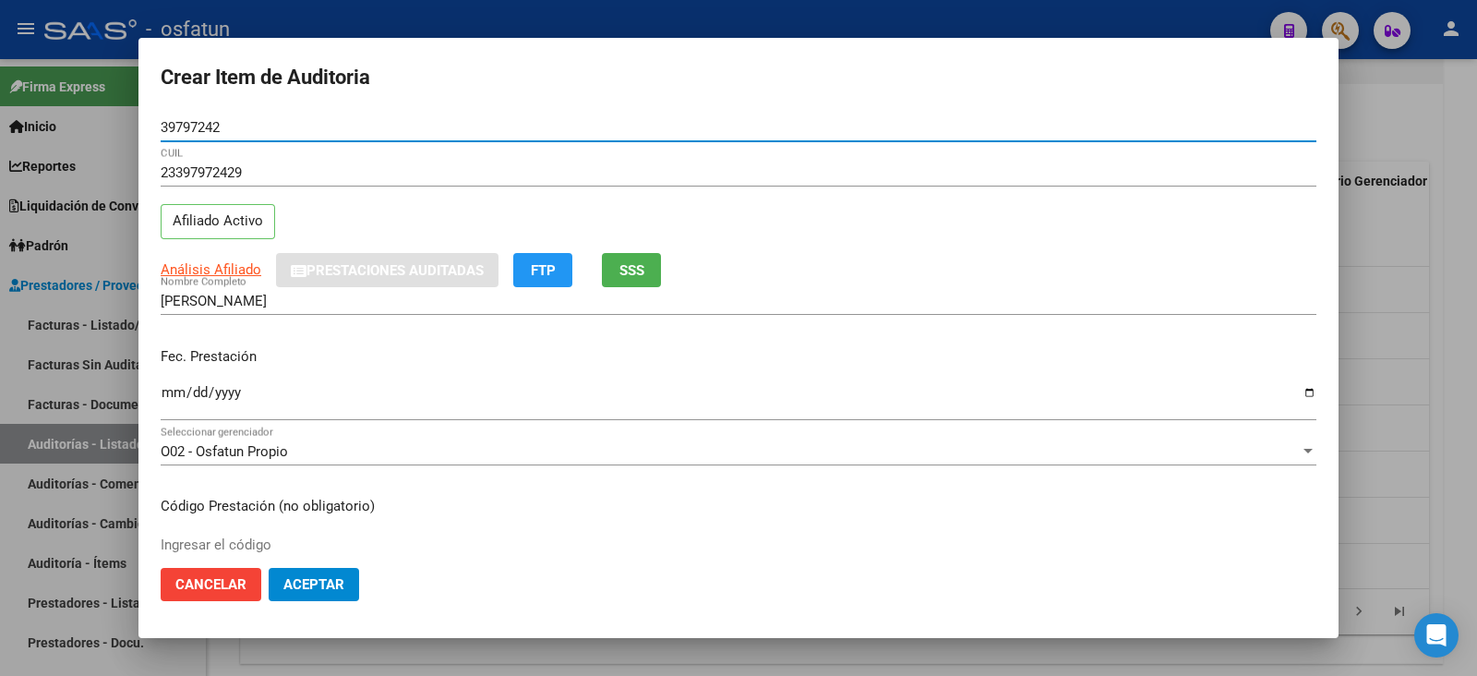
type input "39797242"
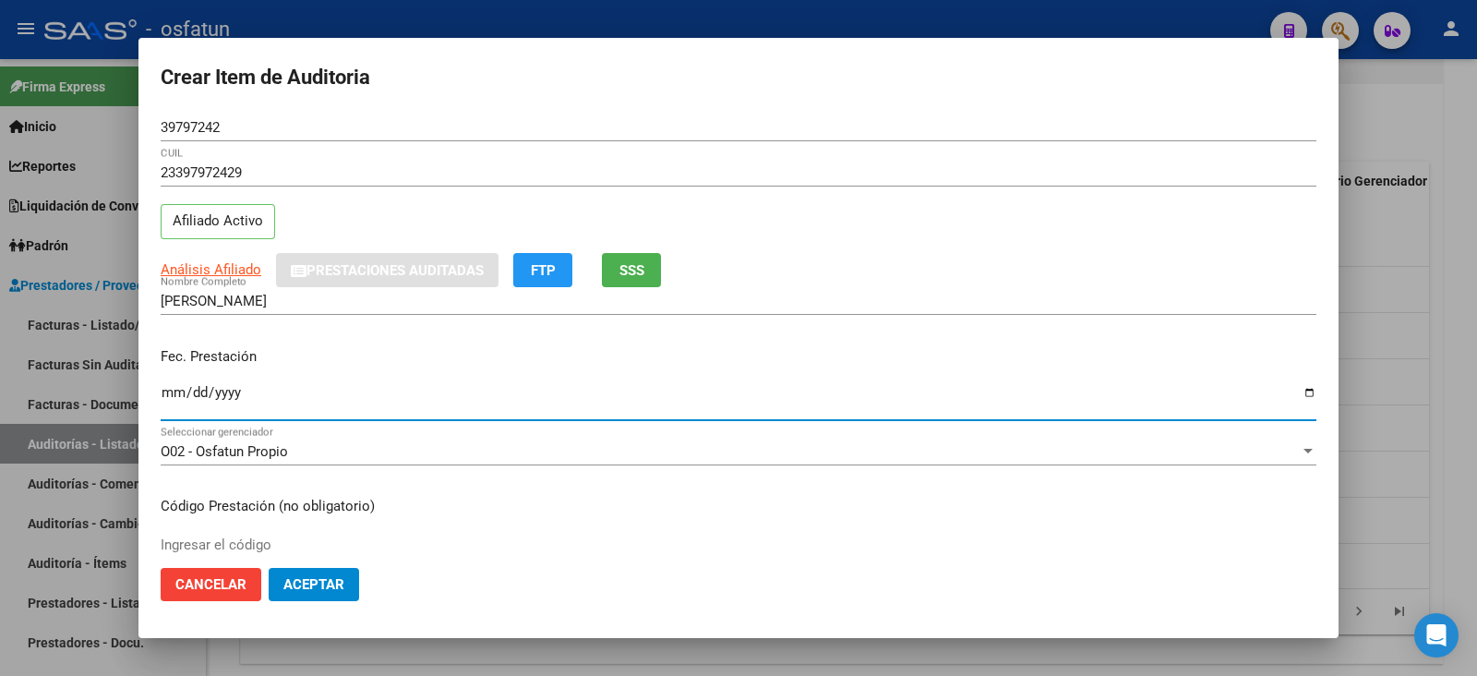
click at [172, 390] on input "Ingresar la fecha" at bounding box center [739, 400] width 1156 height 30
type input "2025-07-15"
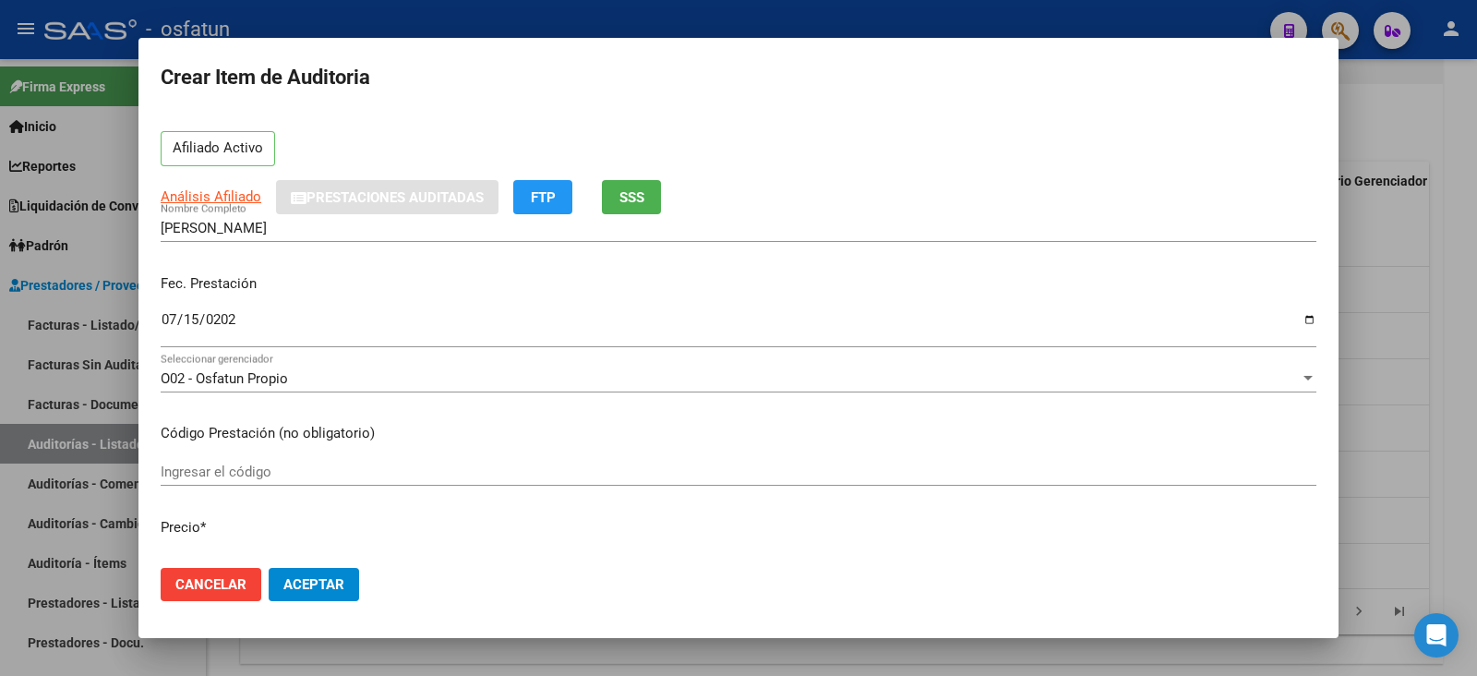
scroll to position [114, 0]
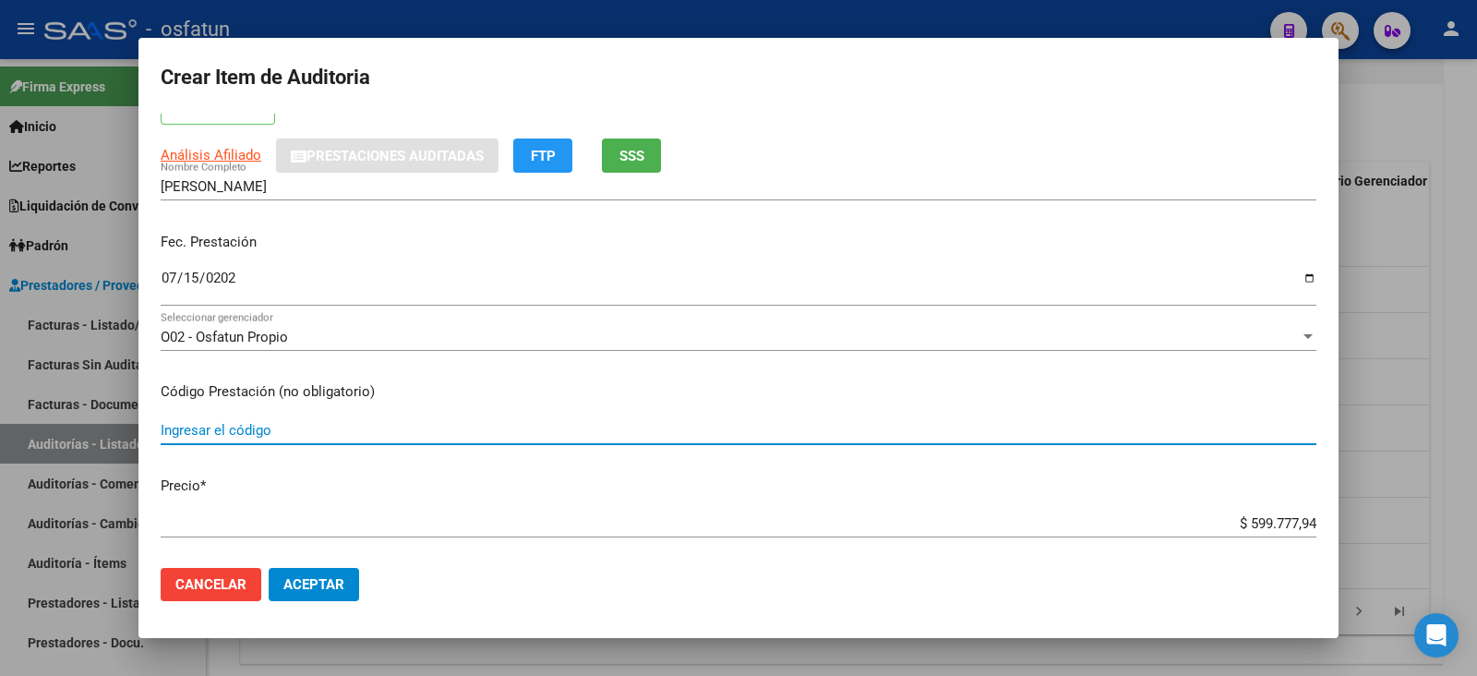
click at [246, 422] on input "Ingresar el código" at bounding box center [739, 430] width 1156 height 17
type input "420101"
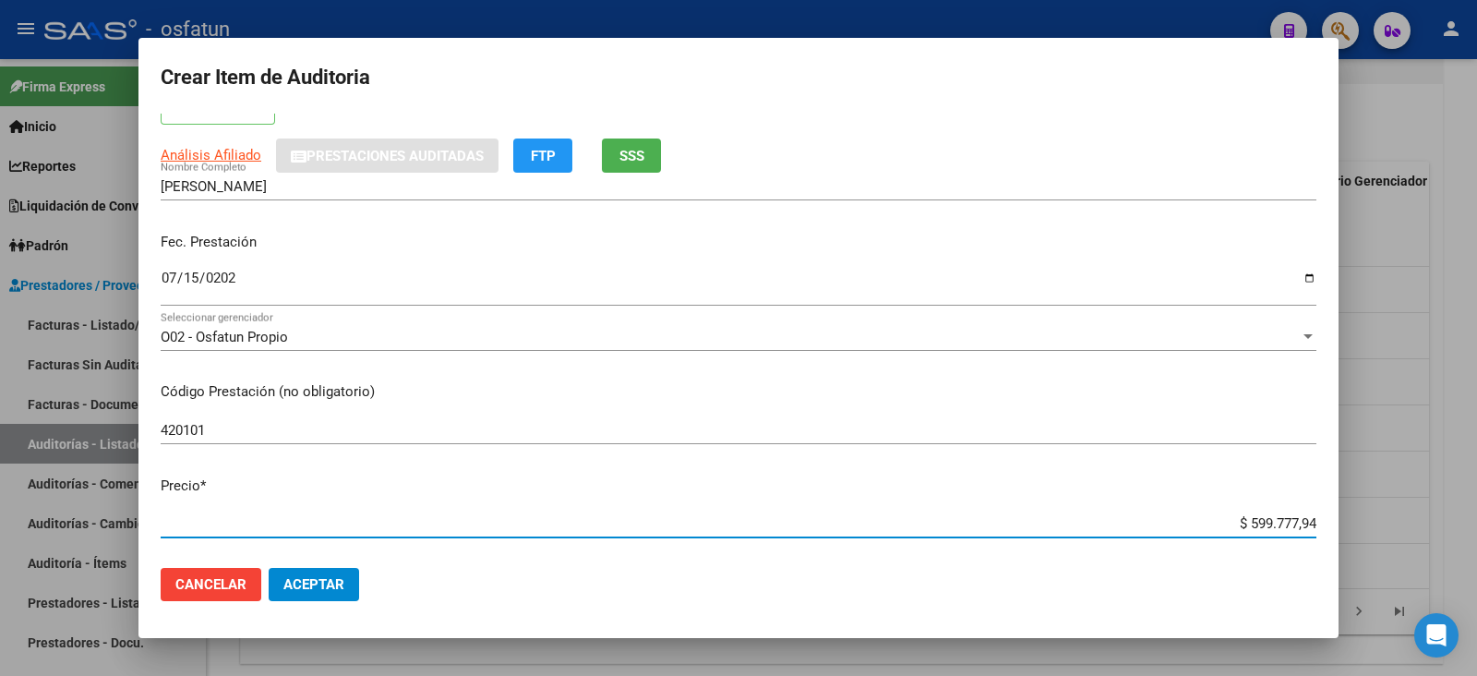
drag, startPoint x: 1235, startPoint y: 518, endPoint x: 1329, endPoint y: 494, distance: 97.2
click at [1329, 494] on mat-dialog-content "39797242 Nro Documento 23397972429 CUIL Afiliado Activo Análisis Afiliado Prest…" at bounding box center [738, 333] width 1200 height 439
type input "$ 0,02"
type input "$ 0,20"
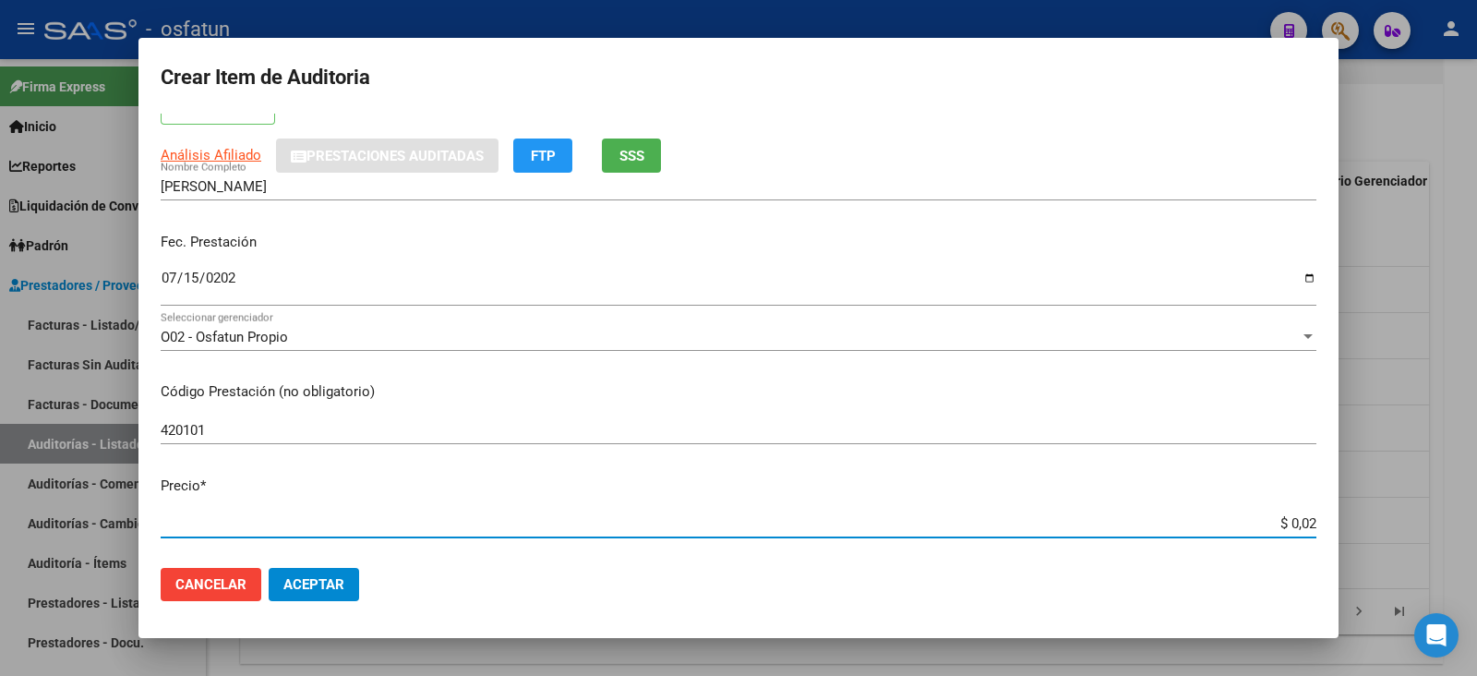
type input "$ 0,20"
type input "$ 2,00"
type input "$ 20,00"
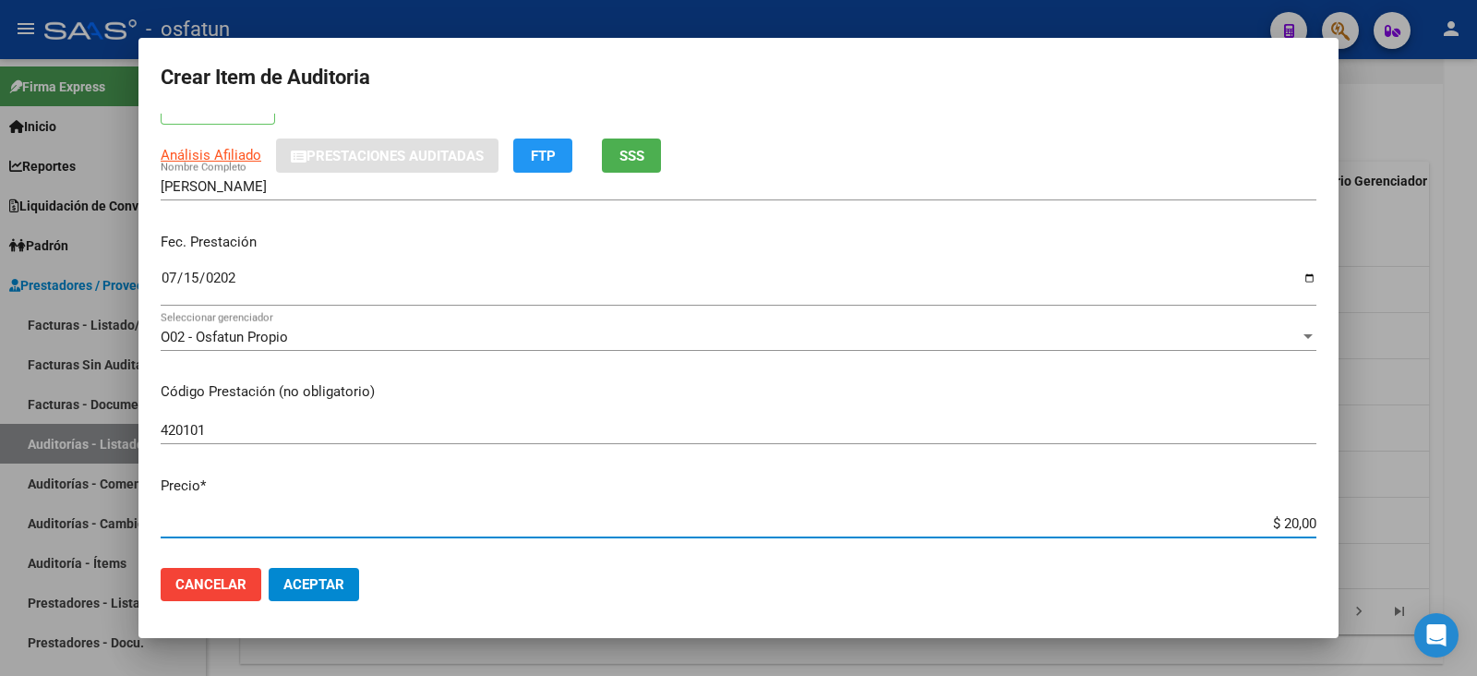
type input "$ 200,00"
type input "$ 2.000,00"
type input "$ 20.000,00"
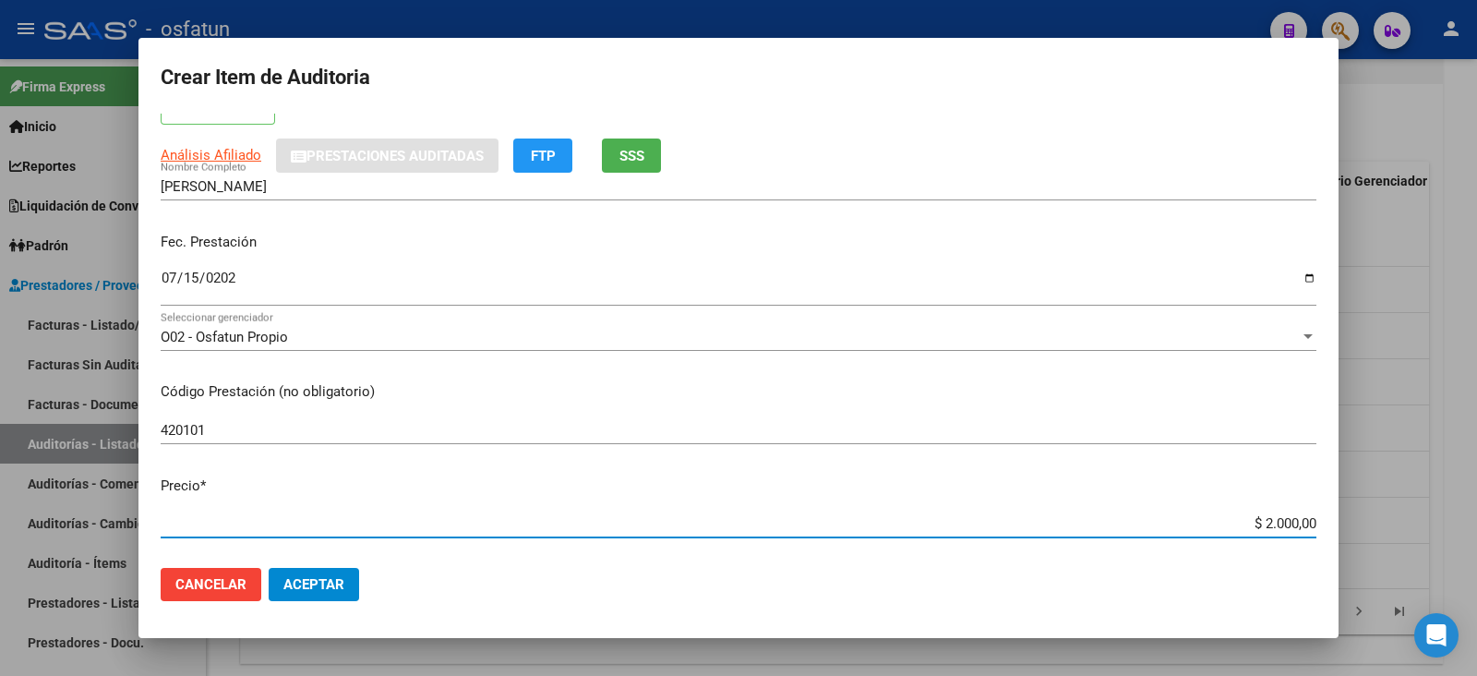
type input "$ 20.000,00"
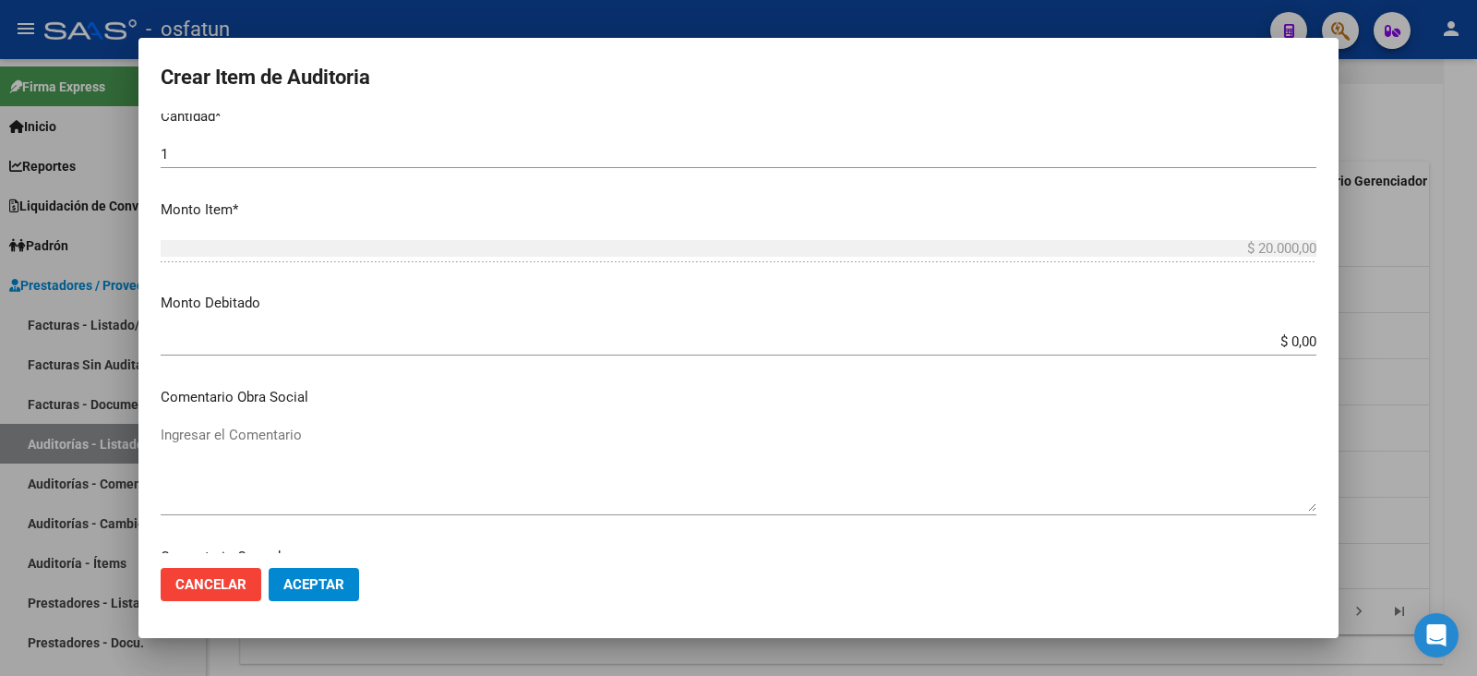
scroll to position [1222, 0]
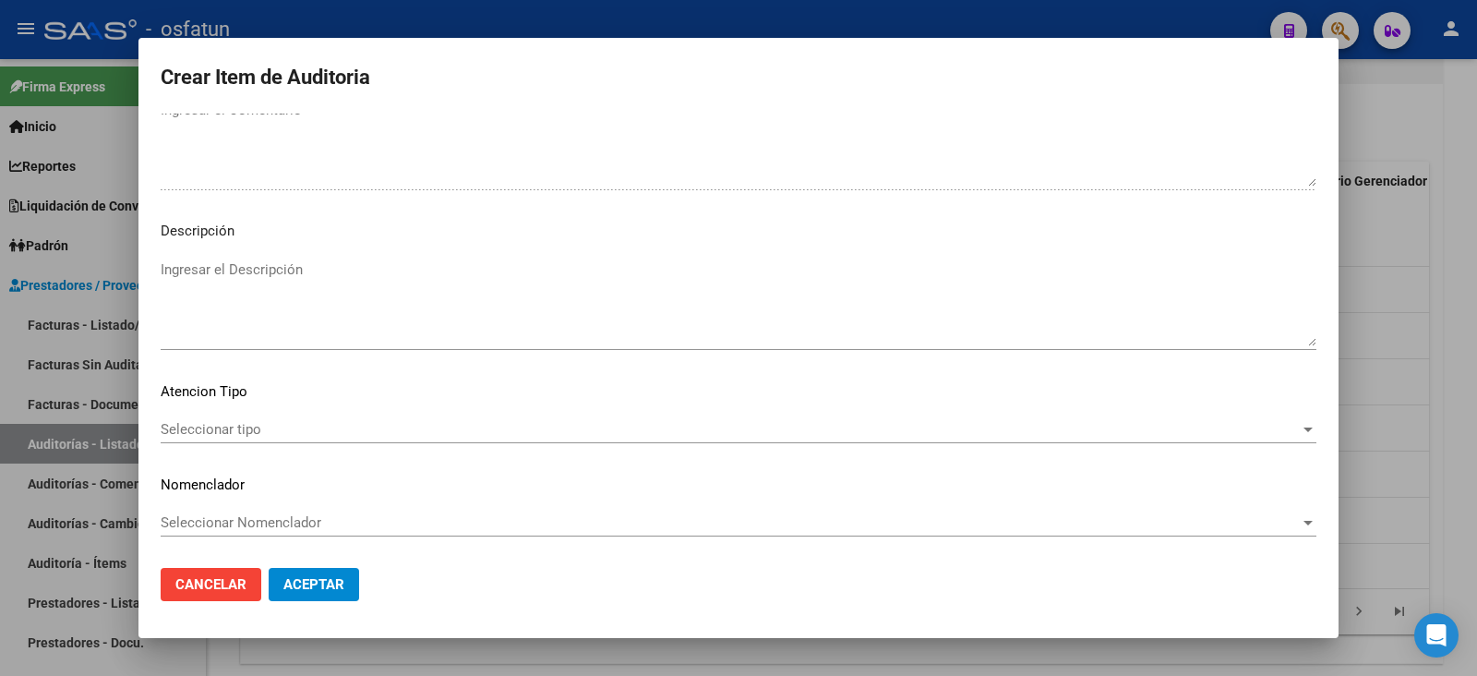
click at [290, 427] on span "Seleccionar tipo" at bounding box center [730, 429] width 1139 height 17
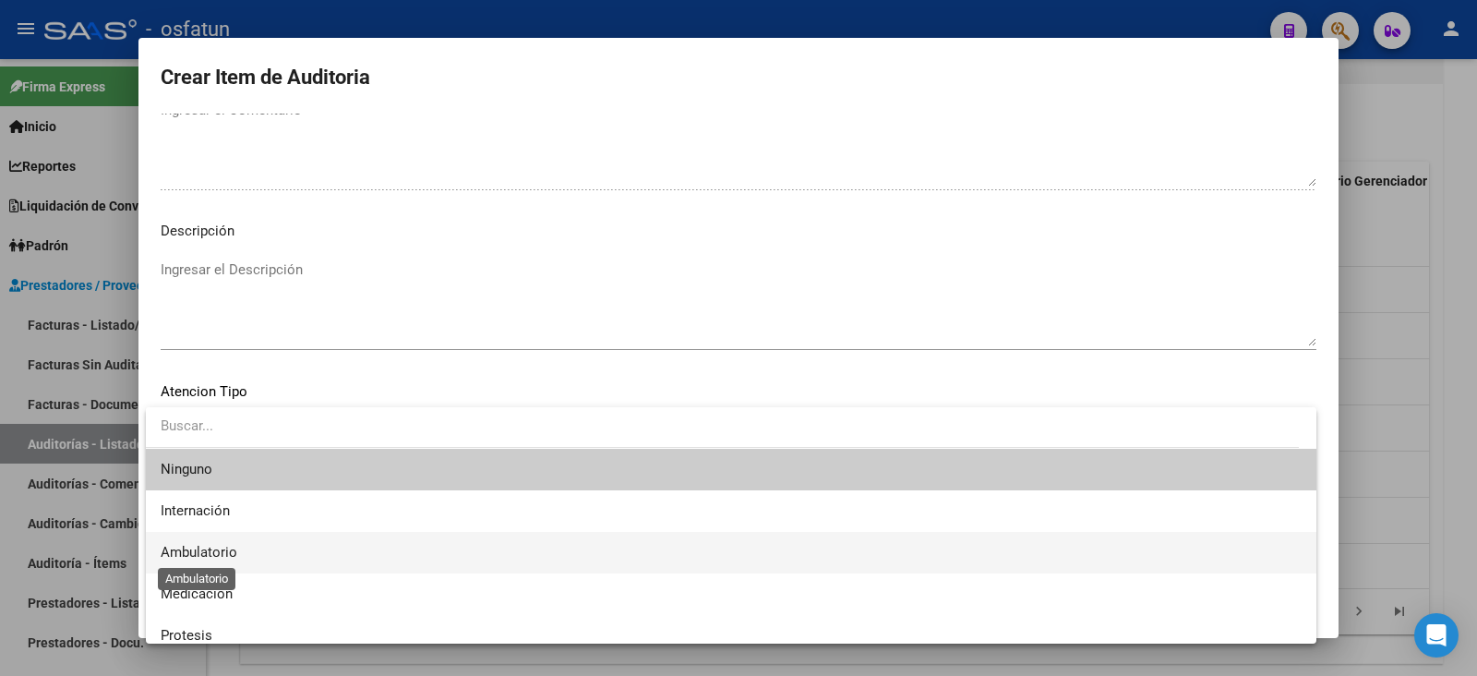
click at [217, 546] on span "Ambulatorio" at bounding box center [199, 552] width 77 height 17
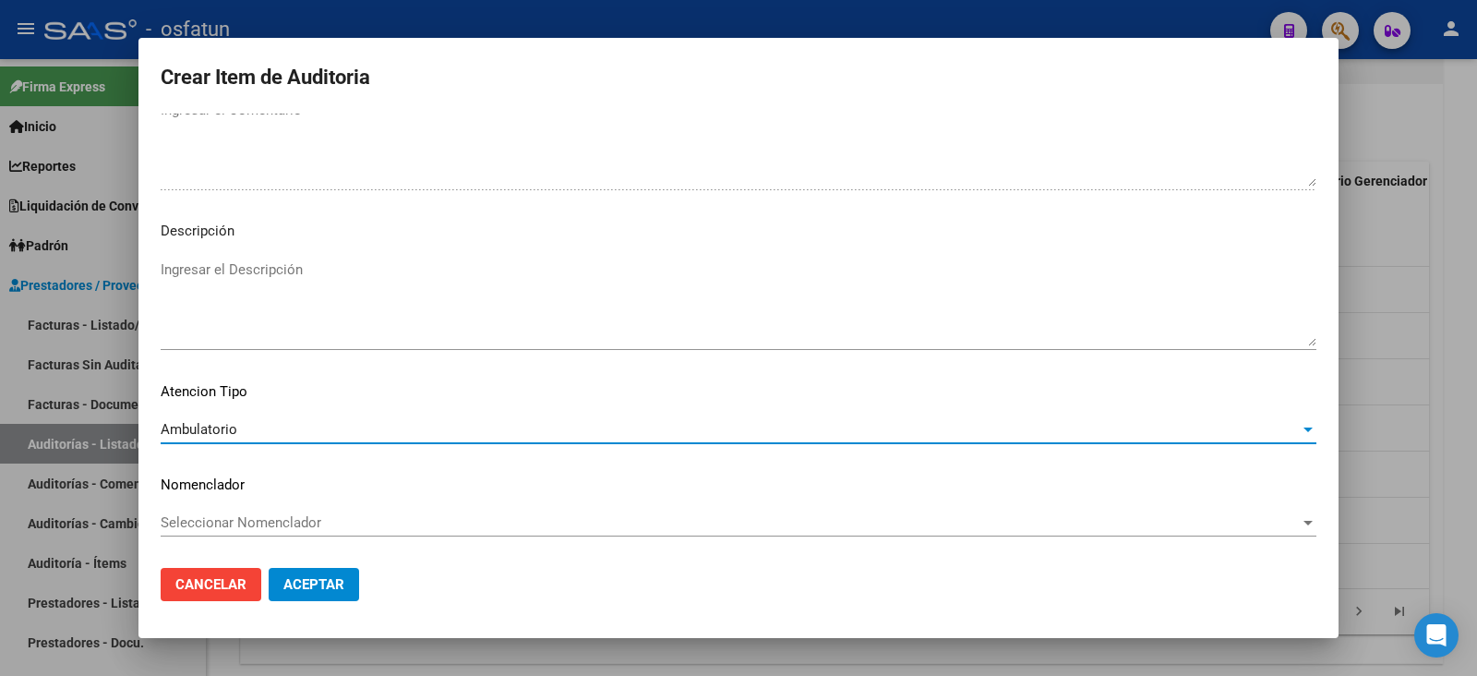
click at [220, 528] on span "Seleccionar Nomenclador" at bounding box center [730, 522] width 1139 height 17
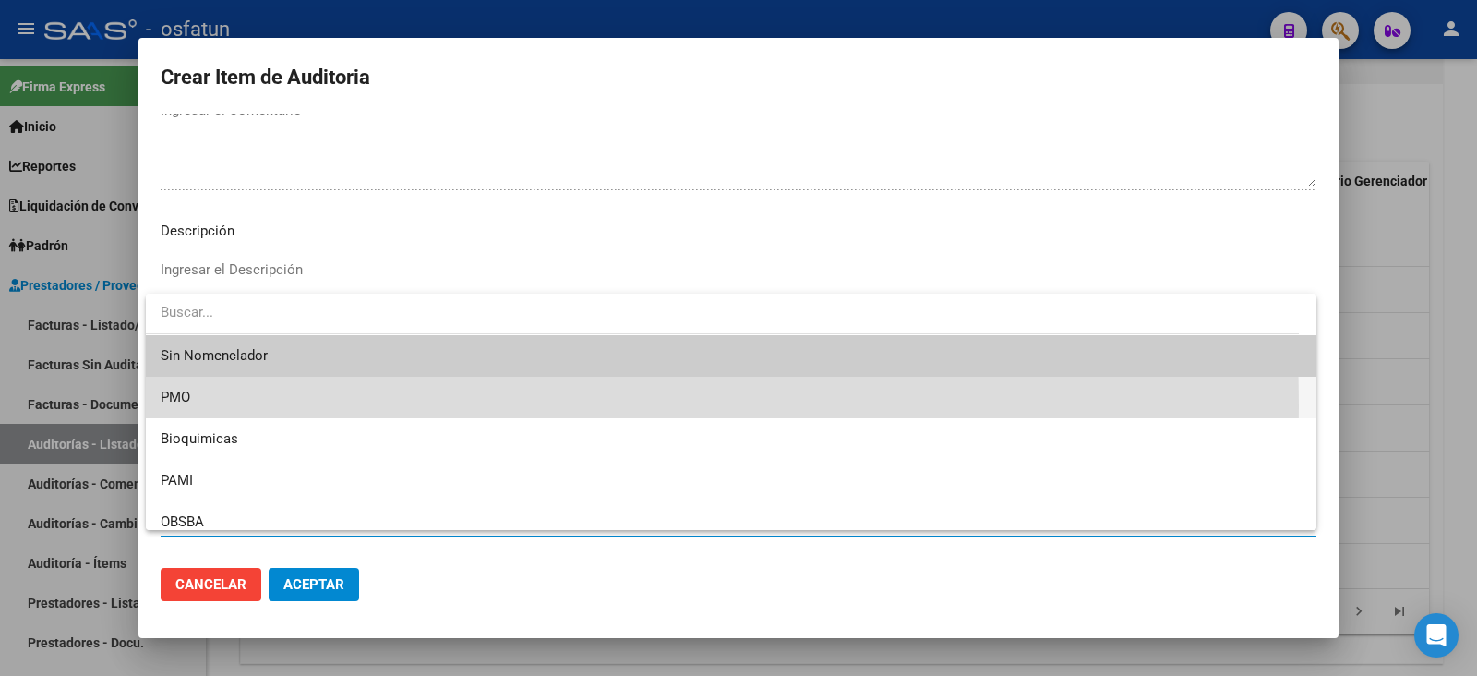
click at [198, 406] on span "PMO" at bounding box center [731, 398] width 1141 height 42
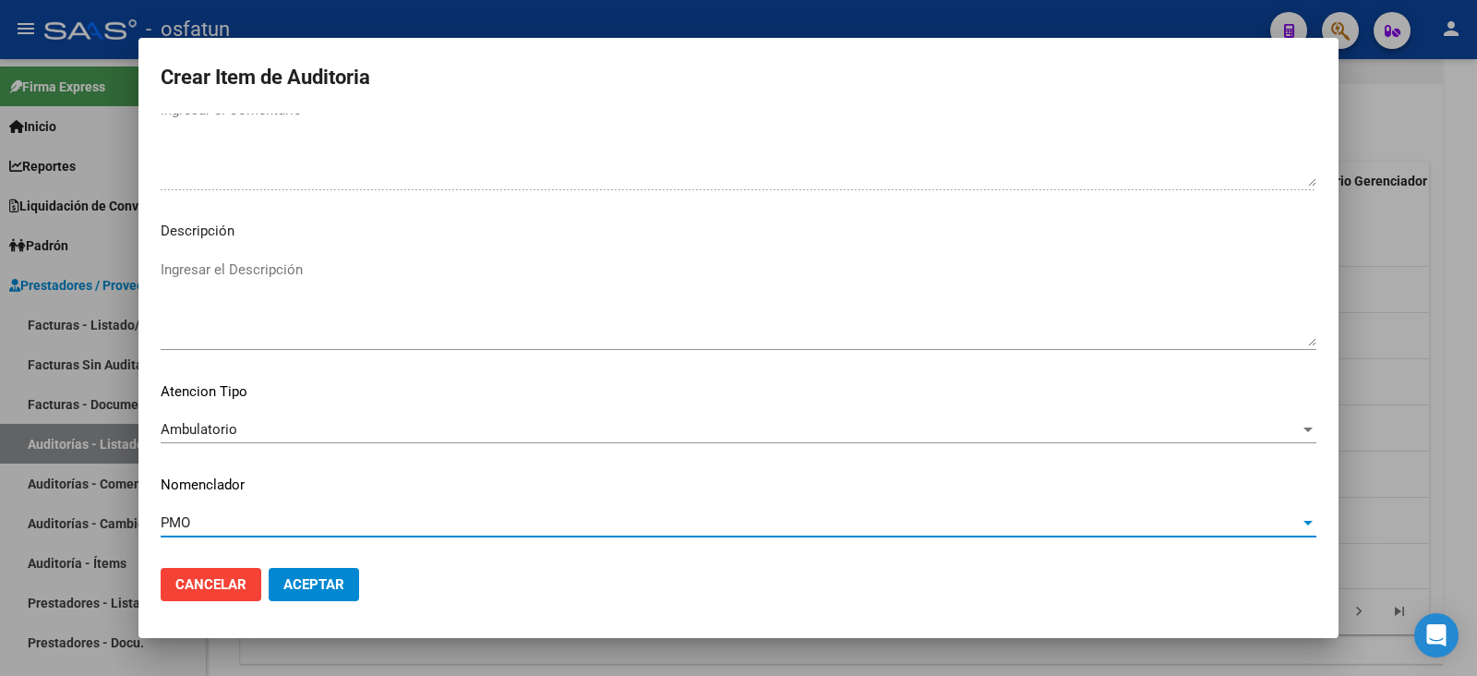
click at [295, 577] on span "Aceptar" at bounding box center [313, 584] width 61 height 17
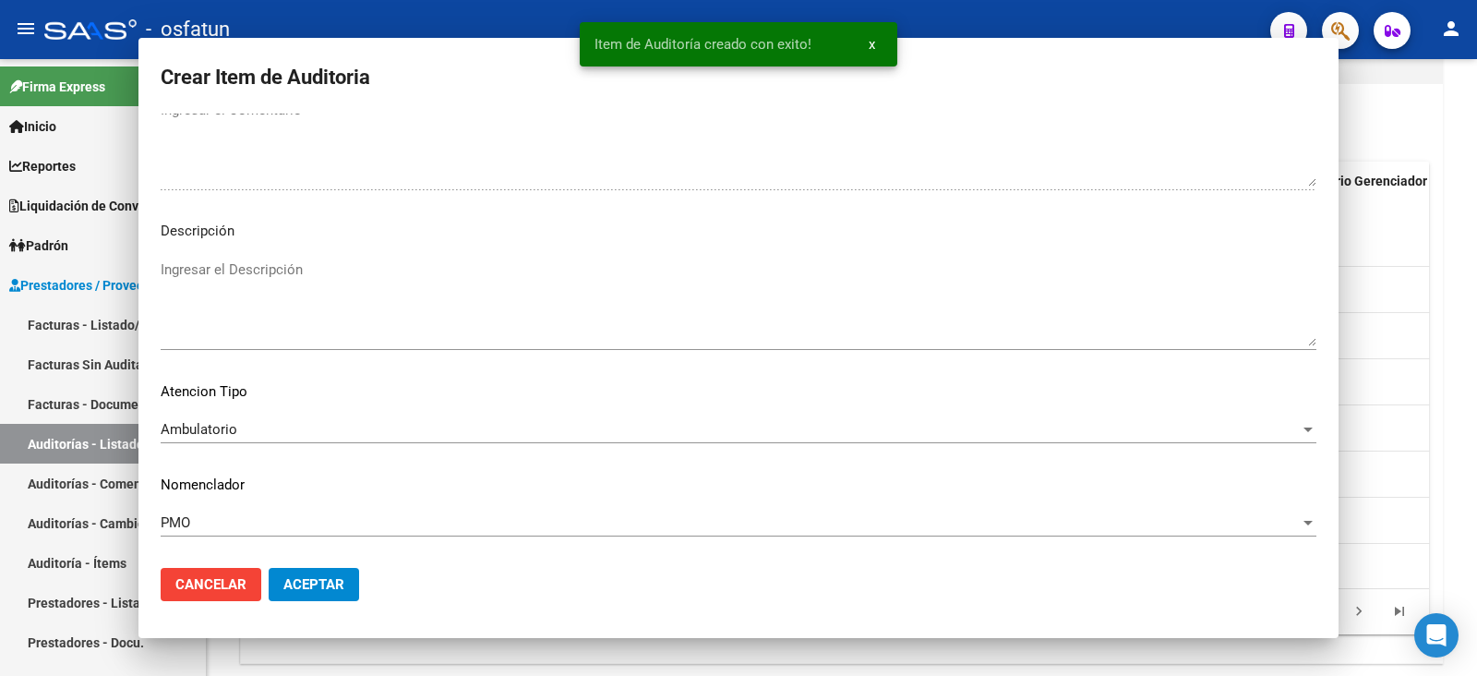
scroll to position [0, 0]
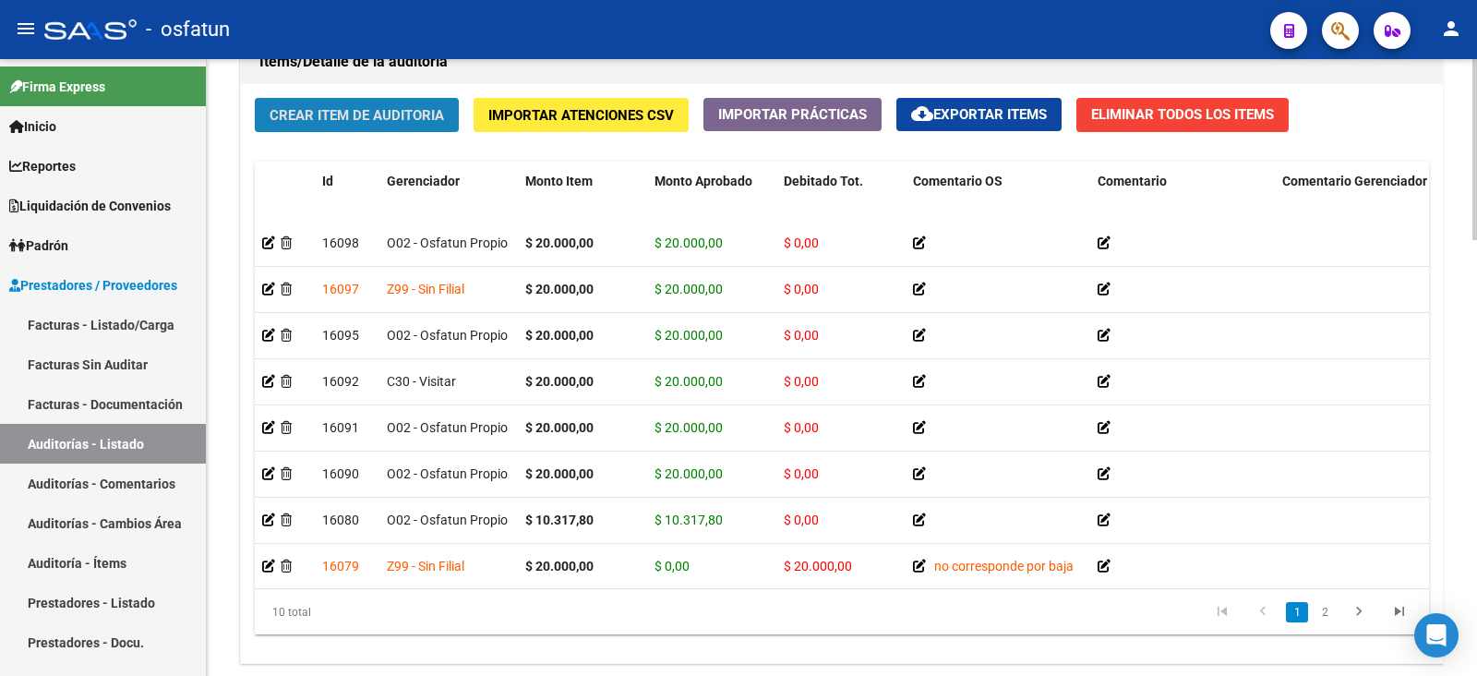
click at [372, 125] on button "Crear Item de Auditoria" at bounding box center [357, 115] width 204 height 34
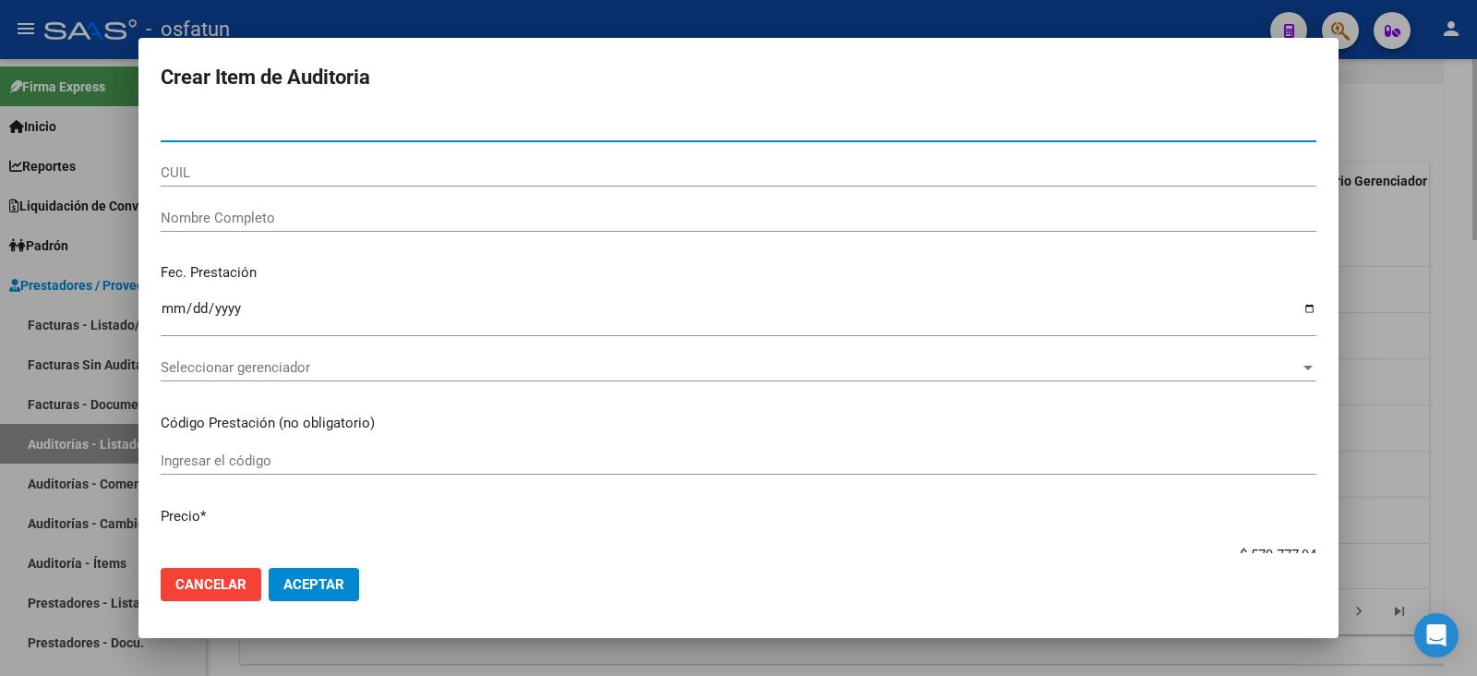
paste input "37639045"
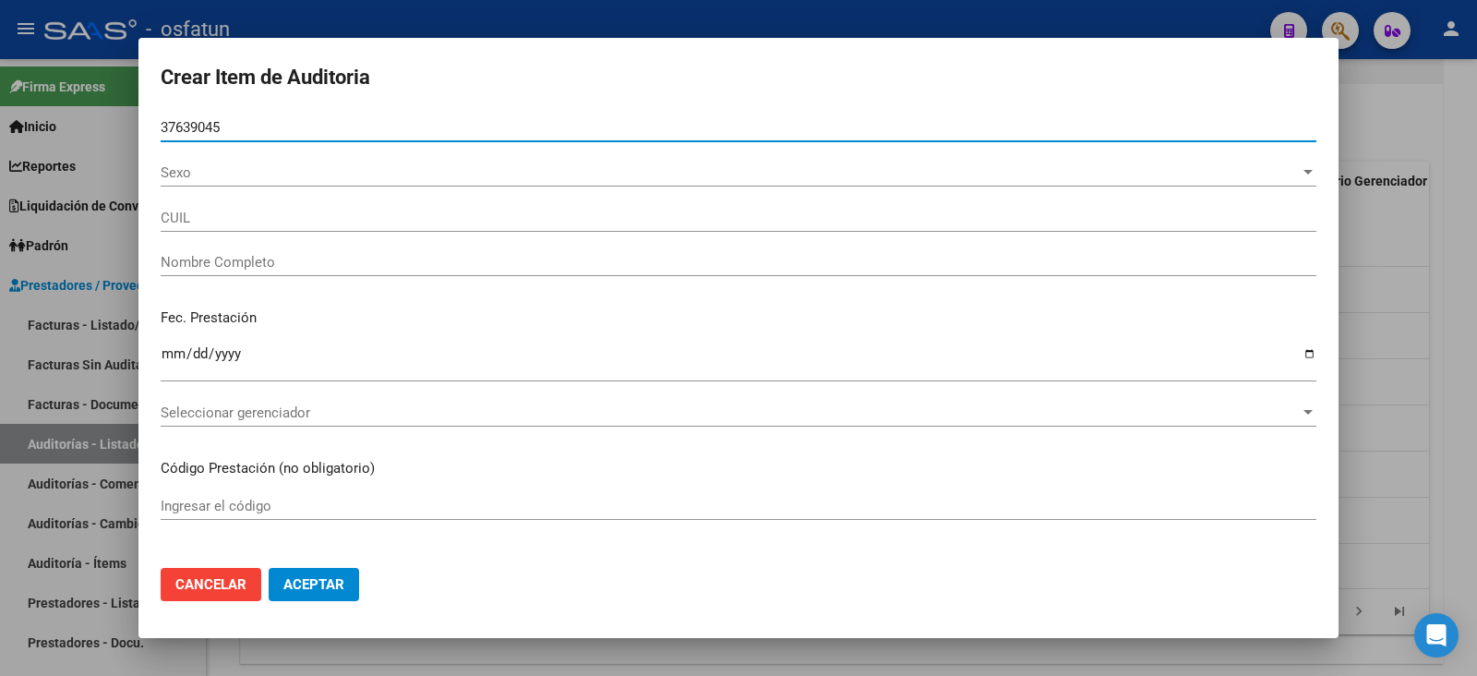
type input "37639045"
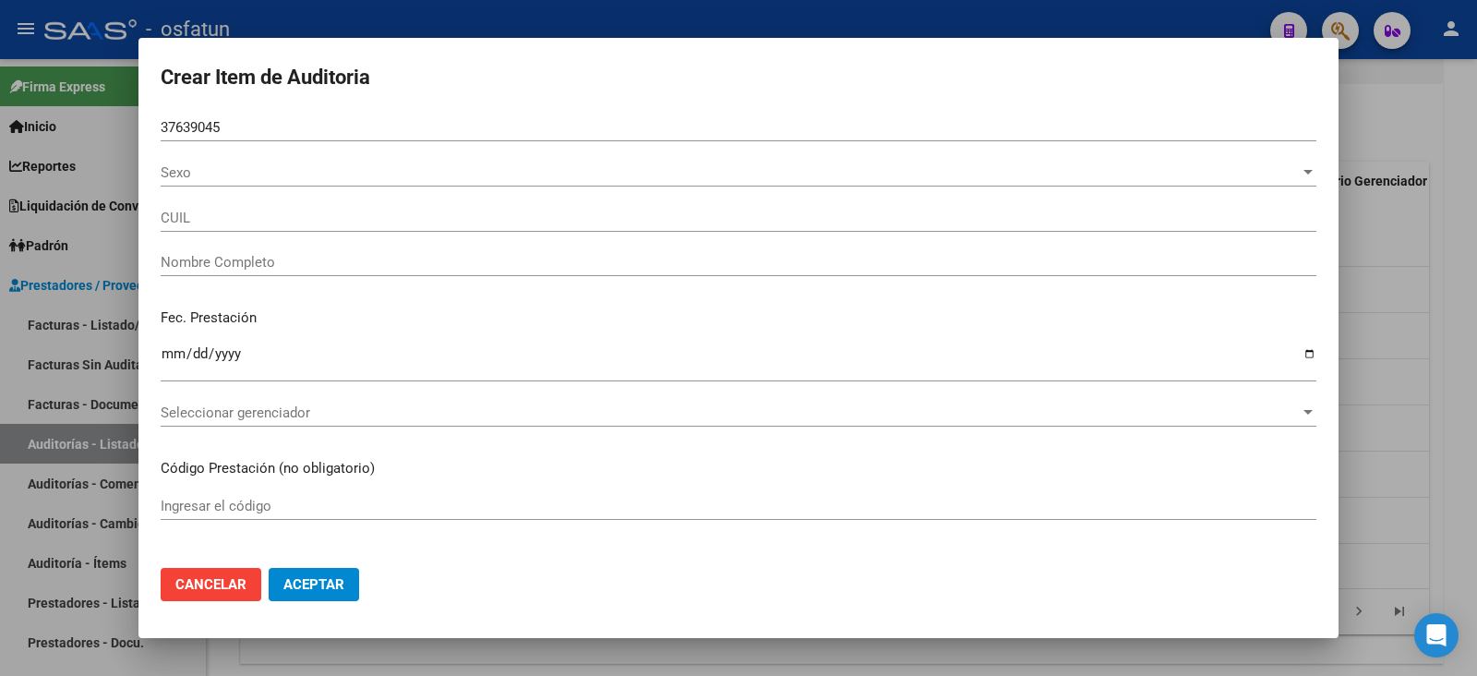
type input "23376390454"
type input "[PERSON_NAME]"
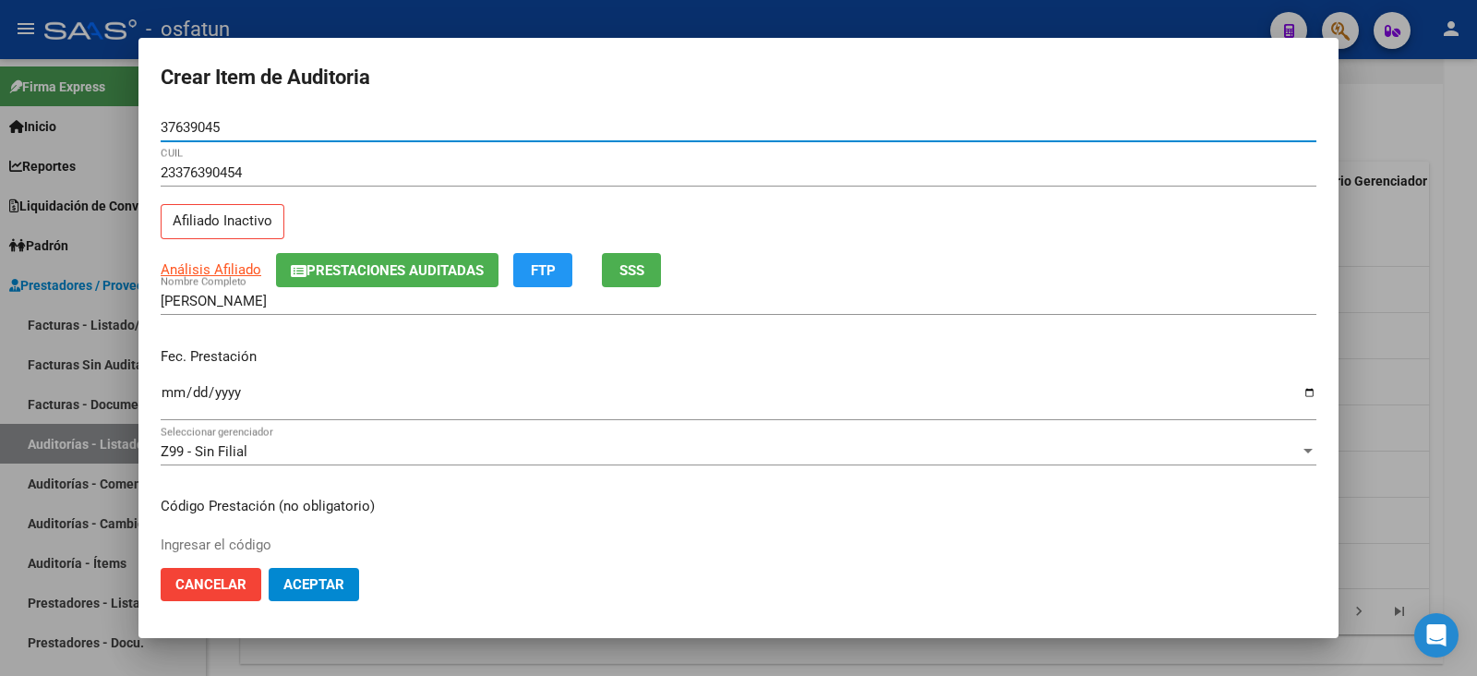
click at [642, 271] on span "SSS" at bounding box center [631, 270] width 25 height 17
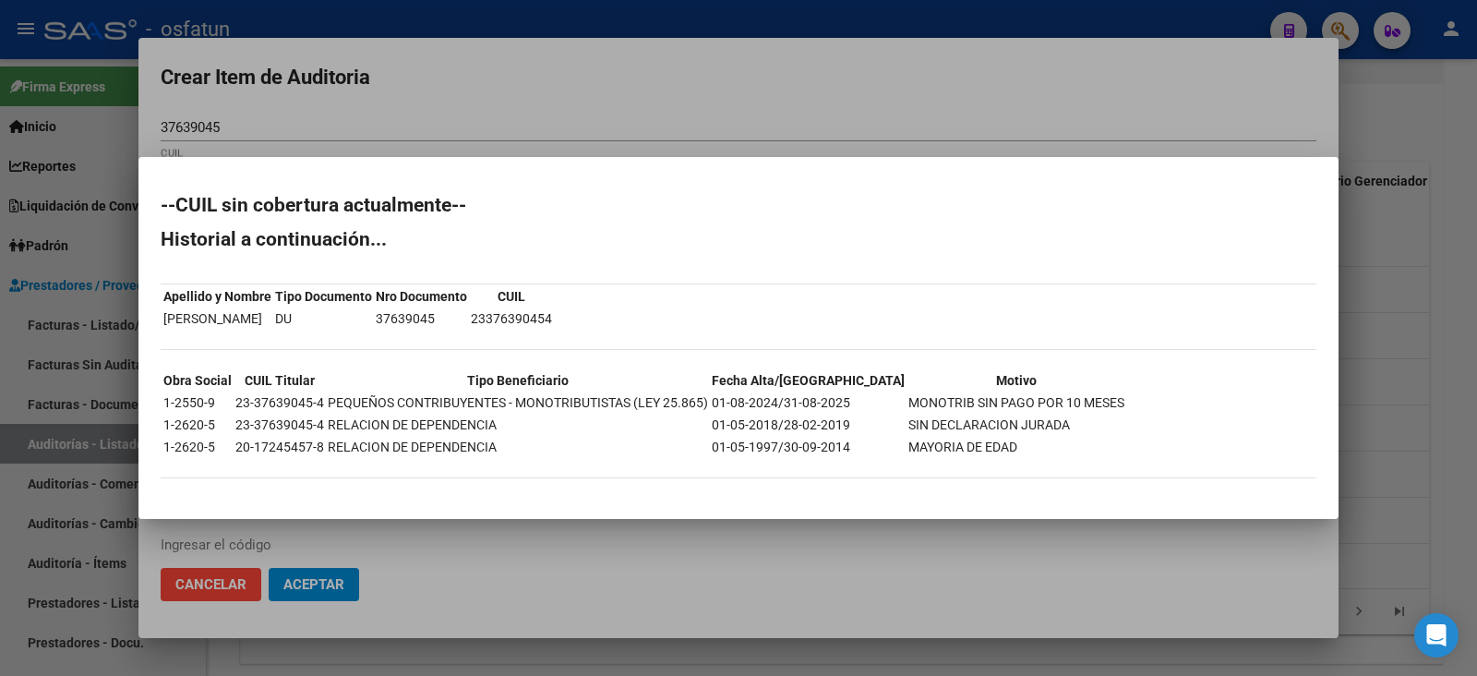
click at [647, 161] on mat-dialog-container "--CUIL sin cobertura actualmente-- Historial a continuación... Apellido y Nombr…" at bounding box center [738, 337] width 1200 height 361
click at [662, 103] on div at bounding box center [738, 338] width 1477 height 676
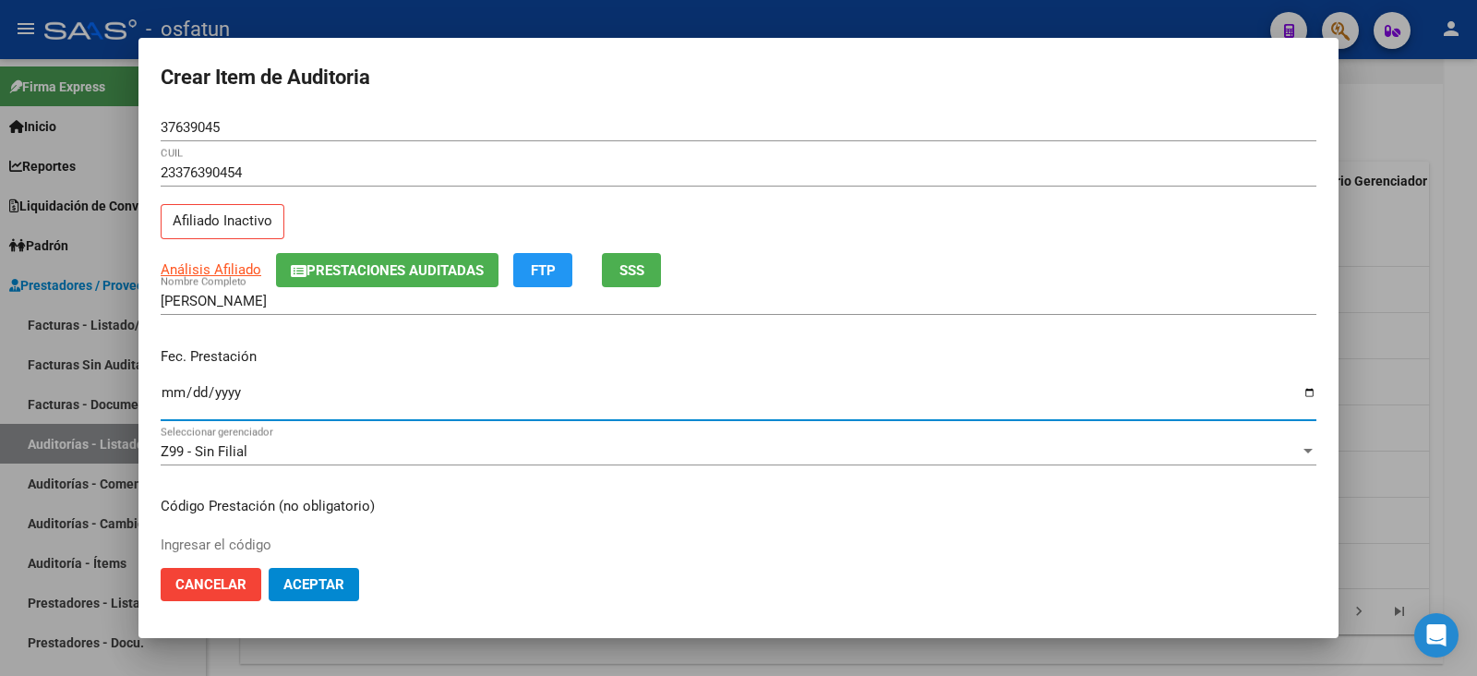
click at [166, 385] on input "Ingresar la fecha" at bounding box center [739, 400] width 1156 height 30
type input "2025-07-15"
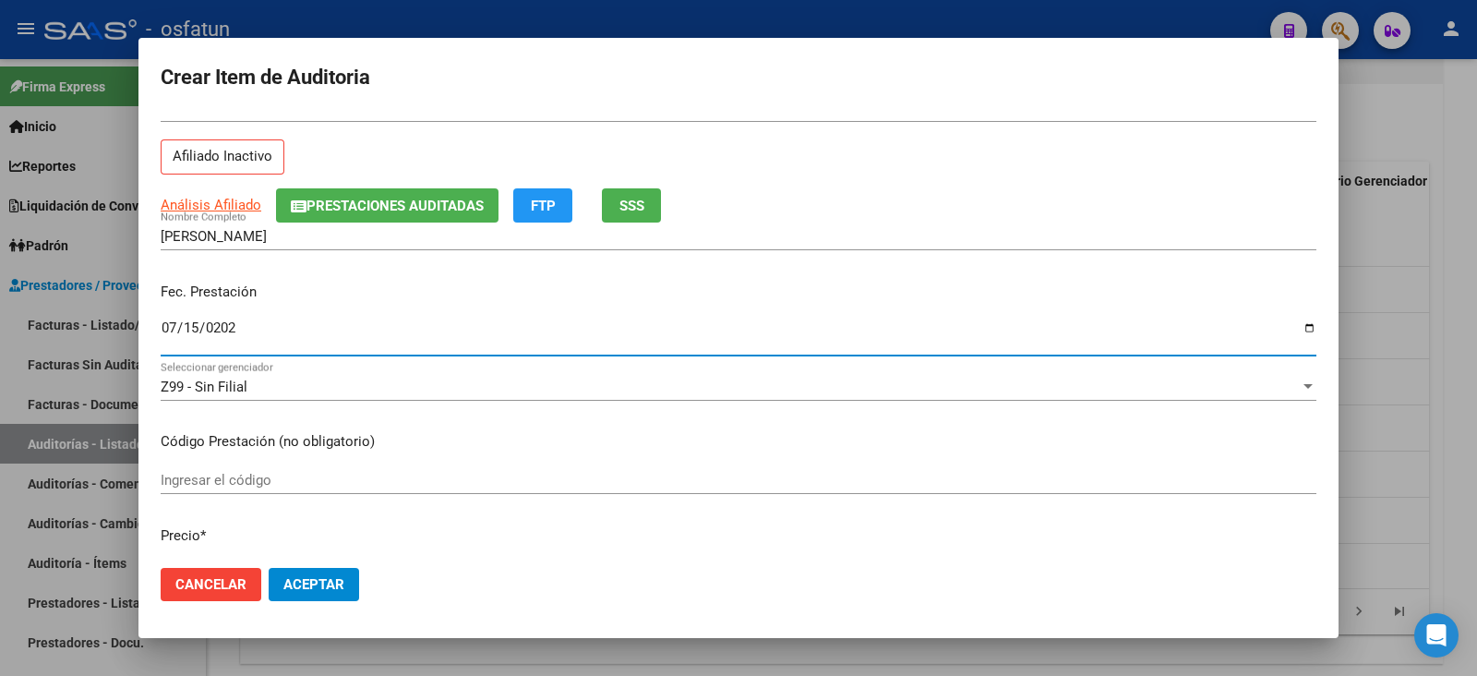
scroll to position [114, 0]
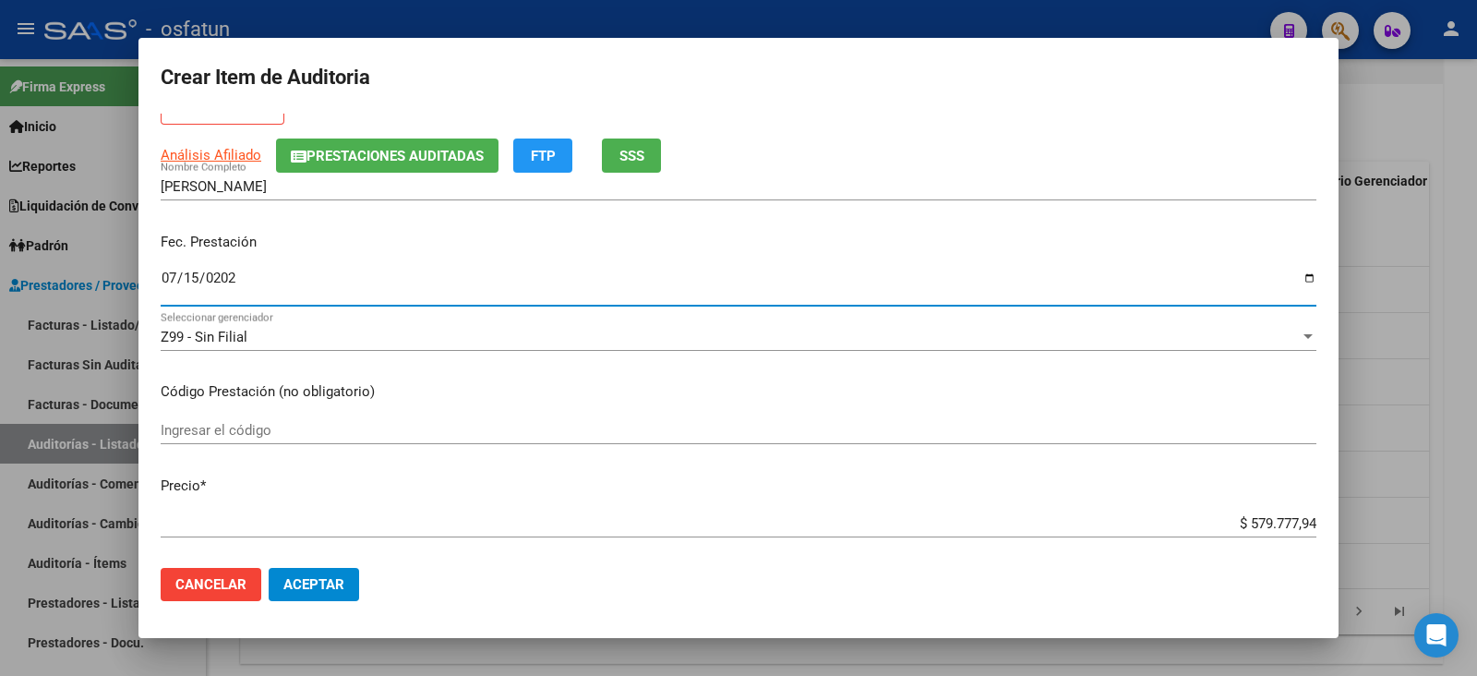
click at [312, 427] on input "Ingresar el código" at bounding box center [739, 430] width 1156 height 17
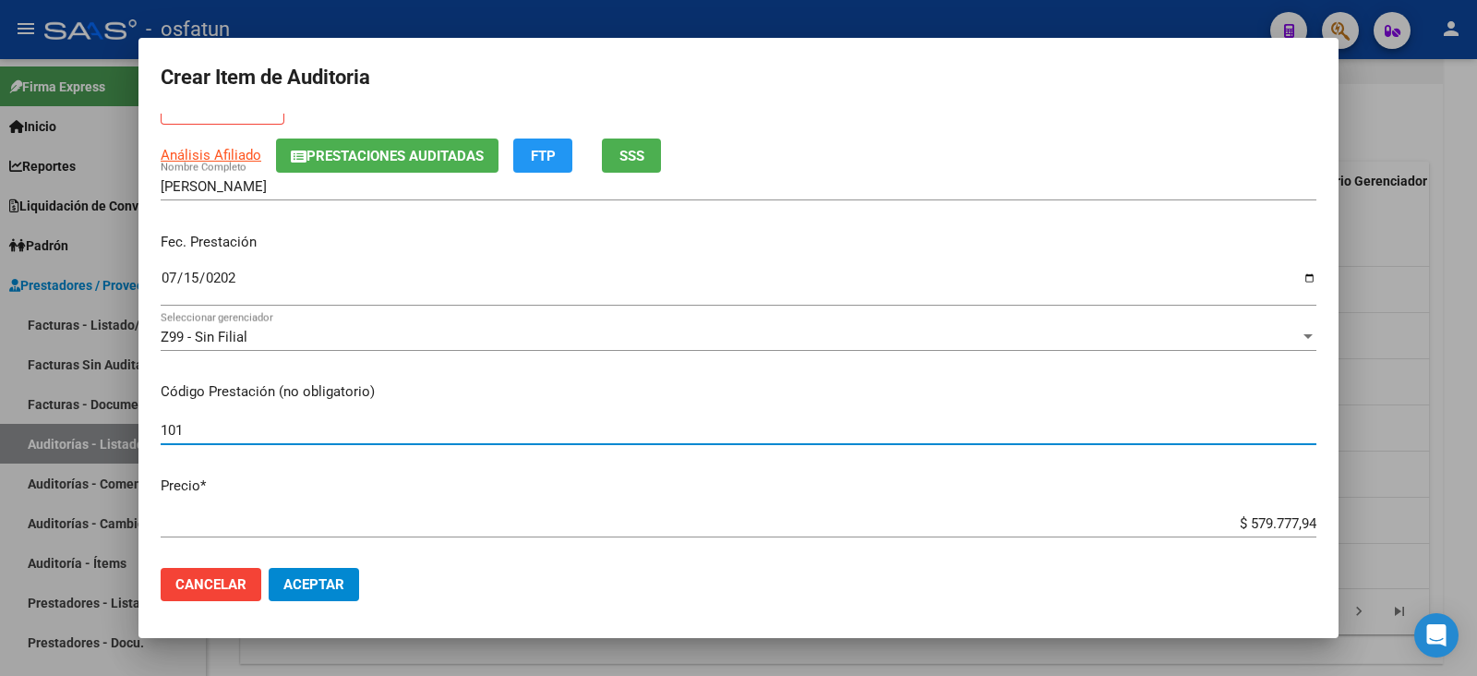
type input "101"
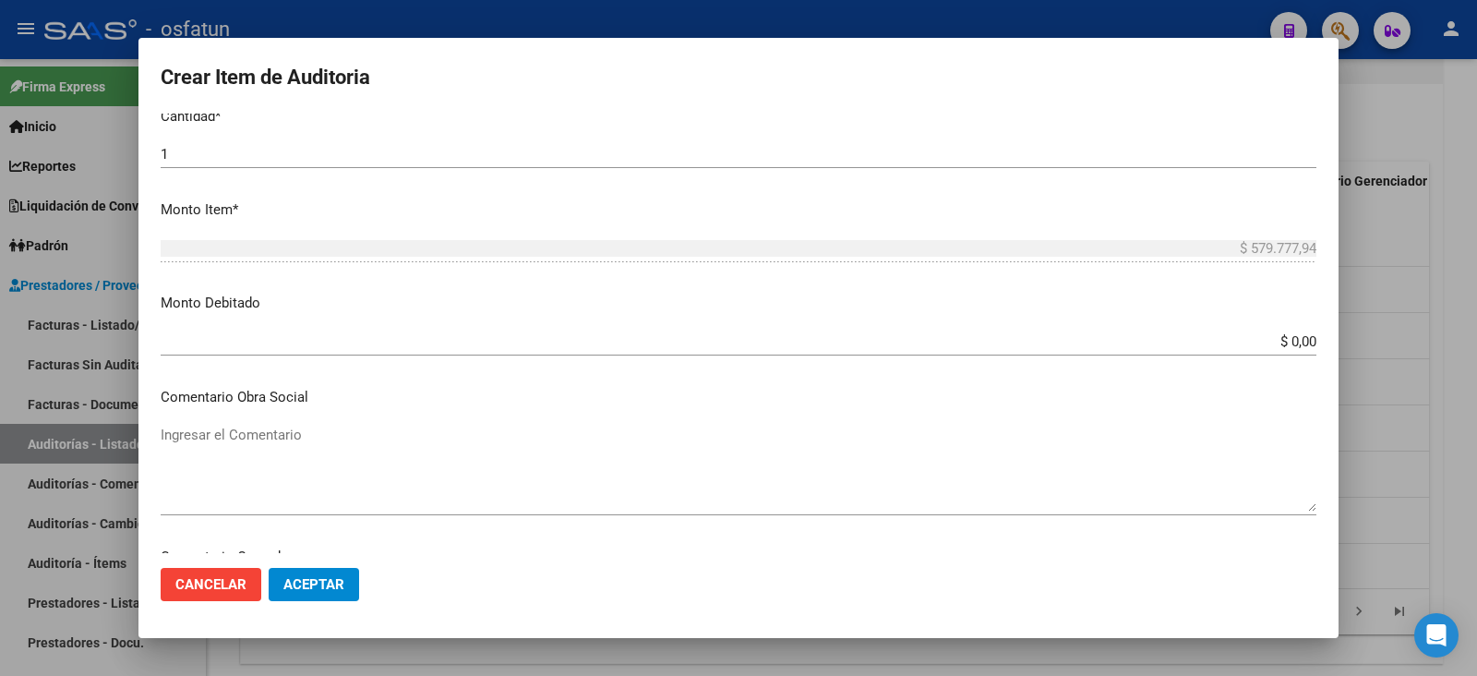
scroll to position [346, 0]
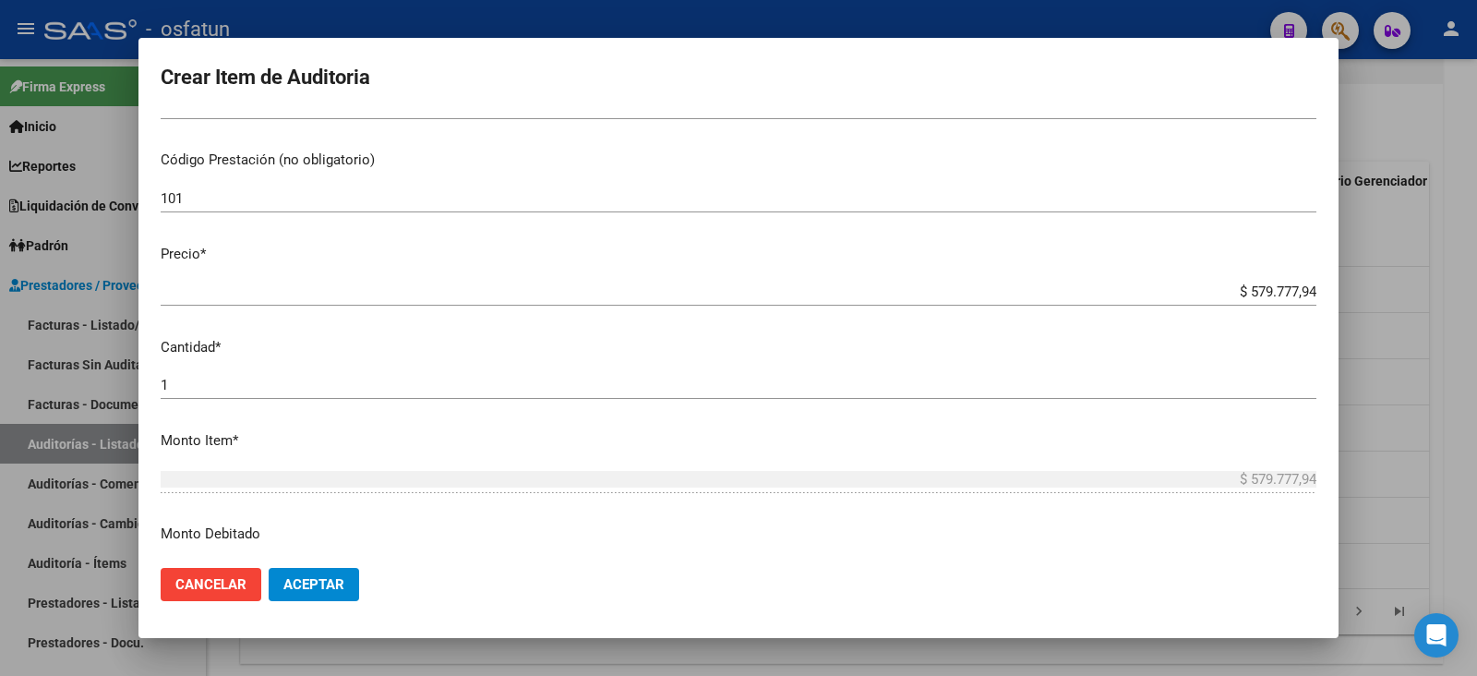
drag, startPoint x: 1231, startPoint y: 292, endPoint x: 1350, endPoint y: 269, distance: 121.3
click at [1350, 269] on div "Crear Item de Auditoria 37639045 Nro Documento 23376390454 CUIL Afiliado Inacti…" at bounding box center [738, 338] width 1477 height 676
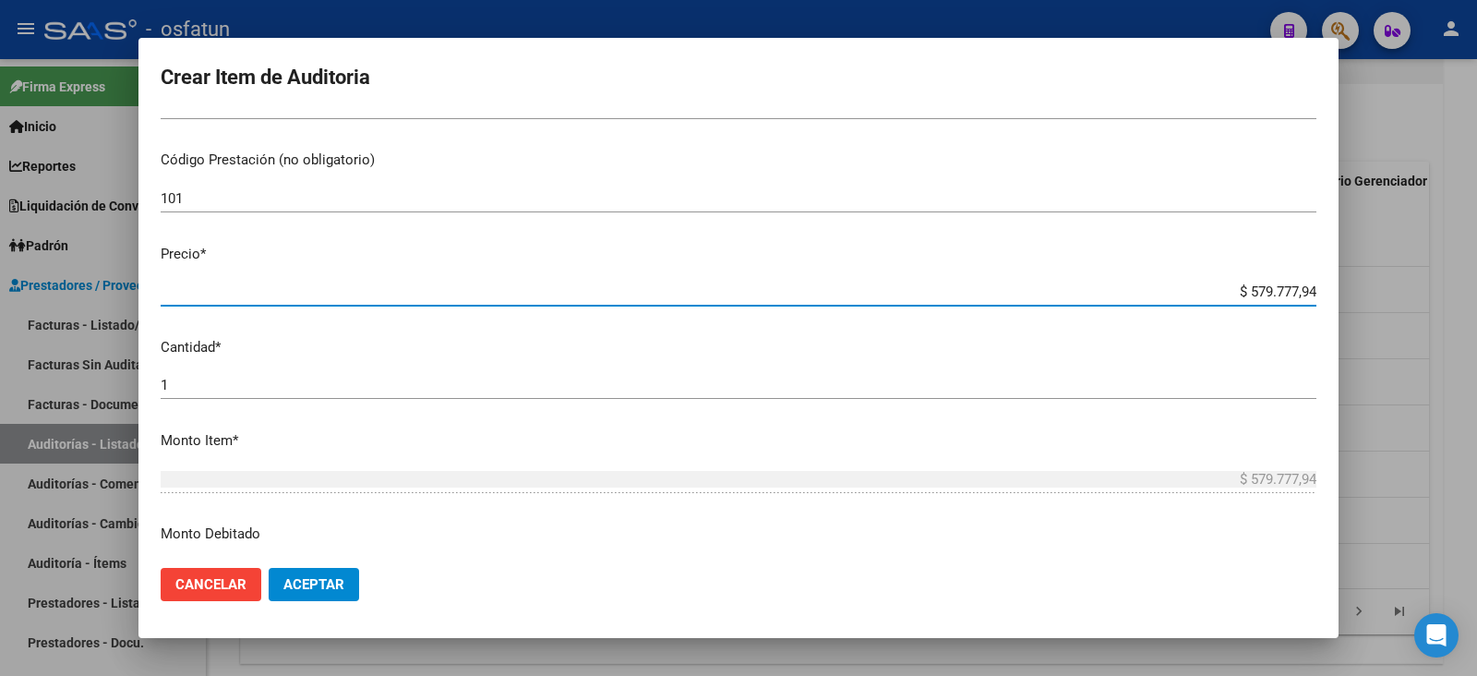
paste input "10317,80"
type input "$ 10.317,80"
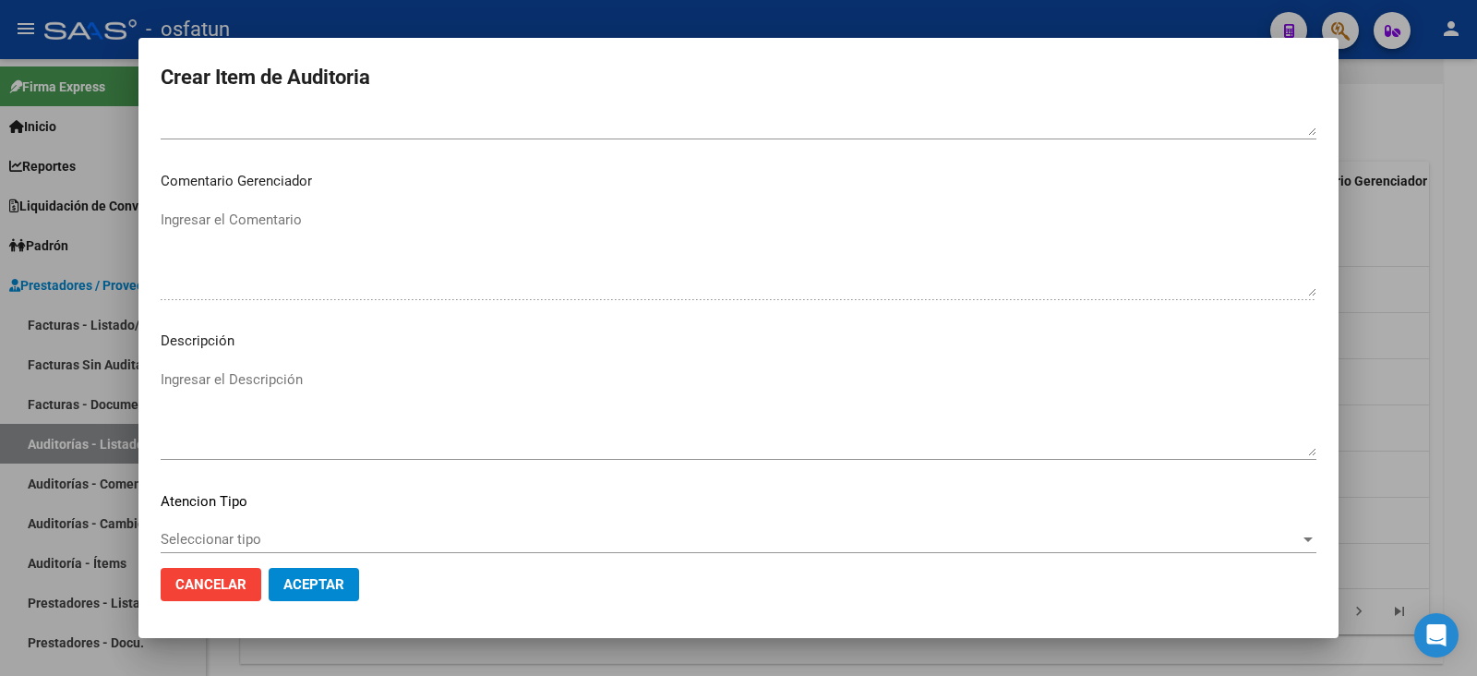
scroll to position [1222, 0]
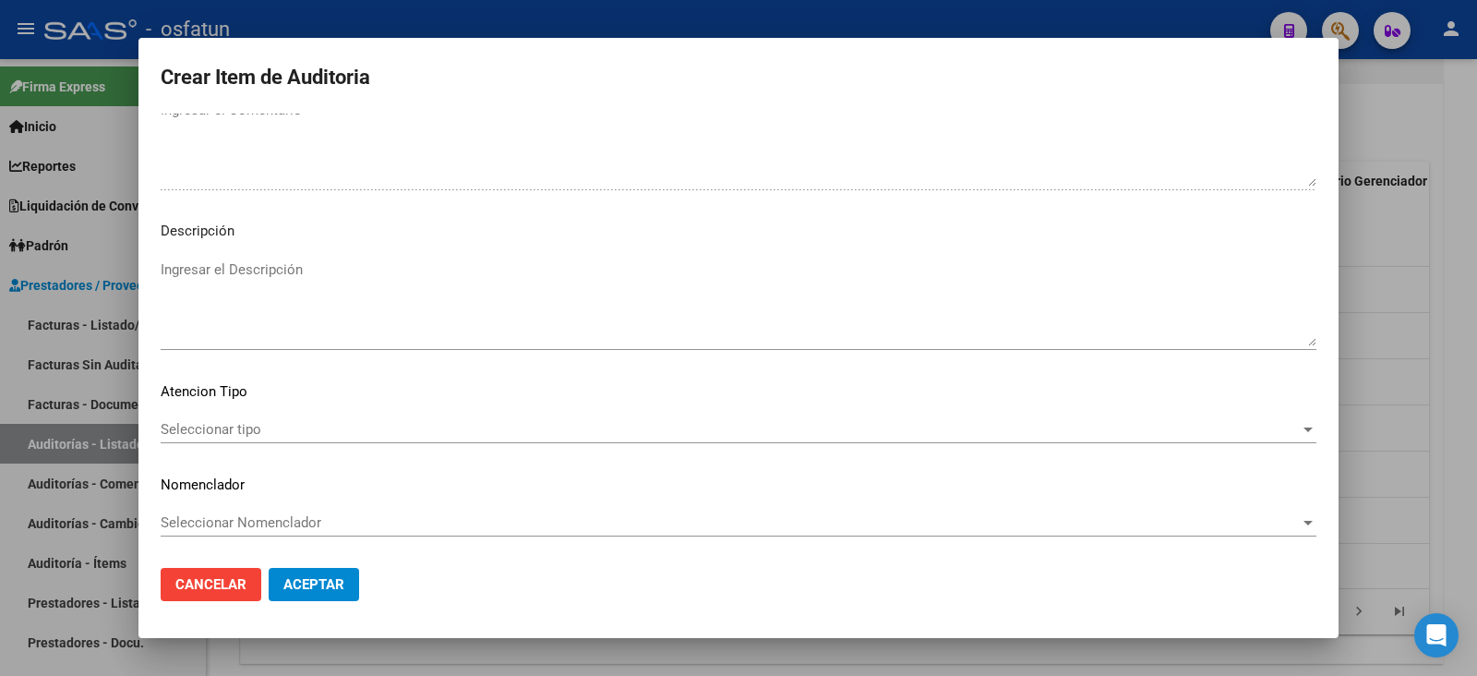
type input "$ 10.317,80"
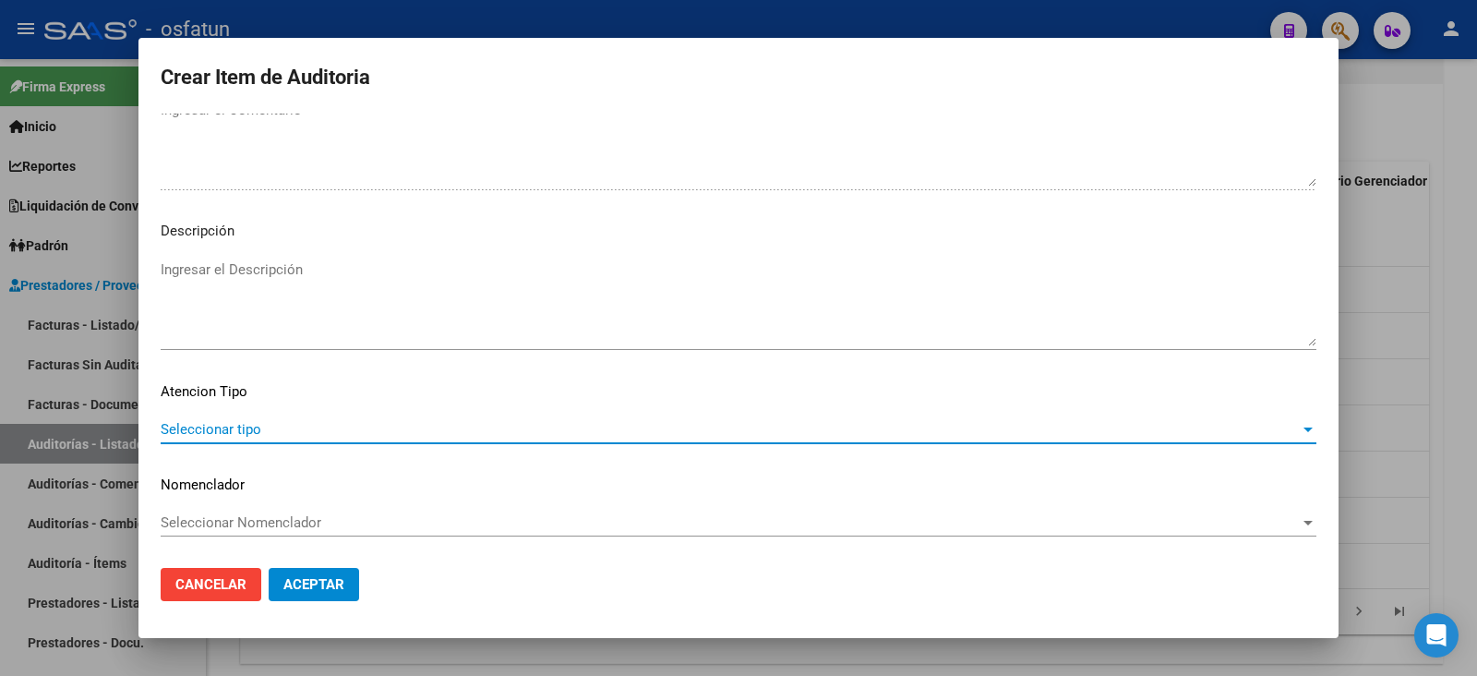
click at [245, 424] on span "Seleccionar tipo" at bounding box center [730, 429] width 1139 height 17
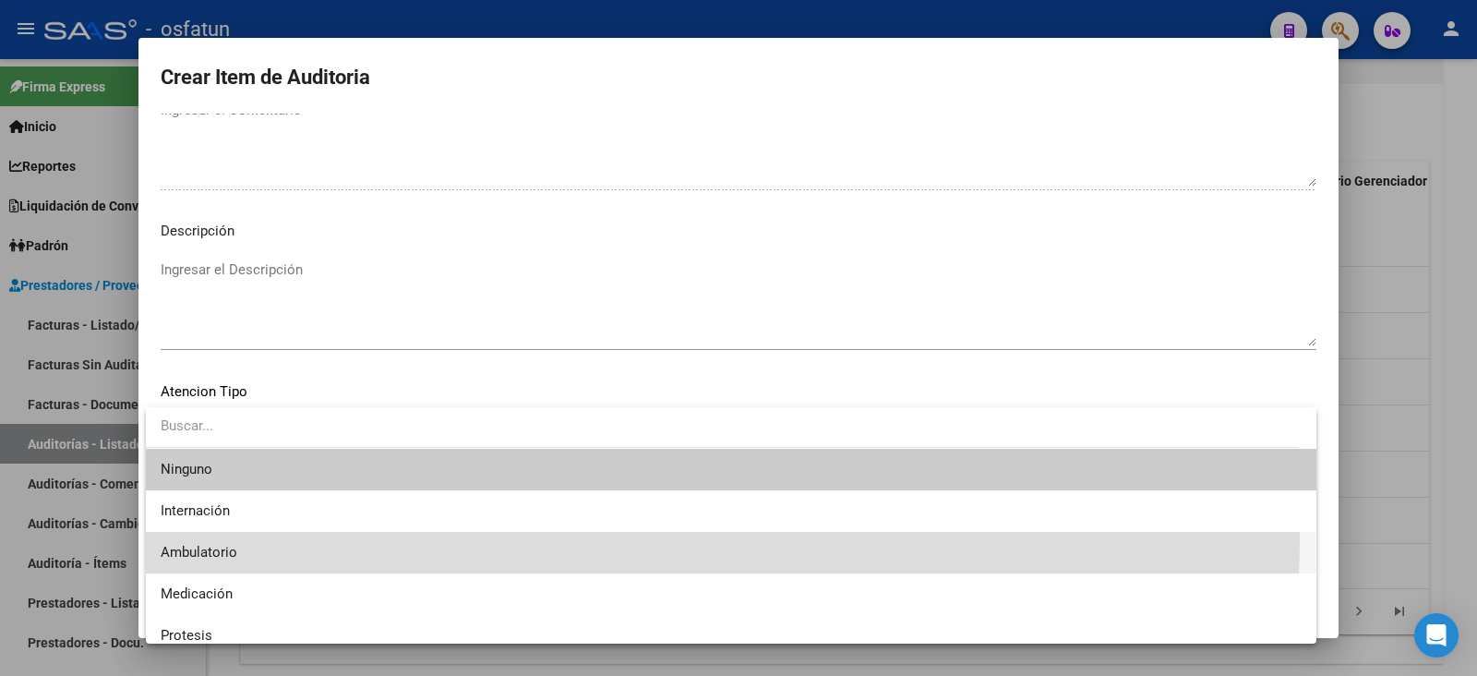
click at [211, 534] on span "Ambulatorio" at bounding box center [731, 553] width 1141 height 42
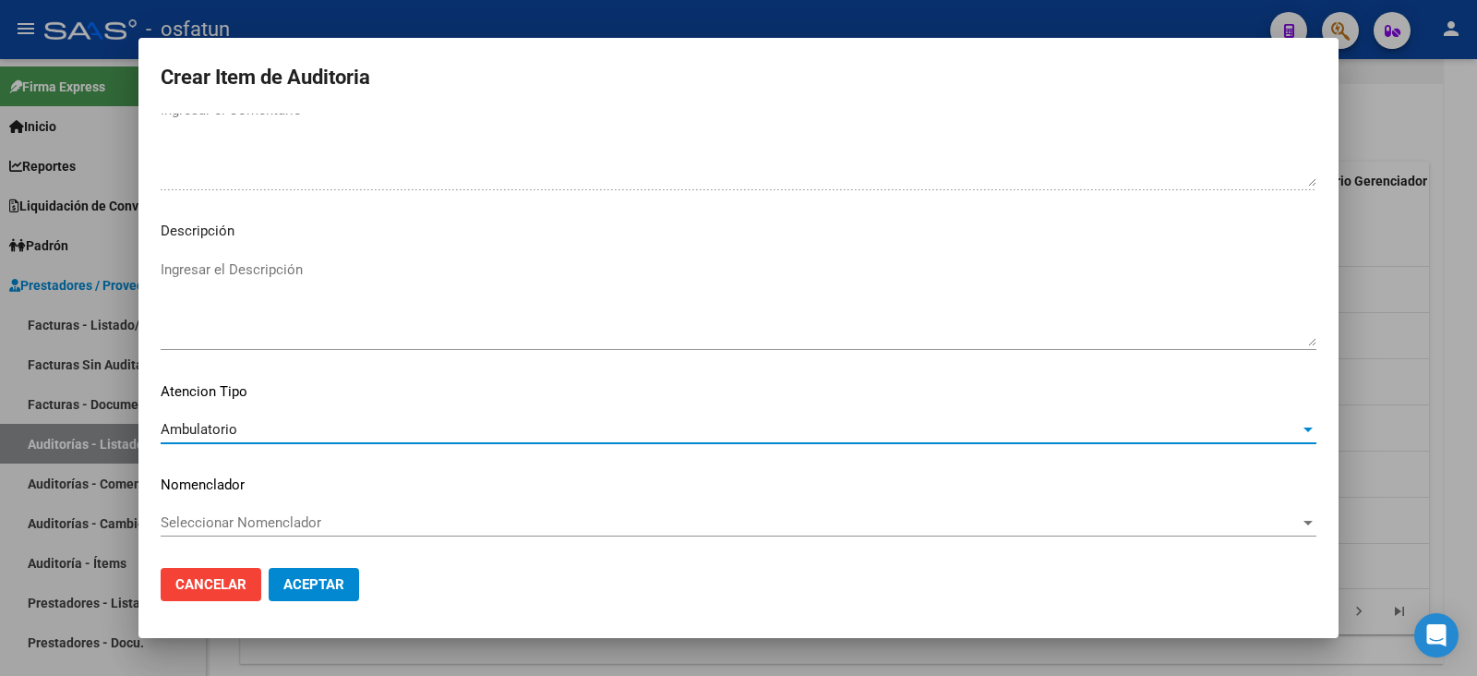
click at [238, 504] on mat-dialog-content "37639045 Nro Documento 23376390454 CUIL Afiliado Inactivo Análisis Afiliado Pre…" at bounding box center [738, 333] width 1200 height 439
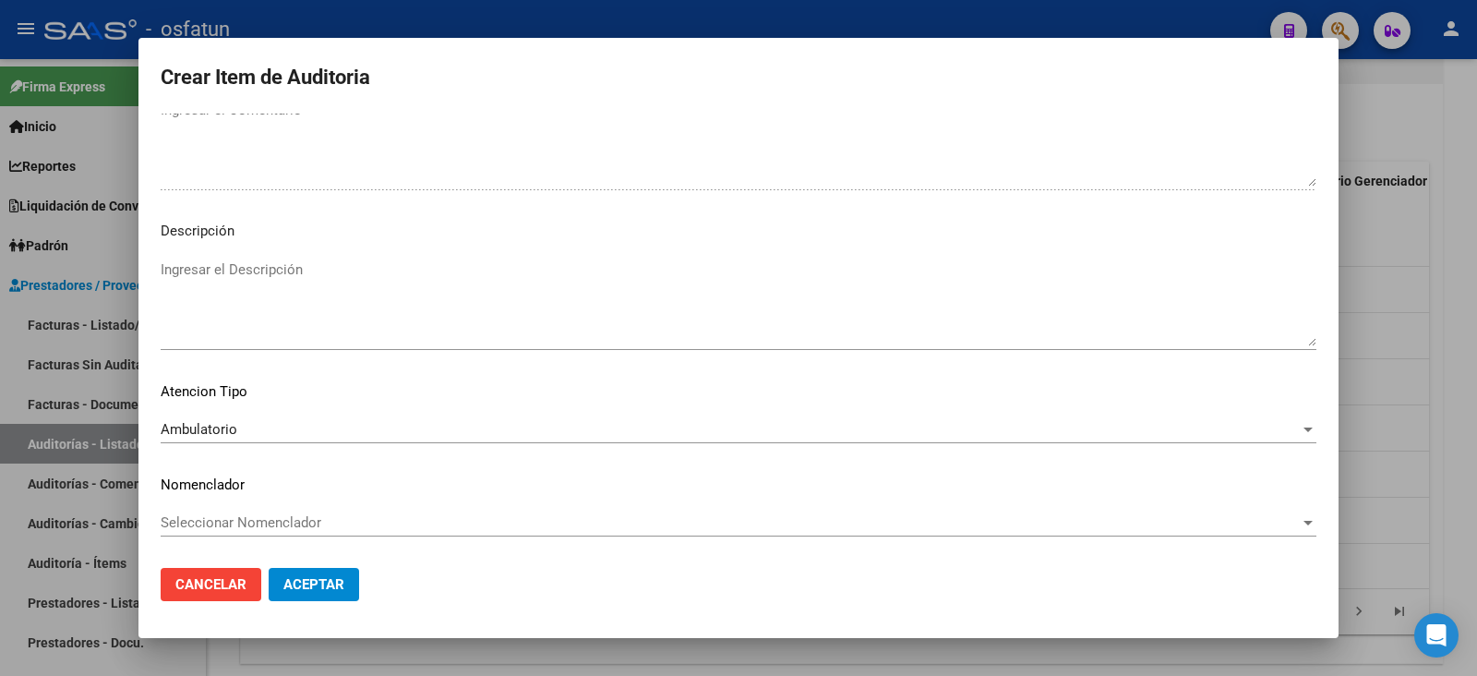
click at [236, 515] on span "Seleccionar Nomenclador" at bounding box center [730, 522] width 1139 height 17
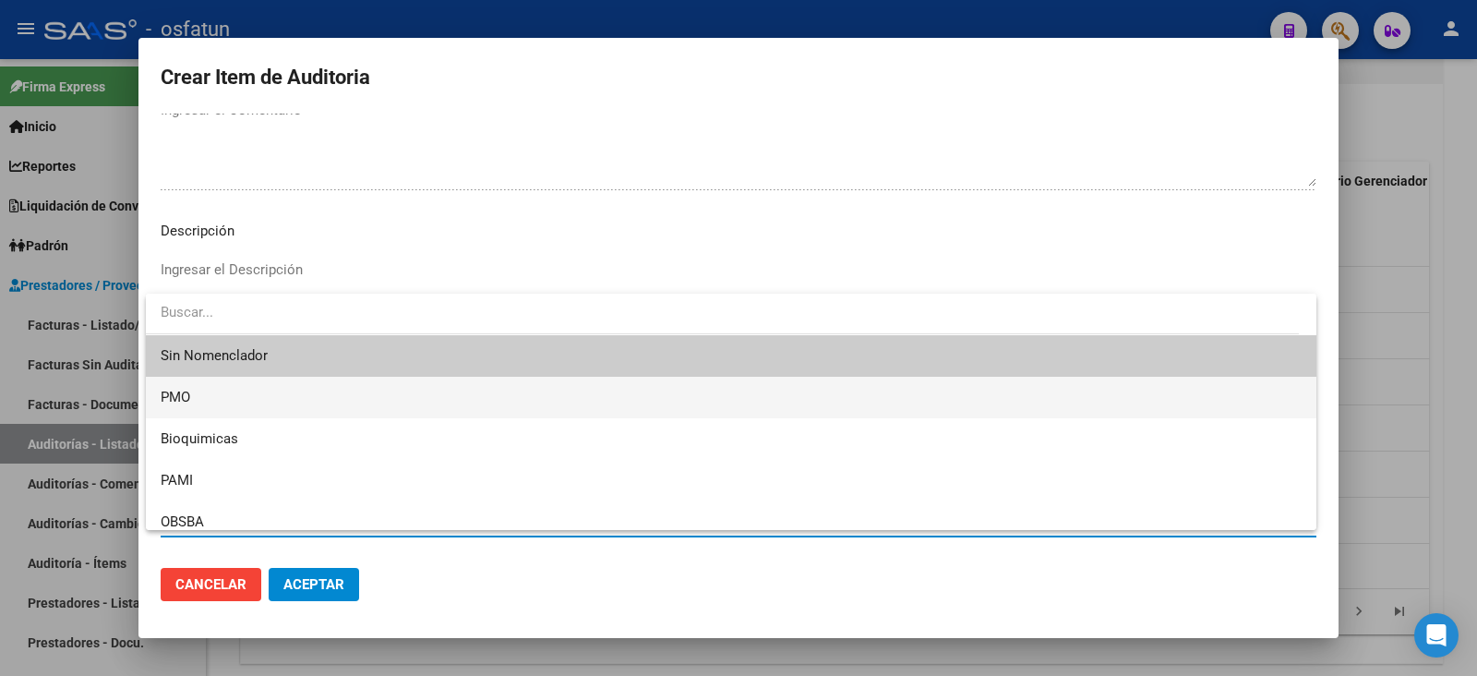
click at [209, 397] on span "PMO" at bounding box center [731, 398] width 1141 height 42
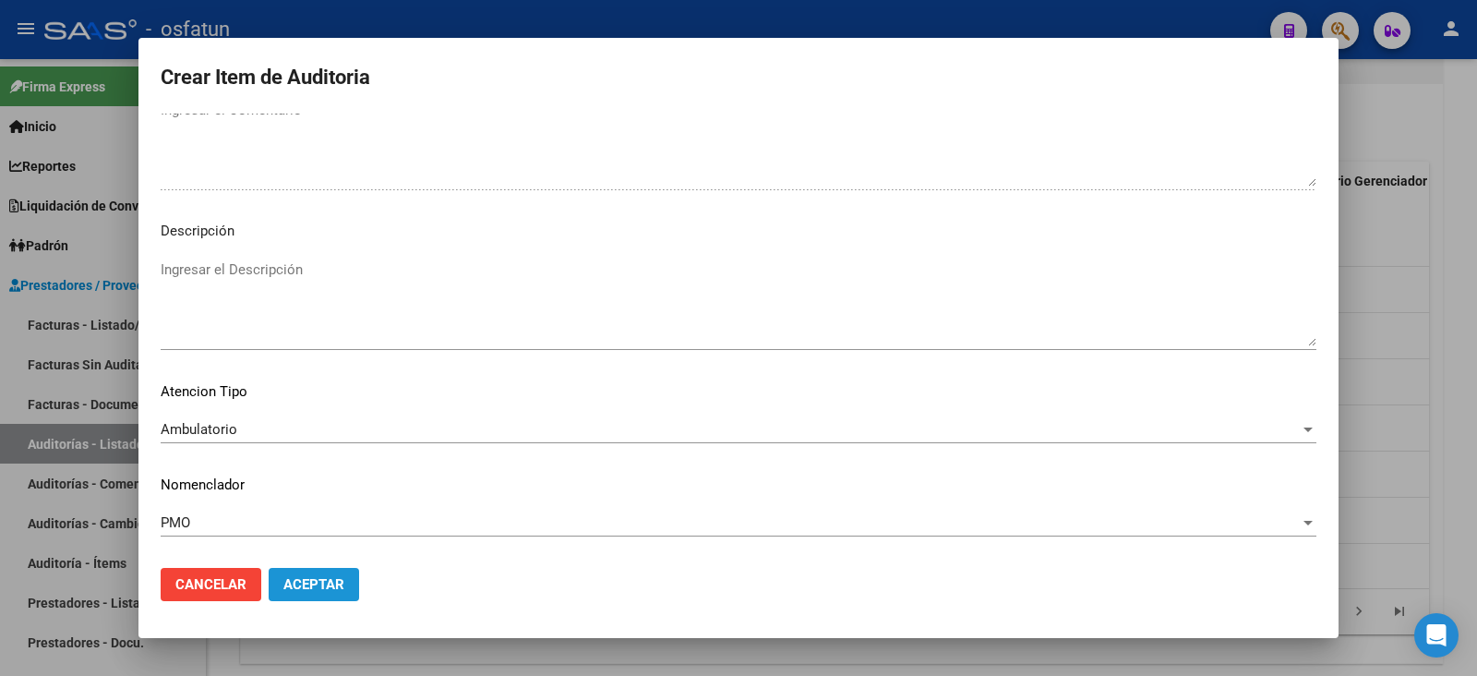
click at [284, 583] on span "Aceptar" at bounding box center [313, 584] width 61 height 17
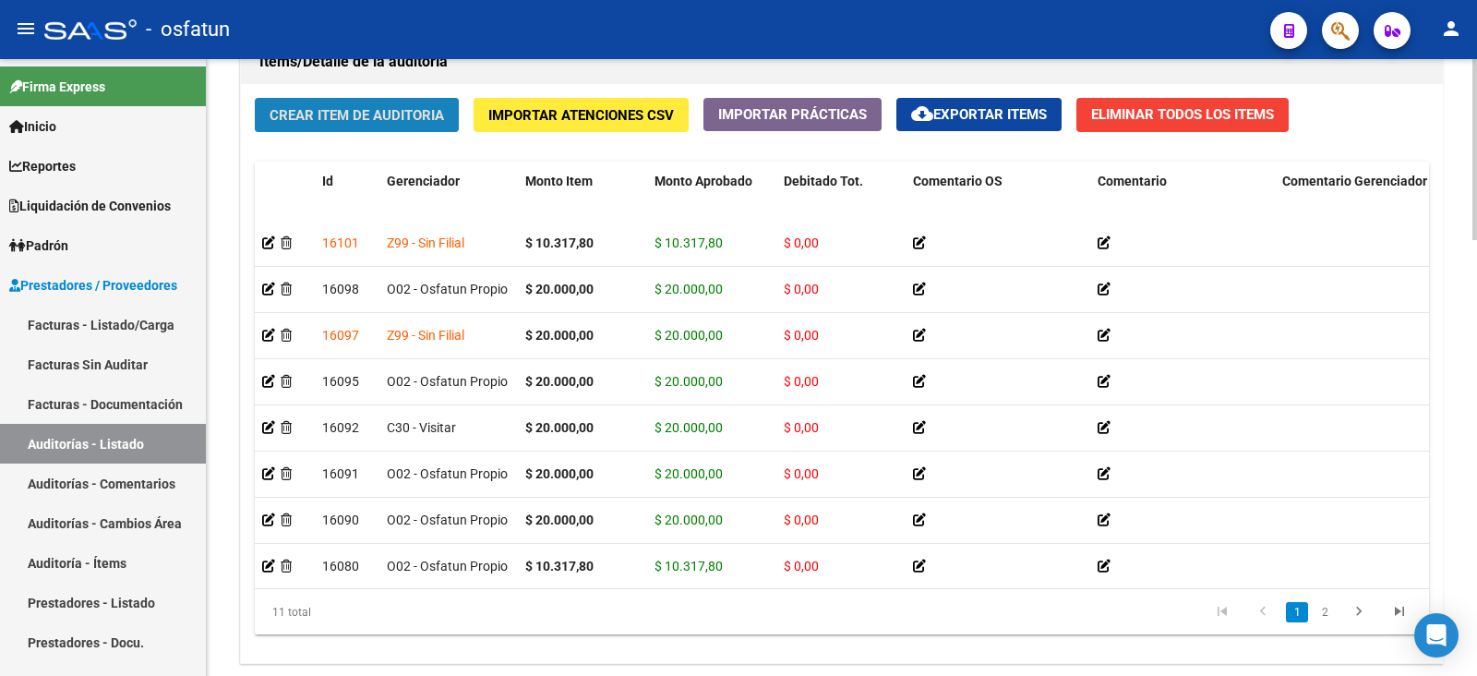
click at [369, 126] on button "Crear Item de Auditoria" at bounding box center [357, 115] width 204 height 34
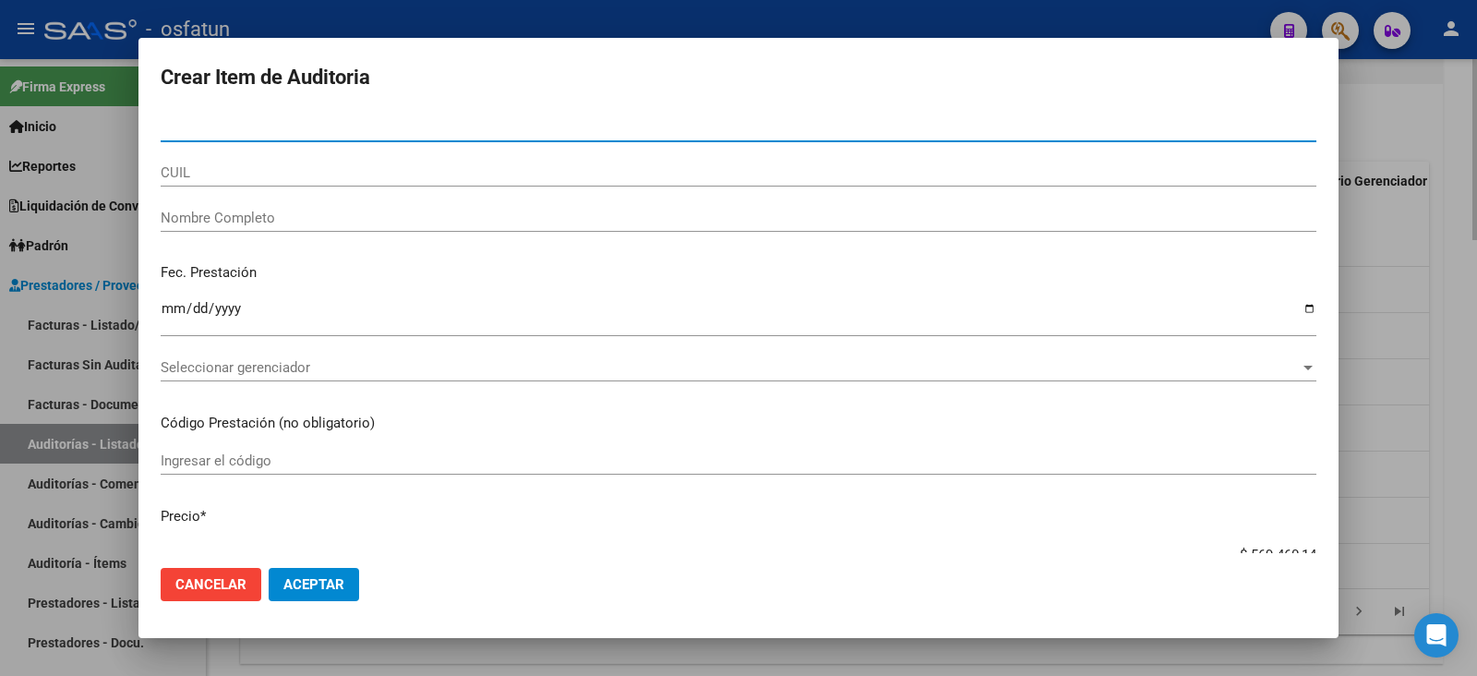
paste input "17488471"
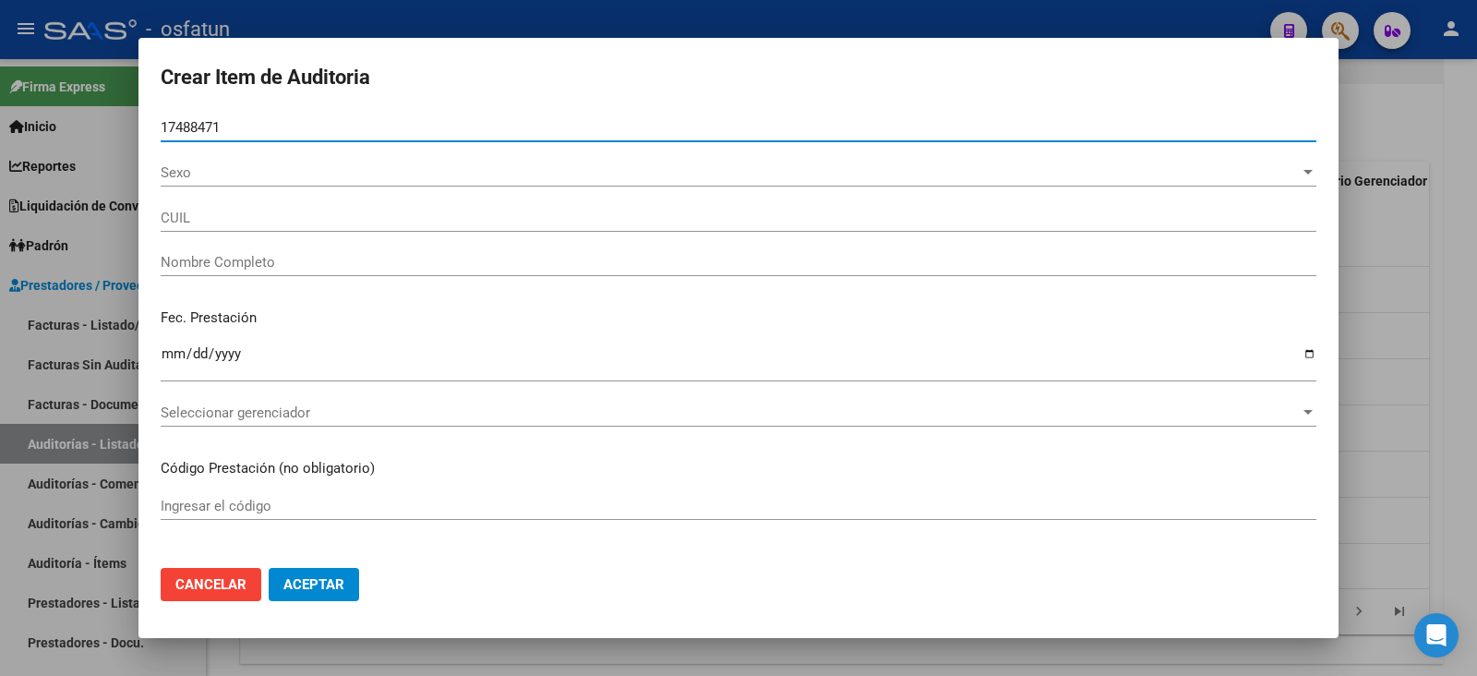
type input "17488471"
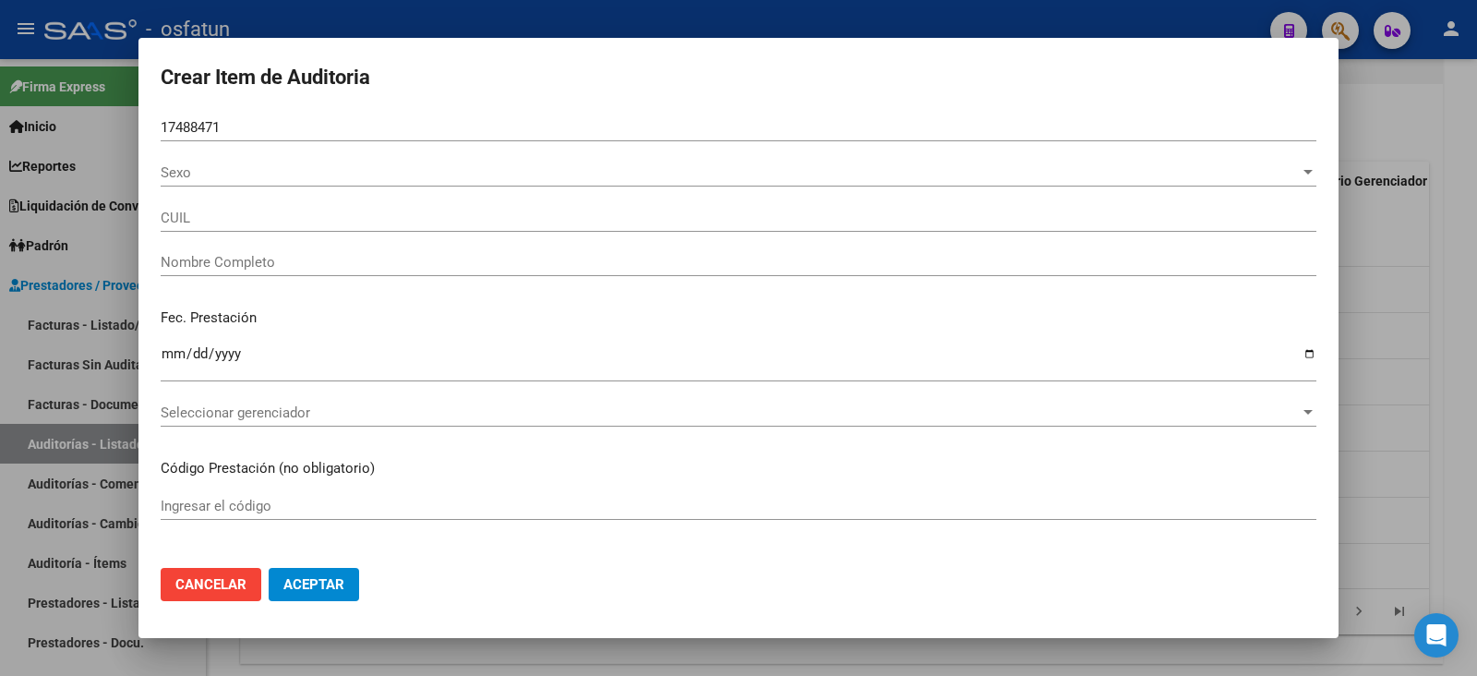
type input "23174884714"
type input "DAVI STELLA MARIS"
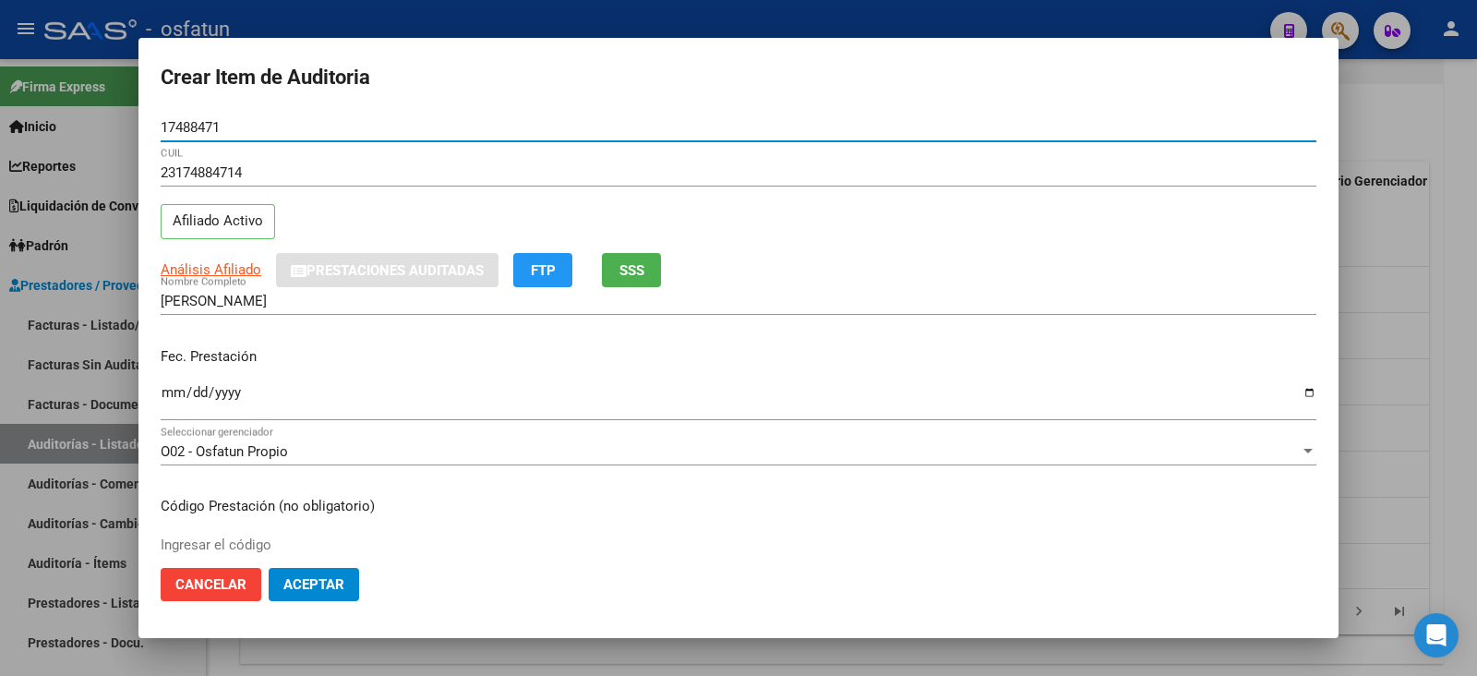
click at [174, 389] on input "Ingresar la fecha" at bounding box center [739, 400] width 1156 height 30
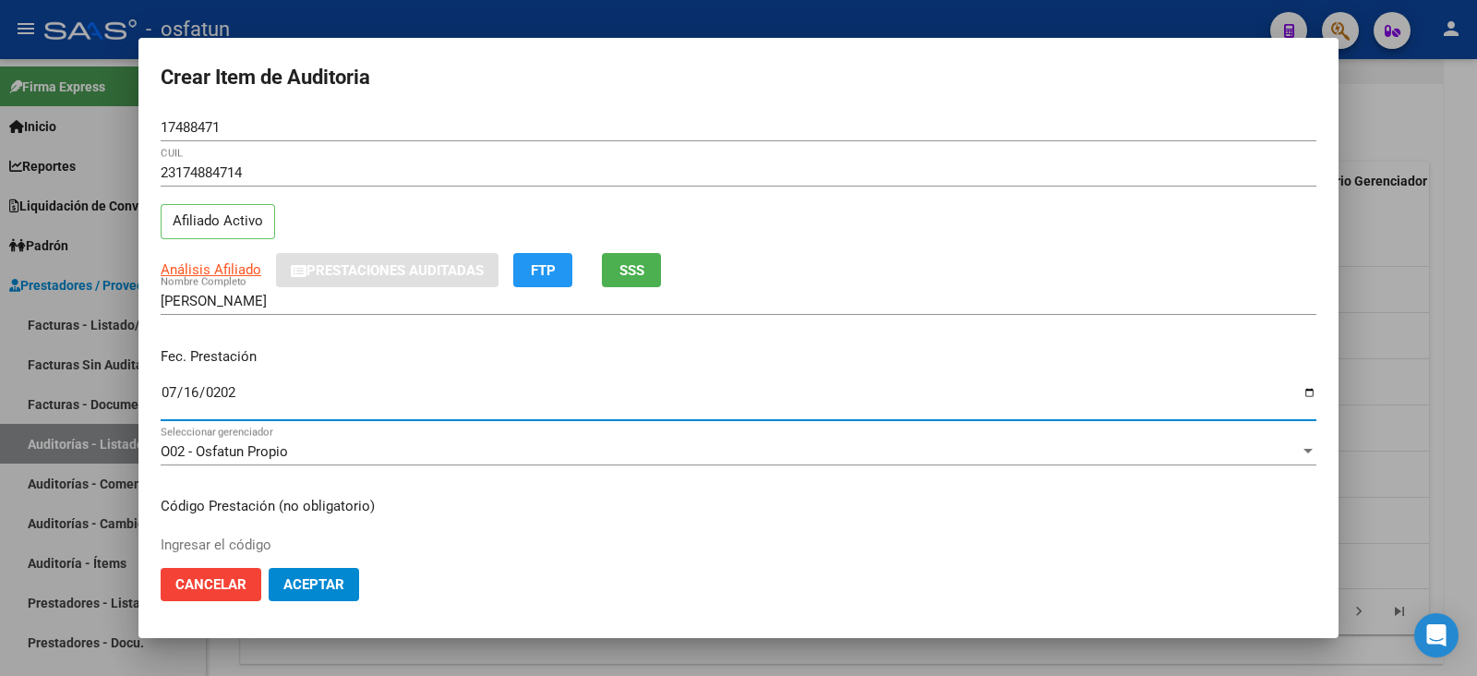
type input "2025-07-16"
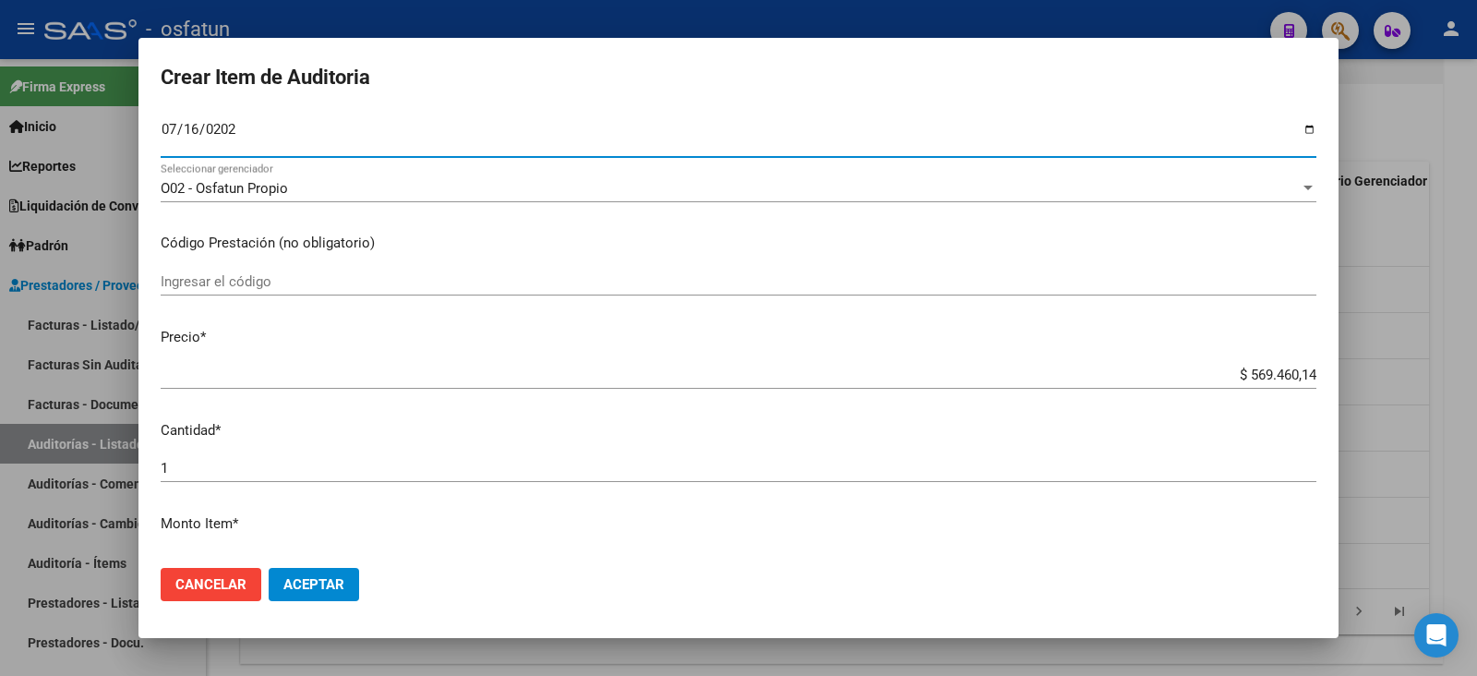
scroll to position [230, 0]
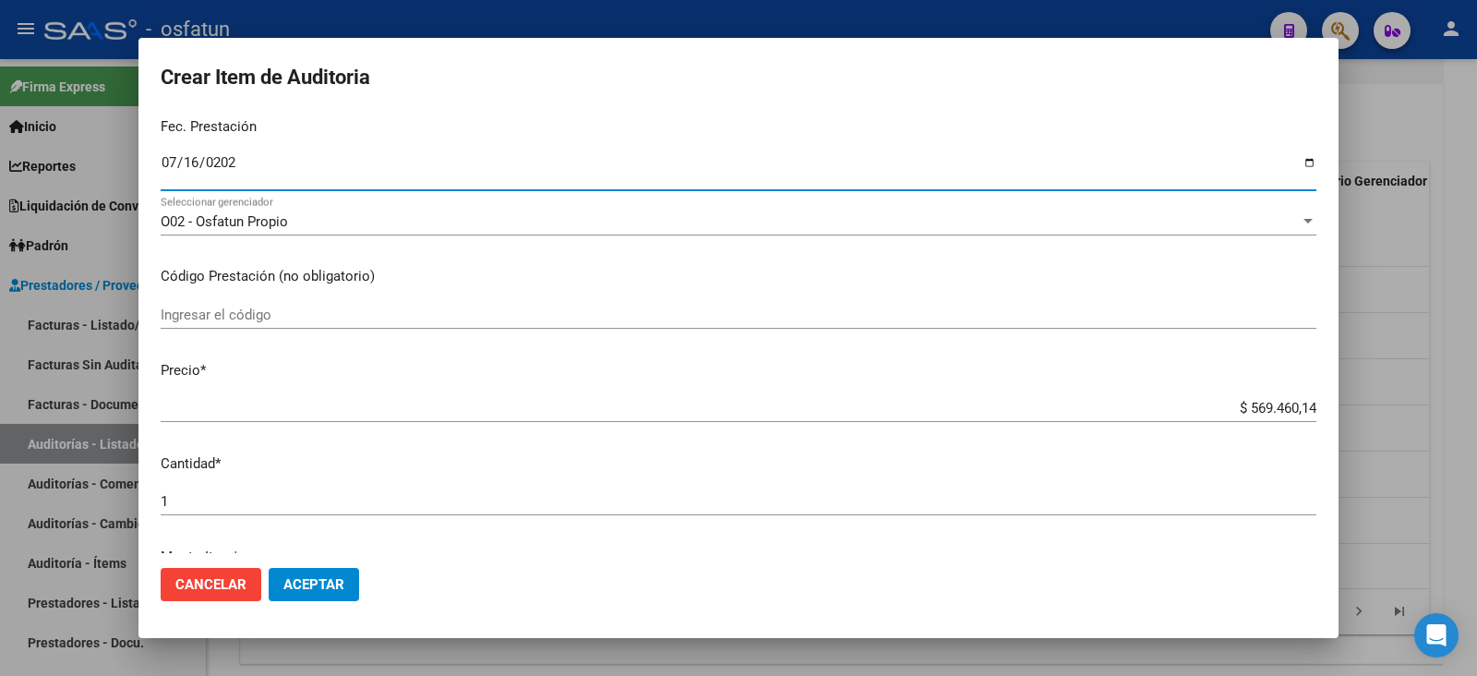
click at [268, 318] on input "Ingresar el código" at bounding box center [739, 314] width 1156 height 17
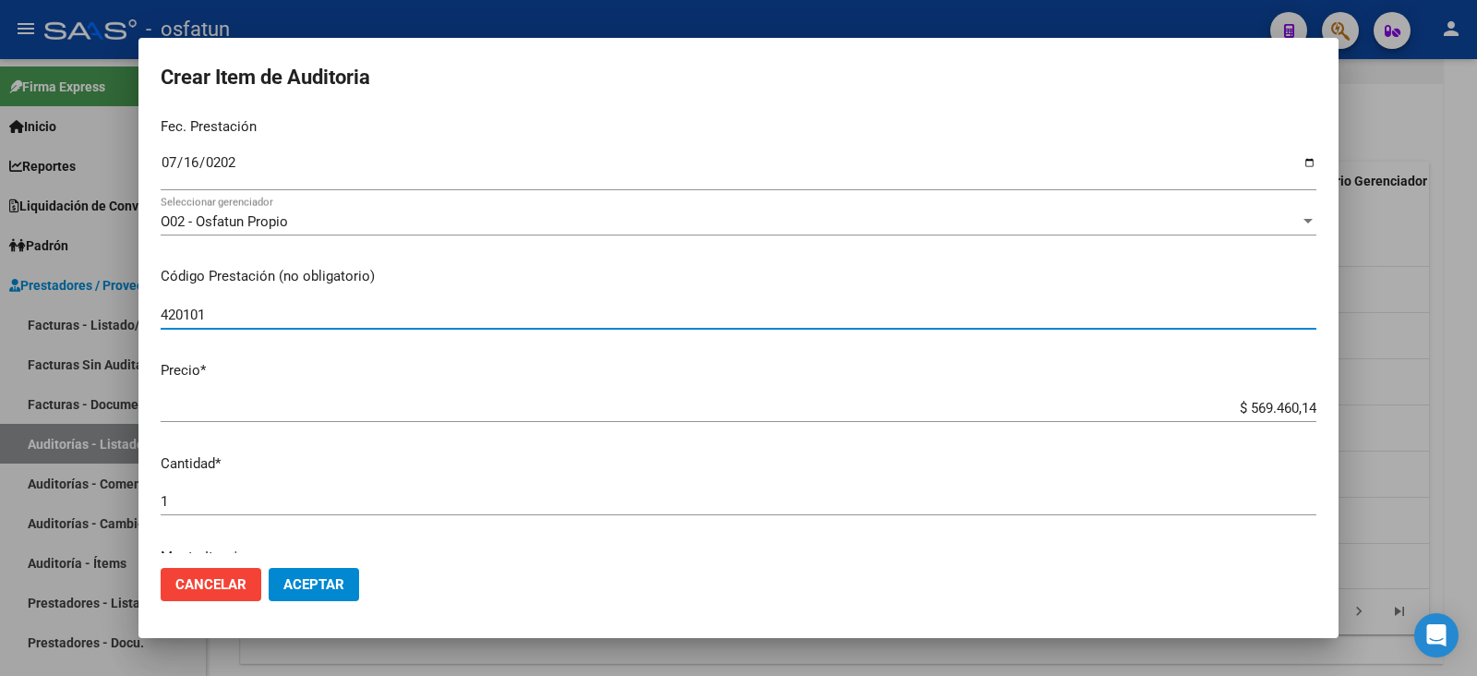
type input "420101"
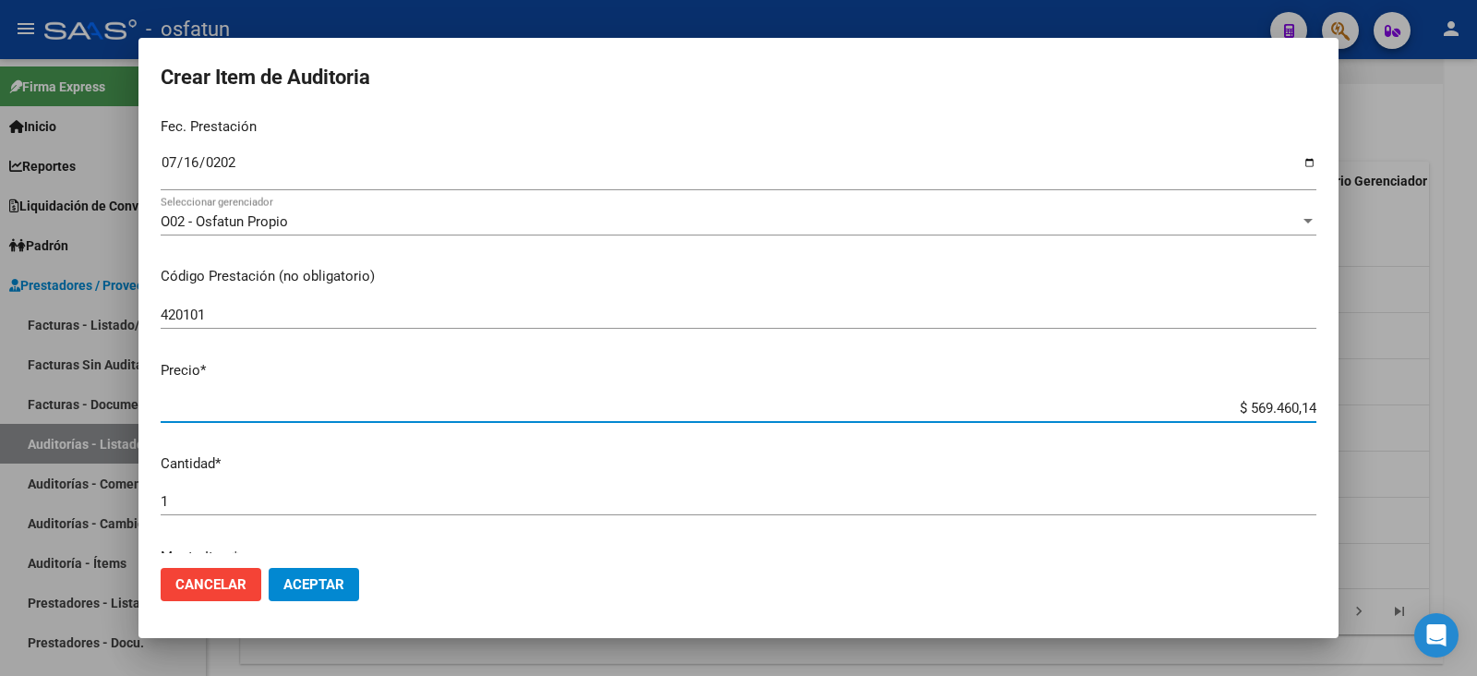
drag, startPoint x: 1232, startPoint y: 406, endPoint x: 1303, endPoint y: 394, distance: 72.1
click at [1303, 394] on mat-dialog-content "17488471 Nro Documento 23174884714 CUIL Afiliado Activo Análisis Afiliado Prest…" at bounding box center [738, 333] width 1200 height 439
type input "$ 0,02"
type input "$ 0,20"
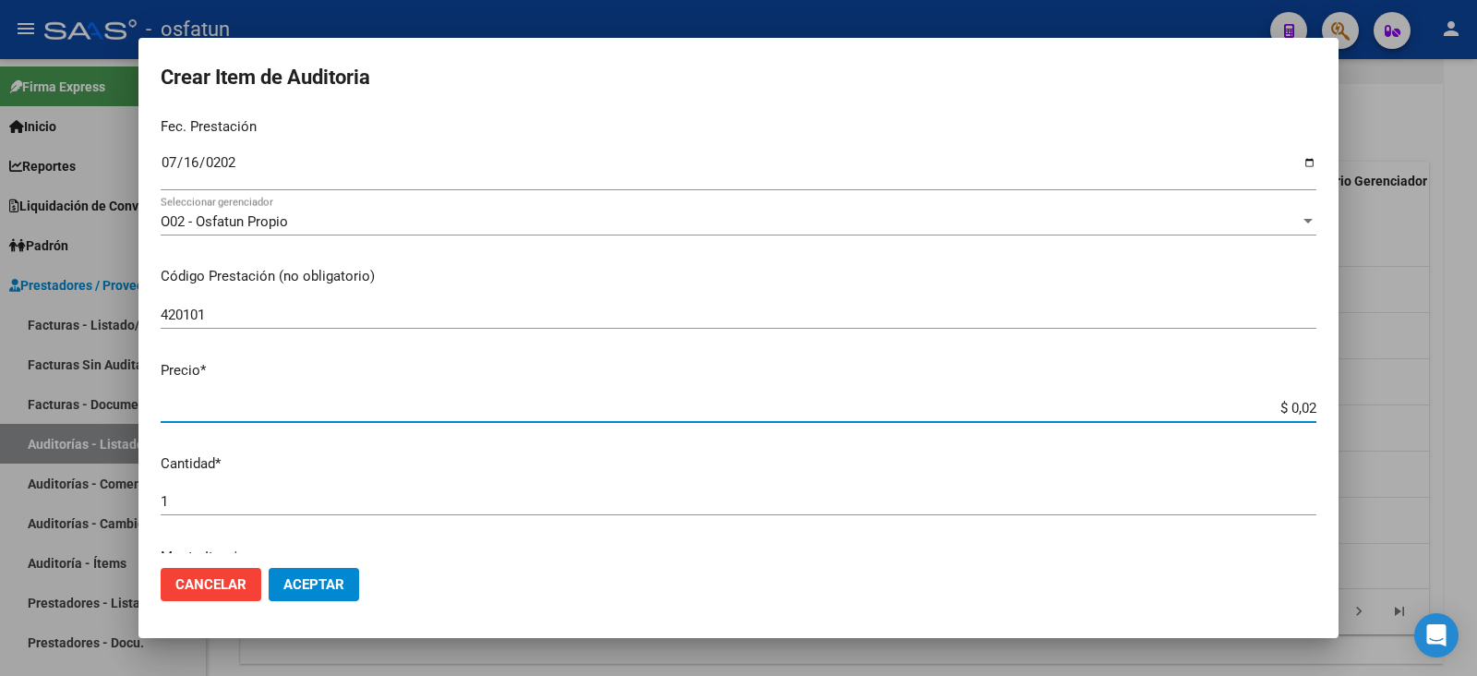
type input "$ 0,20"
type input "$ 2,00"
type input "$ 20,00"
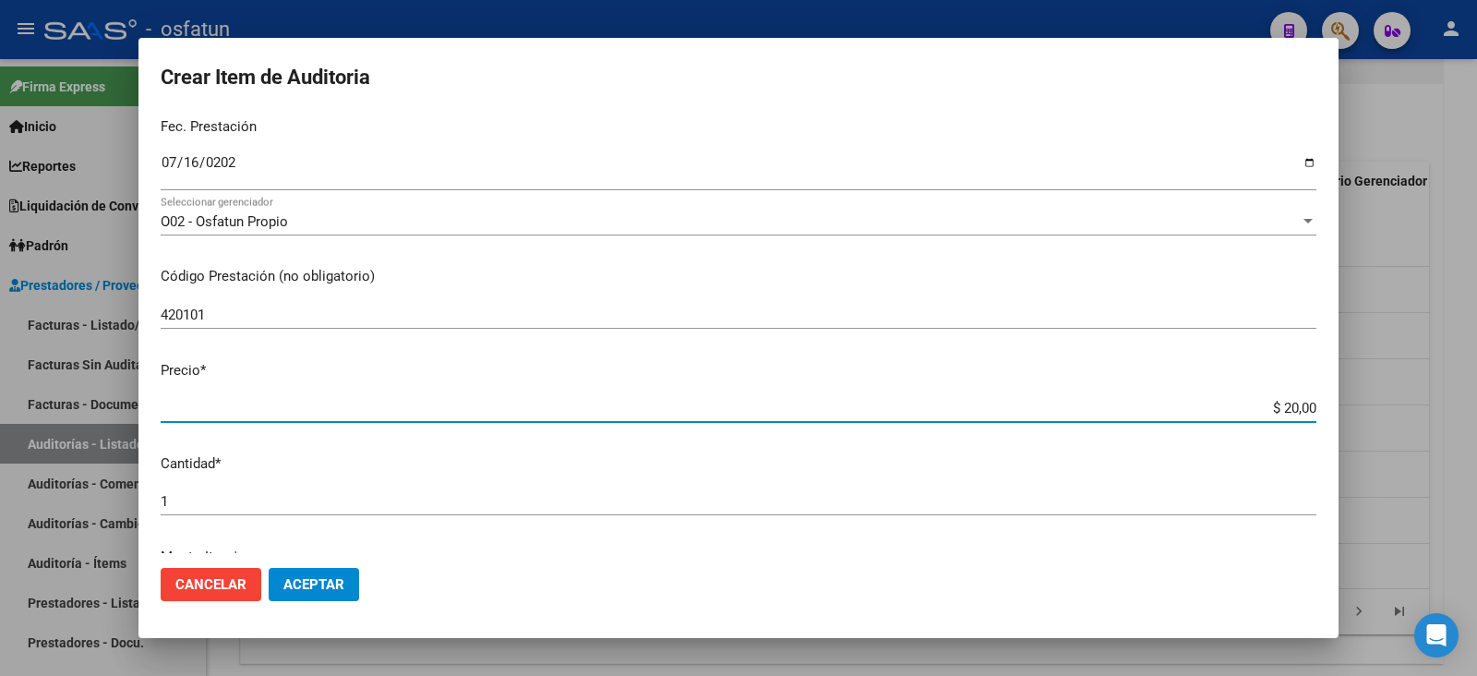
type input "$ 200,00"
type input "$ 2.000,00"
type input "$ 20.000,00"
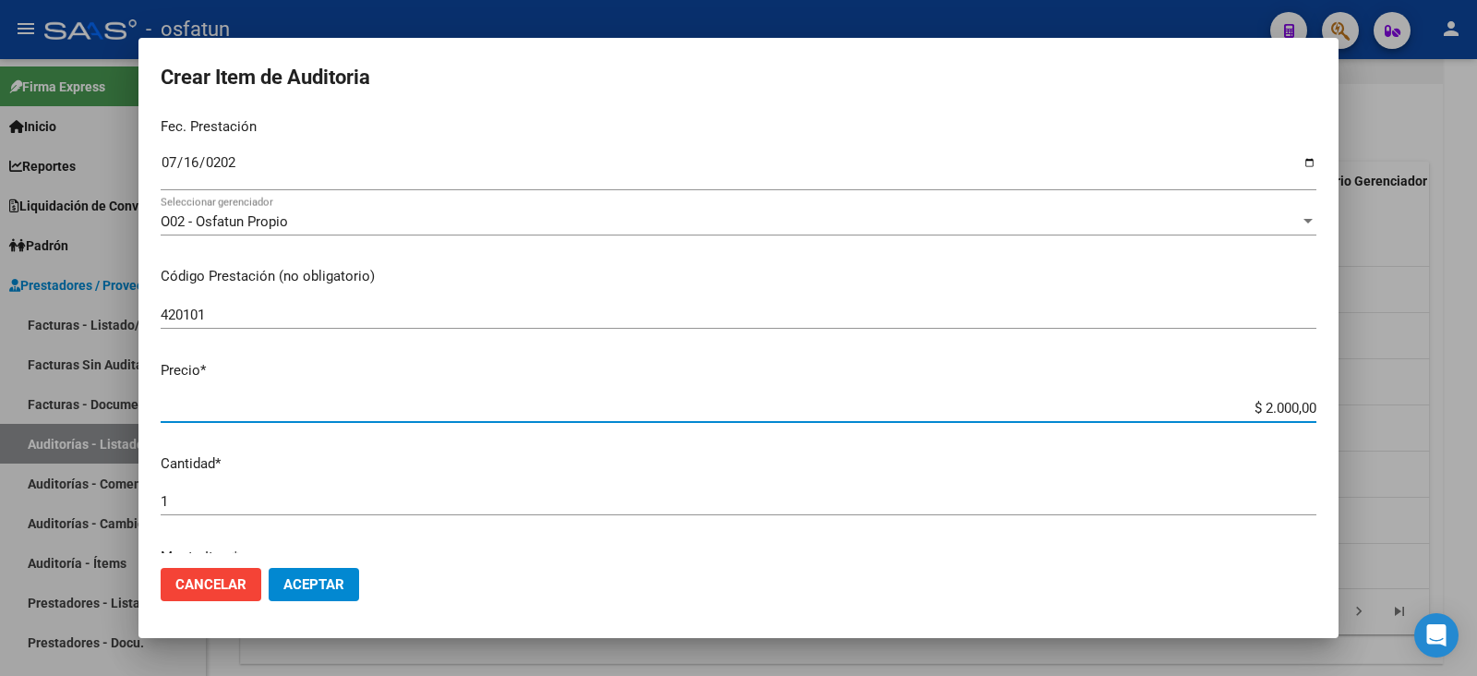
type input "$ 20.000,00"
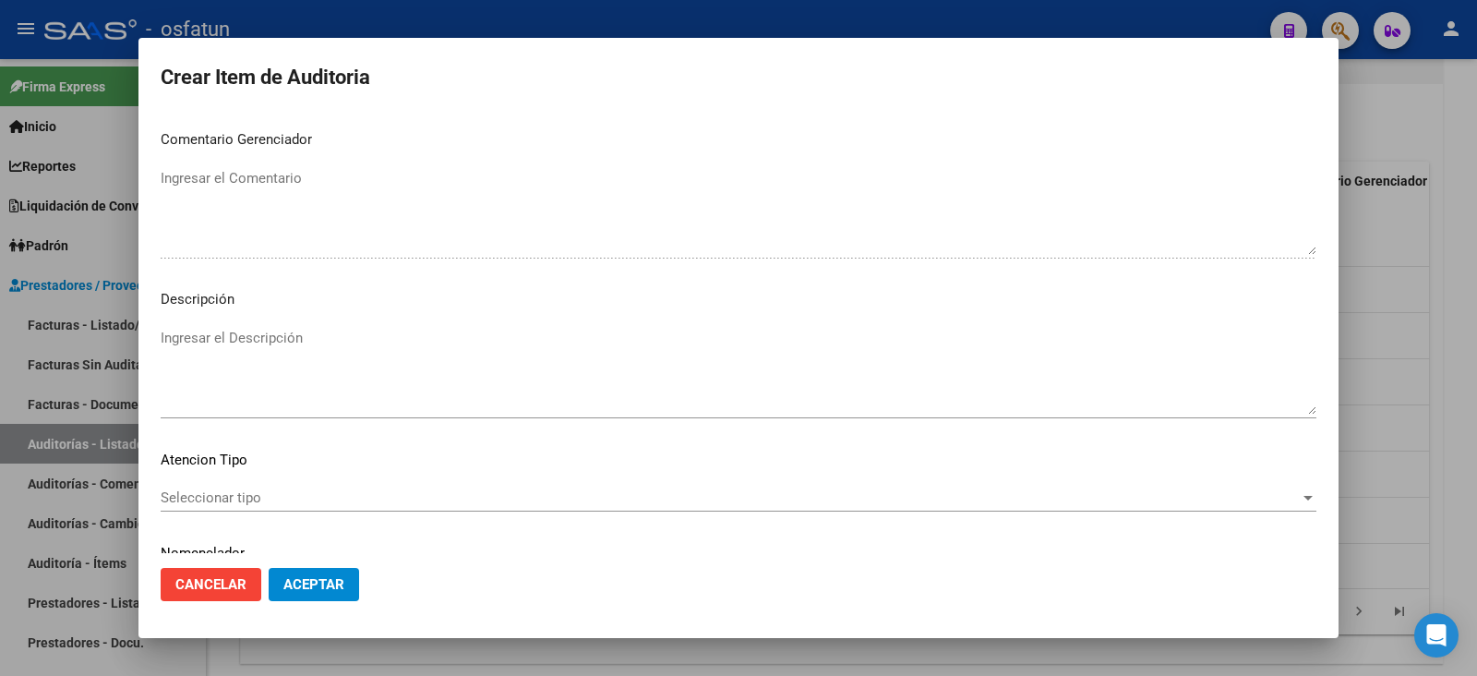
scroll to position [1222, 0]
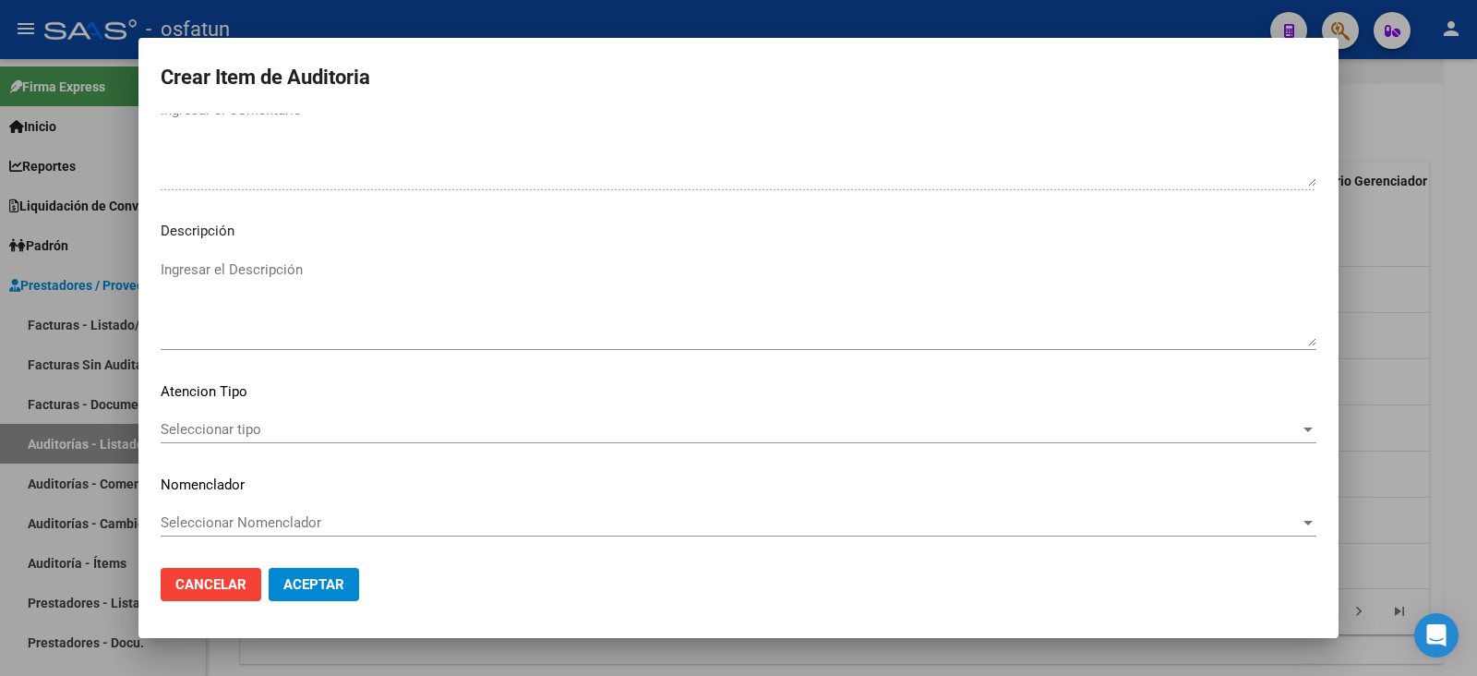
click at [194, 441] on div "Seleccionar tipo Seleccionar tipo" at bounding box center [739, 437] width 1156 height 45
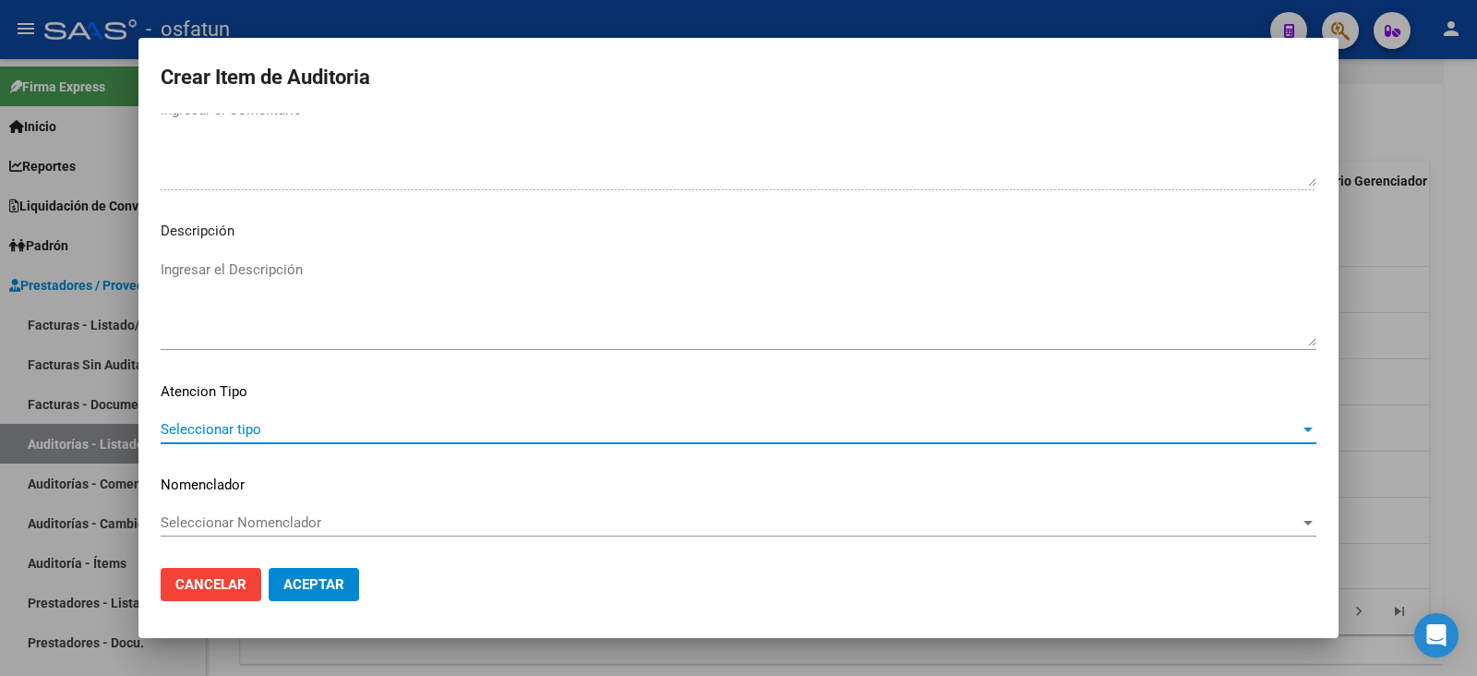
click at [198, 425] on span "Seleccionar tipo" at bounding box center [730, 429] width 1139 height 17
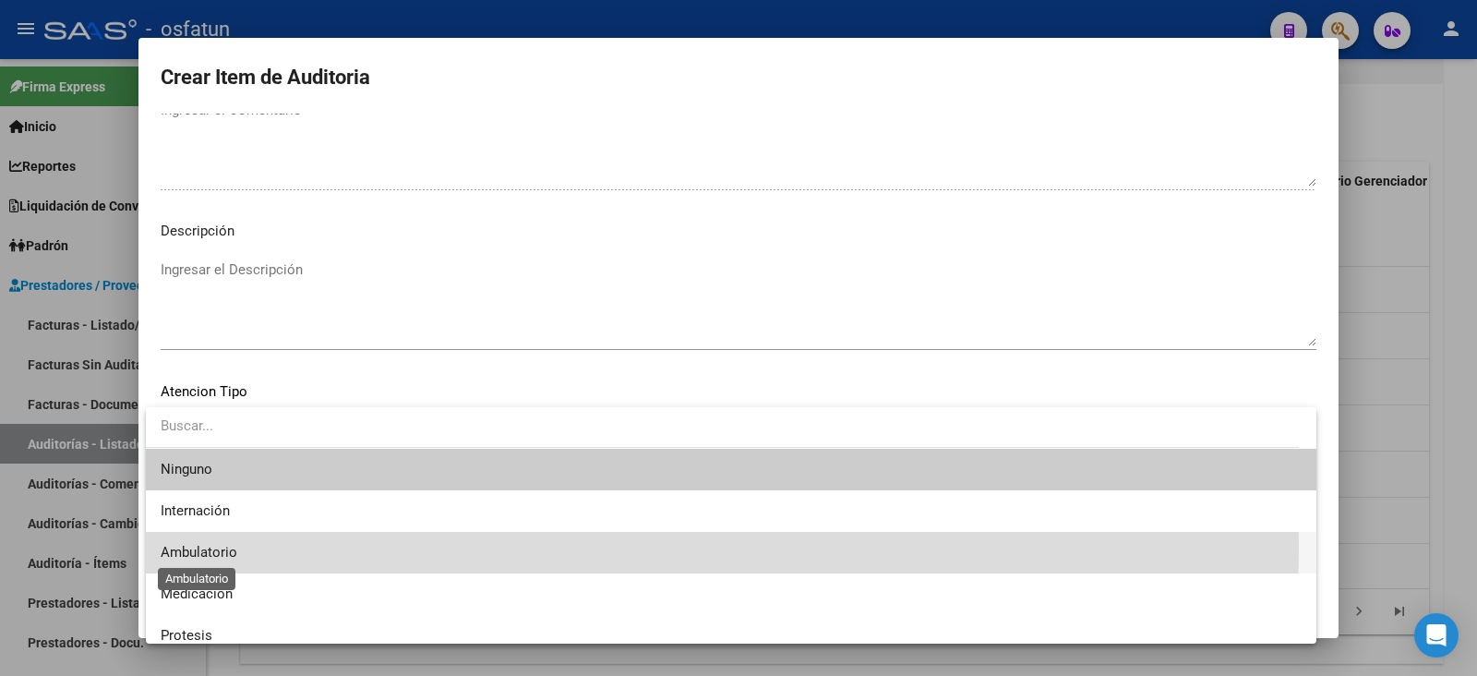
drag, startPoint x: 204, startPoint y: 546, endPoint x: 226, endPoint y: 520, distance: 34.7
click at [205, 546] on span "Ambulatorio" at bounding box center [199, 552] width 77 height 17
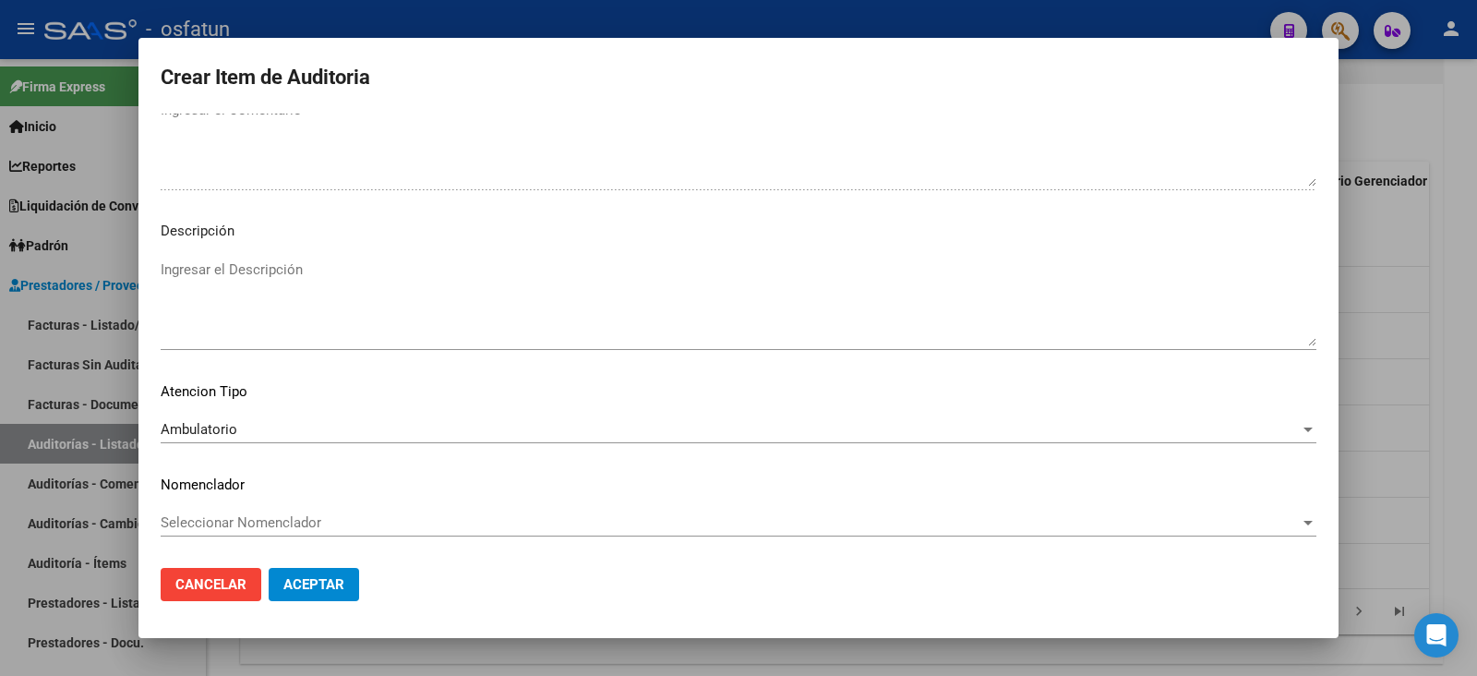
click at [231, 501] on mat-dialog-content "17488471 Nro Documento 23174884714 CUIL Afiliado Activo Análisis Afiliado Prest…" at bounding box center [738, 333] width 1200 height 439
click at [229, 510] on div "Seleccionar Nomenclador Seleccionar Nomenclador" at bounding box center [739, 523] width 1156 height 28
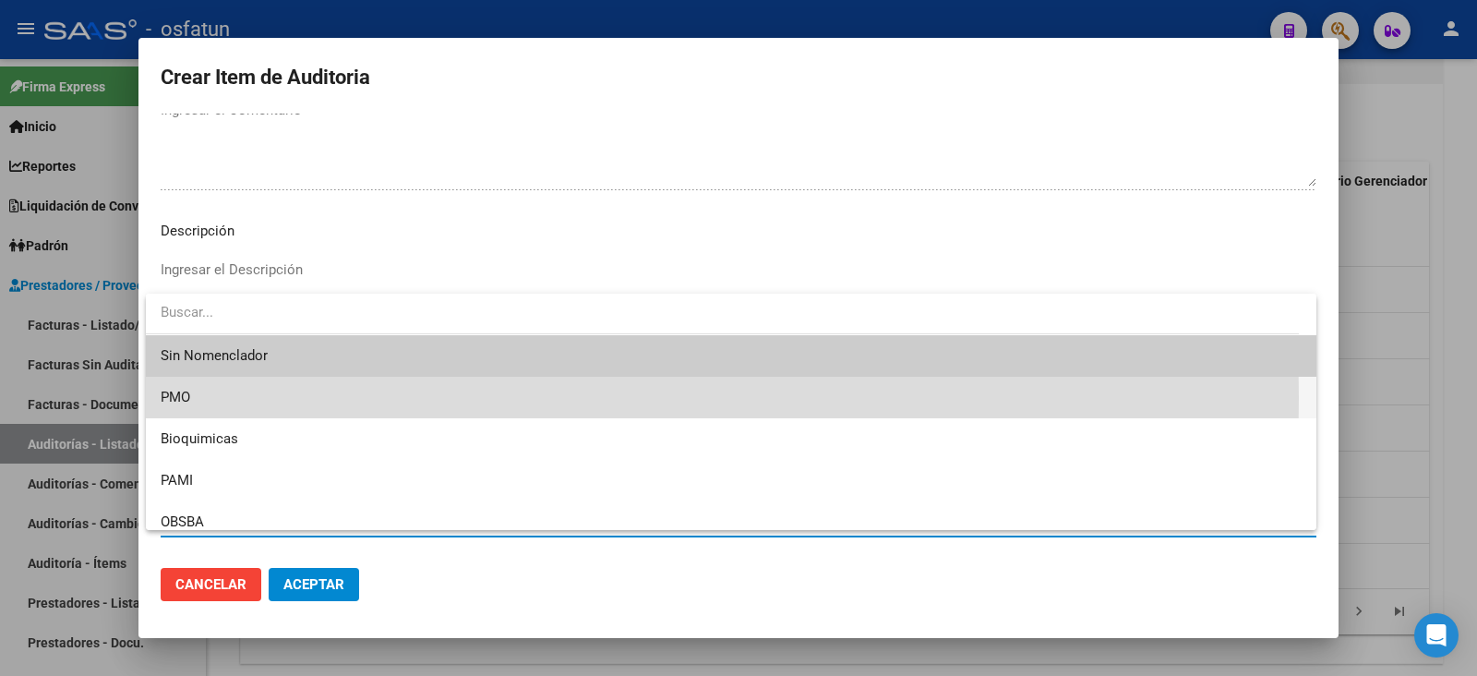
click at [217, 398] on span "PMO" at bounding box center [731, 398] width 1141 height 42
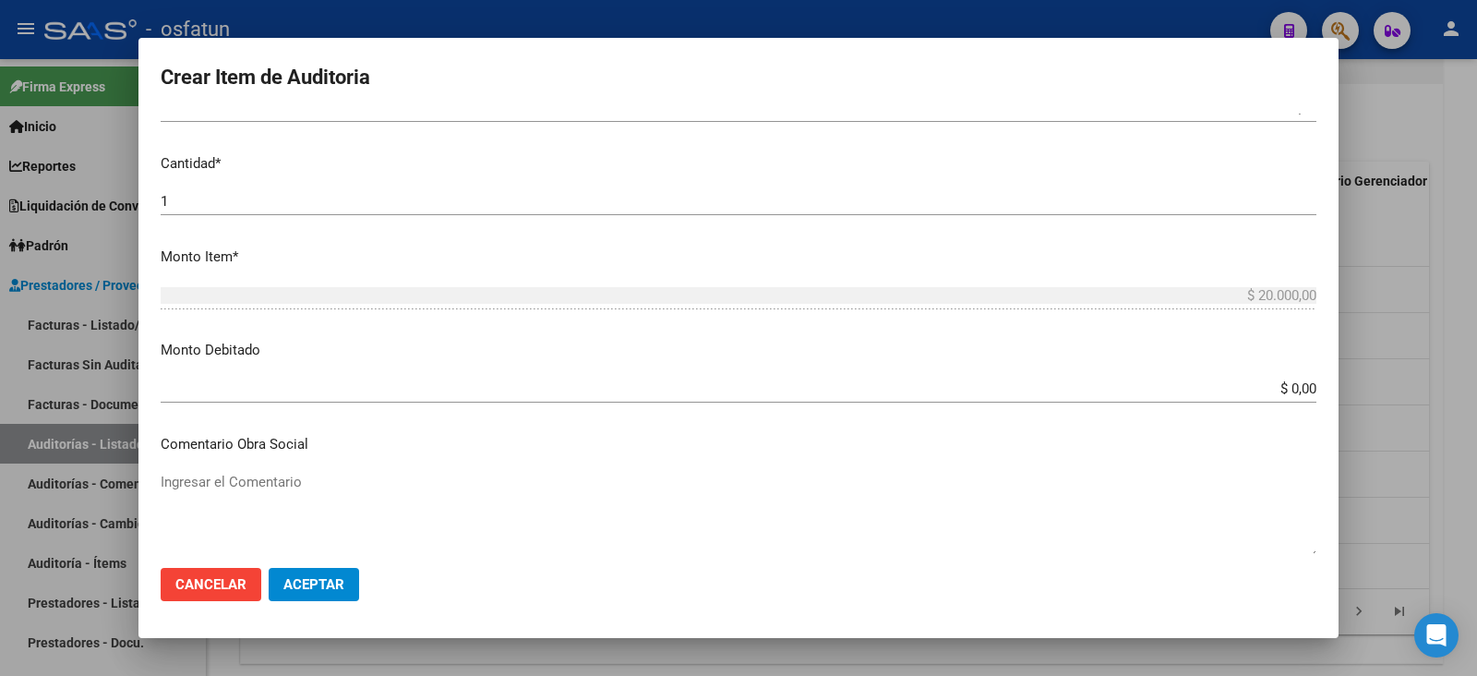
scroll to position [184, 0]
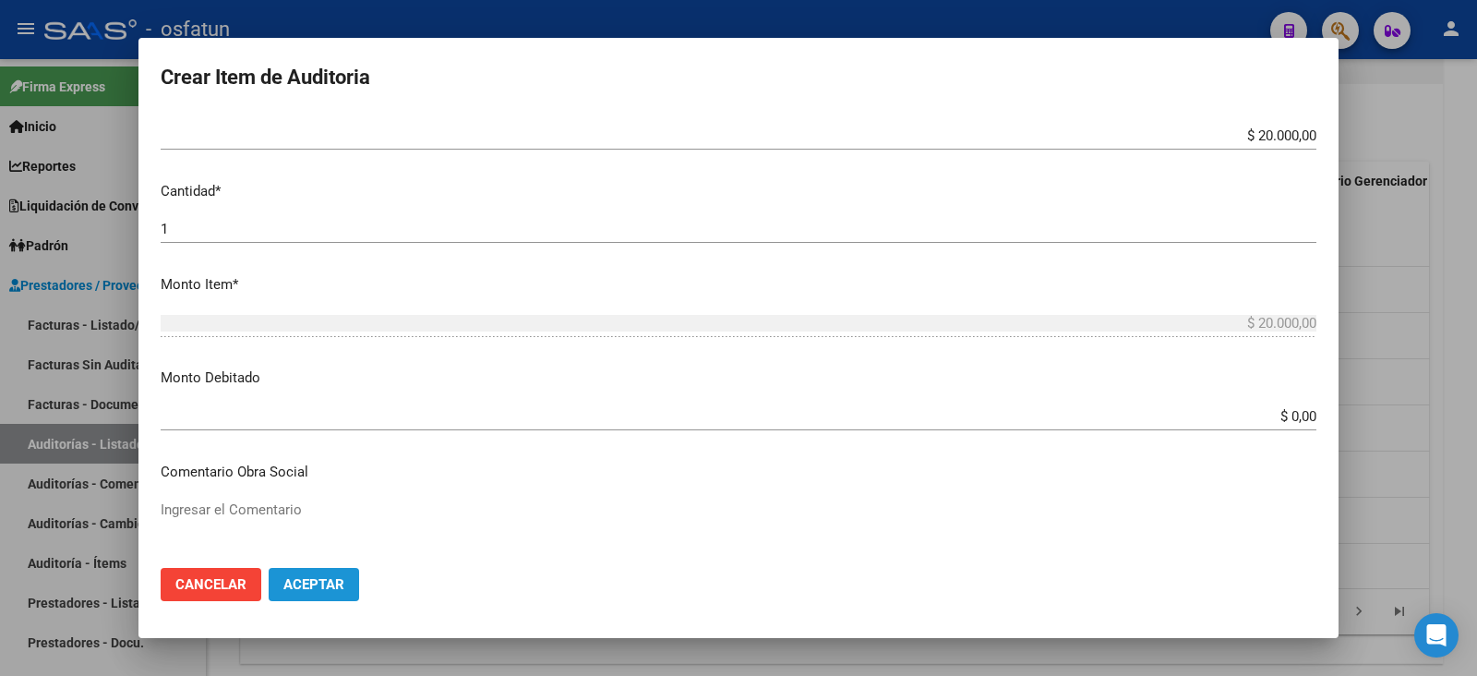
click at [309, 588] on span "Aceptar" at bounding box center [313, 584] width 61 height 17
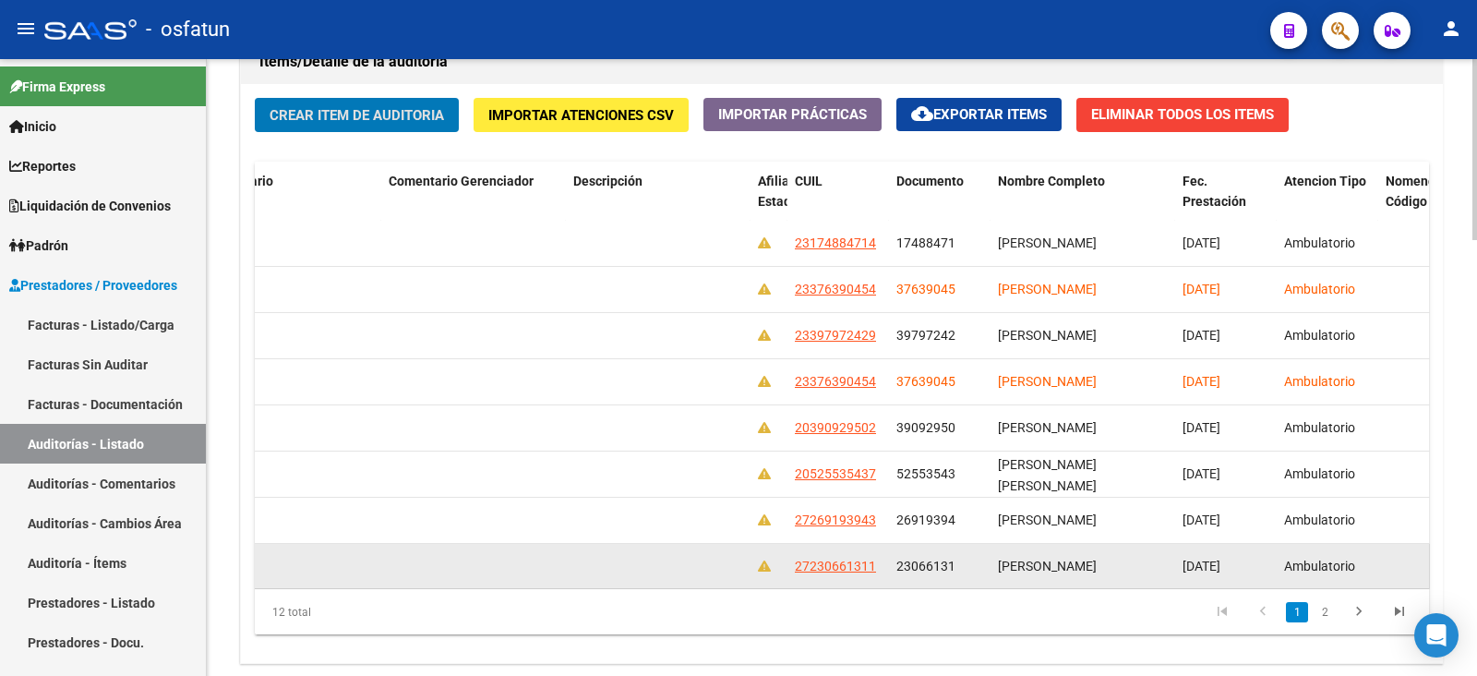
scroll to position [0, 894]
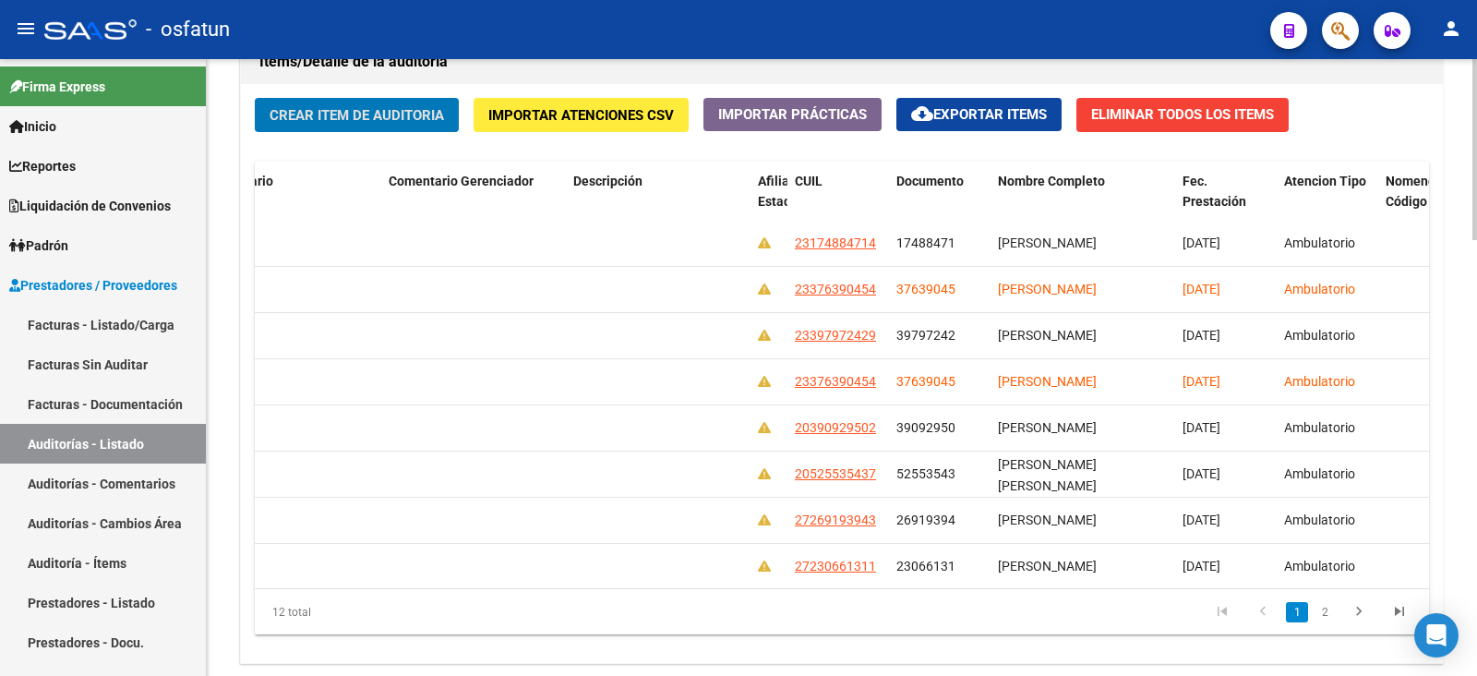
click at [342, 88] on div "Crear Item de Auditoria Importar Atenciones CSV Importar Prácticas cloud_downlo…" at bounding box center [842, 373] width 1202 height 579
click at [343, 107] on span "Crear Item de Auditoria" at bounding box center [357, 115] width 174 height 17
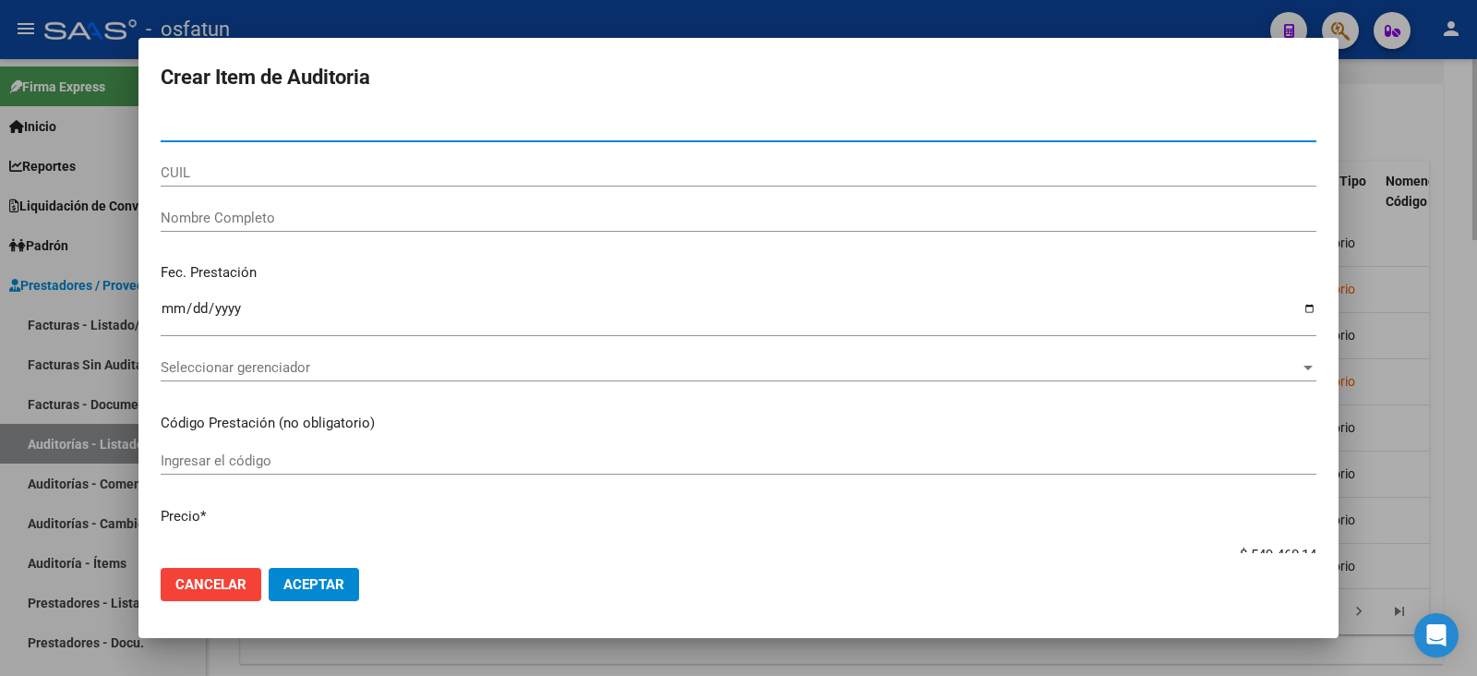
paste input "20688370"
type input "20688370"
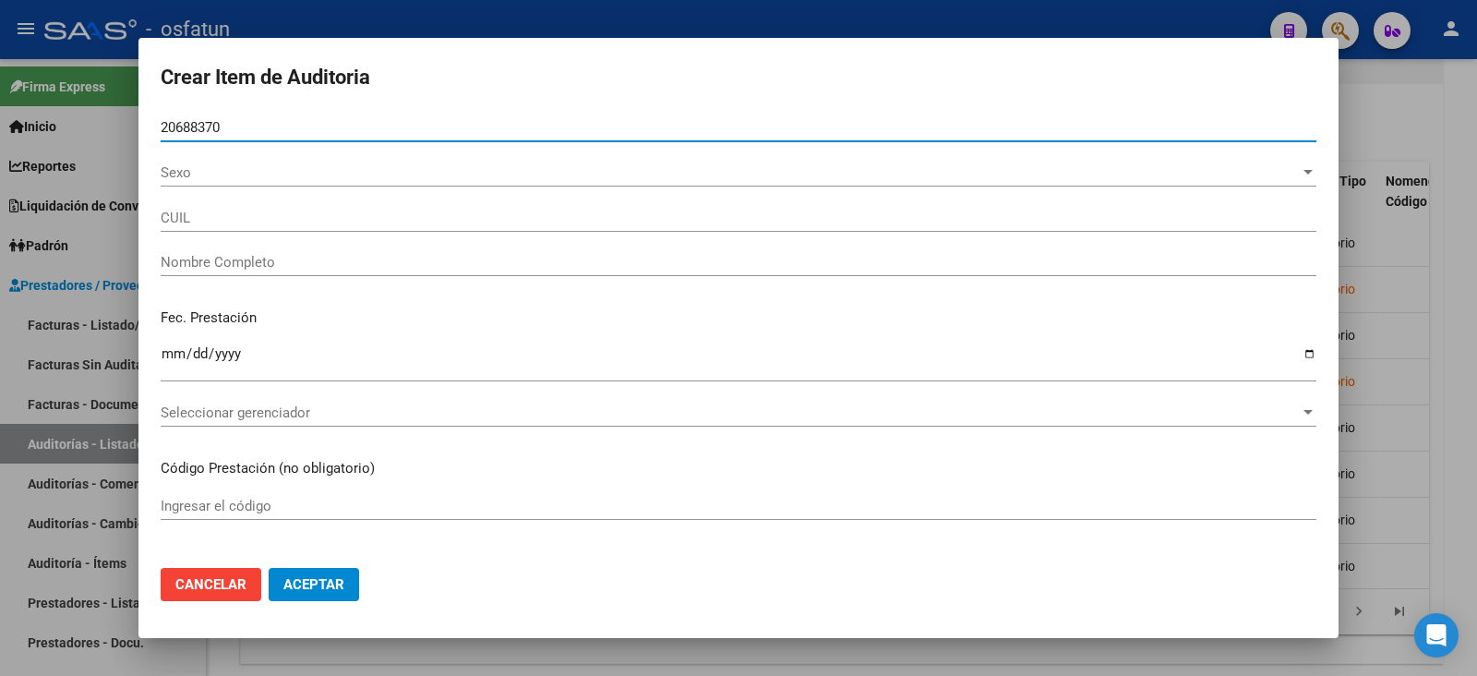
type input "20206883708"
type input "PALLERO FLAVIO MARCELO"
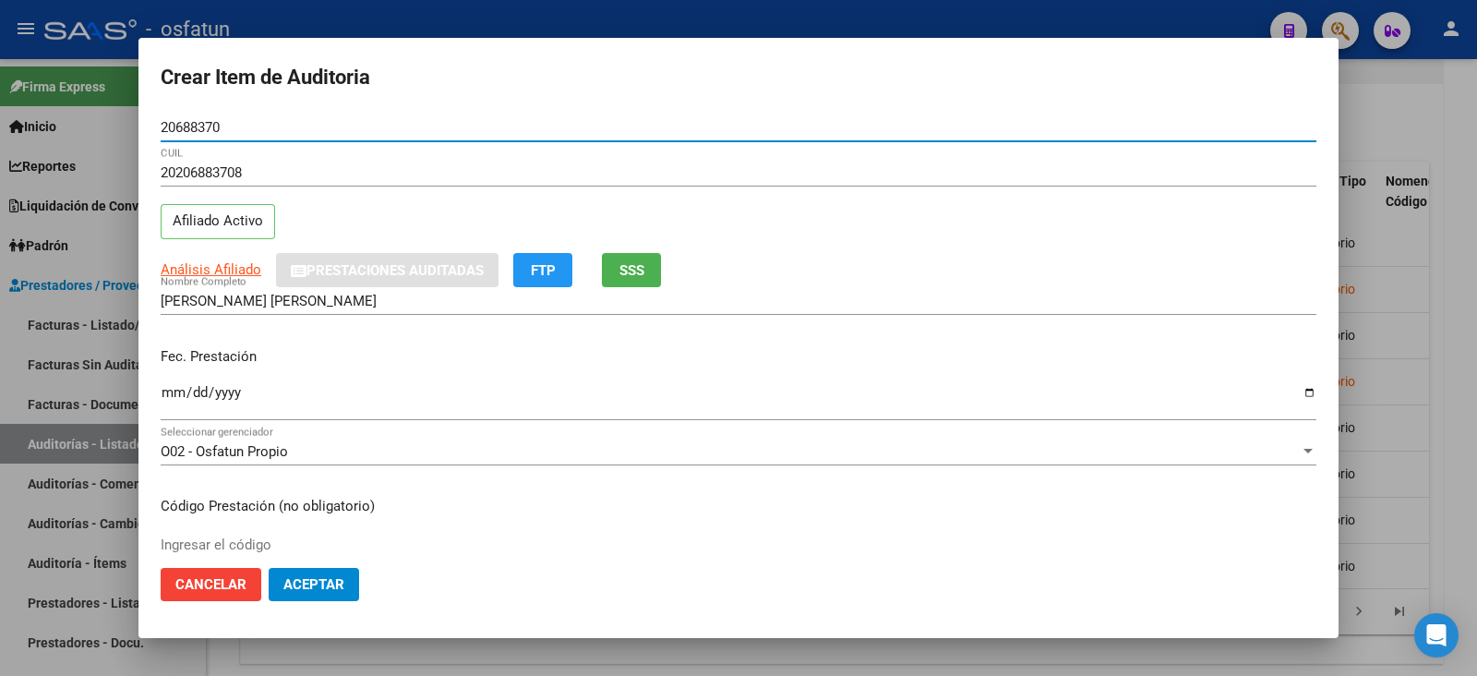
type input "20688370"
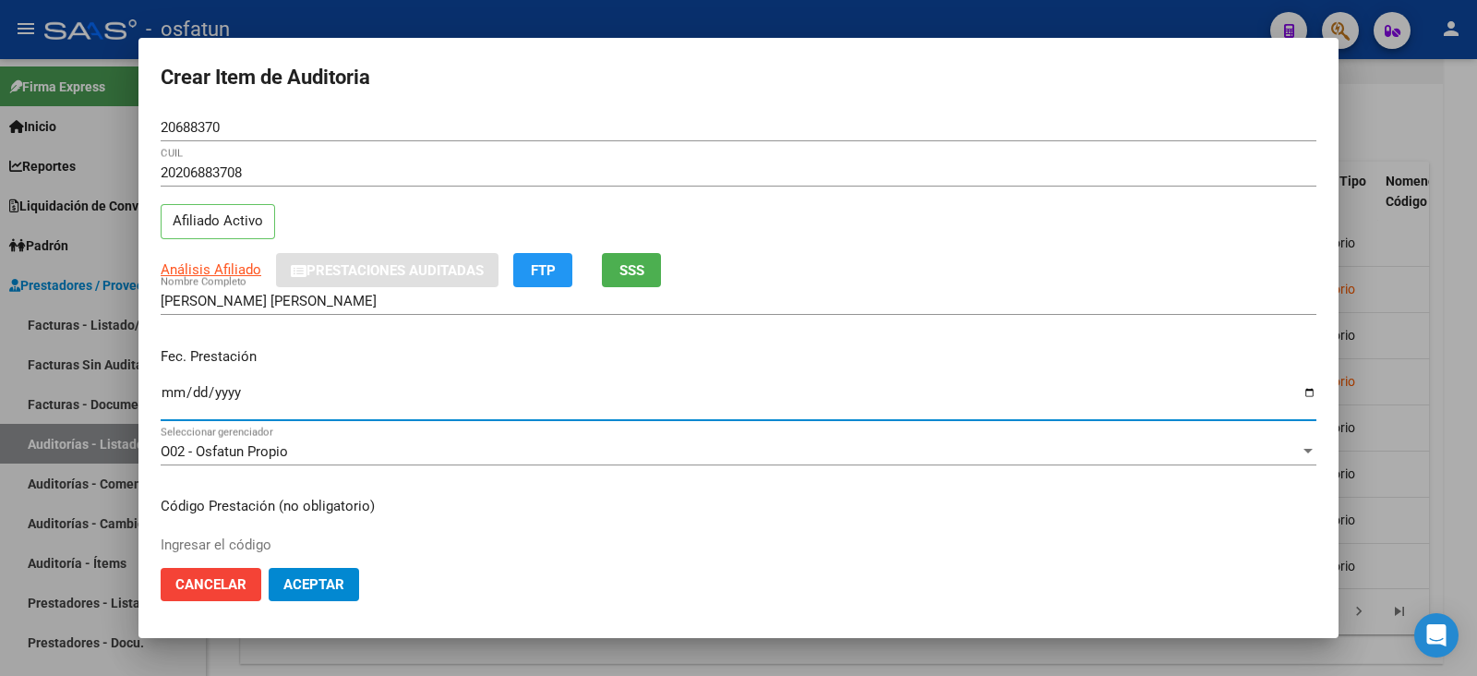
click at [162, 390] on input "Ingresar la fecha" at bounding box center [739, 400] width 1156 height 30
type input "2025-07-16"
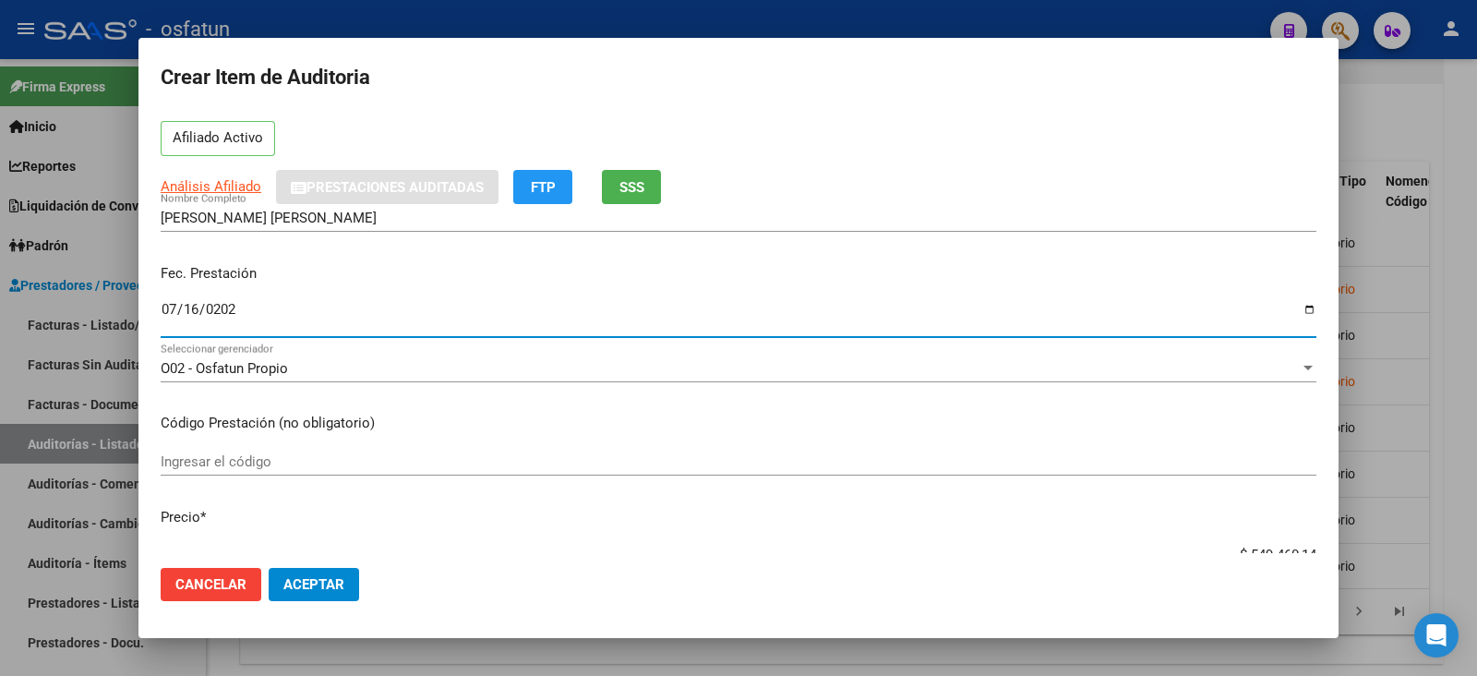
scroll to position [114, 0]
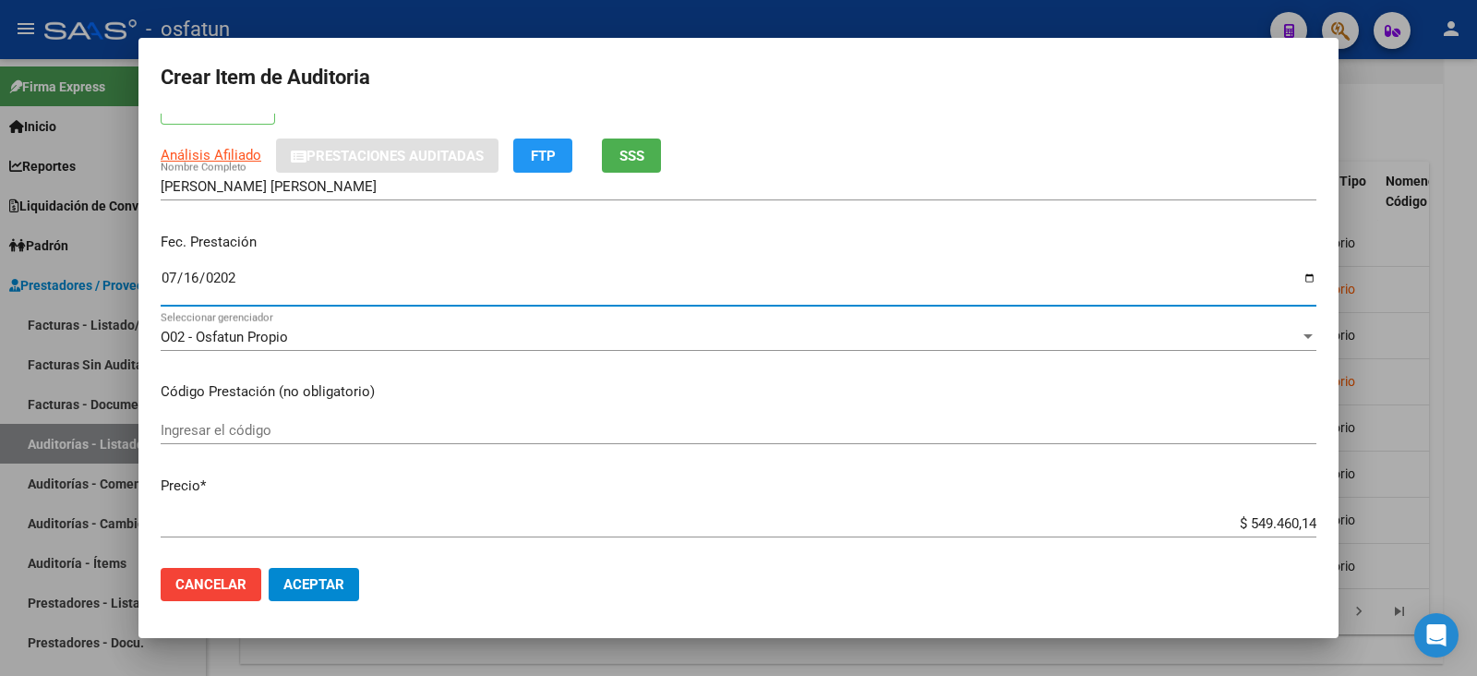
click at [217, 430] on input "Ingresar el código" at bounding box center [739, 430] width 1156 height 17
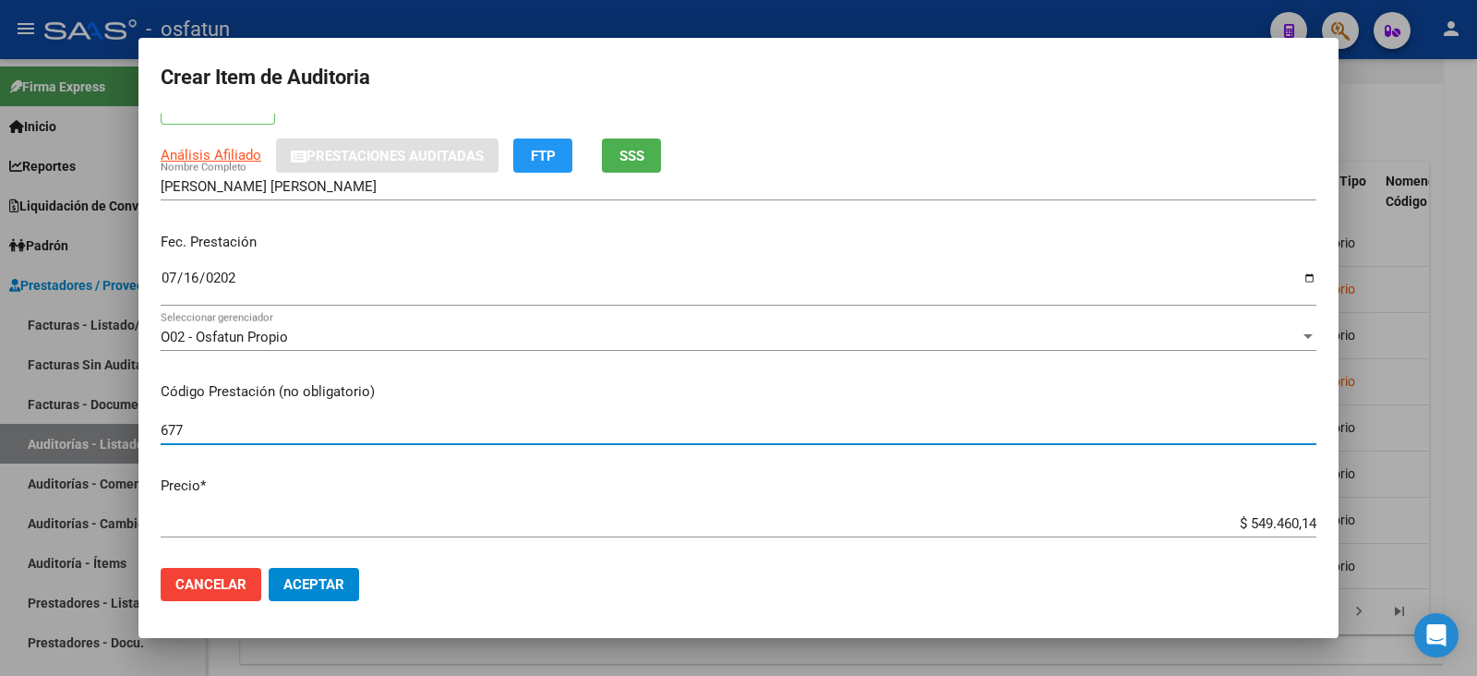
type input "677"
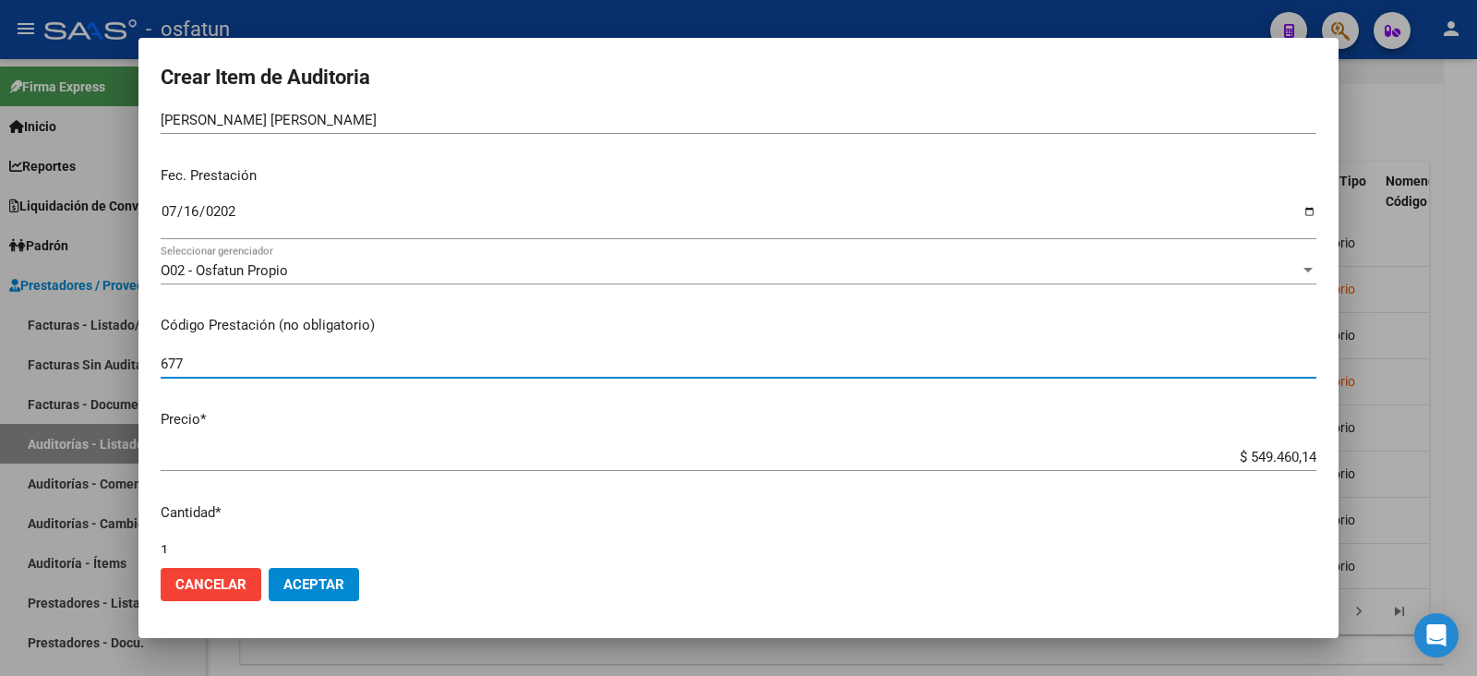
scroll to position [230, 0]
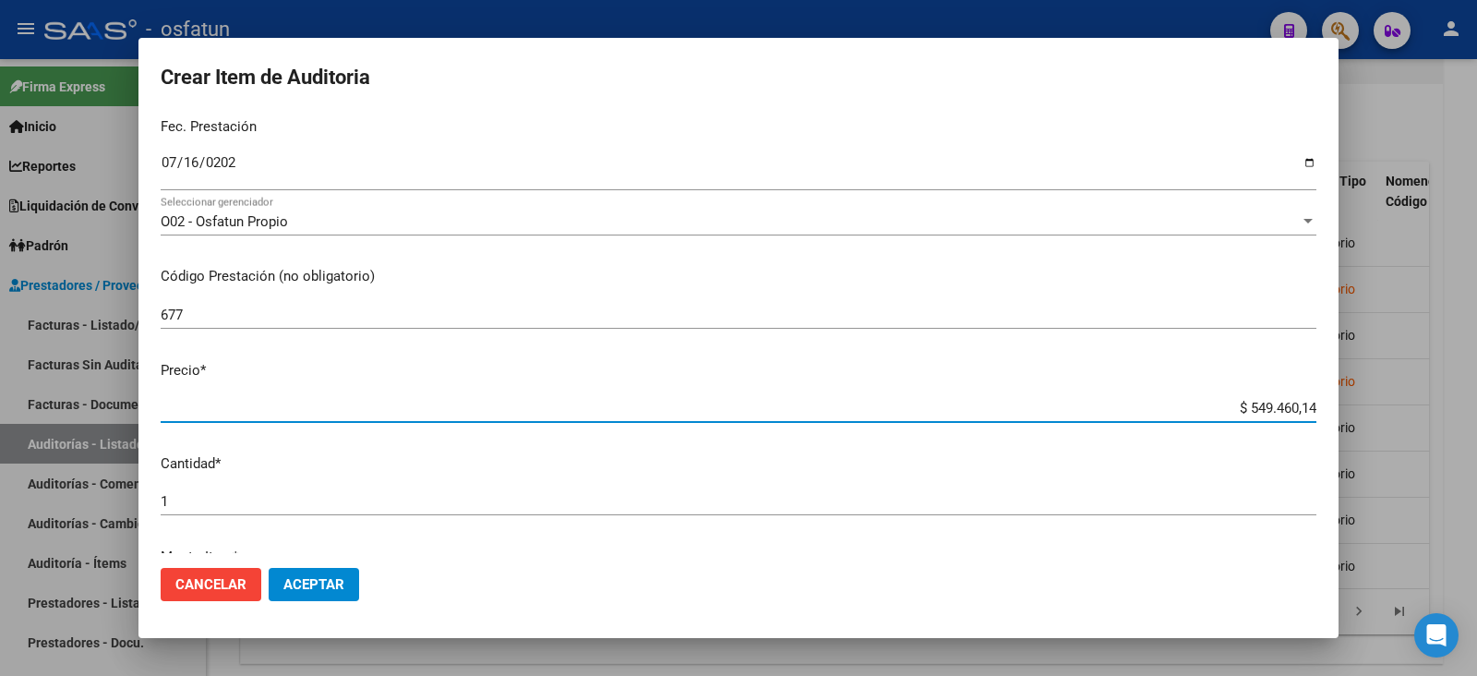
drag, startPoint x: 1233, startPoint y: 405, endPoint x: 1315, endPoint y: 410, distance: 82.3
click at [1315, 410] on mat-dialog-content "20688370 Nro Documento 20206883708 CUIL Afiliado Activo Análisis Afiliado Prest…" at bounding box center [738, 333] width 1200 height 439
paste input "2056,89"
type input "$ 52.056,89"
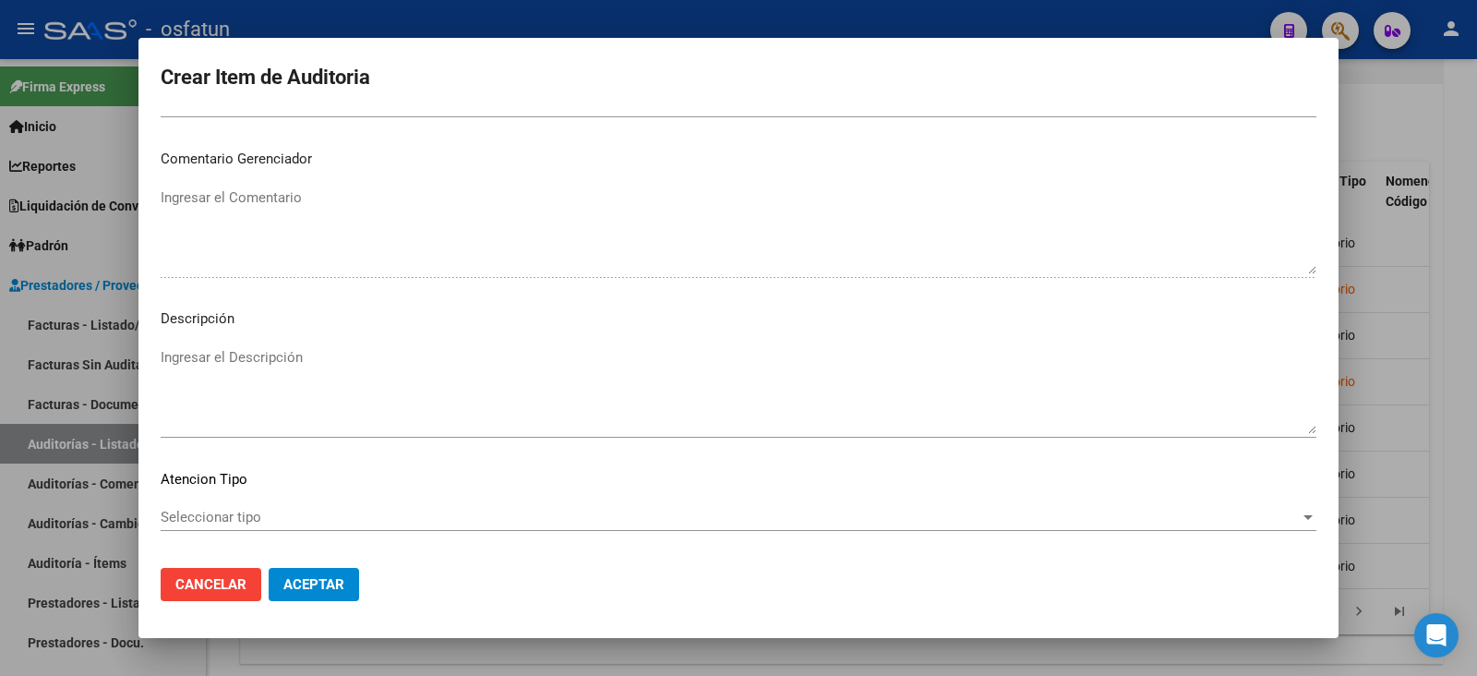
scroll to position [1222, 0]
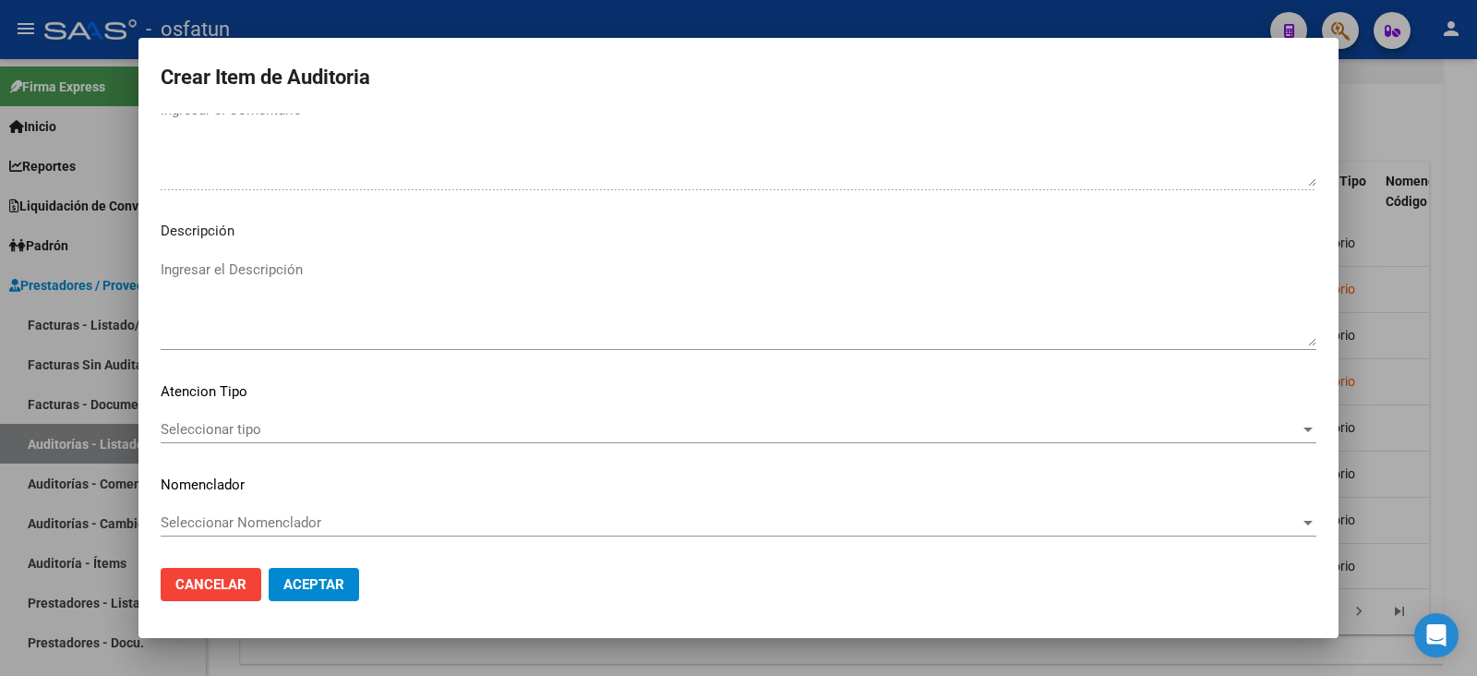
type input "$ 52.056,89"
click at [246, 417] on div "Seleccionar tipo Seleccionar tipo" at bounding box center [739, 429] width 1156 height 28
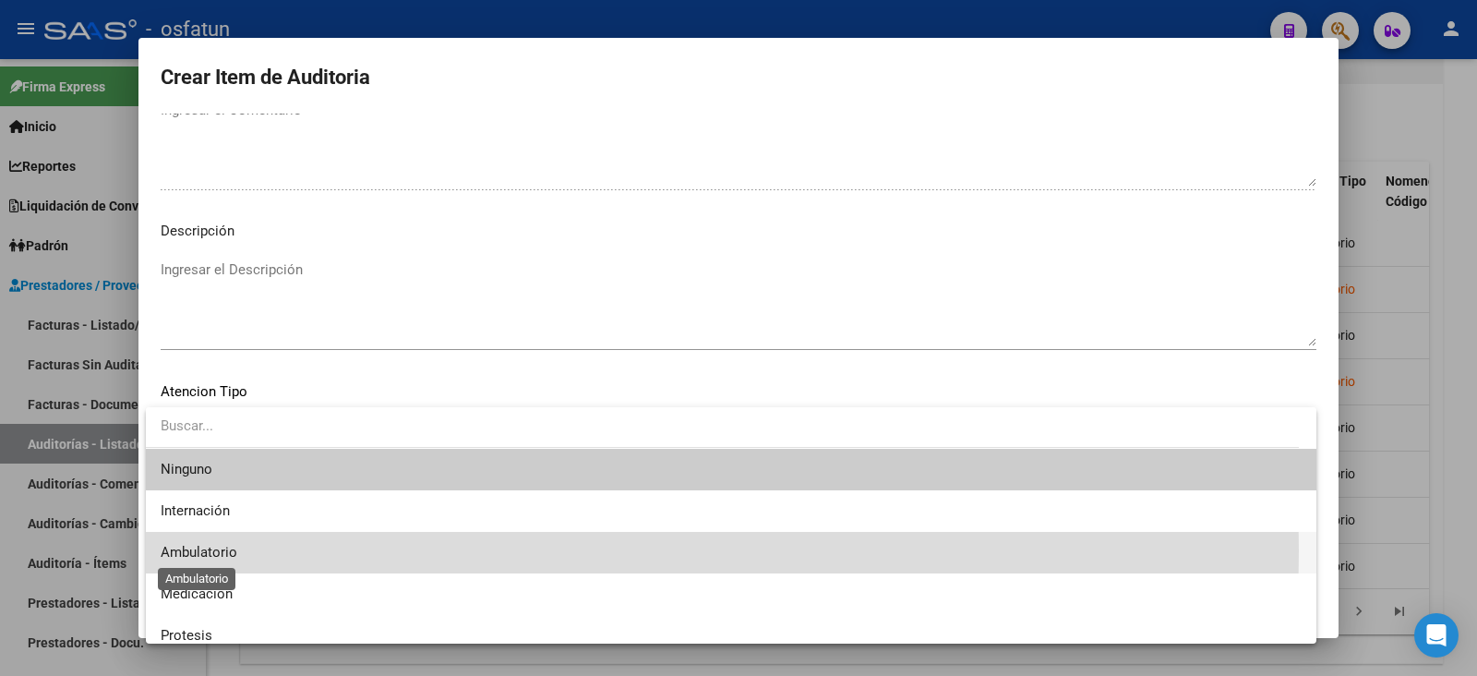
click at [221, 550] on span "Ambulatorio" at bounding box center [199, 552] width 77 height 17
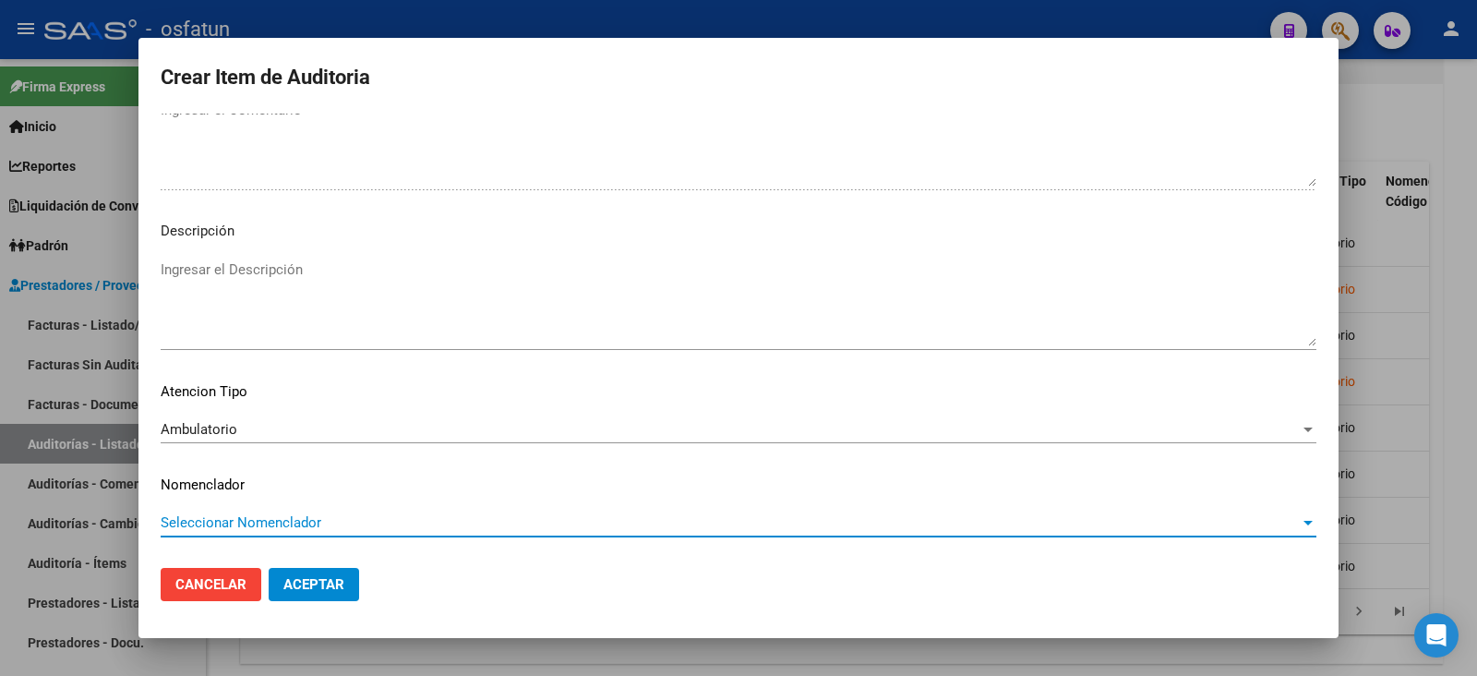
click at [236, 522] on span "Seleccionar Nomenclador" at bounding box center [730, 522] width 1139 height 17
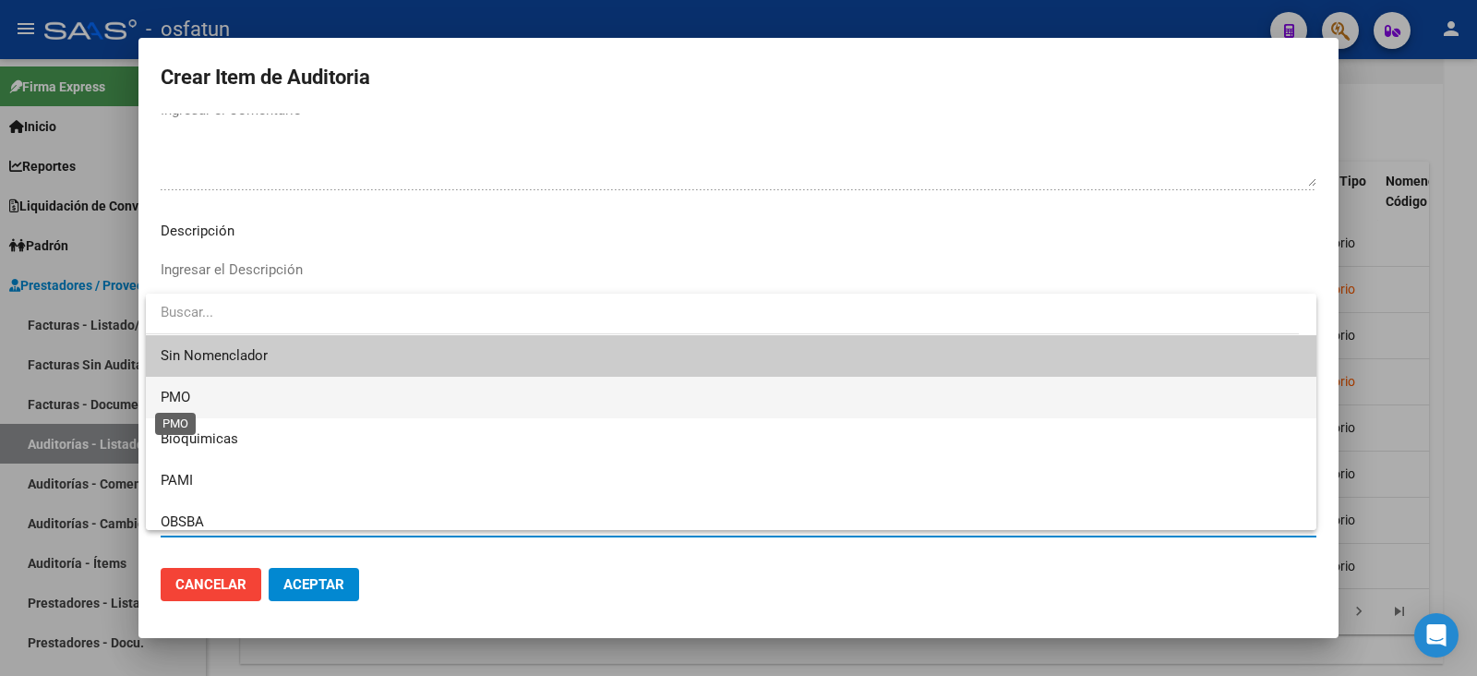
click at [185, 401] on span "PMO" at bounding box center [176, 397] width 30 height 17
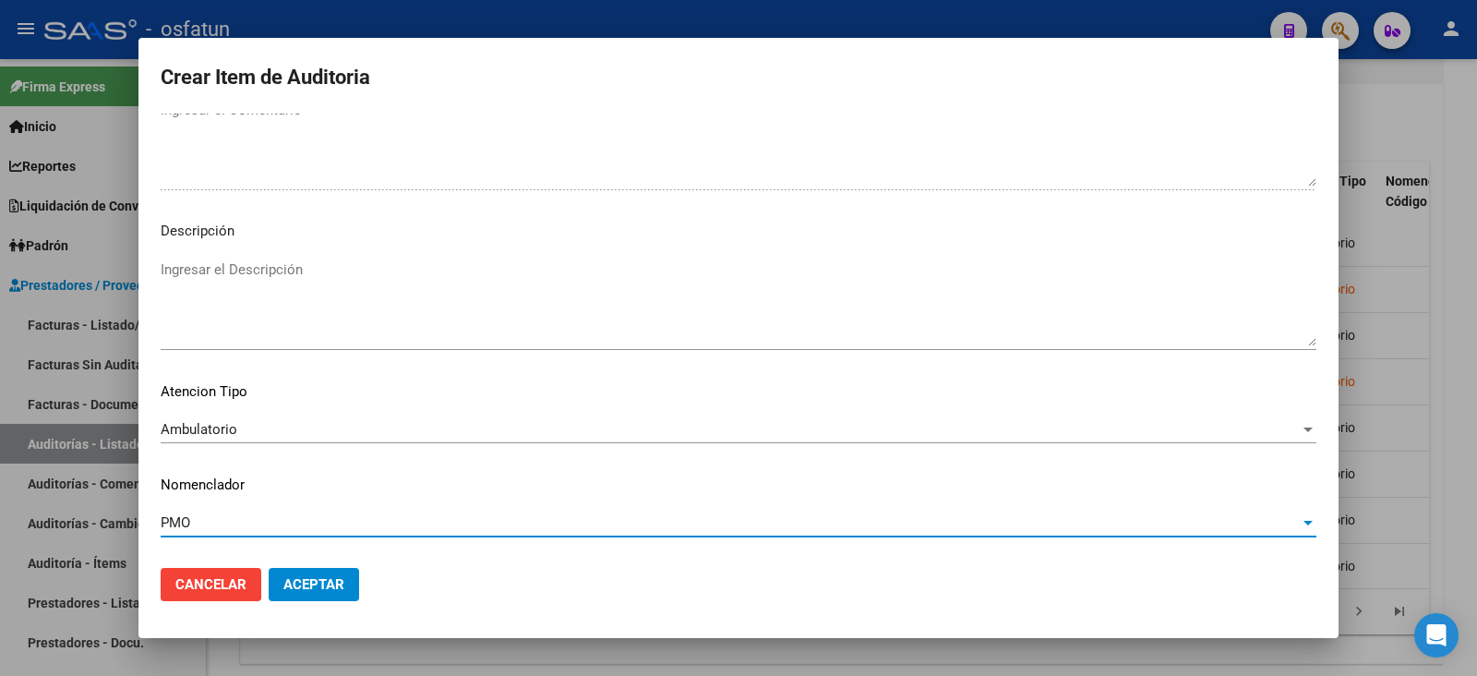
click at [340, 584] on span "Aceptar" at bounding box center [313, 584] width 61 height 17
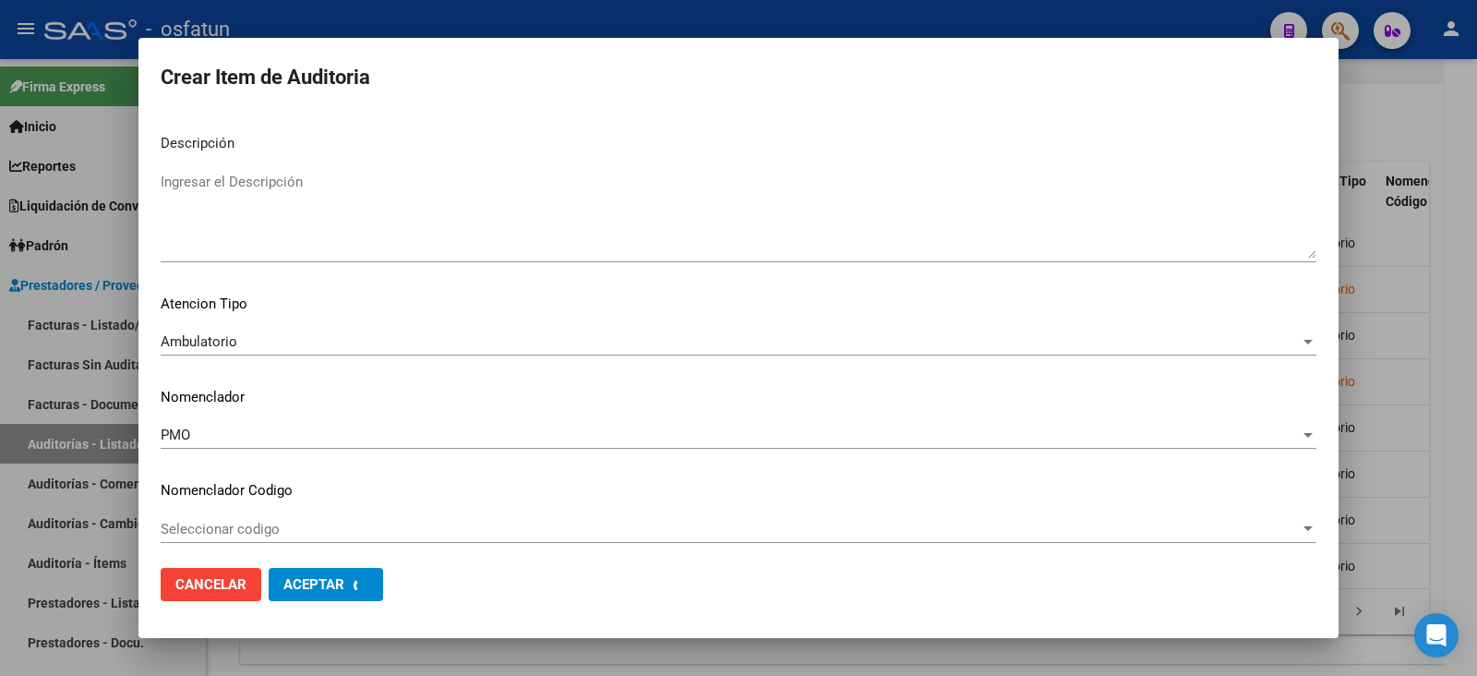
scroll to position [1315, 0]
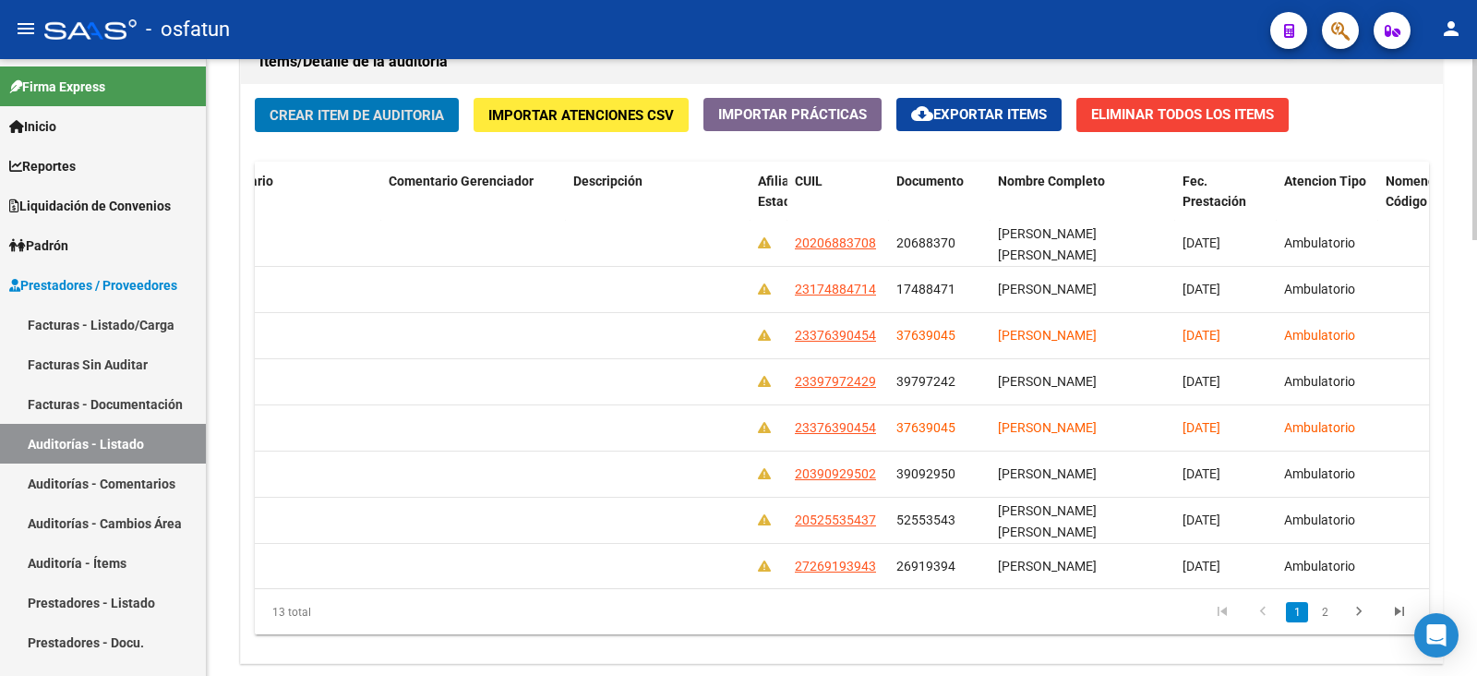
click at [347, 107] on span "Crear Item de Auditoria" at bounding box center [357, 115] width 174 height 17
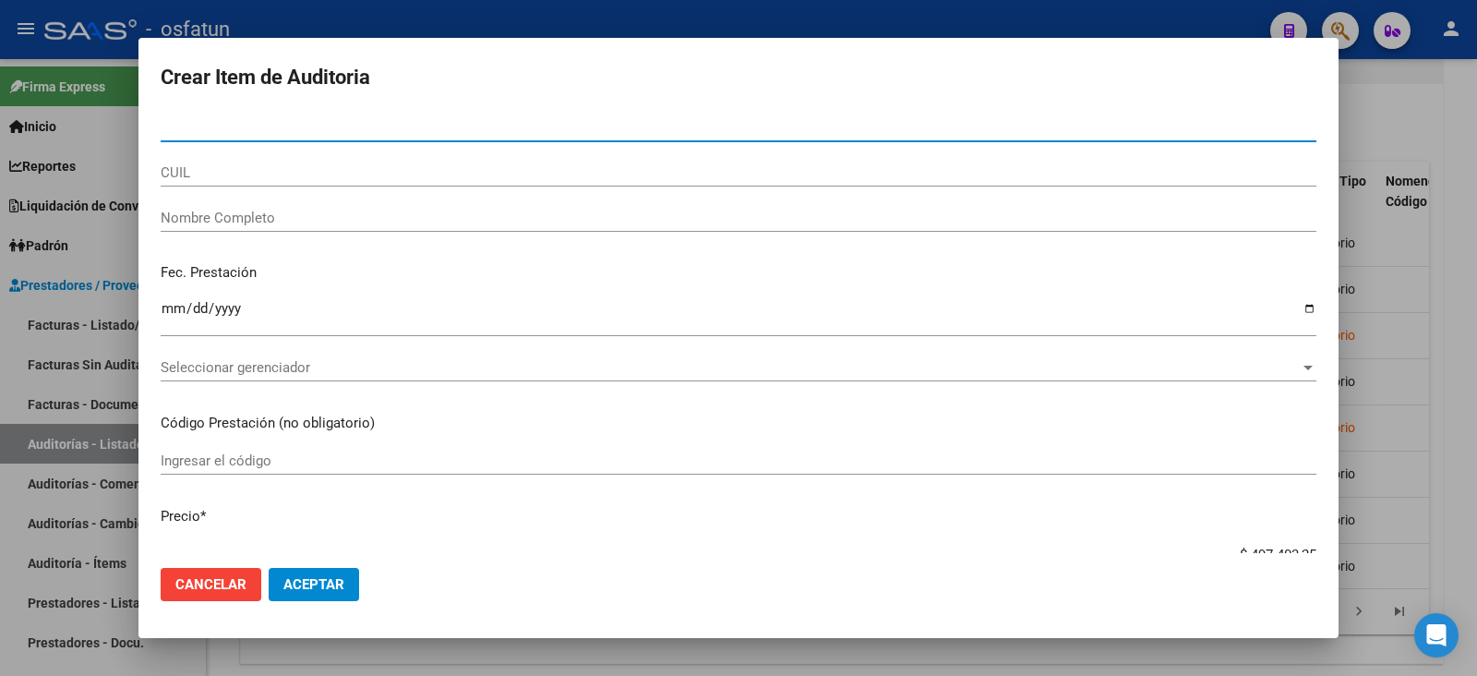
paste input "48150348"
type input "48150348"
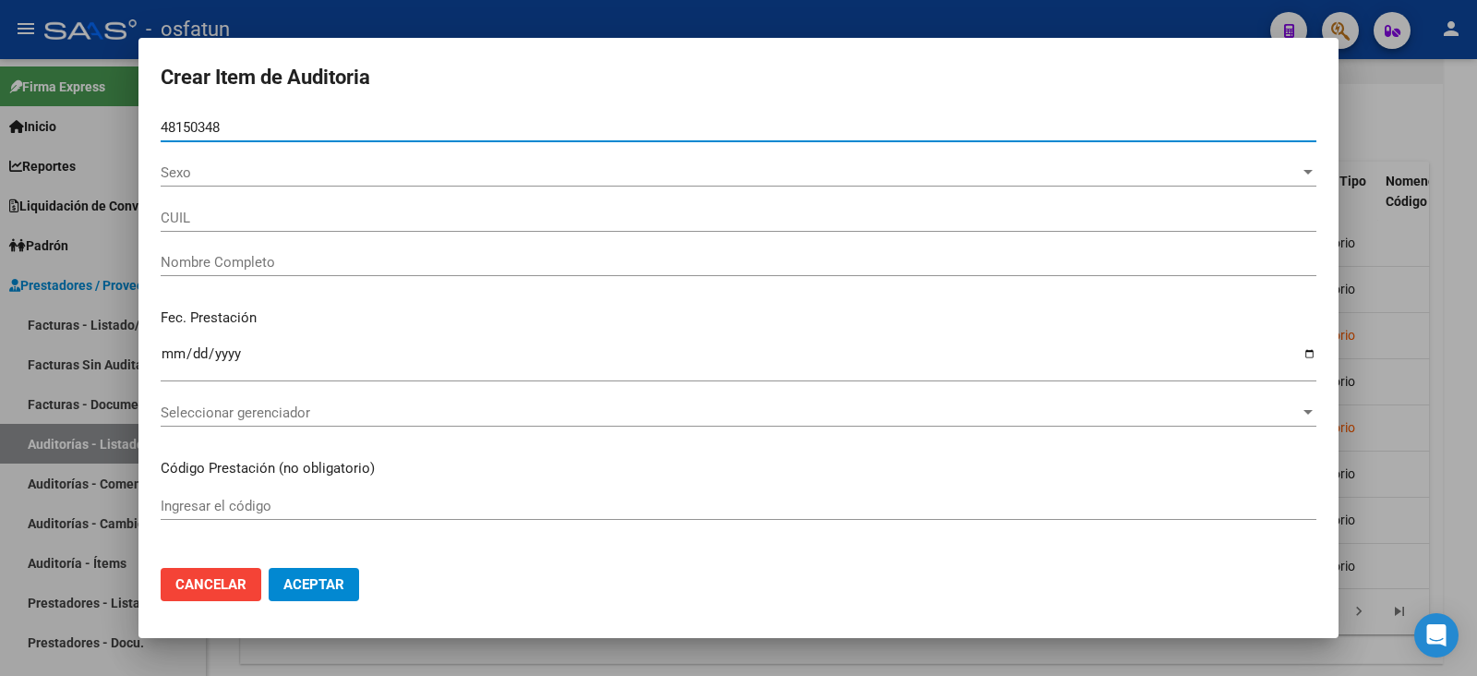
type input "20481503486"
type input "MACHUCA MATEO EZEQUIEL"
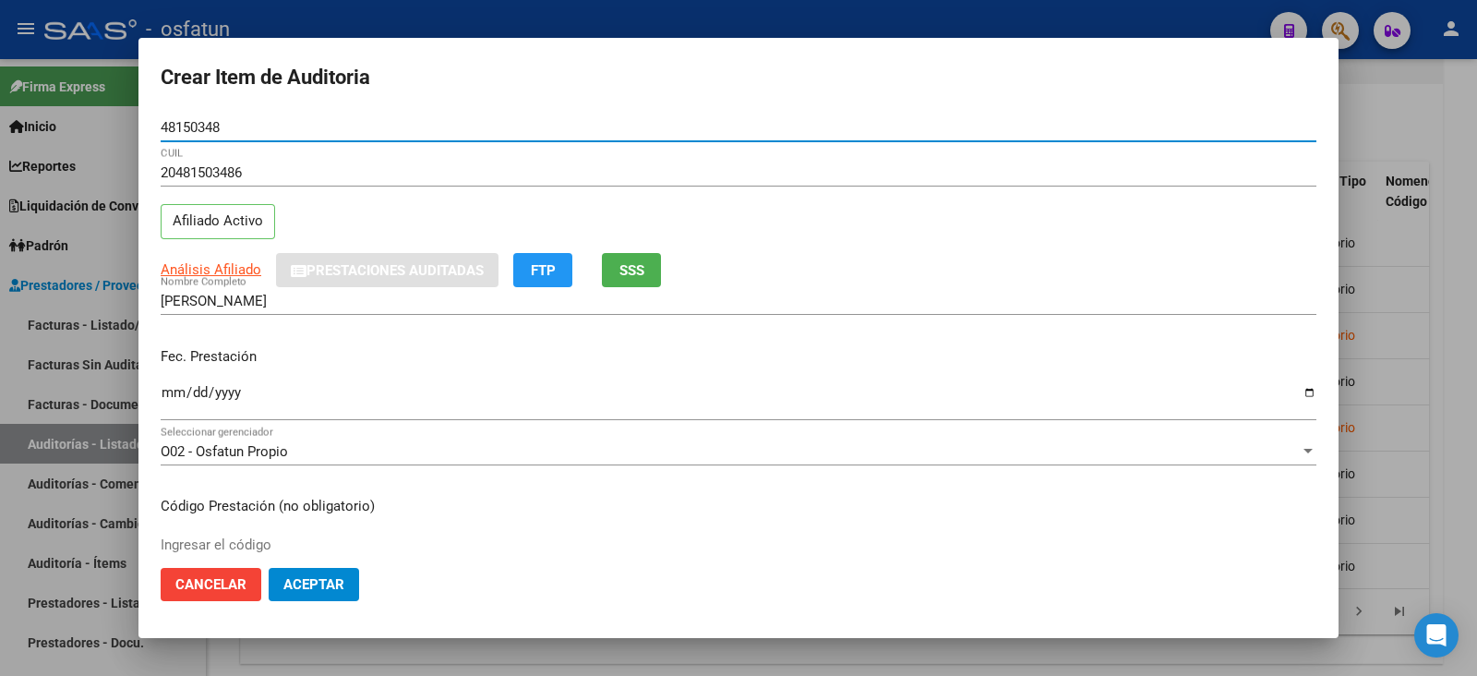
type input "48150348"
click at [162, 395] on input "Ingresar la fecha" at bounding box center [739, 400] width 1156 height 30
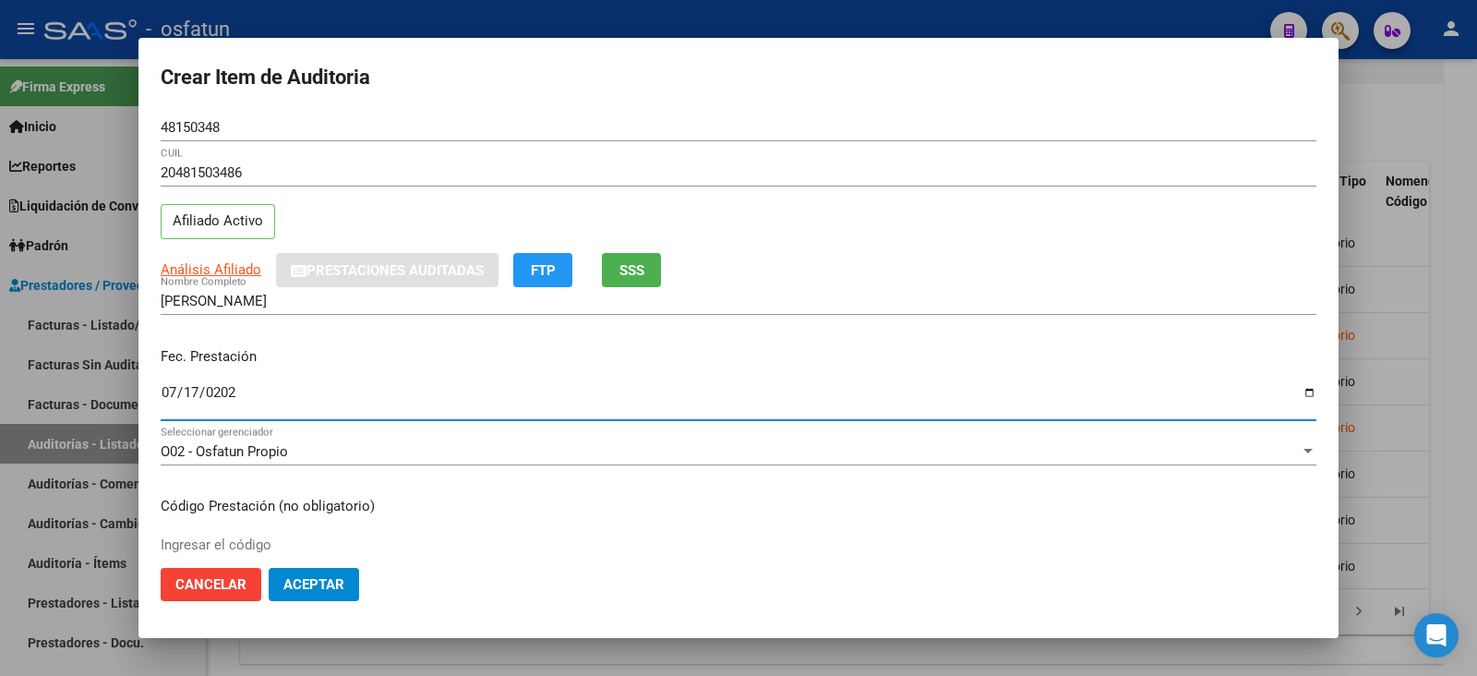
type input "2025-07-17"
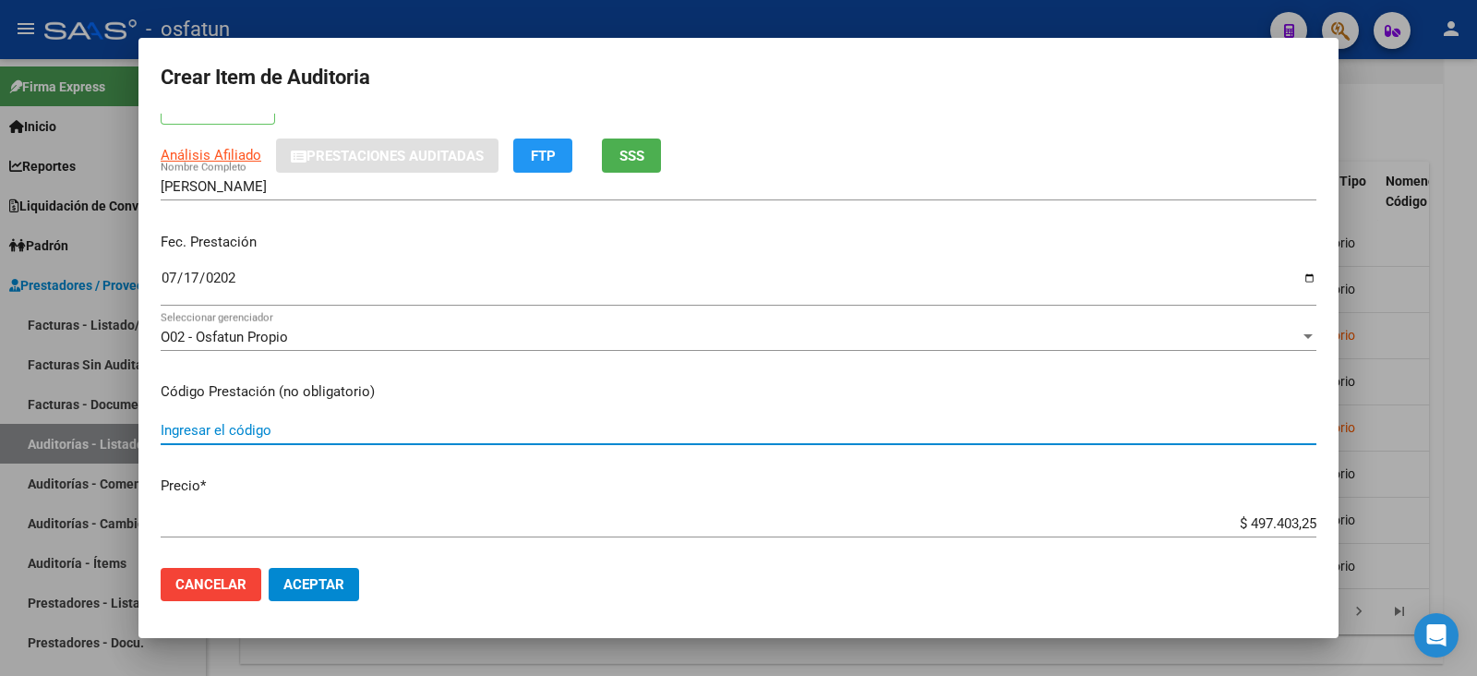
click at [254, 436] on input "Ingresar el código" at bounding box center [739, 430] width 1156 height 17
type input "101"
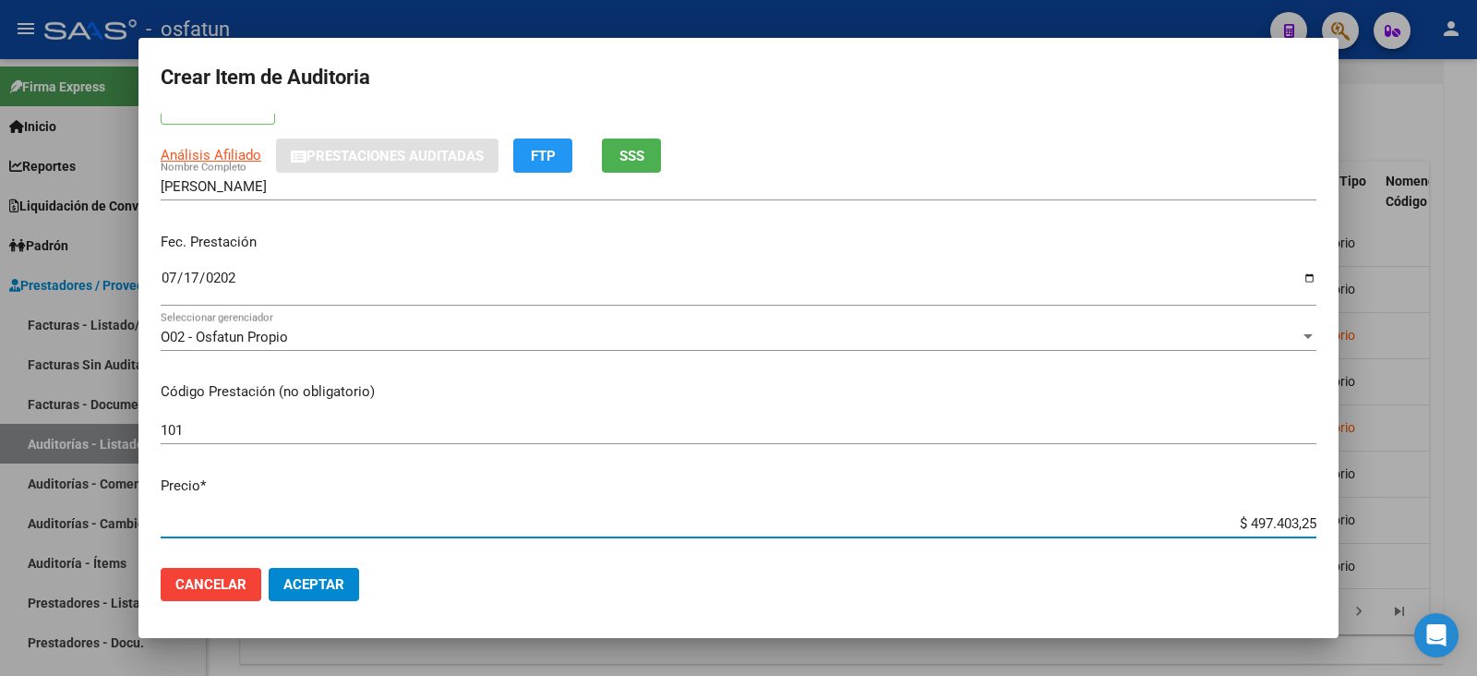
drag, startPoint x: 1234, startPoint y: 522, endPoint x: 1302, endPoint y: 525, distance: 67.5
click at [1302, 525] on app-form-text-field "Precio * $ 497.403,25 Ingresar el precio" at bounding box center [746, 503] width 1171 height 57
paste input "10317,80"
type input "$ 10.317,80"
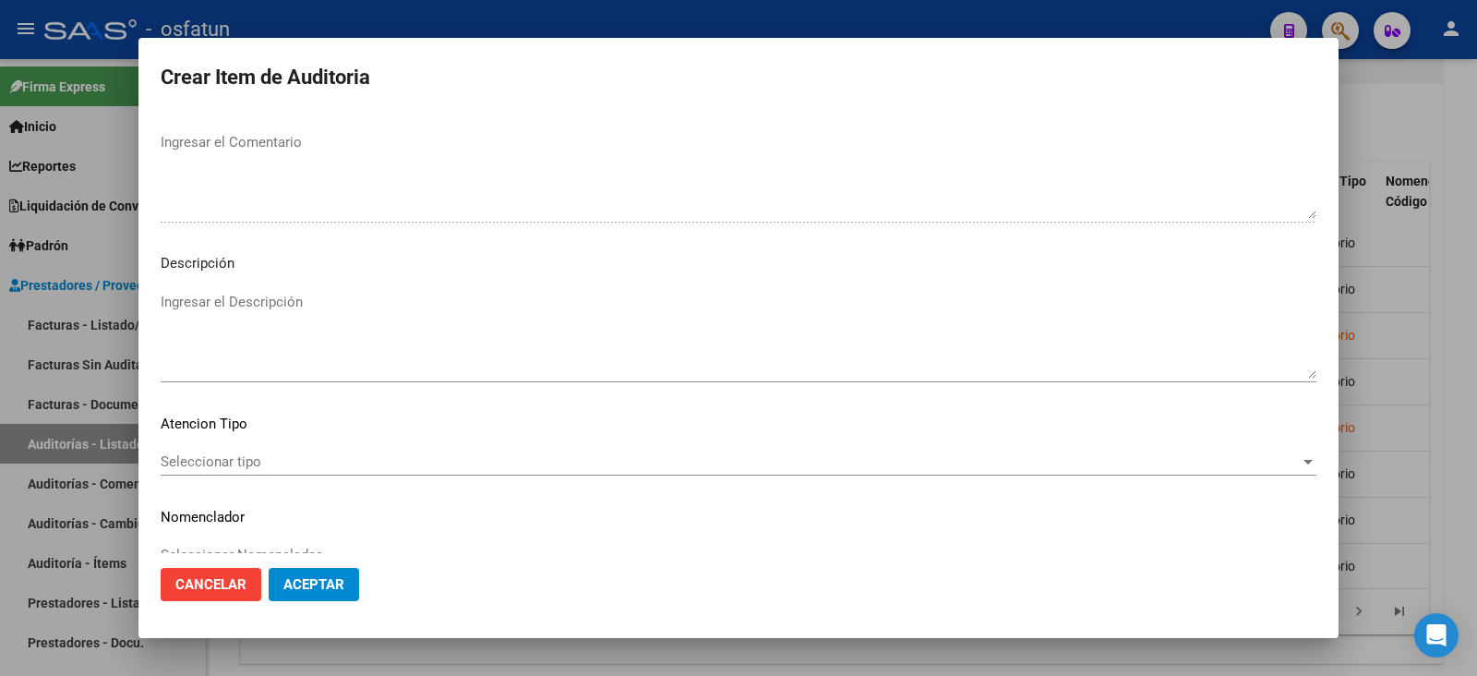
scroll to position [1222, 0]
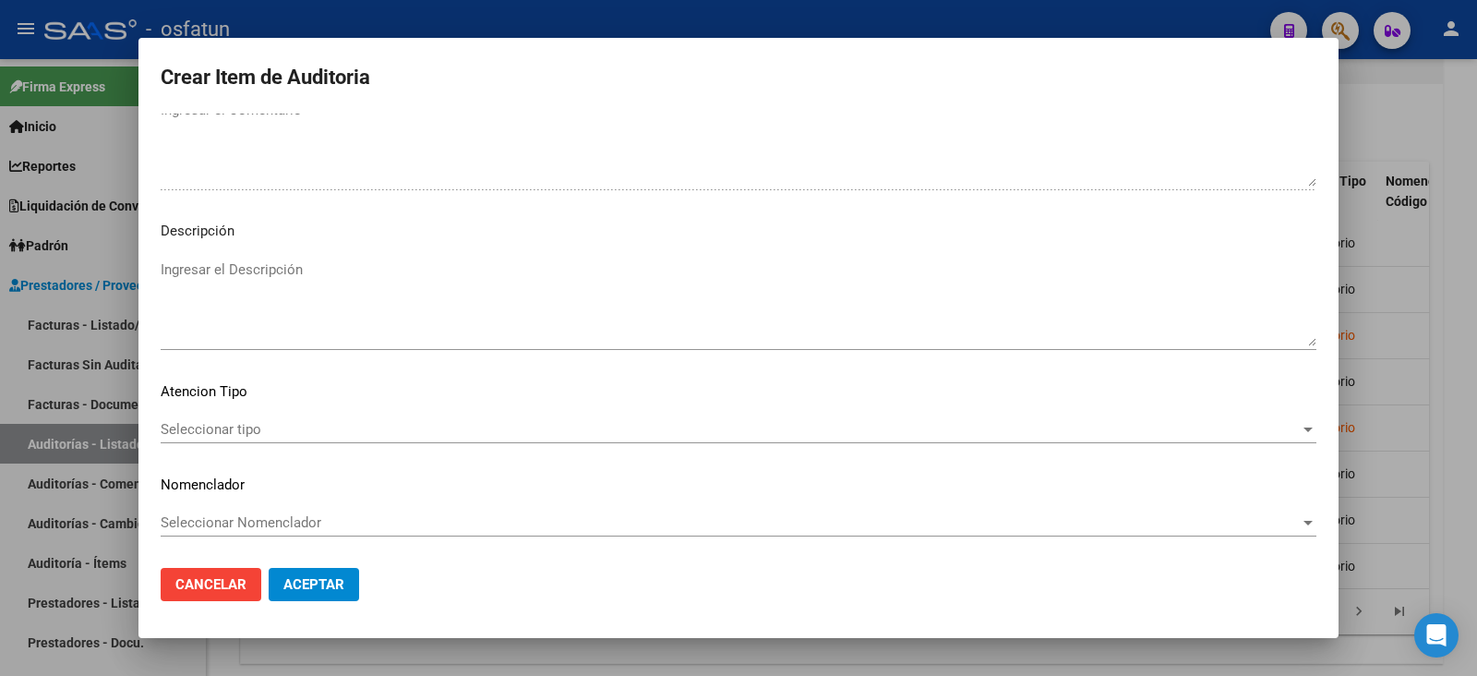
type input "$ 10.317,80"
click at [246, 428] on span "Seleccionar tipo" at bounding box center [730, 429] width 1139 height 17
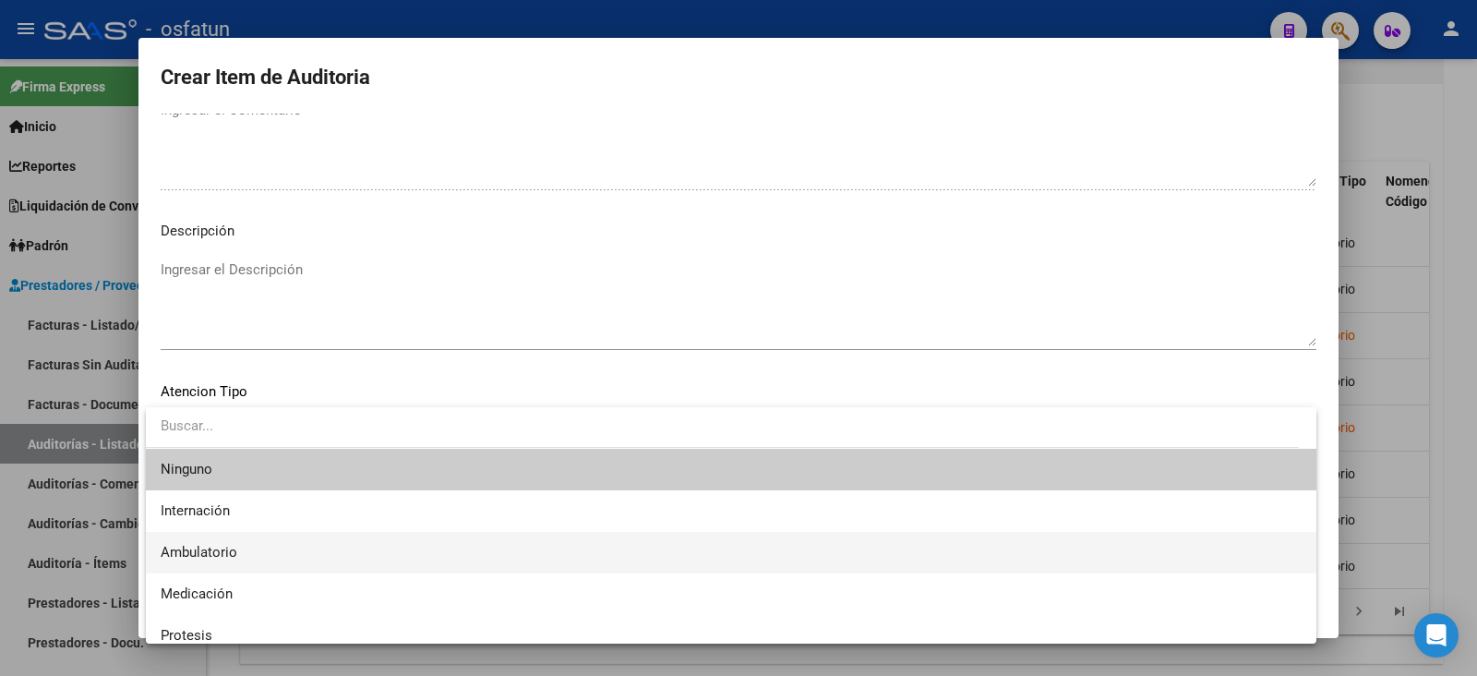
click at [241, 547] on span "Ambulatorio" at bounding box center [731, 553] width 1141 height 42
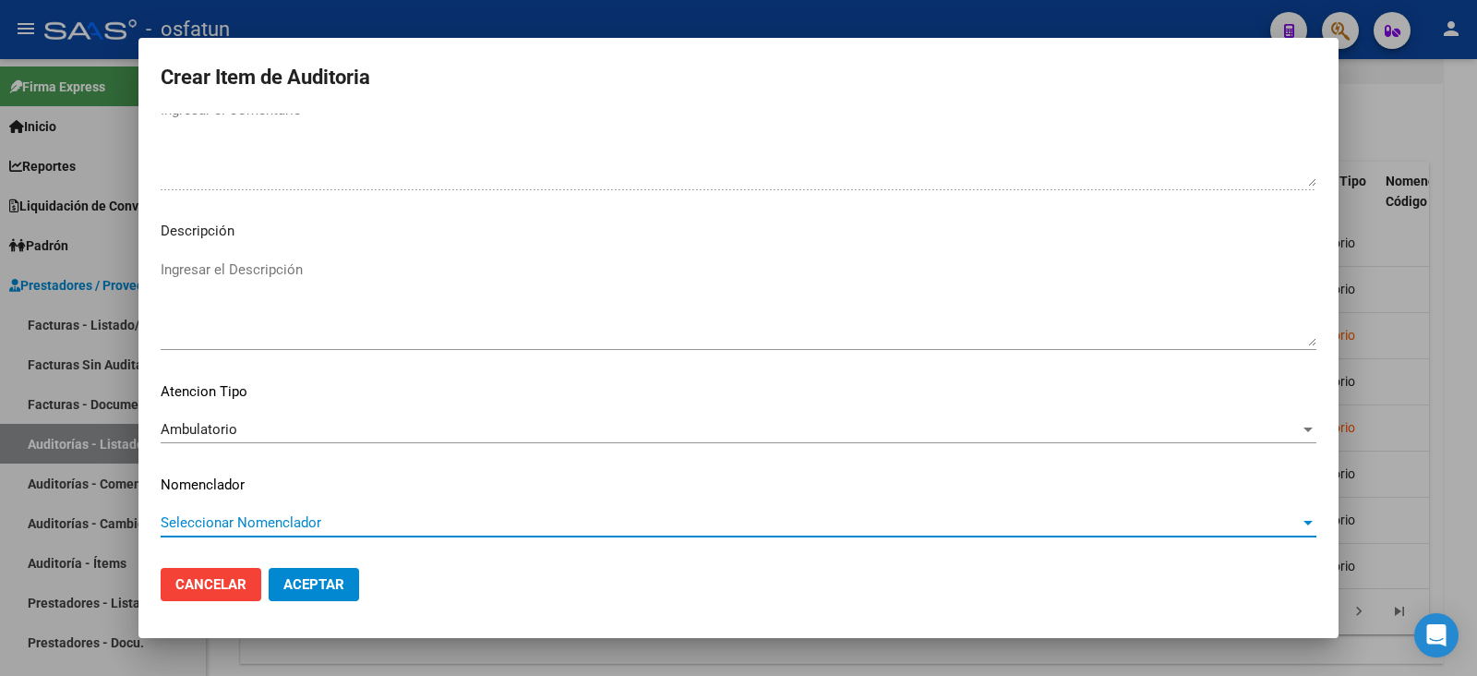
click at [245, 523] on span "Seleccionar Nomenclador" at bounding box center [730, 522] width 1139 height 17
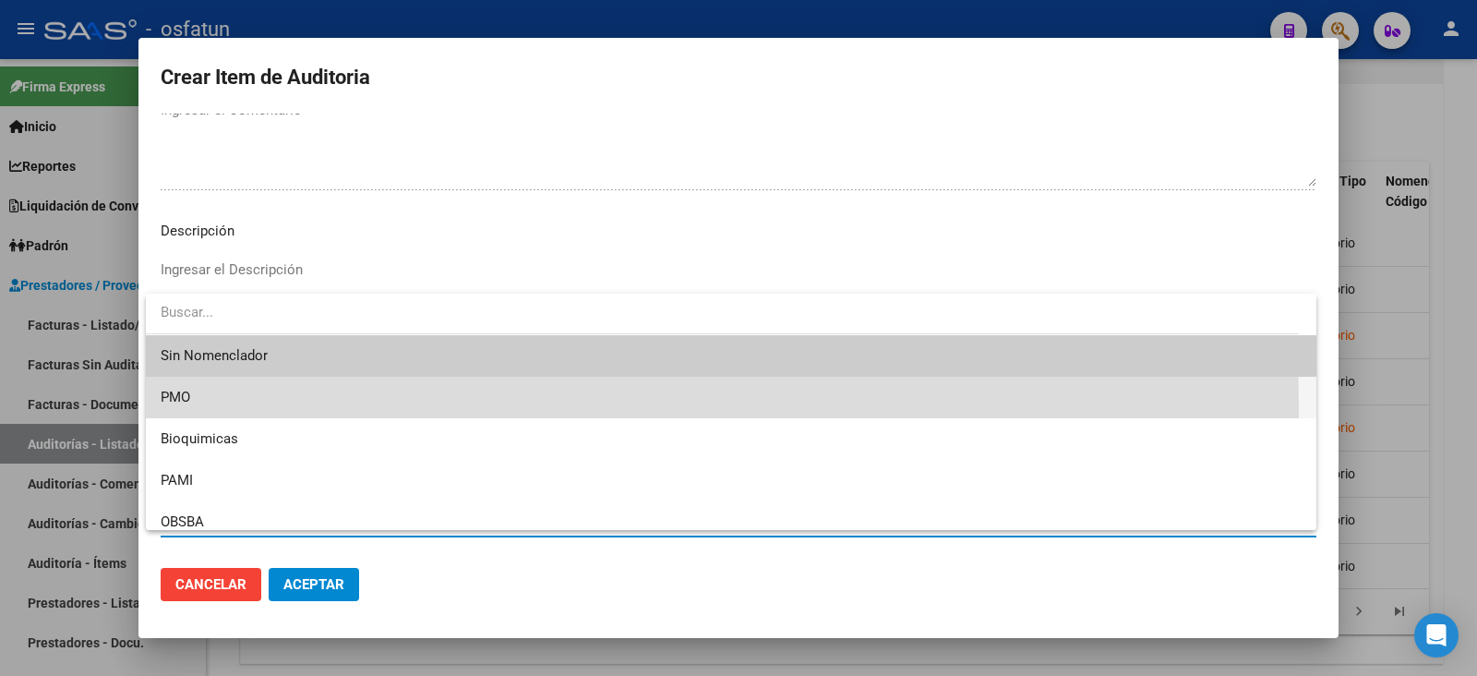
click at [236, 409] on span "PMO" at bounding box center [731, 398] width 1141 height 42
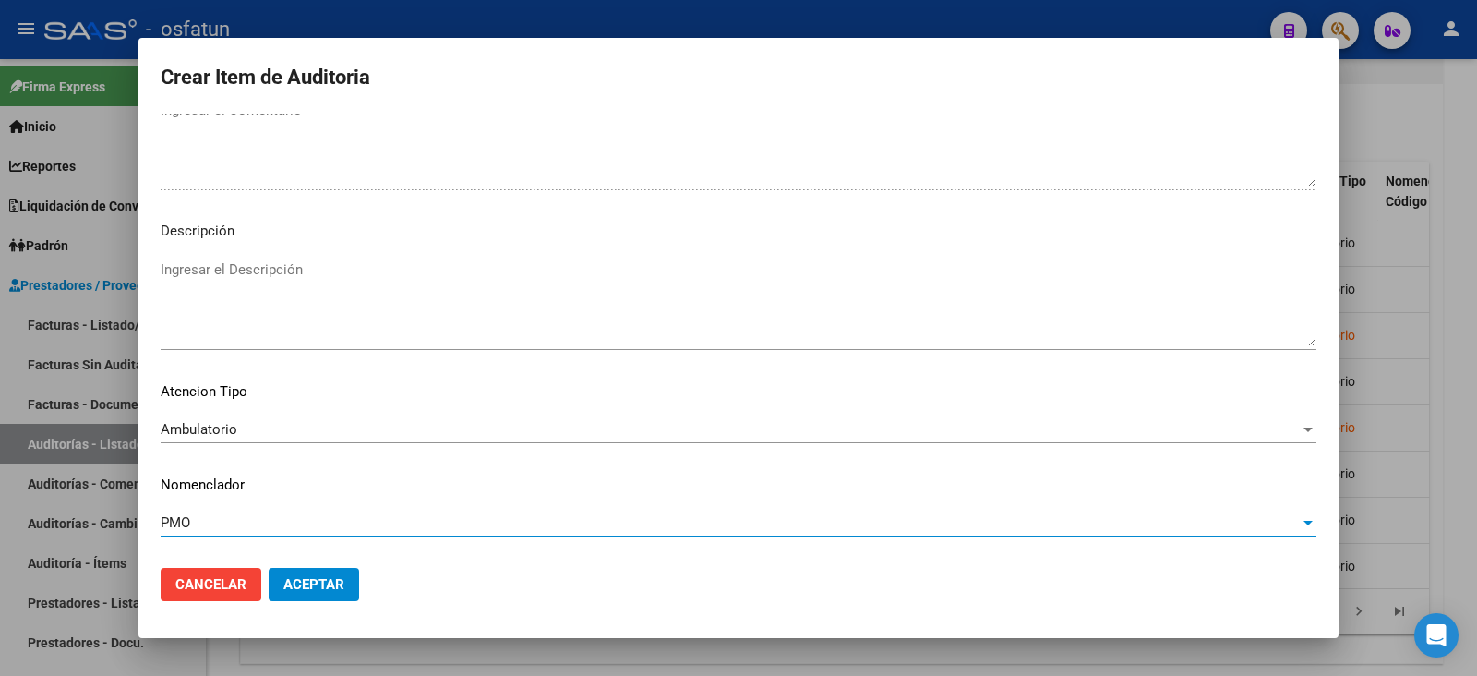
click at [335, 577] on span "Aceptar" at bounding box center [313, 584] width 61 height 17
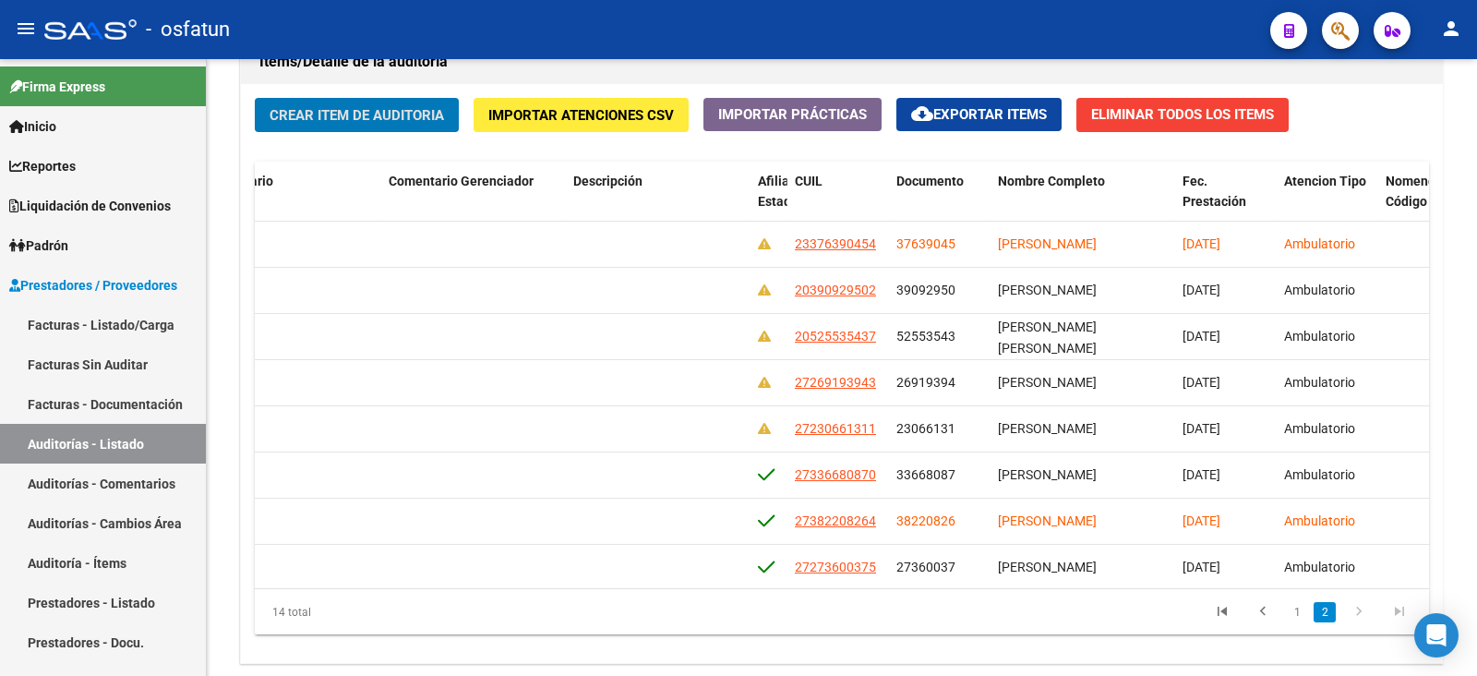
scroll to position [301, 894]
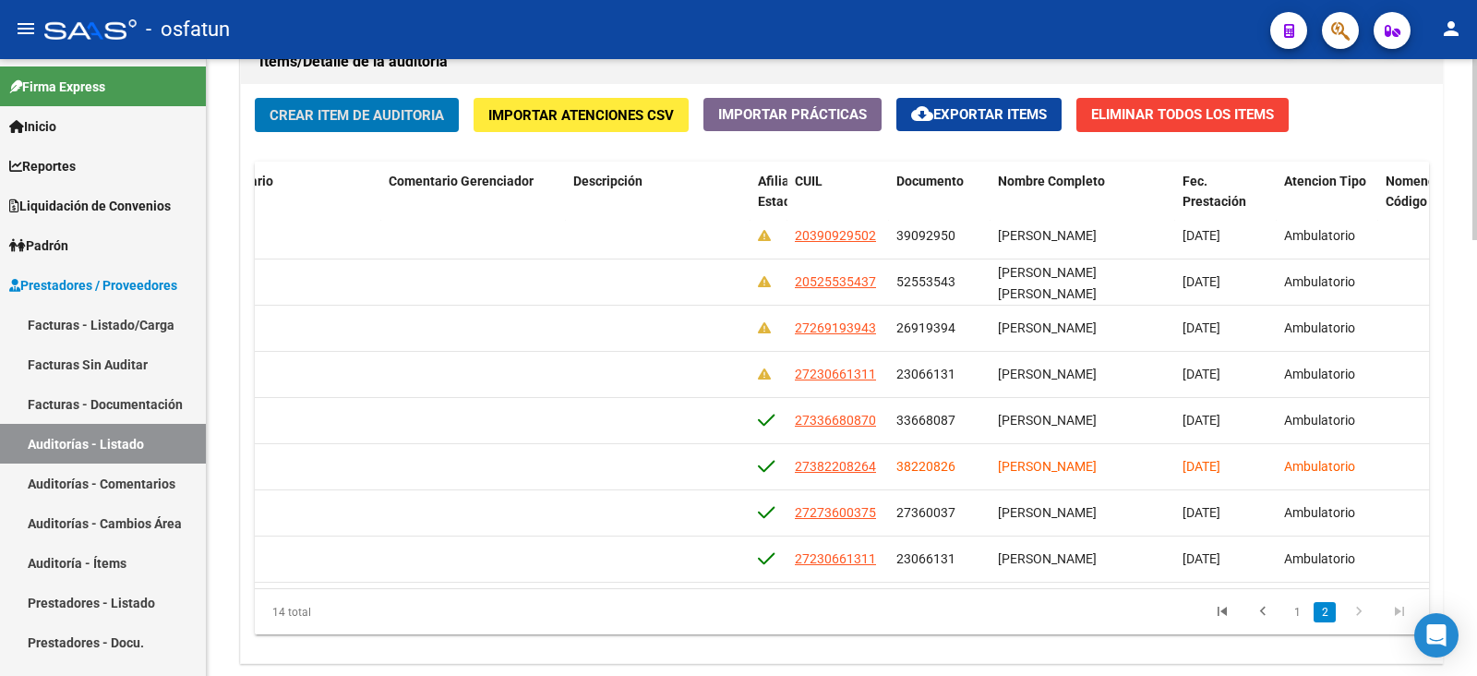
click at [316, 112] on span "Crear Item de Auditoria" at bounding box center [357, 115] width 174 height 17
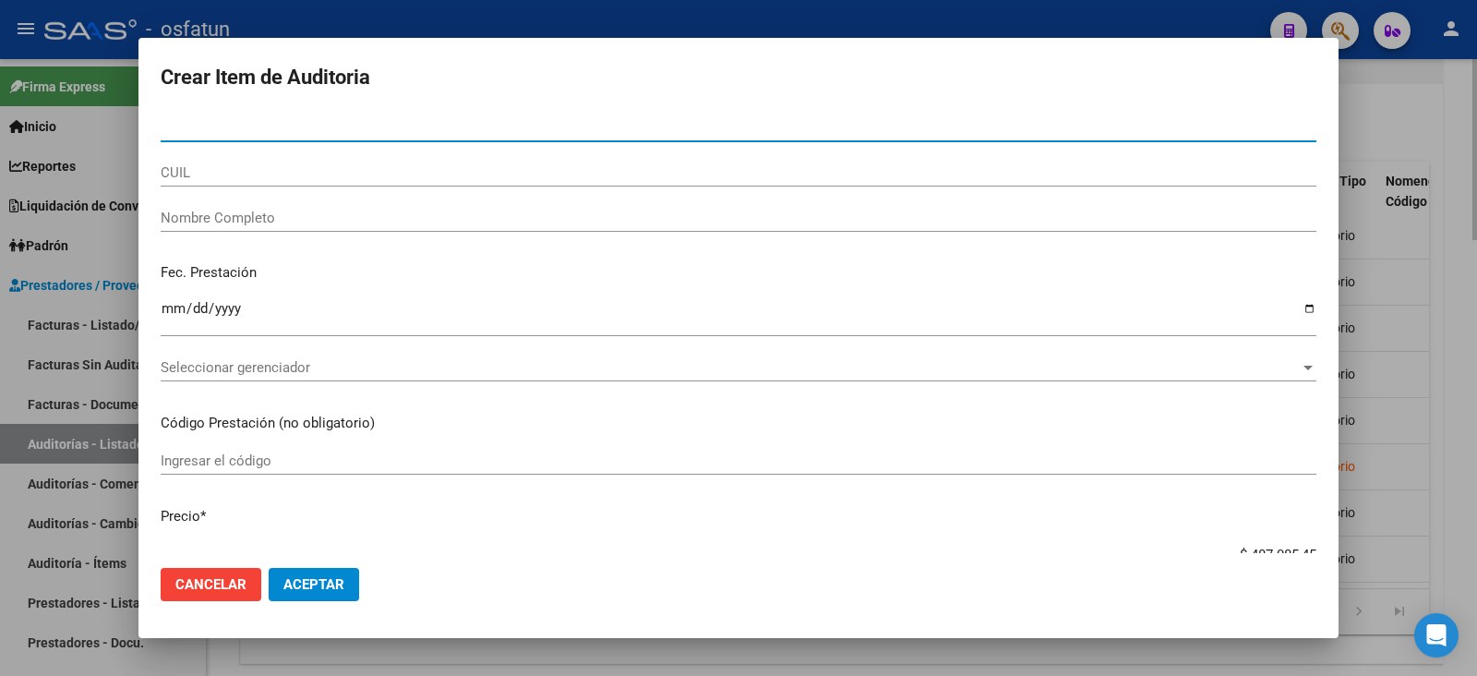
paste input "30099177"
type input "30099177"
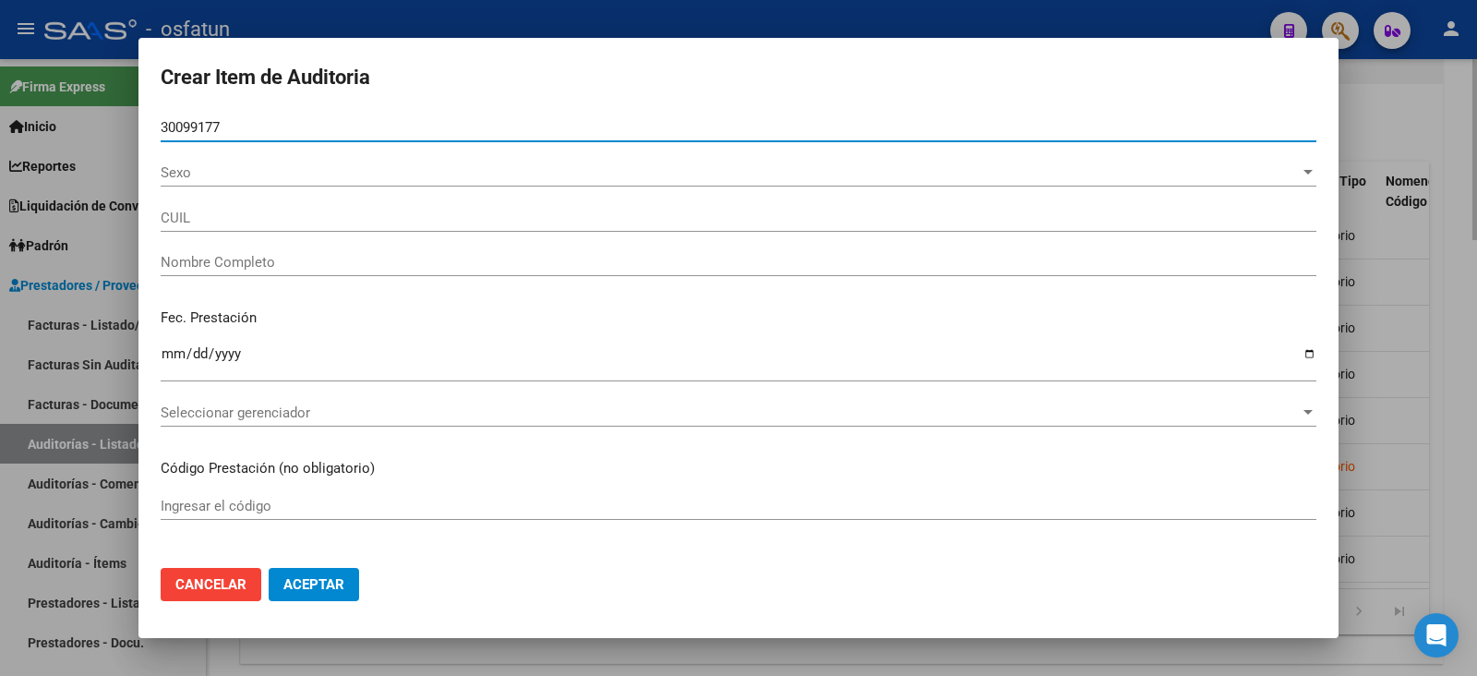
type input "20300991778"
type input "ACOSTA NESTOR HORACIO"
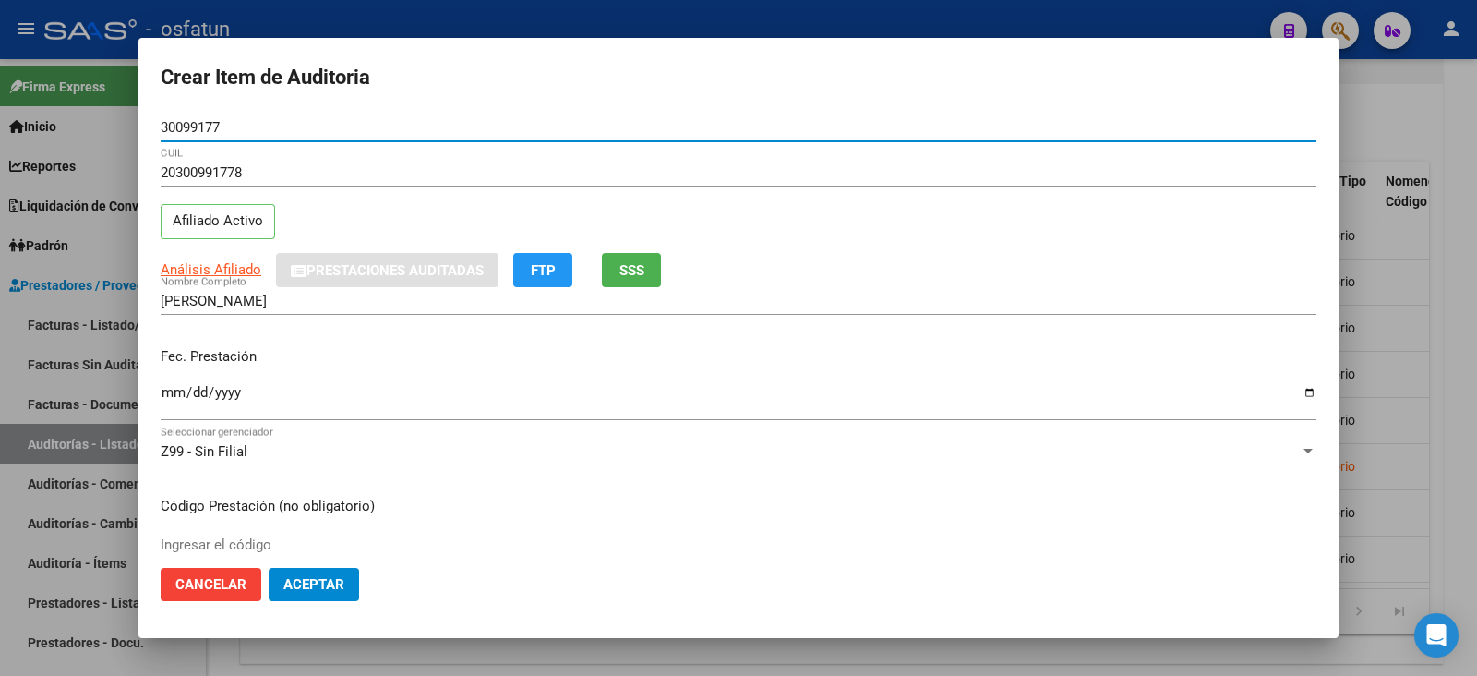
type input "30099177"
click at [169, 387] on input "Ingresar la fecha" at bounding box center [739, 400] width 1156 height 30
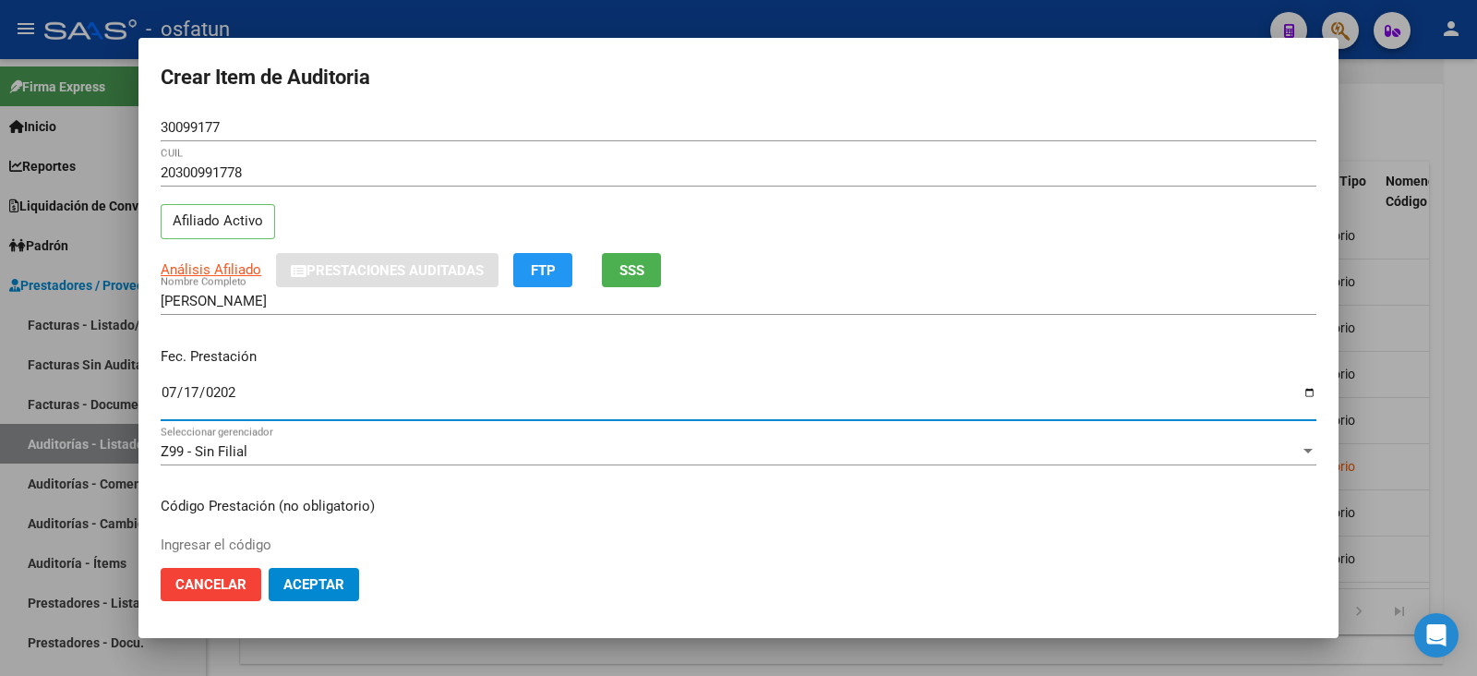
type input "2025-07-17"
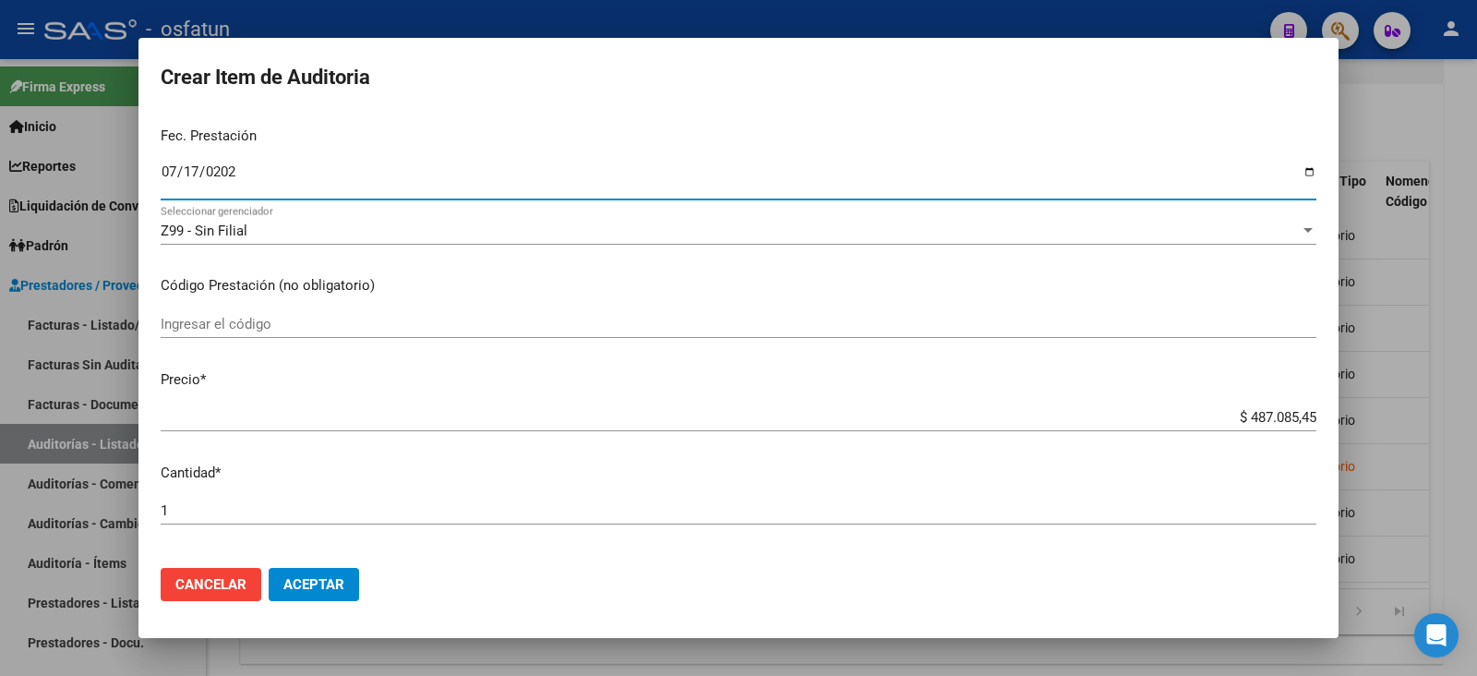
scroll to position [230, 0]
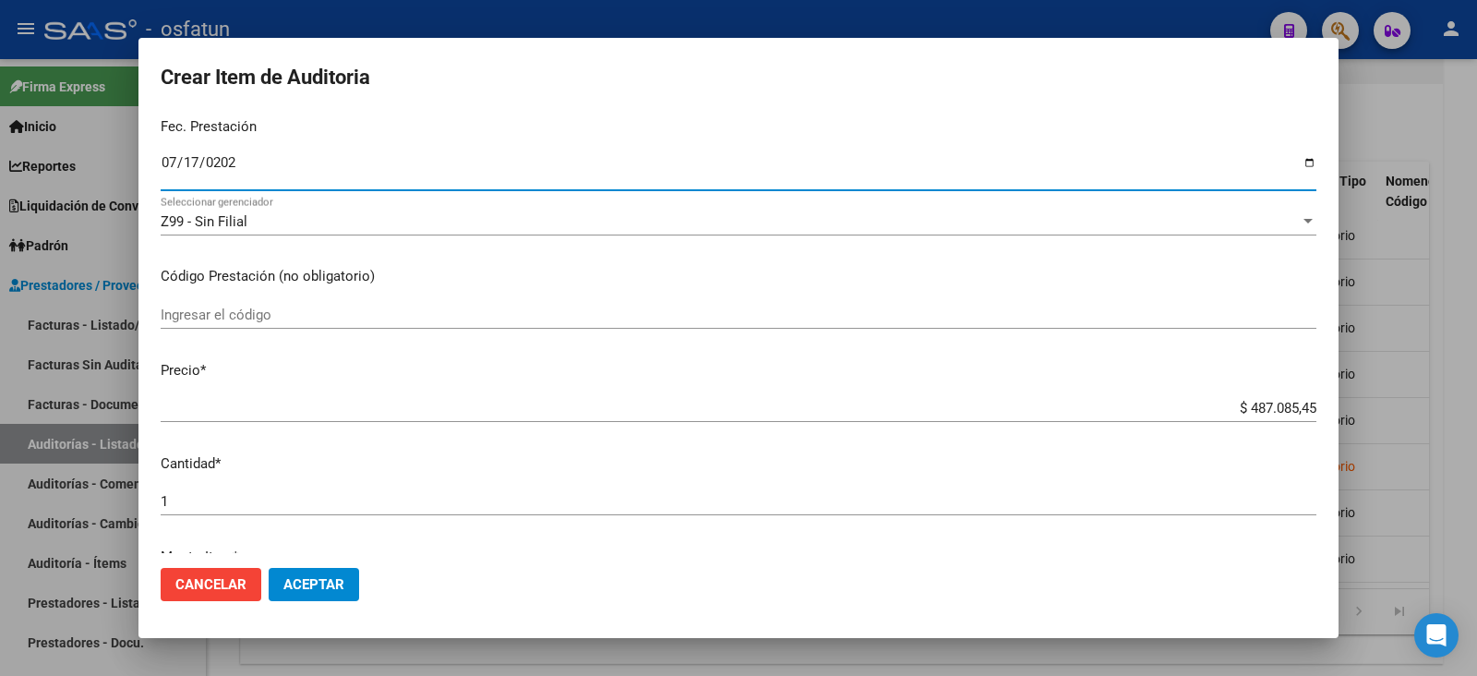
click at [233, 306] on input "Ingresar el código" at bounding box center [739, 314] width 1156 height 17
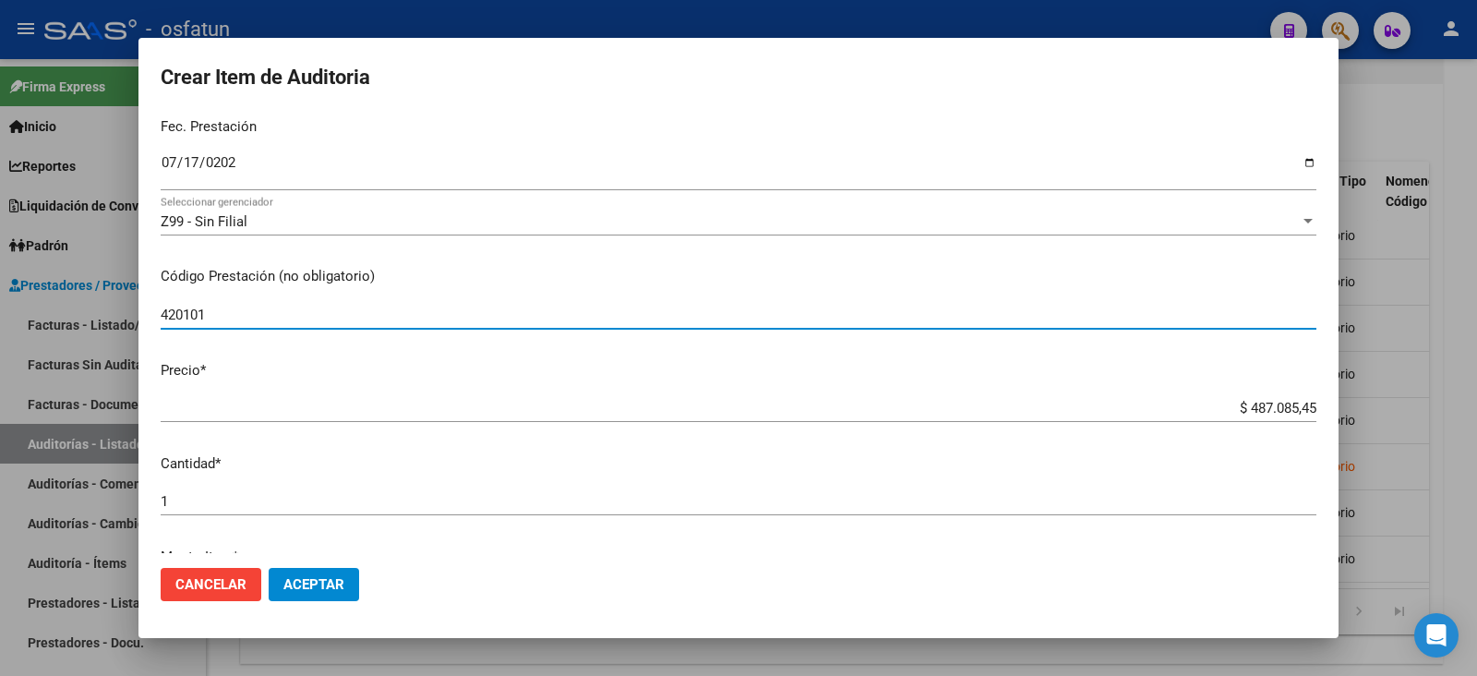
type input "420101"
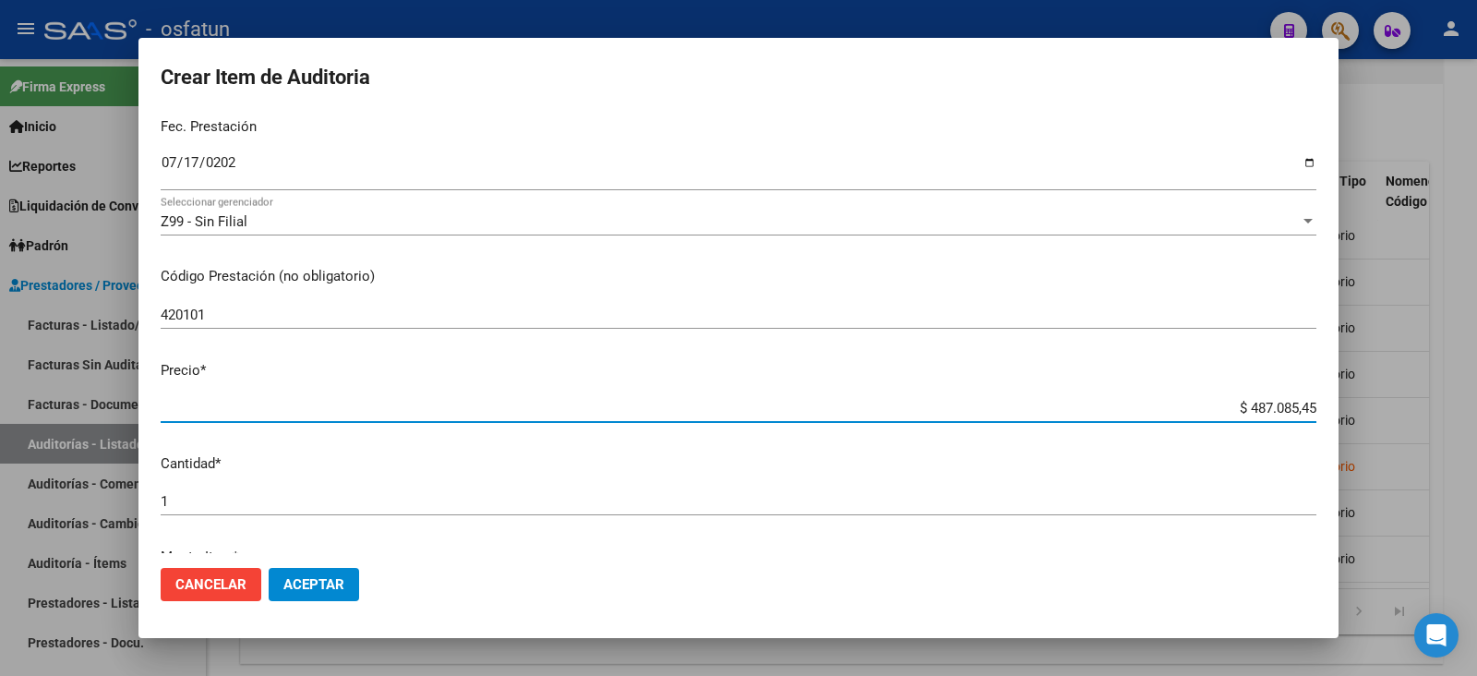
drag, startPoint x: 1235, startPoint y: 402, endPoint x: 1297, endPoint y: 405, distance: 61.9
click at [1297, 405] on input "$ 487.085,45" at bounding box center [739, 408] width 1156 height 17
type input "$ 0,02"
type input "$ 0,20"
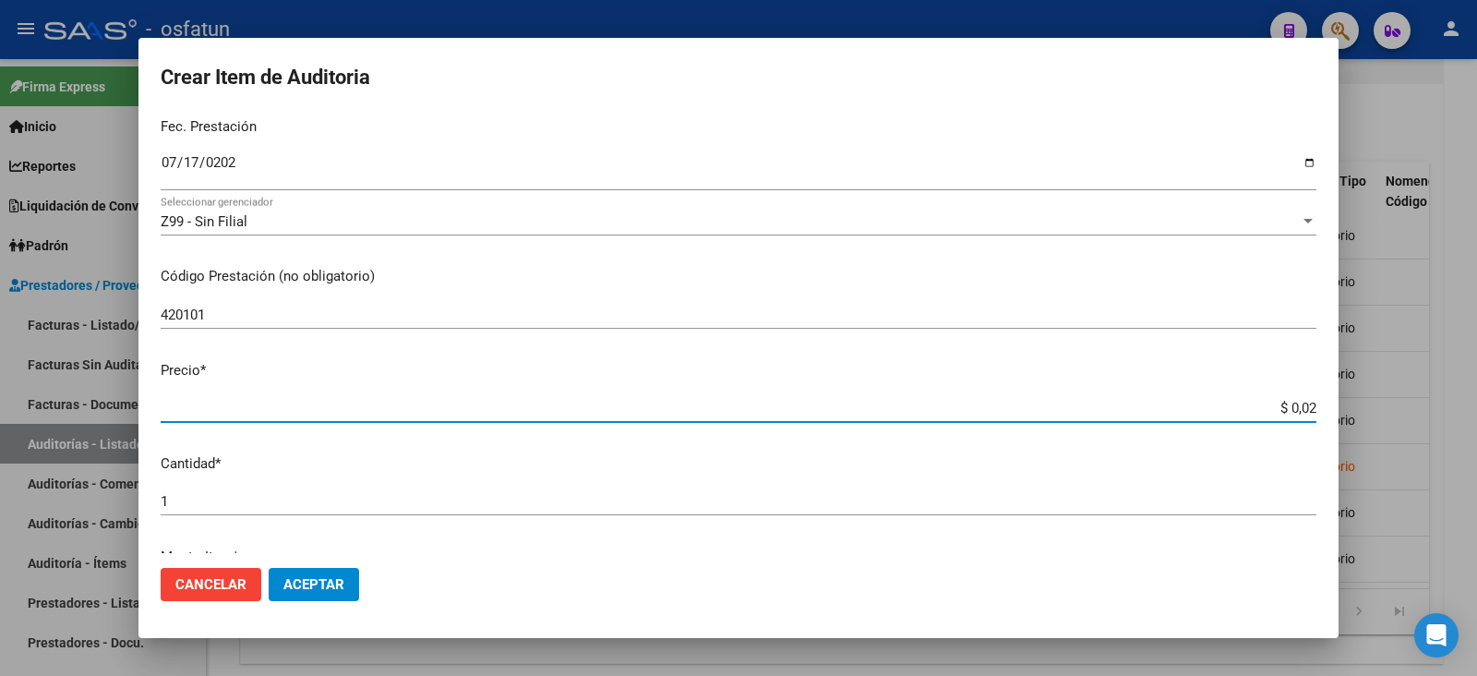
type input "$ 0,20"
type input "$ 2,00"
type input "$ 20,00"
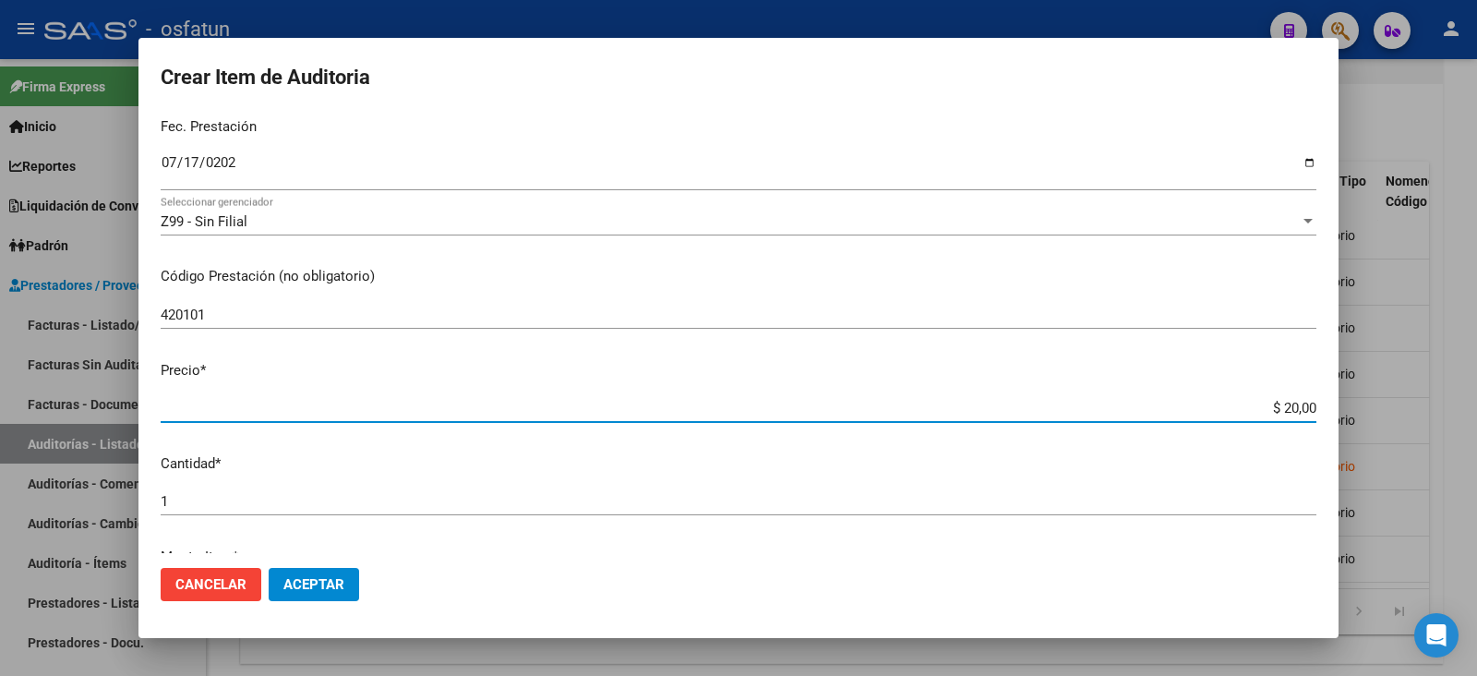
type input "$ 200,00"
type input "$ 2.000,00"
type input "$ 20.000,00"
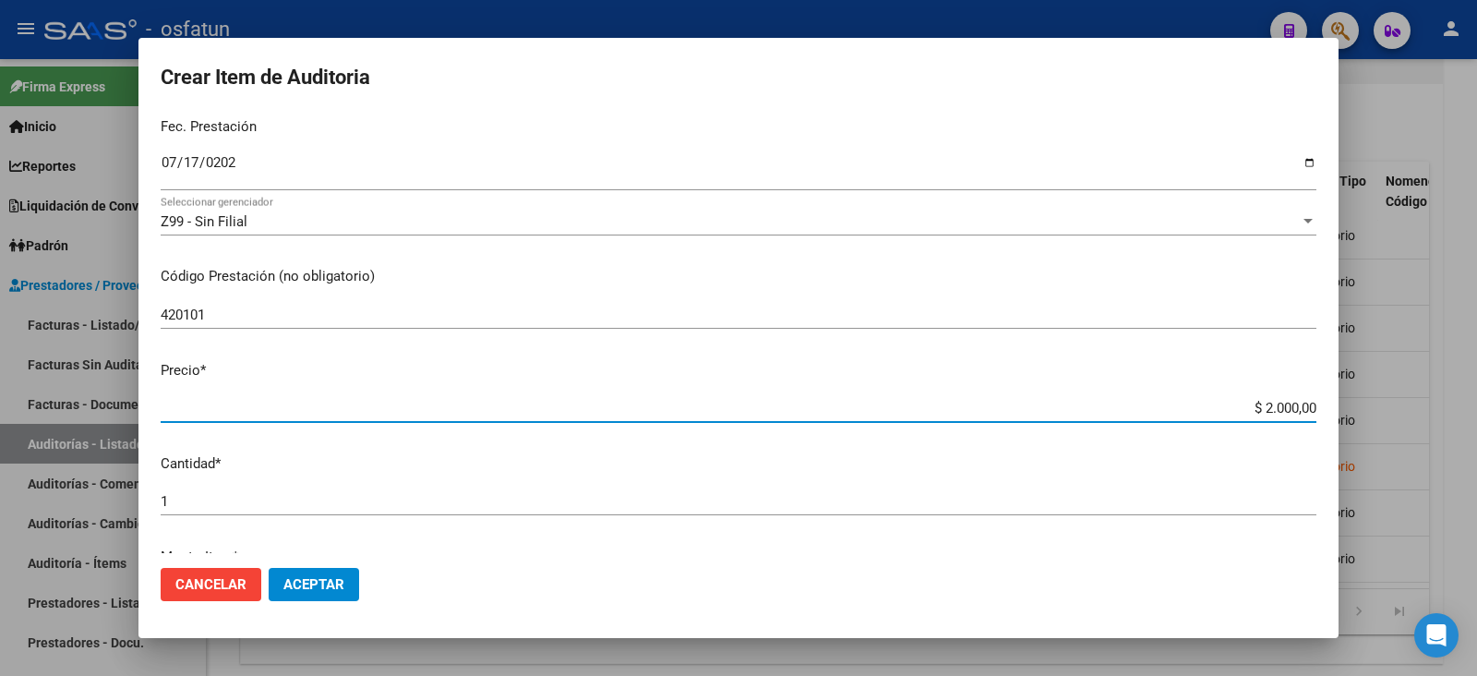
type input "$ 20.000,00"
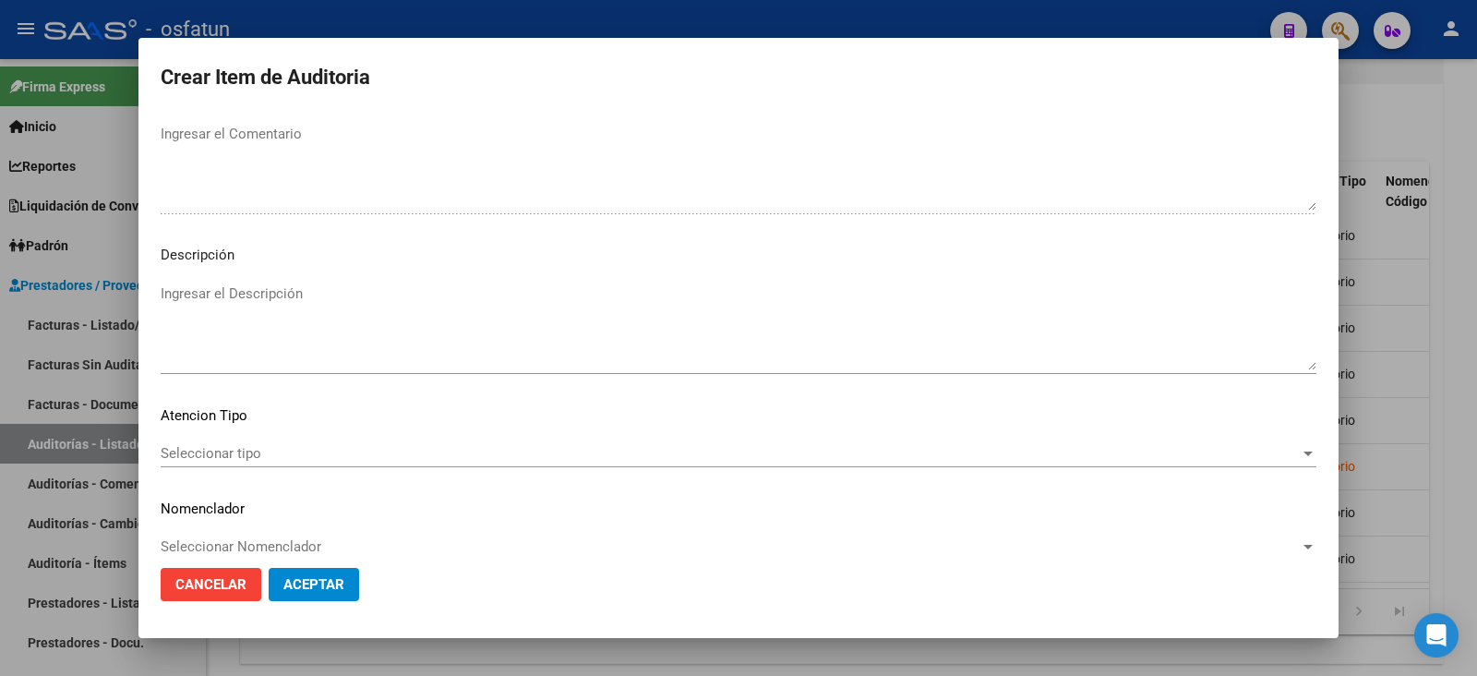
scroll to position [1222, 0]
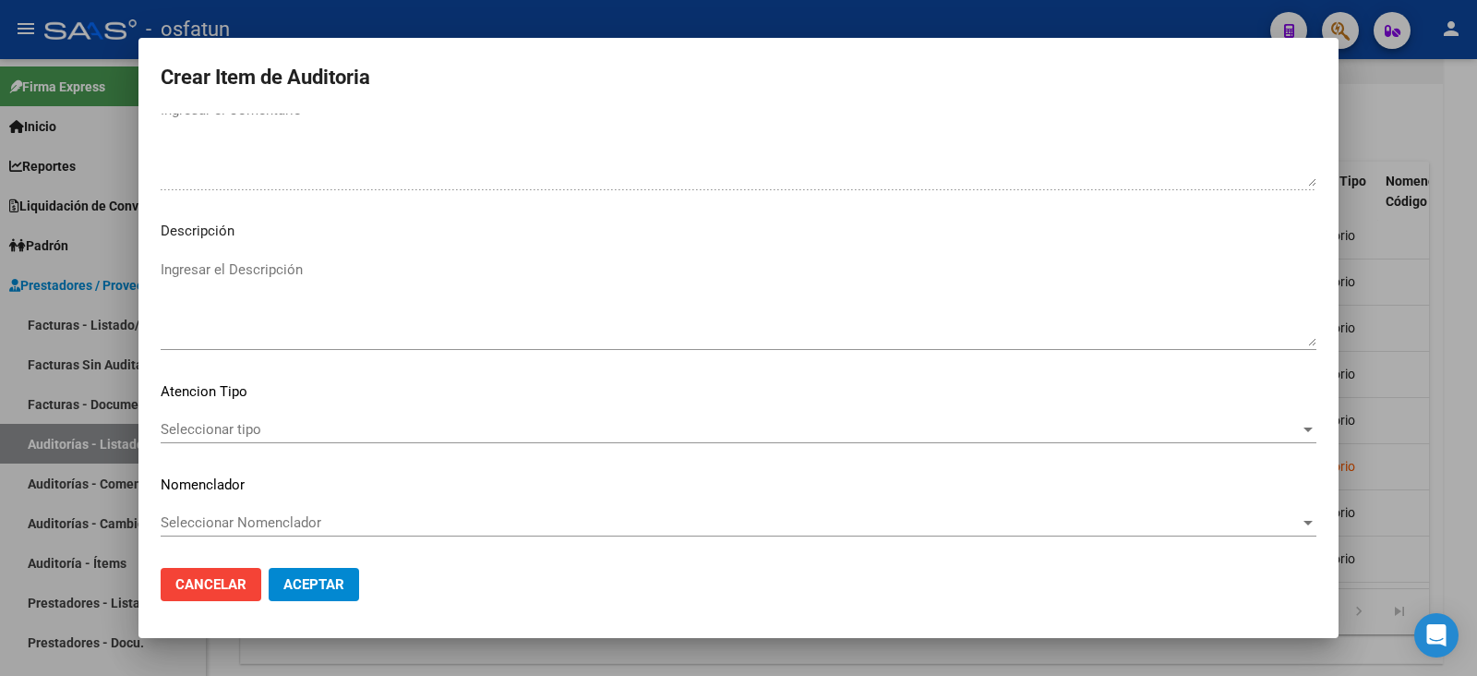
click at [261, 422] on span "Seleccionar tipo" at bounding box center [730, 429] width 1139 height 17
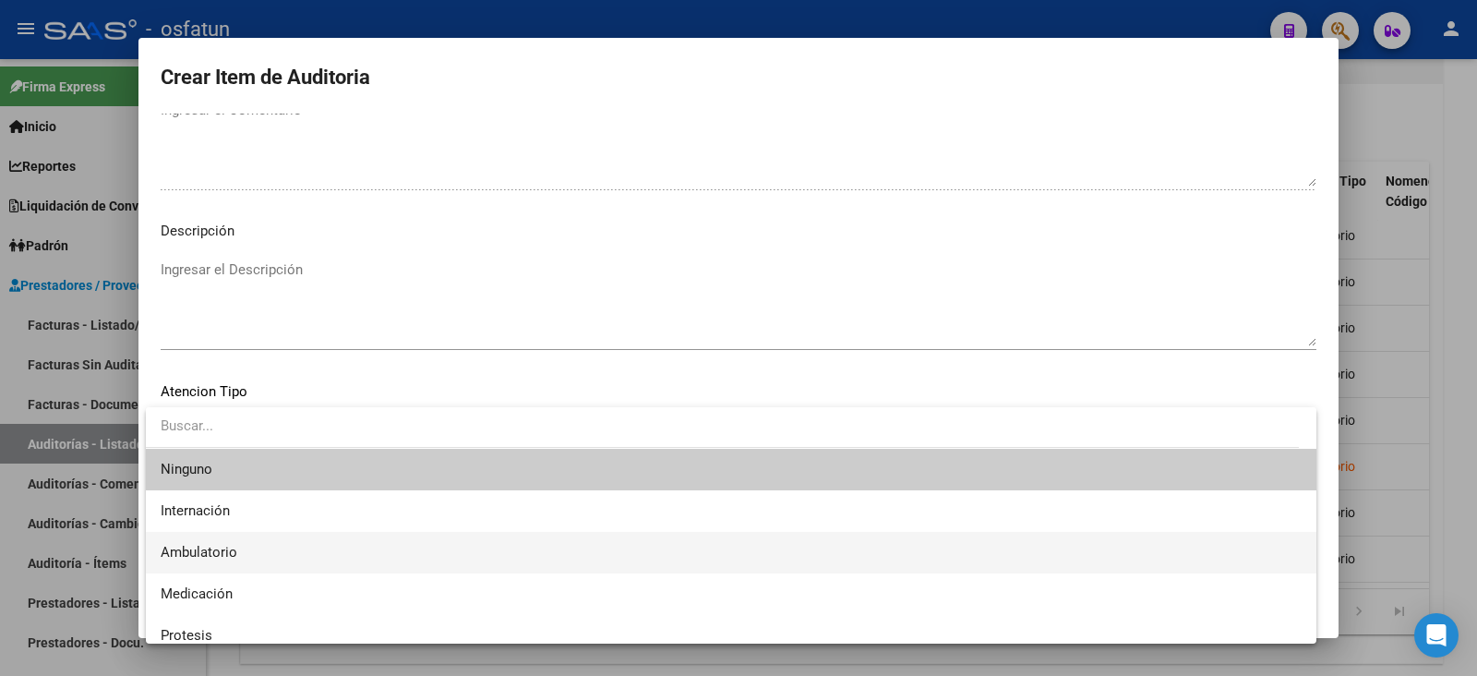
click at [244, 544] on span "Ambulatorio" at bounding box center [731, 553] width 1141 height 42
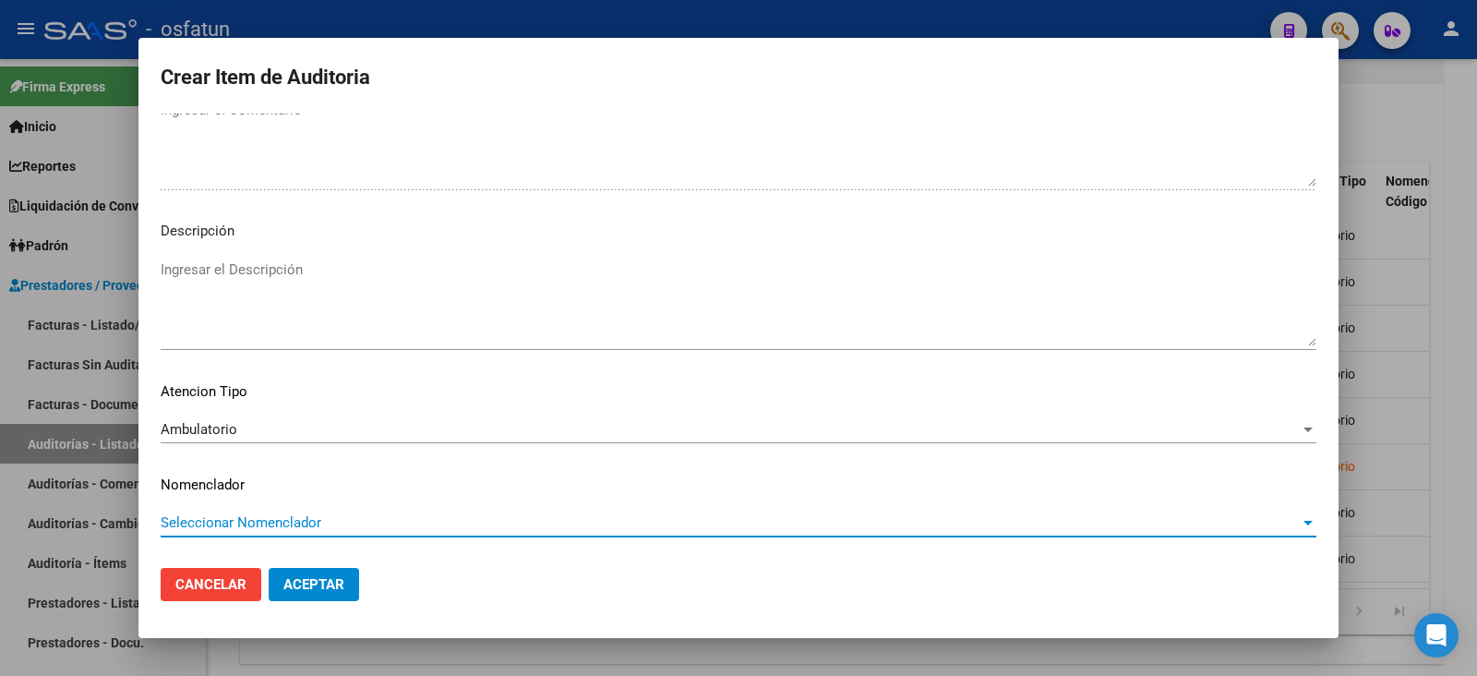
click at [242, 528] on span "Seleccionar Nomenclador" at bounding box center [730, 522] width 1139 height 17
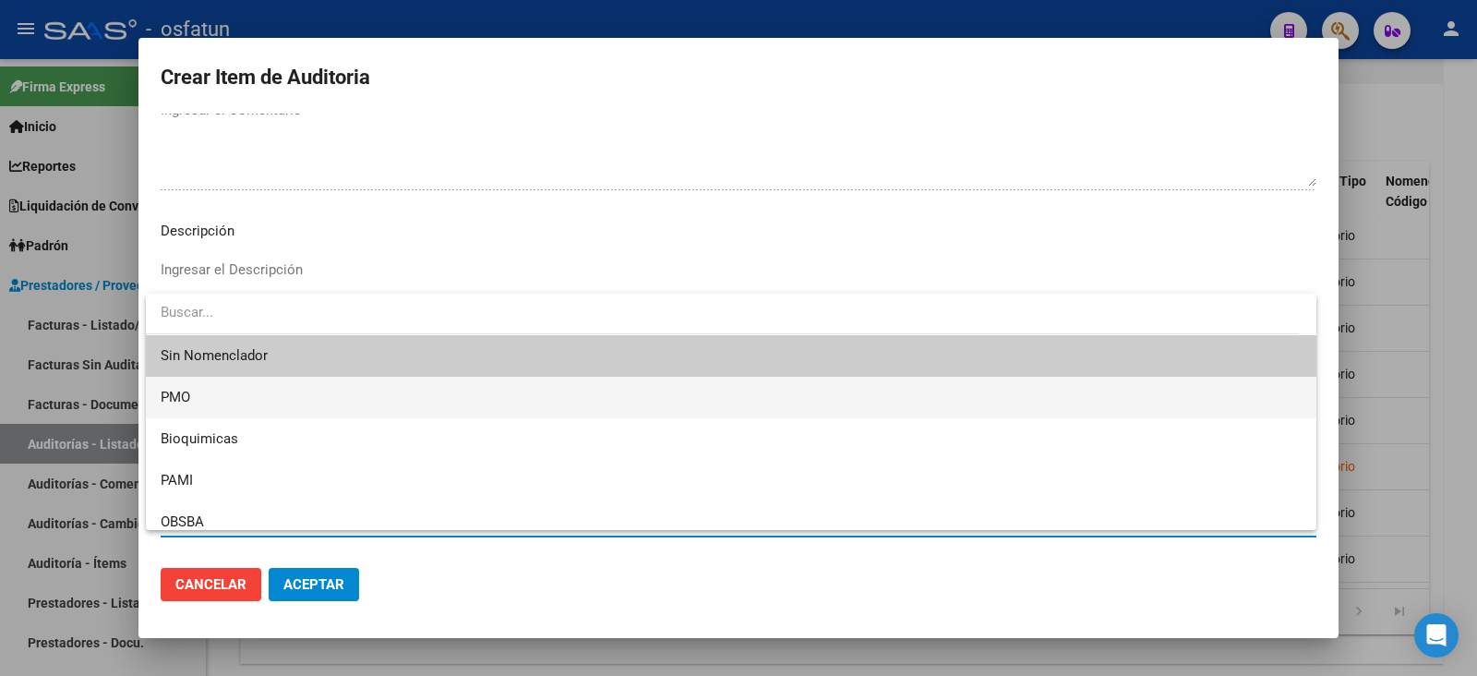
click at [212, 400] on span "PMO" at bounding box center [731, 398] width 1141 height 42
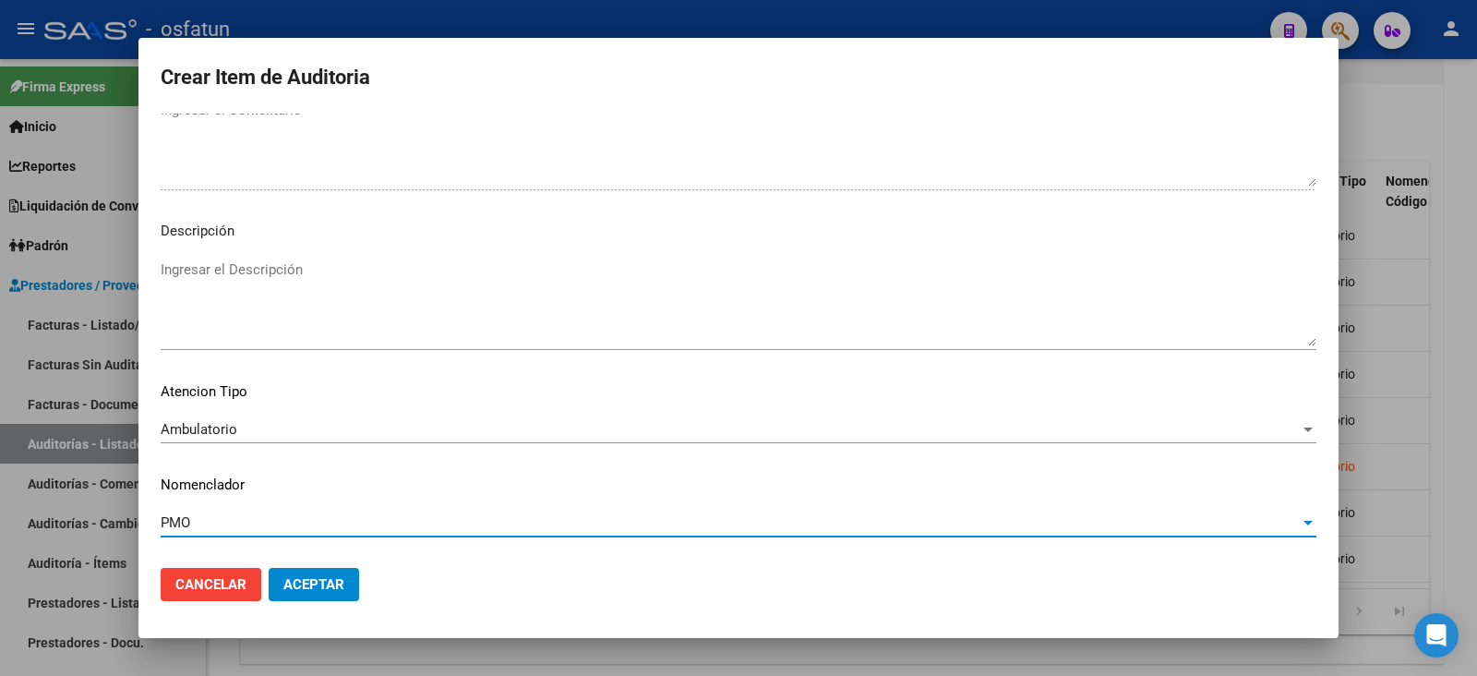
click at [318, 590] on span "Aceptar" at bounding box center [313, 584] width 61 height 17
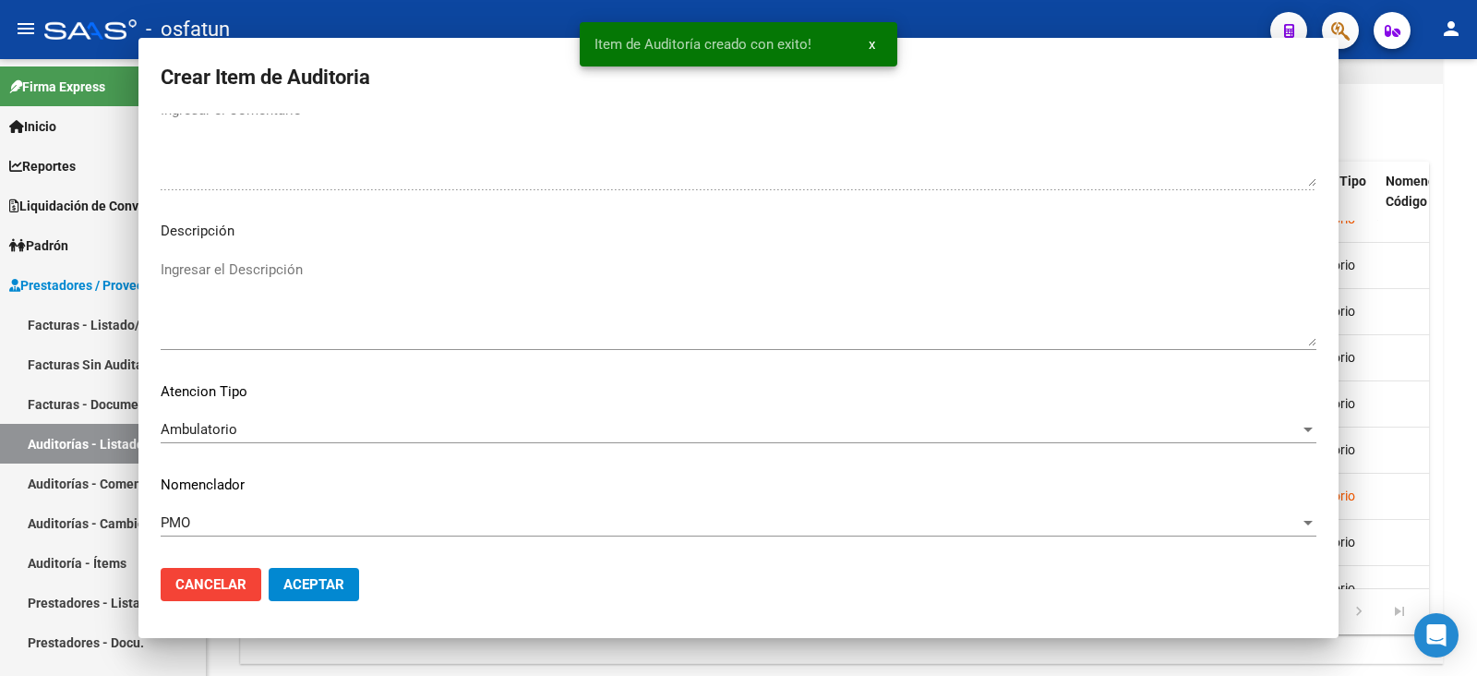
scroll to position [0, 0]
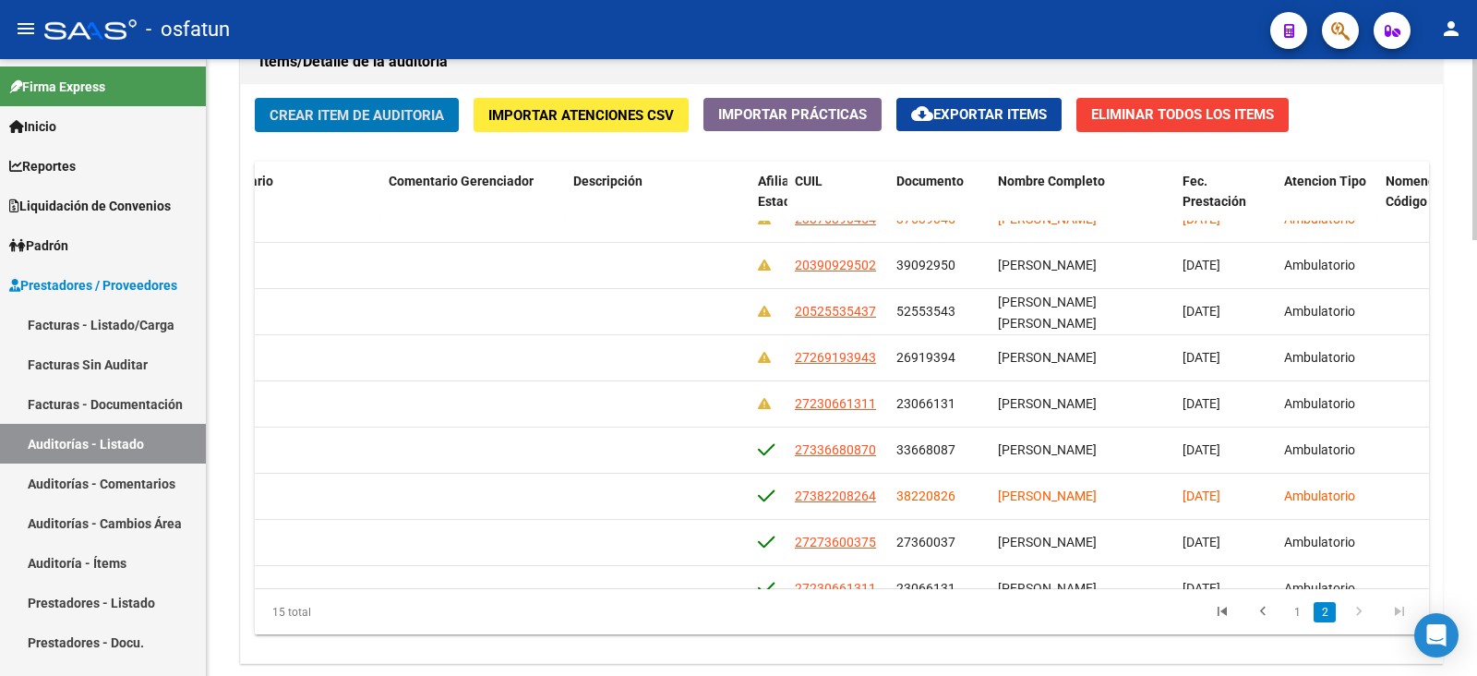
click at [409, 115] on span "Crear Item de Auditoria" at bounding box center [357, 115] width 174 height 17
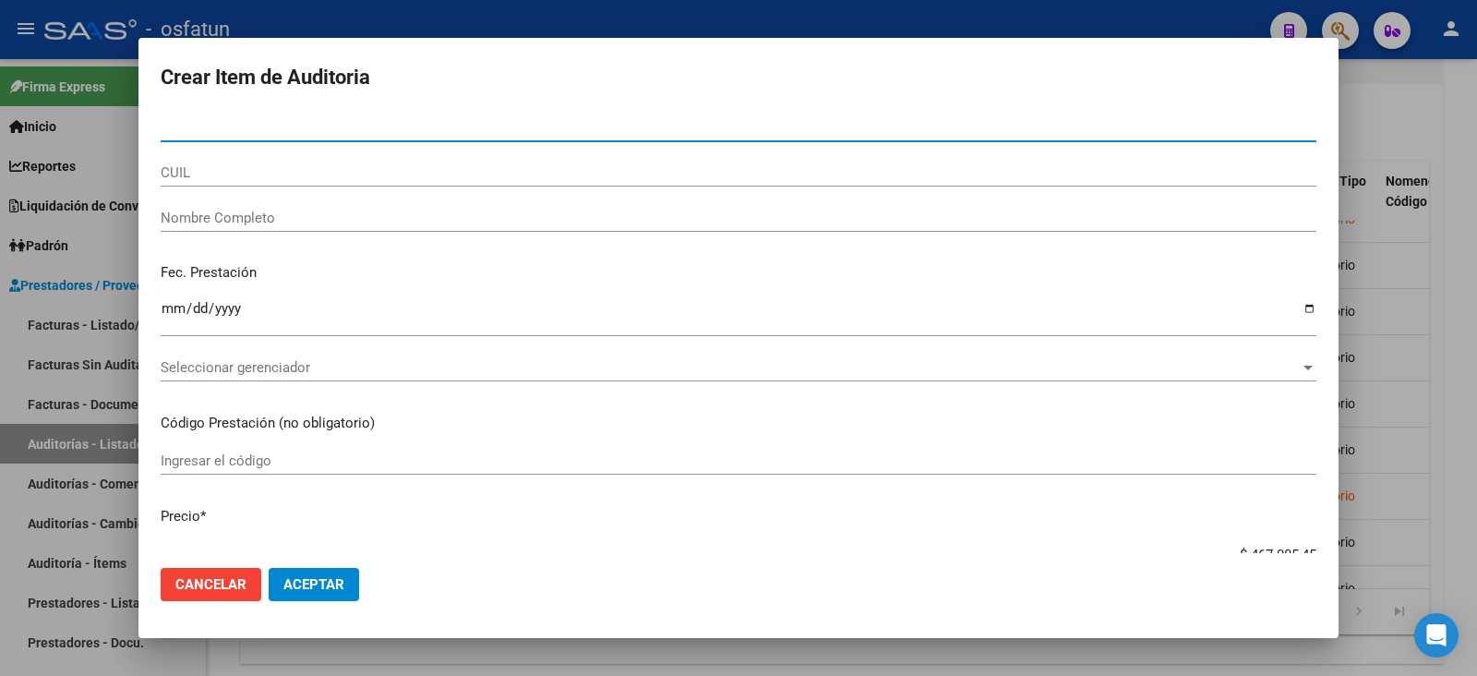
paste input "25870107"
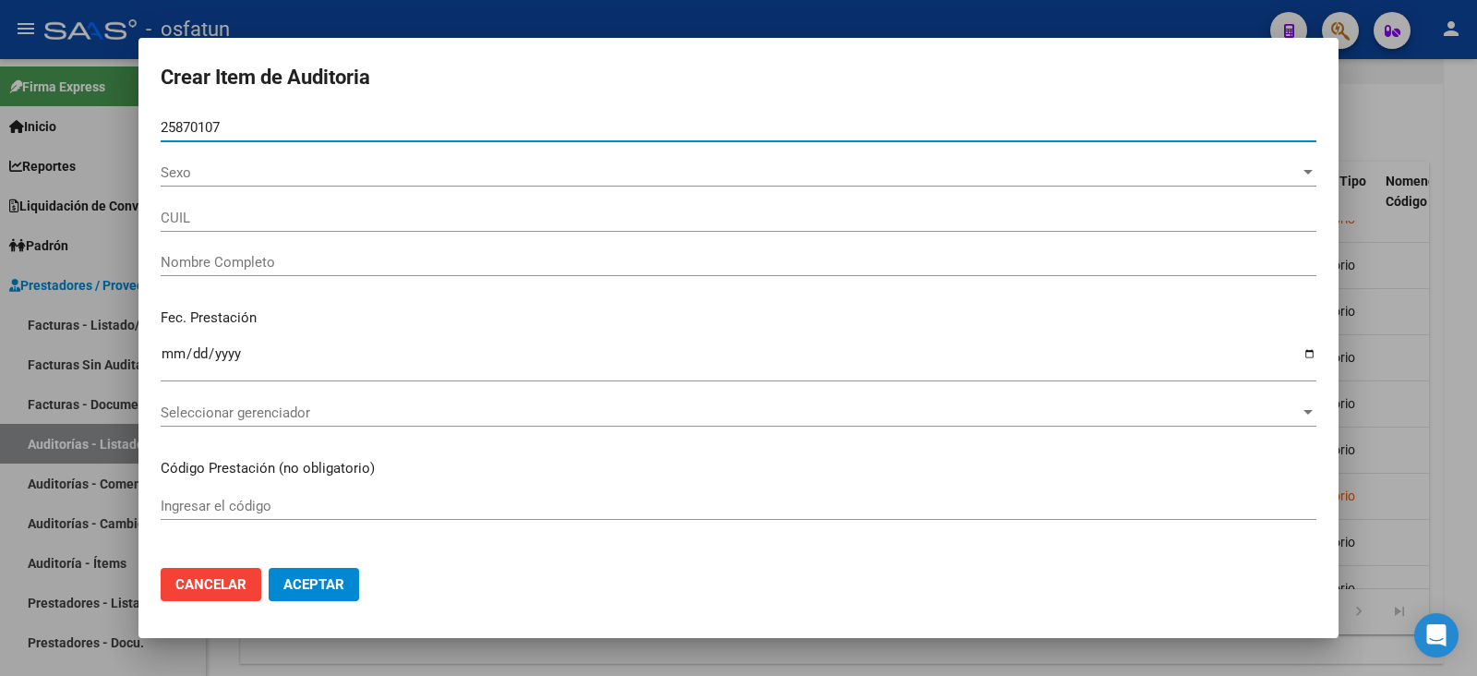
type input "25870107"
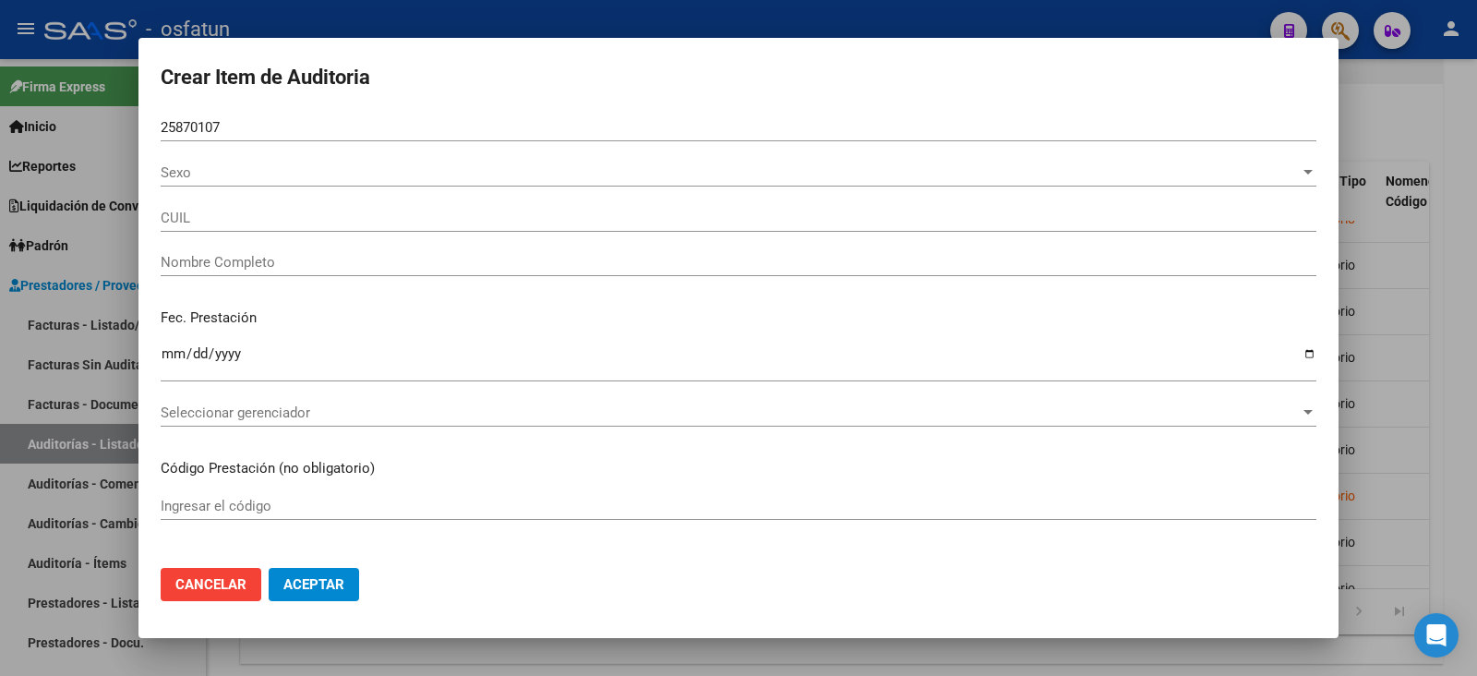
type input "20258701071"
type input "AZCARATE JESUS CLAUDIO"
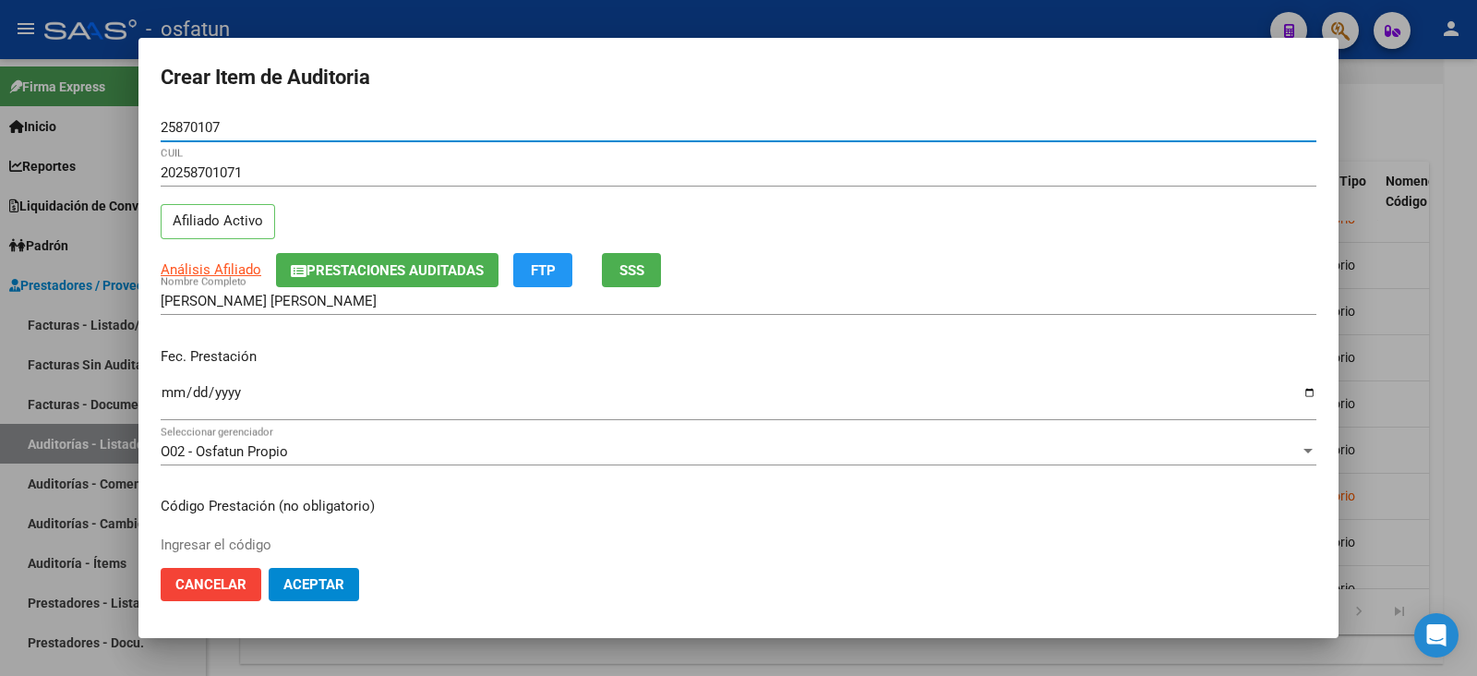
click at [171, 391] on input "Ingresar la fecha" at bounding box center [739, 400] width 1156 height 30
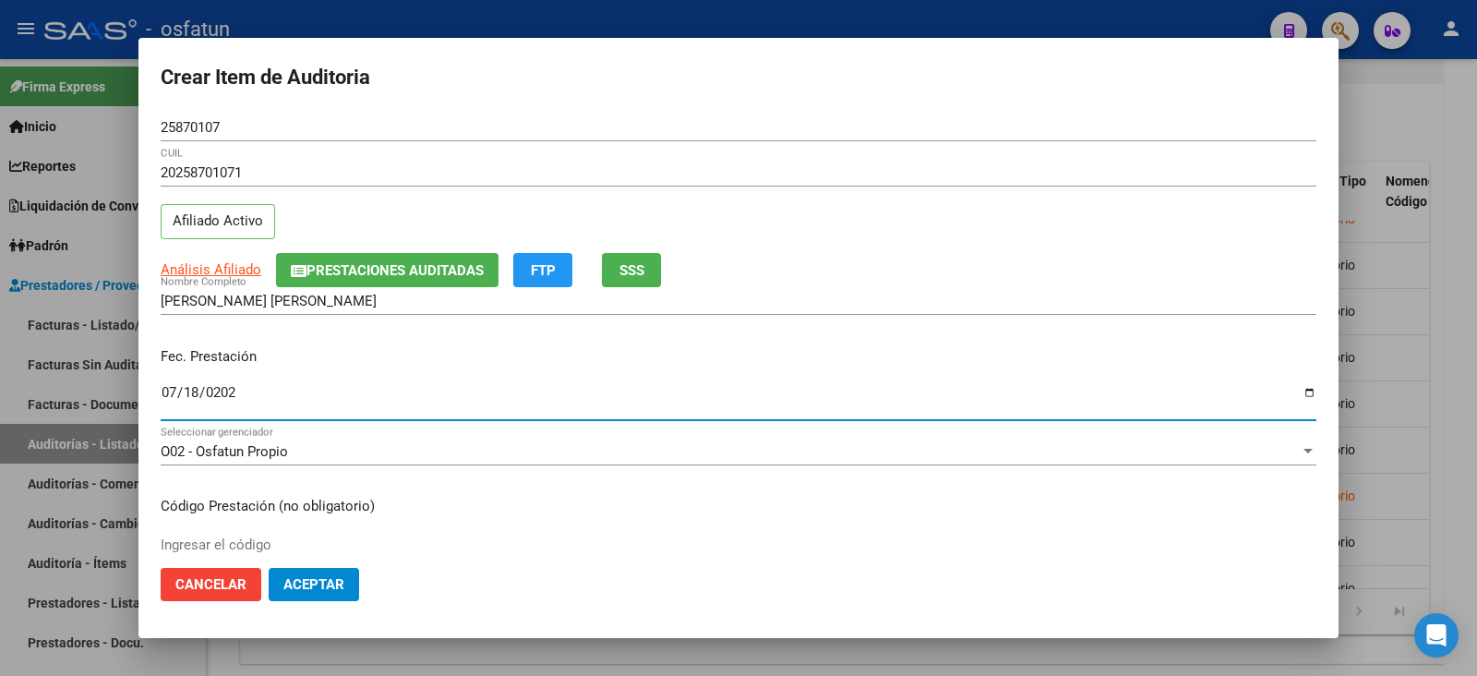
type input "2025-07-18"
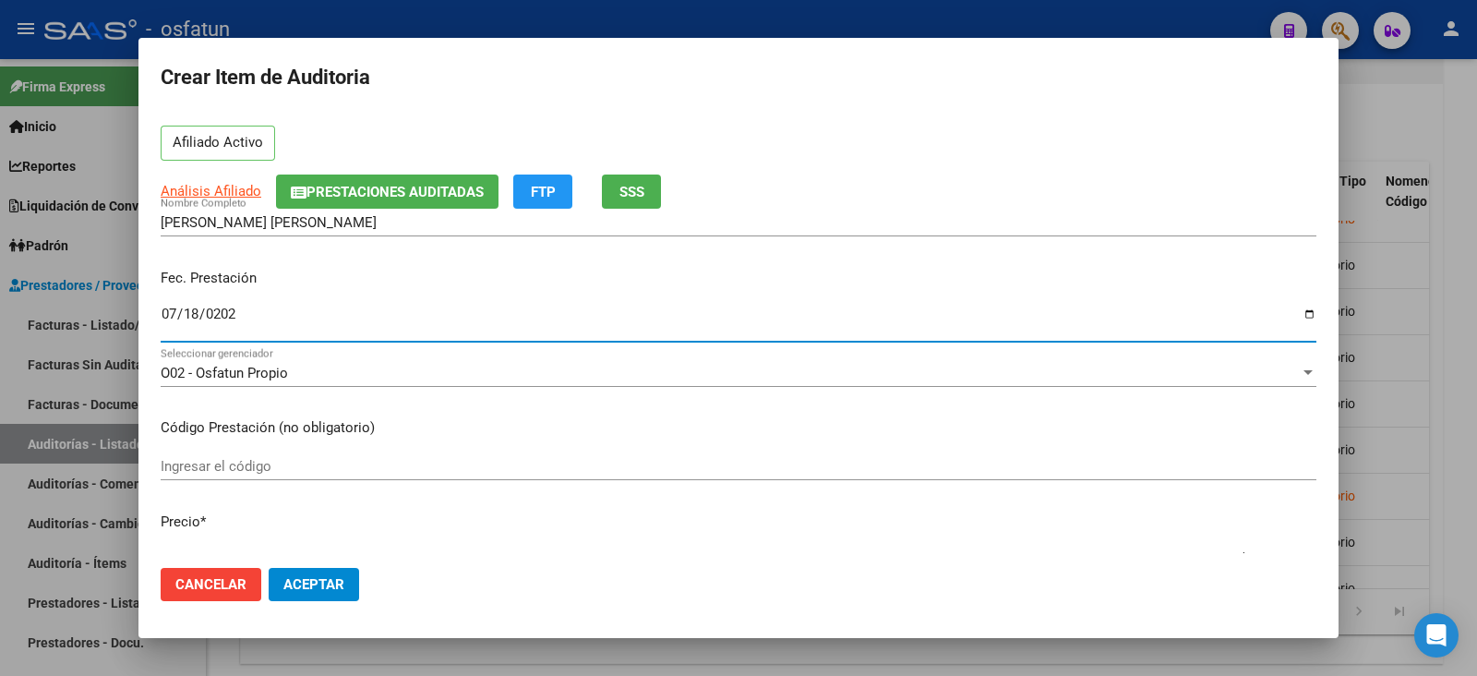
scroll to position [114, 0]
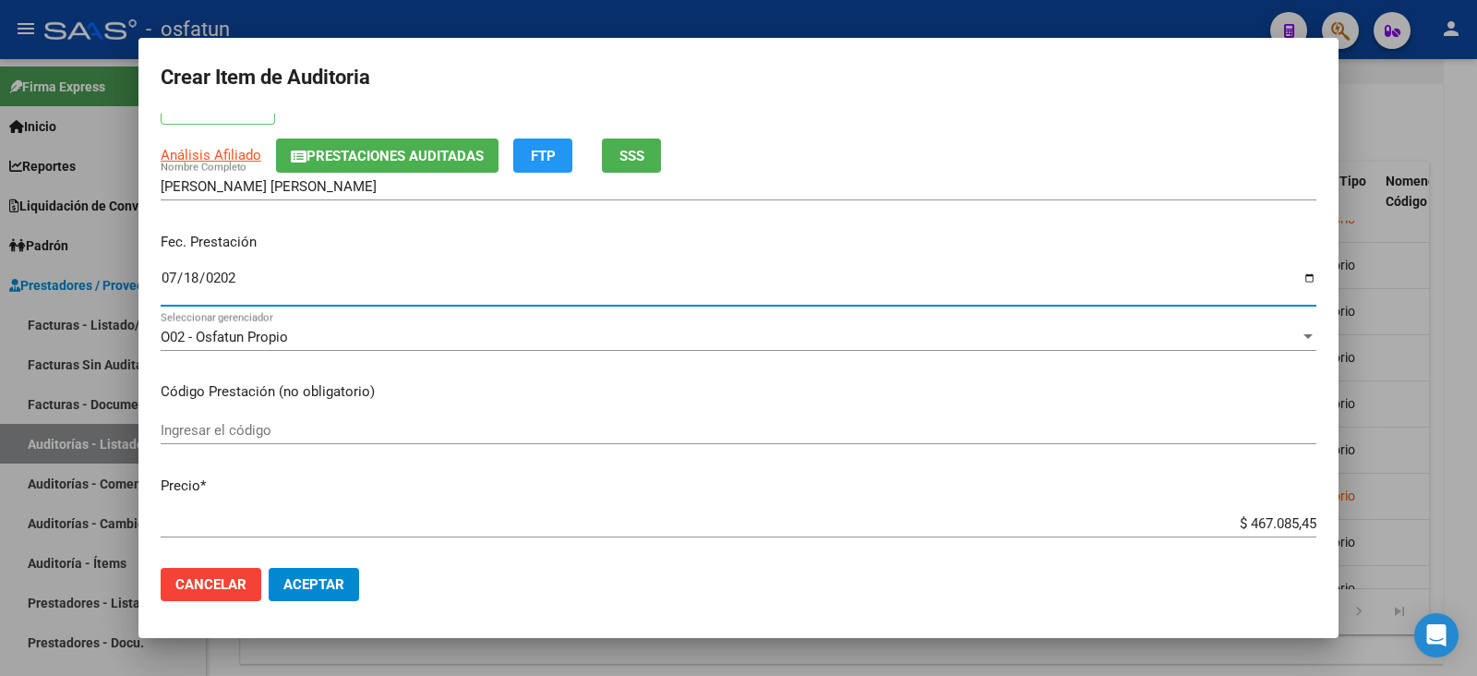
click at [265, 427] on input "Ingresar el código" at bounding box center [739, 430] width 1156 height 17
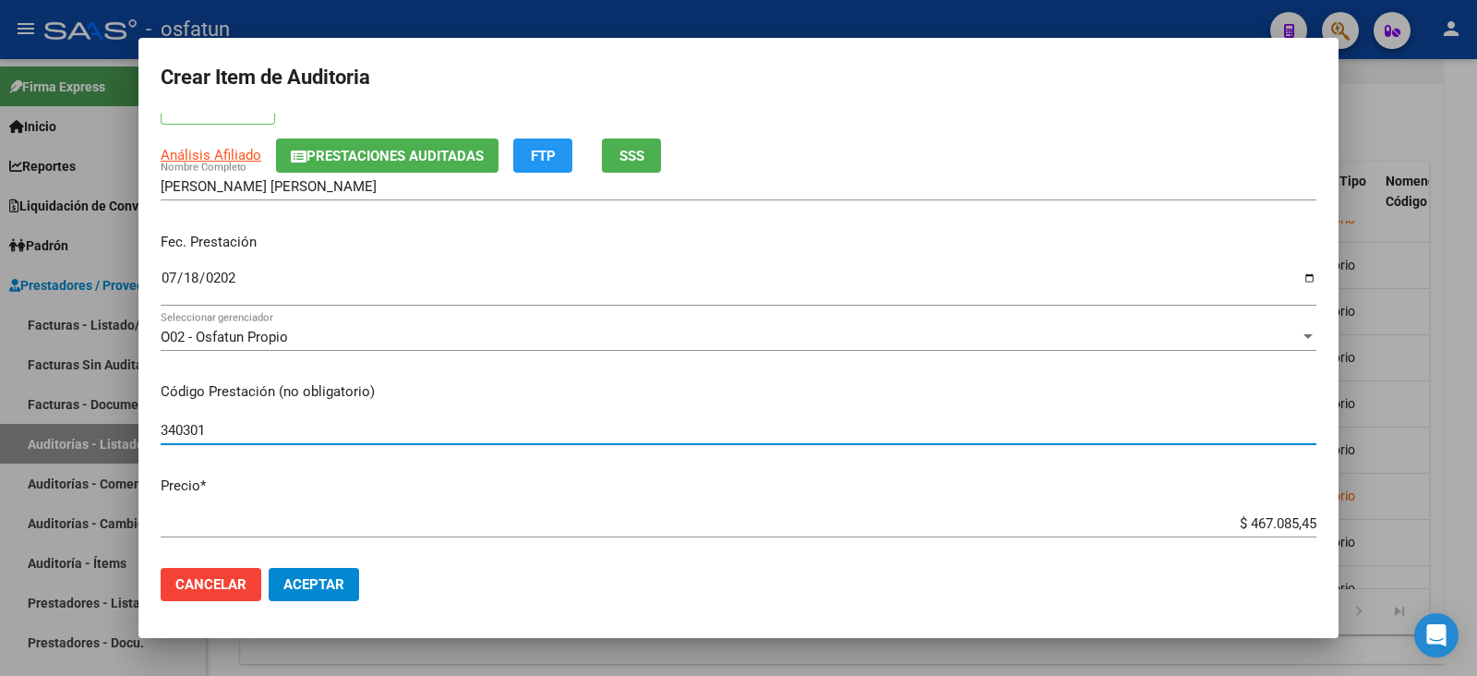
type input "340301"
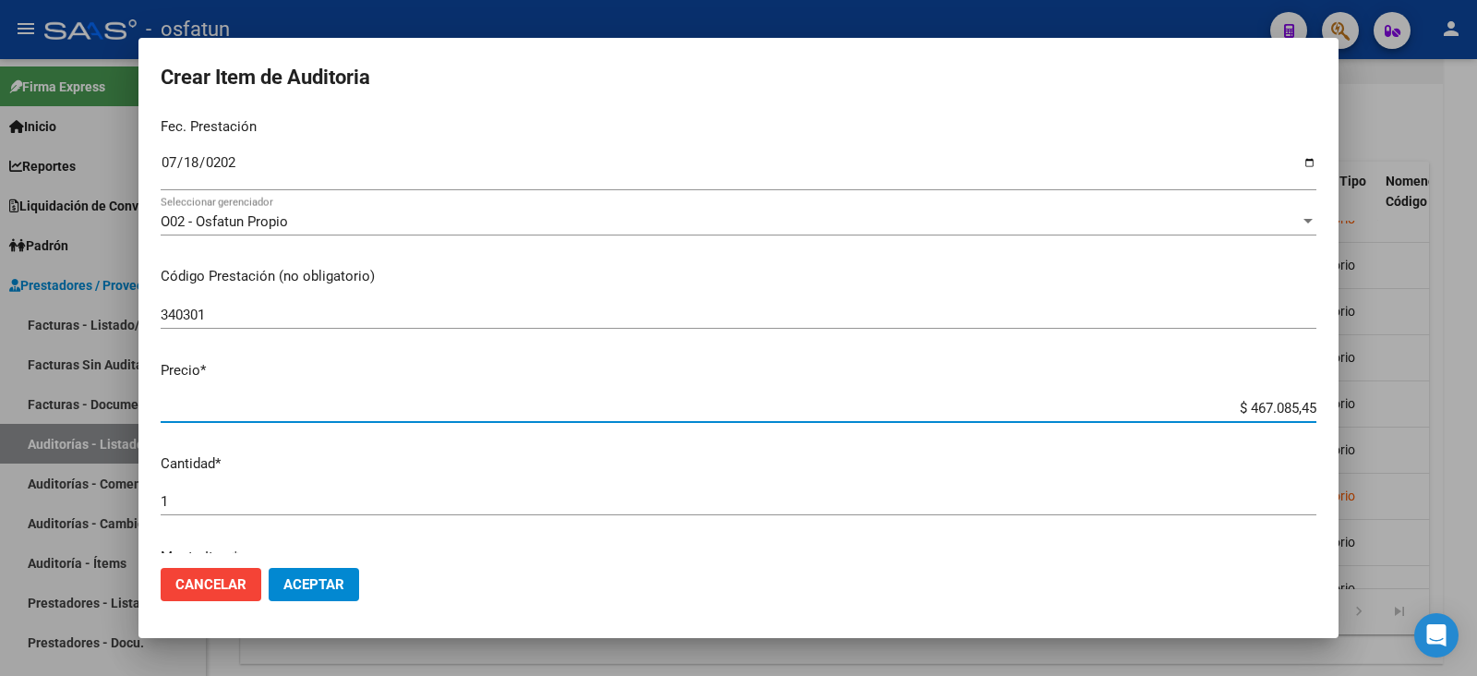
drag, startPoint x: 1237, startPoint y: 403, endPoint x: 1337, endPoint y: 403, distance: 99.7
click at [1337, 403] on mat-dialog-content "25870107 Nro Documento 20258701071 CUIL Afiliado Activo Análisis Afiliado Prest…" at bounding box center [738, 333] width 1200 height 439
paste input "11396"
type input "$ 11.396,45"
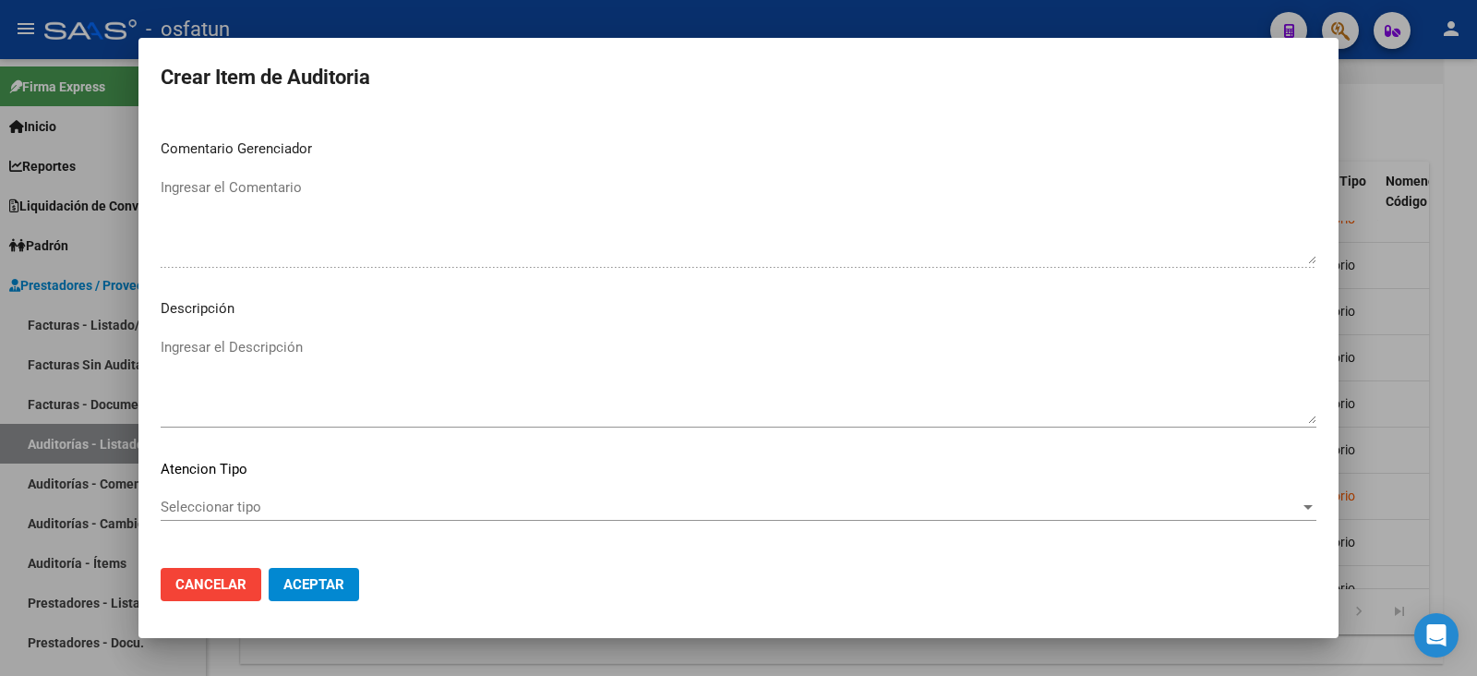
scroll to position [1222, 0]
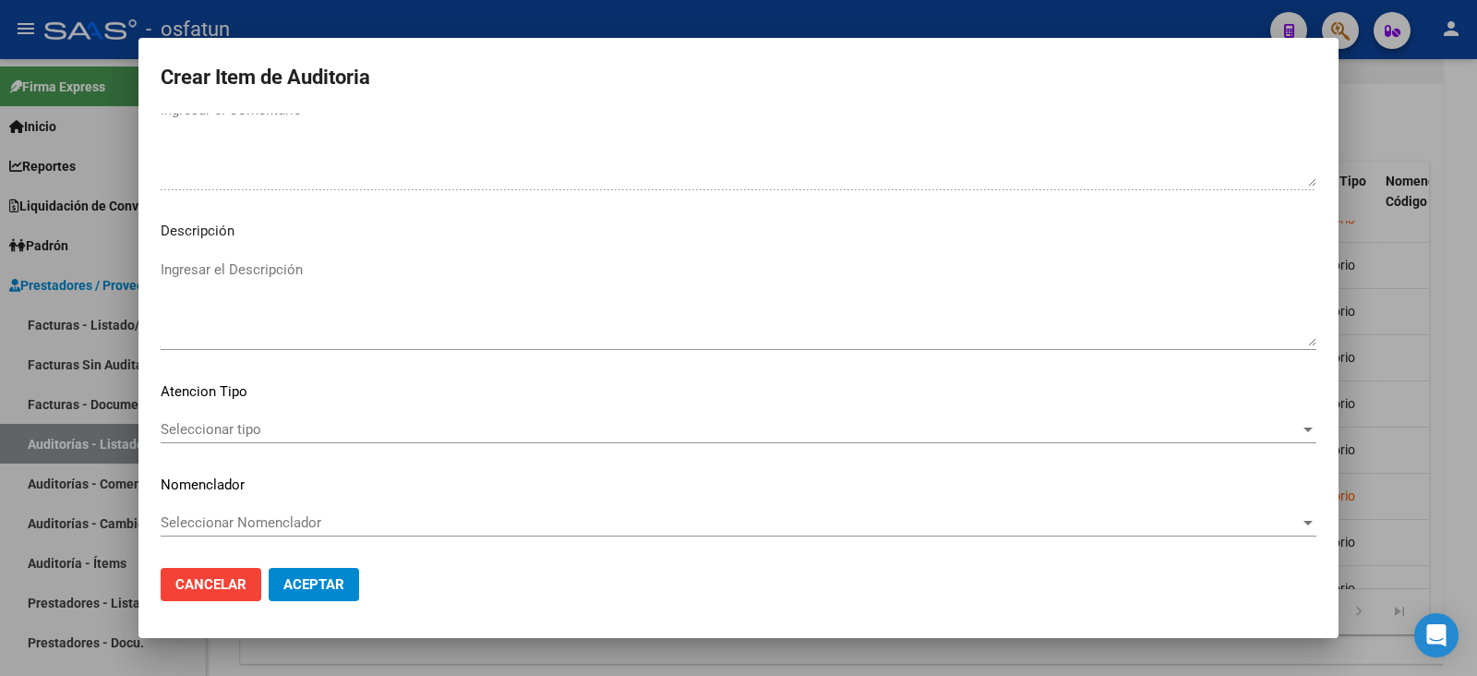
type input "$ 11.396,45"
click at [227, 423] on span "Seleccionar tipo" at bounding box center [730, 429] width 1139 height 17
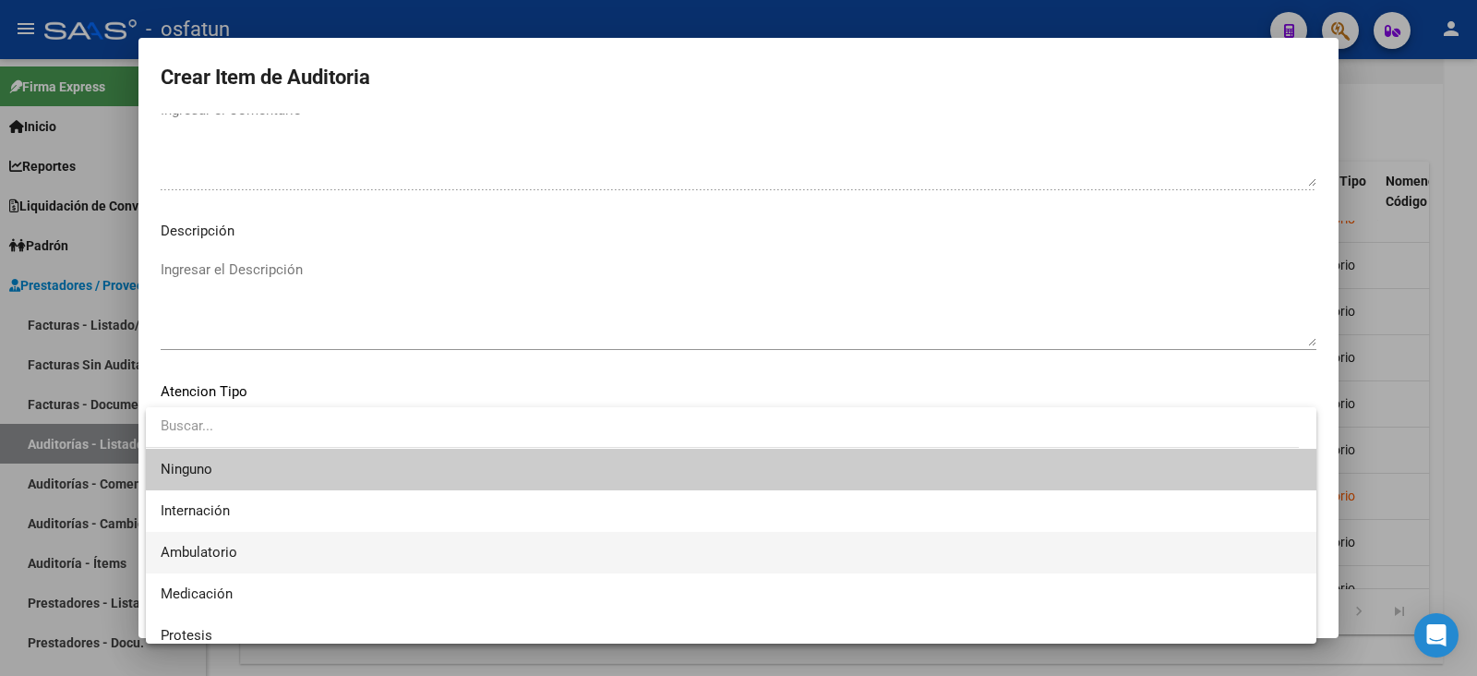
click at [240, 551] on span "Ambulatorio" at bounding box center [731, 553] width 1141 height 42
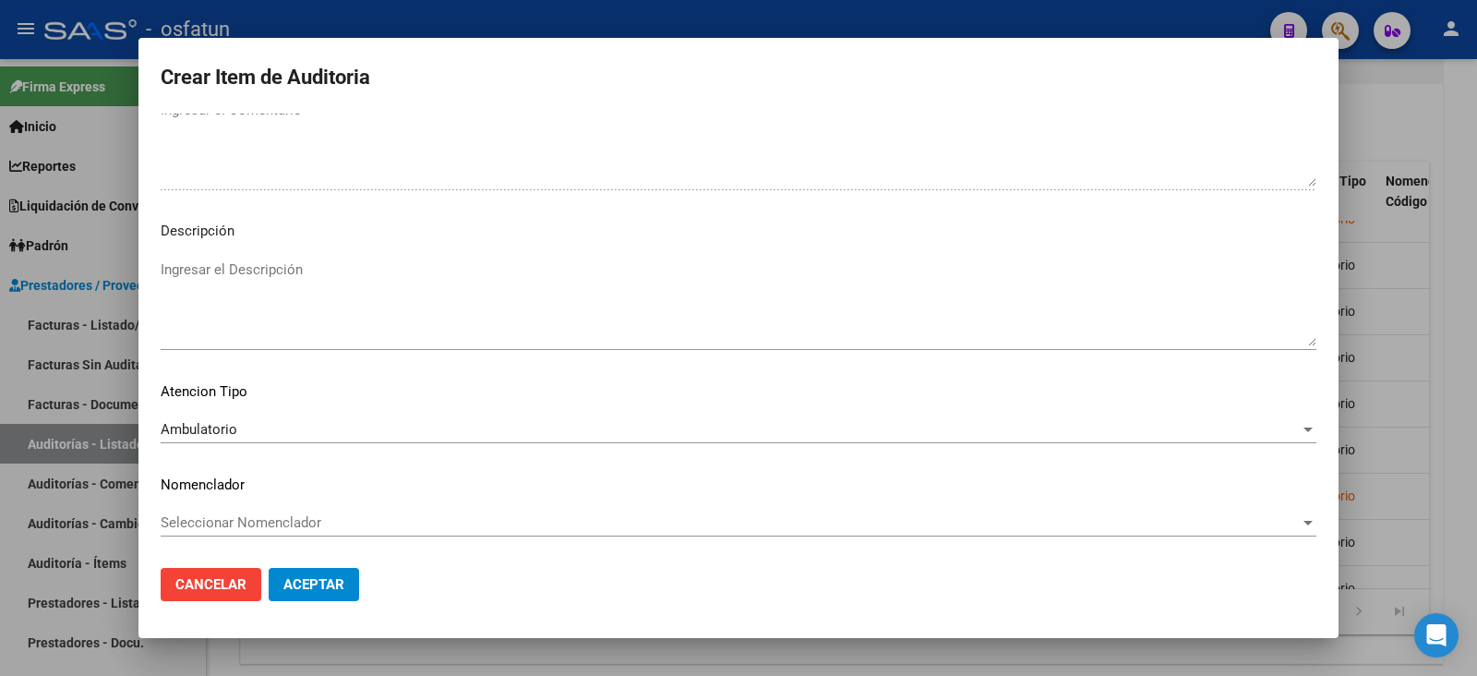
click at [249, 506] on mat-dialog-content "25870107 Nro Documento 20258701071 CUIL Afiliado Activo Análisis Afiliado Prest…" at bounding box center [738, 333] width 1200 height 439
click at [248, 517] on span "Seleccionar Nomenclador" at bounding box center [730, 522] width 1139 height 17
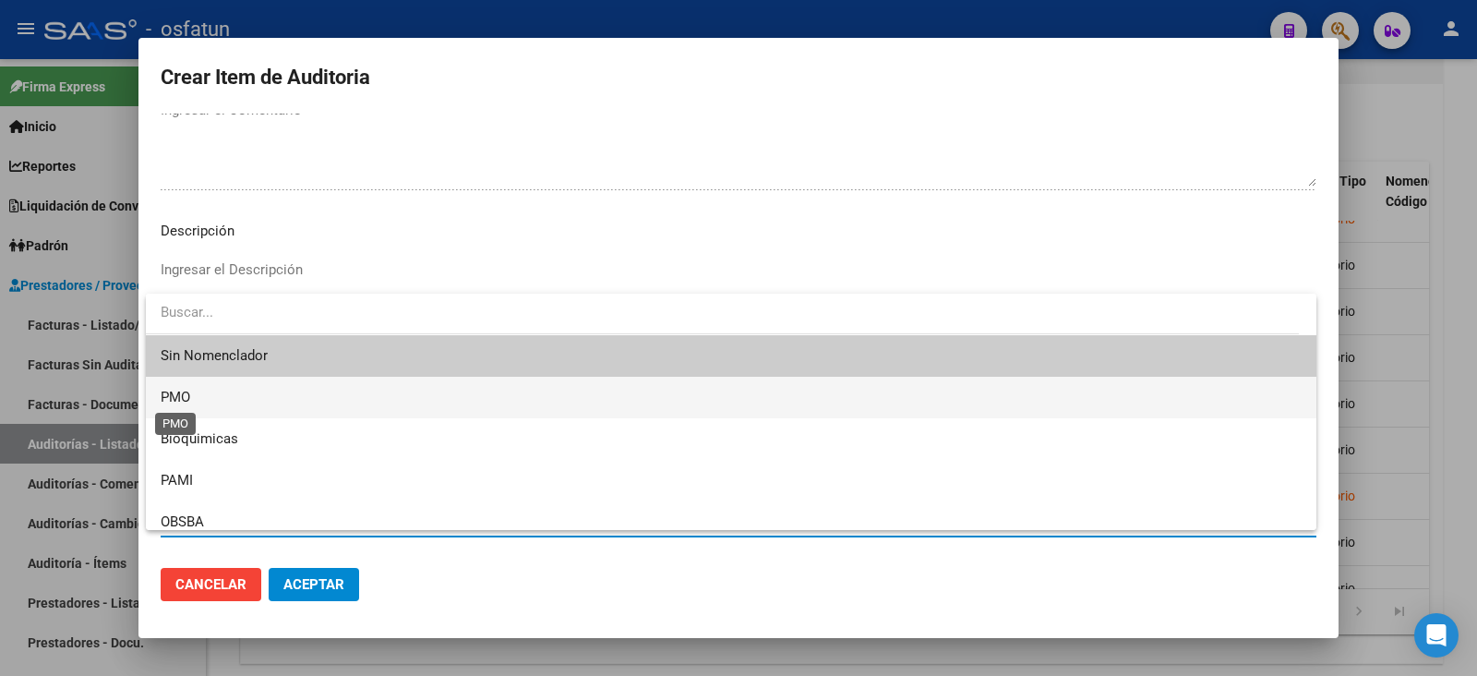
click at [184, 402] on span "PMO" at bounding box center [176, 397] width 30 height 17
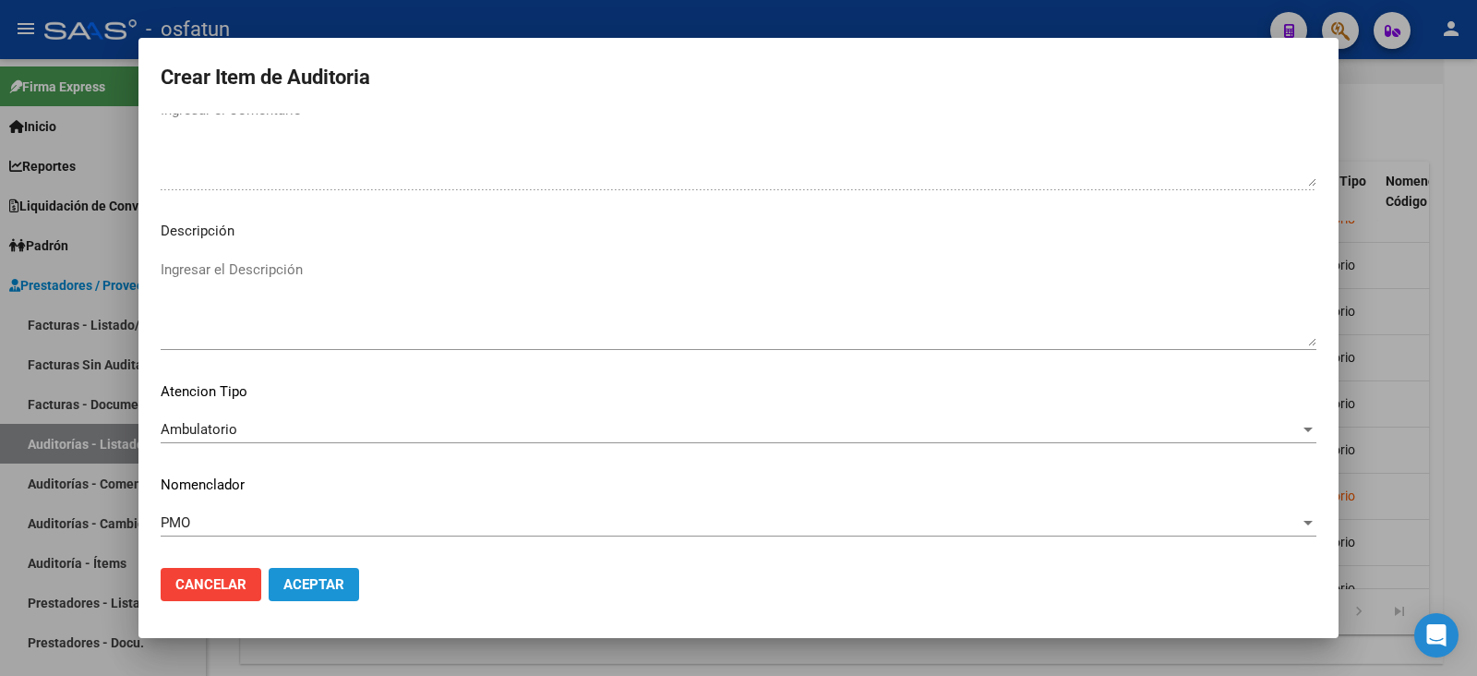
click at [305, 583] on span "Aceptar" at bounding box center [313, 584] width 61 height 17
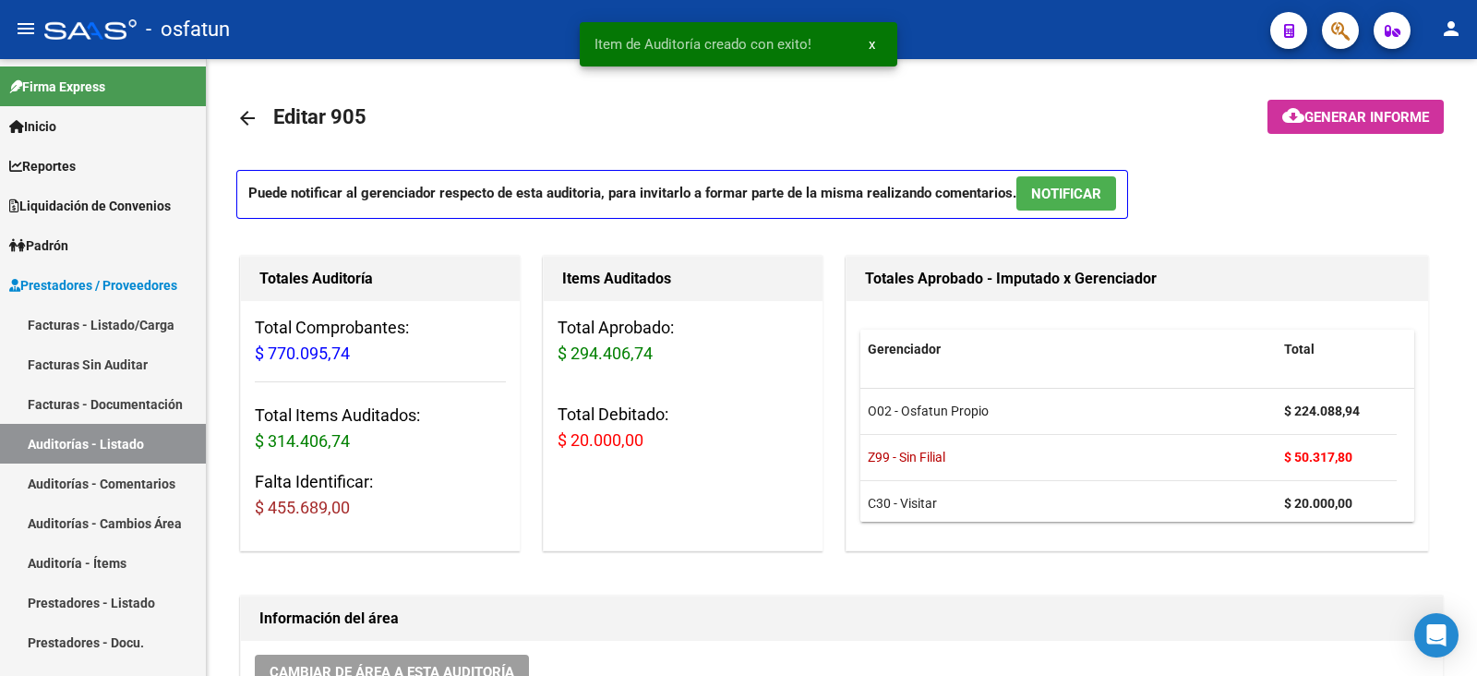
scroll to position [301, 894]
